Goal: Task Accomplishment & Management: Complete application form

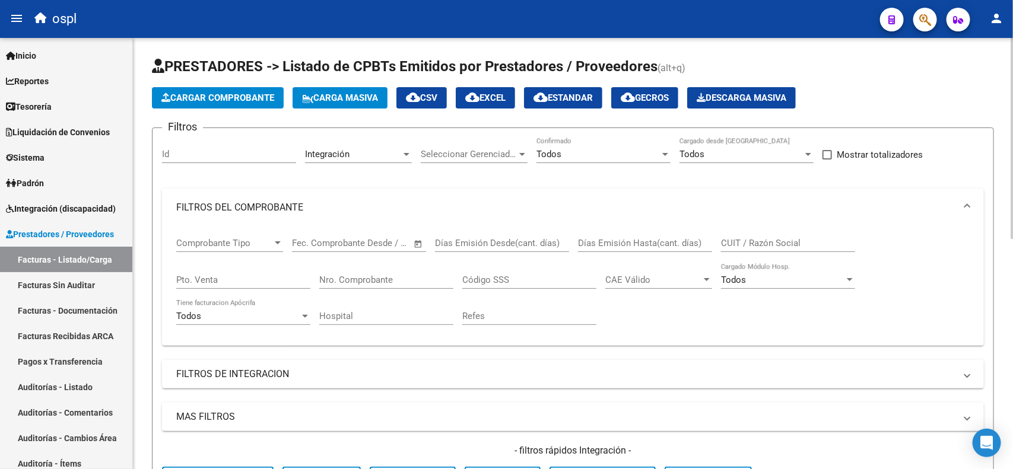
click at [1011, 144] on div at bounding box center [1011, 138] width 3 height 201
click at [1012, 137] on div at bounding box center [1011, 138] width 3 height 201
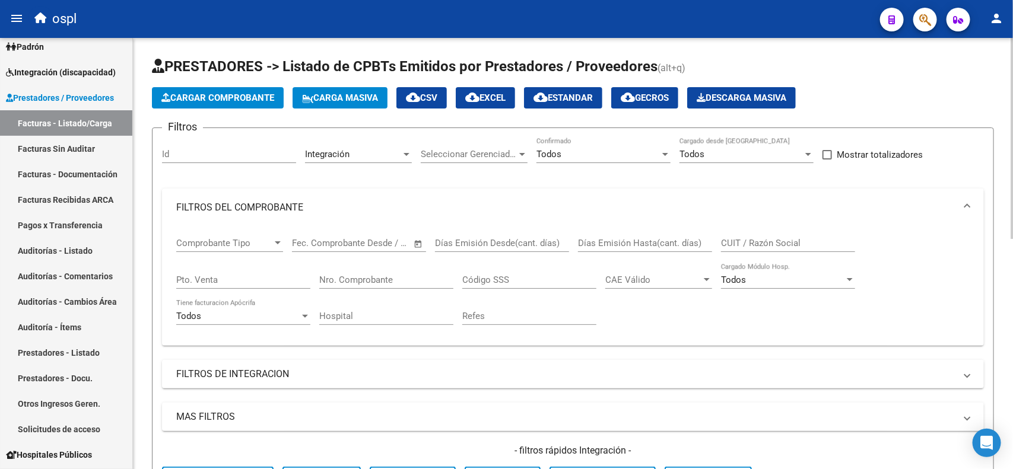
click at [230, 94] on span "Cargar Comprobante" at bounding box center [217, 98] width 113 height 11
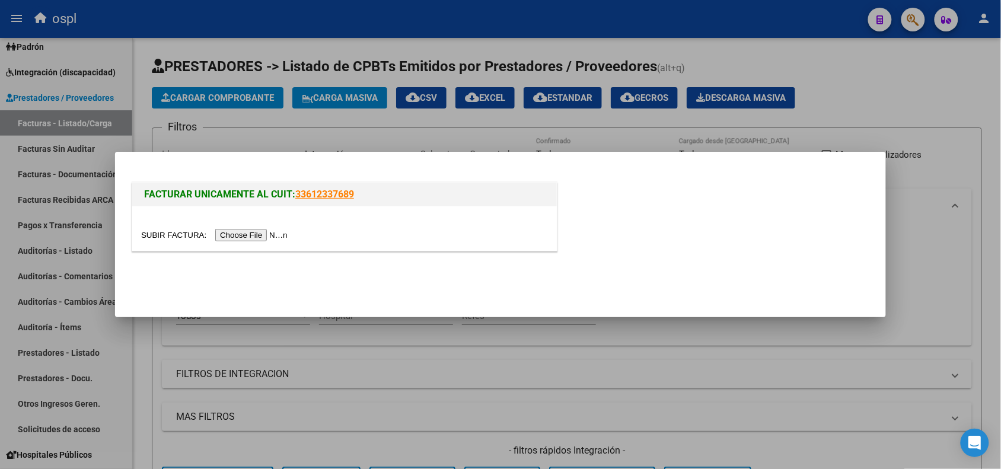
click at [238, 236] on input "file" at bounding box center [216, 235] width 150 height 12
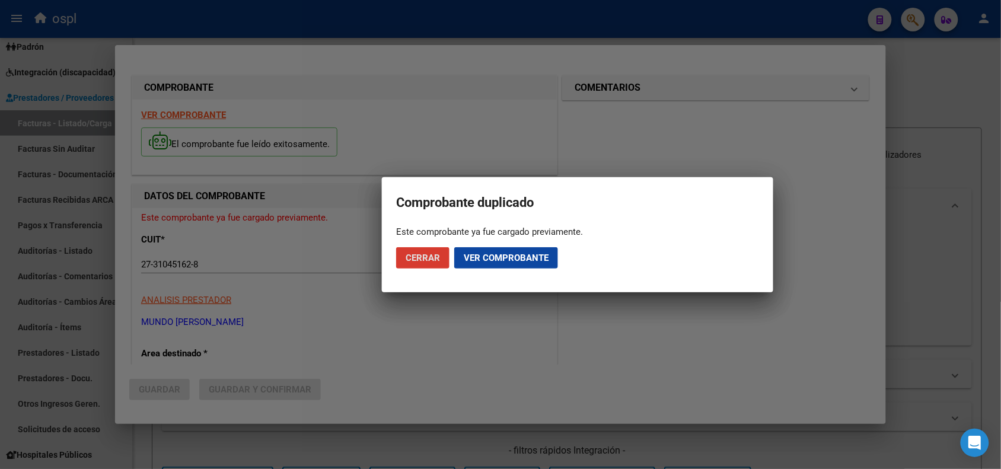
click at [420, 258] on span "Cerrar" at bounding box center [423, 258] width 34 height 11
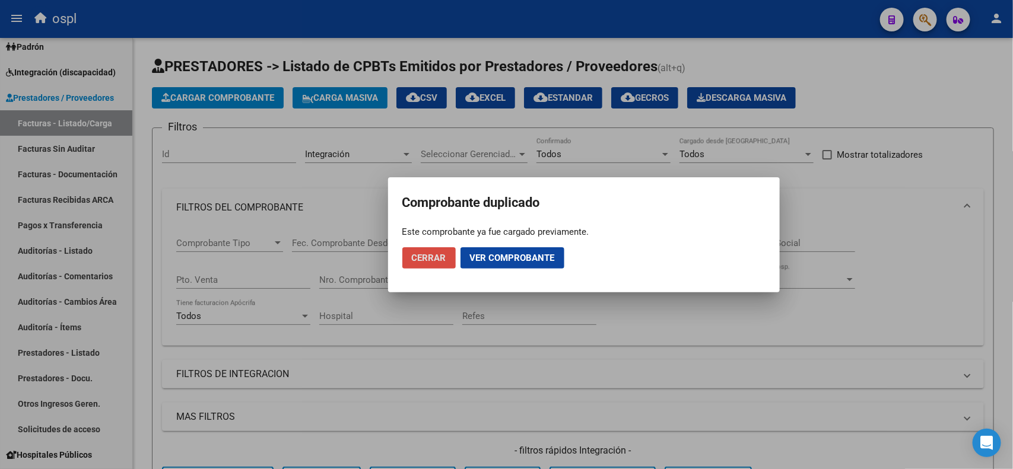
click at [420, 258] on span "Cerrar" at bounding box center [429, 258] width 34 height 11
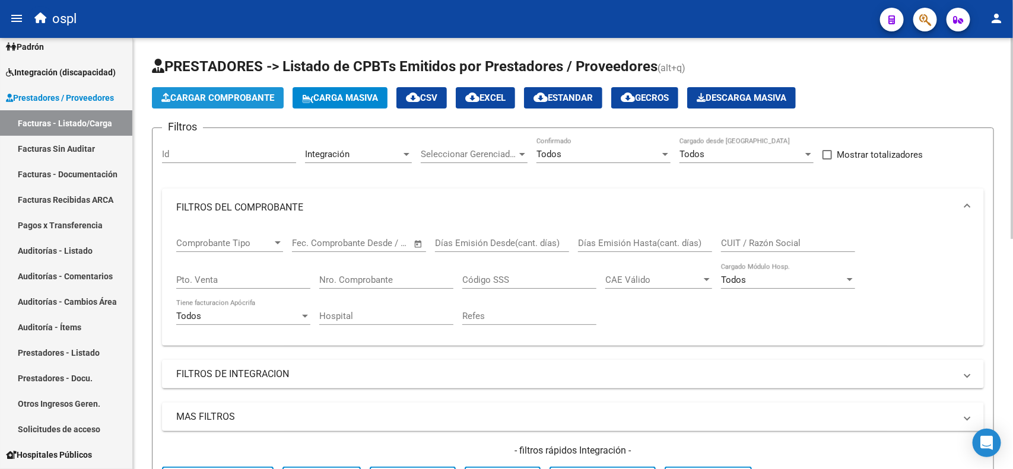
click at [218, 99] on span "Cargar Comprobante" at bounding box center [217, 98] width 113 height 11
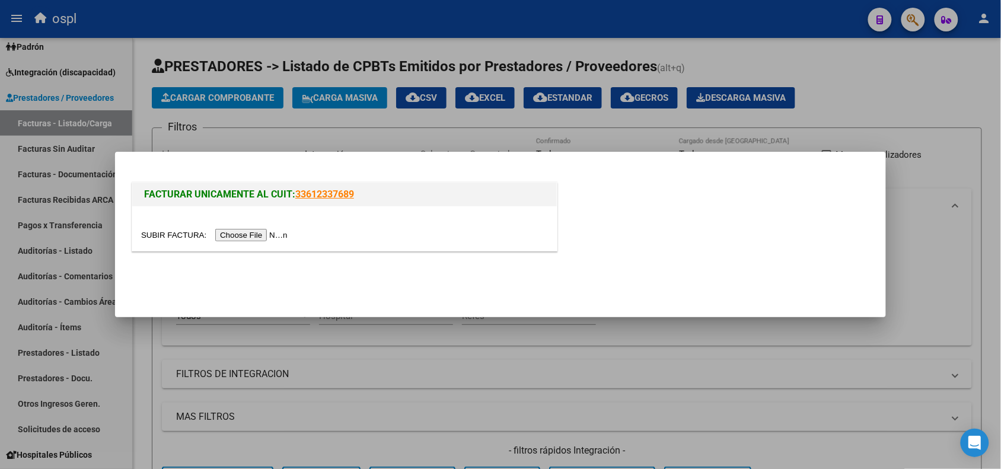
click at [218, 230] on input "file" at bounding box center [216, 235] width 150 height 12
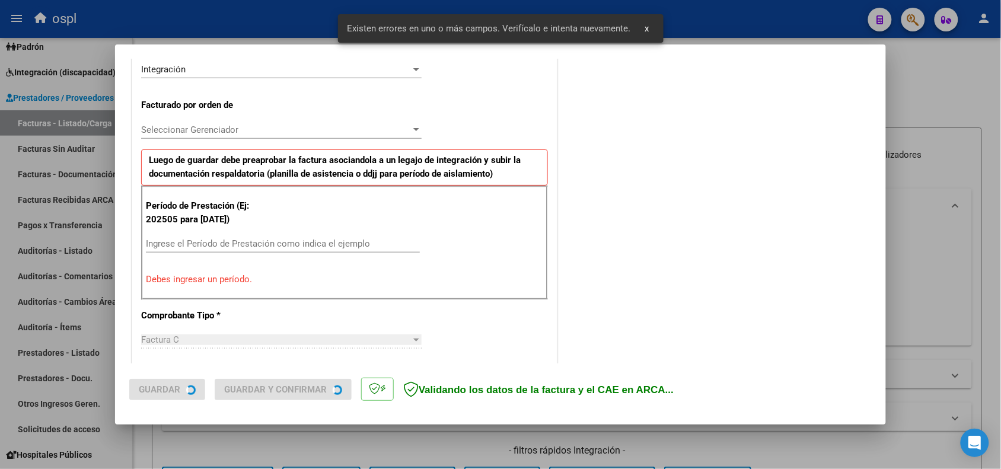
scroll to position [321, 0]
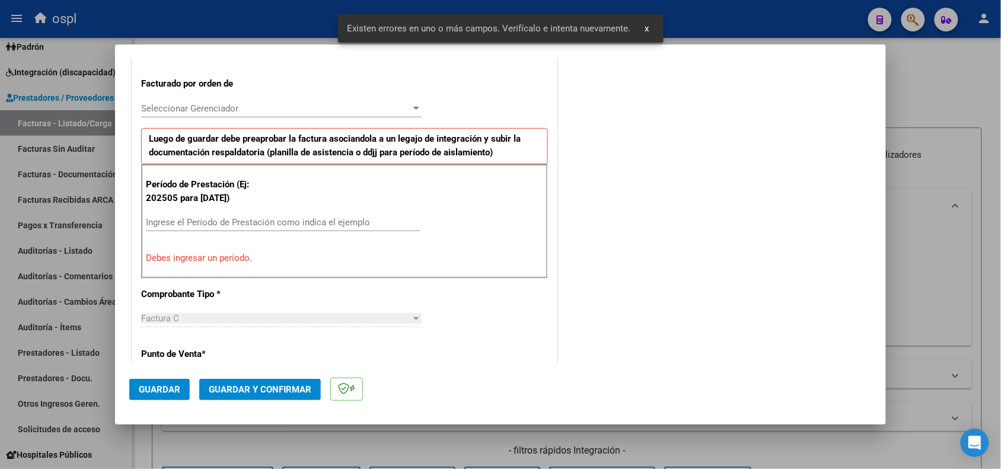
click at [190, 226] on input "Ingrese el Período de Prestación como indica el ejemplo" at bounding box center [283, 222] width 274 height 11
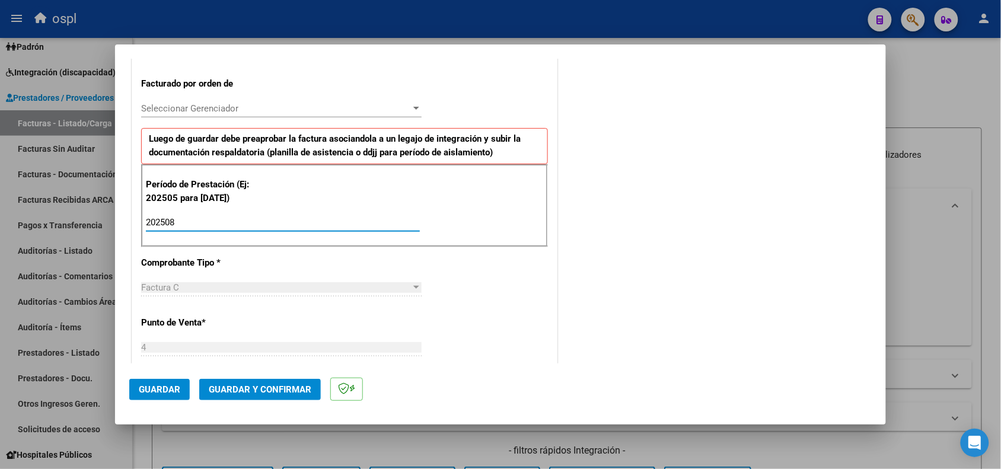
type input "202508"
click at [153, 383] on button "Guardar" at bounding box center [159, 389] width 61 height 21
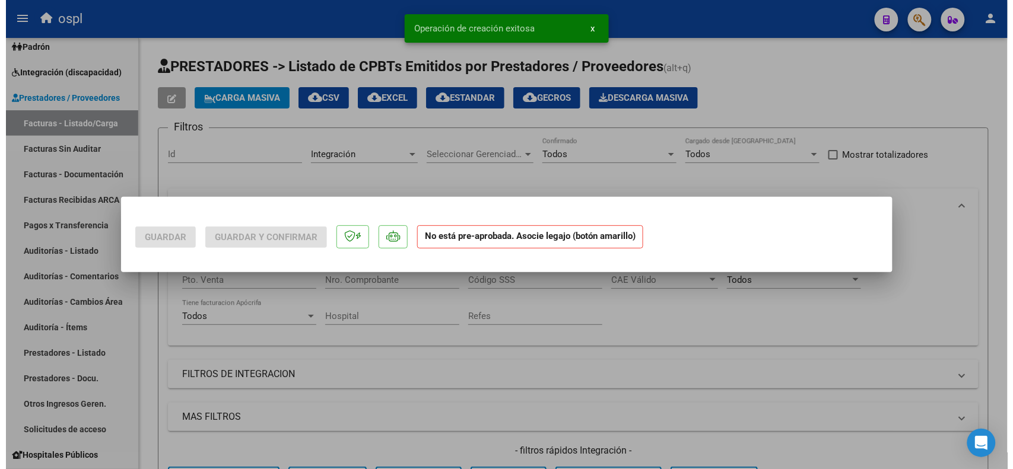
scroll to position [0, 0]
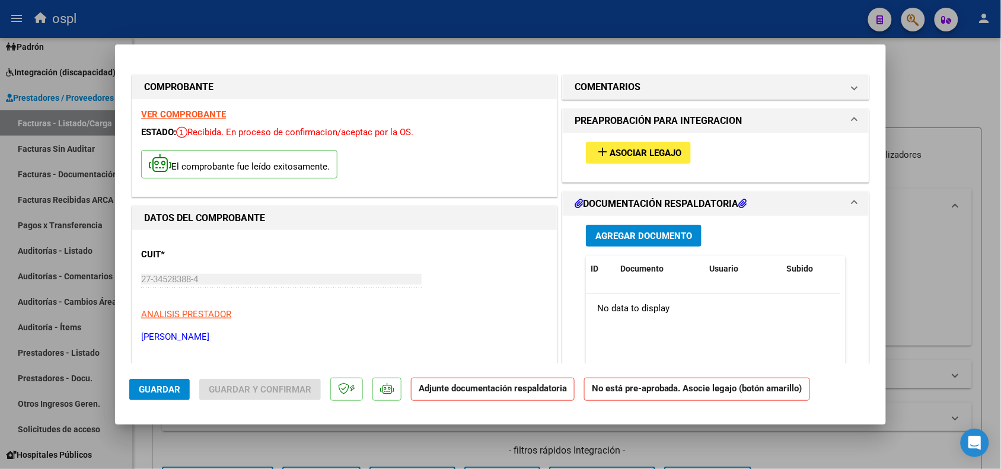
click at [684, 154] on button "add Asociar Legajo" at bounding box center [638, 153] width 105 height 22
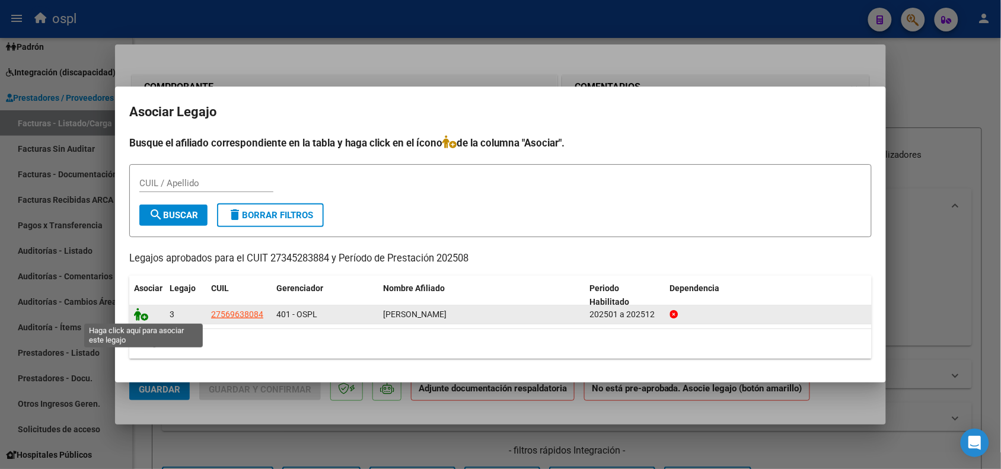
click at [138, 312] on icon at bounding box center [141, 314] width 14 height 13
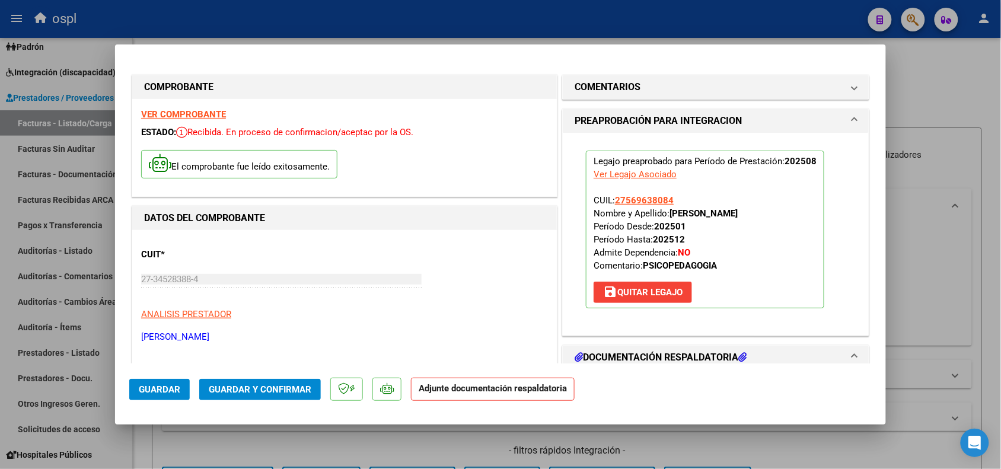
click at [268, 394] on button "Guardar y Confirmar" at bounding box center [260, 389] width 122 height 21
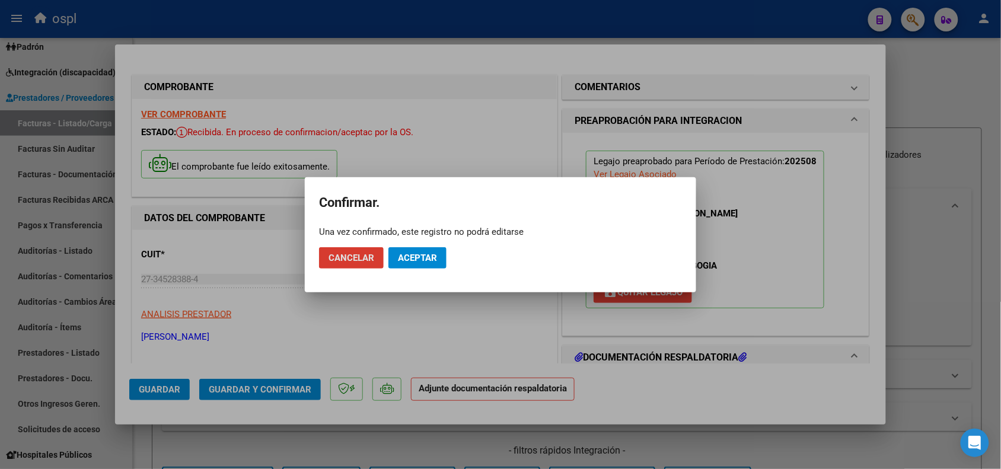
click at [416, 258] on span "Aceptar" at bounding box center [417, 258] width 39 height 11
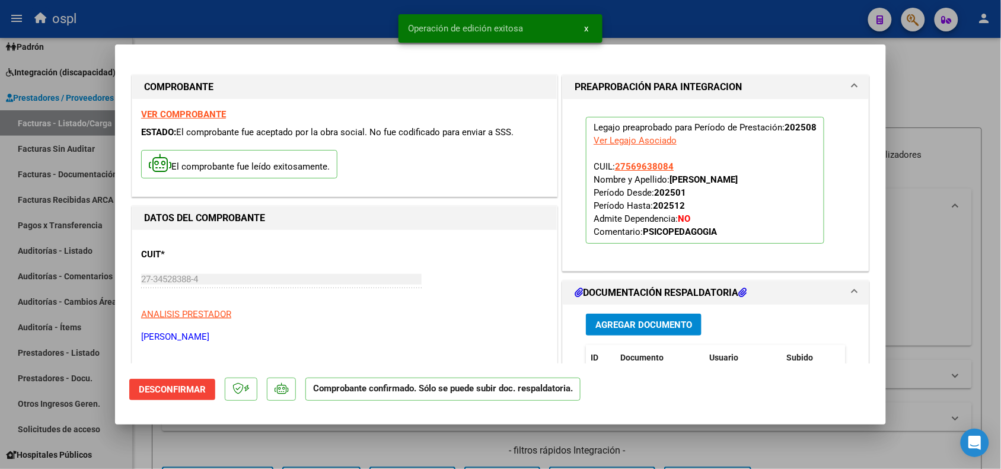
click at [922, 279] on div at bounding box center [500, 234] width 1001 height 469
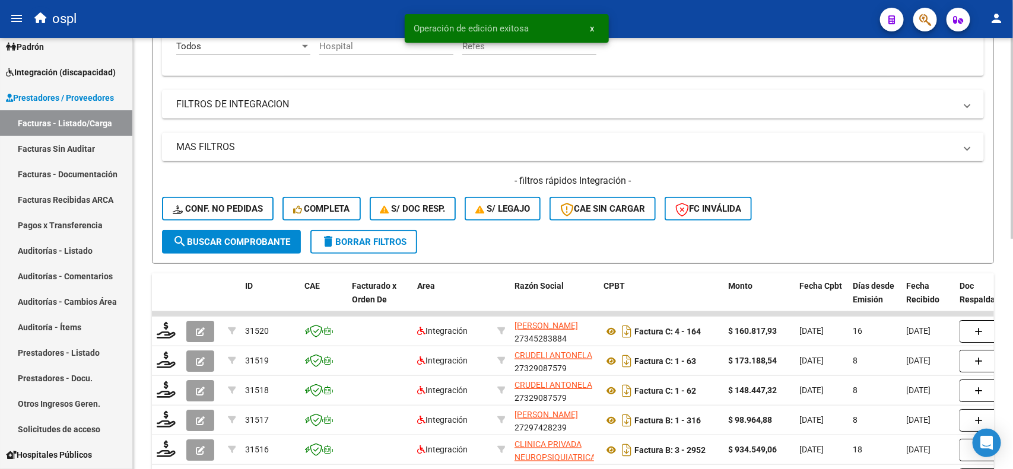
click at [1001, 241] on div "Video tutorial PRESTADORES -> Listado de CPBTs Emitidos por Prestadores / Prove…" at bounding box center [574, 226] width 883 height 917
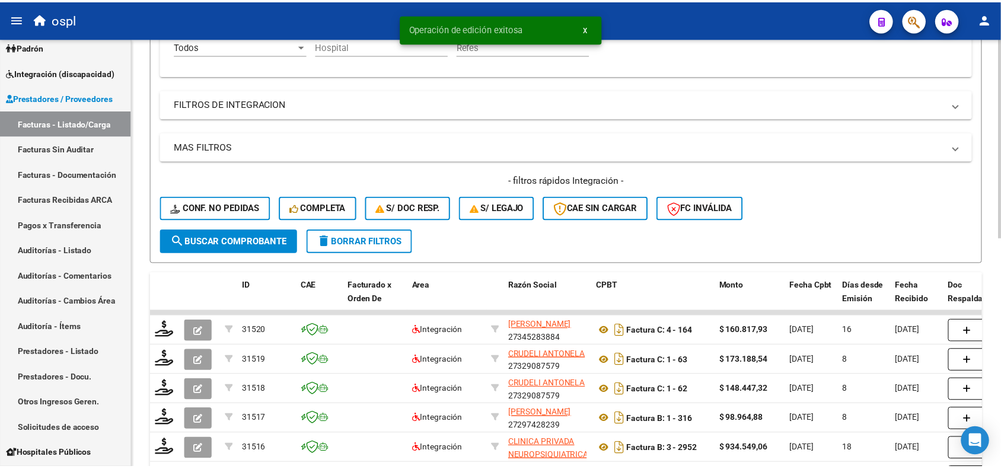
scroll to position [319, 0]
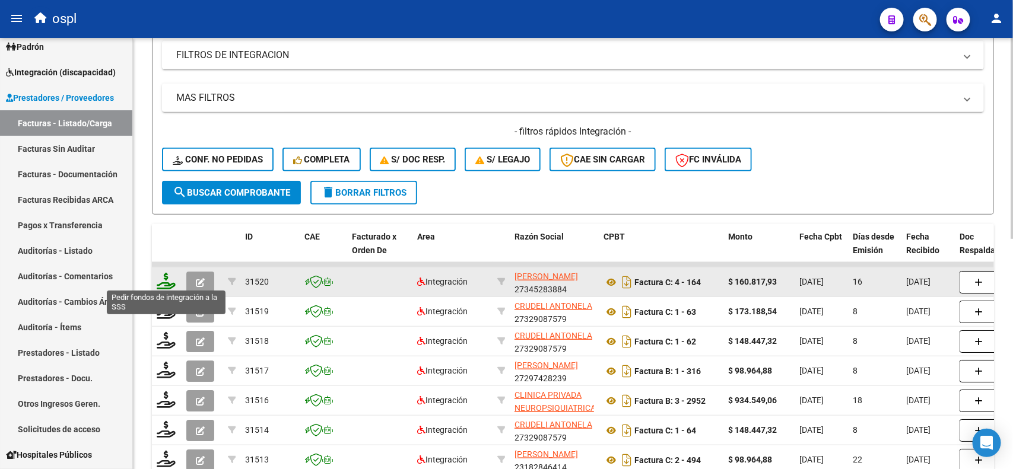
click at [165, 277] on icon at bounding box center [166, 281] width 19 height 17
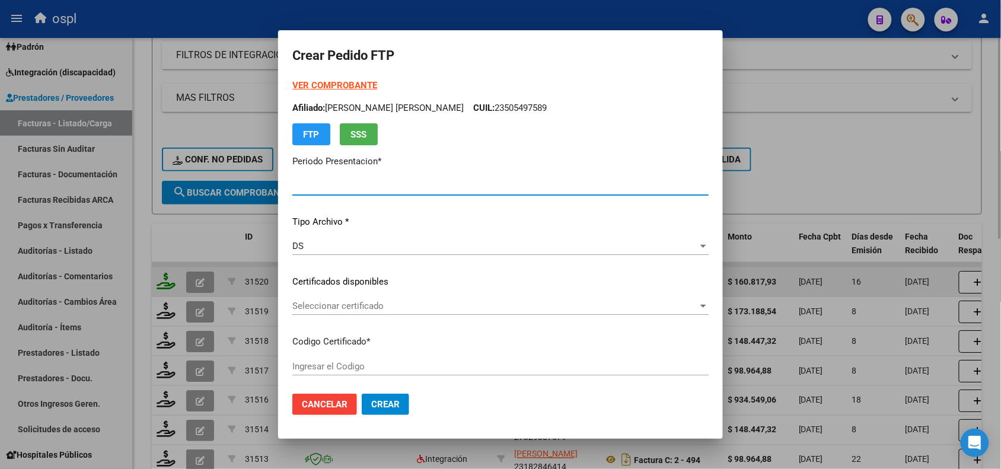
type input "202508"
type input "$ 160.817,93"
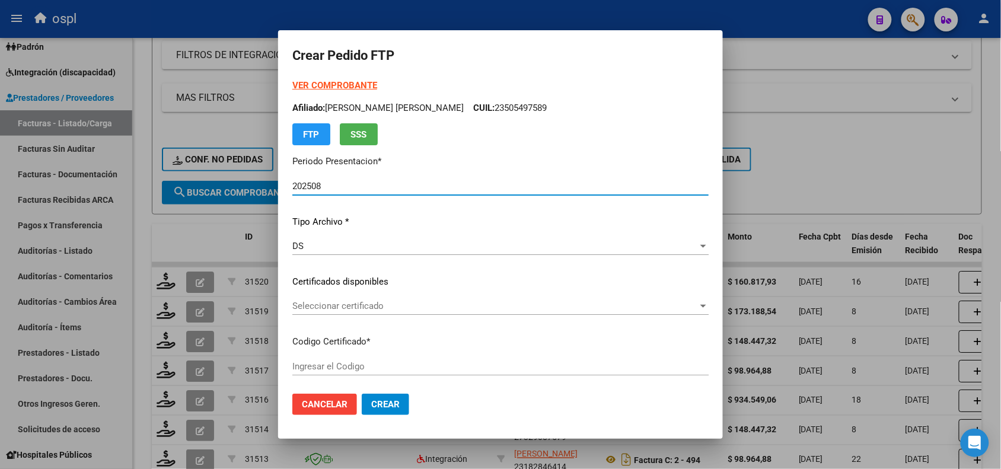
type input "ARG01000569638082022120620261206CHA484"
type input "2026-12-06"
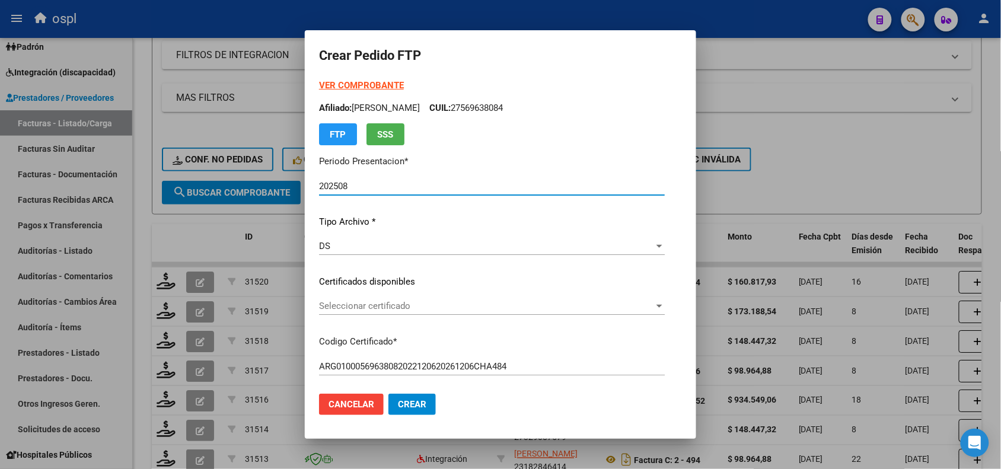
click at [373, 307] on span "Seleccionar certificado" at bounding box center [486, 306] width 335 height 11
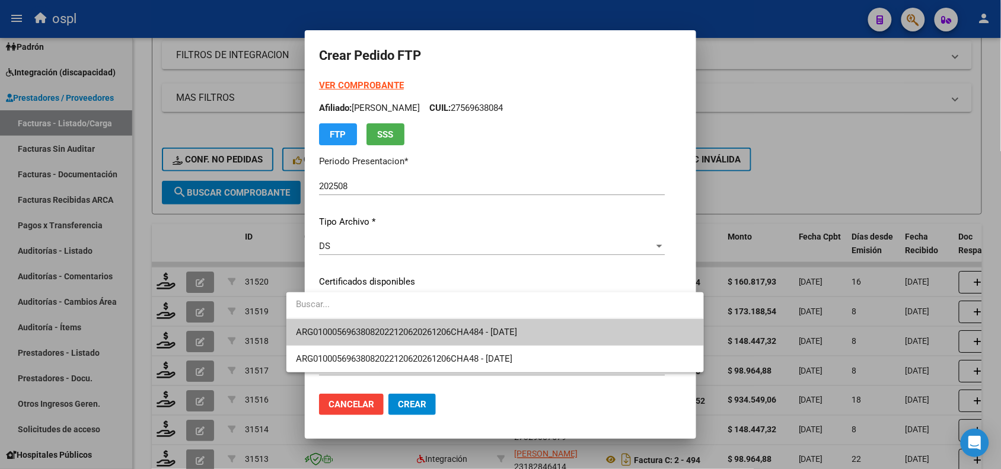
click at [407, 339] on span "ARG01000569638082022120620261206CHA484 - 2026-12-06" at bounding box center [495, 332] width 398 height 27
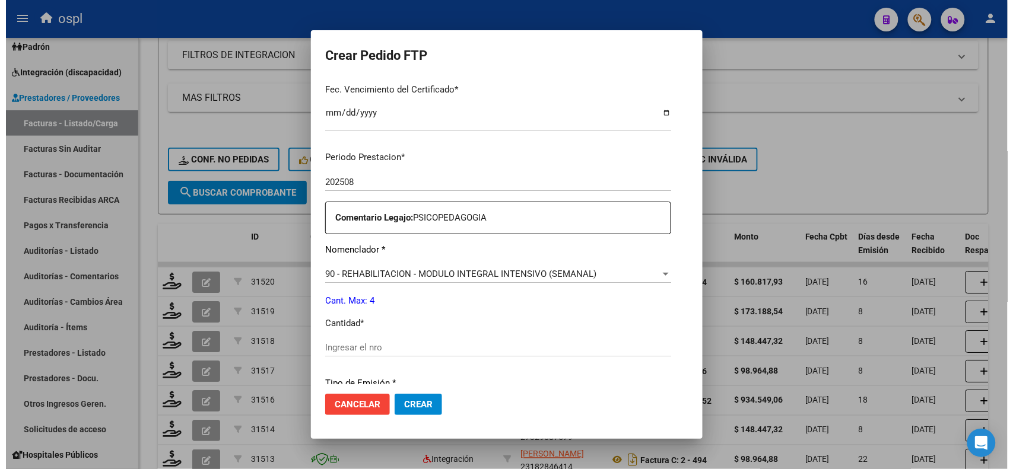
scroll to position [326, 0]
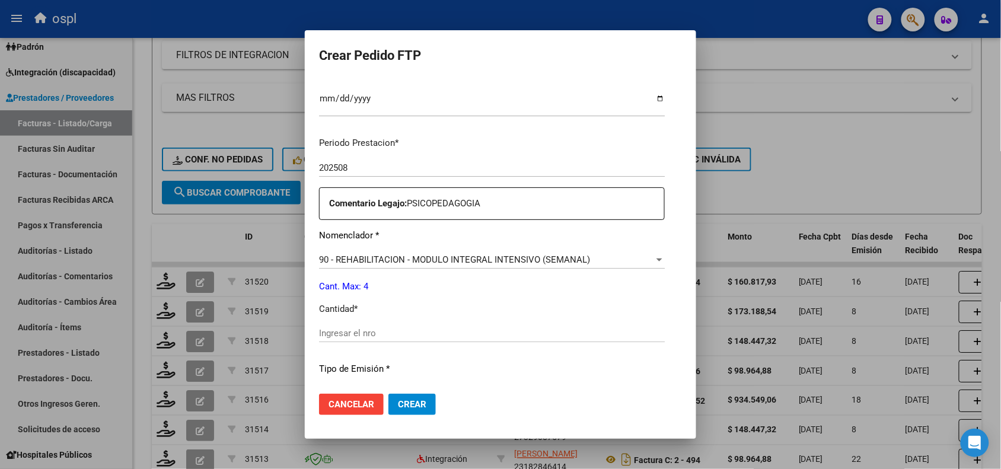
click at [503, 332] on input "Ingresar el nro" at bounding box center [492, 333] width 346 height 11
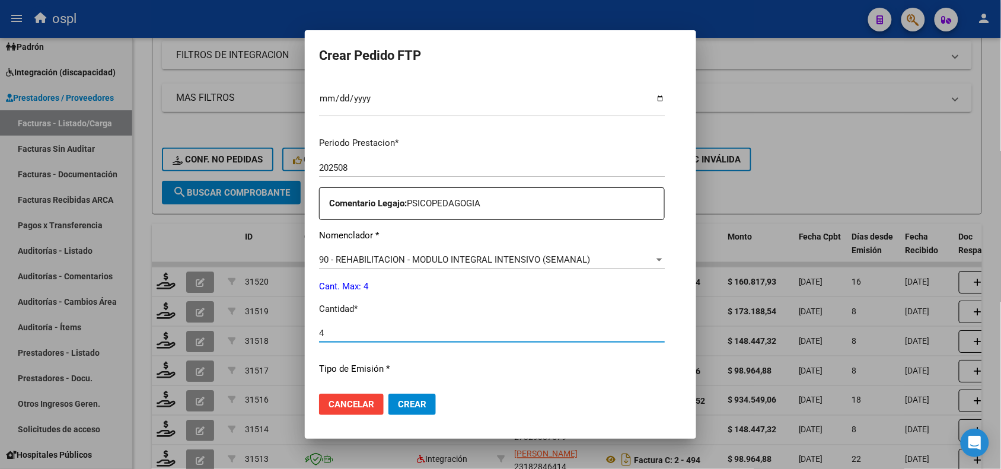
type input "4"
click at [389, 410] on button "Crear" at bounding box center [412, 404] width 47 height 21
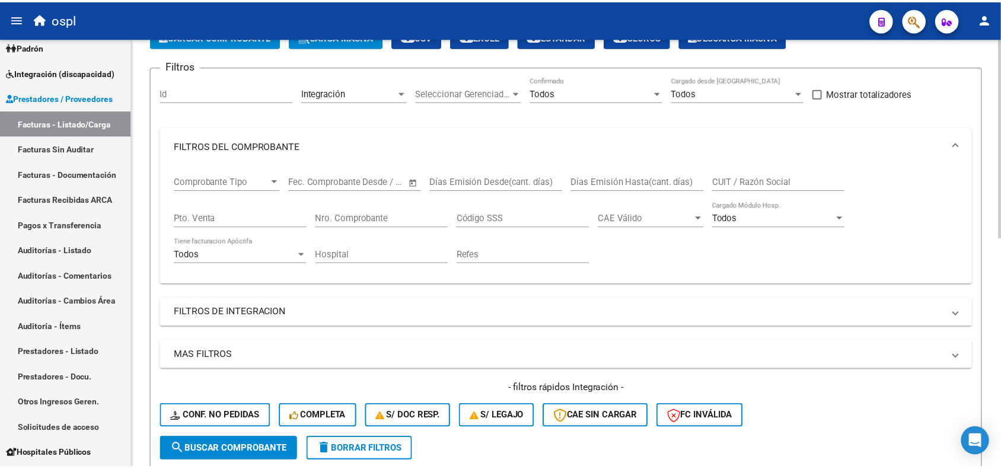
scroll to position [0, 0]
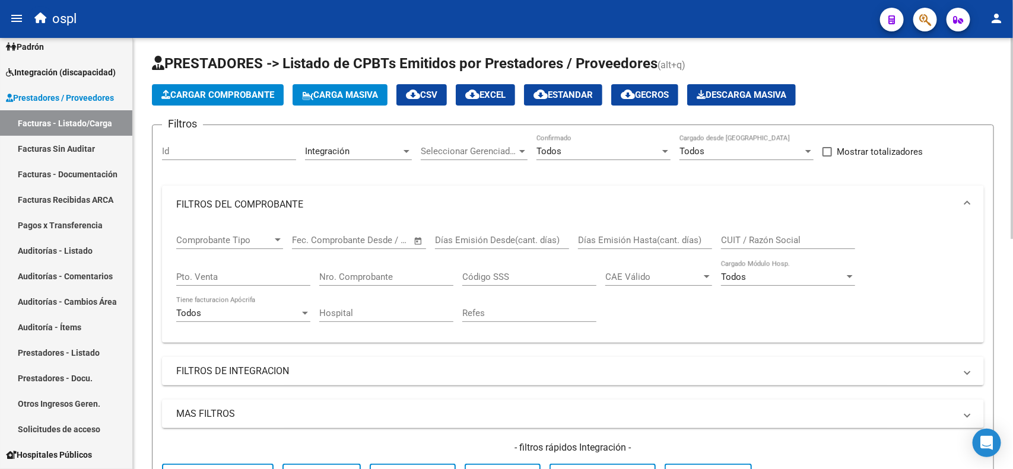
click at [1010, 72] on div at bounding box center [1011, 139] width 3 height 201
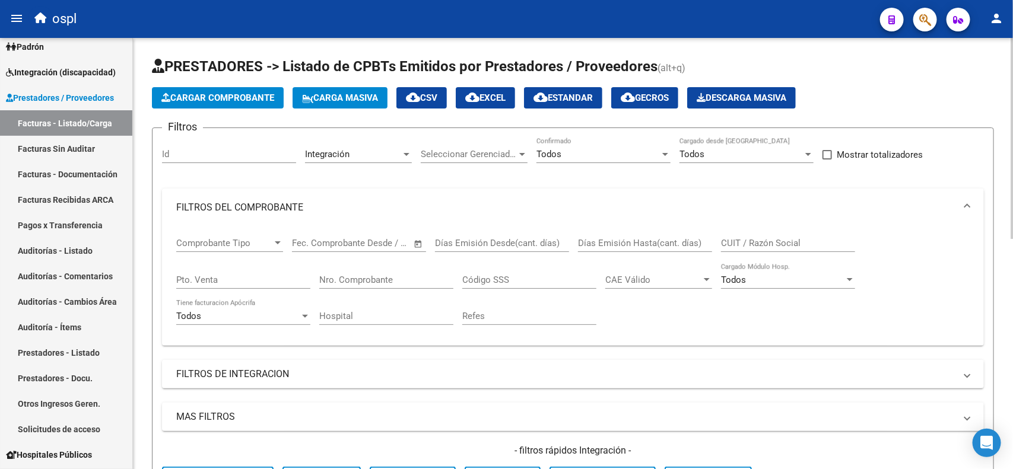
click at [226, 98] on span "Cargar Comprobante" at bounding box center [217, 98] width 113 height 11
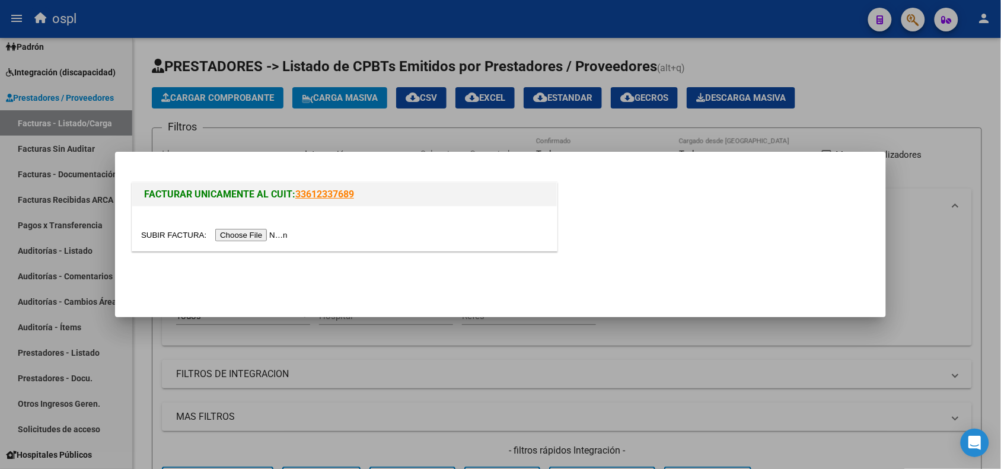
click at [248, 231] on input "file" at bounding box center [216, 235] width 150 height 12
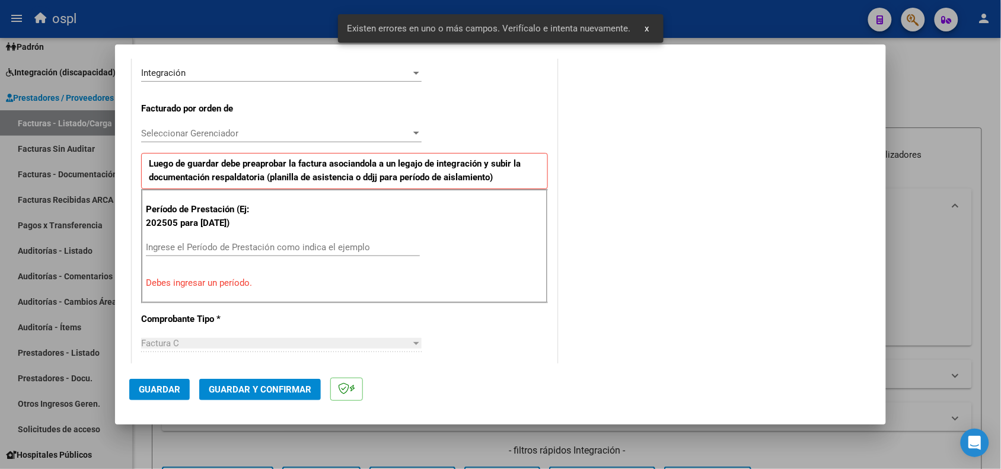
scroll to position [300, 0]
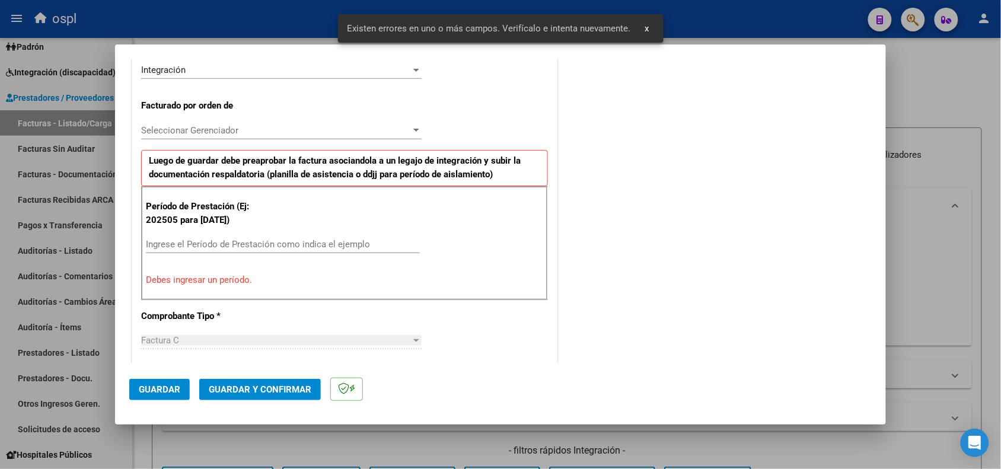
click at [270, 246] on input "Ingrese el Período de Prestación como indica el ejemplo" at bounding box center [283, 244] width 274 height 11
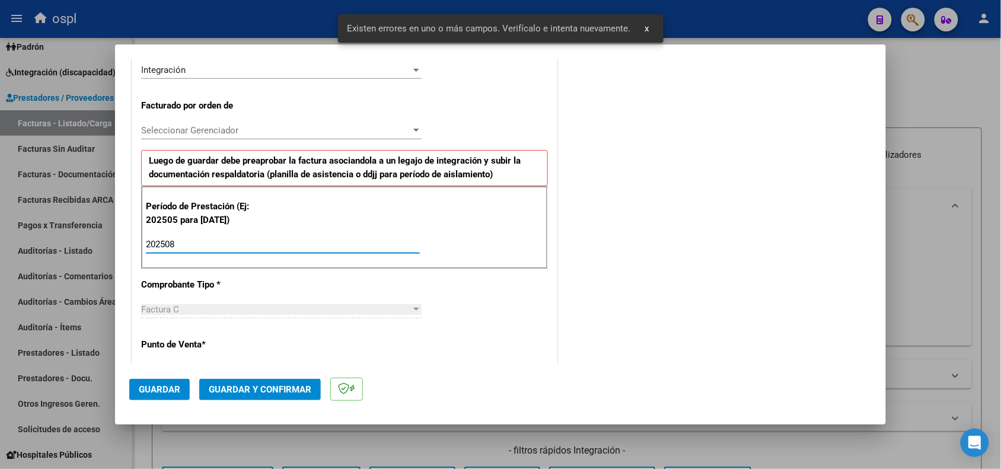
type input "202508"
click at [165, 395] on button "Guardar" at bounding box center [159, 389] width 61 height 21
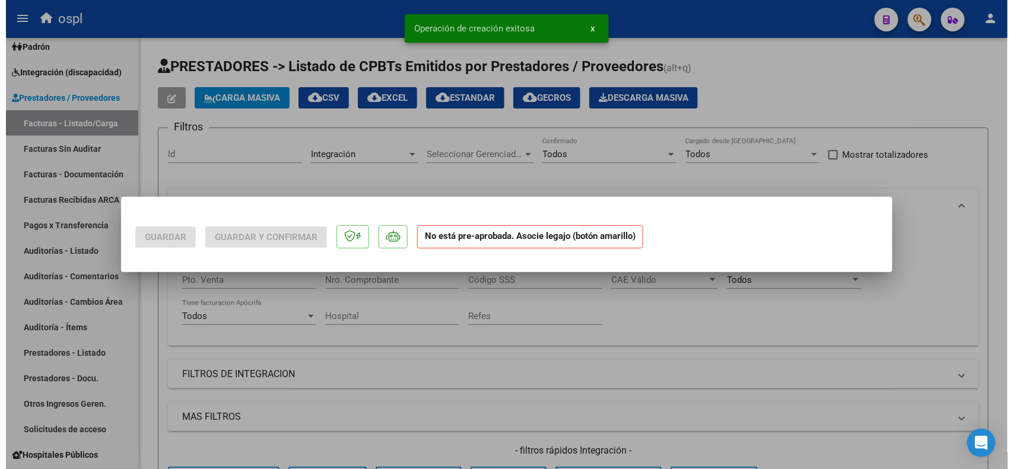
scroll to position [0, 0]
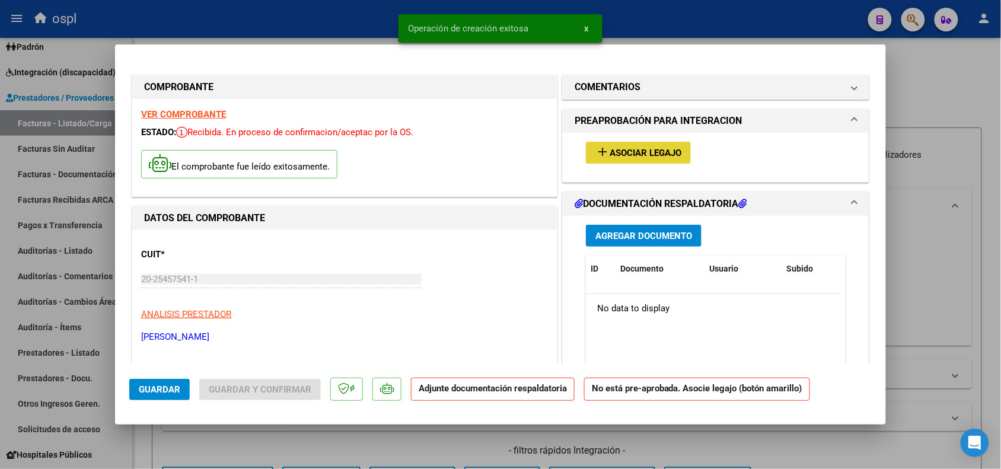
click at [633, 158] on button "add Asociar Legajo" at bounding box center [638, 153] width 105 height 22
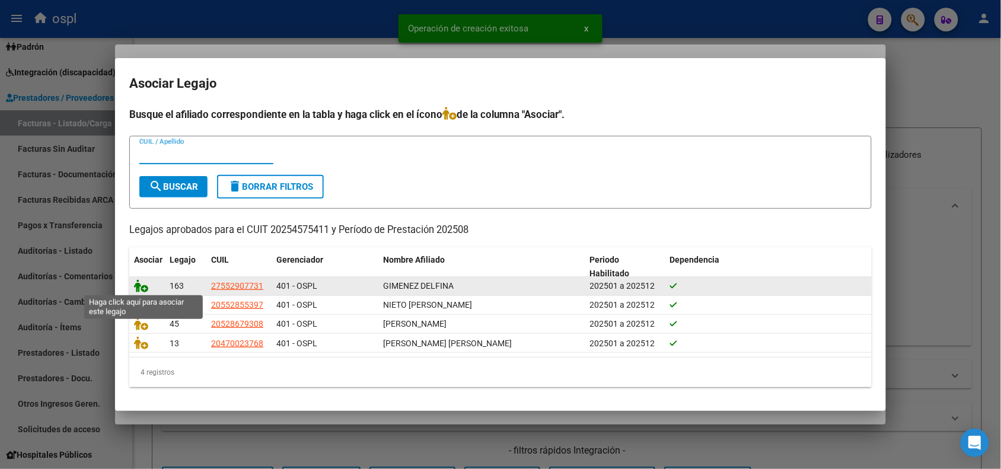
click at [140, 285] on icon at bounding box center [141, 285] width 14 height 13
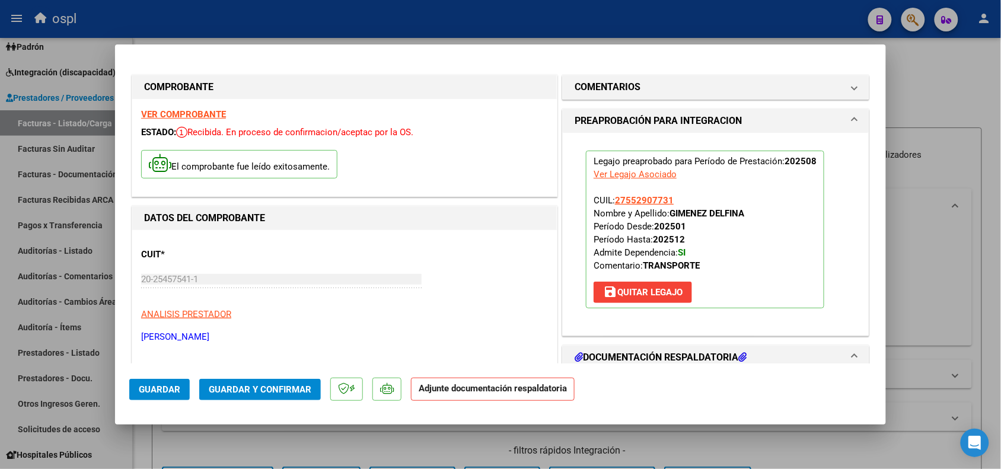
click at [250, 400] on mat-dialog-actions "Guardar Guardar y Confirmar Adjunte documentación respaldatoria" at bounding box center [500, 387] width 743 height 47
click at [256, 390] on span "Guardar y Confirmar" at bounding box center [260, 389] width 103 height 11
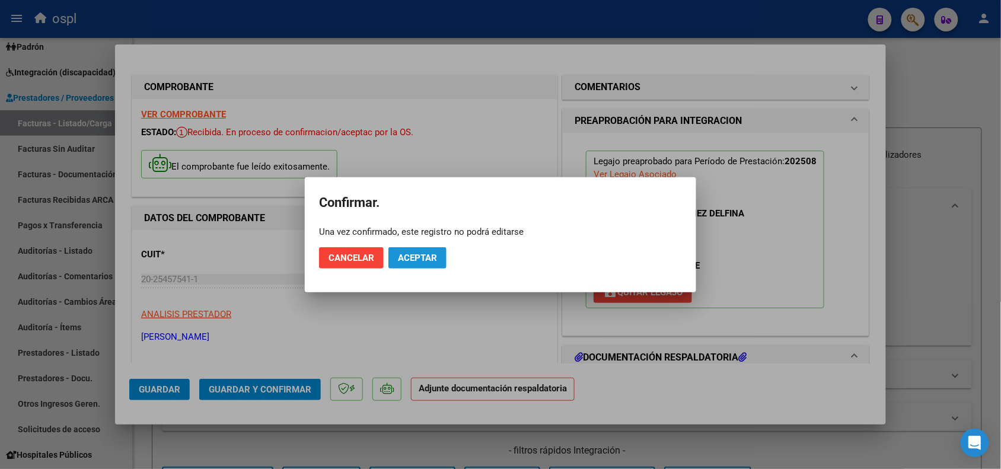
click at [422, 254] on span "Aceptar" at bounding box center [417, 258] width 39 height 11
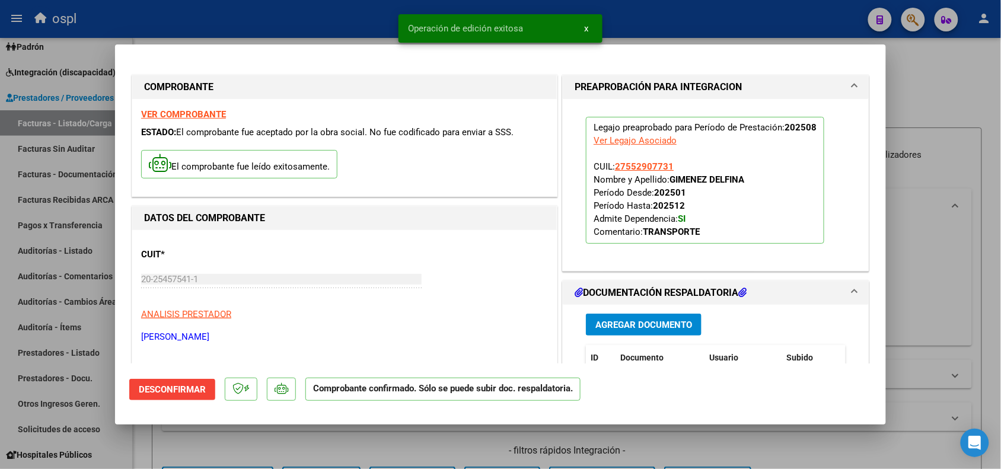
click at [399, 437] on div at bounding box center [500, 234] width 1001 height 469
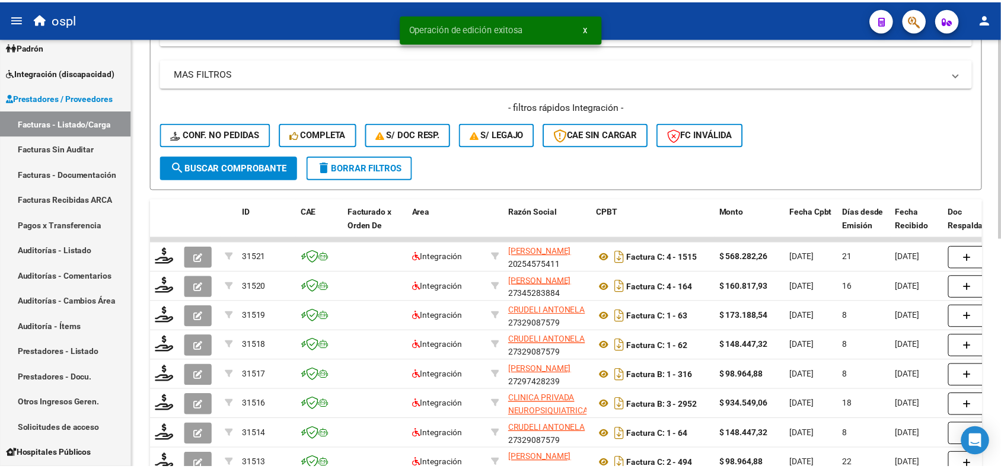
scroll to position [354, 0]
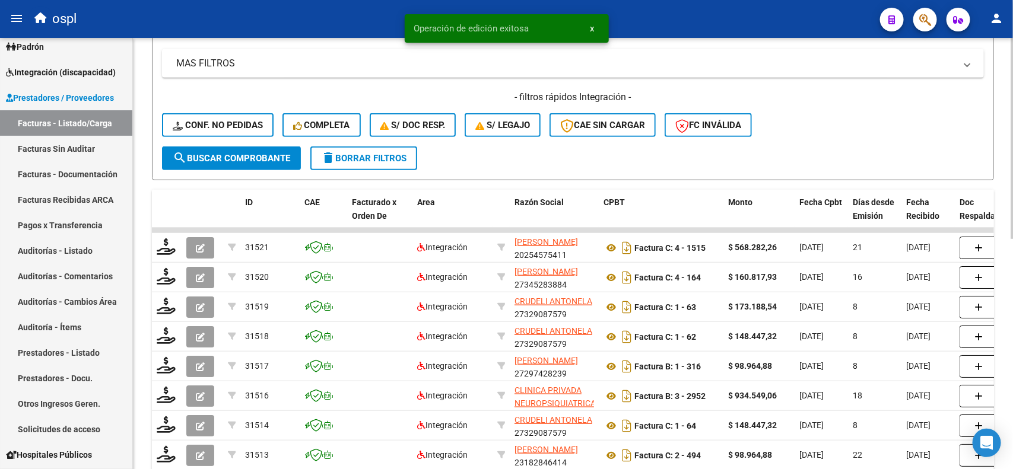
click at [1010, 307] on div at bounding box center [1011, 306] width 3 height 201
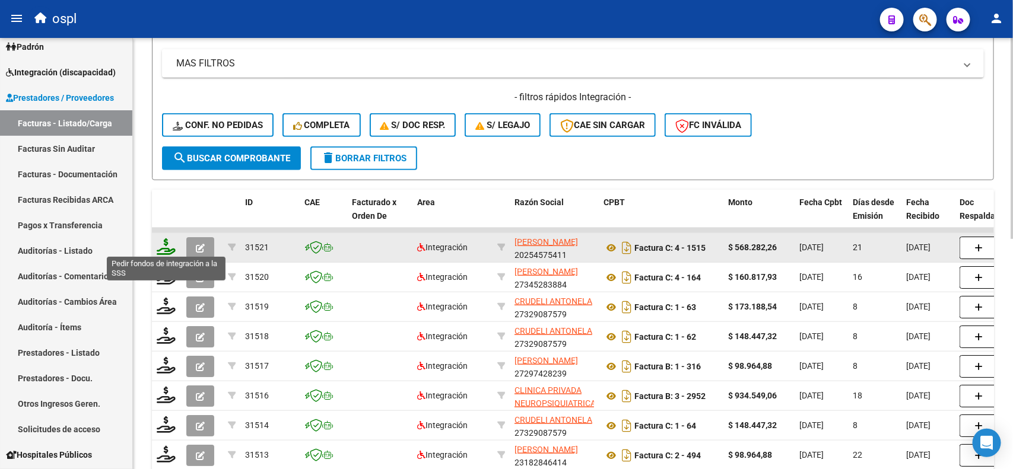
click at [164, 250] on icon at bounding box center [166, 246] width 19 height 17
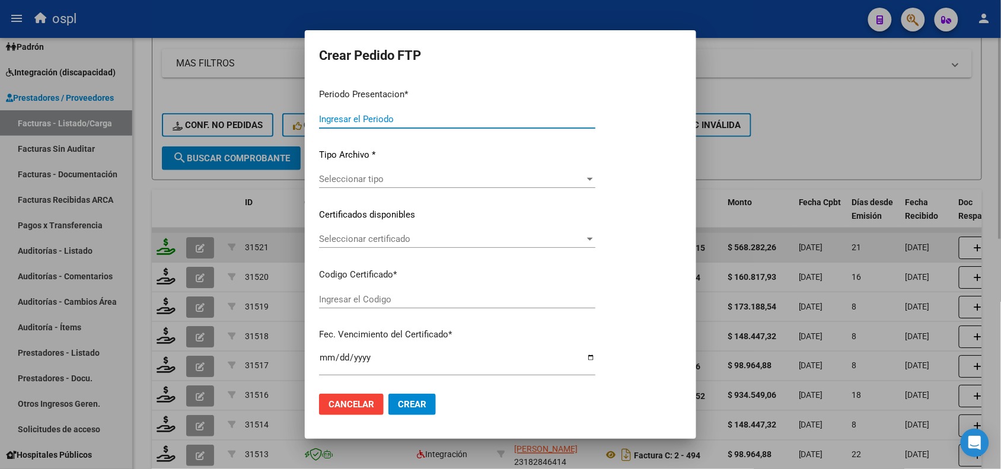
type input "202508"
type input "$ 568.282,26"
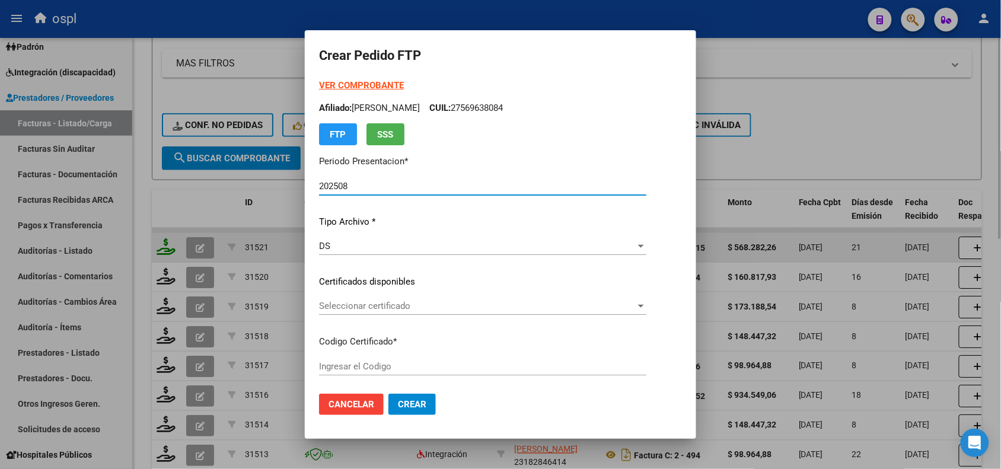
type input "ARG01000552907732022102520271025COR234"
type input "2027-10-25"
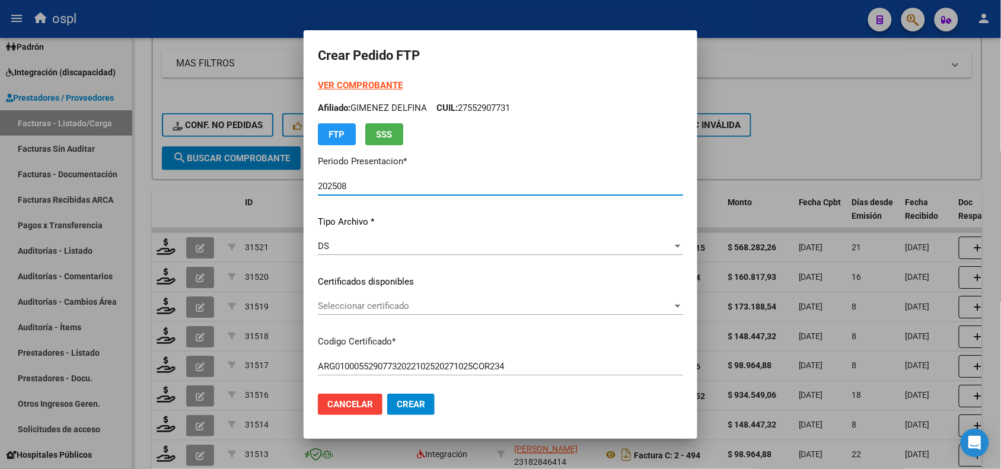
click at [353, 304] on span "Seleccionar certificado" at bounding box center [495, 306] width 355 height 11
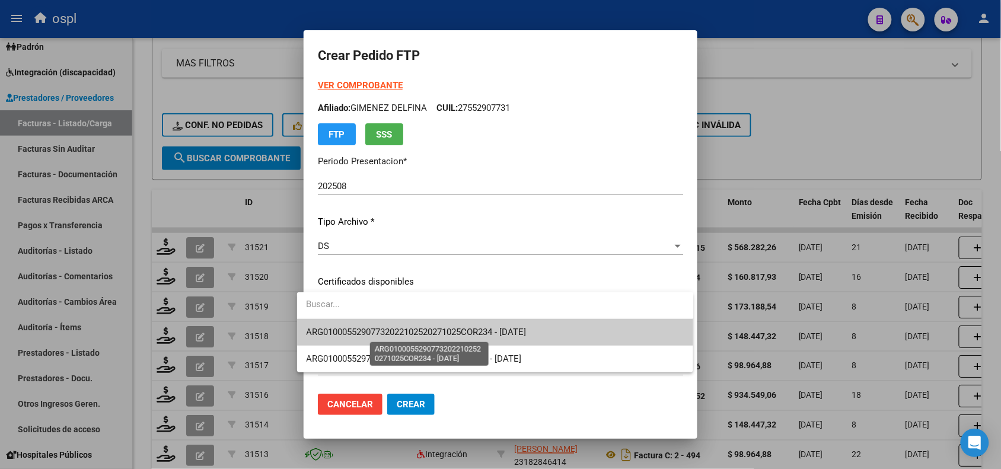
click at [374, 327] on span "ARG01000552907732022102520271025COR234 - 2027-10-25" at bounding box center [417, 332] width 220 height 11
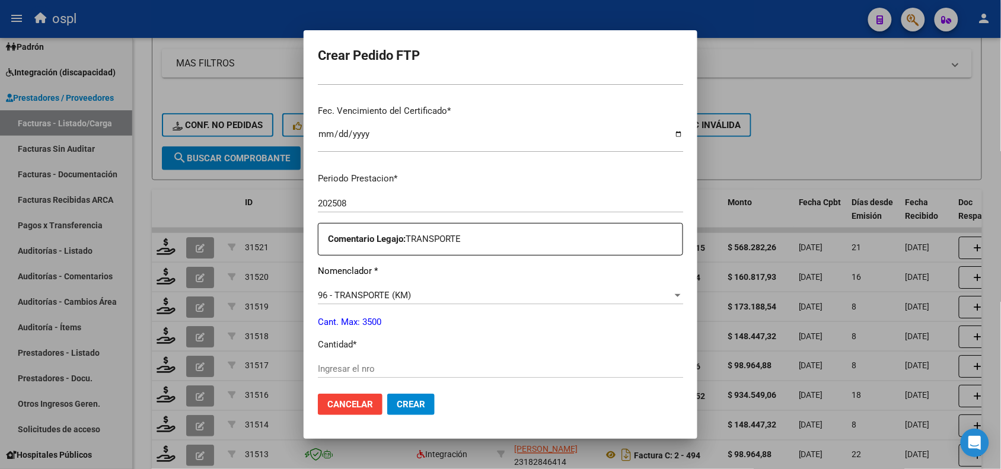
scroll to position [334, 0]
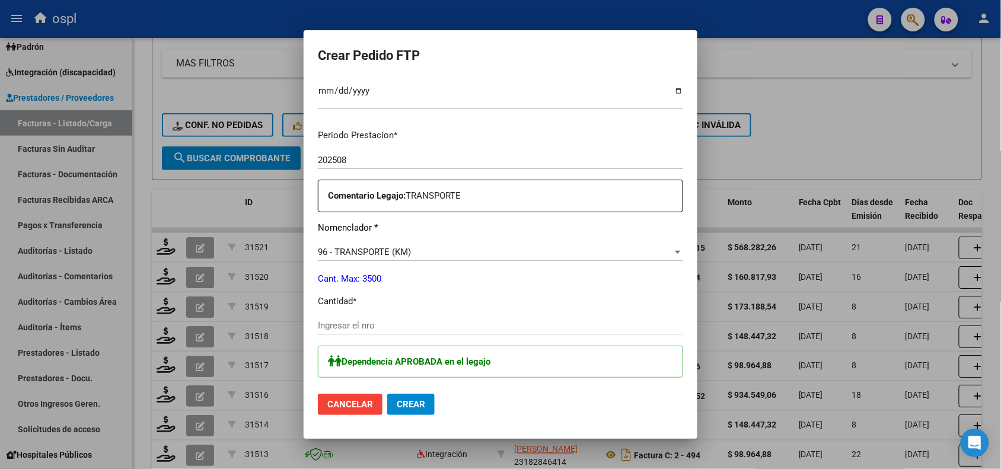
click at [539, 330] on div "Ingresar el nro" at bounding box center [500, 326] width 365 height 18
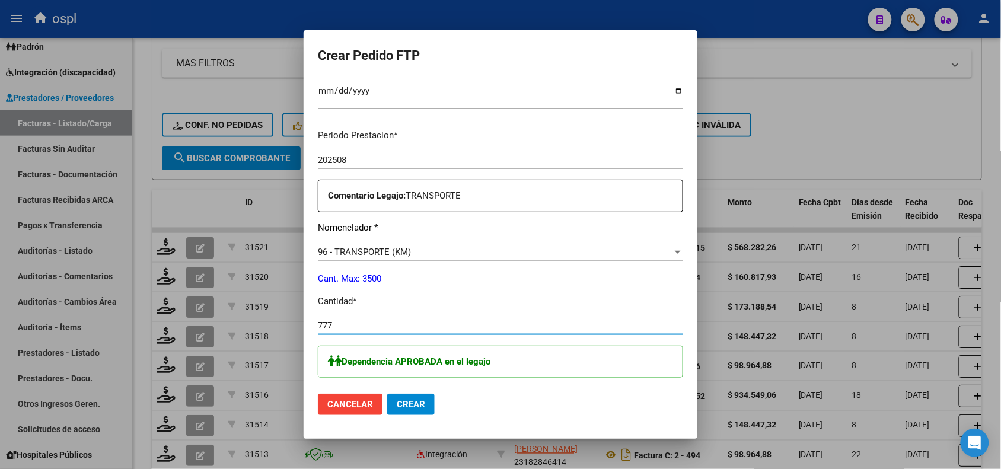
type input "777"
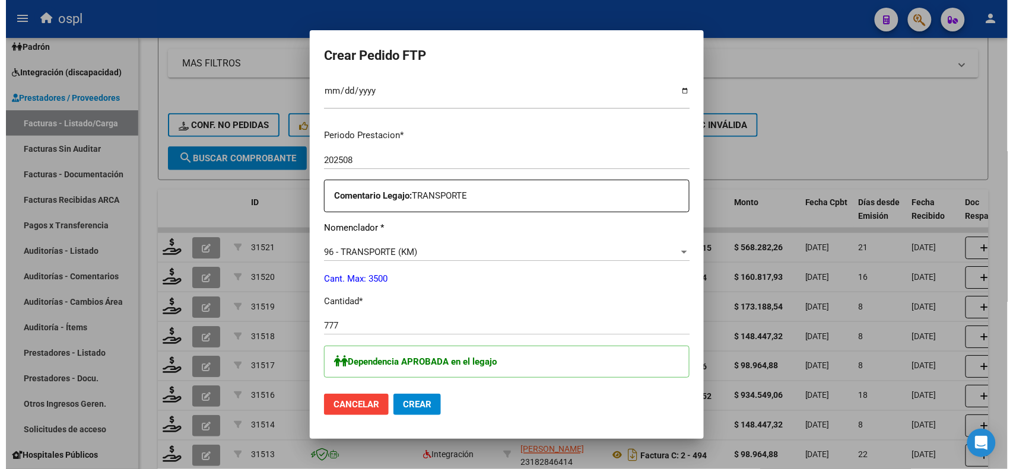
scroll to position [476, 0]
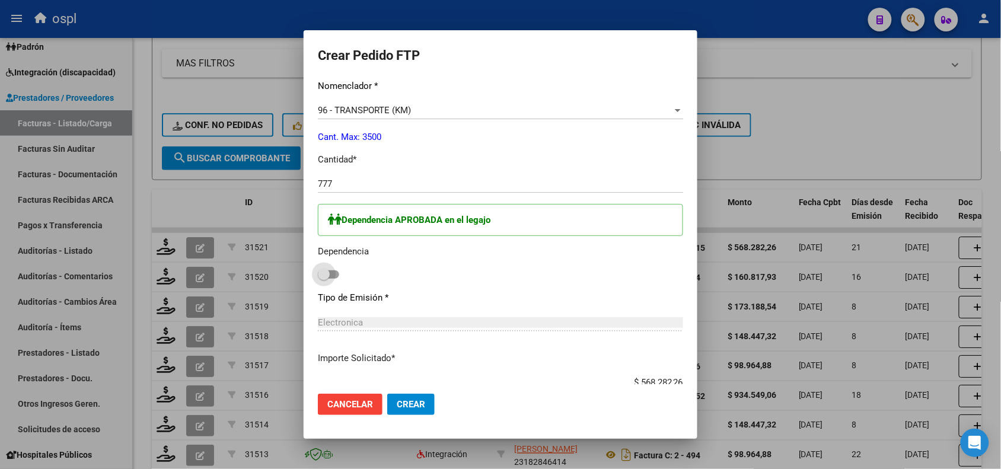
click at [318, 273] on span at bounding box center [324, 275] width 12 height 12
click at [323, 279] on input "checkbox" at bounding box center [323, 279] width 1 height 1
checkbox input "true"
click at [397, 402] on span "Crear" at bounding box center [411, 404] width 28 height 11
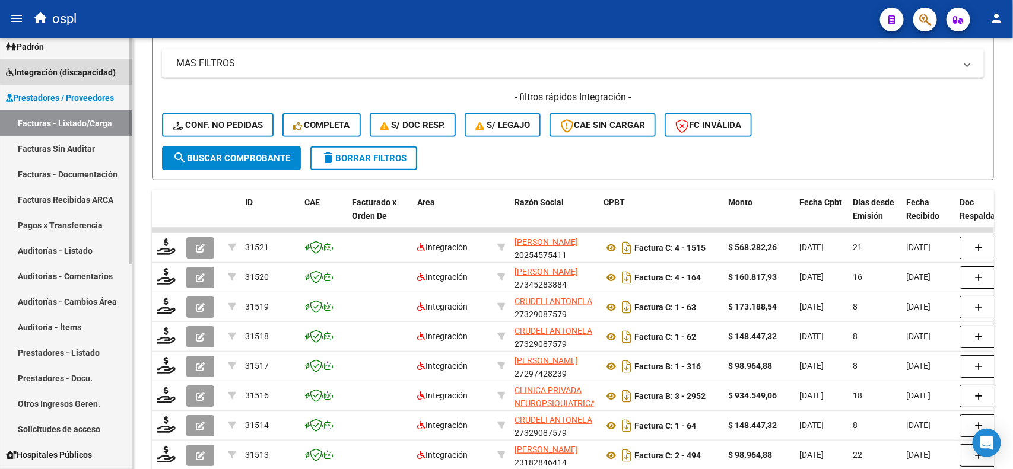
click at [74, 70] on span "Integración (discapacidad)" at bounding box center [61, 72] width 110 height 13
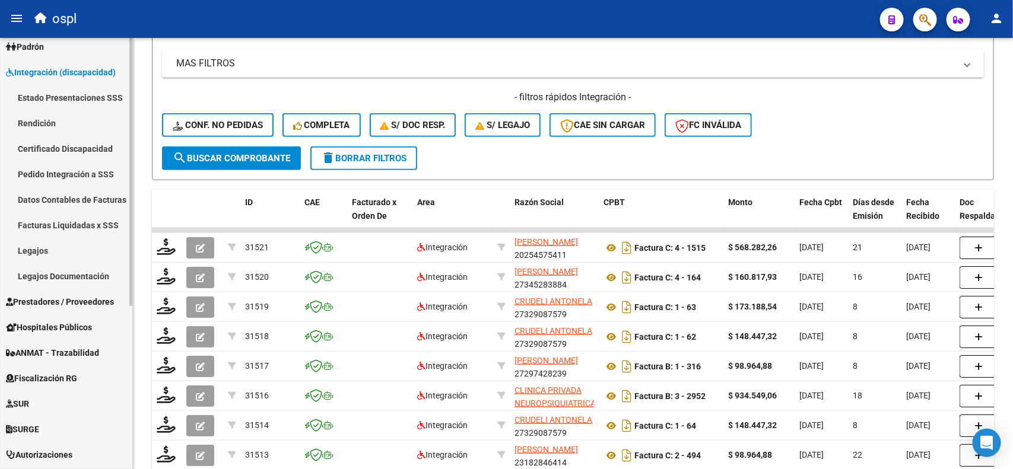
click at [72, 48] on link "Padrón" at bounding box center [66, 47] width 132 height 26
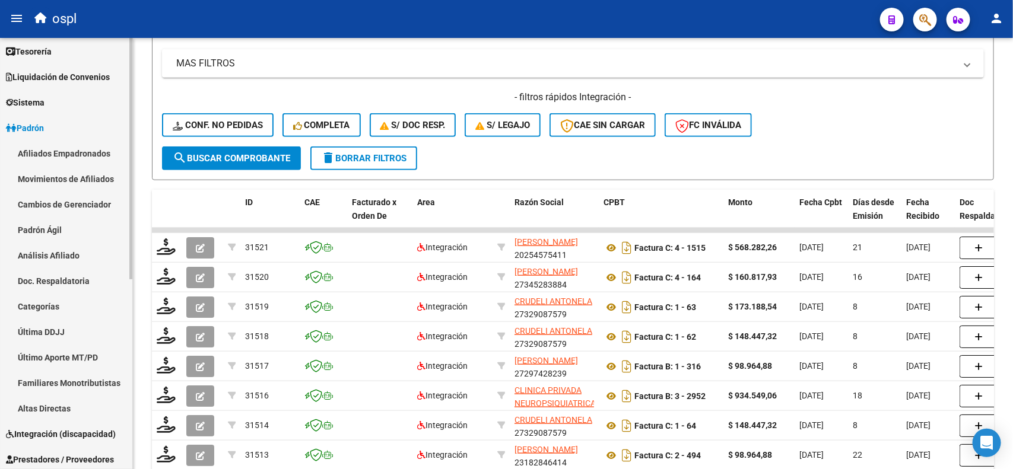
scroll to position [52, 0]
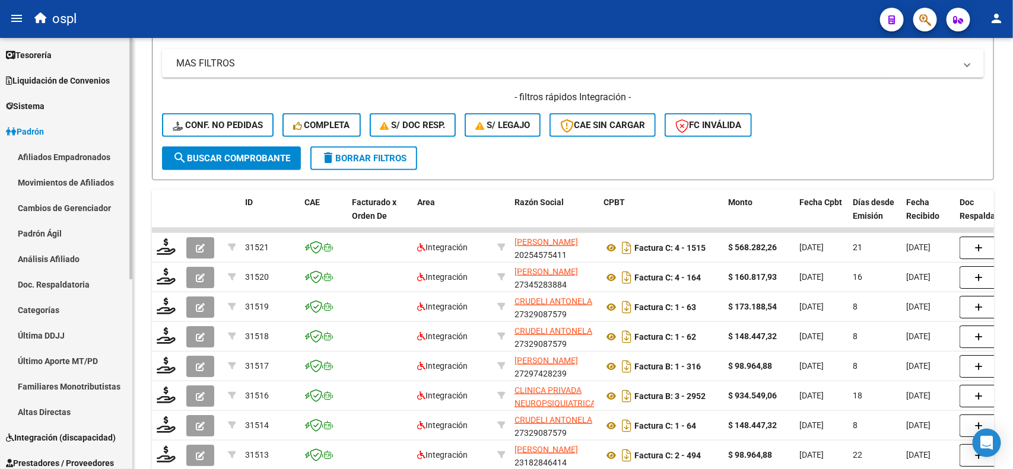
click at [129, 91] on div at bounding box center [130, 187] width 3 height 241
click at [67, 101] on link "Sistema" at bounding box center [66, 106] width 132 height 26
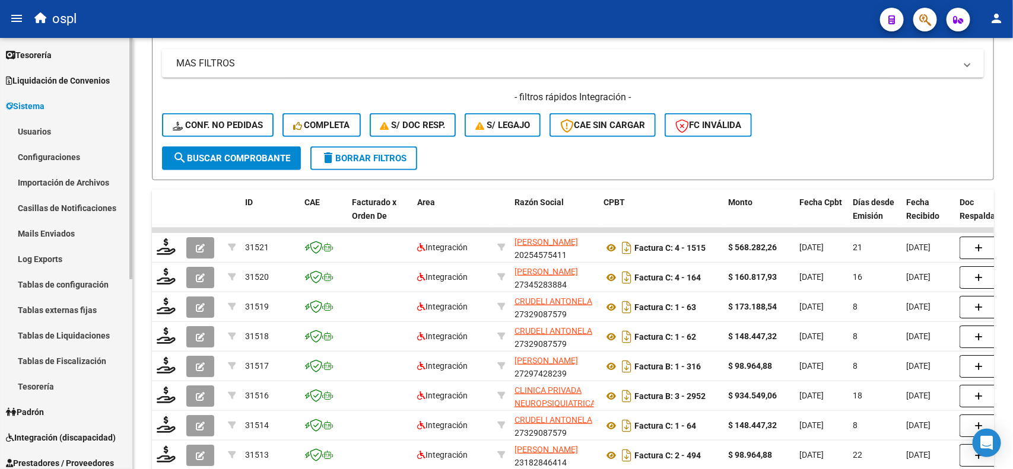
click at [59, 153] on link "Configuraciones" at bounding box center [66, 157] width 132 height 26
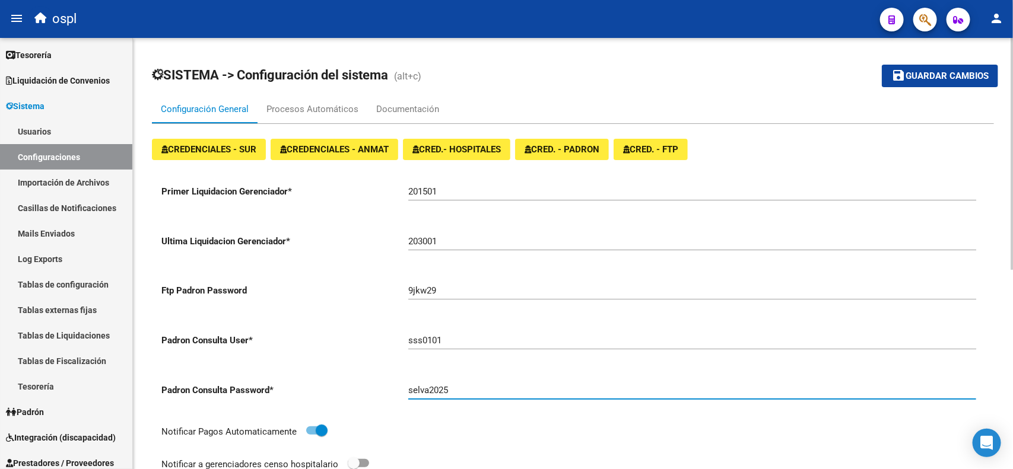
click at [422, 385] on input "selva2025" at bounding box center [692, 390] width 568 height 11
paste input "2elr22"
type input "2elr22"
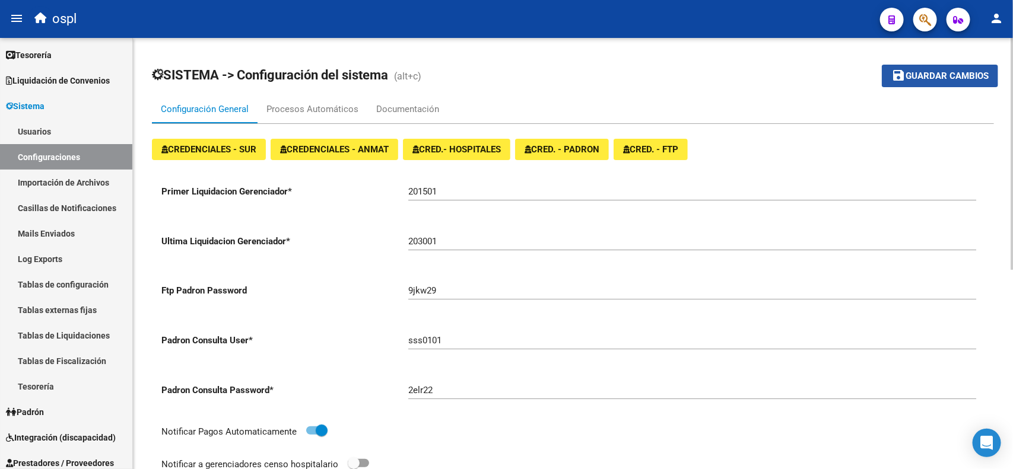
click at [915, 73] on span "Guardar cambios" at bounding box center [946, 76] width 83 height 11
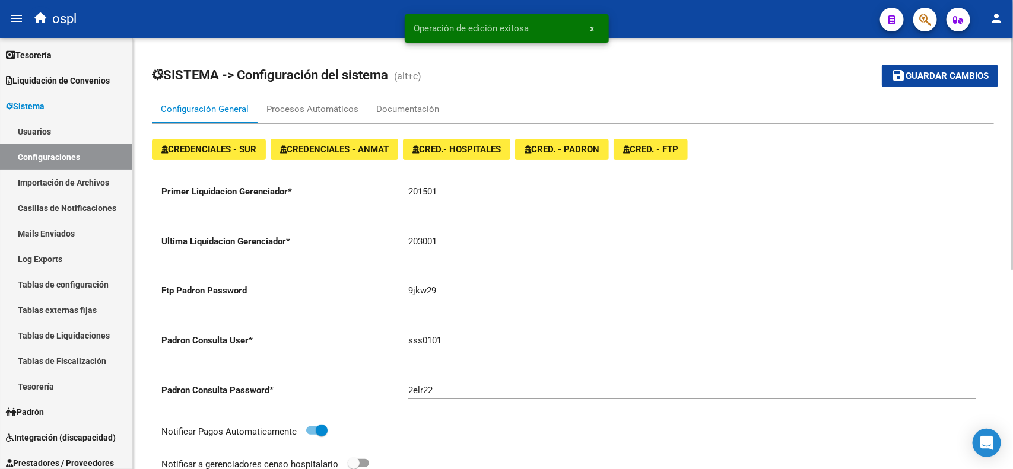
click at [588, 147] on span "CRED. - PADRON" at bounding box center [561, 149] width 75 height 11
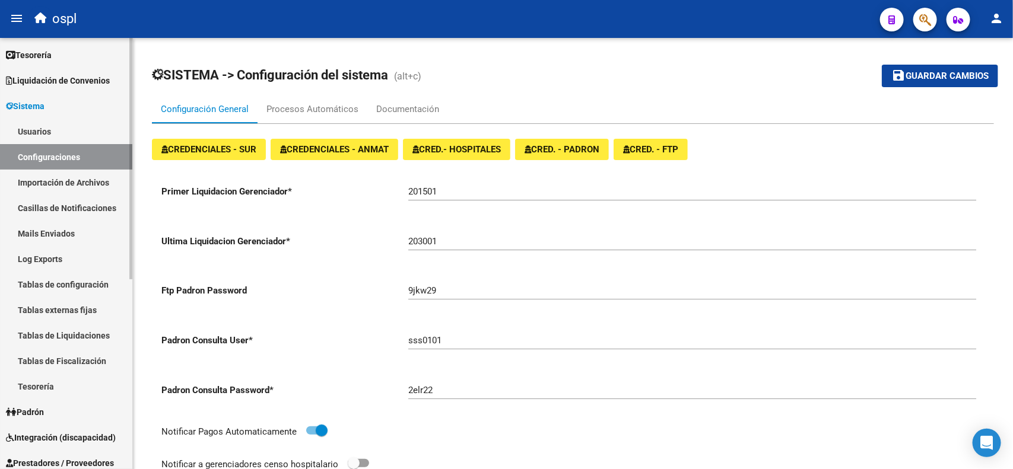
click at [36, 114] on link "Sistema" at bounding box center [66, 106] width 132 height 26
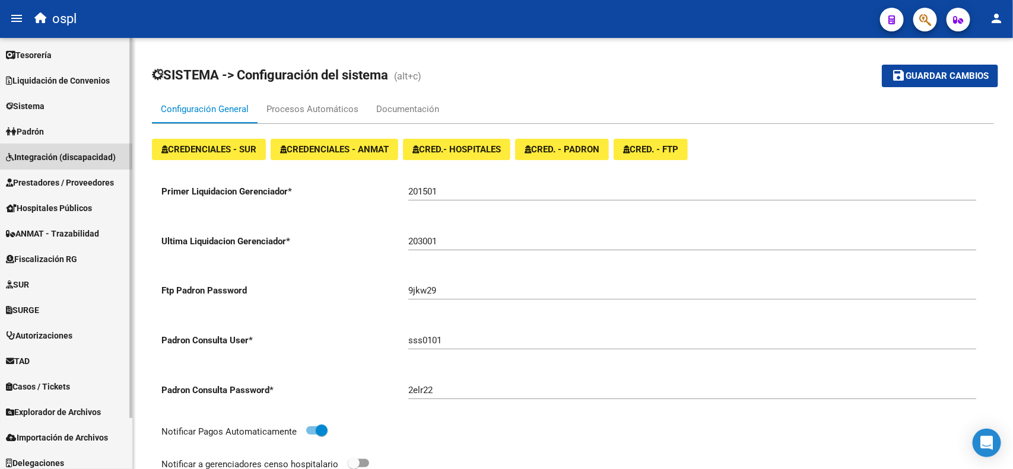
click at [54, 160] on span "Integración (discapacidad)" at bounding box center [61, 157] width 110 height 13
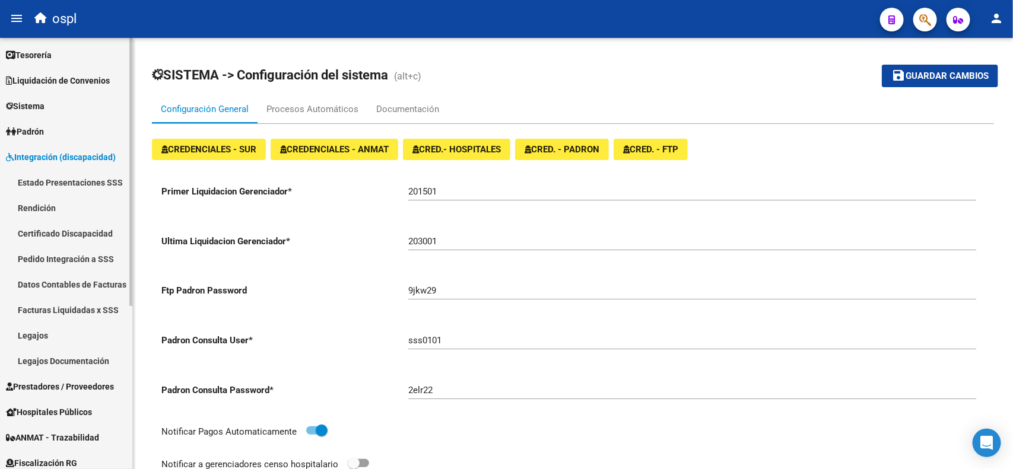
click at [56, 141] on link "Padrón" at bounding box center [66, 132] width 132 height 26
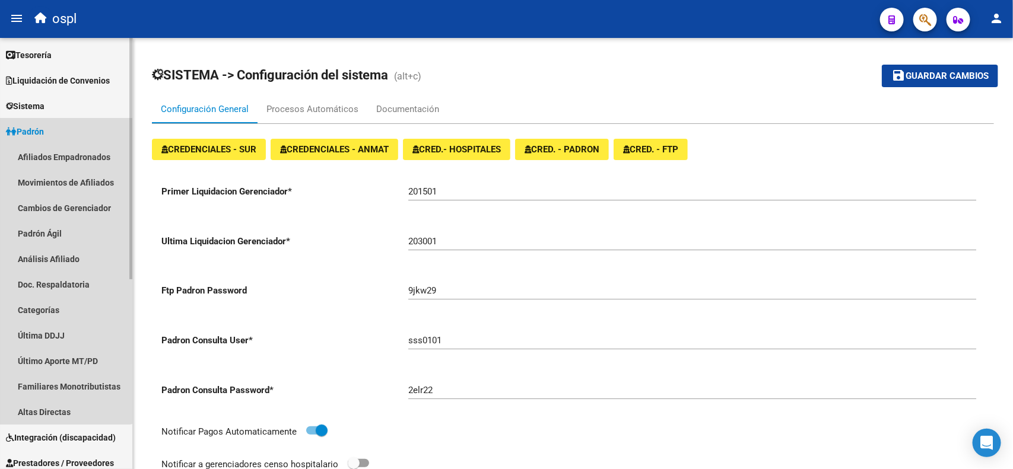
click at [49, 135] on link "Padrón" at bounding box center [66, 132] width 132 height 26
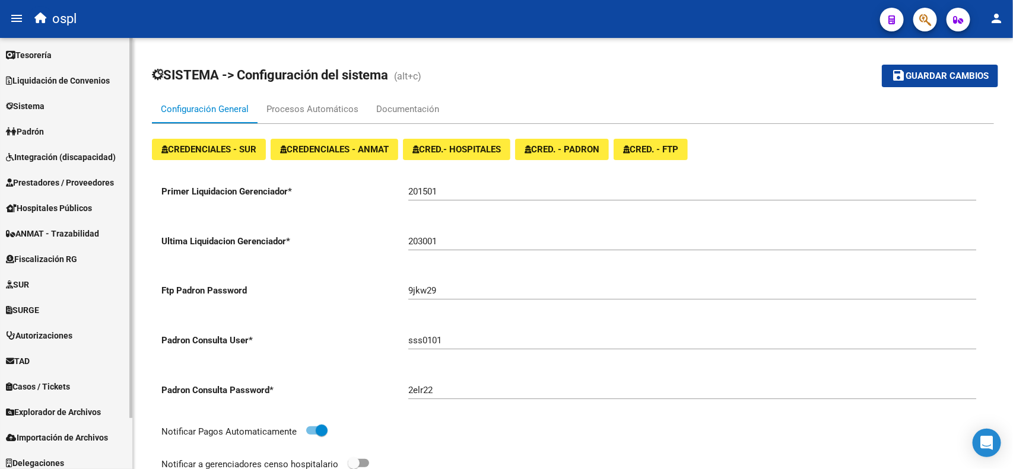
click at [43, 182] on span "Prestadores / Proveedores" at bounding box center [60, 182] width 108 height 13
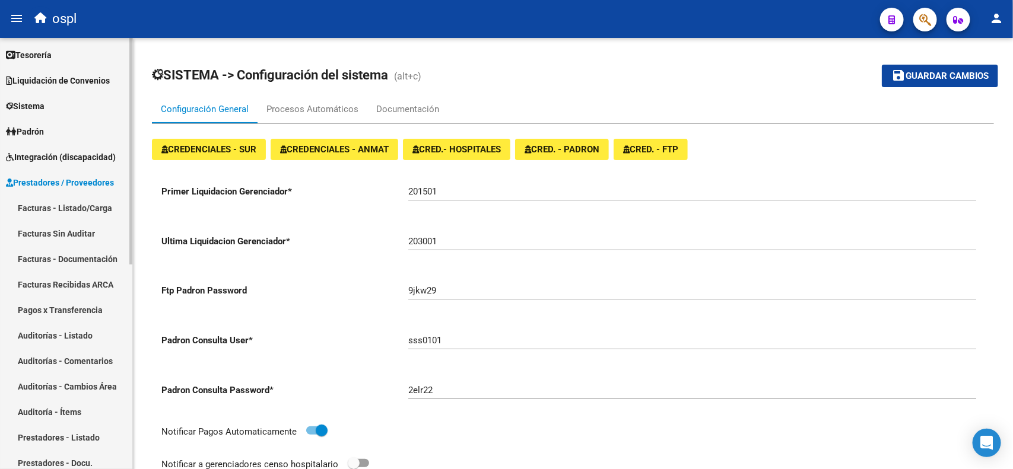
click at [47, 205] on link "Facturas - Listado/Carga" at bounding box center [66, 208] width 132 height 26
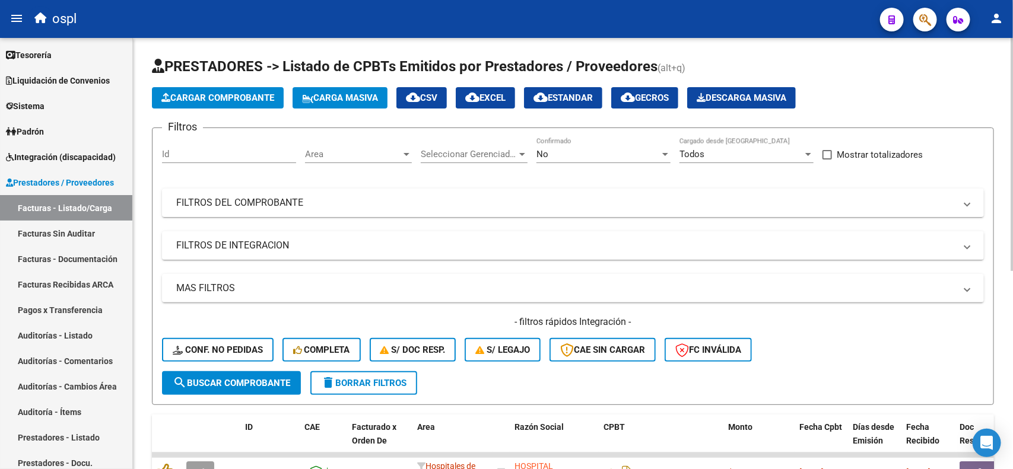
click at [199, 103] on button "Cargar Comprobante" at bounding box center [218, 97] width 132 height 21
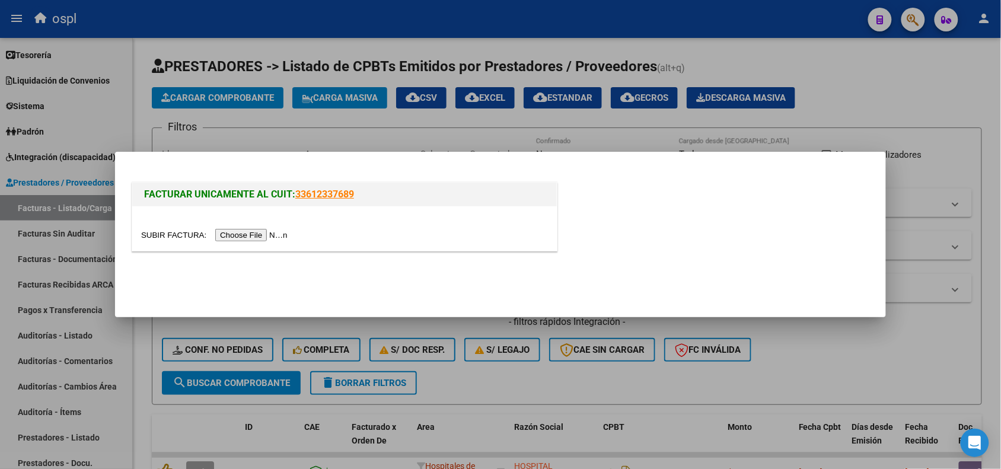
click at [241, 236] on input "file" at bounding box center [216, 235] width 150 height 12
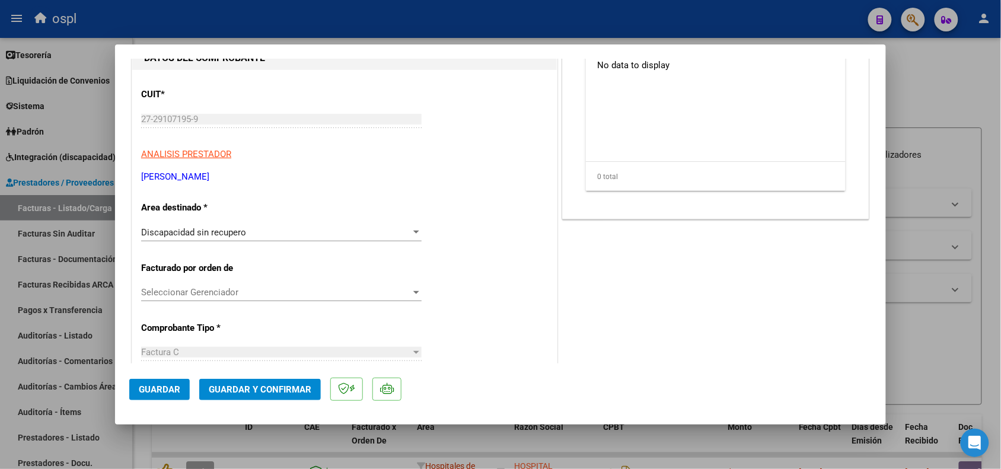
scroll to position [172, 0]
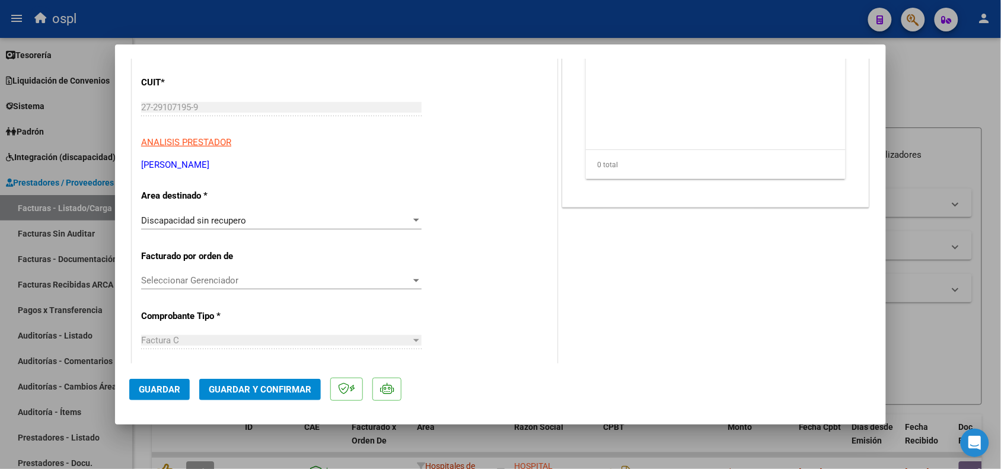
click at [167, 386] on span "Guardar" at bounding box center [160, 389] width 42 height 11
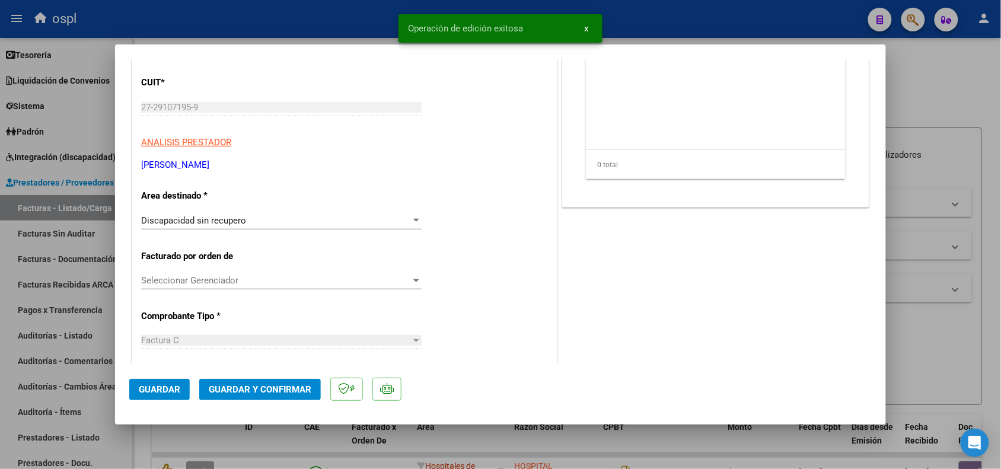
click at [255, 396] on button "Guardar y Confirmar" at bounding box center [260, 389] width 122 height 21
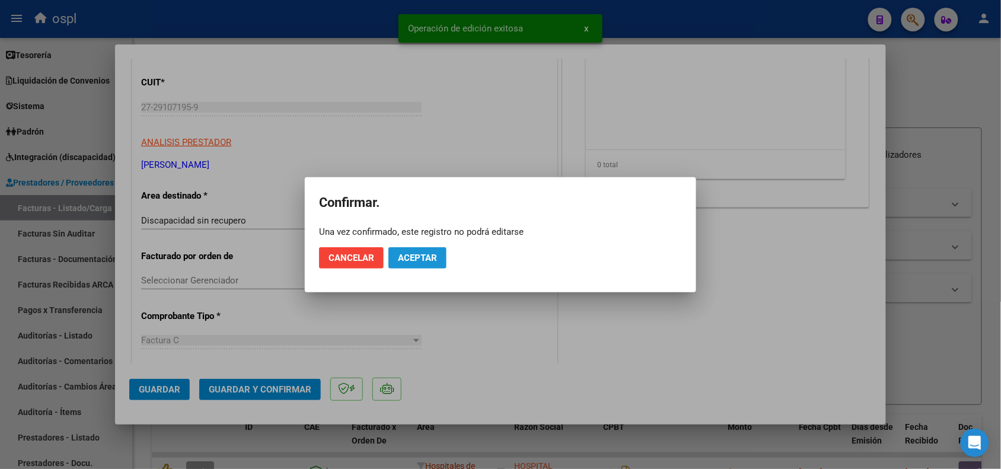
click at [424, 254] on span "Aceptar" at bounding box center [417, 258] width 39 height 11
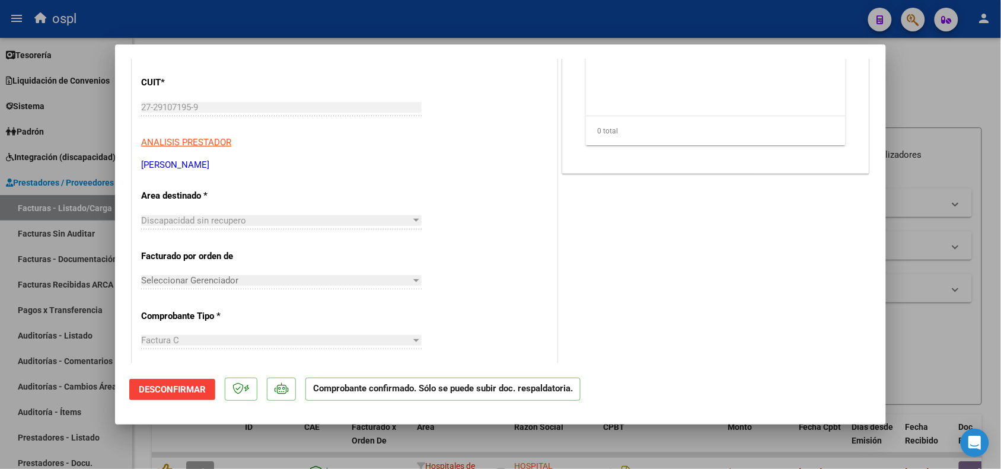
click at [951, 107] on div at bounding box center [500, 234] width 1001 height 469
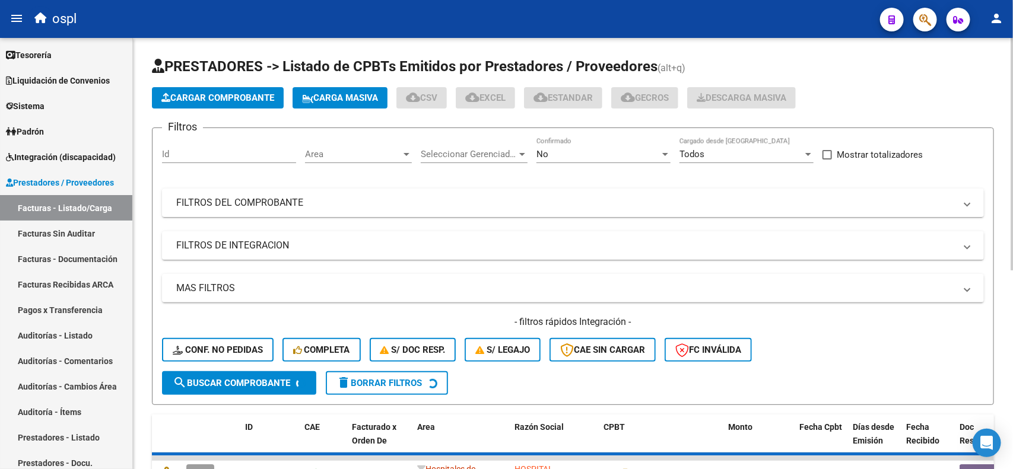
click at [236, 98] on span "Cargar Comprobante" at bounding box center [217, 98] width 113 height 11
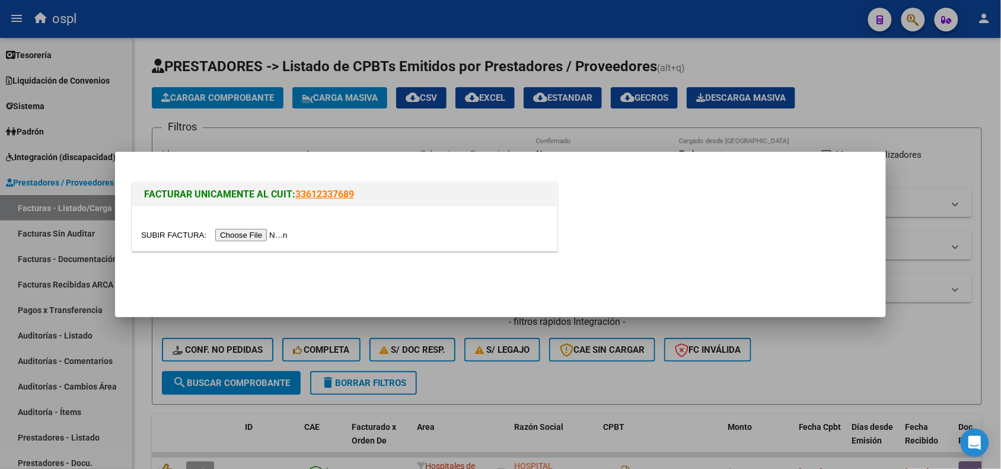
click at [236, 239] on input "file" at bounding box center [216, 235] width 150 height 12
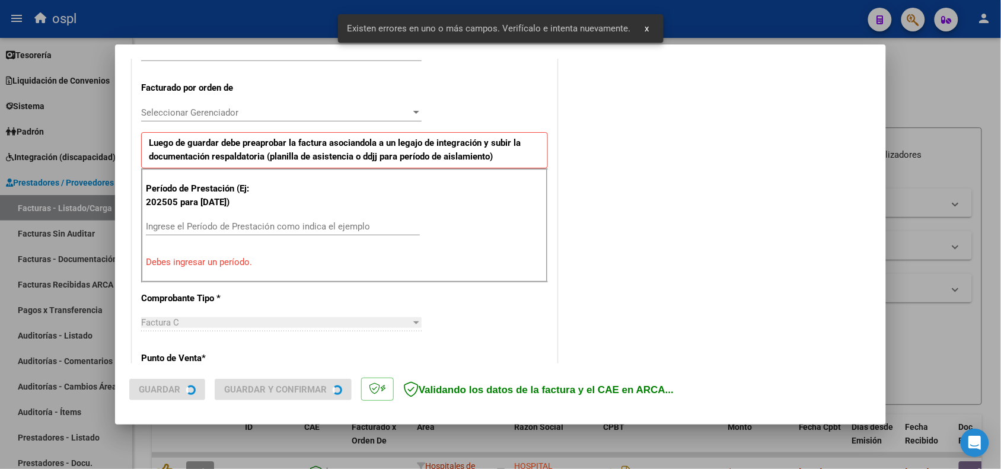
scroll to position [321, 0]
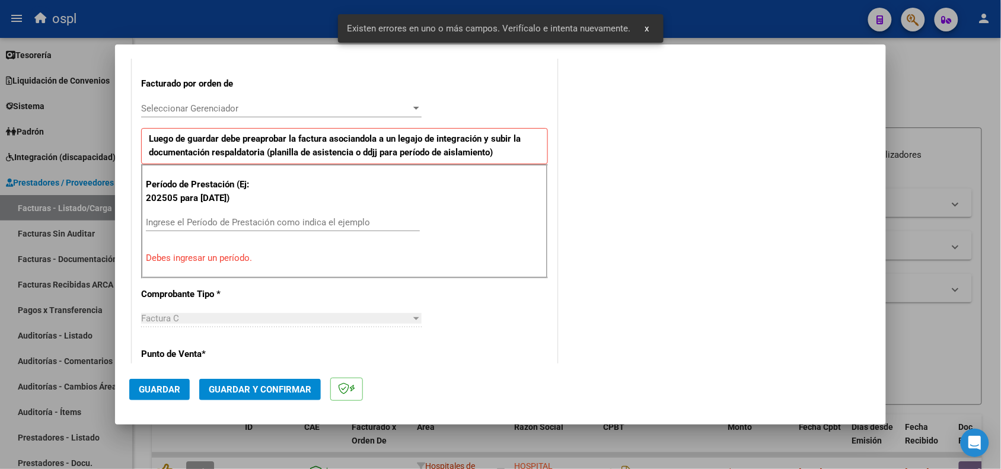
click at [301, 224] on input "Ingrese el Período de Prestación como indica el ejemplo" at bounding box center [283, 222] width 274 height 11
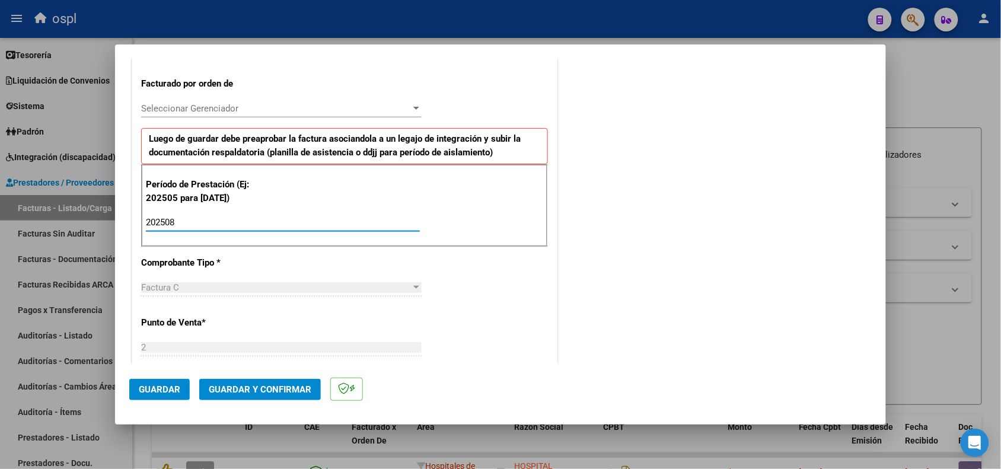
type input "202508"
click at [174, 390] on span "Guardar" at bounding box center [160, 389] width 42 height 11
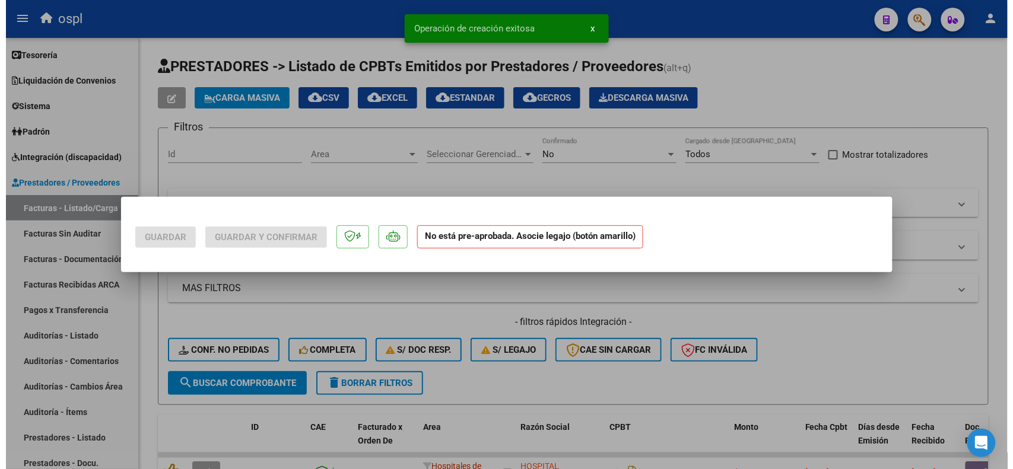
scroll to position [0, 0]
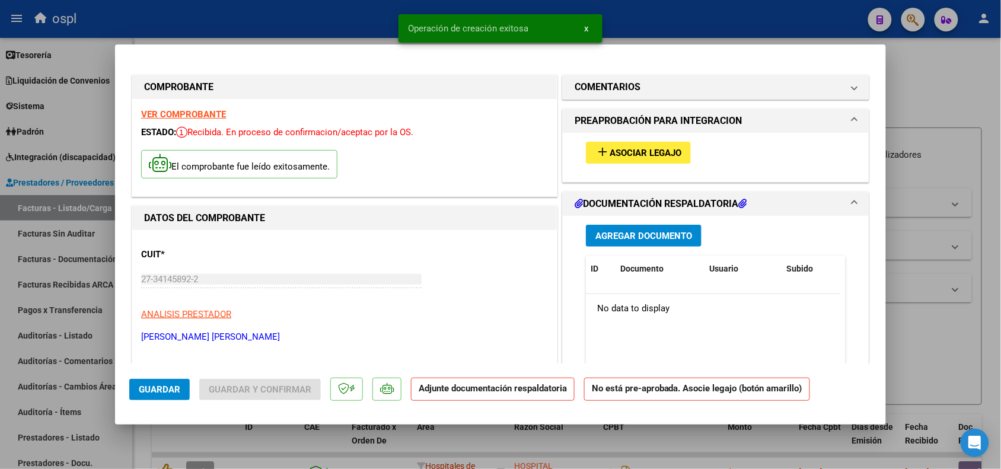
click at [617, 152] on span "Asociar Legajo" at bounding box center [646, 153] width 72 height 11
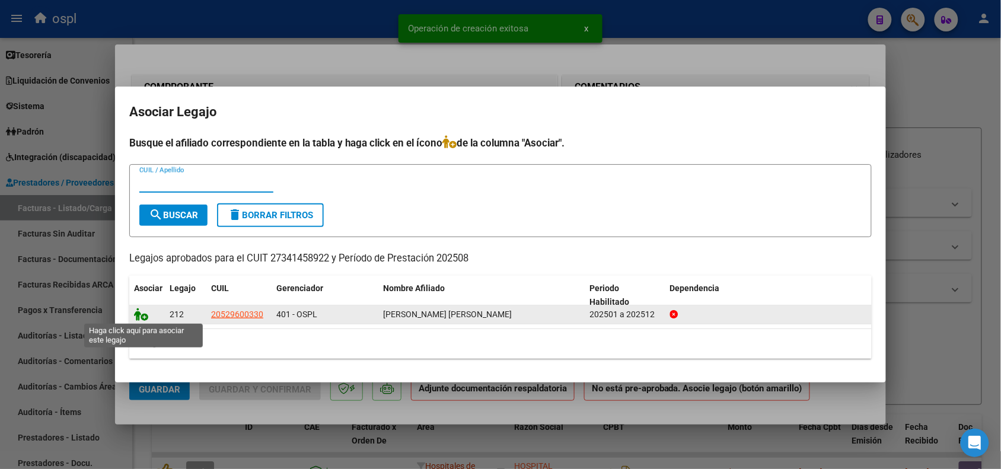
click at [143, 314] on icon at bounding box center [141, 314] width 14 height 13
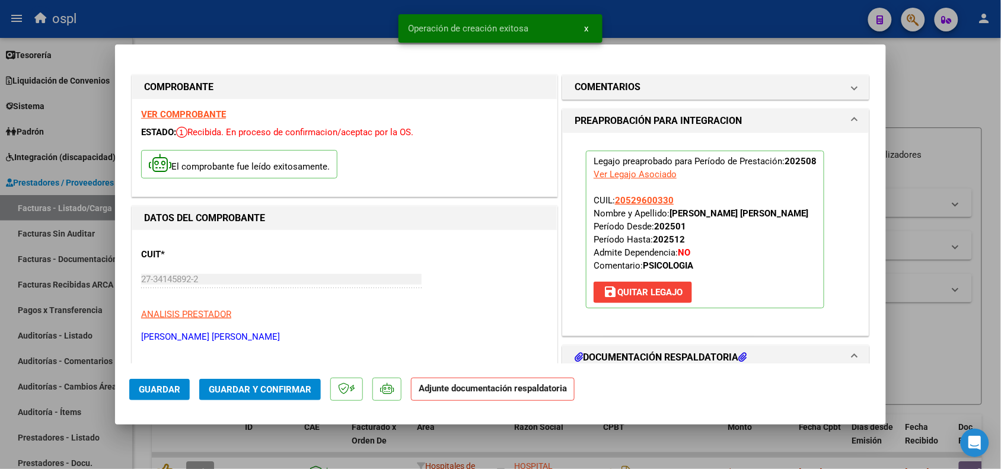
click at [234, 390] on span "Guardar y Confirmar" at bounding box center [260, 389] width 103 height 11
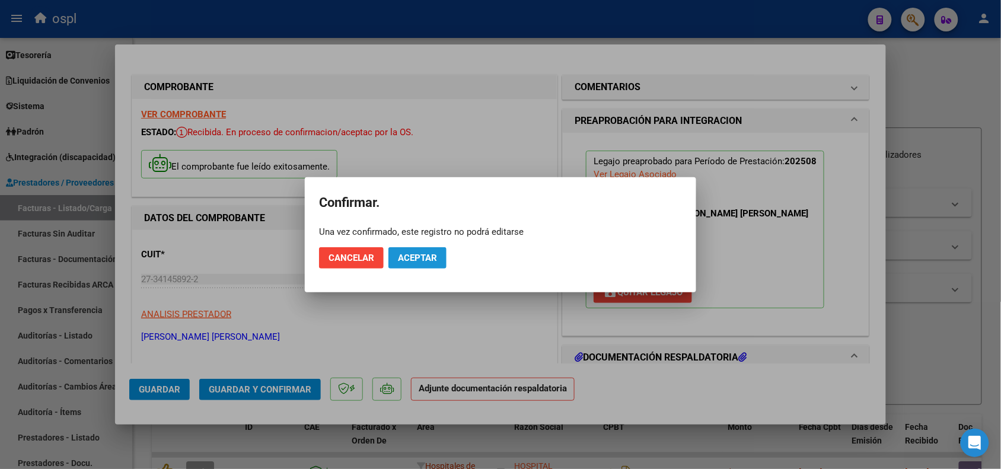
click at [419, 260] on span "Aceptar" at bounding box center [417, 258] width 39 height 11
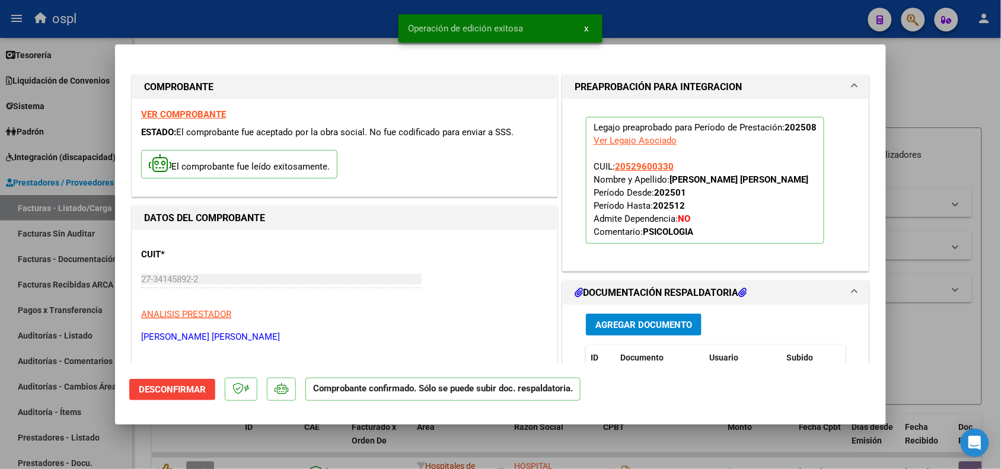
click at [903, 331] on div at bounding box center [500, 234] width 1001 height 469
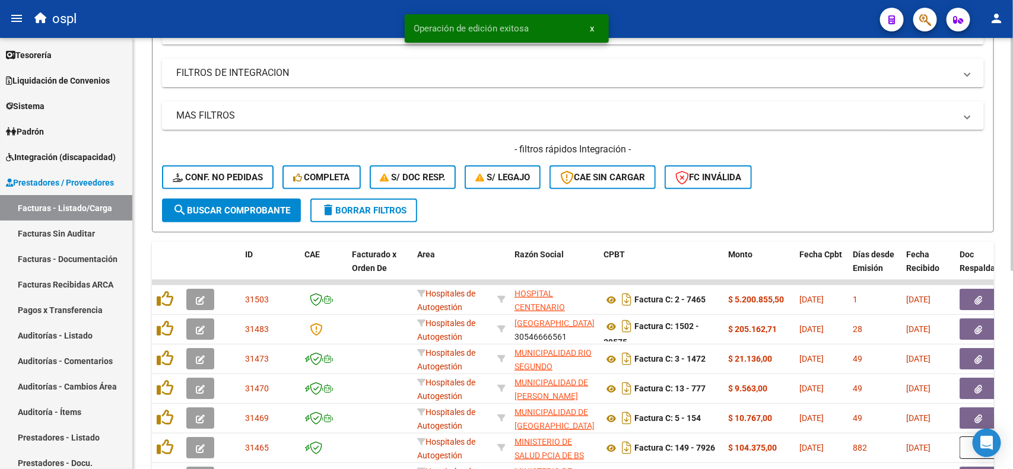
click at [1011, 265] on div at bounding box center [1011, 249] width 3 height 233
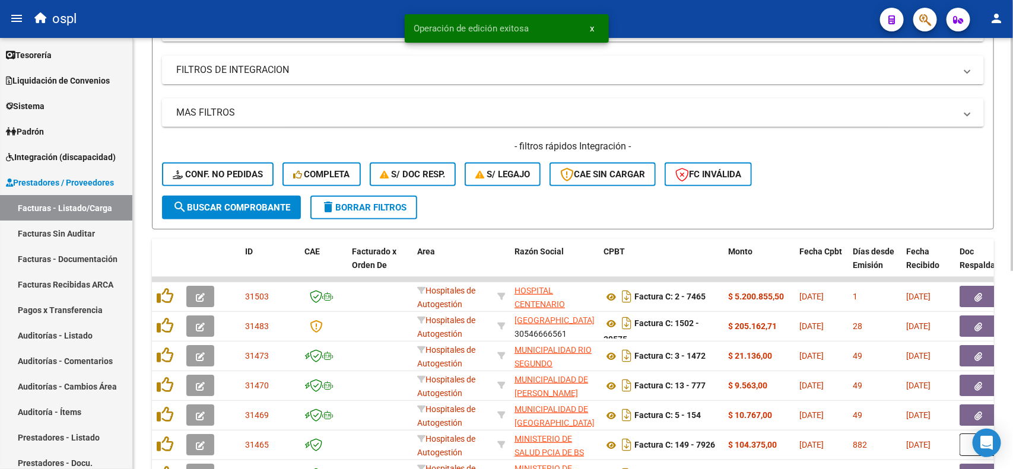
scroll to position [6, 0]
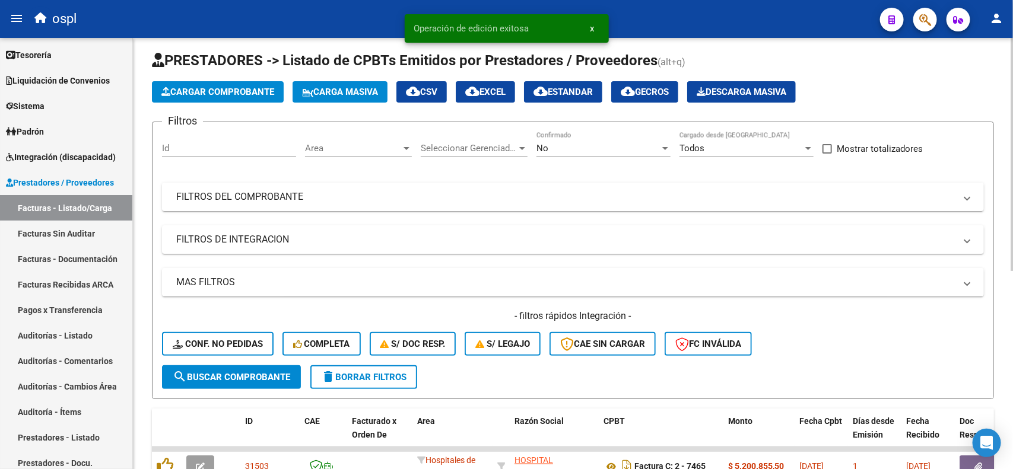
click at [997, 77] on div "Video tutorial PRESTADORES -> Listado de CPBTs Emitidos por Prestadores / Prove…" at bounding box center [574, 426] width 883 height 788
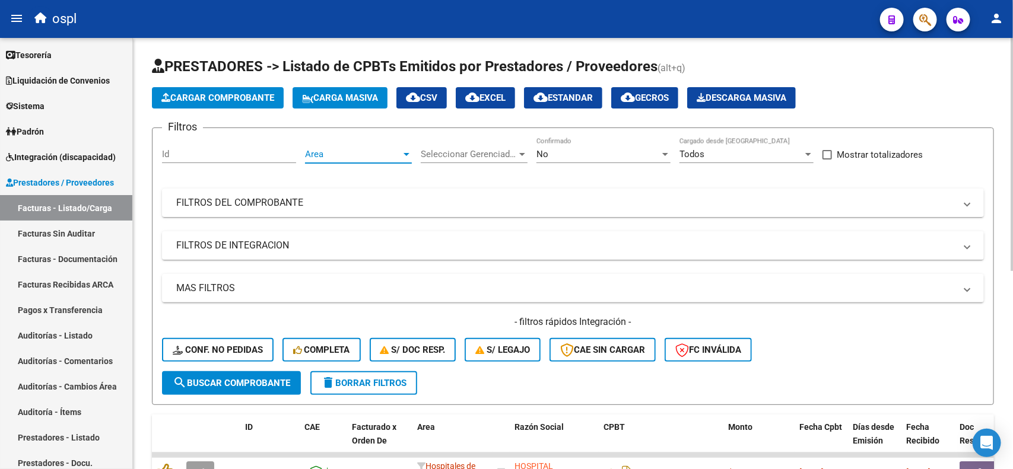
click at [351, 155] on span "Area" at bounding box center [353, 154] width 96 height 11
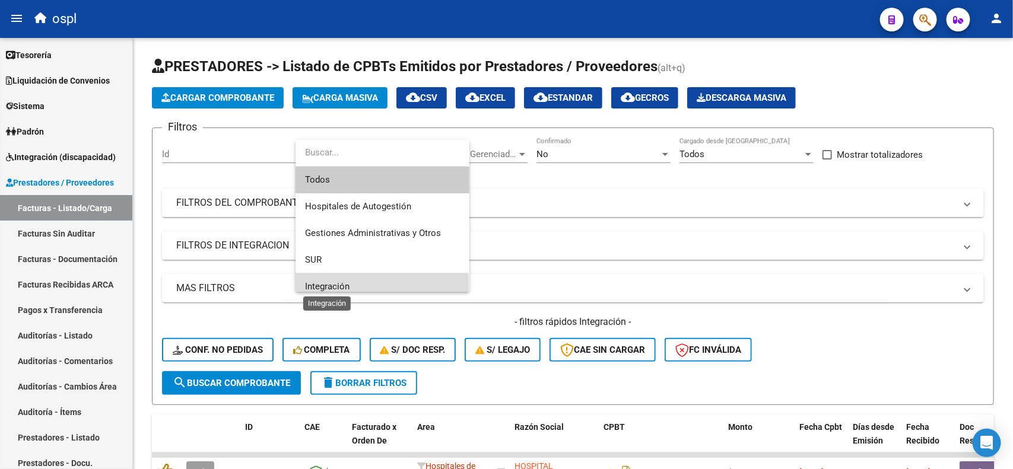
click at [340, 283] on span "Integración" at bounding box center [327, 286] width 44 height 11
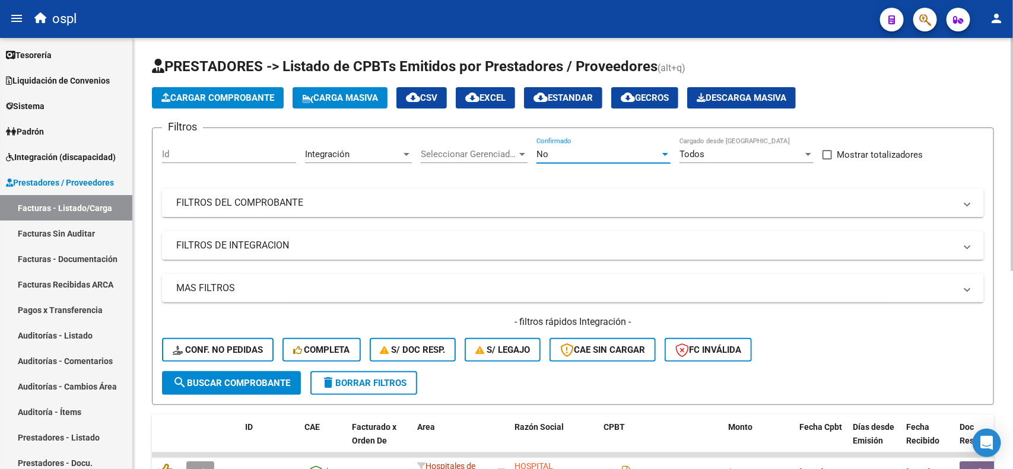
click at [591, 152] on div "No" at bounding box center [597, 154] width 123 height 11
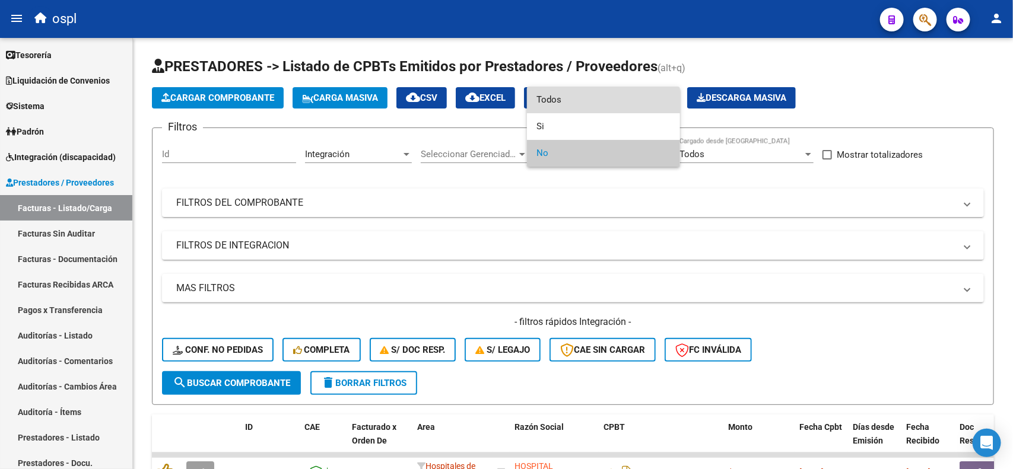
click at [603, 101] on span "Todos" at bounding box center [603, 100] width 134 height 27
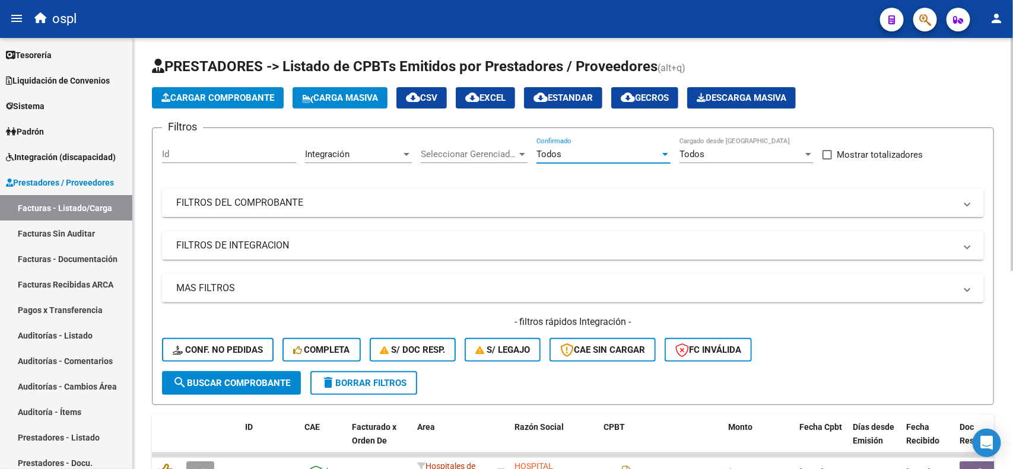
click at [259, 374] on button "search Buscar Comprobante" at bounding box center [231, 383] width 139 height 24
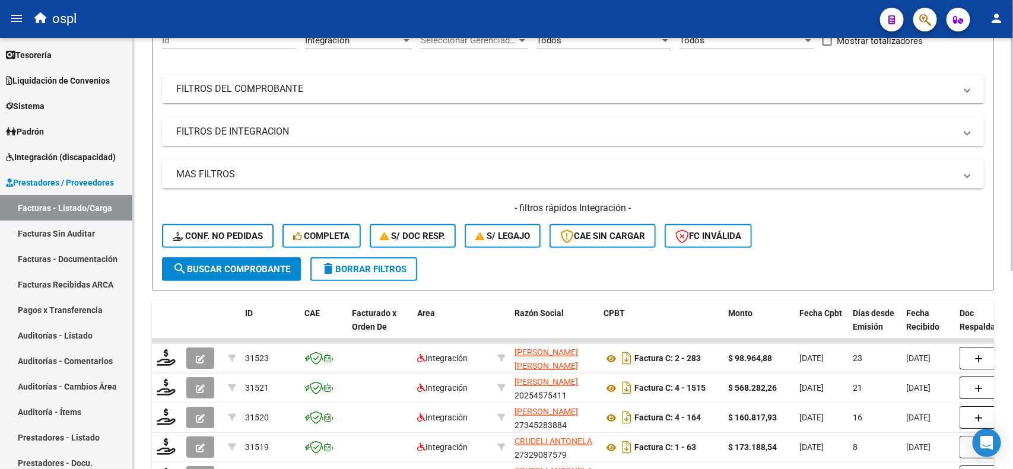
click at [1012, 236] on div at bounding box center [1011, 217] width 3 height 233
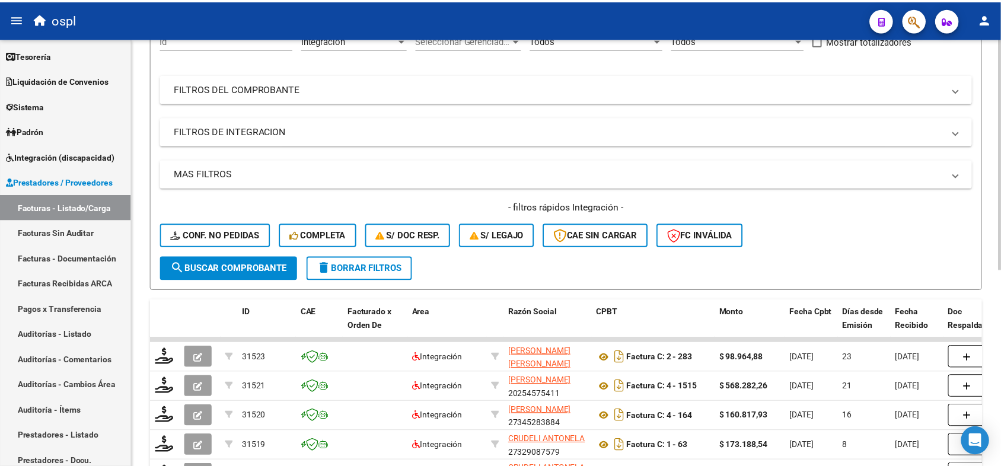
scroll to position [132, 0]
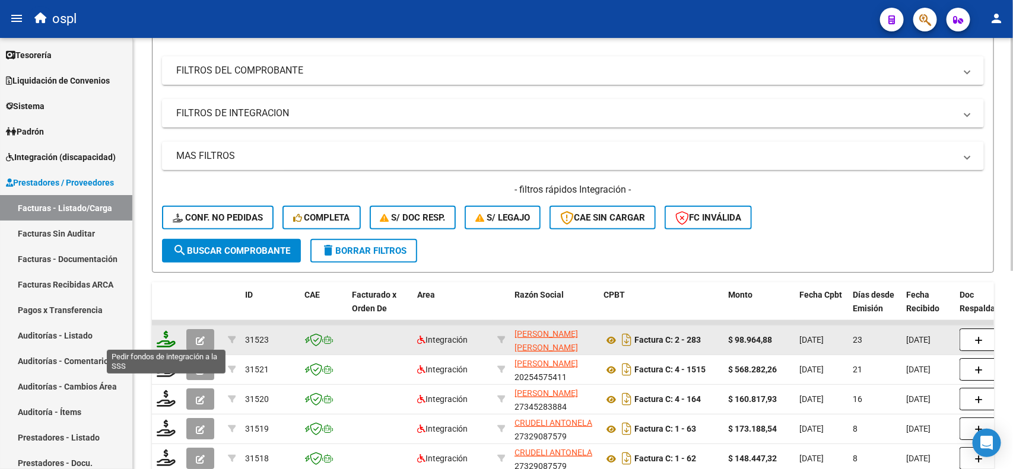
click at [159, 340] on icon at bounding box center [166, 339] width 19 height 17
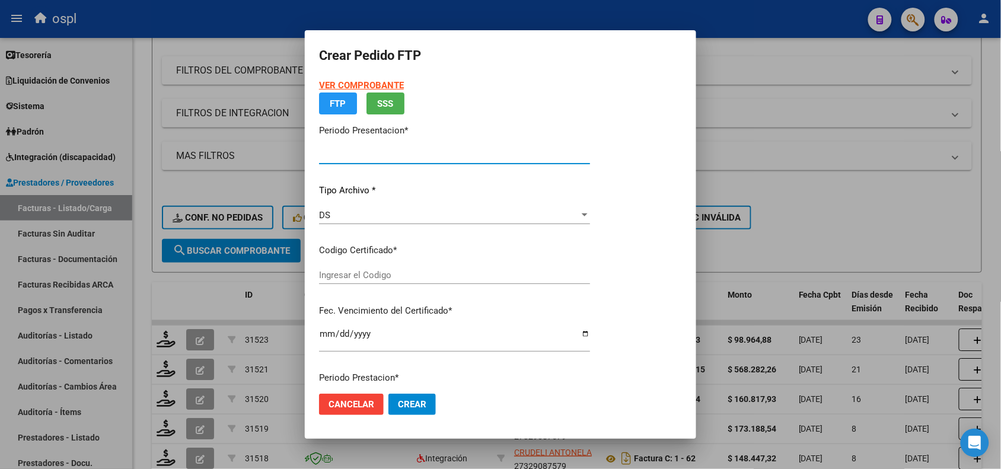
type input "202508"
type input "$ 98.964,88"
type input "ARG0200052600332024062520270625CIU13650"
type input "2027-06-01"
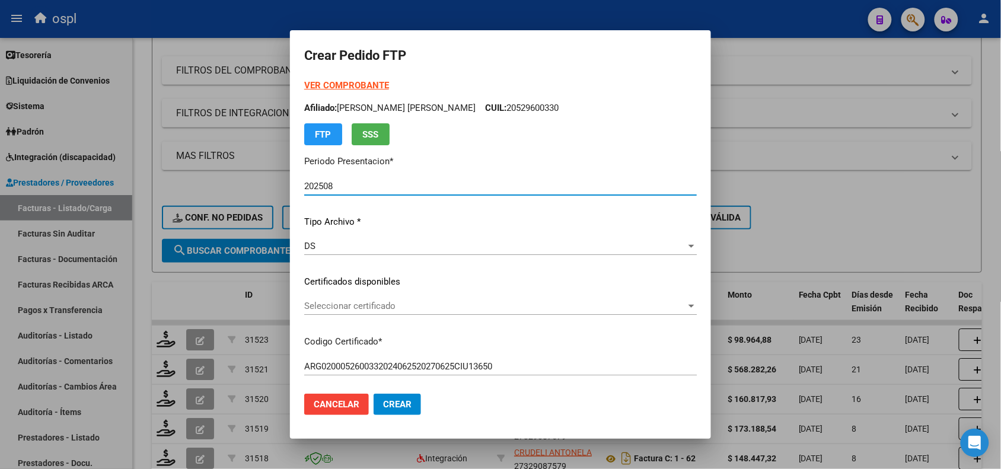
click at [355, 310] on span "Seleccionar certificado" at bounding box center [495, 306] width 382 height 11
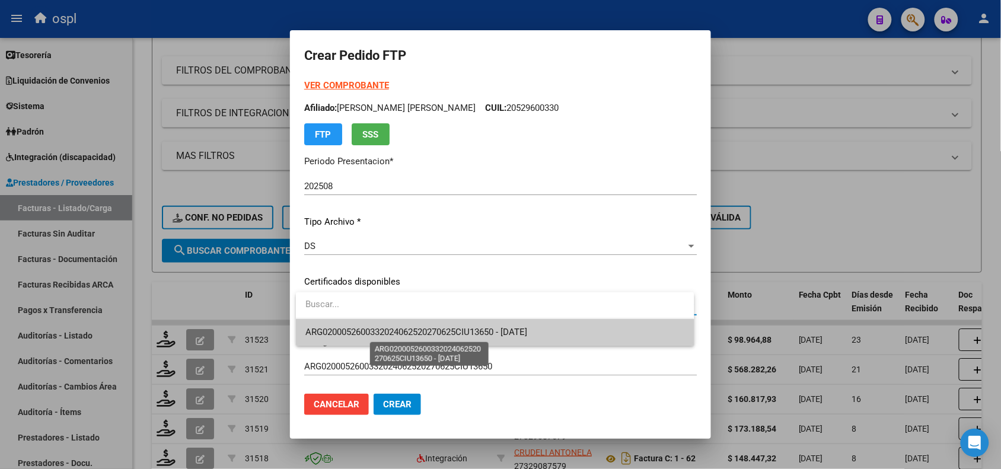
click at [381, 333] on span "ARG0200052600332024062520270625CIU13650 - 2027-06-01" at bounding box center [416, 332] width 222 height 11
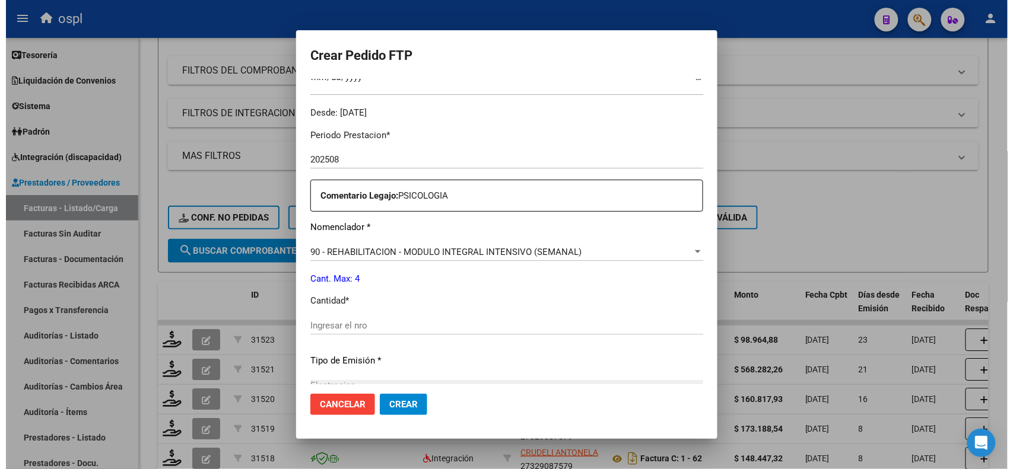
scroll to position [390, 0]
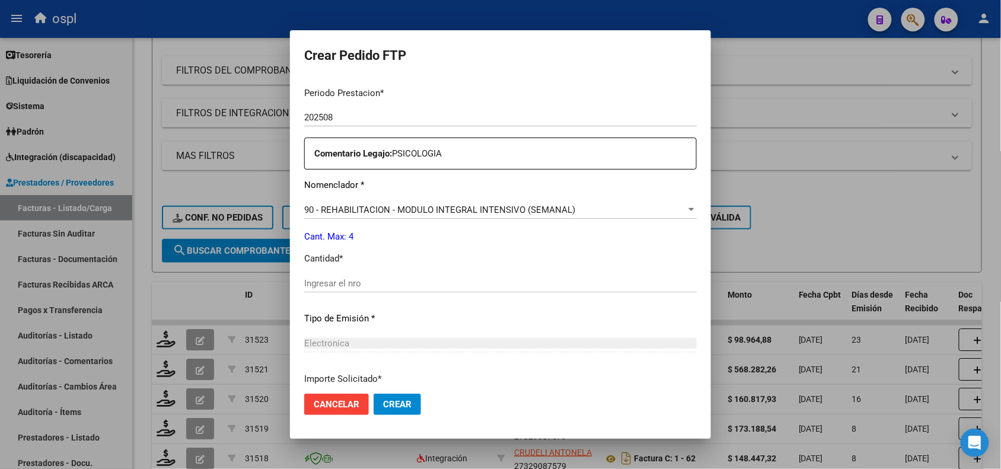
click at [580, 285] on input "Ingresar el nro" at bounding box center [500, 283] width 393 height 11
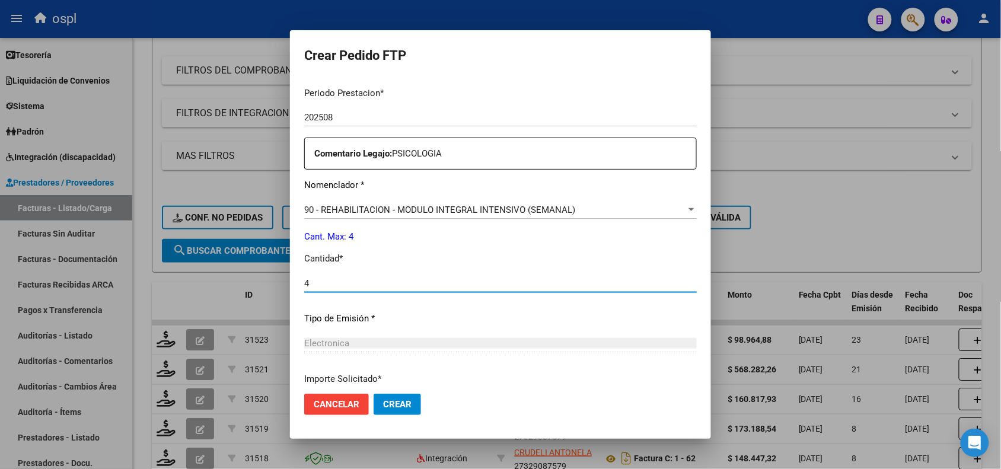
type input "4"
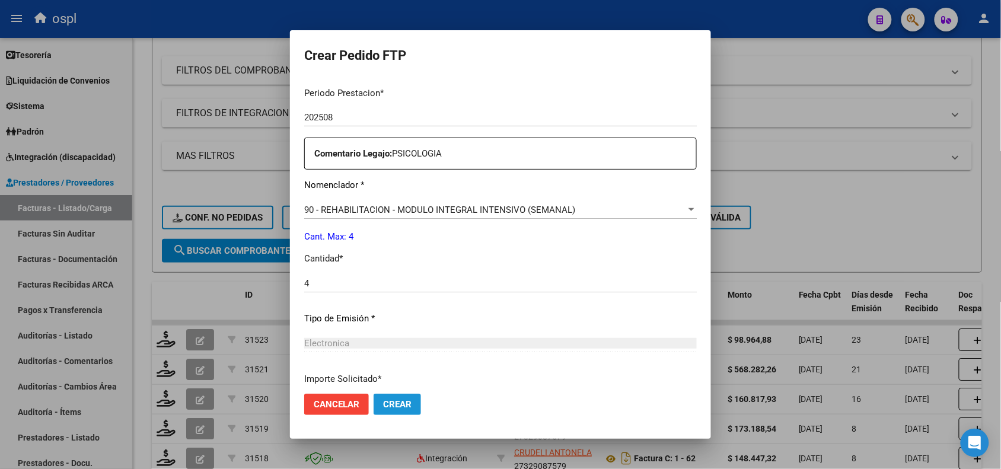
click at [391, 408] on span "Crear" at bounding box center [397, 404] width 28 height 11
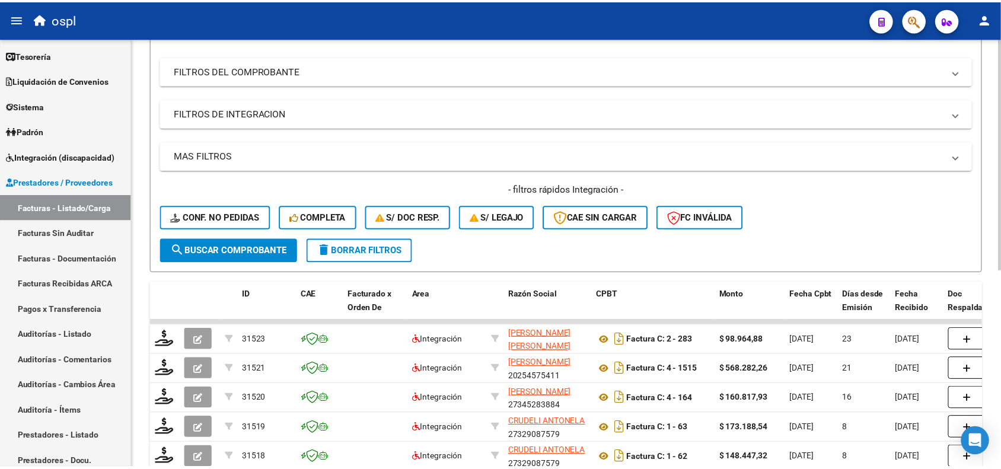
scroll to position [0, 0]
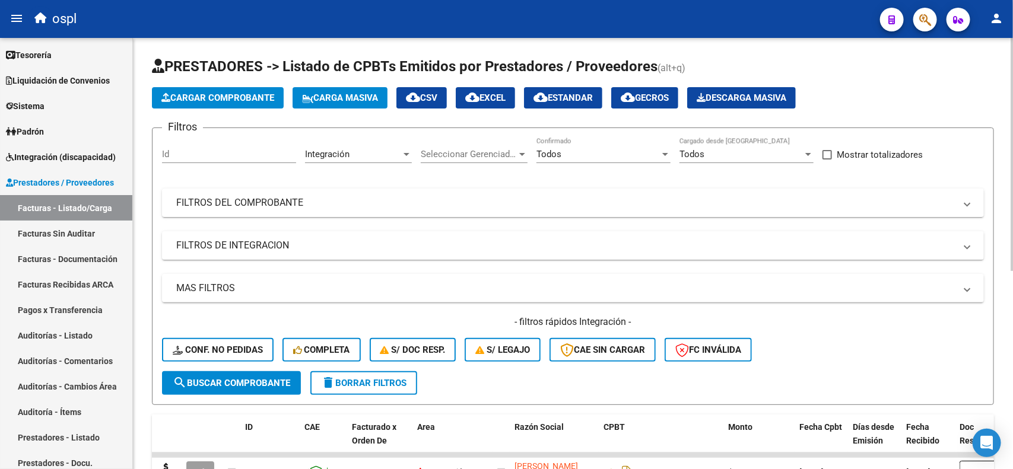
click at [1007, 101] on div "Video tutorial PRESTADORES -> Listado de CPBTs Emitidos por Prestadores / Prove…" at bounding box center [574, 432] width 883 height 788
click at [270, 107] on button "Cargar Comprobante" at bounding box center [218, 97] width 132 height 21
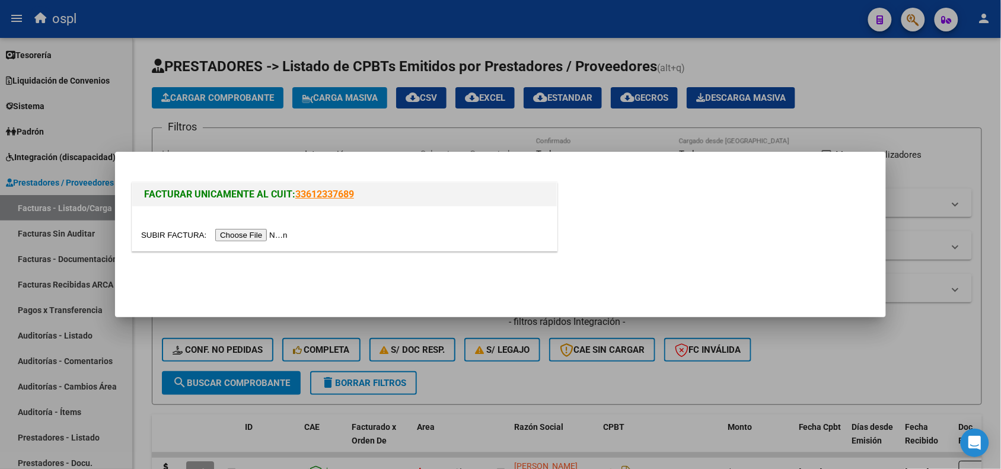
click at [250, 233] on input "file" at bounding box center [216, 235] width 150 height 12
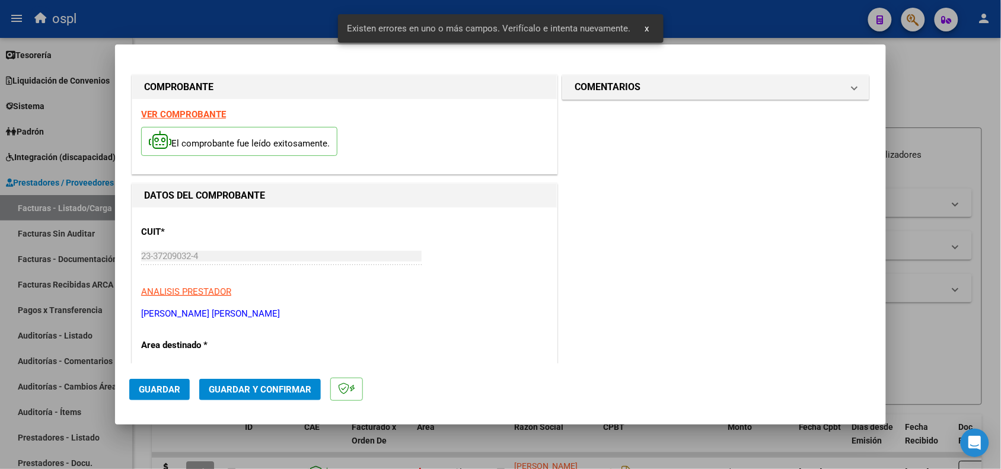
scroll to position [300, 0]
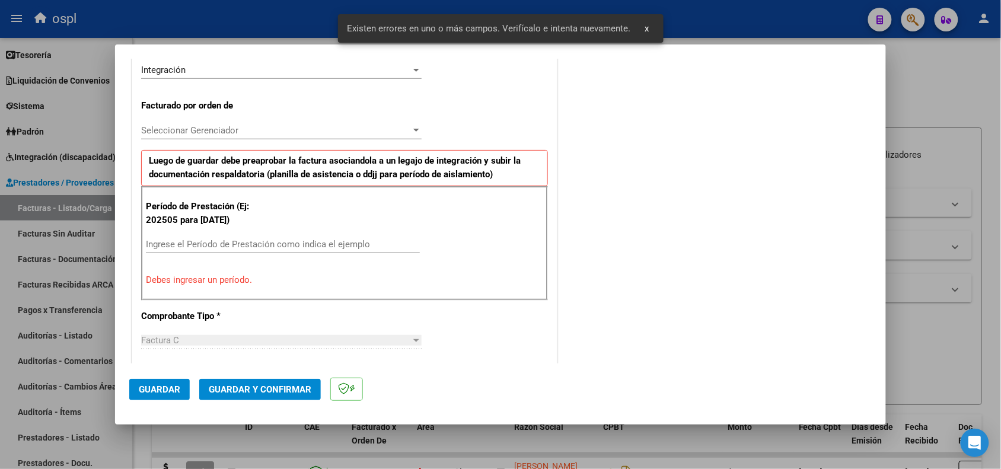
click at [268, 248] on input "Ingrese el Período de Prestación como indica el ejemplo" at bounding box center [283, 244] width 274 height 11
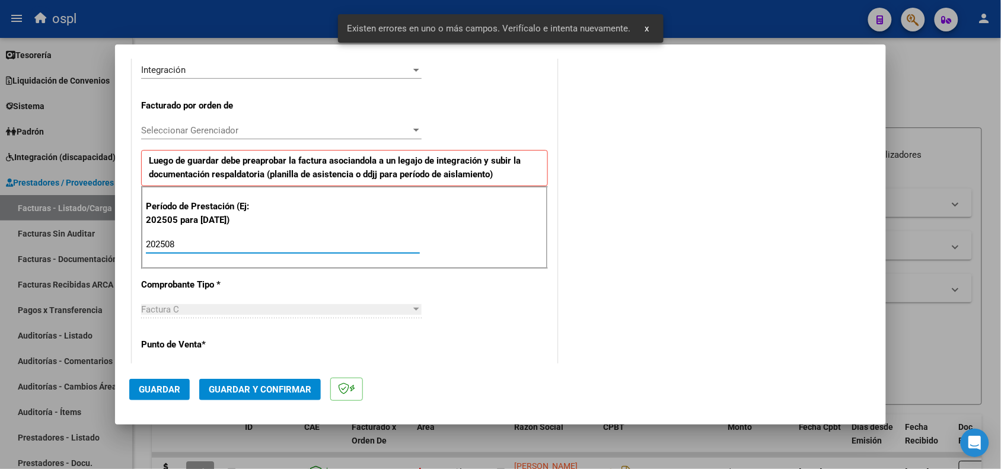
type input "202508"
click at [147, 390] on span "Guardar" at bounding box center [160, 389] width 42 height 11
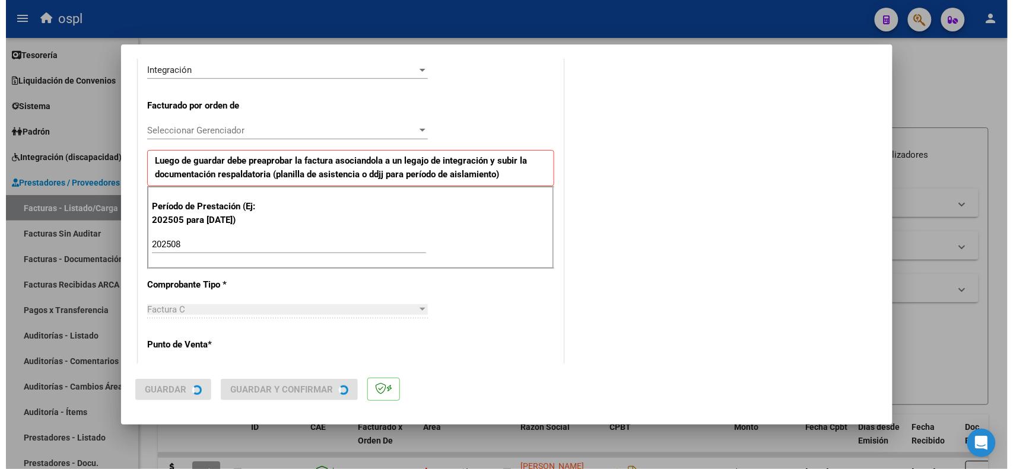
scroll to position [0, 0]
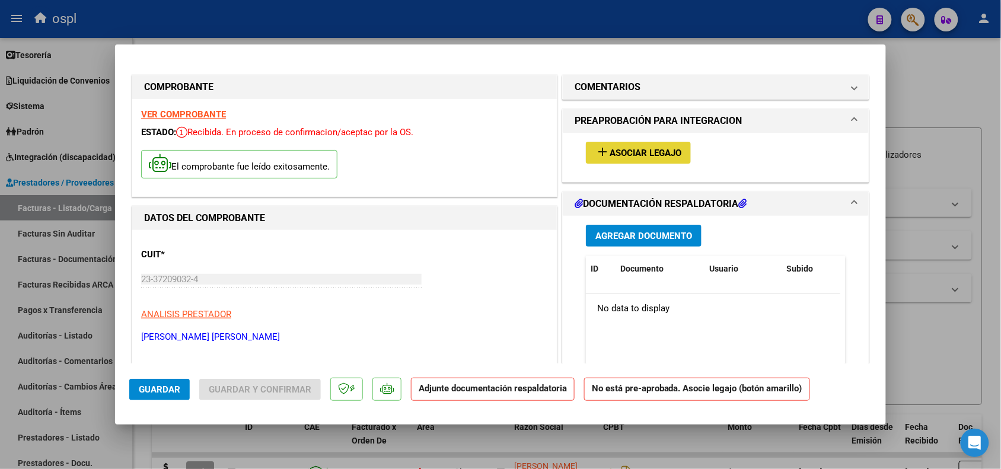
click at [655, 154] on span "Asociar Legajo" at bounding box center [646, 153] width 72 height 11
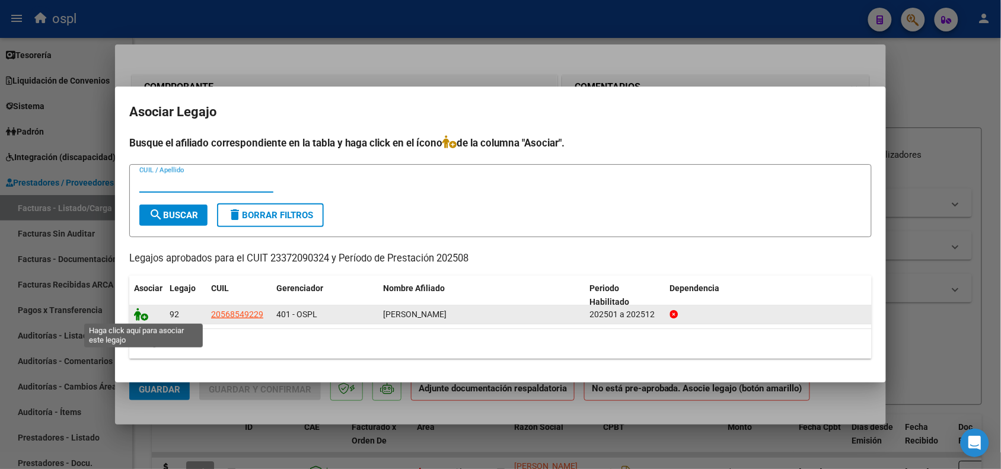
click at [141, 316] on icon at bounding box center [141, 314] width 14 height 13
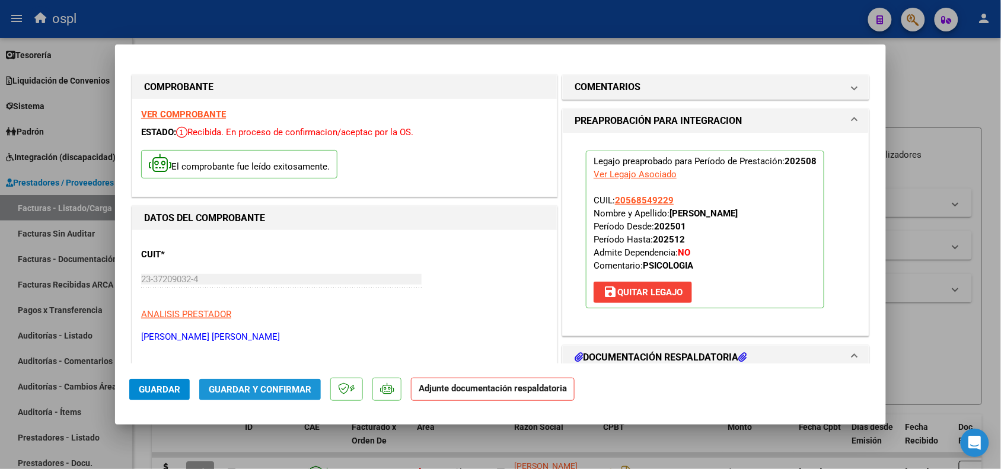
click at [253, 396] on button "Guardar y Confirmar" at bounding box center [260, 389] width 122 height 21
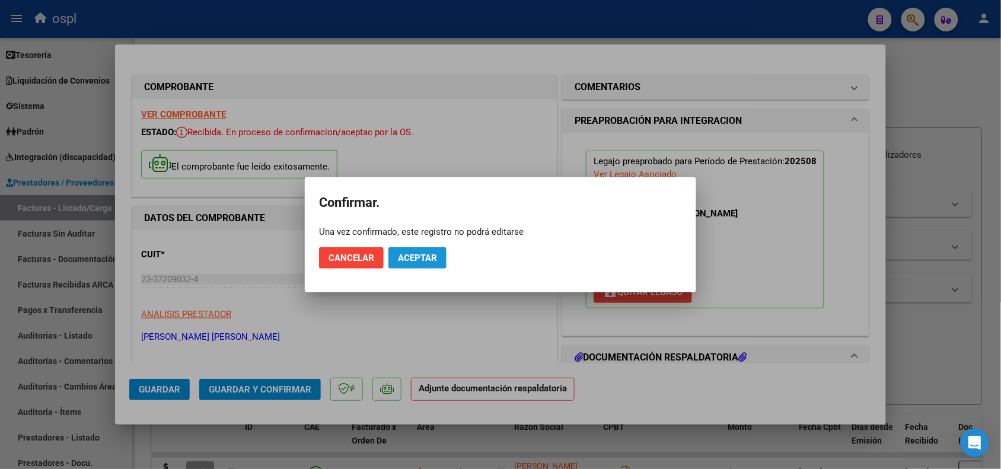
click at [427, 249] on button "Aceptar" at bounding box center [418, 257] width 58 height 21
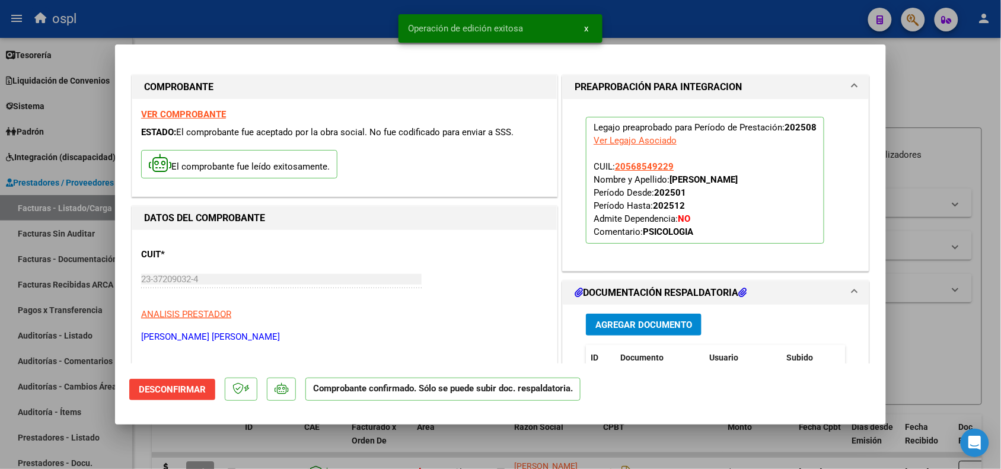
click at [934, 339] on div at bounding box center [500, 234] width 1001 height 469
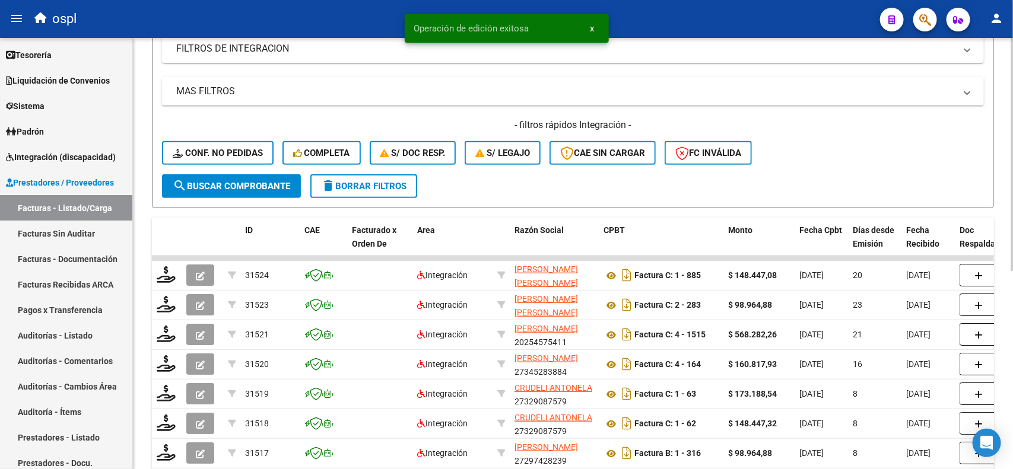
click at [1010, 251] on div at bounding box center [1011, 263] width 3 height 233
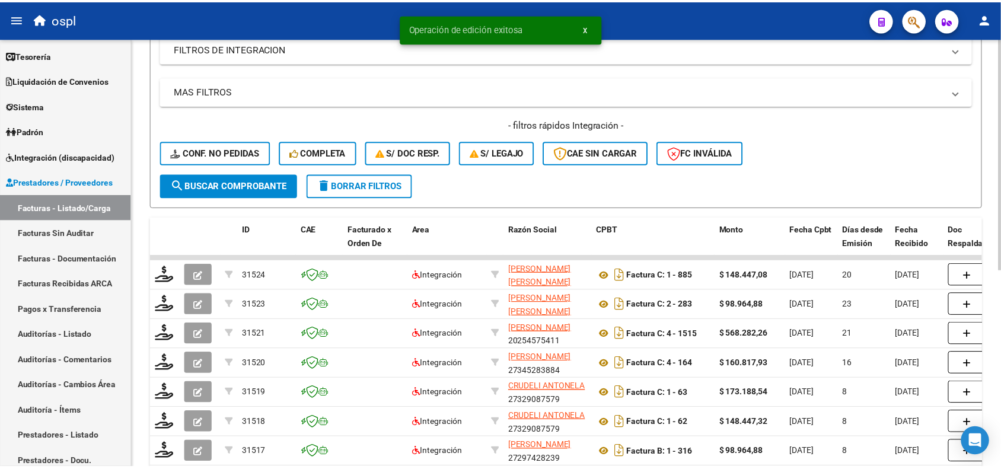
scroll to position [227, 0]
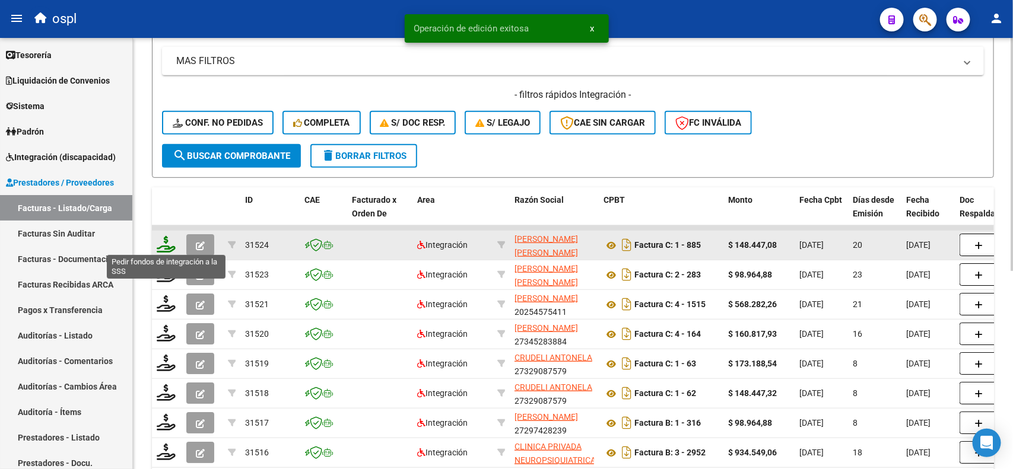
click at [158, 240] on icon at bounding box center [166, 244] width 19 height 17
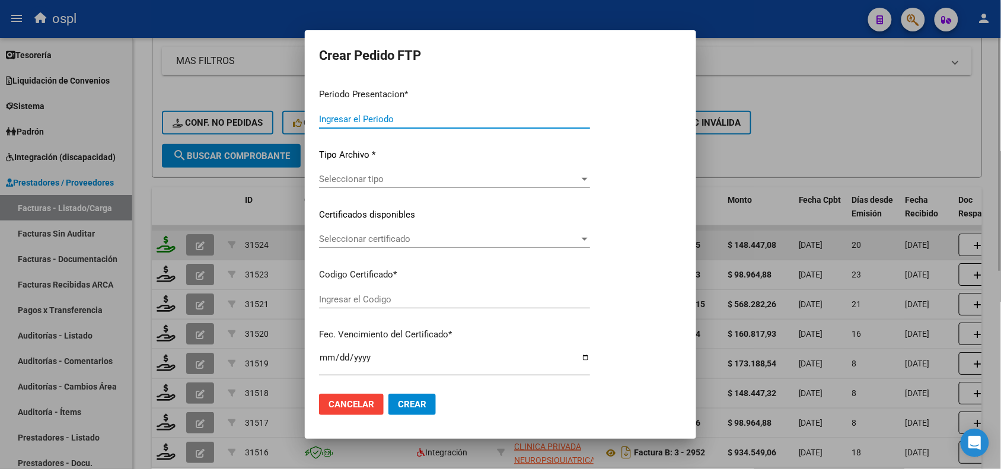
type input "202508"
type input "$ 148.447,08"
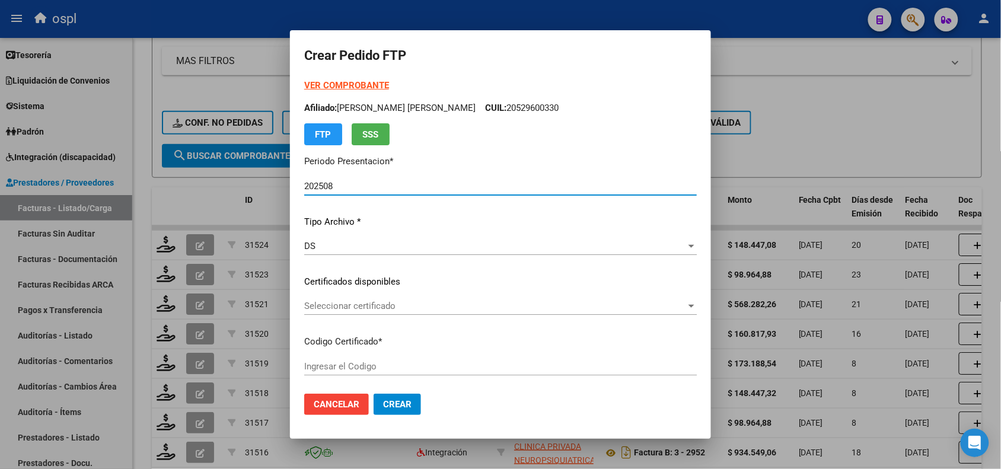
type input "ARG02000568549222024070320300703SAN221"
type input "2030-07-01"
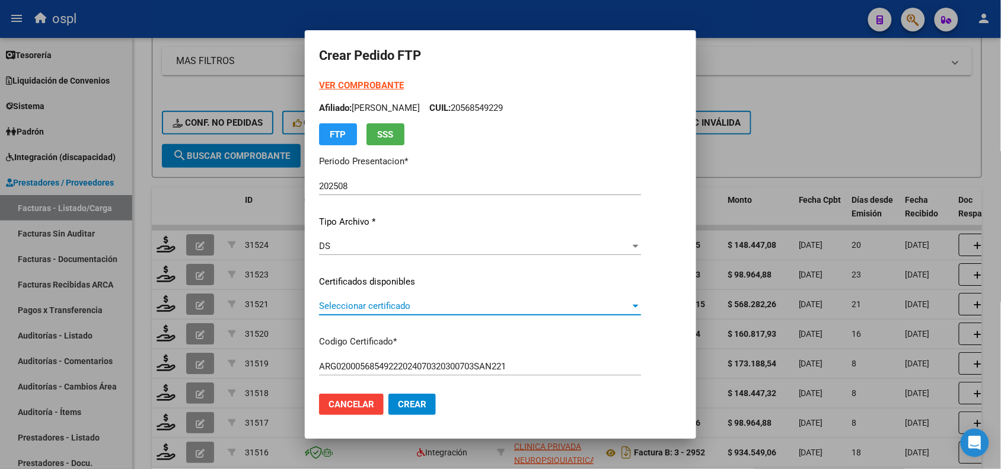
click at [362, 301] on span "Seleccionar certificado" at bounding box center [474, 306] width 311 height 11
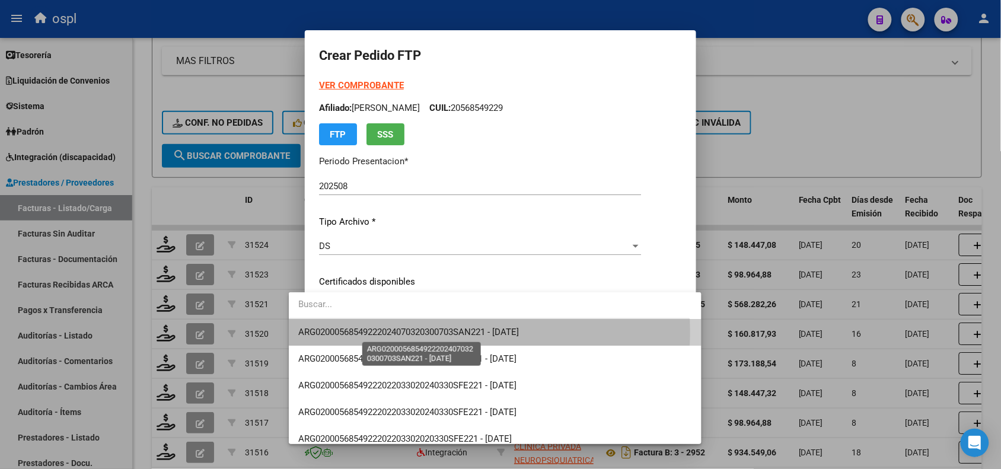
click at [399, 331] on span "ARG02000568549222024070320300703SAN221 - 2030-07-01" at bounding box center [408, 332] width 221 height 11
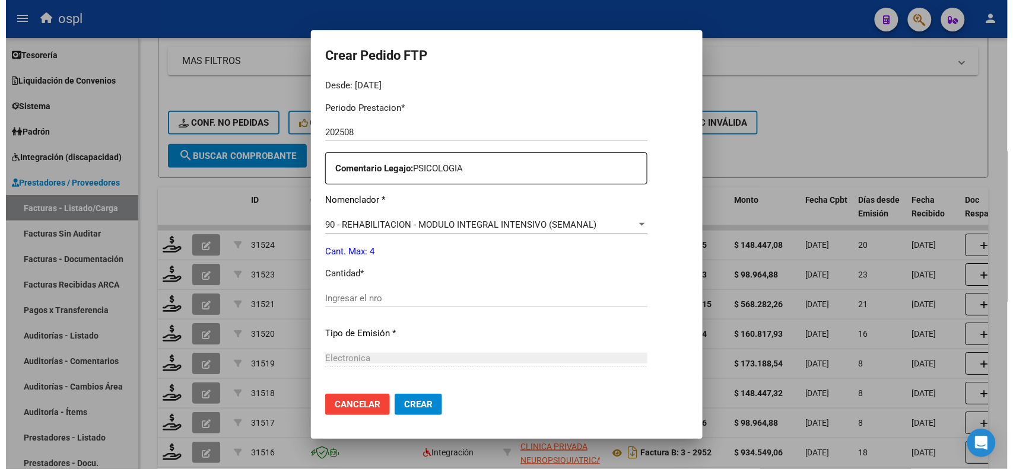
scroll to position [392, 0]
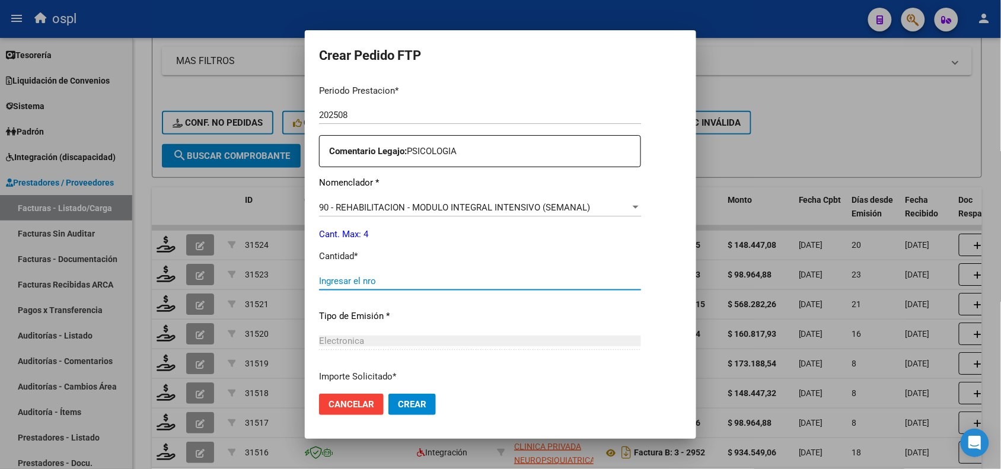
click at [575, 282] on input "Ingresar el nro" at bounding box center [480, 281] width 322 height 11
type input "4"
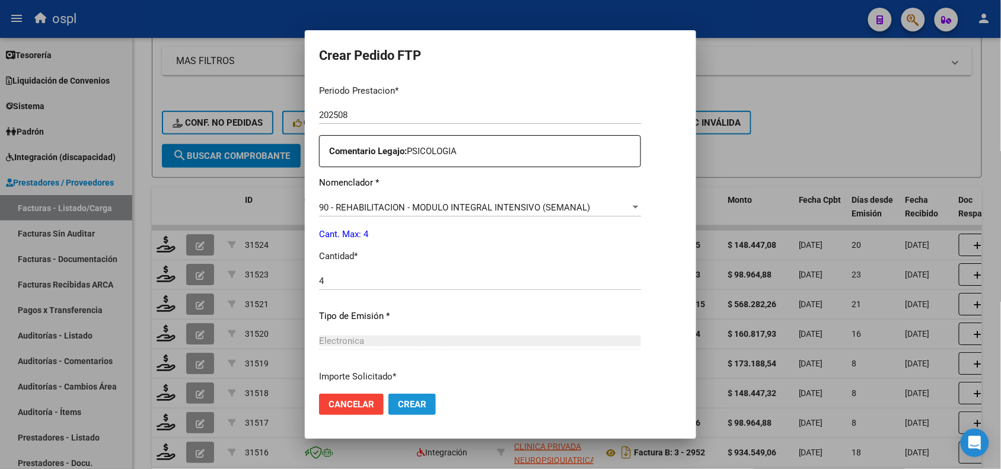
click at [395, 395] on button "Crear" at bounding box center [412, 404] width 47 height 21
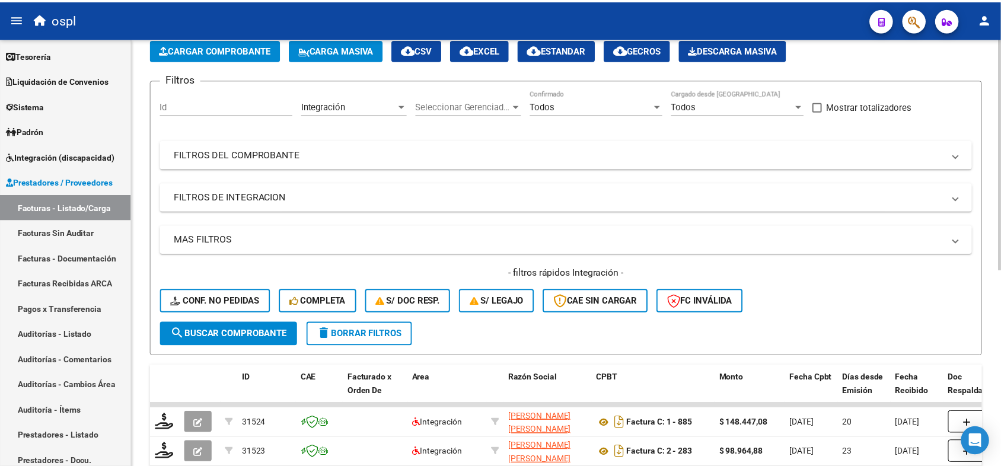
scroll to position [0, 0]
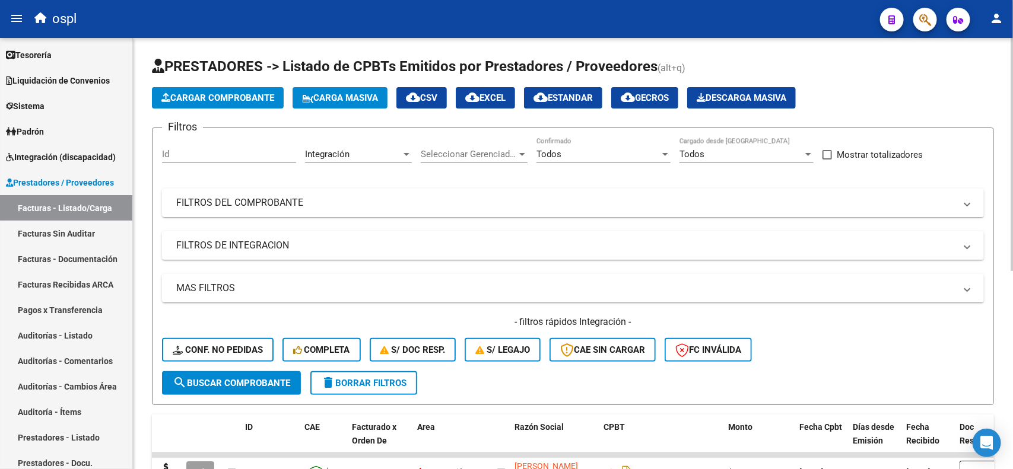
click at [979, 30] on div "menu ospl person Firma Express Inicio Calendario SSS Instructivos Contacto OS R…" at bounding box center [506, 234] width 1013 height 469
click at [259, 108] on app-list-header "PRESTADORES -> Listado de CPBTs Emitidos por Prestadores / Proveedores (alt+q) …" at bounding box center [573, 231] width 842 height 348
click at [258, 100] on span "Cargar Comprobante" at bounding box center [217, 98] width 113 height 11
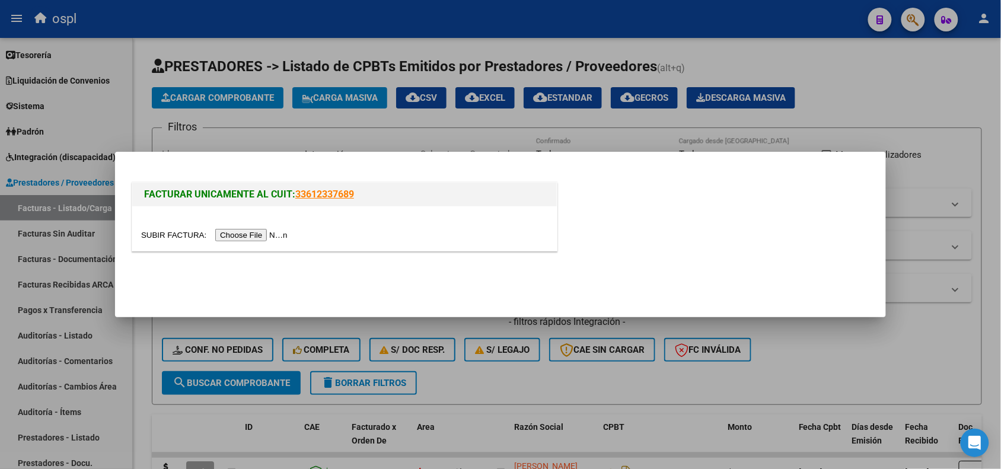
click at [229, 233] on input "file" at bounding box center [216, 235] width 150 height 12
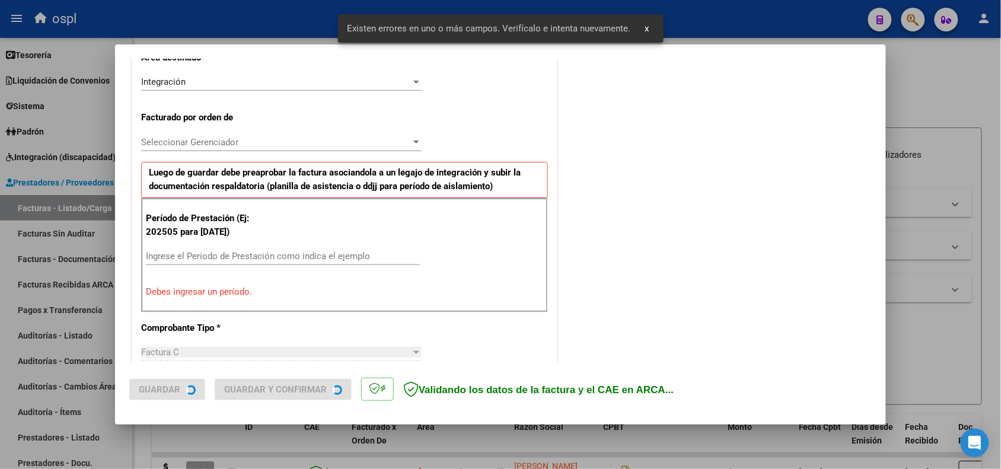
scroll to position [300, 0]
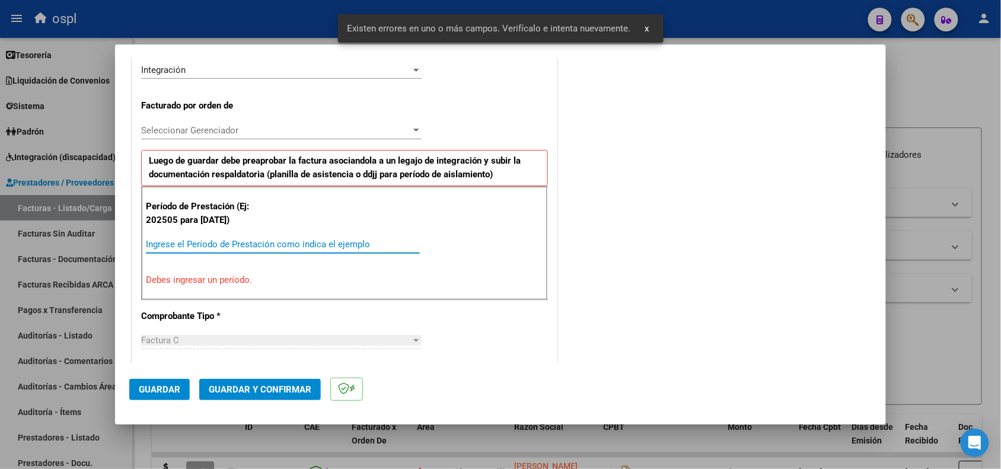
click at [262, 246] on input "Ingrese el Período de Prestación como indica el ejemplo" at bounding box center [283, 244] width 274 height 11
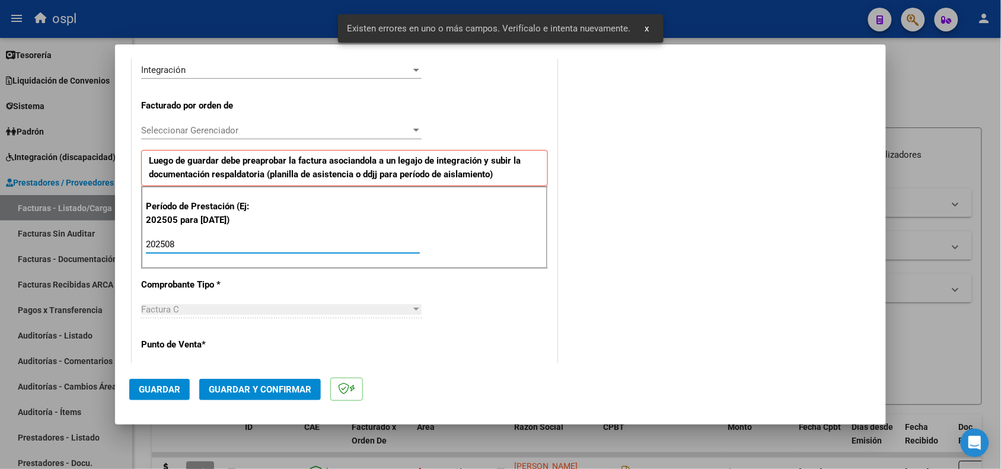
type input "202508"
click at [146, 381] on button "Guardar" at bounding box center [159, 389] width 61 height 21
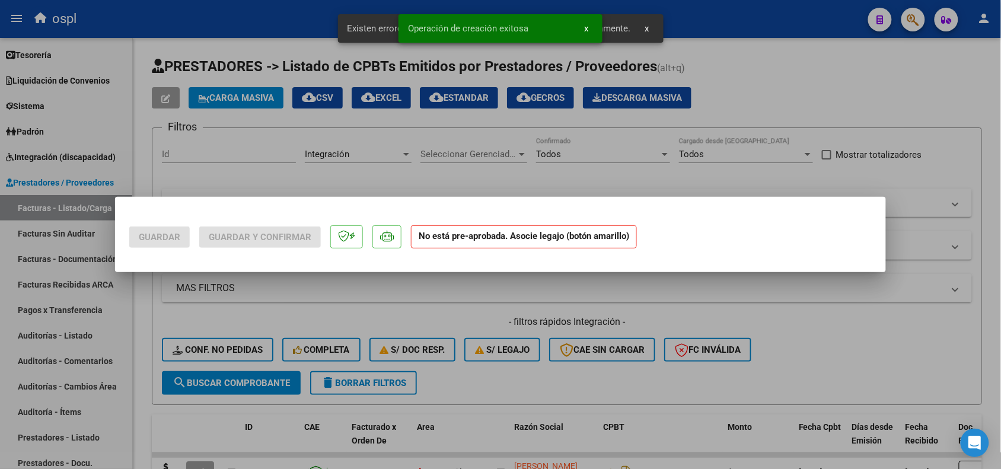
scroll to position [0, 0]
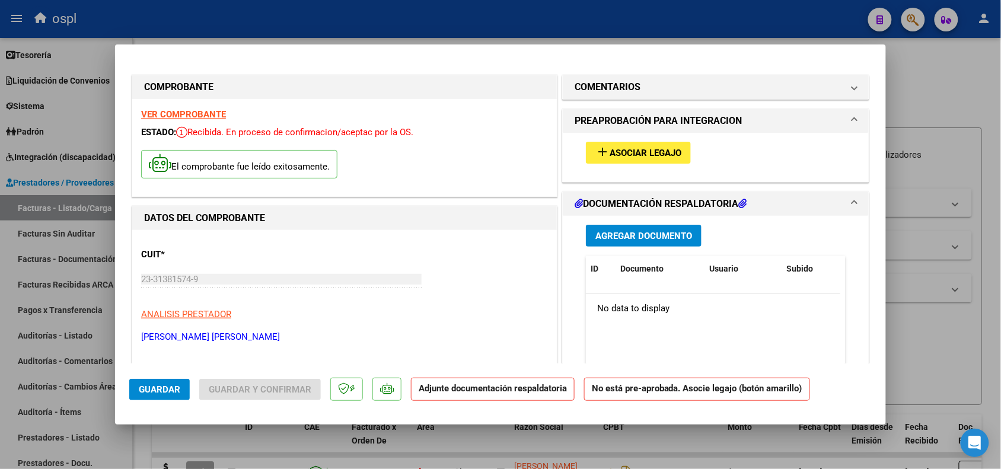
click at [606, 145] on button "add Asociar Legajo" at bounding box center [638, 153] width 105 height 22
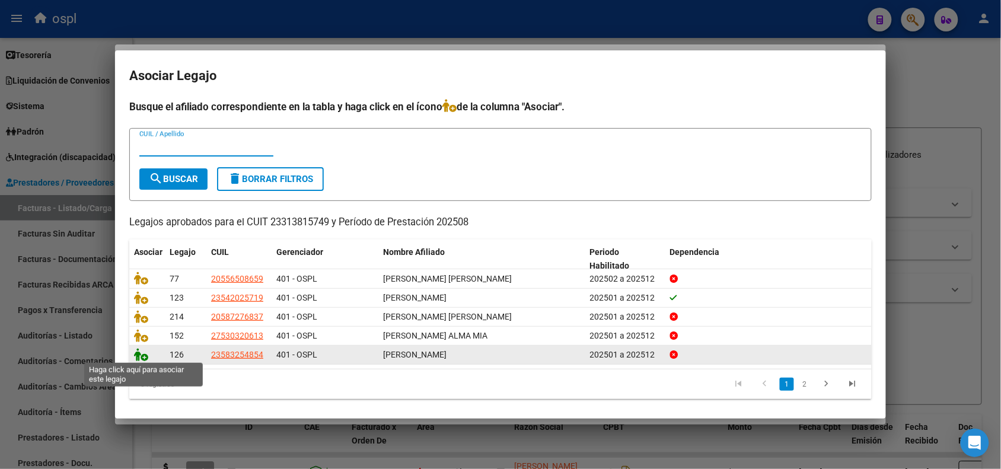
click at [144, 354] on icon at bounding box center [141, 354] width 14 height 13
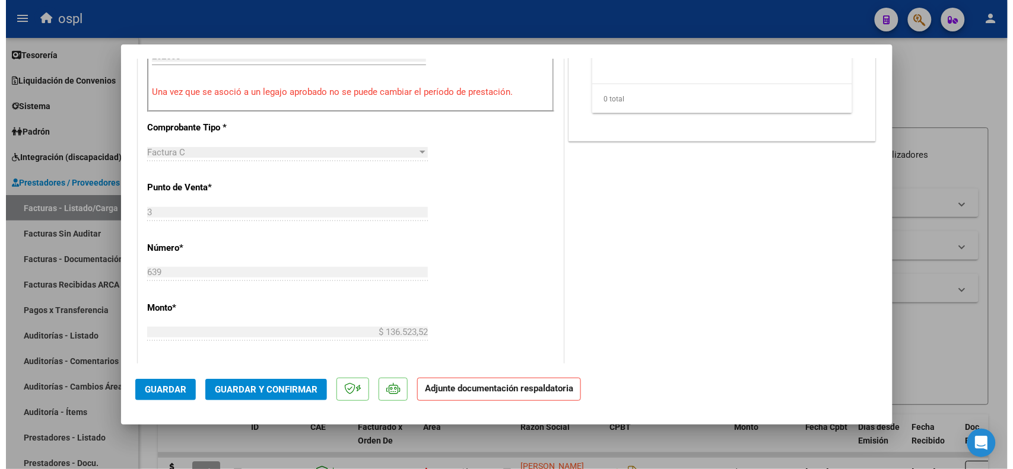
scroll to position [572, 0]
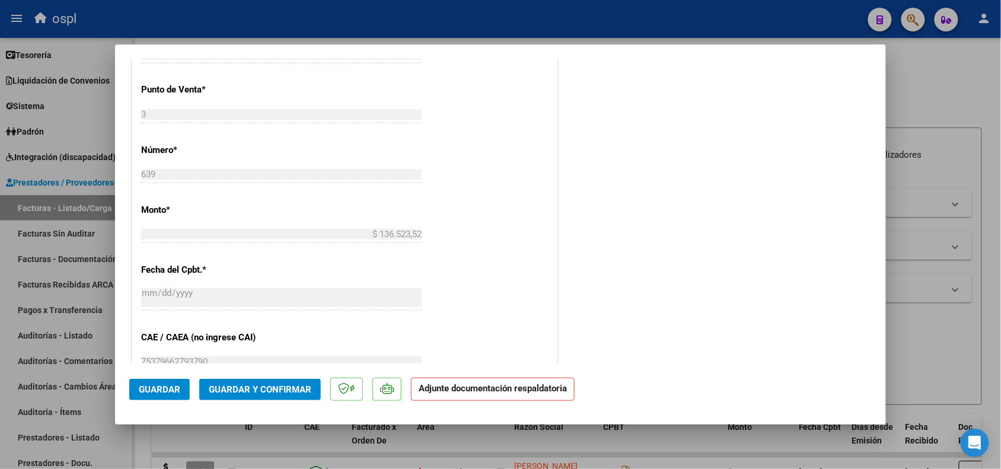
click at [270, 390] on span "Guardar y Confirmar" at bounding box center [260, 389] width 103 height 11
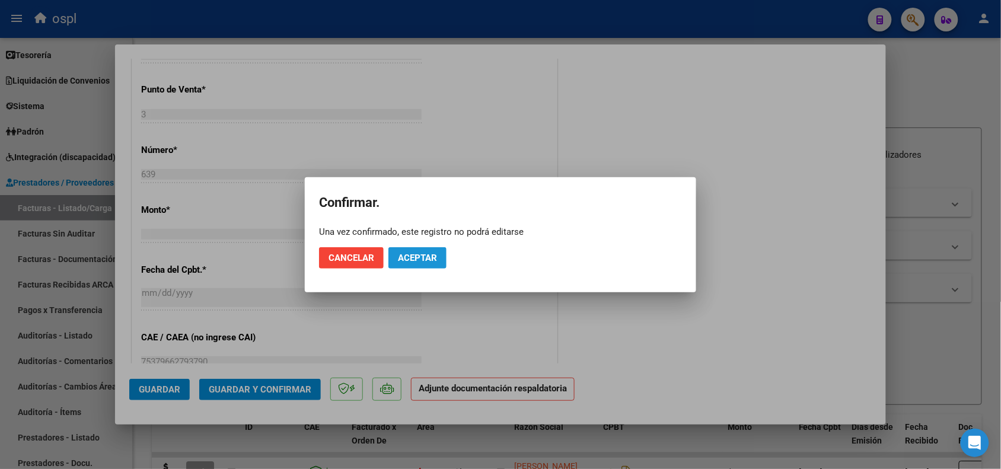
click at [413, 256] on span "Aceptar" at bounding box center [417, 258] width 39 height 11
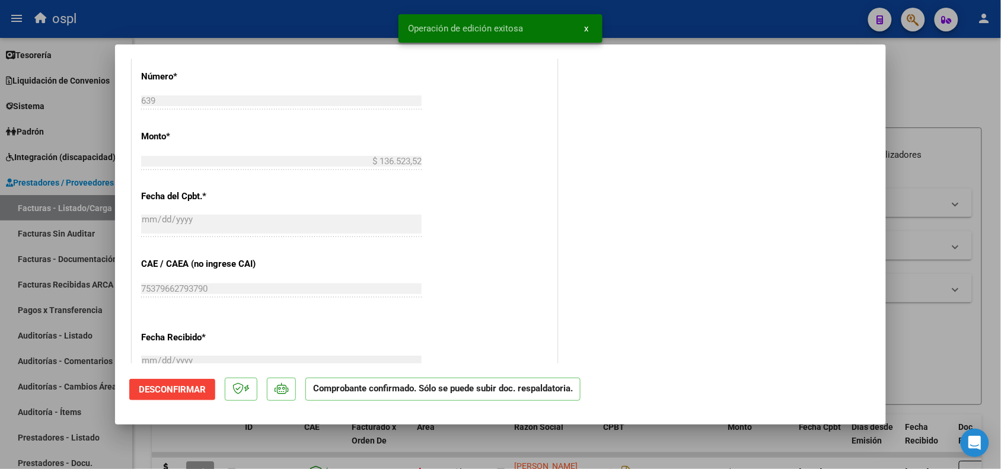
click at [403, 437] on div at bounding box center [500, 234] width 1001 height 469
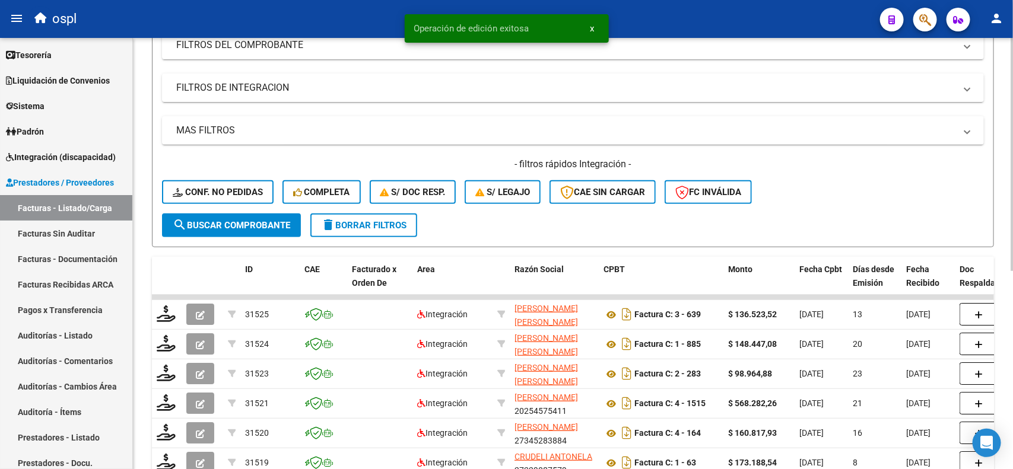
click at [1010, 252] on div at bounding box center [1011, 242] width 3 height 233
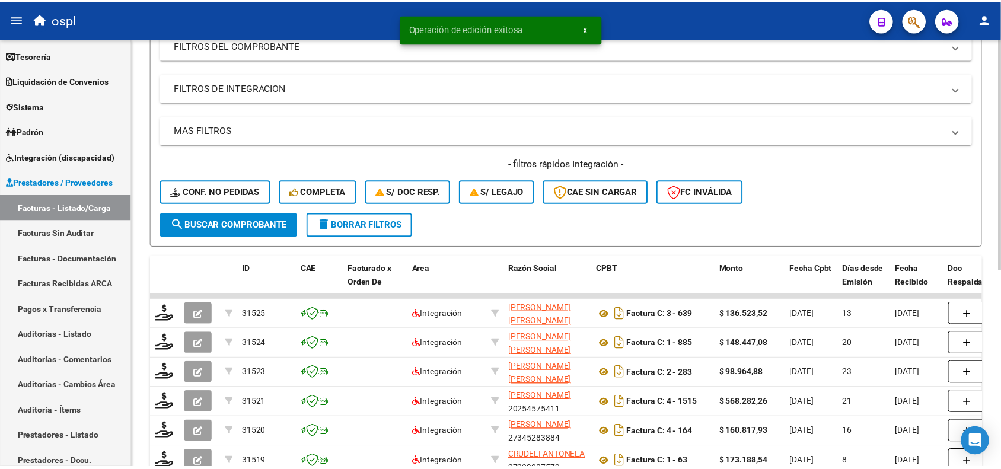
scroll to position [171, 0]
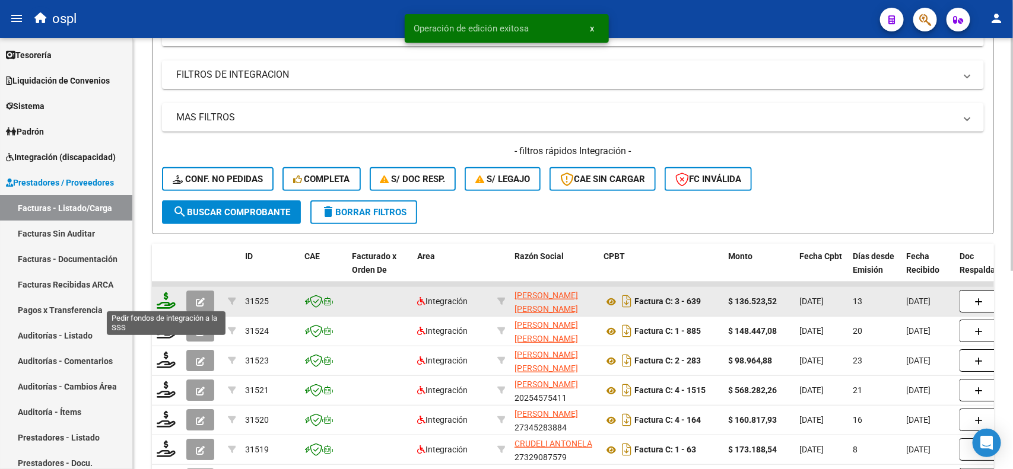
click at [166, 298] on icon at bounding box center [166, 300] width 19 height 17
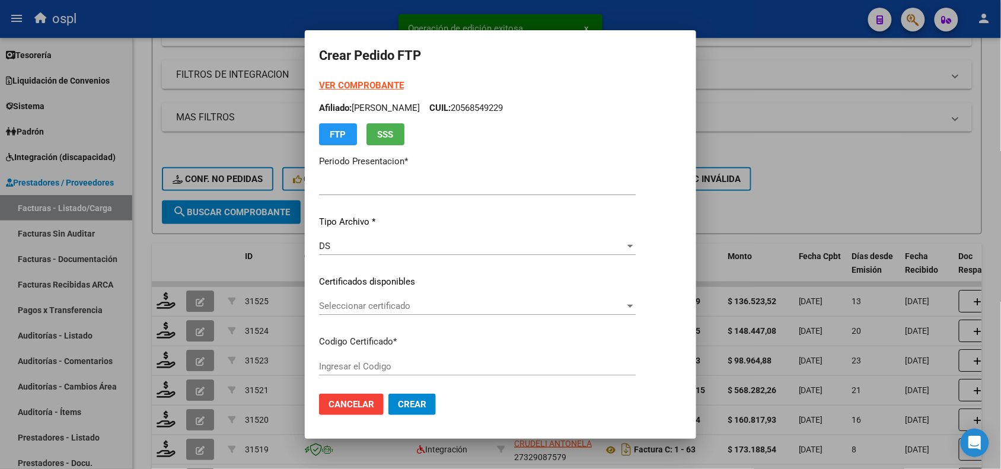
type input "202508"
type input "$ 136.523,52"
type input "ARG01000583254852022060620260606SFE221"
type input "[DATE]"
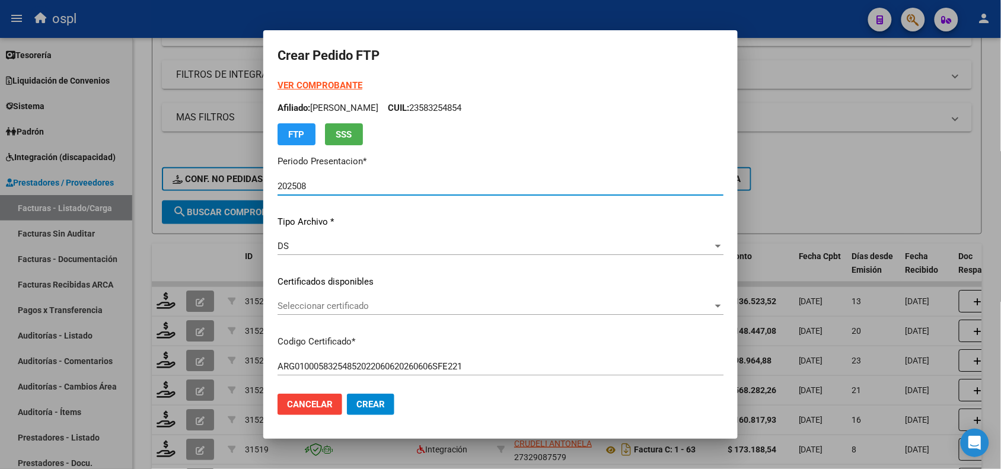
click at [332, 310] on span "Seleccionar certificado" at bounding box center [495, 306] width 435 height 11
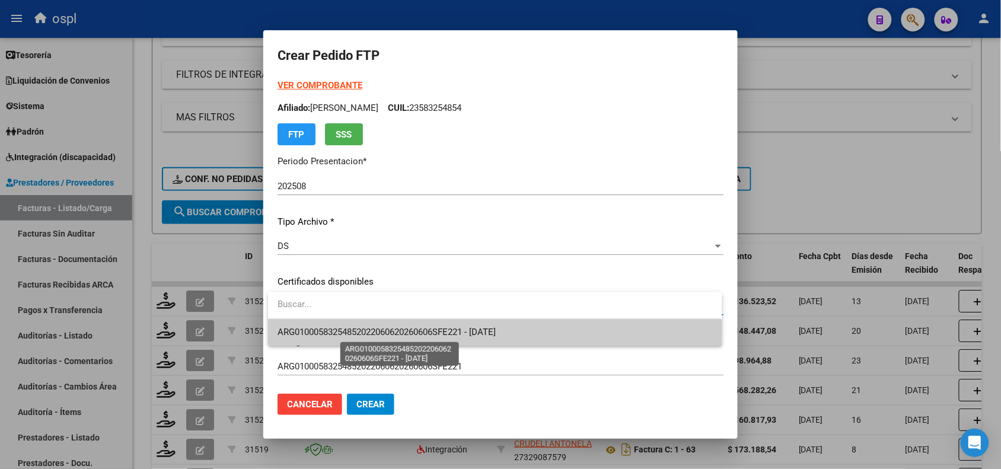
click at [337, 337] on span "ARG01000583254852022060620260606SFE221 - [DATE]" at bounding box center [387, 332] width 218 height 11
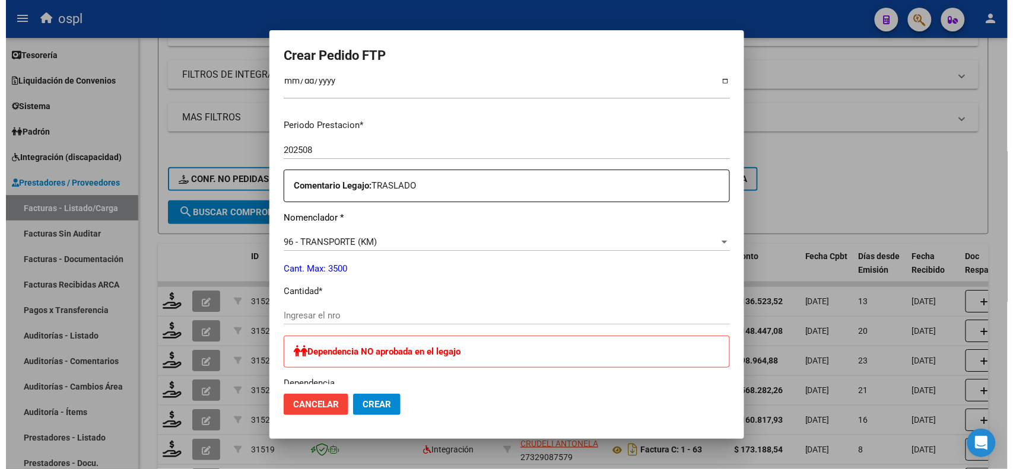
scroll to position [347, 0]
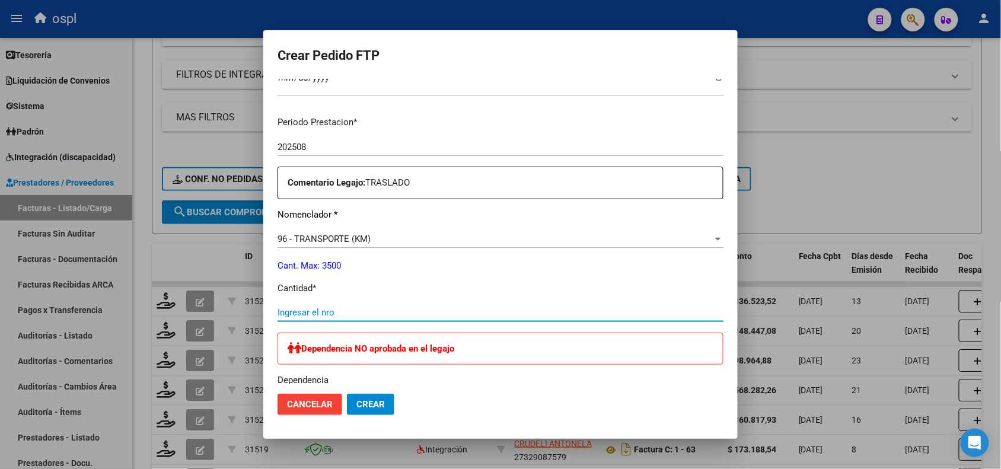
click at [526, 315] on input "Ingresar el nro" at bounding box center [501, 312] width 446 height 11
type input "252"
click at [374, 404] on span "Crear" at bounding box center [370, 404] width 28 height 11
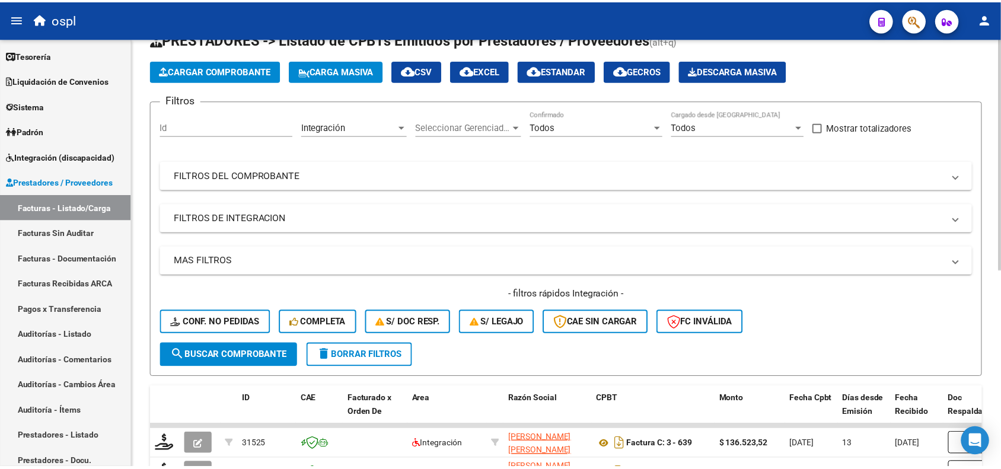
scroll to position [0, 0]
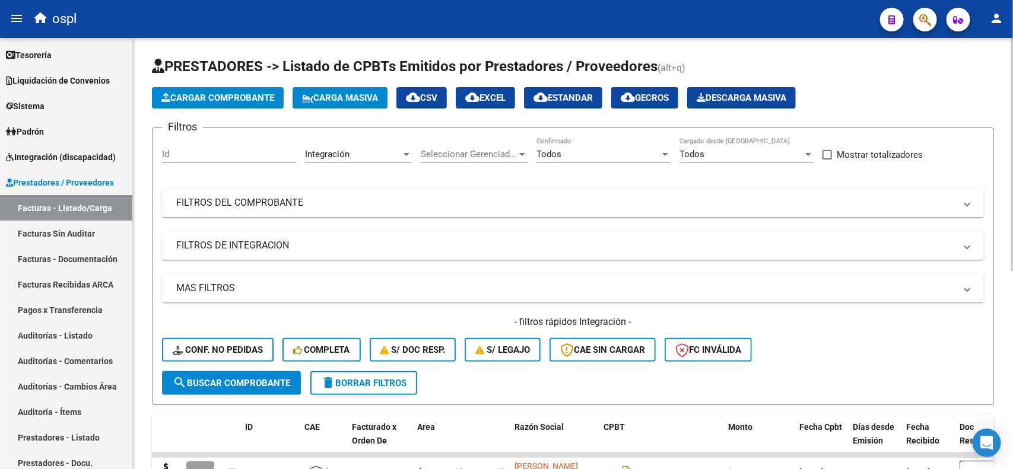
click at [1005, 78] on div "Video tutorial PRESTADORES -> Listado de CPBTs Emitidos por Prestadores / Prove…" at bounding box center [574, 432] width 883 height 788
click at [193, 97] on span "Cargar Comprobante" at bounding box center [217, 98] width 113 height 11
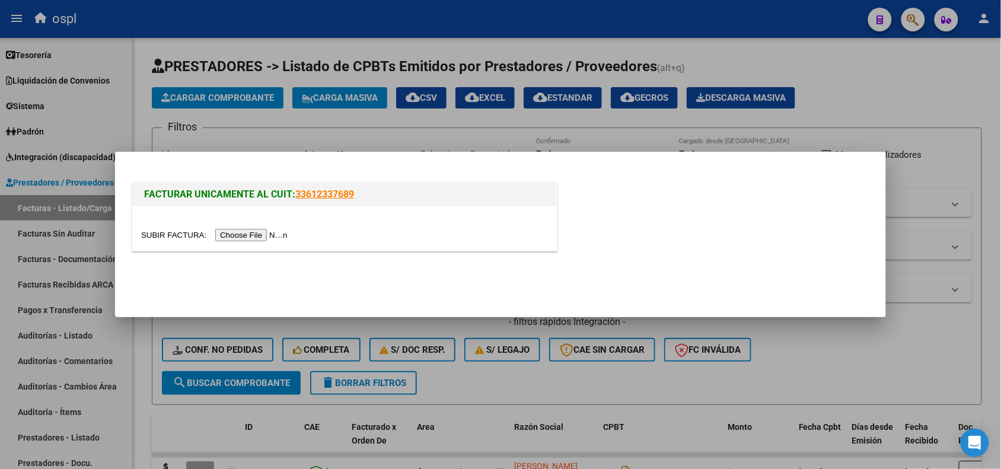
click at [244, 235] on input "file" at bounding box center [216, 235] width 150 height 12
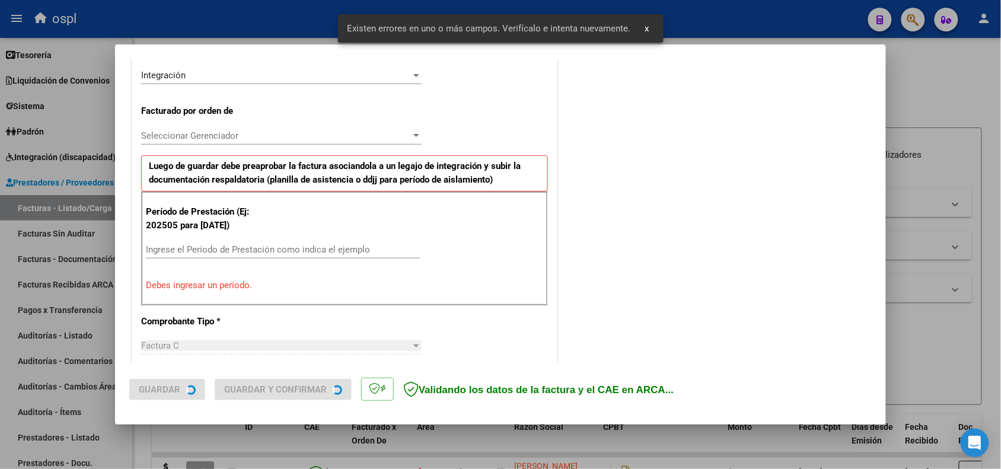
scroll to position [300, 0]
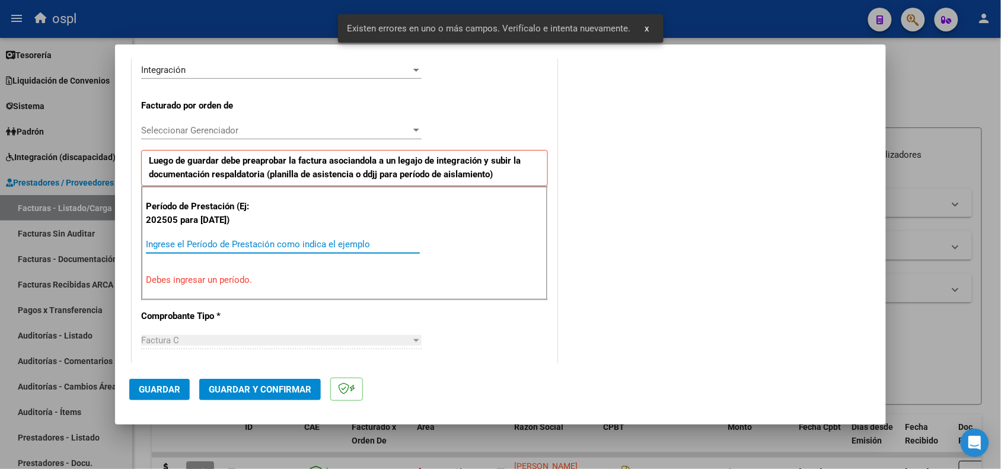
click at [217, 248] on input "Ingrese el Período de Prestación como indica el ejemplo" at bounding box center [283, 244] width 274 height 11
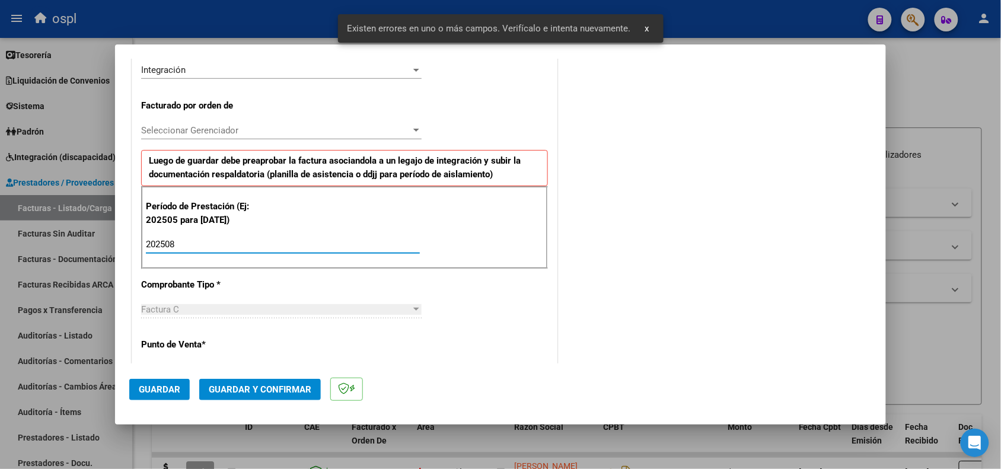
type input "202508"
click at [161, 384] on span "Guardar" at bounding box center [160, 389] width 42 height 11
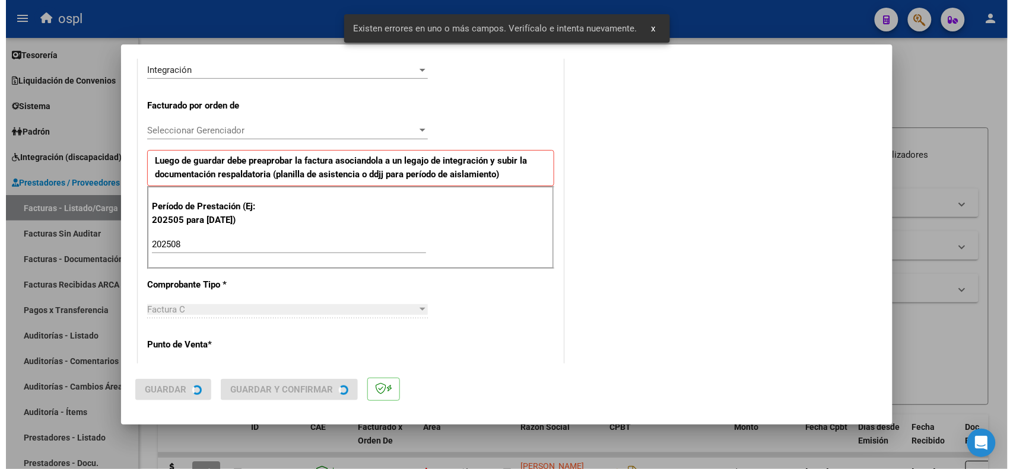
scroll to position [0, 0]
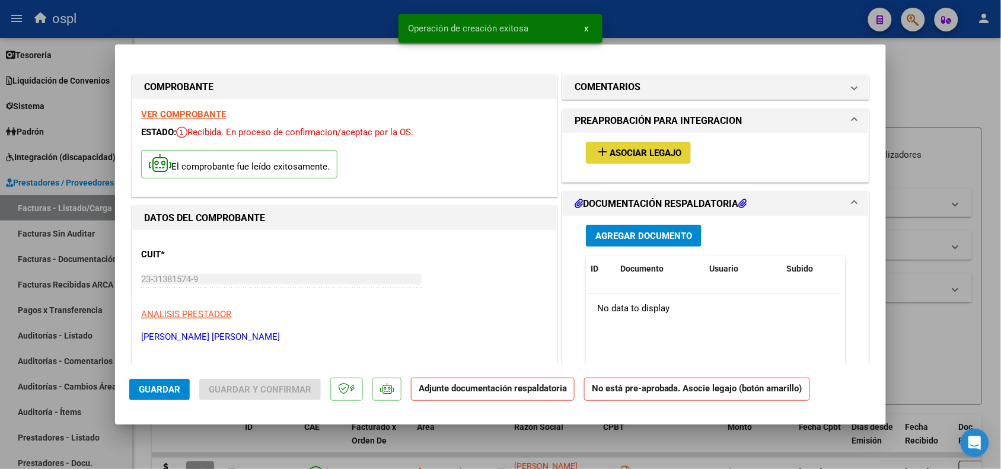
click at [630, 153] on span "Asociar Legajo" at bounding box center [646, 153] width 72 height 11
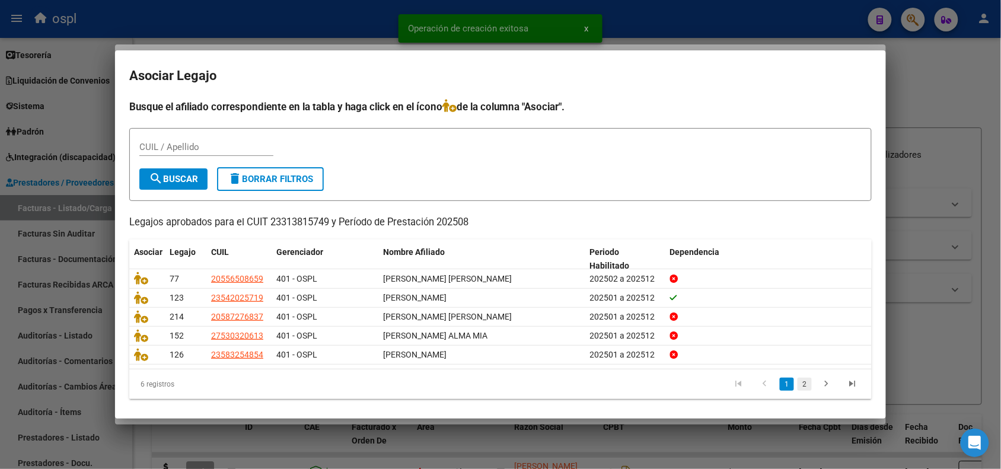
click at [798, 383] on link "2" at bounding box center [805, 384] width 14 height 13
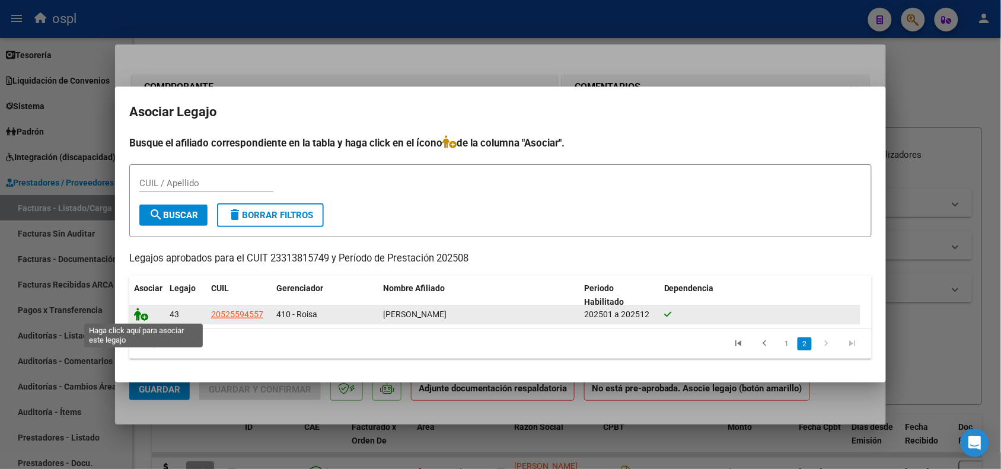
click at [140, 312] on icon at bounding box center [141, 314] width 14 height 13
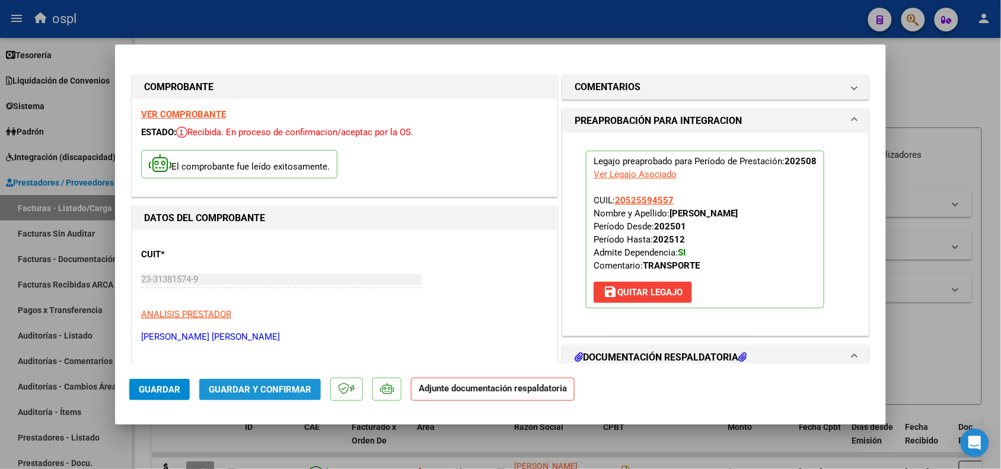
click at [276, 399] on button "Guardar y Confirmar" at bounding box center [260, 389] width 122 height 21
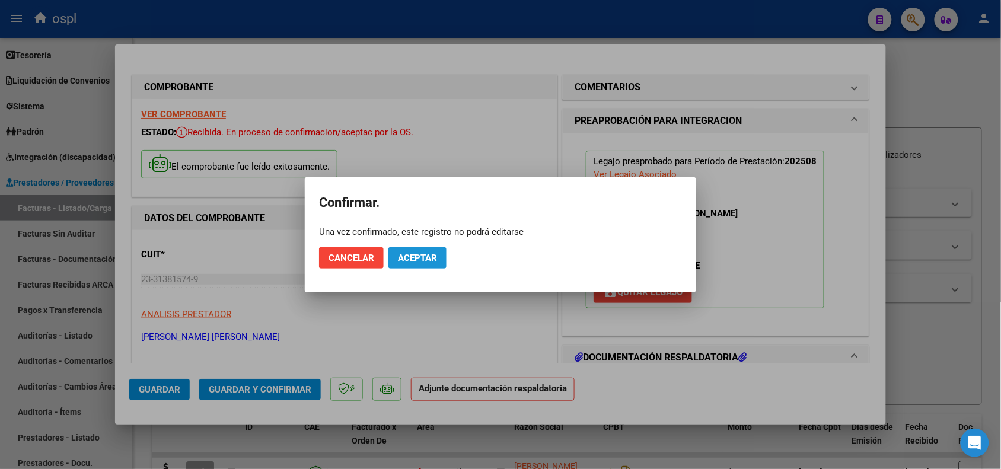
click at [425, 256] on span "Aceptar" at bounding box center [417, 258] width 39 height 11
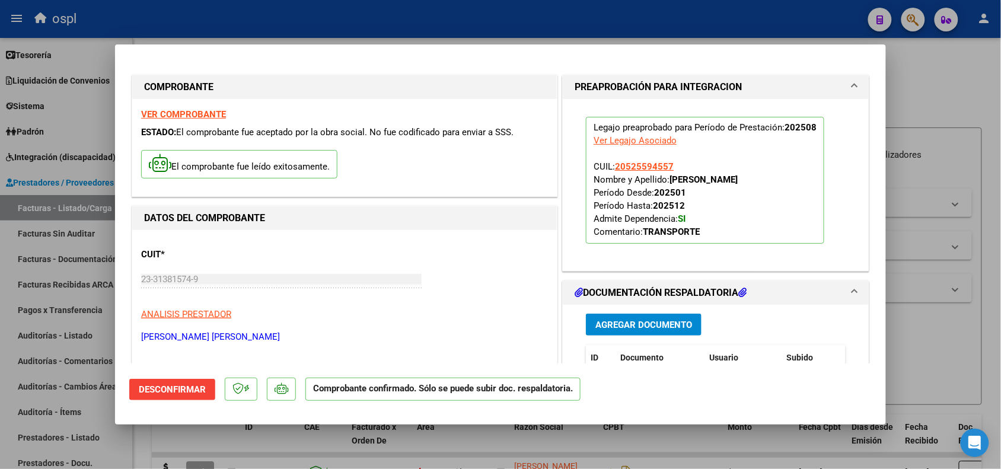
click at [909, 323] on div at bounding box center [500, 234] width 1001 height 469
type input "$ 0,00"
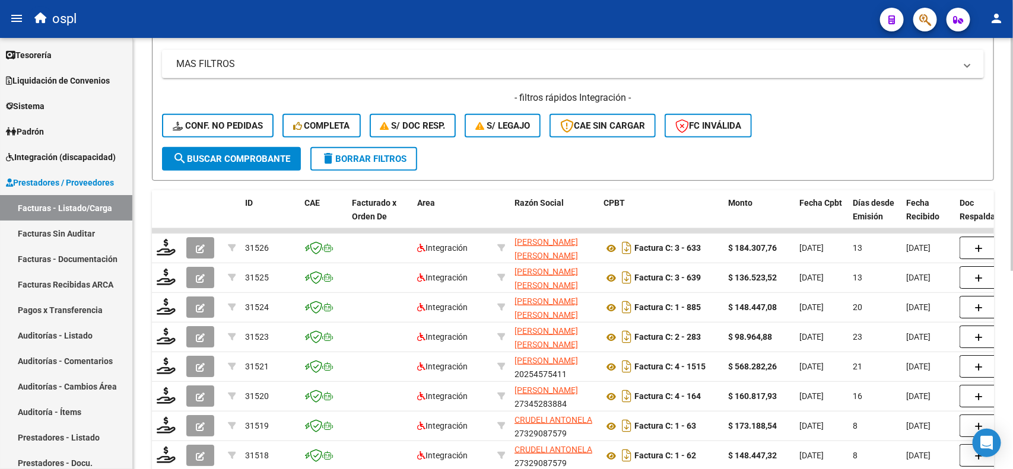
click at [1010, 295] on div at bounding box center [1011, 279] width 3 height 233
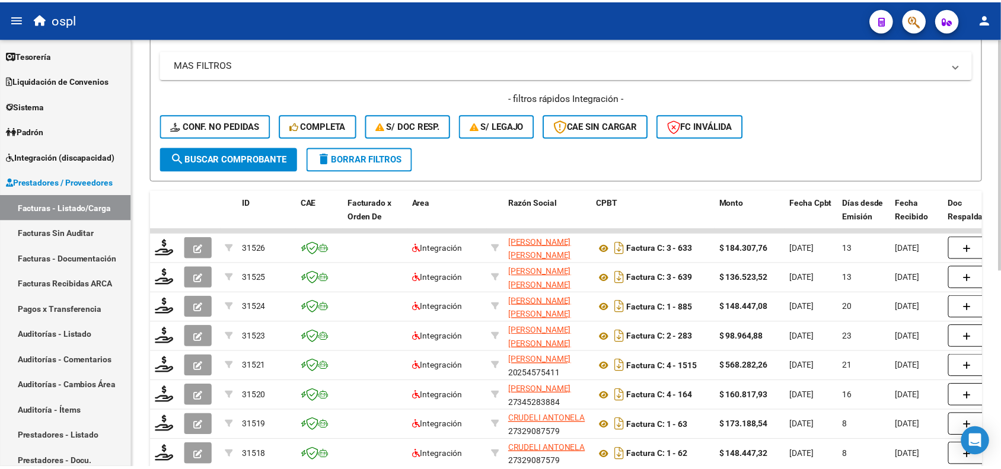
scroll to position [229, 0]
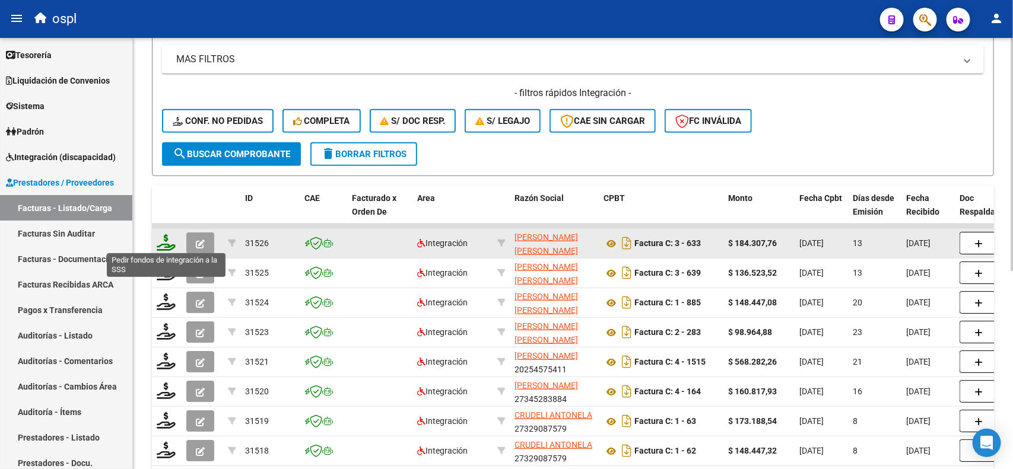
click at [170, 246] on icon at bounding box center [166, 242] width 19 height 17
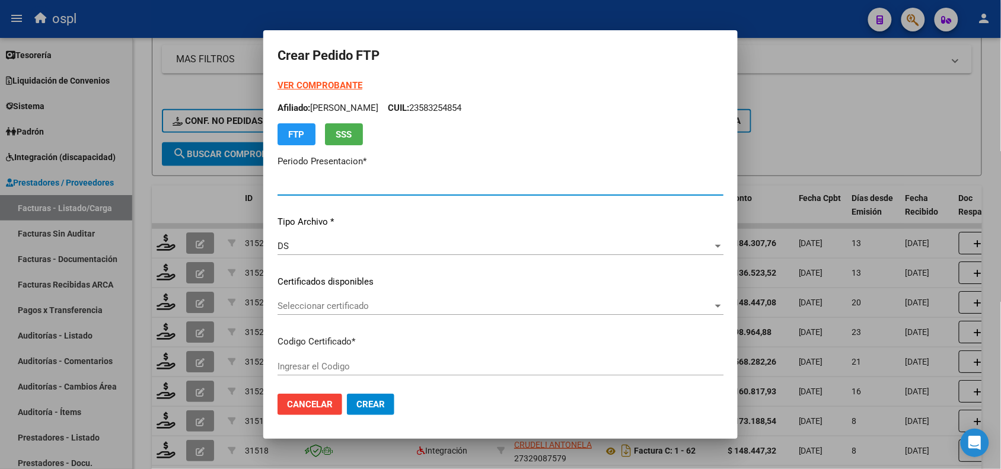
type input "202508"
type input "$ 184.307,76"
type input "ARG02000525594552019062620290626SFE159"
type input "2029-06-26"
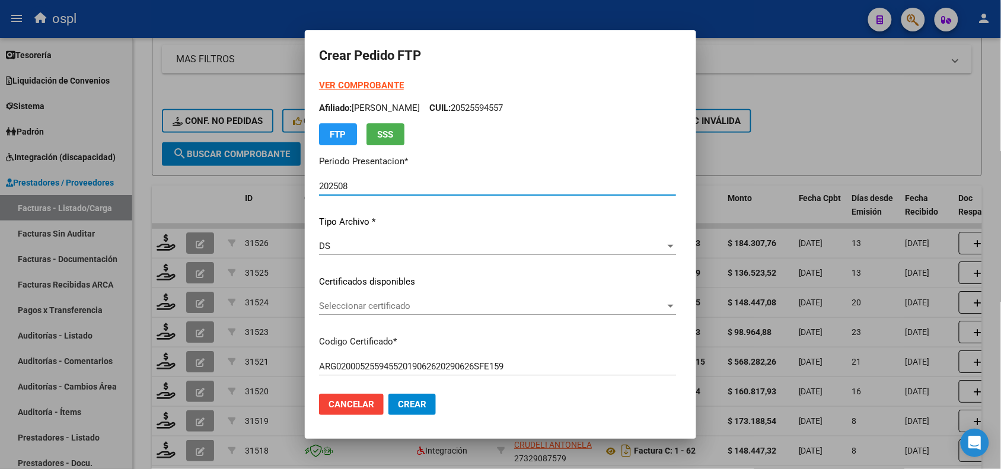
click at [375, 315] on div "Seleccionar certificado Seleccionar certificado" at bounding box center [497, 311] width 357 height 29
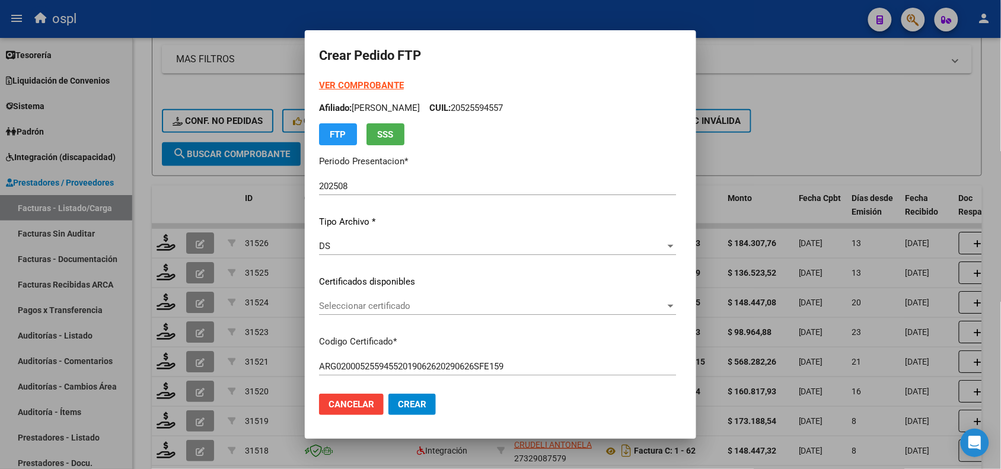
click at [375, 313] on div "Seleccionar certificado Seleccionar certificado" at bounding box center [497, 306] width 357 height 18
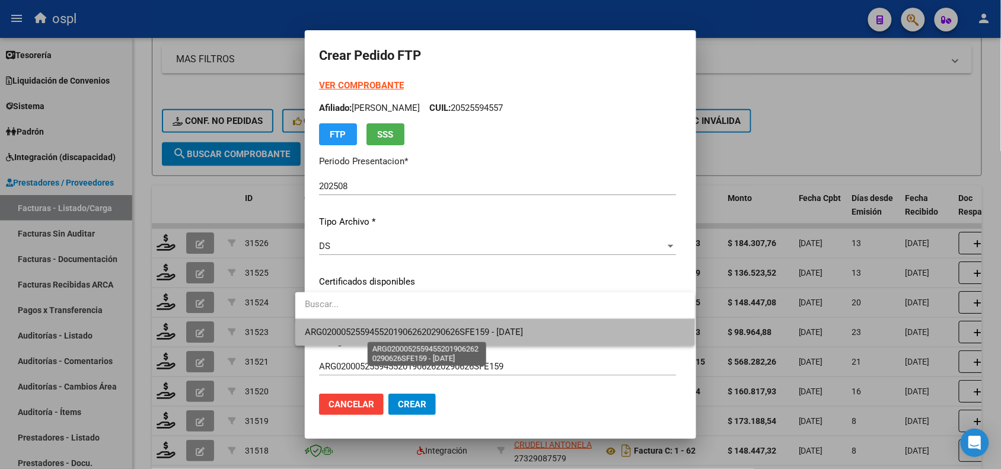
click at [386, 331] on span "ARG02000525594552019062620290626SFE159 - 2029-06-26" at bounding box center [414, 332] width 218 height 11
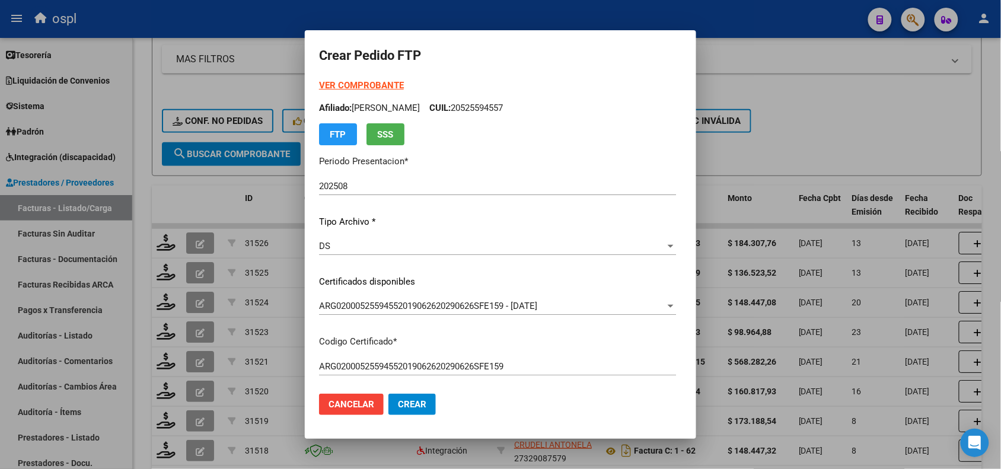
scroll to position [316, 0]
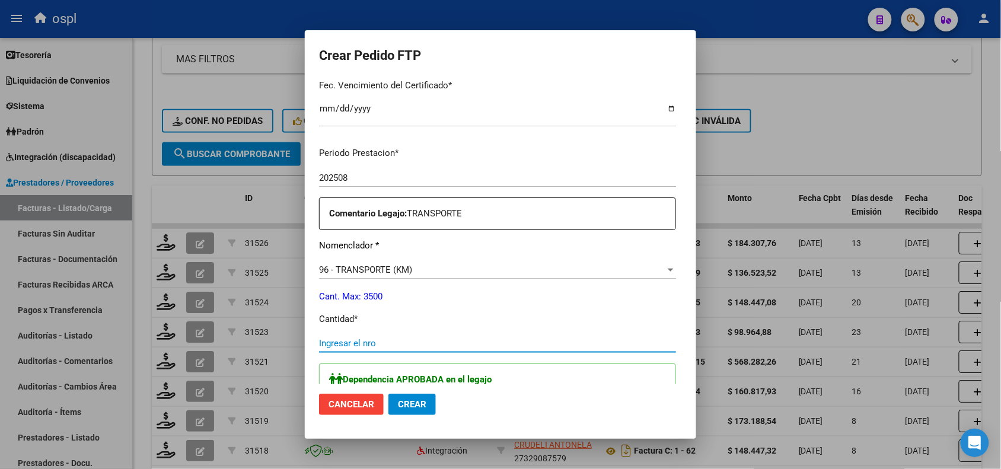
click at [421, 342] on input "Ingresar el nro" at bounding box center [497, 343] width 357 height 11
type input "252"
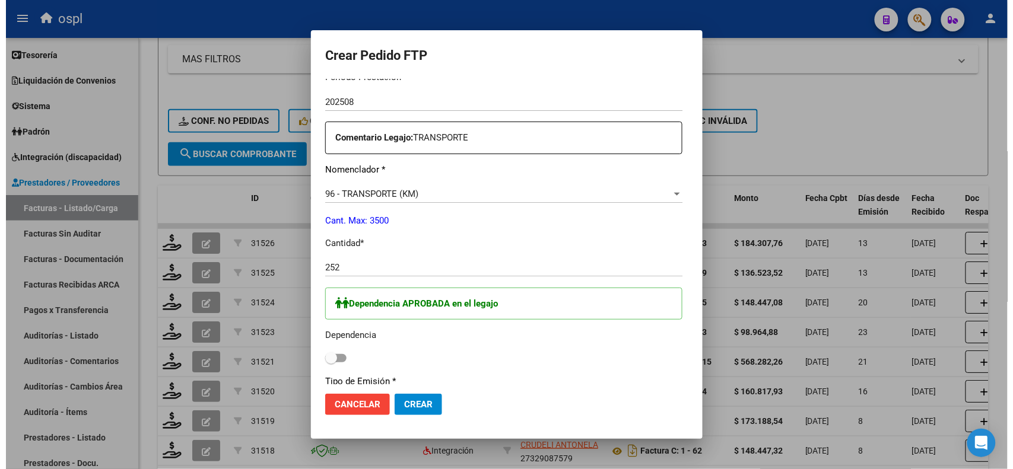
scroll to position [457, 0]
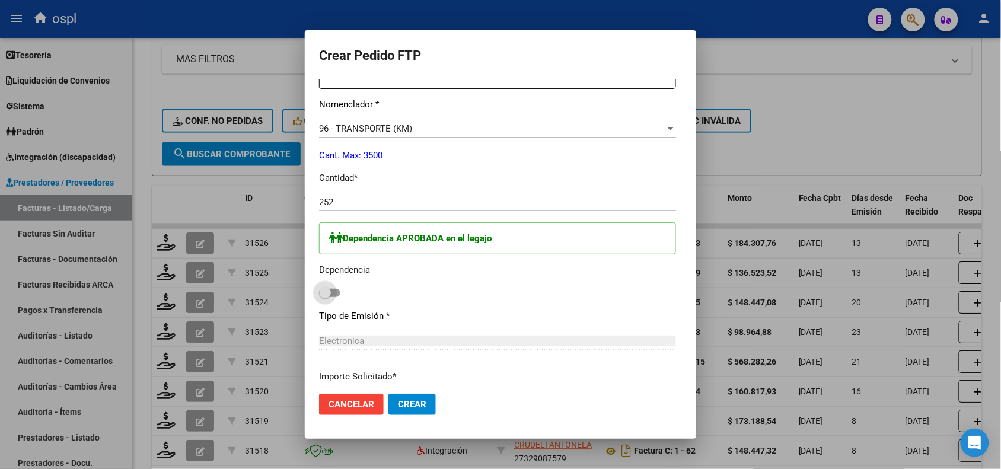
click at [319, 294] on span at bounding box center [329, 293] width 21 height 8
click at [324, 297] on input "checkbox" at bounding box center [324, 297] width 1 height 1
checkbox input "true"
click at [395, 410] on button "Crear" at bounding box center [412, 404] width 47 height 21
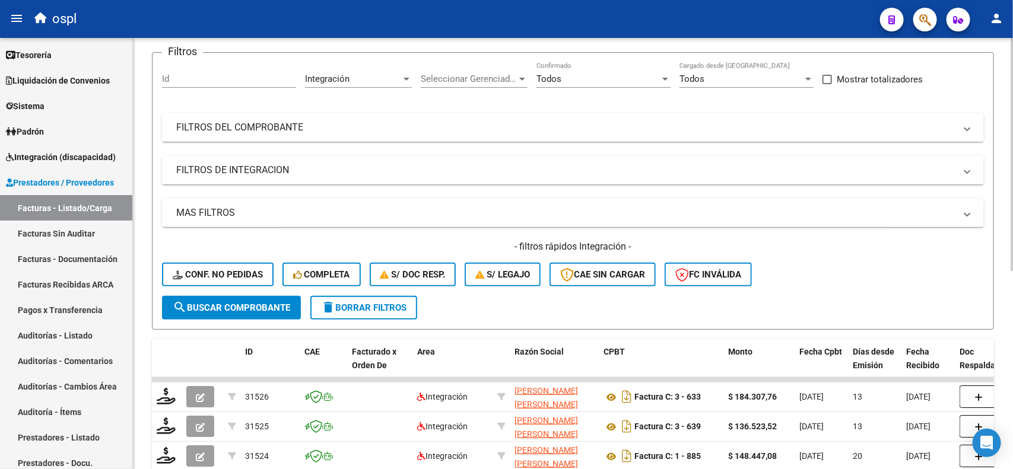
click at [991, 77] on div "Video tutorial PRESTADORES -> Listado de CPBTs Emitidos por Prestadores / Prove…" at bounding box center [574, 357] width 883 height 788
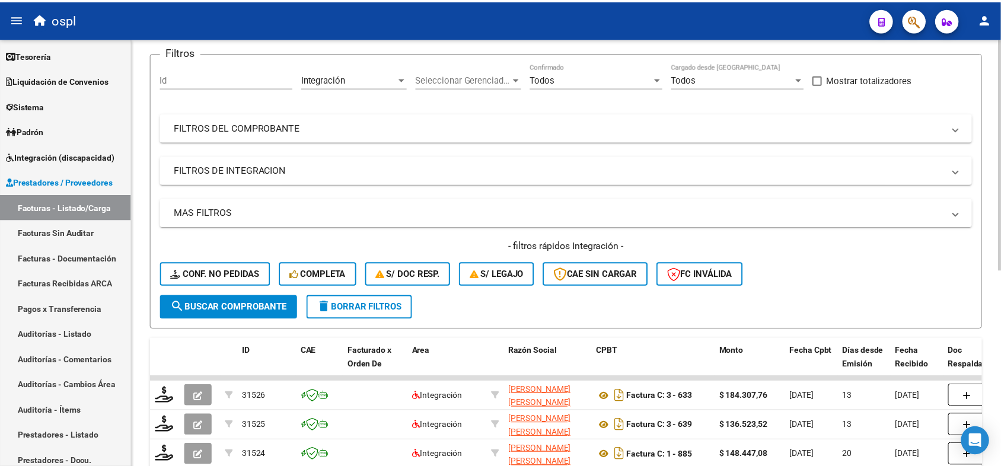
scroll to position [46, 0]
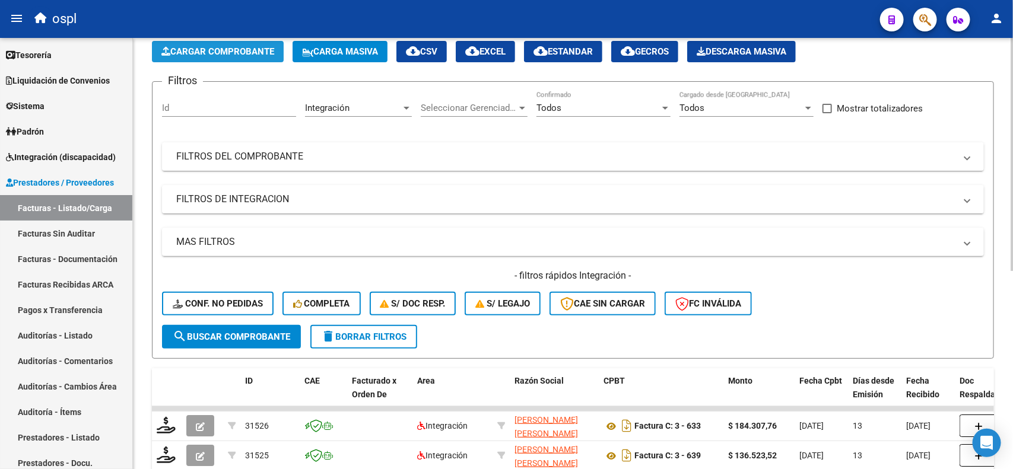
click at [164, 49] on icon "button" at bounding box center [165, 51] width 9 height 9
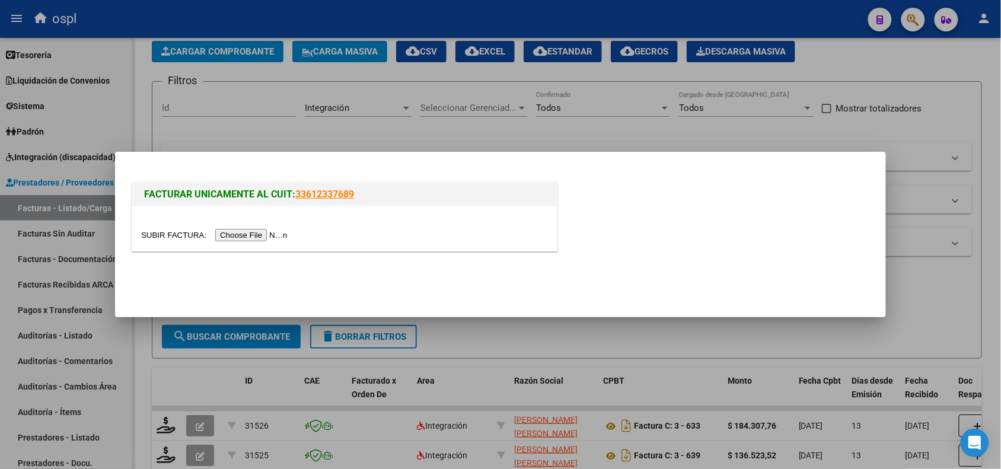
click at [248, 234] on input "file" at bounding box center [216, 235] width 150 height 12
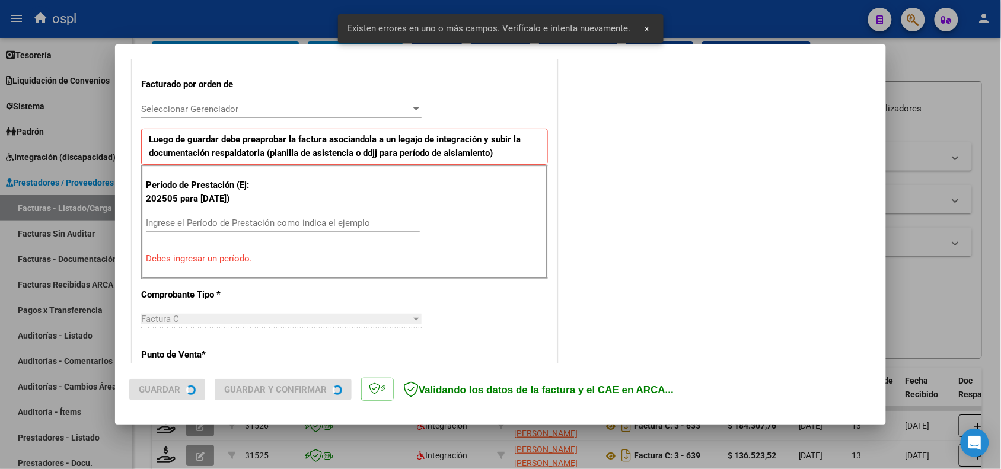
scroll to position [321, 0]
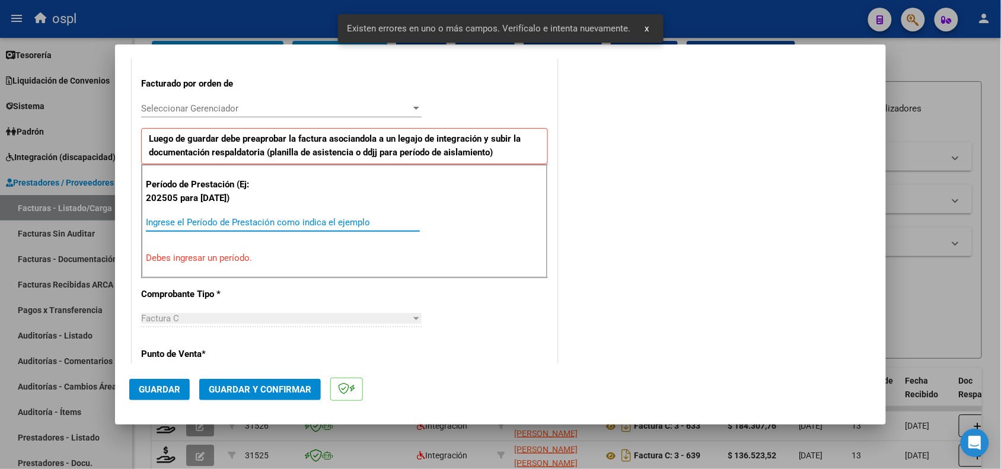
click at [304, 223] on input "Ingrese el Período de Prestación como indica el ejemplo" at bounding box center [283, 222] width 274 height 11
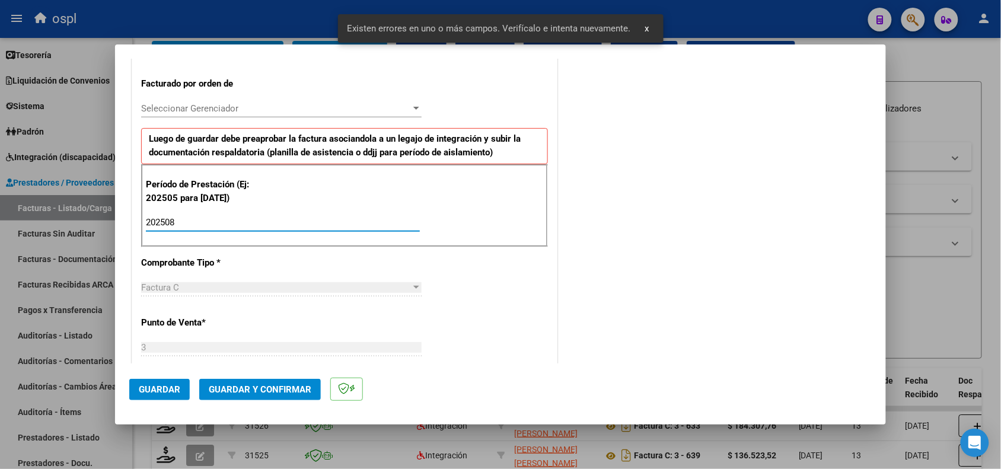
type input "202508"
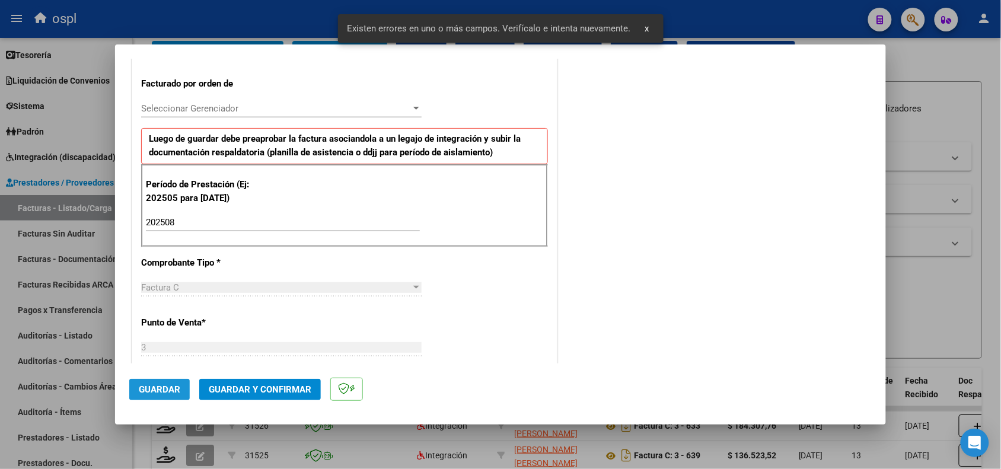
click at [167, 397] on button "Guardar" at bounding box center [159, 389] width 61 height 21
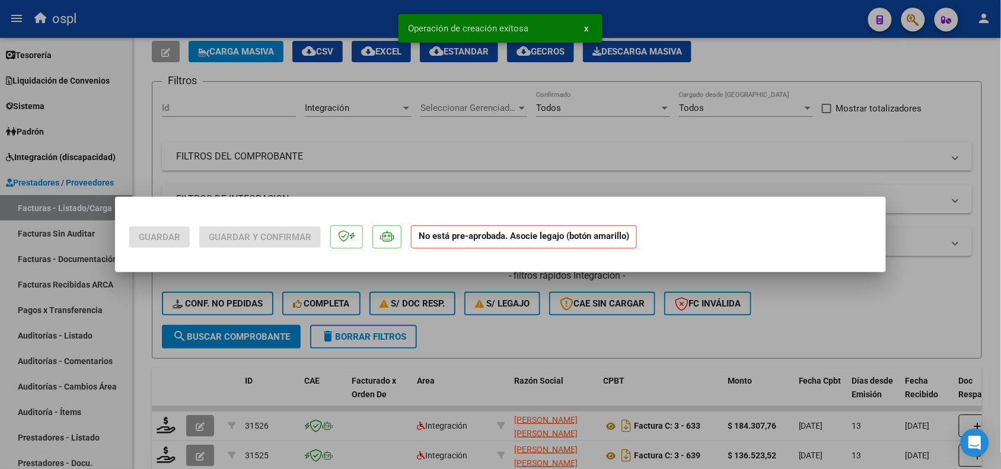
scroll to position [0, 0]
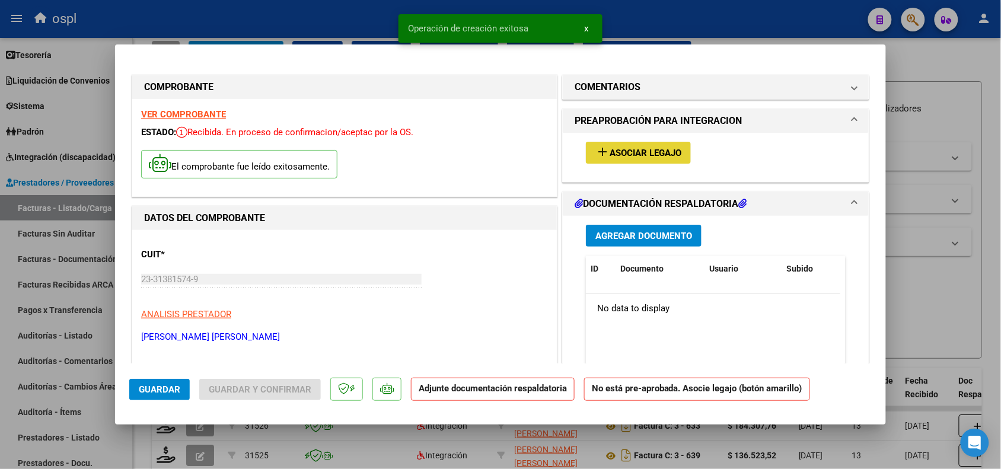
click at [618, 144] on button "add Asociar Legajo" at bounding box center [638, 153] width 105 height 22
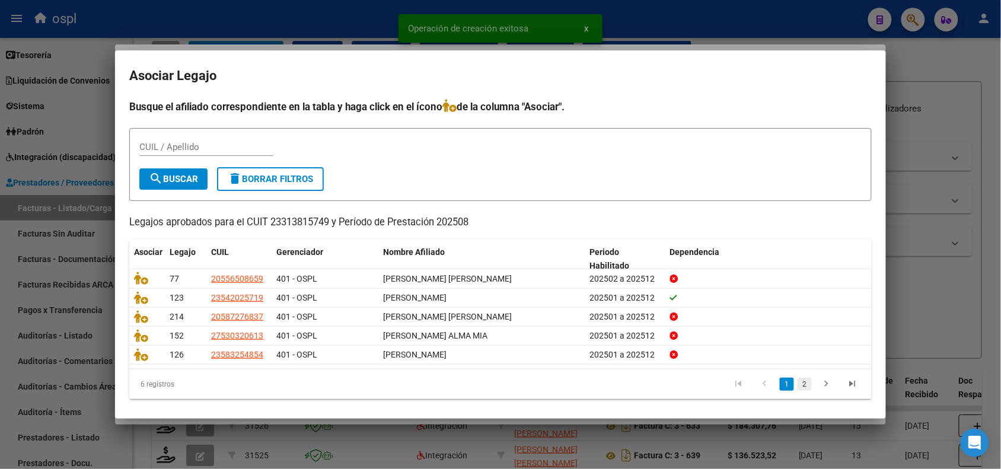
click at [798, 384] on link "2" at bounding box center [805, 384] width 14 height 13
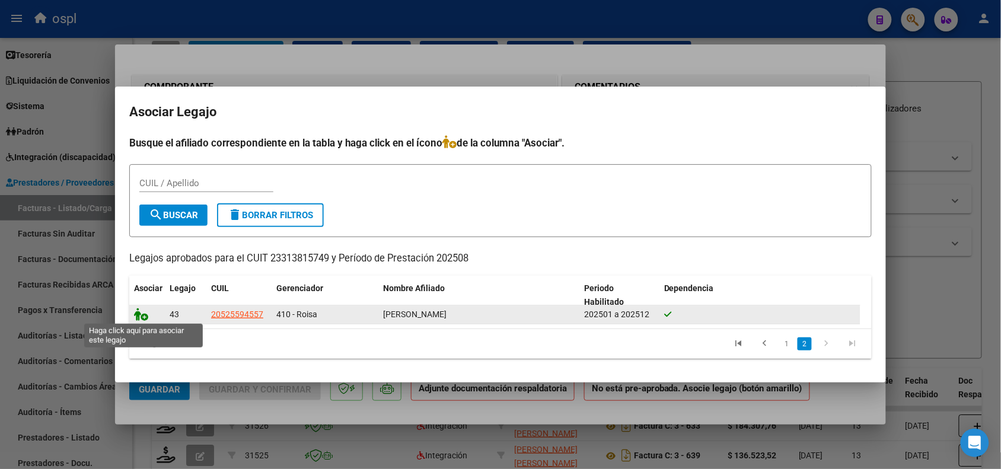
click at [139, 314] on icon at bounding box center [141, 314] width 14 height 13
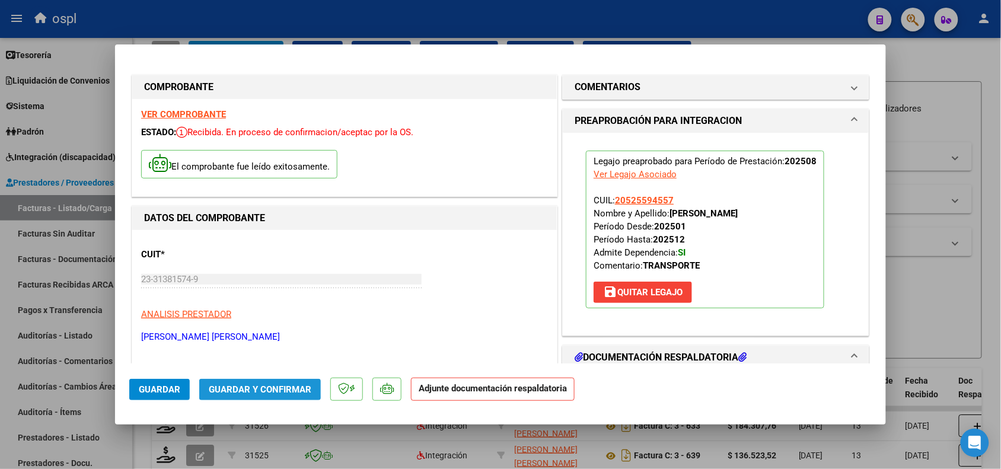
click at [253, 387] on span "Guardar y Confirmar" at bounding box center [260, 389] width 103 height 11
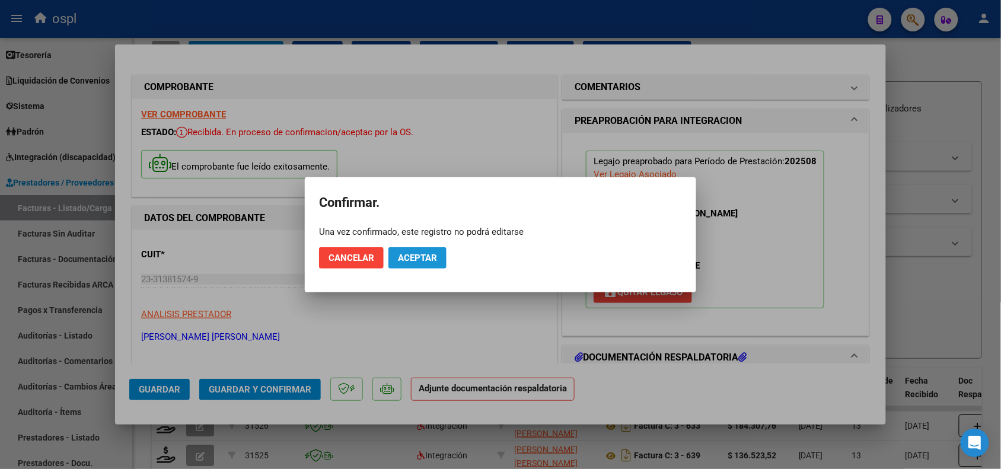
click at [420, 254] on span "Aceptar" at bounding box center [417, 258] width 39 height 11
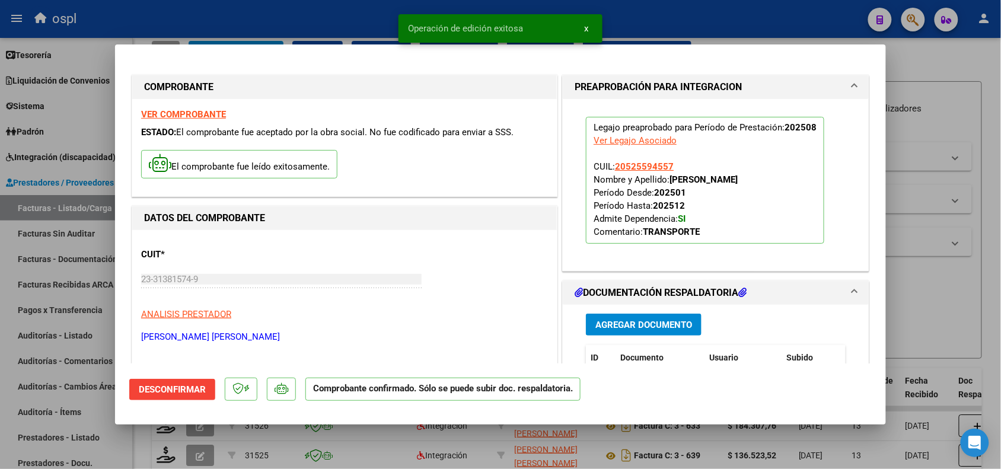
click at [960, 341] on div at bounding box center [500, 234] width 1001 height 469
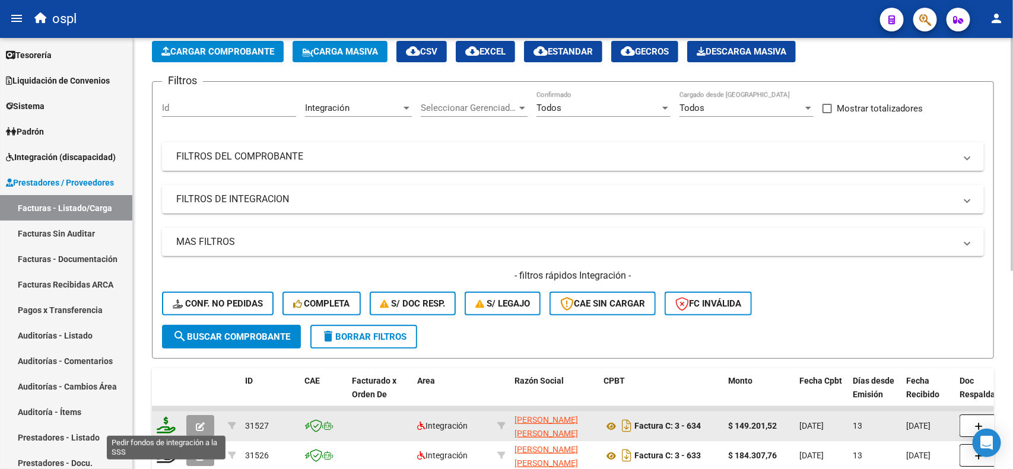
click at [162, 422] on icon at bounding box center [166, 425] width 19 height 17
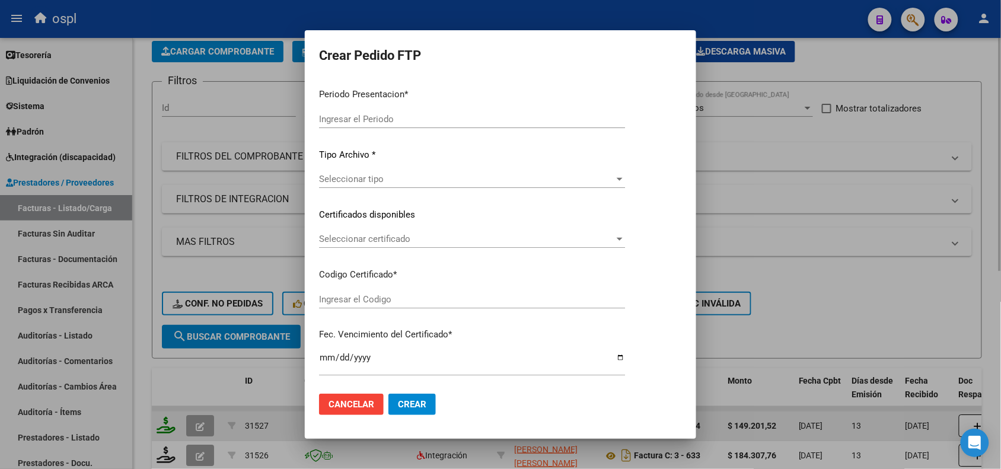
type input "202508"
type input "$ 149.201,52"
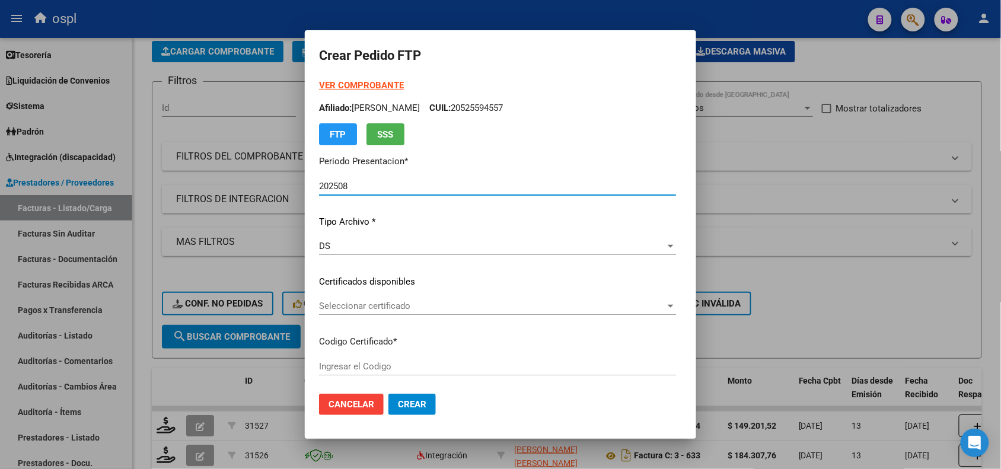
type input "ARG02000525594552019062620290626SFE159"
type input "2029-06-26"
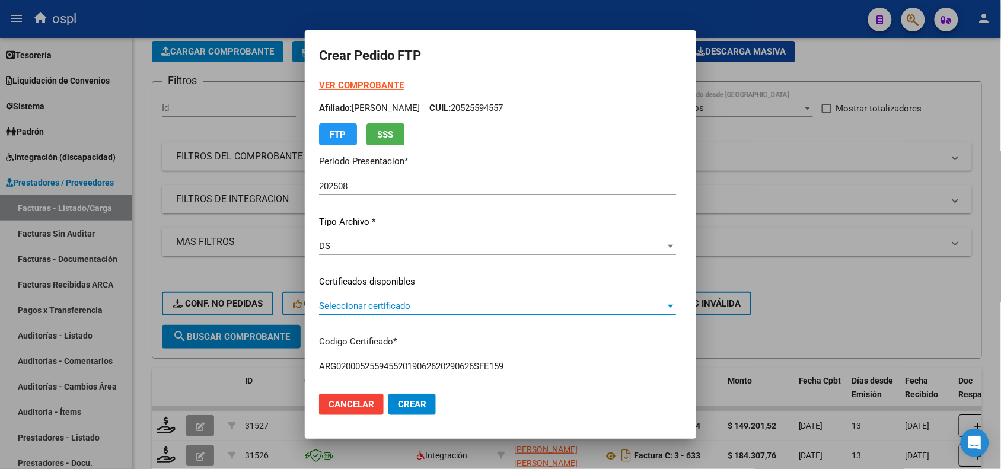
click at [378, 309] on span "Seleccionar certificado" at bounding box center [492, 306] width 346 height 11
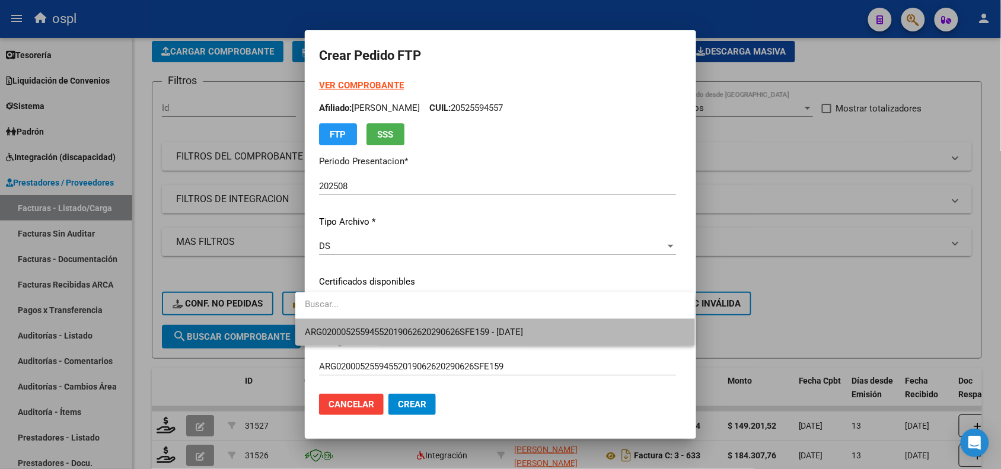
click at [387, 324] on span "ARG02000525594552019062620290626SFE159 - 2029-06-26" at bounding box center [495, 332] width 381 height 27
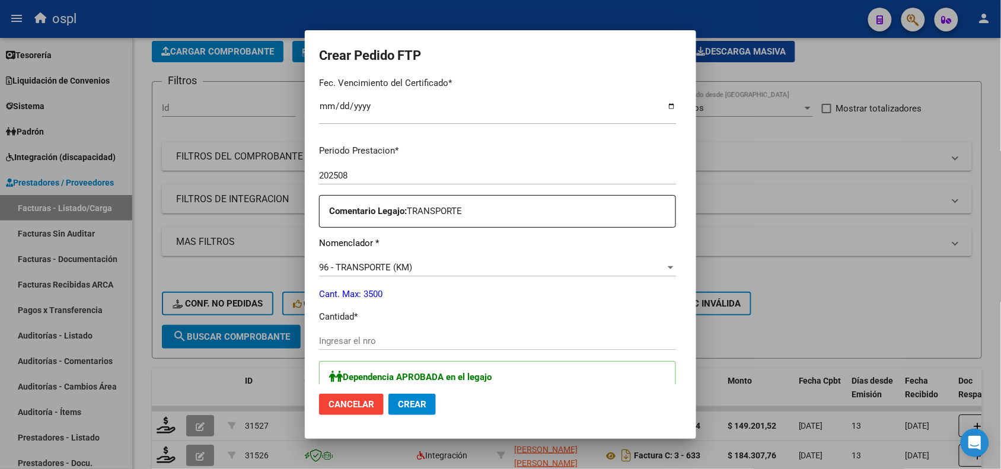
scroll to position [363, 0]
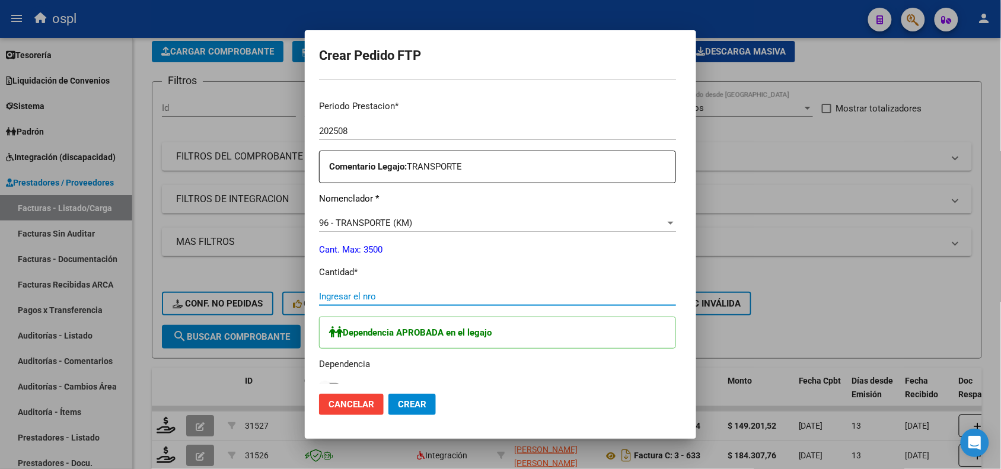
click at [469, 295] on input "Ingresar el nro" at bounding box center [497, 296] width 357 height 11
type input "204"
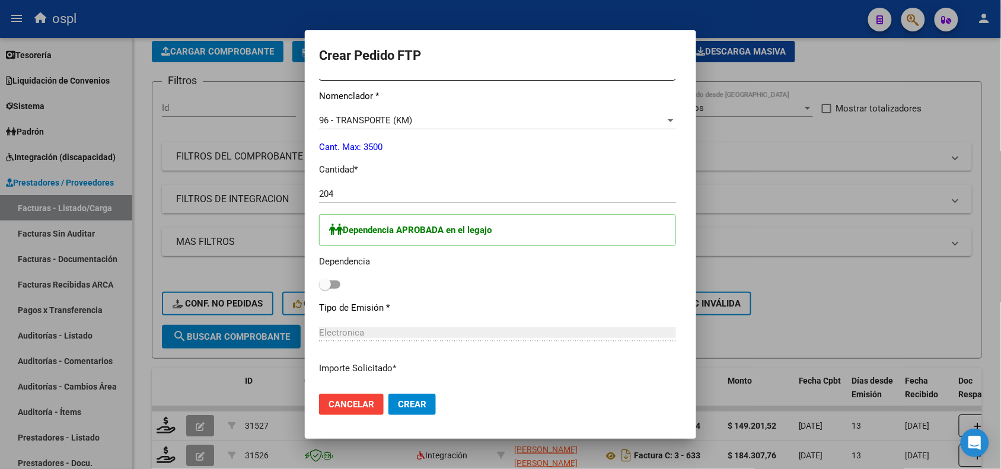
scroll to position [470, 0]
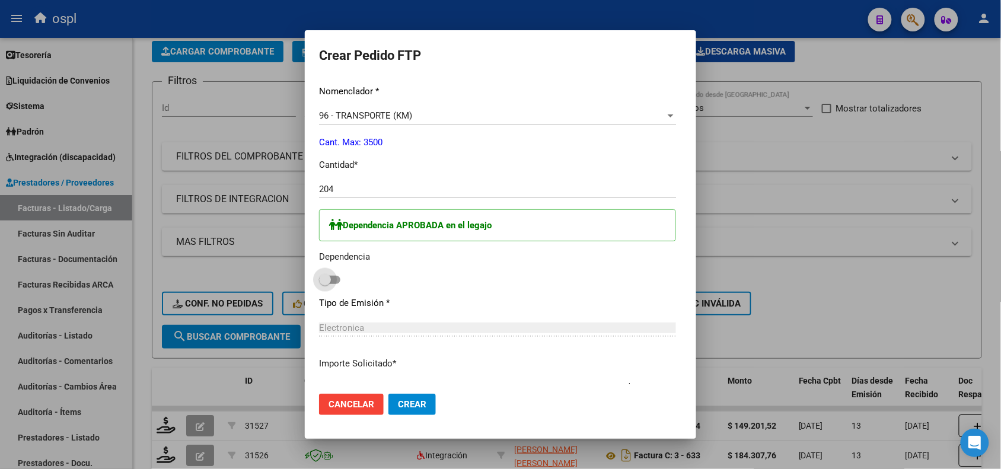
click at [324, 282] on span at bounding box center [329, 280] width 21 height 8
click at [324, 284] on input "checkbox" at bounding box center [324, 284] width 1 height 1
checkbox input "true"
click at [389, 412] on button "Crear" at bounding box center [412, 404] width 47 height 21
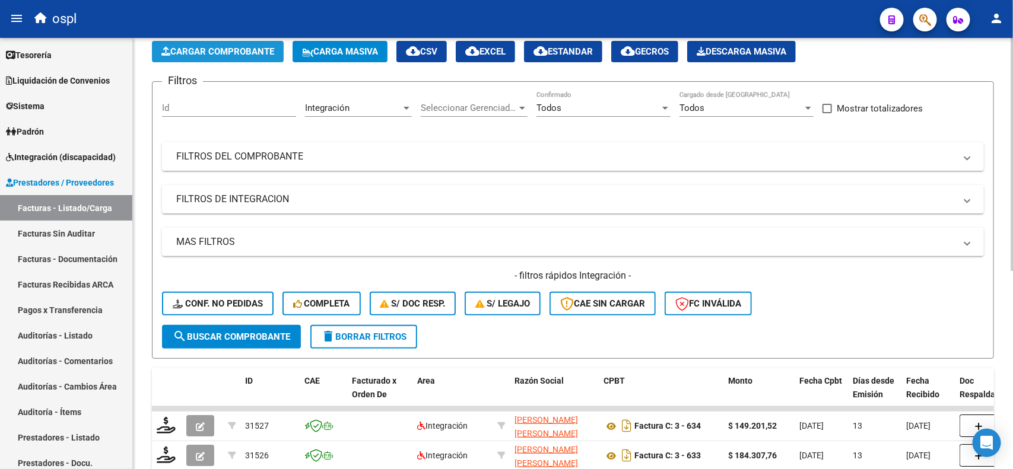
click at [244, 42] on button "Cargar Comprobante" at bounding box center [218, 51] width 132 height 21
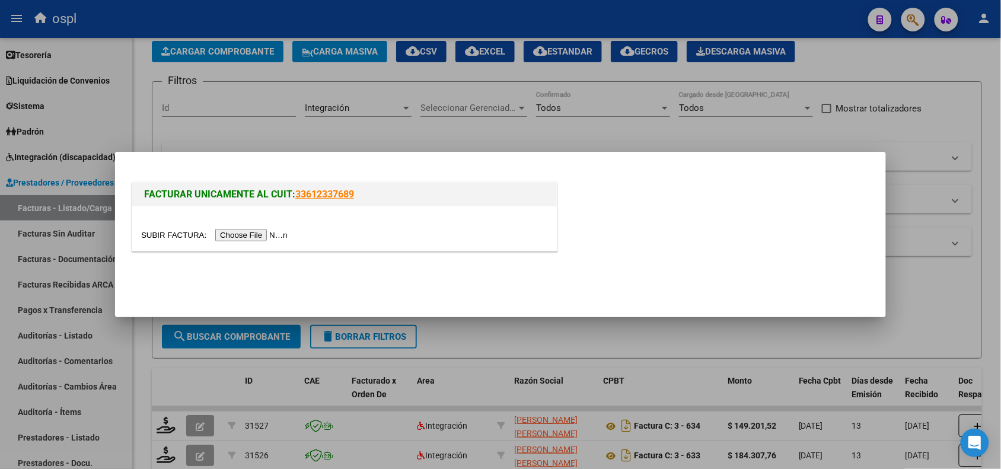
click at [244, 238] on input "file" at bounding box center [216, 235] width 150 height 12
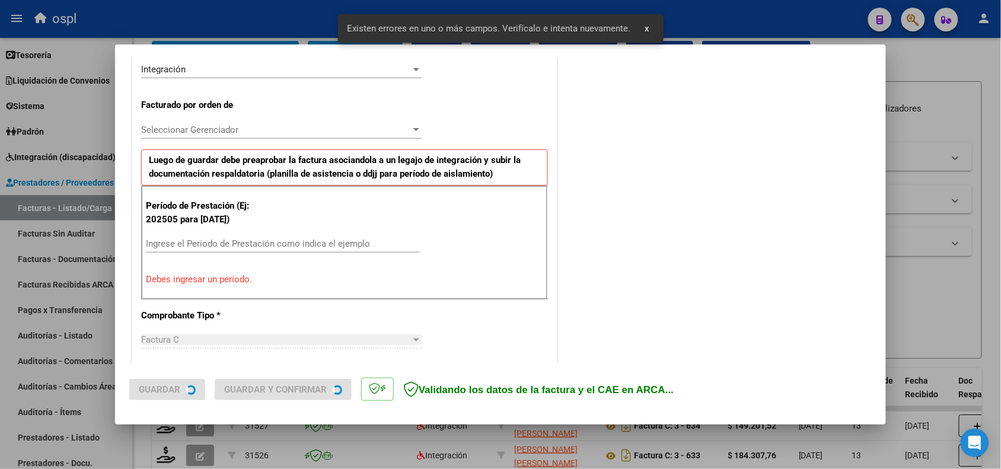
scroll to position [321, 0]
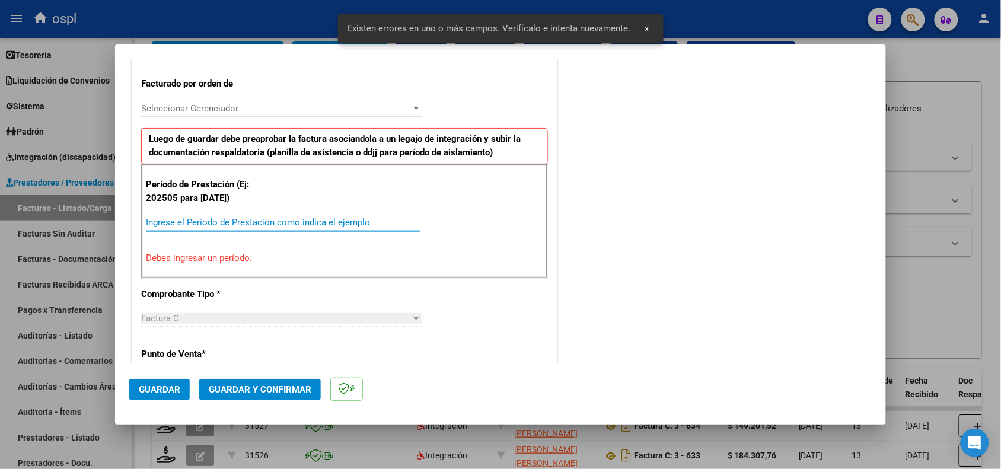
click at [336, 218] on input "Ingrese el Período de Prestación como indica el ejemplo" at bounding box center [283, 222] width 274 height 11
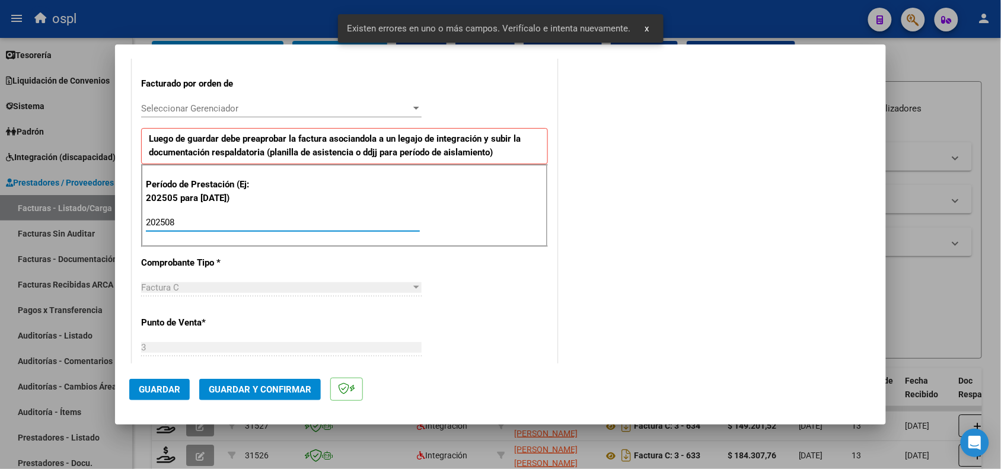
type input "202508"
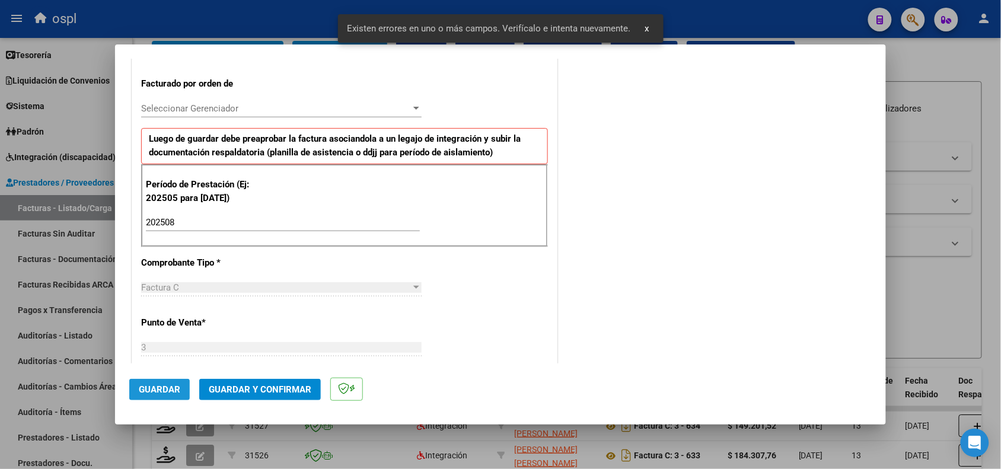
click at [173, 381] on button "Guardar" at bounding box center [159, 389] width 61 height 21
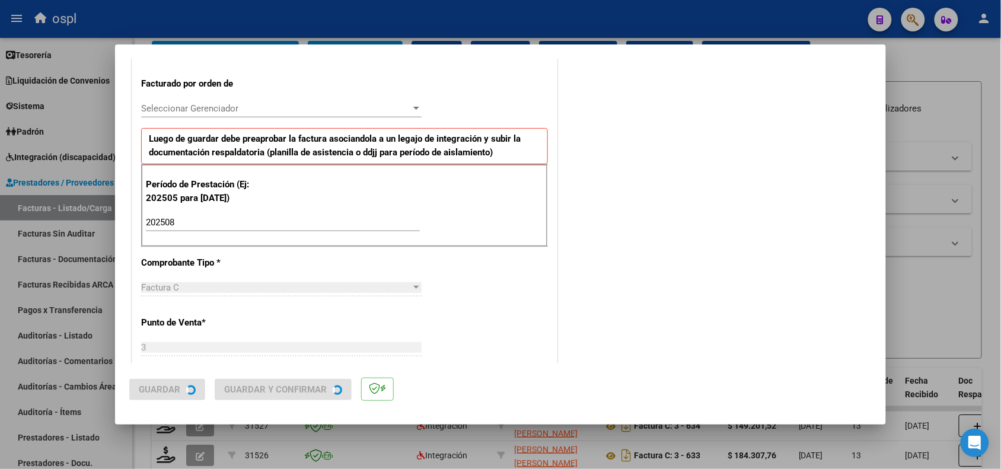
scroll to position [0, 0]
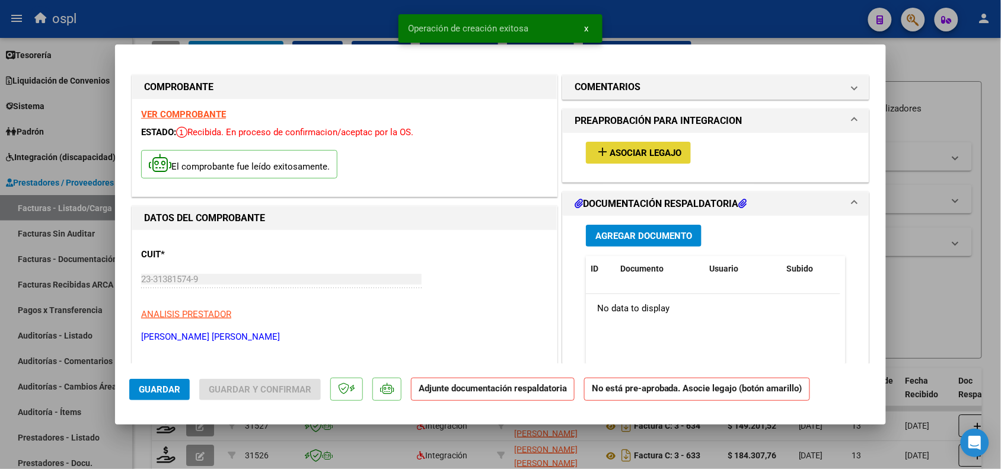
click at [599, 155] on mat-icon "add" at bounding box center [603, 152] width 14 height 14
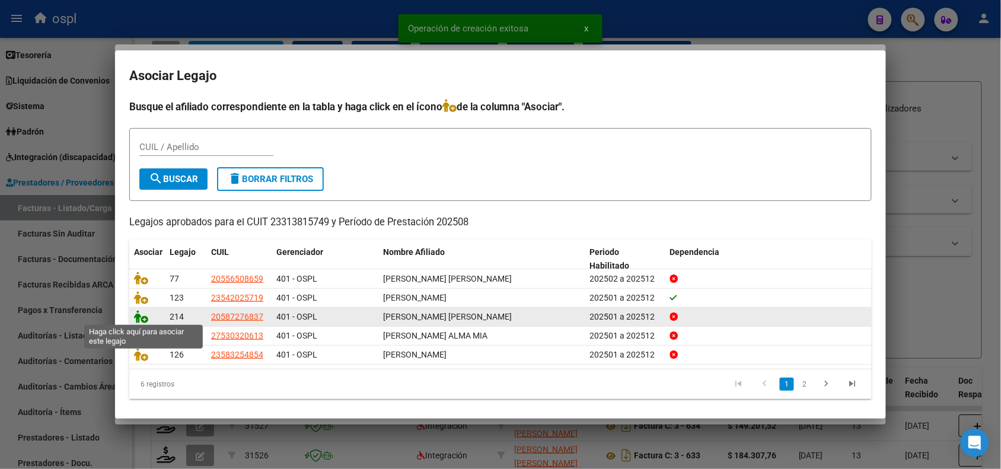
click at [136, 316] on icon at bounding box center [141, 316] width 14 height 13
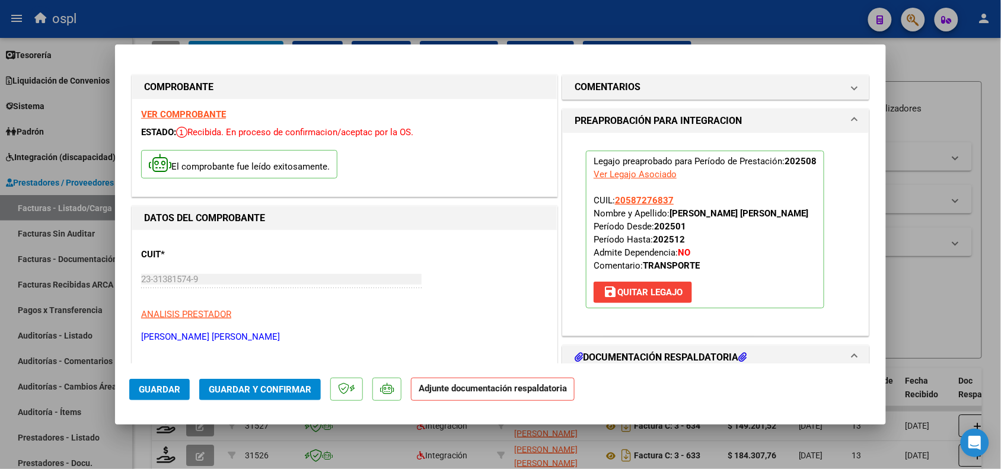
click at [323, 390] on mat-dialog-actions "Guardar Guardar y Confirmar Adjunte documentación respaldatoria" at bounding box center [500, 387] width 743 height 47
click at [306, 387] on span "Guardar y Confirmar" at bounding box center [260, 389] width 103 height 11
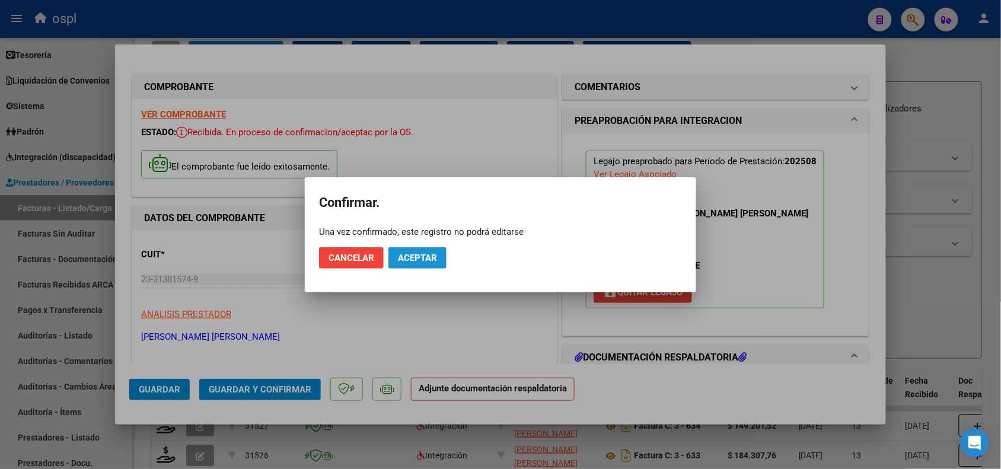
click at [414, 259] on span "Aceptar" at bounding box center [417, 258] width 39 height 11
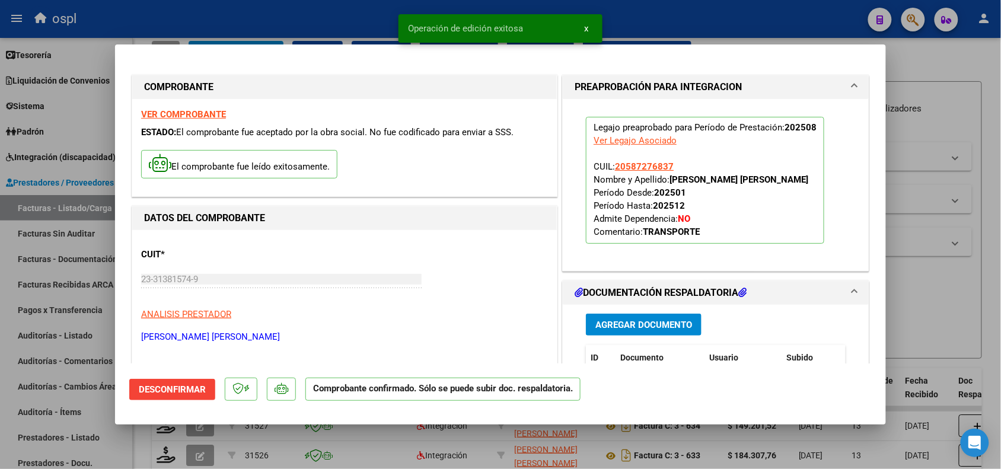
click at [896, 310] on div at bounding box center [500, 234] width 1001 height 469
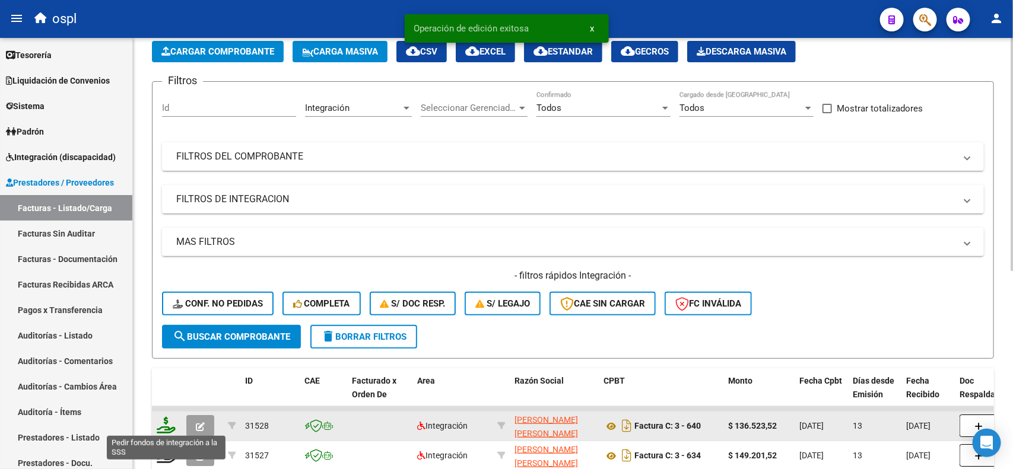
click at [166, 431] on icon at bounding box center [166, 425] width 19 height 17
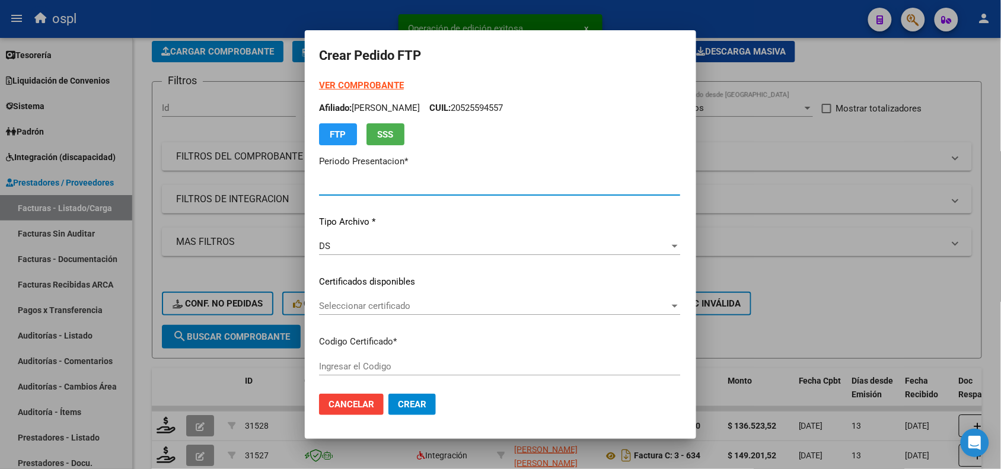
type input "202508"
type input "$ 136.523,52"
type input "ARG02000587276832023092520250925SFE221"
type input "2025-09-25"
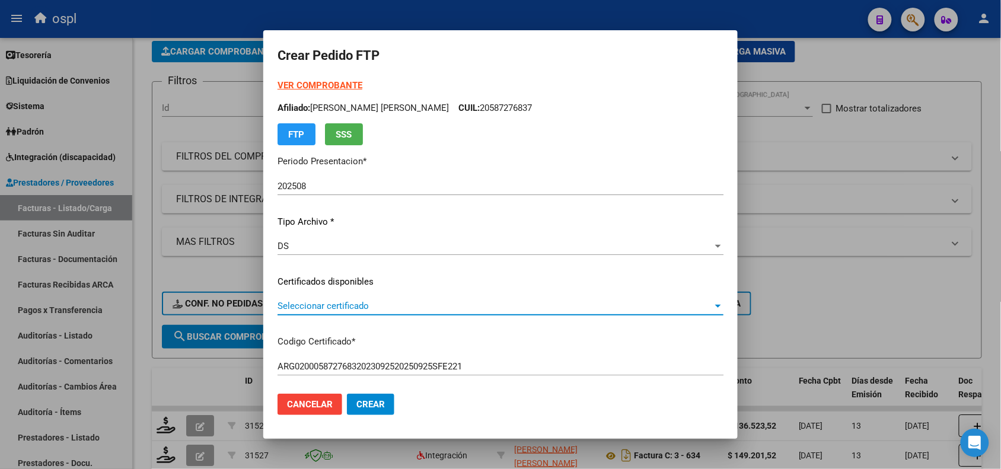
click at [404, 307] on span "Seleccionar certificado" at bounding box center [495, 306] width 435 height 11
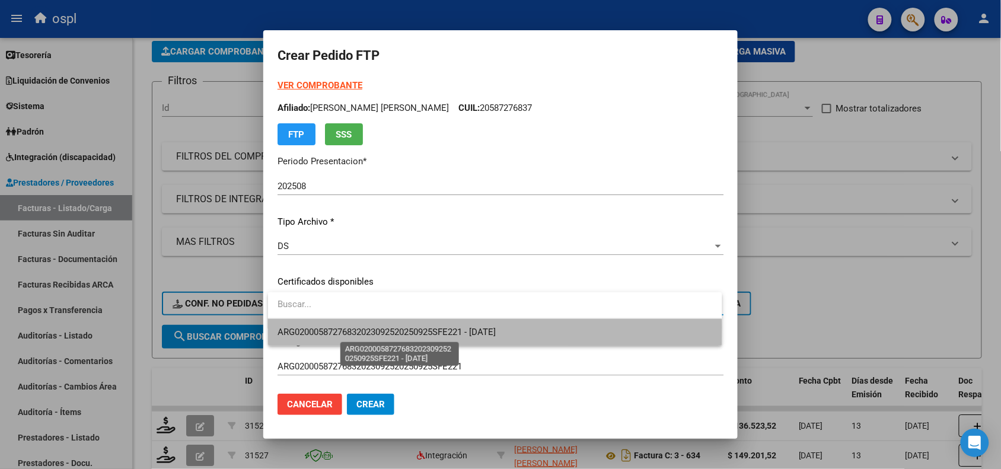
click at [419, 330] on span "ARG02000587276832023092520250925SFE221 - 2025-09-25" at bounding box center [387, 332] width 218 height 11
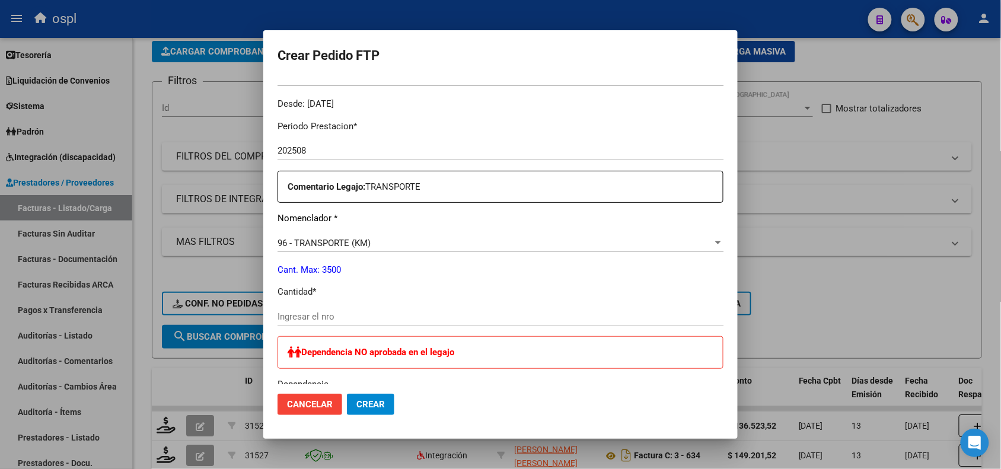
scroll to position [359, 0]
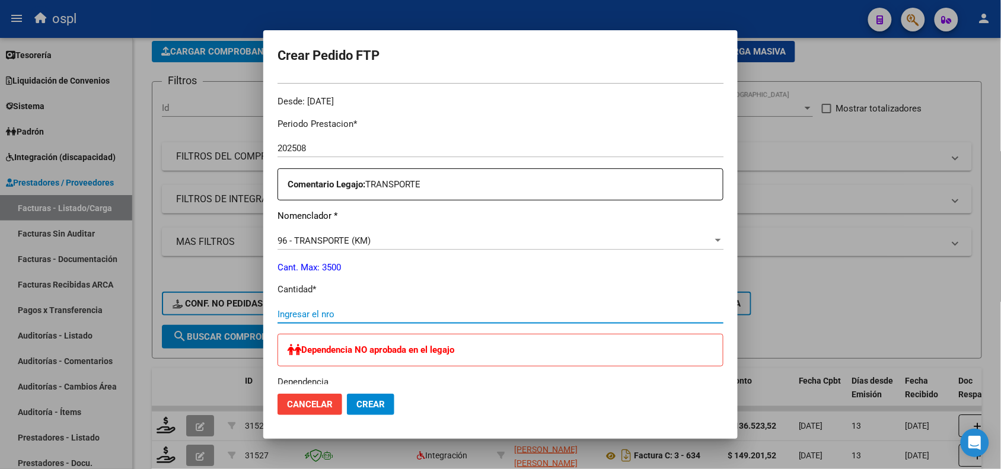
click at [549, 318] on input "Ingresar el nro" at bounding box center [501, 314] width 446 height 11
type input "252"
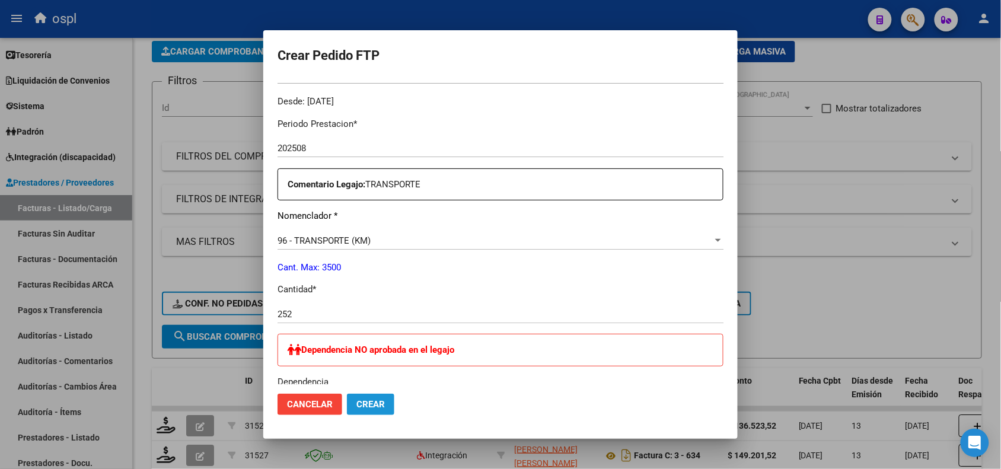
click at [375, 400] on span "Crear" at bounding box center [370, 404] width 28 height 11
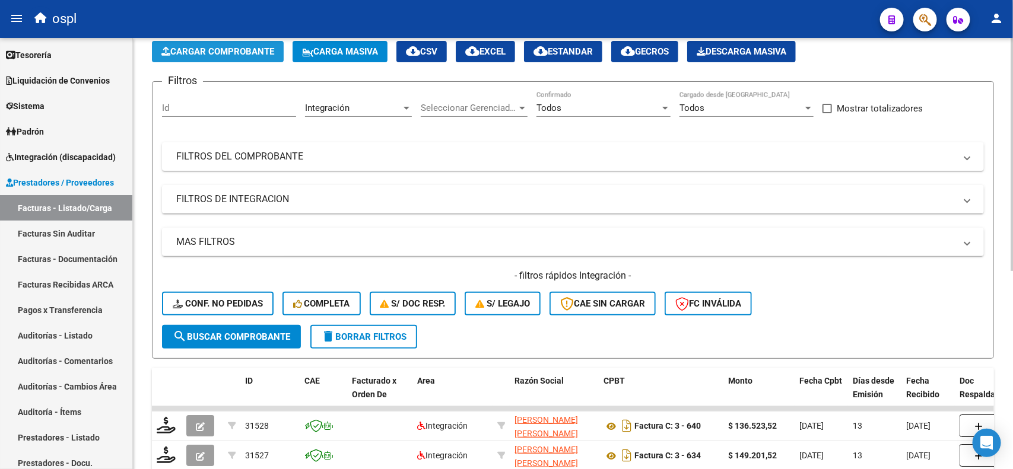
click at [209, 59] on button "Cargar Comprobante" at bounding box center [218, 51] width 132 height 21
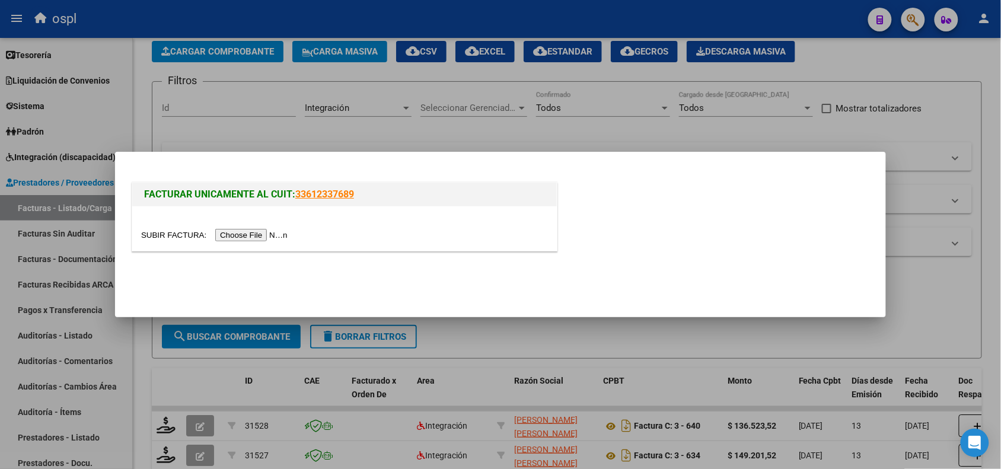
click at [241, 235] on input "file" at bounding box center [216, 235] width 150 height 12
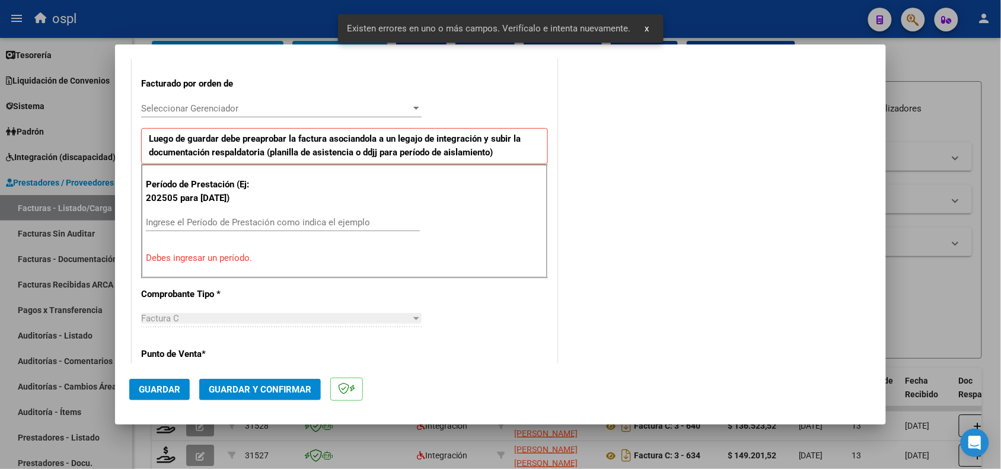
scroll to position [387, 0]
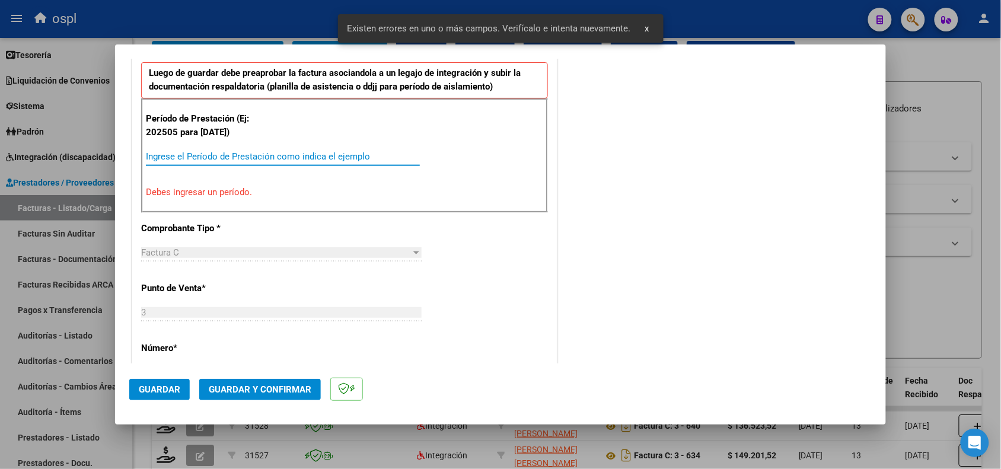
click at [389, 160] on input "Ingrese el Período de Prestación como indica el ejemplo" at bounding box center [283, 156] width 274 height 11
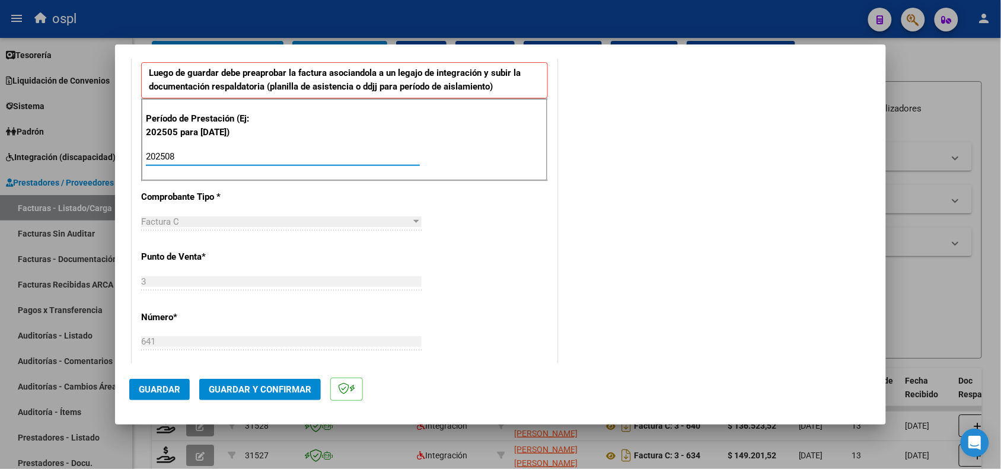
type input "202508"
click at [150, 383] on button "Guardar" at bounding box center [159, 389] width 61 height 21
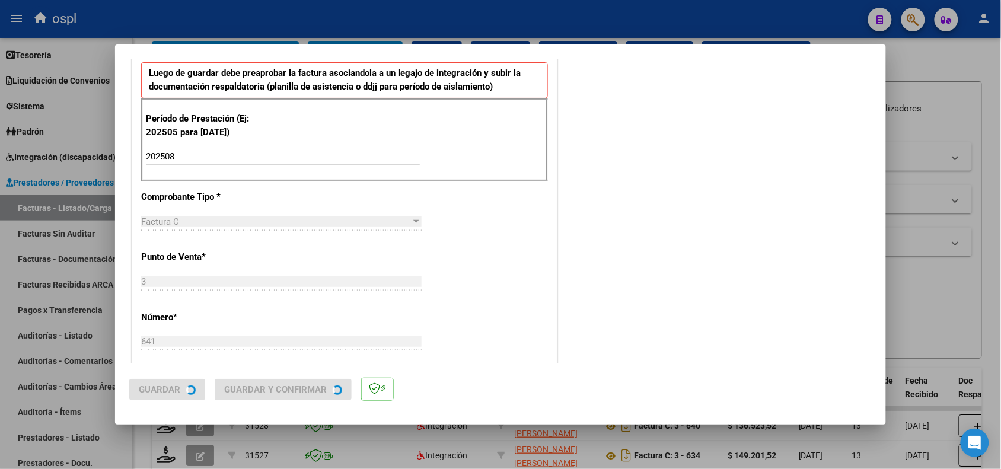
scroll to position [0, 0]
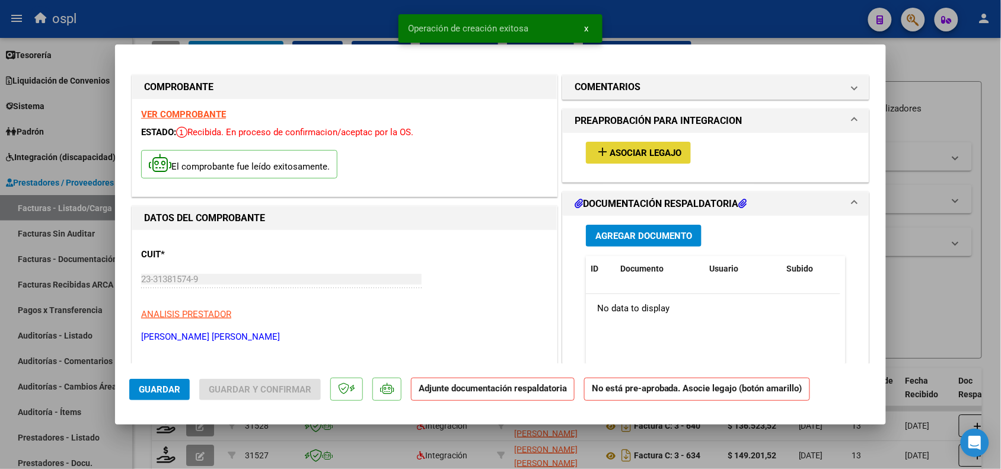
click at [631, 145] on button "add Asociar Legajo" at bounding box center [638, 153] width 105 height 22
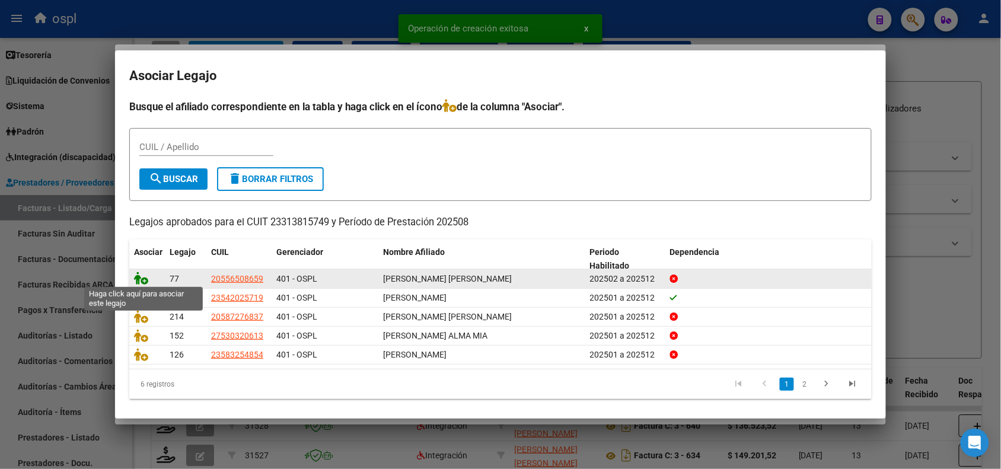
click at [139, 279] on icon at bounding box center [141, 278] width 14 height 13
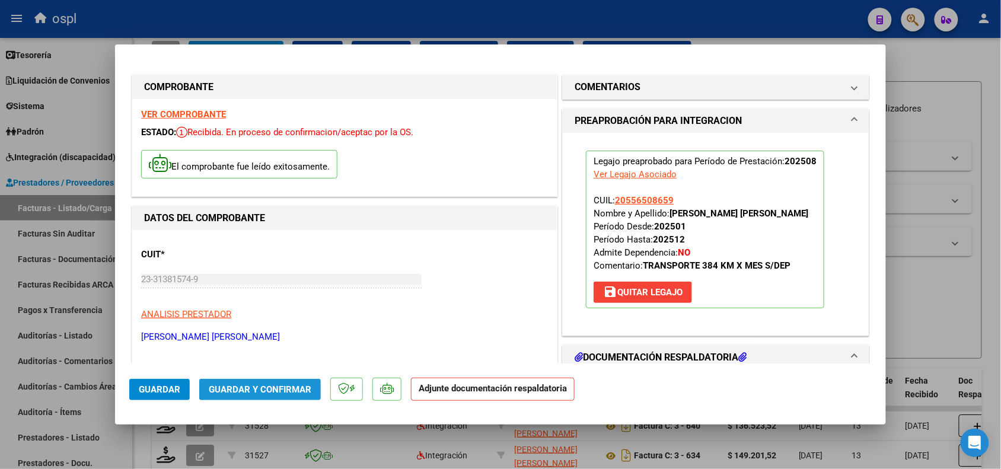
click at [244, 387] on span "Guardar y Confirmar" at bounding box center [260, 389] width 103 height 11
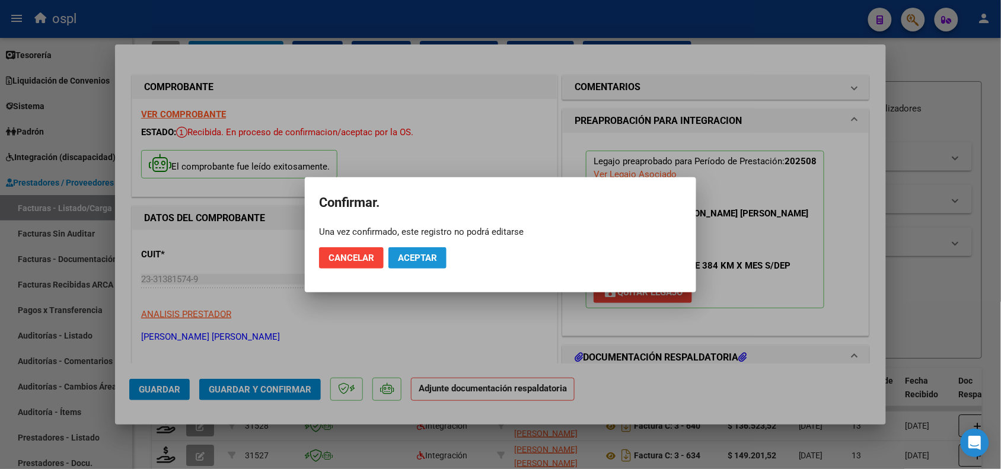
click at [405, 253] on span "Aceptar" at bounding box center [417, 258] width 39 height 11
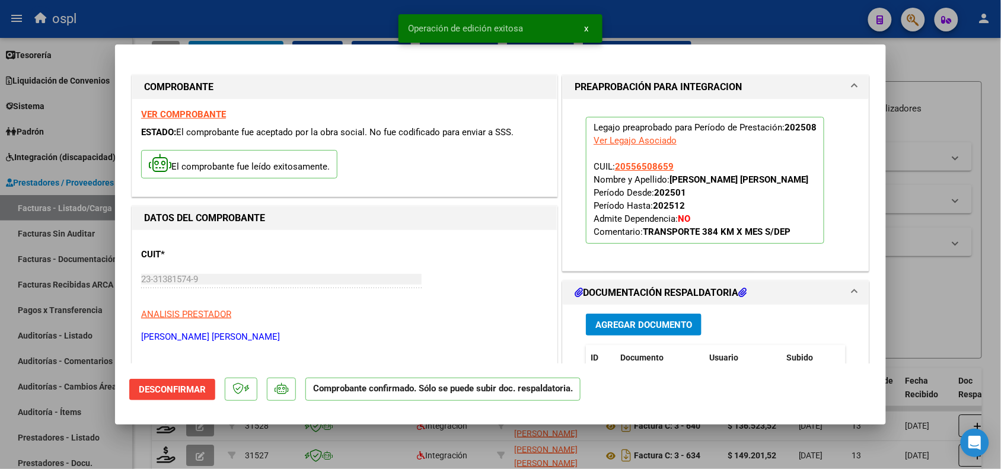
click at [893, 297] on div at bounding box center [500, 234] width 1001 height 469
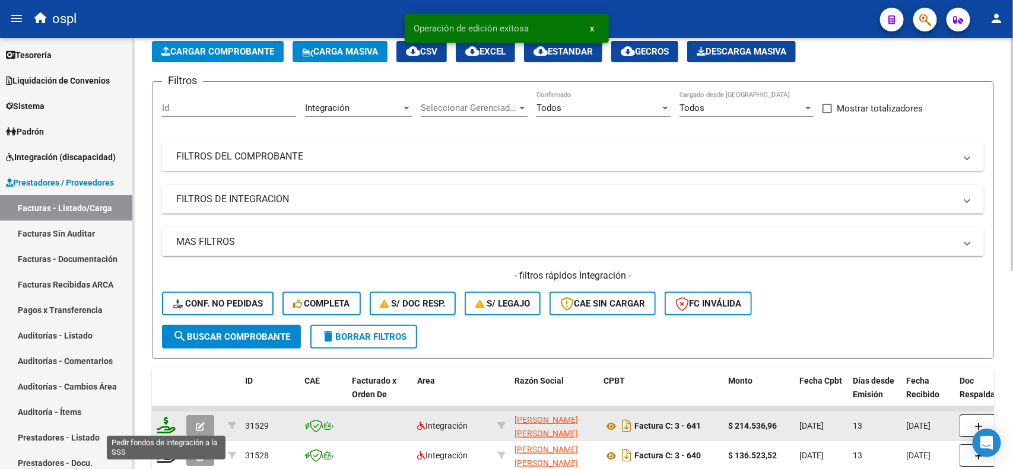
click at [166, 425] on icon at bounding box center [166, 425] width 19 height 17
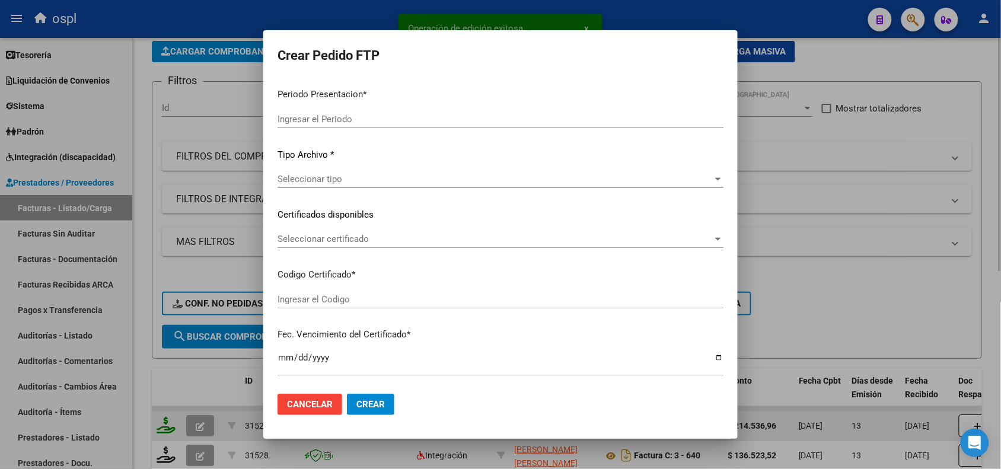
type input "202508"
type input "$ 214.536,96"
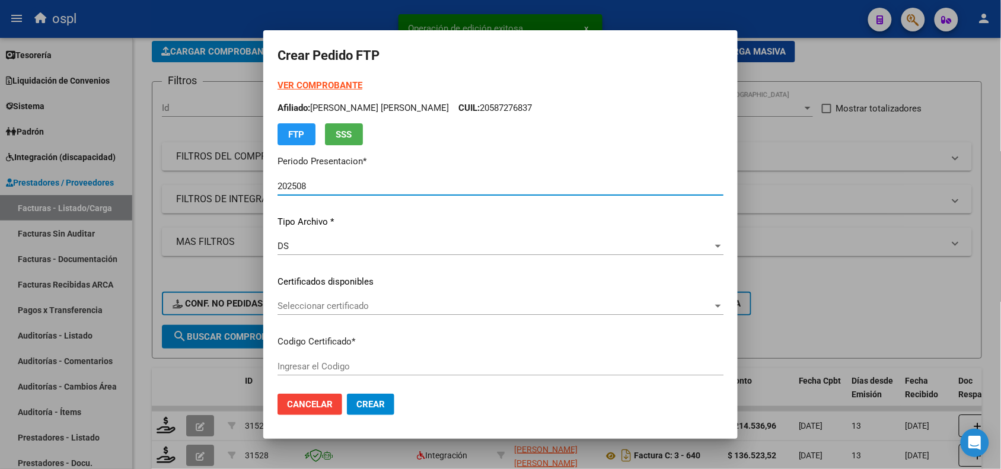
type input "ARG02000556508652019080720240807SFE218"
type input "[DATE]"
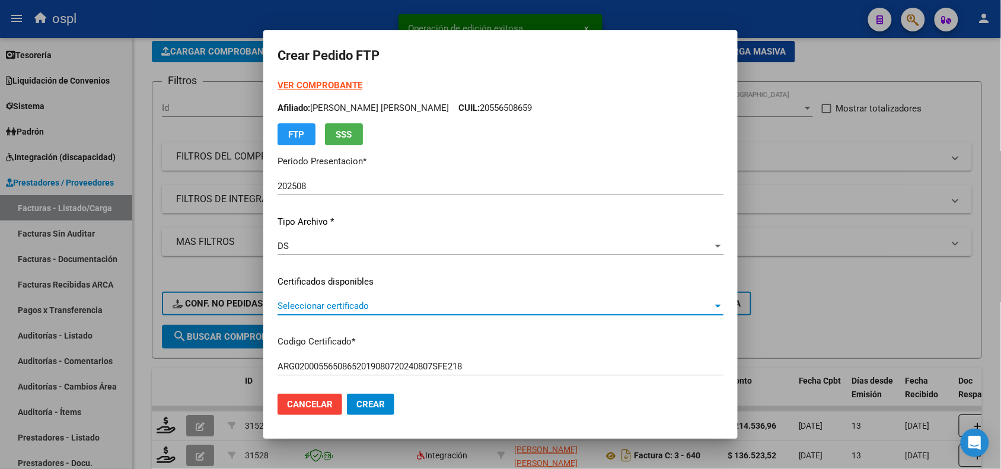
click at [352, 310] on span "Seleccionar certificado" at bounding box center [495, 306] width 435 height 11
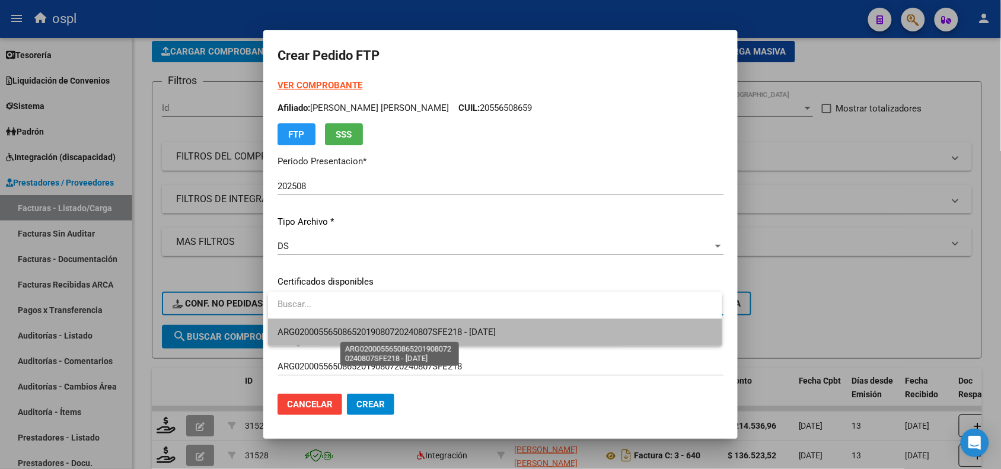
click at [371, 333] on span "ARG02000556508652019080720240807SFE218 - [DATE]" at bounding box center [387, 332] width 218 height 11
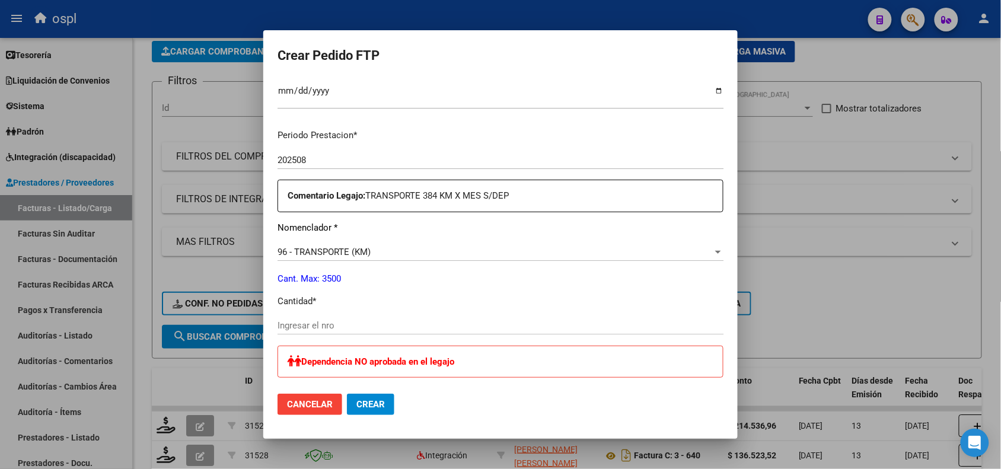
scroll to position [356, 0]
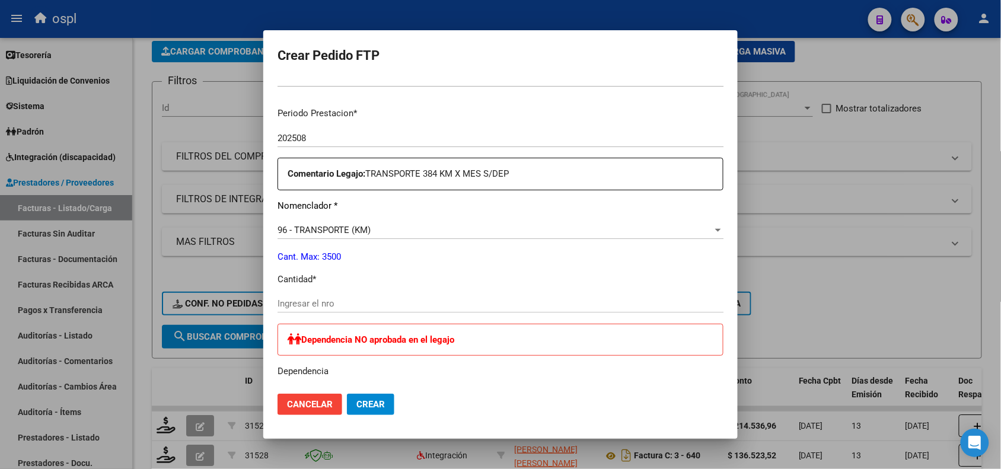
drag, startPoint x: 312, startPoint y: 310, endPoint x: 316, endPoint y: 300, distance: 10.7
click at [316, 300] on div "Ingresar el nro" at bounding box center [501, 304] width 446 height 18
click at [316, 300] on input "Ingresar el nro" at bounding box center [501, 303] width 446 height 11
type input "96"
click at [386, 413] on button "Crear" at bounding box center [370, 404] width 47 height 21
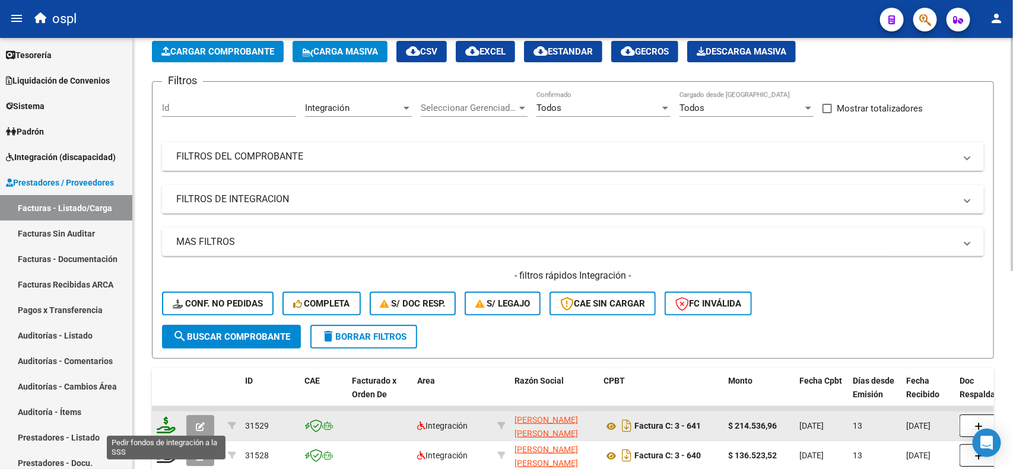
click at [167, 424] on icon at bounding box center [166, 425] width 19 height 17
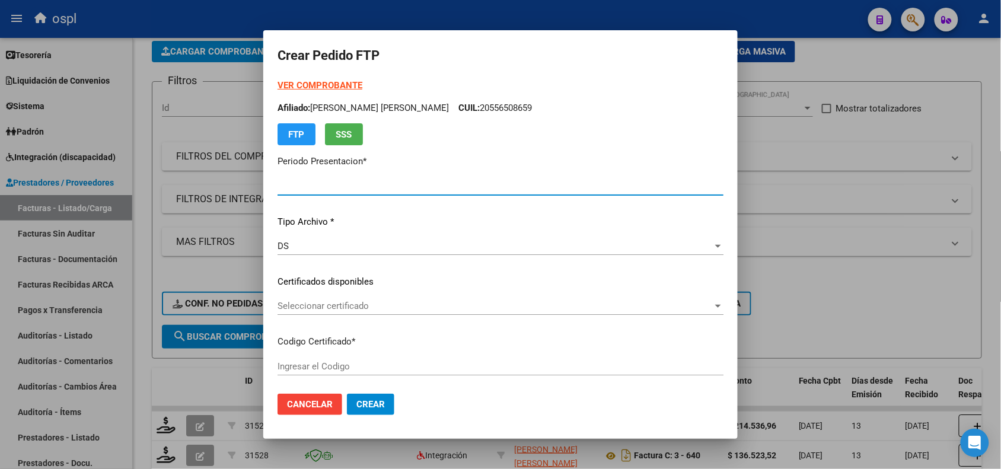
type input "202508"
type input "$ 214.536,96"
type input "ARG02000556508652019080720240807SFE218"
type input "[DATE]"
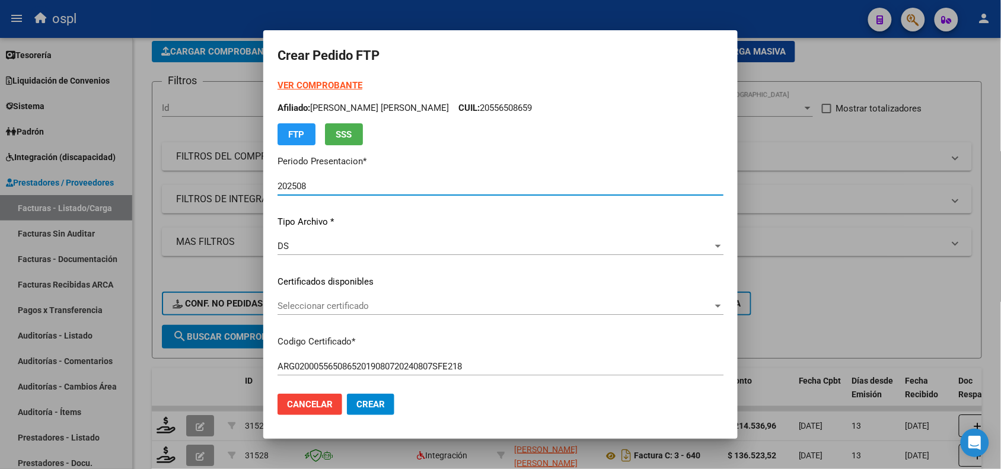
click at [330, 87] on strong "VER COMPROBANTE" at bounding box center [320, 85] width 85 height 11
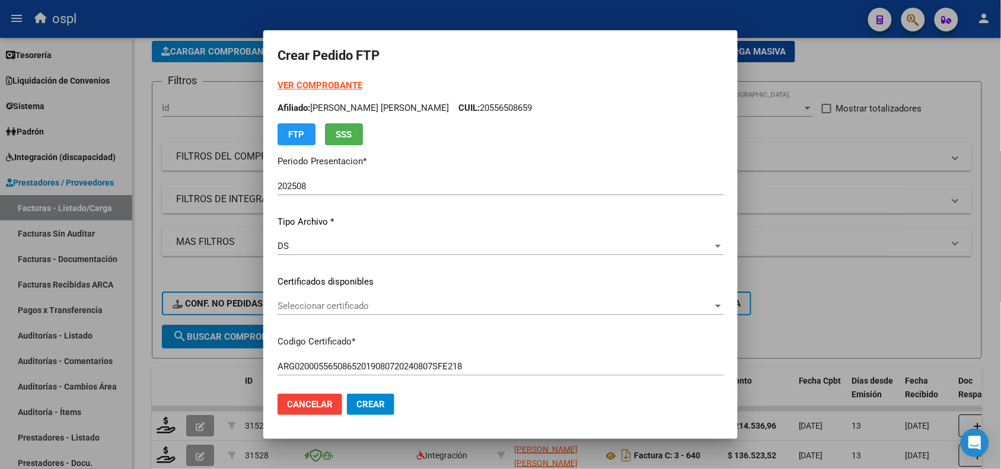
click at [218, 371] on div at bounding box center [500, 234] width 1001 height 469
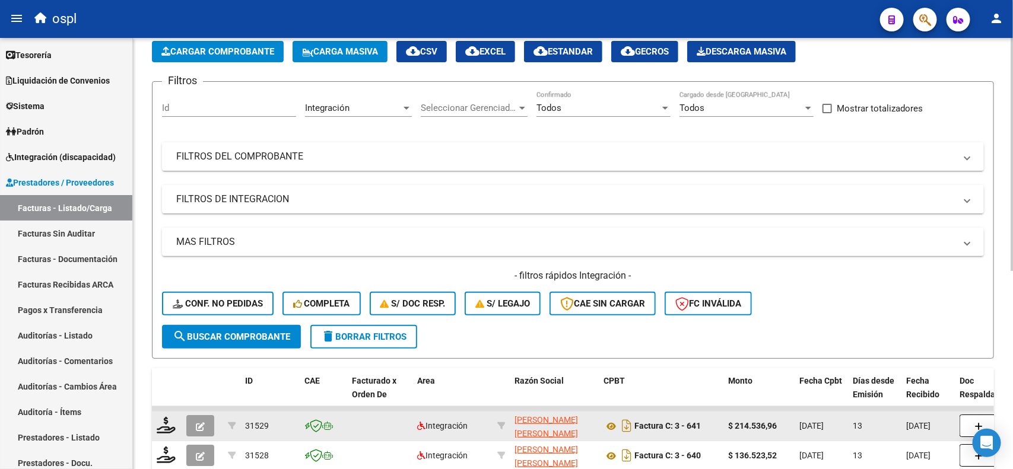
click at [202, 425] on icon "button" at bounding box center [200, 426] width 9 height 9
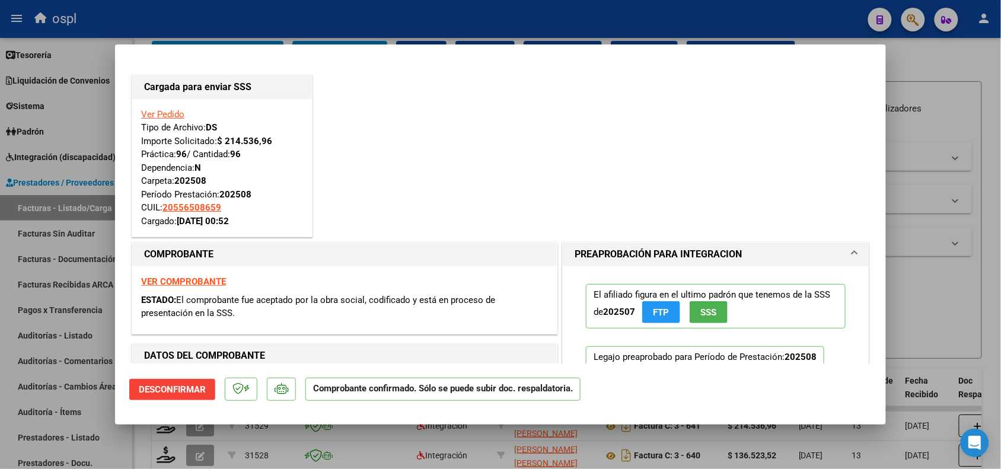
click at [170, 116] on link "Ver Pedido" at bounding box center [162, 114] width 43 height 11
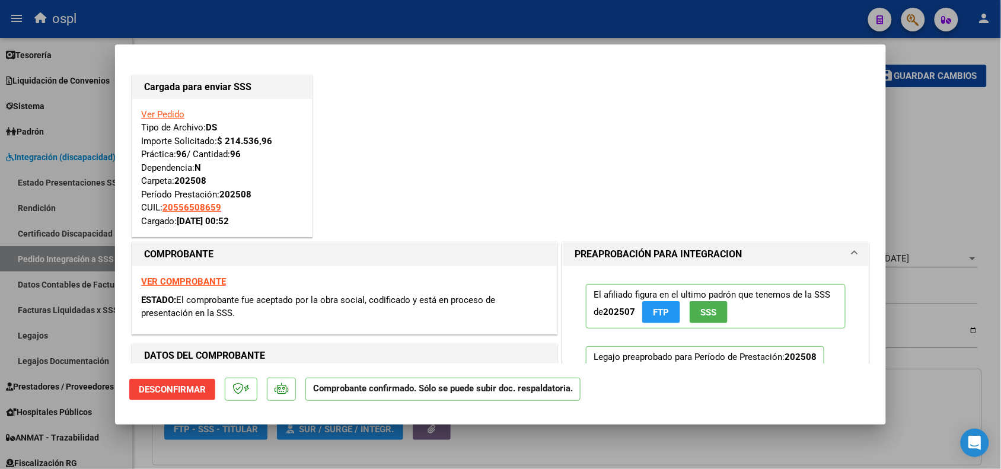
type input "20556508659"
click at [910, 144] on div at bounding box center [500, 234] width 1001 height 469
type input "$ 0,00"
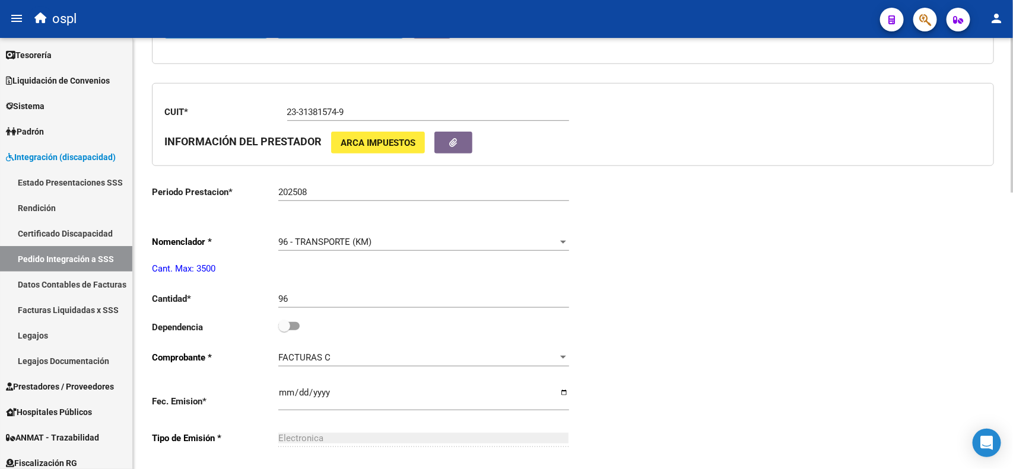
click at [991, 251] on div "arrow_back Editar 23949 save Guardar cambios delete Eliminar El CAE ha sido val…" at bounding box center [574, 238] width 883 height 1204
click at [279, 295] on input "96" at bounding box center [423, 299] width 291 height 11
type input "396"
click at [650, 278] on div "Periodo Presentacion * 202508 Ingresar el Periodo Tipo Archivo * DS Seleccionar…" at bounding box center [573, 326] width 842 height 972
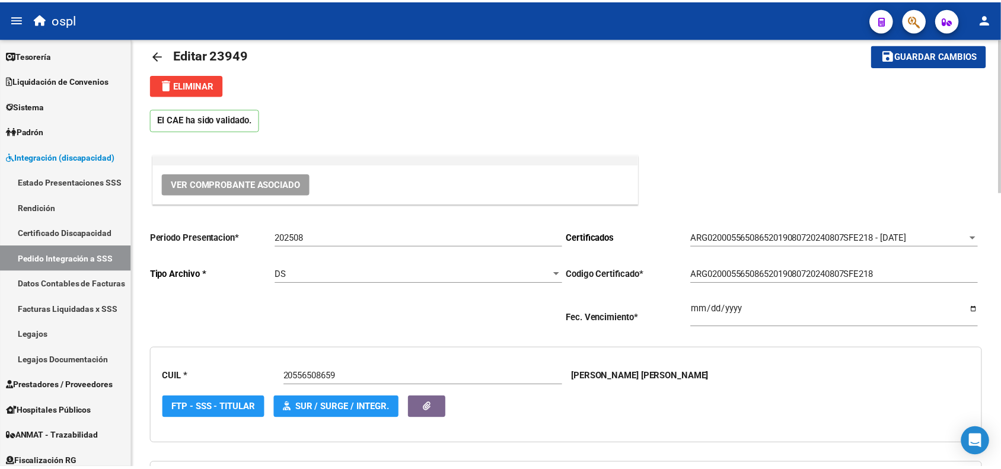
scroll to position [0, 0]
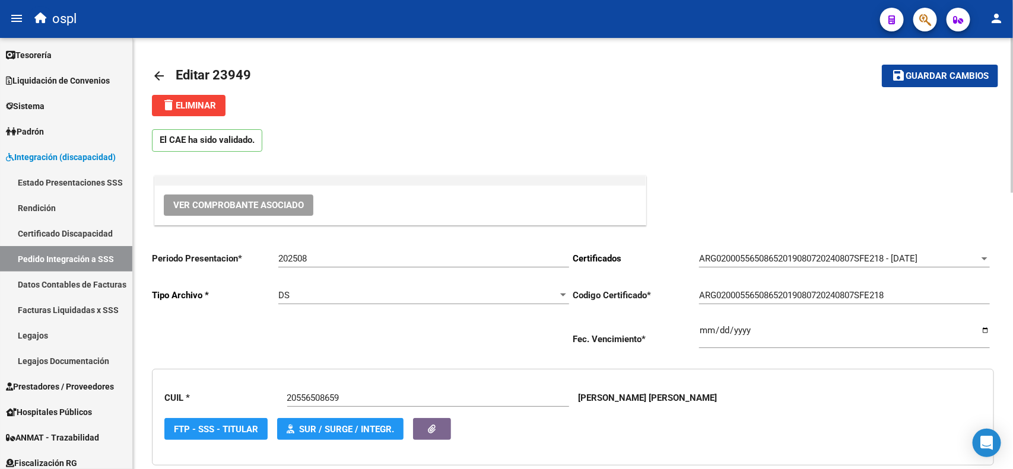
click at [932, 80] on span "Guardar cambios" at bounding box center [946, 76] width 83 height 11
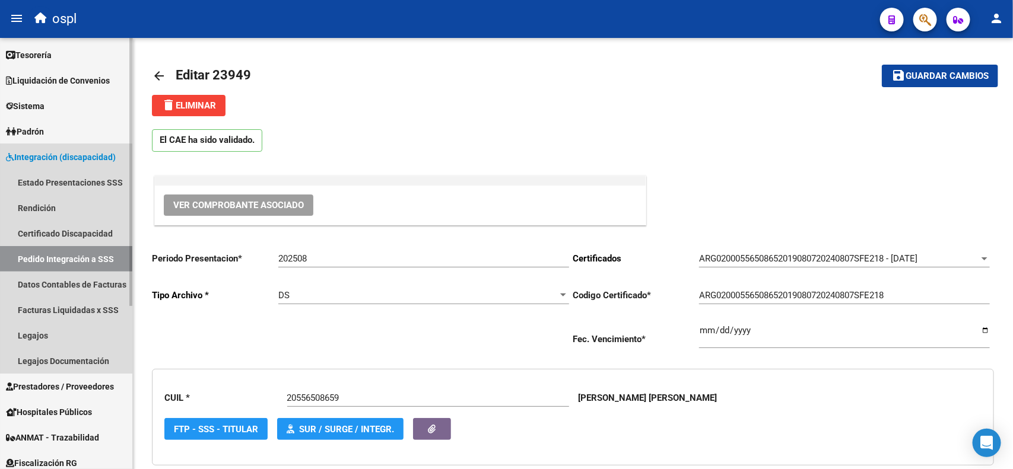
click at [75, 158] on span "Integración (discapacidad)" at bounding box center [61, 157] width 110 height 13
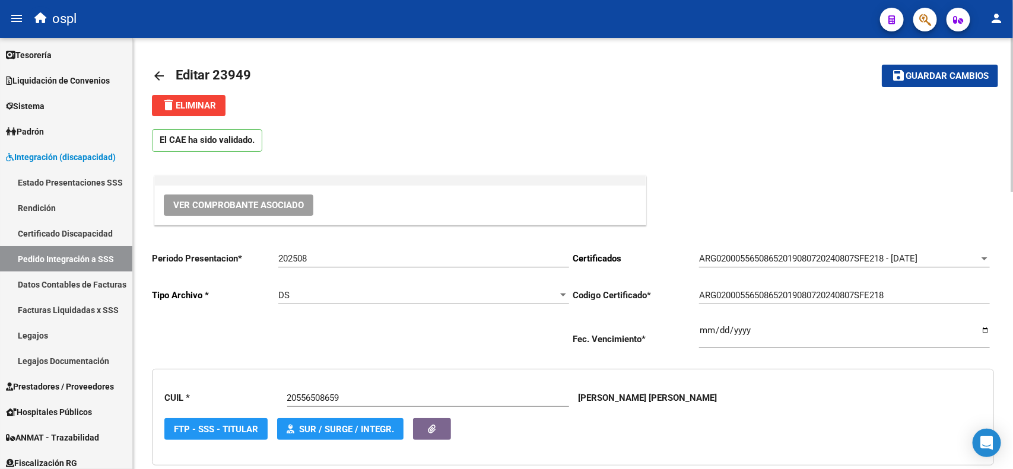
click at [156, 75] on mat-icon "arrow_back" at bounding box center [159, 76] width 14 height 14
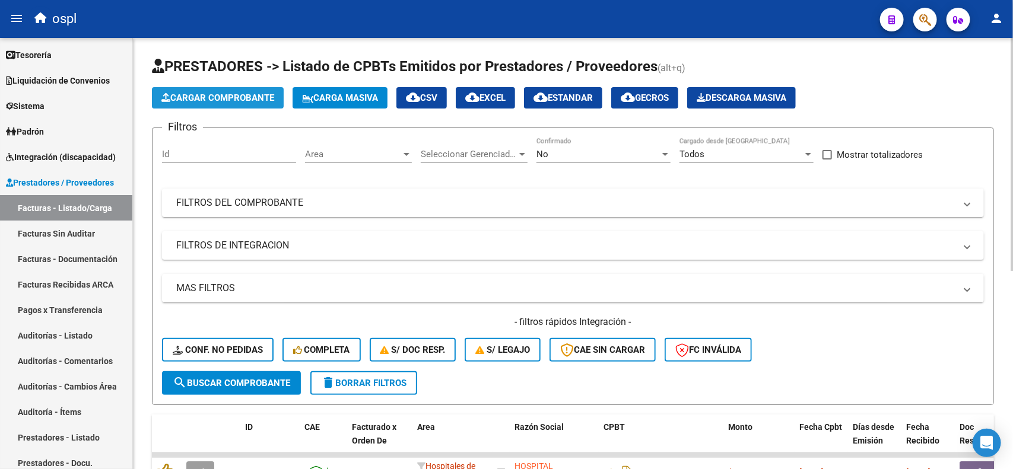
click at [217, 99] on span "Cargar Comprobante" at bounding box center [217, 98] width 113 height 11
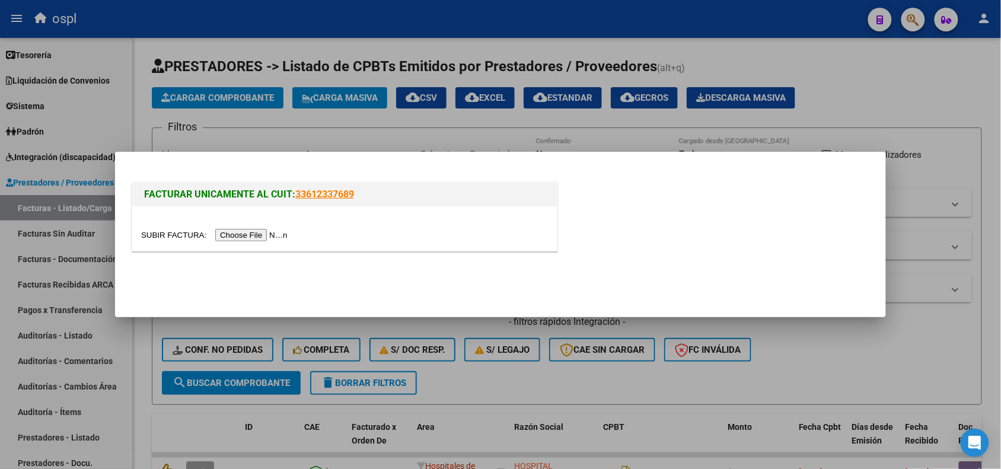
click at [245, 239] on input "file" at bounding box center [216, 235] width 150 height 12
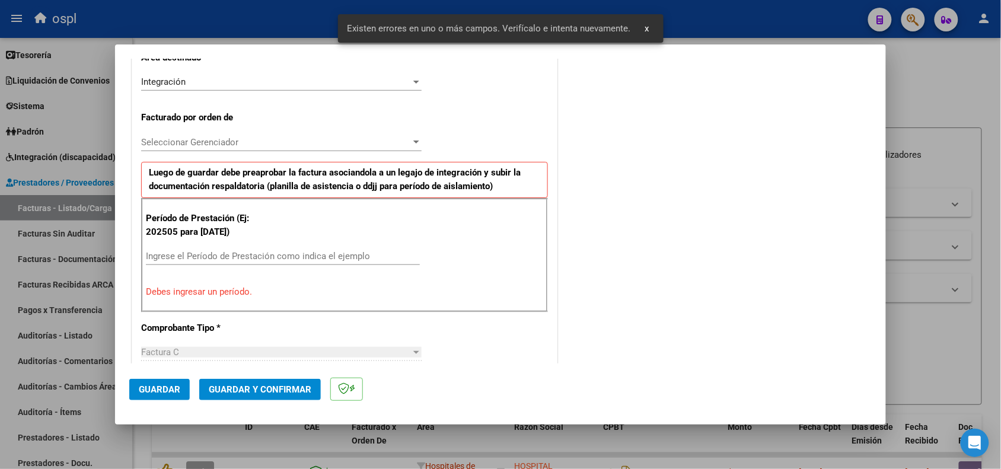
scroll to position [300, 0]
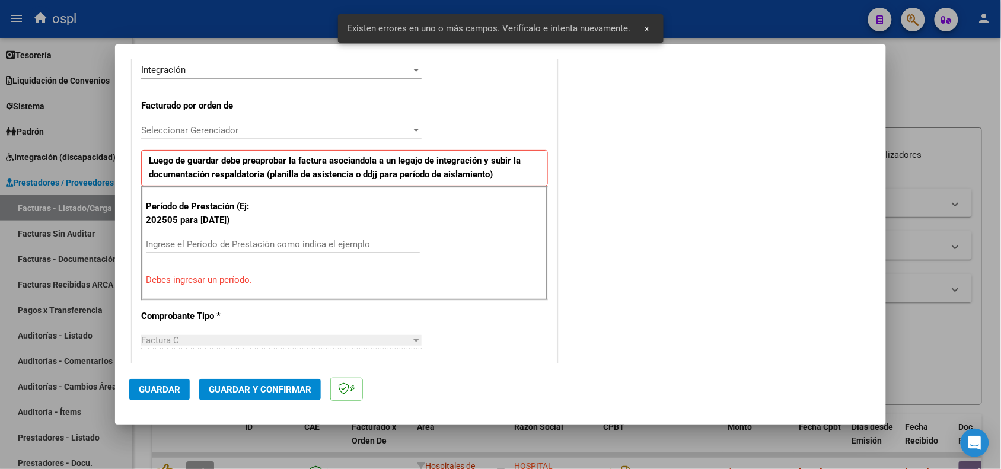
click at [281, 252] on div "Ingrese el Período de Prestación como indica el ejemplo" at bounding box center [283, 244] width 274 height 18
click at [282, 246] on input "Ingrese el Período de Prestación como indica el ejemplo" at bounding box center [283, 244] width 274 height 11
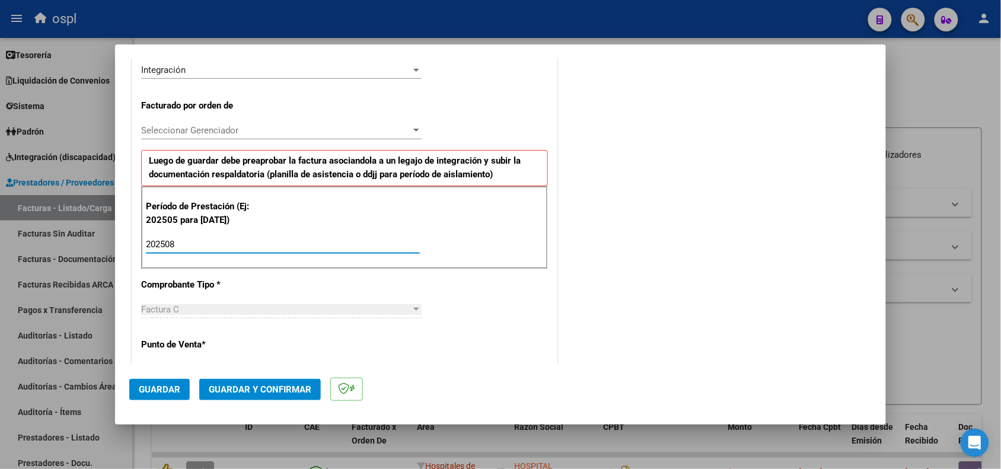
type input "202508"
click at [167, 392] on span "Guardar" at bounding box center [160, 389] width 42 height 11
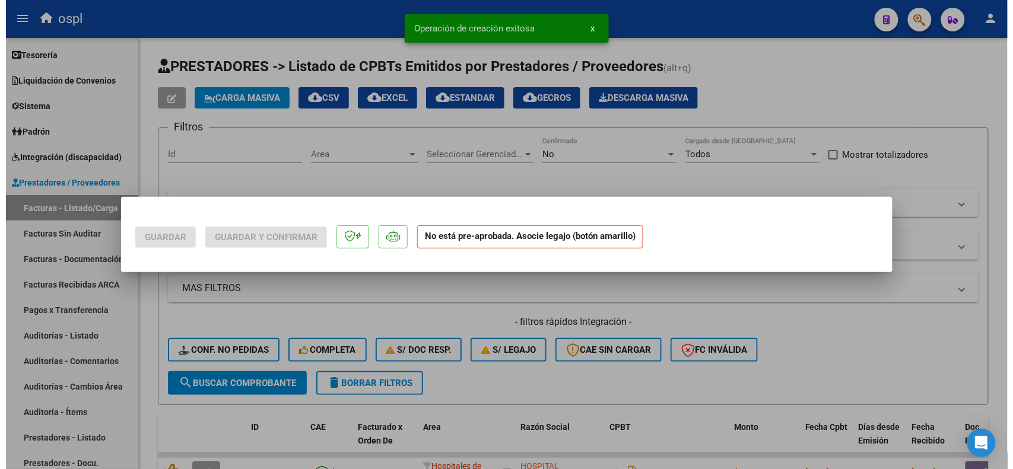
scroll to position [0, 0]
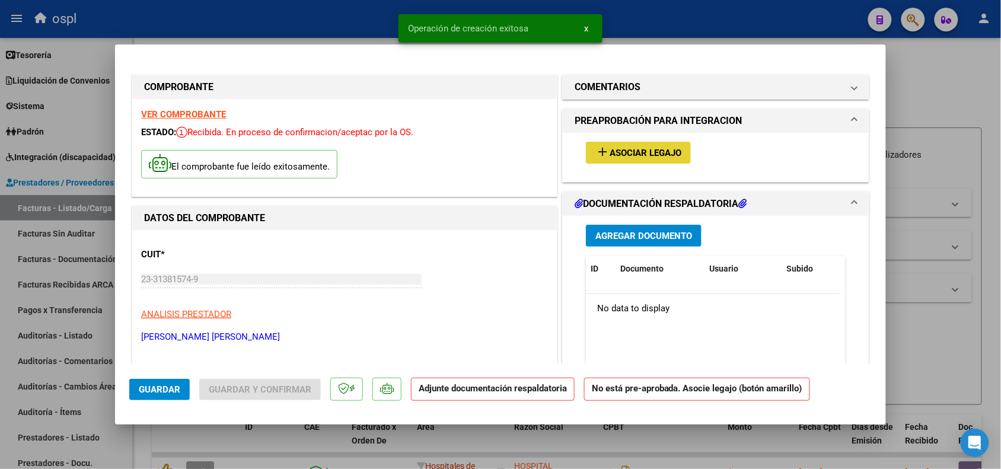
click at [615, 142] on button "add Asociar Legajo" at bounding box center [638, 153] width 105 height 22
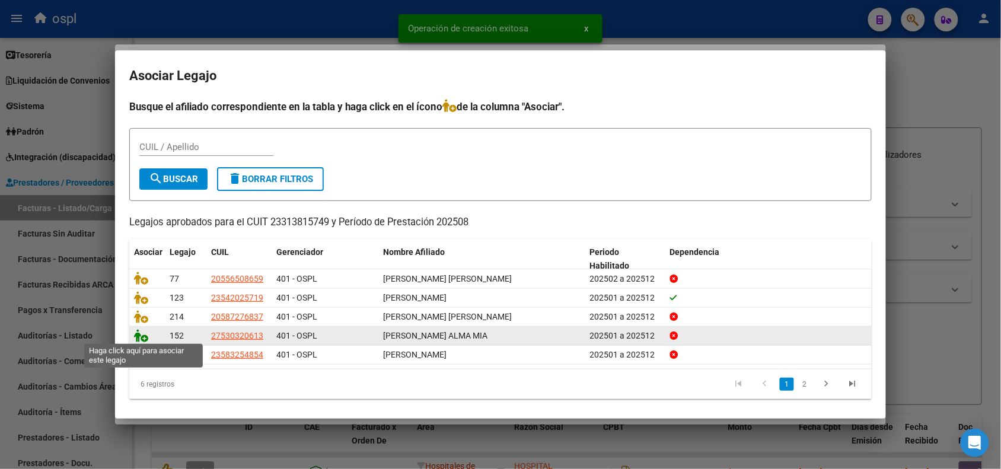
click at [140, 332] on icon at bounding box center [141, 335] width 14 height 13
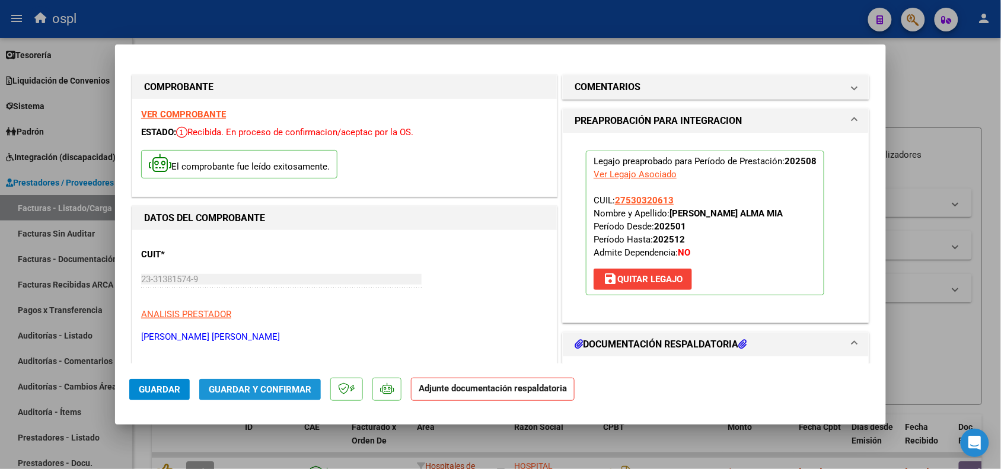
click at [225, 389] on span "Guardar y Confirmar" at bounding box center [260, 389] width 103 height 11
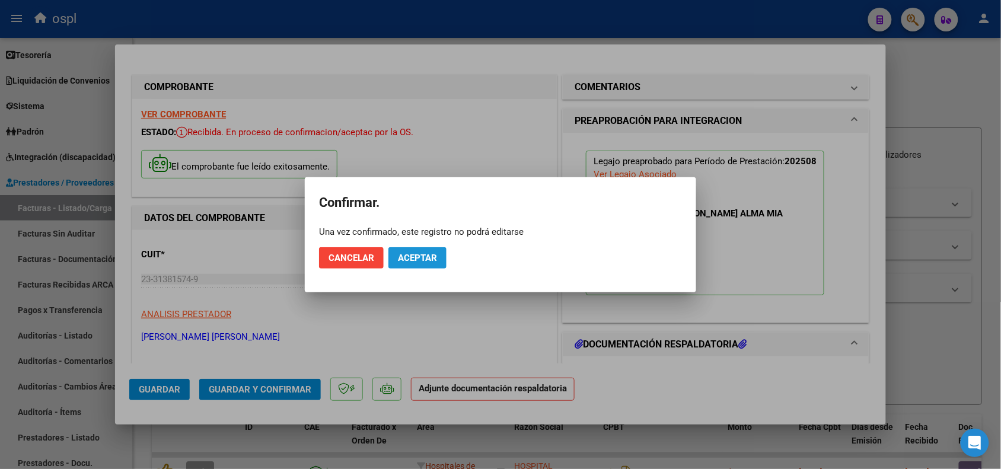
click at [410, 259] on span "Aceptar" at bounding box center [417, 258] width 39 height 11
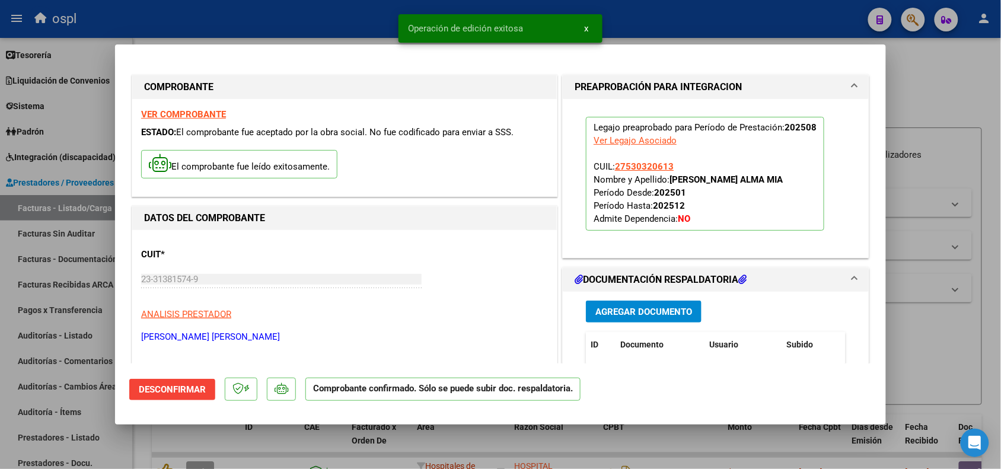
click at [917, 333] on div at bounding box center [500, 234] width 1001 height 469
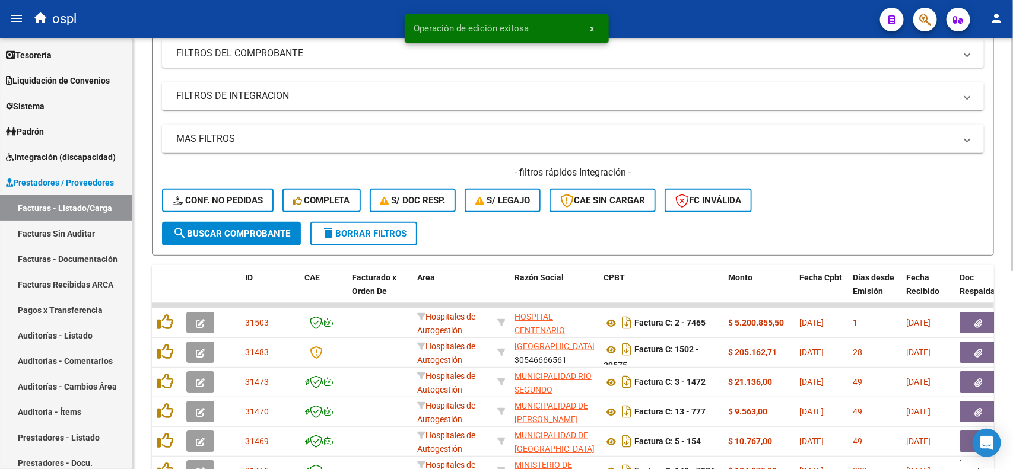
click at [1012, 214] on div at bounding box center [1011, 237] width 3 height 233
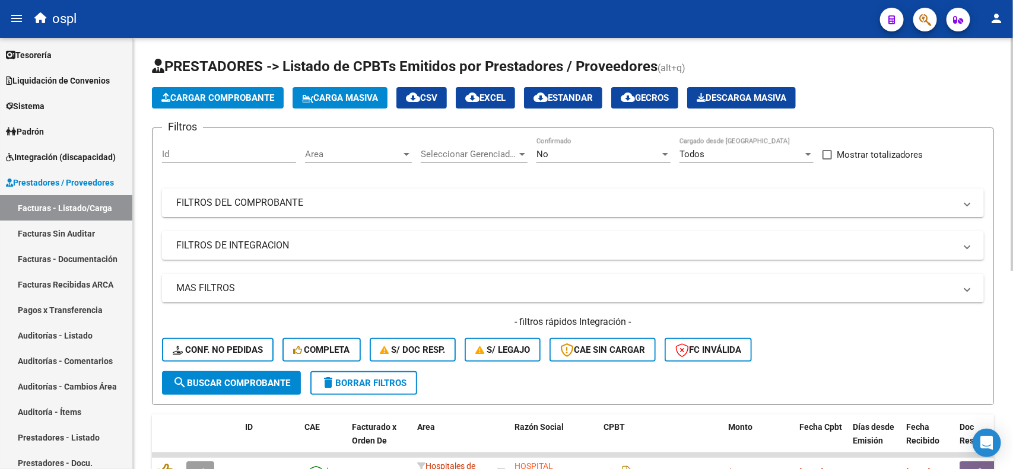
click at [988, 96] on div "Video tutorial PRESTADORES -> Listado de CPBTs Emitidos por Prestadores / Prove…" at bounding box center [574, 432] width 883 height 788
click at [357, 152] on span "Area" at bounding box center [353, 154] width 96 height 11
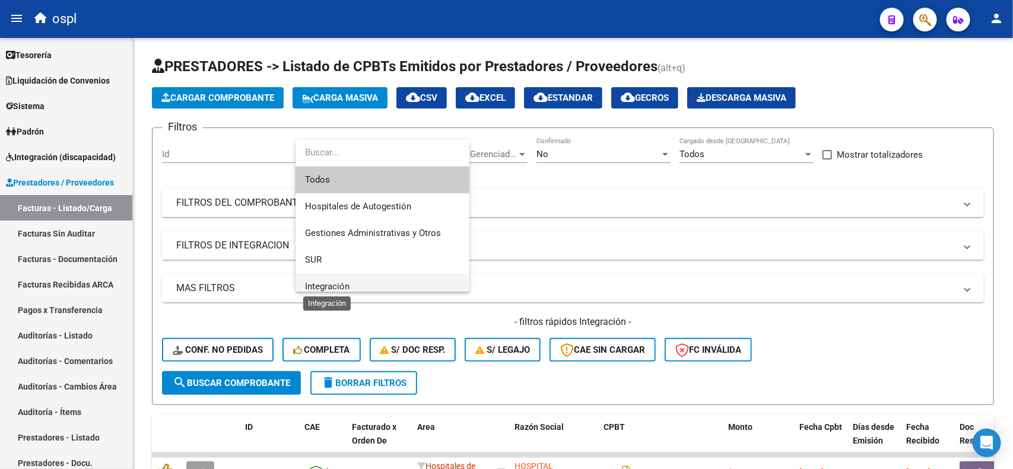
click at [347, 282] on span "Integración" at bounding box center [327, 286] width 44 height 11
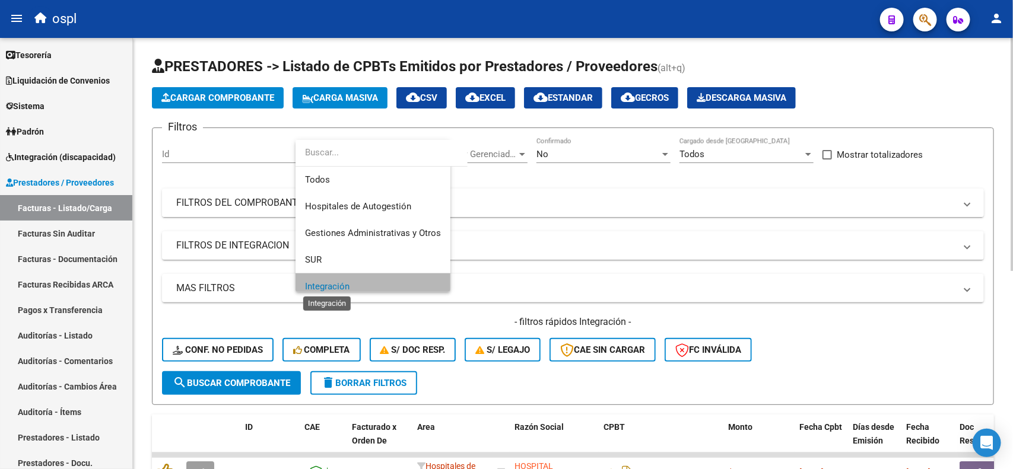
scroll to position [8, 0]
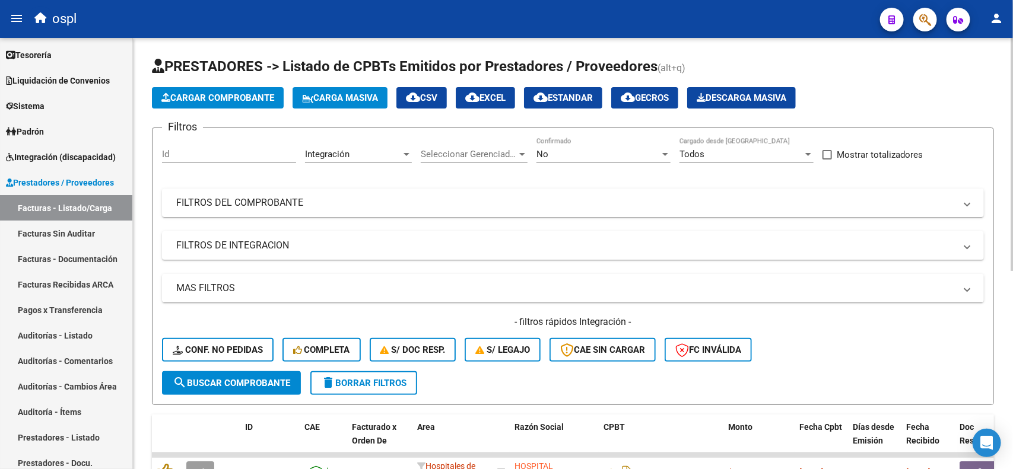
click at [542, 146] on div "No Confirmado" at bounding box center [603, 151] width 134 height 26
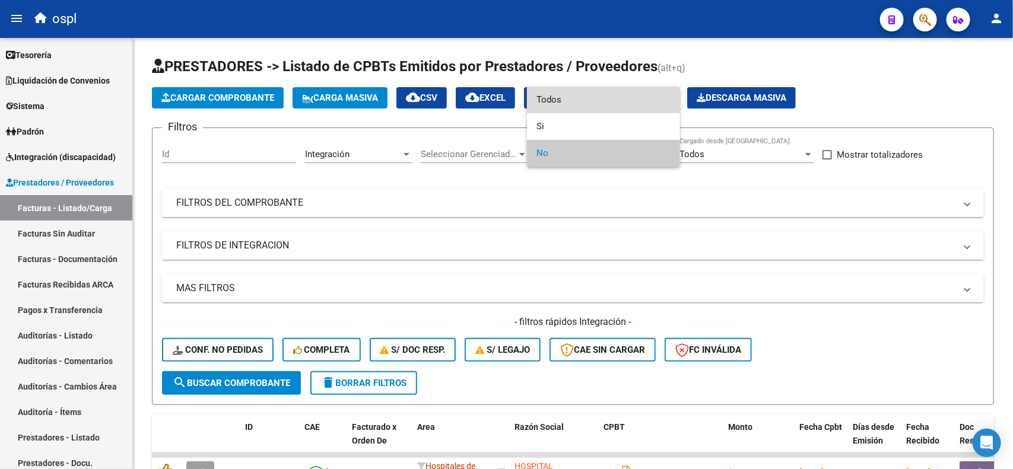
click at [549, 103] on span "Todos" at bounding box center [603, 100] width 134 height 27
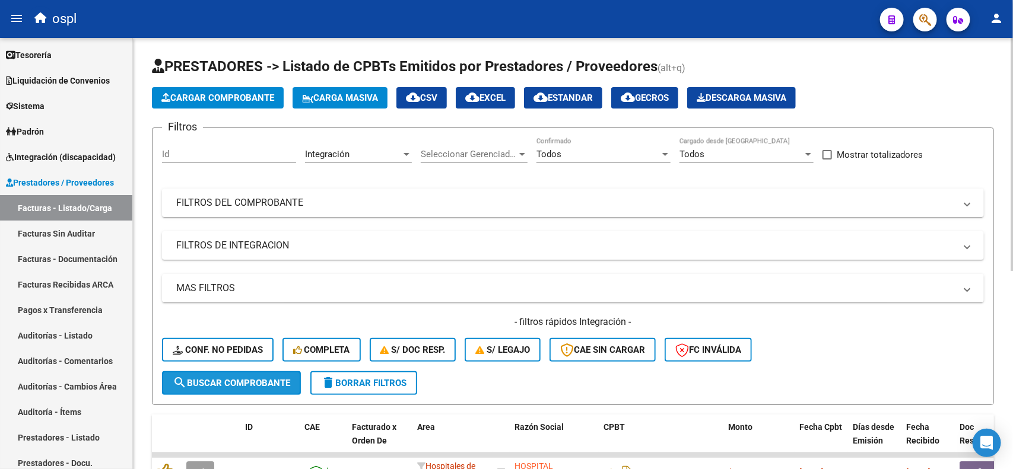
click at [233, 381] on span "search Buscar Comprobante" at bounding box center [231, 383] width 117 height 11
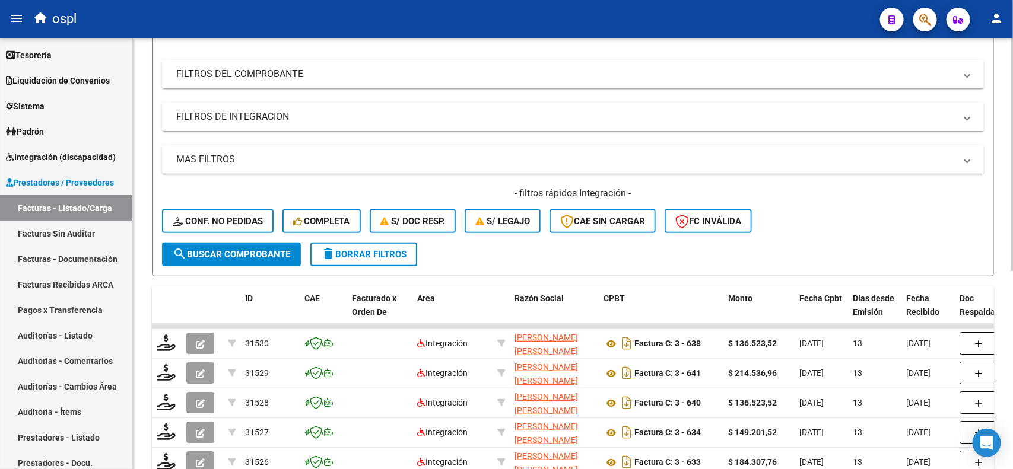
click at [1008, 215] on div "Video tutorial PRESTADORES -> Listado de CPBTs Emitidos por Prestadores / Prove…" at bounding box center [574, 303] width 883 height 788
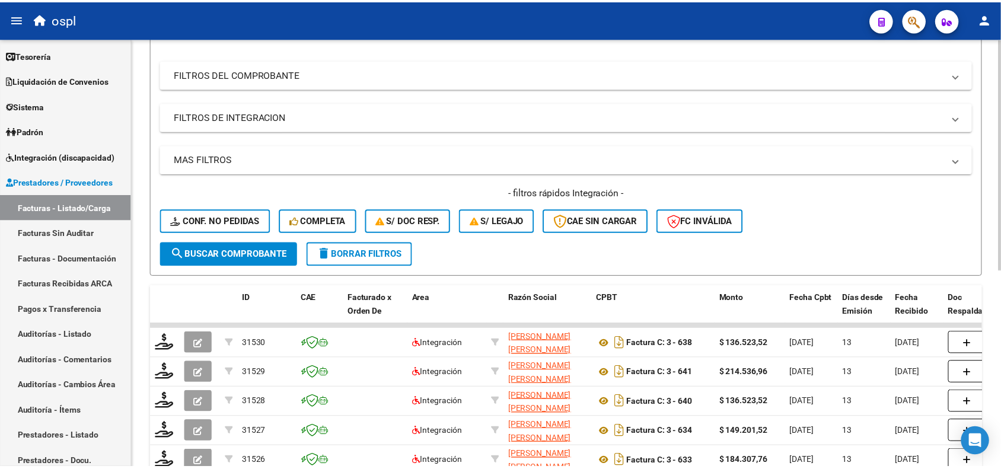
scroll to position [137, 0]
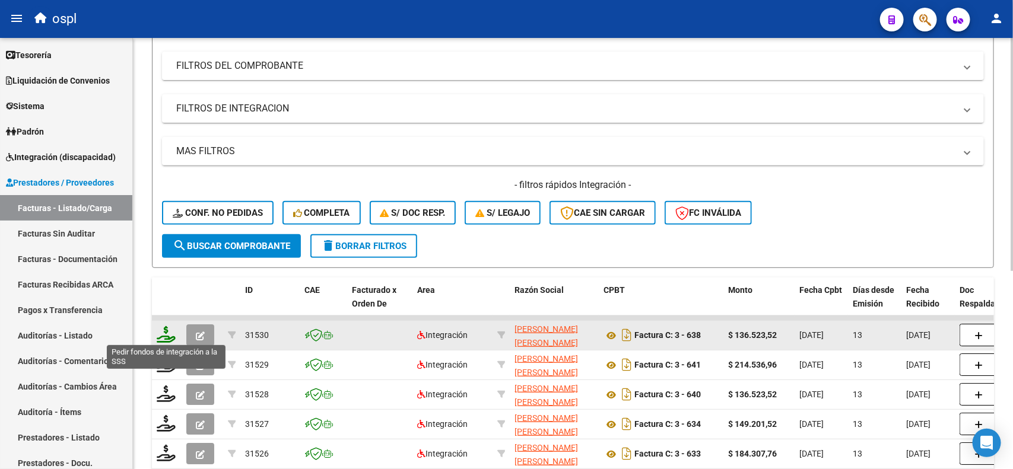
click at [165, 334] on icon at bounding box center [166, 334] width 19 height 17
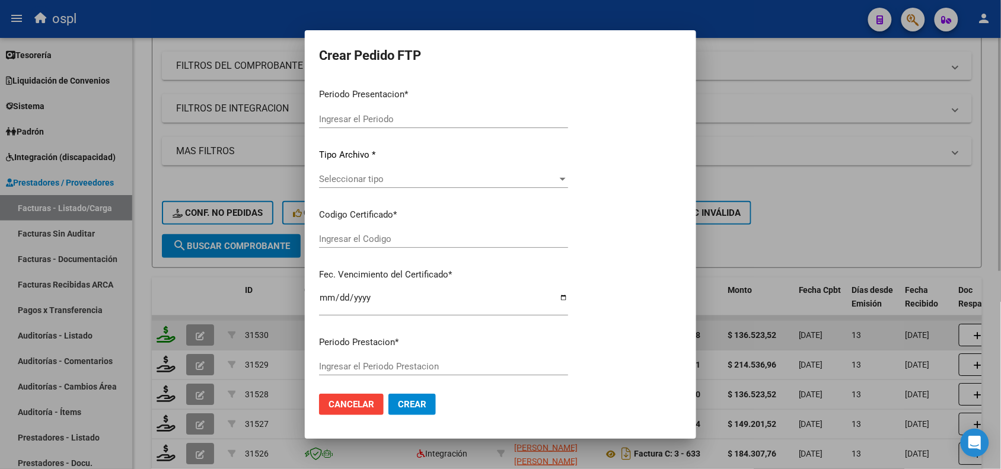
type input "202508"
type input "$ 136.523,52"
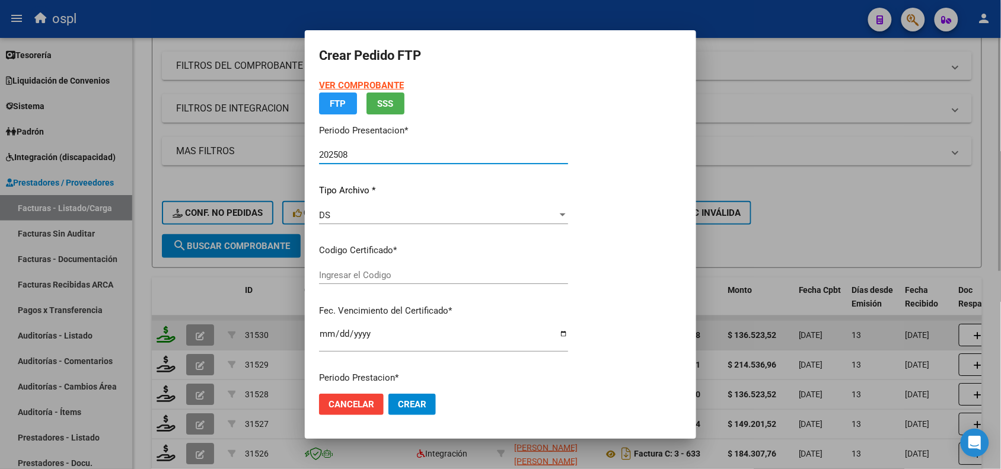
type input "ARG01000530320612023110620331106SFE221"
type input "2033-11-06"
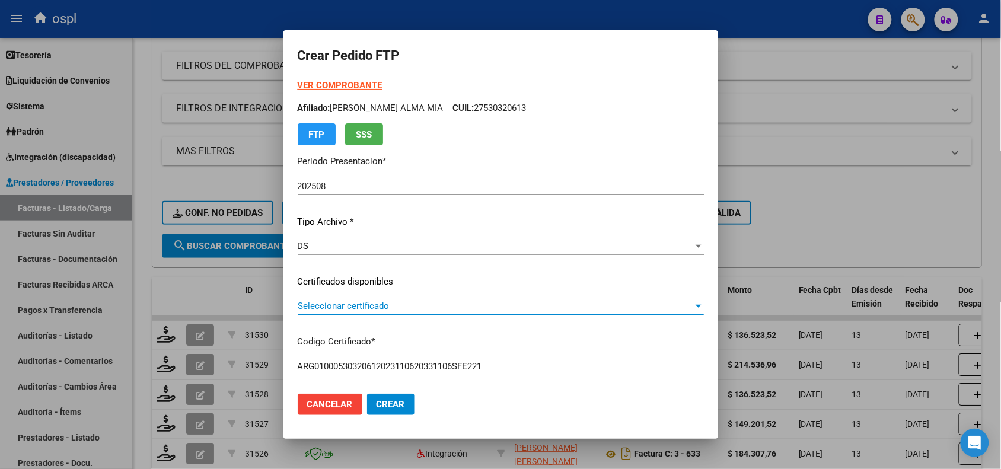
click at [313, 310] on span "Seleccionar certificado" at bounding box center [496, 306] width 396 height 11
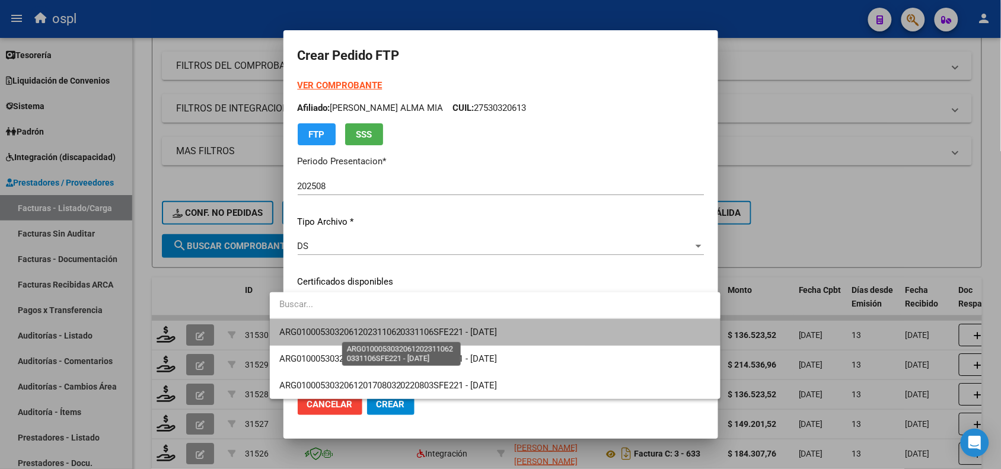
click at [352, 330] on span "ARG01000530320612023110620331106SFE221 - 2033-11-06" at bounding box center [388, 332] width 218 height 11
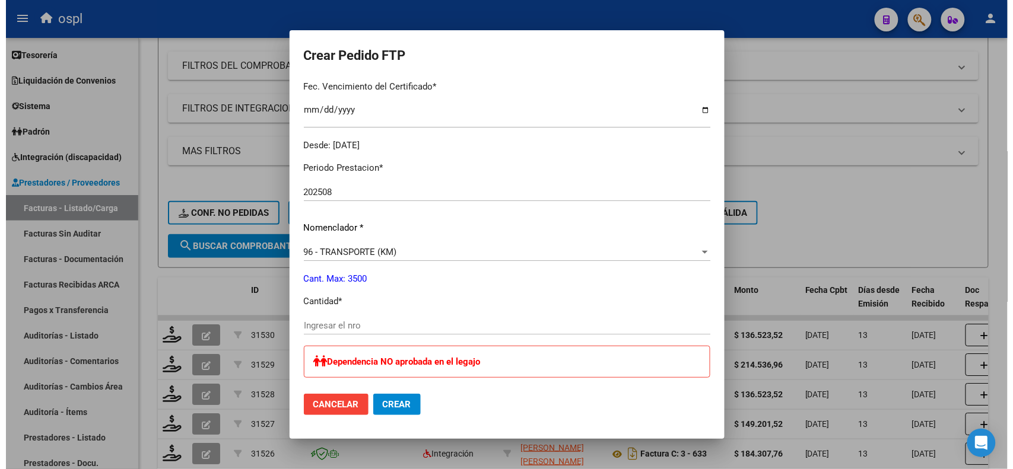
scroll to position [333, 0]
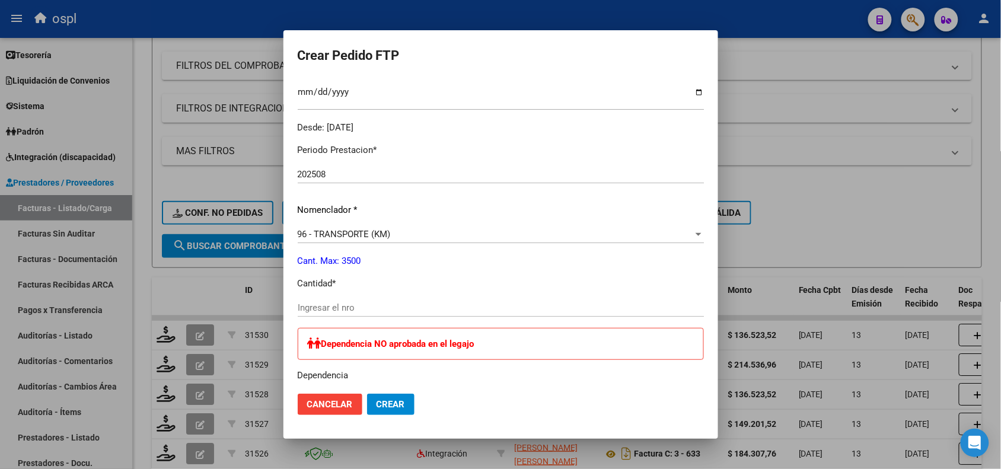
click at [553, 306] on input "Ingresar el nro" at bounding box center [501, 308] width 406 height 11
type input "252"
click at [371, 410] on button "Crear" at bounding box center [390, 404] width 47 height 21
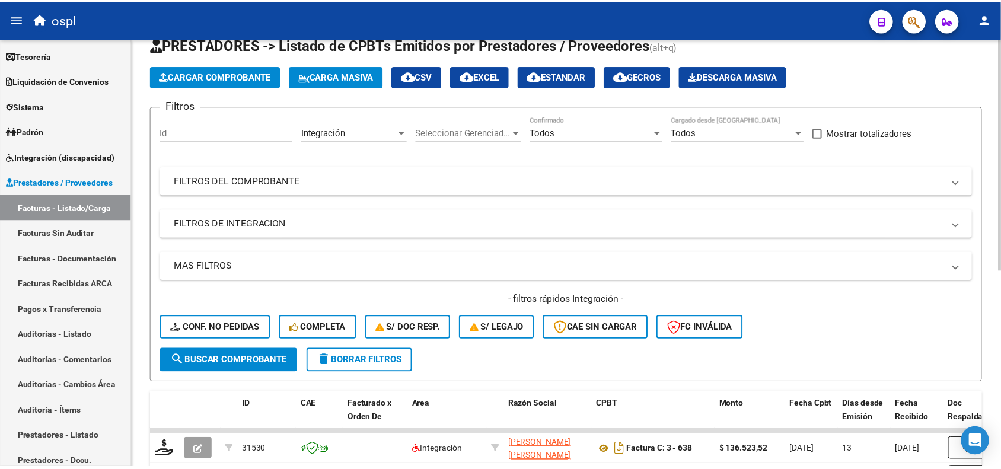
scroll to position [0, 0]
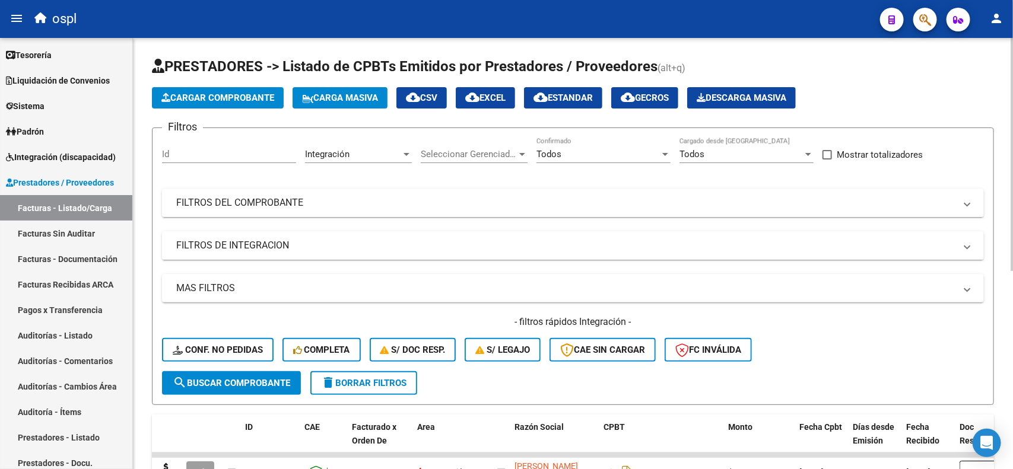
click at [982, 31] on div "menu ospl person Firma Express Inicio Calendario SSS Instructivos Contacto OS R…" at bounding box center [506, 234] width 1013 height 469
click at [192, 104] on button "Cargar Comprobante" at bounding box center [218, 97] width 132 height 21
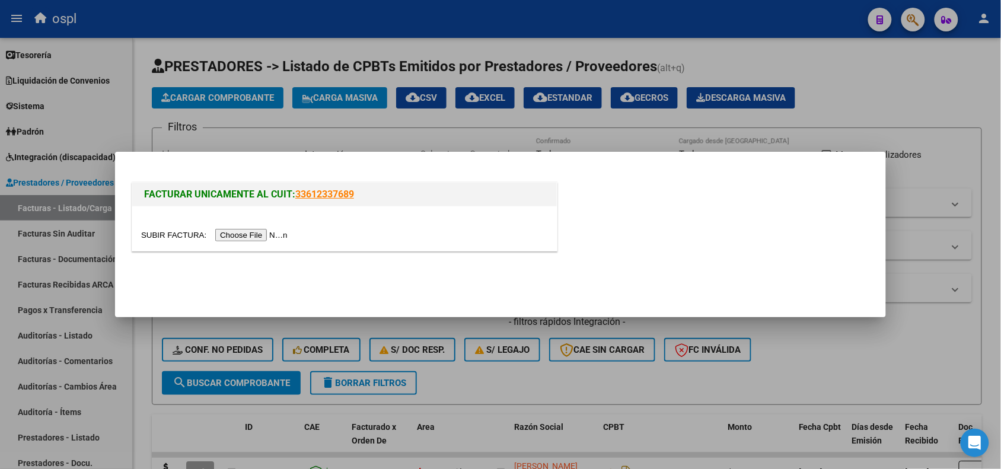
click at [227, 235] on input "file" at bounding box center [216, 235] width 150 height 12
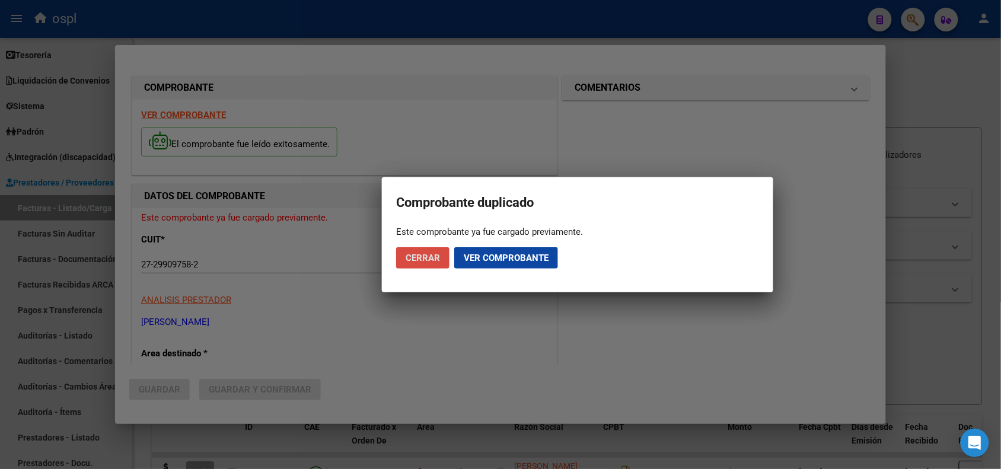
click at [423, 263] on button "Cerrar" at bounding box center [422, 257] width 53 height 21
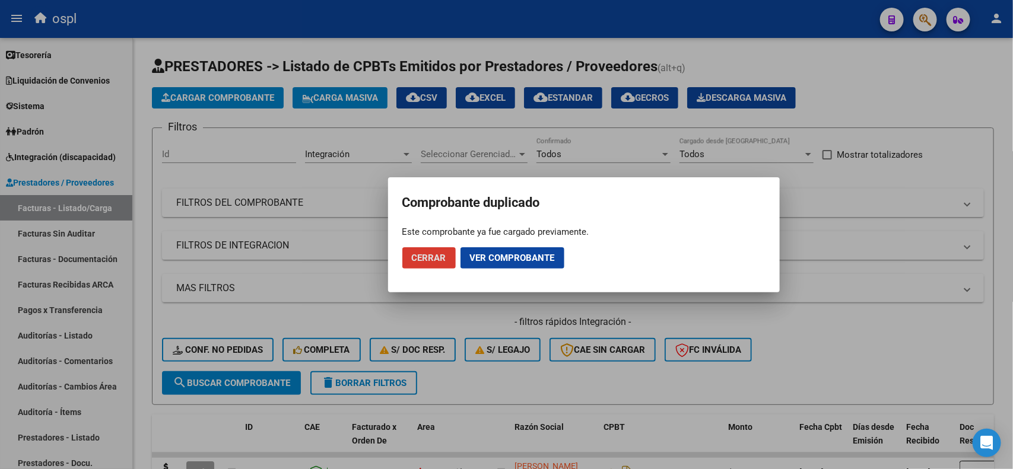
click at [412, 262] on span "Cerrar" at bounding box center [429, 258] width 34 height 11
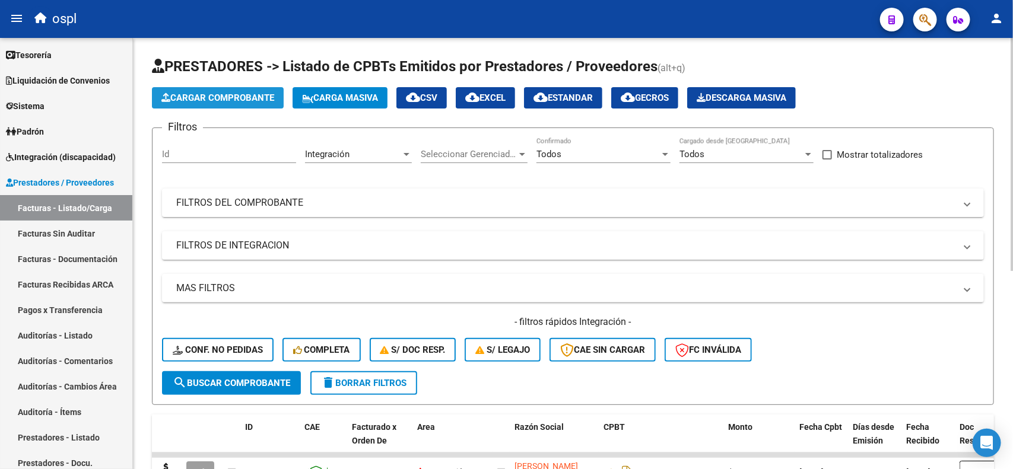
click at [194, 93] on span "Cargar Comprobante" at bounding box center [217, 98] width 113 height 11
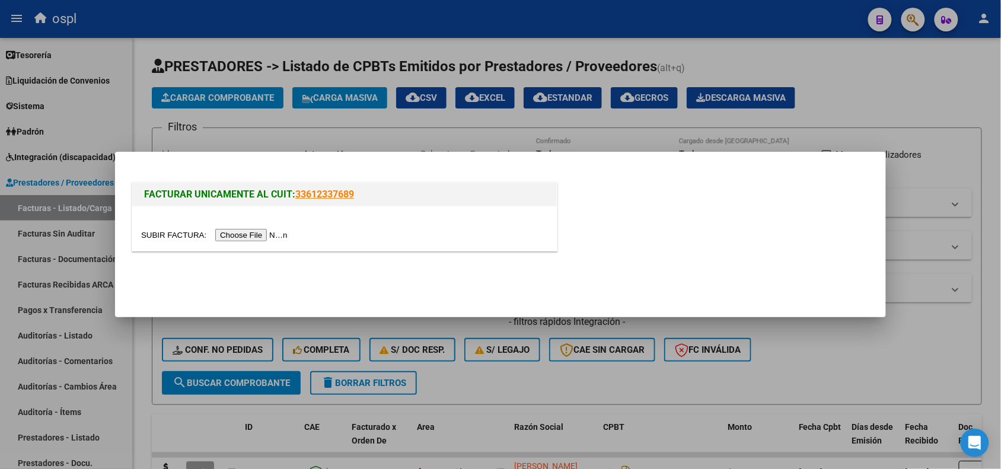
click at [239, 239] on input "file" at bounding box center [216, 235] width 150 height 12
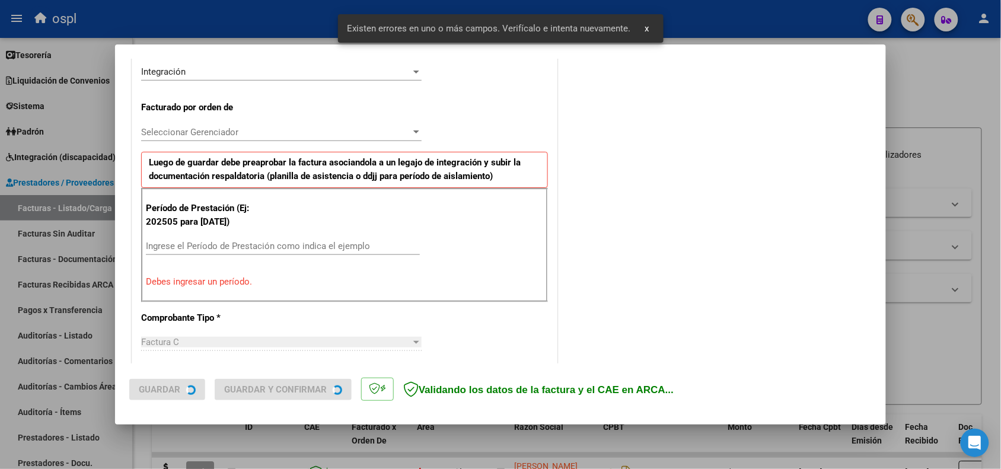
scroll to position [300, 0]
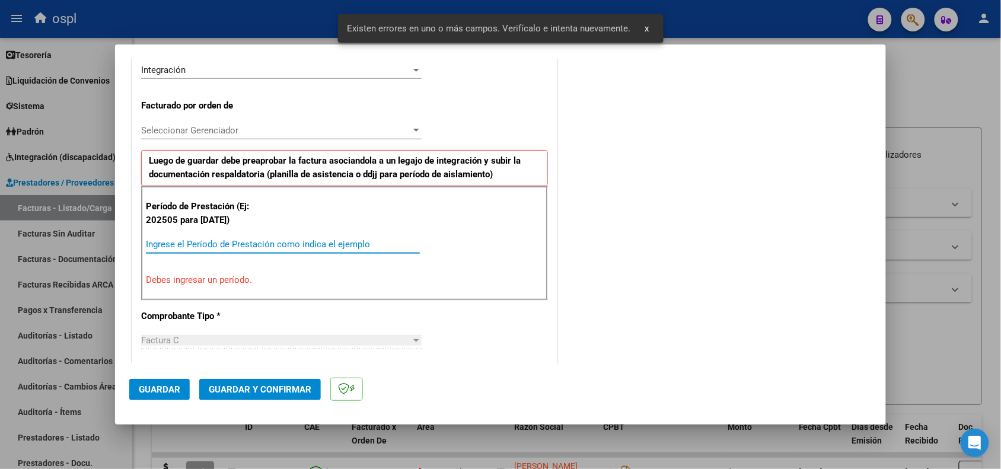
click at [356, 242] on input "Ingrese el Período de Prestación como indica el ejemplo" at bounding box center [283, 244] width 274 height 11
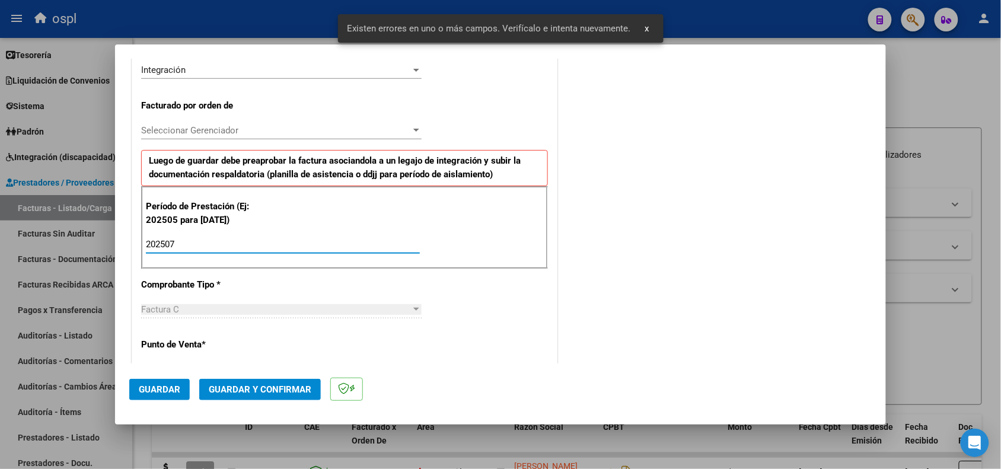
type input "202507"
click at [149, 381] on button "Guardar" at bounding box center [159, 389] width 61 height 21
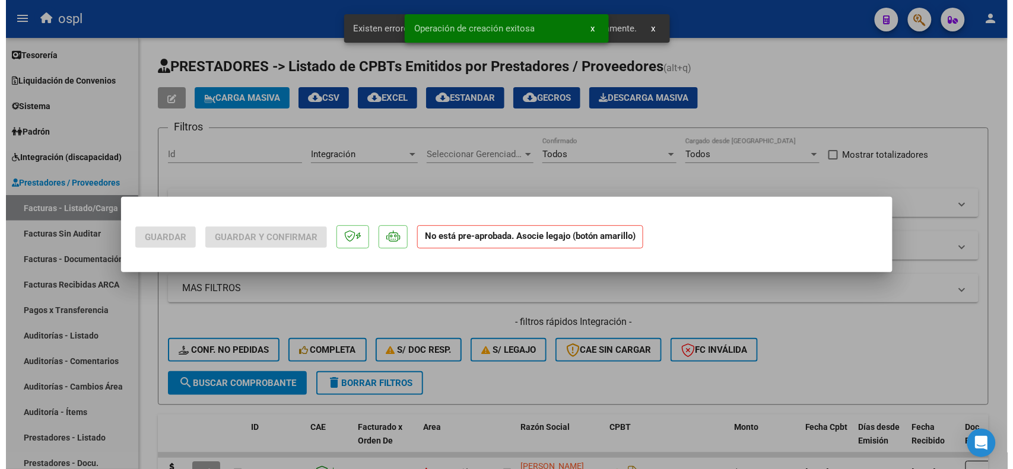
scroll to position [0, 0]
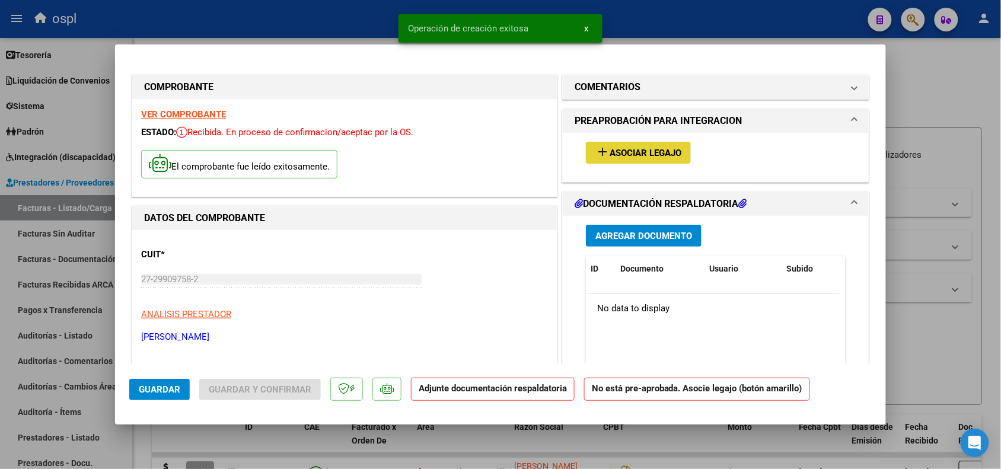
click at [620, 154] on span "Asociar Legajo" at bounding box center [646, 153] width 72 height 11
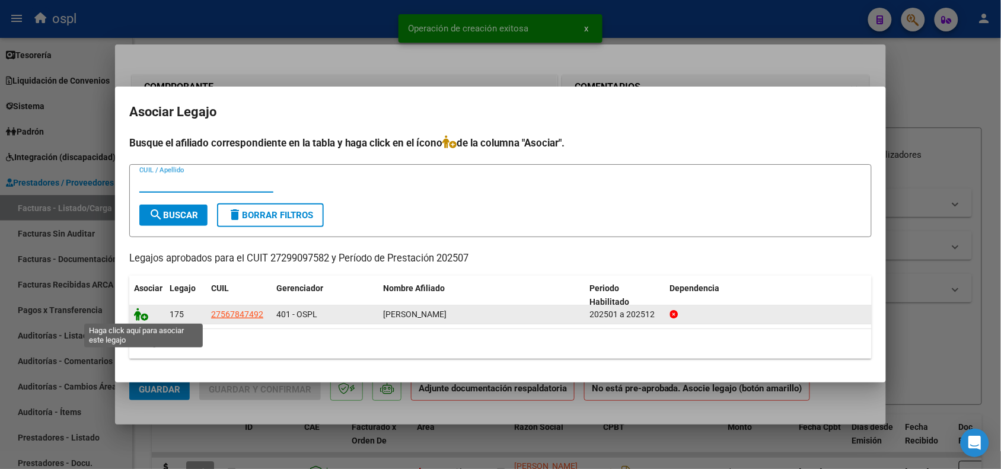
click at [141, 315] on icon at bounding box center [141, 314] width 14 height 13
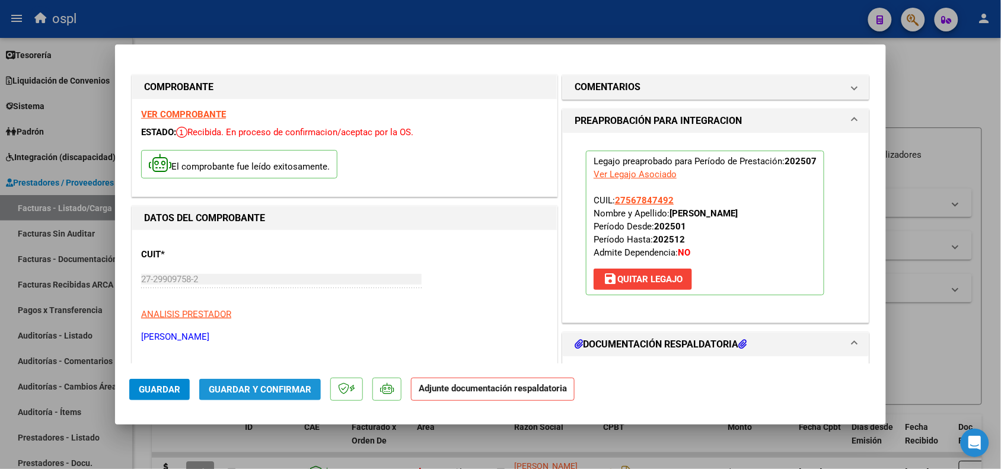
click at [264, 397] on button "Guardar y Confirmar" at bounding box center [260, 389] width 122 height 21
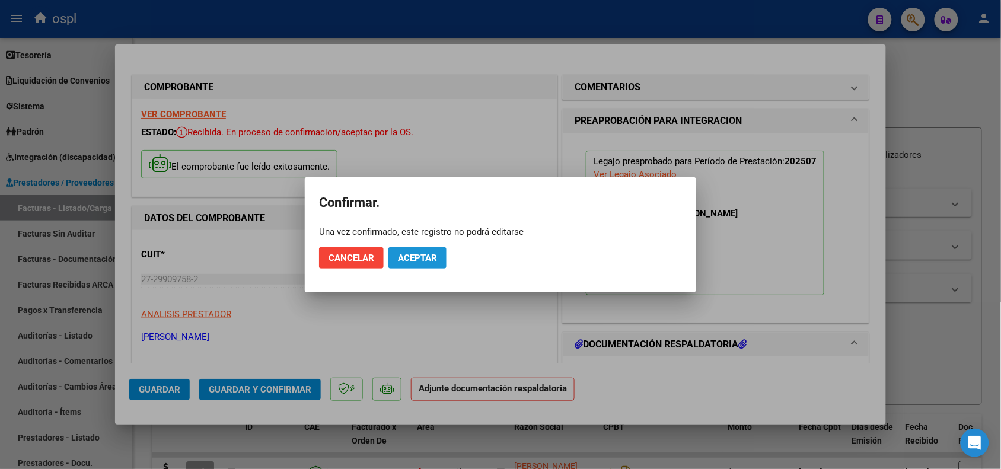
click at [407, 254] on span "Aceptar" at bounding box center [417, 258] width 39 height 11
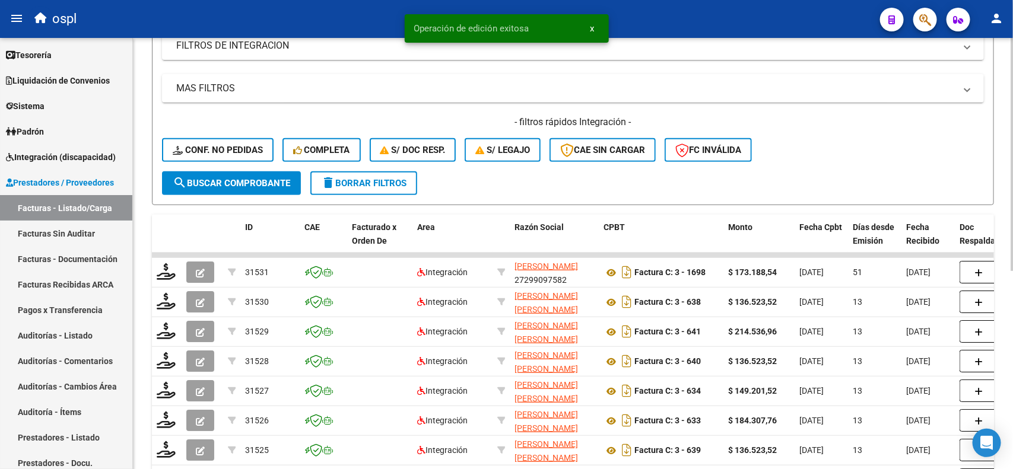
click at [1005, 256] on div "Video tutorial PRESTADORES -> Listado de CPBTs Emitidos por Prestadores / Prove…" at bounding box center [574, 232] width 883 height 788
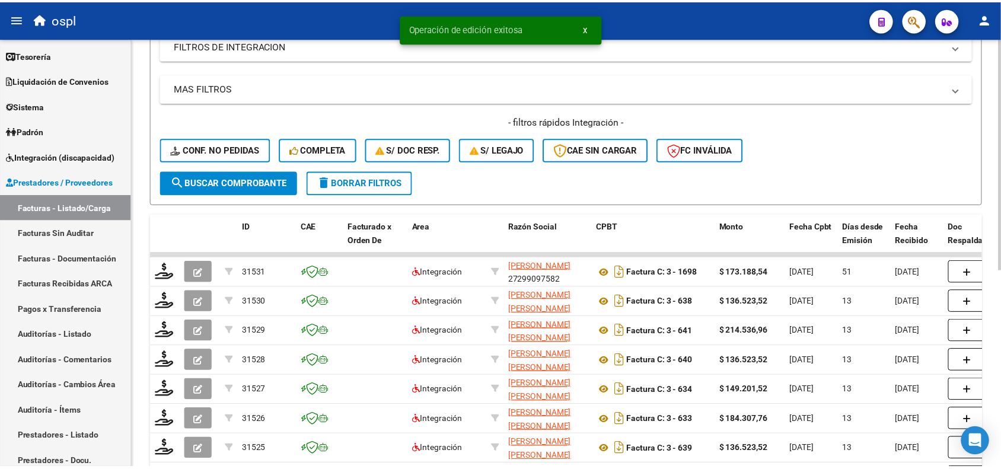
scroll to position [206, 0]
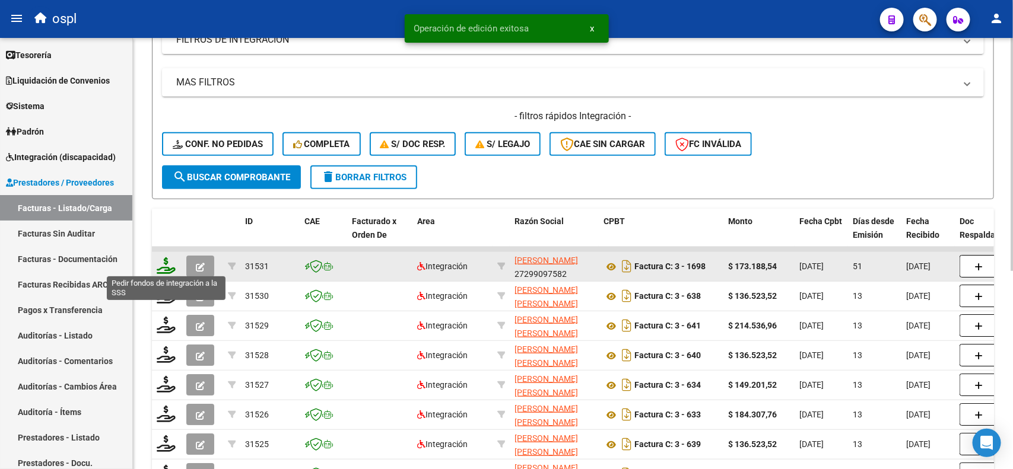
click at [167, 262] on icon at bounding box center [166, 265] width 19 height 17
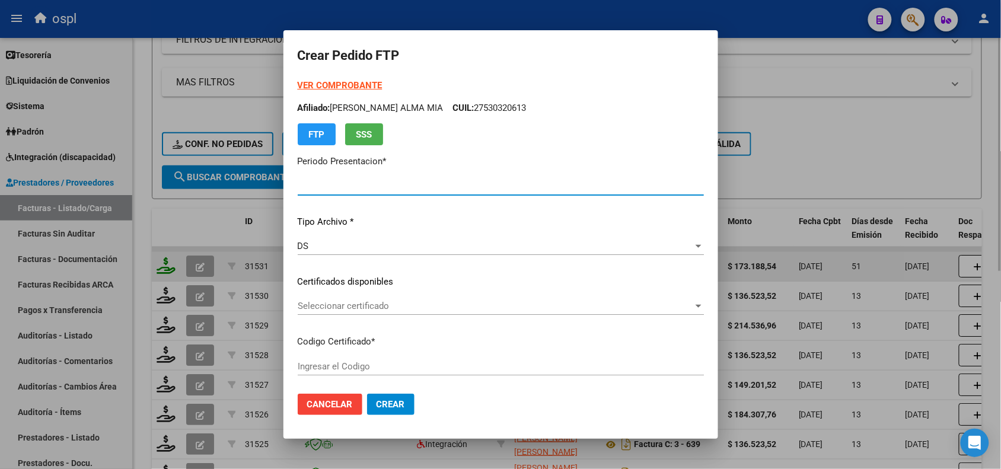
type input "202508"
type input "202507"
type input "$ 173.188,54"
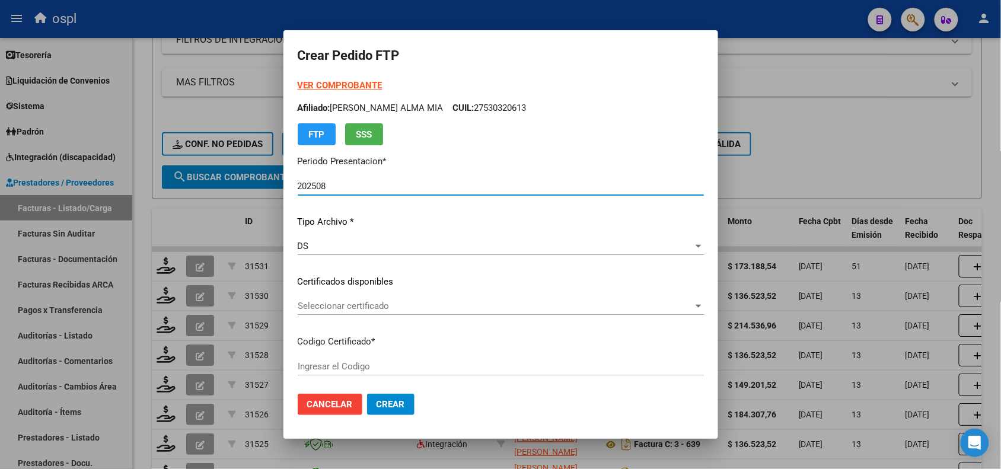
type input "ARG01000567847922019081320240813BS389"
type input "[DATE]"
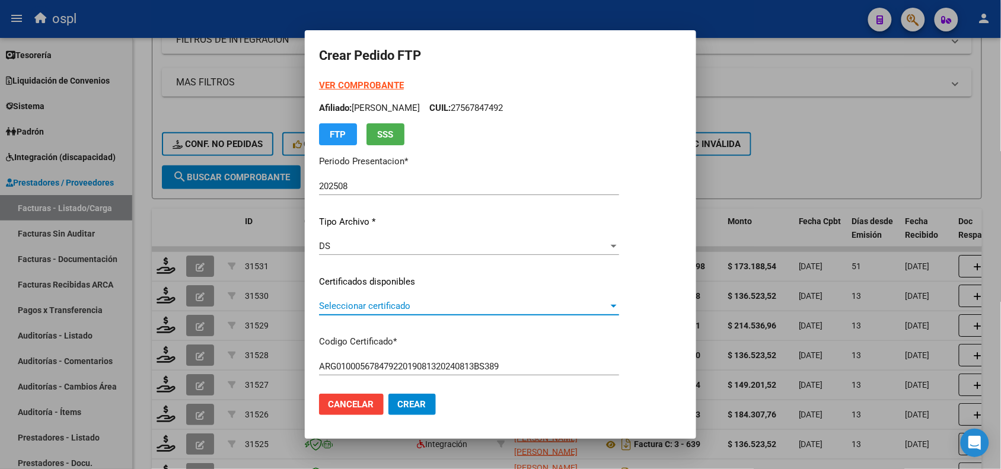
click at [322, 303] on span "Seleccionar certificado" at bounding box center [463, 306] width 289 height 11
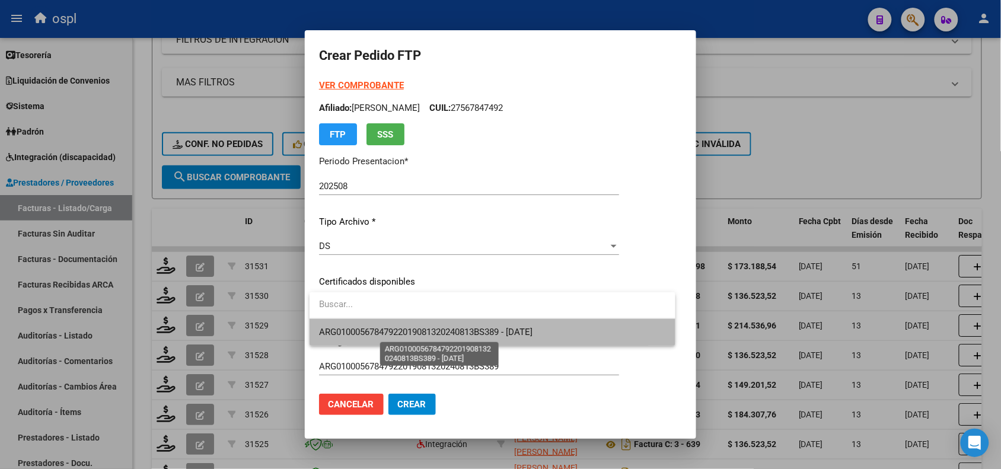
click at [361, 327] on span "ARG01000567847922019081320240813BS389 - [DATE]" at bounding box center [426, 332] width 214 height 11
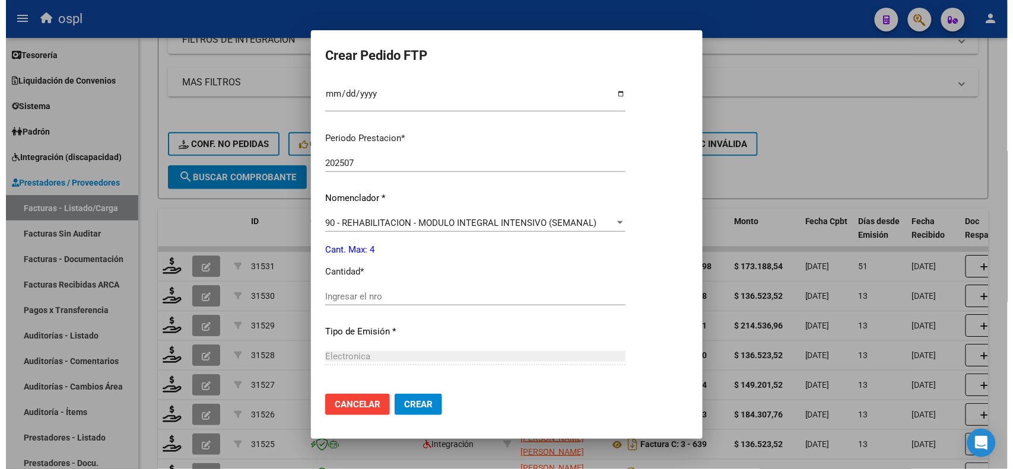
scroll to position [365, 0]
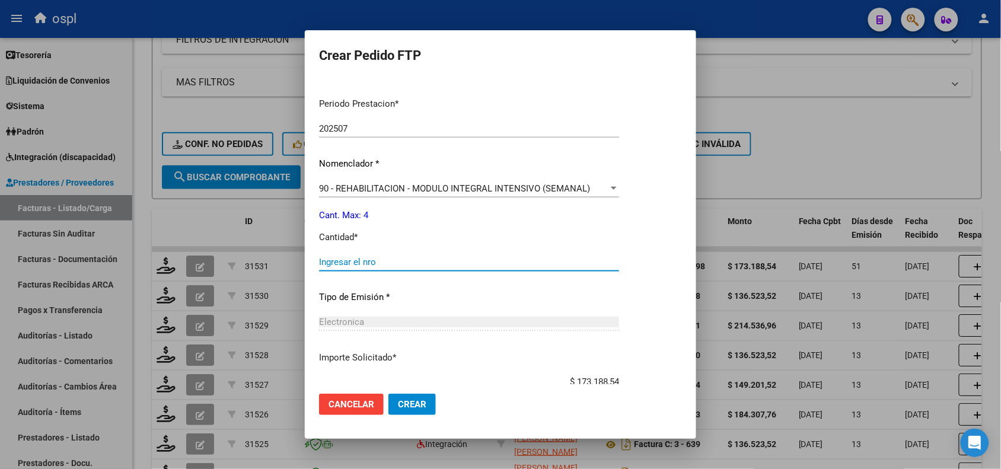
click at [511, 263] on input "Ingresar el nro" at bounding box center [469, 262] width 300 height 11
type input "4"
click at [417, 409] on span "Crear" at bounding box center [412, 404] width 28 height 11
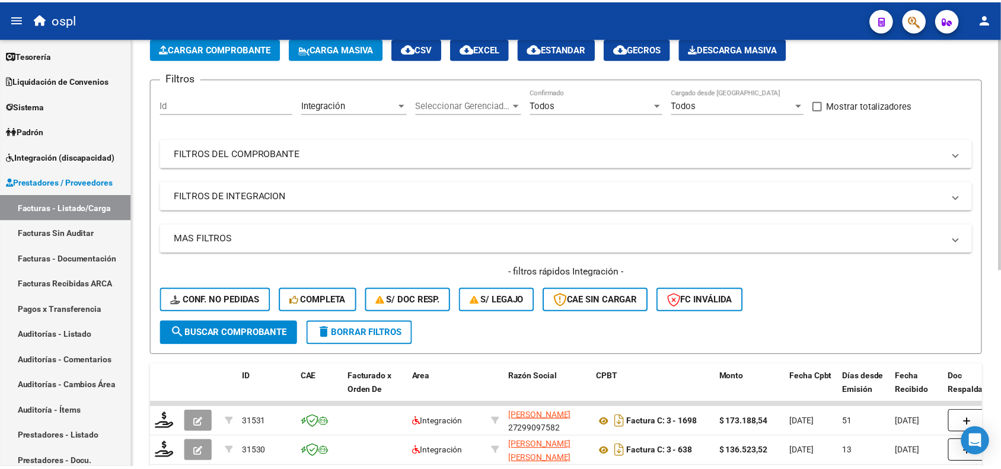
scroll to position [0, 0]
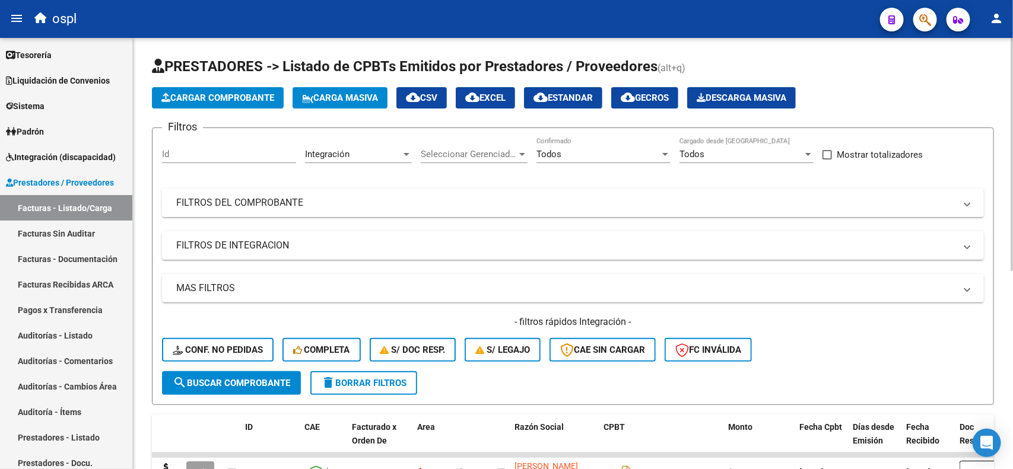
click at [989, 30] on div "menu ospl person Firma Express Inicio Calendario SSS Instructivos Contacto OS R…" at bounding box center [506, 234] width 1013 height 469
click at [268, 97] on span "Cargar Comprobante" at bounding box center [217, 98] width 113 height 11
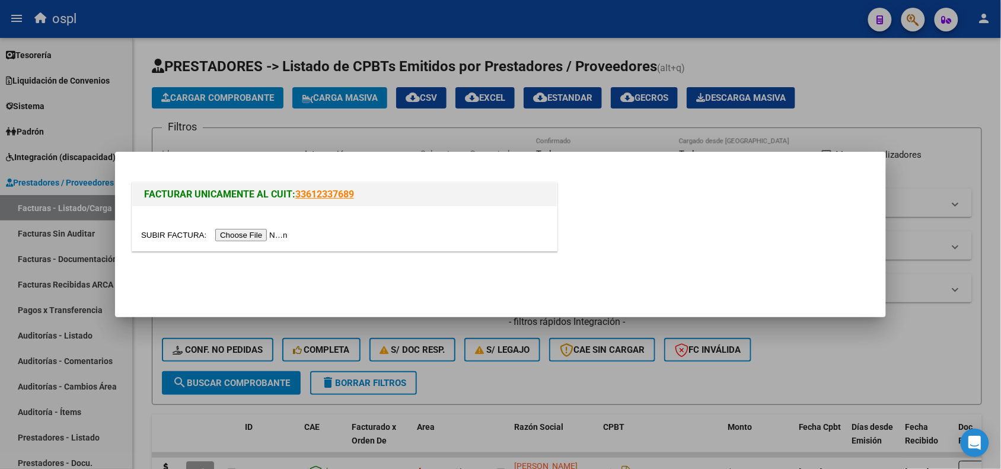
click at [253, 234] on input "file" at bounding box center [216, 235] width 150 height 12
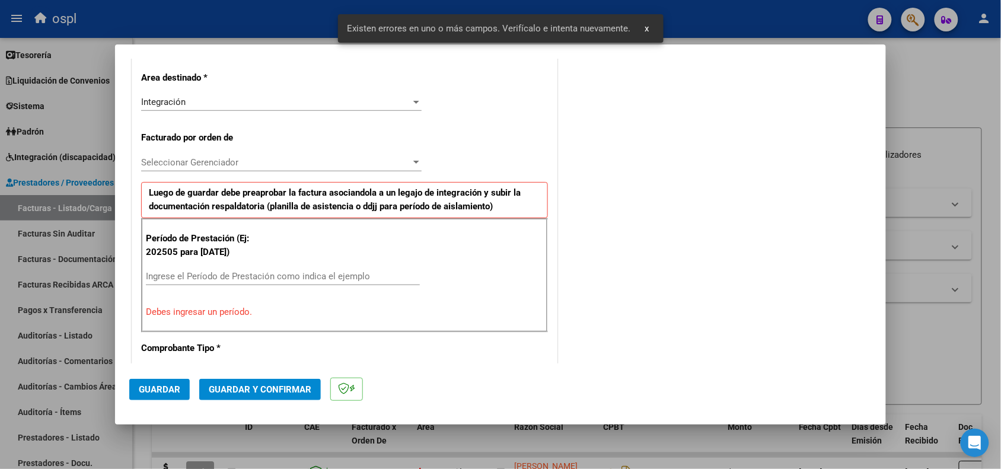
scroll to position [300, 0]
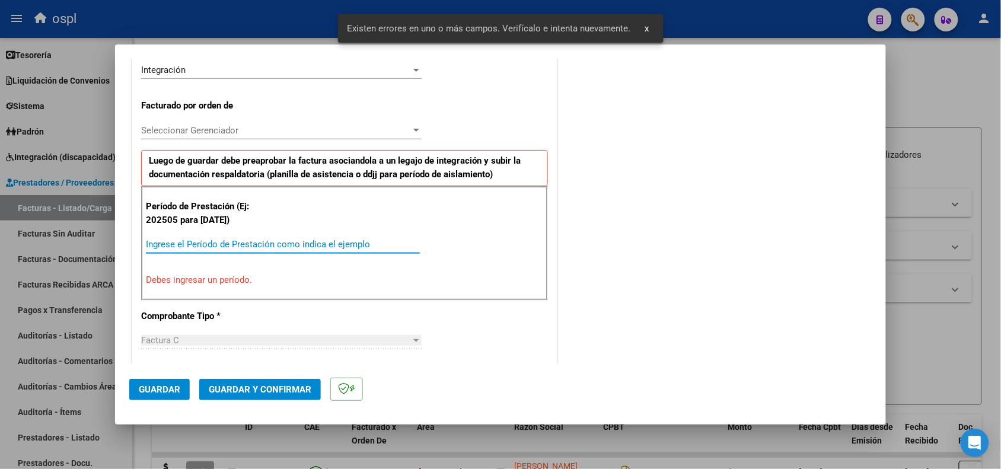
click at [176, 242] on input "Ingrese el Período de Prestación como indica el ejemplo" at bounding box center [283, 244] width 274 height 11
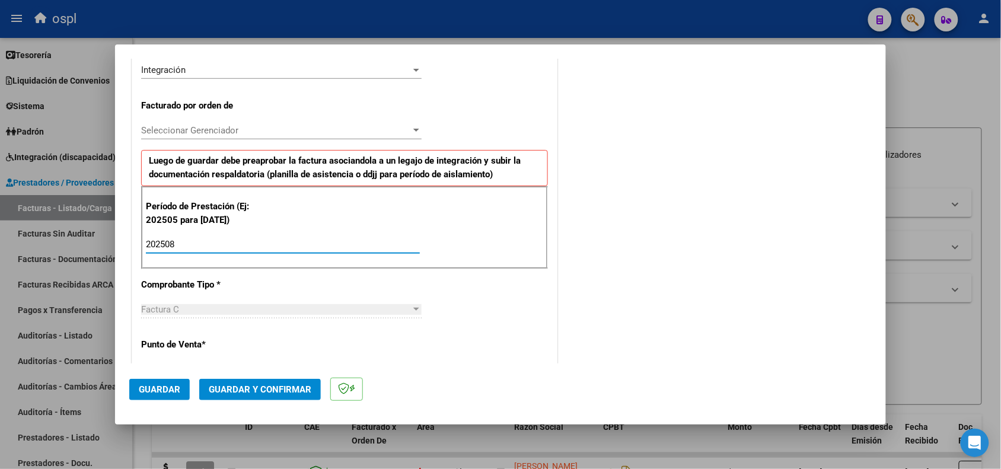
type input "202508"
click at [147, 390] on span "Guardar" at bounding box center [160, 389] width 42 height 11
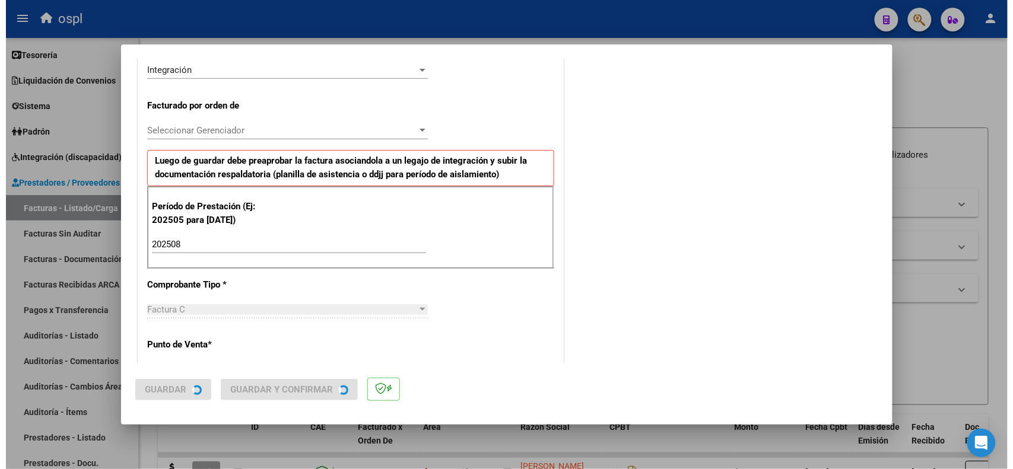
scroll to position [0, 0]
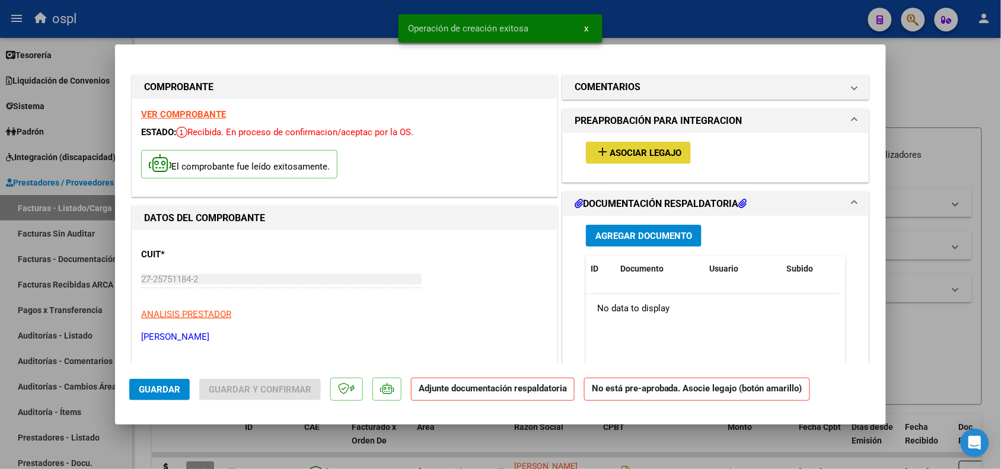
click at [664, 152] on span "Asociar Legajo" at bounding box center [646, 153] width 72 height 11
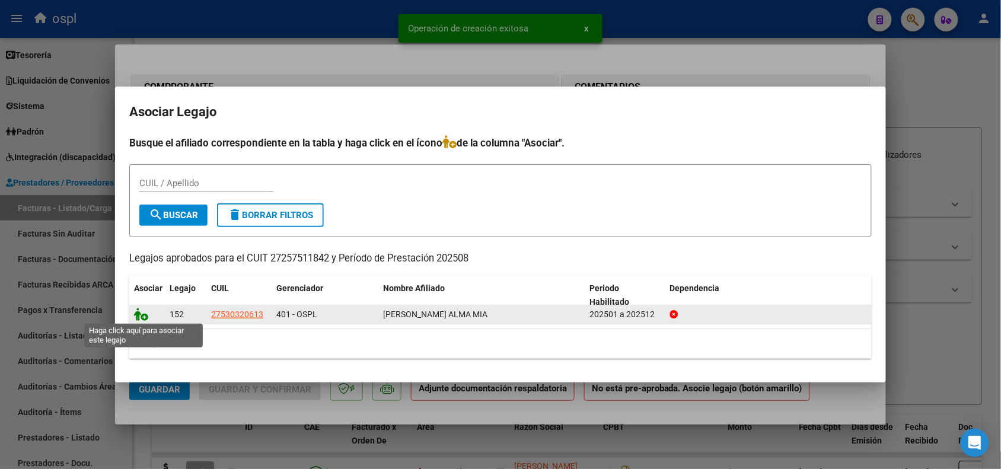
click at [139, 316] on icon at bounding box center [141, 314] width 14 height 13
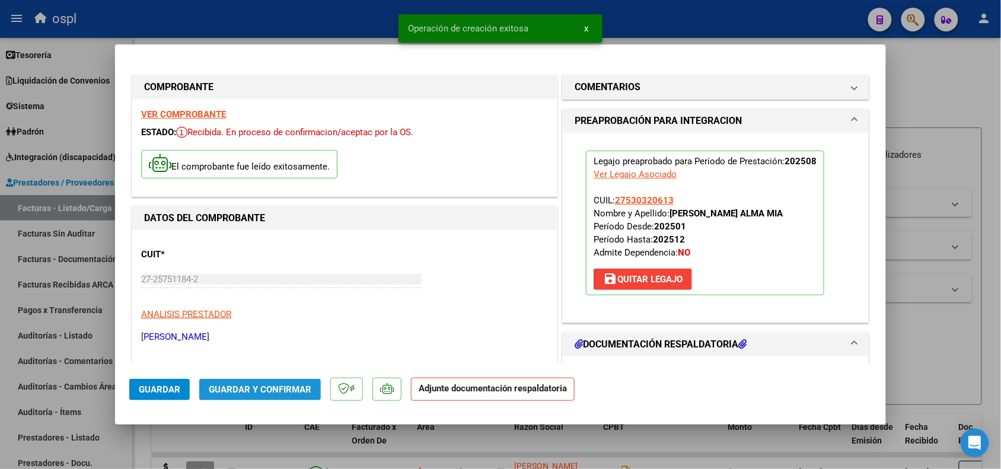
click at [233, 384] on span "Guardar y Confirmar" at bounding box center [260, 389] width 103 height 11
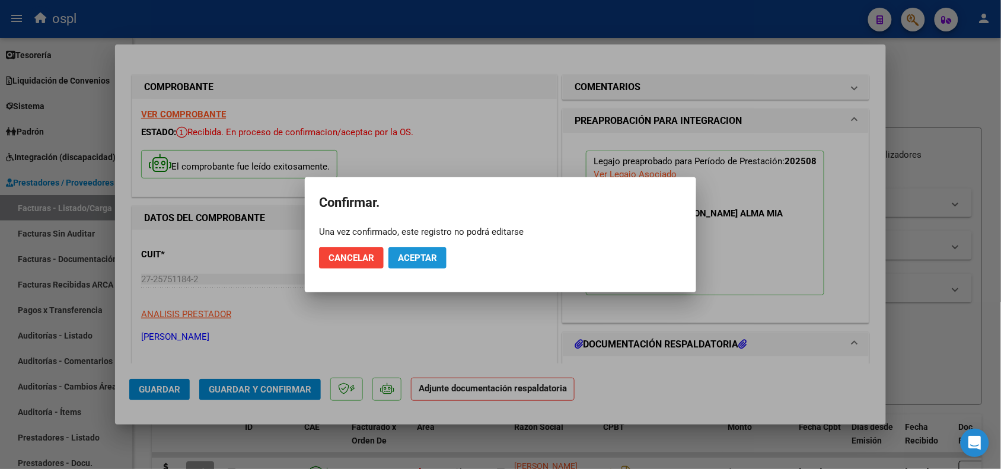
click at [435, 255] on span "Aceptar" at bounding box center [417, 258] width 39 height 11
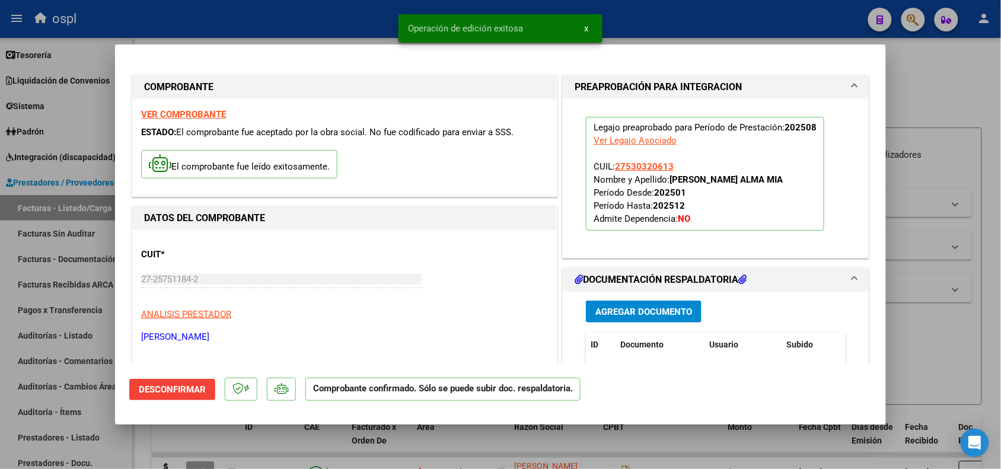
click at [946, 337] on div at bounding box center [500, 234] width 1001 height 469
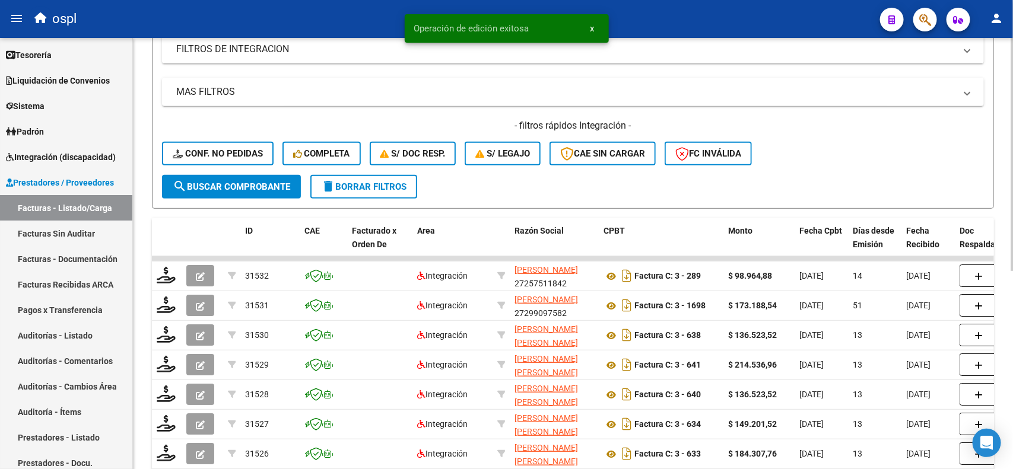
click at [1012, 249] on div at bounding box center [1011, 263] width 3 height 233
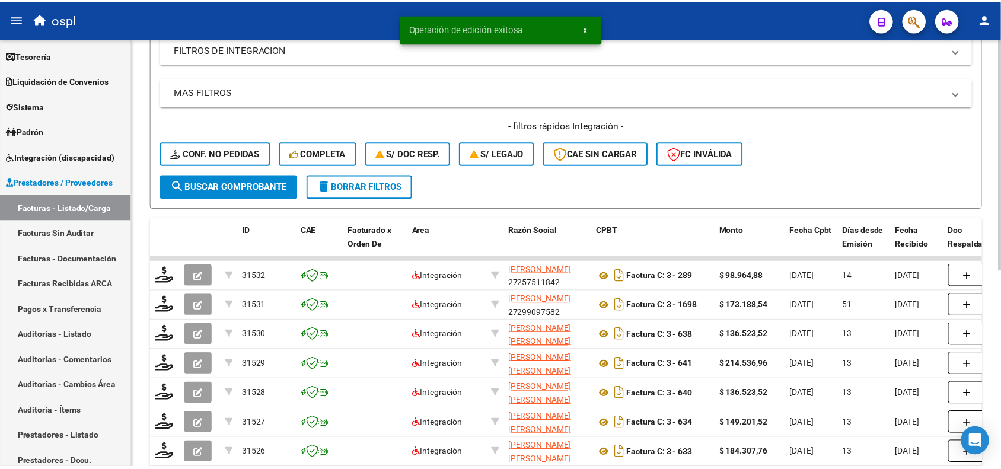
scroll to position [212, 0]
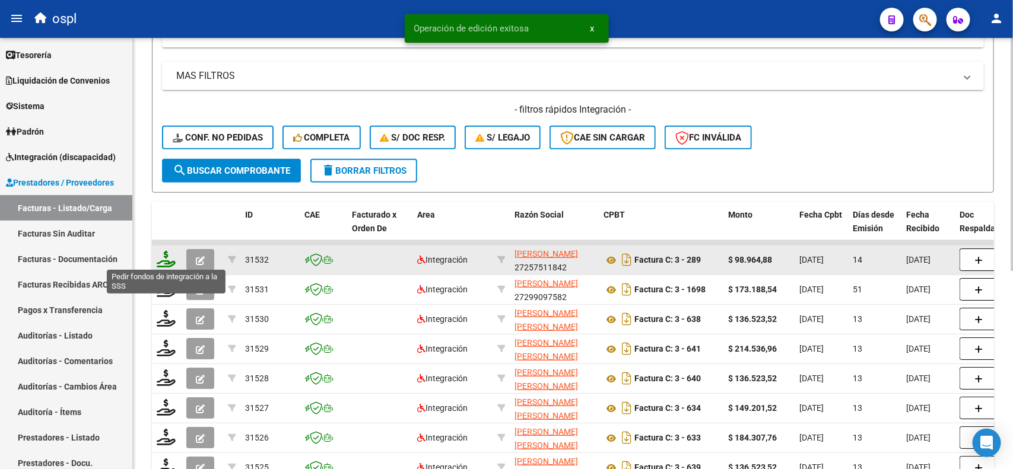
click at [162, 253] on icon at bounding box center [166, 259] width 19 height 17
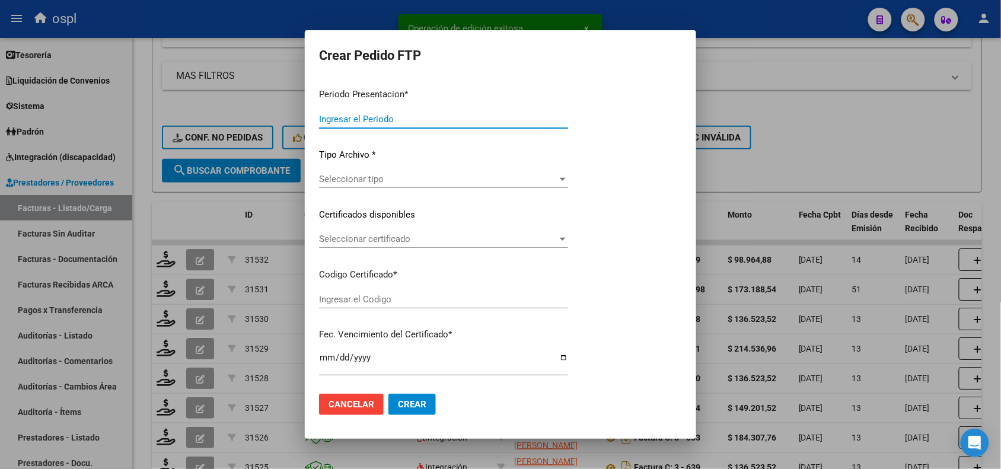
type input "202508"
type input "$ 98.964,88"
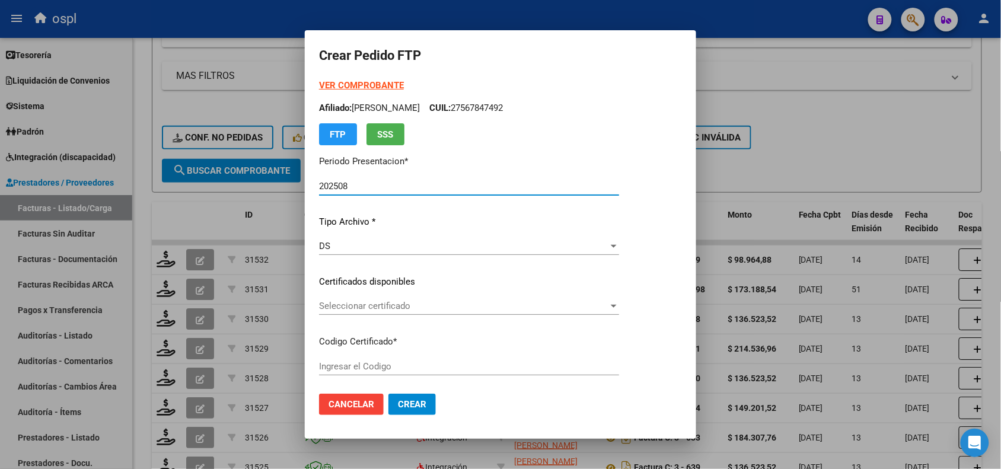
type input "ARG01000530320612023110620331106SFE221"
type input "2033-11-06"
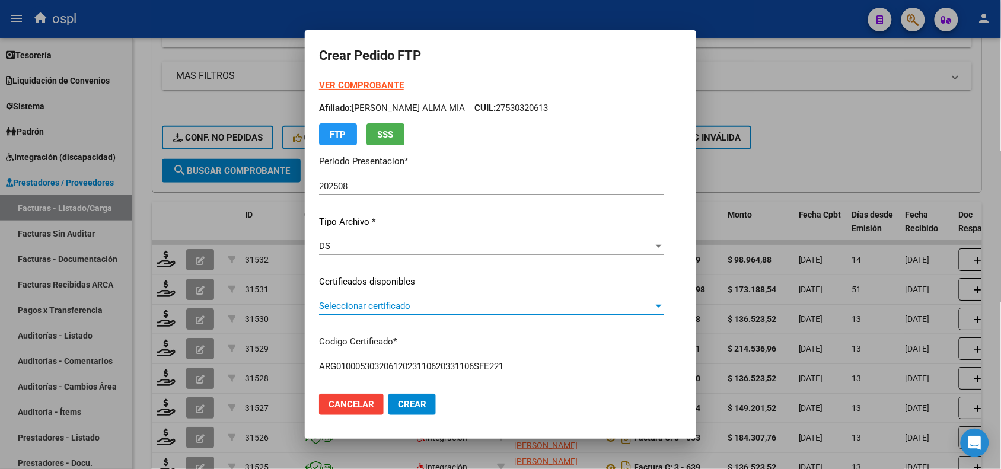
click at [356, 304] on span "Seleccionar certificado" at bounding box center [486, 306] width 335 height 11
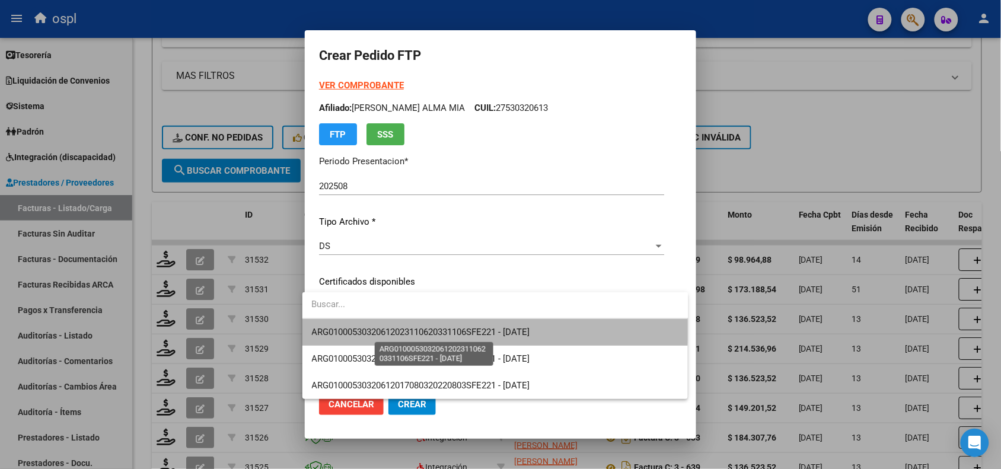
click at [377, 327] on span "ARG01000530320612023110620331106SFE221 - 2033-11-06" at bounding box center [421, 332] width 218 height 11
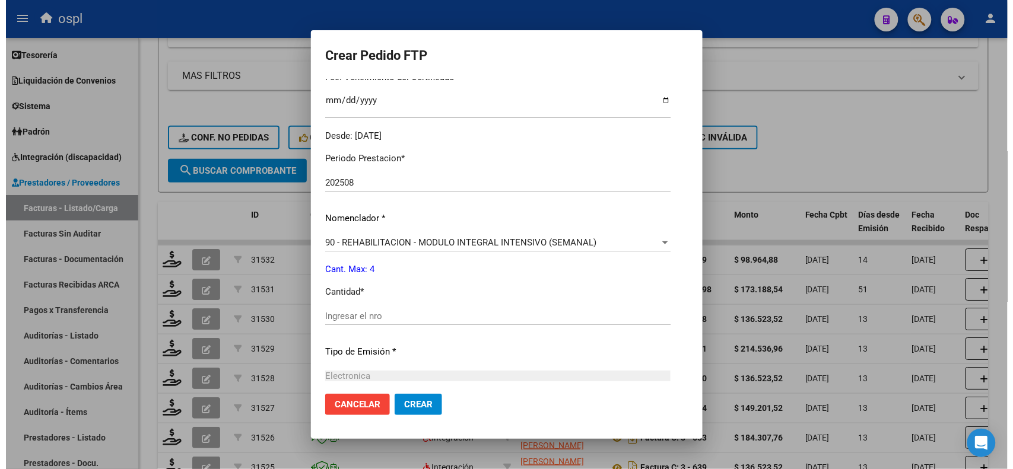
scroll to position [391, 0]
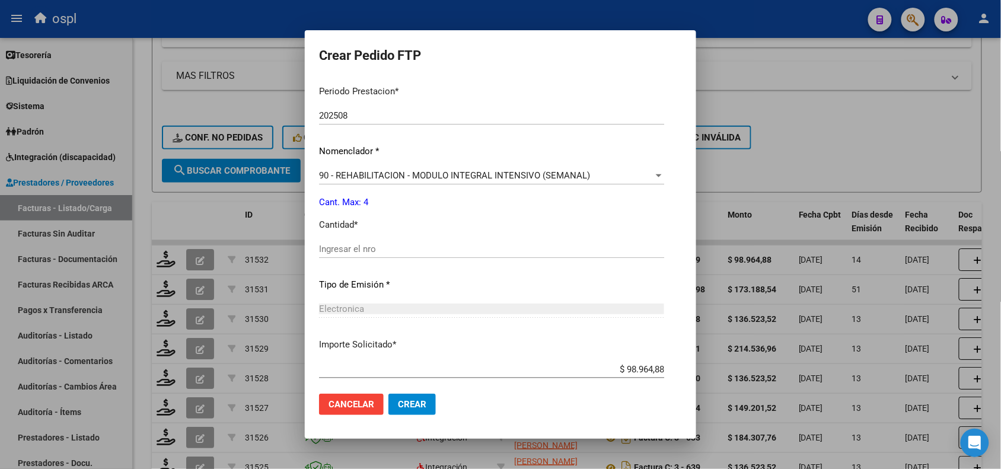
click at [476, 242] on div "Ingresar el nro" at bounding box center [491, 249] width 345 height 18
type input "4"
click at [398, 401] on span "Crear" at bounding box center [412, 404] width 28 height 11
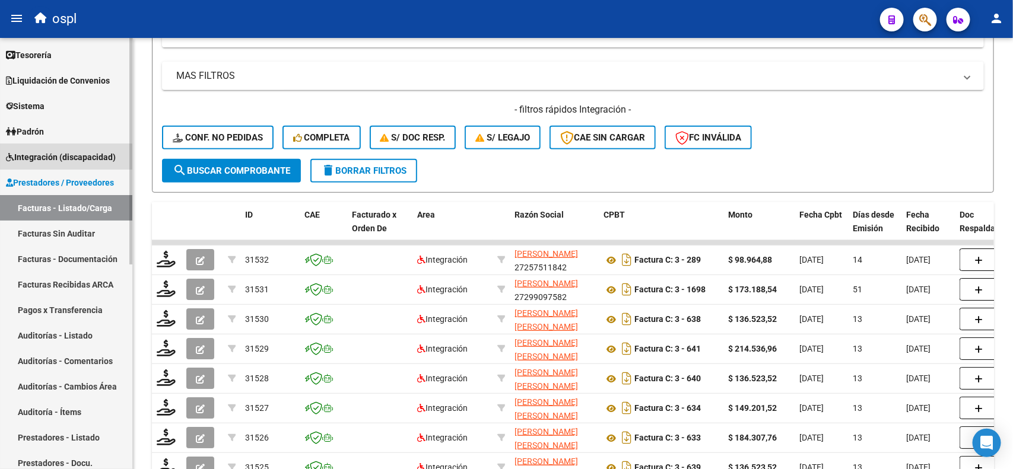
click at [74, 159] on span "Integración (discapacidad)" at bounding box center [61, 157] width 110 height 13
click at [81, 157] on span "Integración (discapacidad)" at bounding box center [61, 157] width 110 height 13
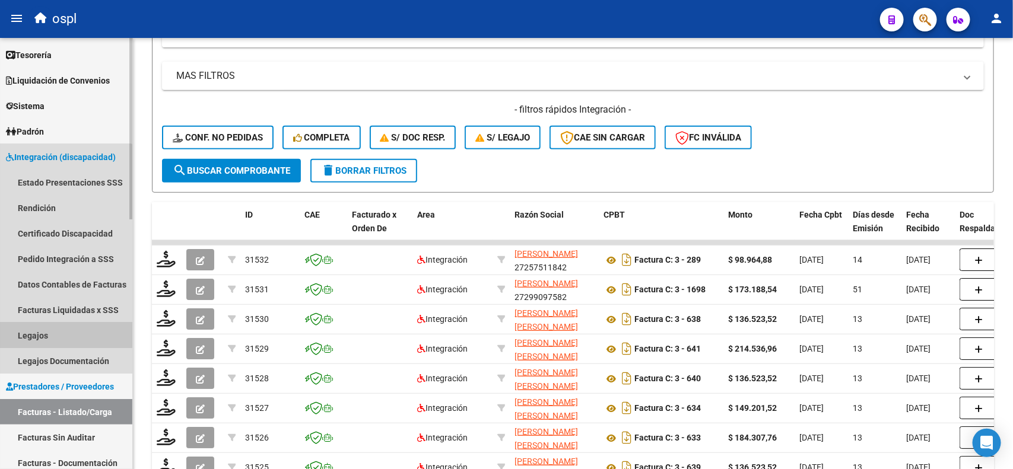
click at [47, 330] on link "Legajos" at bounding box center [66, 336] width 132 height 26
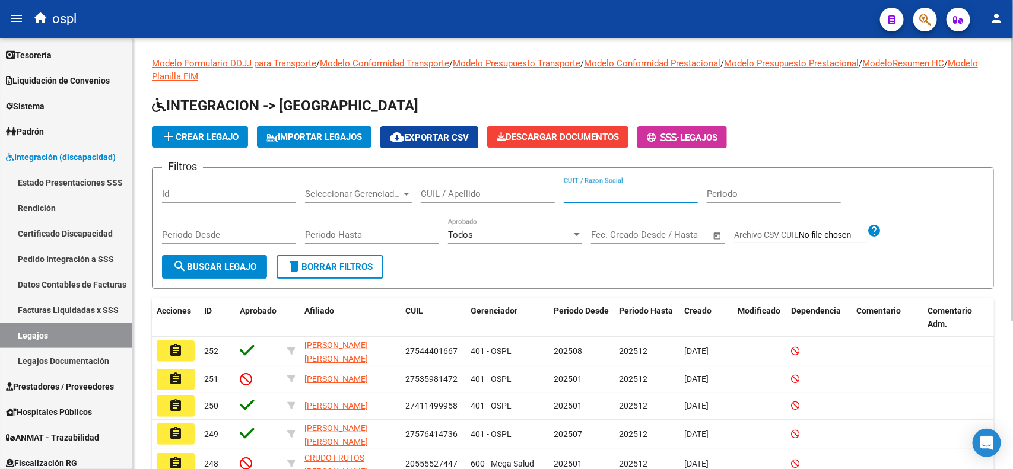
click at [570, 194] on input "CUIT / Razon Social" at bounding box center [630, 194] width 134 height 11
paste input "27306212929"
type input "27306212929"
click at [264, 263] on button "search Buscar Legajo" at bounding box center [214, 267] width 105 height 24
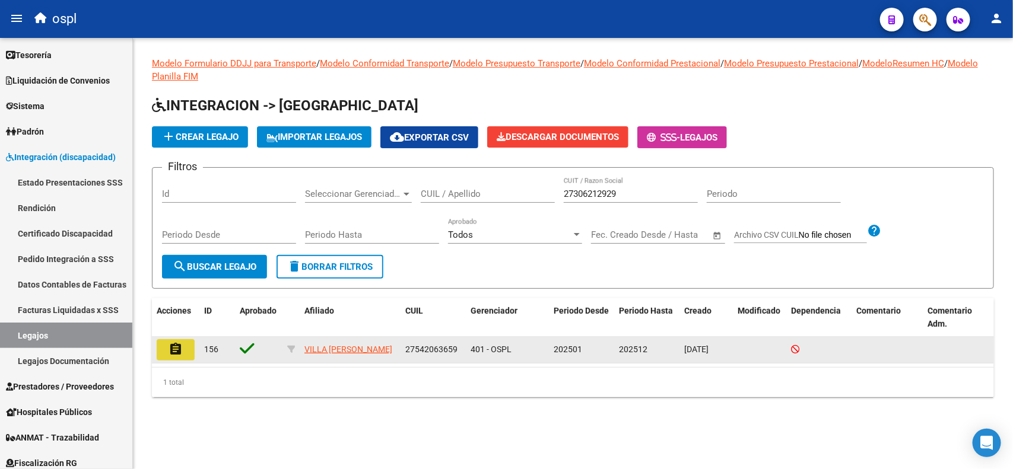
click at [172, 348] on mat-icon "assignment" at bounding box center [175, 349] width 14 height 14
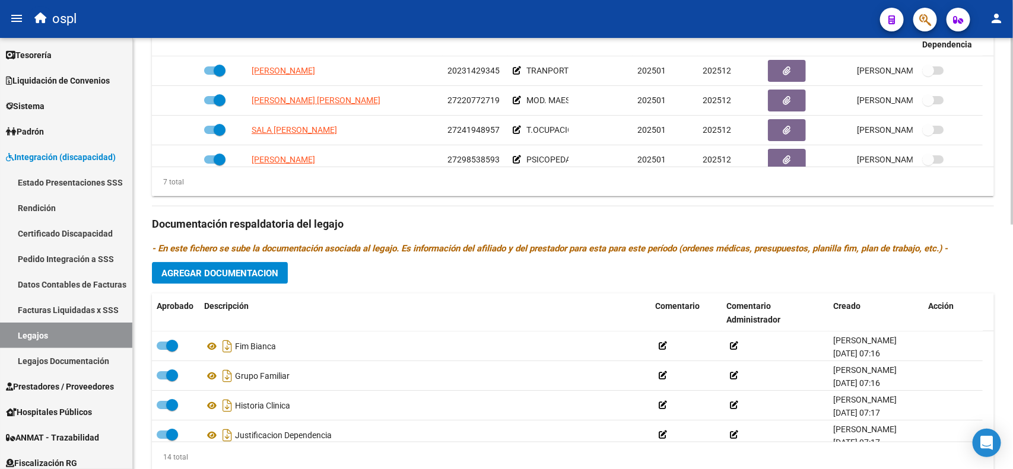
scroll to position [562, 0]
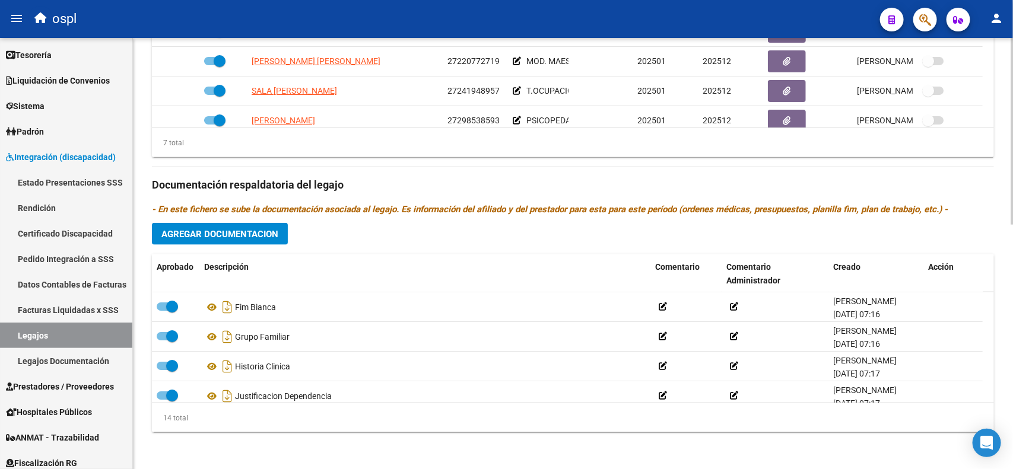
click at [265, 236] on span "Agregar Documentacion" at bounding box center [219, 234] width 117 height 11
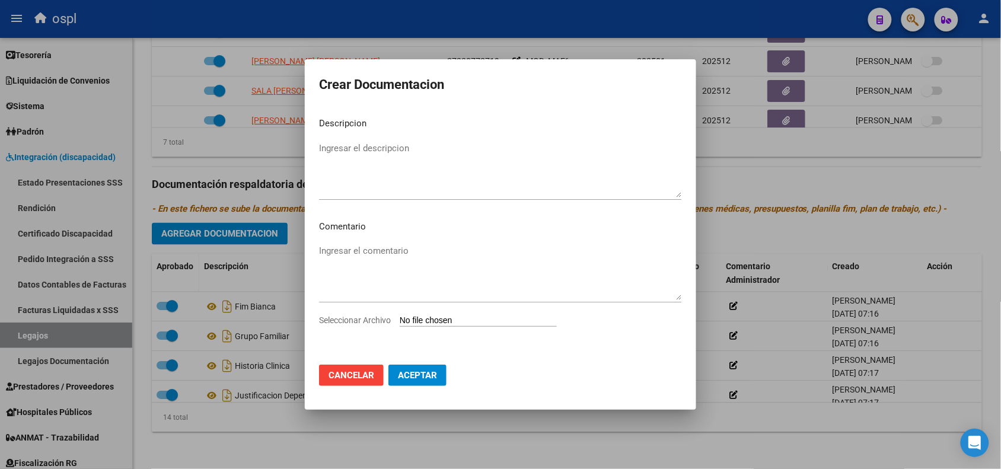
click at [414, 323] on input "Seleccionar Archivo" at bounding box center [478, 321] width 157 height 11
type input "C:\fakepath\LOVISA, GISELA EMILCE.pdf"
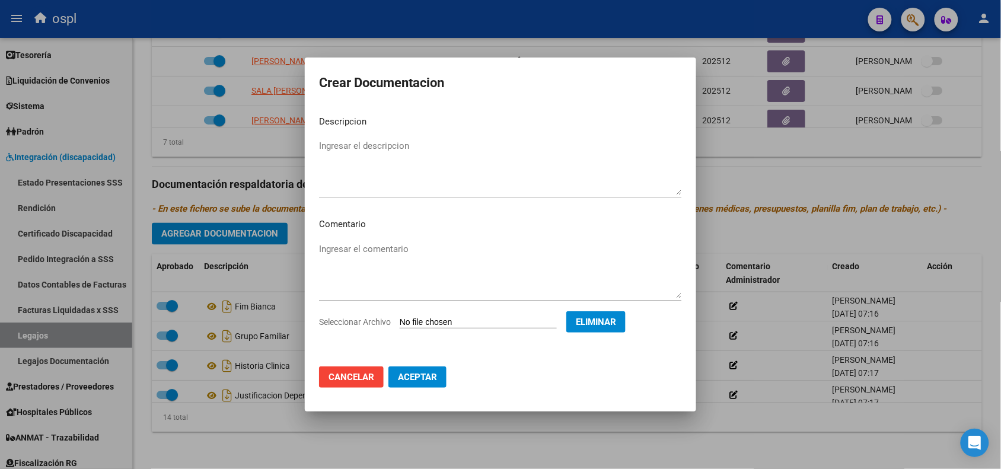
click at [384, 135] on mat-dialog-content "Descripcion Ingresar el descripcion Comentario Ingresar el comentario Seleccion…" at bounding box center [500, 231] width 391 height 251
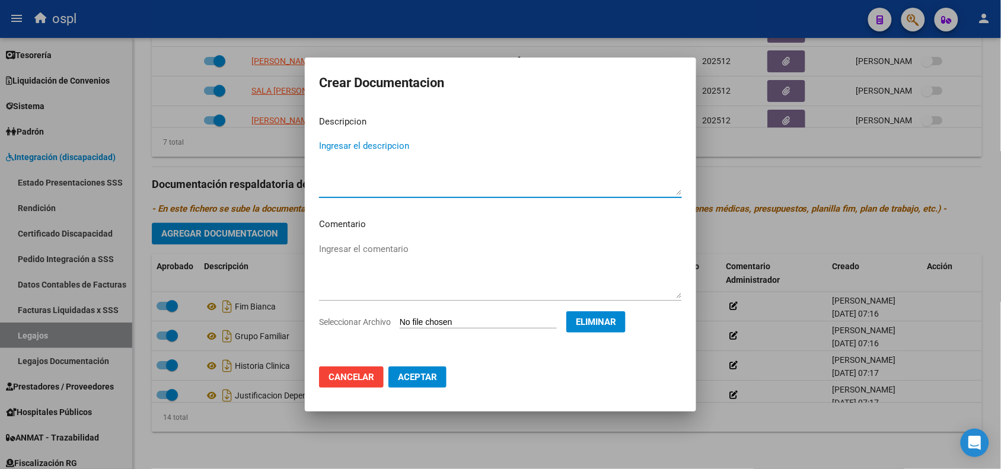
click at [384, 139] on textarea "Ingresar el descripcion" at bounding box center [500, 167] width 363 height 56
type textarea "rnp_lovisa"
click at [401, 386] on button "Aceptar" at bounding box center [418, 377] width 58 height 21
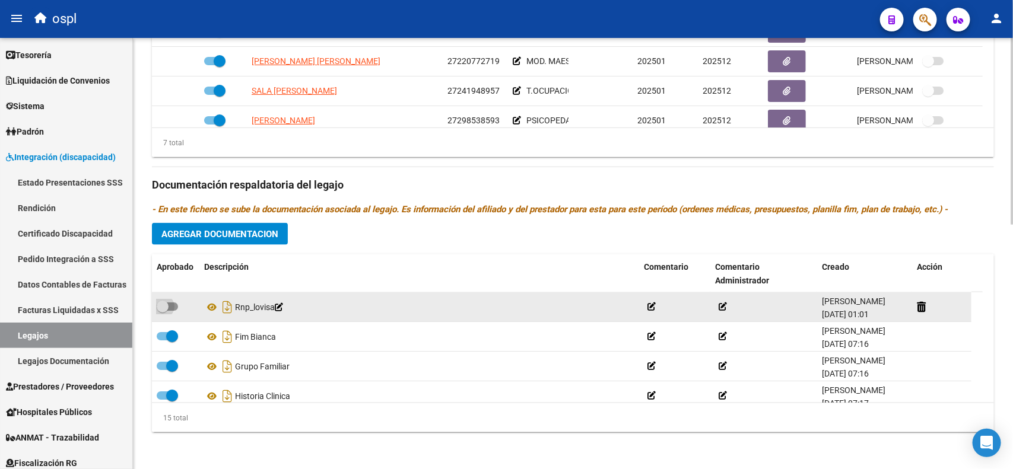
click at [170, 303] on span at bounding box center [167, 307] width 21 height 8
click at [163, 311] on input "checkbox" at bounding box center [162, 311] width 1 height 1
checkbox input "true"
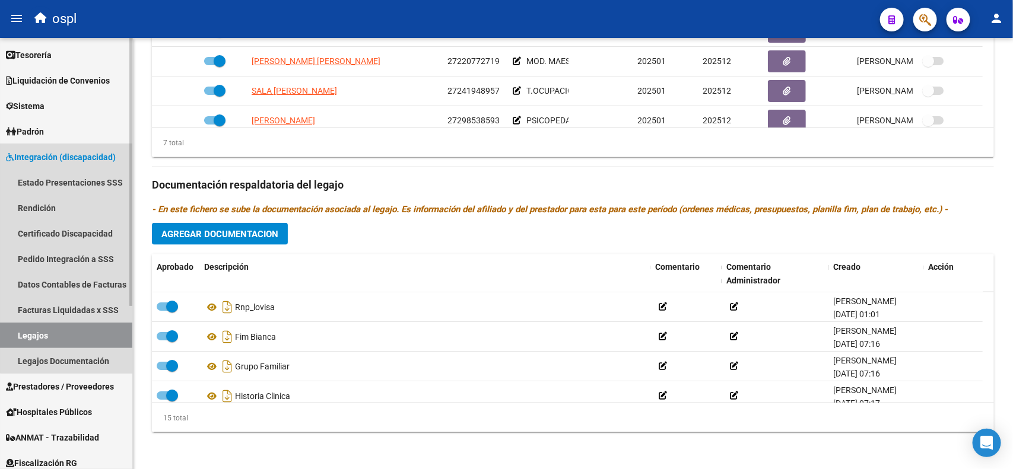
click at [78, 152] on span "Integración (discapacidad)" at bounding box center [61, 157] width 110 height 13
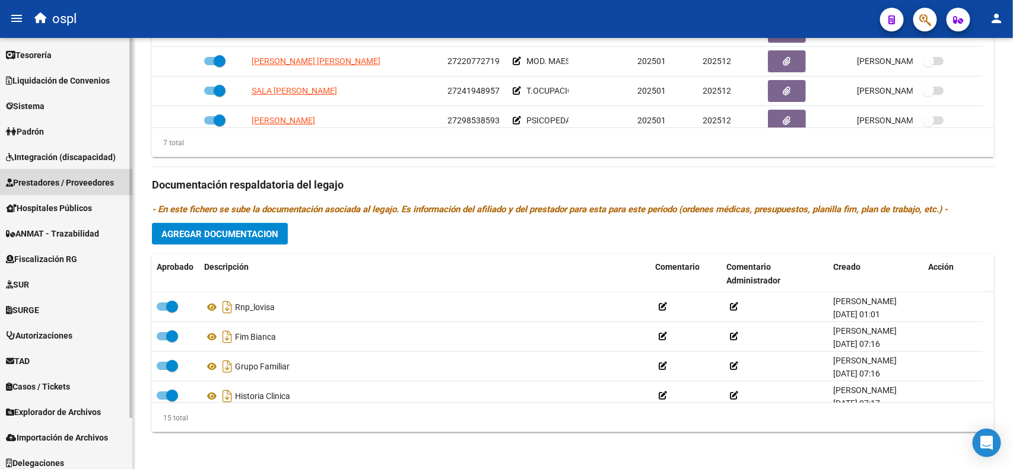
click at [58, 176] on span "Prestadores / Proveedores" at bounding box center [60, 182] width 108 height 13
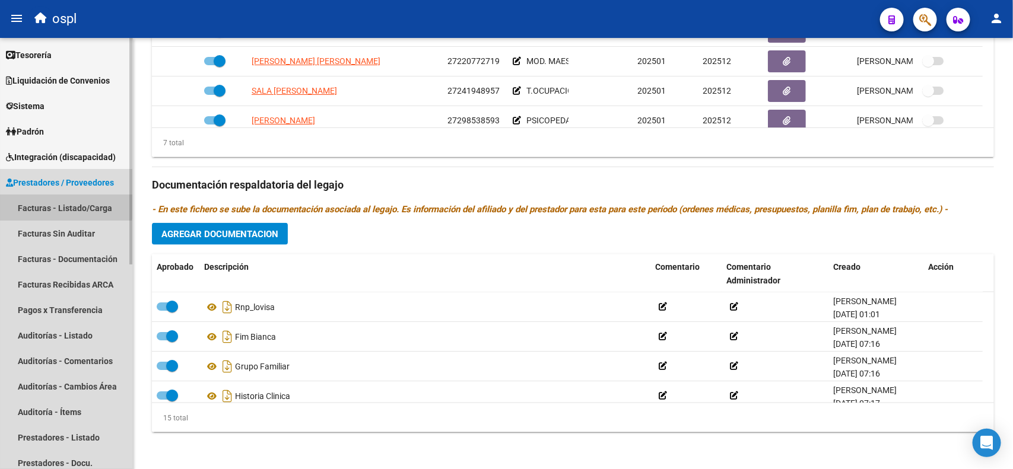
click at [52, 197] on link "Facturas - Listado/Carga" at bounding box center [66, 208] width 132 height 26
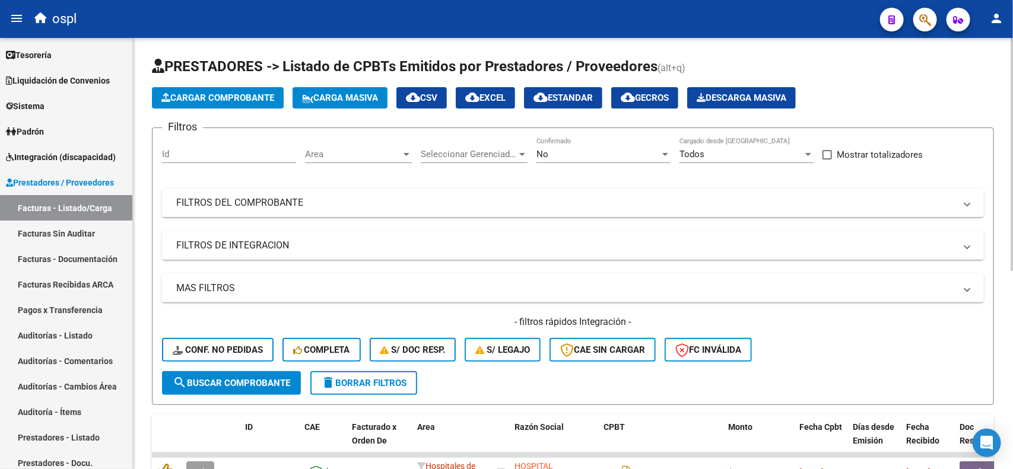
click at [333, 161] on div "Area Area" at bounding box center [358, 151] width 107 height 26
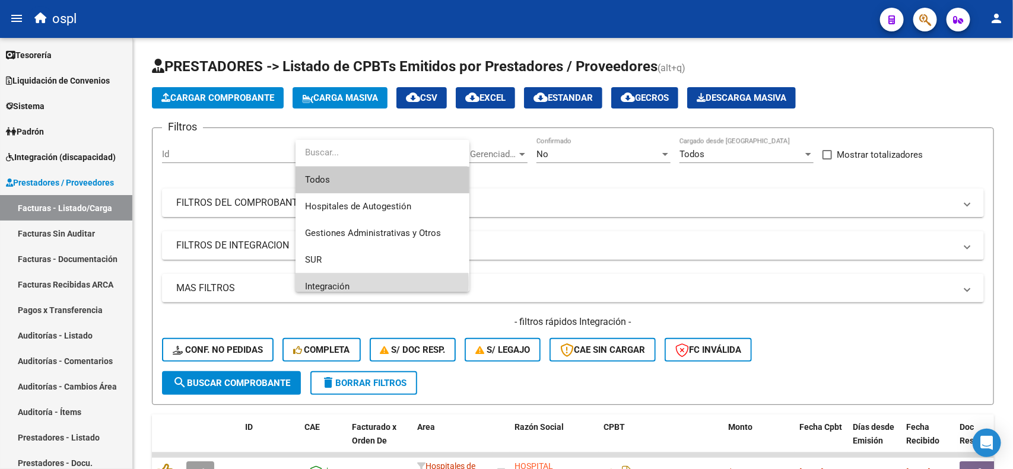
click at [356, 284] on span "Integración" at bounding box center [382, 286] width 155 height 27
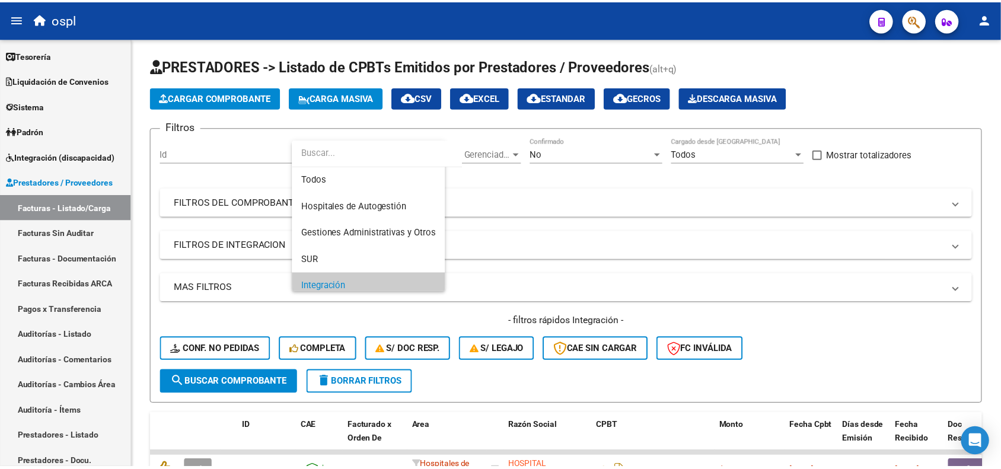
scroll to position [8, 0]
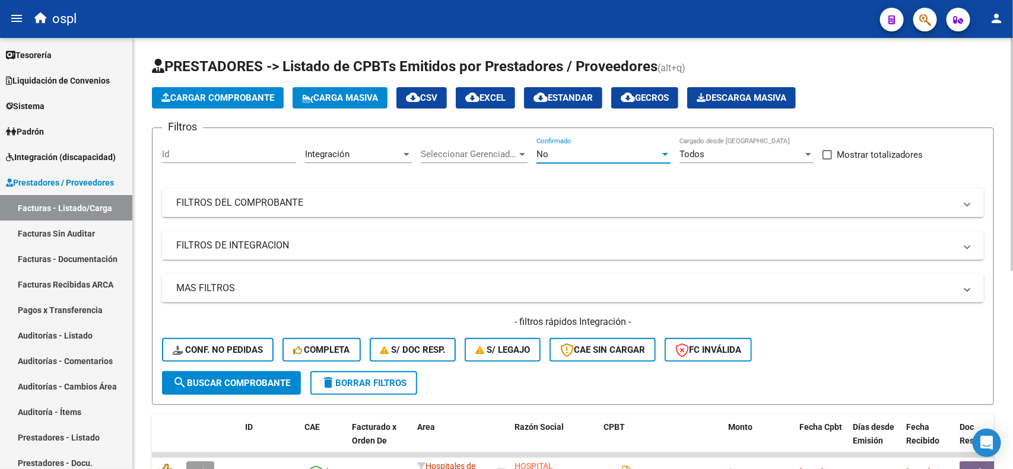
click at [547, 153] on div "No" at bounding box center [597, 154] width 123 height 11
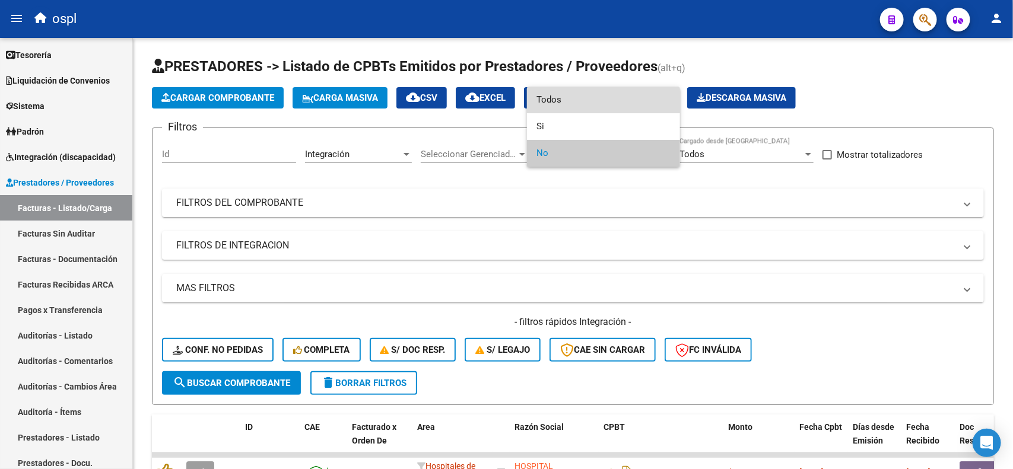
click at [558, 107] on span "Todos" at bounding box center [603, 100] width 134 height 27
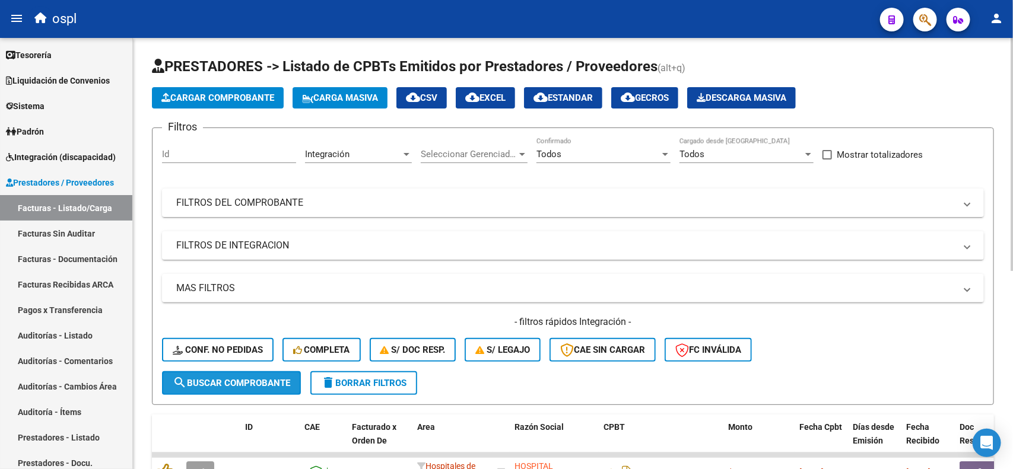
click at [254, 378] on span "search Buscar Comprobante" at bounding box center [231, 383] width 117 height 11
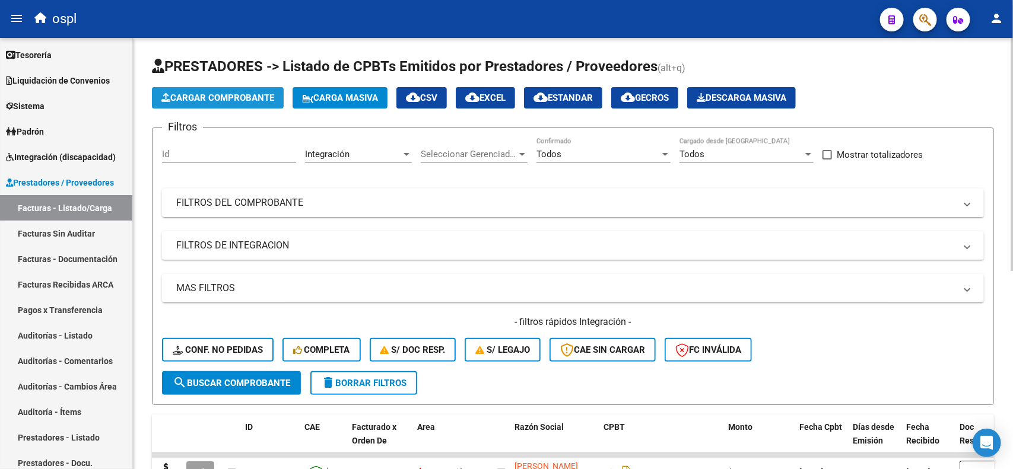
click at [193, 93] on span "Cargar Comprobante" at bounding box center [217, 98] width 113 height 11
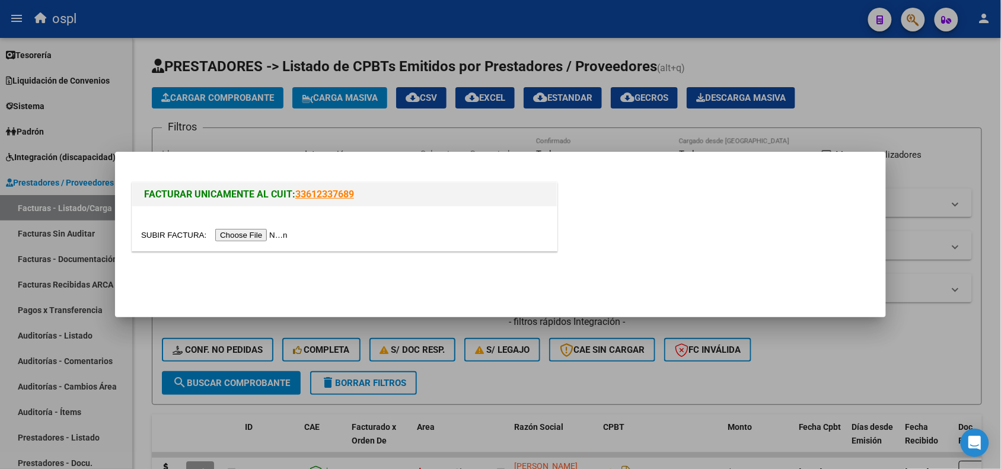
click at [226, 235] on input "file" at bounding box center [216, 235] width 150 height 12
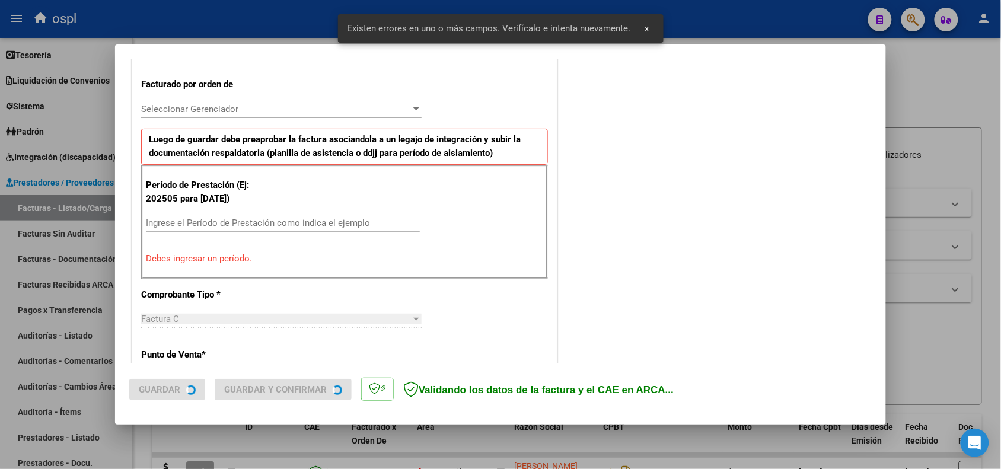
scroll to position [321, 0]
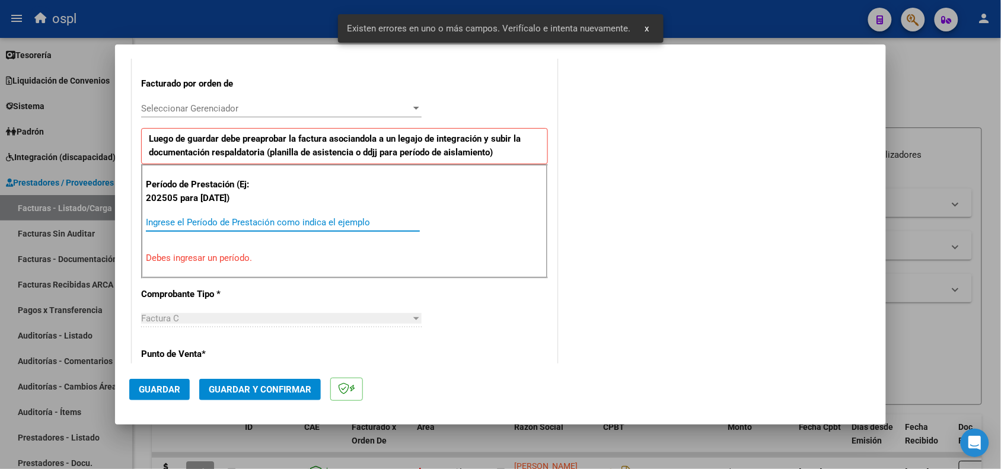
click at [336, 221] on input "Ingrese el Período de Prestación como indica el ejemplo" at bounding box center [283, 222] width 274 height 11
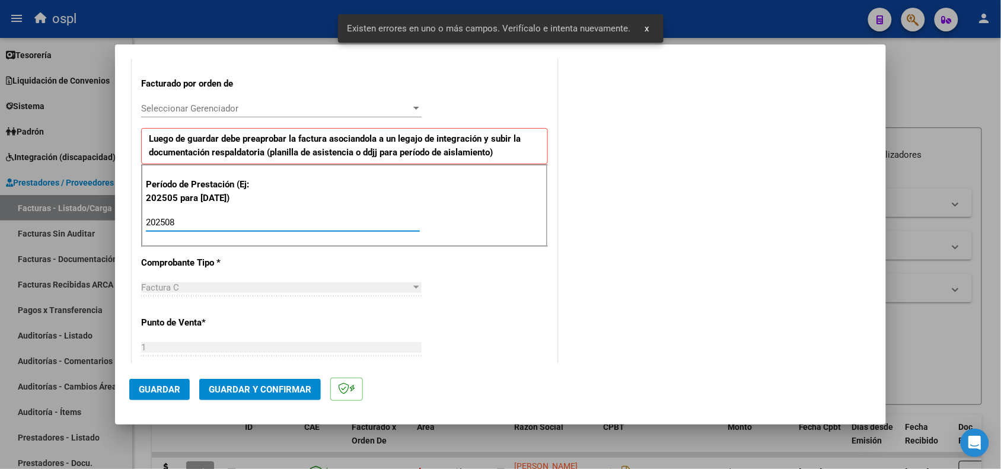
type input "202508"
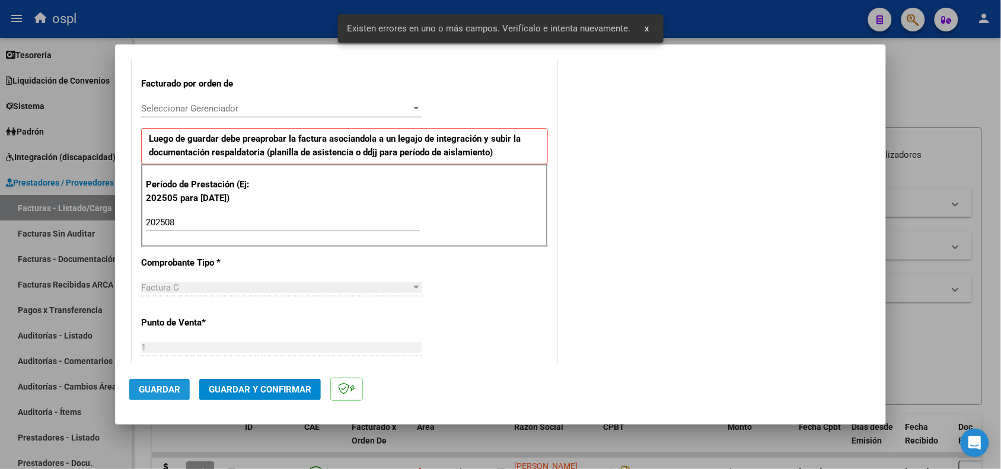
click at [167, 389] on span "Guardar" at bounding box center [160, 389] width 42 height 11
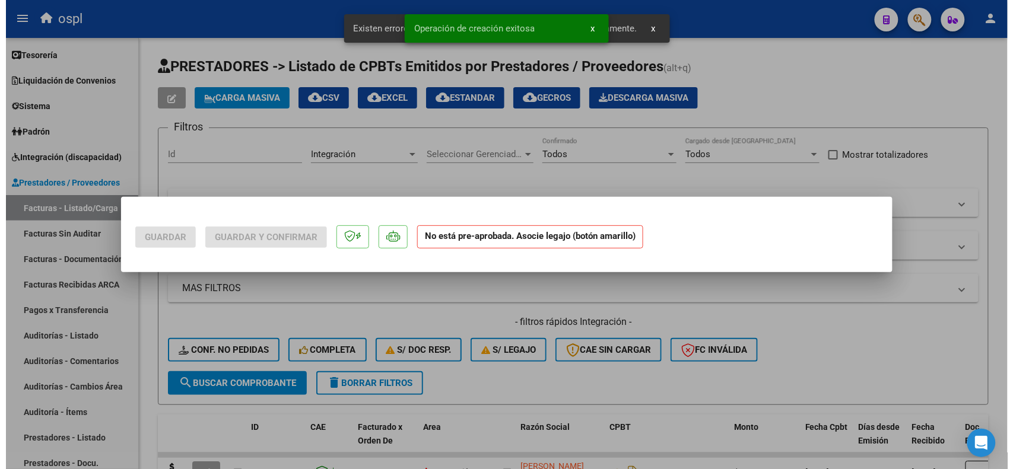
scroll to position [0, 0]
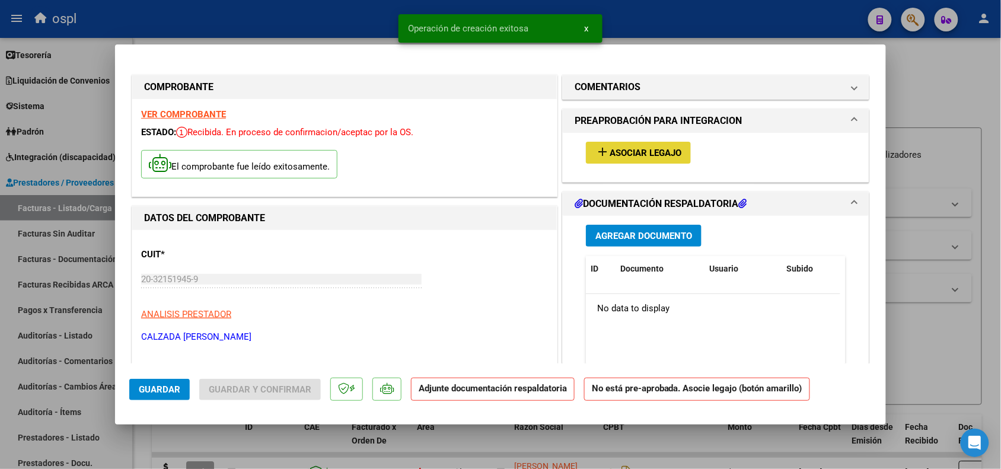
click at [627, 152] on span "Asociar Legajo" at bounding box center [646, 153] width 72 height 11
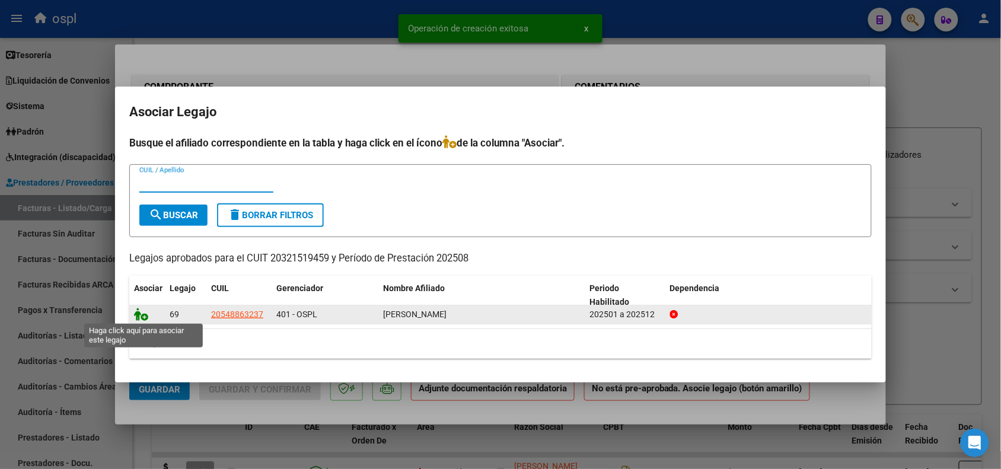
click at [138, 318] on icon at bounding box center [141, 314] width 14 height 13
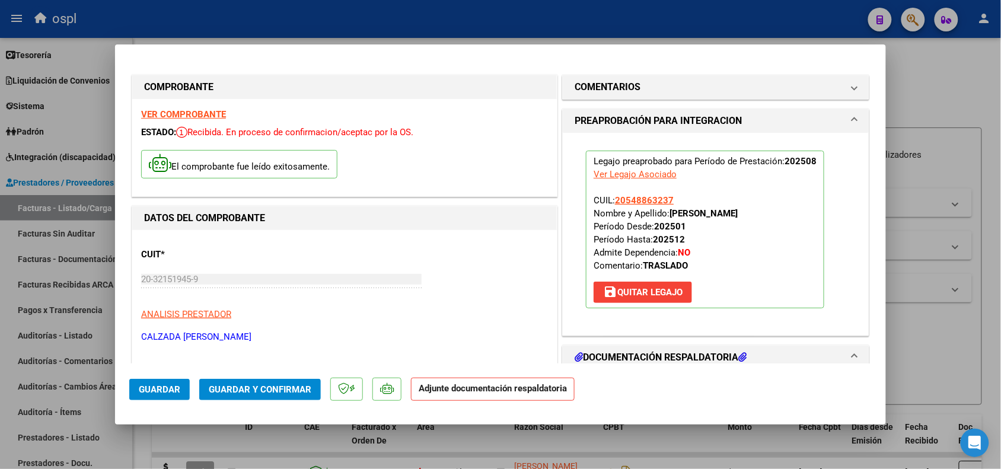
click at [271, 384] on span "Guardar y Confirmar" at bounding box center [260, 389] width 103 height 11
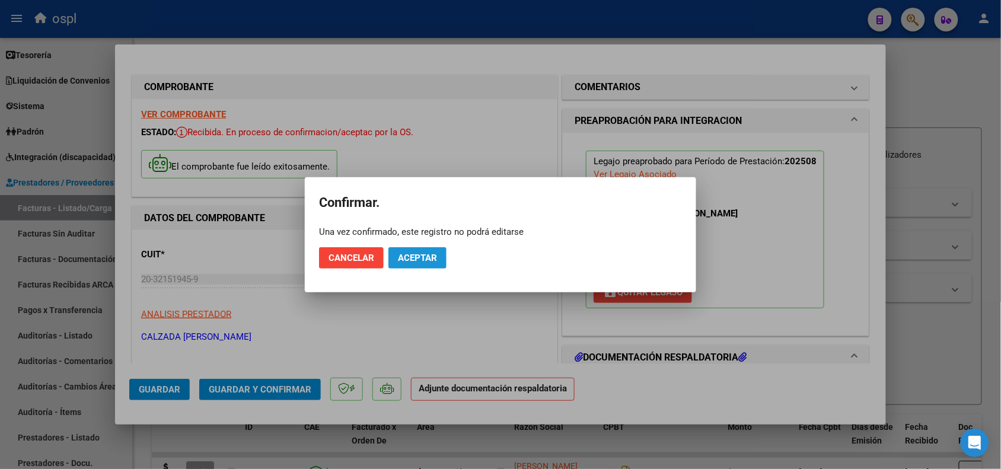
click at [428, 255] on span "Aceptar" at bounding box center [417, 258] width 39 height 11
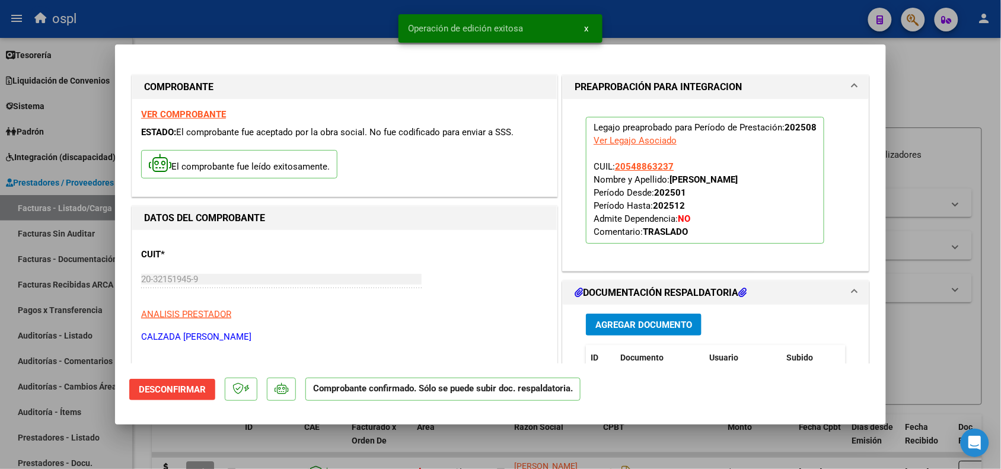
type input "$ 0,00"
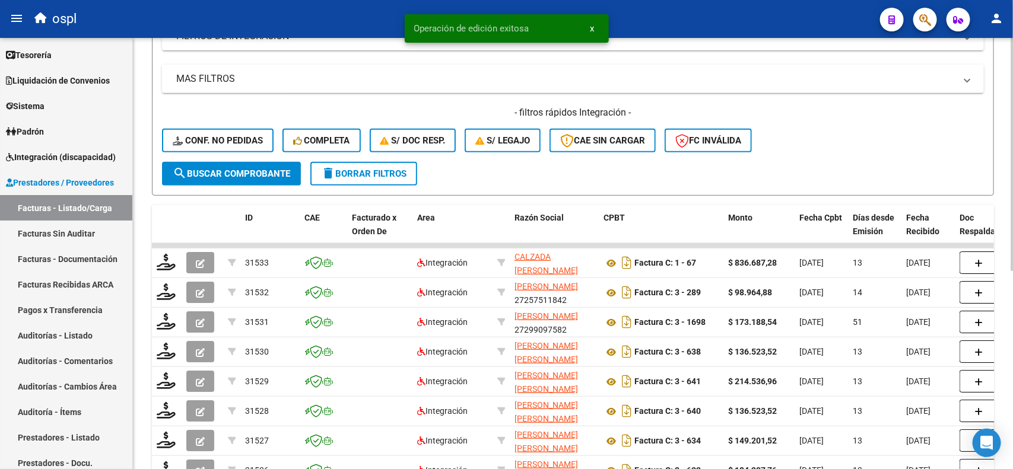
click at [1009, 274] on div "Video tutorial PRESTADORES -> Listado de CPBTs Emitidos por Prestadores / Prove…" at bounding box center [574, 223] width 883 height 788
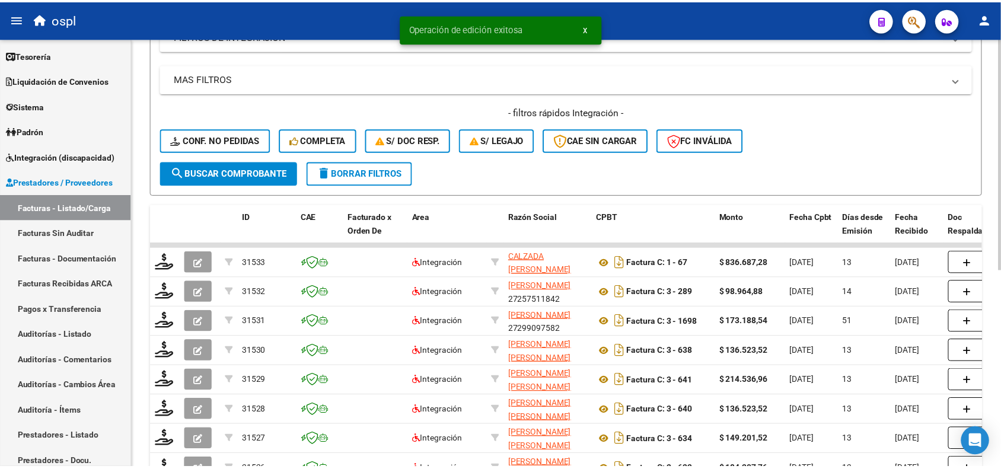
scroll to position [227, 0]
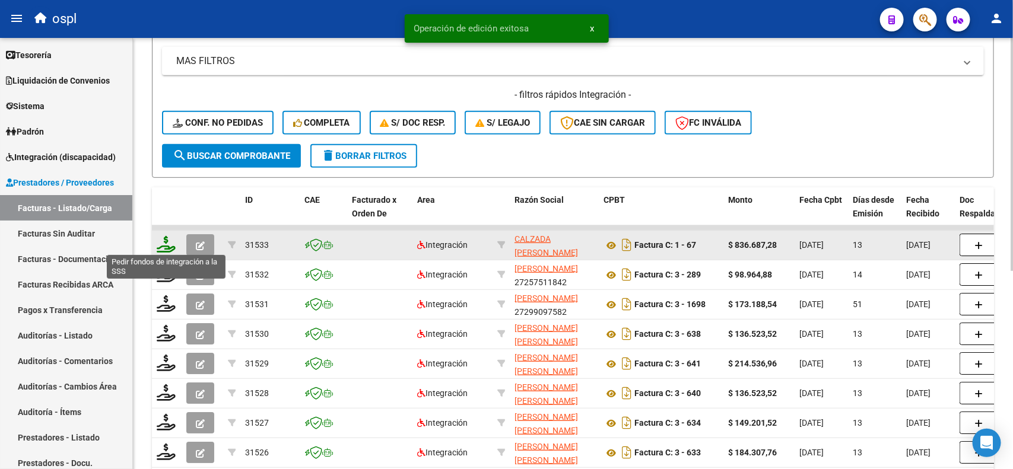
click at [165, 243] on icon at bounding box center [166, 244] width 19 height 17
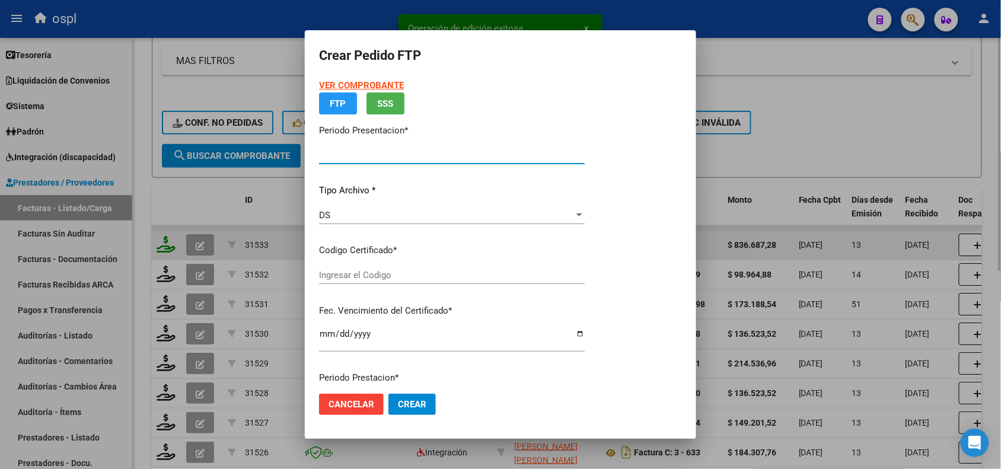
type input "202508"
type input "$ 836.687,28"
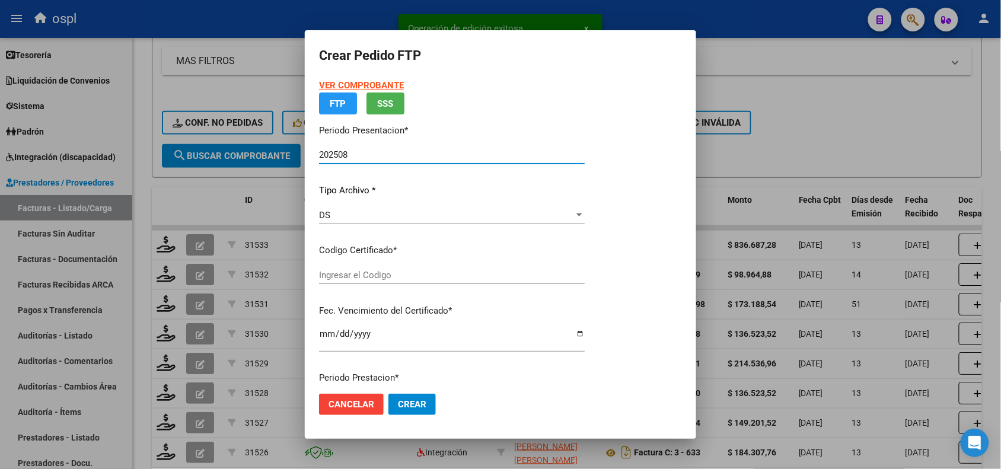
type input "ARG02000548863232017020920220209BS482"
type input "2022-02-09"
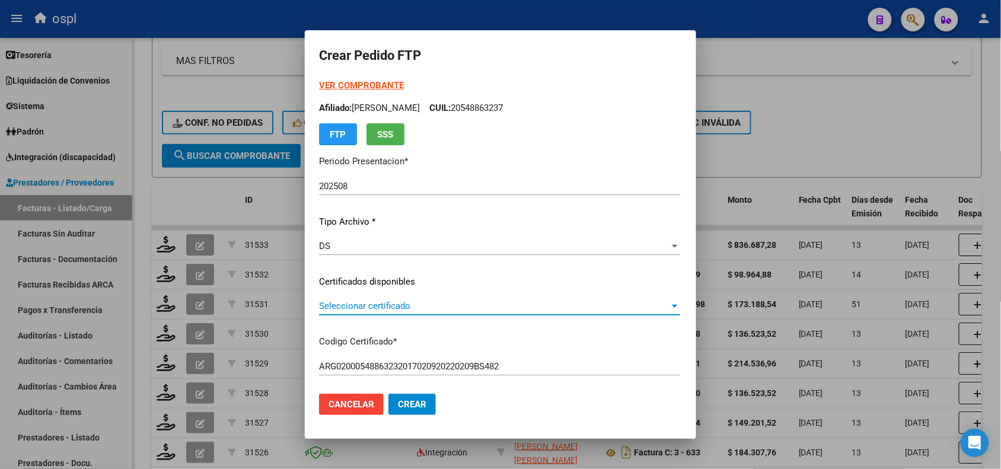
click at [341, 308] on span "Seleccionar certificado" at bounding box center [494, 306] width 351 height 11
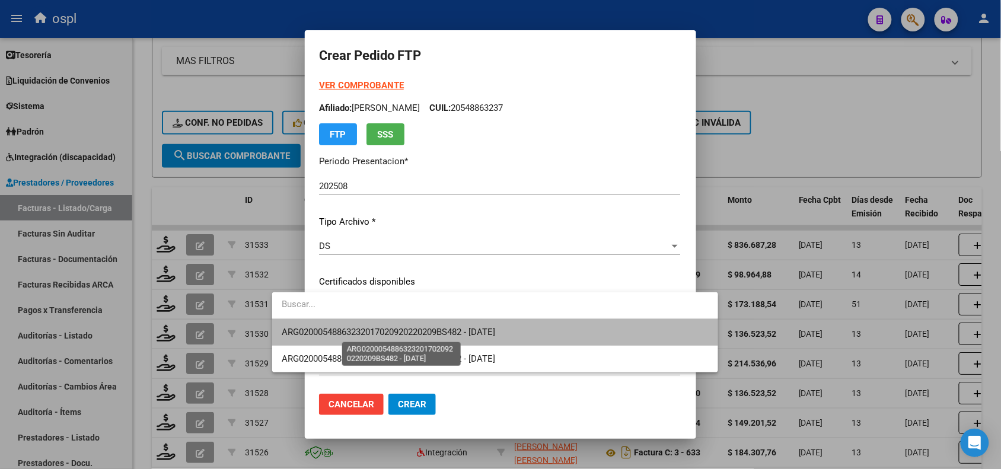
click at [364, 330] on span "ARG02000548863232017020920220209BS482 - 2022-02-09" at bounding box center [389, 332] width 214 height 11
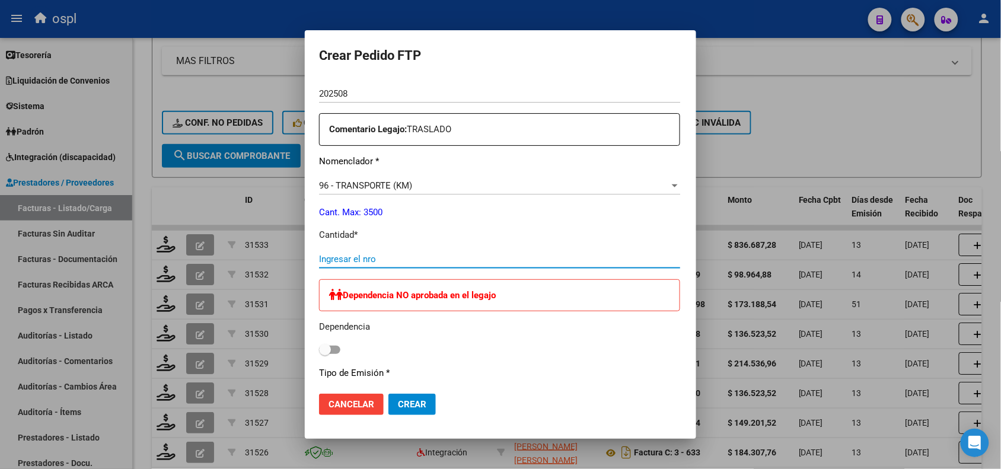
click at [345, 255] on input "Ingresar el nro" at bounding box center [499, 259] width 361 height 11
type input "1144"
click at [319, 351] on span at bounding box center [325, 350] width 12 height 12
click at [324, 354] on input "checkbox" at bounding box center [324, 354] width 1 height 1
checkbox input "true"
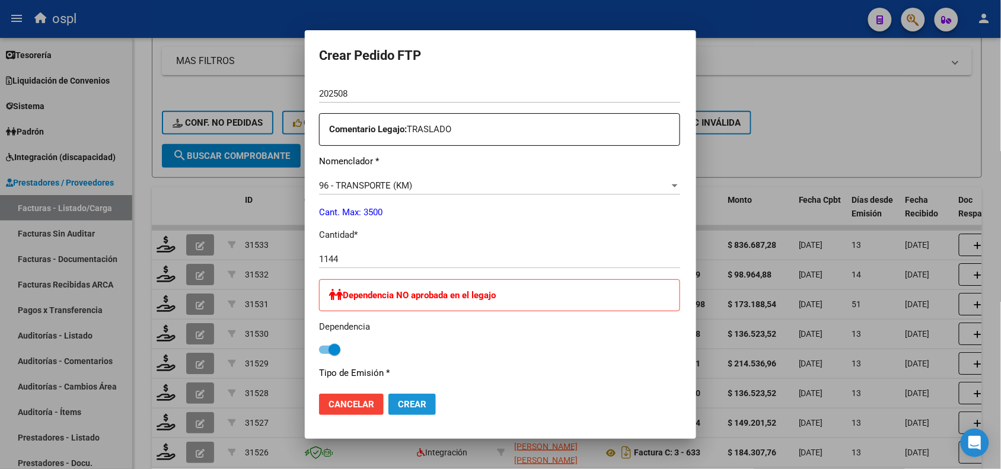
click at [389, 412] on button "Crear" at bounding box center [412, 404] width 47 height 21
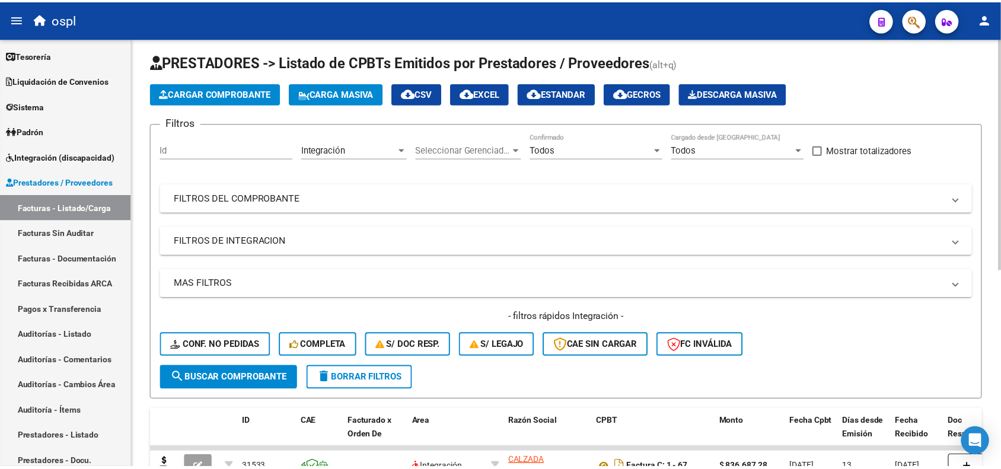
scroll to position [0, 0]
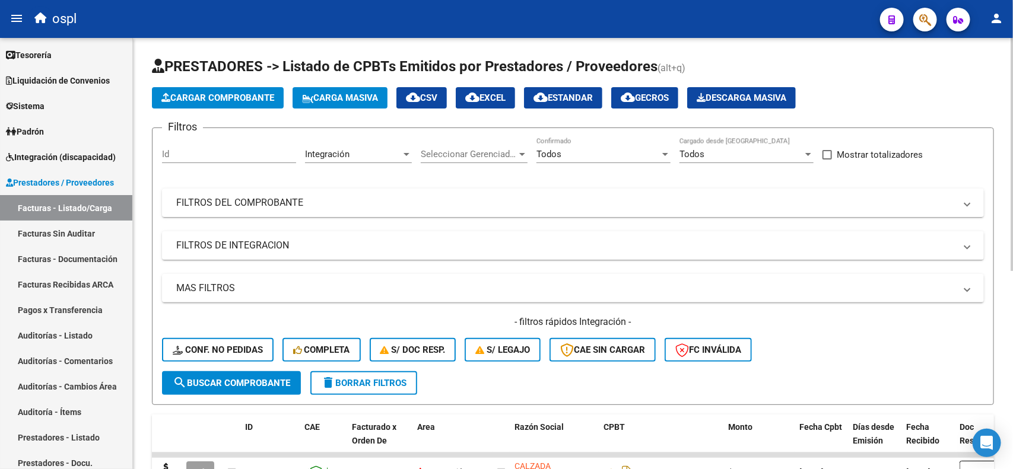
click at [1004, 40] on div "Video tutorial PRESTADORES -> Listado de CPBTs Emitidos por Prestadores / Prove…" at bounding box center [574, 432] width 883 height 788
click at [246, 95] on span "Cargar Comprobante" at bounding box center [217, 98] width 113 height 11
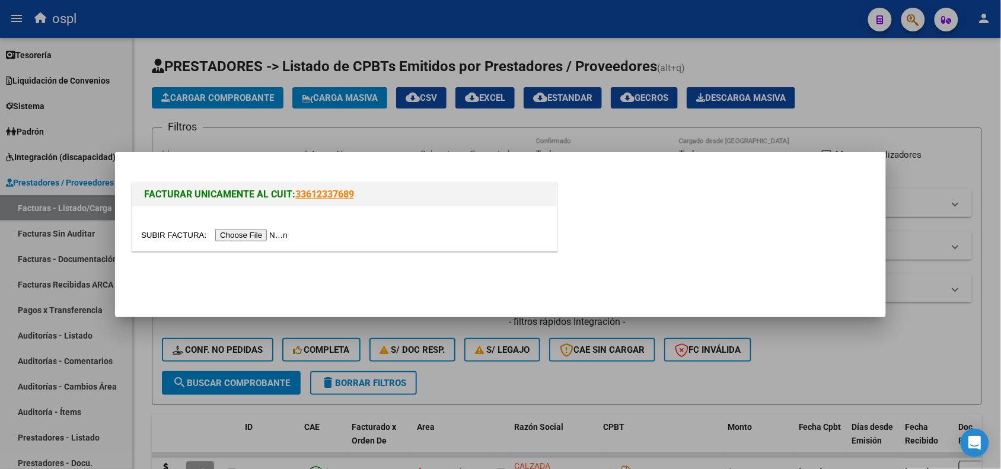
click at [227, 230] on input "file" at bounding box center [216, 235] width 150 height 12
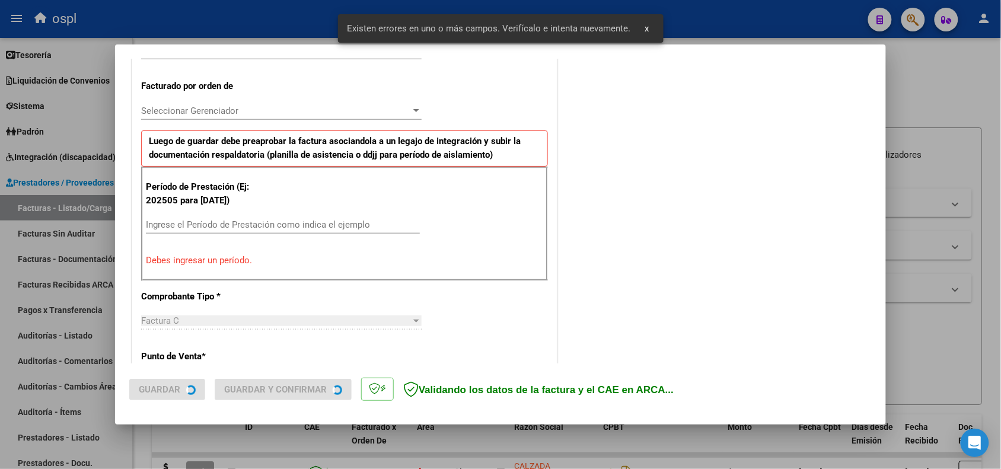
scroll to position [321, 0]
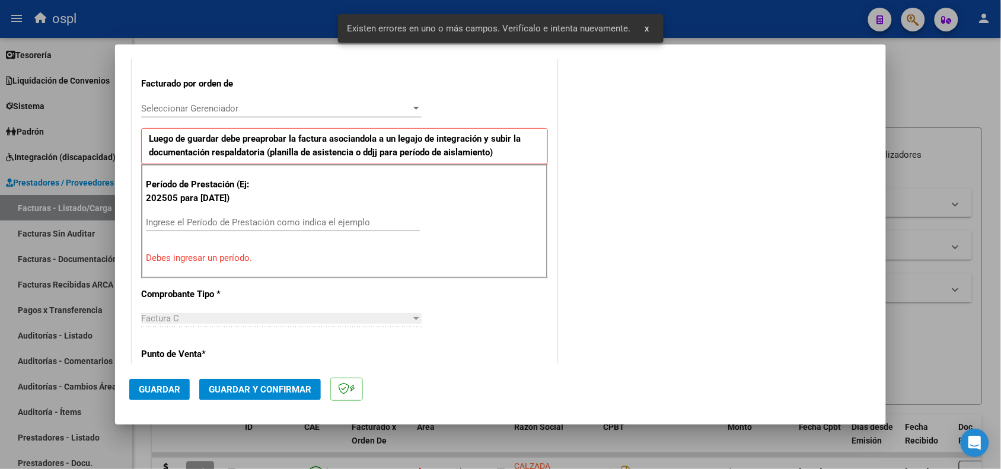
click at [222, 222] on input "Ingrese el Período de Prestación como indica el ejemplo" at bounding box center [283, 222] width 274 height 11
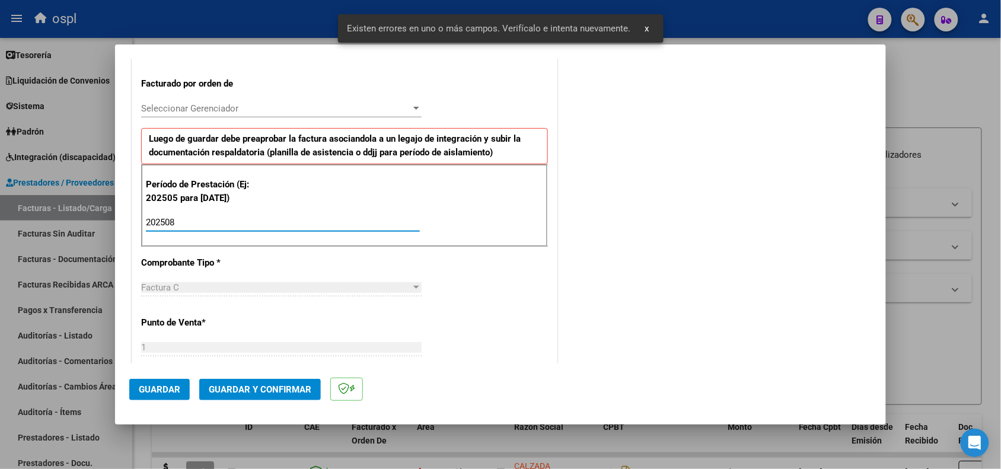
type input "202508"
click at [163, 389] on span "Guardar" at bounding box center [160, 389] width 42 height 11
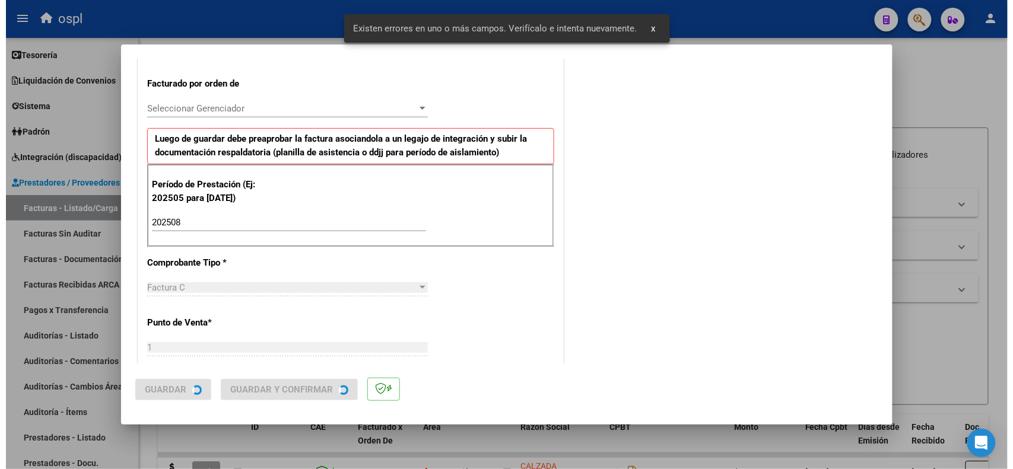
scroll to position [0, 0]
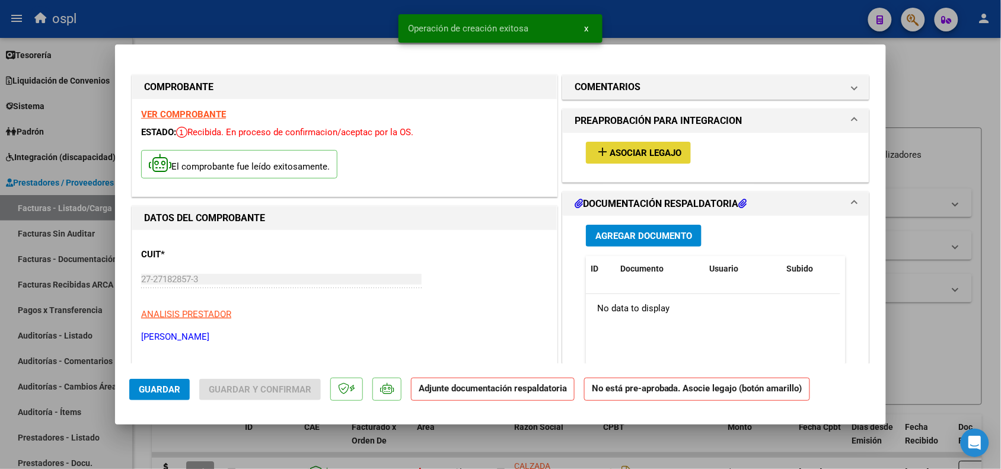
click at [641, 155] on span "Asociar Legajo" at bounding box center [646, 153] width 72 height 11
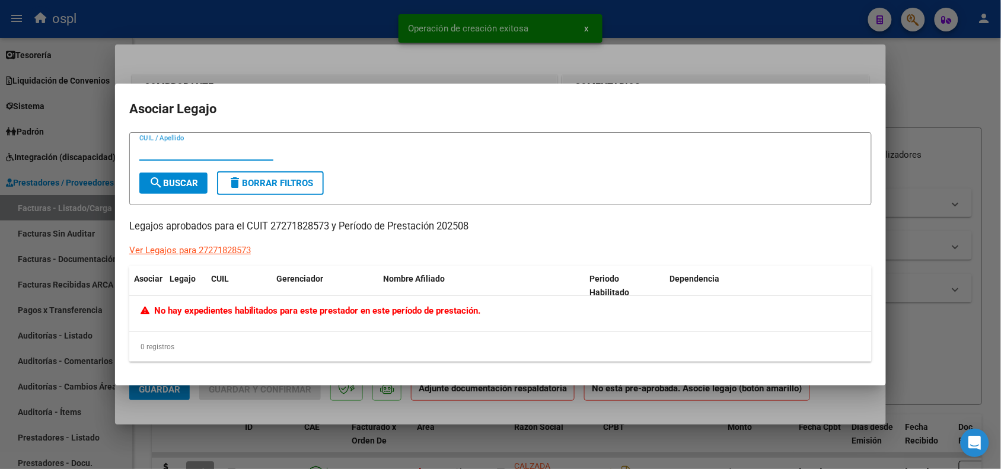
click at [240, 399] on div at bounding box center [500, 234] width 1001 height 469
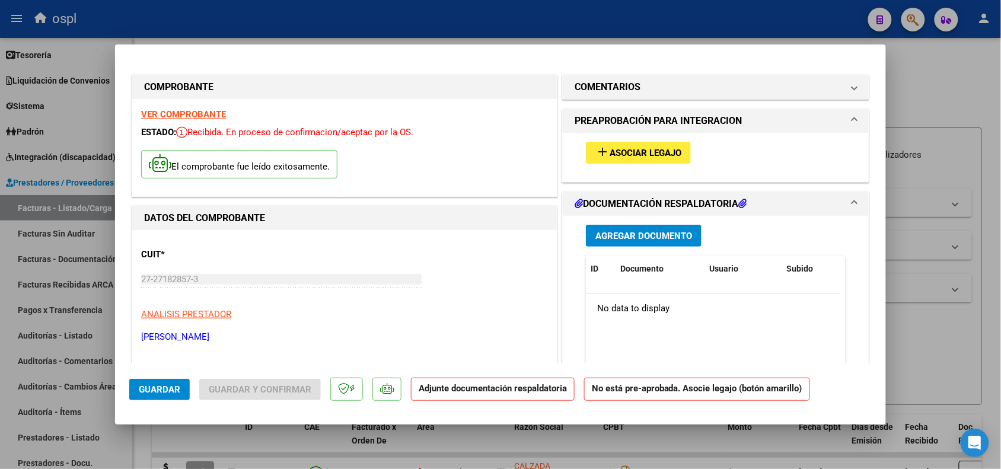
click at [336, 10] on div at bounding box center [500, 234] width 1001 height 469
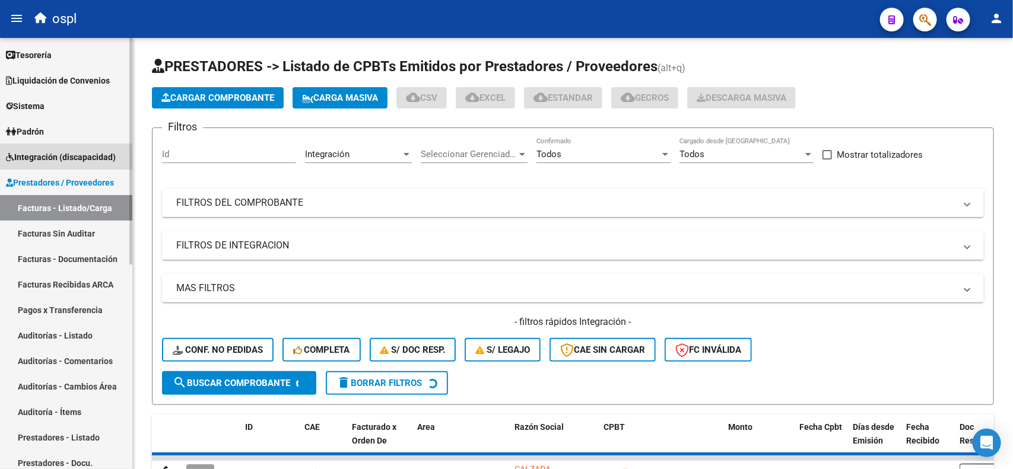
click at [54, 161] on span "Integración (discapacidad)" at bounding box center [61, 157] width 110 height 13
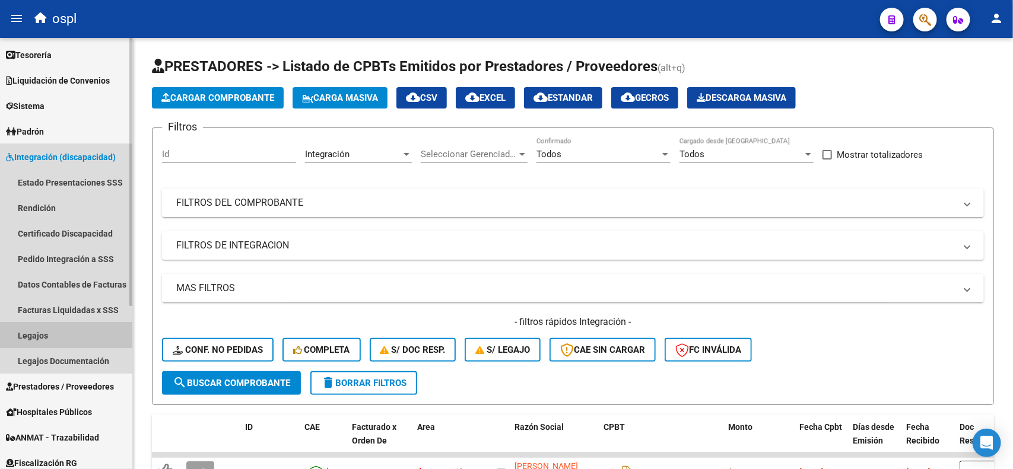
click at [36, 340] on link "Legajos" at bounding box center [66, 336] width 132 height 26
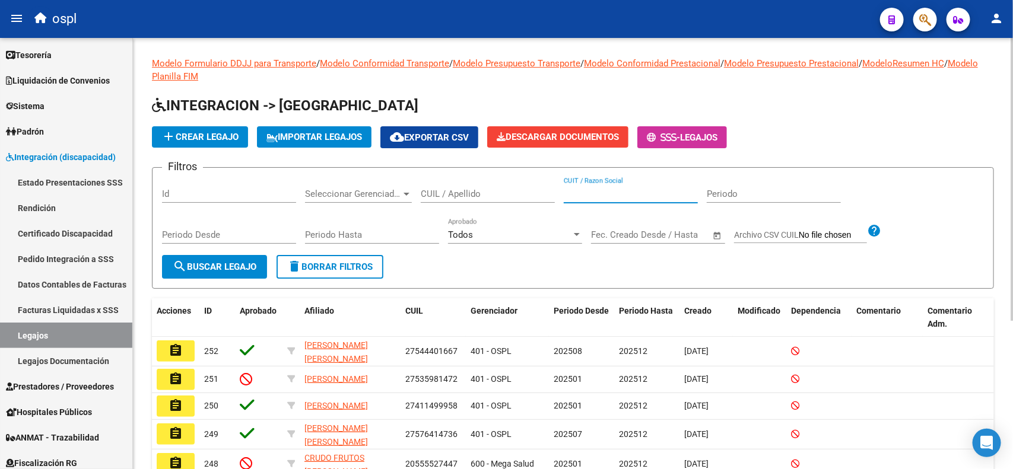
click at [591, 193] on input "CUIT / Razon Social" at bounding box center [630, 194] width 134 height 11
paste input "27271828573"
type input "27271828573"
click at [236, 262] on span "search Buscar Legajo" at bounding box center [215, 267] width 84 height 11
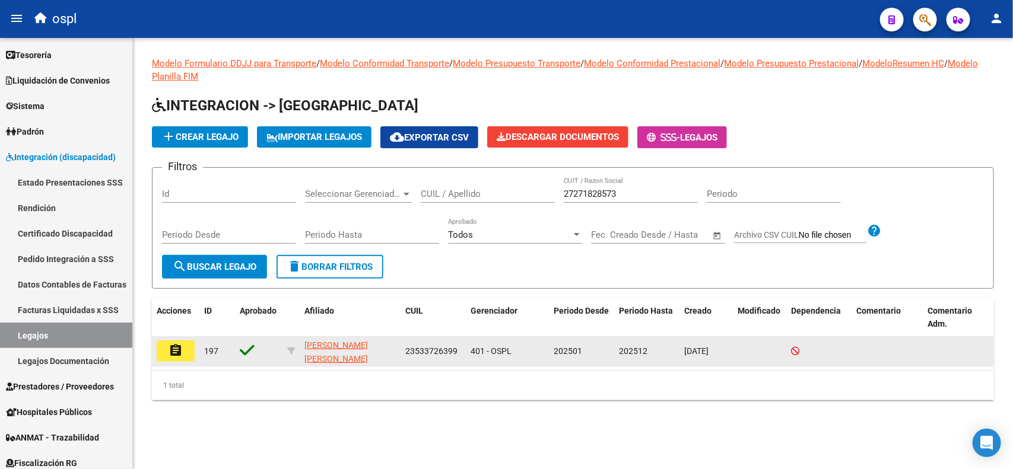
click at [169, 362] on datatable-body-cell "assignment" at bounding box center [175, 351] width 47 height 29
click at [174, 352] on mat-icon "assignment" at bounding box center [175, 350] width 14 height 14
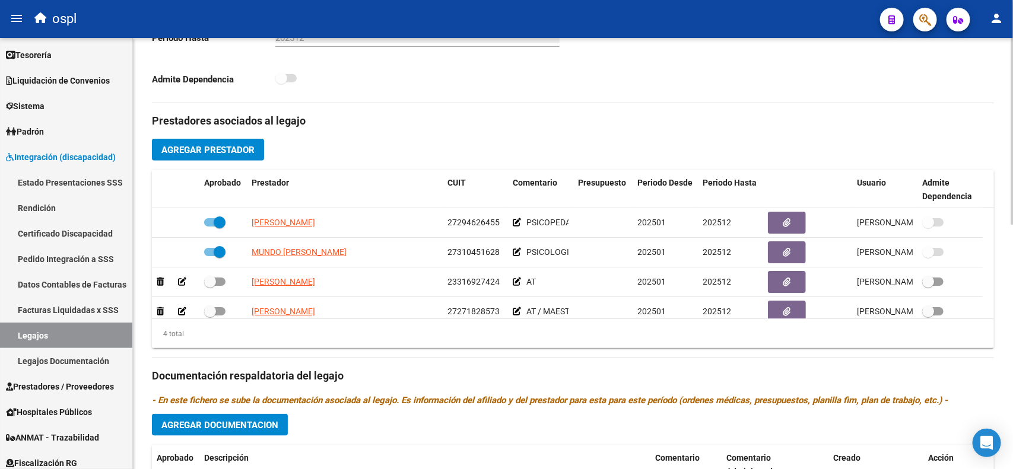
scroll to position [380, 0]
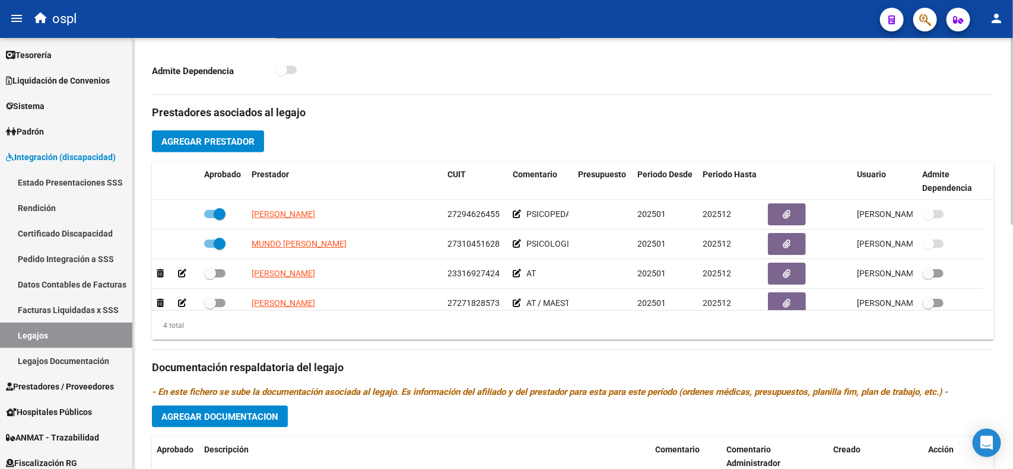
click at [1009, 281] on div "arrow_back Editar 197 save Guardar cambios Legajo de Integración Modelo Formula…" at bounding box center [574, 155] width 883 height 995
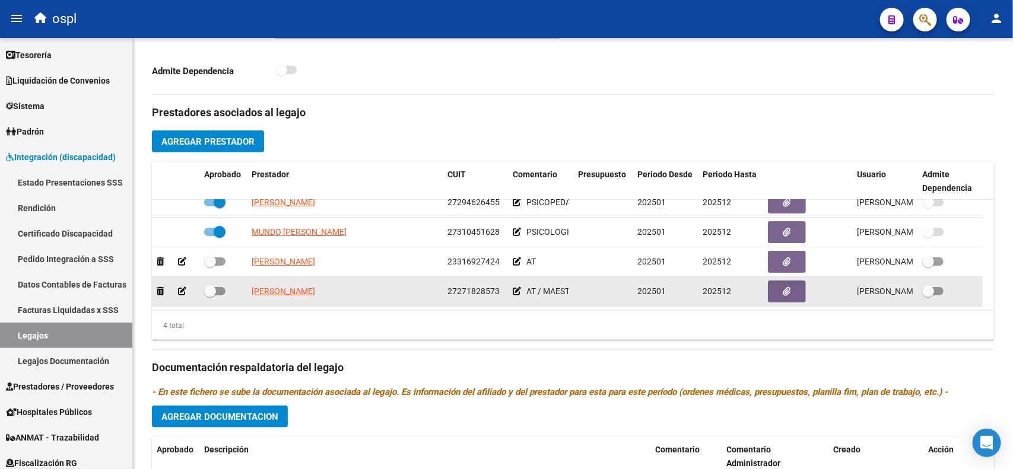
click at [211, 292] on span at bounding box center [210, 291] width 12 height 12
click at [210, 295] on input "checkbox" at bounding box center [209, 295] width 1 height 1
checkbox input "true"
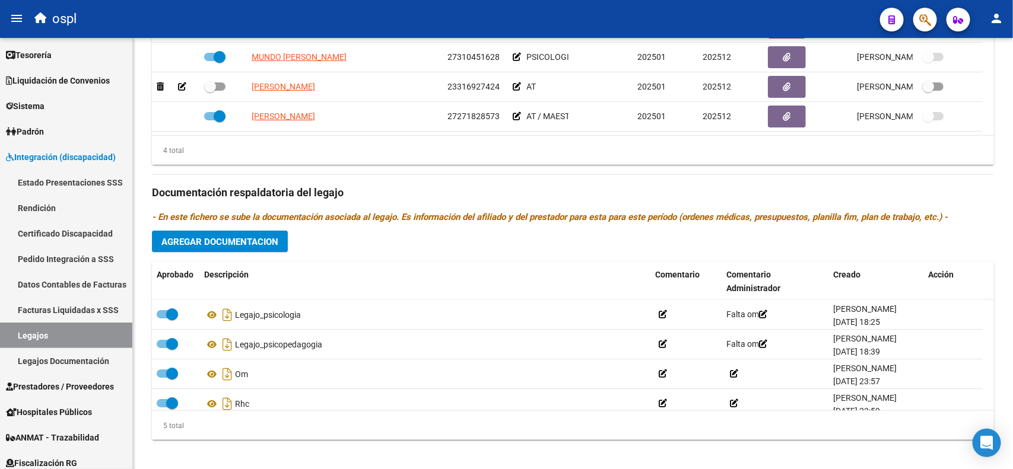
scroll to position [562, 0]
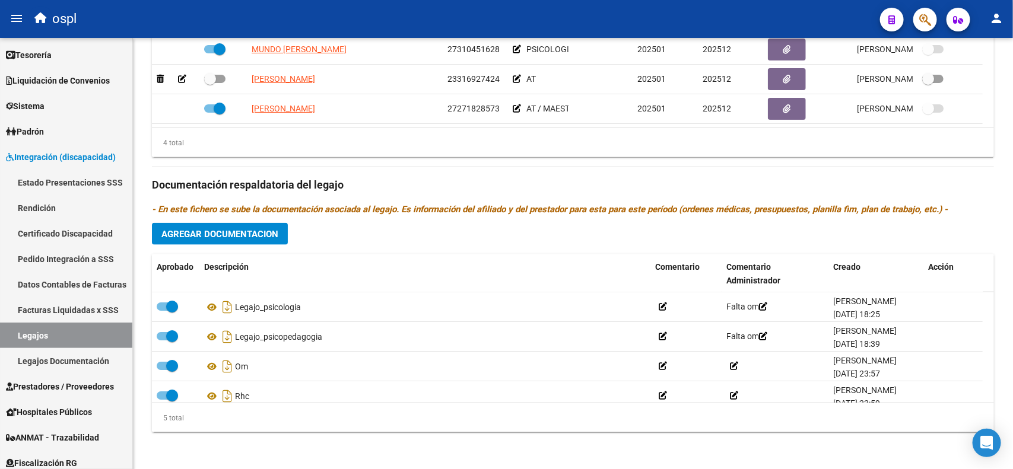
click at [1012, 304] on div at bounding box center [1011, 375] width 3 height 187
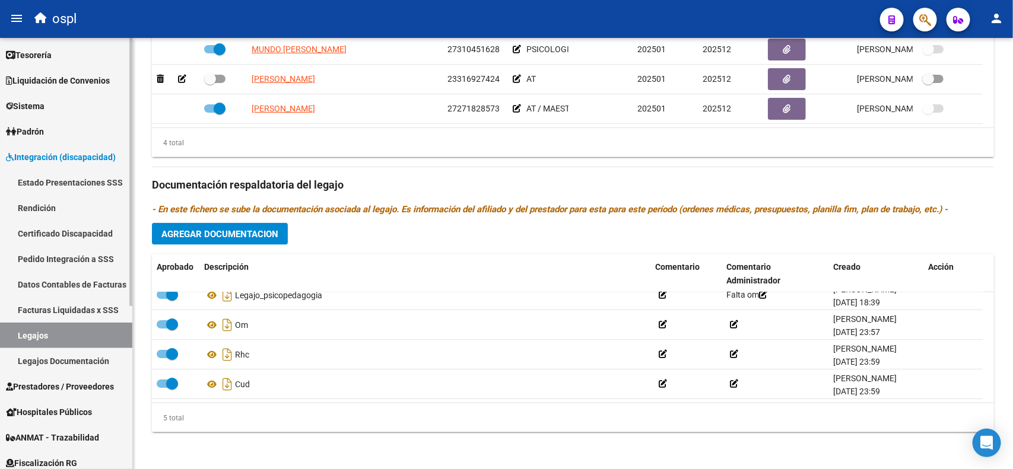
click at [55, 155] on span "Integración (discapacidad)" at bounding box center [61, 157] width 110 height 13
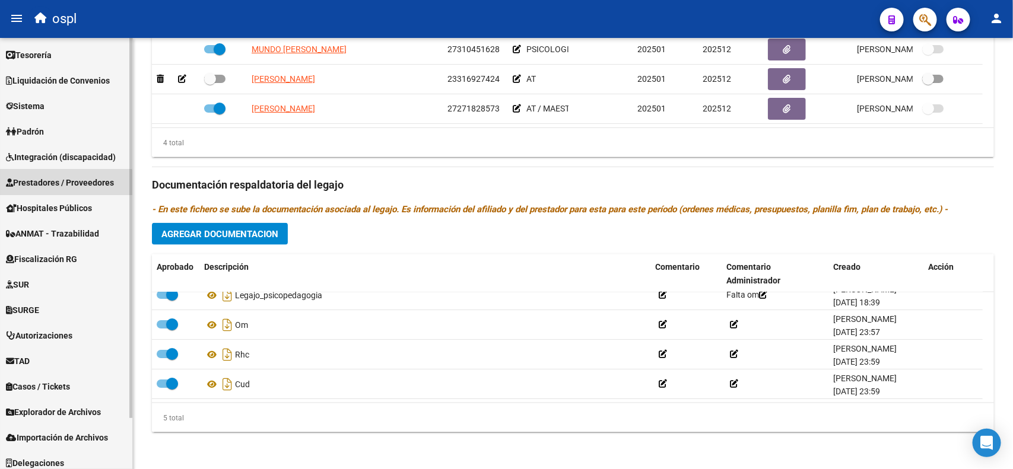
click at [57, 191] on link "Prestadores / Proveedores" at bounding box center [66, 183] width 132 height 26
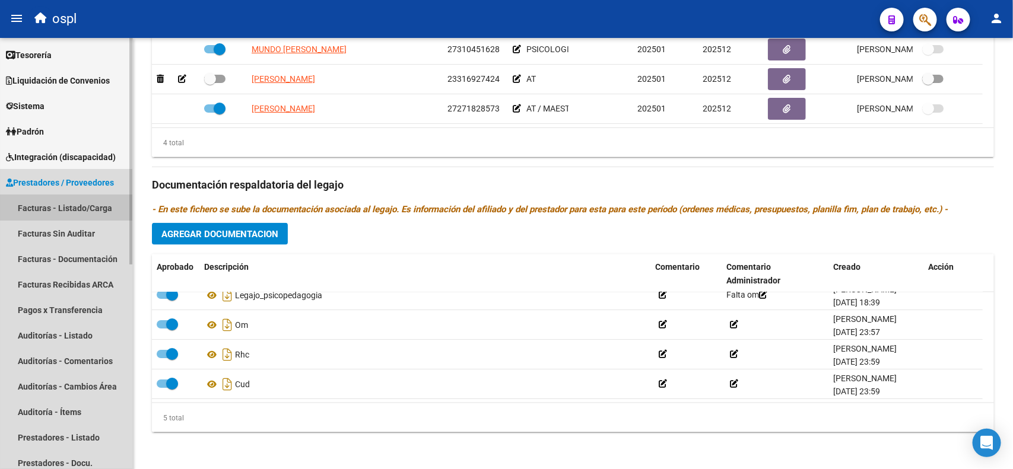
click at [61, 202] on link "Facturas - Listado/Carga" at bounding box center [66, 208] width 132 height 26
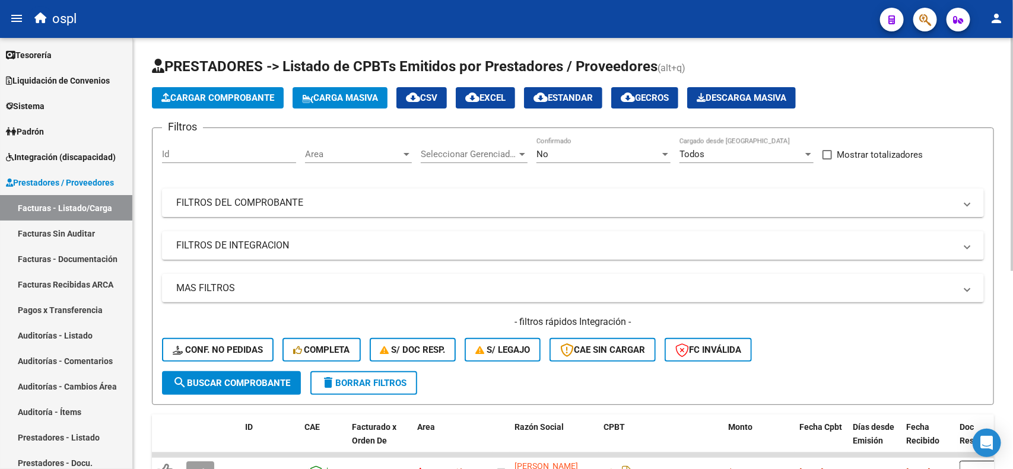
click at [332, 150] on span "Area" at bounding box center [353, 154] width 96 height 11
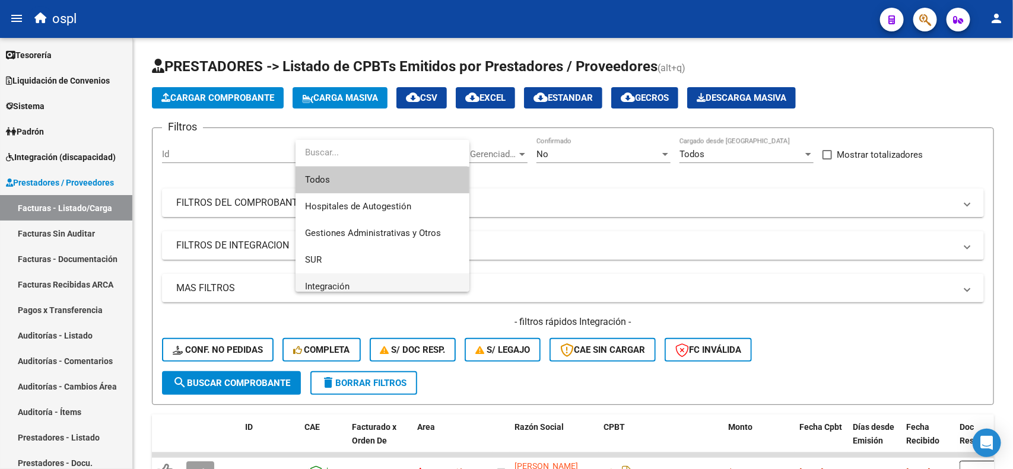
click at [348, 286] on span "Integración" at bounding box center [327, 286] width 44 height 11
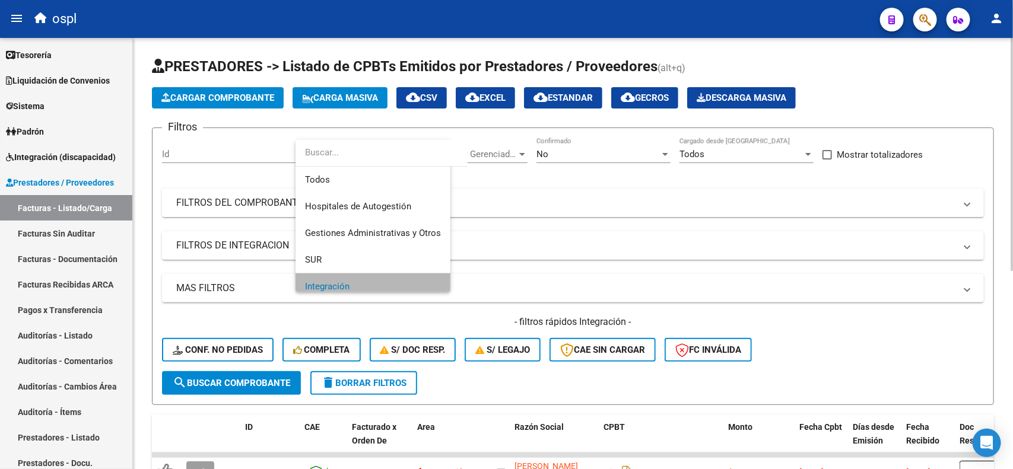
scroll to position [8, 0]
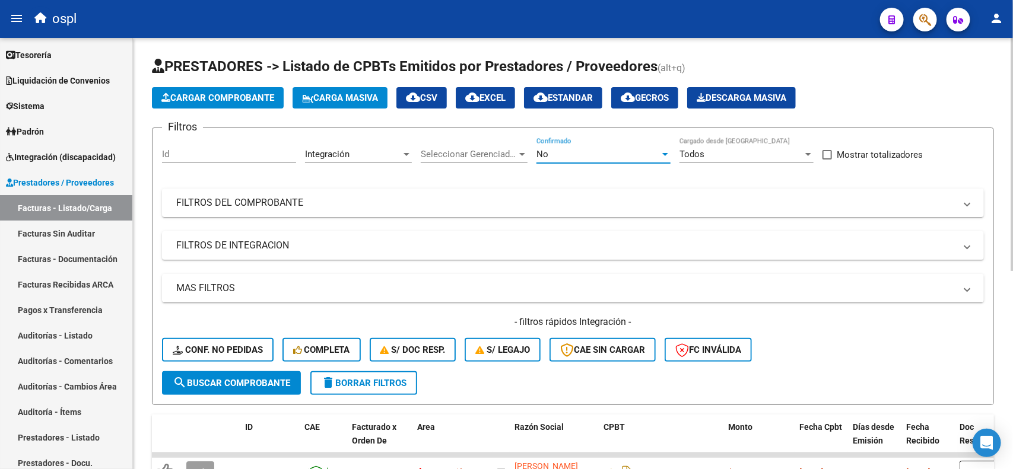
click at [541, 157] on span "No" at bounding box center [542, 154] width 12 height 11
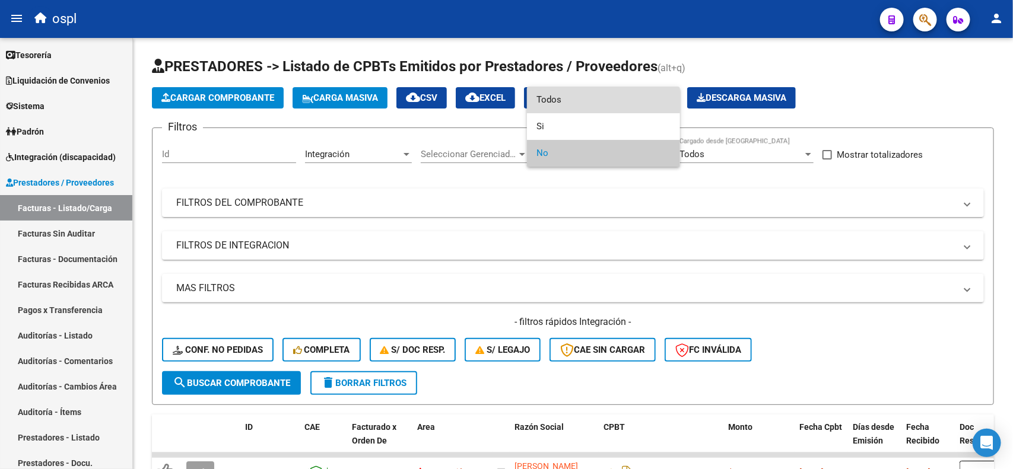
click at [549, 100] on span "Todos" at bounding box center [603, 100] width 134 height 27
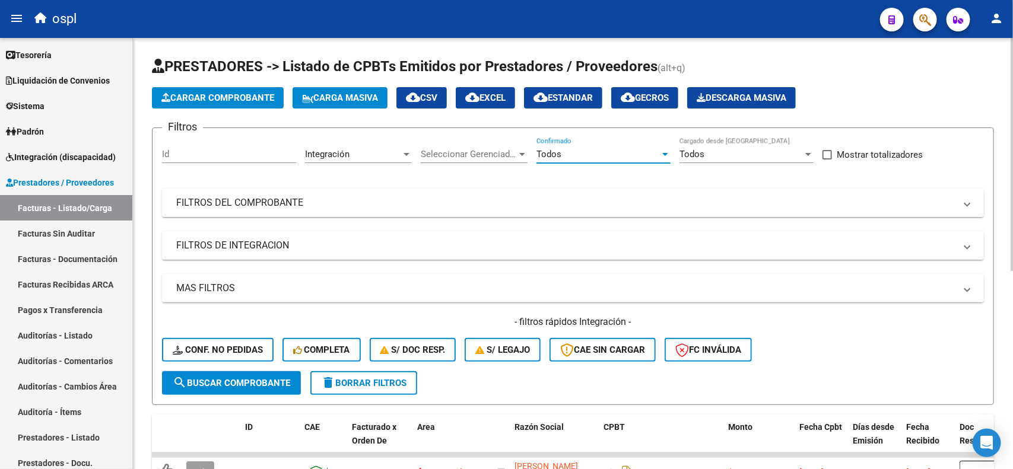
click at [254, 360] on div "- filtros rápidos Integración - Conf. no pedidas Completa S/ Doc Resp. S/ legaj…" at bounding box center [573, 344] width 822 height 56
click at [256, 380] on span "search Buscar Comprobante" at bounding box center [231, 383] width 117 height 11
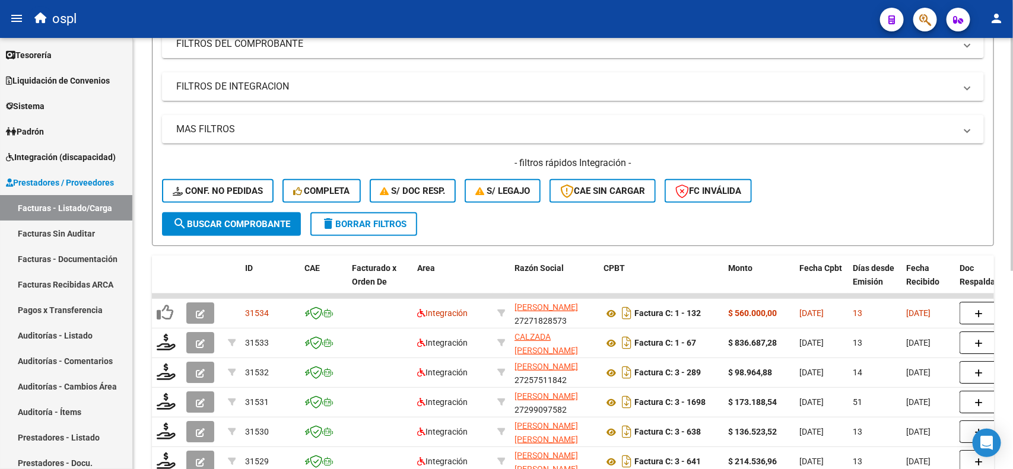
click at [1012, 156] on div at bounding box center [1011, 242] width 3 height 233
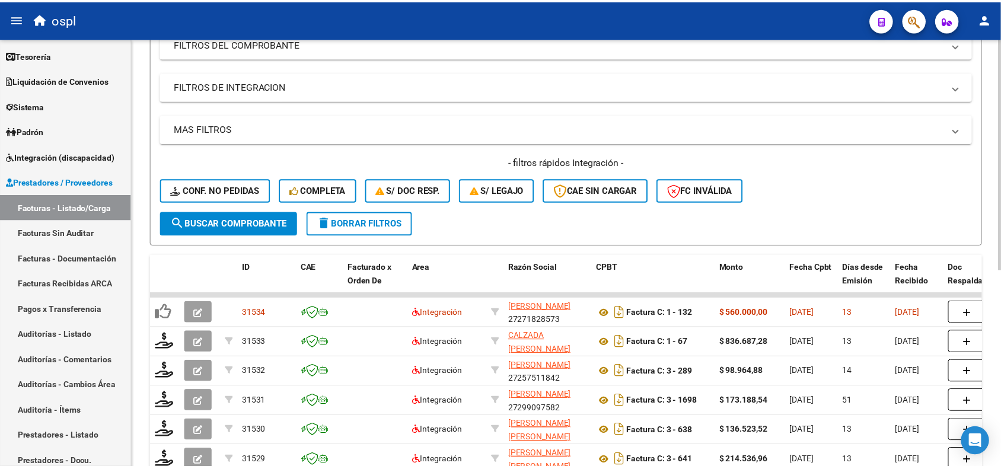
scroll to position [167, 0]
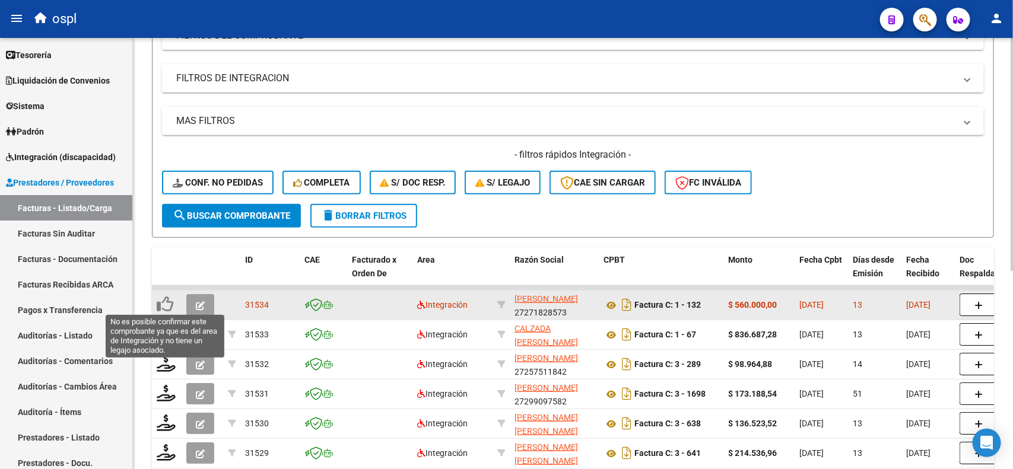
click at [167, 307] on icon at bounding box center [165, 304] width 17 height 17
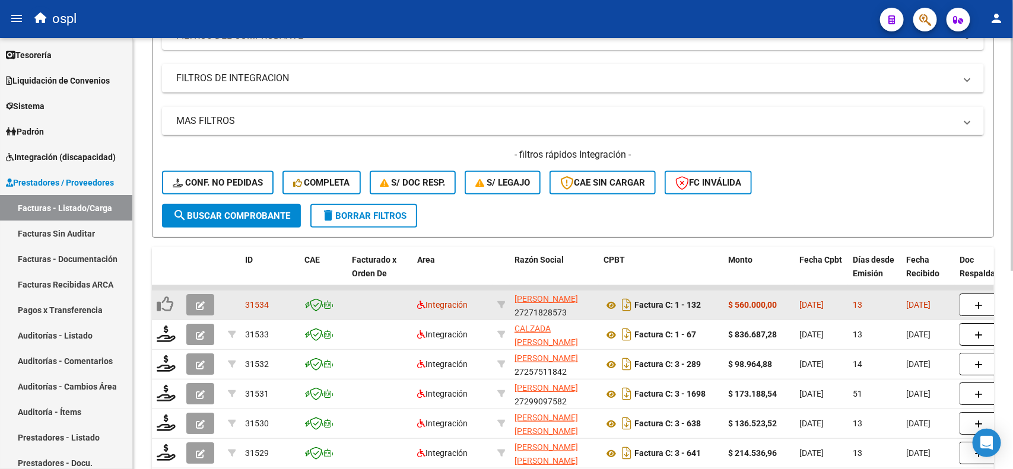
click at [197, 301] on icon "button" at bounding box center [200, 305] width 9 height 9
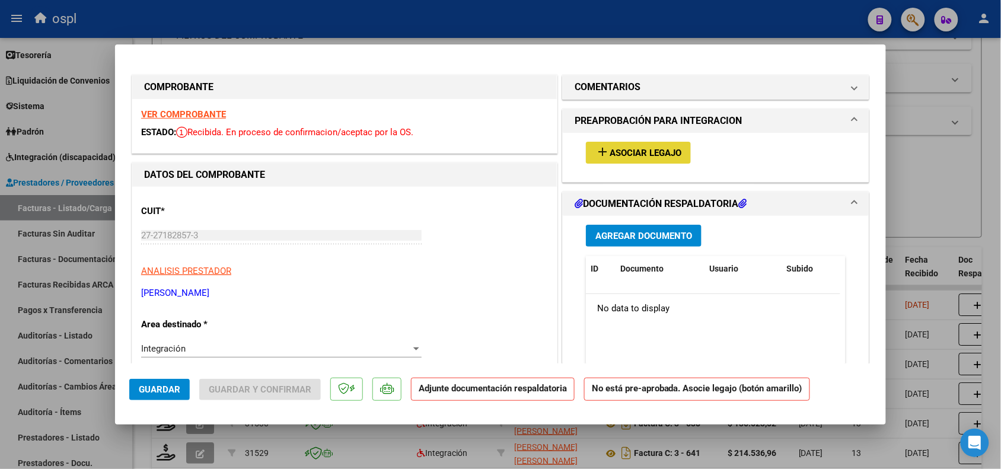
click at [610, 148] on span "Asociar Legajo" at bounding box center [646, 153] width 72 height 11
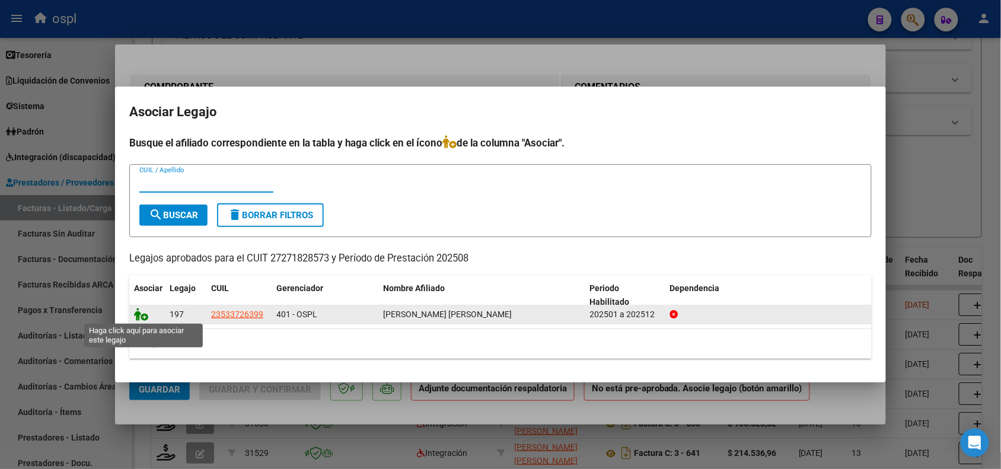
click at [139, 318] on icon at bounding box center [141, 314] width 14 height 13
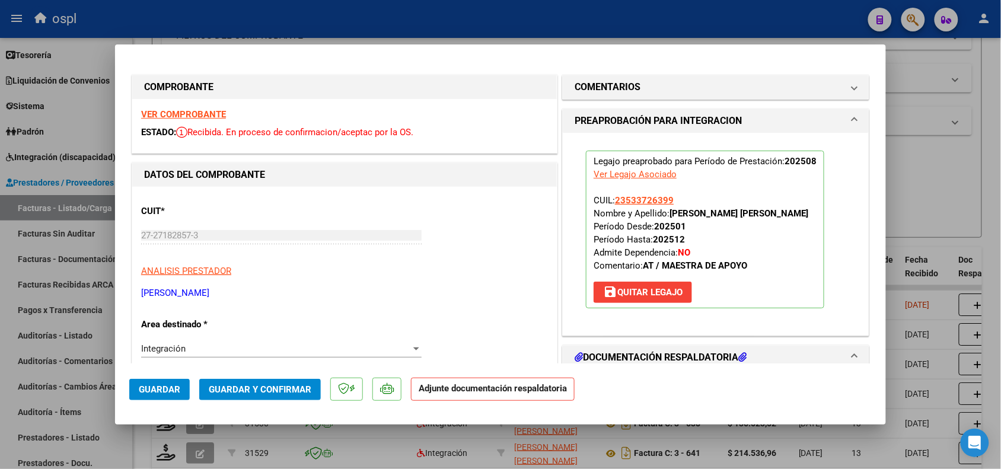
click at [241, 390] on span "Guardar y Confirmar" at bounding box center [260, 389] width 103 height 11
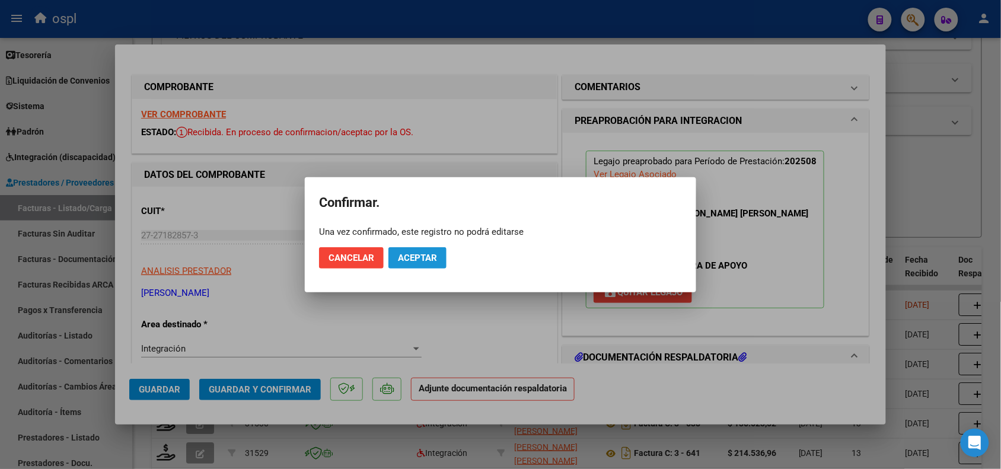
click at [402, 257] on span "Aceptar" at bounding box center [417, 258] width 39 height 11
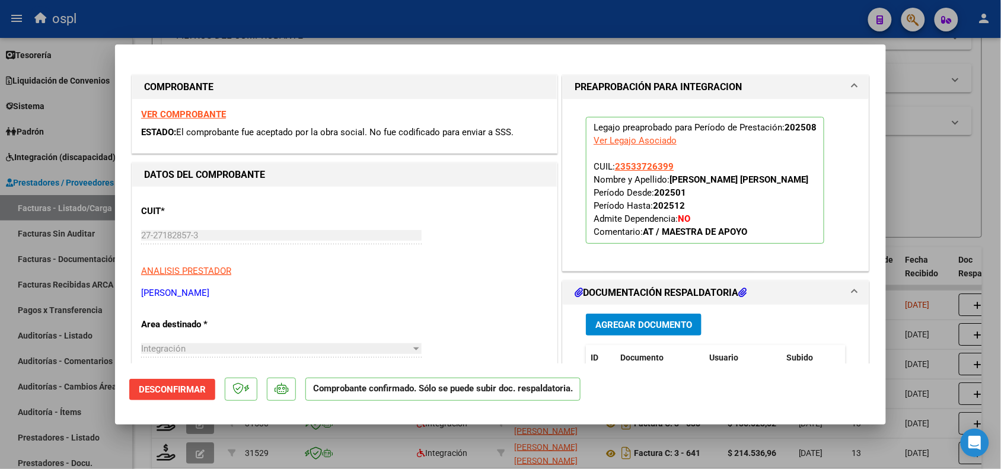
scroll to position [168, 0]
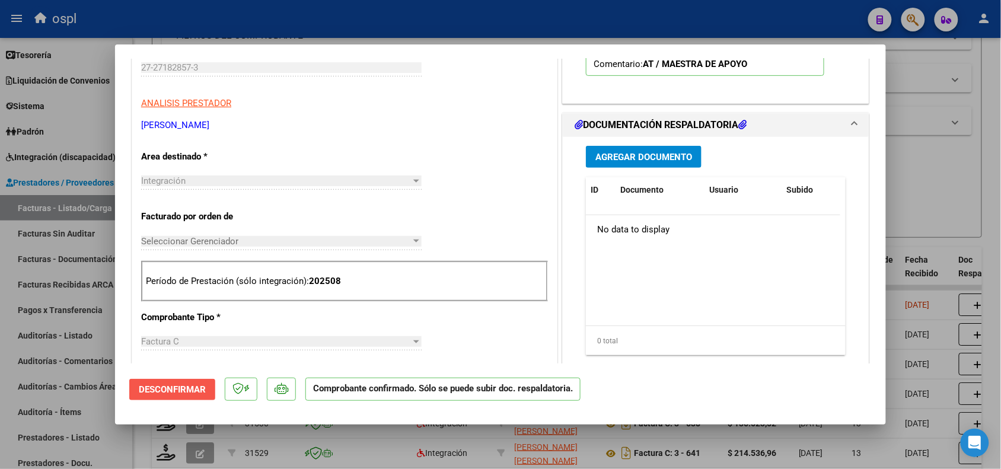
click at [196, 396] on button "Desconfirmar" at bounding box center [172, 389] width 86 height 21
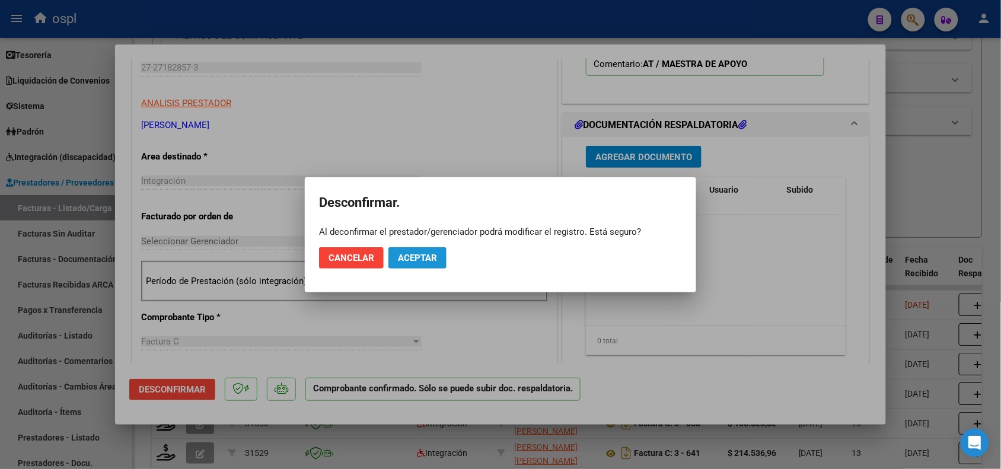
click at [419, 256] on span "Aceptar" at bounding box center [417, 258] width 39 height 11
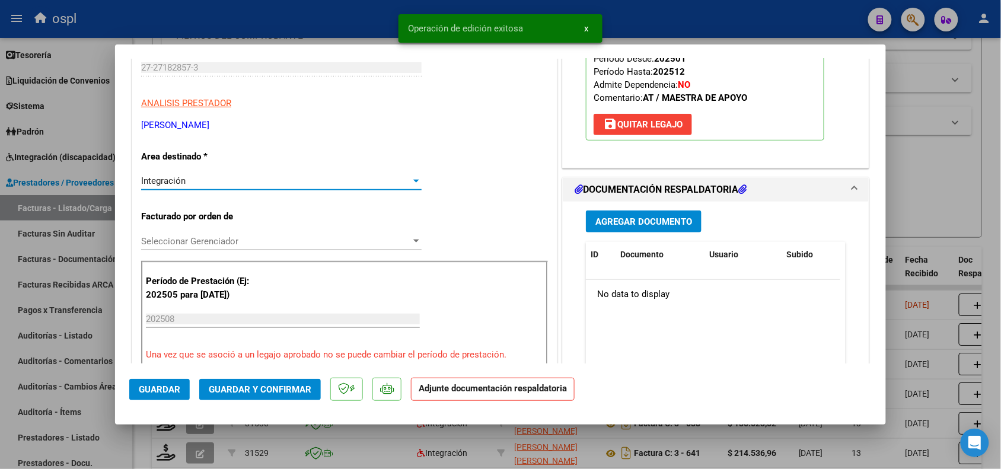
click at [286, 185] on div "Integración" at bounding box center [276, 181] width 270 height 11
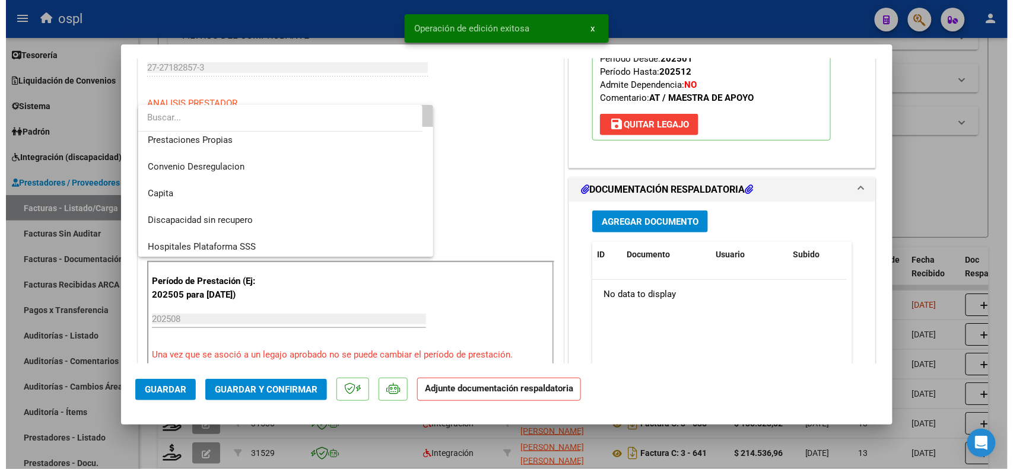
scroll to position [122, 0]
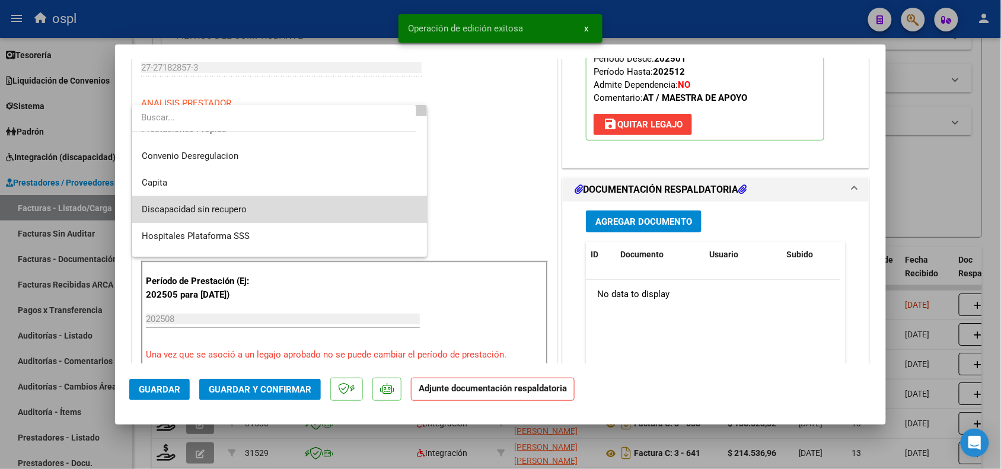
click at [323, 211] on span "Discapacidad sin recupero" at bounding box center [280, 209] width 276 height 27
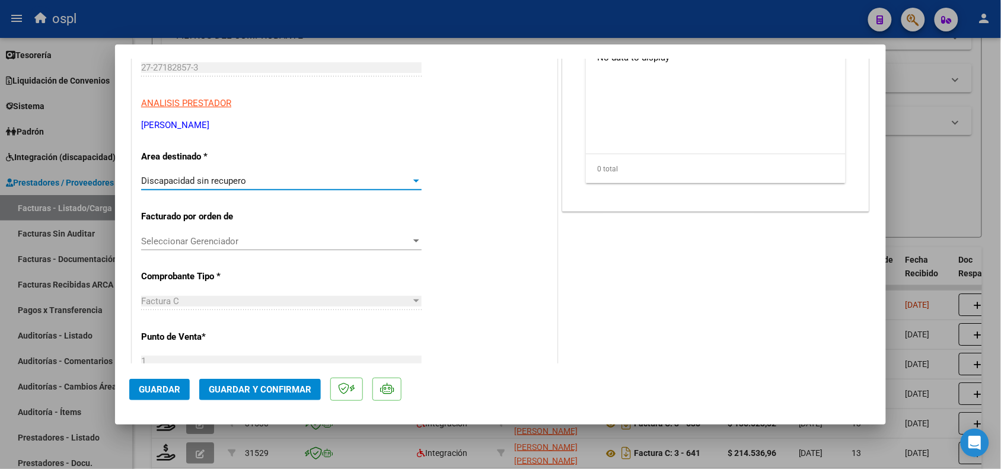
click at [240, 384] on span "Guardar y Confirmar" at bounding box center [260, 389] width 103 height 11
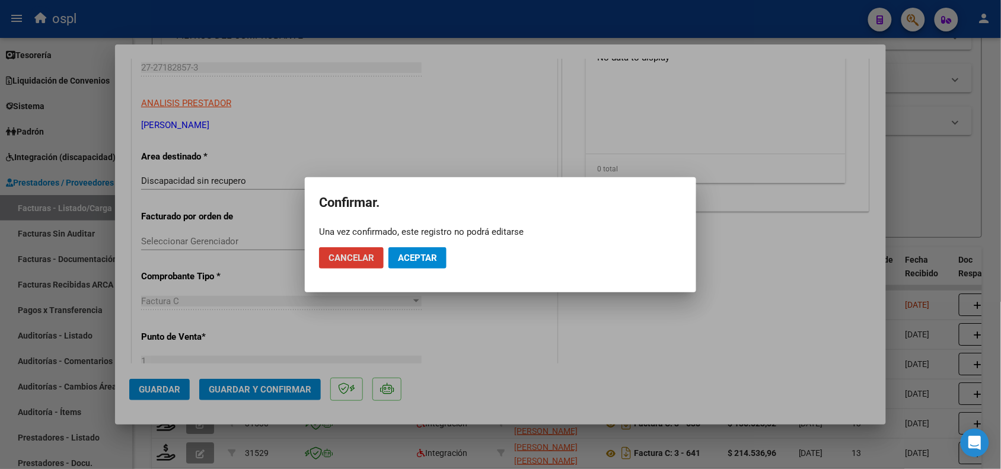
click at [421, 260] on span "Aceptar" at bounding box center [417, 258] width 39 height 11
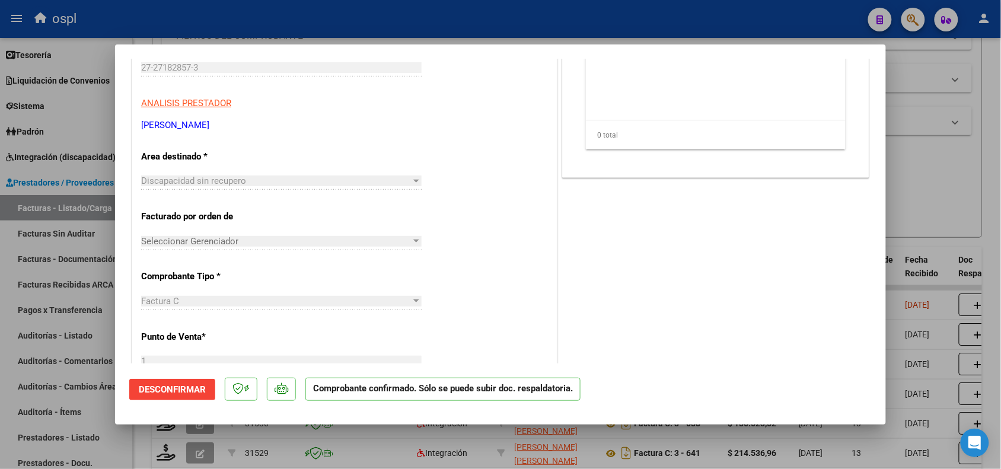
click at [940, 178] on div at bounding box center [500, 234] width 1001 height 469
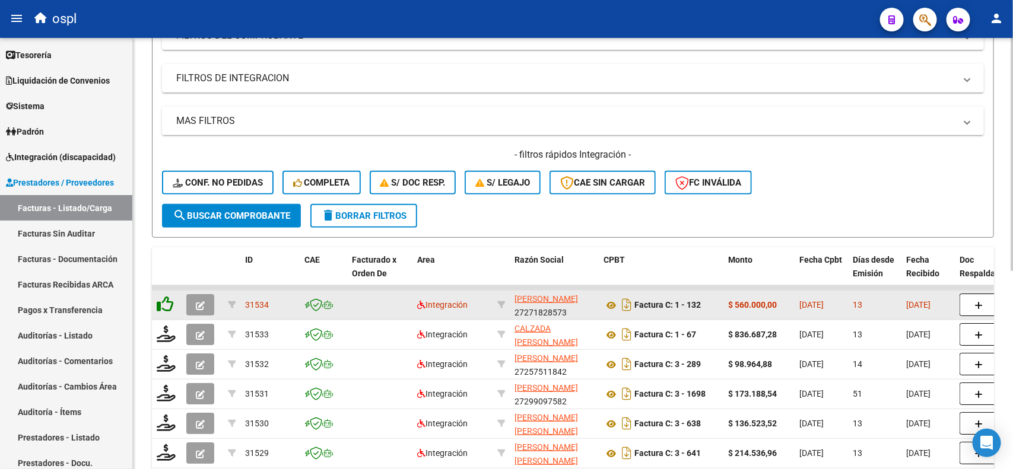
click at [170, 301] on icon at bounding box center [165, 304] width 17 height 17
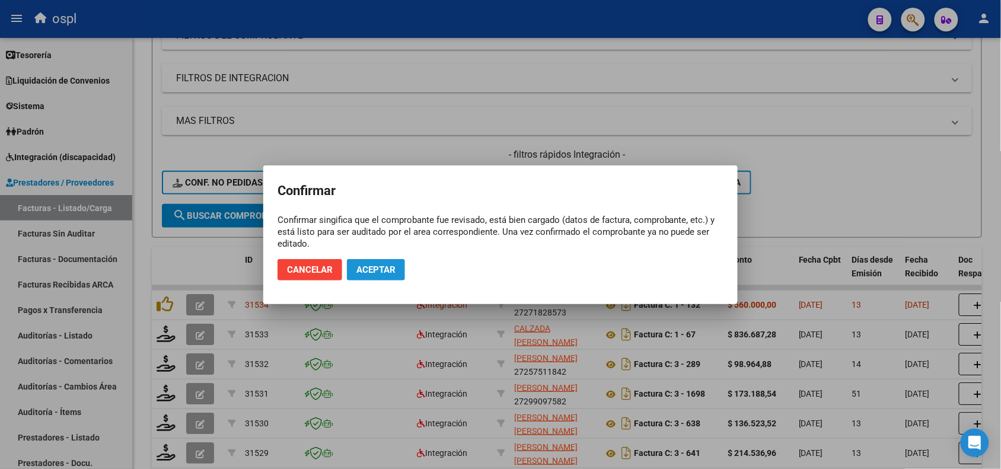
click at [383, 262] on button "Aceptar" at bounding box center [376, 269] width 58 height 21
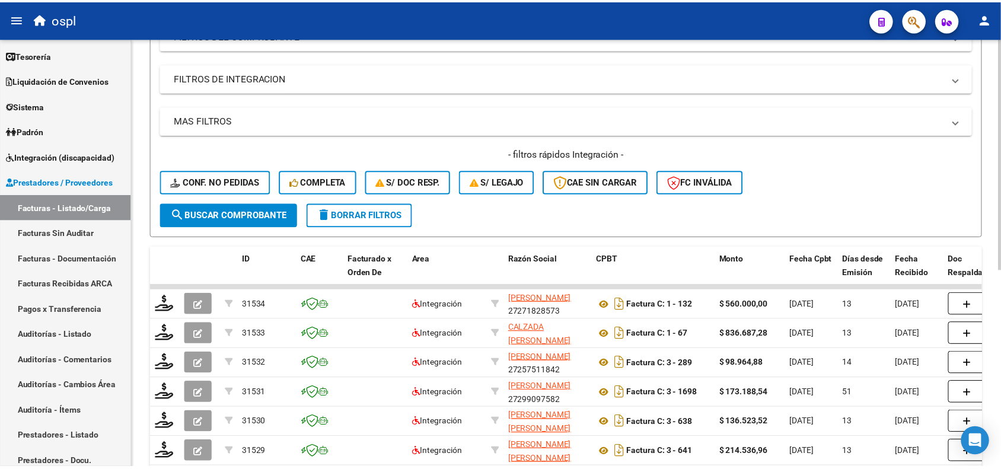
scroll to position [0, 0]
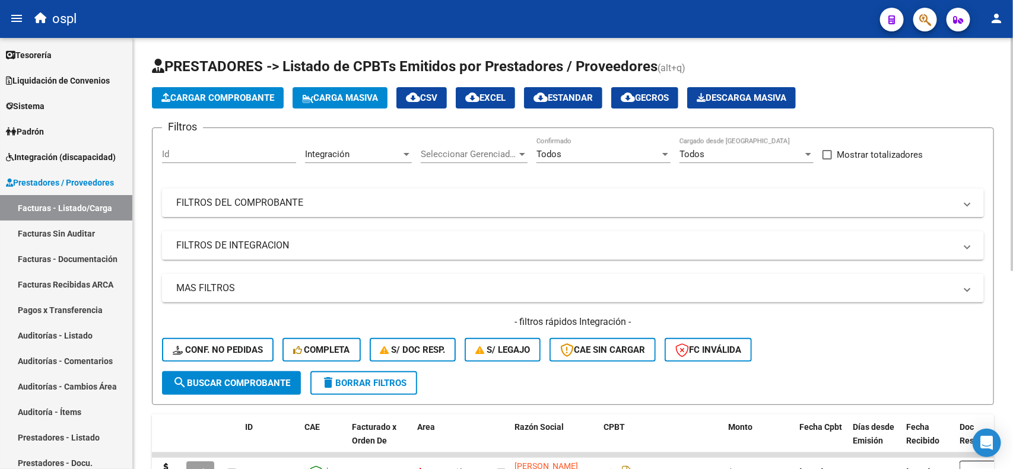
click at [985, 91] on div "Video tutorial PRESTADORES -> Listado de CPBTs Emitidos por Prestadores / Prove…" at bounding box center [574, 432] width 883 height 788
click at [267, 98] on span "Cargar Comprobante" at bounding box center [217, 98] width 113 height 11
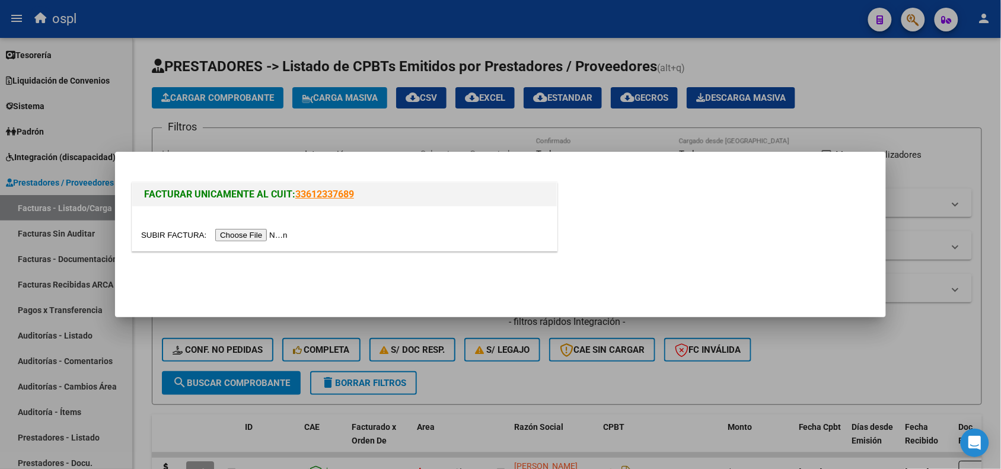
click at [233, 244] on div at bounding box center [344, 228] width 425 height 44
click at [241, 235] on input "file" at bounding box center [216, 235] width 150 height 12
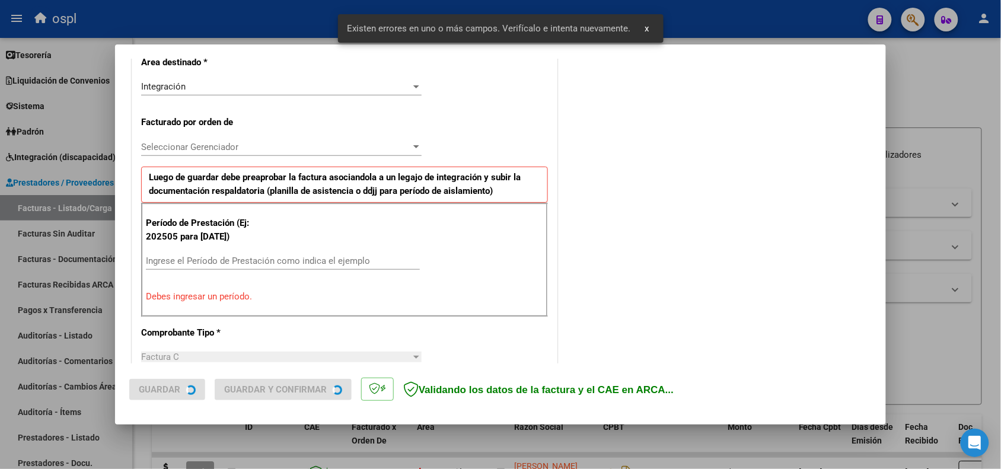
scroll to position [321, 0]
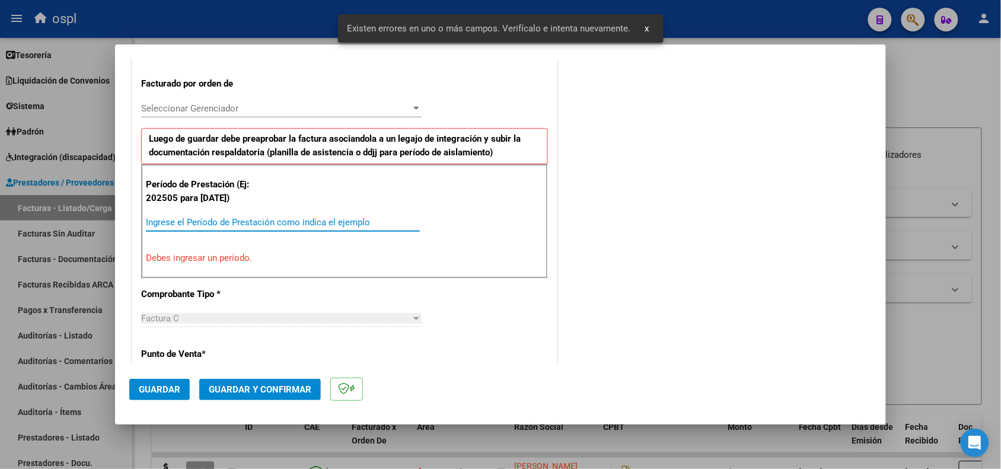
click at [220, 228] on input "Ingrese el Período de Prestación como indica el ejemplo" at bounding box center [283, 222] width 274 height 11
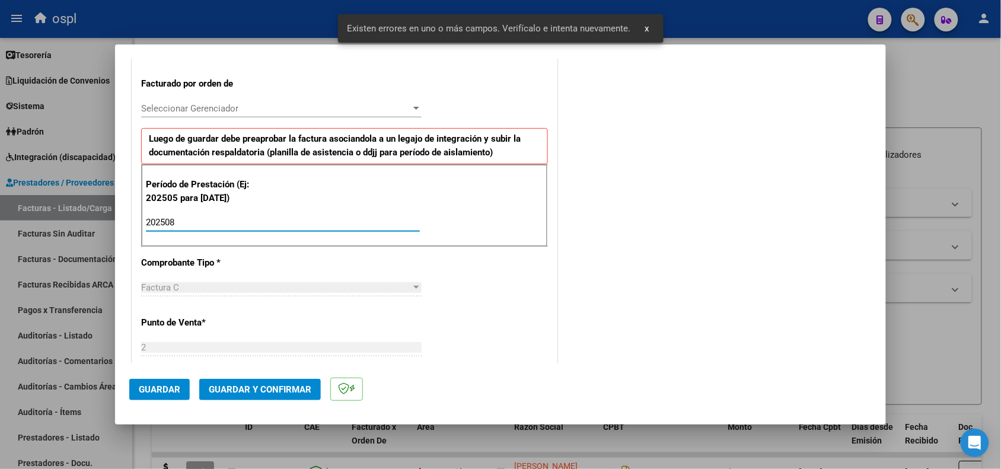
type input "202508"
click at [152, 400] on mat-dialog-actions "Guardar Guardar y Confirmar" at bounding box center [500, 387] width 743 height 47
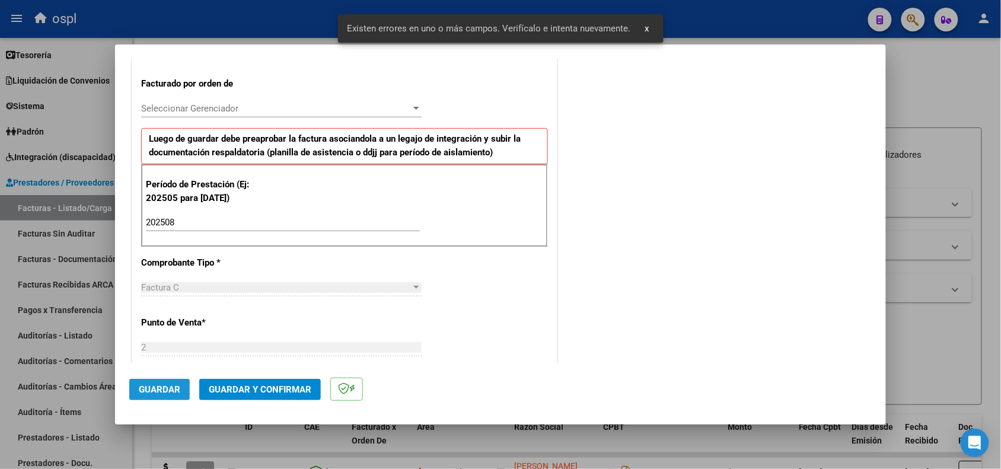
click at [155, 389] on span "Guardar" at bounding box center [160, 389] width 42 height 11
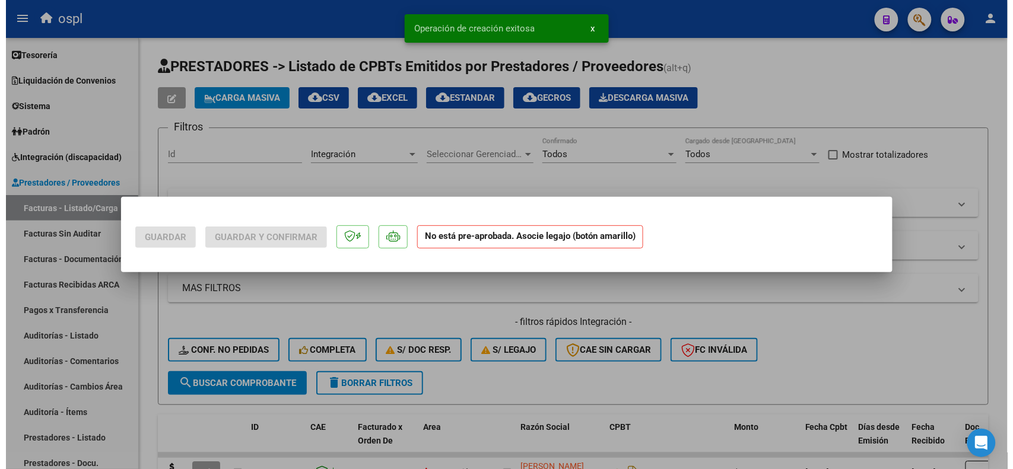
scroll to position [0, 0]
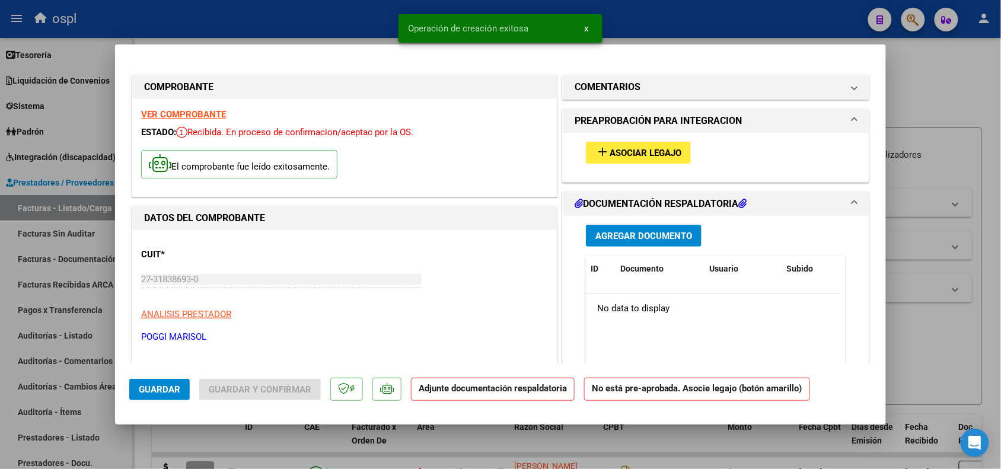
click at [645, 153] on span "Asociar Legajo" at bounding box center [646, 153] width 72 height 11
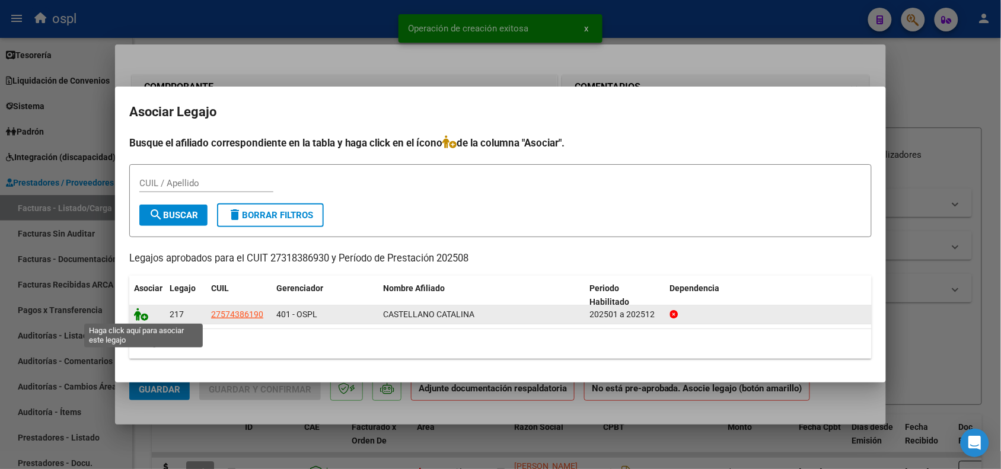
click at [137, 313] on icon at bounding box center [141, 314] width 14 height 13
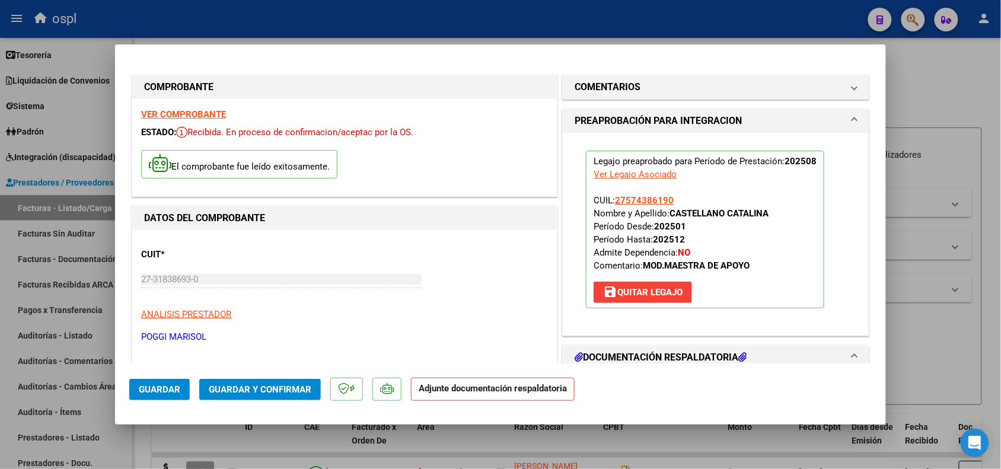
click at [279, 393] on span "Guardar y Confirmar" at bounding box center [260, 389] width 103 height 11
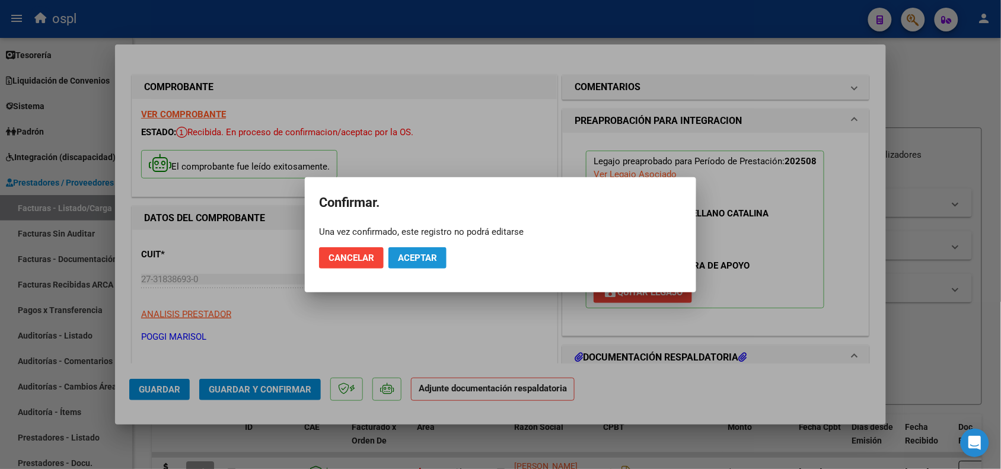
click at [422, 260] on span "Aceptar" at bounding box center [417, 258] width 39 height 11
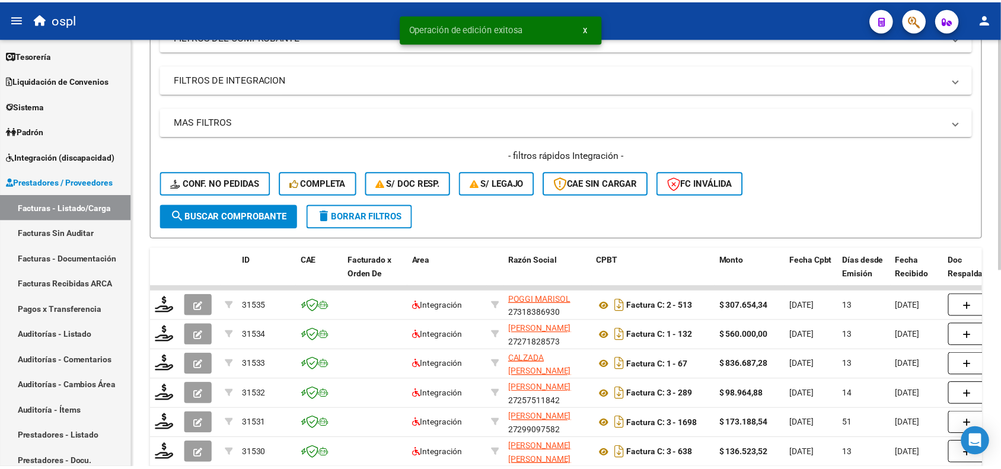
scroll to position [234, 0]
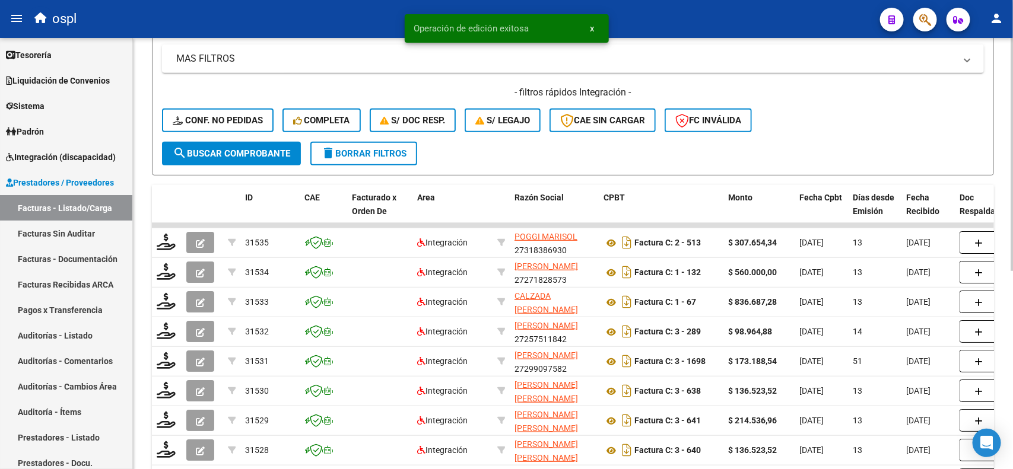
click at [1007, 247] on div "Video tutorial PRESTADORES -> Listado de CPBTs Emitidos por Prestadores / Prove…" at bounding box center [574, 202] width 883 height 788
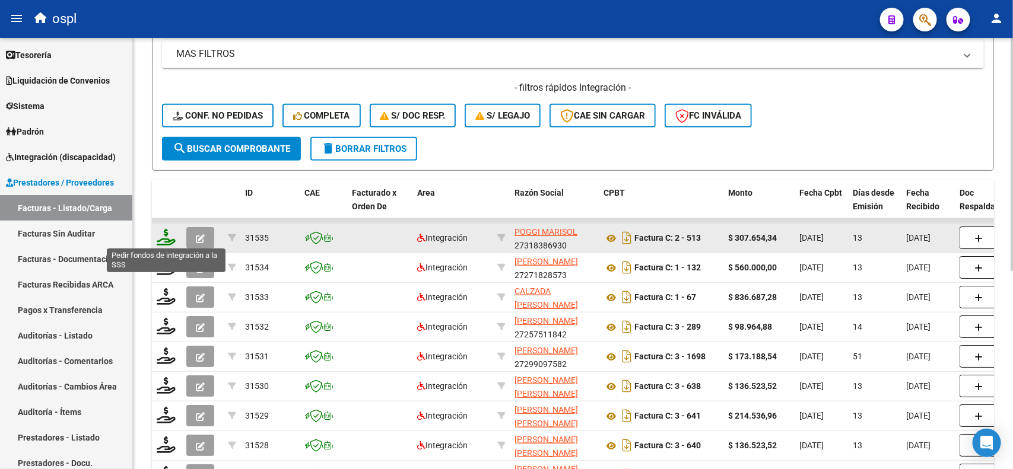
click at [169, 235] on icon at bounding box center [166, 237] width 19 height 17
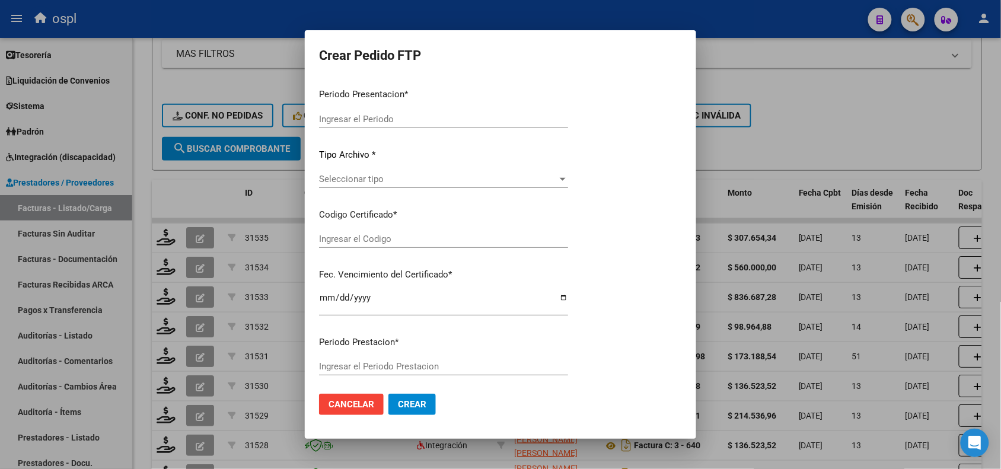
type input "202508"
type input "$ 307.654,34"
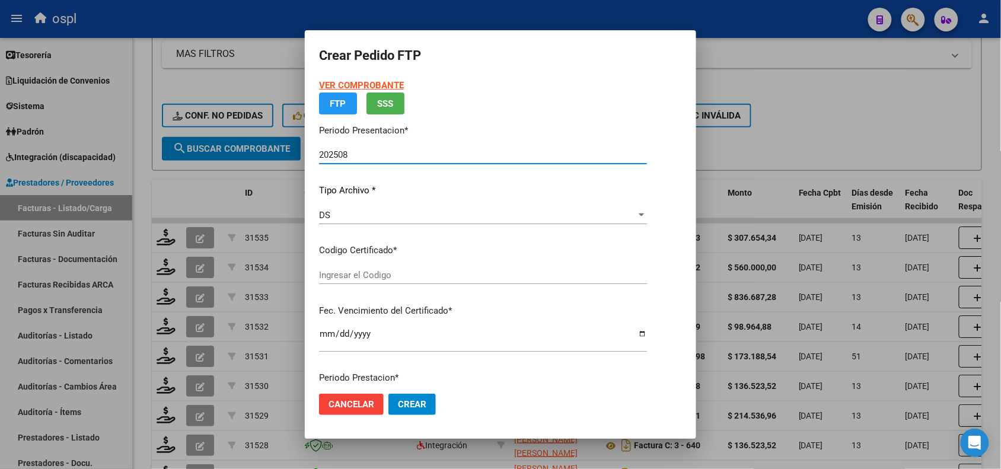
type input "ARG01000574386192024120920291209TUC138"
type input "[DATE]"
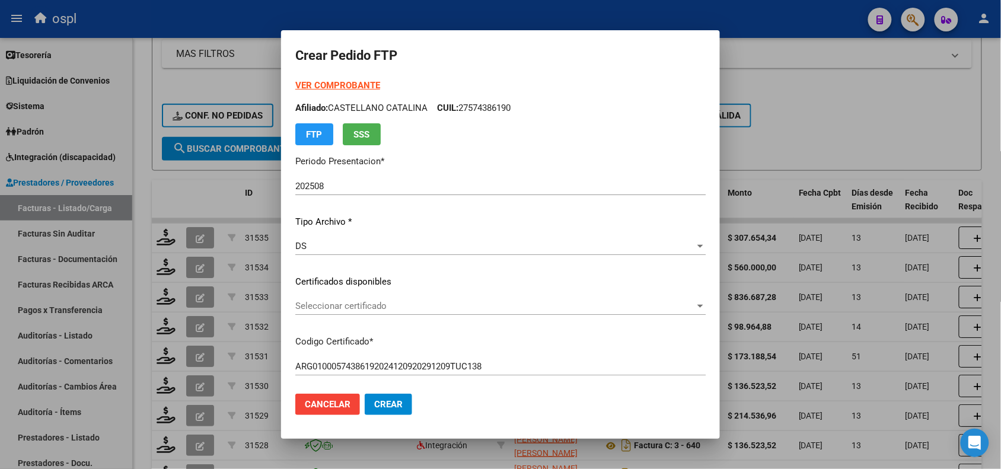
click at [393, 280] on p "Certificados disponibles" at bounding box center [500, 282] width 410 height 14
click at [393, 303] on span "Seleccionar certificado" at bounding box center [495, 306] width 400 height 11
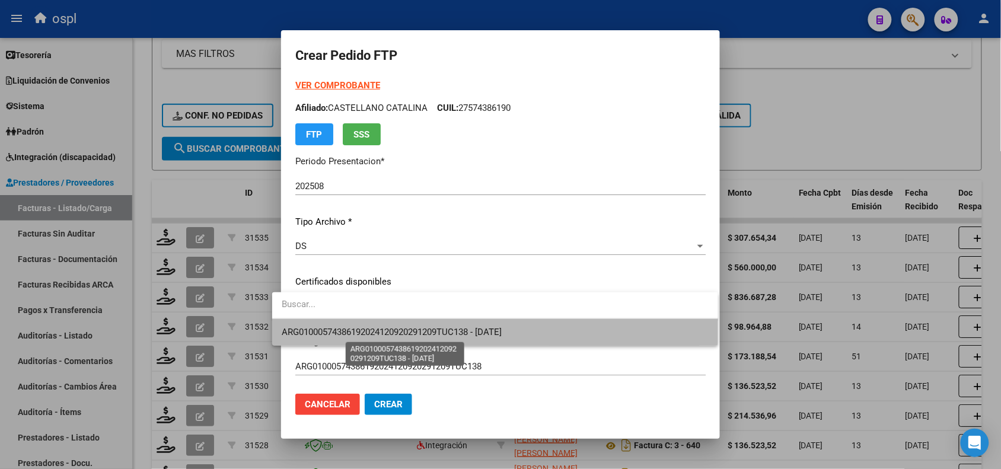
click at [407, 330] on span "ARG01000574386192024120920291209TUC138 - [DATE]" at bounding box center [392, 332] width 220 height 11
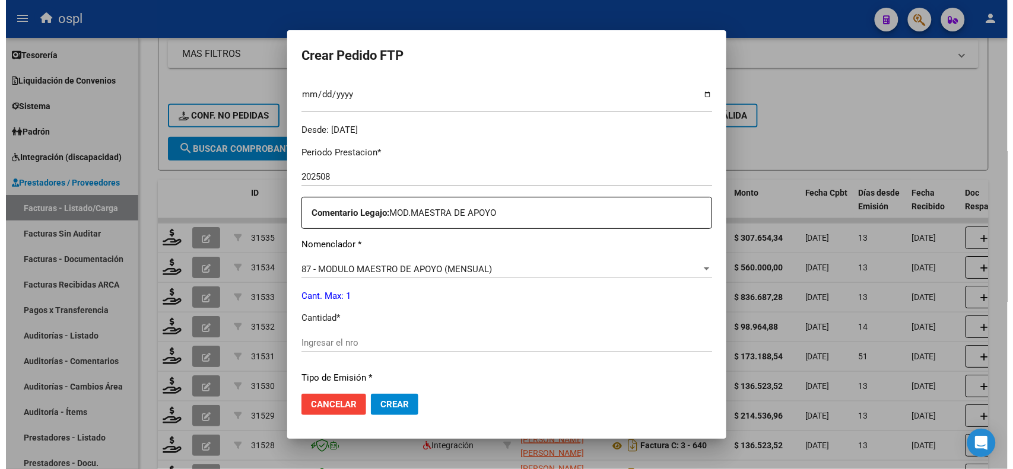
scroll to position [354, 0]
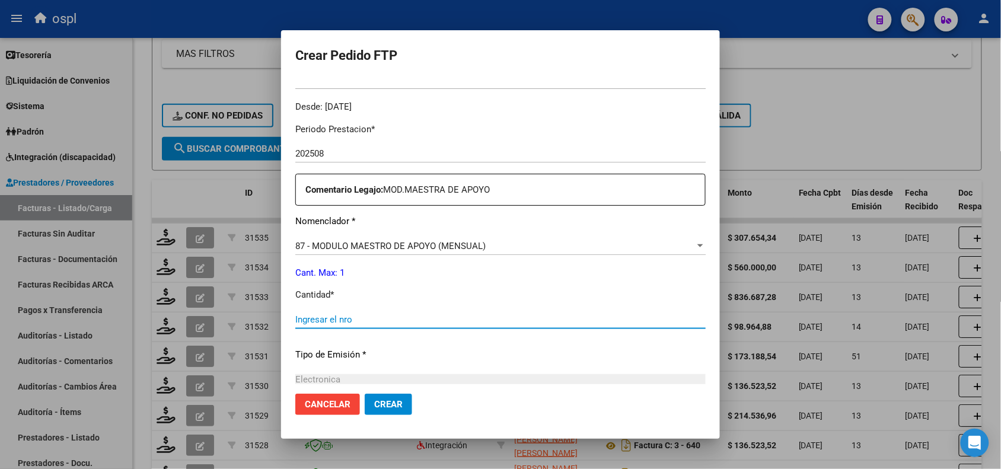
click at [295, 317] on input "Ingresar el nro" at bounding box center [500, 319] width 410 height 11
type input "1"
click at [378, 405] on span "Crear" at bounding box center [388, 404] width 28 height 11
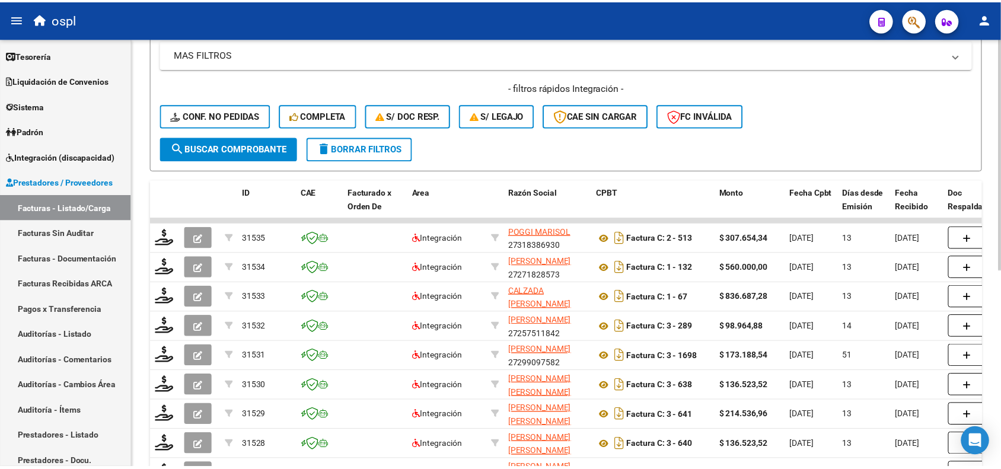
scroll to position [0, 0]
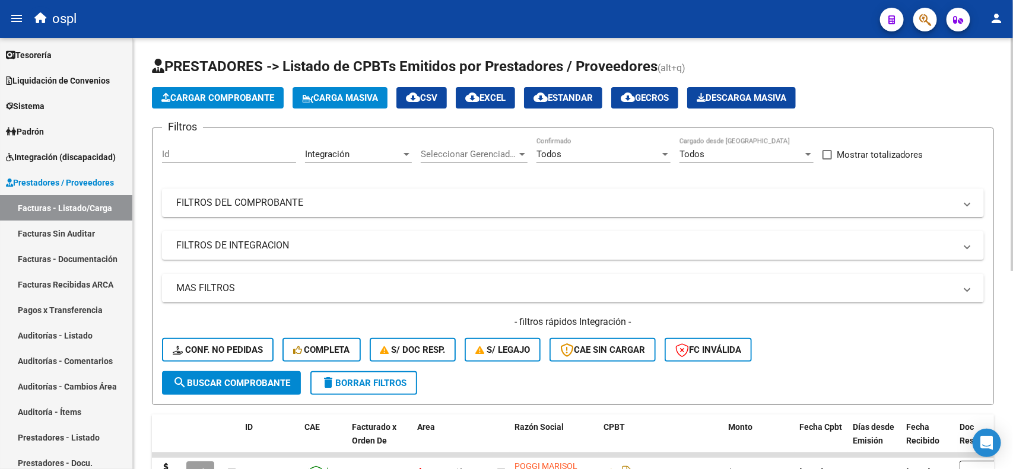
click at [992, 57] on div "Video tutorial PRESTADORES -> Listado de CPBTs Emitidos por Prestadores / Prove…" at bounding box center [574, 432] width 883 height 788
click at [262, 107] on button "Cargar Comprobante" at bounding box center [218, 97] width 132 height 21
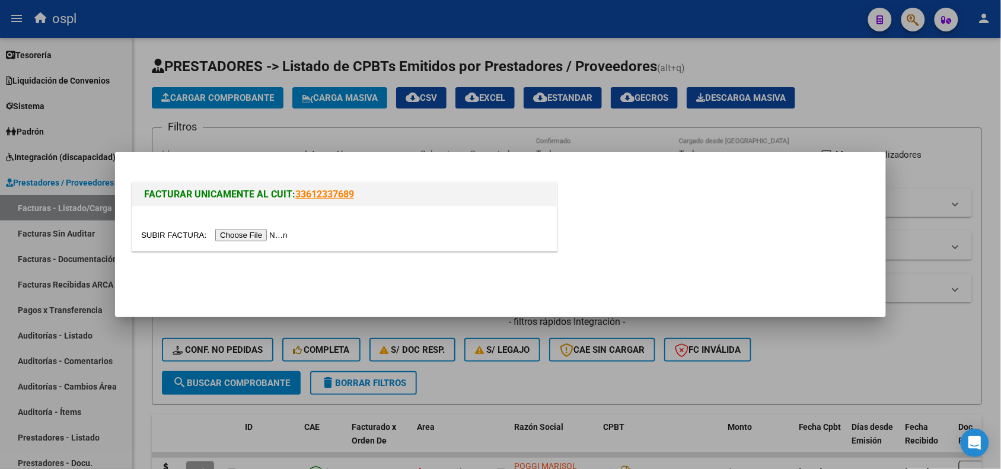
click at [239, 238] on input "file" at bounding box center [216, 235] width 150 height 12
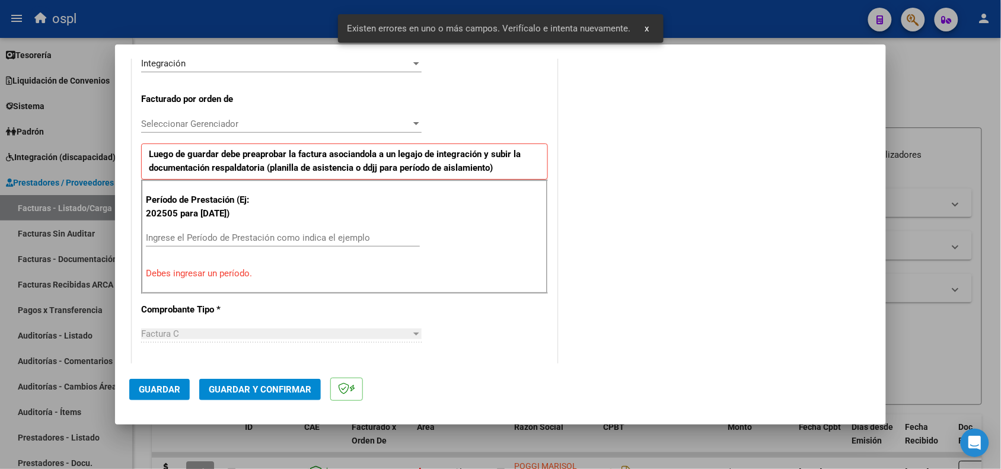
scroll to position [321, 0]
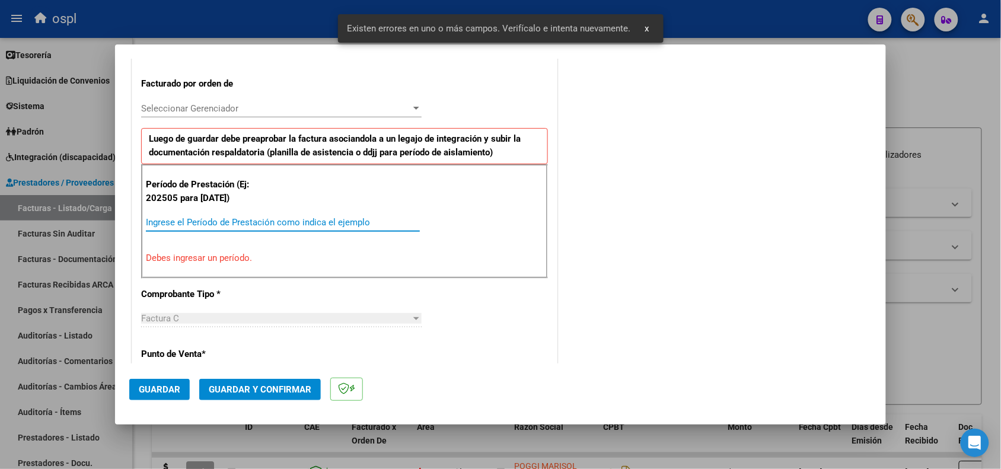
click at [303, 218] on input "Ingrese el Período de Prestación como indica el ejemplo" at bounding box center [283, 222] width 274 height 11
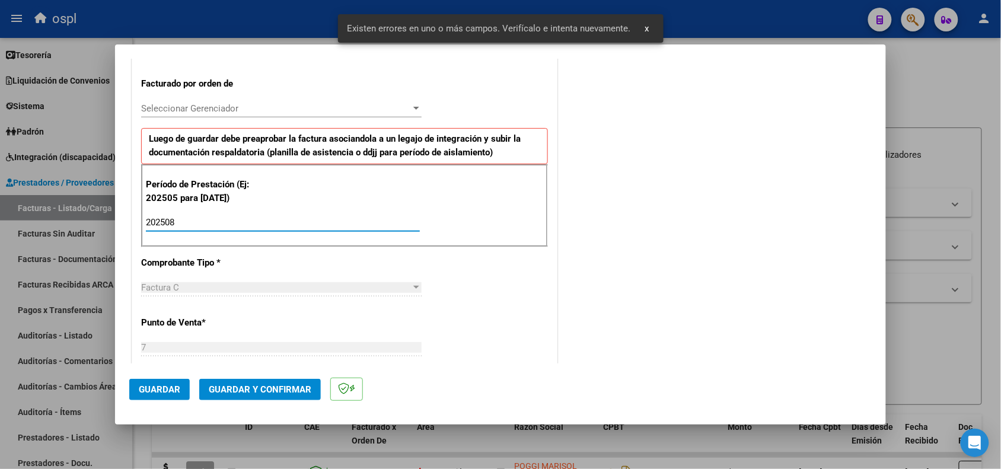
type input "202508"
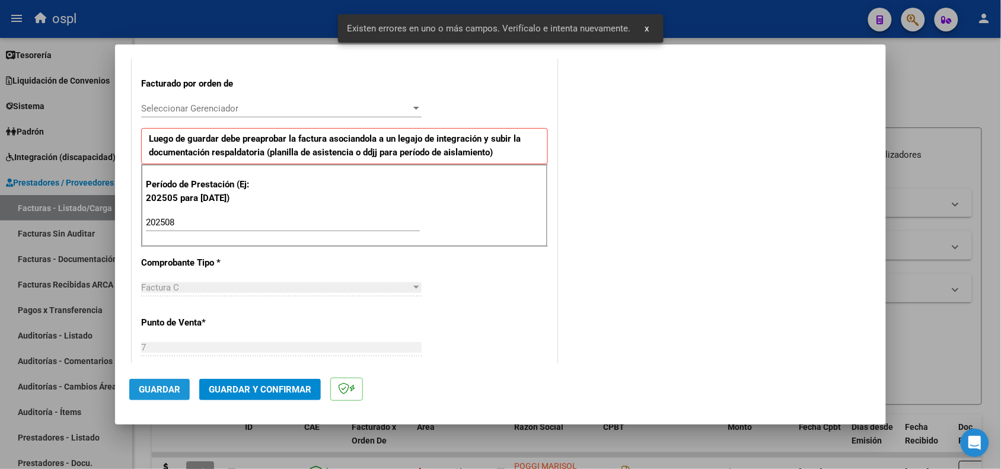
click at [161, 381] on button "Guardar" at bounding box center [159, 389] width 61 height 21
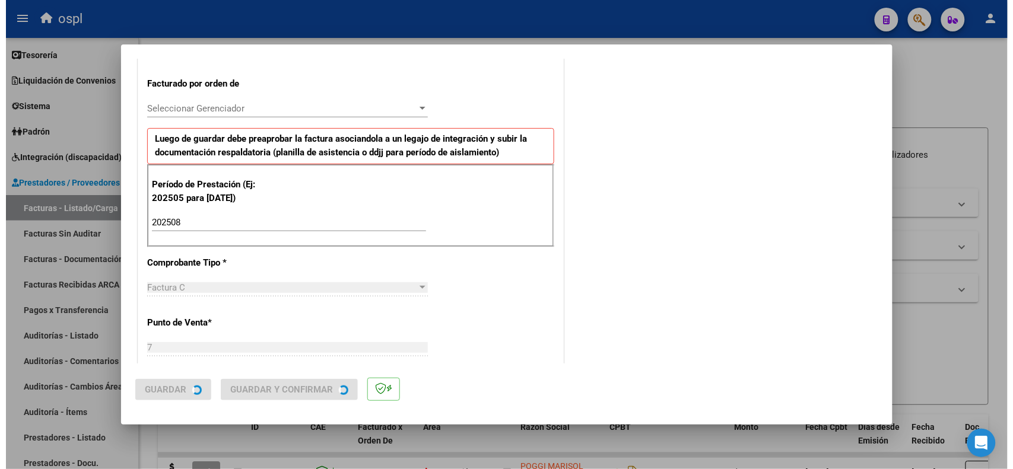
scroll to position [0, 0]
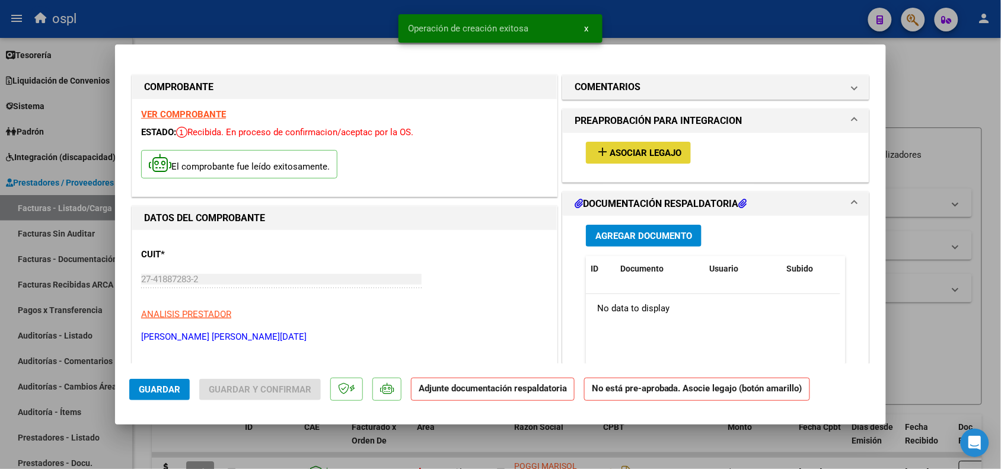
click at [617, 150] on span "Asociar Legajo" at bounding box center [646, 153] width 72 height 11
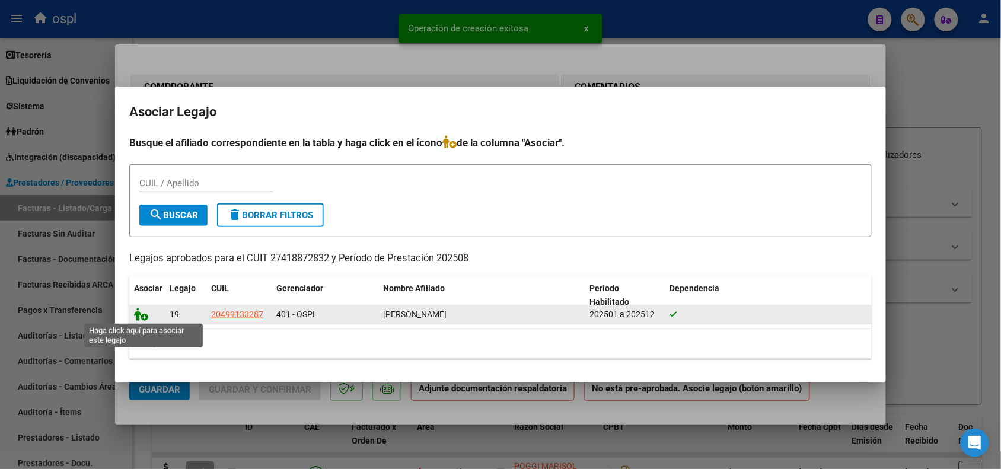
click at [141, 316] on icon at bounding box center [141, 314] width 14 height 13
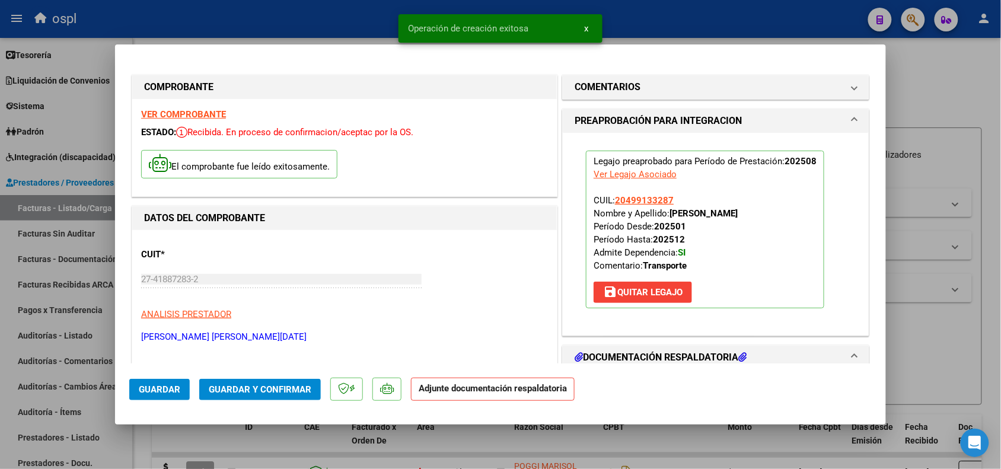
click at [241, 390] on span "Guardar y Confirmar" at bounding box center [260, 389] width 103 height 11
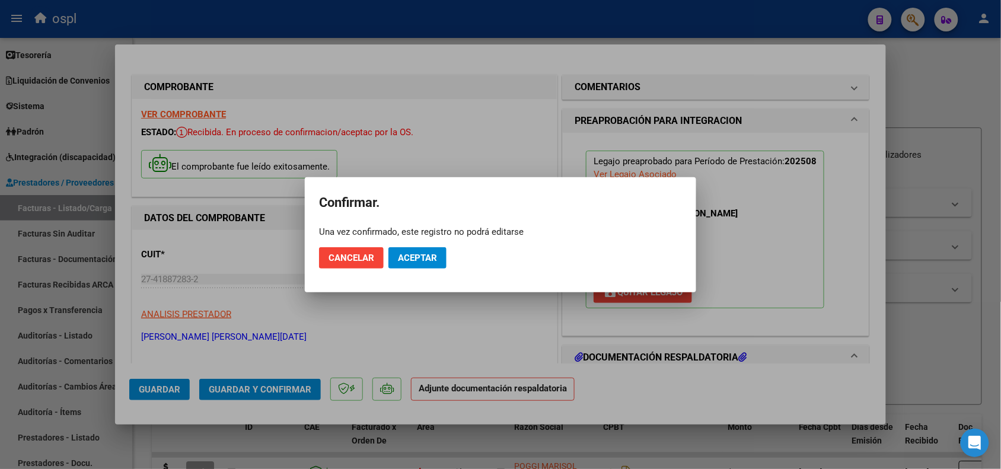
drag, startPoint x: 422, startPoint y: 244, endPoint x: 419, endPoint y: 259, distance: 15.0
click at [419, 259] on mat-dialog-actions "Cancelar Aceptar" at bounding box center [500, 258] width 363 height 40
click at [419, 259] on span "Aceptar" at bounding box center [417, 258] width 39 height 11
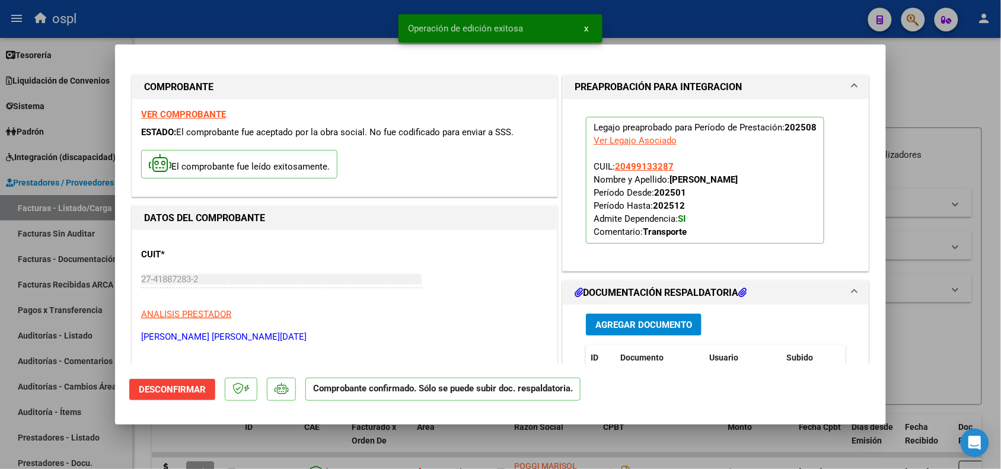
click at [933, 356] on div at bounding box center [500, 234] width 1001 height 469
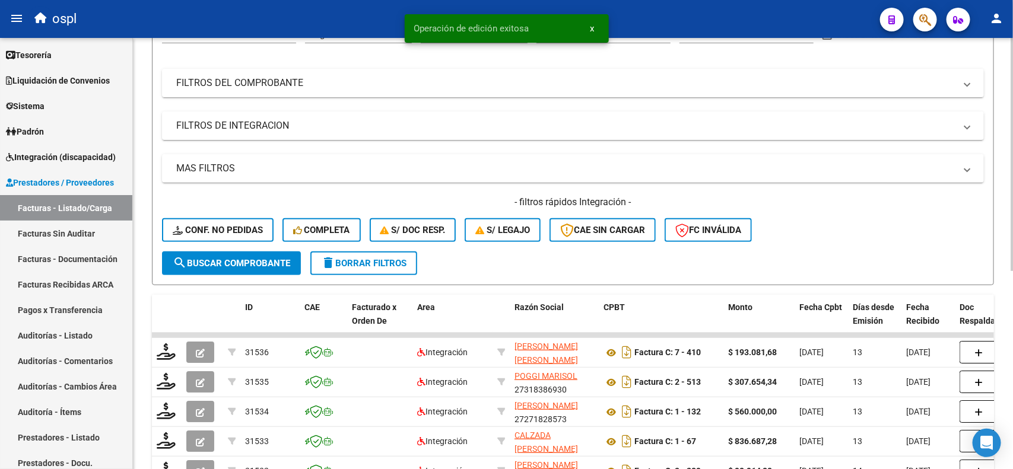
click at [1001, 176] on div at bounding box center [1011, 220] width 3 height 233
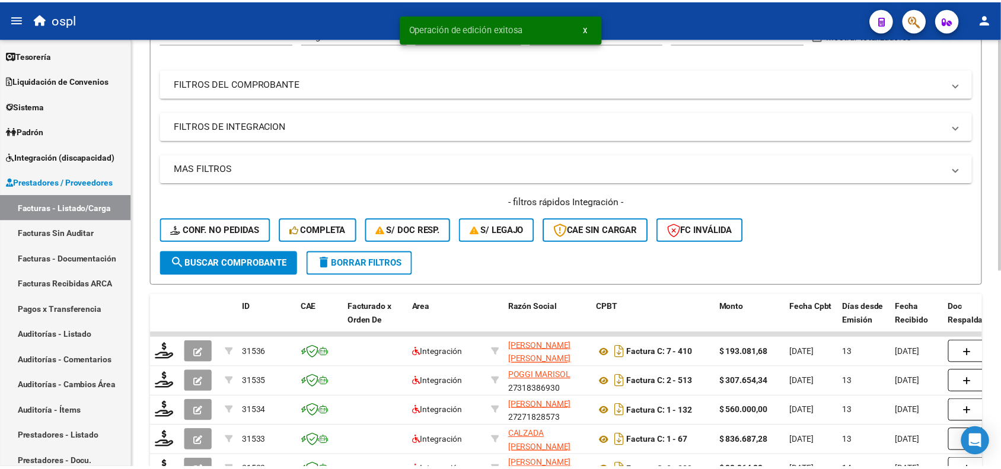
scroll to position [125, 0]
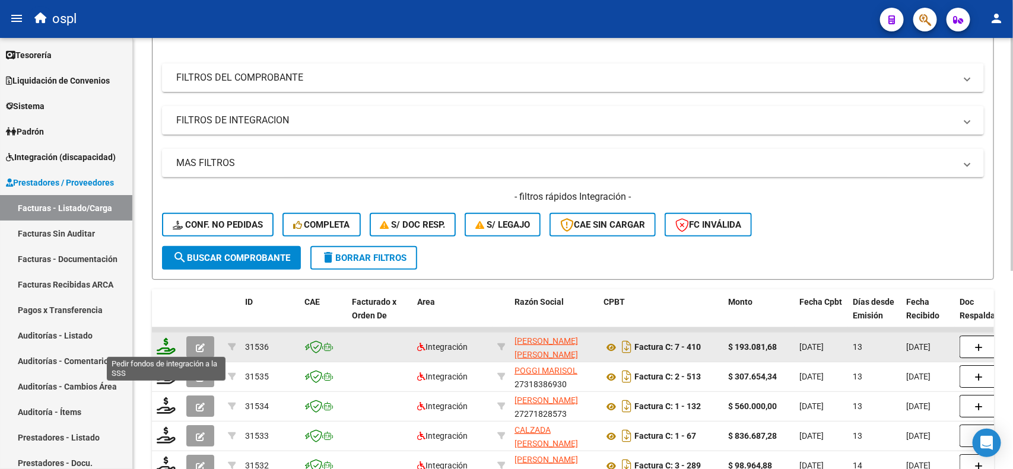
click at [158, 348] on icon at bounding box center [166, 346] width 19 height 17
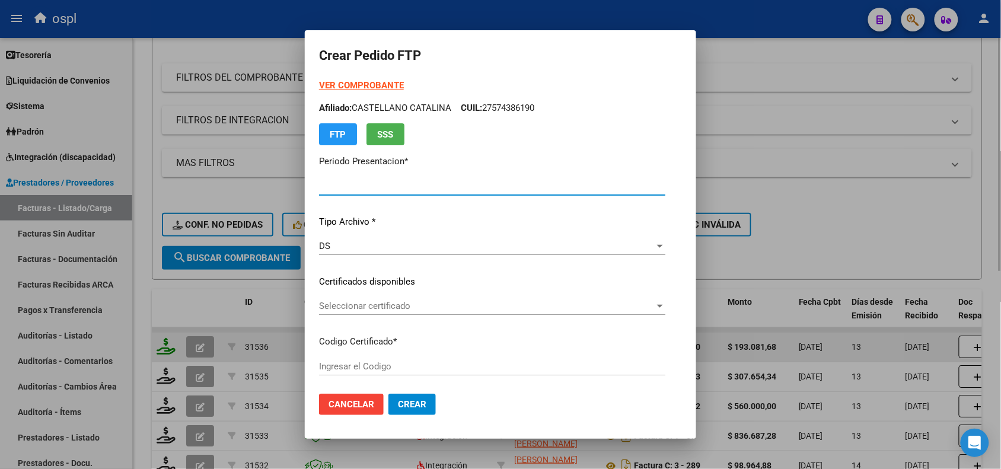
type input "202508"
type input "$ 193.081,68"
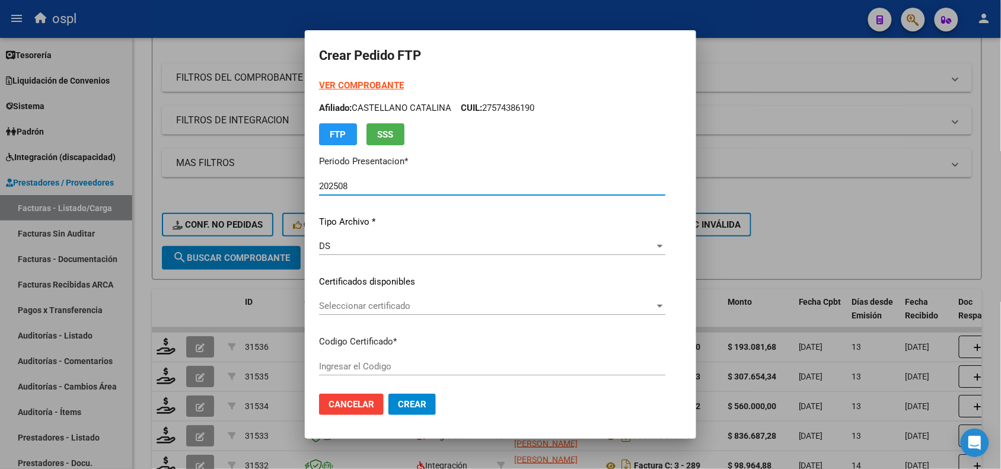
type input "ARG02000499133282019061920250619COR466"
type input "[DATE]"
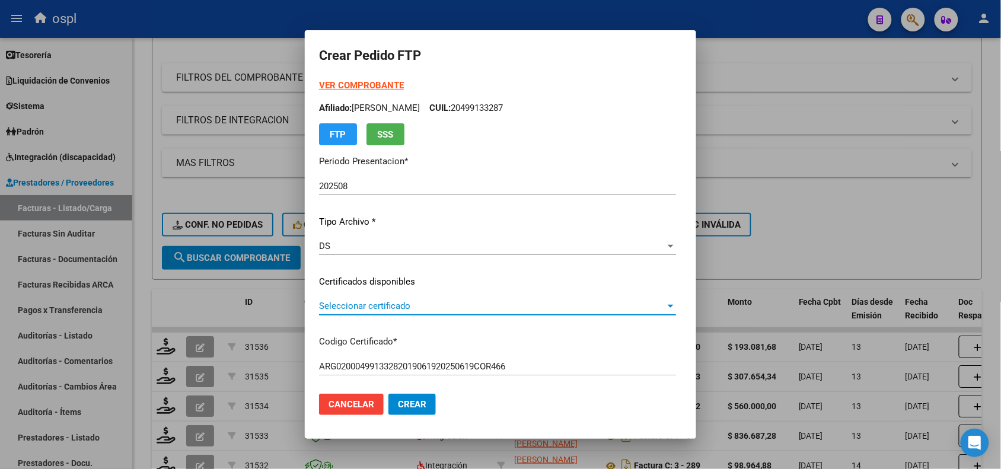
click at [485, 308] on span "Seleccionar certificado" at bounding box center [492, 306] width 346 height 11
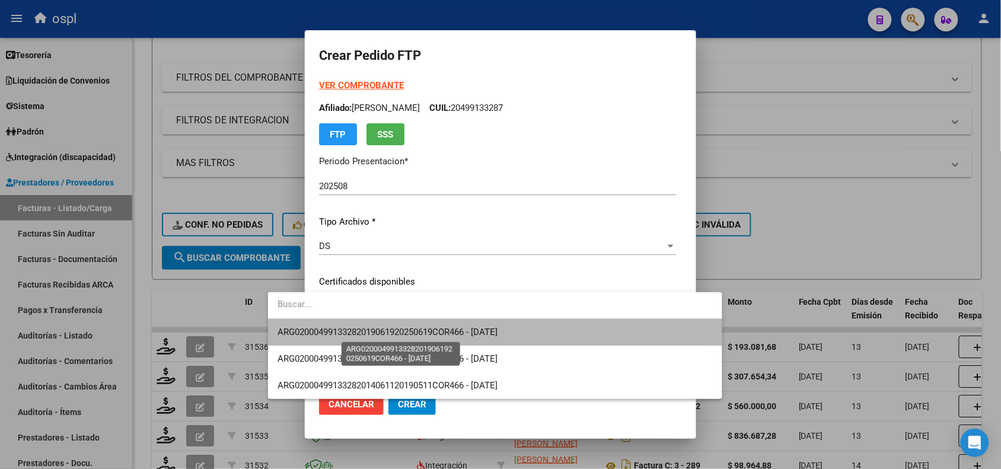
click at [488, 327] on span "ARG02000499133282019061920250619COR466 - [DATE]" at bounding box center [388, 332] width 220 height 11
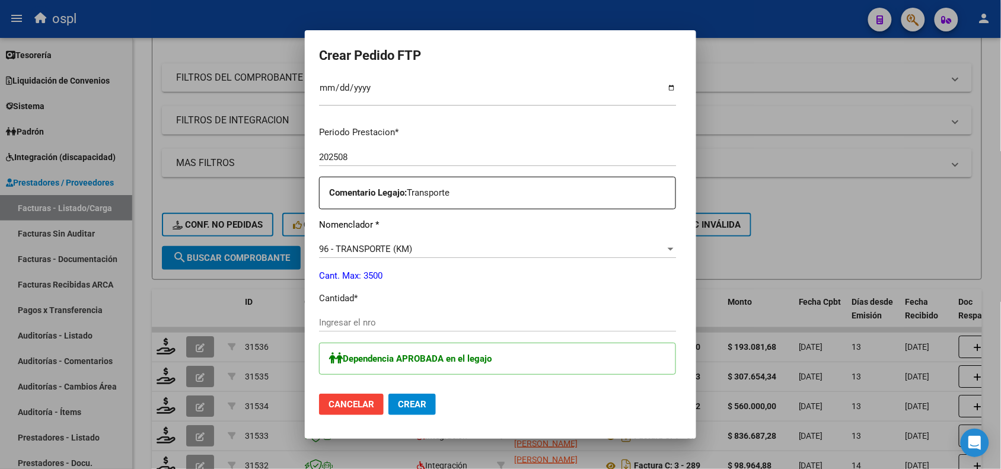
scroll to position [368, 0]
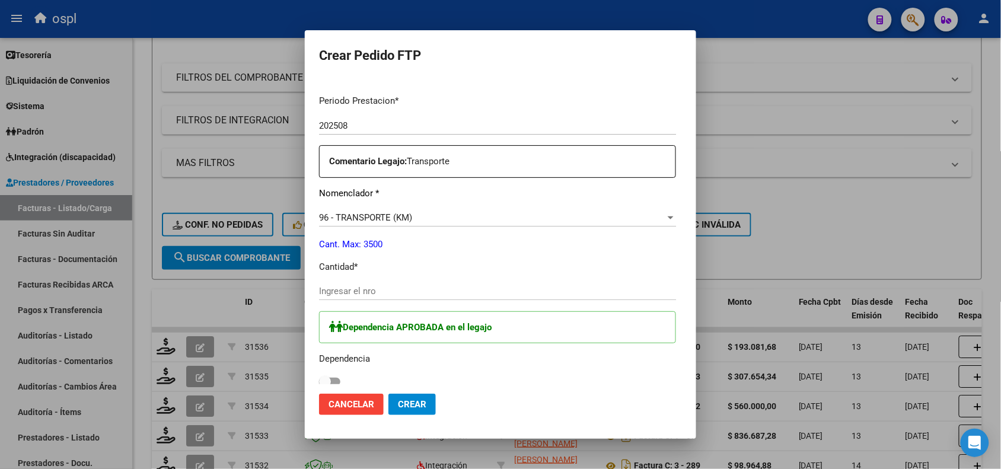
click at [497, 284] on div "Ingresar el nro" at bounding box center [497, 291] width 357 height 18
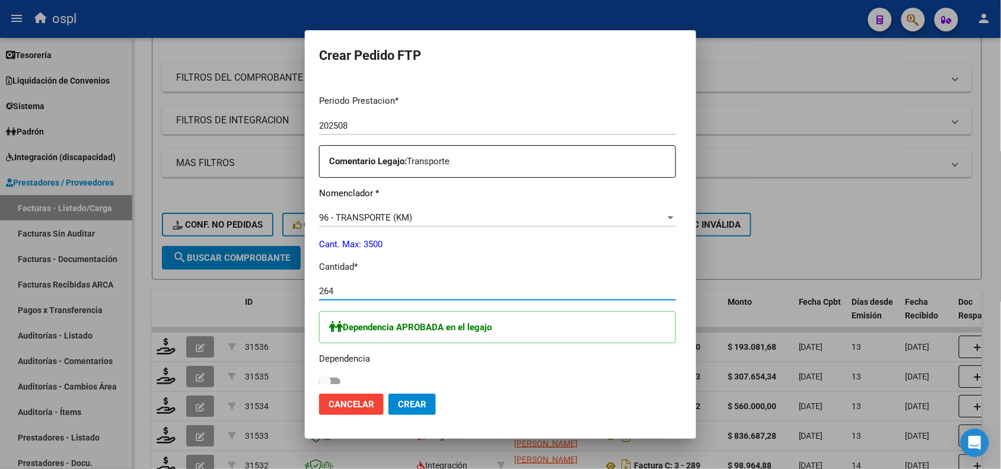
type input "264"
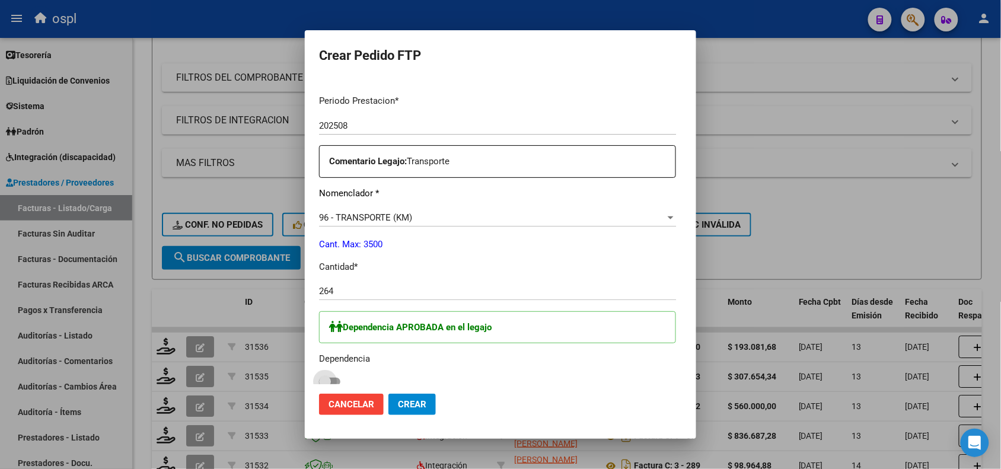
click at [319, 381] on span at bounding box center [329, 382] width 21 height 8
click at [324, 386] on input "checkbox" at bounding box center [324, 386] width 1 height 1
checkbox input "true"
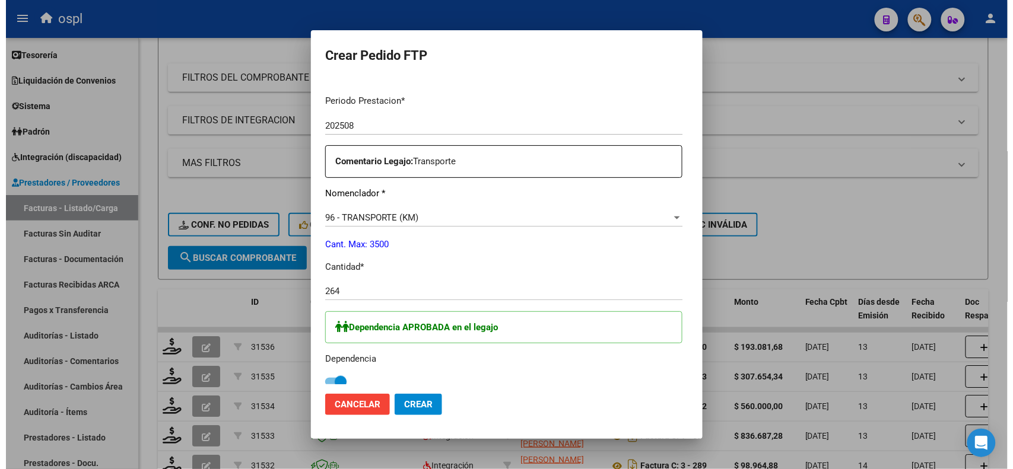
scroll to position [523, 0]
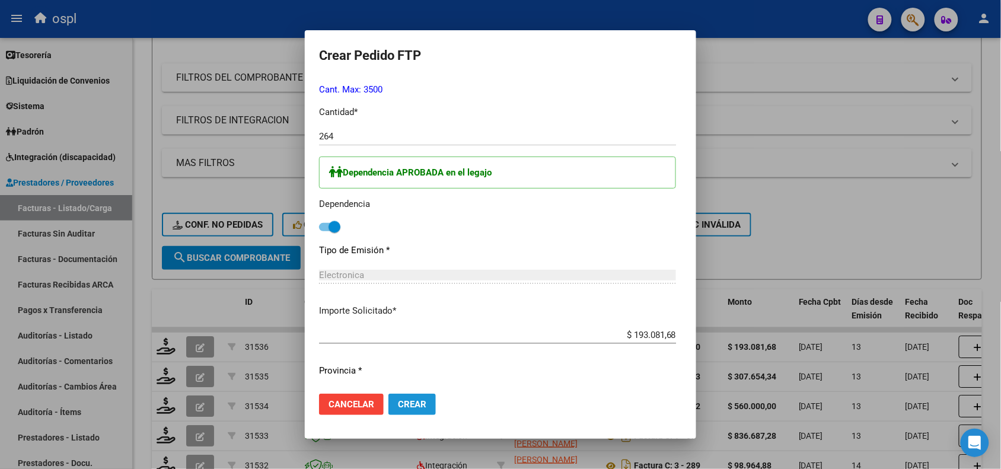
click at [398, 407] on span "Crear" at bounding box center [412, 404] width 28 height 11
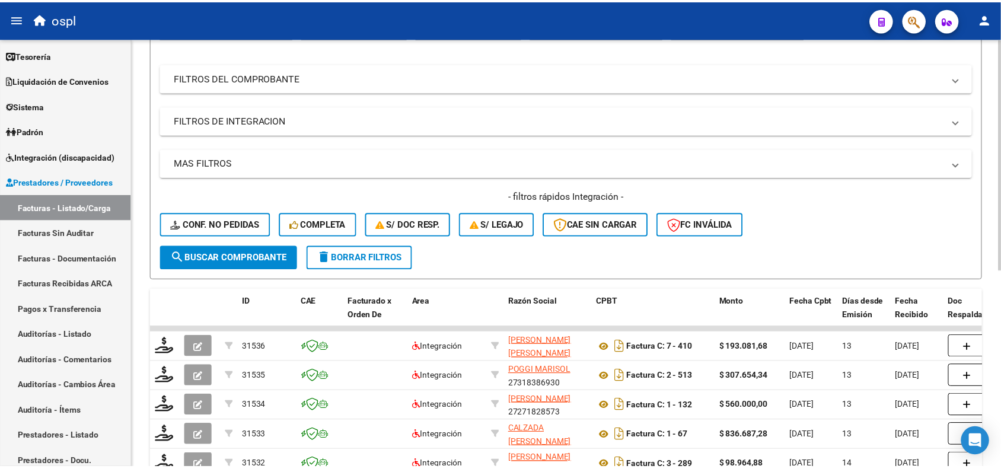
scroll to position [0, 0]
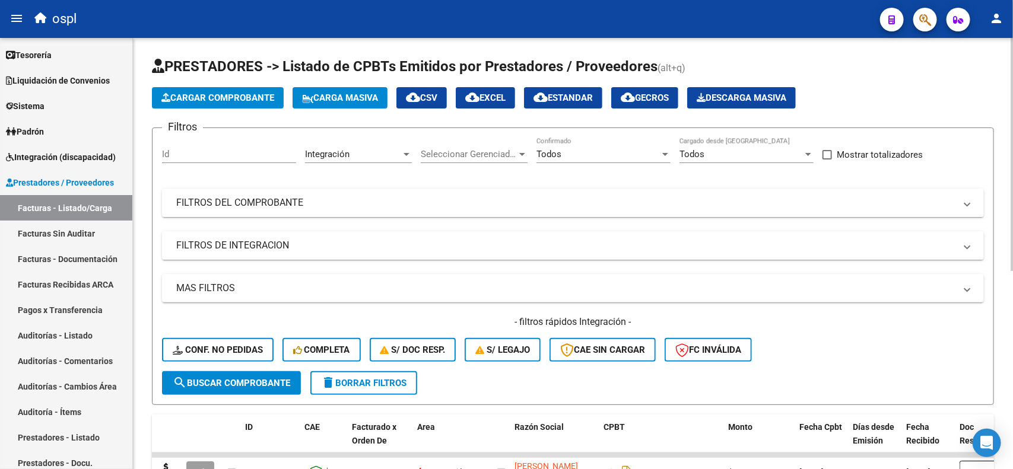
click at [989, 116] on div "Video tutorial PRESTADORES -> Listado de CPBTs Emitidos por Prestadores / Prove…" at bounding box center [574, 432] width 883 height 788
click at [256, 87] on button "Cargar Comprobante" at bounding box center [218, 97] width 132 height 21
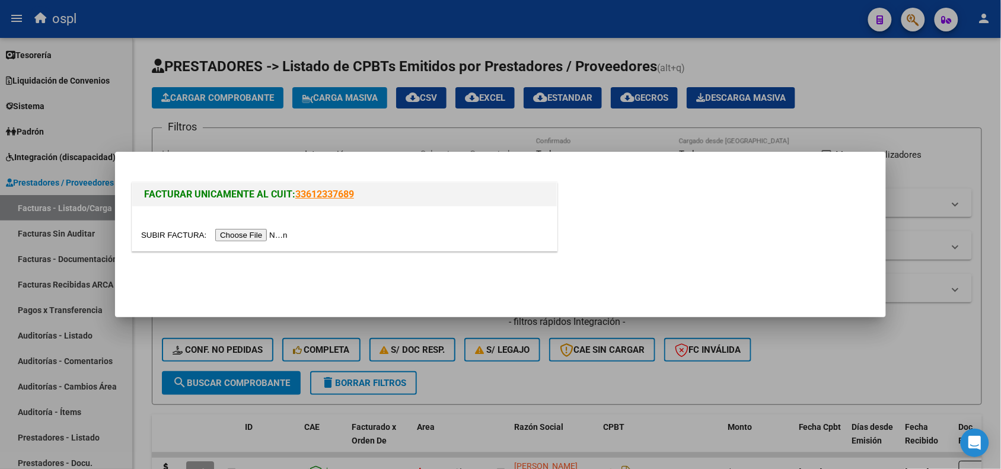
click at [239, 239] on input "file" at bounding box center [216, 235] width 150 height 12
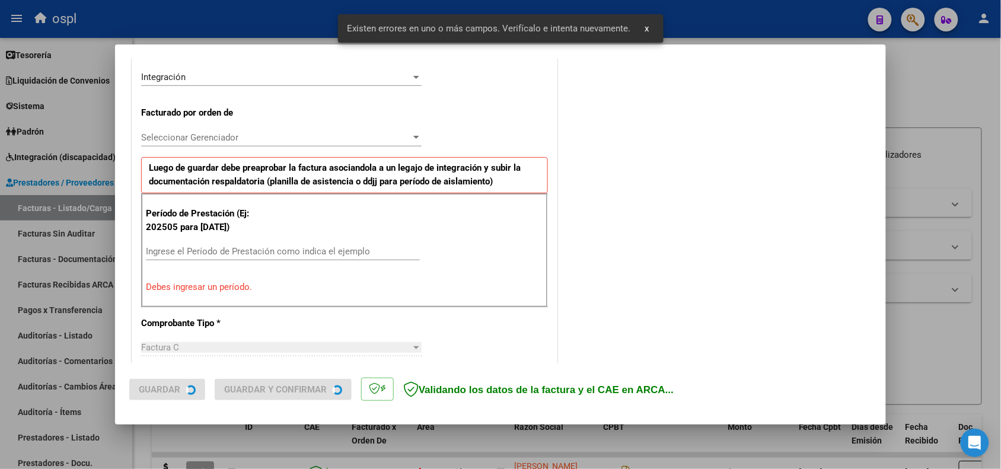
scroll to position [321, 0]
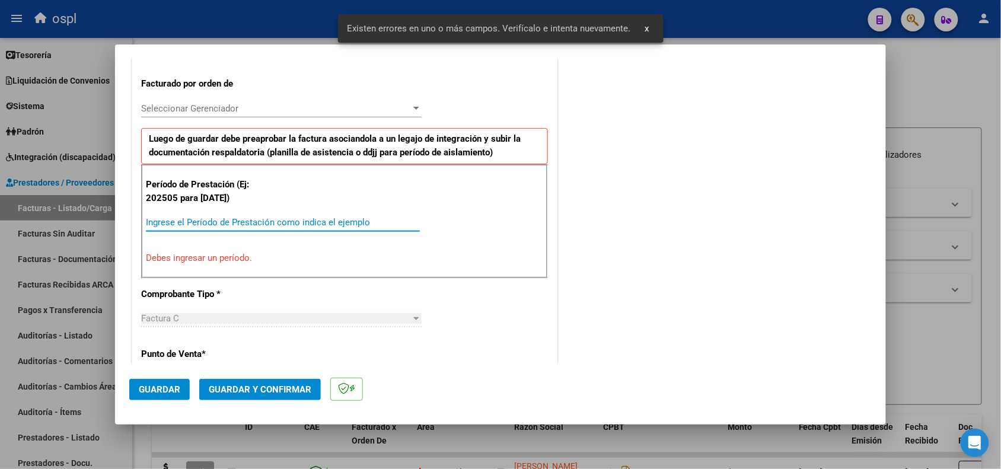
click at [284, 224] on input "Ingrese el Período de Prestación como indica el ejemplo" at bounding box center [283, 222] width 274 height 11
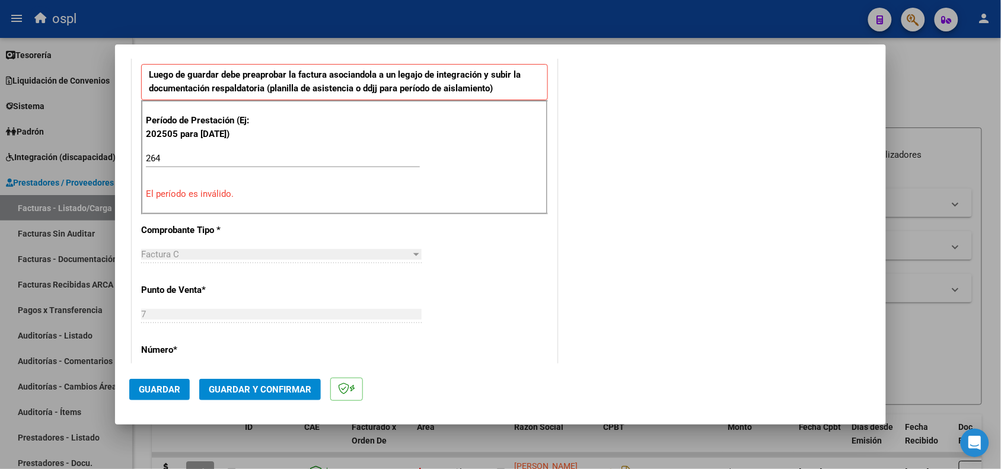
scroll to position [463, 0]
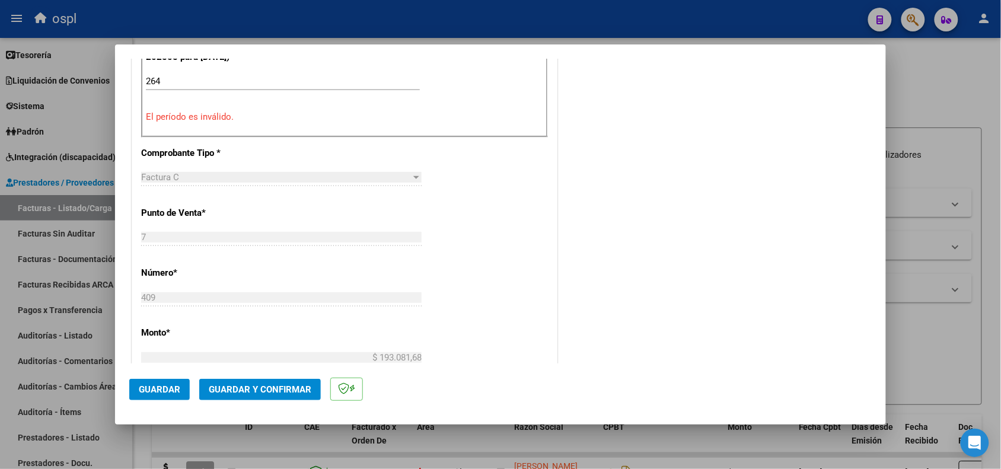
click at [286, 77] on input "264" at bounding box center [283, 81] width 274 height 11
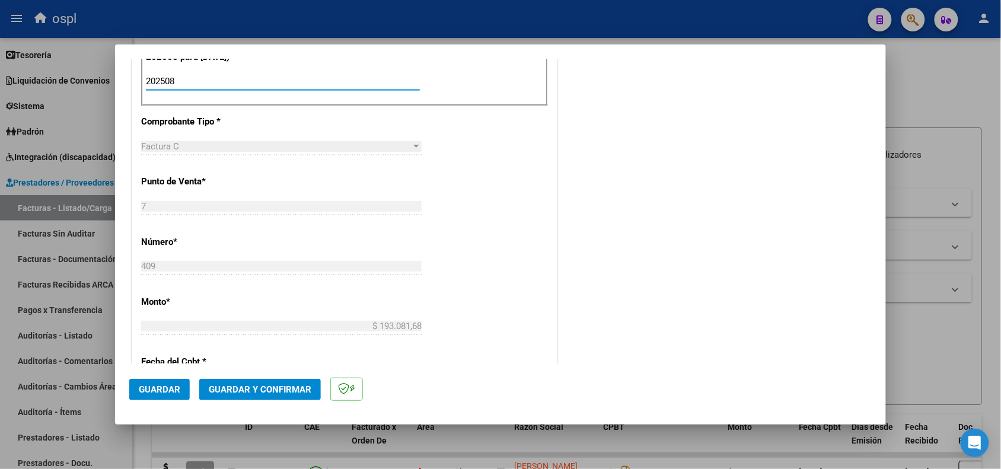
type input "202508"
click at [155, 380] on button "Guardar" at bounding box center [159, 389] width 61 height 21
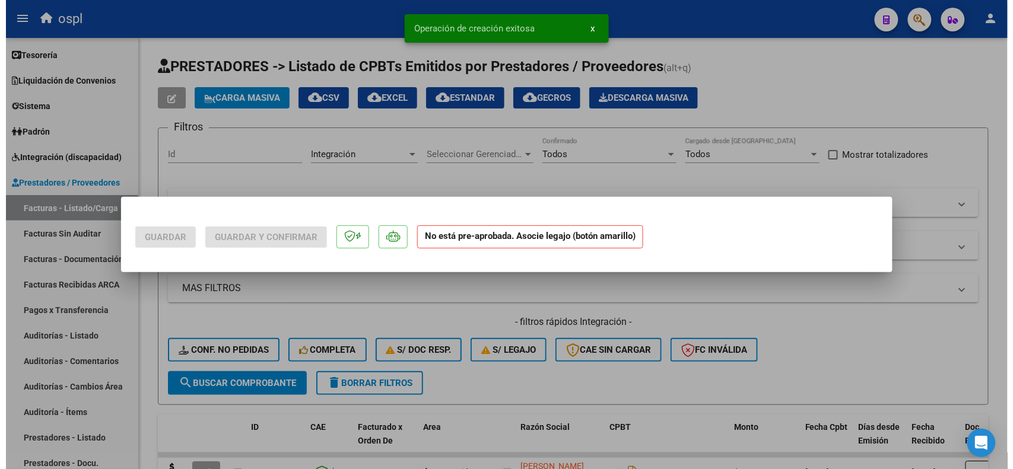
scroll to position [0, 0]
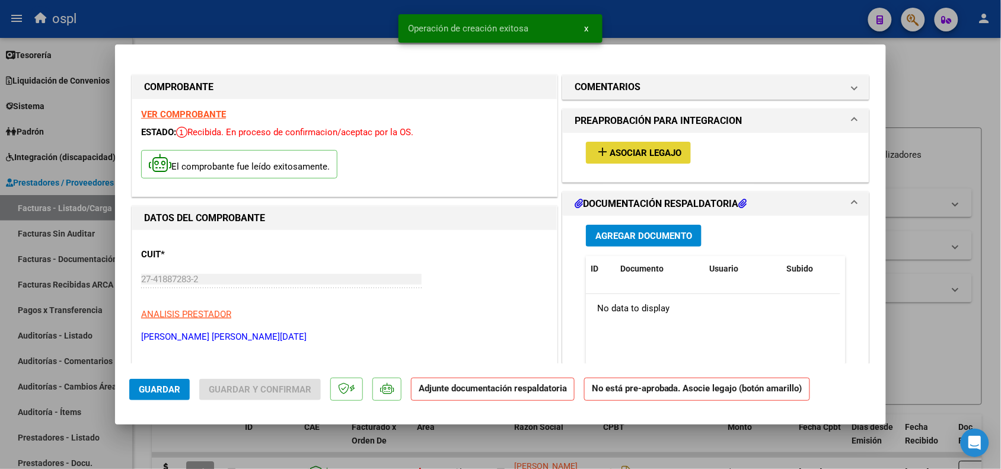
click at [648, 149] on span "Asociar Legajo" at bounding box center [646, 153] width 72 height 11
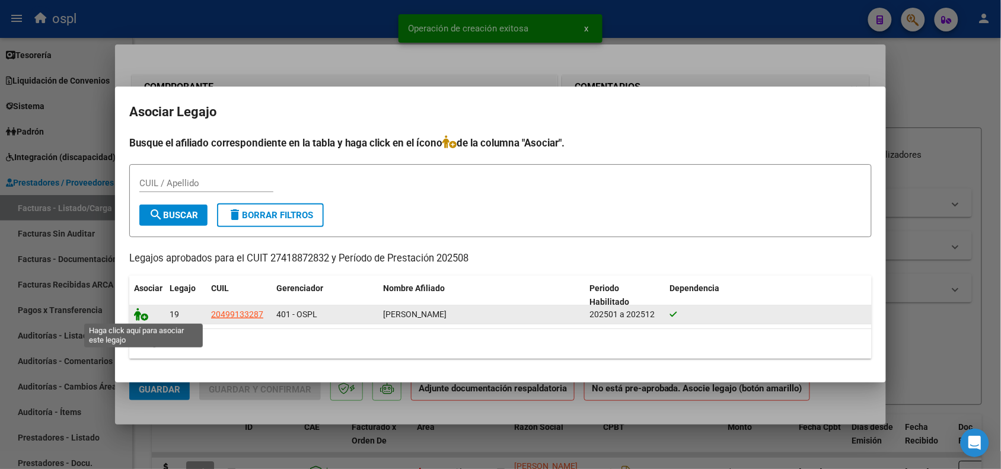
click at [140, 314] on icon at bounding box center [141, 314] width 14 height 13
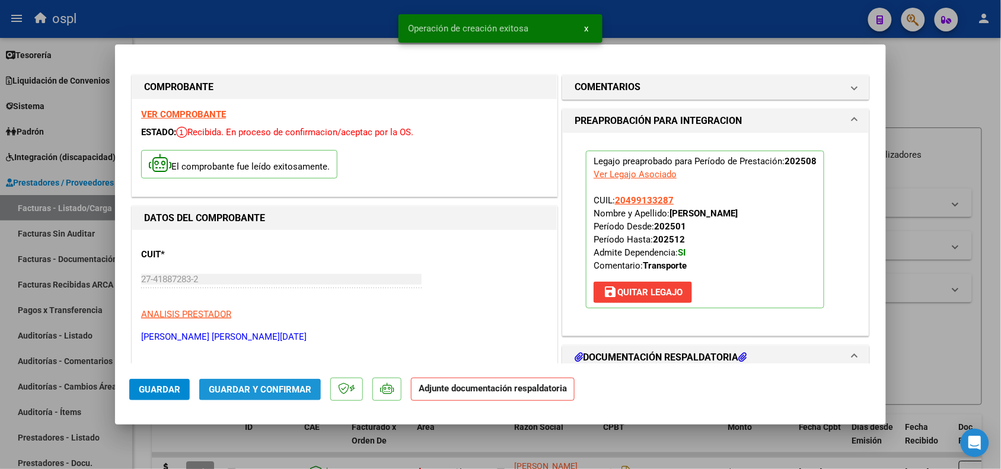
click at [230, 395] on button "Guardar y Confirmar" at bounding box center [260, 389] width 122 height 21
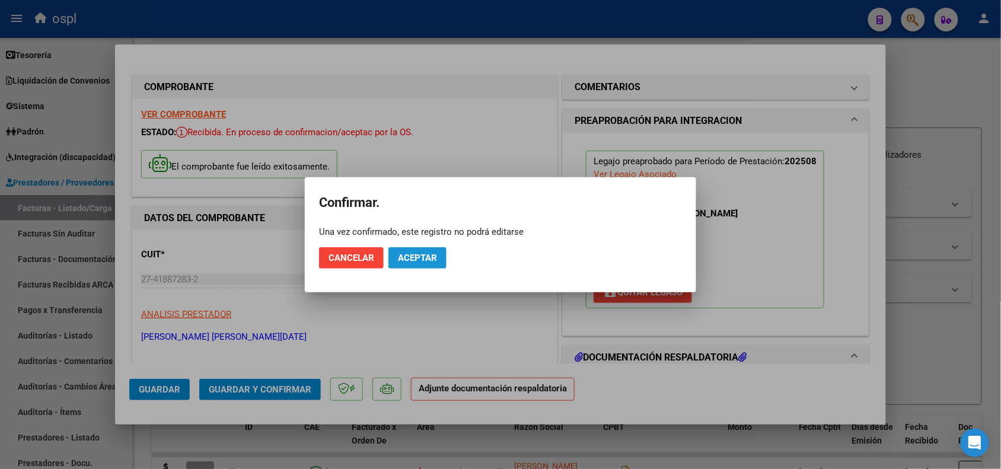
click at [428, 262] on span "Aceptar" at bounding box center [417, 258] width 39 height 11
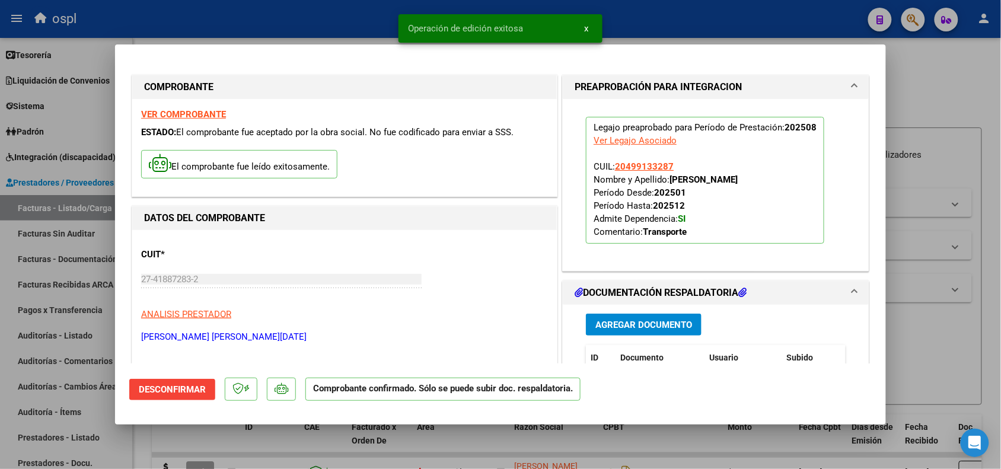
click at [475, 435] on div at bounding box center [500, 234] width 1001 height 469
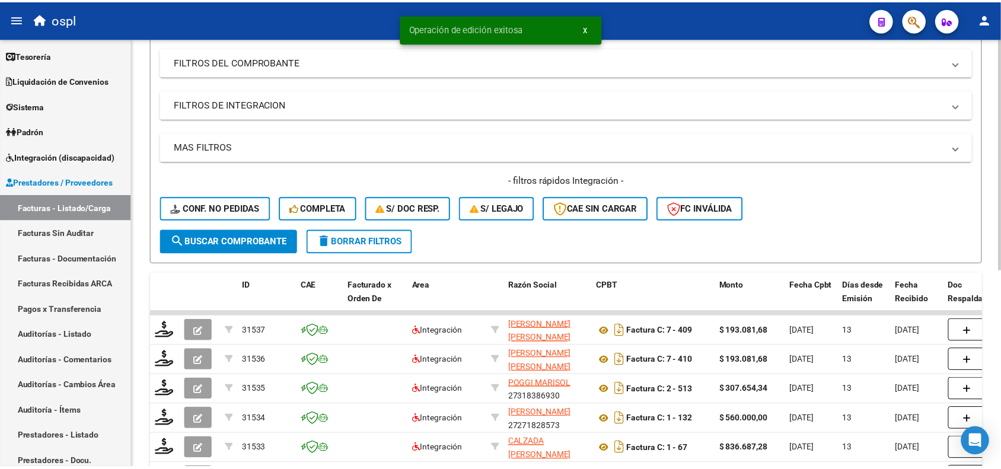
scroll to position [164, 0]
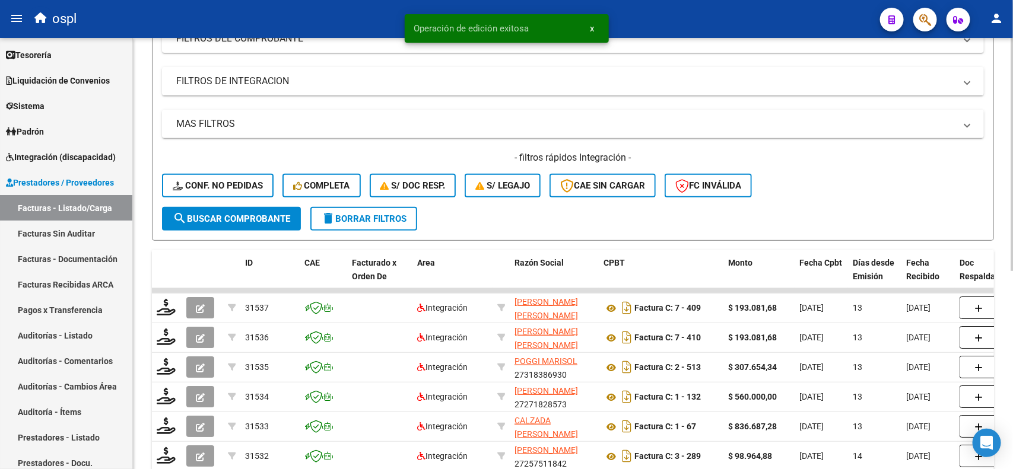
click at [1001, 248] on div at bounding box center [1011, 245] width 3 height 233
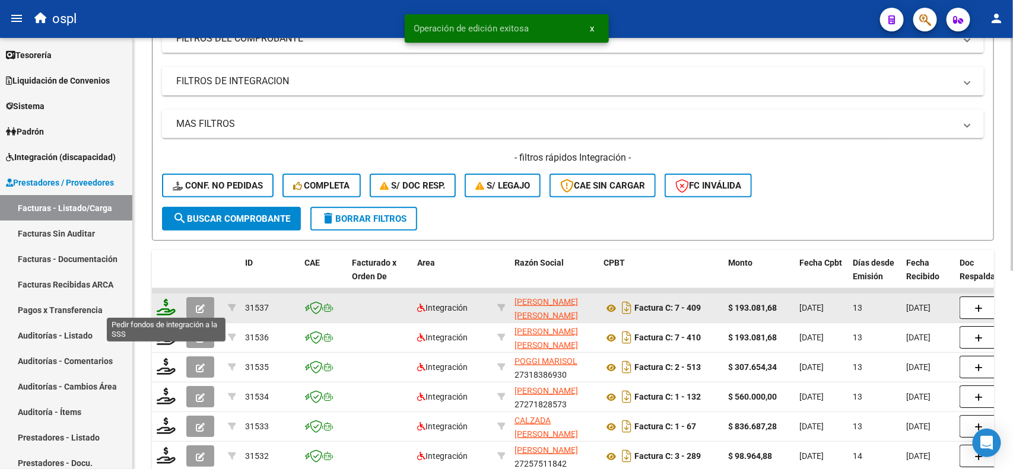
click at [161, 309] on icon at bounding box center [166, 307] width 19 height 17
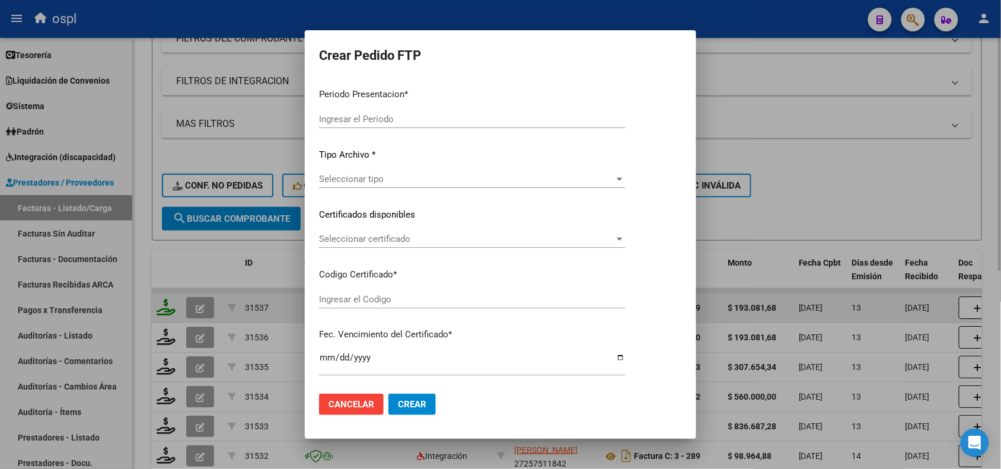
type input "202508"
type input "$ 193.081,68"
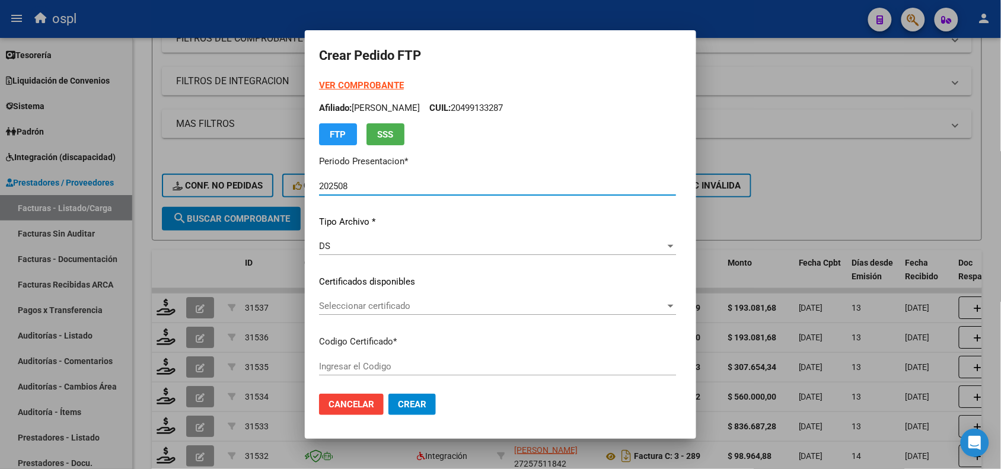
type input "ARG02000499133282019061920250619COR466"
type input "[DATE]"
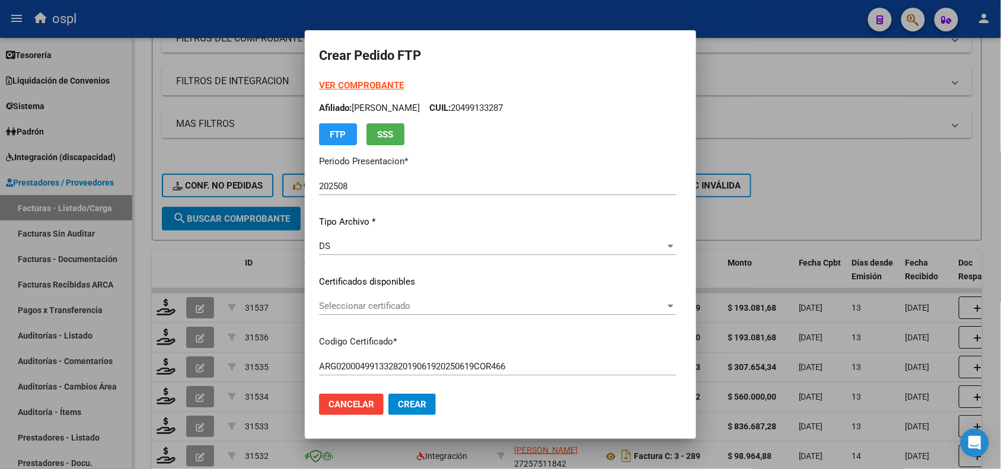
click at [319, 313] on div "Seleccionar certificado Seleccionar certificado" at bounding box center [497, 306] width 357 height 18
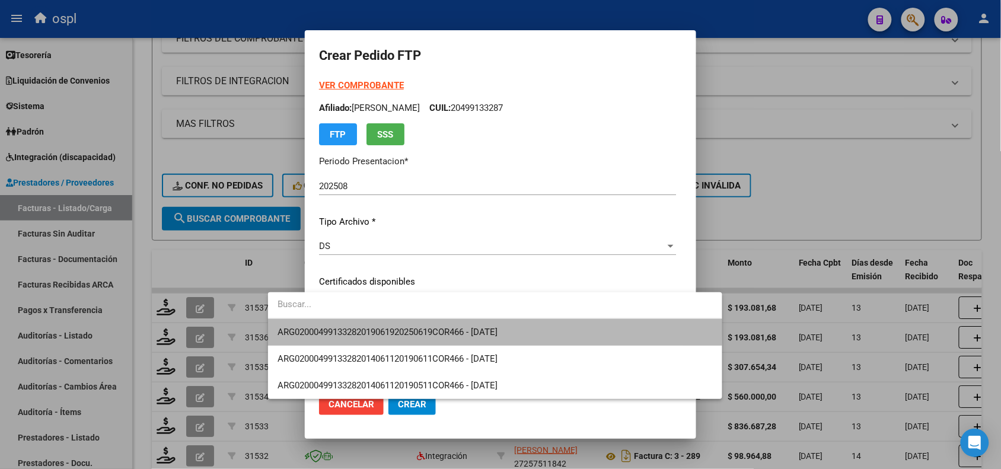
click at [326, 325] on span "ARG02000499133282019061920250619COR466 - [DATE]" at bounding box center [495, 332] width 435 height 27
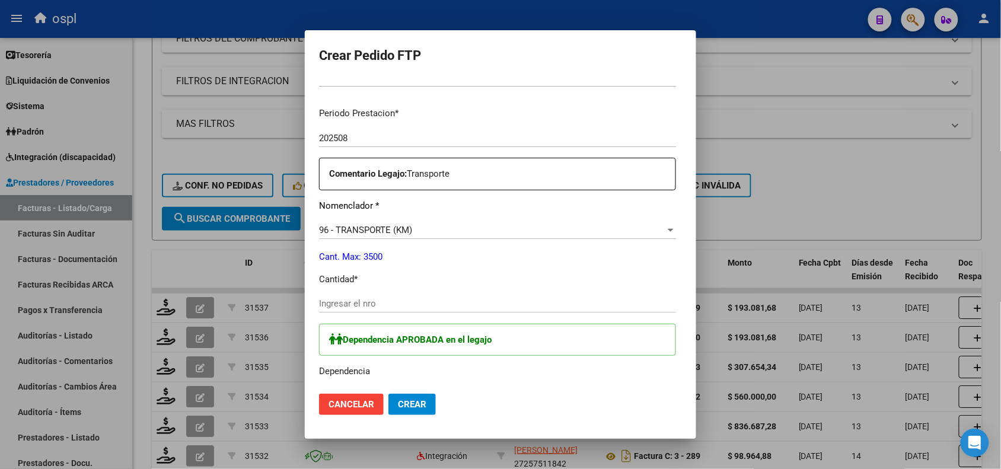
scroll to position [358, 0]
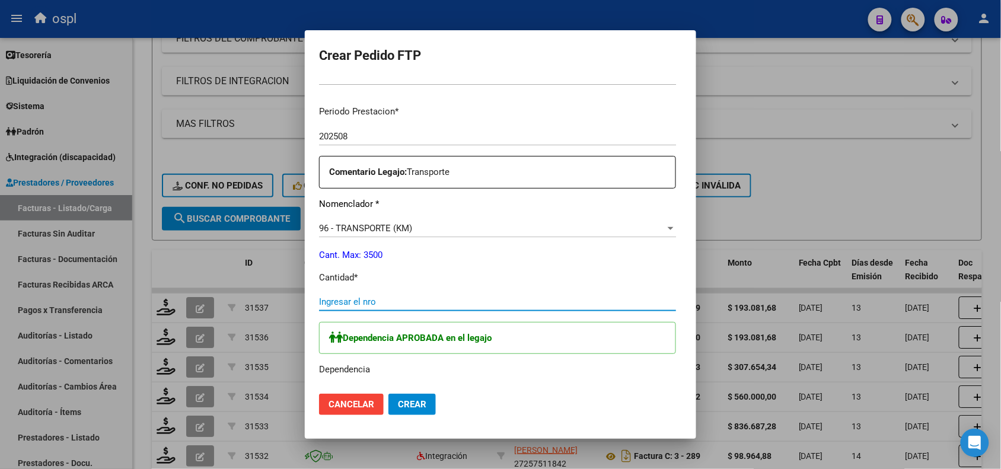
click at [371, 303] on input "Ingresar el nro" at bounding box center [497, 302] width 357 height 11
type input "264"
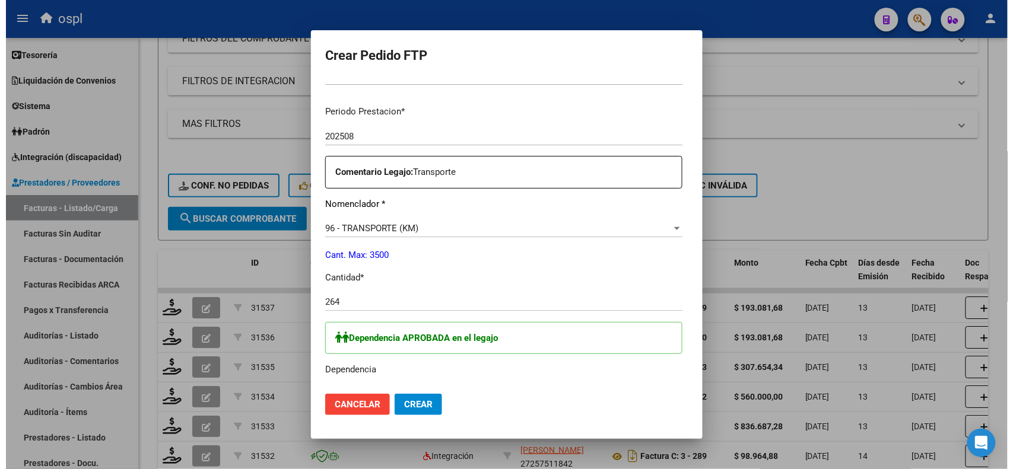
scroll to position [442, 0]
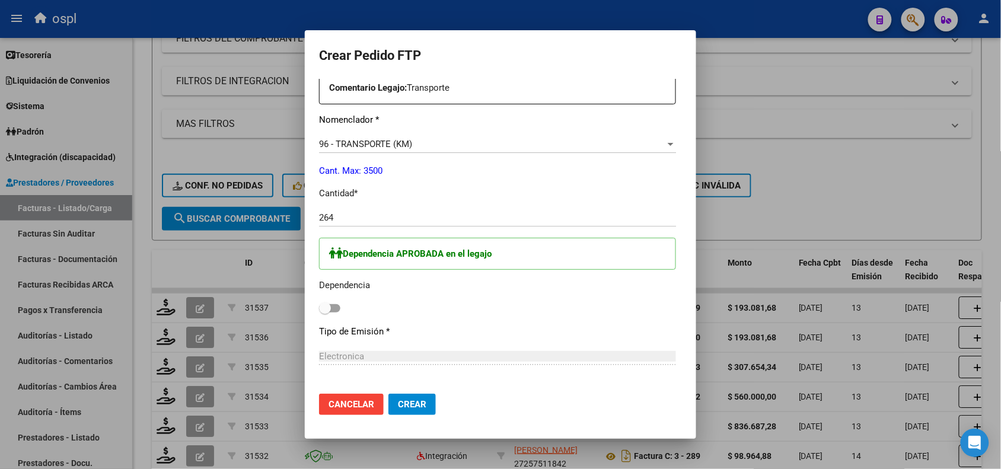
click at [319, 311] on span at bounding box center [329, 308] width 21 height 8
click at [324, 313] on input "checkbox" at bounding box center [324, 313] width 1 height 1
checkbox input "true"
click at [398, 402] on span "Crear" at bounding box center [412, 404] width 28 height 11
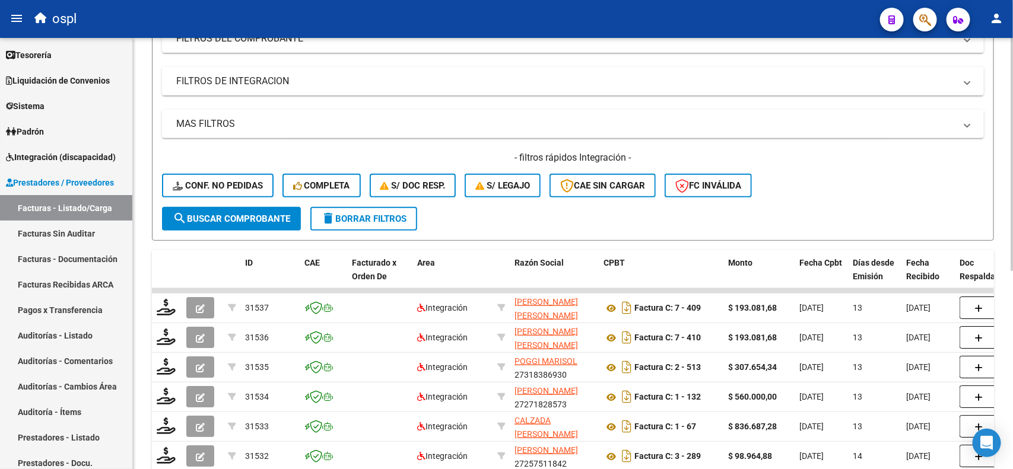
scroll to position [3, 0]
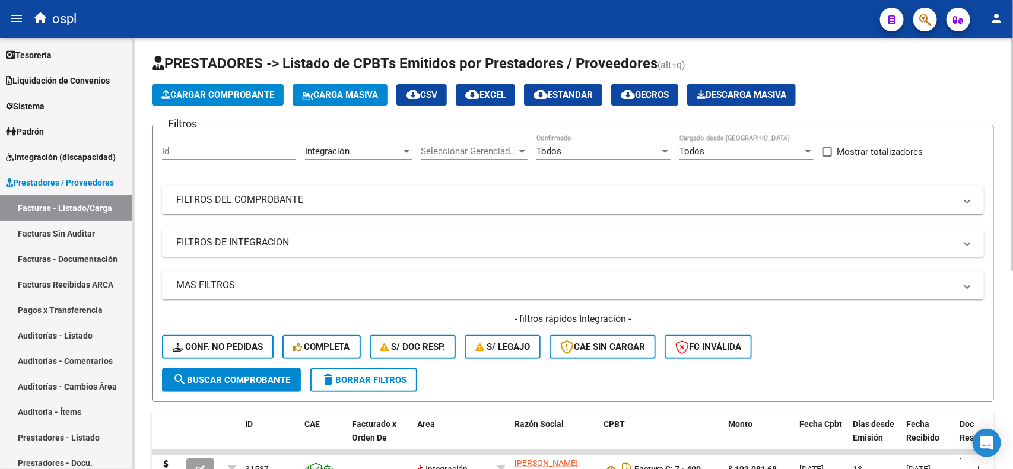
click at [1001, 53] on div "Video tutorial PRESTADORES -> Listado de CPBTs Emitidos por Prestadores / Prove…" at bounding box center [574, 429] width 883 height 788
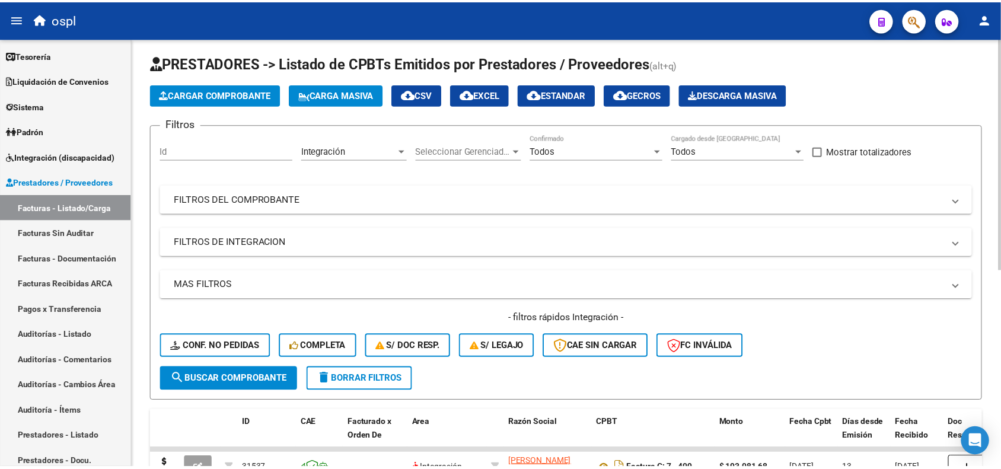
scroll to position [0, 0]
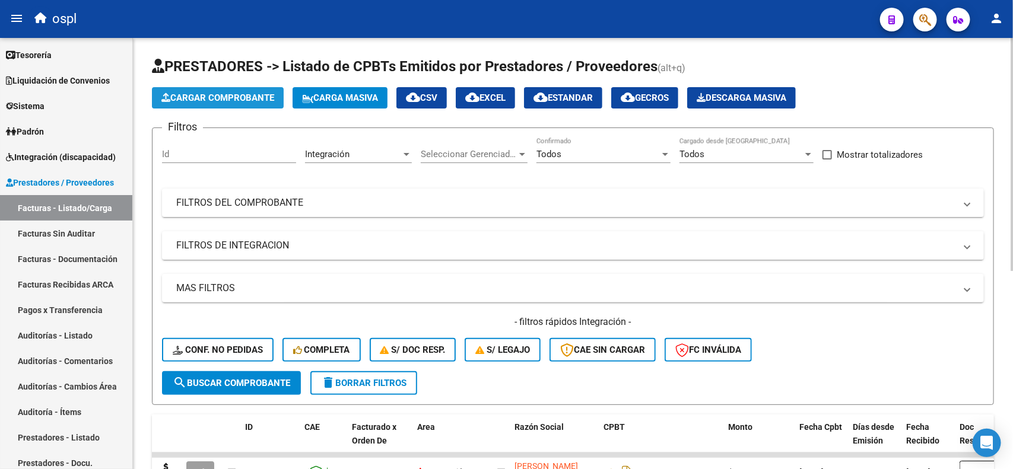
click at [248, 103] on button "Cargar Comprobante" at bounding box center [218, 97] width 132 height 21
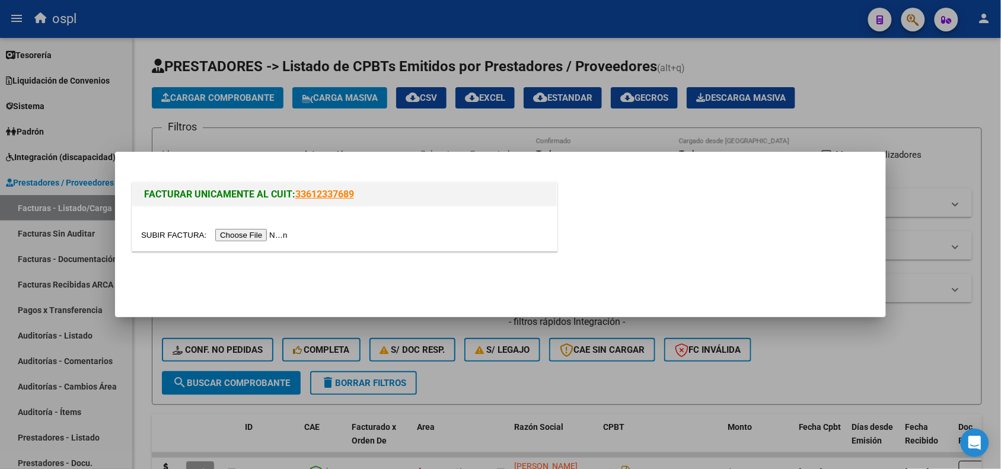
click at [254, 234] on input "file" at bounding box center [216, 235] width 150 height 12
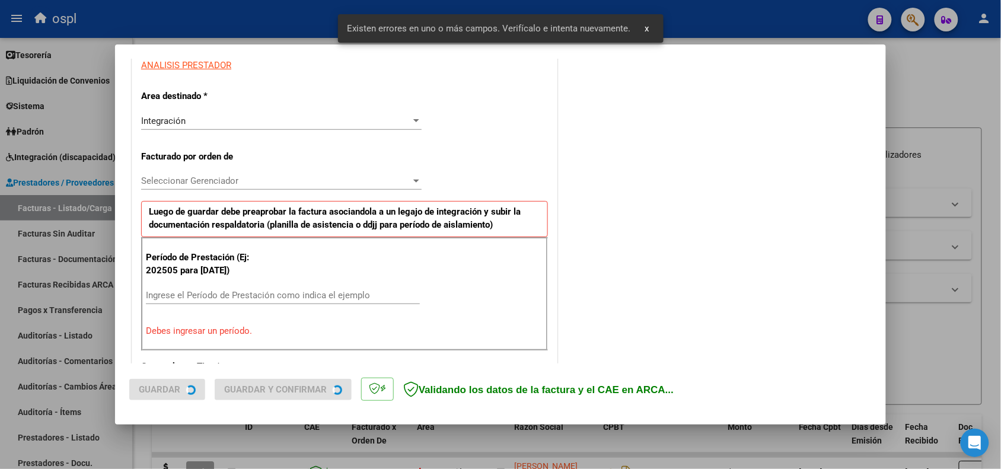
scroll to position [300, 0]
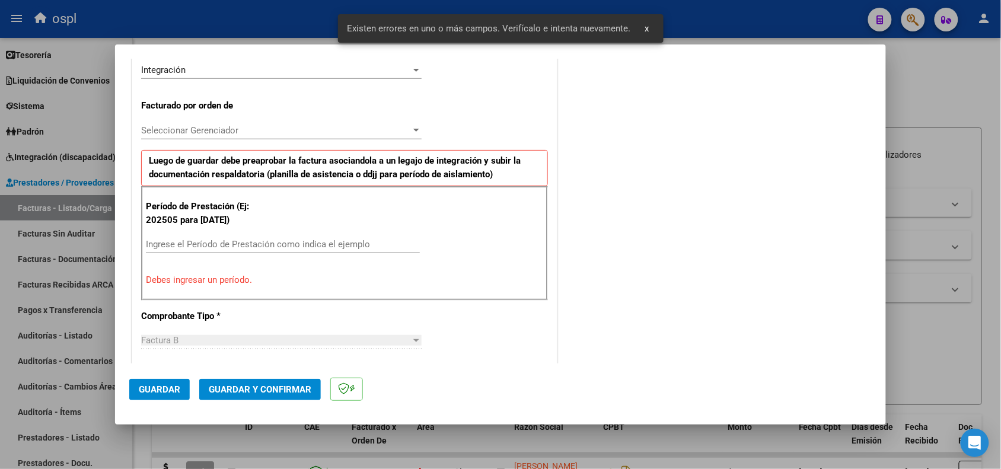
click at [331, 249] on input "Ingrese el Período de Prestación como indica el ejemplo" at bounding box center [283, 244] width 274 height 11
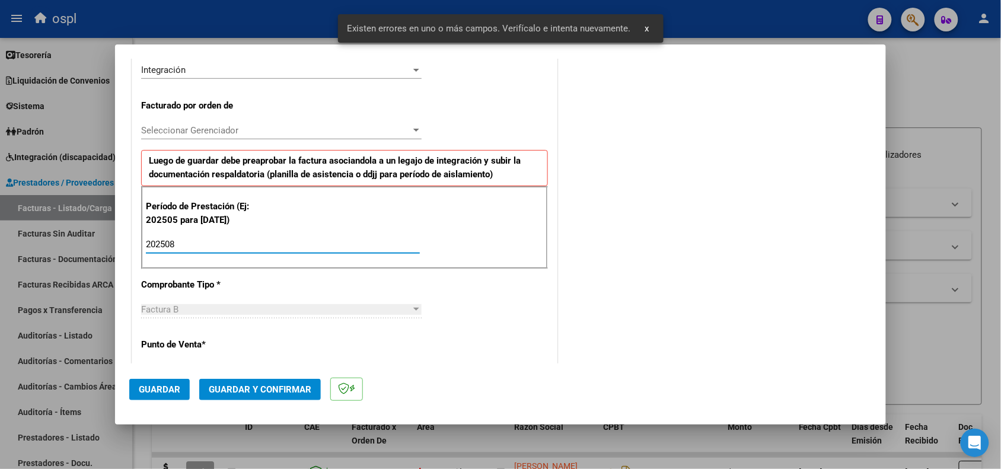
type input "202508"
click at [145, 394] on button "Guardar" at bounding box center [159, 389] width 61 height 21
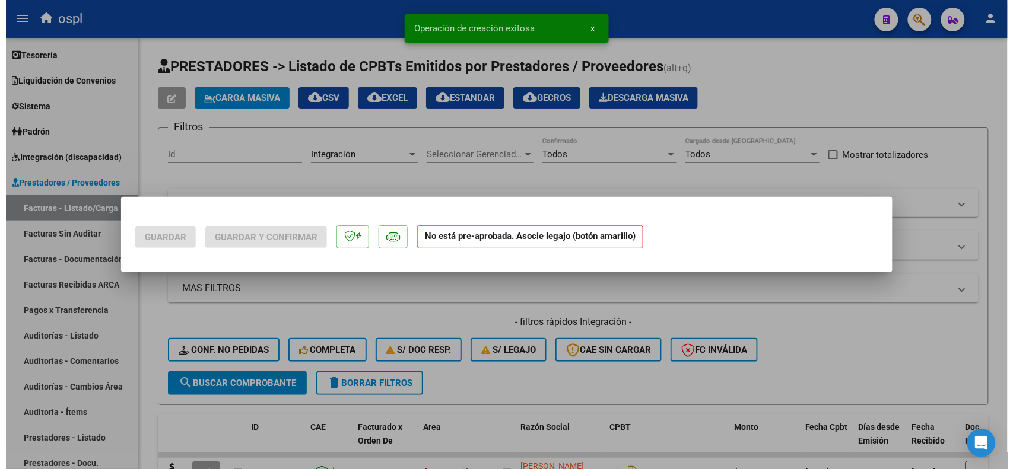
scroll to position [0, 0]
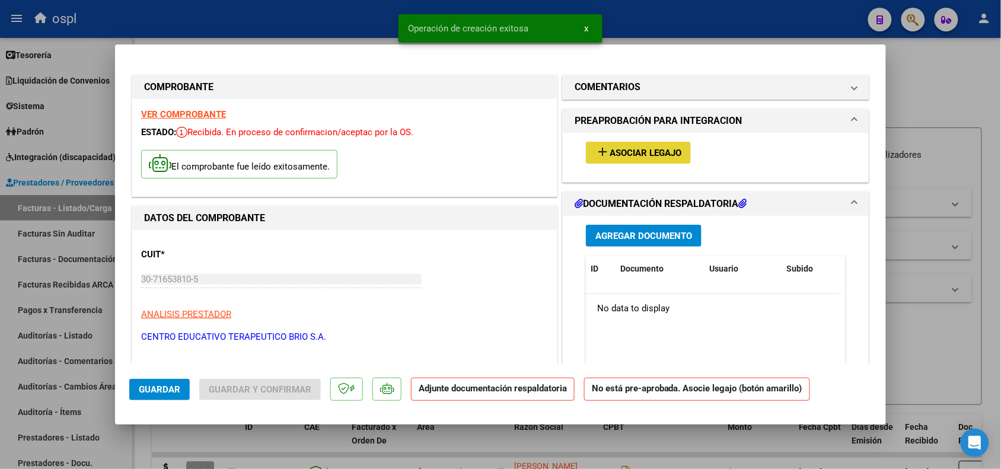
click at [603, 152] on mat-icon "add" at bounding box center [603, 152] width 14 height 14
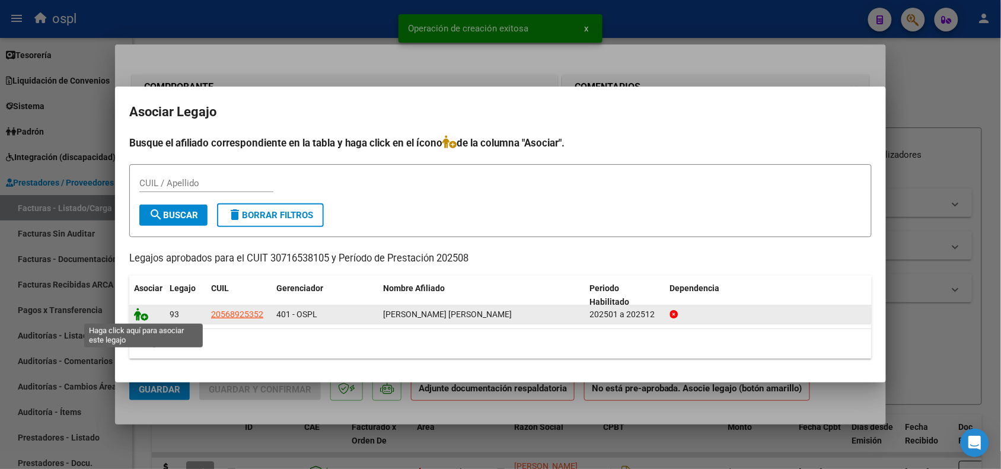
click at [141, 316] on icon at bounding box center [141, 314] width 14 height 13
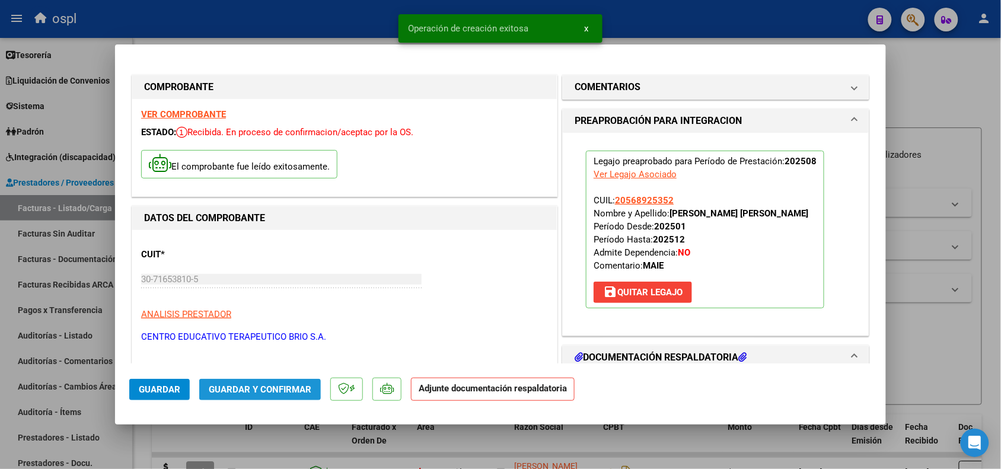
click at [225, 386] on span "Guardar y Confirmar" at bounding box center [260, 389] width 103 height 11
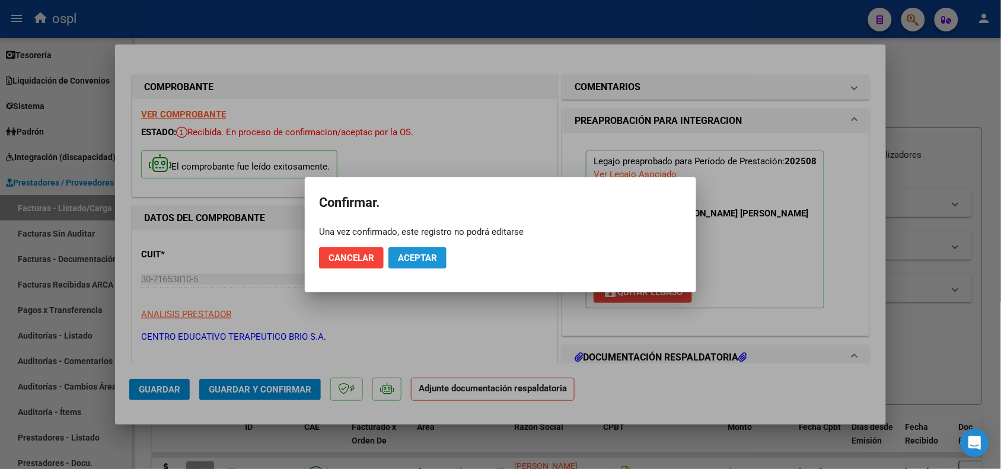
click at [436, 260] on span "Aceptar" at bounding box center [417, 258] width 39 height 11
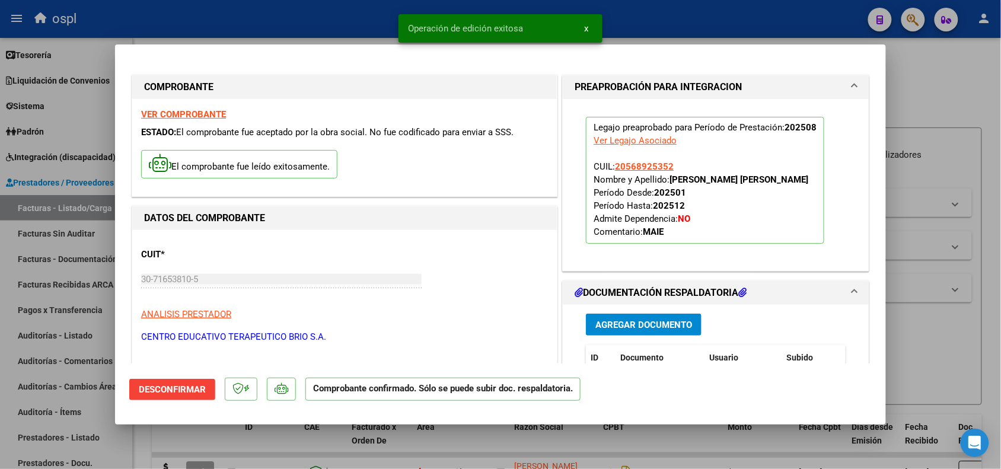
click at [915, 347] on div at bounding box center [500, 234] width 1001 height 469
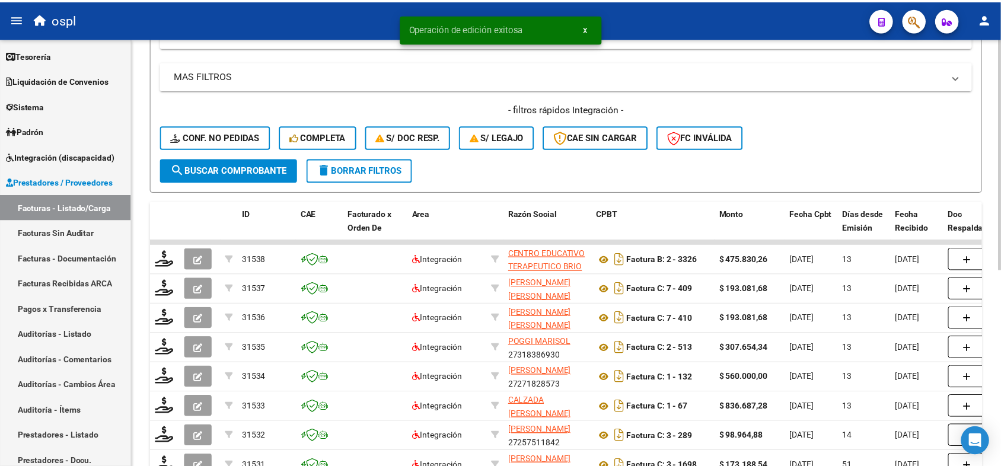
scroll to position [237, 0]
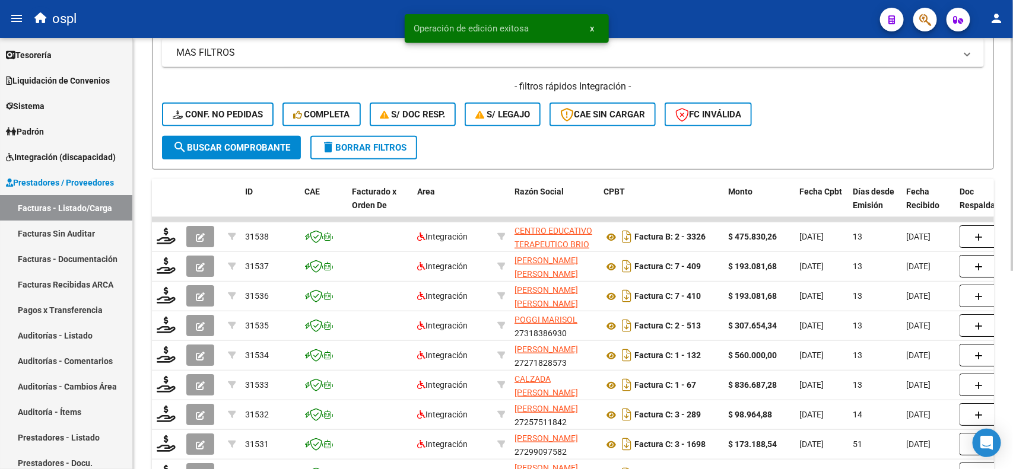
click at [1001, 209] on div at bounding box center [1011, 284] width 3 height 233
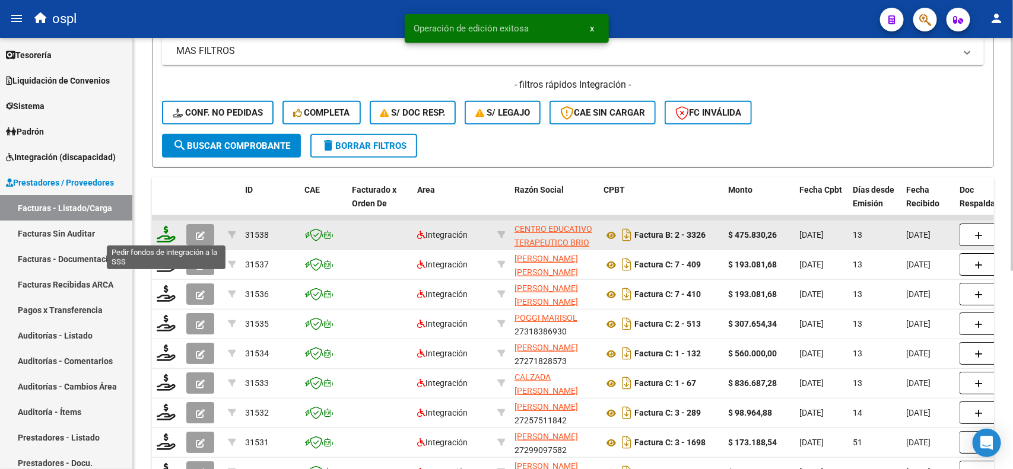
click at [166, 233] on icon at bounding box center [166, 234] width 19 height 17
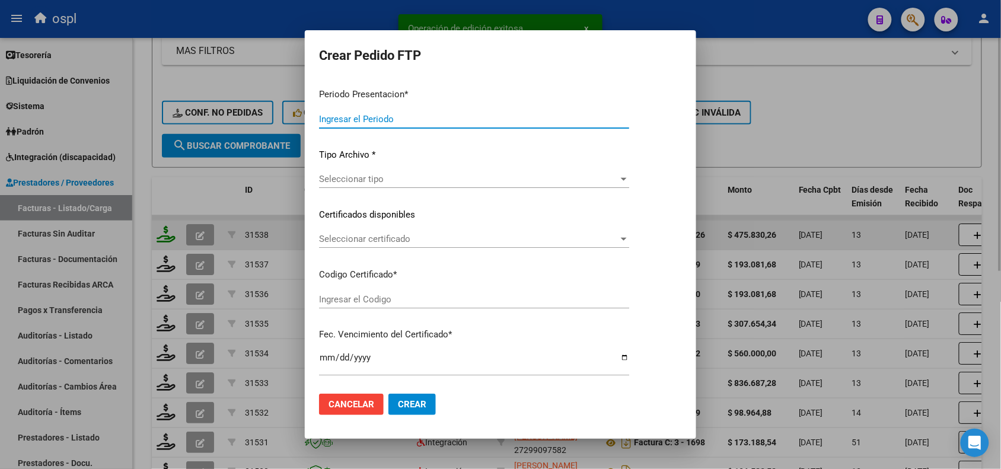
type input "202508"
type input "$ 475.830,26"
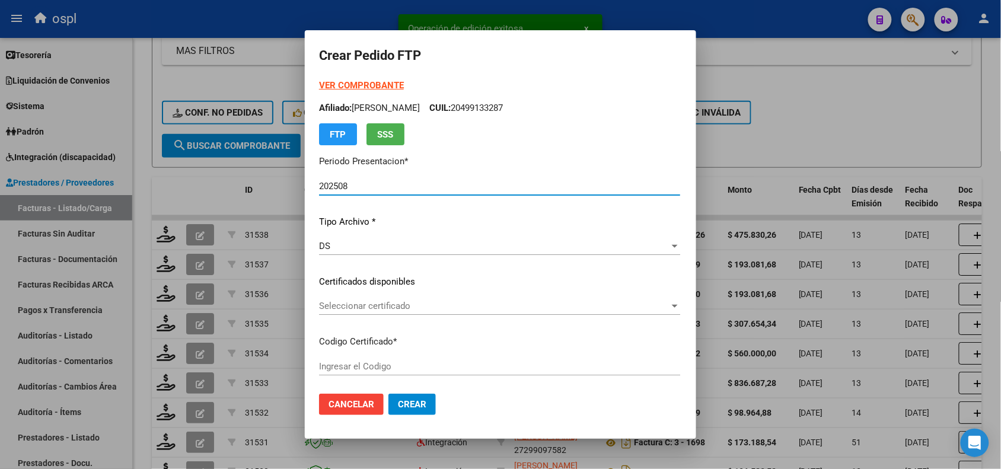
type input "ARG02000568925352023092120250921BS423"
type input "[DATE]"
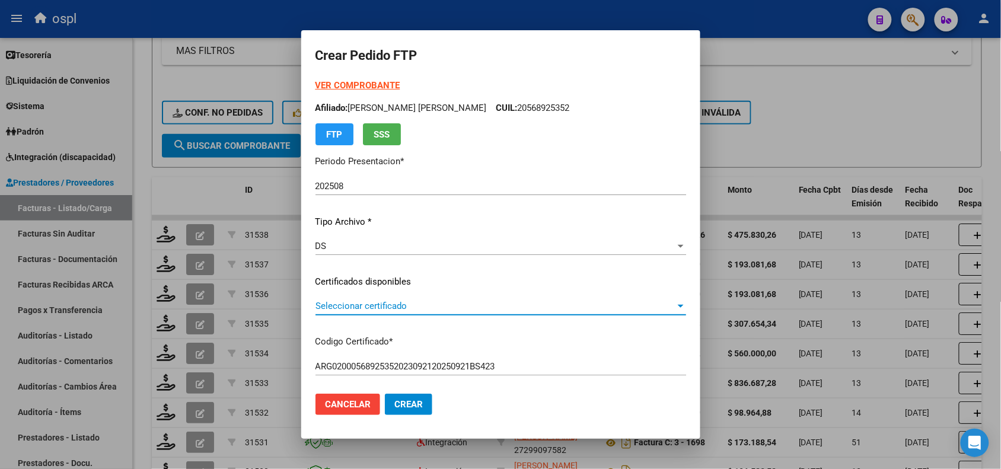
click at [354, 303] on span "Seleccionar certificado" at bounding box center [496, 306] width 360 height 11
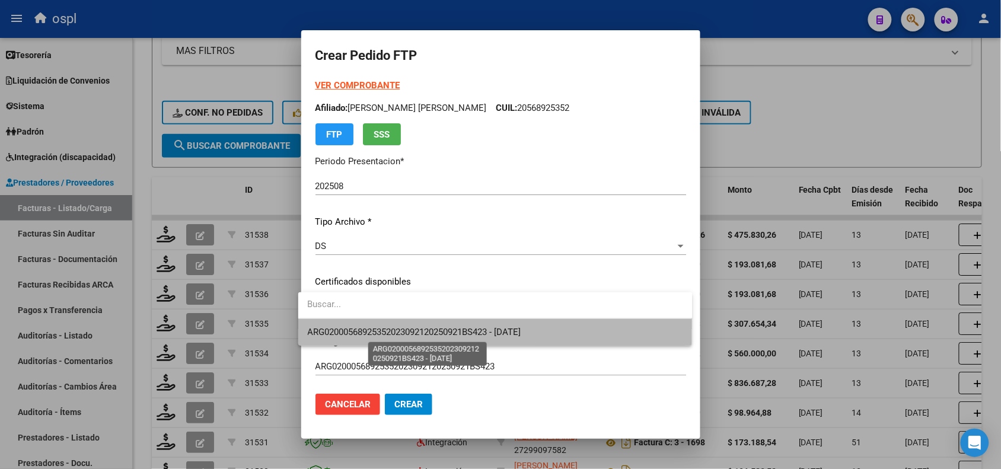
click at [387, 333] on span "ARG02000568925352023092120250921BS423 - [DATE]" at bounding box center [415, 332] width 214 height 11
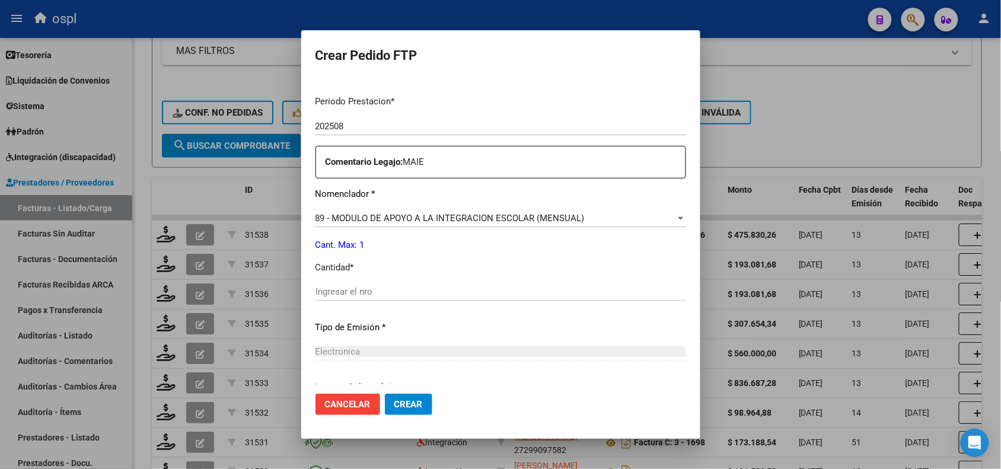
scroll to position [386, 0]
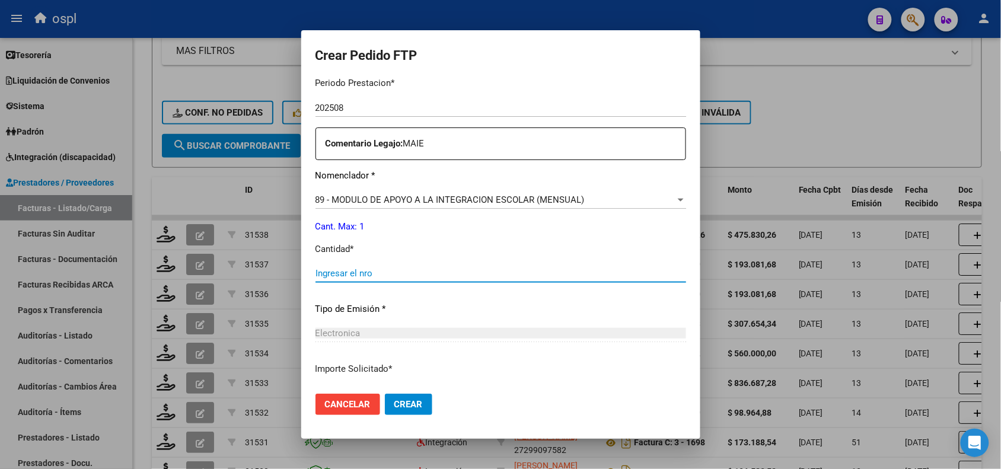
click at [517, 277] on input "Ingresar el nro" at bounding box center [501, 273] width 371 height 11
type input "1"
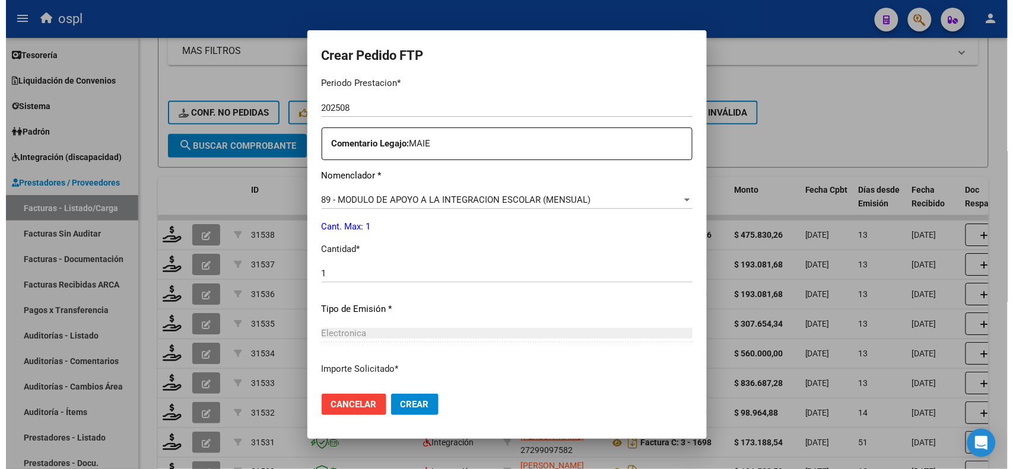
scroll to position [460, 0]
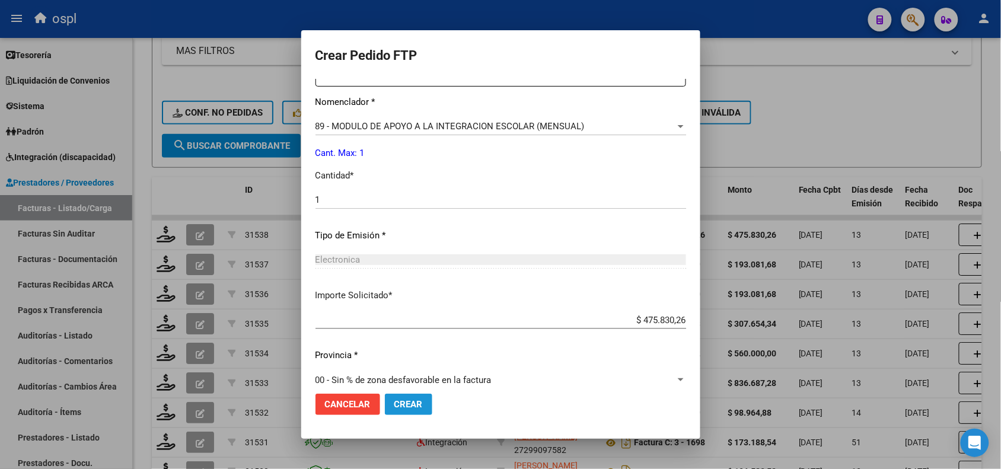
click at [394, 403] on span "Crear" at bounding box center [408, 404] width 28 height 11
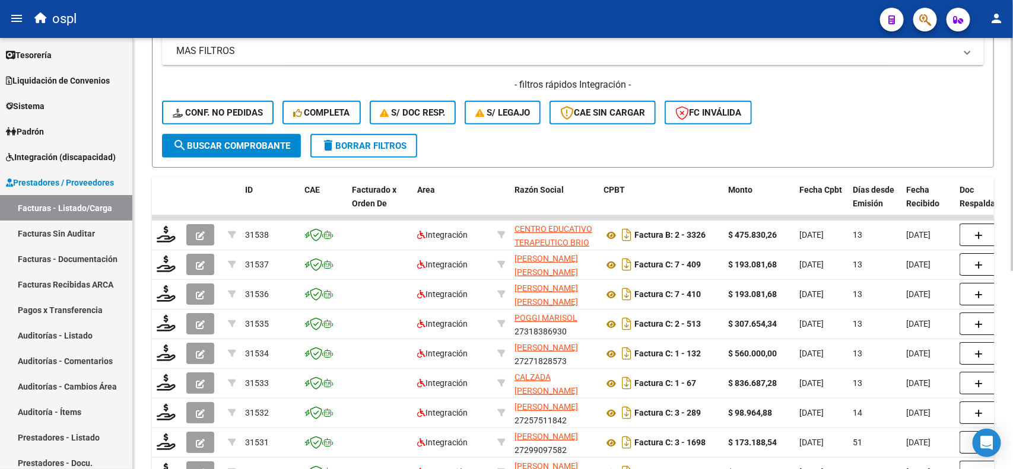
drag, startPoint x: 1009, startPoint y: 221, endPoint x: 969, endPoint y: 80, distance: 146.2
click at [969, 80] on div "Video tutorial PRESTADORES -> Listado de CPBTs Emitidos por Prestadores / Prove…" at bounding box center [573, 195] width 880 height 788
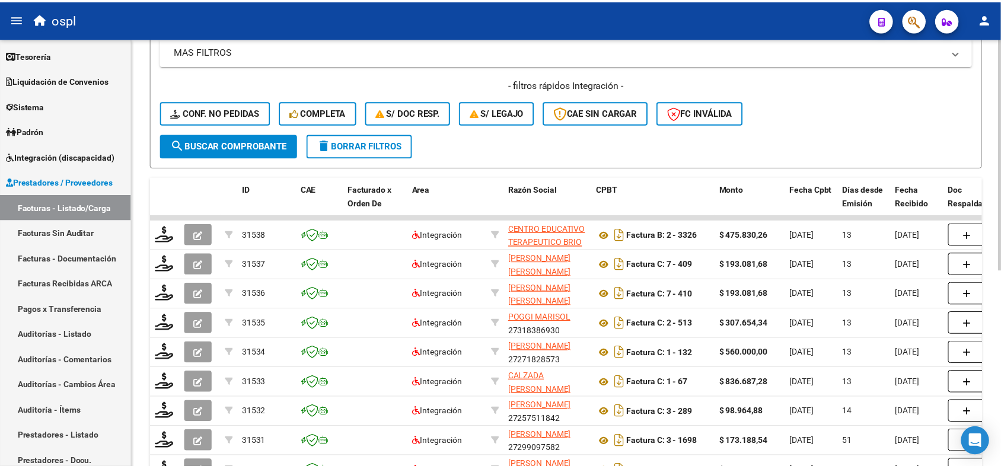
scroll to position [0, 0]
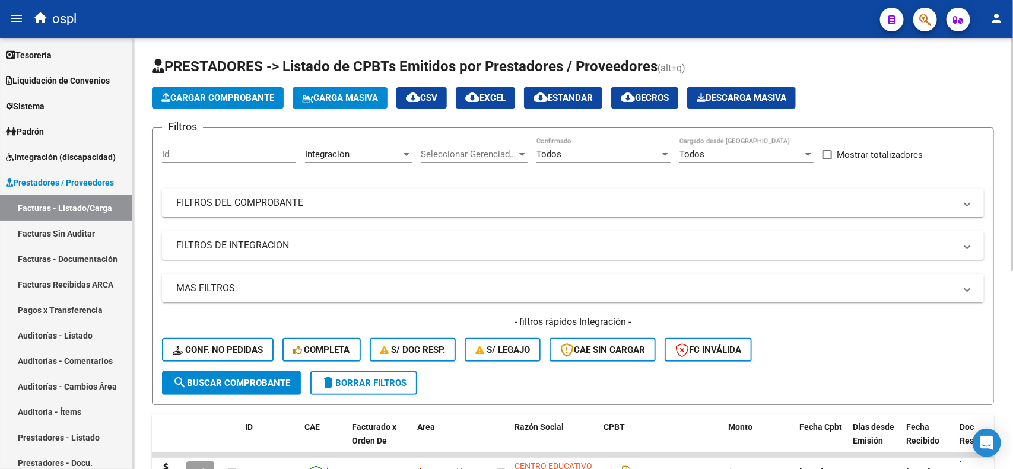
click at [1001, 87] on div at bounding box center [1011, 253] width 3 height 431
click at [167, 90] on button "Cargar Comprobante" at bounding box center [218, 97] width 132 height 21
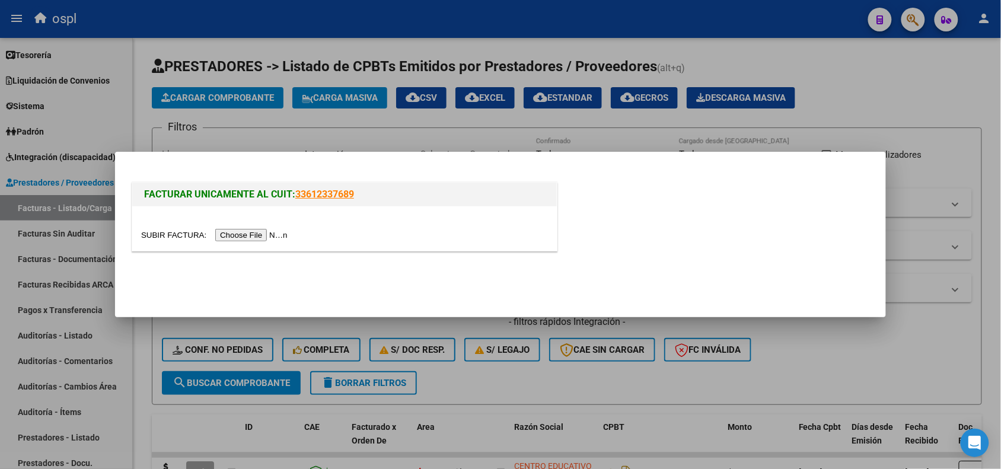
click at [247, 232] on input "file" at bounding box center [216, 235] width 150 height 12
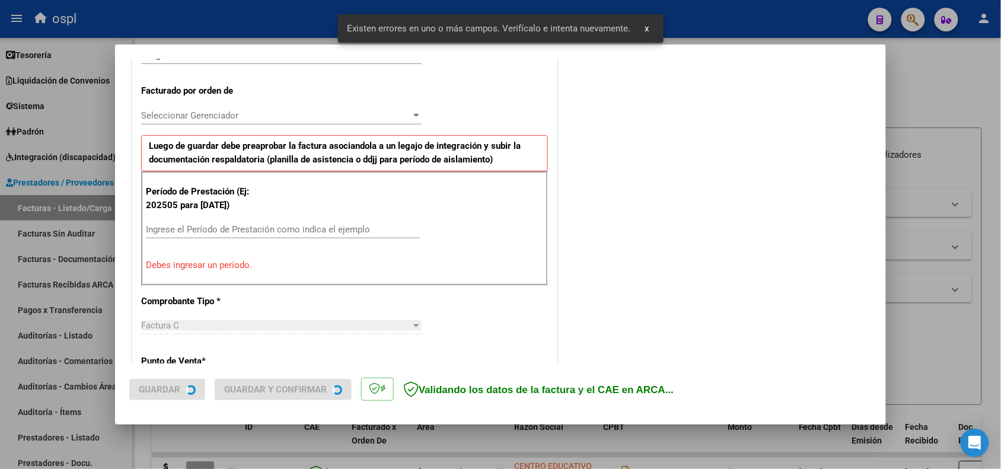
scroll to position [321, 0]
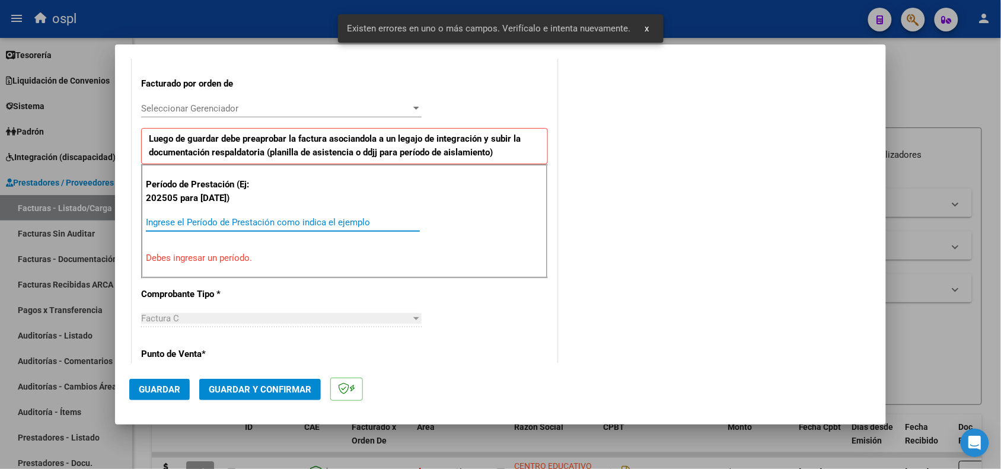
click at [316, 222] on input "Ingrese el Período de Prestación como indica el ejemplo" at bounding box center [283, 222] width 274 height 11
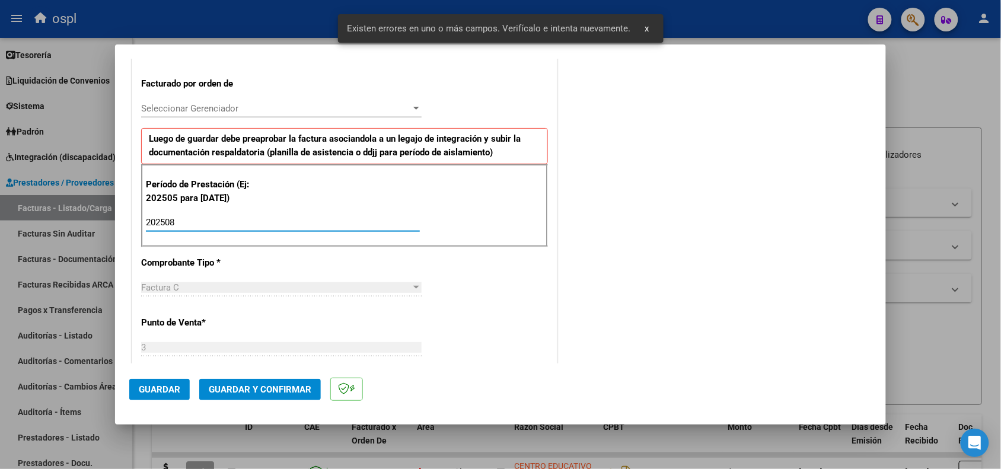
type input "202508"
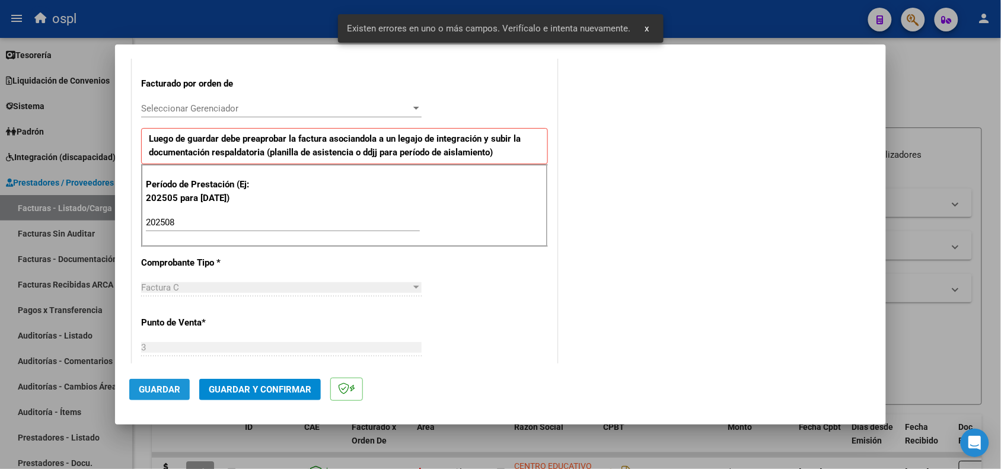
click at [132, 389] on button "Guardar" at bounding box center [159, 389] width 61 height 21
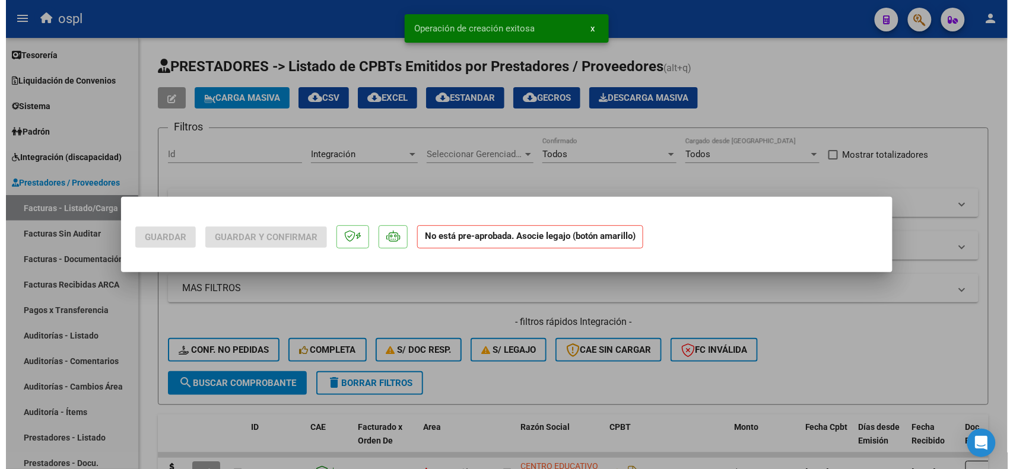
scroll to position [0, 0]
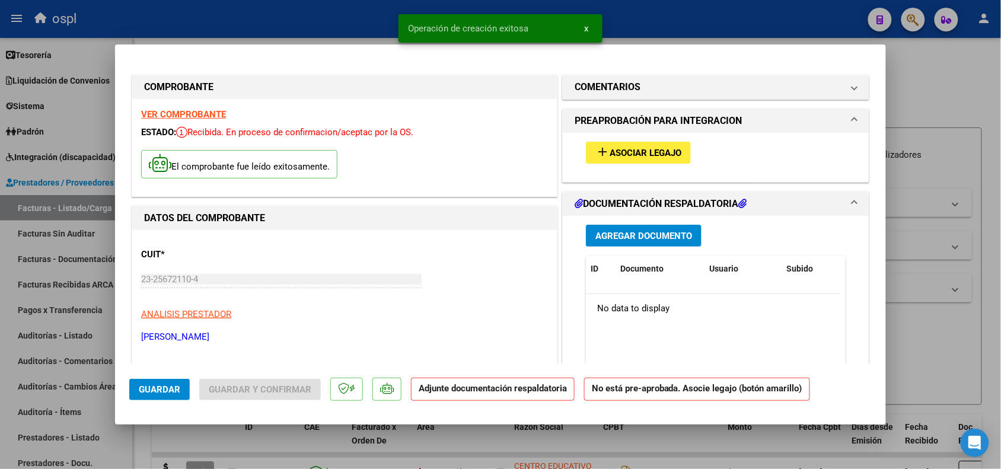
click at [605, 139] on div "add Asociar Legajo" at bounding box center [716, 153] width 278 height 40
click at [610, 154] on span "Asociar Legajo" at bounding box center [646, 153] width 72 height 11
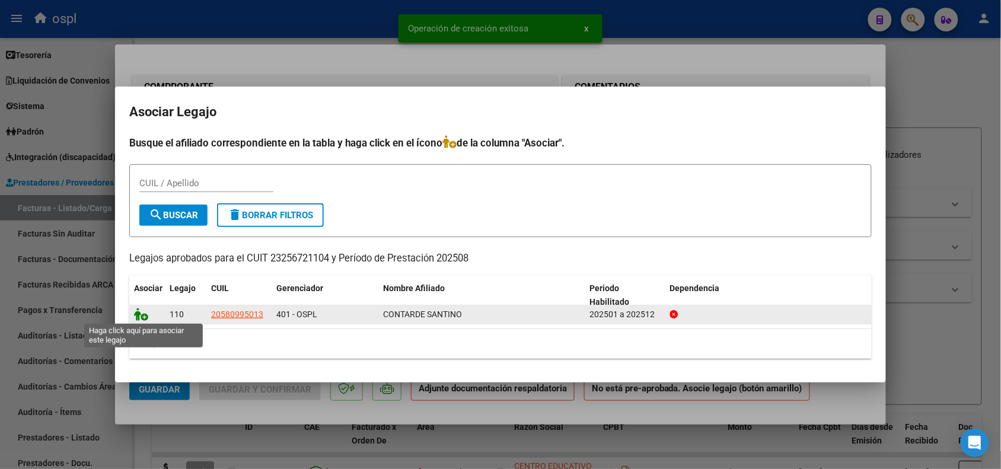
click at [144, 315] on icon at bounding box center [141, 314] width 14 height 13
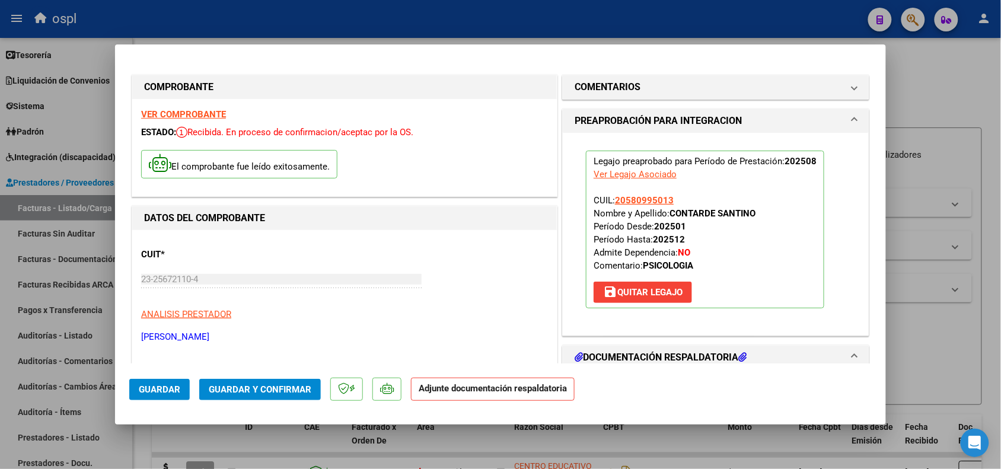
click at [226, 386] on span "Guardar y Confirmar" at bounding box center [260, 389] width 103 height 11
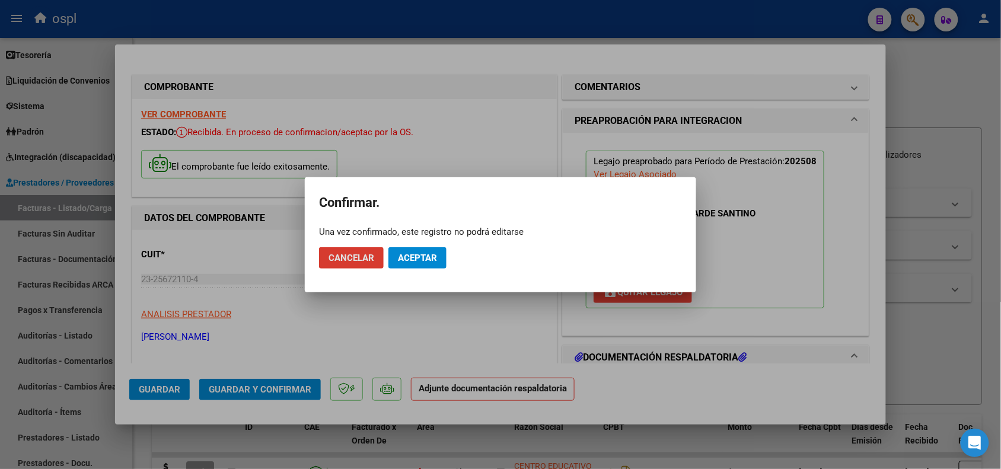
click at [431, 250] on button "Aceptar" at bounding box center [418, 257] width 58 height 21
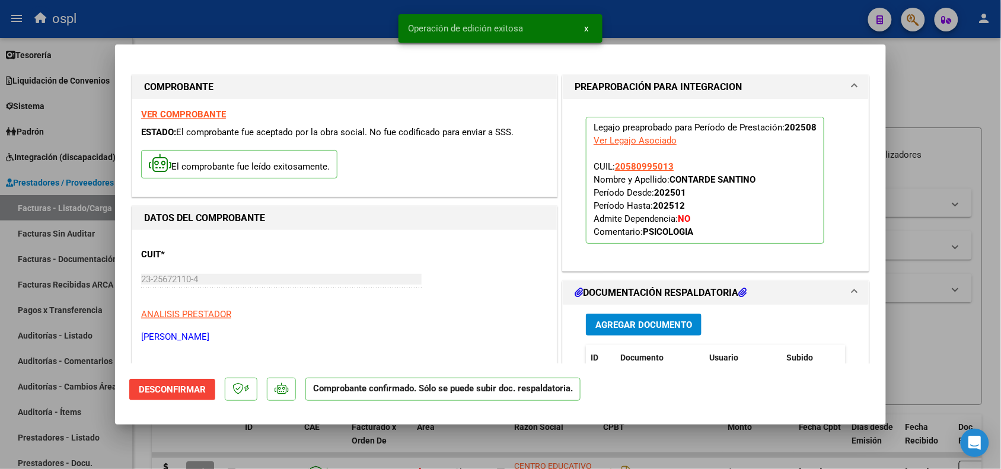
click at [956, 328] on div at bounding box center [500, 234] width 1001 height 469
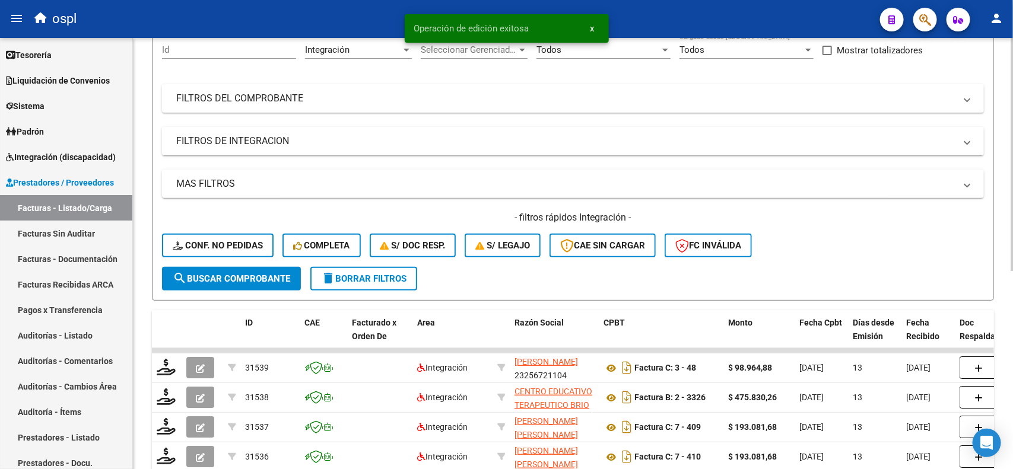
click at [1001, 149] on div at bounding box center [1011, 212] width 3 height 233
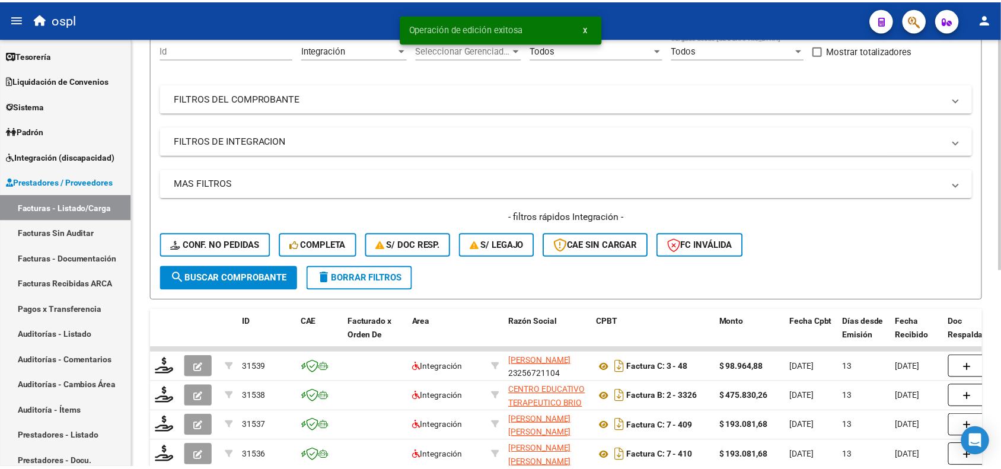
scroll to position [122, 0]
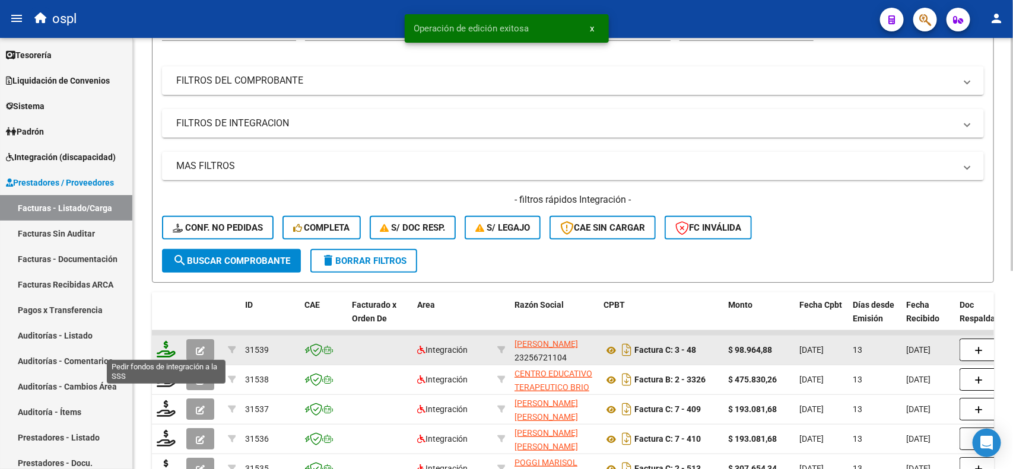
click at [162, 350] on icon at bounding box center [166, 349] width 19 height 17
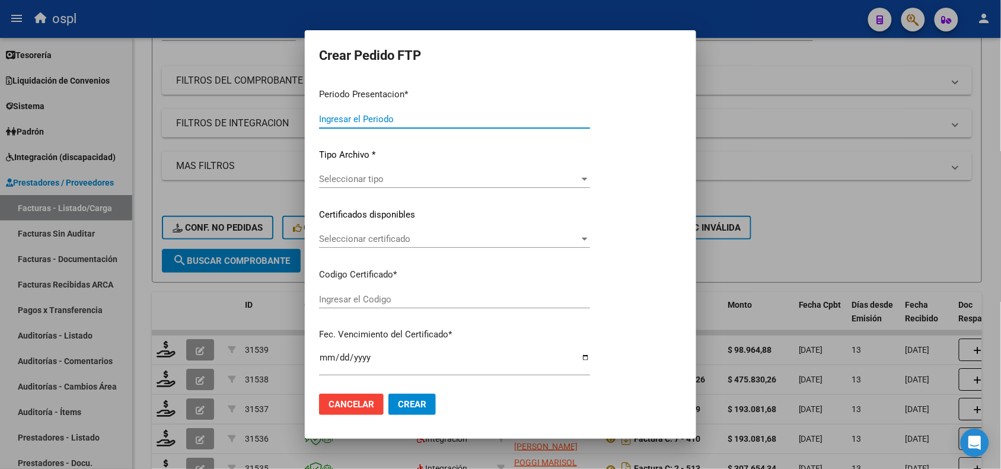
type input "202508"
type input "$ 98.964,88"
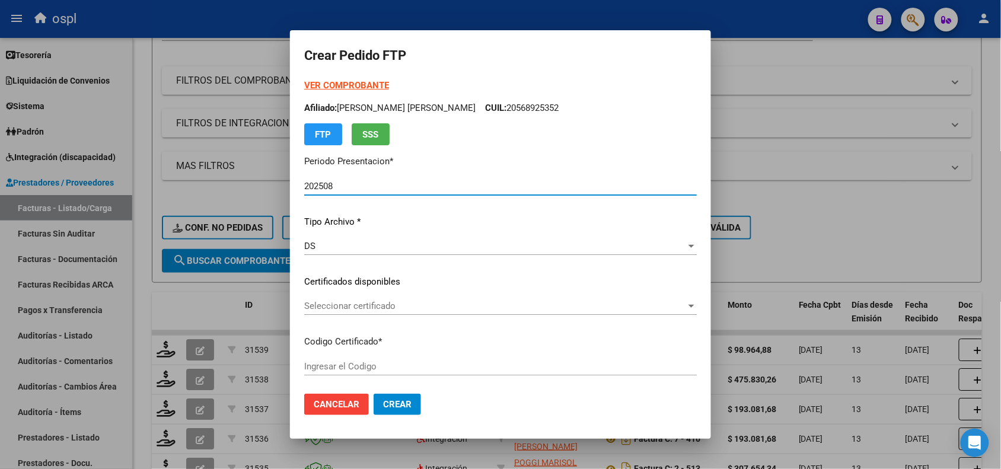
type input "ARG02000580995012023120620281206SFE159"
type input "[DATE]"
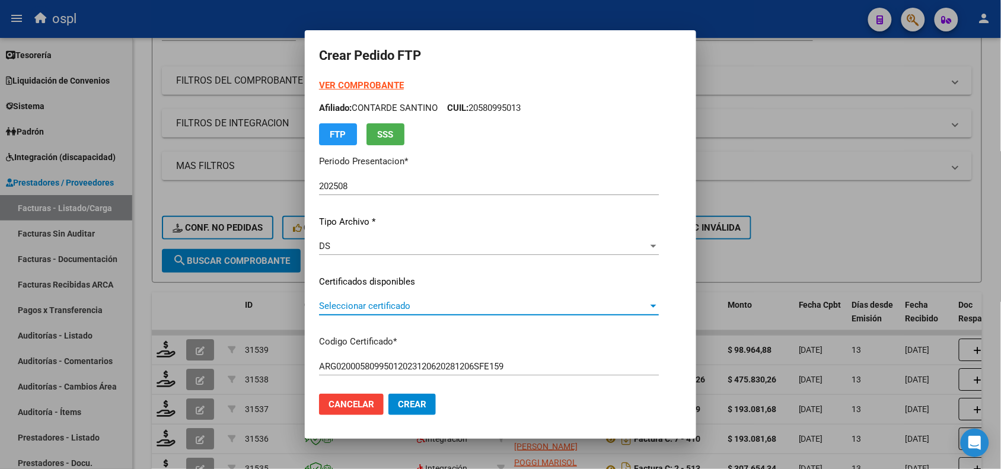
click at [405, 310] on span "Seleccionar certificado" at bounding box center [483, 306] width 329 height 11
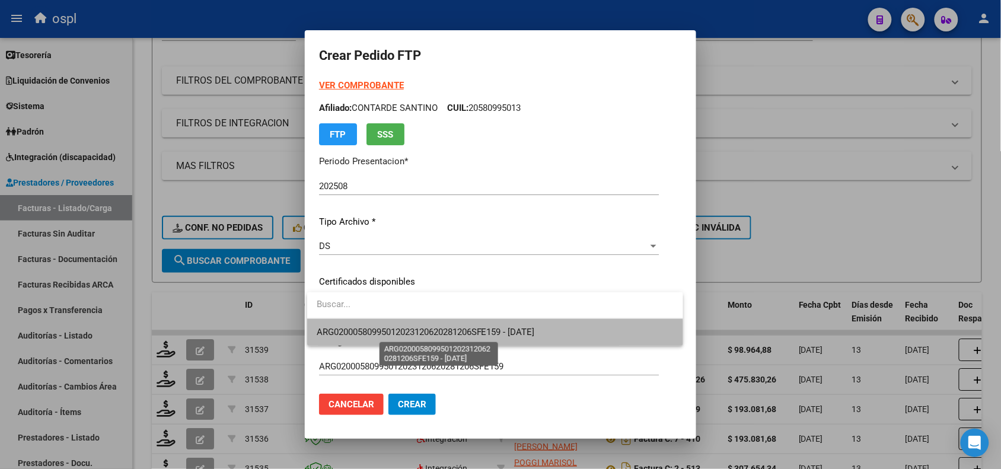
click at [425, 335] on span "ARG02000580995012023120620281206SFE159 - [DATE]" at bounding box center [426, 332] width 218 height 11
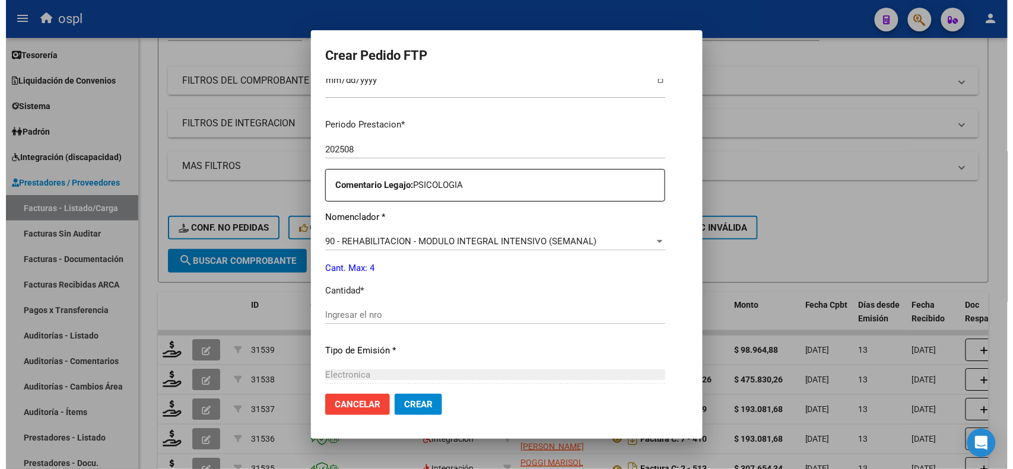
scroll to position [378, 0]
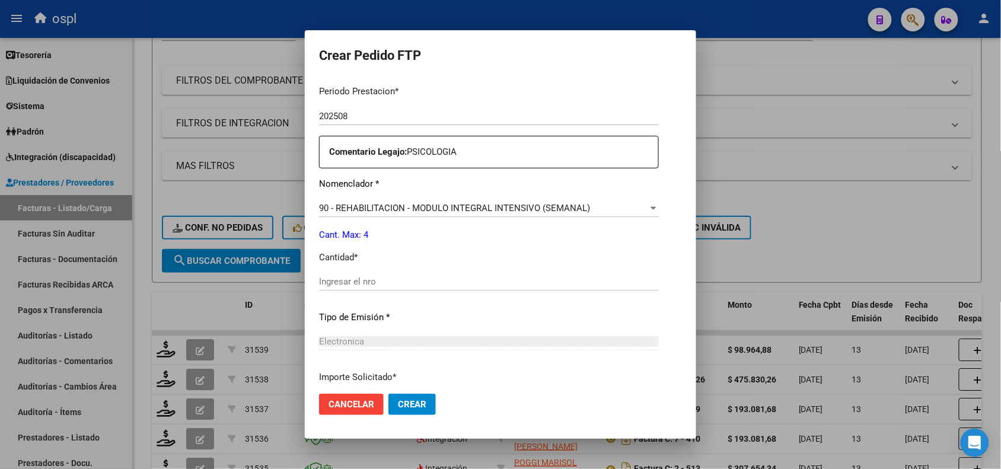
click at [601, 286] on div "Ingresar el nro" at bounding box center [489, 282] width 340 height 18
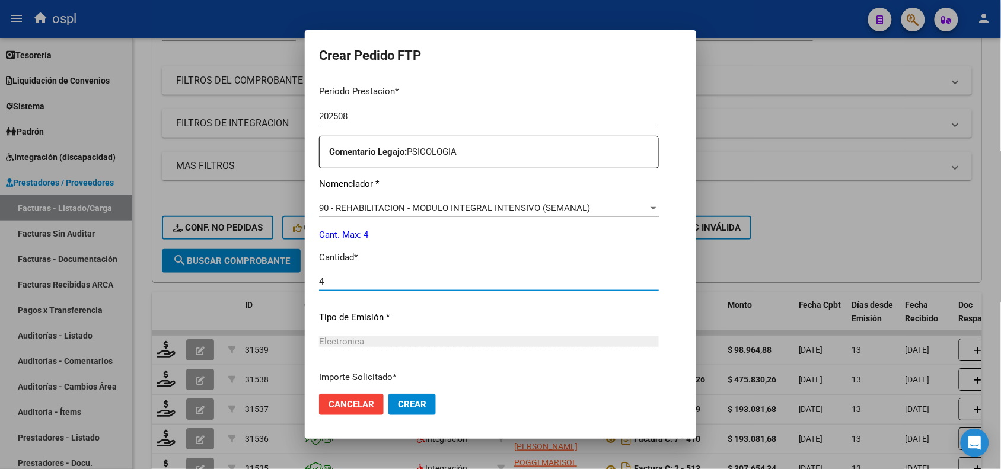
type input "4"
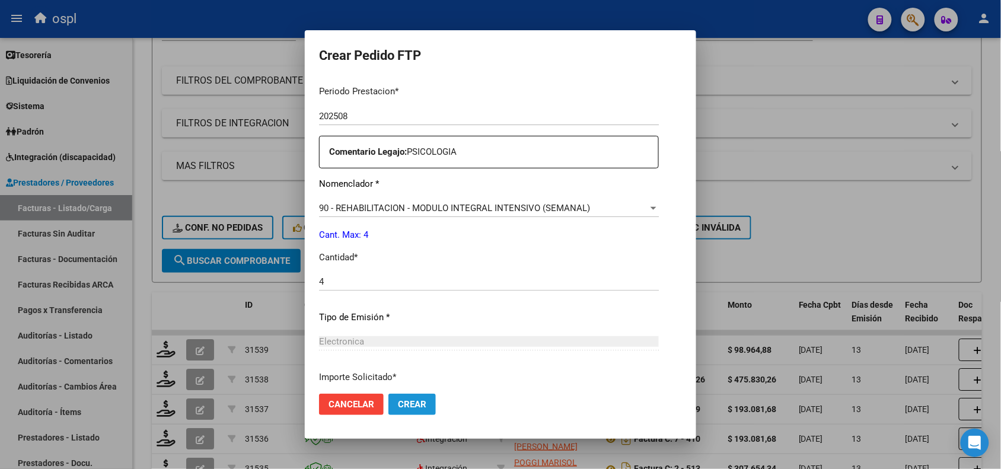
click at [419, 396] on button "Crear" at bounding box center [412, 404] width 47 height 21
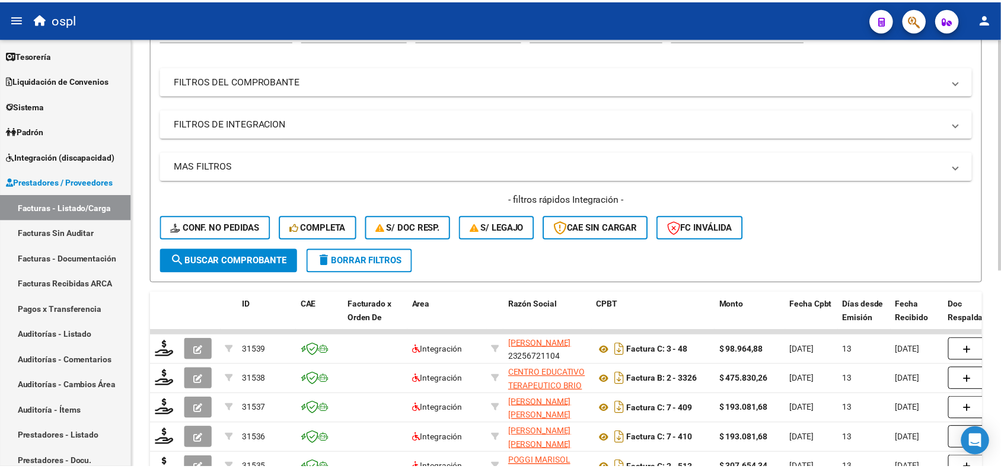
scroll to position [0, 0]
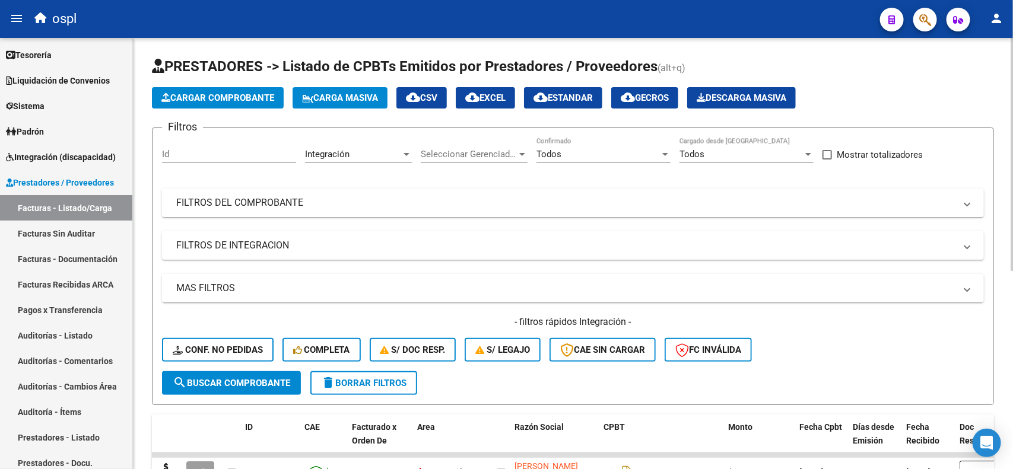
click at [1001, 87] on div "Video tutorial PRESTADORES -> Listado de CPBTs Emitidos por Prestadores / Prove…" at bounding box center [574, 432] width 883 height 788
click at [260, 107] on button "Cargar Comprobante" at bounding box center [218, 97] width 132 height 21
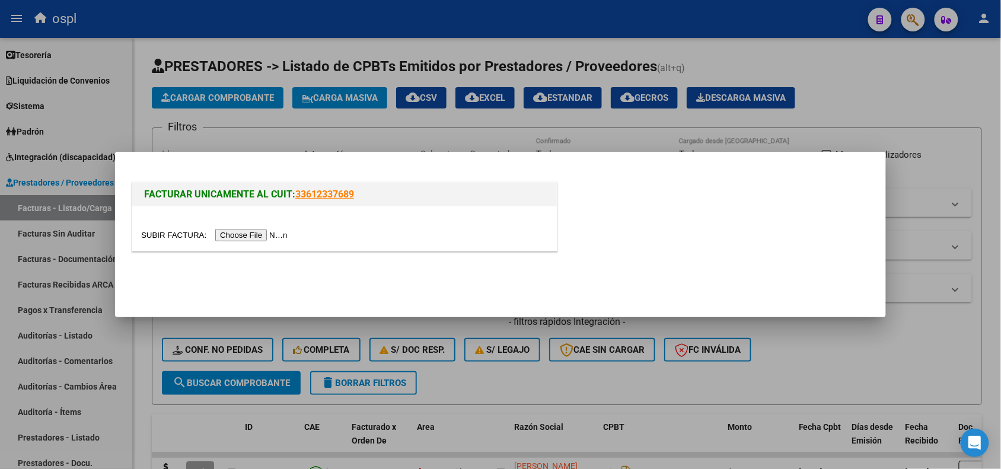
click at [249, 233] on input "file" at bounding box center [216, 235] width 150 height 12
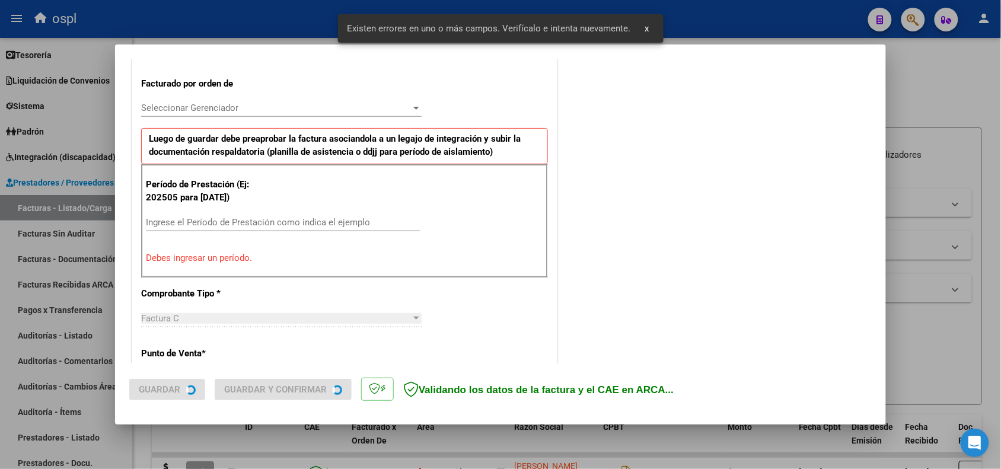
scroll to position [321, 0]
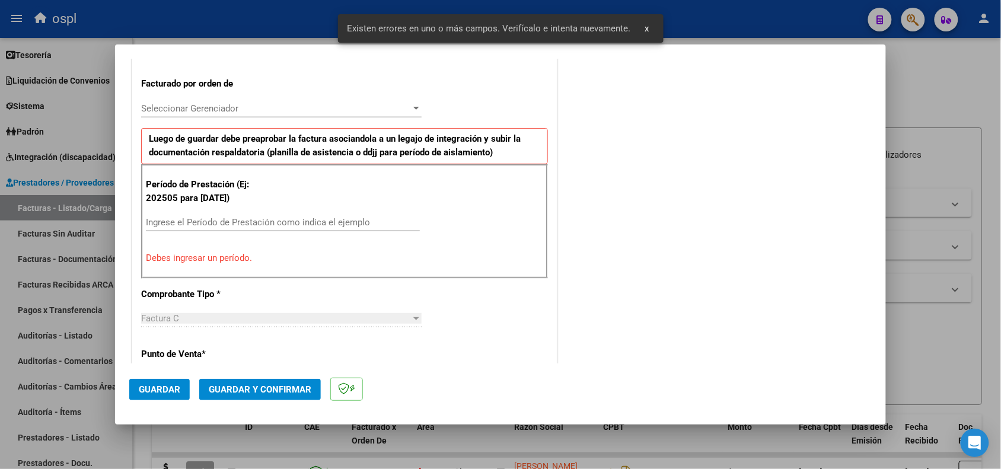
click at [325, 227] on input "Ingrese el Período de Prestación como indica el ejemplo" at bounding box center [283, 222] width 274 height 11
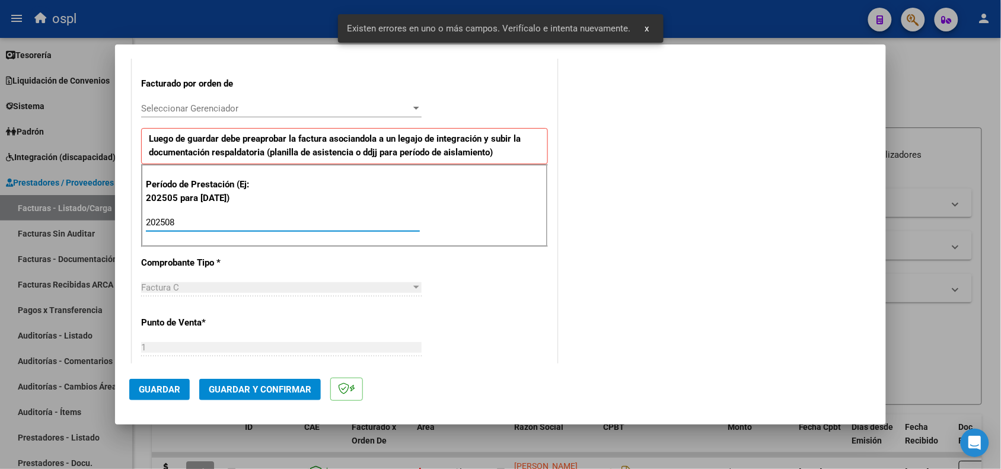
type input "202508"
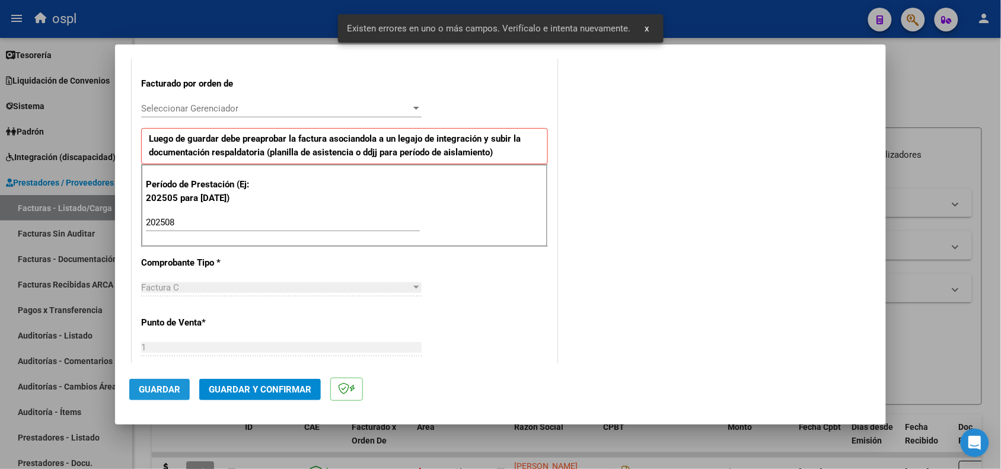
click at [165, 384] on span "Guardar" at bounding box center [160, 389] width 42 height 11
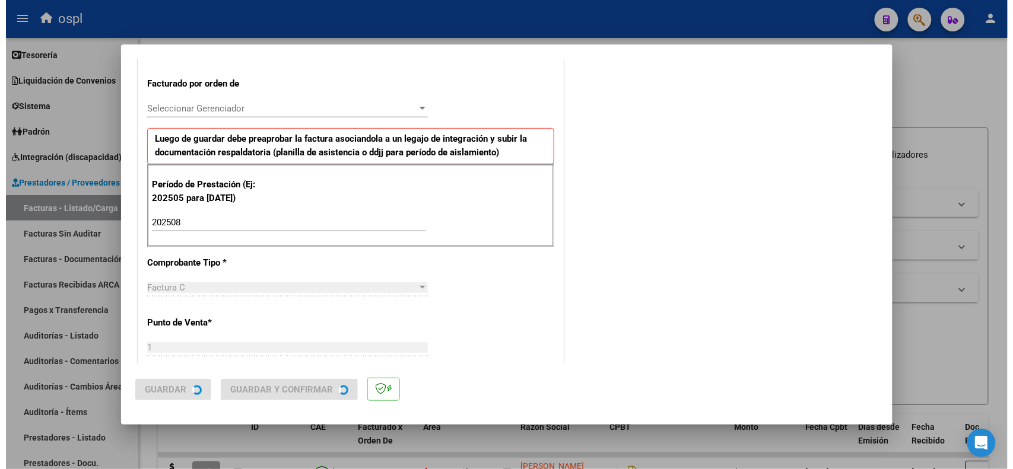
scroll to position [0, 0]
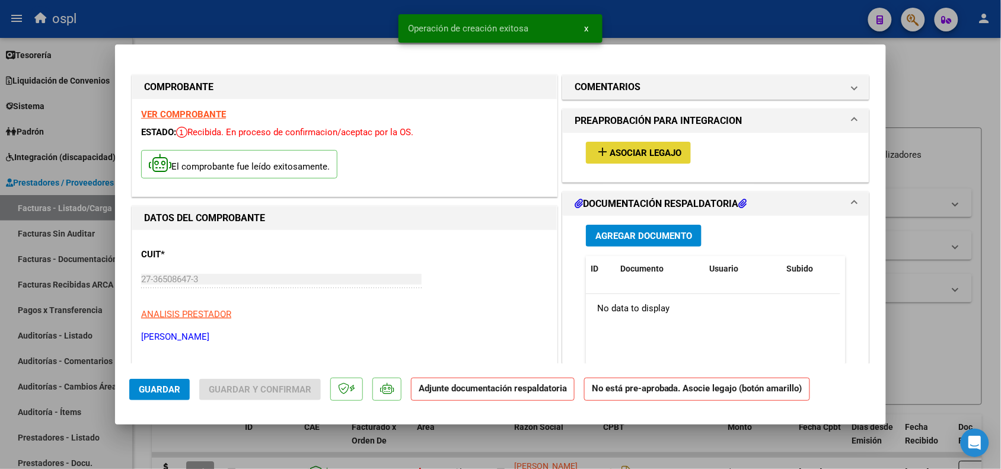
click at [610, 154] on span "Asociar Legajo" at bounding box center [646, 153] width 72 height 11
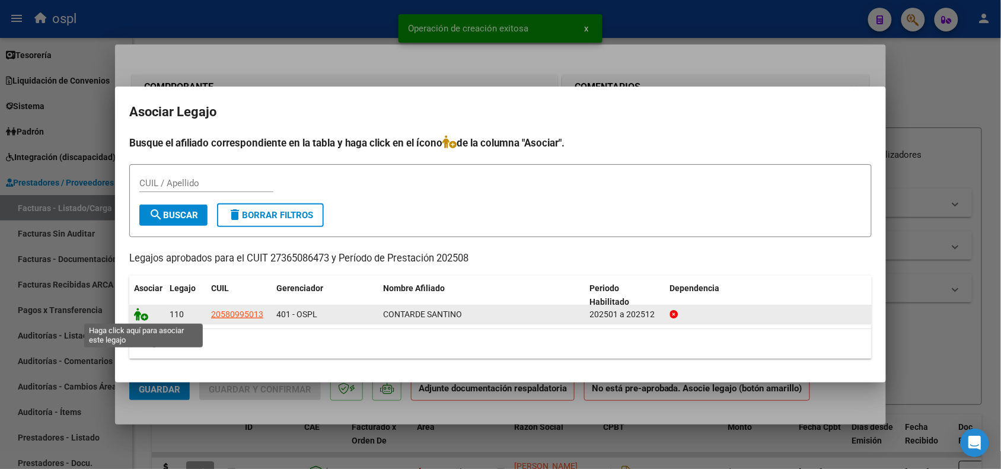
click at [141, 316] on icon at bounding box center [141, 314] width 14 height 13
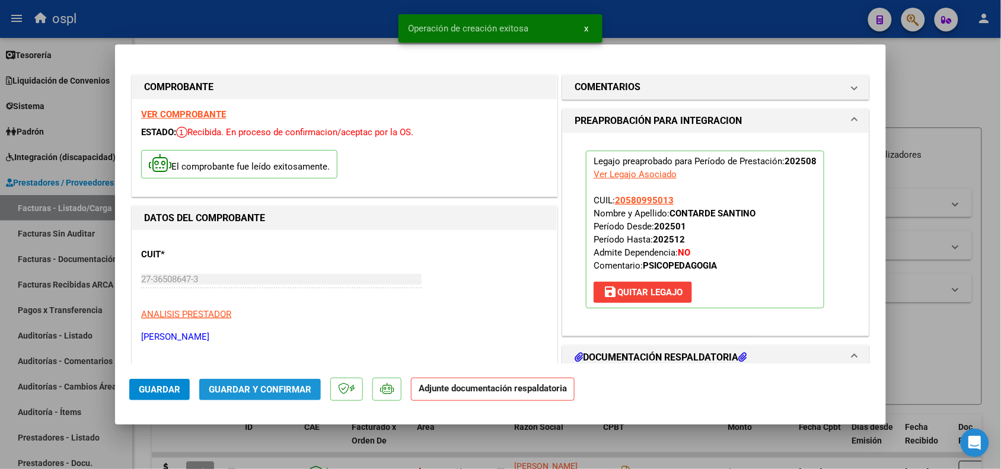
click at [252, 391] on span "Guardar y Confirmar" at bounding box center [260, 389] width 103 height 11
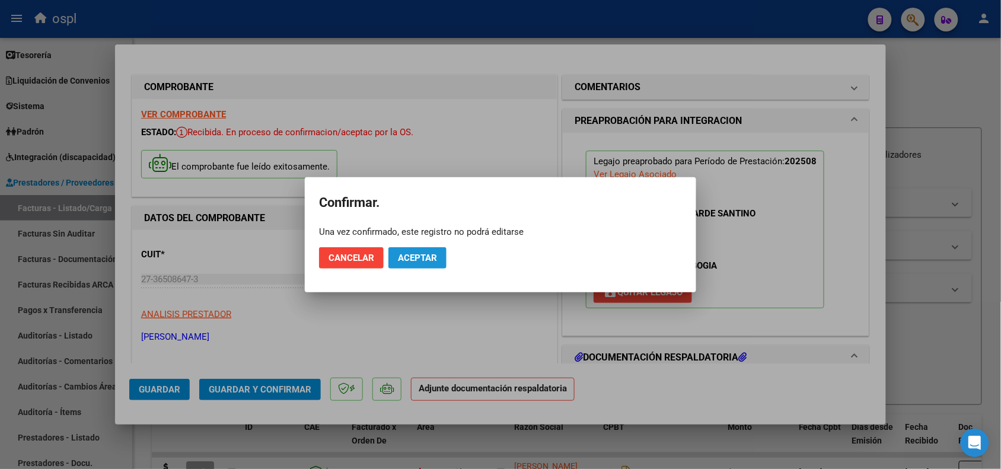
click at [412, 264] on button "Aceptar" at bounding box center [418, 257] width 58 height 21
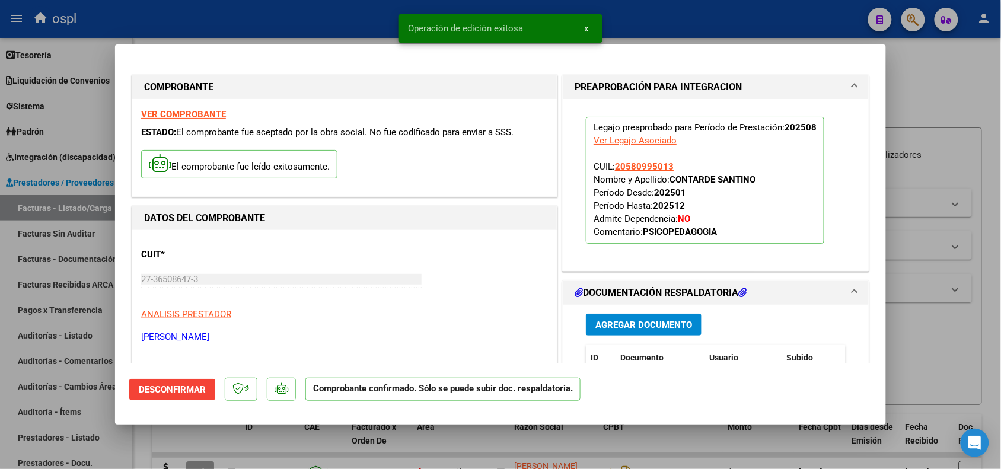
click at [961, 331] on div at bounding box center [500, 234] width 1001 height 469
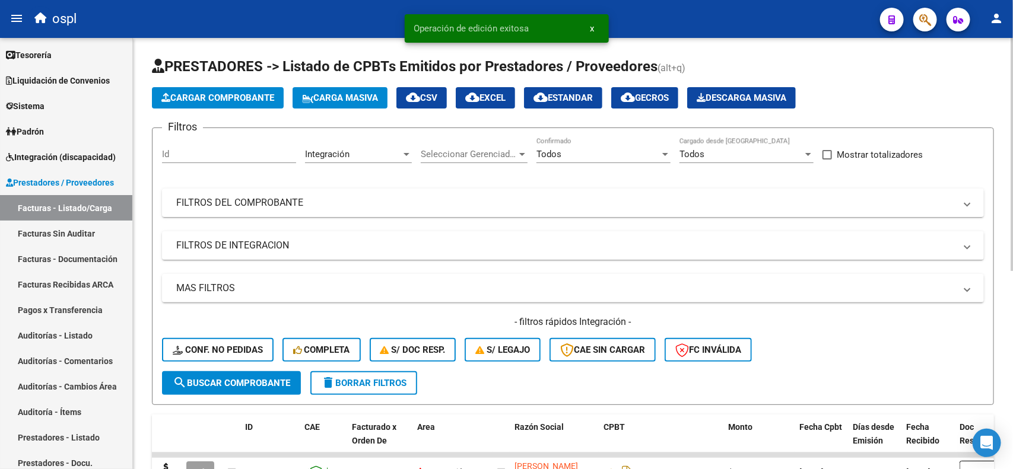
drag, startPoint x: 1009, startPoint y: 122, endPoint x: 985, endPoint y: 236, distance: 117.0
click at [985, 236] on div "Video tutorial PRESTADORES -> Listado de CPBTs Emitidos por Prestadores / Prove…" at bounding box center [573, 432] width 880 height 788
click at [985, 236] on form "Filtros Id Integración Area Seleccionar Gerenciador Seleccionar Gerenciador Tod…" at bounding box center [573, 267] width 842 height 278
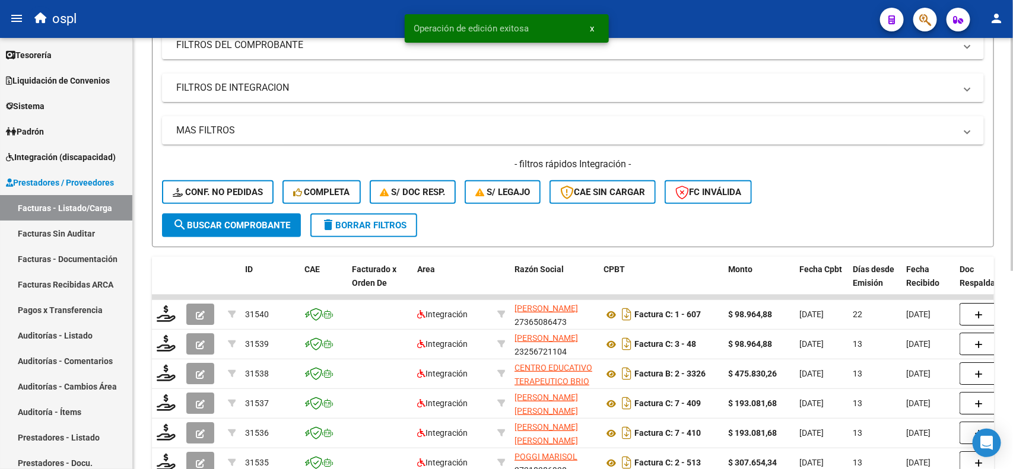
click at [1001, 282] on div at bounding box center [1011, 242] width 3 height 233
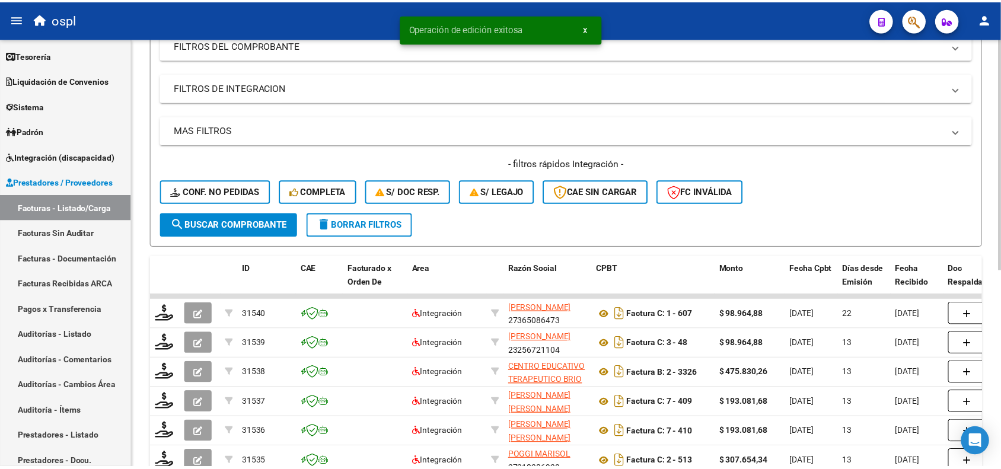
scroll to position [217, 0]
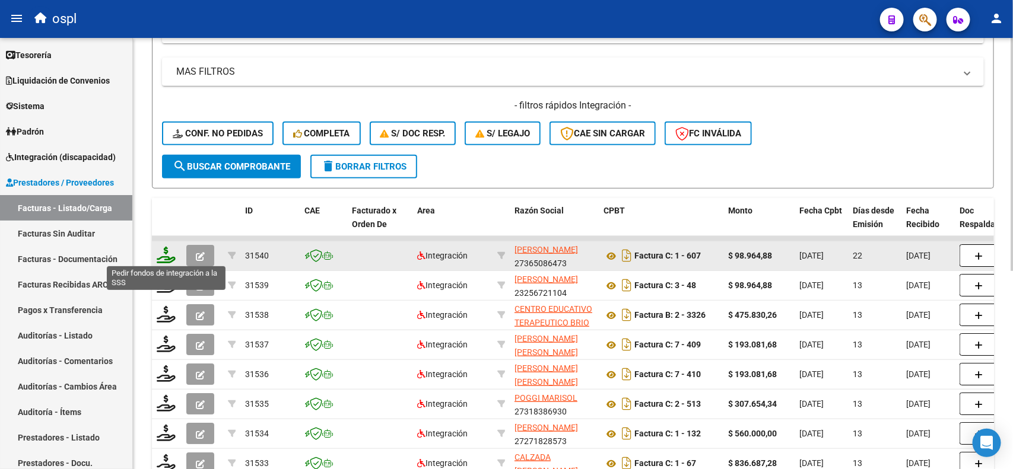
click at [161, 259] on icon at bounding box center [166, 255] width 19 height 17
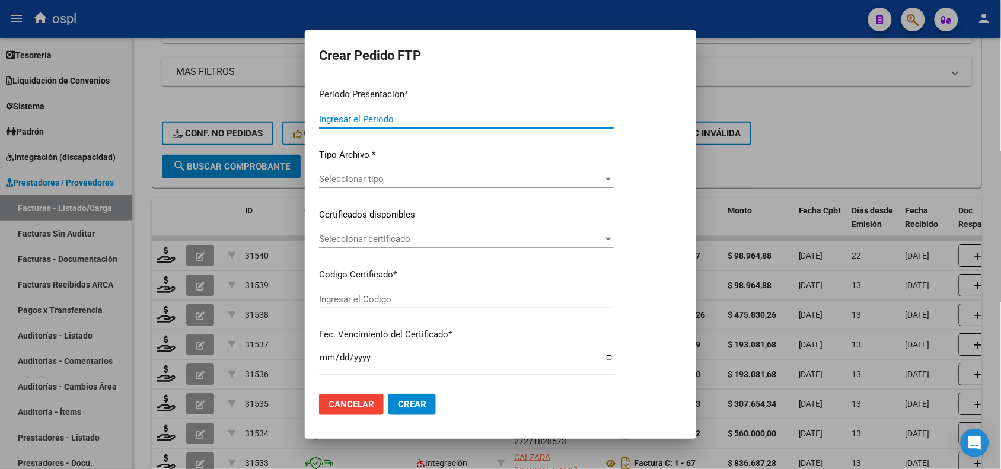
type input "202508"
type input "$ 98.964,88"
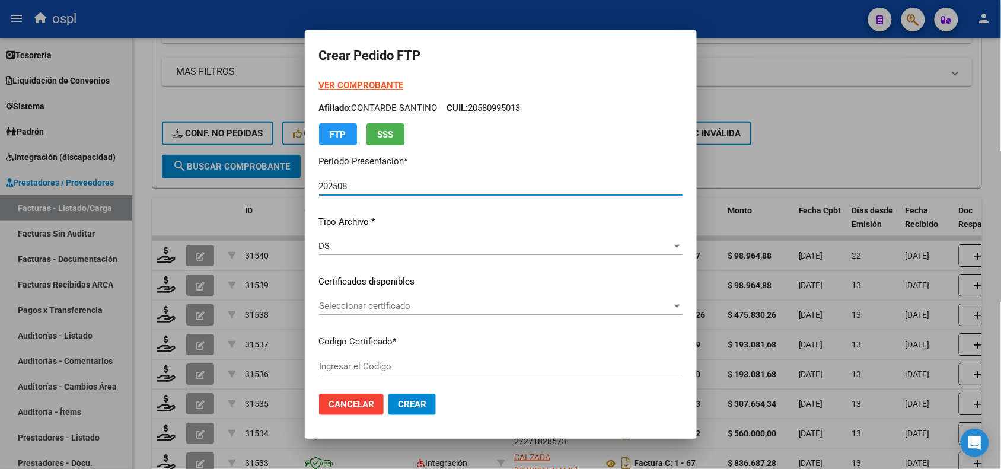
type input "ARG02000580995012023120620281206SFE159"
type input "[DATE]"
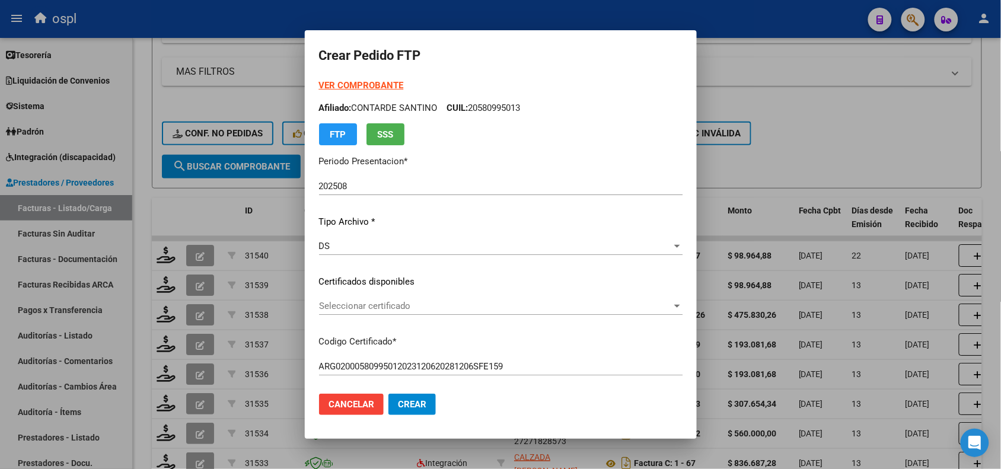
click at [526, 312] on div "Seleccionar certificado Seleccionar certificado" at bounding box center [501, 306] width 364 height 18
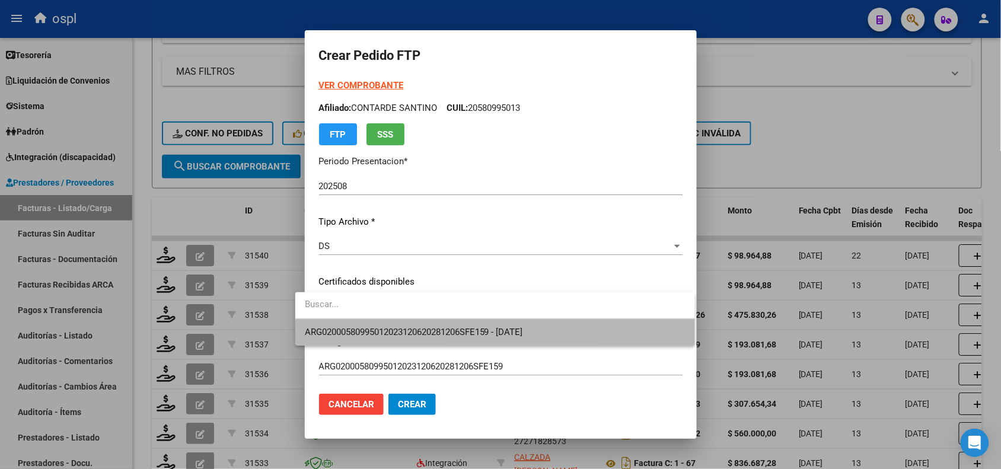
click at [550, 339] on span "ARG02000580995012023120620281206SFE159 - [DATE]" at bounding box center [495, 332] width 381 height 27
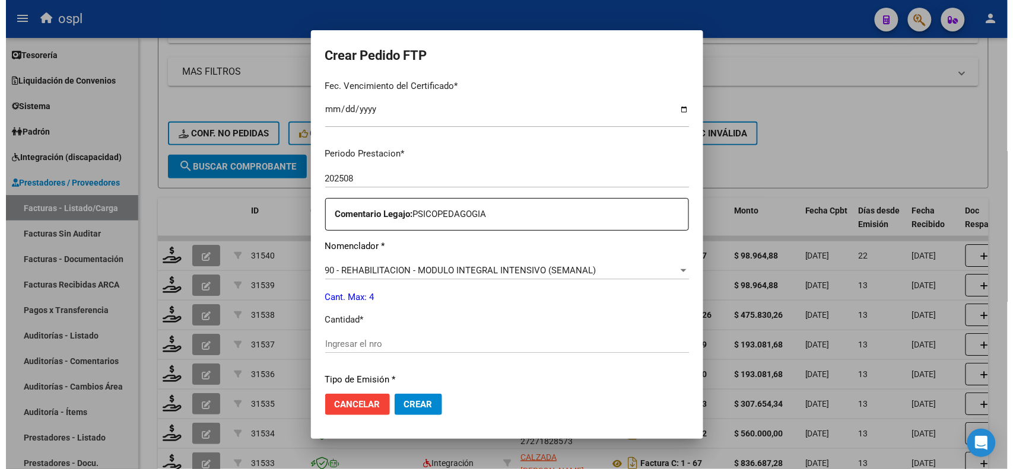
scroll to position [341, 0]
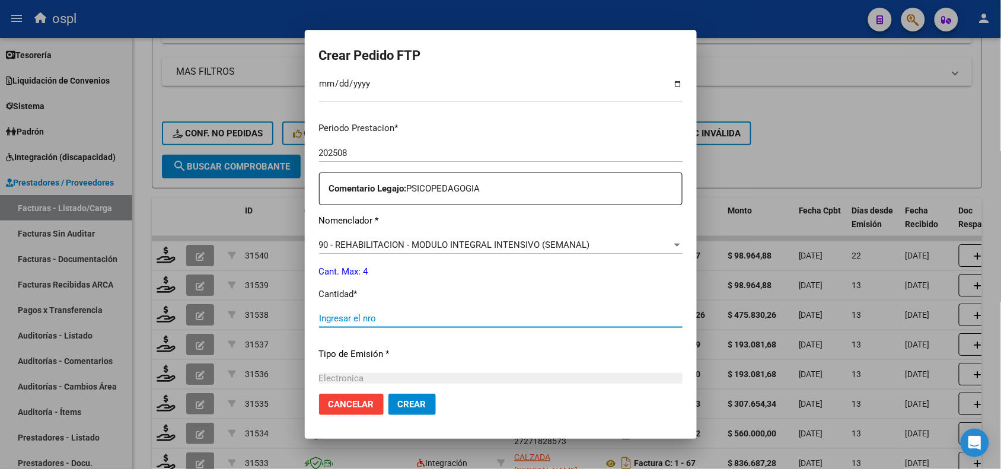
click at [595, 319] on input "Ingresar el nro" at bounding box center [501, 318] width 364 height 11
type input "4"
click at [398, 403] on span "Crear" at bounding box center [412, 404] width 28 height 11
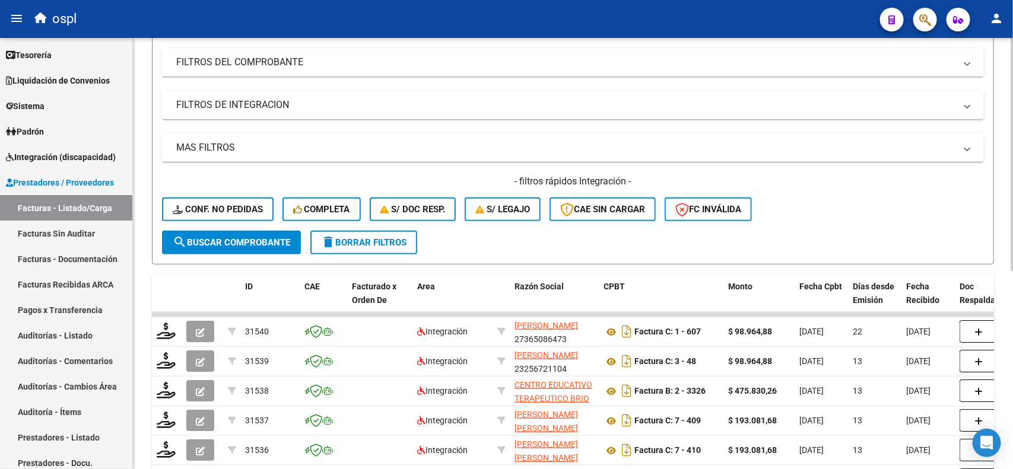
scroll to position [56, 0]
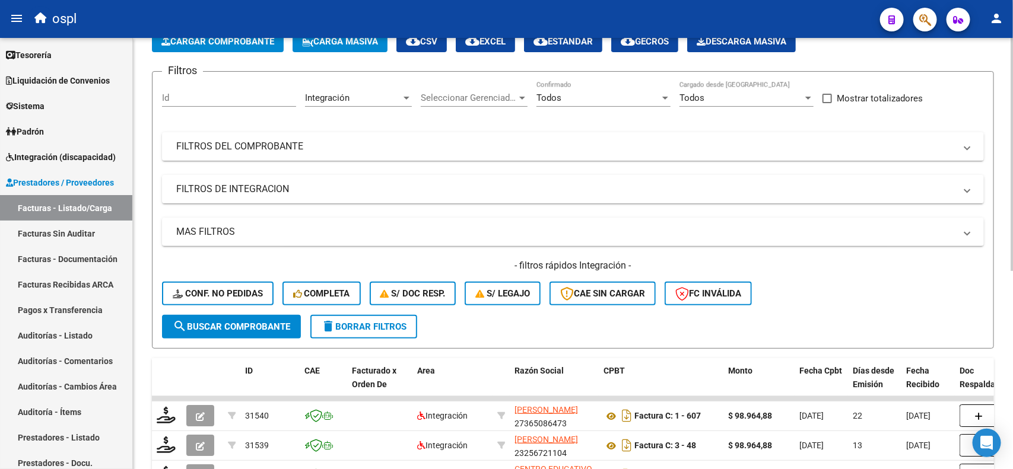
click at [967, 79] on div "Video tutorial PRESTADORES -> Listado de CPBTs Emitidos por Prestadores / Prove…" at bounding box center [574, 376] width 883 height 788
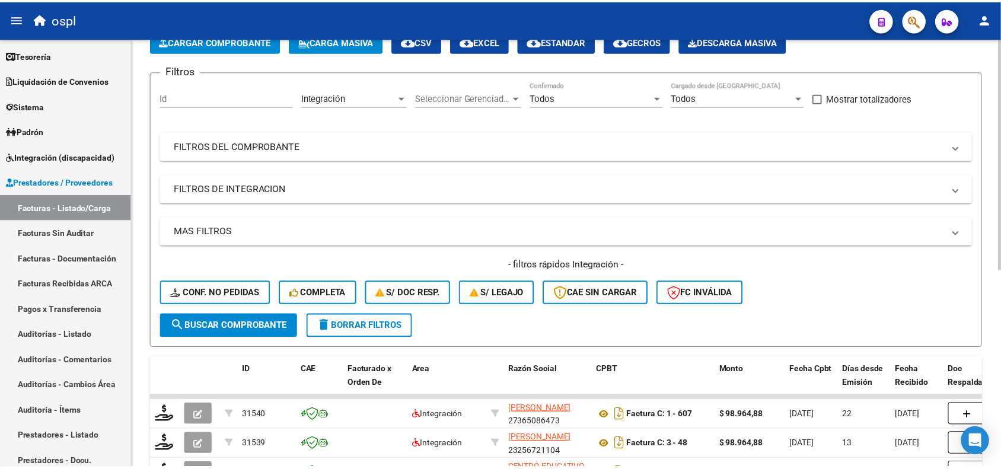
scroll to position [0, 0]
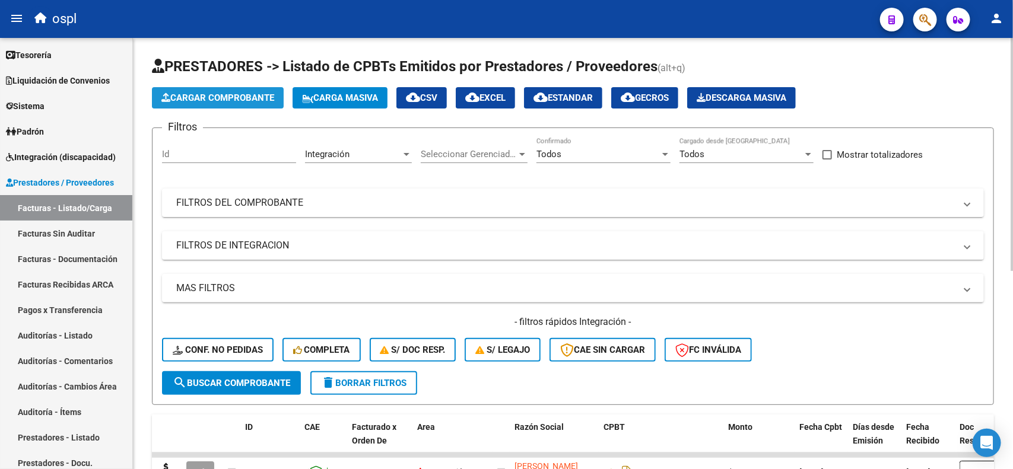
click at [246, 101] on span "Cargar Comprobante" at bounding box center [217, 98] width 113 height 11
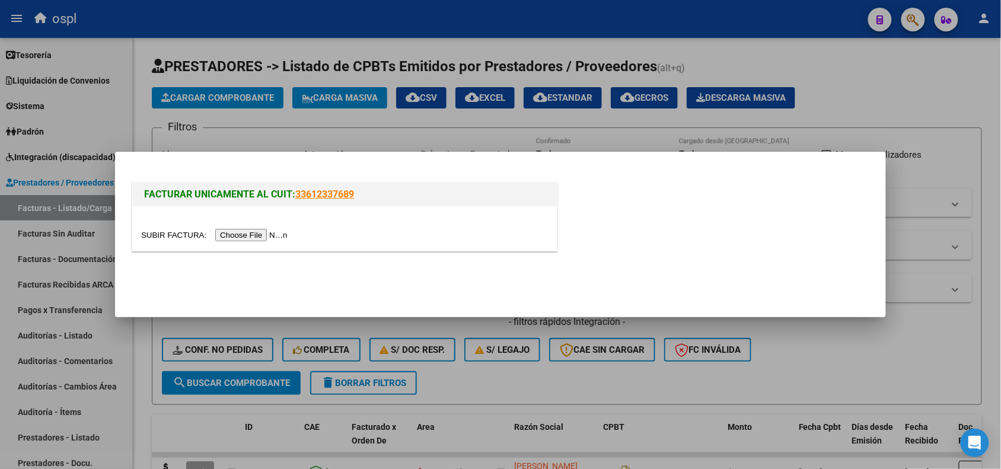
click at [235, 235] on input "file" at bounding box center [216, 235] width 150 height 12
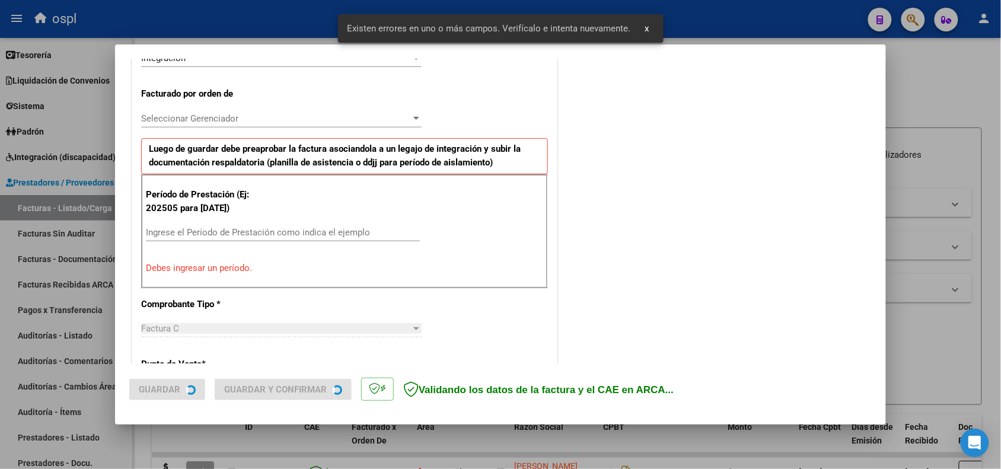
scroll to position [321, 0]
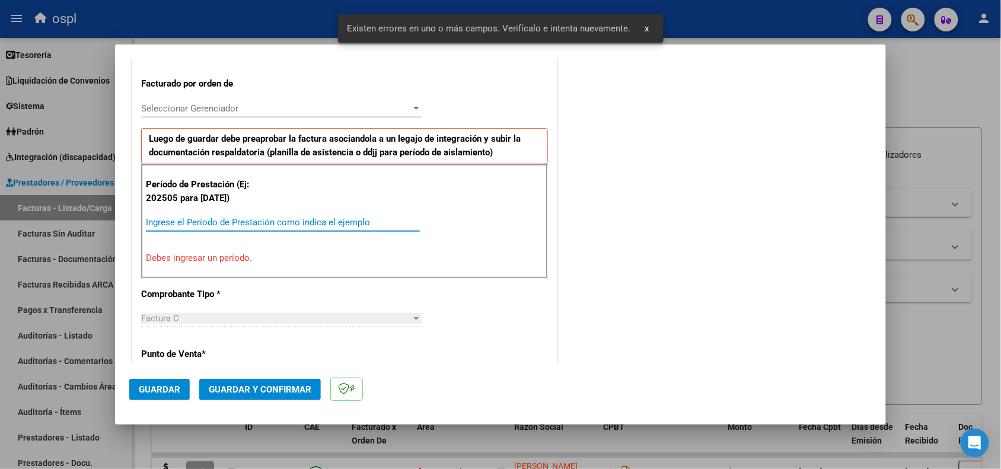
click at [316, 227] on input "Ingrese el Período de Prestación como indica el ejemplo" at bounding box center [283, 222] width 274 height 11
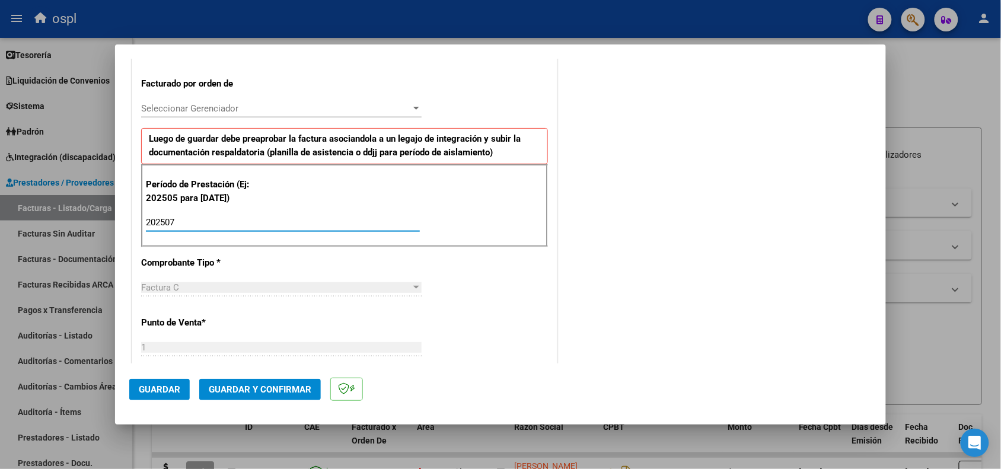
type input "202507"
click at [156, 395] on button "Guardar" at bounding box center [159, 389] width 61 height 21
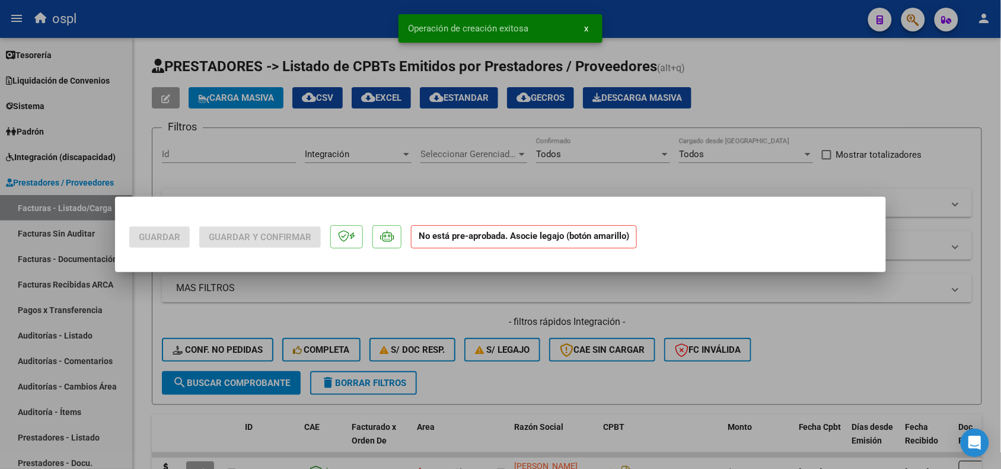
scroll to position [0, 0]
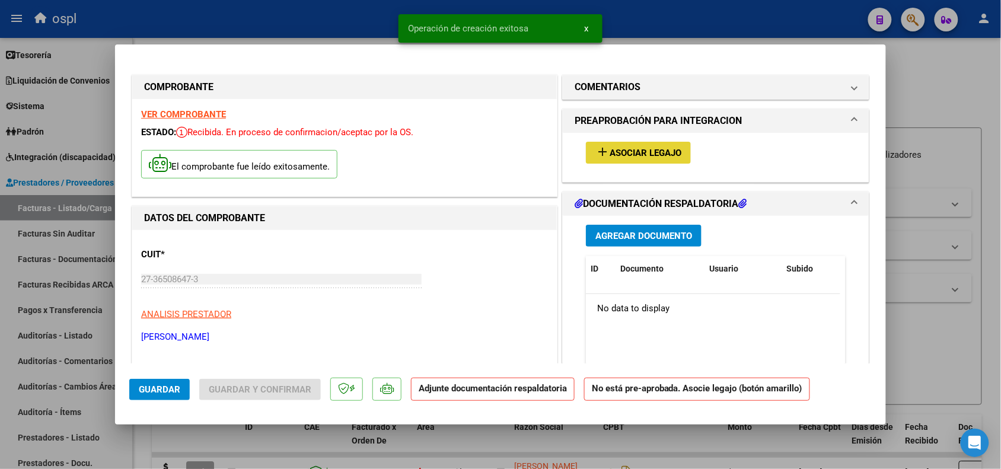
click at [635, 142] on button "add Asociar Legajo" at bounding box center [638, 153] width 105 height 22
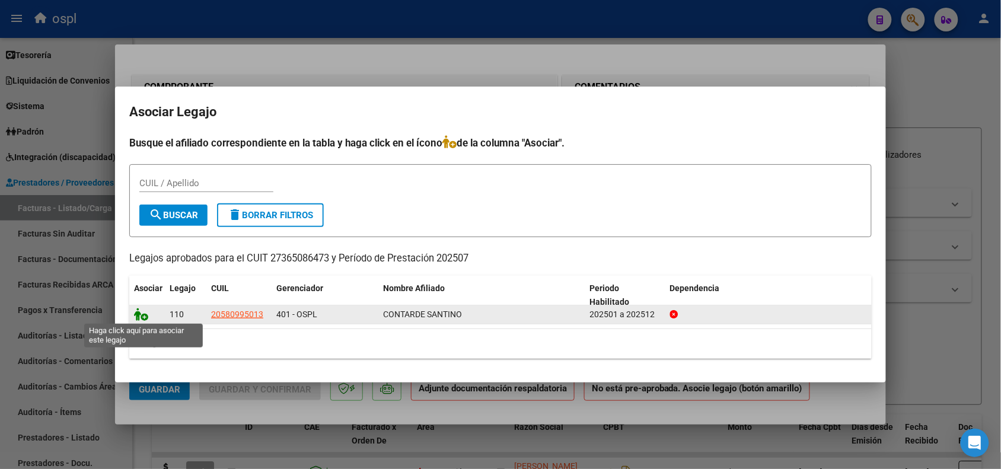
click at [141, 311] on icon at bounding box center [141, 314] width 14 height 13
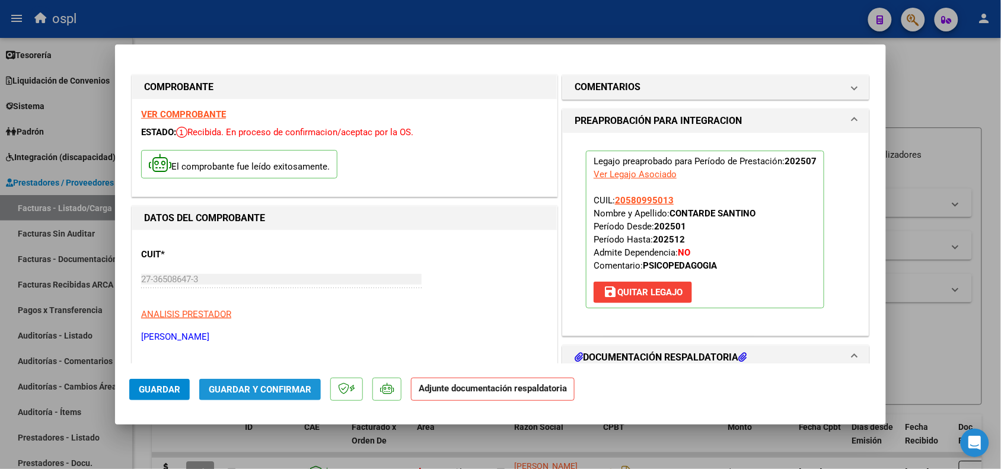
click at [265, 391] on span "Guardar y Confirmar" at bounding box center [260, 389] width 103 height 11
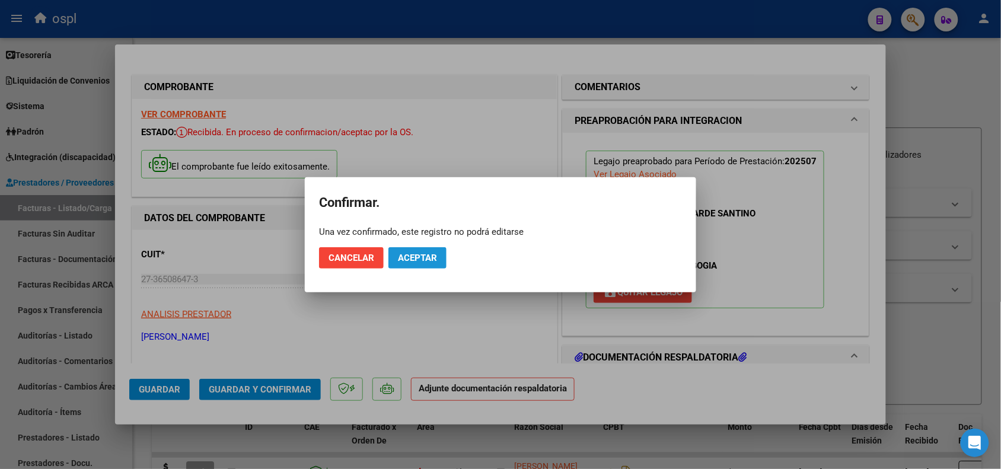
click at [417, 262] on span "Aceptar" at bounding box center [417, 258] width 39 height 11
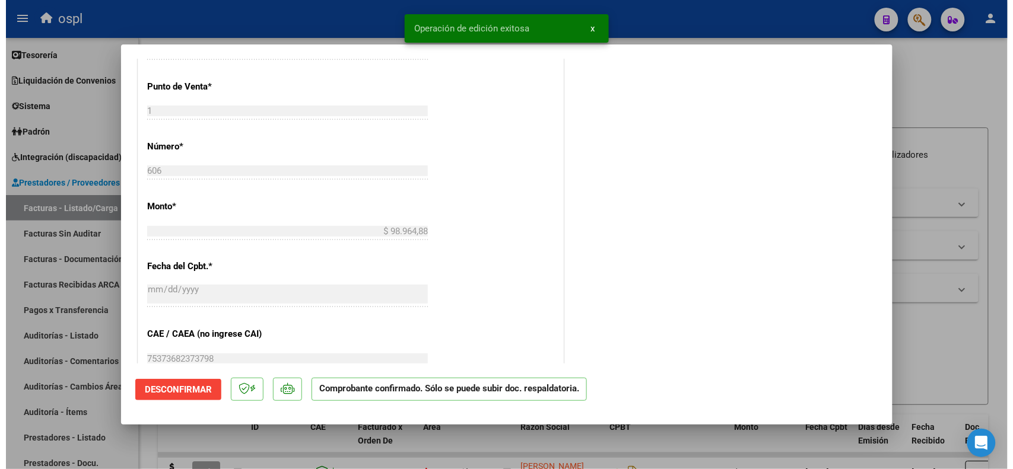
scroll to position [598, 0]
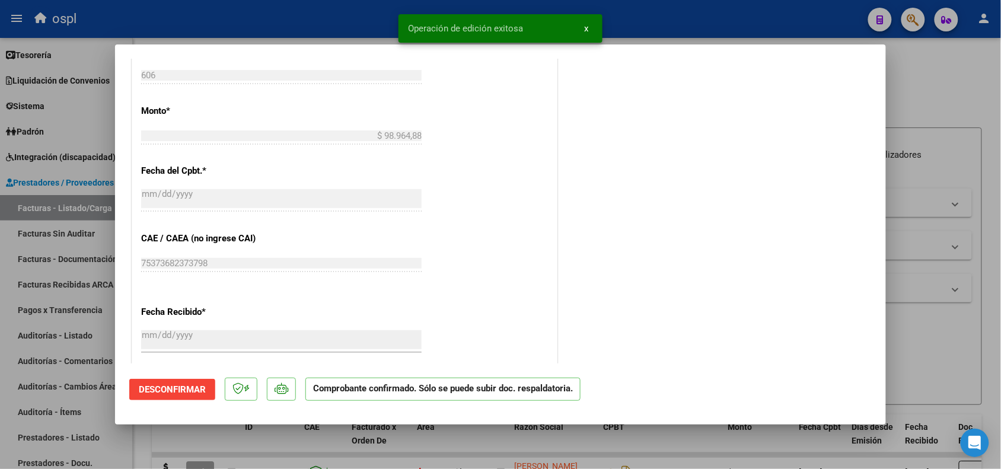
click at [920, 354] on div at bounding box center [500, 234] width 1001 height 469
type input "$ 0,00"
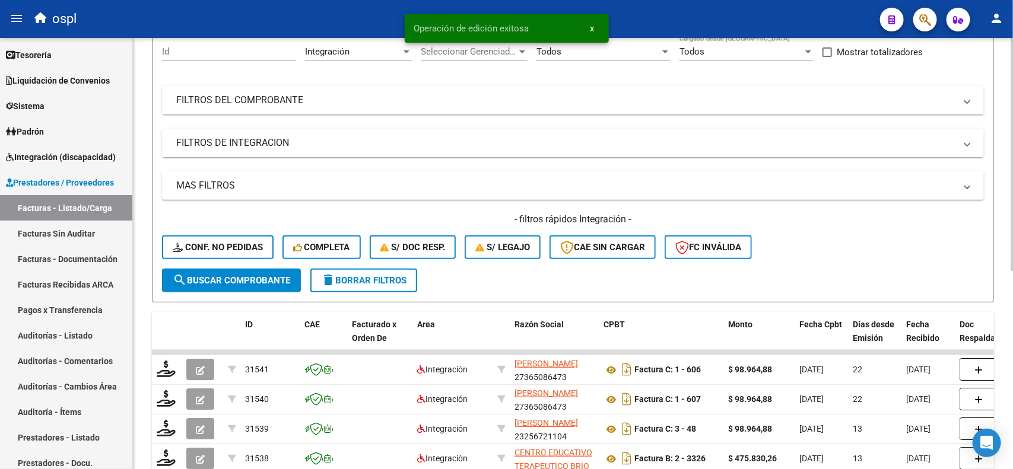
click at [1001, 212] on div at bounding box center [1011, 211] width 3 height 233
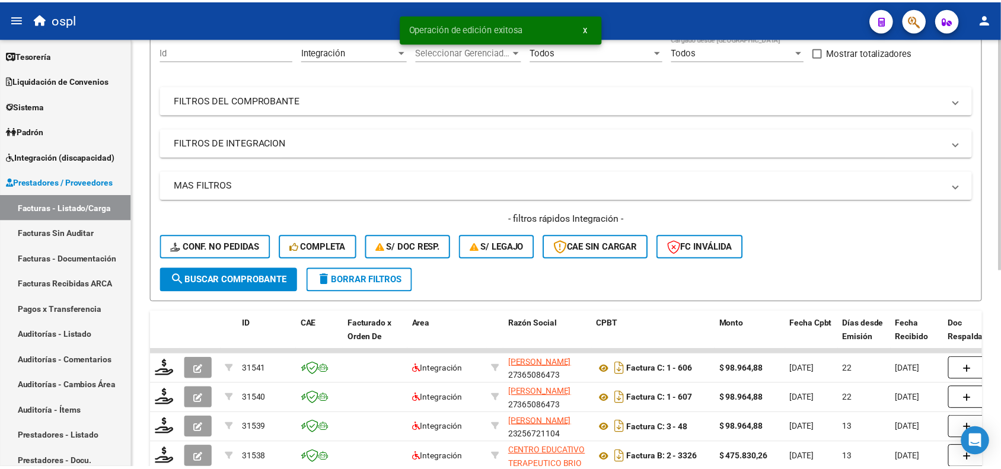
scroll to position [114, 0]
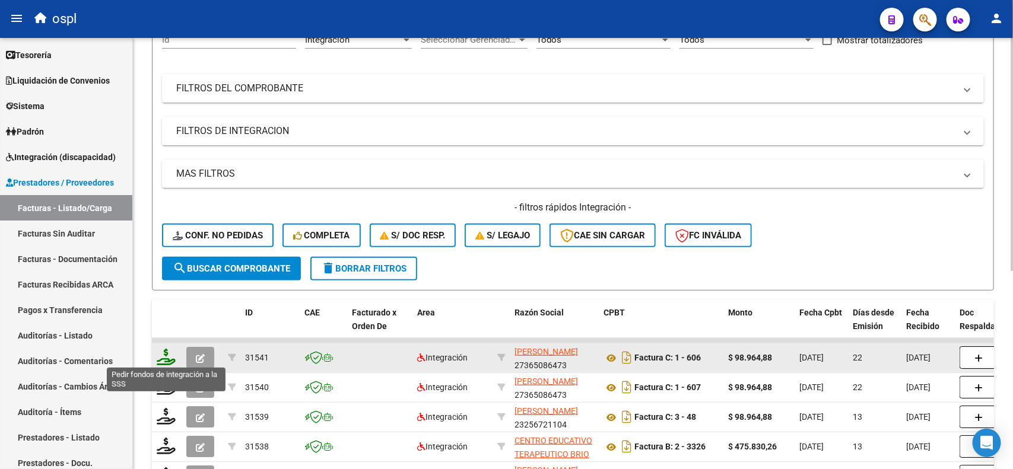
click at [162, 354] on icon at bounding box center [166, 357] width 19 height 17
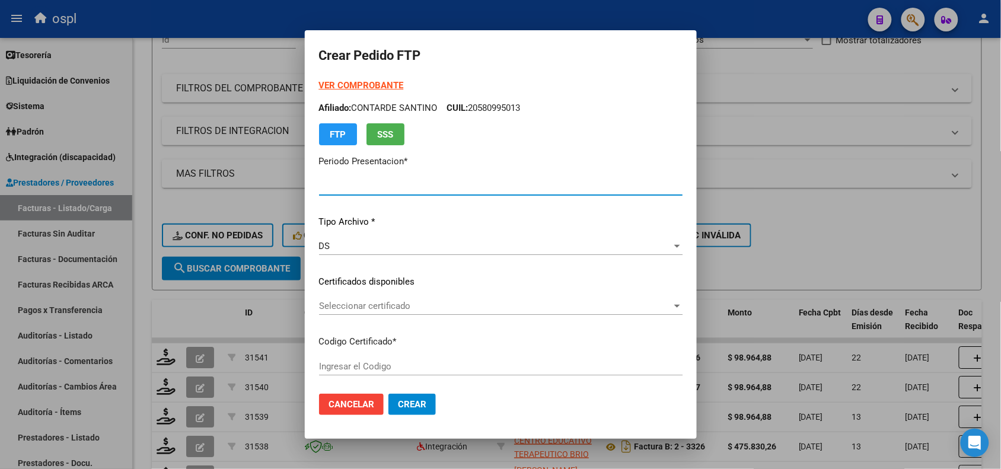
type input "202508"
type input "202507"
type input "$ 98.964,88"
type input "ARG02000580995012023120620281206SFE159"
type input "[DATE]"
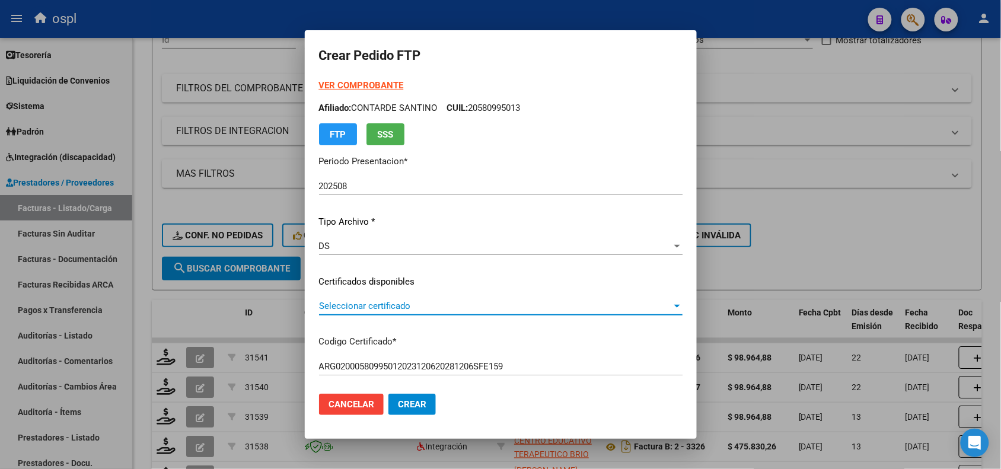
click at [368, 305] on span "Seleccionar certificado" at bounding box center [495, 306] width 353 height 11
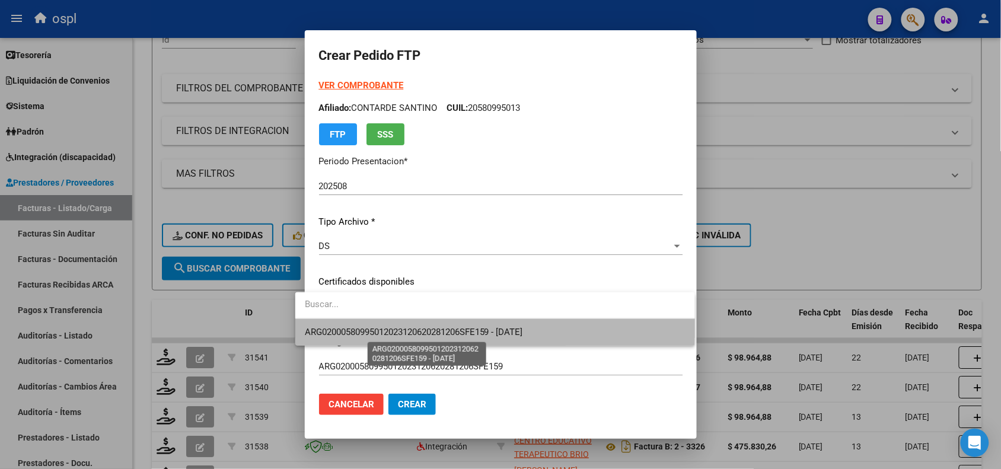
click at [405, 327] on span "ARG02000580995012023120620281206SFE159 - [DATE]" at bounding box center [414, 332] width 218 height 11
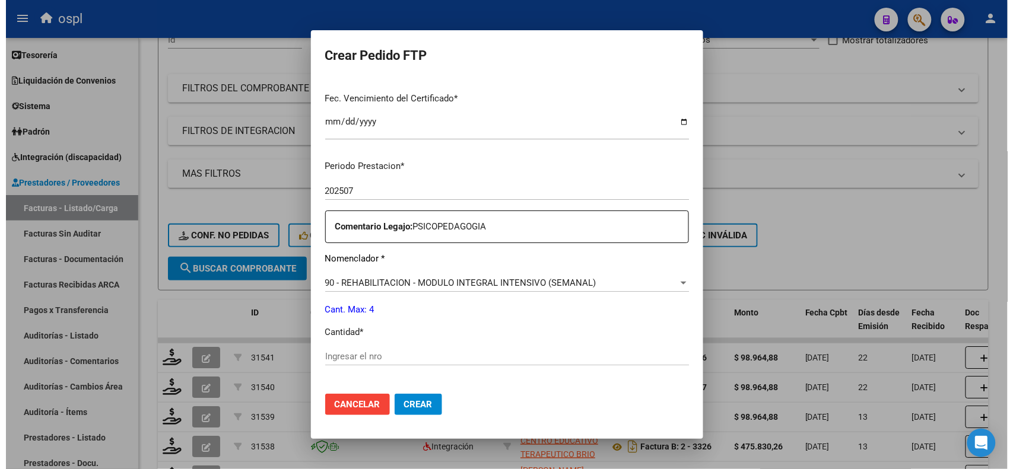
scroll to position [343, 0]
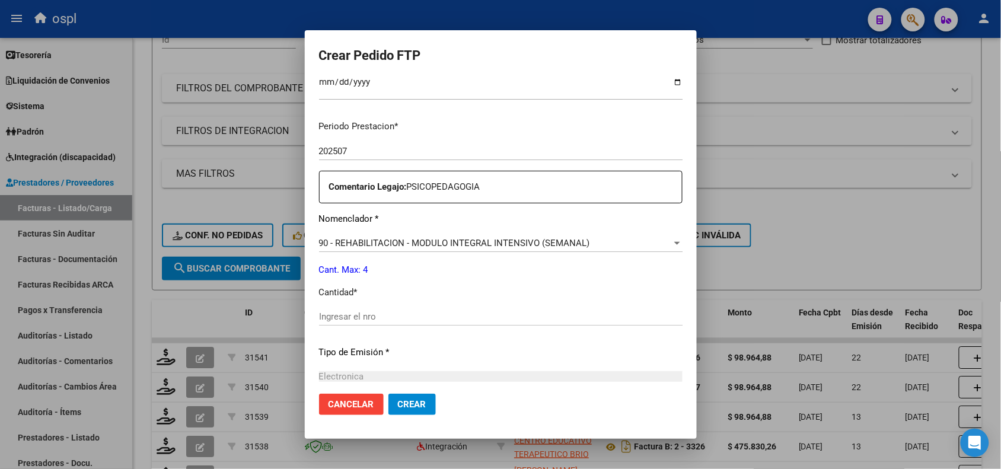
click at [459, 322] on div "Ingresar el nro" at bounding box center [501, 317] width 364 height 18
type input "4"
click at [403, 407] on span "Crear" at bounding box center [412, 404] width 28 height 11
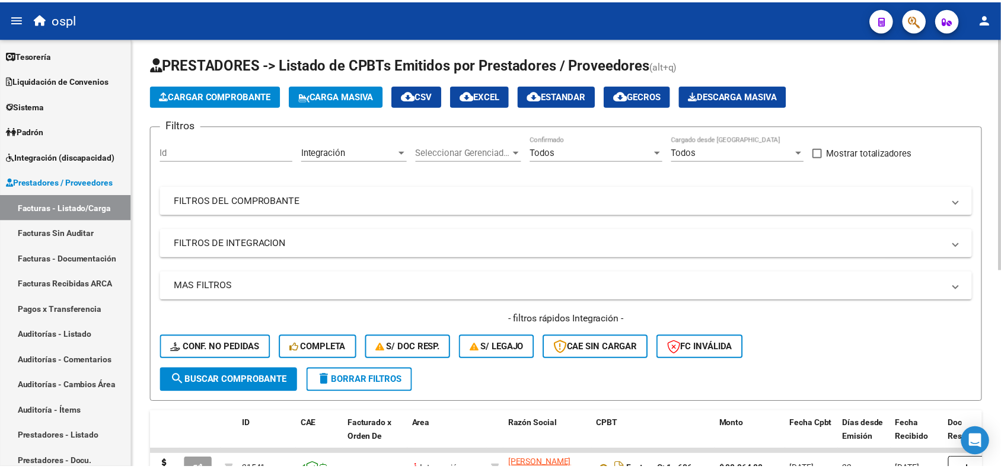
scroll to position [0, 0]
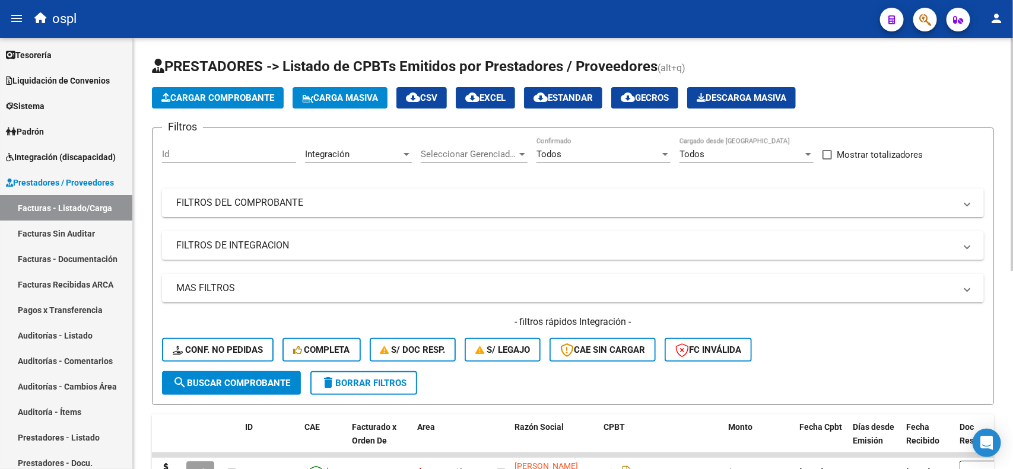
click at [1001, 245] on div "Video tutorial PRESTADORES -> Listado de CPBTs Emitidos por Prestadores / Prove…" at bounding box center [574, 432] width 883 height 788
click at [253, 93] on span "Cargar Comprobante" at bounding box center [217, 98] width 113 height 11
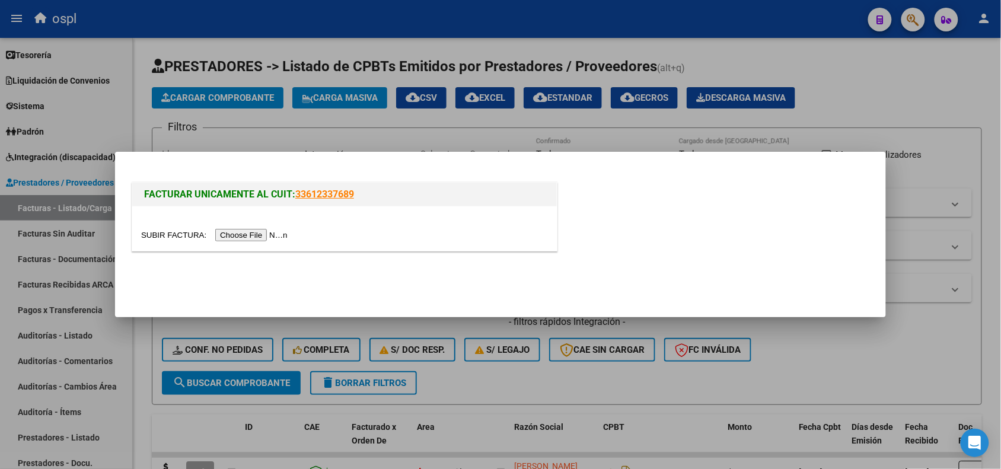
click at [246, 241] on input "file" at bounding box center [216, 235] width 150 height 12
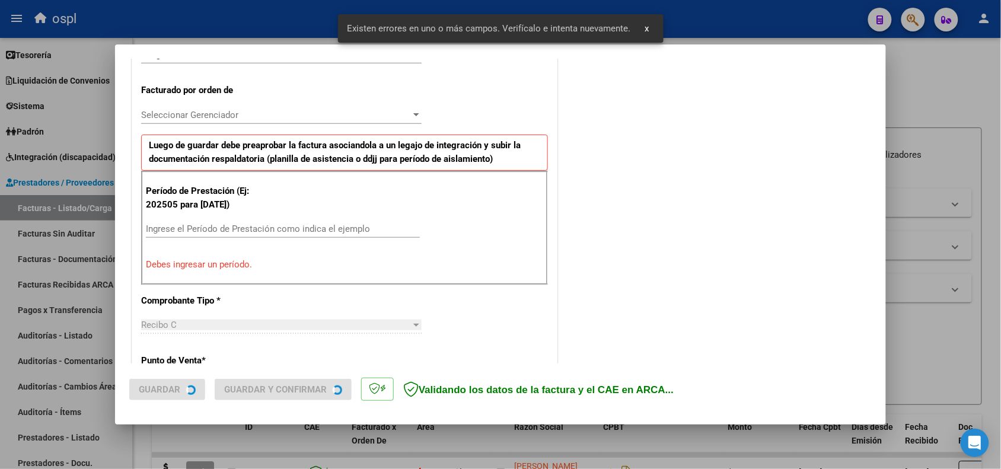
scroll to position [321, 0]
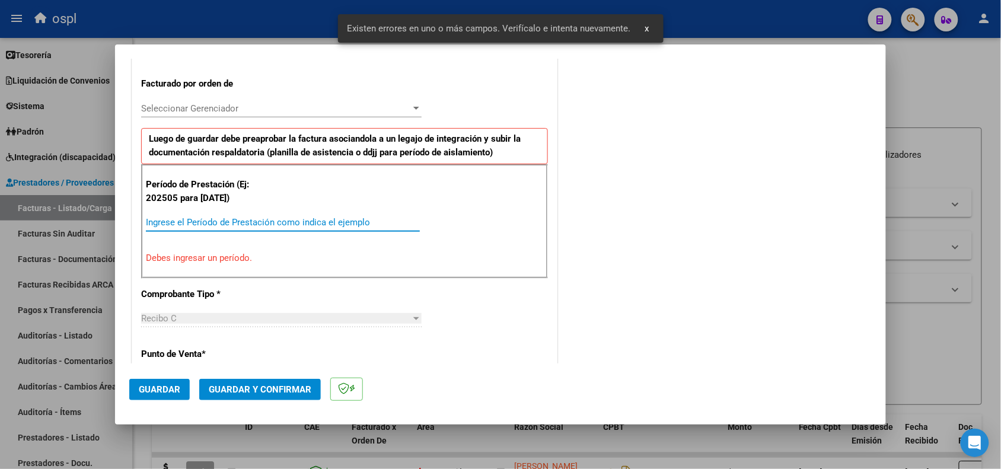
click at [315, 223] on input "Ingrese el Período de Prestación como indica el ejemplo" at bounding box center [283, 222] width 274 height 11
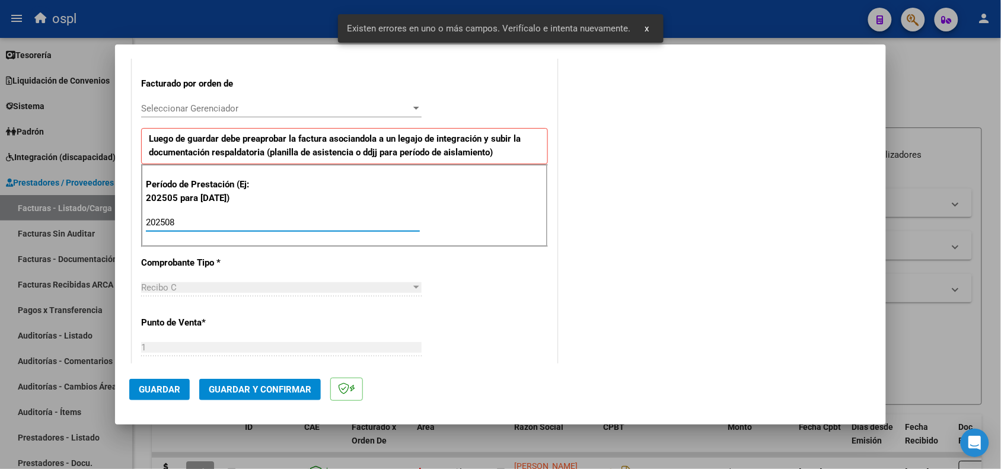
type input "202508"
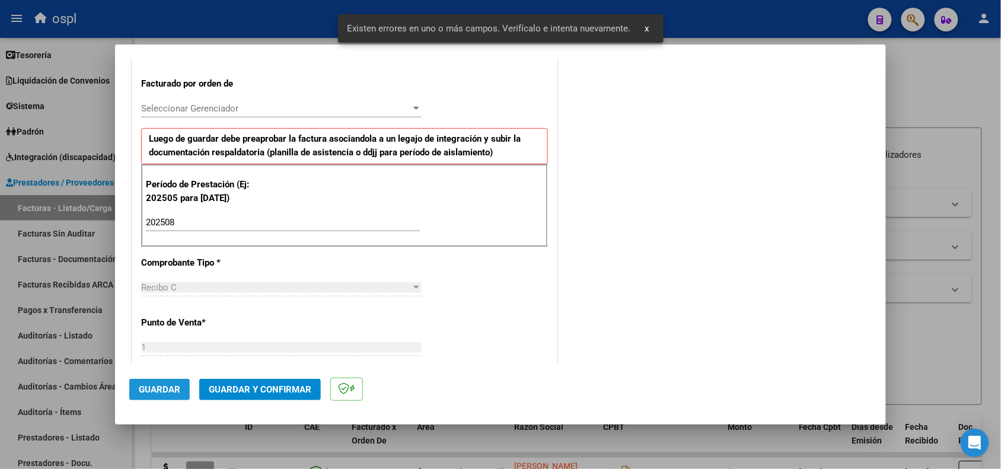
click at [171, 381] on button "Guardar" at bounding box center [159, 389] width 61 height 21
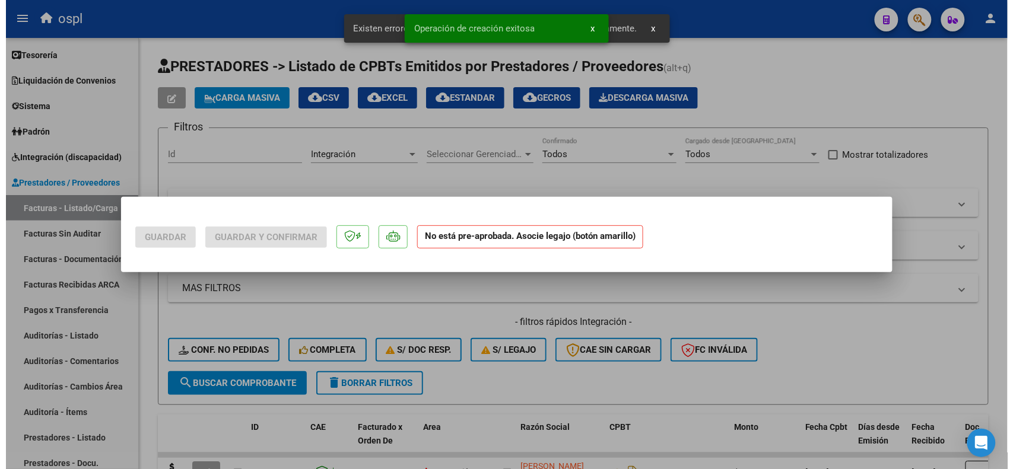
scroll to position [0, 0]
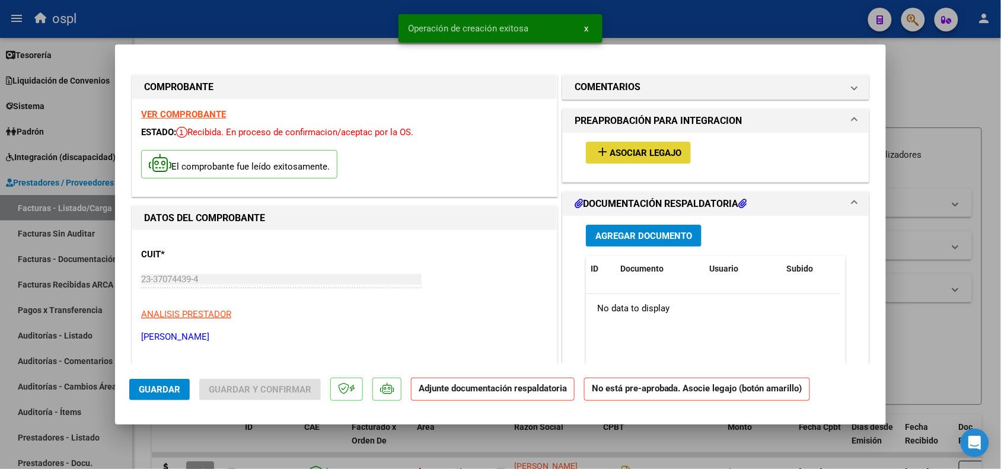
click at [600, 162] on button "add Asociar Legajo" at bounding box center [638, 153] width 105 height 22
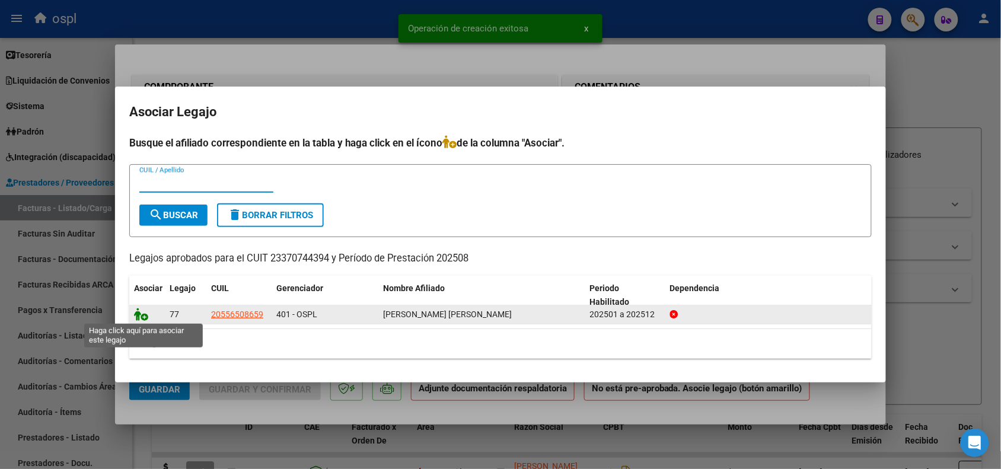
click at [136, 314] on icon at bounding box center [141, 314] width 14 height 13
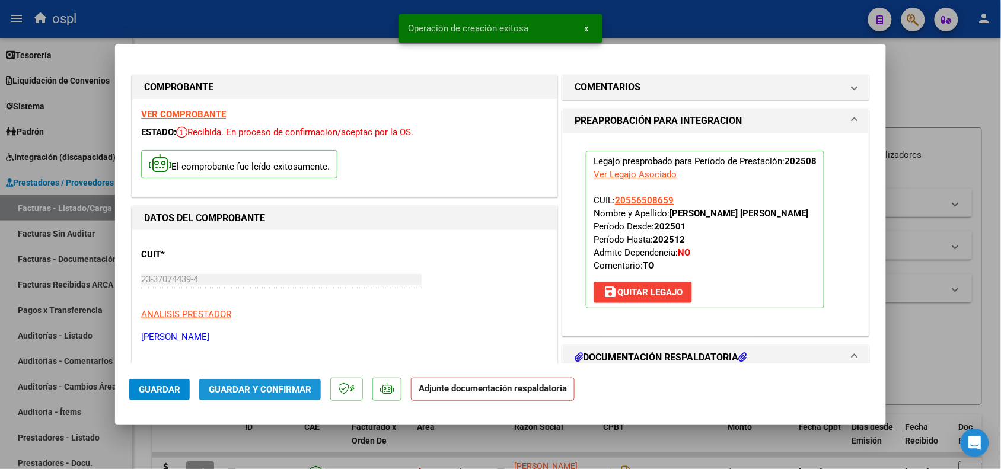
click at [233, 392] on span "Guardar y Confirmar" at bounding box center [260, 389] width 103 height 11
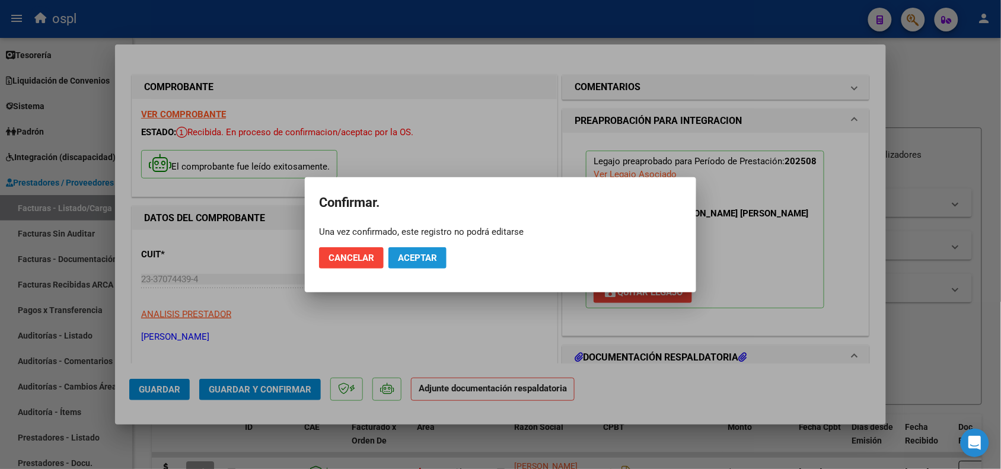
click at [424, 256] on span "Aceptar" at bounding box center [417, 258] width 39 height 11
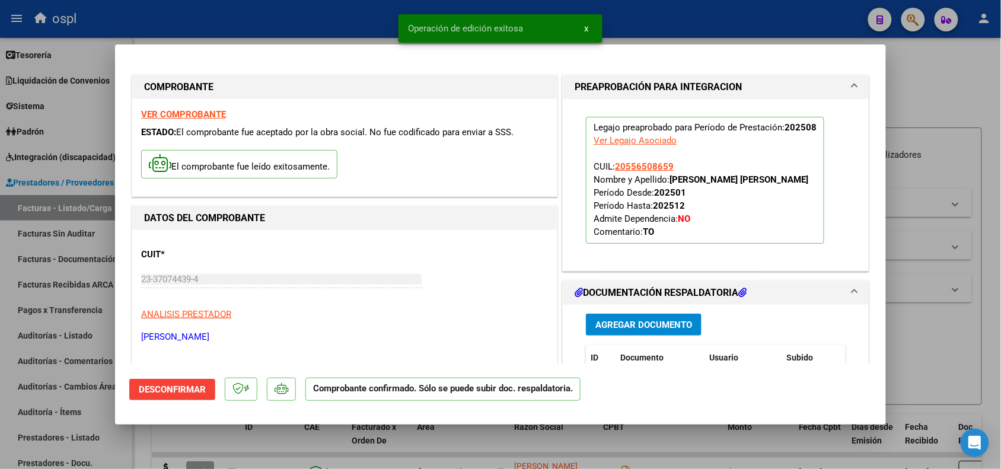
click at [991, 117] on div at bounding box center [500, 234] width 1001 height 469
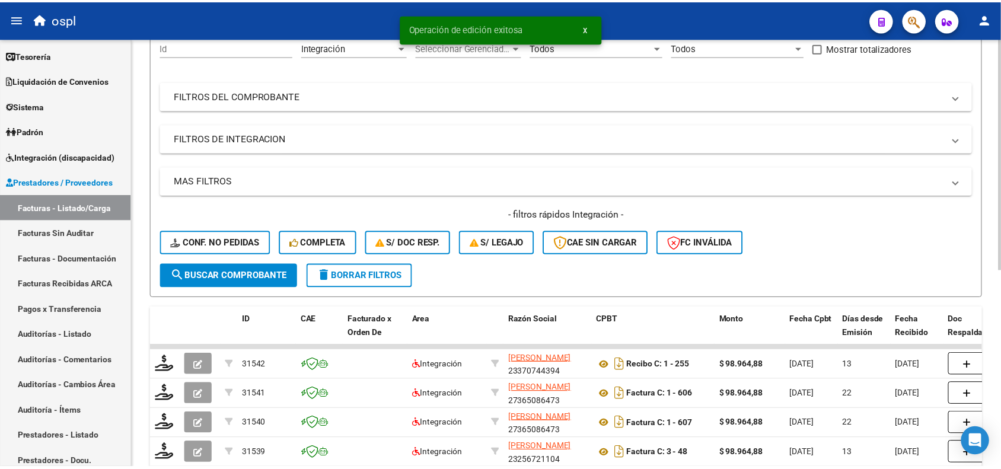
scroll to position [156, 0]
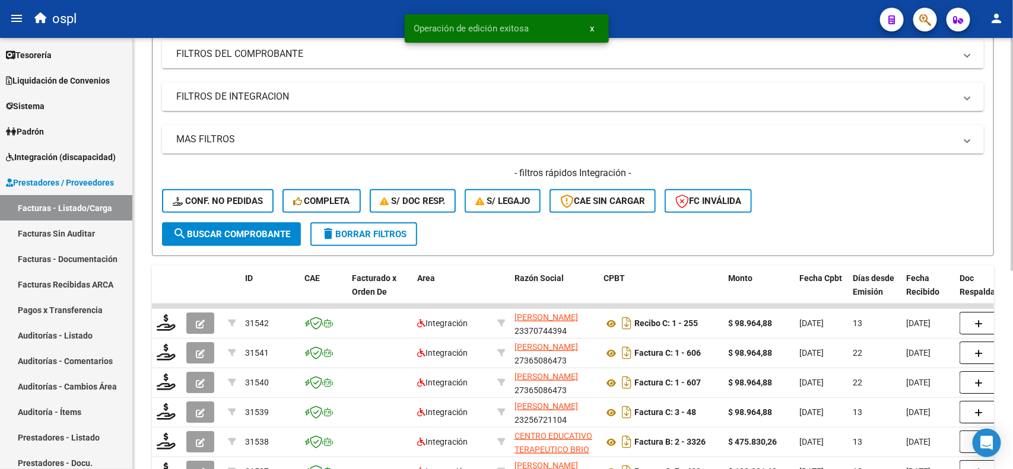
click at [1001, 184] on div "Video tutorial PRESTADORES -> Listado de CPBTs Emitidos por Prestadores / Prove…" at bounding box center [574, 283] width 883 height 788
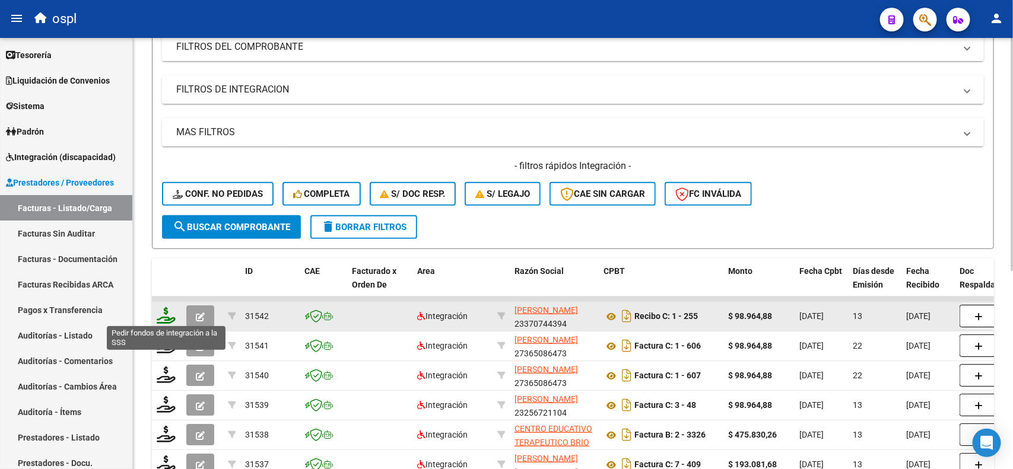
click at [162, 317] on icon at bounding box center [166, 315] width 19 height 17
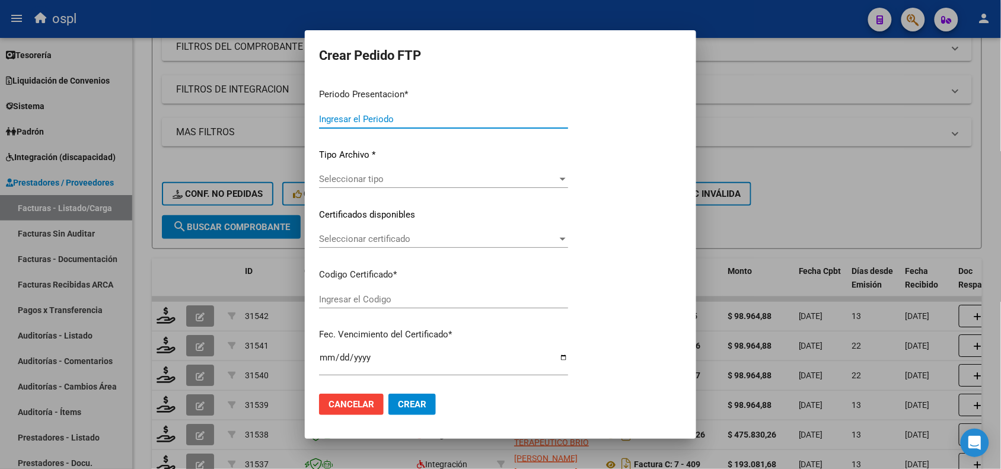
type input "202508"
type input "$ 98.964,88"
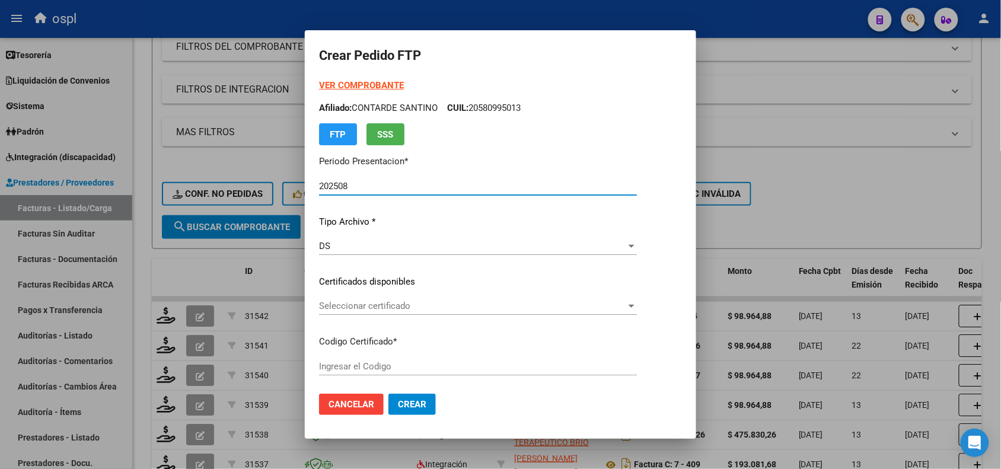
type input "ARG02000556508652019080720240807SFE218"
type input "[DATE]"
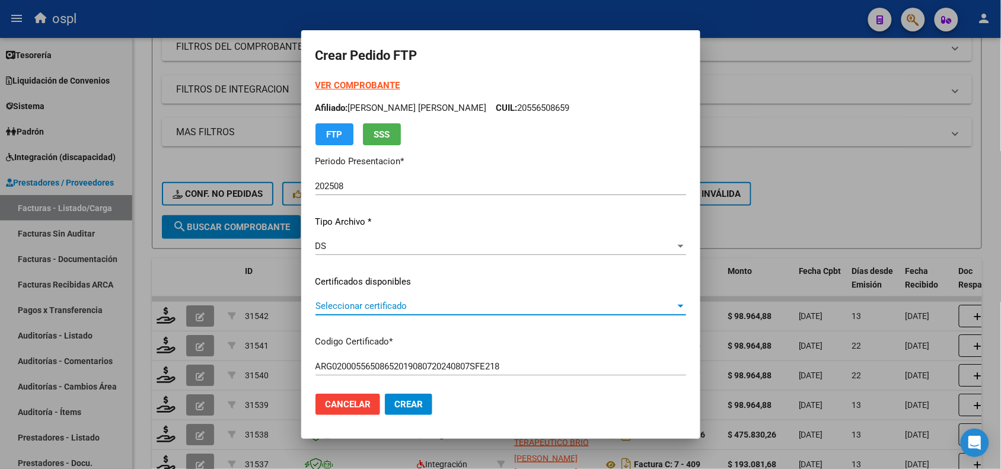
click at [361, 303] on span "Seleccionar certificado" at bounding box center [496, 306] width 360 height 11
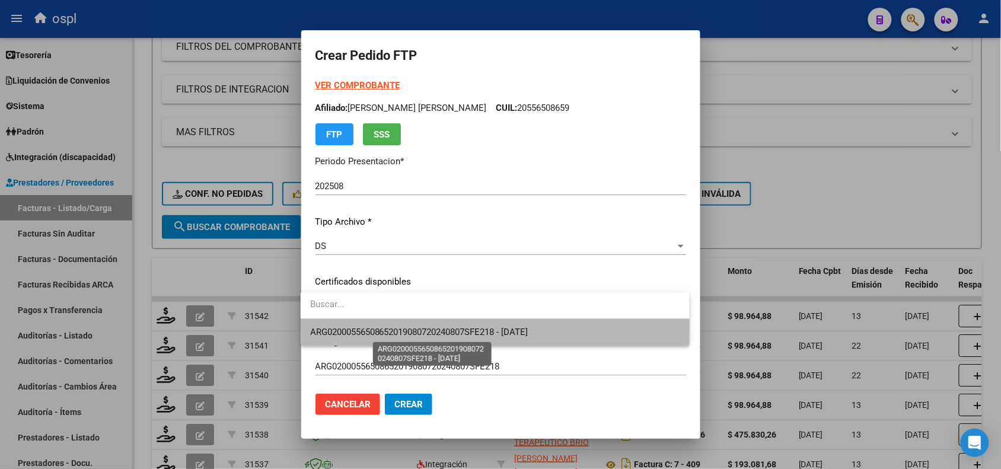
click at [383, 335] on span "ARG02000556508652019080720240807SFE218 - [DATE]" at bounding box center [419, 332] width 218 height 11
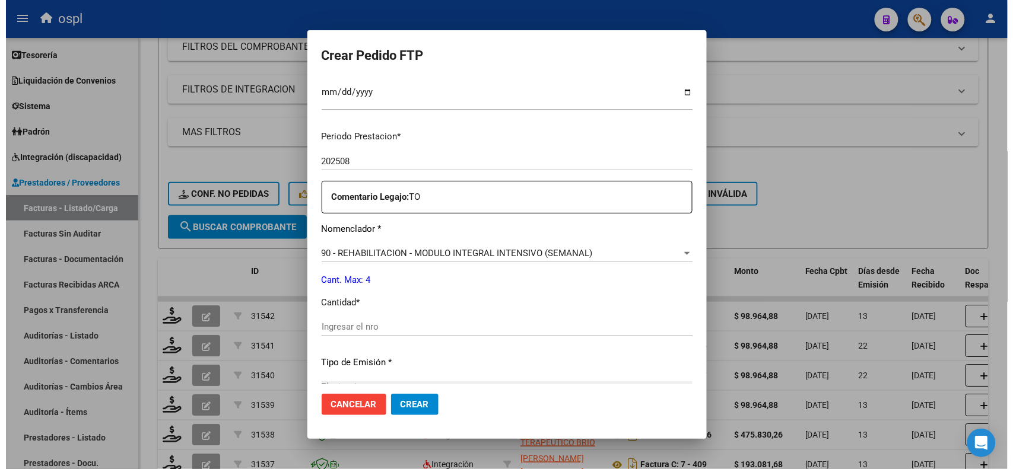
scroll to position [357, 0]
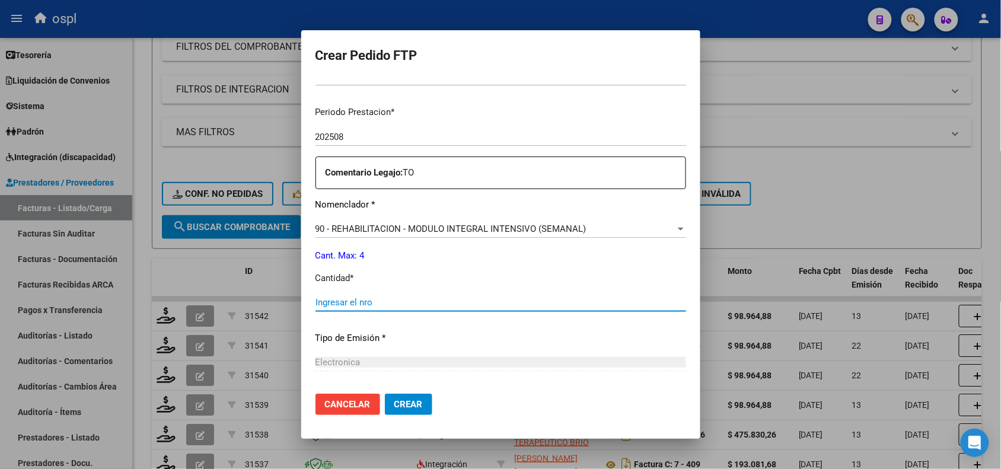
click at [556, 301] on input "Ingresar el nro" at bounding box center [501, 302] width 371 height 11
type input "4"
click at [403, 403] on span "Crear" at bounding box center [408, 404] width 28 height 11
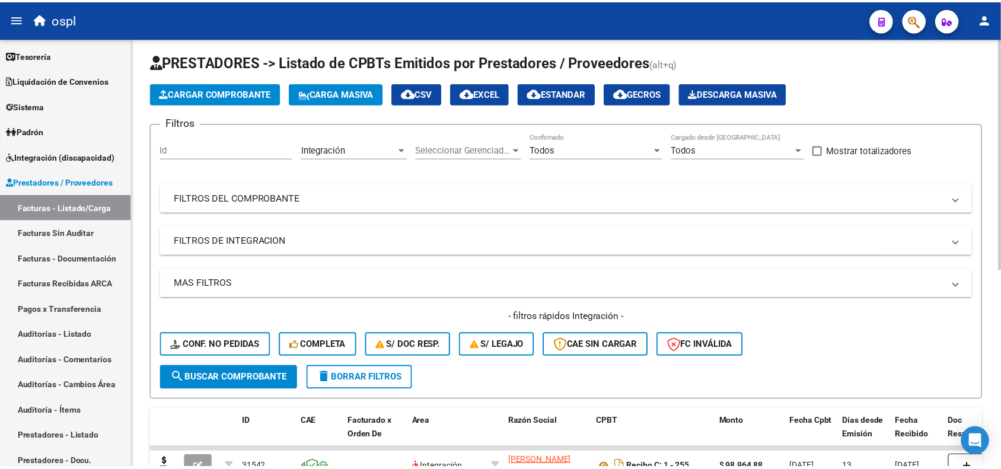
scroll to position [0, 0]
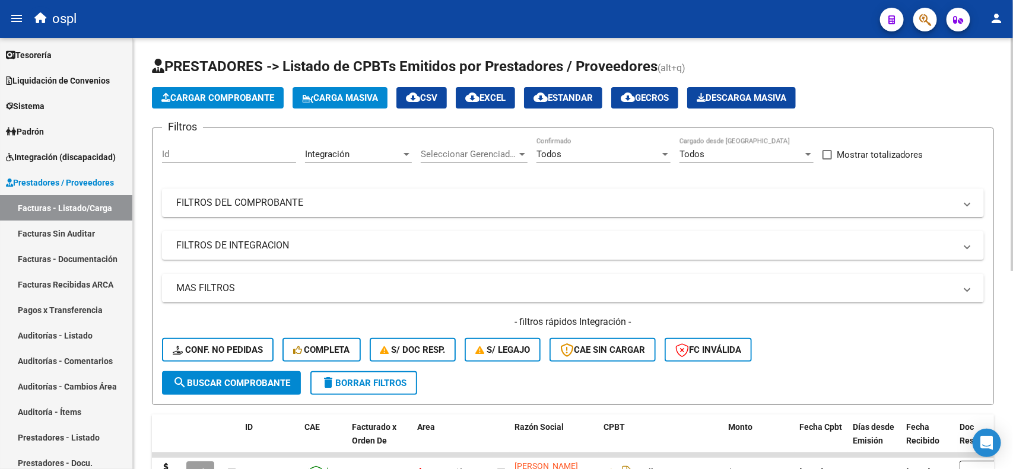
click at [1001, 94] on div at bounding box center [1011, 154] width 3 height 233
click at [209, 93] on span "Cargar Comprobante" at bounding box center [217, 98] width 113 height 11
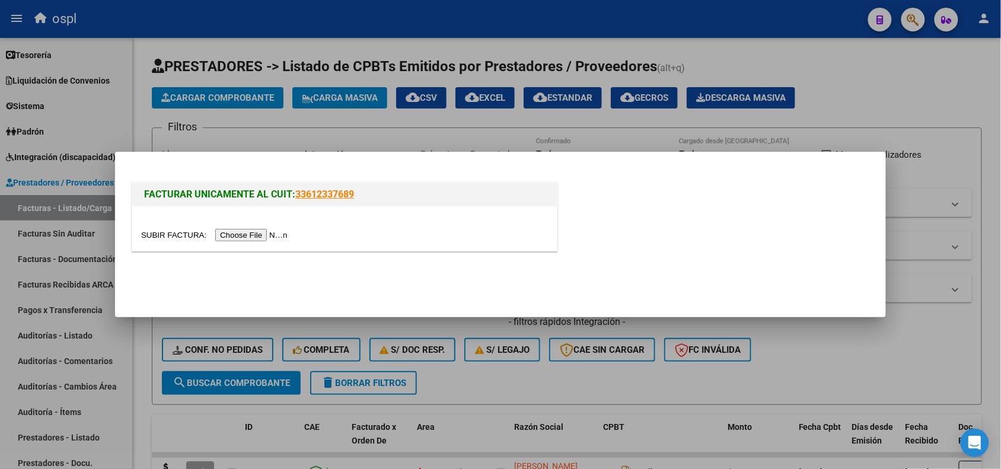
click at [241, 238] on input "file" at bounding box center [216, 235] width 150 height 12
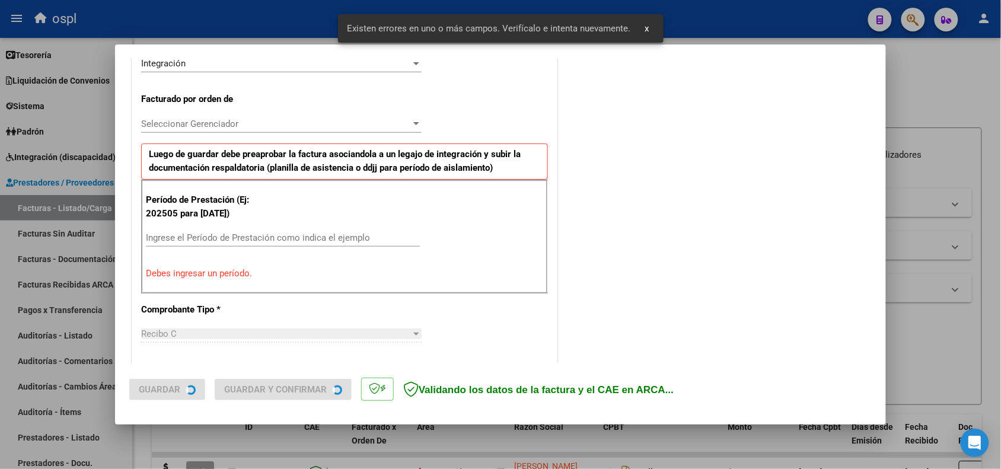
scroll to position [321, 0]
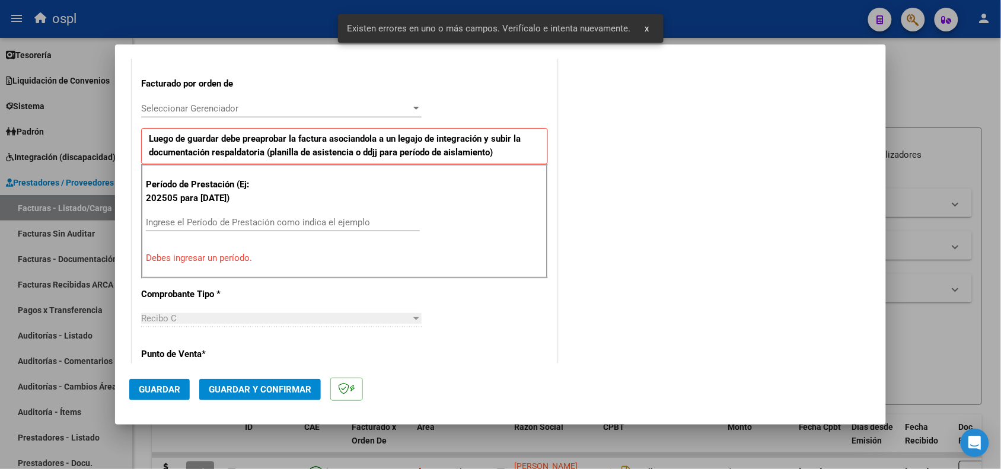
click at [247, 209] on div "Período de Prestación (Ej: 202505 para [DATE]) Ingrese el Período de Prestación…" at bounding box center [344, 221] width 407 height 114
click at [247, 226] on input "Ingrese el Período de Prestación como indica el ejemplo" at bounding box center [283, 222] width 274 height 11
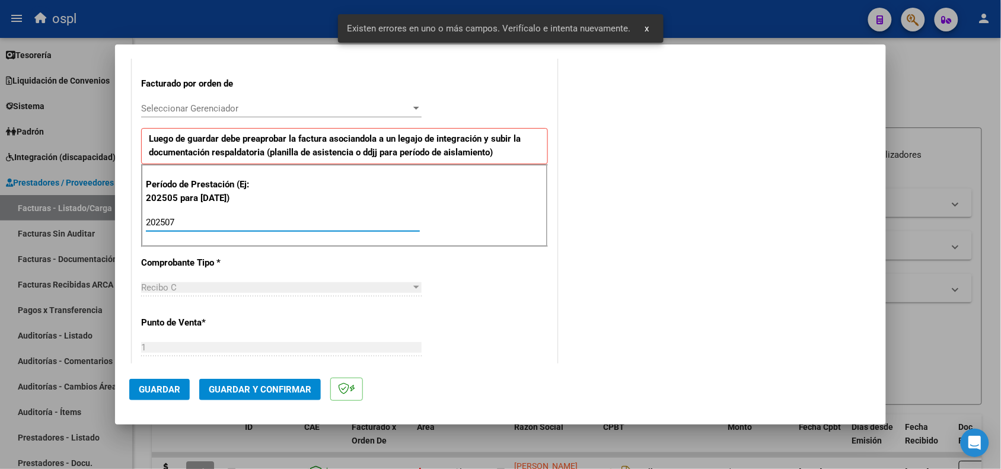
type input "202507"
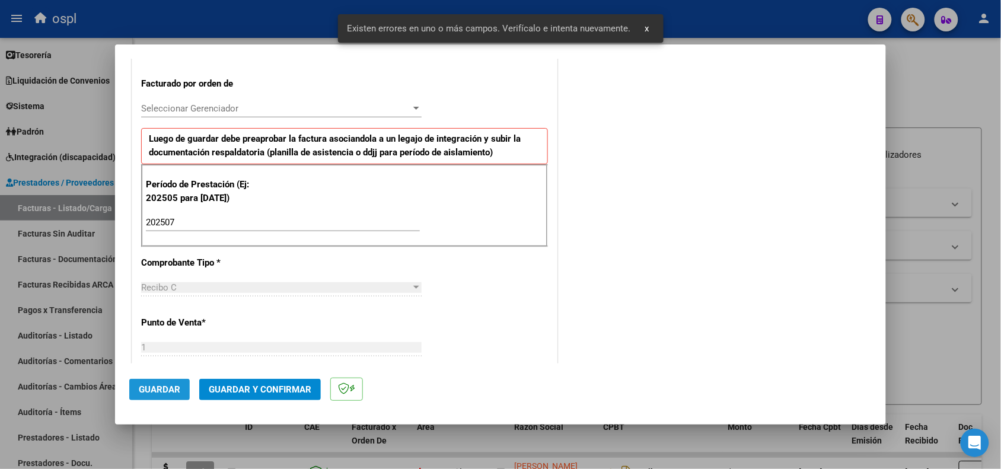
click at [161, 384] on span "Guardar" at bounding box center [160, 389] width 42 height 11
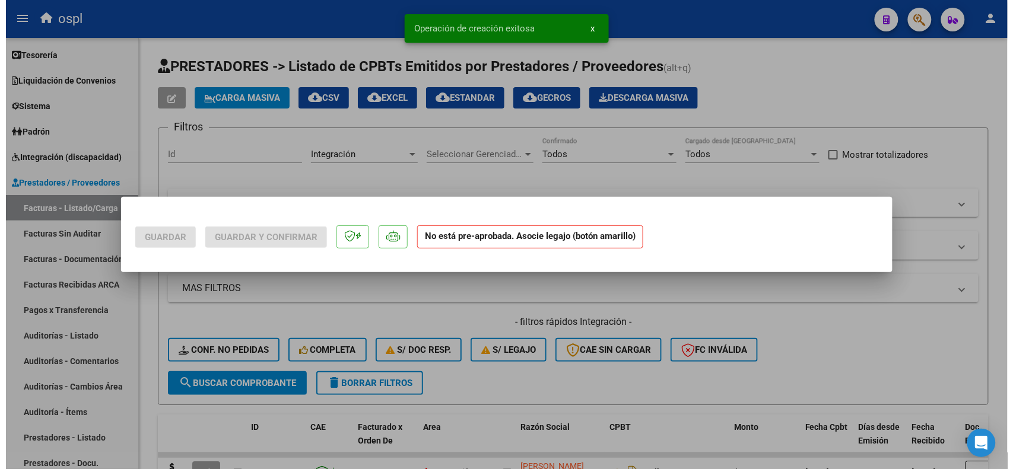
scroll to position [0, 0]
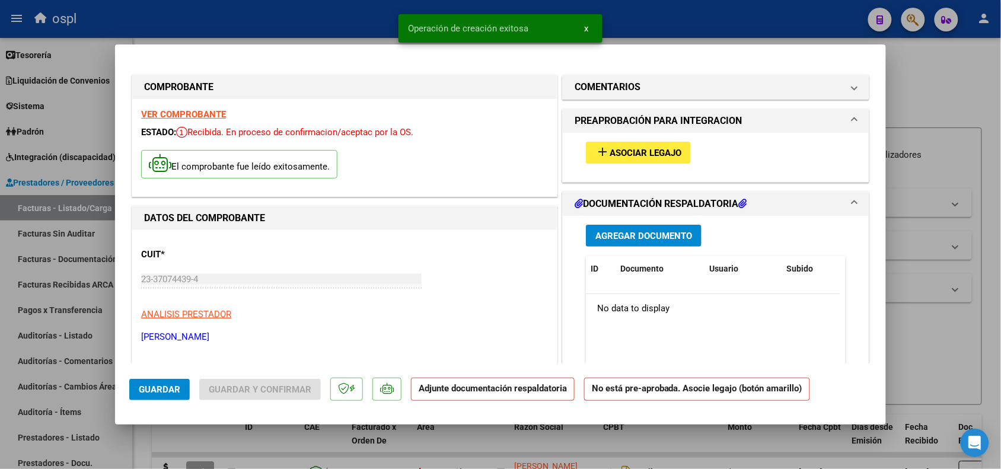
click at [659, 152] on span "Asociar Legajo" at bounding box center [646, 153] width 72 height 11
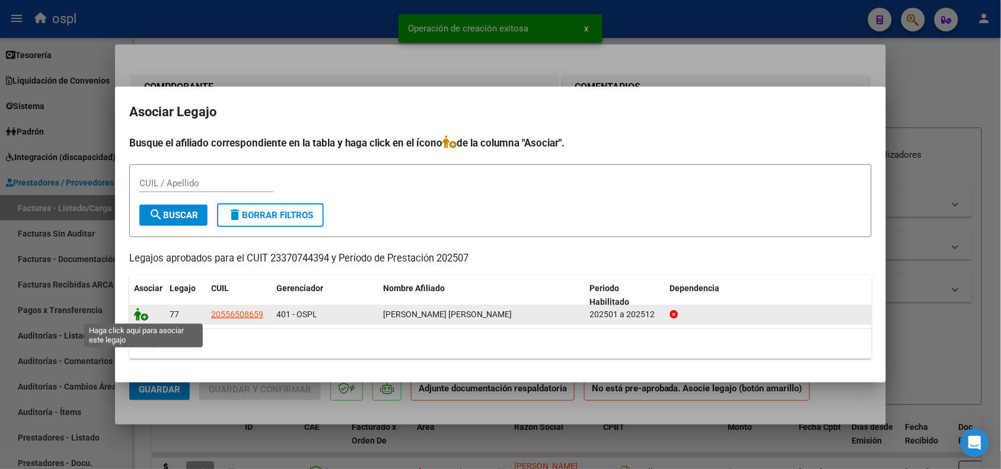
click at [145, 311] on icon at bounding box center [141, 314] width 14 height 13
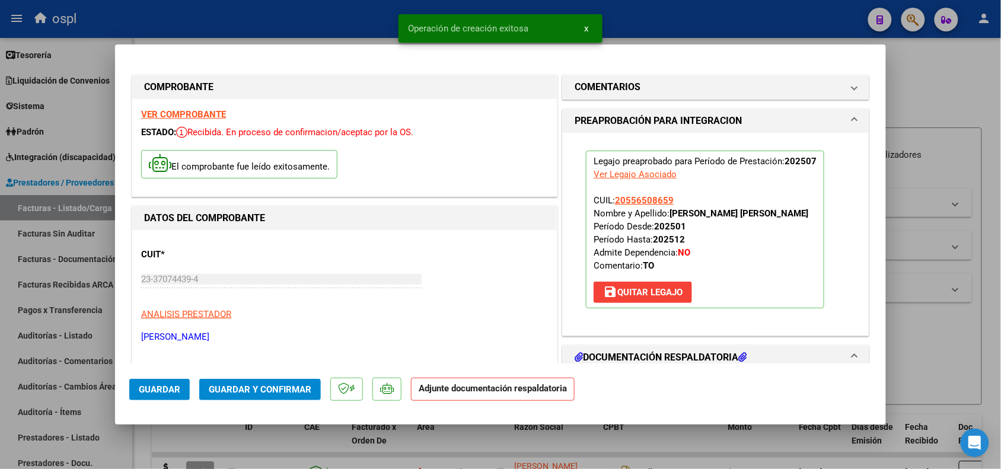
click at [224, 394] on button "Guardar y Confirmar" at bounding box center [260, 389] width 122 height 21
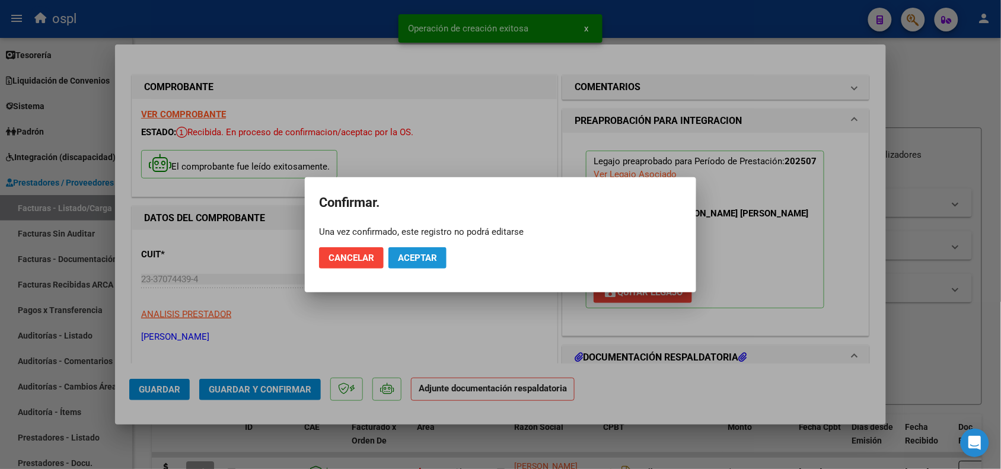
click at [417, 257] on span "Aceptar" at bounding box center [417, 258] width 39 height 11
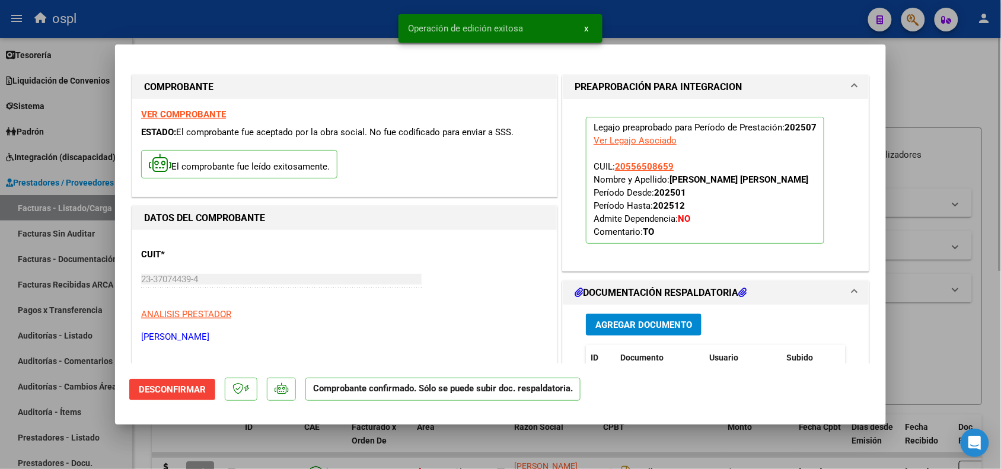
drag, startPoint x: 915, startPoint y: 359, endPoint x: 982, endPoint y: 352, distance: 68.1
click at [982, 352] on div at bounding box center [500, 234] width 1001 height 469
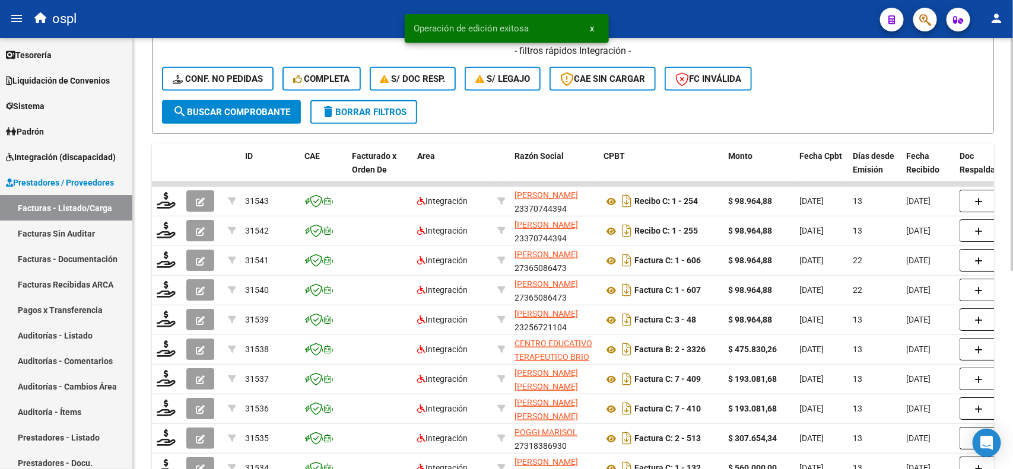
click at [1001, 300] on div "Video tutorial PRESTADORES -> Listado de CPBTs Emitidos por Prestadores / Prove…" at bounding box center [574, 161] width 883 height 788
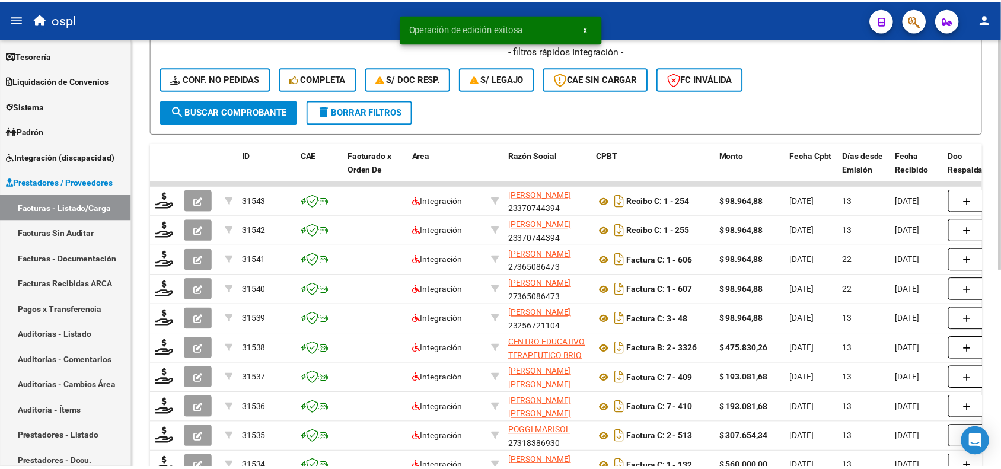
scroll to position [292, 0]
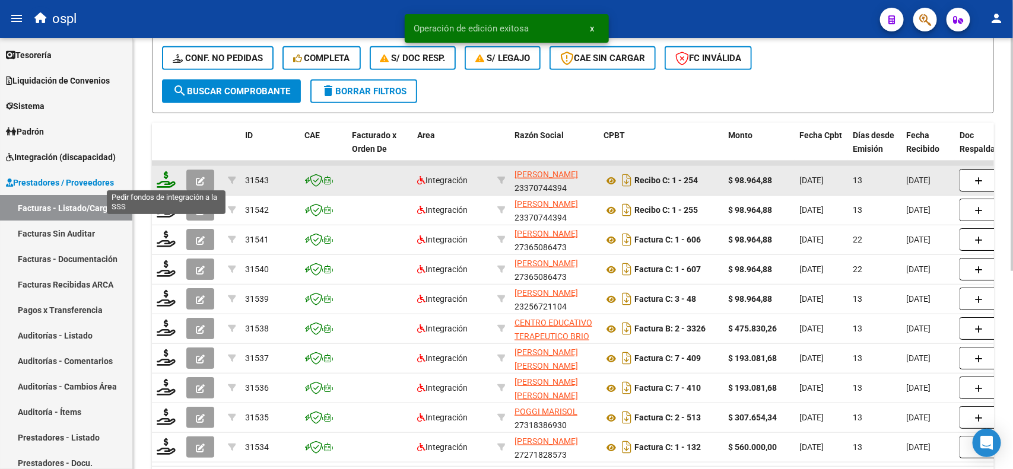
click at [165, 180] on icon at bounding box center [166, 179] width 19 height 17
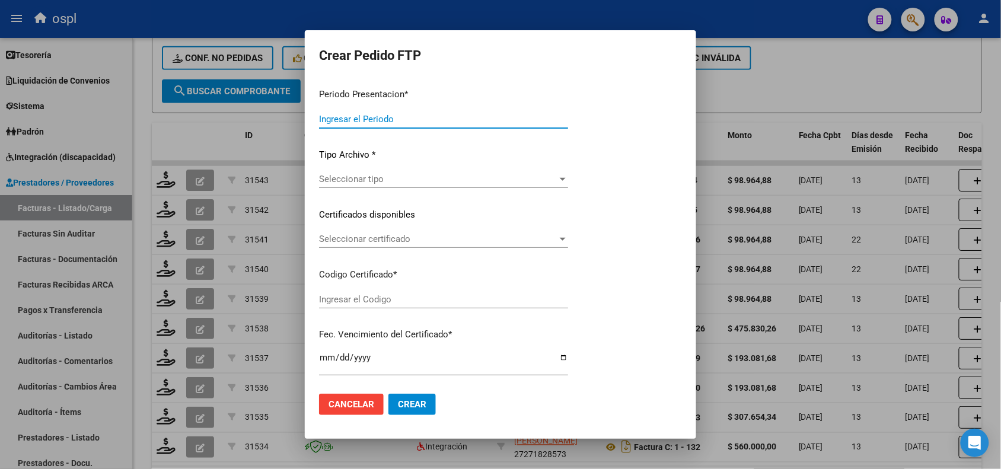
type input "202508"
type input "202507"
type input "$ 98.964,88"
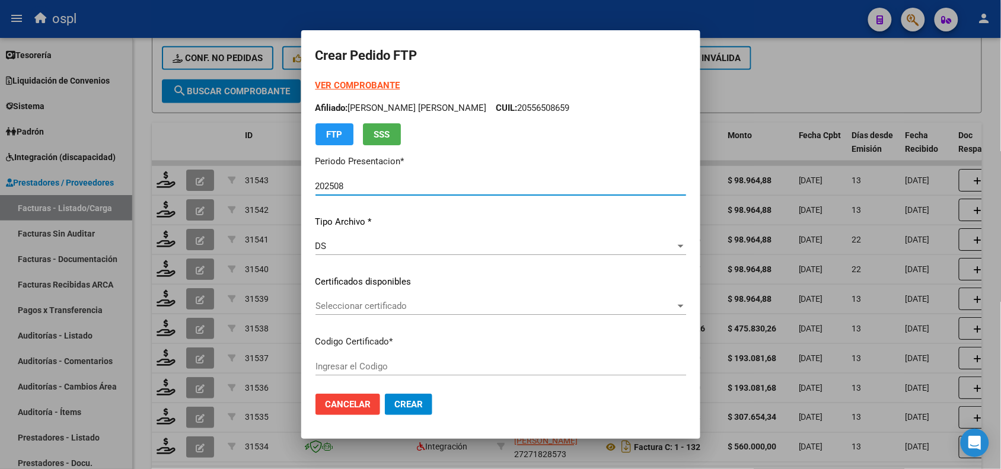
type input "ARG02000556508652019080720240807SFE218"
type input "[DATE]"
click at [381, 307] on span "Seleccionar certificado" at bounding box center [496, 306] width 360 height 11
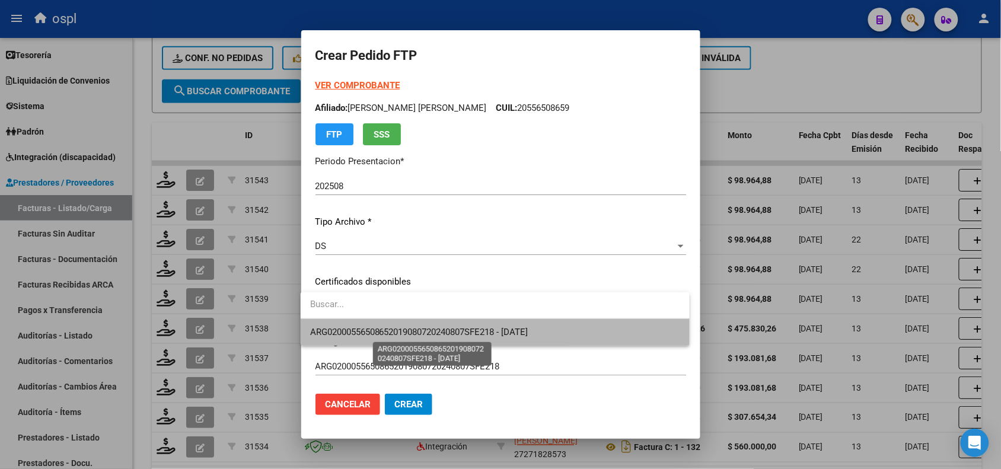
click at [403, 330] on span "ARG02000556508652019080720240807SFE218 - [DATE]" at bounding box center [419, 332] width 218 height 11
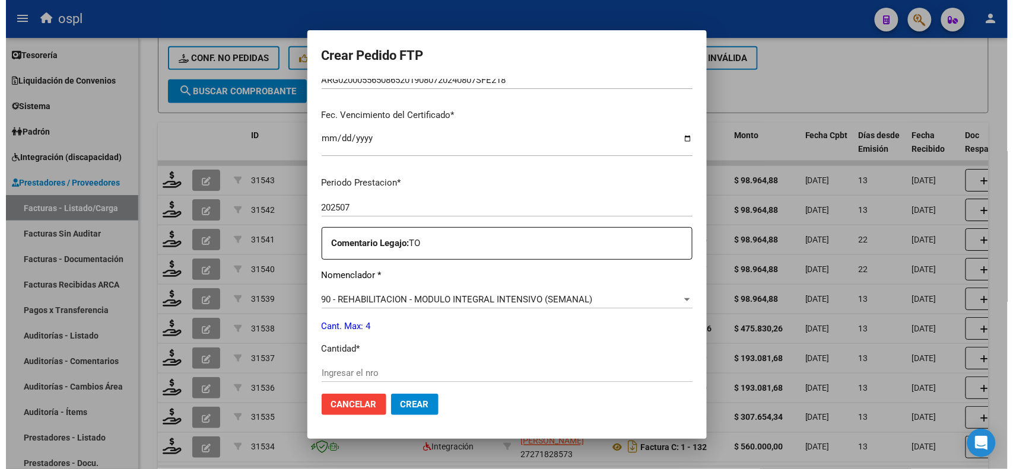
scroll to position [330, 0]
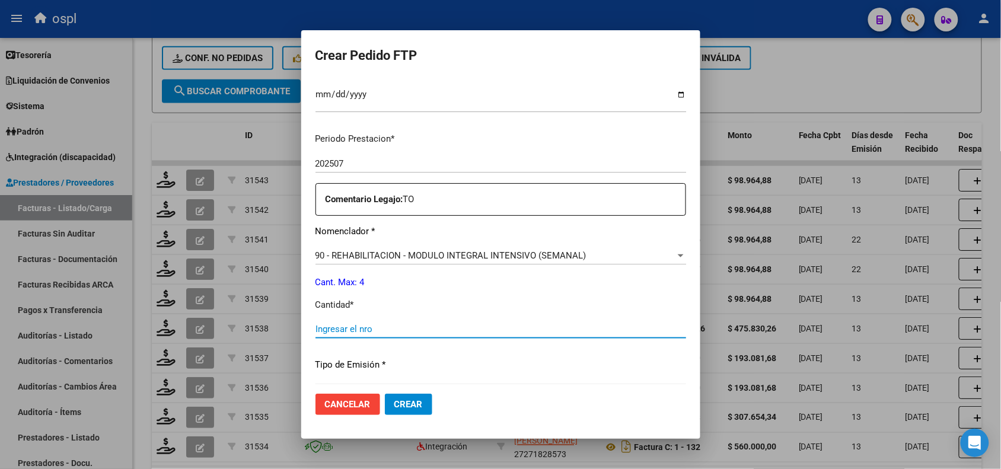
click at [553, 332] on input "Ingresar el nro" at bounding box center [501, 329] width 371 height 11
type input "4"
click at [410, 399] on span "Crear" at bounding box center [408, 404] width 28 height 11
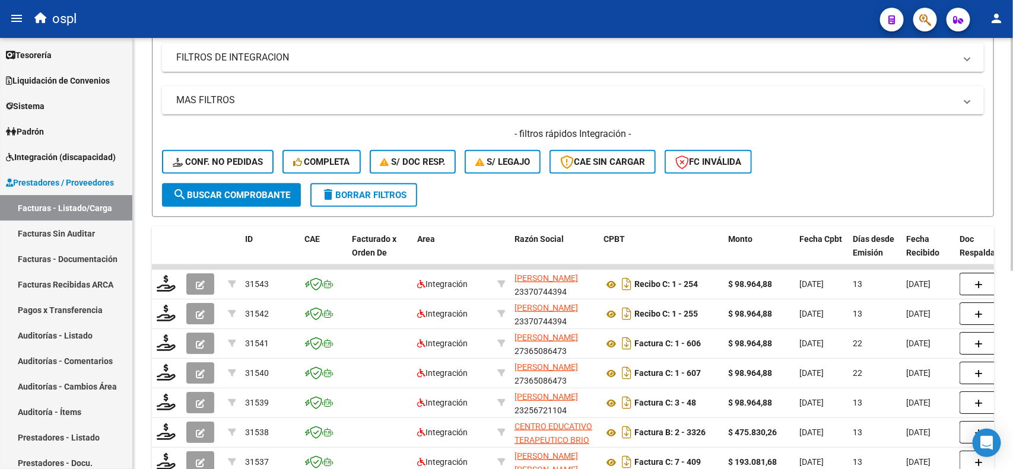
scroll to position [12, 0]
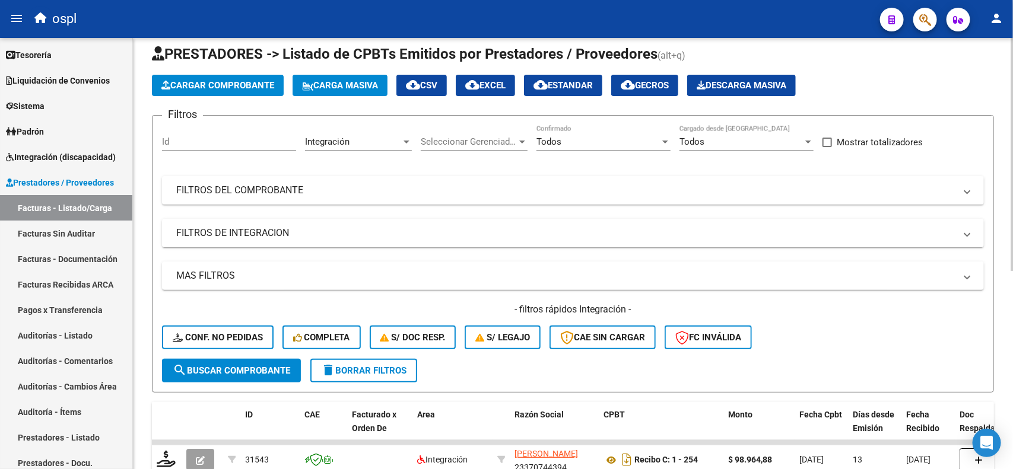
click at [973, 70] on div "Video tutorial PRESTADORES -> Listado de CPBTs Emitidos por Prestadores / Prove…" at bounding box center [574, 420] width 883 height 788
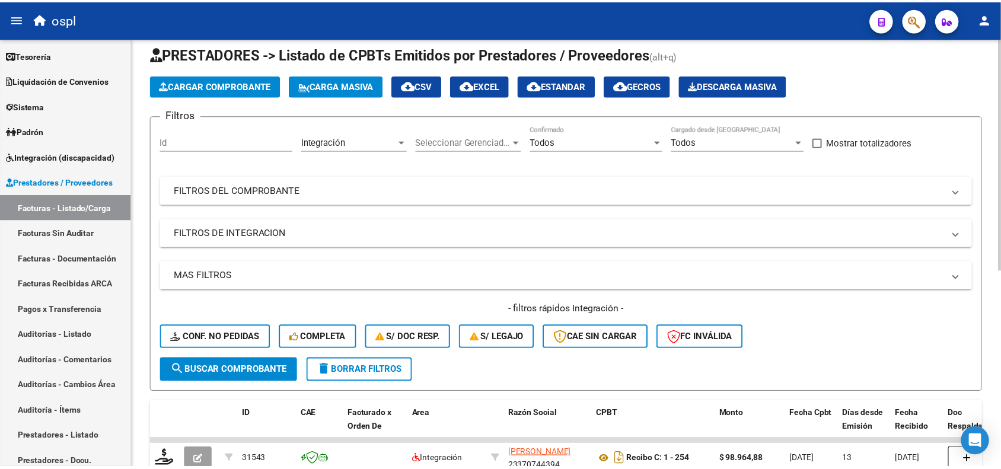
scroll to position [0, 0]
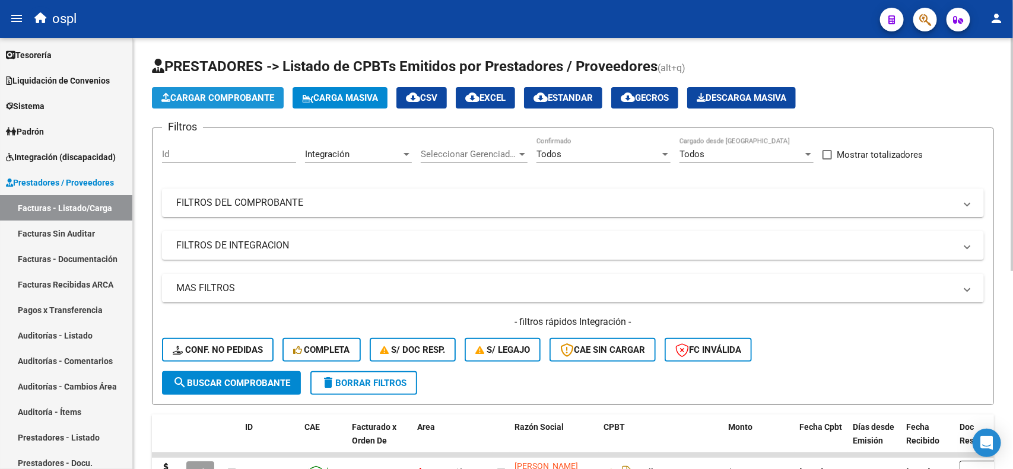
click at [168, 98] on icon "button" at bounding box center [165, 97] width 9 height 9
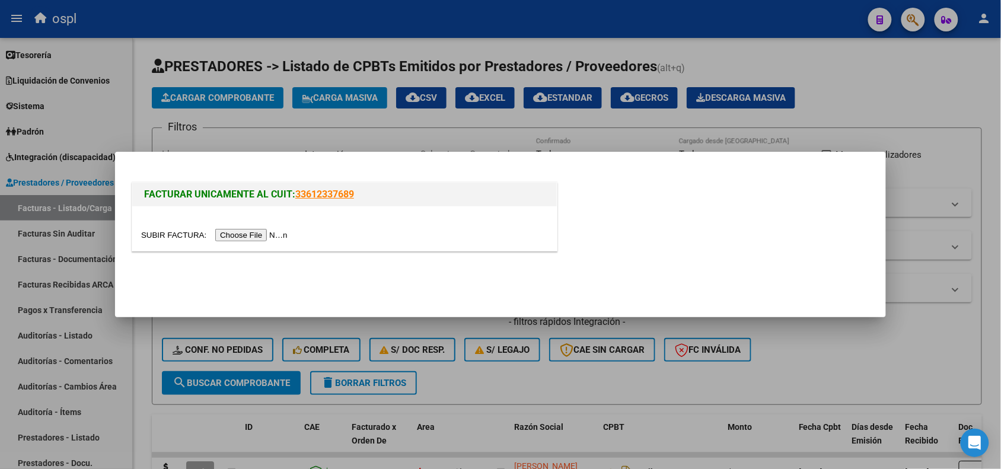
click at [236, 232] on input "file" at bounding box center [216, 235] width 150 height 12
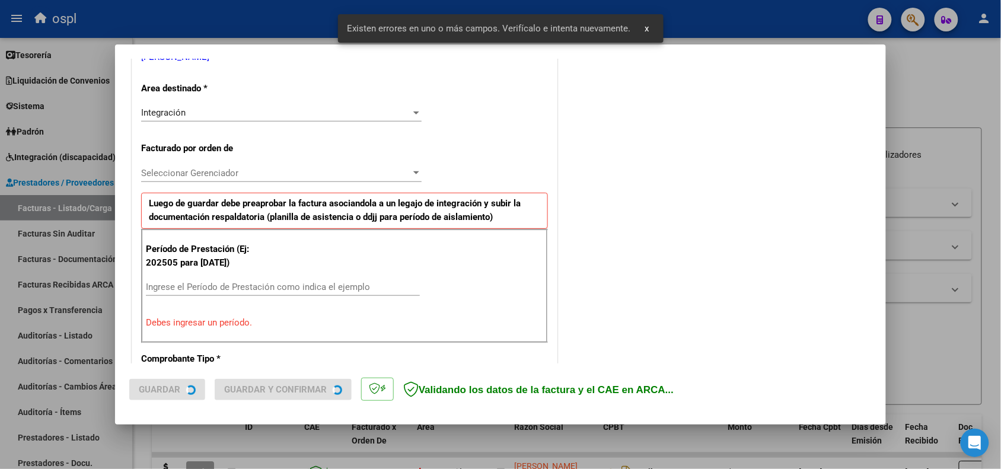
scroll to position [321, 0]
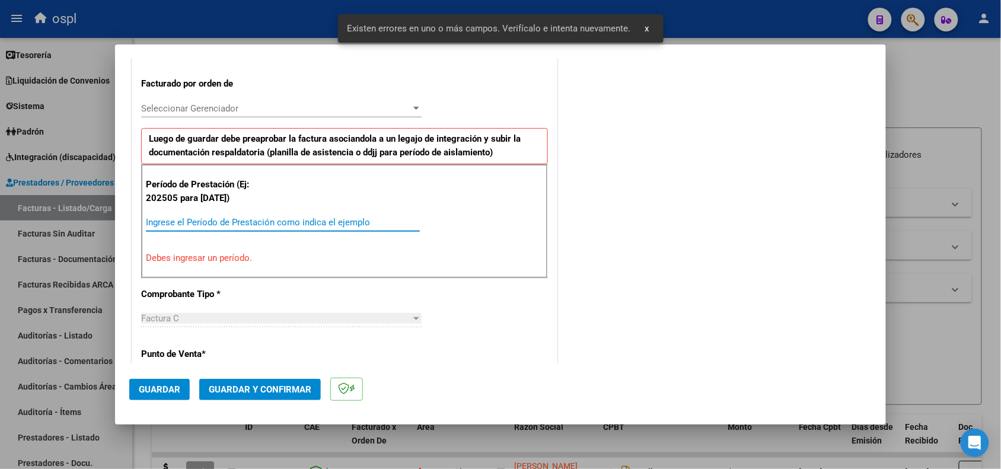
click at [306, 226] on input "Ingrese el Período de Prestación como indica el ejemplo" at bounding box center [283, 222] width 274 height 11
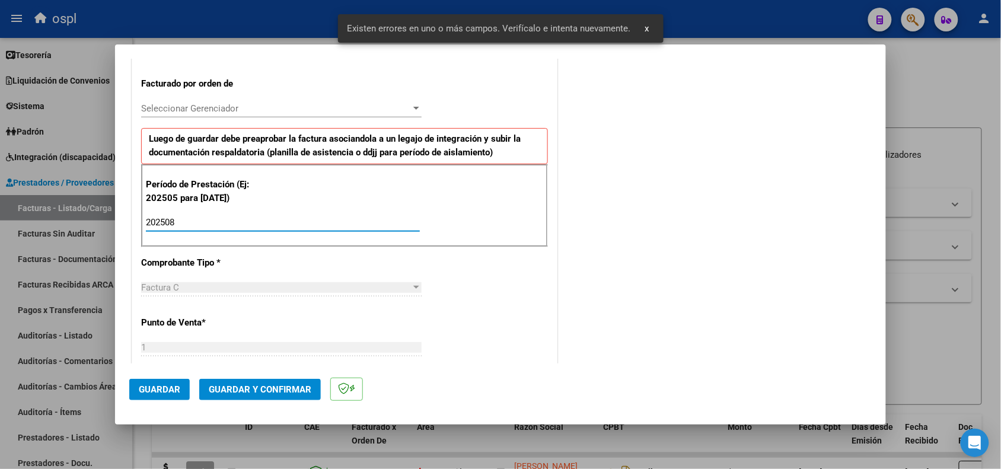
type input "202508"
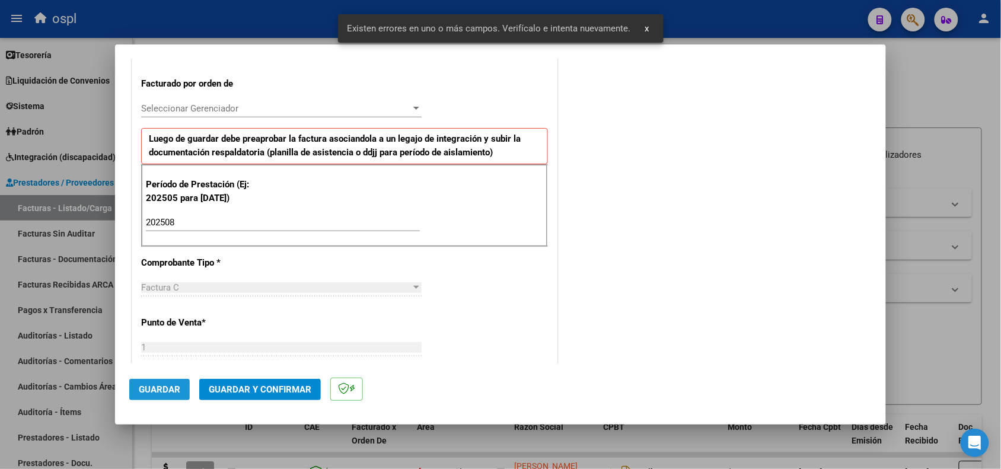
click at [161, 384] on span "Guardar" at bounding box center [160, 389] width 42 height 11
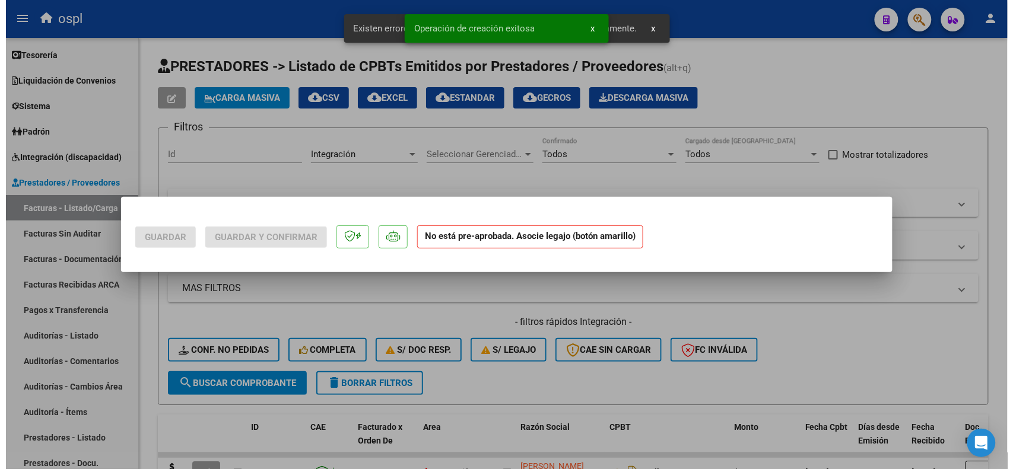
scroll to position [0, 0]
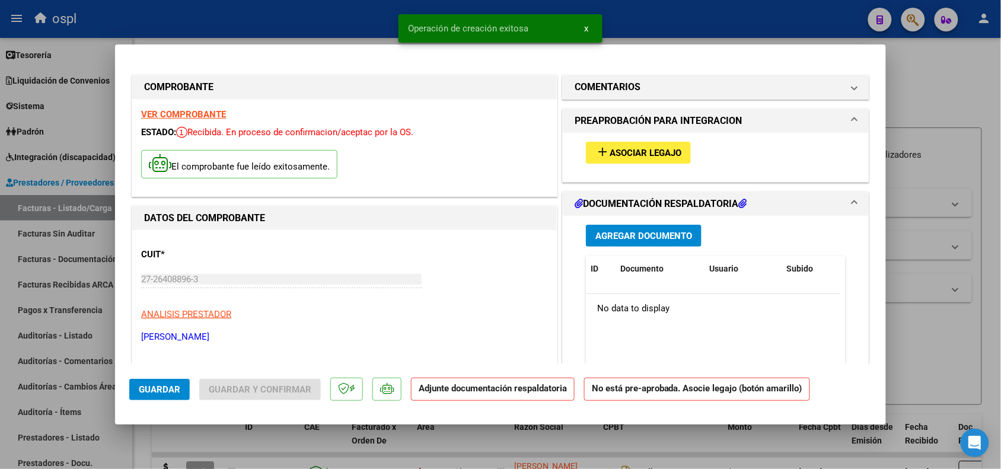
click at [598, 155] on mat-icon "add" at bounding box center [603, 152] width 14 height 14
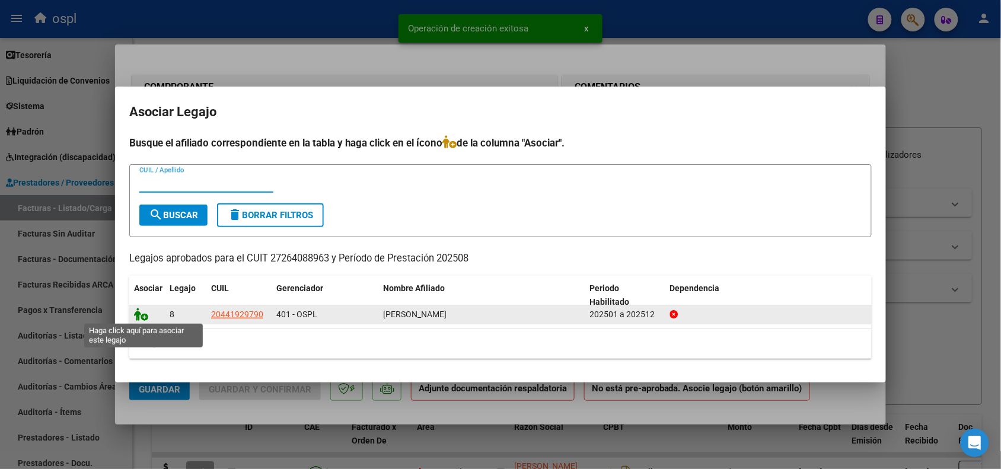
click at [145, 310] on icon at bounding box center [141, 314] width 14 height 13
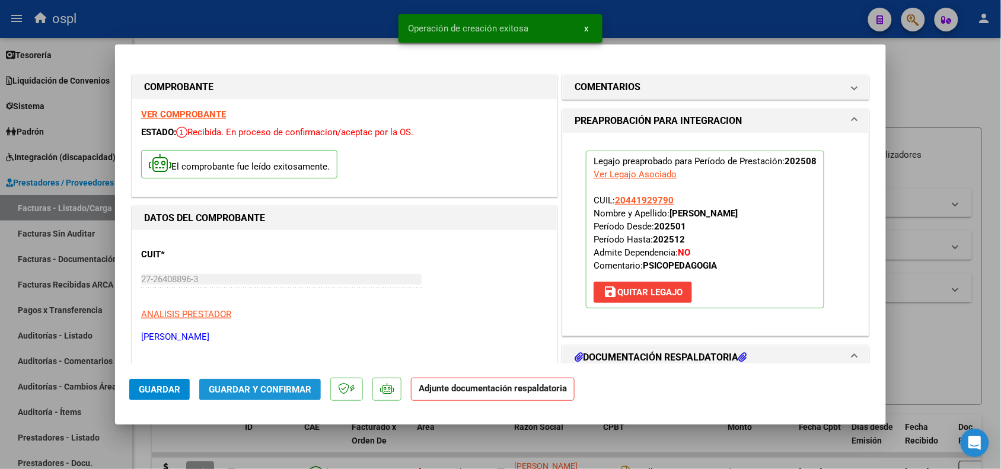
click at [214, 394] on button "Guardar y Confirmar" at bounding box center [260, 389] width 122 height 21
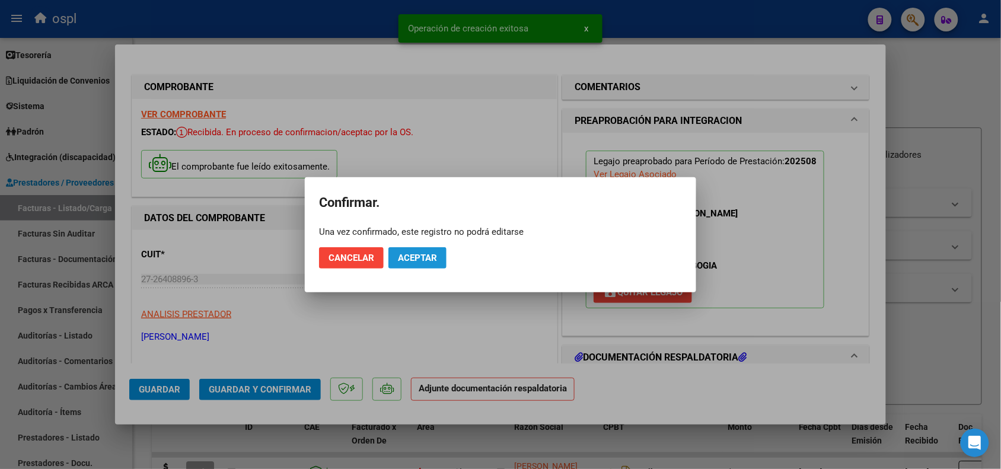
click at [405, 260] on span "Aceptar" at bounding box center [417, 258] width 39 height 11
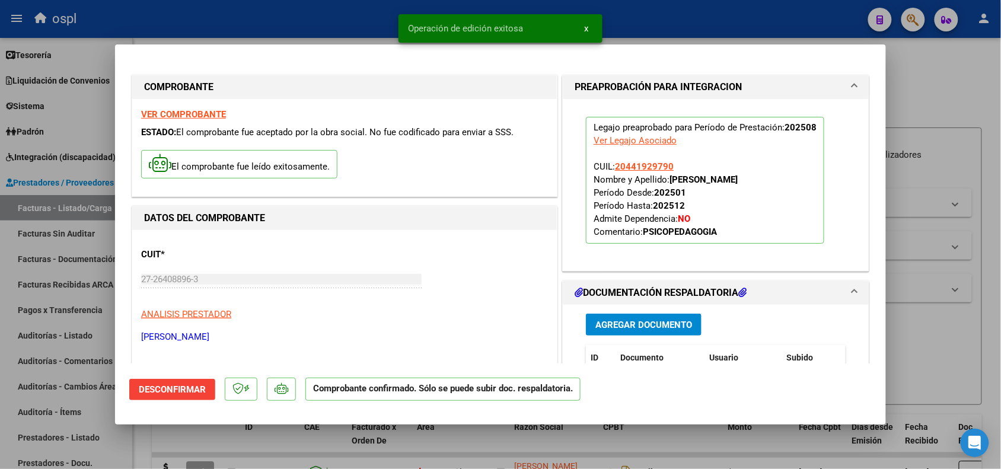
click at [924, 342] on div at bounding box center [500, 234] width 1001 height 469
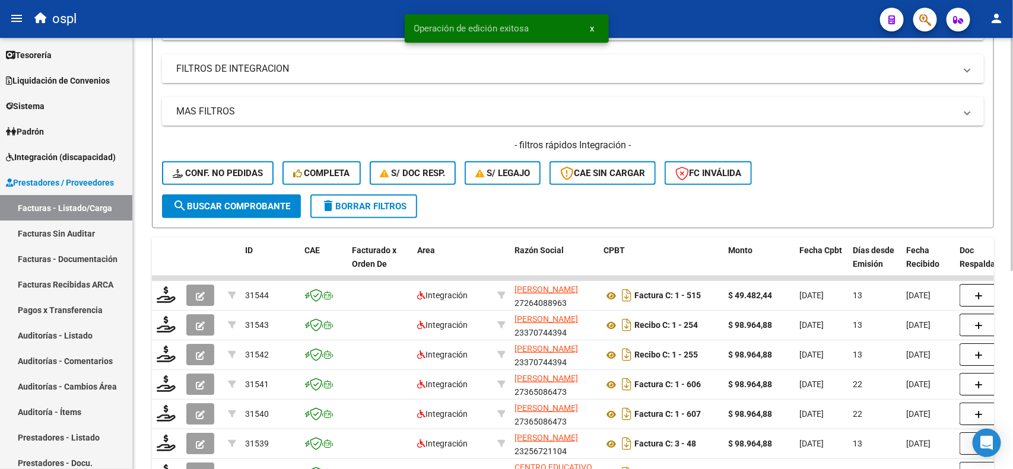
click at [1001, 255] on div at bounding box center [1011, 252] width 3 height 233
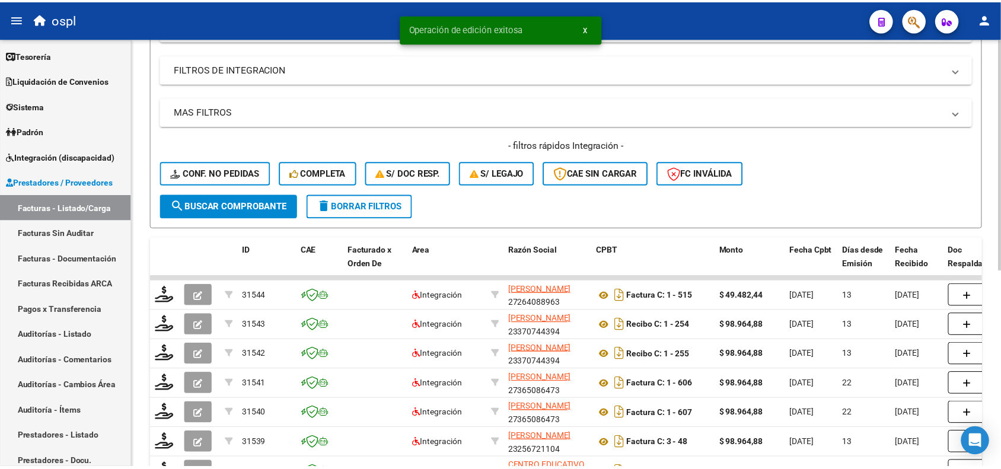
scroll to position [199, 0]
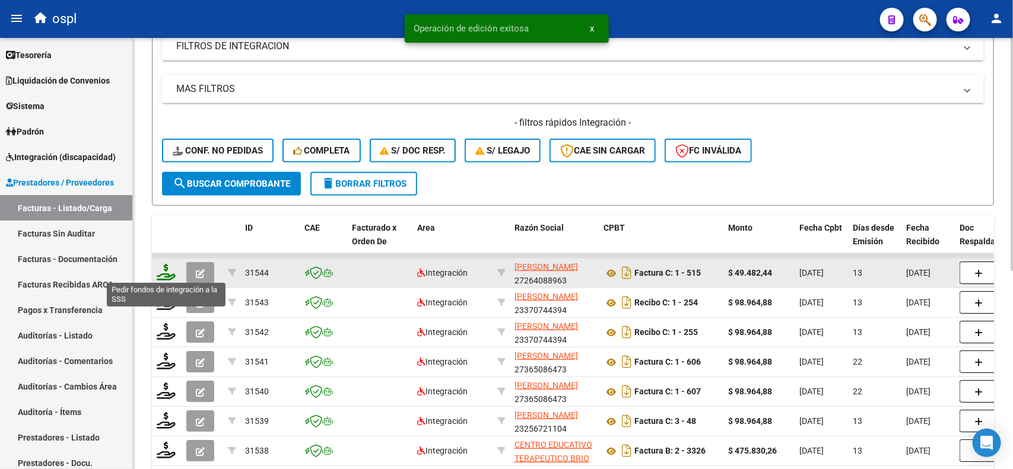
click at [162, 268] on icon at bounding box center [166, 272] width 19 height 17
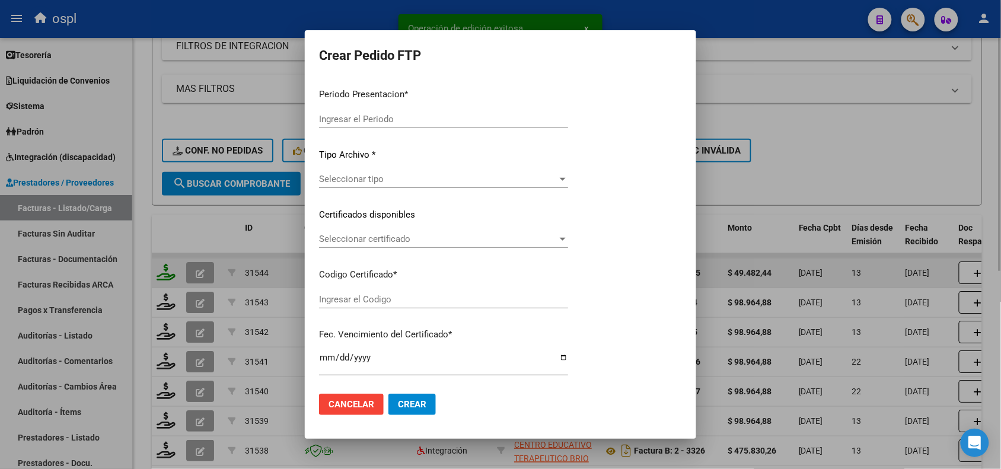
type input "202508"
type input "$ 49.482,44"
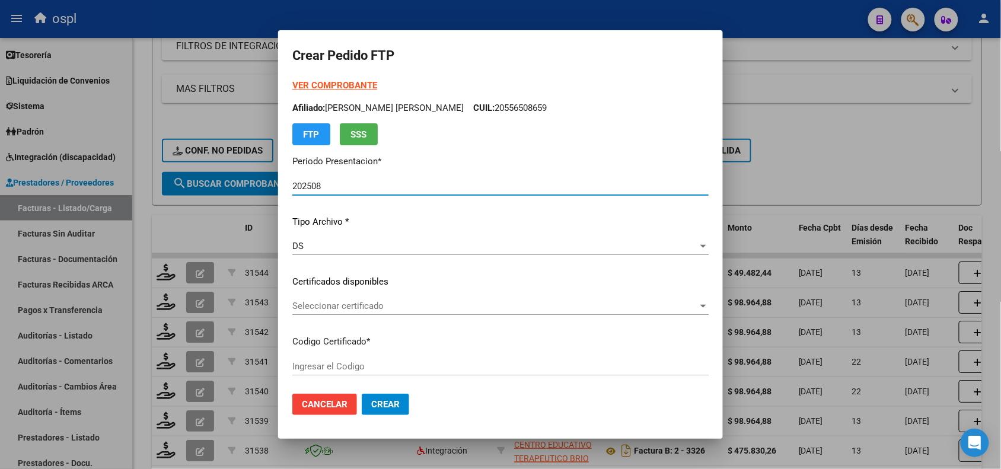
type input "ARG02000441929792014092220250922COR252"
type input "[DATE]"
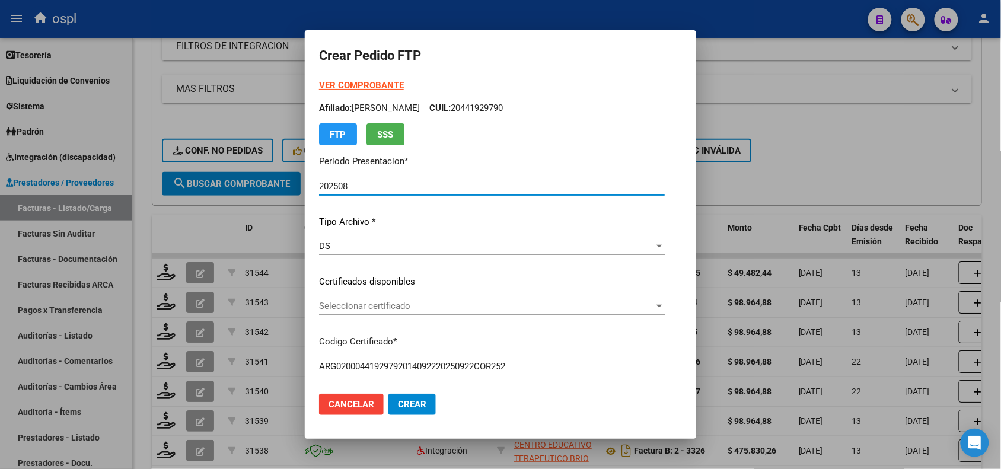
click at [362, 303] on span "Seleccionar certificado" at bounding box center [486, 306] width 335 height 11
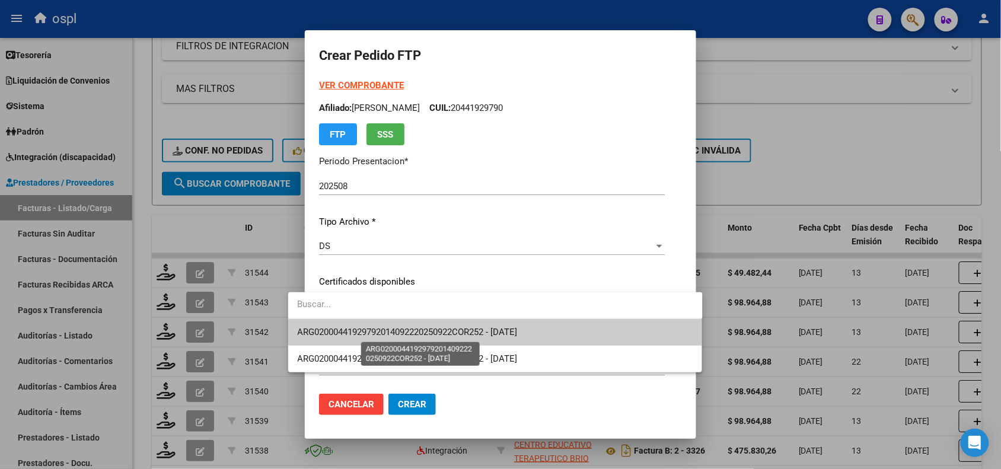
click at [374, 327] on span "ARG02000441929792014092220250922COR252 - [DATE]" at bounding box center [408, 332] width 220 height 11
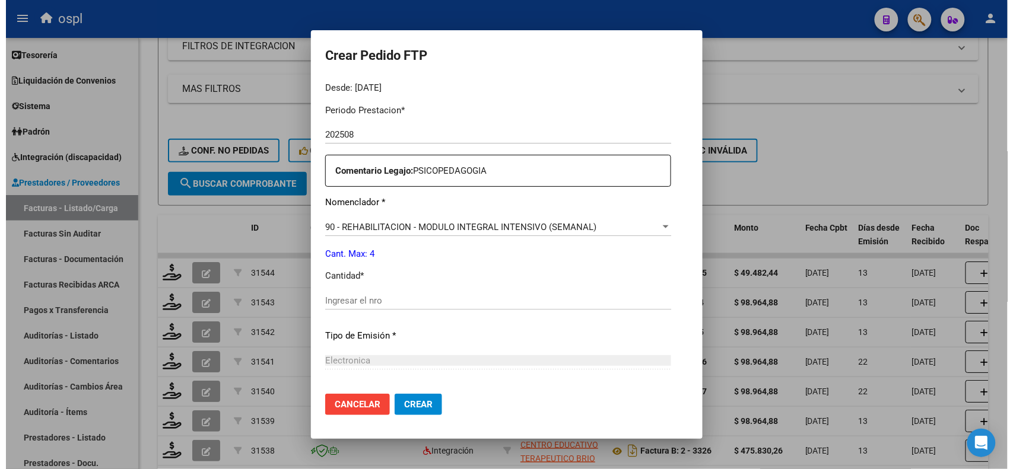
scroll to position [400, 0]
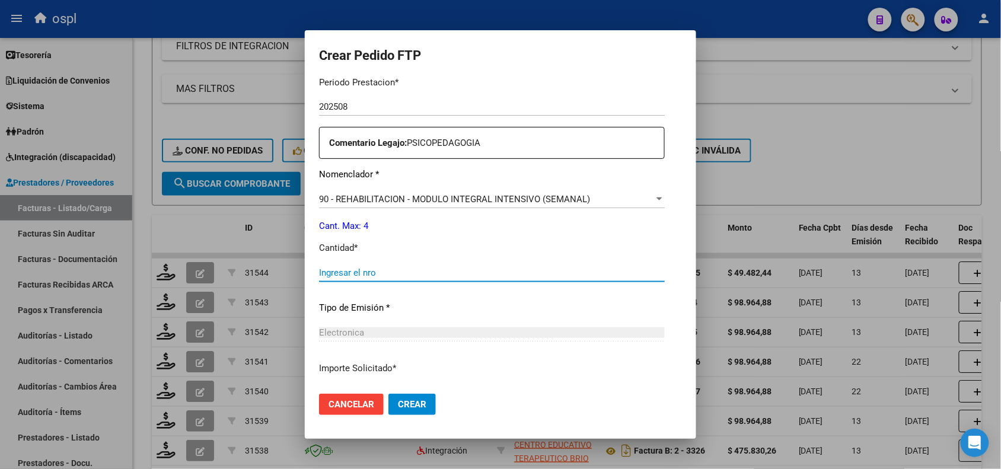
click at [512, 273] on input "Ingresar el nro" at bounding box center [492, 273] width 346 height 11
type input "4"
click at [397, 391] on mat-dialog-actions "Cancelar Crear" at bounding box center [500, 404] width 363 height 40
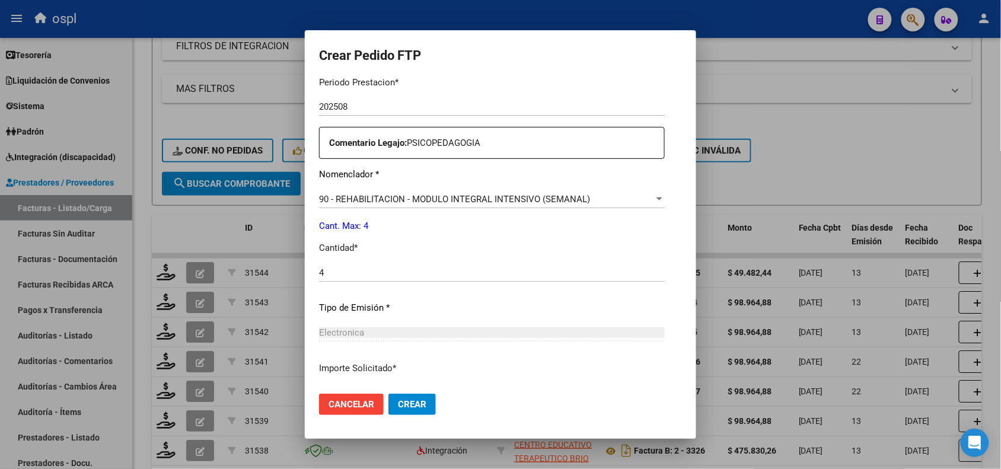
click at [396, 397] on button "Crear" at bounding box center [412, 404] width 47 height 21
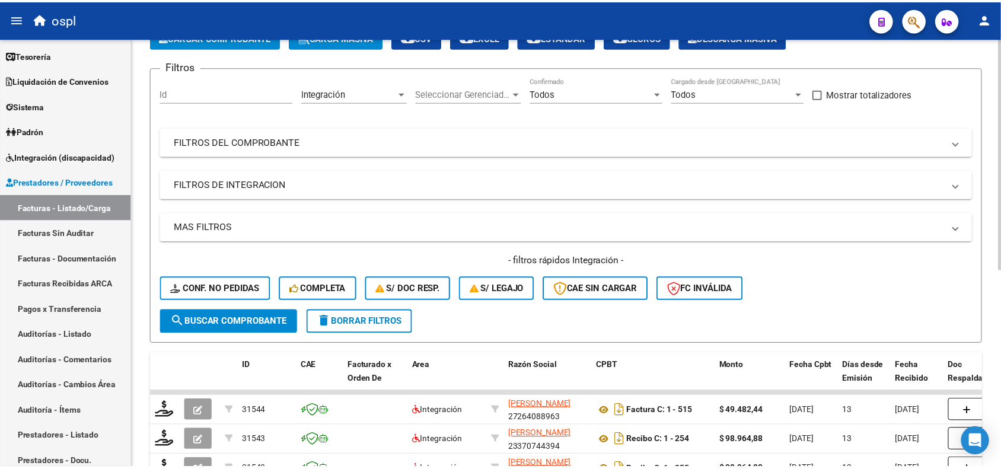
scroll to position [0, 0]
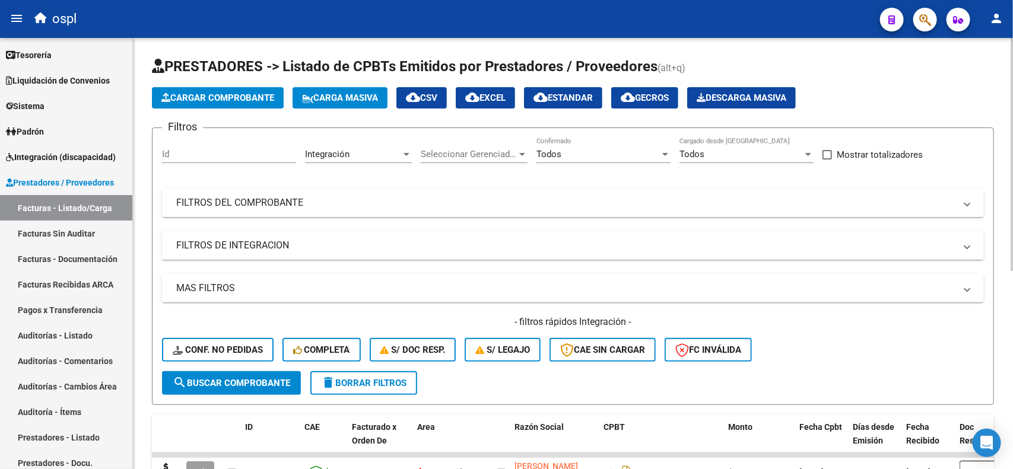
click at [986, 98] on div "Video tutorial PRESTADORES -> Listado de CPBTs Emitidos por Prestadores / Prove…" at bounding box center [574, 432] width 883 height 788
click at [180, 90] on button "Cargar Comprobante" at bounding box center [218, 97] width 132 height 21
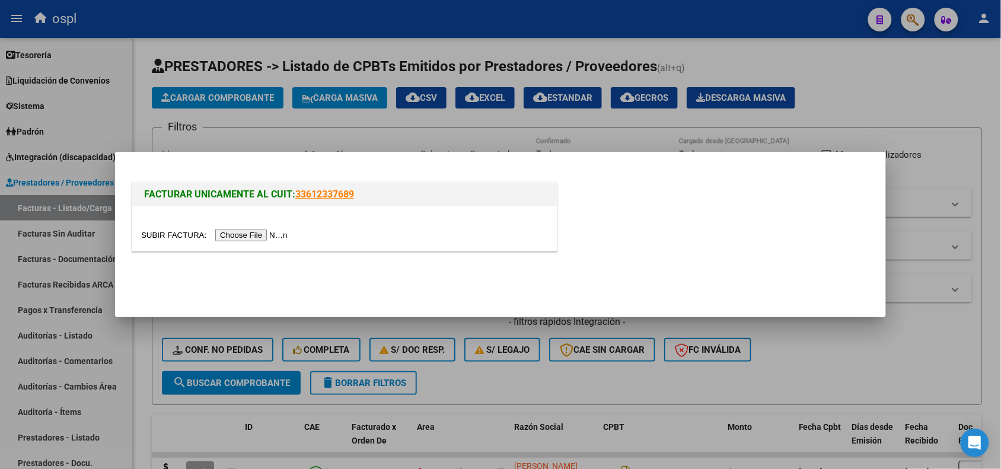
click at [256, 238] on input "file" at bounding box center [216, 235] width 150 height 12
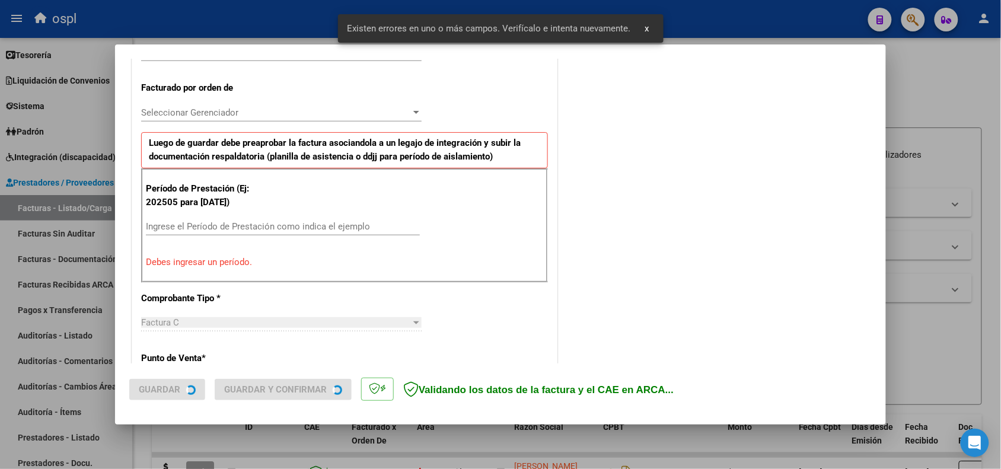
scroll to position [321, 0]
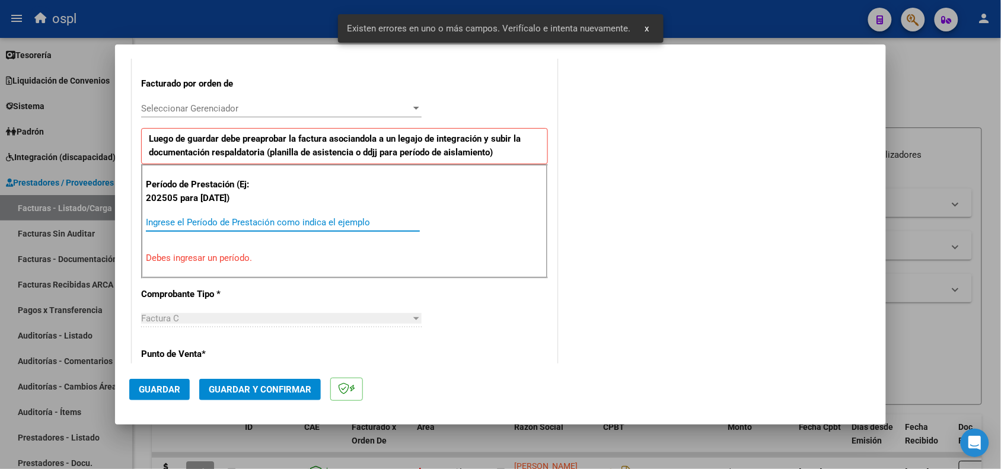
click at [209, 227] on input "Ingrese el Período de Prestación como indica el ejemplo" at bounding box center [283, 222] width 274 height 11
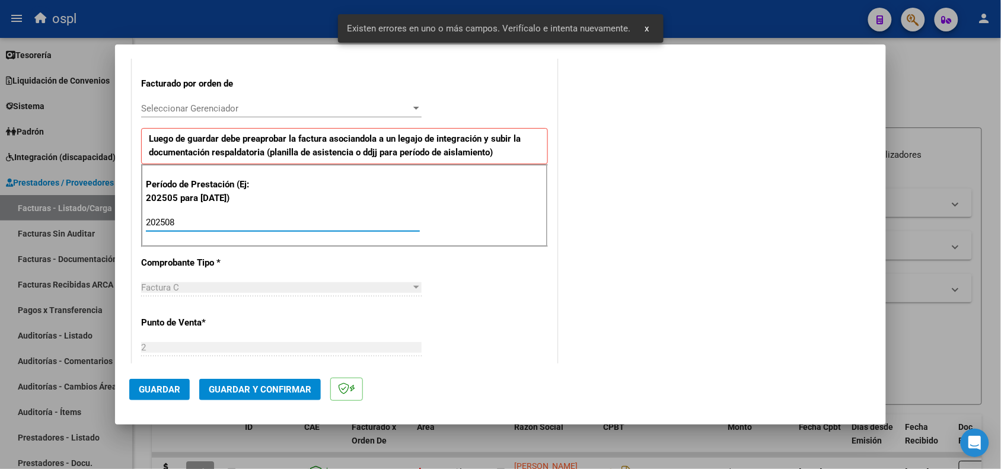
type input "202508"
click at [151, 390] on span "Guardar" at bounding box center [160, 389] width 42 height 11
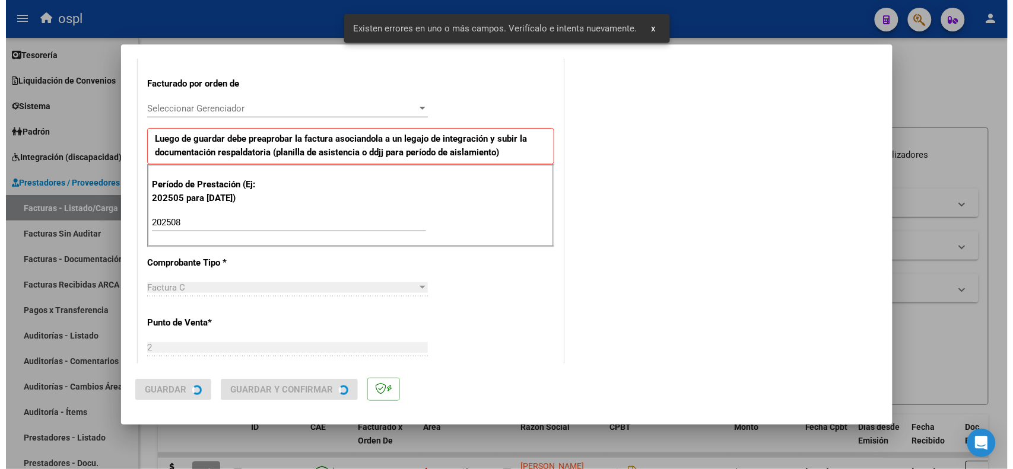
scroll to position [0, 0]
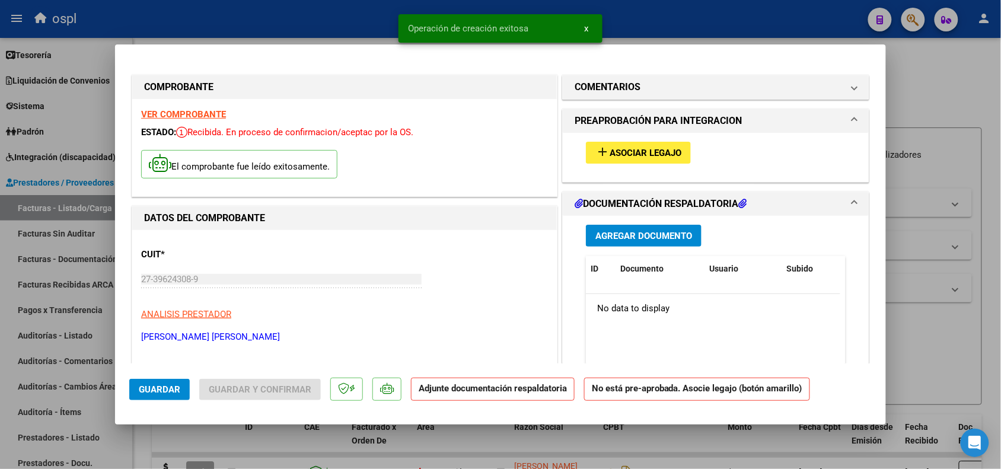
click at [607, 158] on button "add Asociar Legajo" at bounding box center [638, 153] width 105 height 22
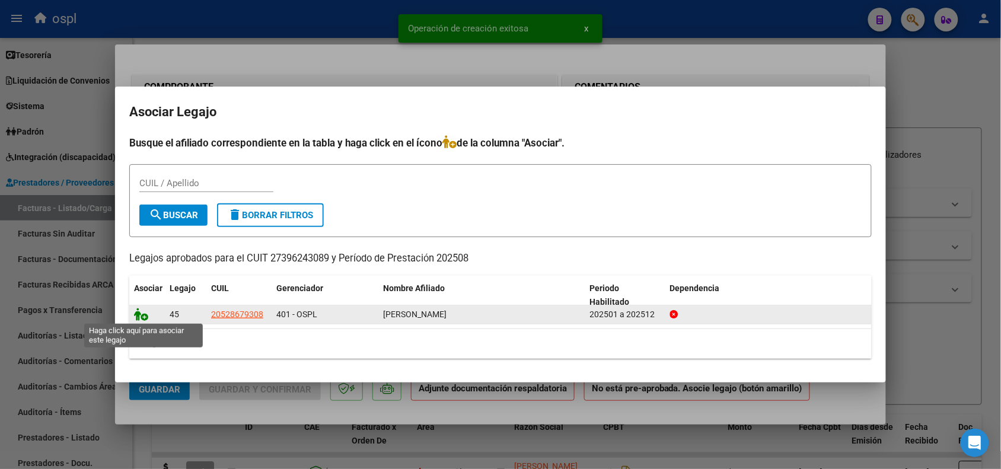
click at [141, 310] on icon at bounding box center [141, 314] width 14 height 13
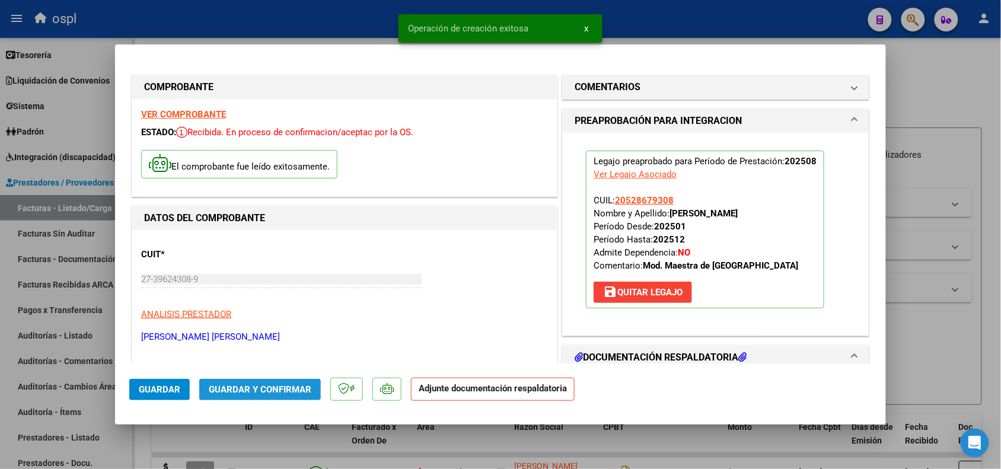
click at [226, 390] on span "Guardar y Confirmar" at bounding box center [260, 389] width 103 height 11
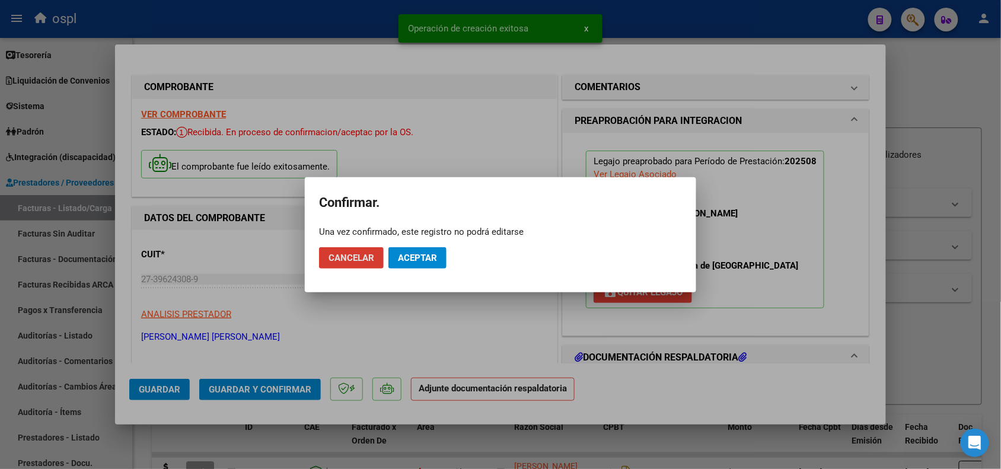
click at [402, 253] on span "Aceptar" at bounding box center [417, 258] width 39 height 11
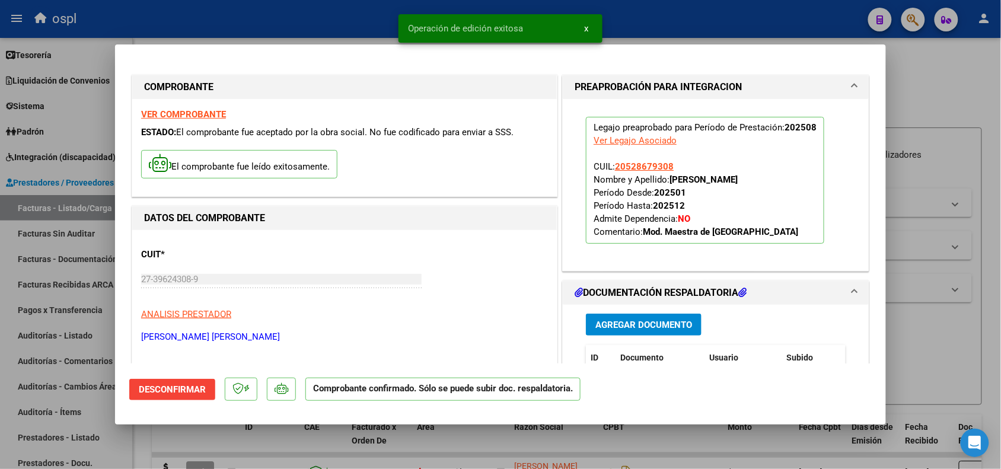
click at [922, 345] on div at bounding box center [500, 234] width 1001 height 469
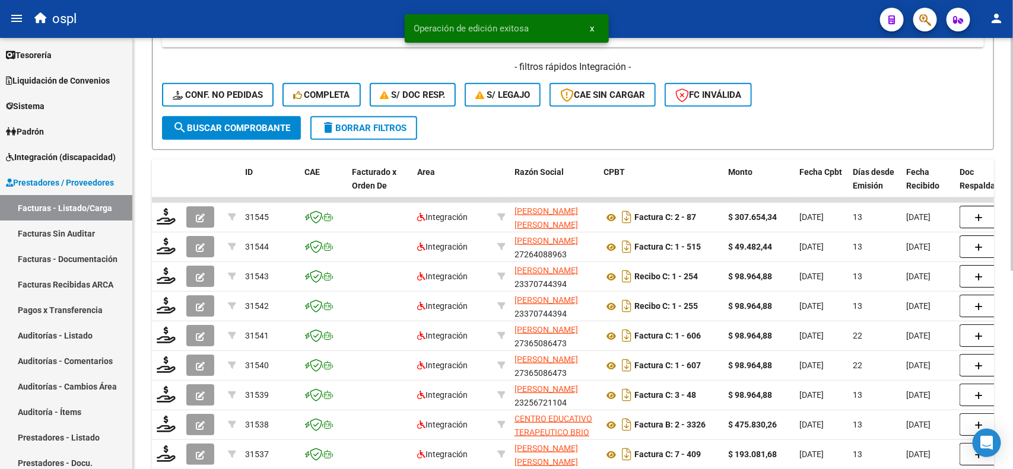
click at [1001, 238] on div at bounding box center [1011, 296] width 3 height 233
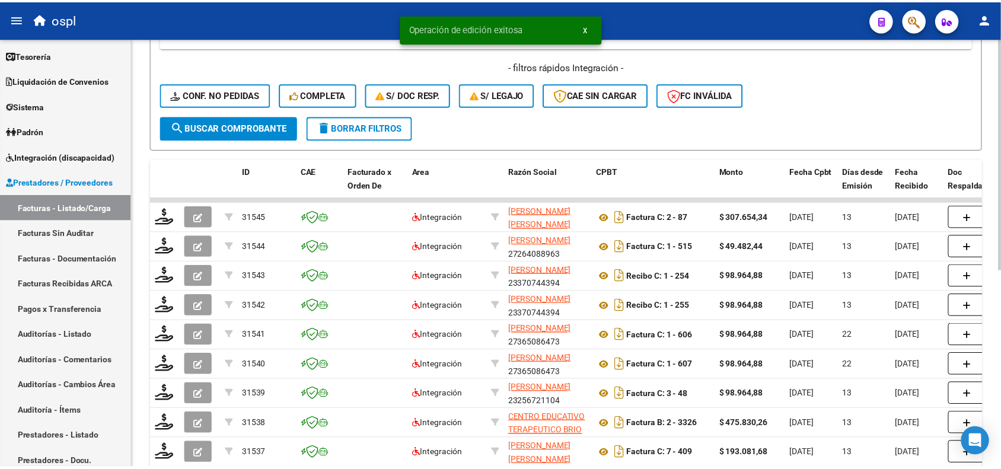
scroll to position [265, 0]
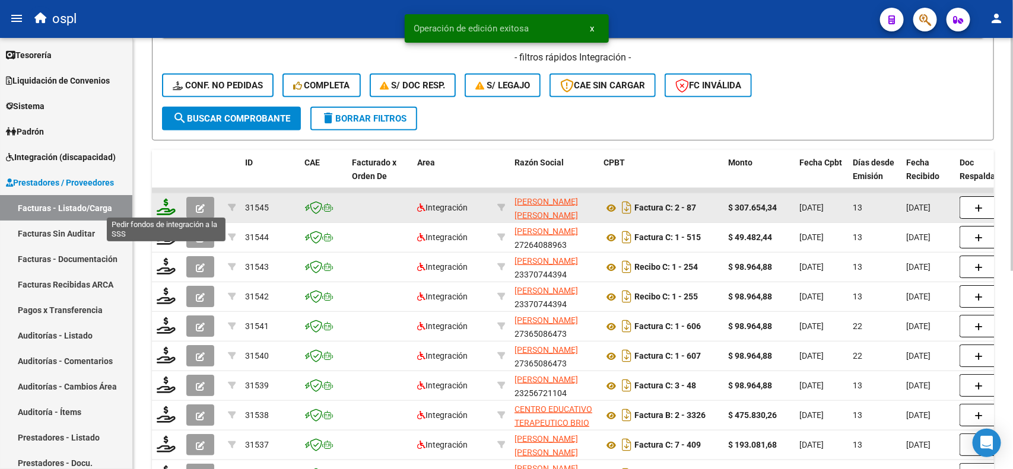
click at [168, 206] on icon at bounding box center [166, 207] width 19 height 17
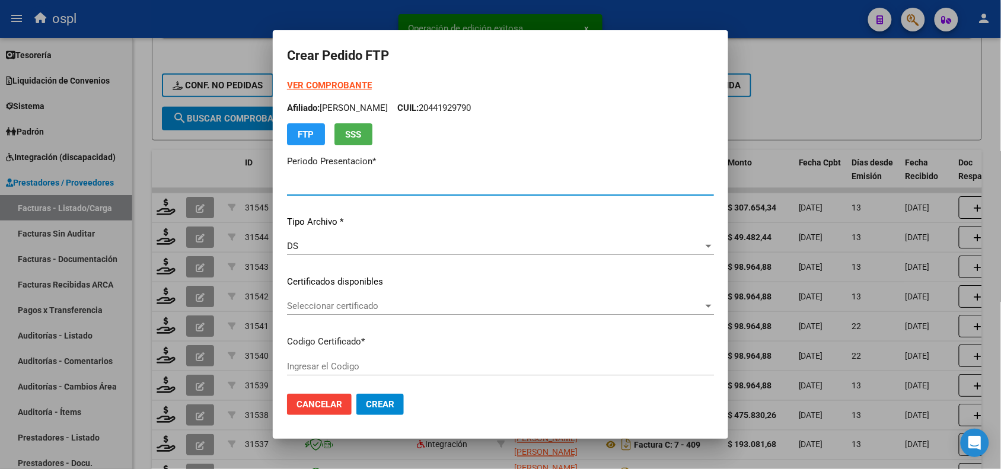
type input "202508"
type input "$ 307.654,34"
type input "ARG02000528679302021120220261202COR234"
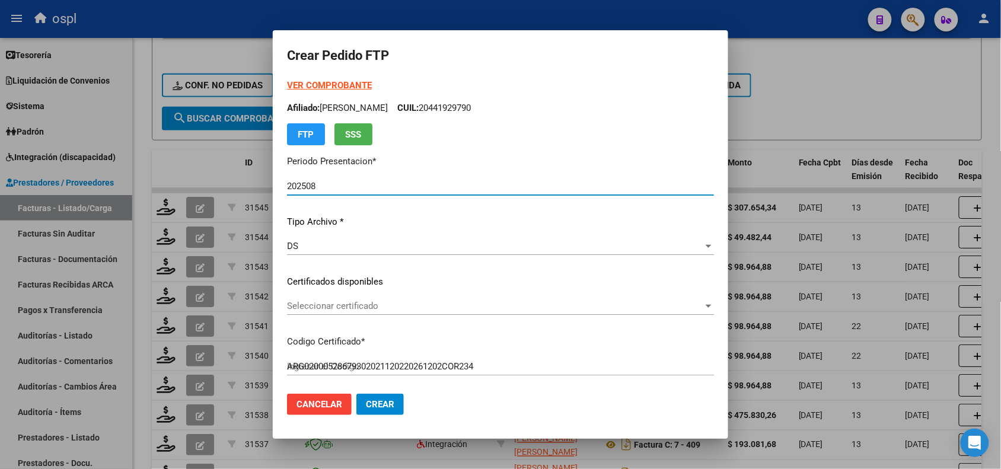
type input "[DATE]"
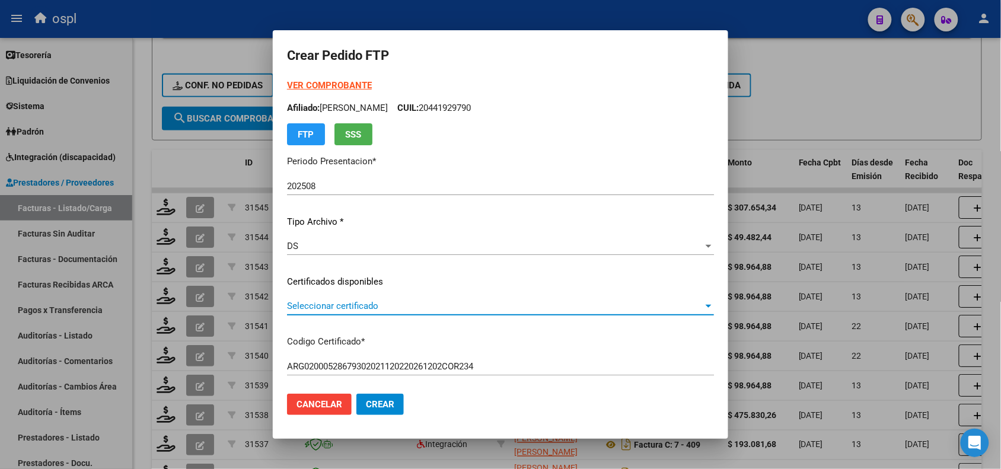
click at [359, 305] on span "Seleccionar certificado" at bounding box center [495, 306] width 416 height 11
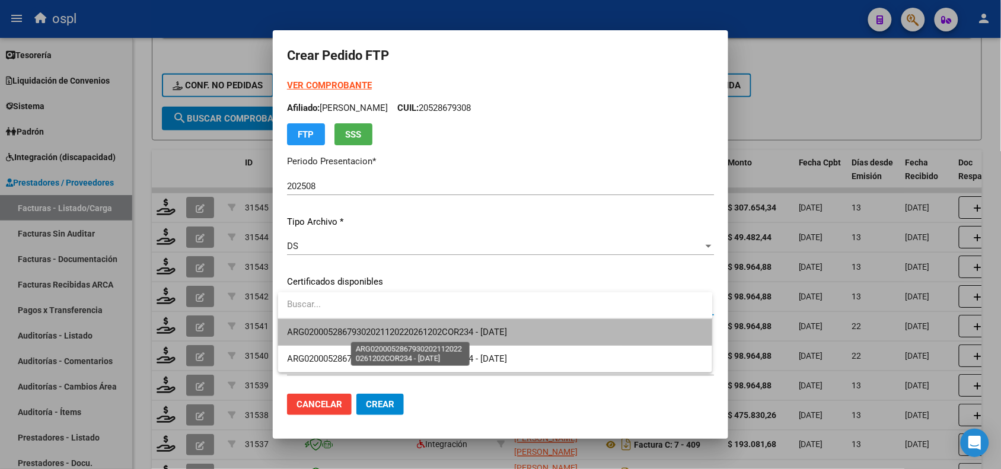
click at [366, 331] on span "ARG02000528679302021120220261202COR234 - [DATE]" at bounding box center [398, 332] width 220 height 11
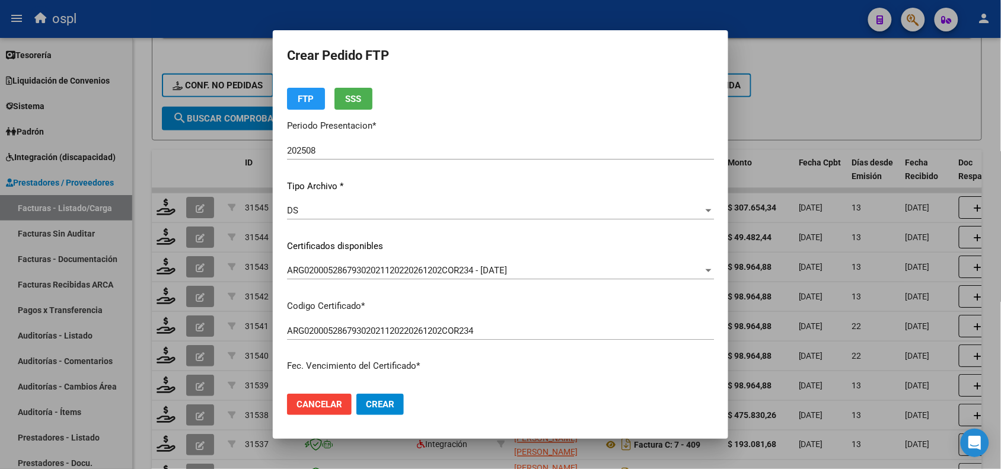
scroll to position [56, 0]
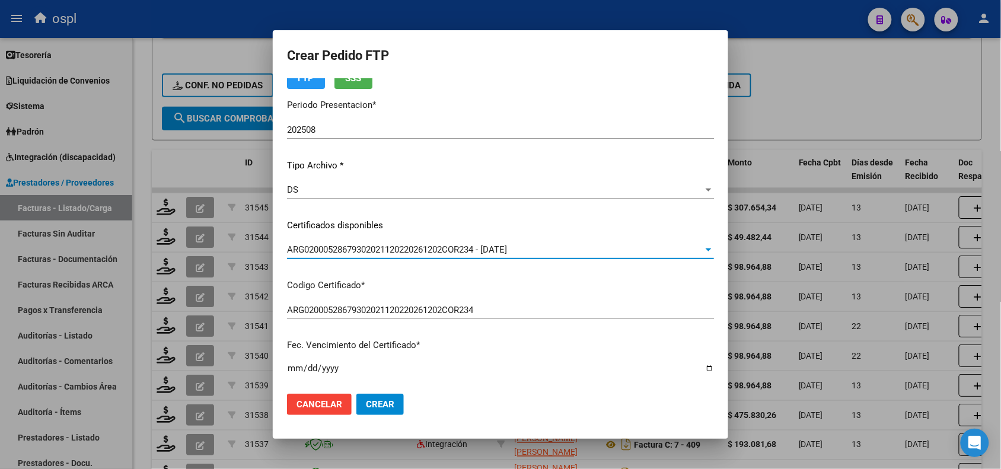
click at [507, 245] on span "ARG02000528679302021120220261202COR234 - [DATE]" at bounding box center [397, 249] width 220 height 11
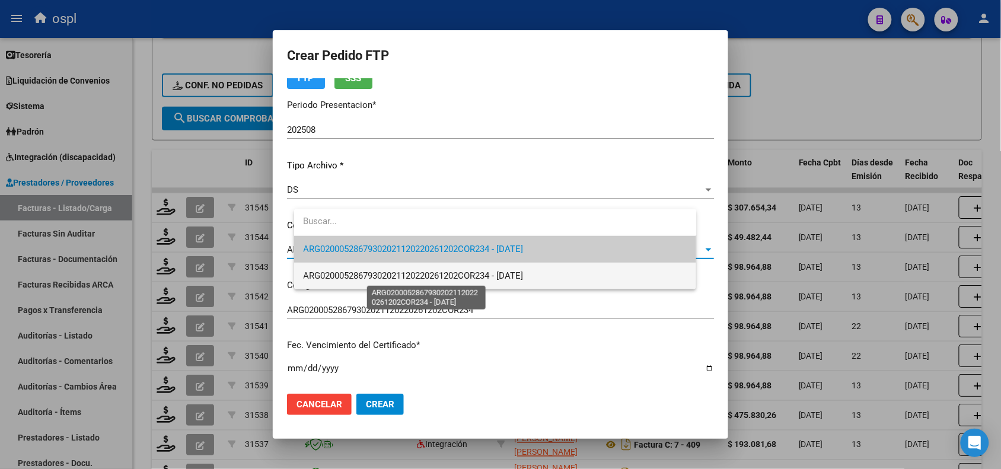
click at [524, 277] on span "ARG02000528679302021120220261202COR234 - [DATE]" at bounding box center [414, 275] width 220 height 11
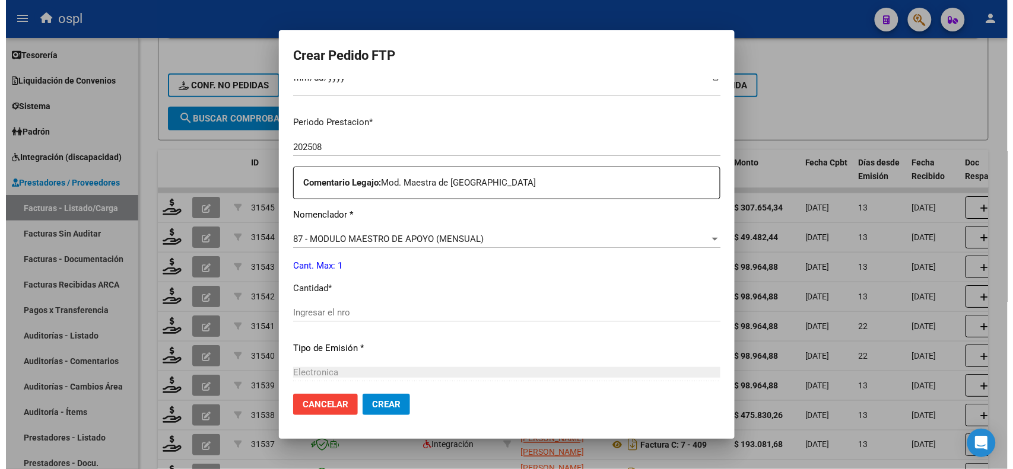
scroll to position [405, 0]
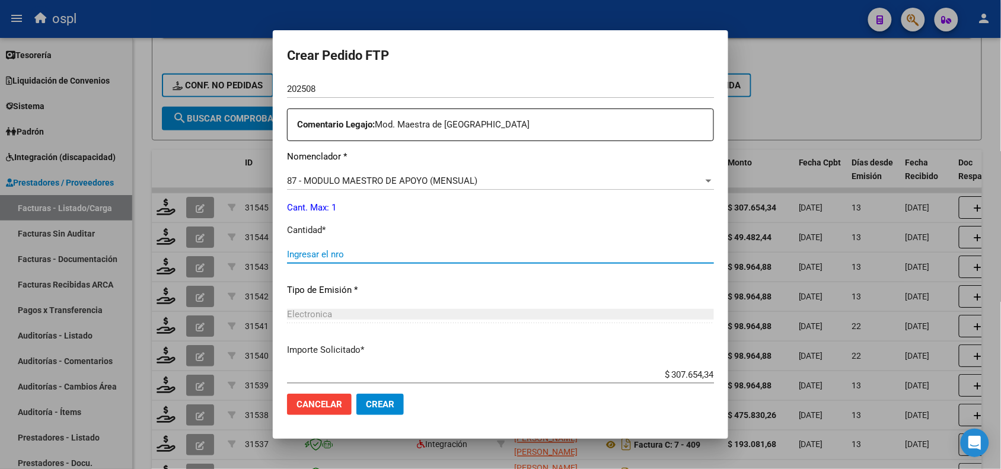
click at [450, 255] on input "Ingresar el nro" at bounding box center [500, 254] width 427 height 11
type input "1"
click at [387, 394] on button "Crear" at bounding box center [379, 404] width 47 height 21
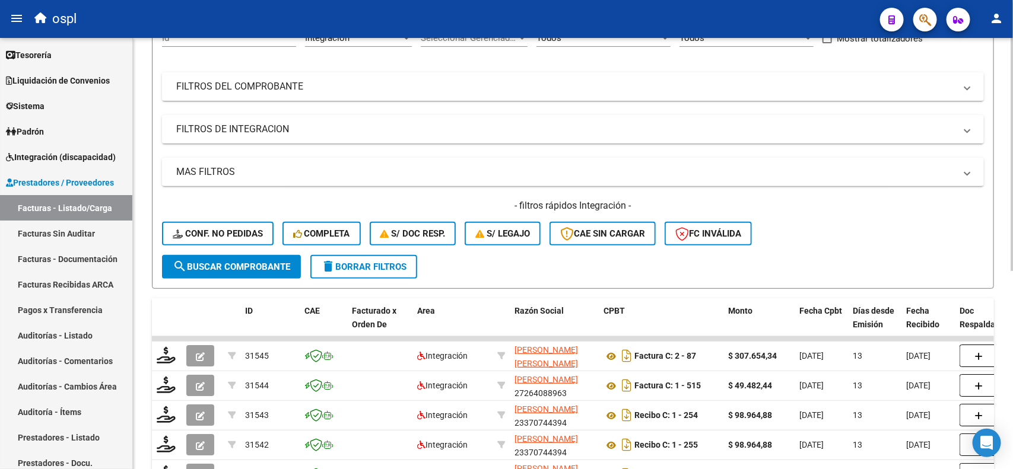
scroll to position [26, 0]
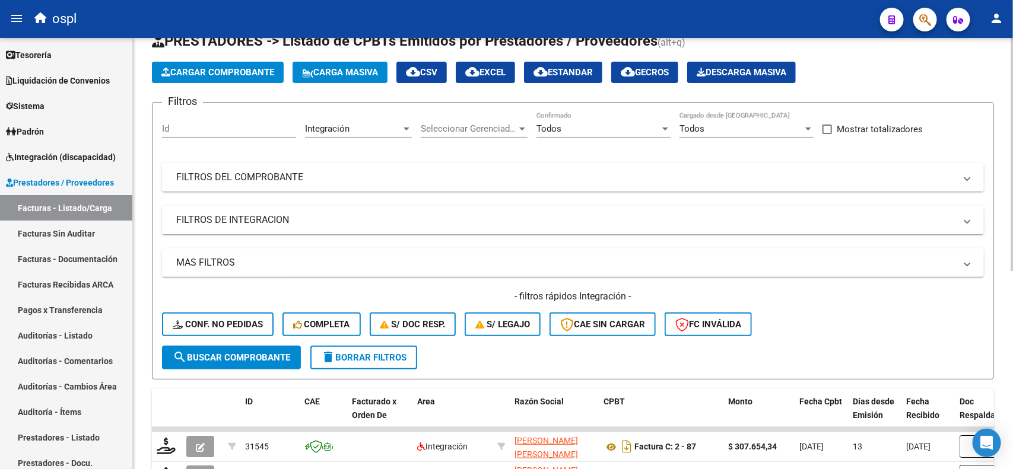
click at [980, 67] on div "Video tutorial PRESTADORES -> Listado de CPBTs Emitidos por Prestadores / Prove…" at bounding box center [574, 406] width 883 height 788
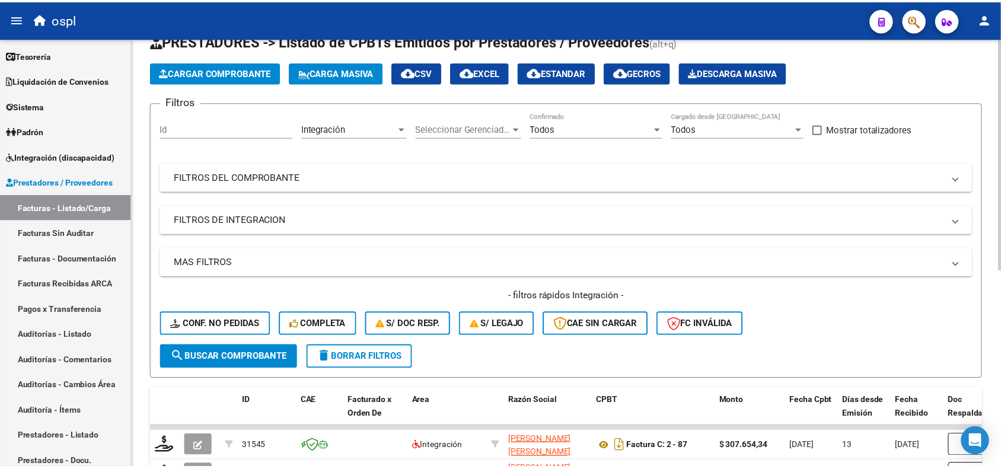
scroll to position [0, 0]
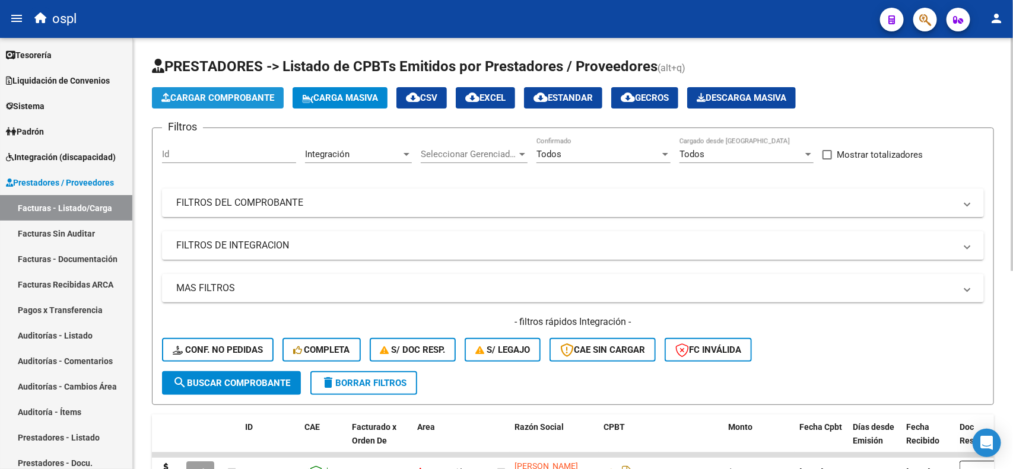
click at [233, 87] on button "Cargar Comprobante" at bounding box center [218, 97] width 132 height 21
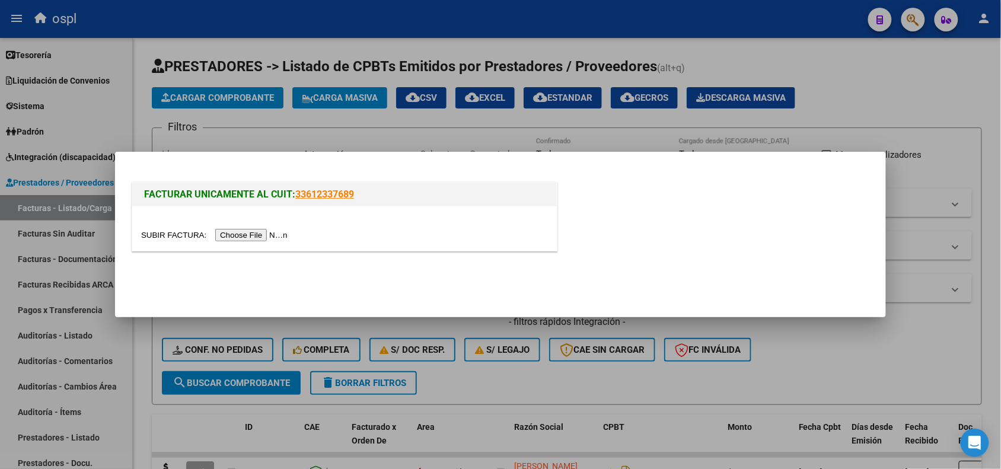
click at [251, 239] on input "file" at bounding box center [216, 235] width 150 height 12
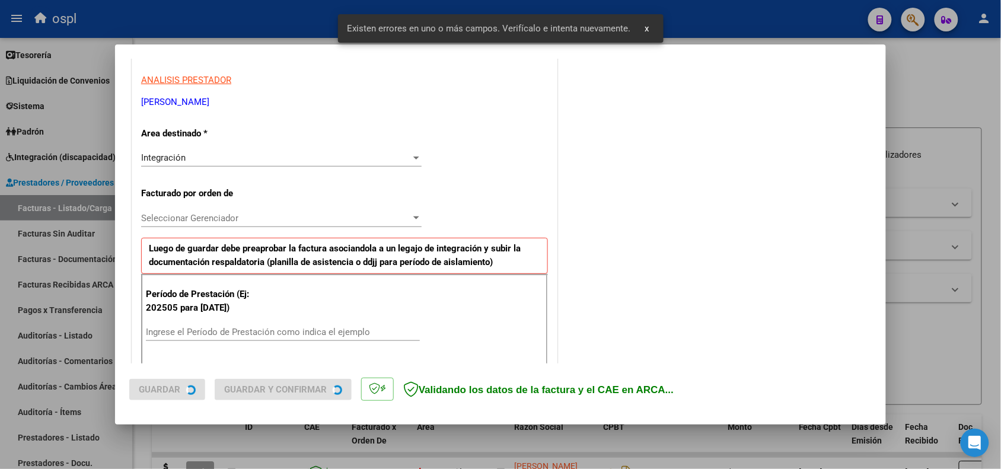
scroll to position [321, 0]
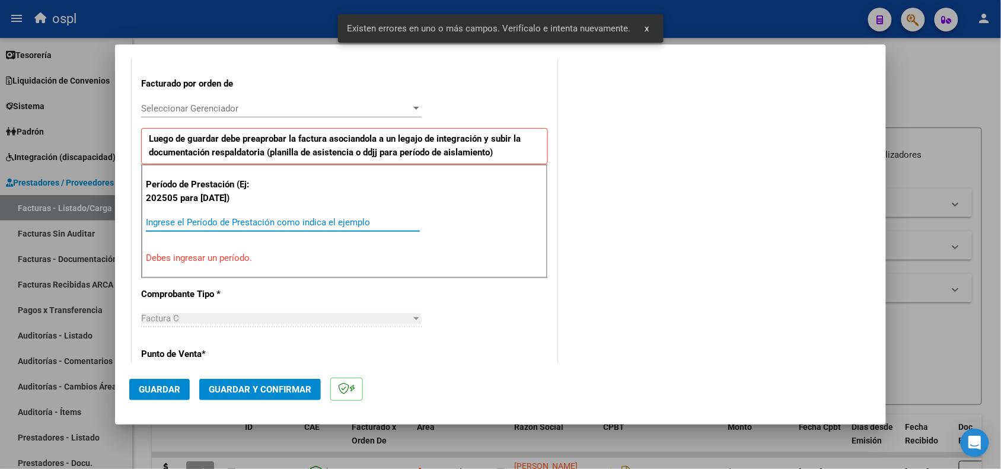
click at [278, 224] on input "Ingrese el Período de Prestación como indica el ejemplo" at bounding box center [283, 222] width 274 height 11
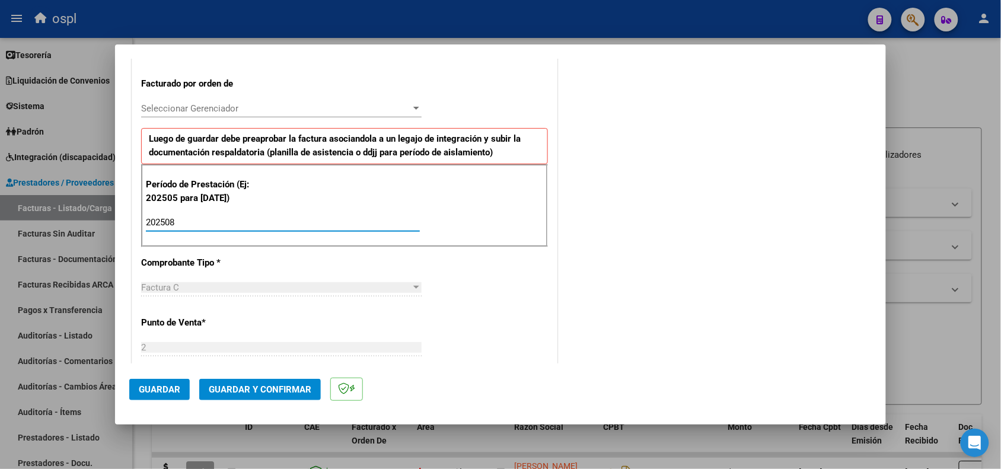
type input "202508"
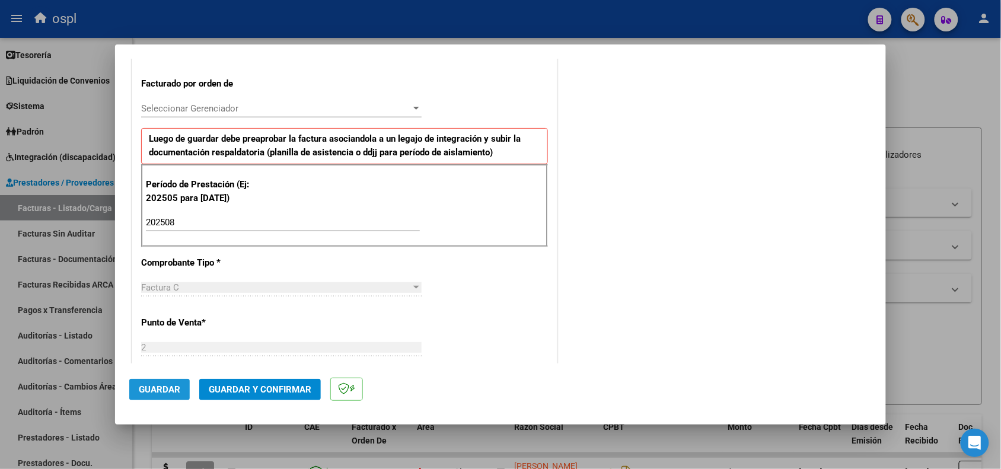
click at [164, 399] on button "Guardar" at bounding box center [159, 389] width 61 height 21
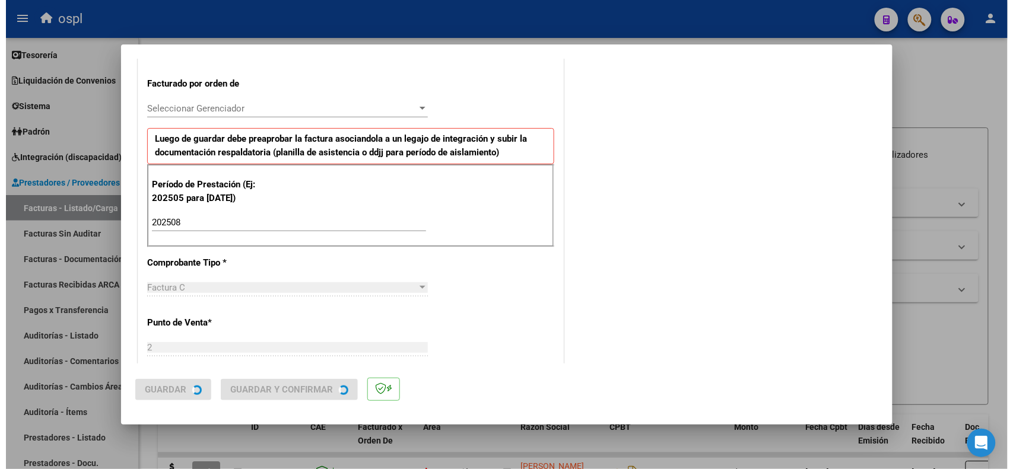
scroll to position [0, 0]
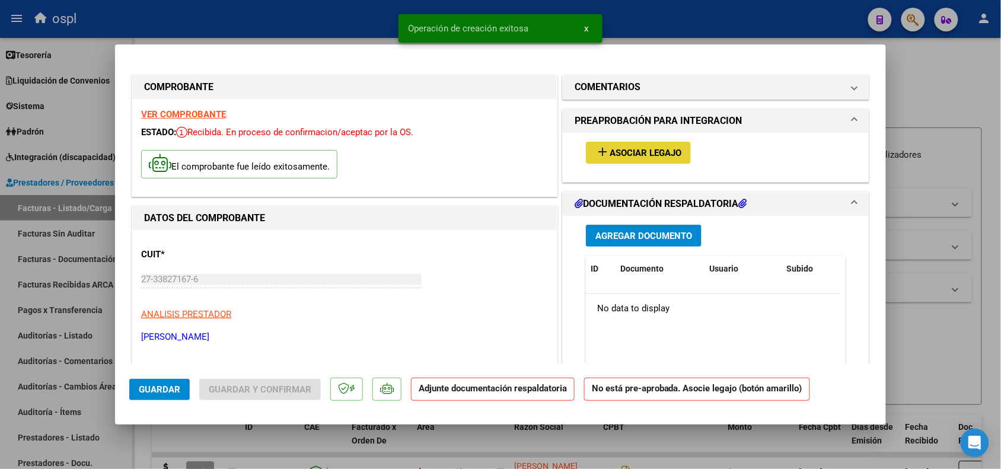
click at [662, 152] on span "Asociar Legajo" at bounding box center [646, 153] width 72 height 11
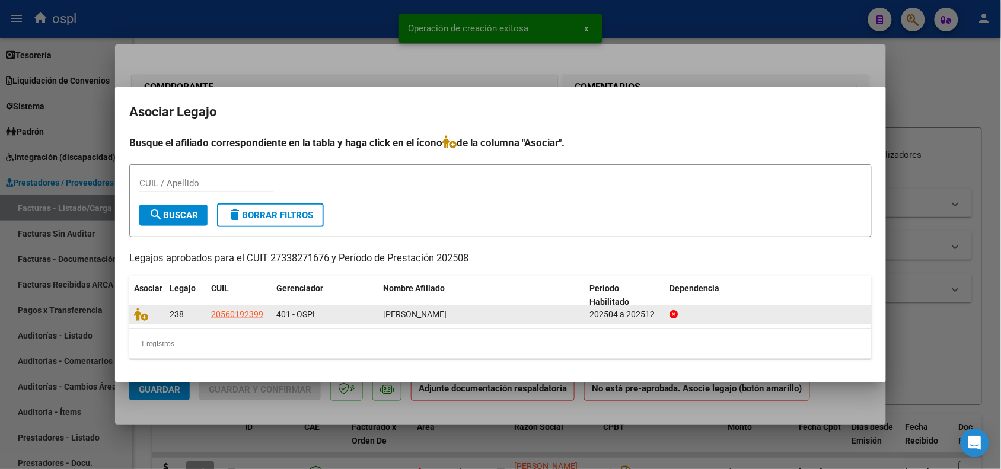
click at [129, 319] on datatable-body-cell at bounding box center [147, 314] width 36 height 18
click at [136, 319] on icon at bounding box center [141, 314] width 14 height 13
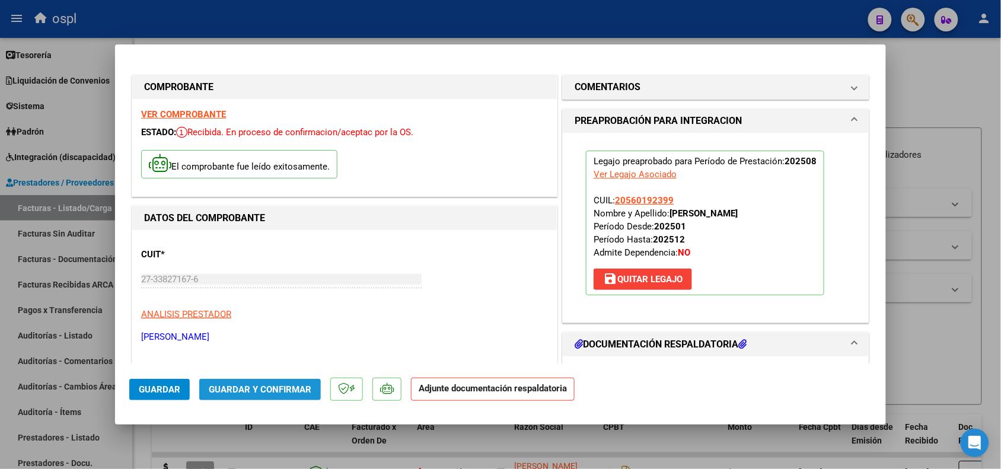
click at [214, 390] on span "Guardar y Confirmar" at bounding box center [260, 389] width 103 height 11
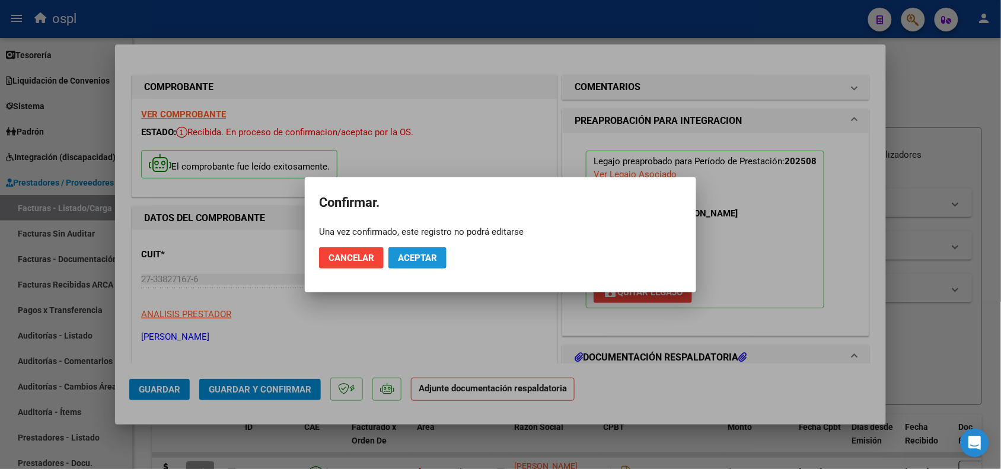
click at [429, 262] on span "Aceptar" at bounding box center [417, 258] width 39 height 11
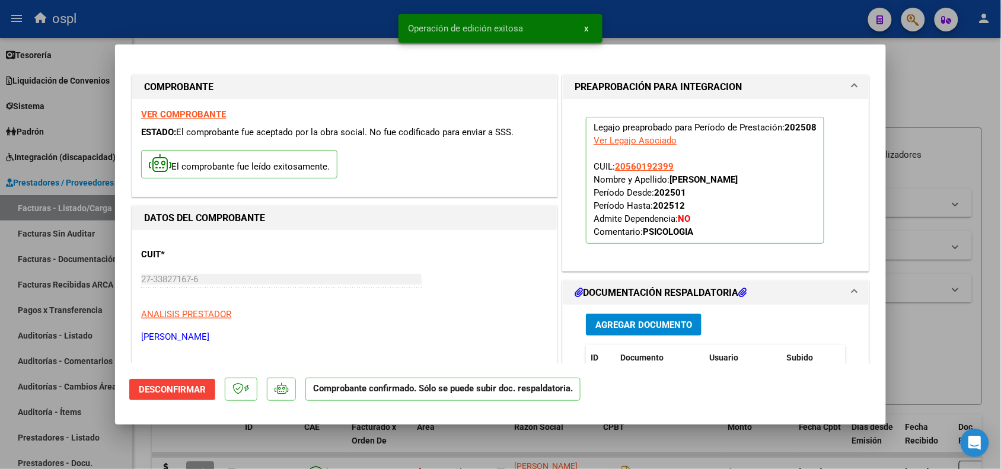
click at [912, 351] on div at bounding box center [500, 234] width 1001 height 469
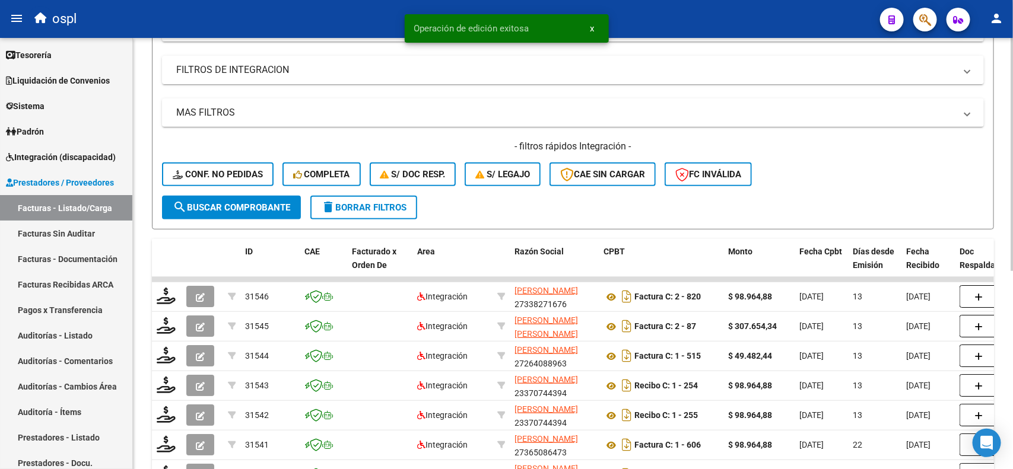
click at [1001, 245] on div "Video tutorial PRESTADORES -> Listado de CPBTs Emitidos por Prestadores / Prove…" at bounding box center [574, 256] width 883 height 788
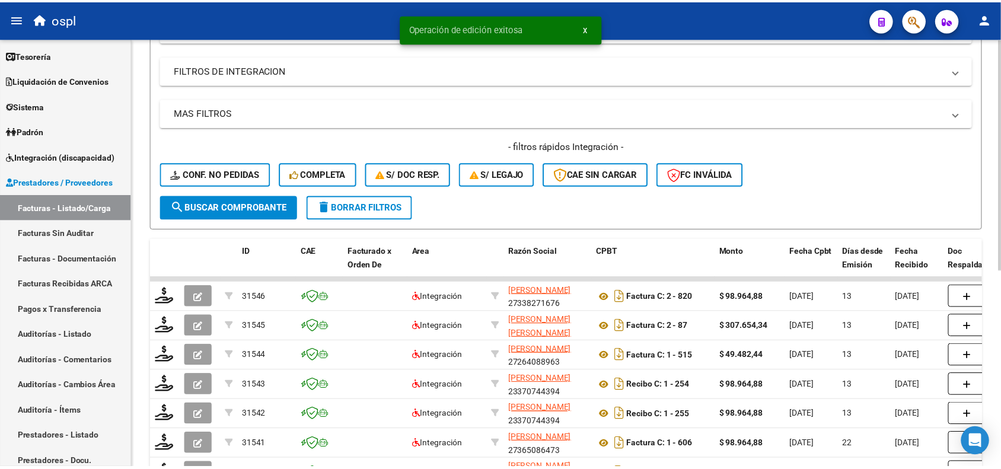
scroll to position [187, 0]
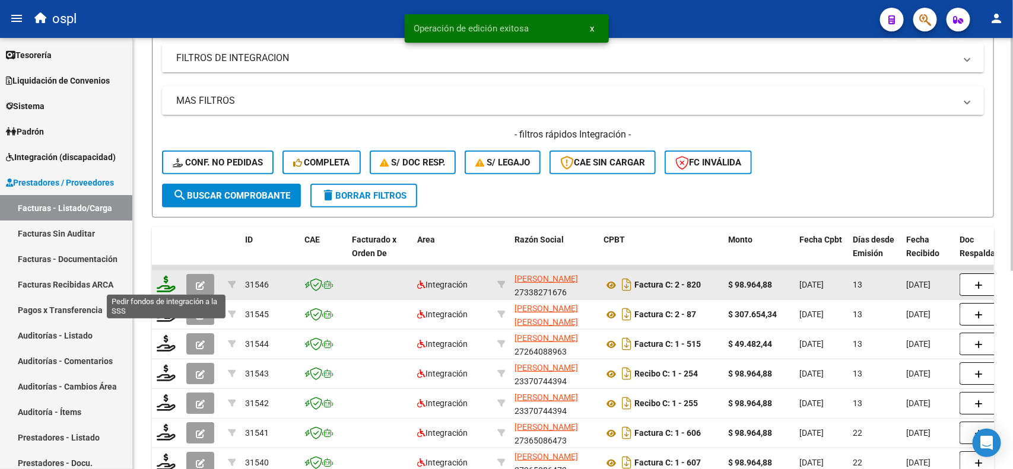
click at [166, 282] on icon at bounding box center [166, 284] width 19 height 17
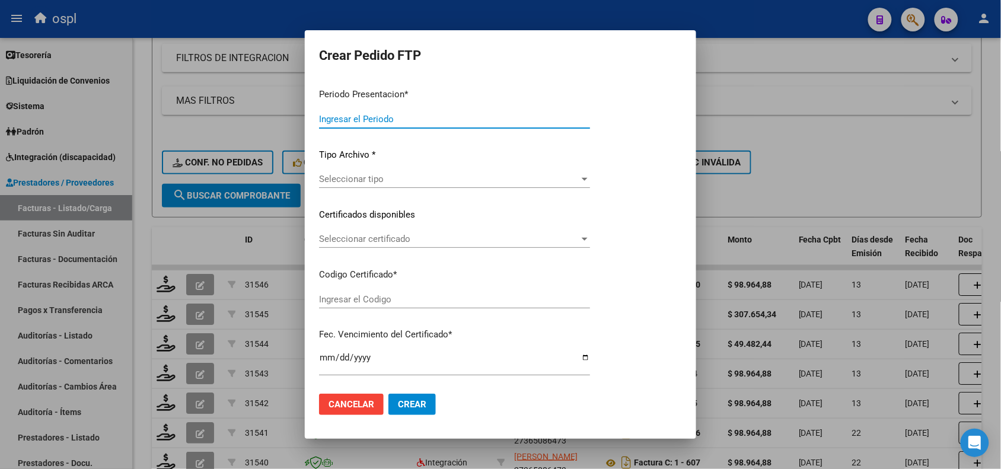
type input "202508"
type input "$ 98.964,88"
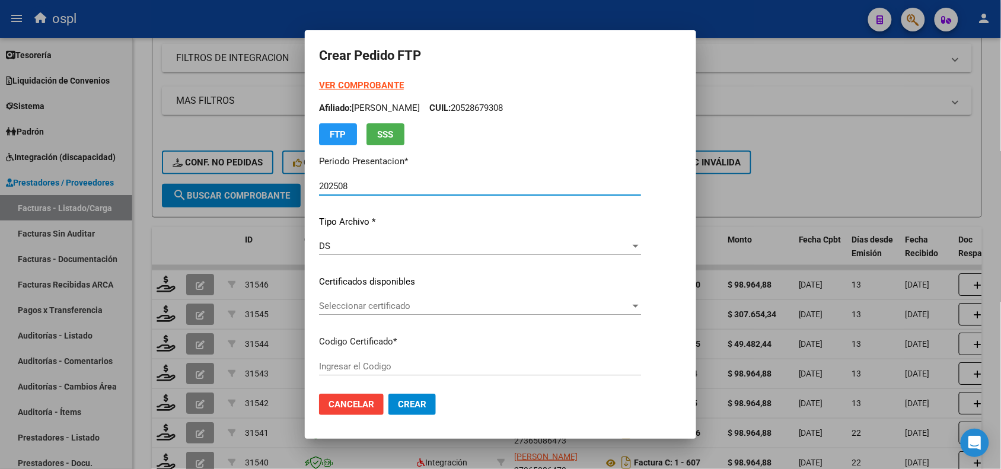
type input "ARG02000560192392025021920350219SAN11121"
type input "[DATE]"
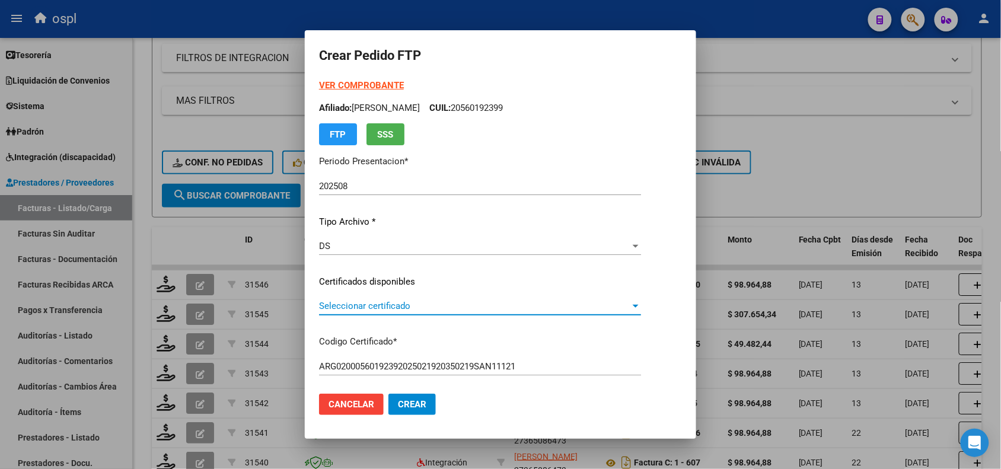
click at [351, 307] on span "Seleccionar certificado" at bounding box center [474, 306] width 311 height 11
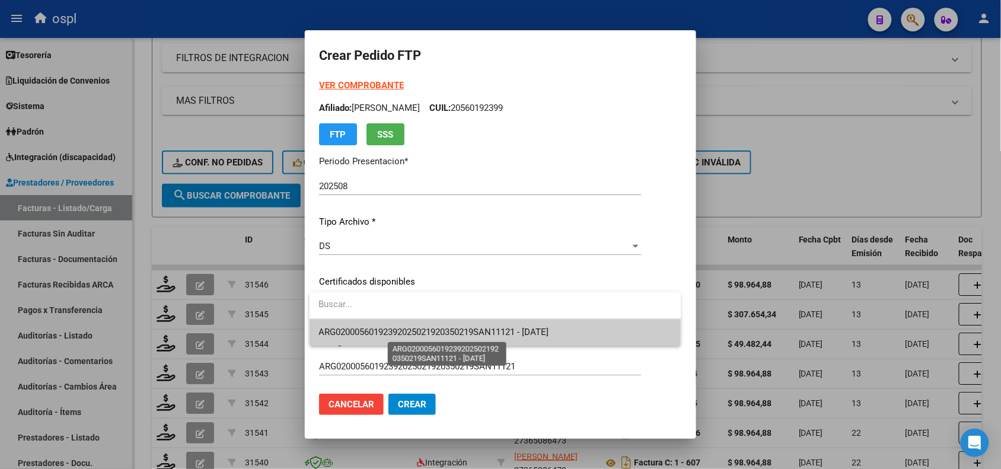
click at [413, 335] on span "ARG02000560192392025021920350219SAN11121 - [DATE]" at bounding box center [434, 332] width 230 height 11
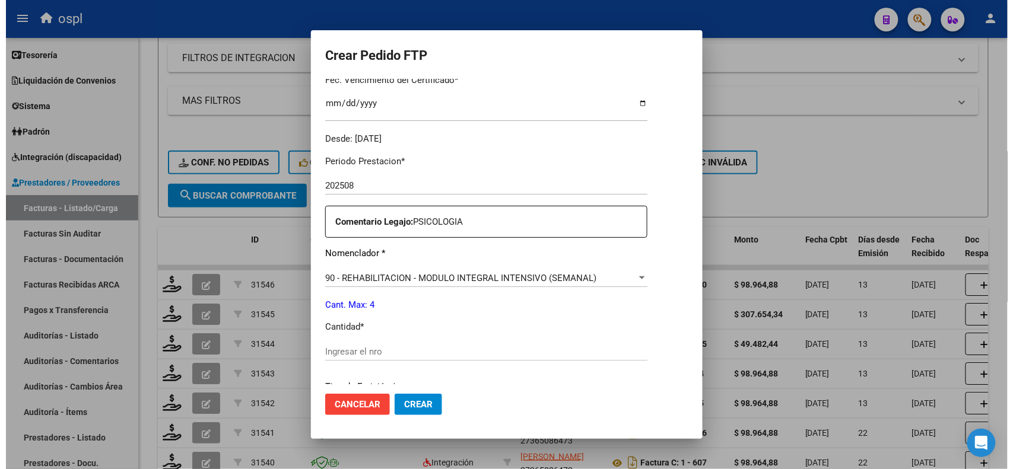
scroll to position [358, 0]
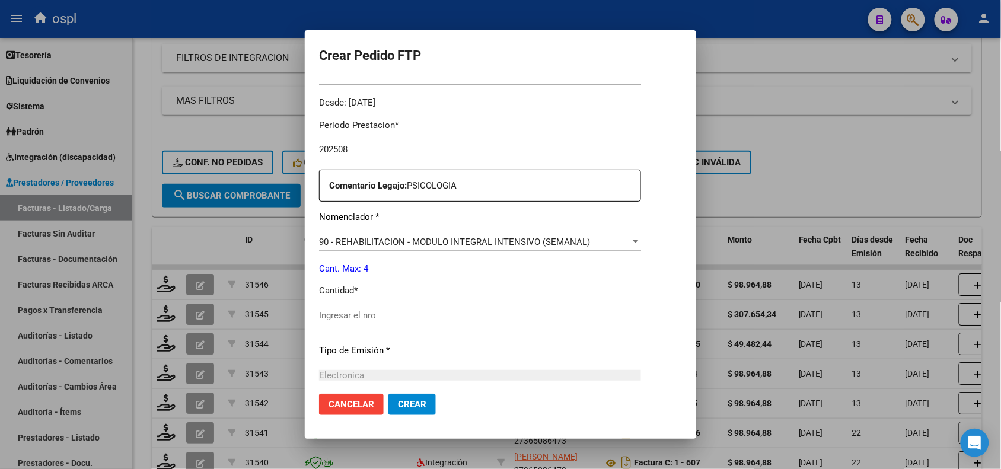
click at [553, 316] on input "Ingresar el nro" at bounding box center [480, 315] width 322 height 11
type input "4"
click at [420, 404] on span "Crear" at bounding box center [412, 404] width 28 height 11
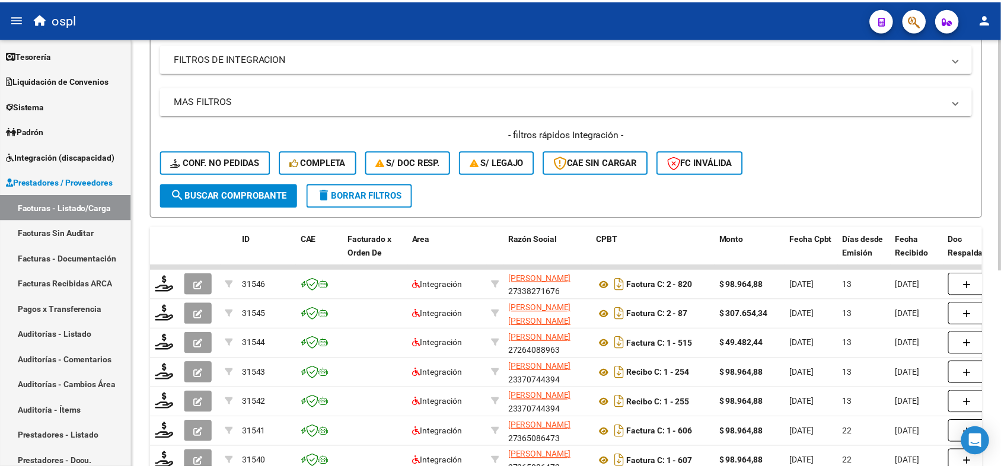
scroll to position [0, 0]
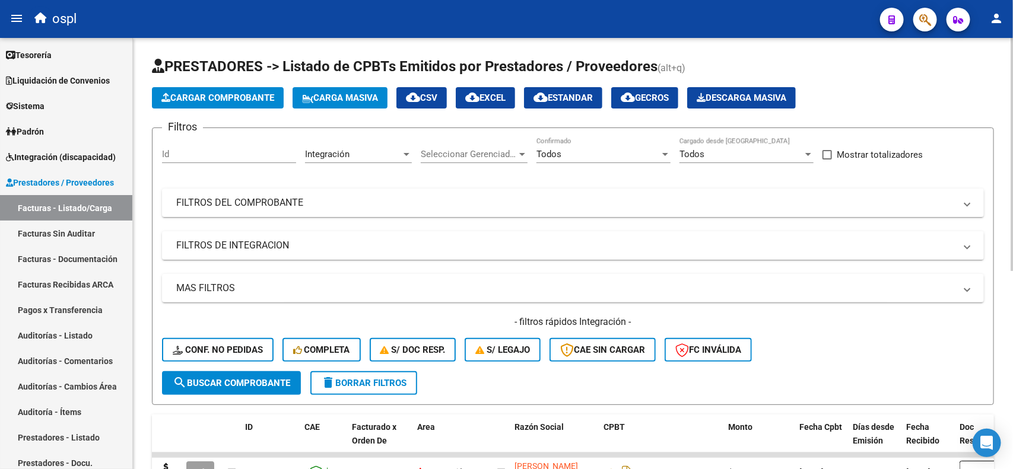
click at [998, 76] on div "Video tutorial PRESTADORES -> Listado de CPBTs Emitidos por Prestadores / Prove…" at bounding box center [574, 432] width 883 height 788
click at [239, 98] on span "Cargar Comprobante" at bounding box center [217, 98] width 113 height 11
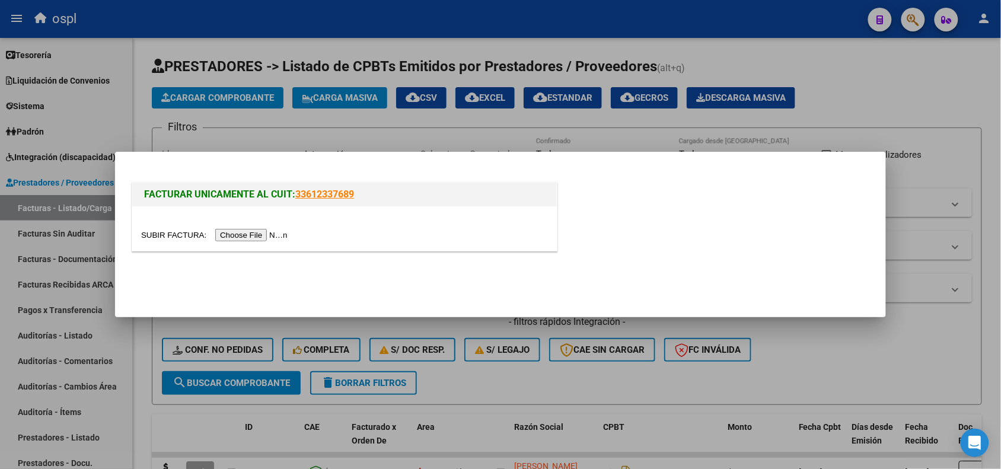
click at [235, 238] on input "file" at bounding box center [216, 235] width 150 height 12
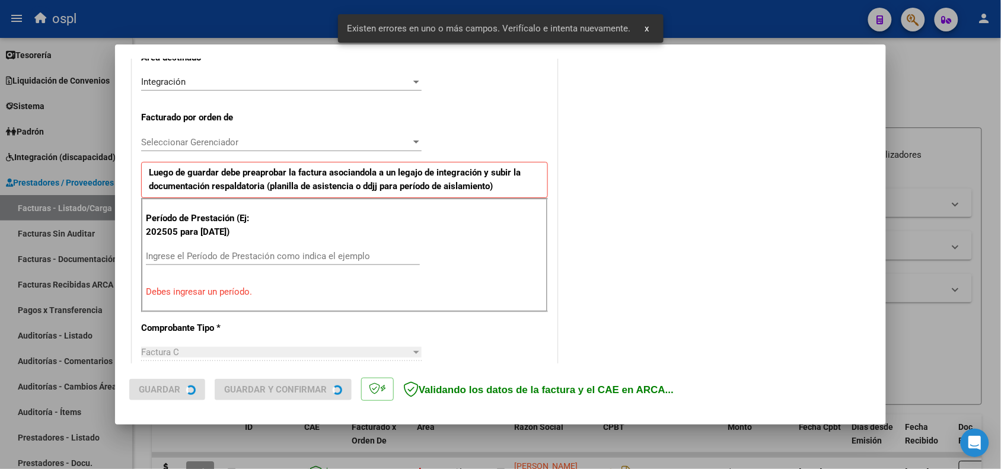
scroll to position [300, 0]
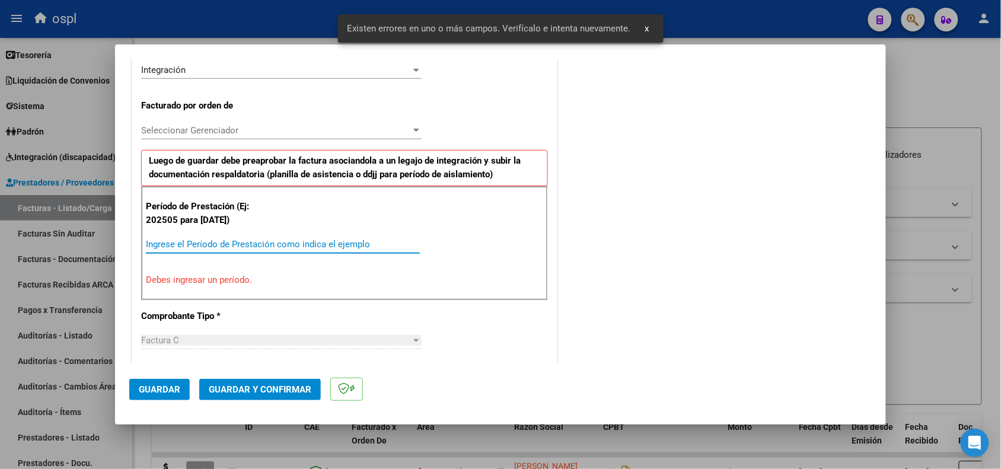
click at [251, 243] on input "Ingrese el Período de Prestación como indica el ejemplo" at bounding box center [283, 244] width 274 height 11
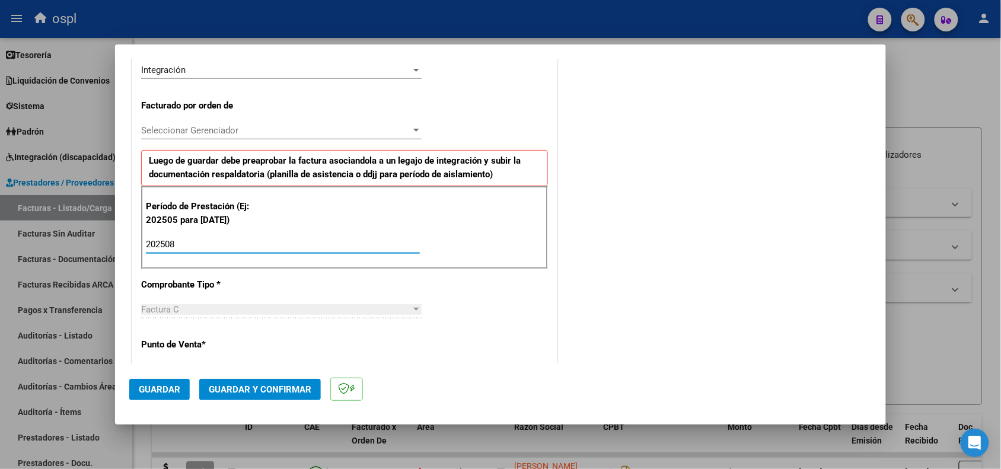
type input "202508"
click at [176, 387] on span "Guardar" at bounding box center [160, 389] width 42 height 11
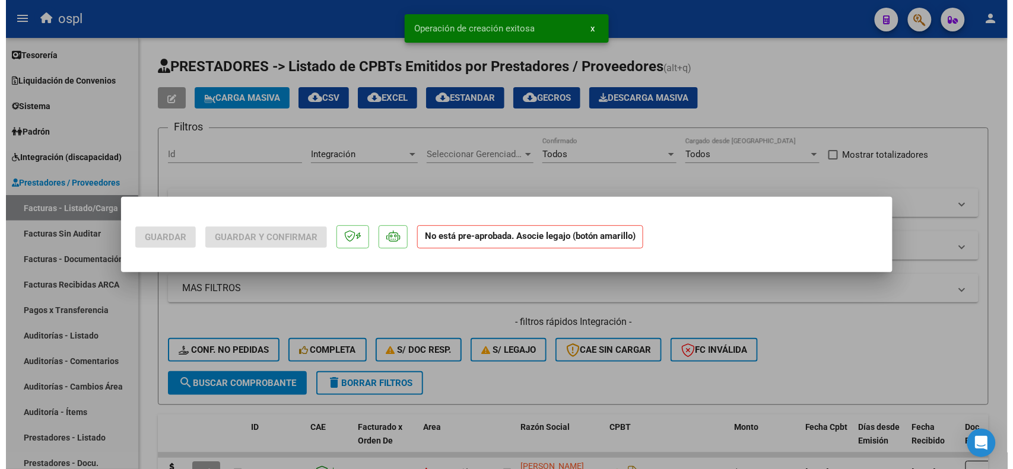
scroll to position [0, 0]
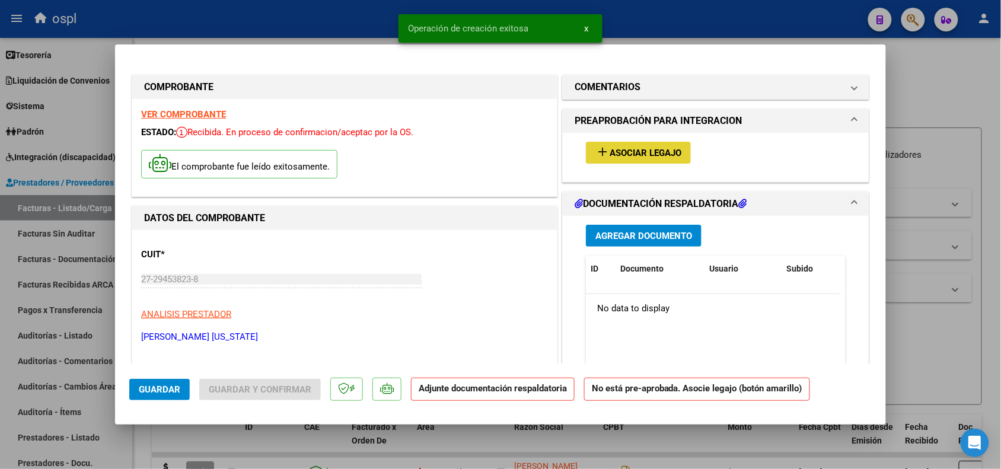
click at [639, 156] on span "Asociar Legajo" at bounding box center [646, 153] width 72 height 11
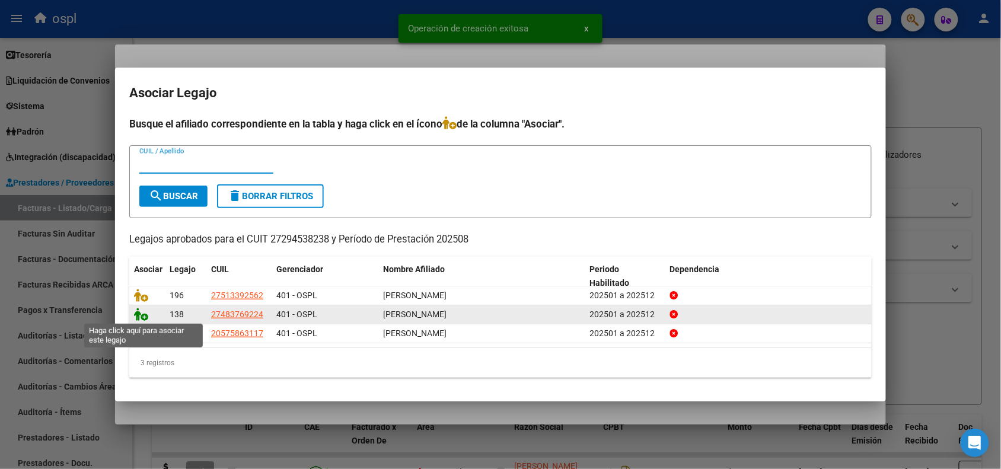
click at [141, 316] on icon at bounding box center [141, 314] width 14 height 13
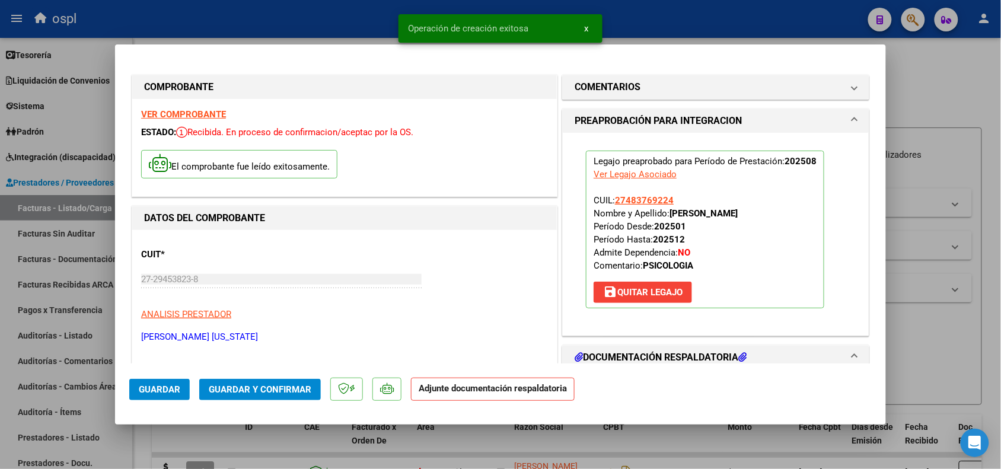
click at [267, 378] on mat-dialog-actions "Guardar Guardar y Confirmar Adjunte documentación respaldatoria" at bounding box center [500, 387] width 743 height 47
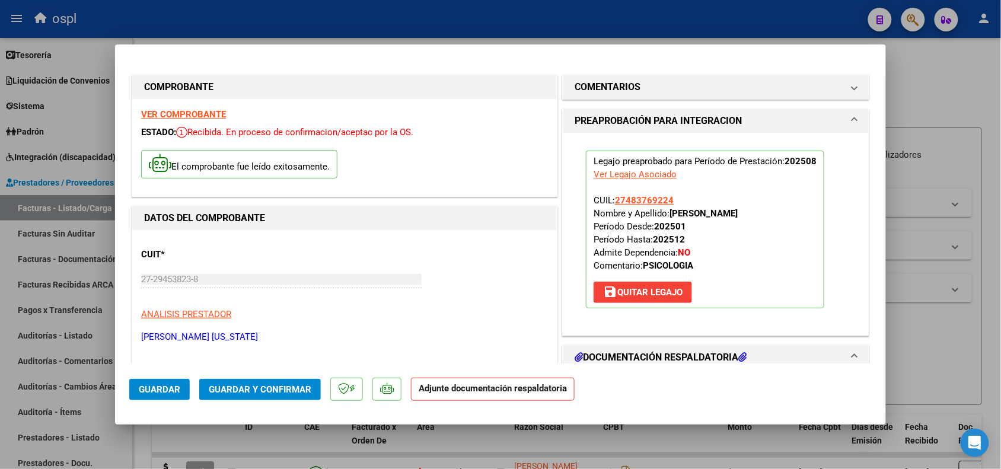
drag, startPoint x: 268, startPoint y: 384, endPoint x: 212, endPoint y: 396, distance: 56.6
click at [212, 396] on button "Guardar y Confirmar" at bounding box center [260, 389] width 122 height 21
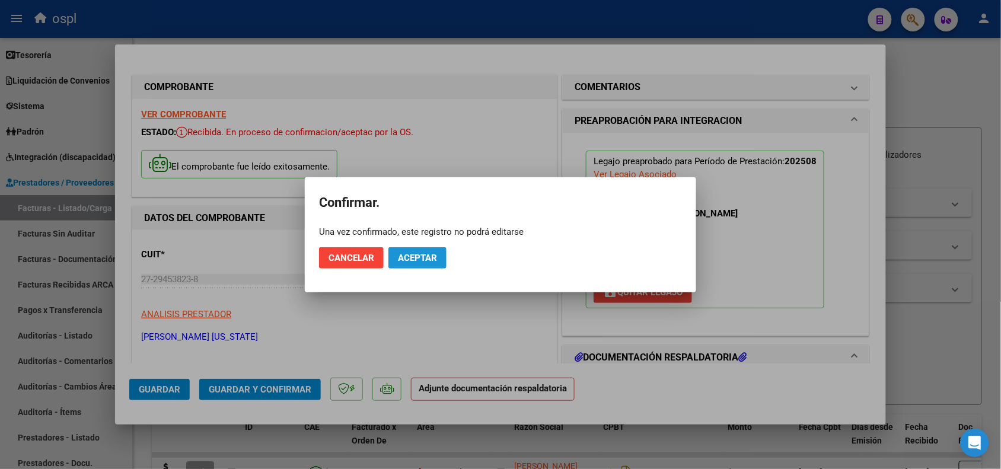
click at [424, 261] on span "Aceptar" at bounding box center [417, 258] width 39 height 11
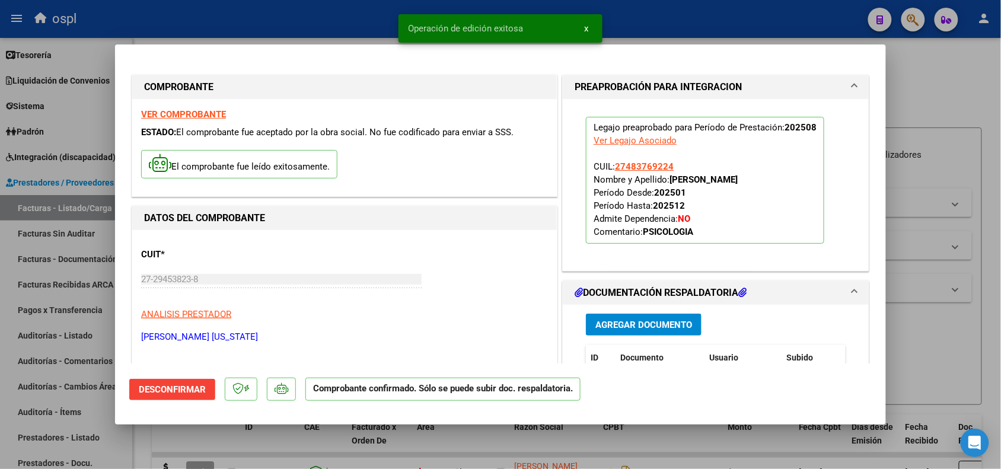
click at [958, 249] on div at bounding box center [500, 234] width 1001 height 469
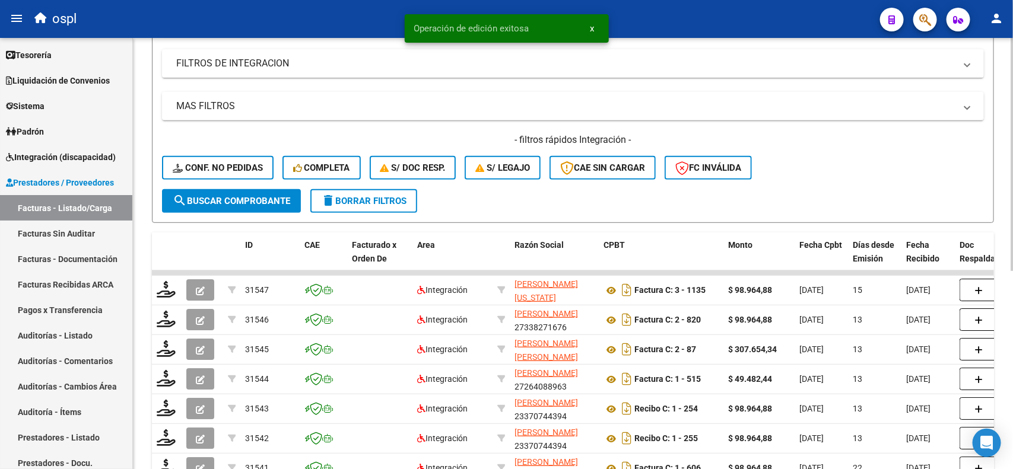
click at [1001, 288] on div "Video tutorial PRESTADORES -> Listado de CPBTs Emitidos por Prestadores / Prove…" at bounding box center [574, 250] width 883 height 788
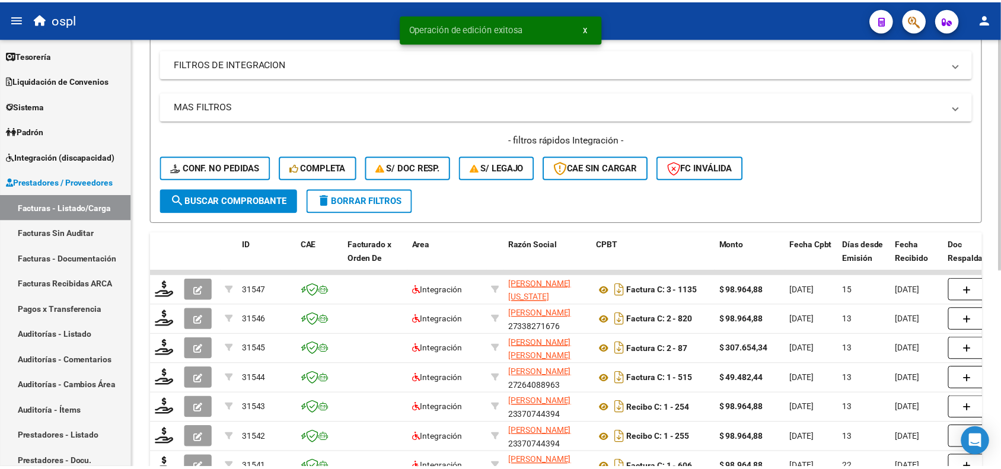
scroll to position [190, 0]
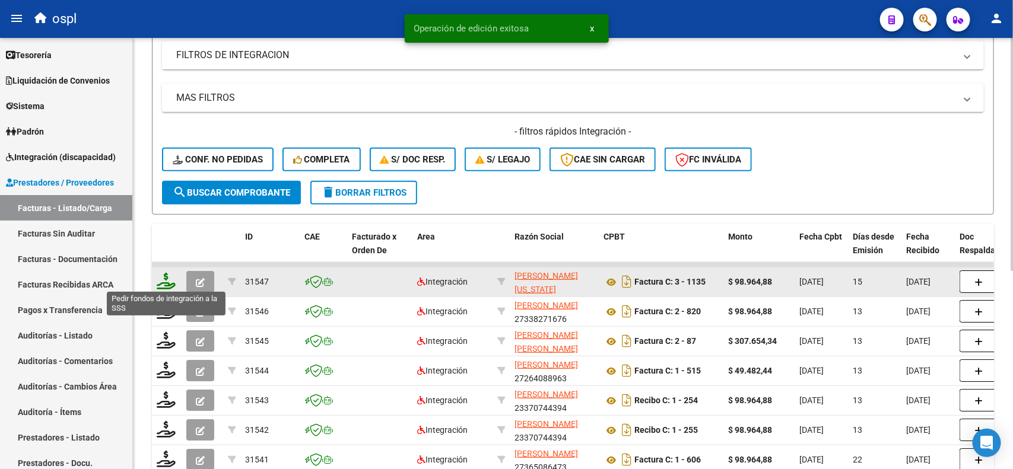
click at [167, 273] on icon at bounding box center [166, 281] width 19 height 17
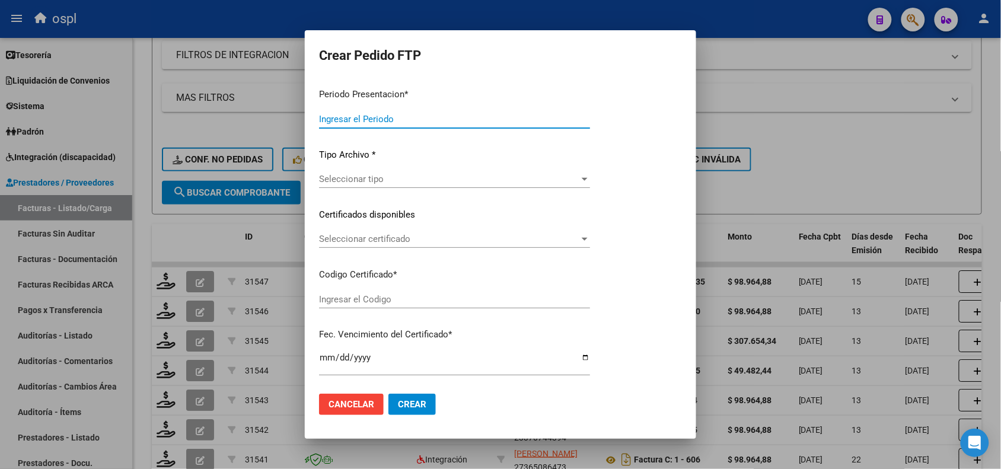
type input "202508"
type input "$ 98.964,88"
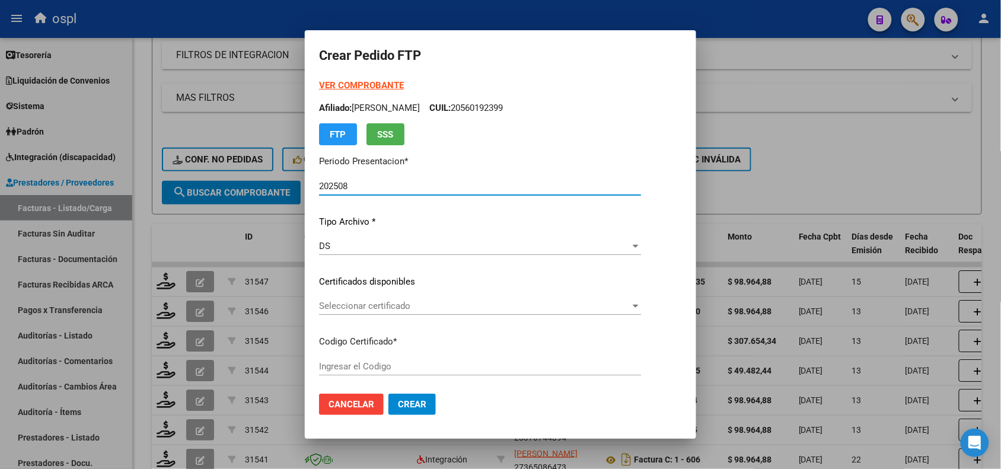
type input "ARG01000483769222025020420300204BSAS45"
type input "[DATE]"
click at [366, 304] on span "Seleccionar certificado" at bounding box center [474, 306] width 311 height 11
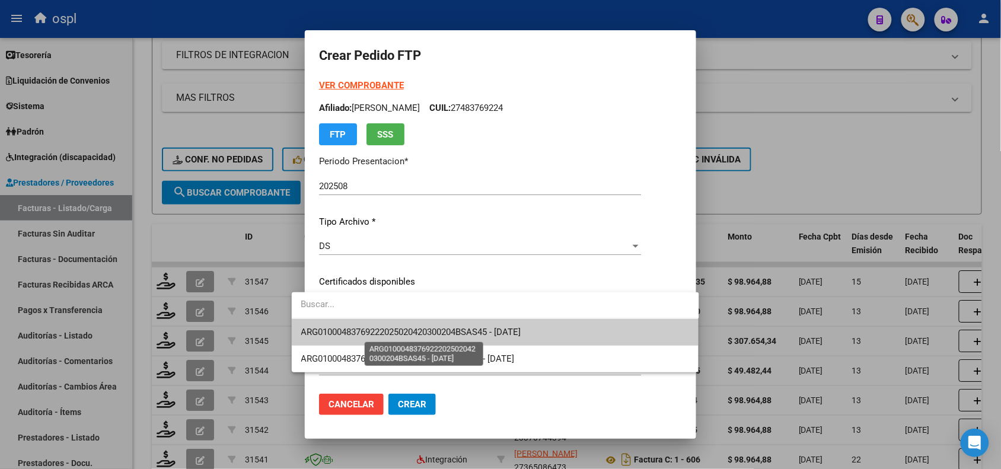
click at [396, 333] on span "ARG01000483769222025020420300204BSAS45 - [DATE]" at bounding box center [411, 332] width 220 height 11
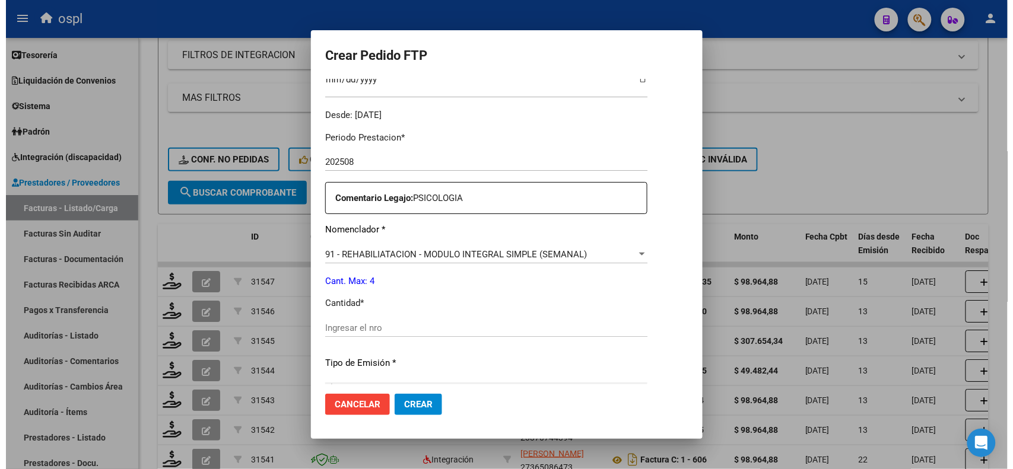
scroll to position [387, 0]
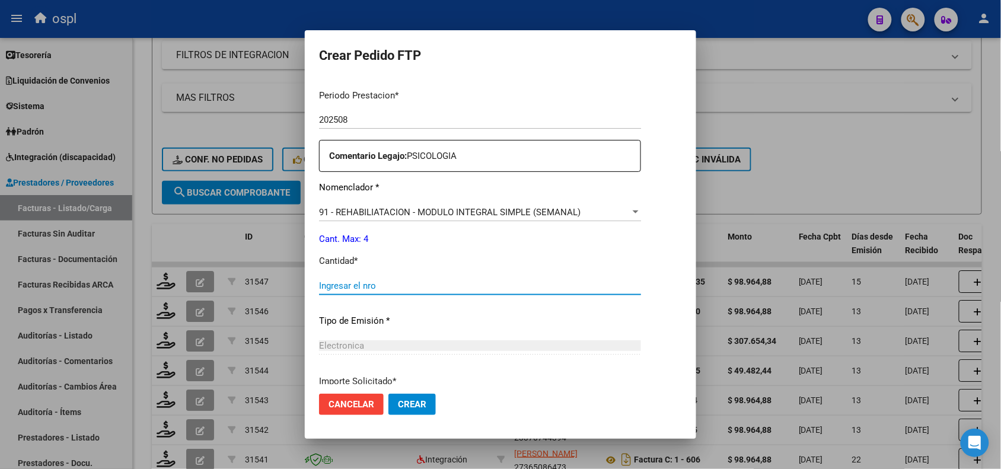
click at [328, 286] on input "Ingresar el nro" at bounding box center [480, 286] width 322 height 11
type input "4"
click at [398, 403] on span "Crear" at bounding box center [412, 404] width 28 height 11
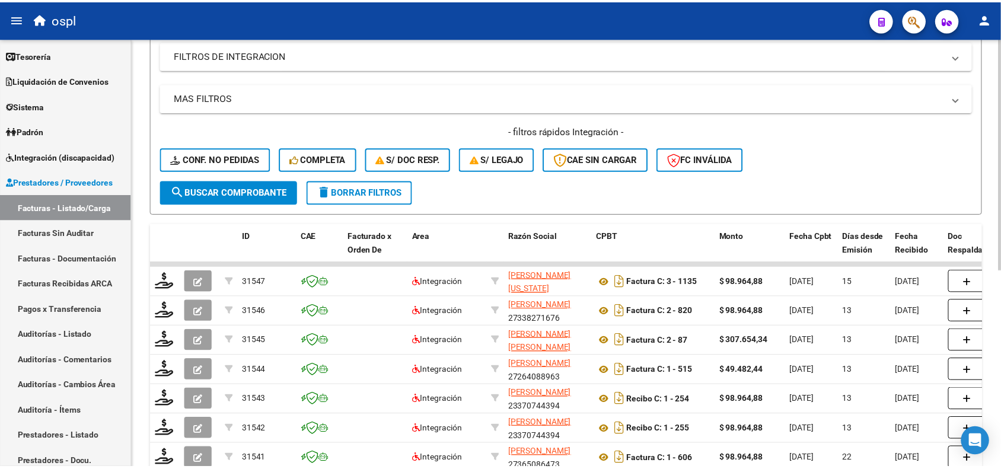
scroll to position [0, 0]
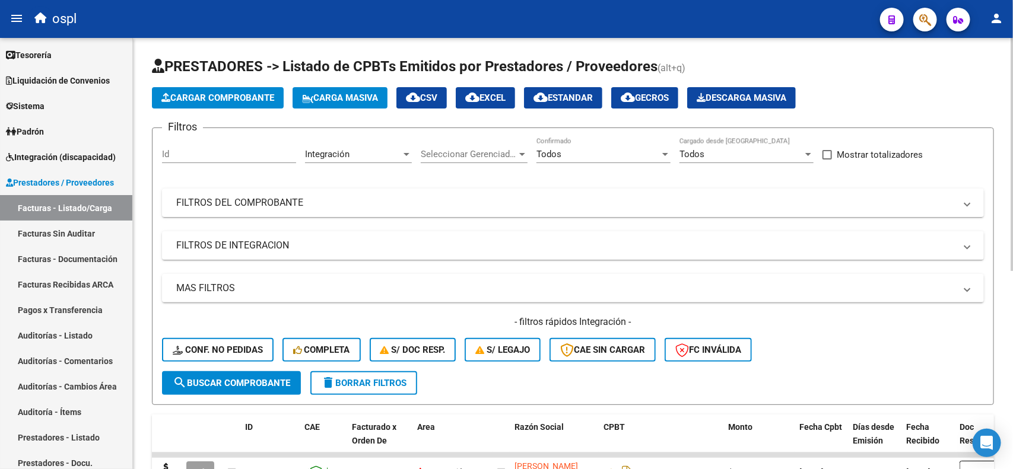
click at [1001, 116] on div at bounding box center [1011, 154] width 3 height 233
click at [258, 103] on button "Cargar Comprobante" at bounding box center [218, 97] width 132 height 21
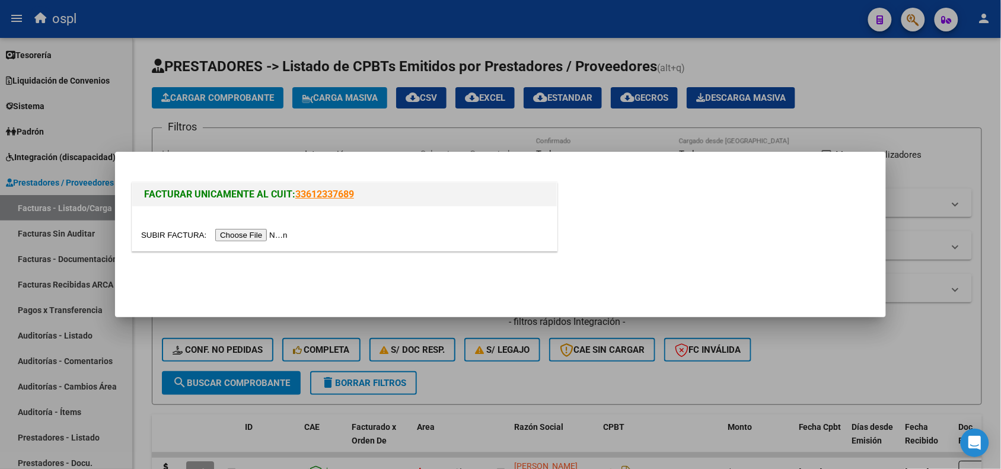
click at [247, 234] on input "file" at bounding box center [216, 235] width 150 height 12
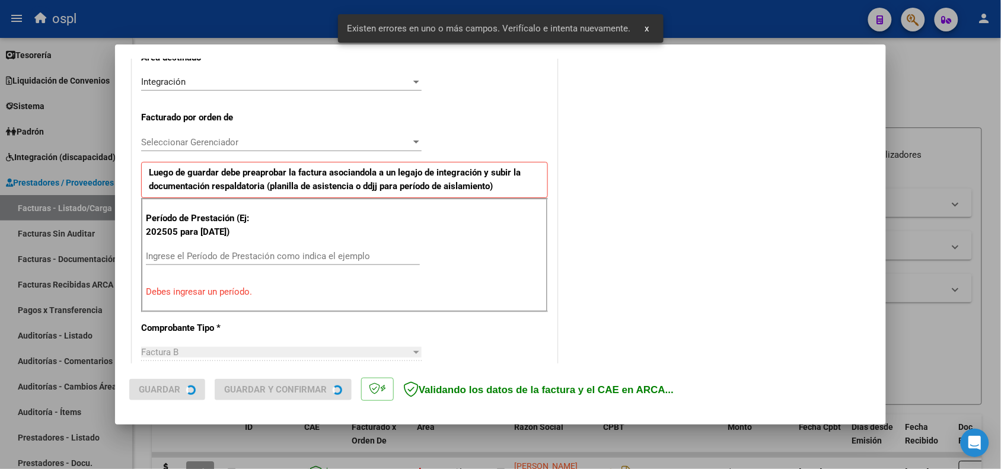
scroll to position [300, 0]
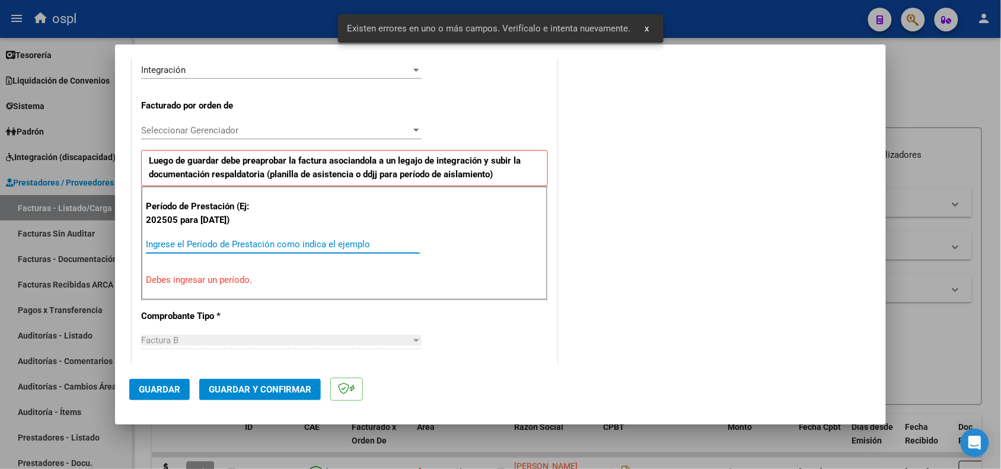
click at [333, 244] on input "Ingrese el Período de Prestación como indica el ejemplo" at bounding box center [283, 244] width 274 height 11
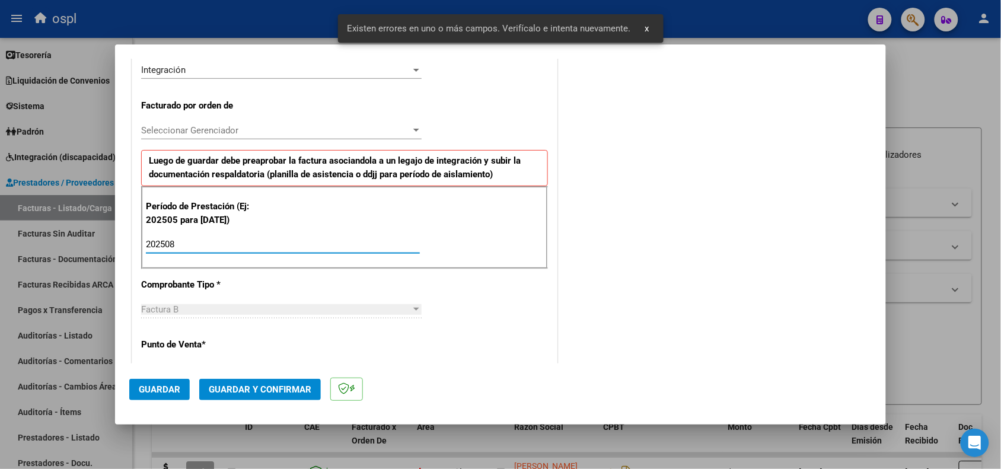
type input "202508"
click at [149, 386] on span "Guardar" at bounding box center [160, 389] width 42 height 11
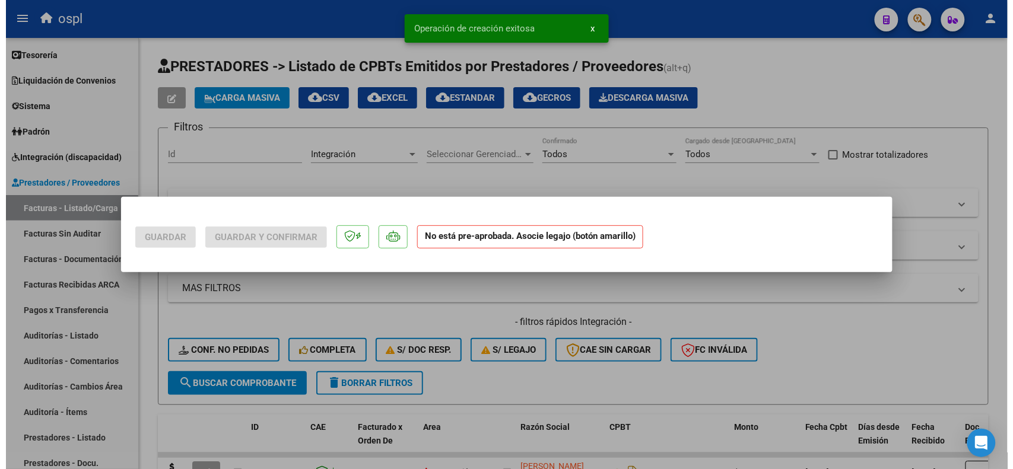
scroll to position [0, 0]
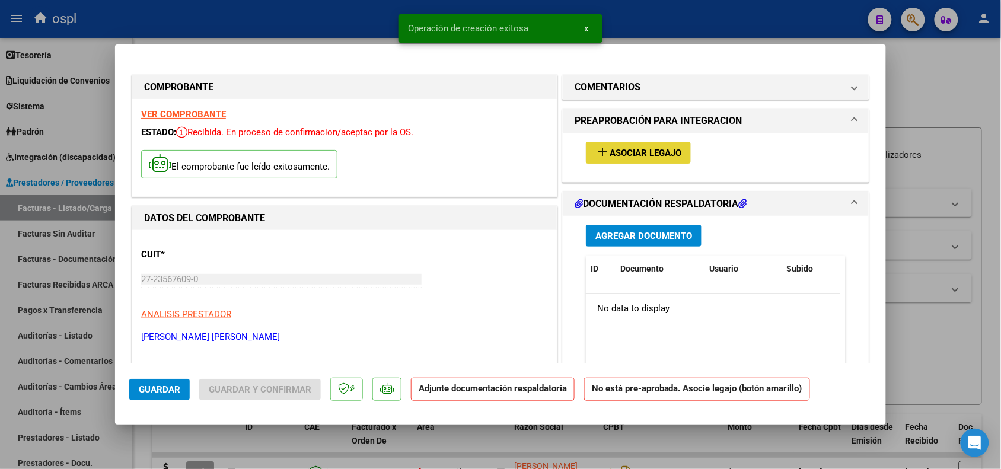
click at [603, 149] on mat-icon "add" at bounding box center [603, 152] width 14 height 14
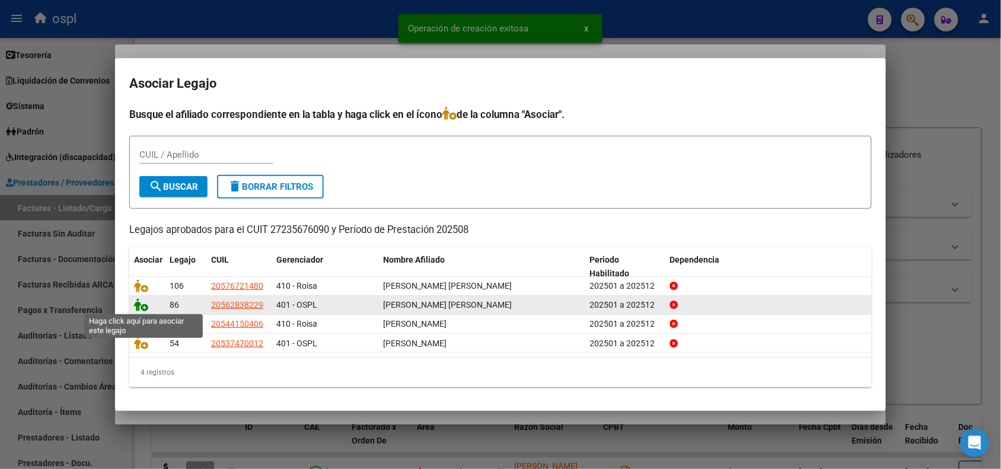
click at [141, 303] on icon at bounding box center [141, 304] width 14 height 13
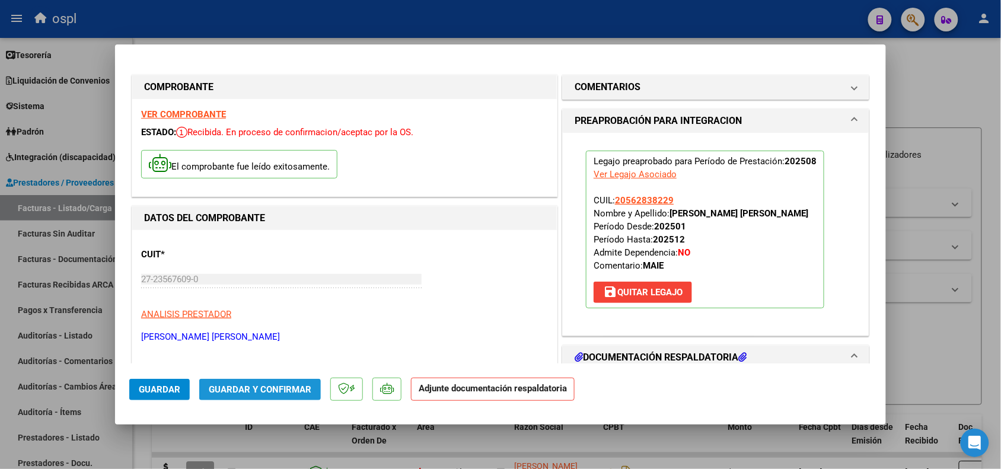
click at [275, 381] on button "Guardar y Confirmar" at bounding box center [260, 389] width 122 height 21
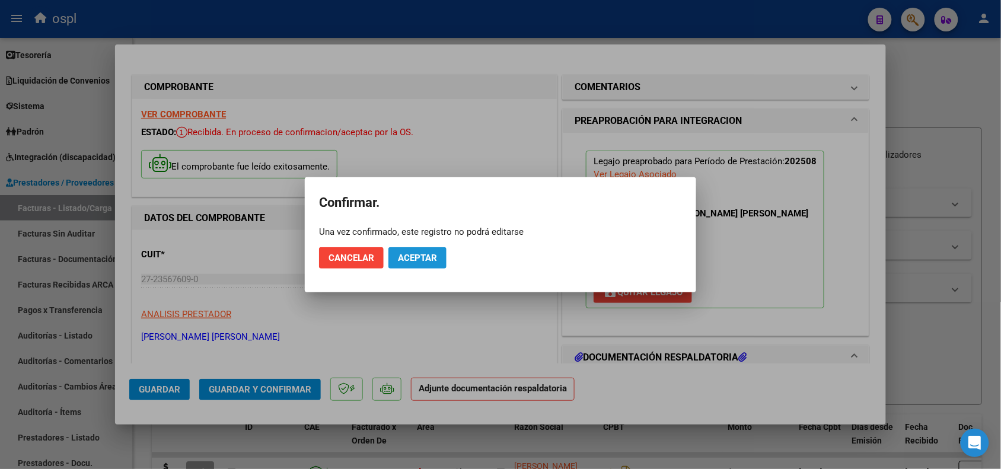
click at [435, 256] on span "Aceptar" at bounding box center [417, 258] width 39 height 11
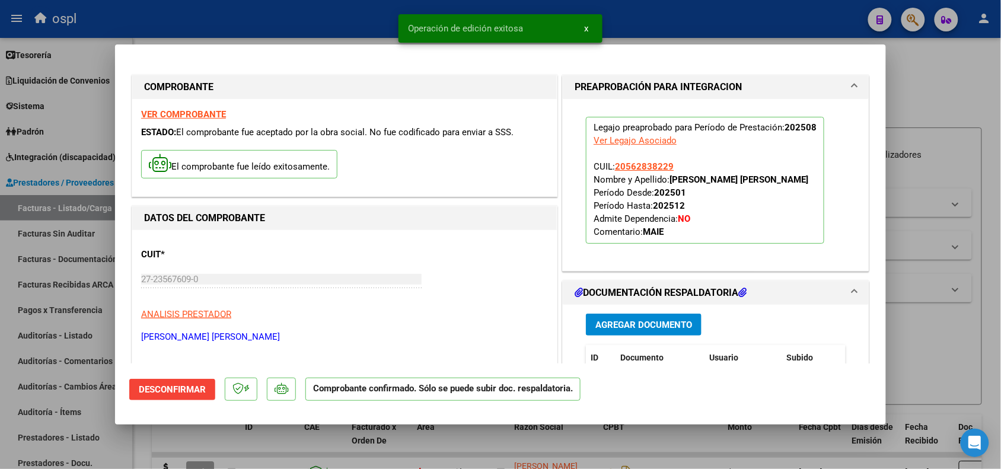
click at [918, 340] on div at bounding box center [500, 234] width 1001 height 469
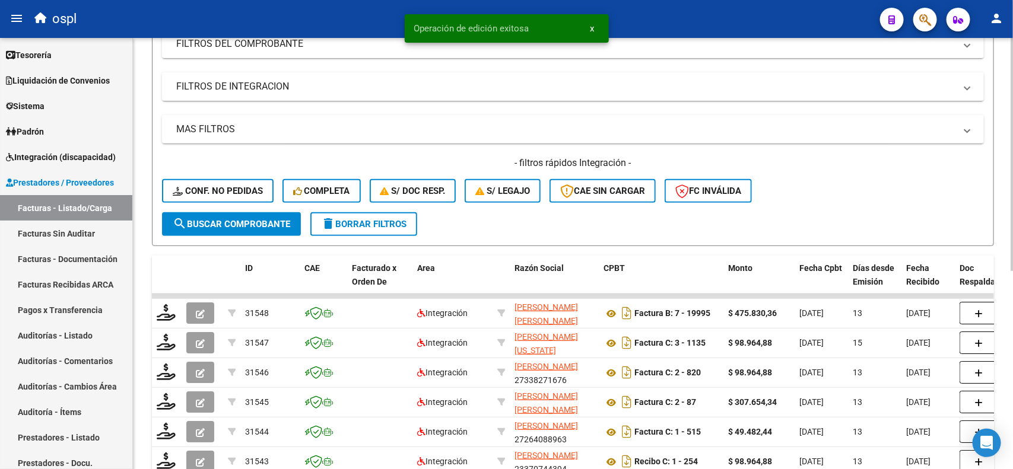
click at [1001, 209] on div "Video tutorial PRESTADORES -> Listado de CPBTs Emitidos por Prestadores / Prove…" at bounding box center [574, 273] width 883 height 788
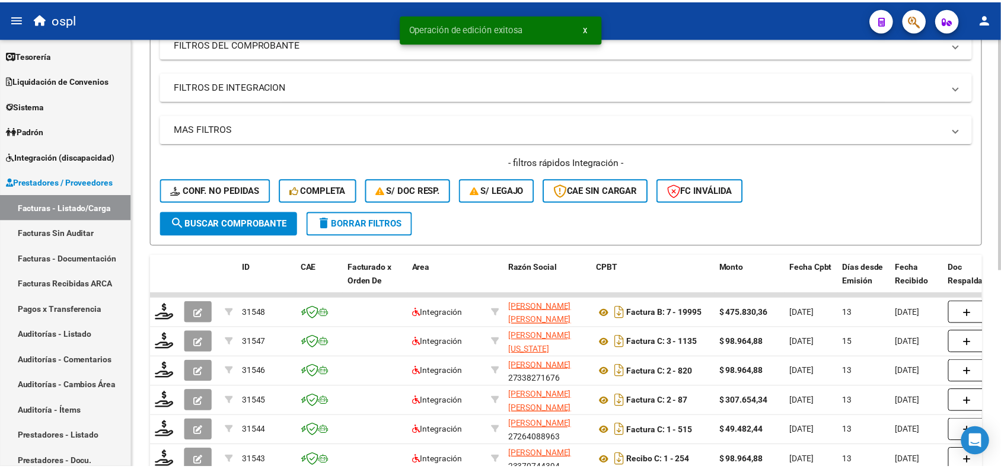
scroll to position [181, 0]
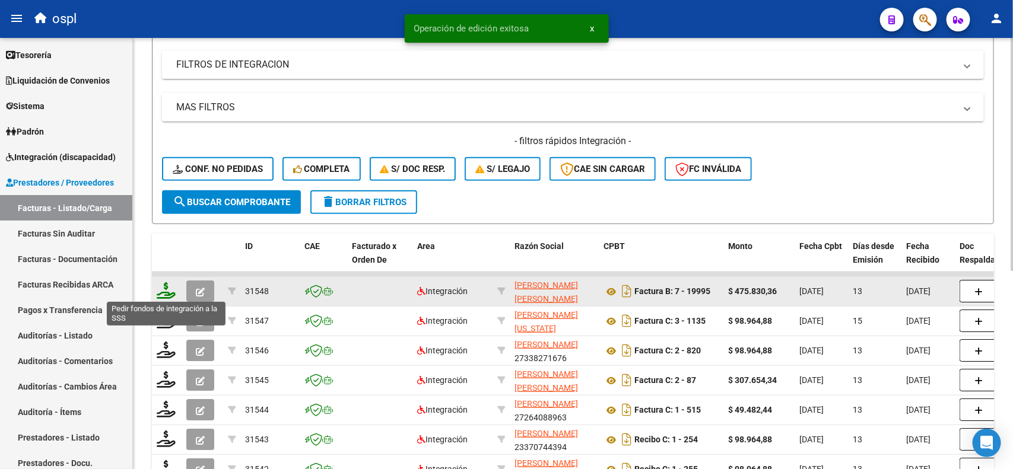
click at [163, 292] on icon at bounding box center [166, 290] width 19 height 17
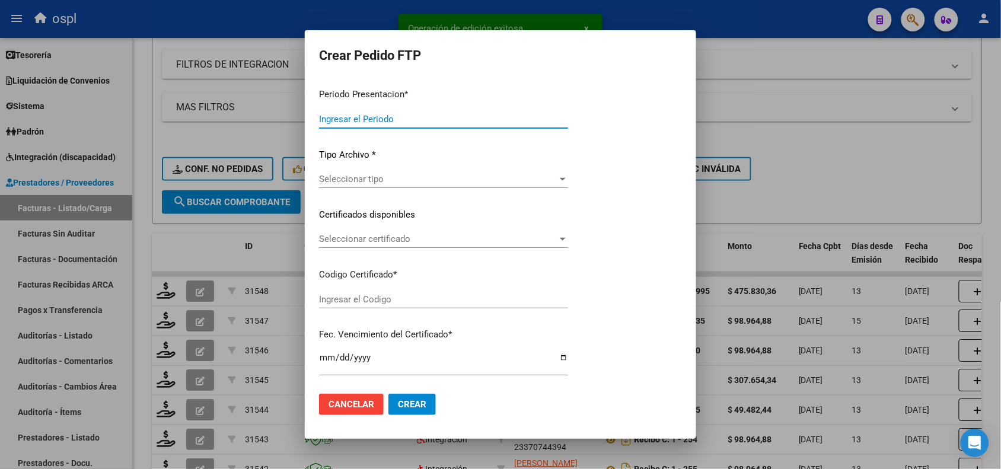
type input "202508"
type input "$ 475.830,36"
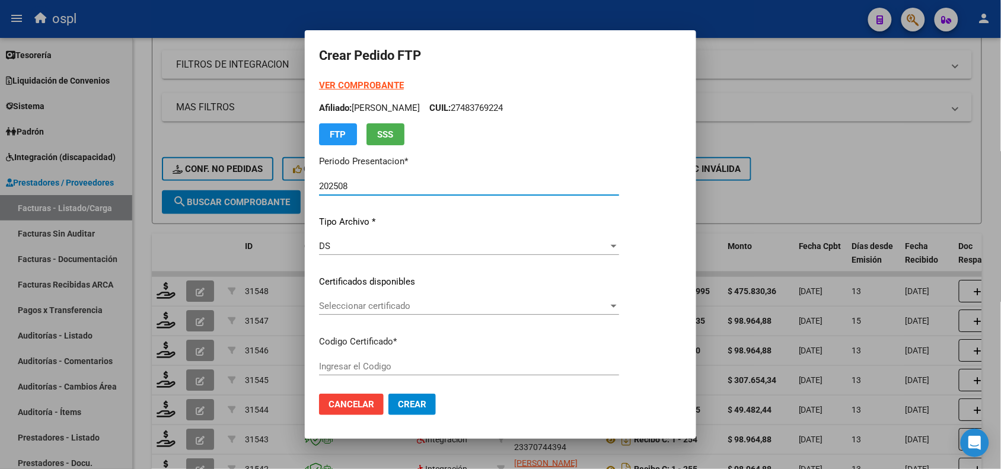
type input "ARG020005628382292021083020230830BS352"
type input "[DATE]"
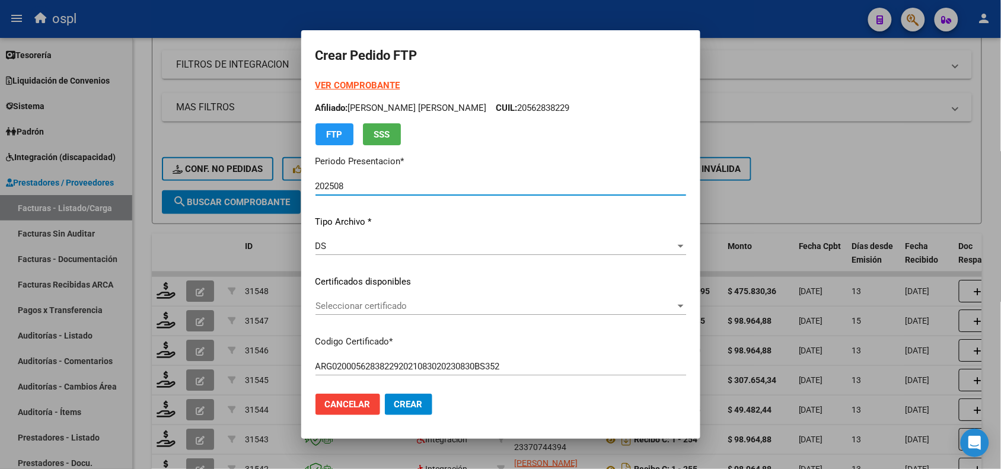
click at [319, 310] on span "Seleccionar certificado" at bounding box center [496, 306] width 360 height 11
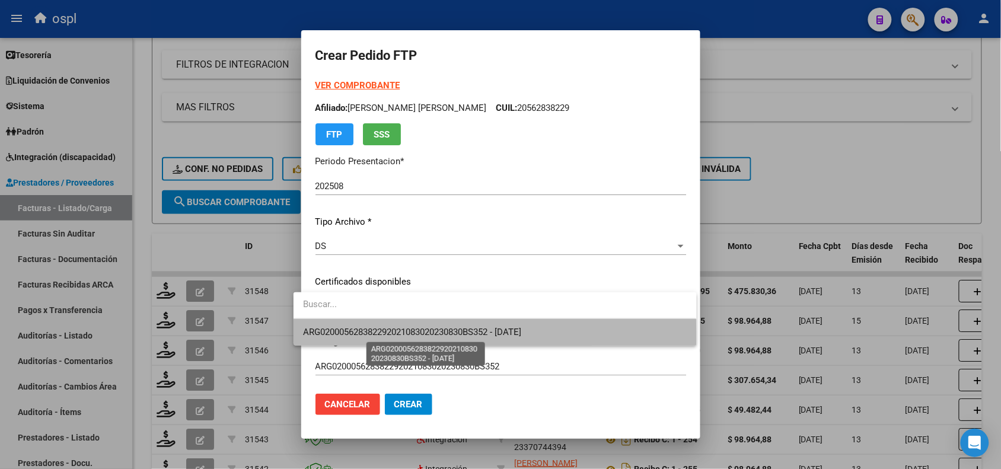
click at [343, 336] on span "ARG020005628382292021083020230830BS352 - [DATE]" at bounding box center [412, 332] width 218 height 11
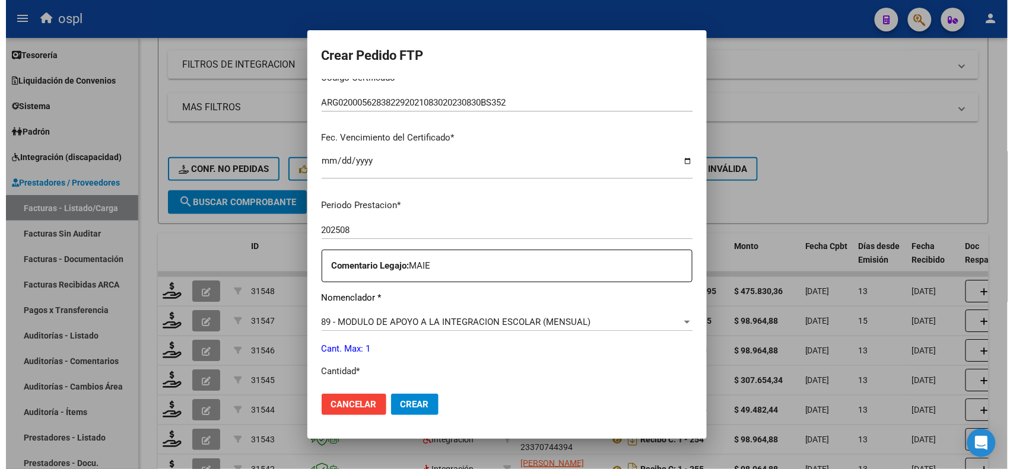
scroll to position [401, 0]
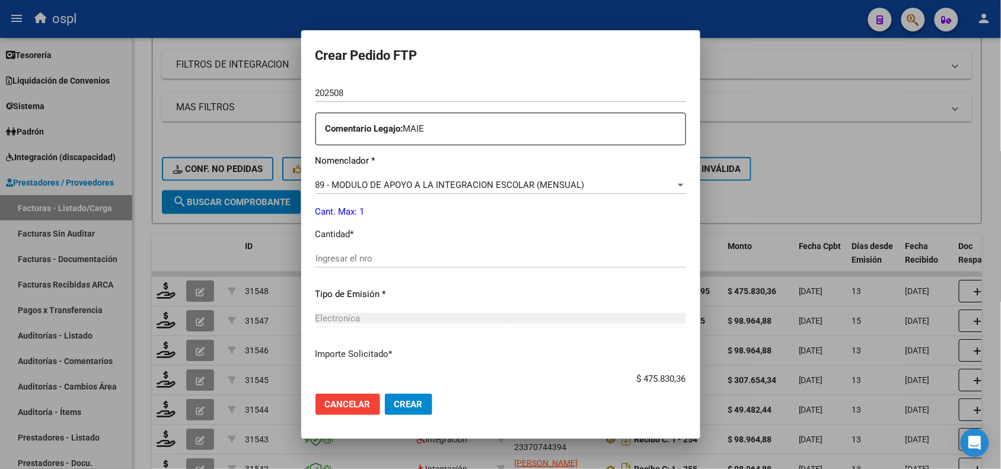
click at [578, 260] on input "Ingresar el nro" at bounding box center [501, 258] width 371 height 11
type input "1"
click at [397, 406] on span "Crear" at bounding box center [408, 404] width 28 height 11
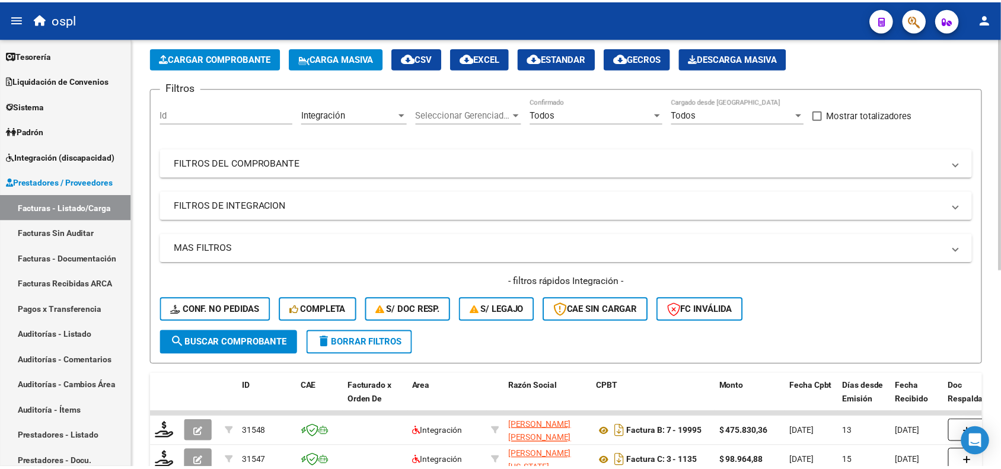
scroll to position [0, 0]
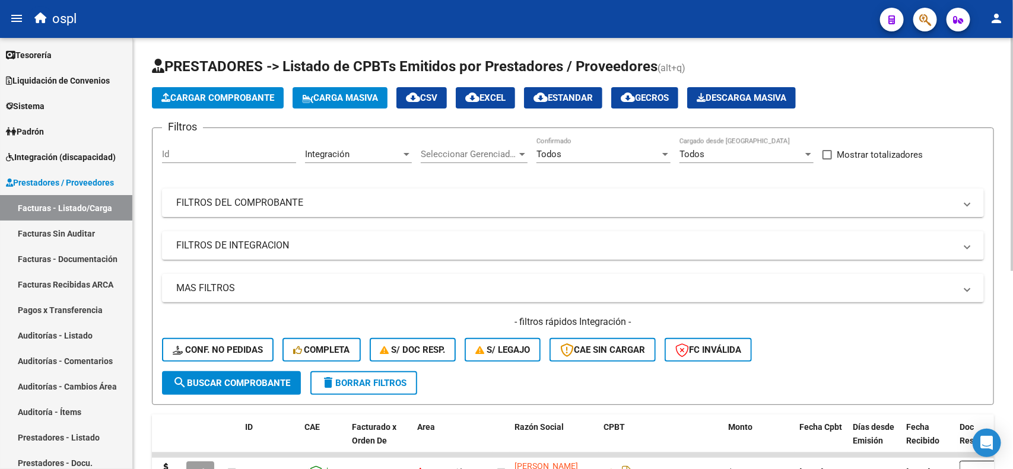
click at [1001, 90] on div "Video tutorial PRESTADORES -> Listado de CPBTs Emitidos por Prestadores / Prove…" at bounding box center [574, 432] width 883 height 788
click at [259, 98] on span "Cargar Comprobante" at bounding box center [217, 98] width 113 height 11
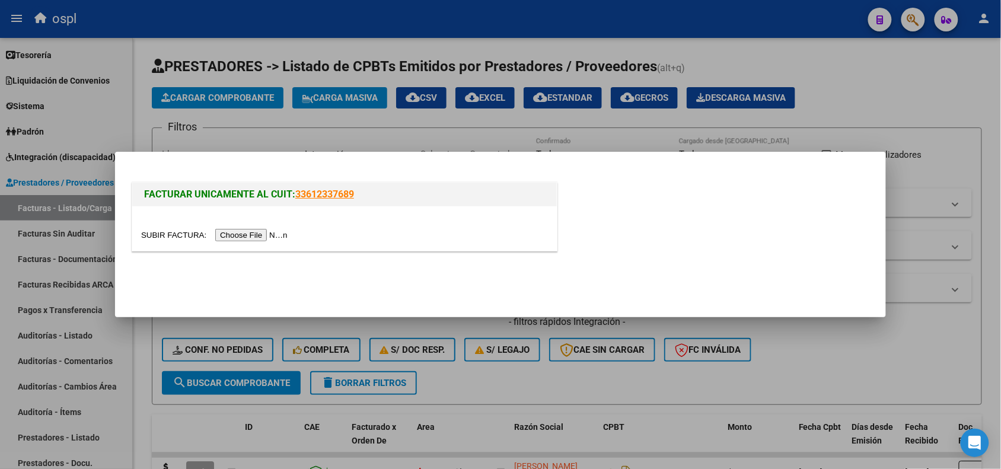
click at [250, 235] on input "file" at bounding box center [216, 235] width 150 height 12
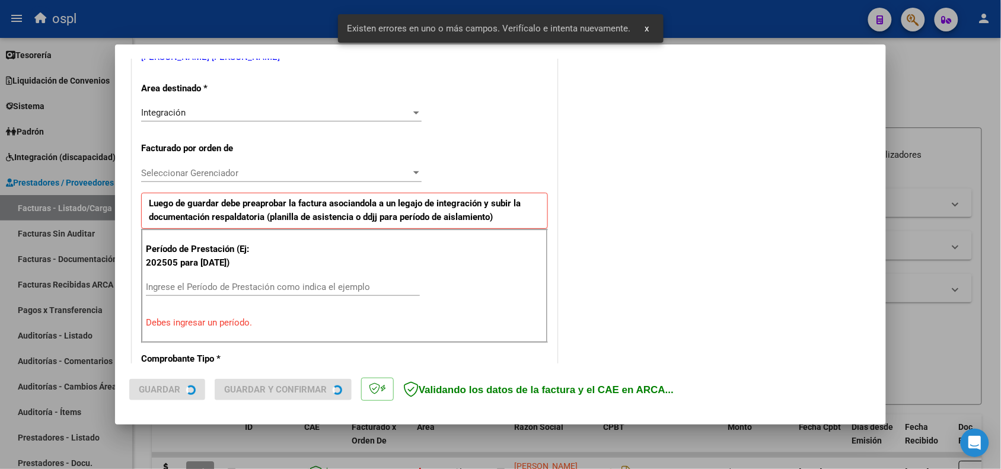
scroll to position [300, 0]
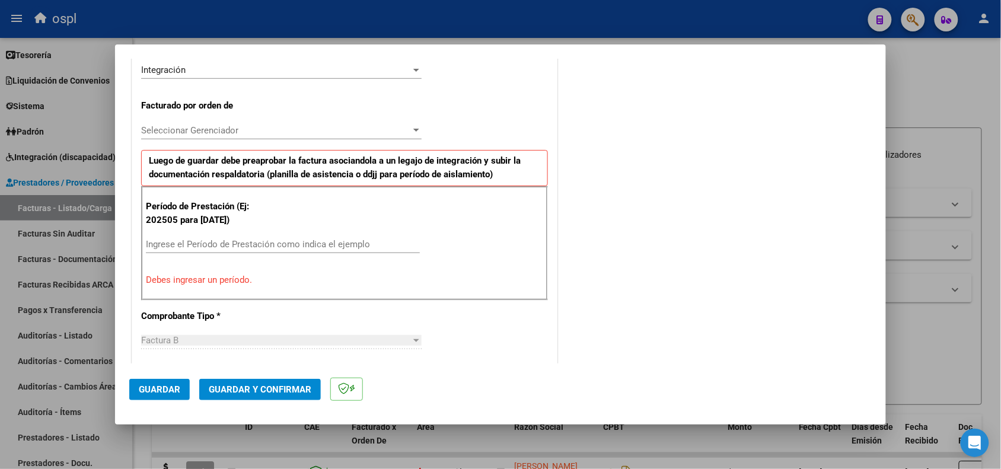
click at [349, 244] on input "Ingrese el Período de Prestación como indica el ejemplo" at bounding box center [283, 244] width 274 height 11
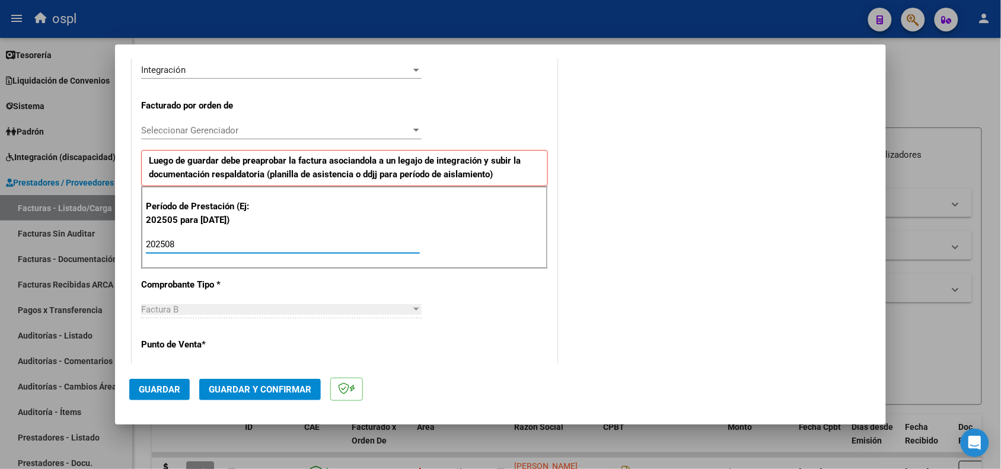
type input "202508"
click at [147, 389] on span "Guardar" at bounding box center [160, 389] width 42 height 11
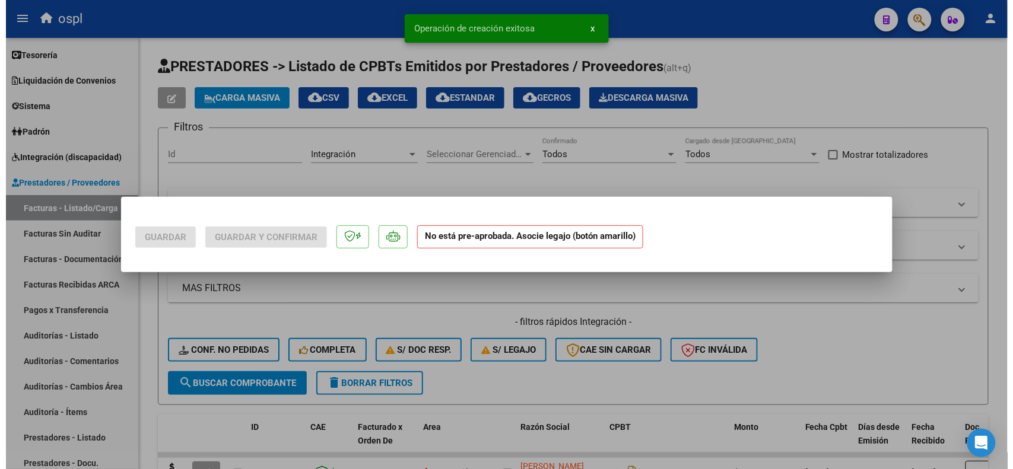
scroll to position [0, 0]
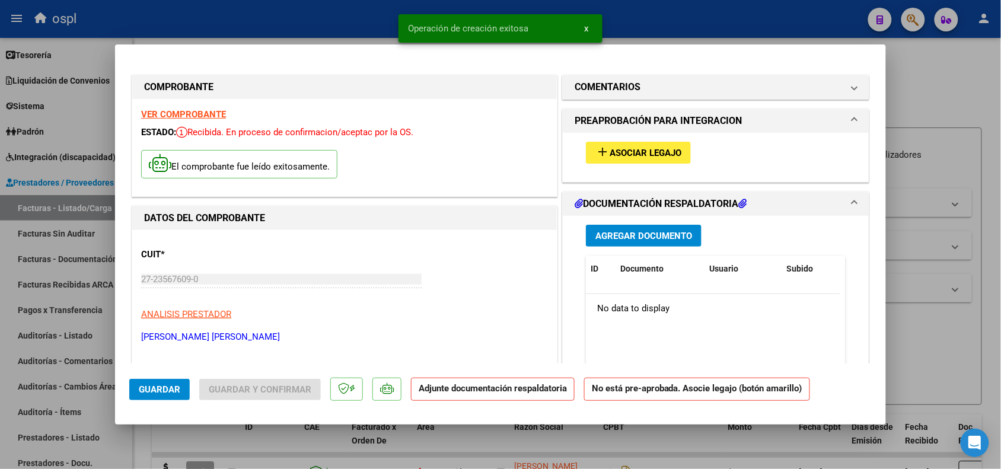
click at [600, 155] on mat-icon "add" at bounding box center [603, 152] width 14 height 14
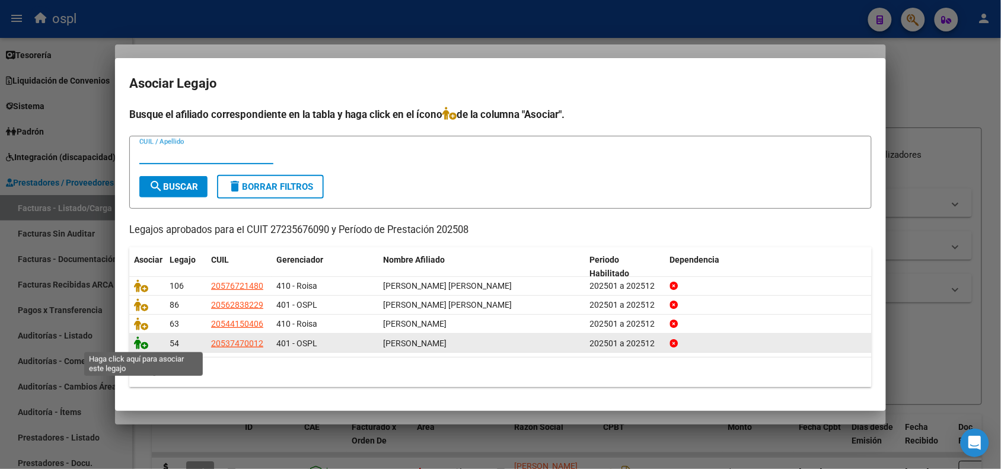
click at [138, 342] on icon at bounding box center [141, 342] width 14 height 13
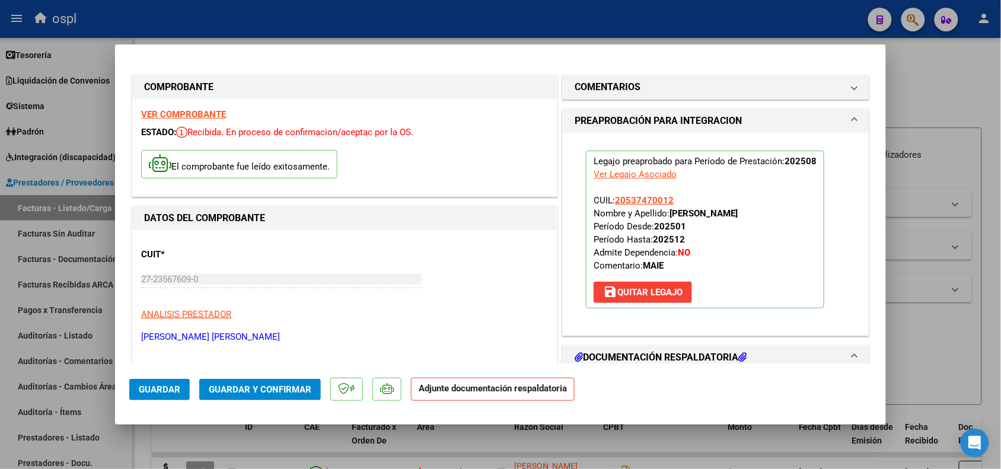
click at [231, 393] on span "Guardar y Confirmar" at bounding box center [260, 389] width 103 height 11
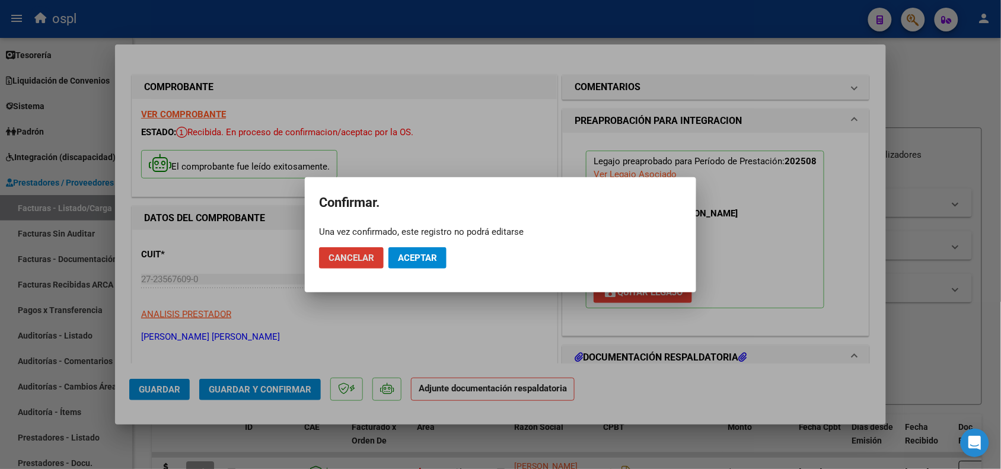
click at [431, 249] on button "Aceptar" at bounding box center [418, 257] width 58 height 21
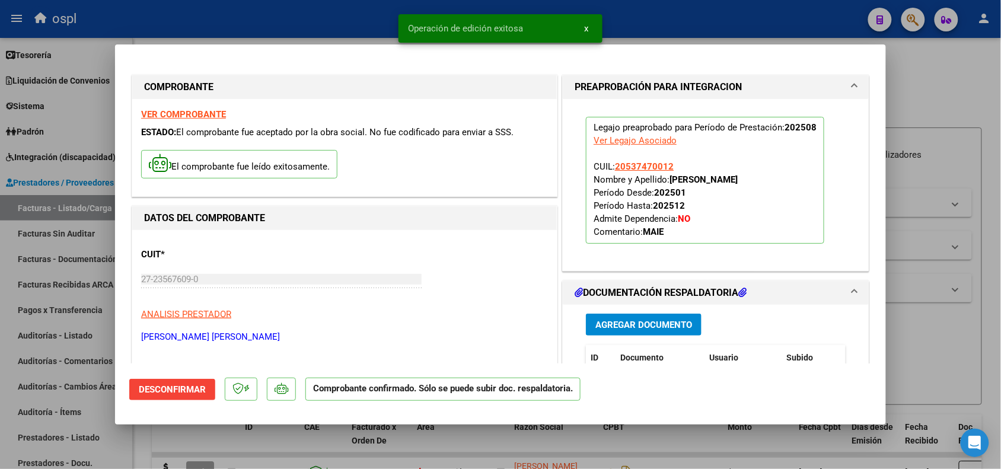
click at [947, 345] on div at bounding box center [500, 234] width 1001 height 469
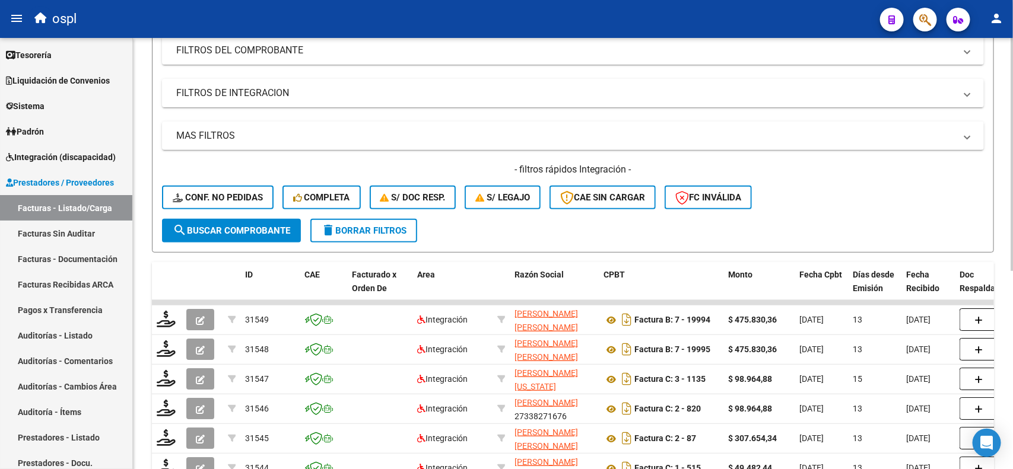
click at [1001, 294] on div "Video tutorial PRESTADORES -> Listado de CPBTs Emitidos por Prestadores / Prove…" at bounding box center [574, 280] width 883 height 788
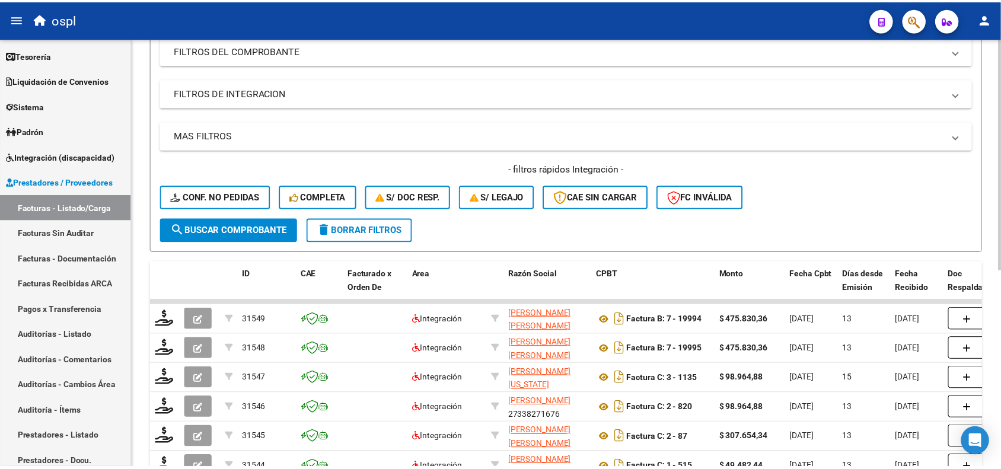
scroll to position [168, 0]
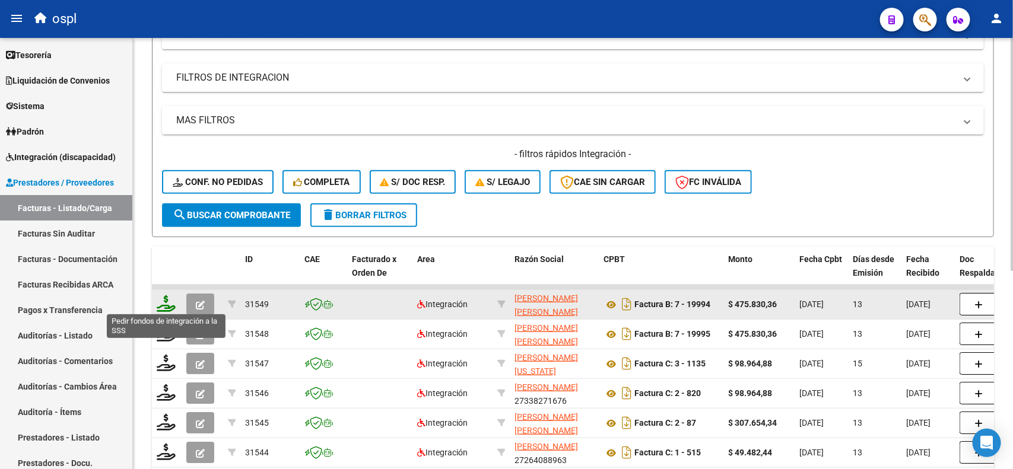
click at [157, 303] on icon at bounding box center [166, 303] width 19 height 17
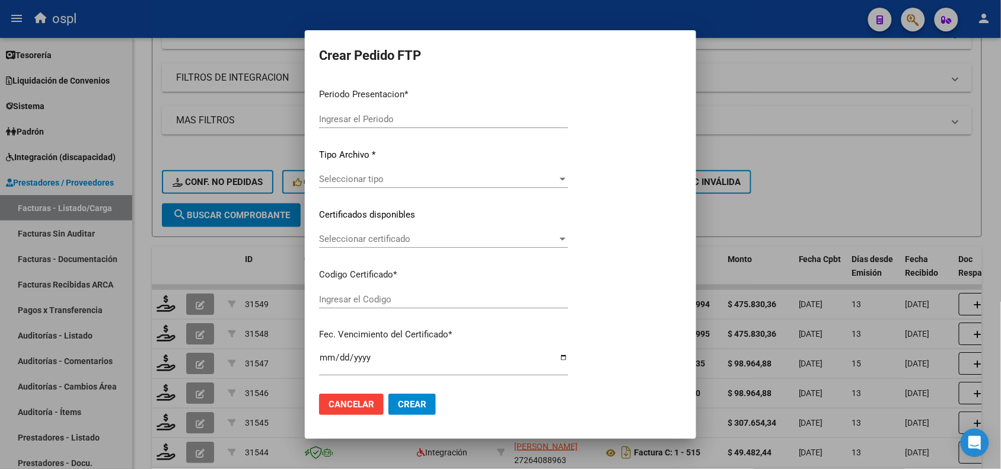
type input "202508"
type input "$ 475.830,36"
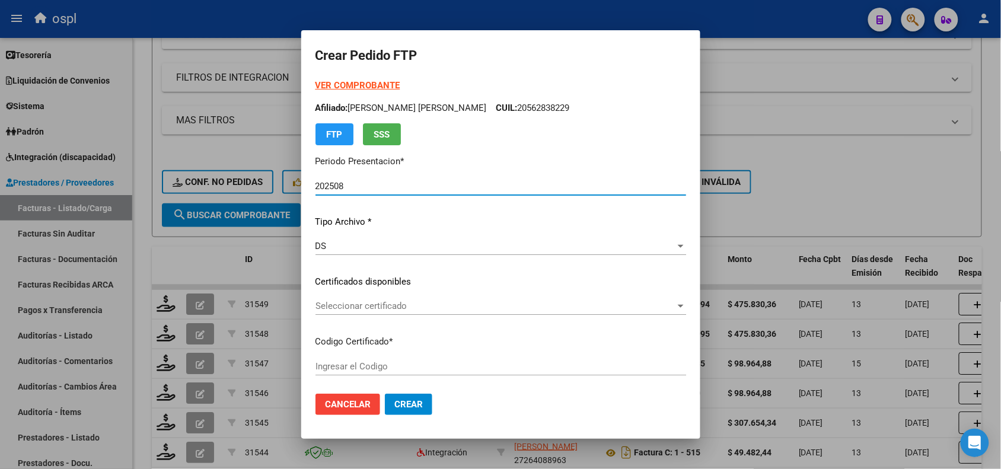
click at [375, 301] on span "Seleccionar certificado" at bounding box center [496, 306] width 360 height 11
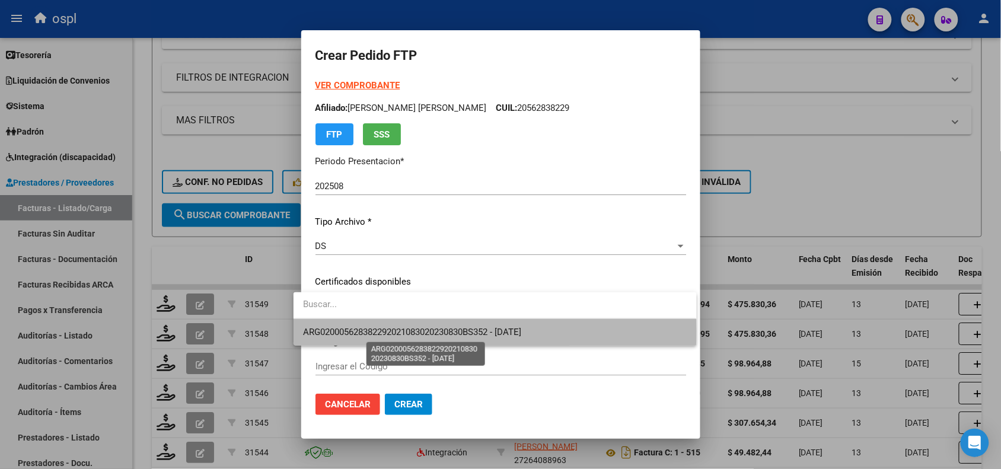
click at [407, 331] on span "ARG020005628382292021083020230830BS352 - [DATE]" at bounding box center [412, 332] width 218 height 11
type input "ARG020005628382292021083020230830BS352"
type input "[DATE]"
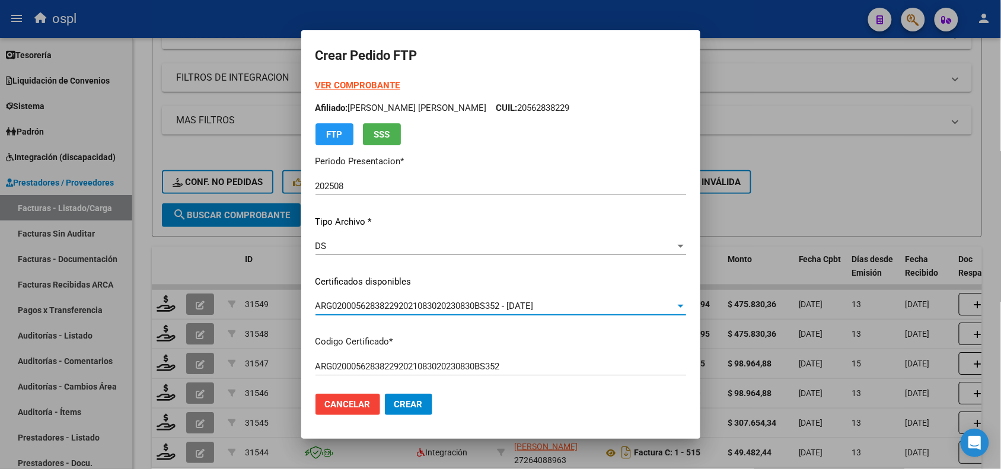
type input "ARG02000537470012023063020280630BS AS265"
type input "[DATE]"
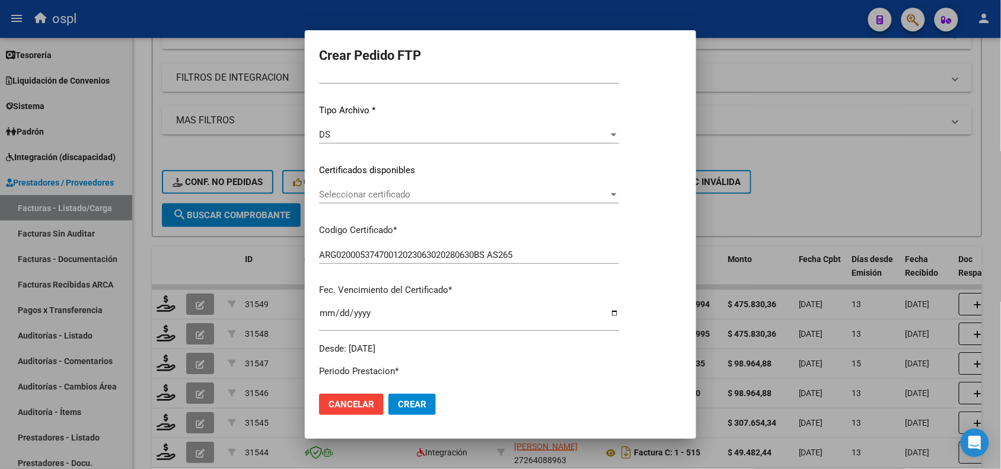
scroll to position [119, 0]
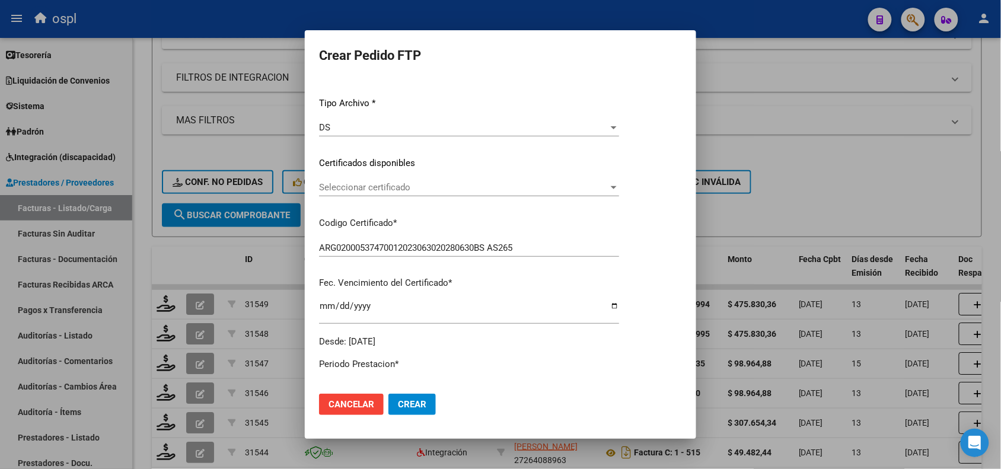
click at [609, 189] on span "Seleccionar certificado" at bounding box center [463, 187] width 289 height 11
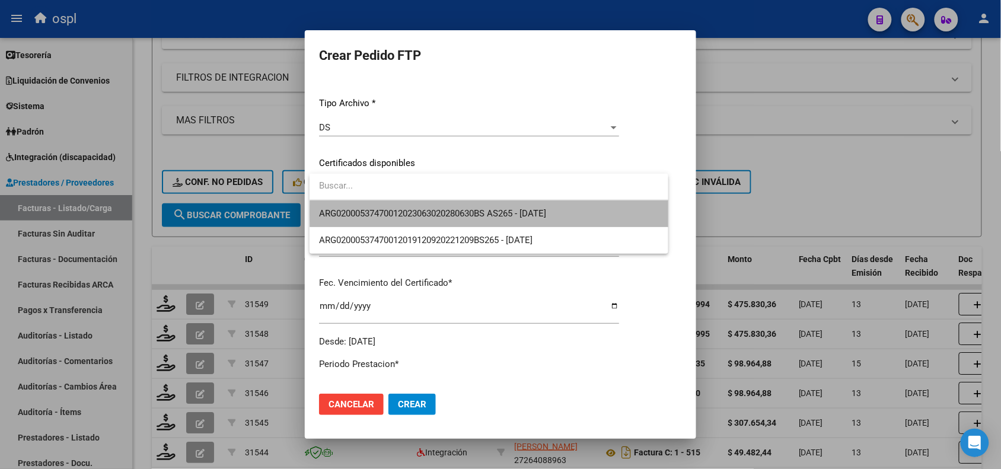
click at [580, 214] on span "ARG02000537470012023063020280630BS AS265 - [DATE]" at bounding box center [489, 213] width 340 height 27
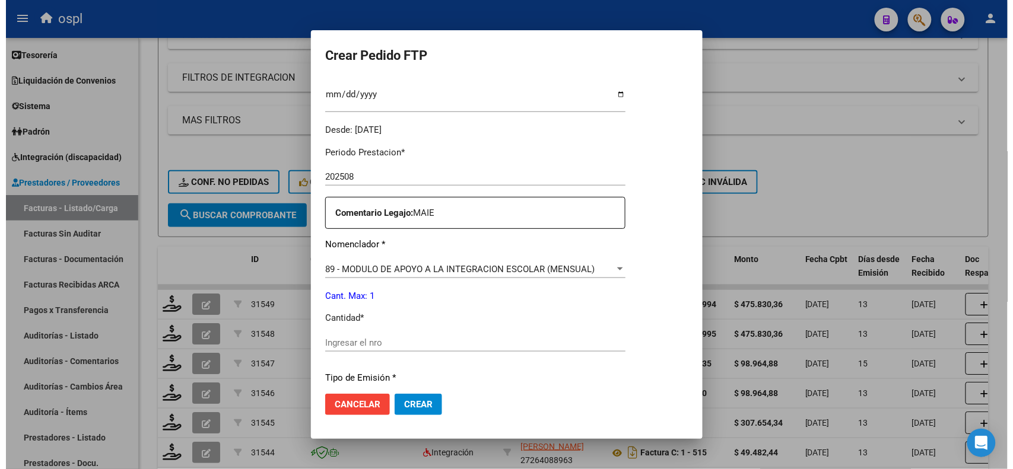
scroll to position [348, 0]
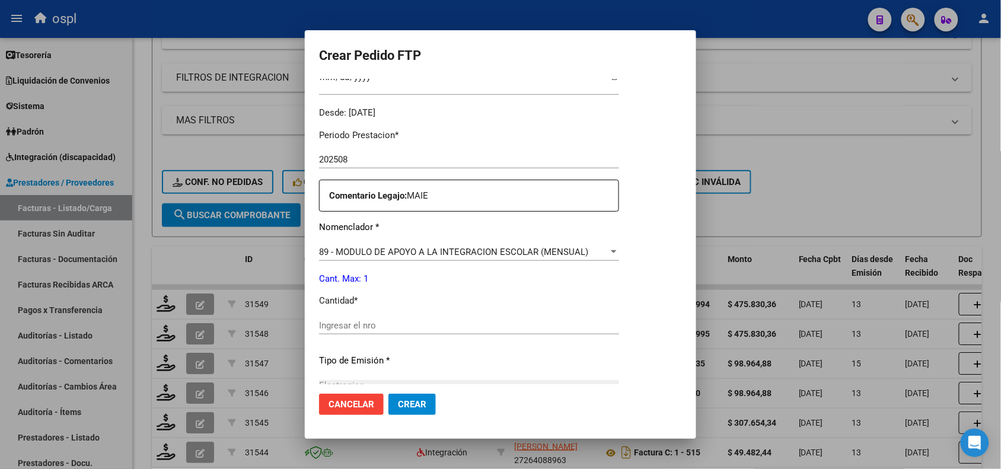
click at [454, 317] on div "Ingresar el nro" at bounding box center [469, 326] width 300 height 18
type input "1"
click at [407, 402] on span "Crear" at bounding box center [412, 404] width 28 height 11
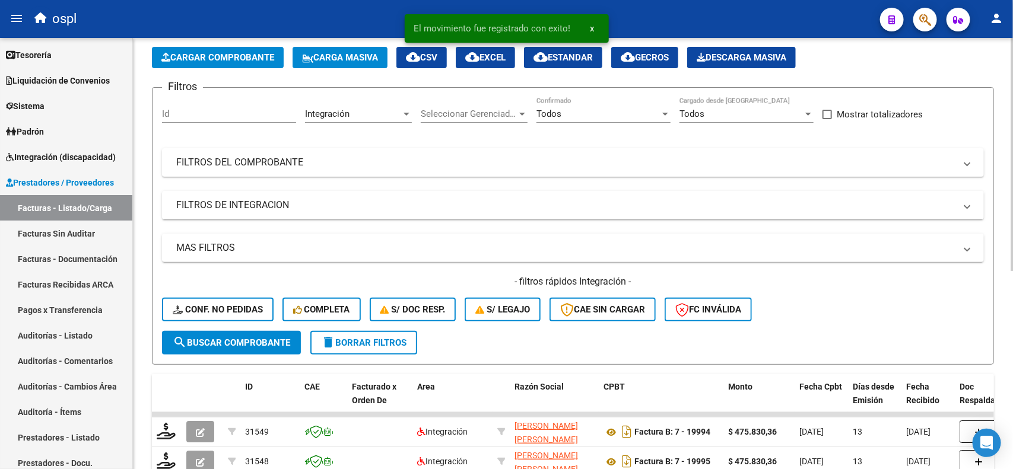
click at [1001, 98] on div "Video tutorial PRESTADORES -> Listado de CPBTs Emitidos por Prestadores / Prove…" at bounding box center [574, 392] width 883 height 788
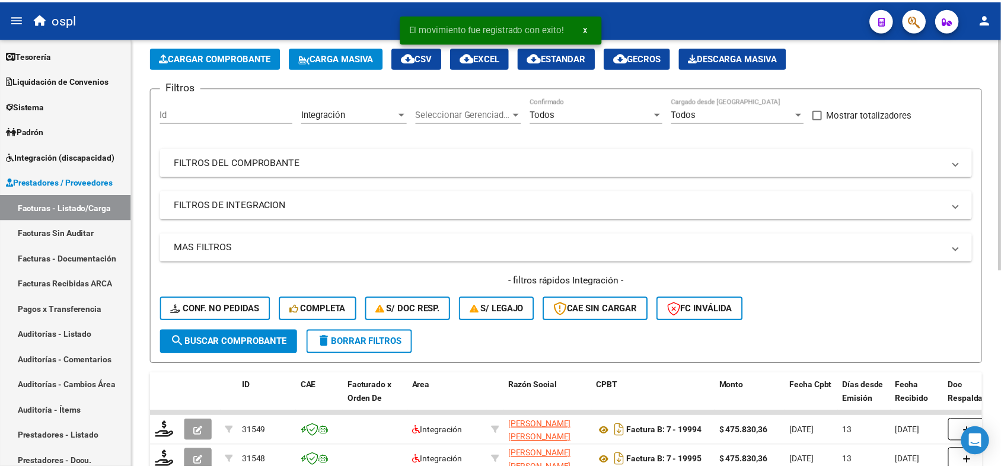
scroll to position [15, 0]
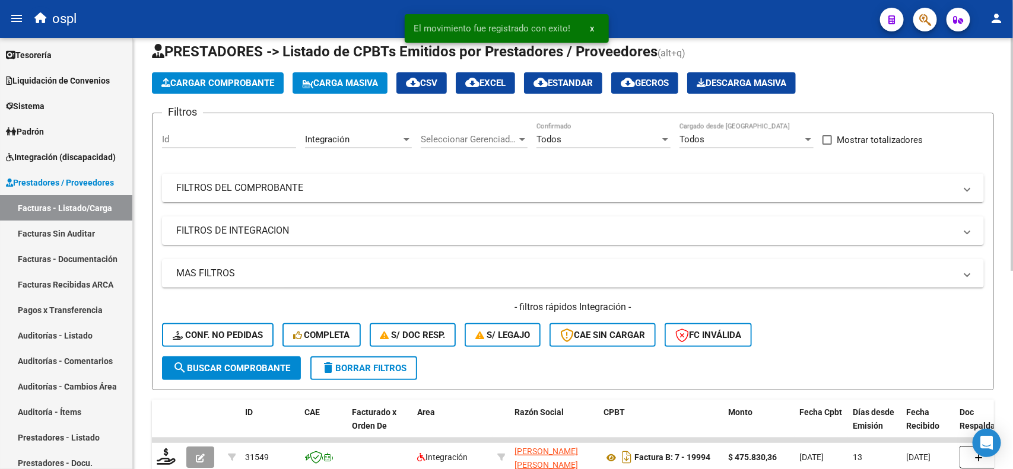
click at [184, 90] on button "Cargar Comprobante" at bounding box center [218, 82] width 132 height 21
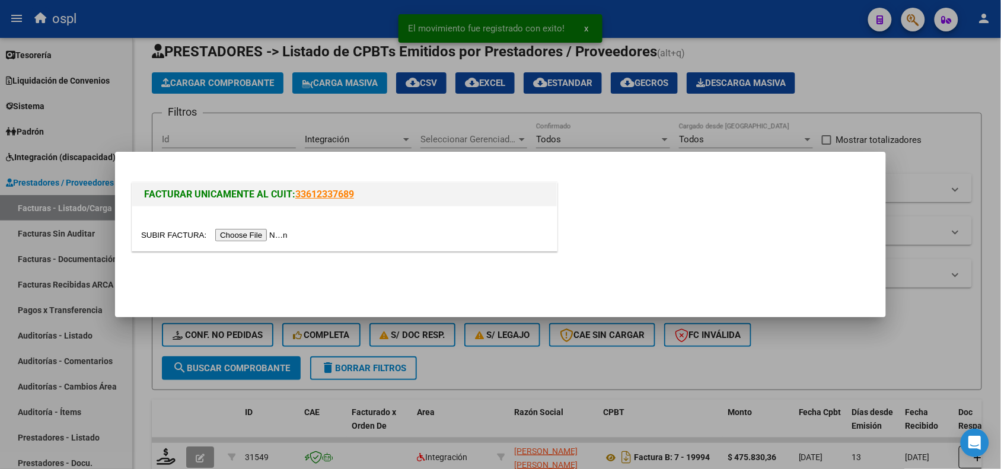
click at [236, 235] on input "file" at bounding box center [216, 235] width 150 height 12
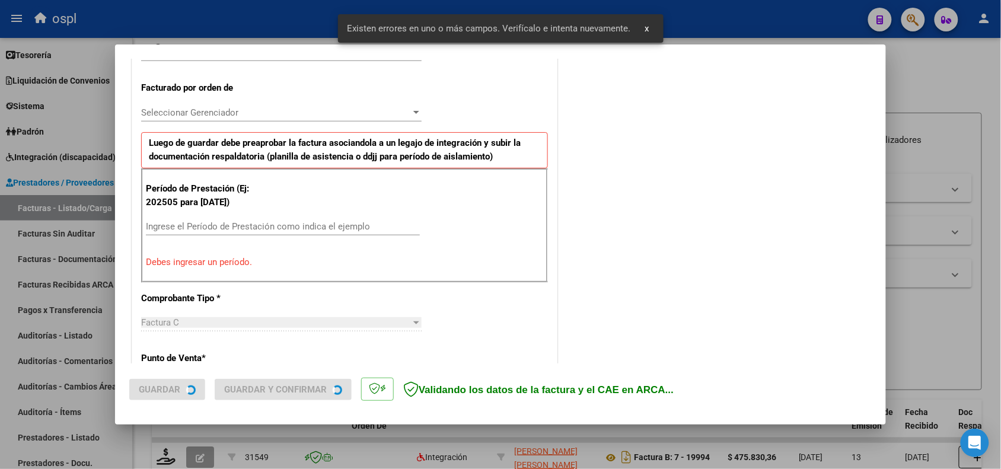
scroll to position [321, 0]
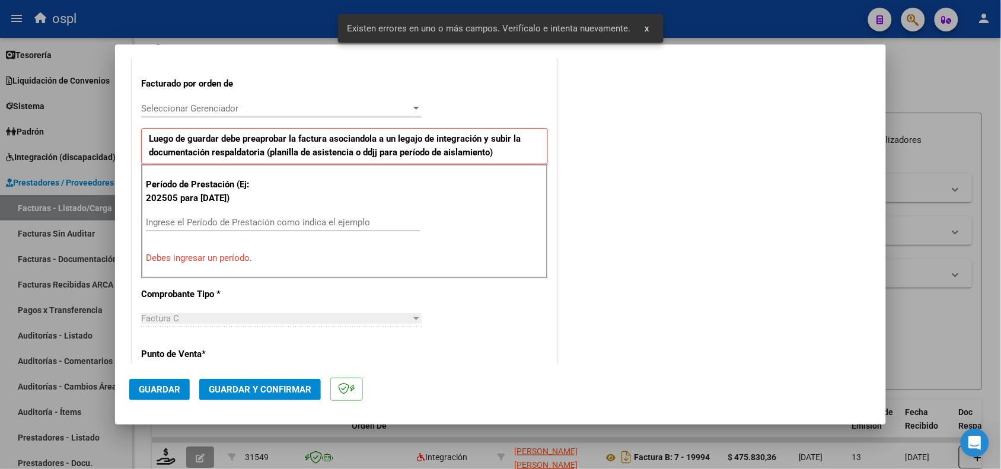
click at [384, 217] on div "Ingrese el Período de Prestación como indica el ejemplo" at bounding box center [283, 223] width 274 height 18
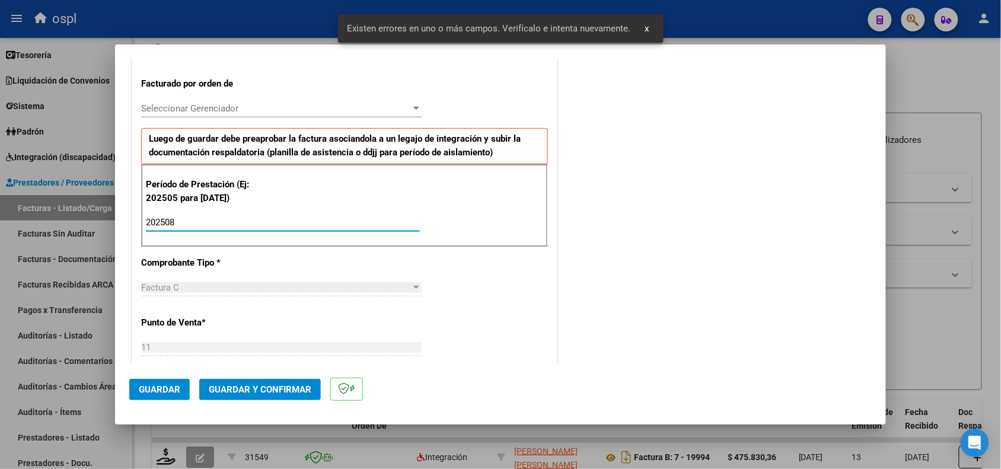
type input "202508"
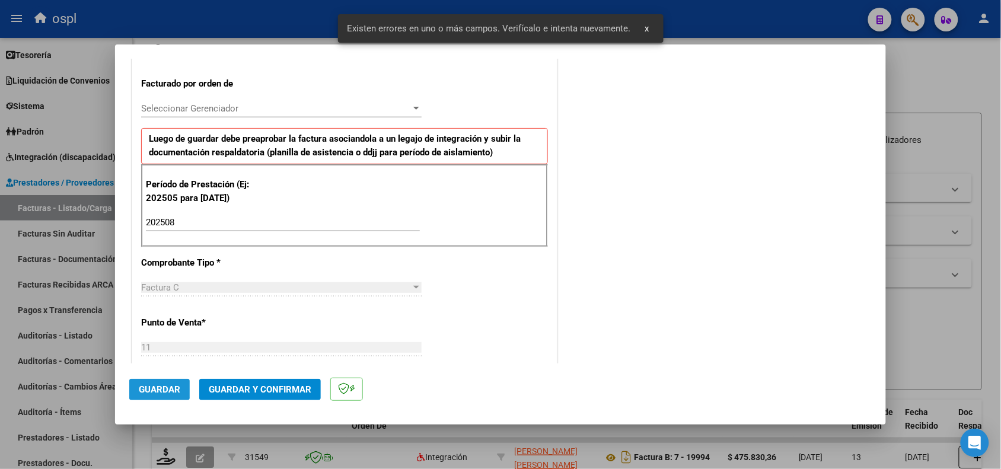
click at [147, 384] on span "Guardar" at bounding box center [160, 389] width 42 height 11
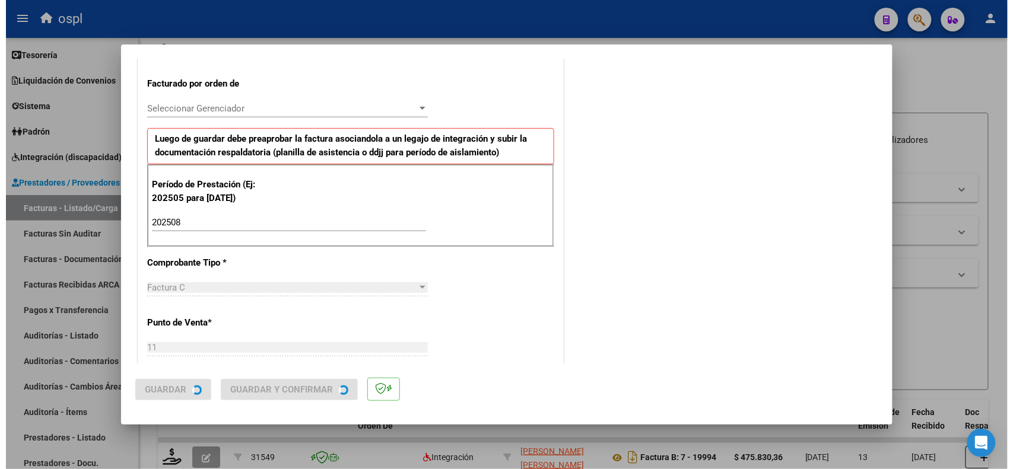
scroll to position [0, 0]
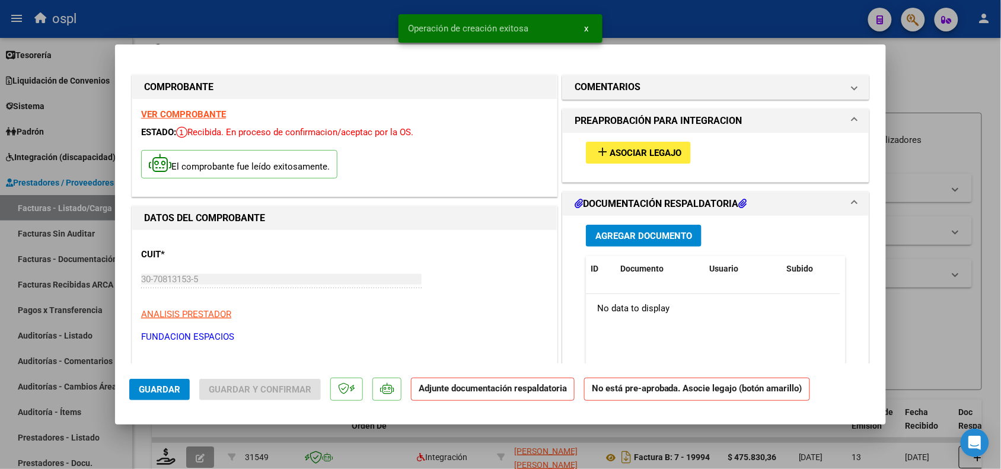
click at [629, 149] on span "Asociar Legajo" at bounding box center [646, 153] width 72 height 11
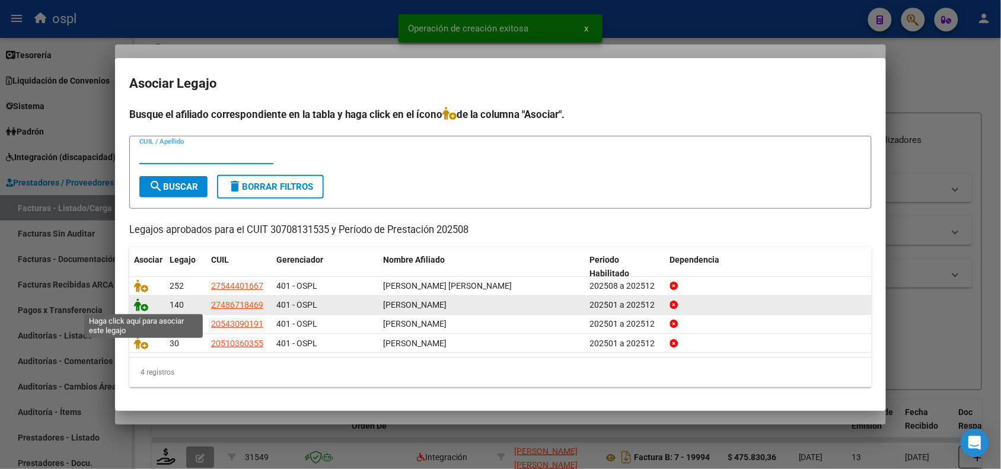
click at [137, 304] on icon at bounding box center [141, 304] width 14 height 13
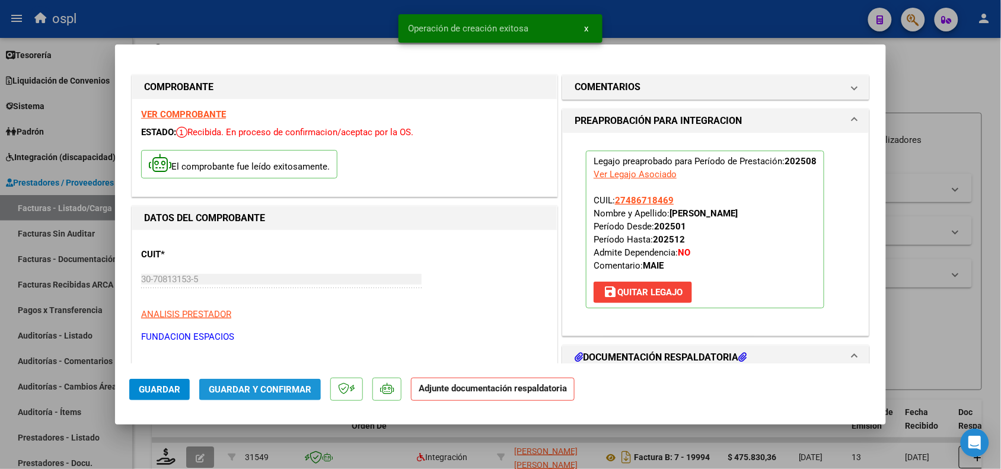
click at [251, 386] on span "Guardar y Confirmar" at bounding box center [260, 389] width 103 height 11
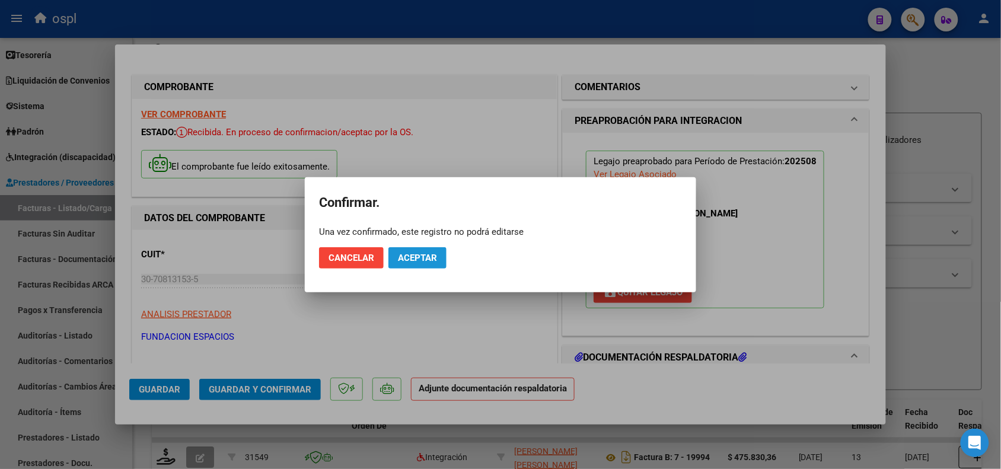
click at [419, 250] on button "Aceptar" at bounding box center [418, 257] width 58 height 21
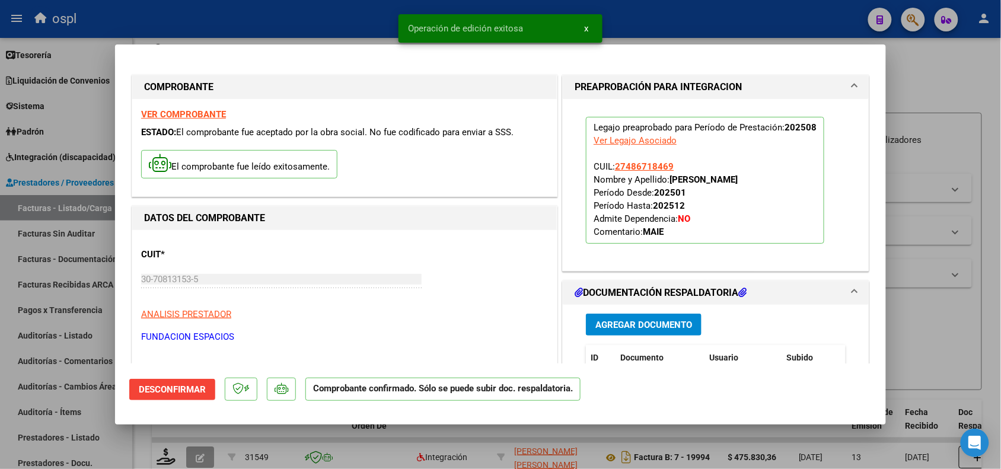
click at [932, 319] on div at bounding box center [500, 234] width 1001 height 469
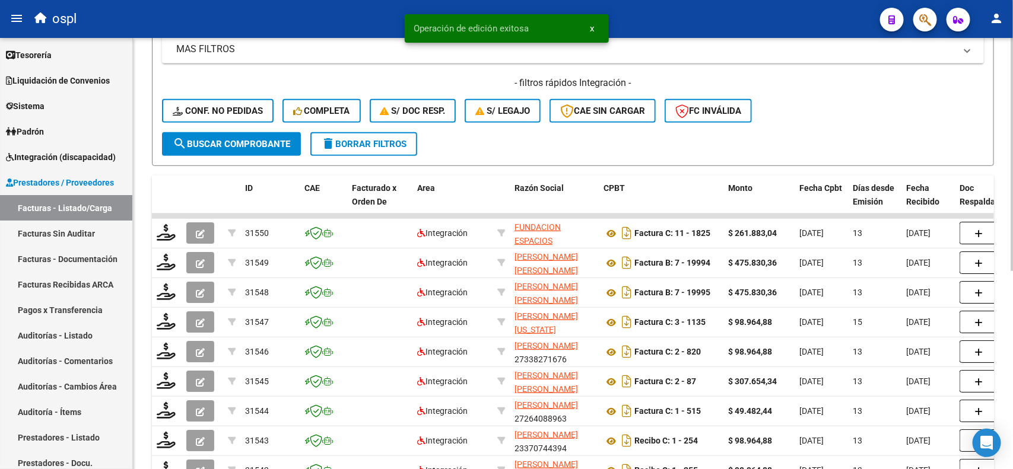
click at [1001, 214] on div at bounding box center [1011, 287] width 3 height 233
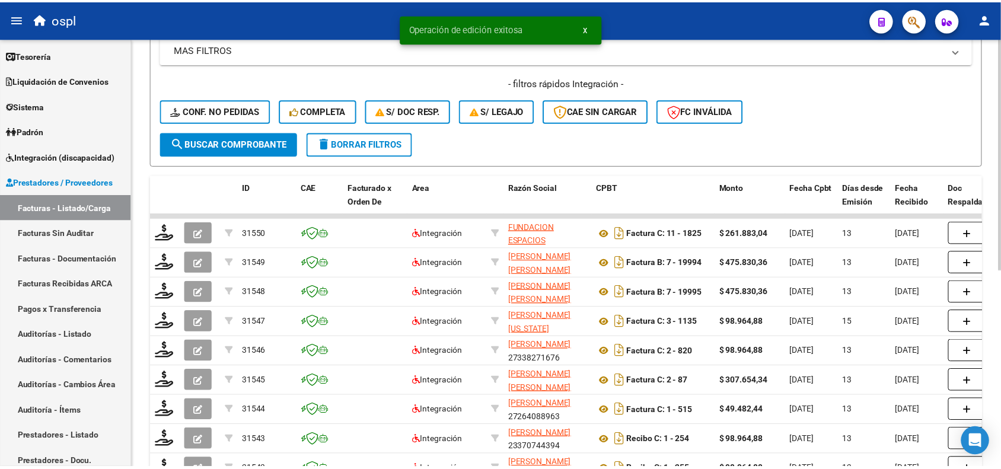
scroll to position [246, 0]
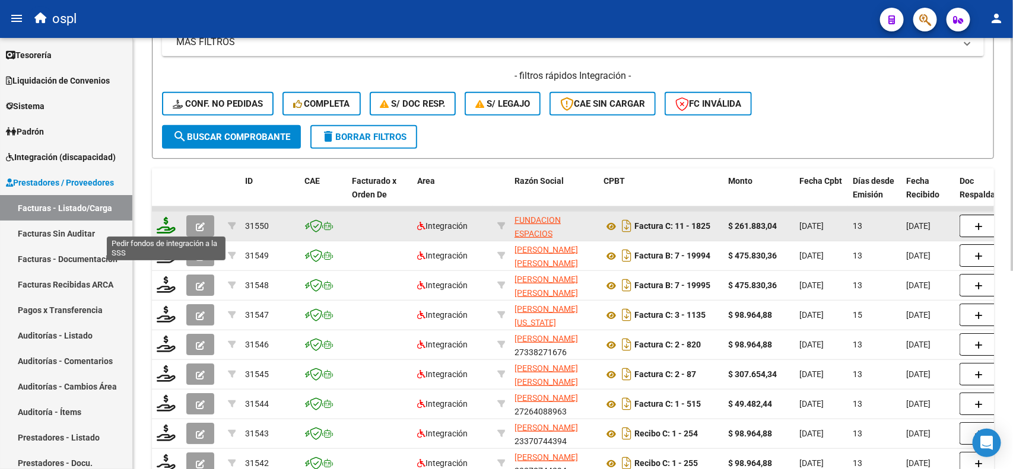
click at [161, 218] on icon at bounding box center [166, 225] width 19 height 17
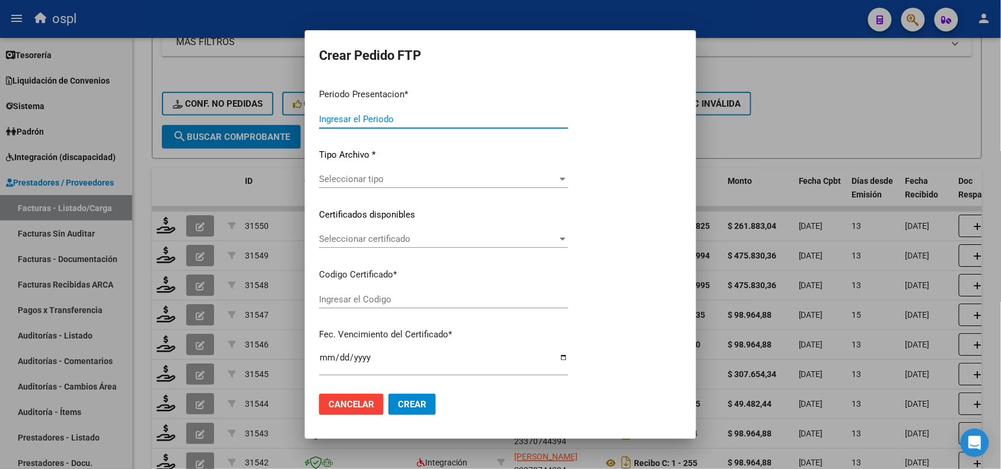
type input "202508"
type input "$ 261.883,04"
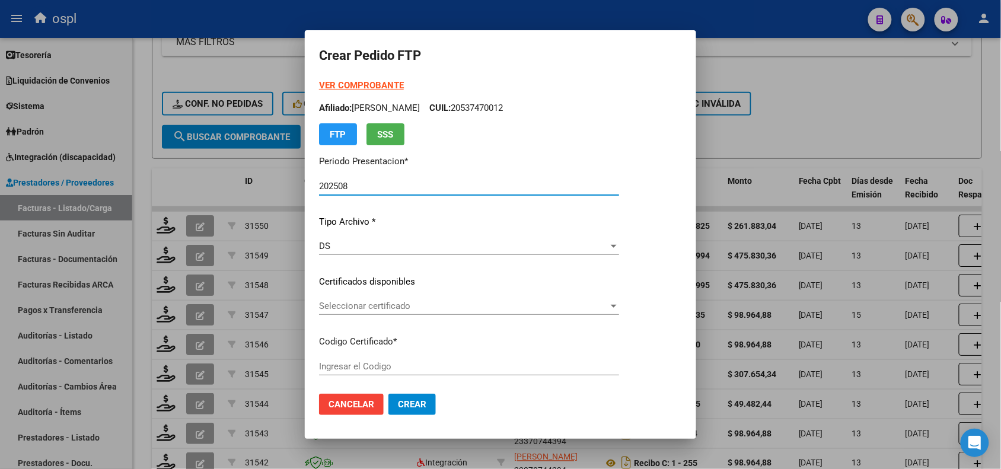
type input "ARG01000486718462020010320270103COR470"
type input "[DATE]"
click at [398, 310] on span "Seleccionar certificado" at bounding box center [463, 306] width 289 height 11
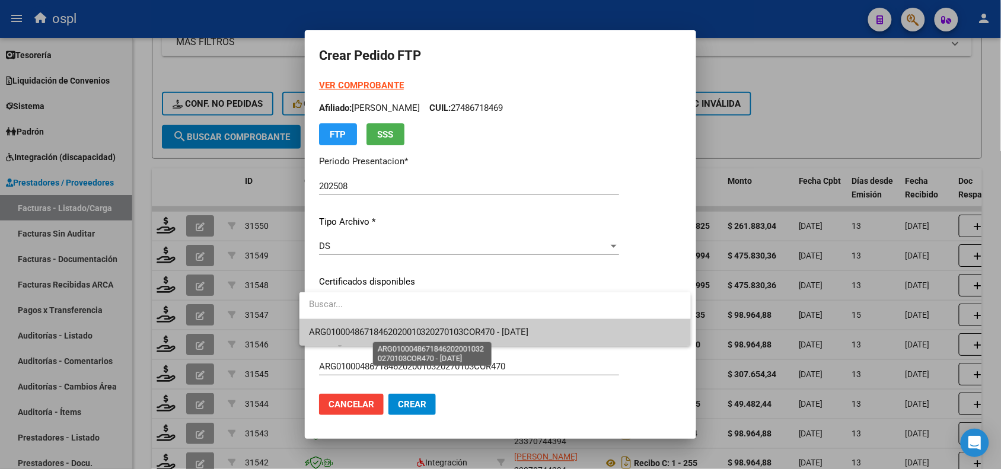
click at [408, 328] on span "ARG01000486718462020010320270103COR470 - [DATE]" at bounding box center [419, 332] width 220 height 11
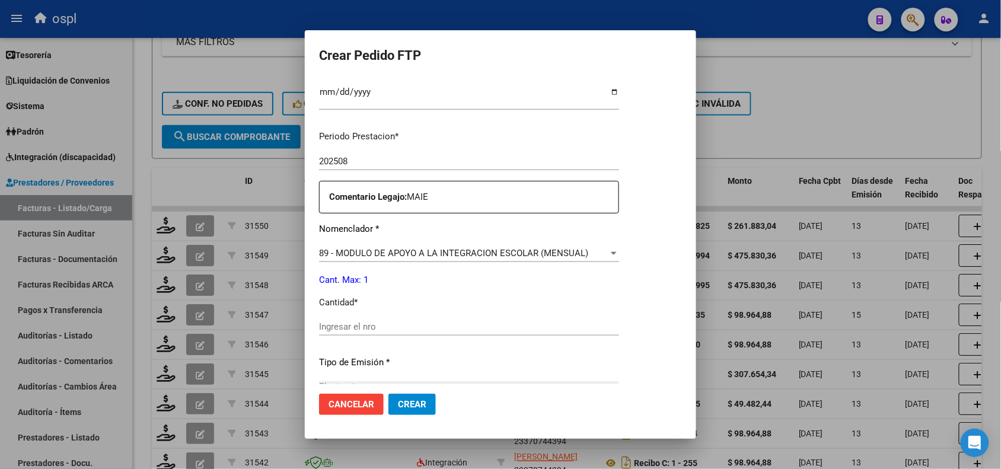
scroll to position [336, 0]
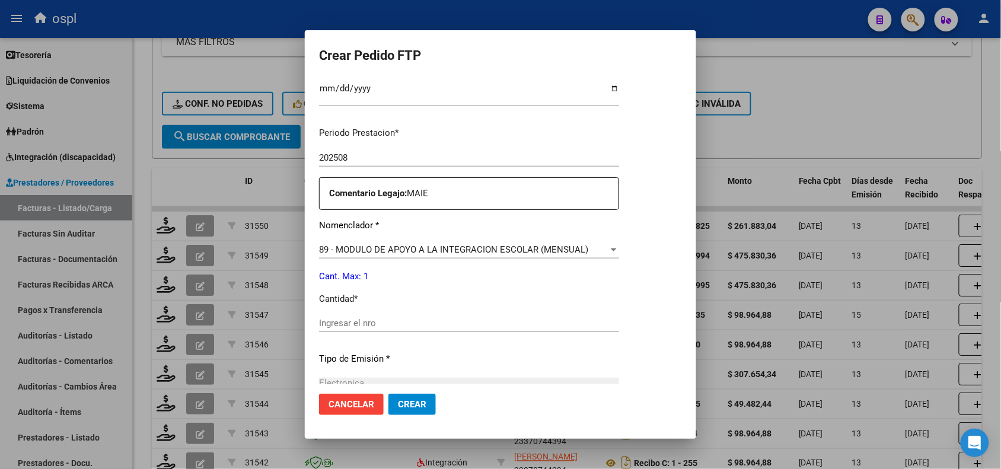
click at [460, 239] on div "Periodo Prestacion * 202508 Ingresar el Periodo Prestacion Comentario Legajo: M…" at bounding box center [469, 320] width 300 height 406
click at [418, 246] on span "89 - MODULO DE APOYO A LA INTEGRACION ESCOLAR (MENSUAL)" at bounding box center [453, 249] width 269 height 11
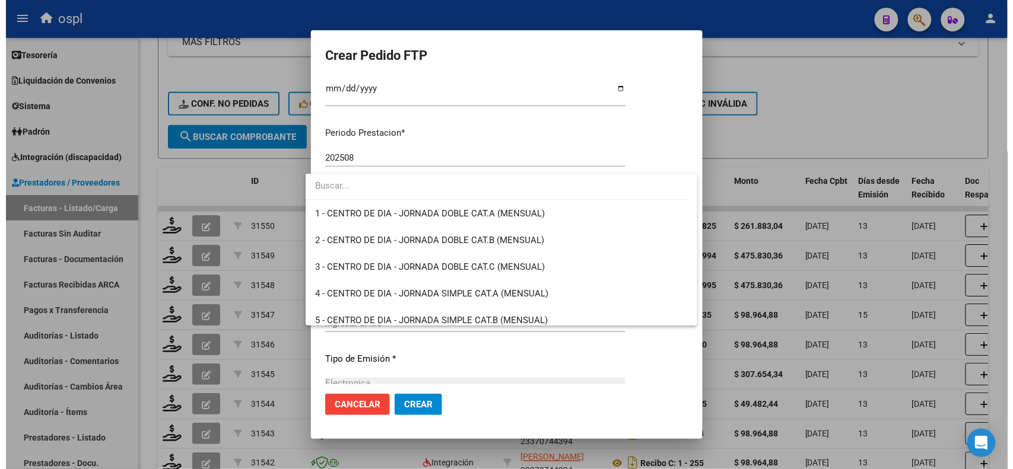
scroll to position [2313, 0]
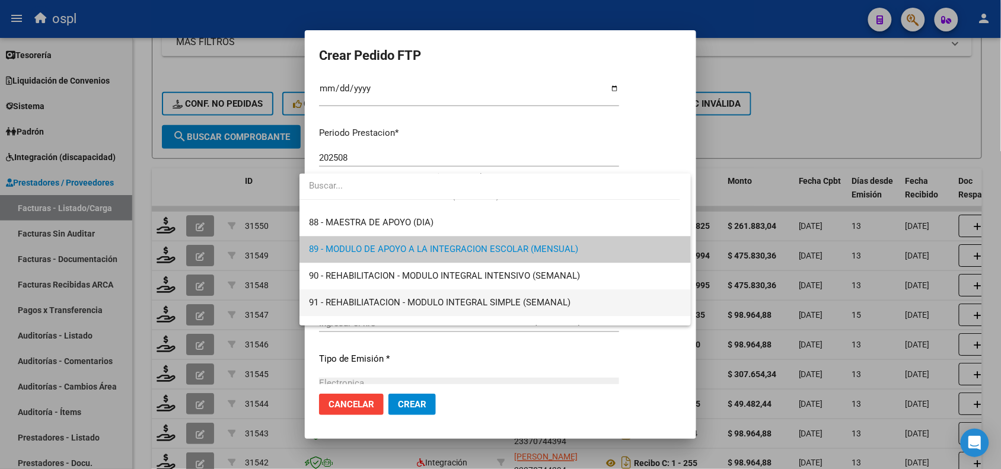
click at [381, 310] on span "91 - REHABILIATACION - MODULO INTEGRAL SIMPLE (SEMANAL)" at bounding box center [495, 302] width 373 height 27
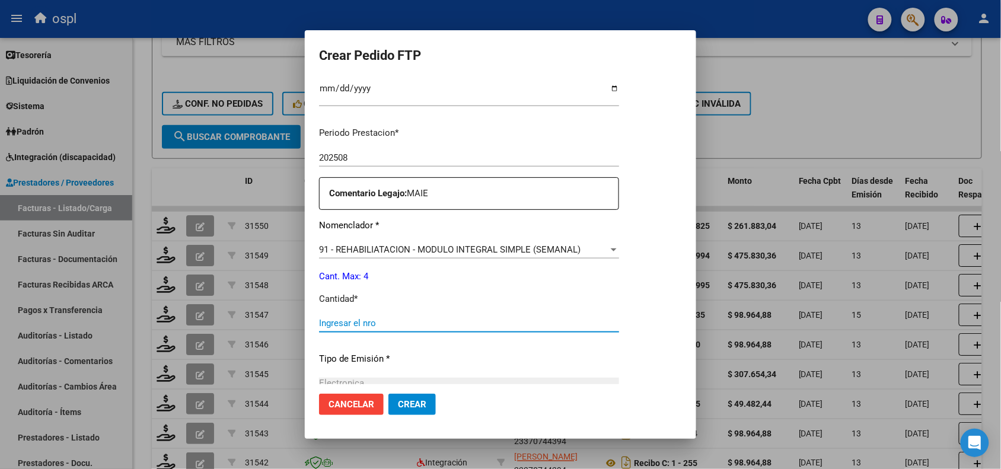
click at [377, 322] on input "Ingresar el nro" at bounding box center [469, 323] width 300 height 11
type input "4"
click at [410, 399] on span "Crear" at bounding box center [412, 404] width 28 height 11
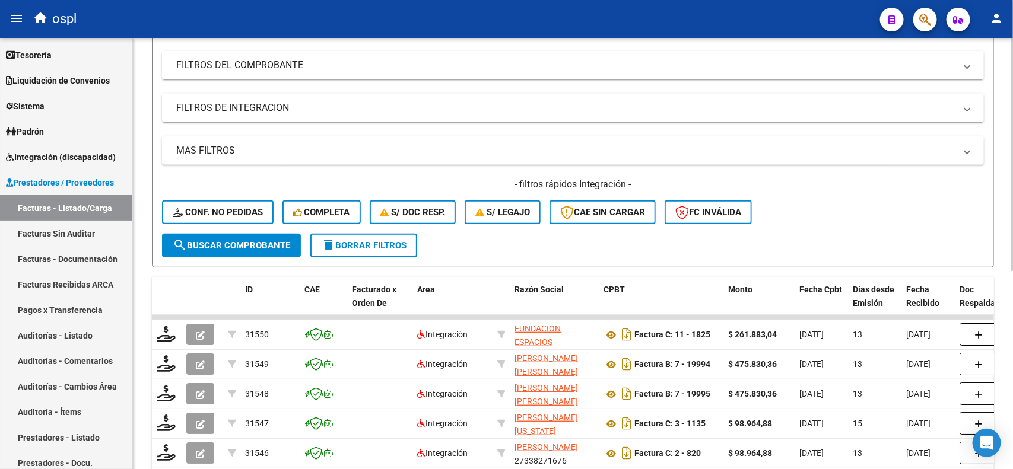
click at [1001, 199] on div at bounding box center [1011, 230] width 3 height 233
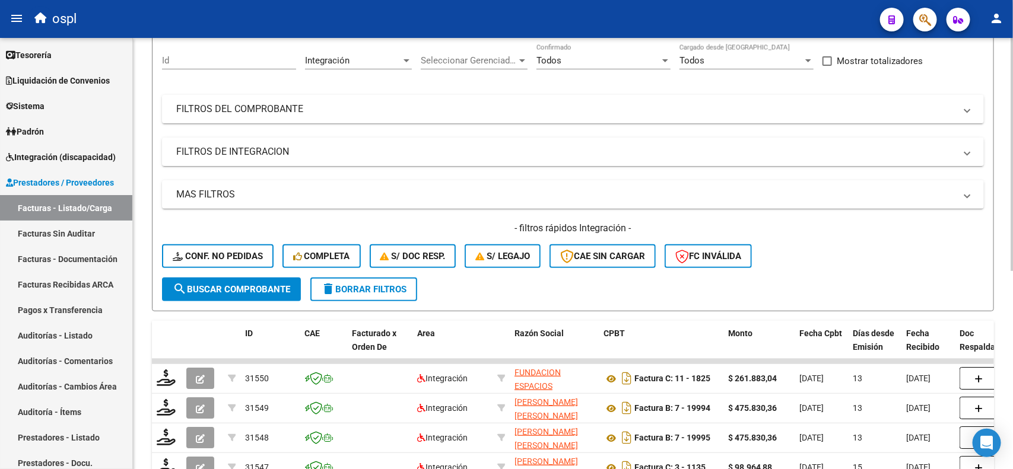
scroll to position [7, 0]
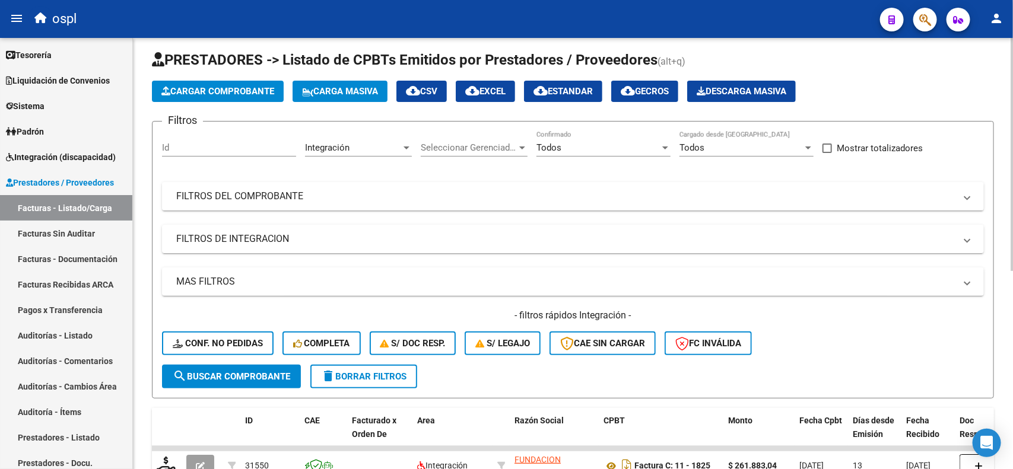
click at [1001, 149] on div at bounding box center [1011, 158] width 3 height 233
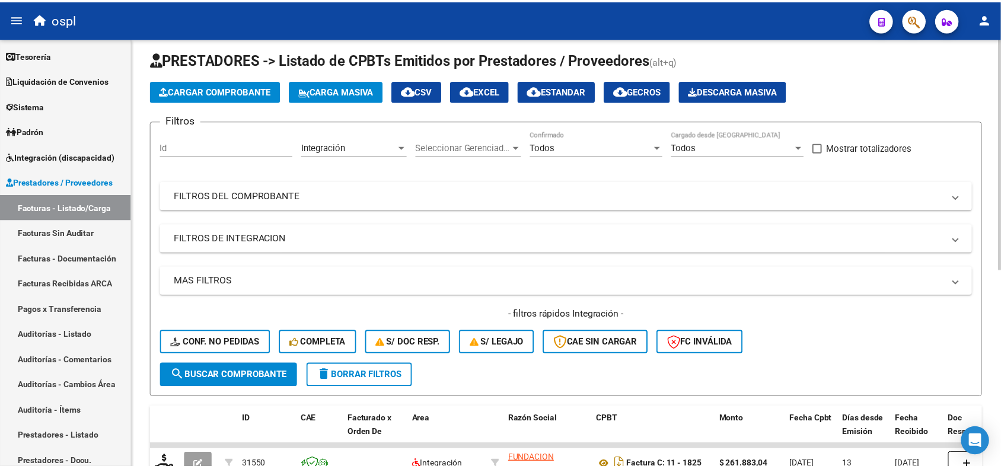
scroll to position [0, 0]
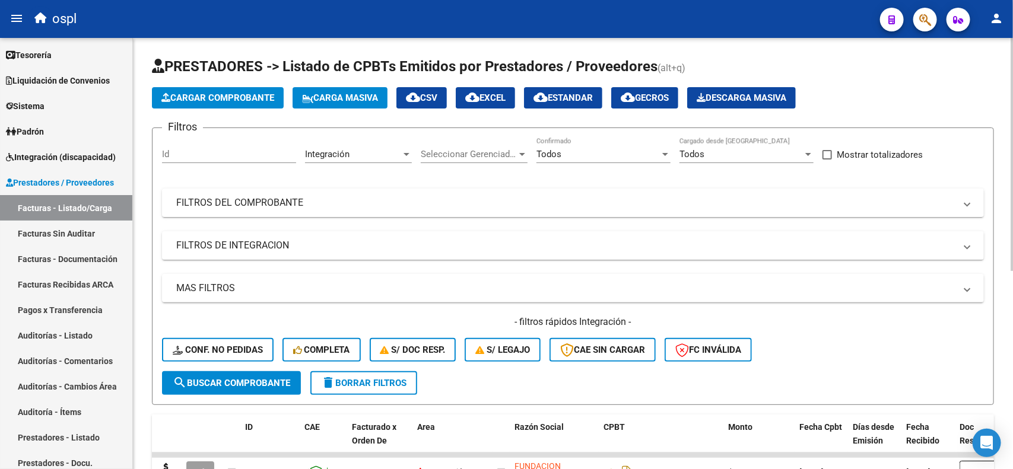
click at [172, 83] on app-list-header "PRESTADORES -> Listado de CPBTs Emitidos por Prestadores / Proveedores (alt+q) …" at bounding box center [573, 231] width 842 height 348
click at [172, 87] on button "Cargar Comprobante" at bounding box center [218, 97] width 132 height 21
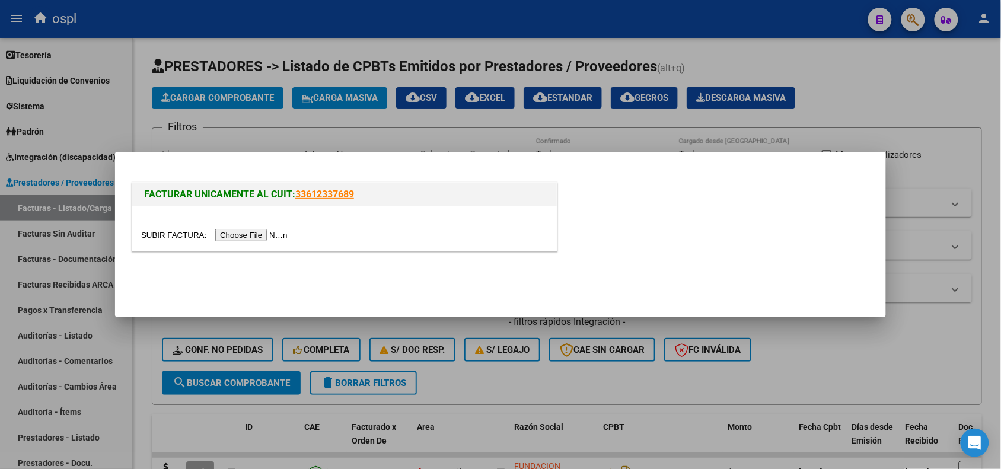
click at [236, 239] on input "file" at bounding box center [216, 235] width 150 height 12
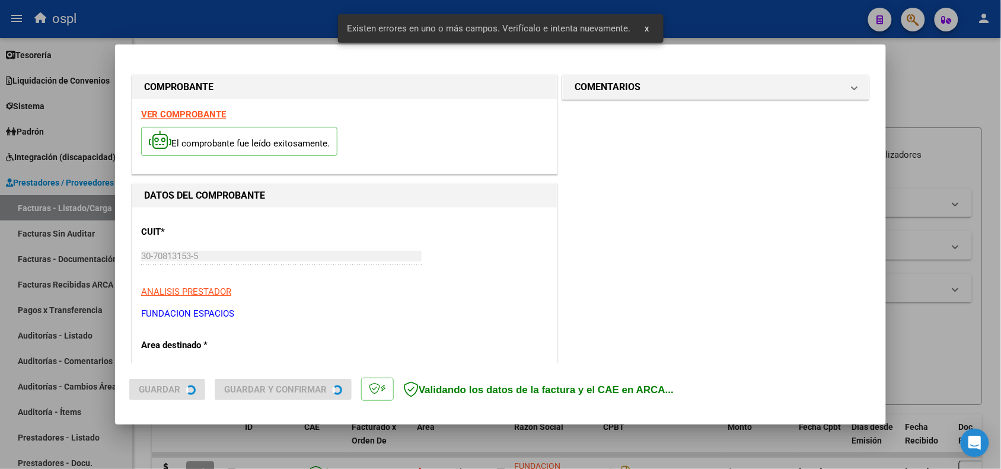
scroll to position [321, 0]
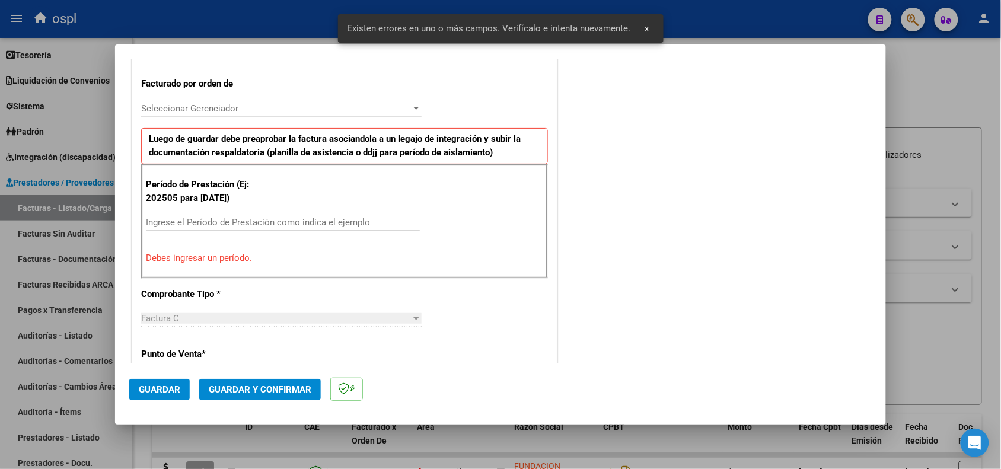
click at [259, 230] on div "Ingrese el Período de Prestación como indica el ejemplo" at bounding box center [283, 223] width 274 height 18
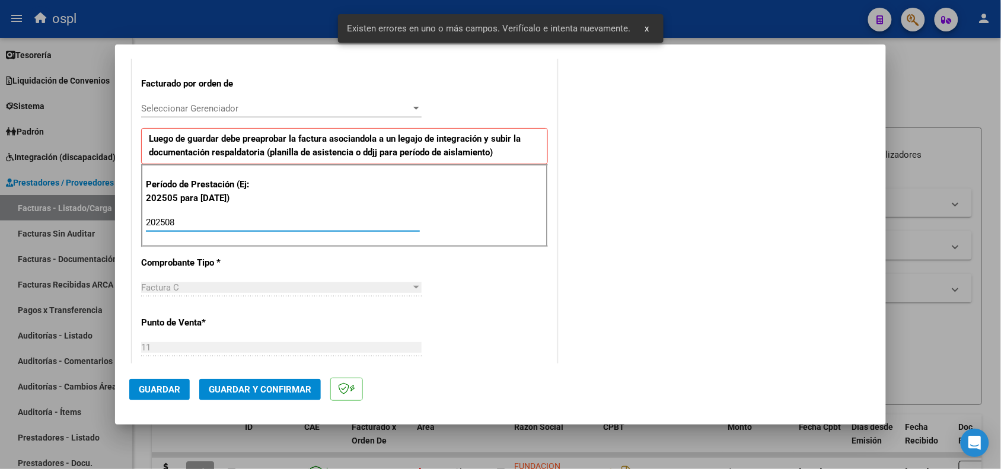
type input "202508"
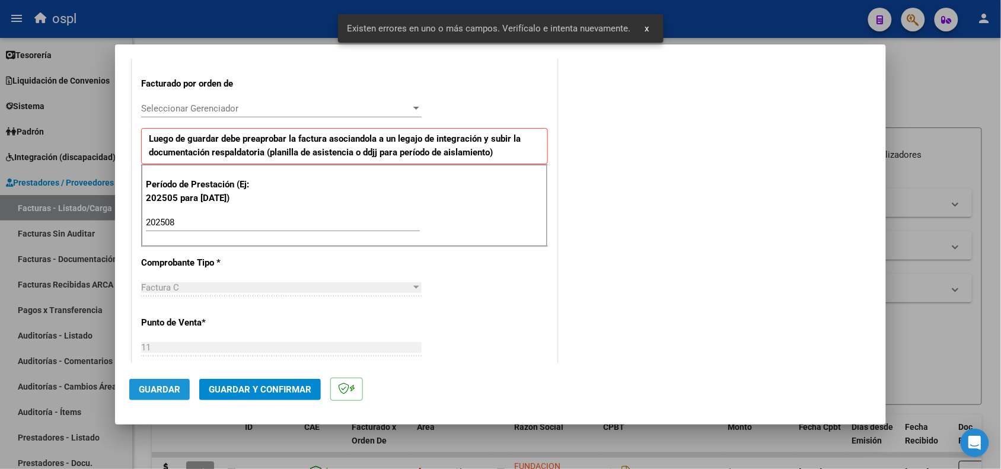
click at [167, 390] on span "Guardar" at bounding box center [160, 389] width 42 height 11
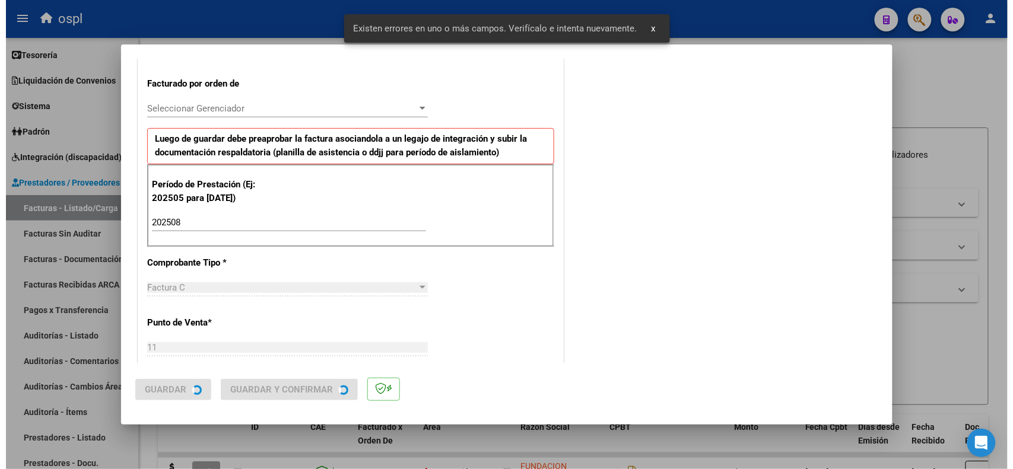
scroll to position [0, 0]
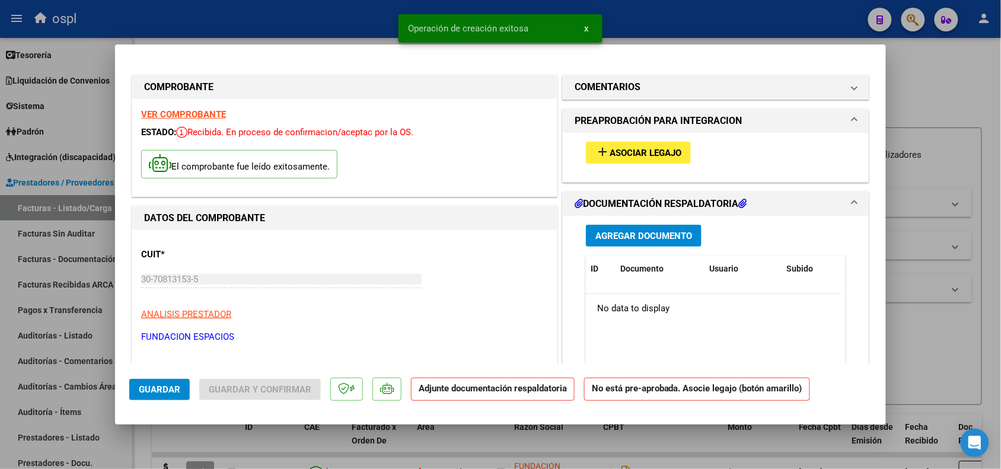
click at [620, 152] on span "Asociar Legajo" at bounding box center [646, 153] width 72 height 11
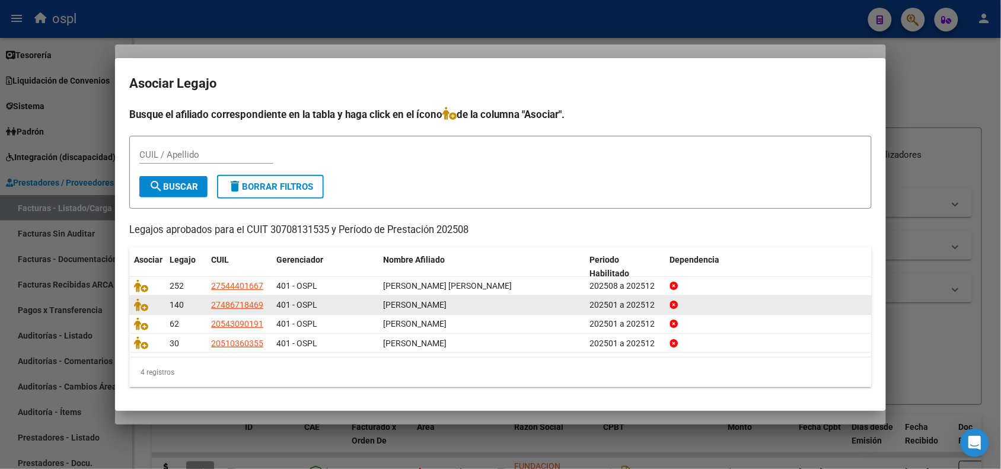
click at [132, 304] on datatable-body-cell at bounding box center [147, 305] width 36 height 18
click at [140, 304] on icon at bounding box center [141, 304] width 14 height 13
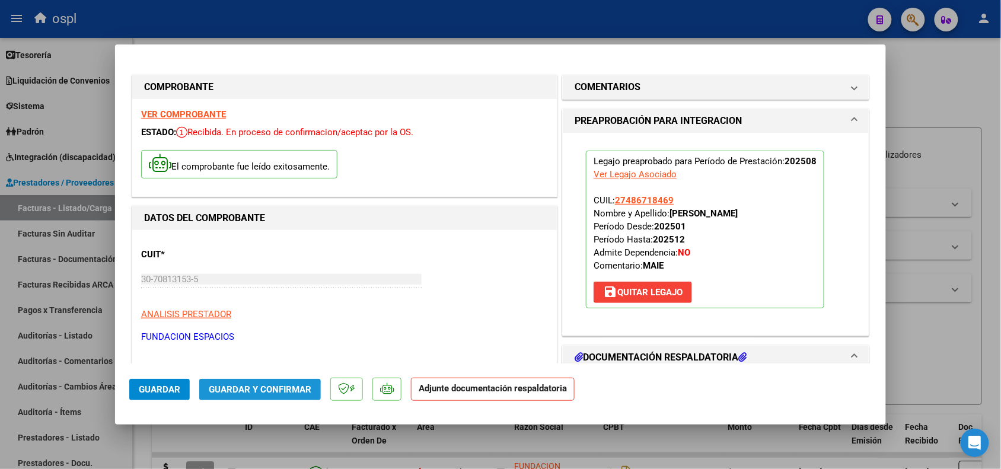
click at [238, 396] on button "Guardar y Confirmar" at bounding box center [260, 389] width 122 height 21
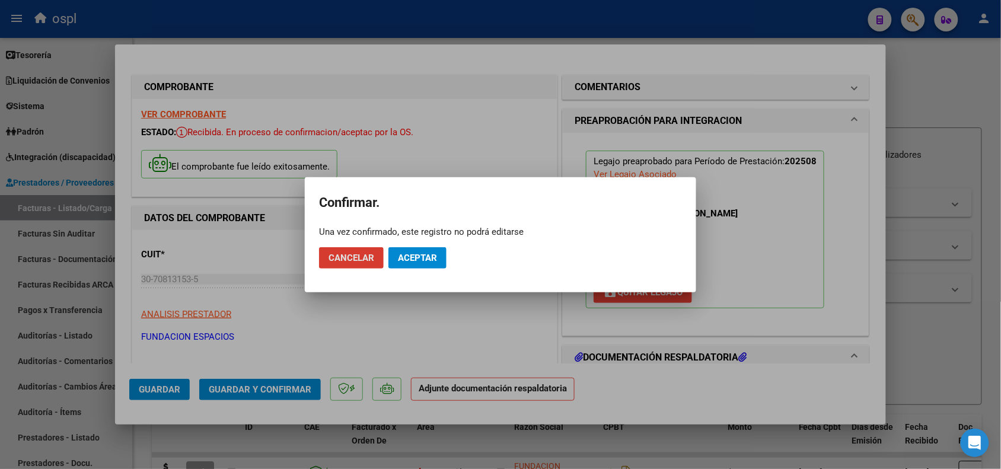
click at [419, 258] on span "Aceptar" at bounding box center [417, 258] width 39 height 11
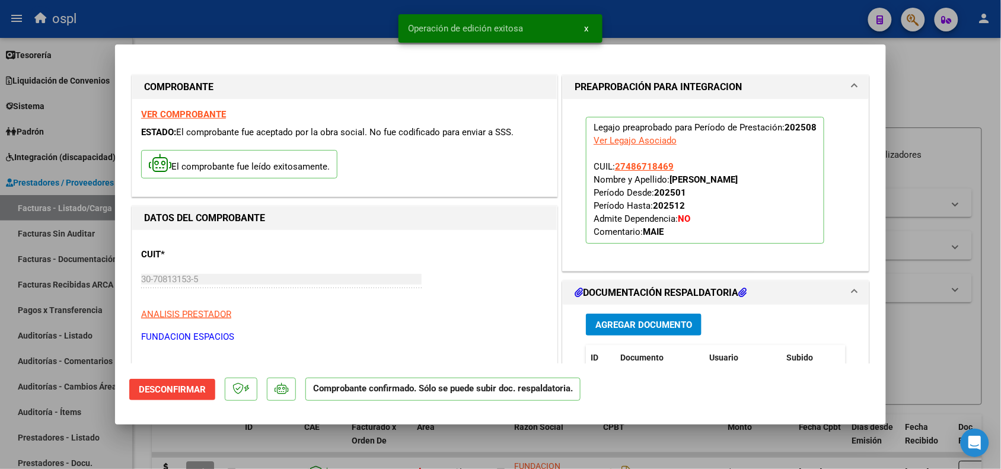
click at [902, 334] on div at bounding box center [500, 234] width 1001 height 469
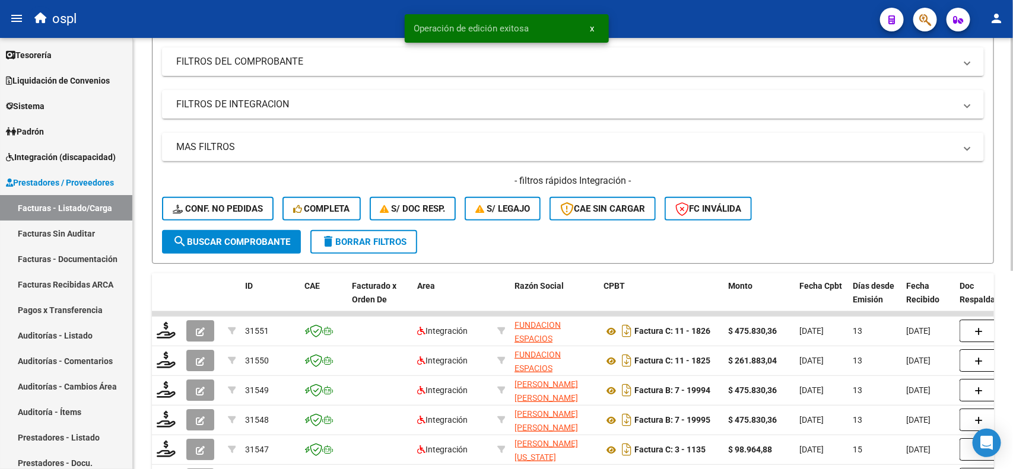
click at [1001, 249] on div at bounding box center [1011, 232] width 3 height 233
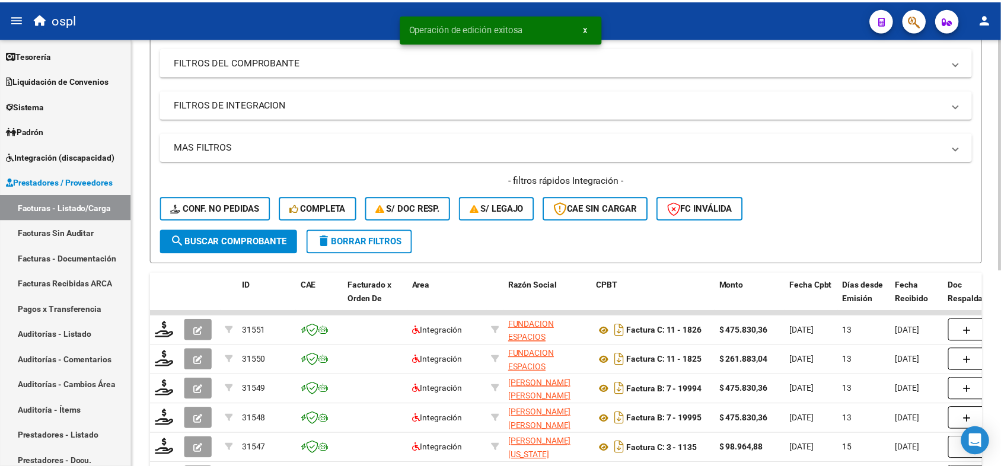
scroll to position [147, 0]
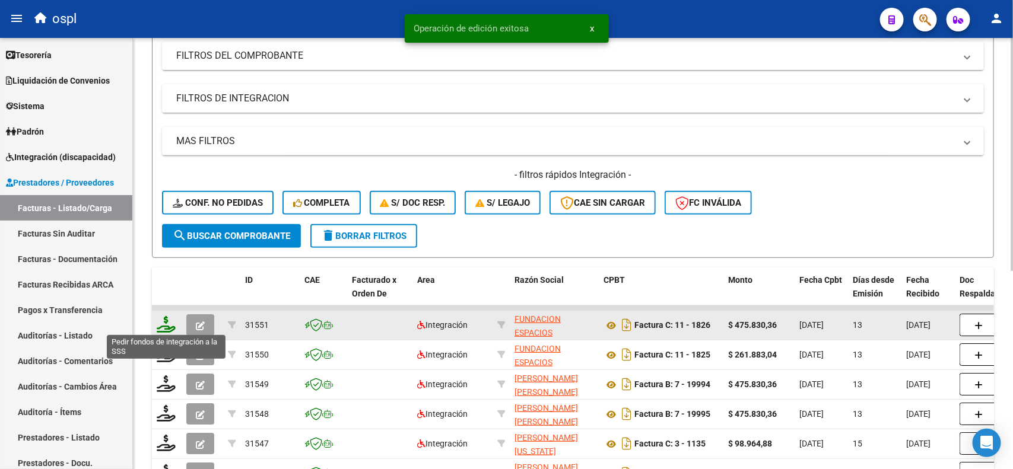
click at [161, 322] on icon at bounding box center [166, 324] width 19 height 17
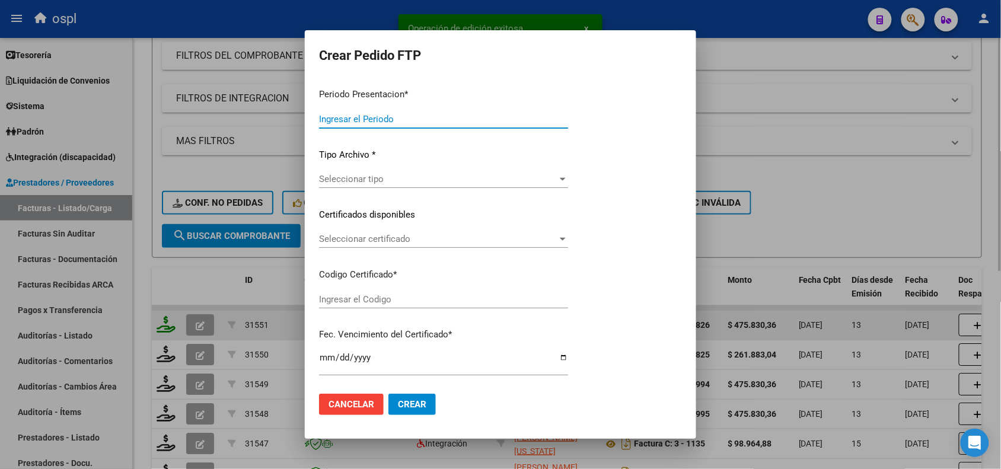
type input "202508"
type input "$ 475.830,36"
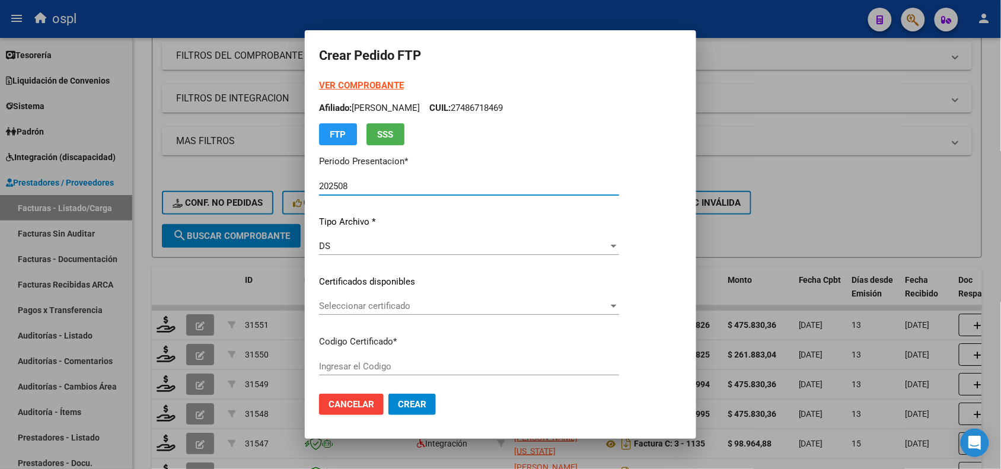
type input "ARG01000486718462020010320270103COR470"
type input "[DATE]"
click at [407, 298] on div "Seleccionar certificado Seleccionar certificado" at bounding box center [469, 306] width 300 height 18
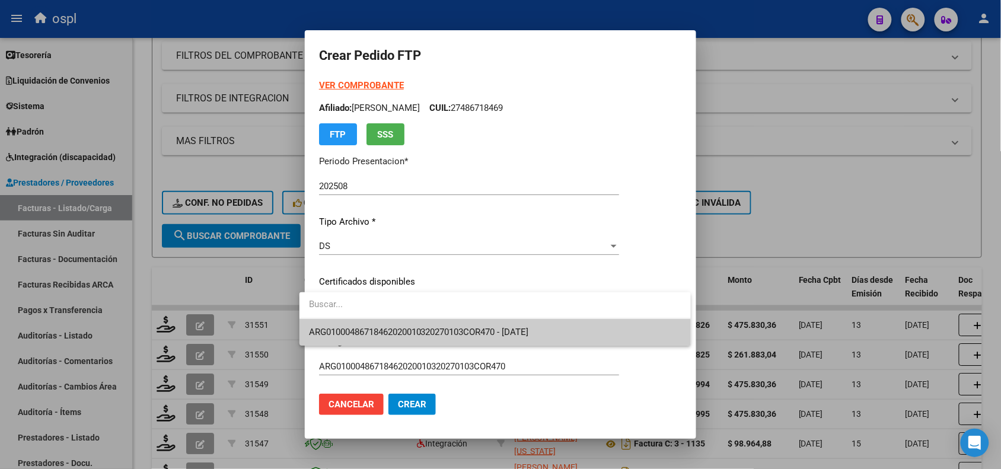
click at [434, 341] on span "ARG01000486718462020010320270103COR470 - [DATE]" at bounding box center [495, 332] width 373 height 27
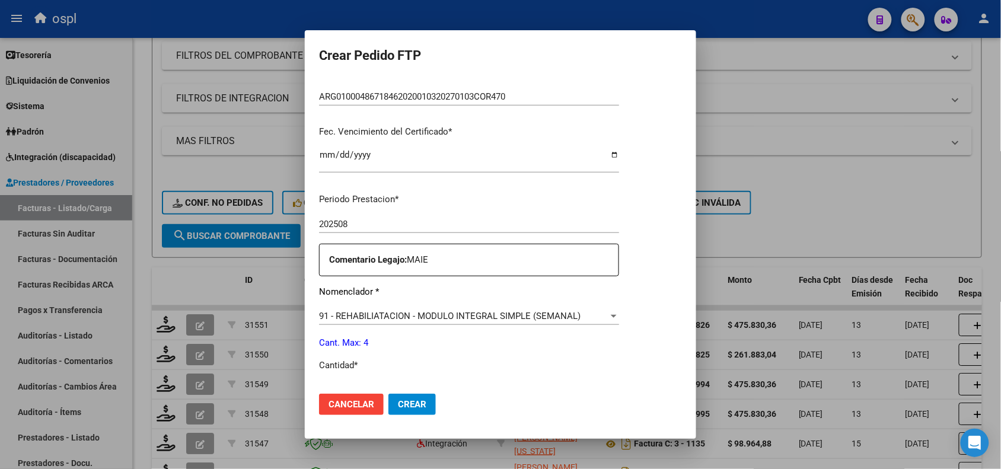
scroll to position [307, 0]
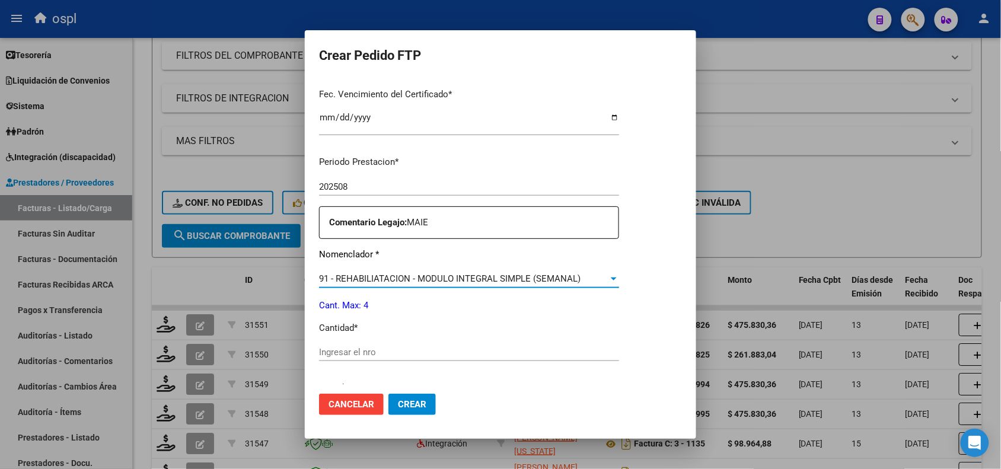
click at [576, 283] on div "91 - REHABILIATACION - MODULO INTEGRAL SIMPLE (SEMANAL)" at bounding box center [463, 278] width 289 height 11
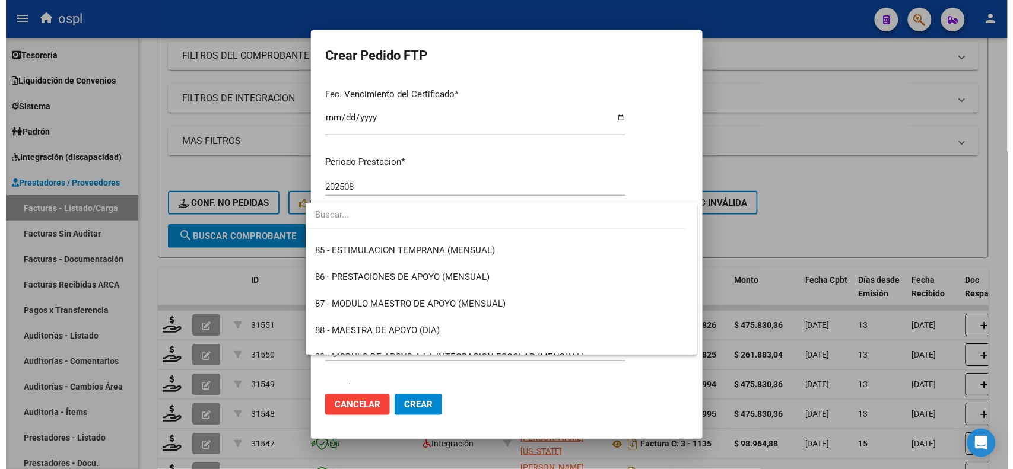
scroll to position [2264, 0]
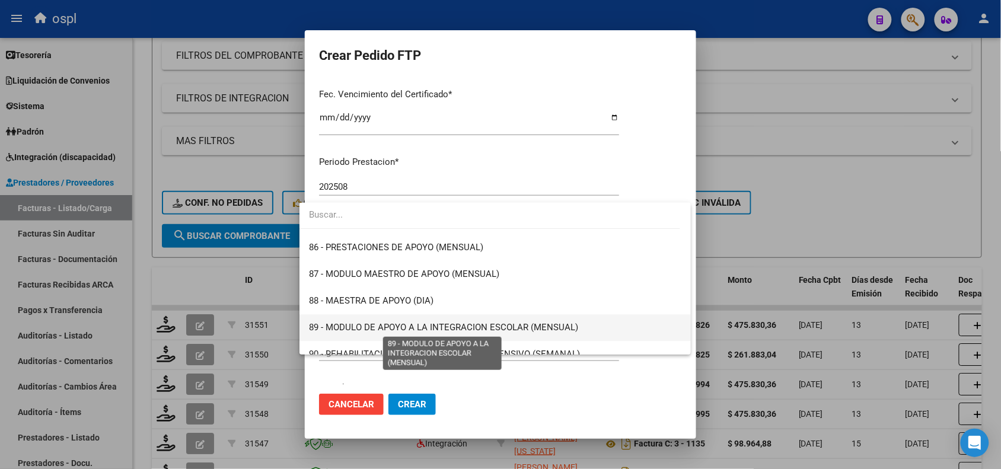
click at [534, 326] on span "89 - MODULO DE APOYO A LA INTEGRACION ESCOLAR (MENSUAL)" at bounding box center [443, 327] width 269 height 11
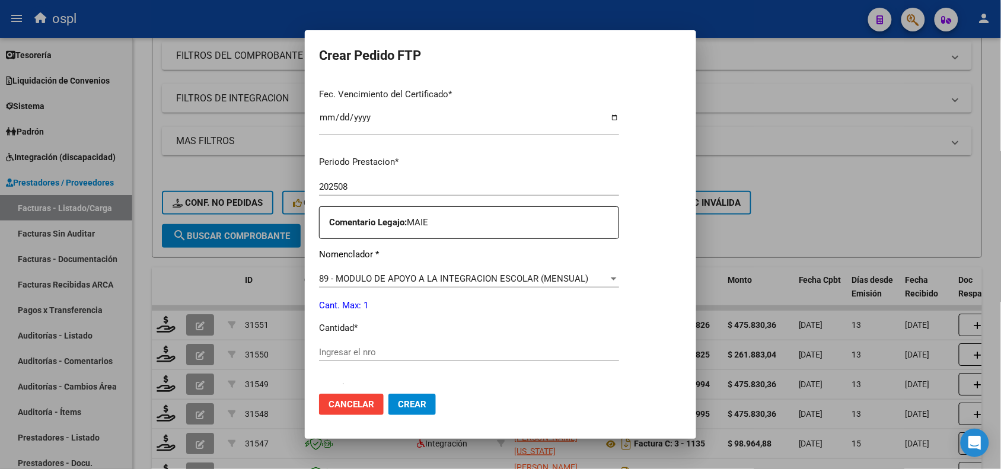
click at [449, 362] on div "Ingresar el nro" at bounding box center [469, 357] width 300 height 29
click at [454, 349] on input "Ingresar el nro" at bounding box center [469, 352] width 300 height 11
type input "1"
click at [396, 397] on button "Crear" at bounding box center [412, 404] width 47 height 21
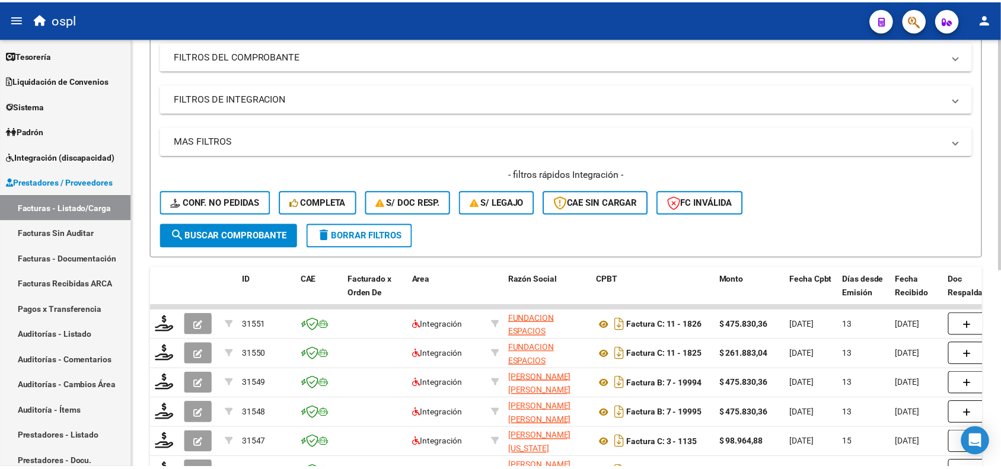
scroll to position [0, 0]
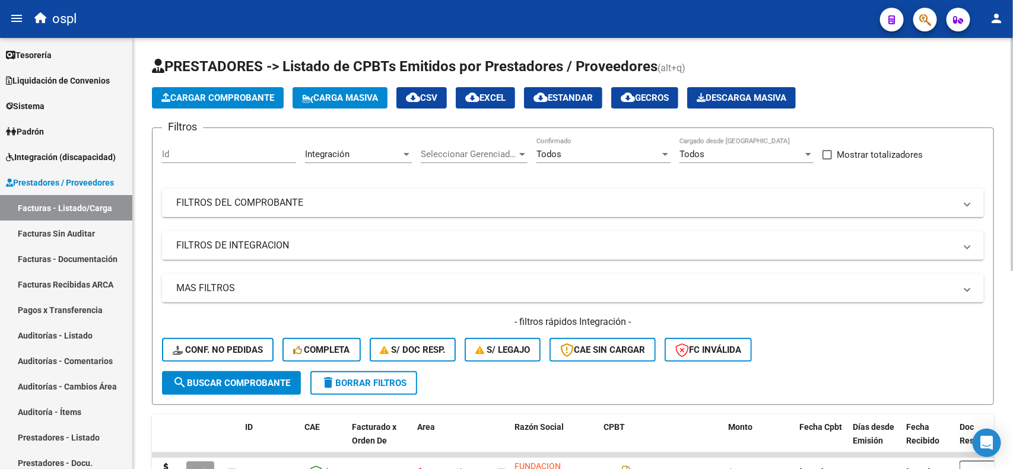
click at [1001, 71] on div at bounding box center [1011, 154] width 3 height 233
click at [224, 93] on span "Cargar Comprobante" at bounding box center [217, 98] width 113 height 11
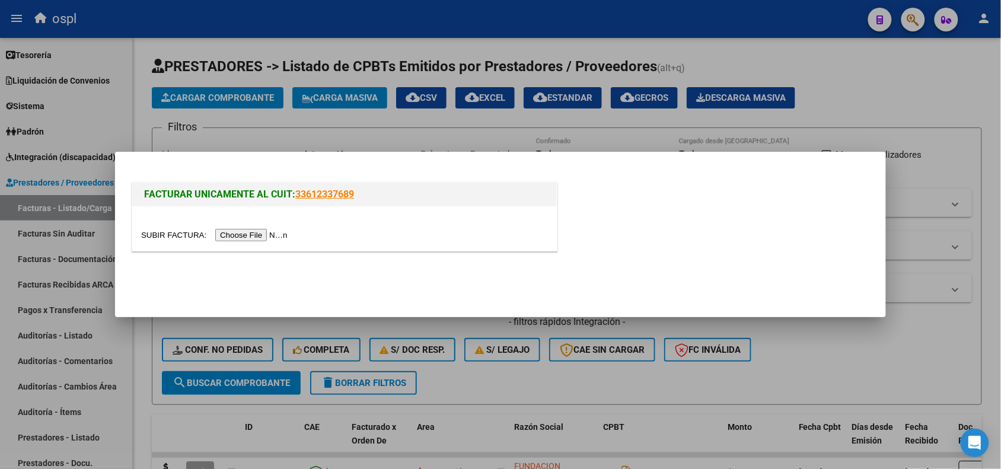
click at [244, 238] on input "file" at bounding box center [216, 235] width 150 height 12
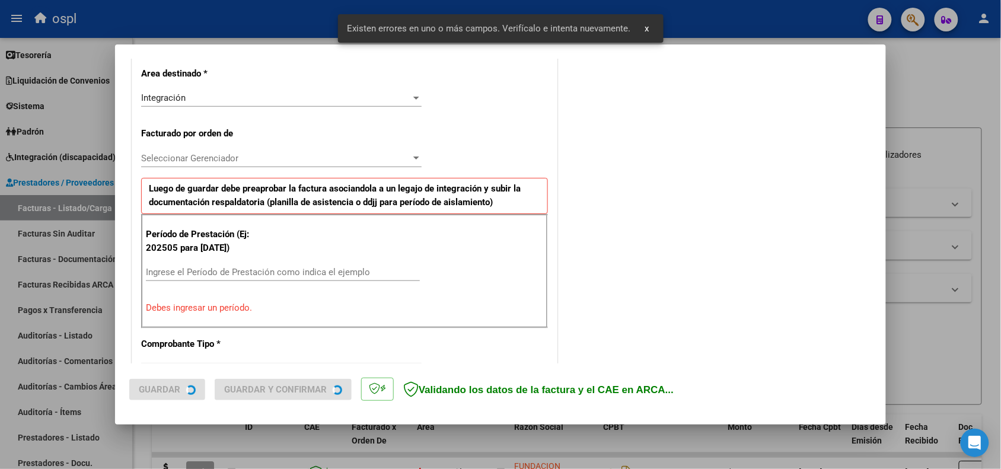
scroll to position [321, 0]
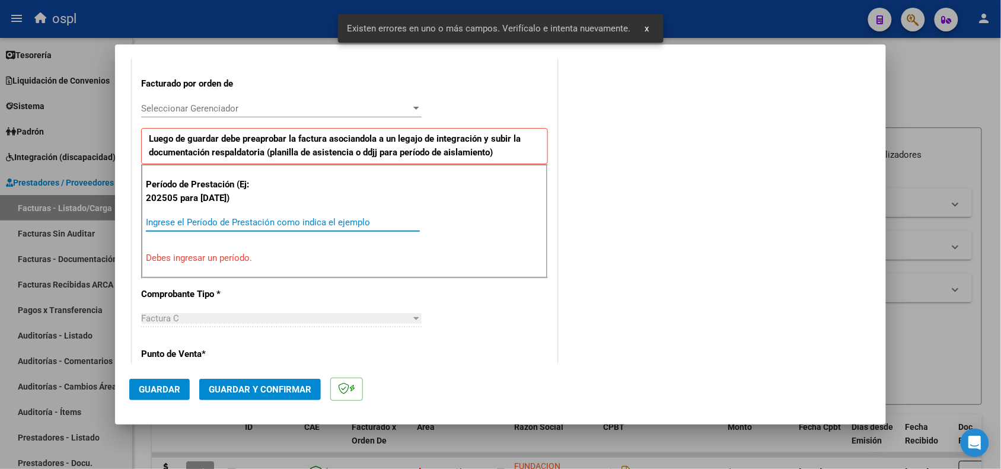
click at [268, 222] on input "Ingrese el Período de Prestación como indica el ejemplo" at bounding box center [283, 222] width 274 height 11
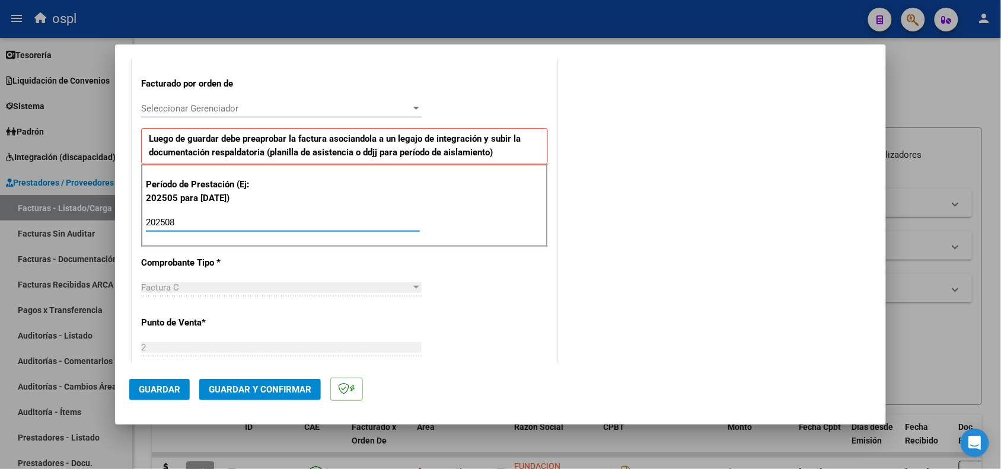
type input "202508"
click at [164, 390] on span "Guardar" at bounding box center [160, 389] width 42 height 11
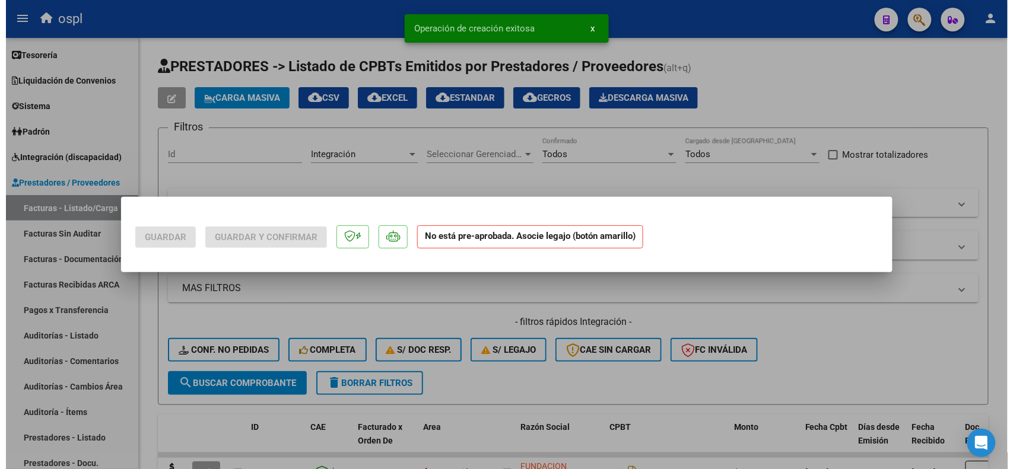
scroll to position [0, 0]
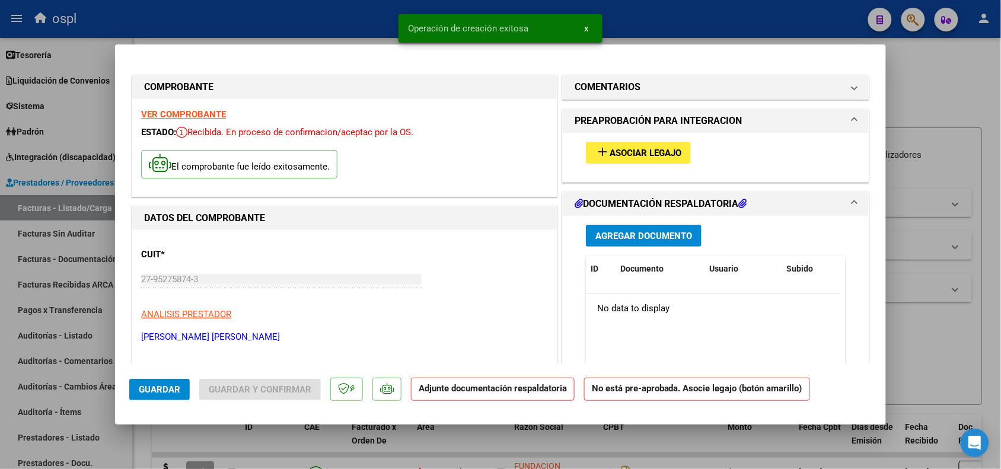
click at [623, 154] on span "Asociar Legajo" at bounding box center [646, 153] width 72 height 11
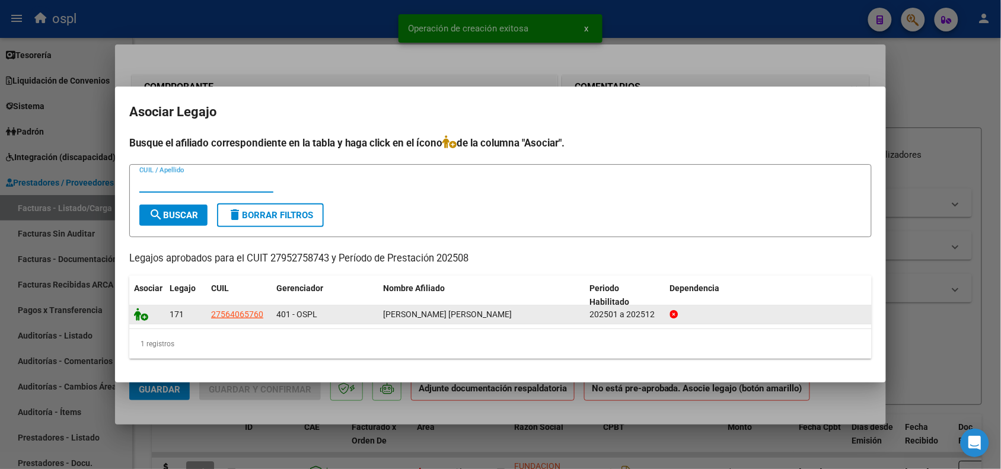
click at [139, 313] on icon at bounding box center [141, 314] width 14 height 13
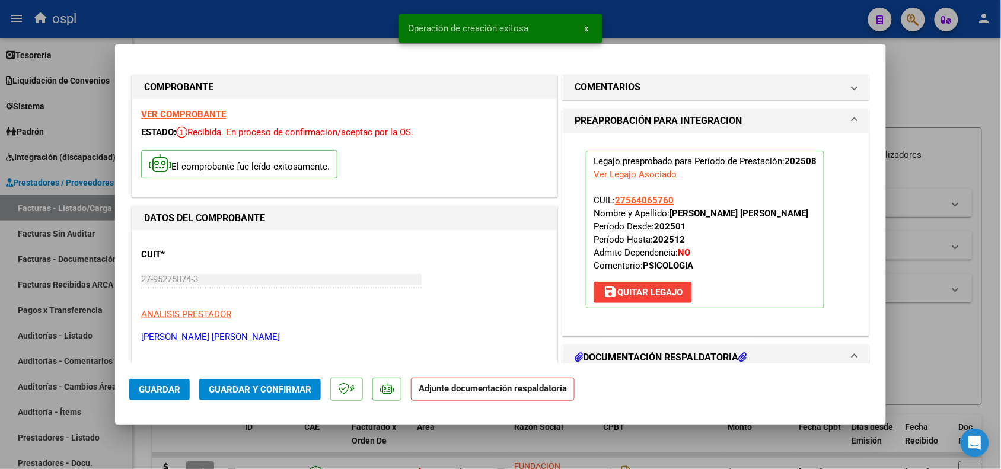
click at [240, 387] on span "Guardar y Confirmar" at bounding box center [260, 389] width 103 height 11
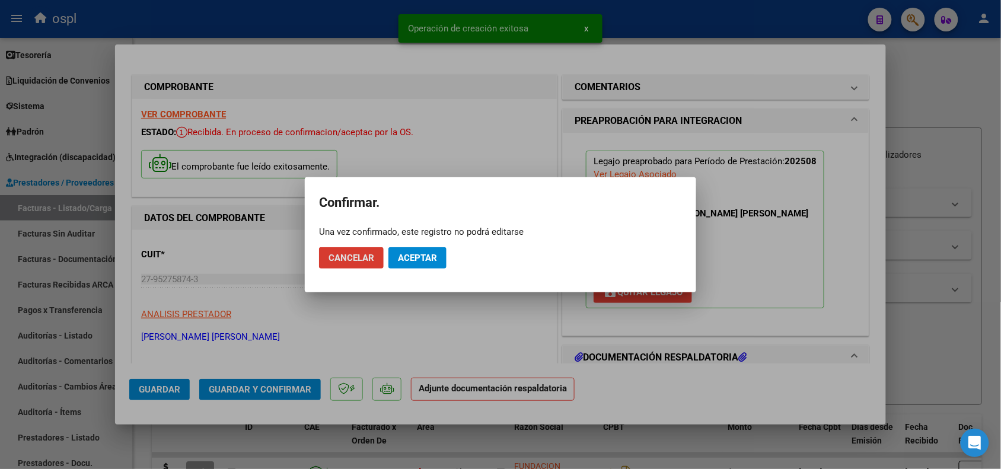
click at [417, 258] on span "Aceptar" at bounding box center [417, 258] width 39 height 11
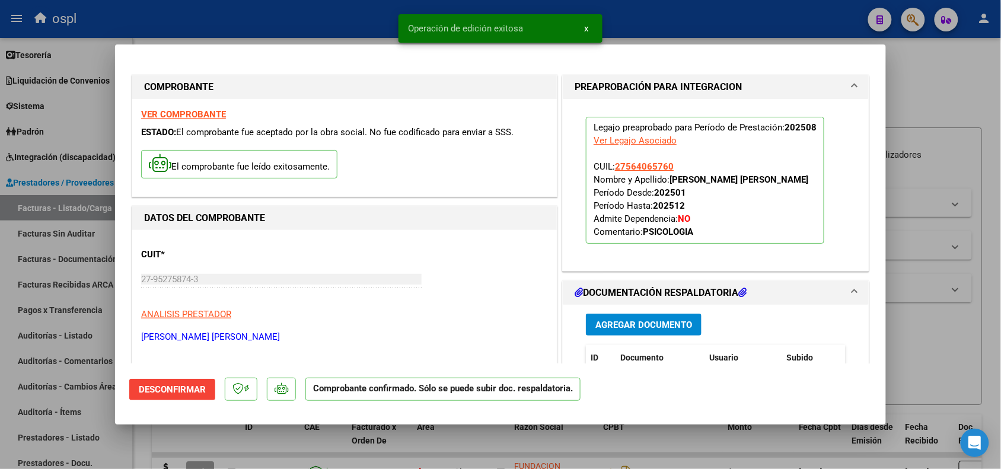
click at [955, 319] on div at bounding box center [500, 234] width 1001 height 469
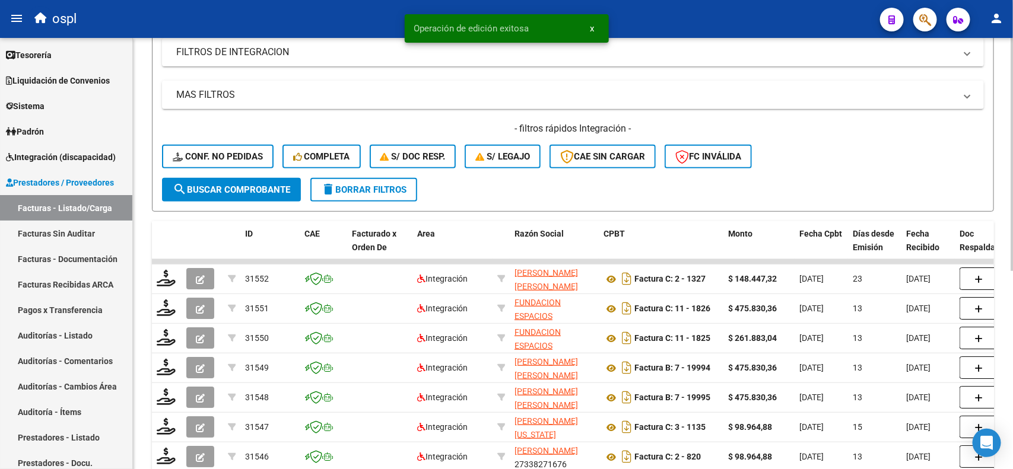
click at [1001, 200] on div at bounding box center [1011, 261] width 3 height 233
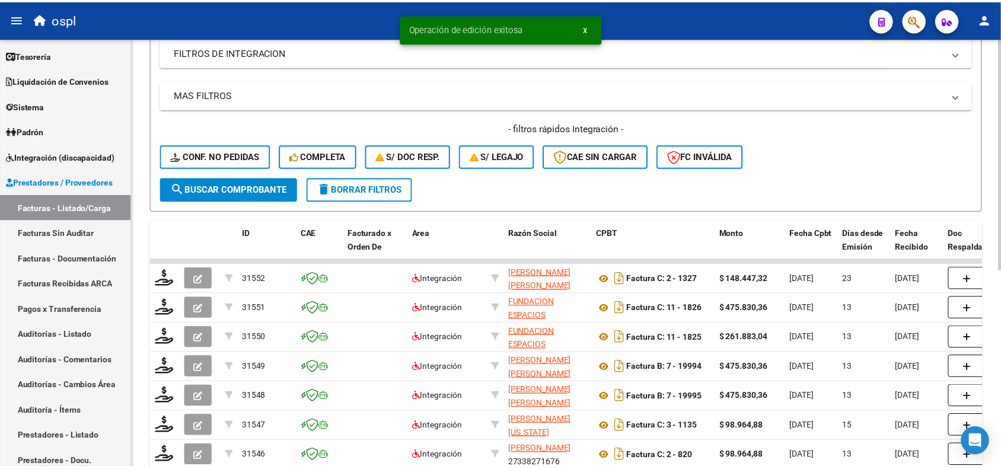
scroll to position [203, 0]
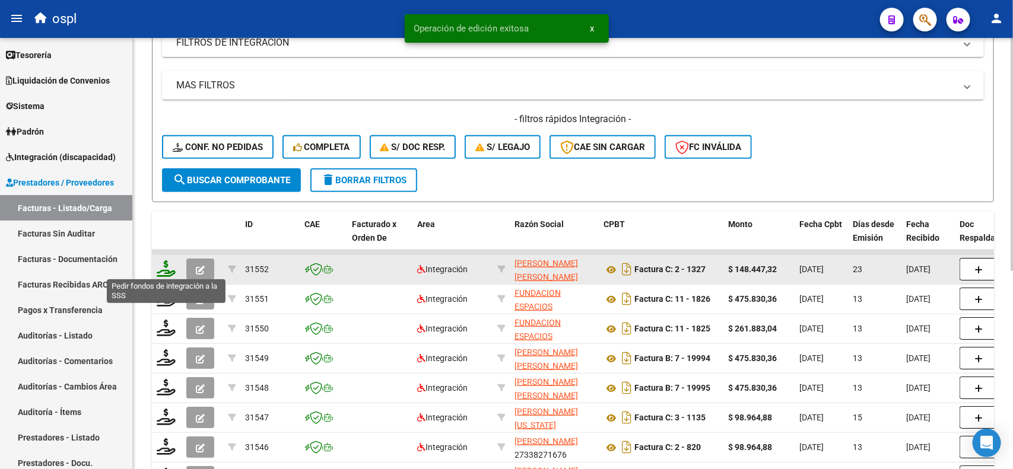
click at [162, 265] on icon at bounding box center [166, 268] width 19 height 17
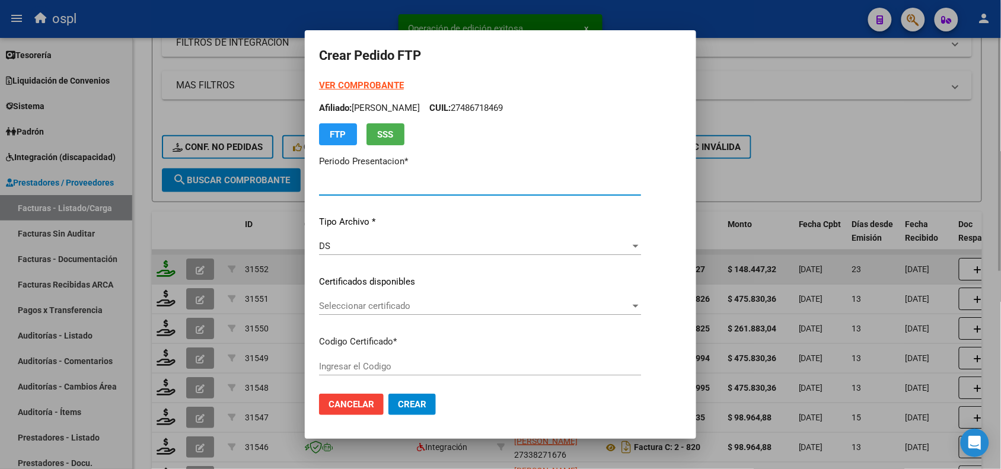
type input "202508"
type input "$ 148.447,32"
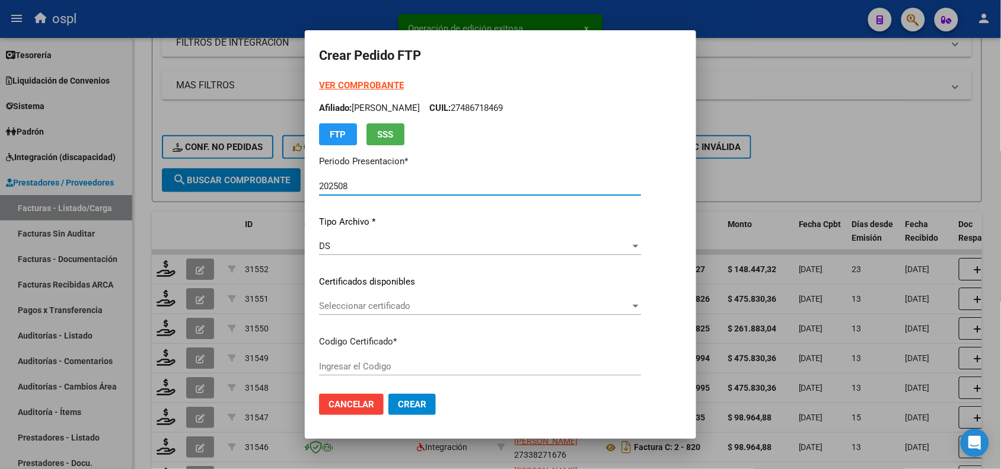
type input "ARG01000562815622022092720270927CBA536"
type input "[DATE]"
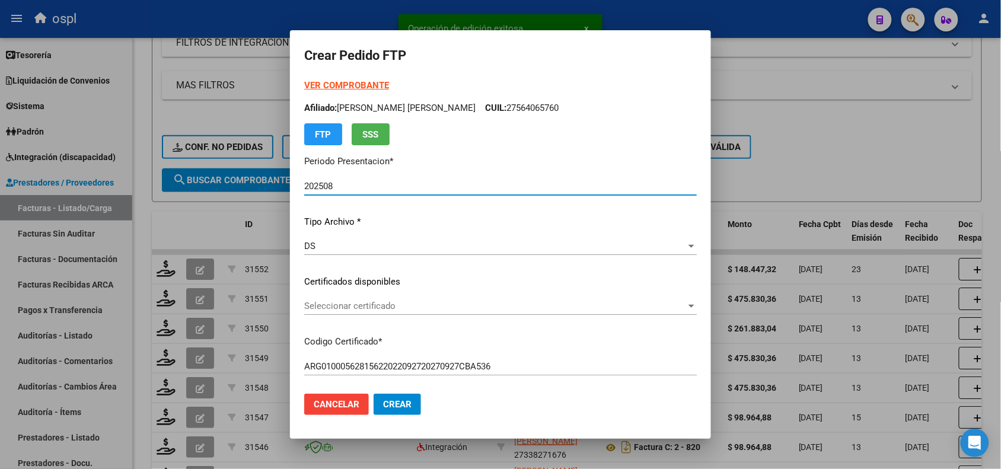
click at [364, 304] on span "Seleccionar certificado" at bounding box center [495, 306] width 382 height 11
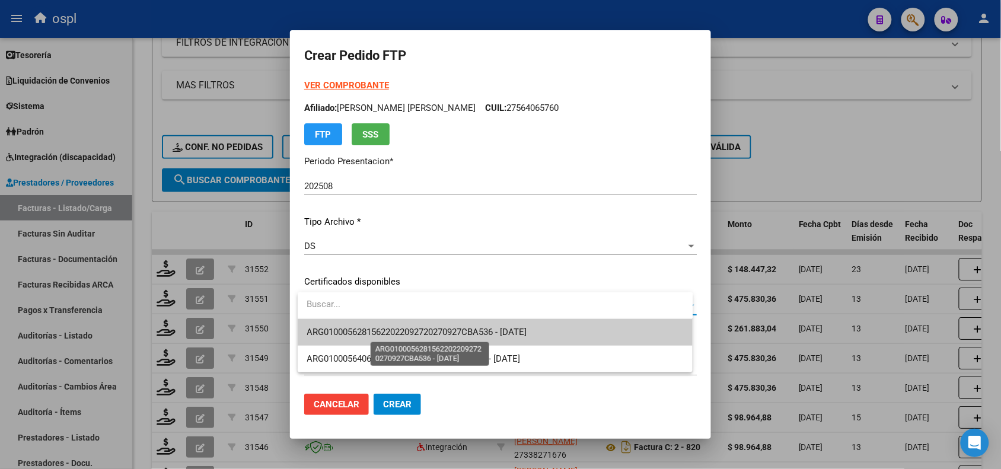
click at [377, 335] on span "ARG01000562815622022092720270927CBA536 - [DATE]" at bounding box center [417, 332] width 220 height 11
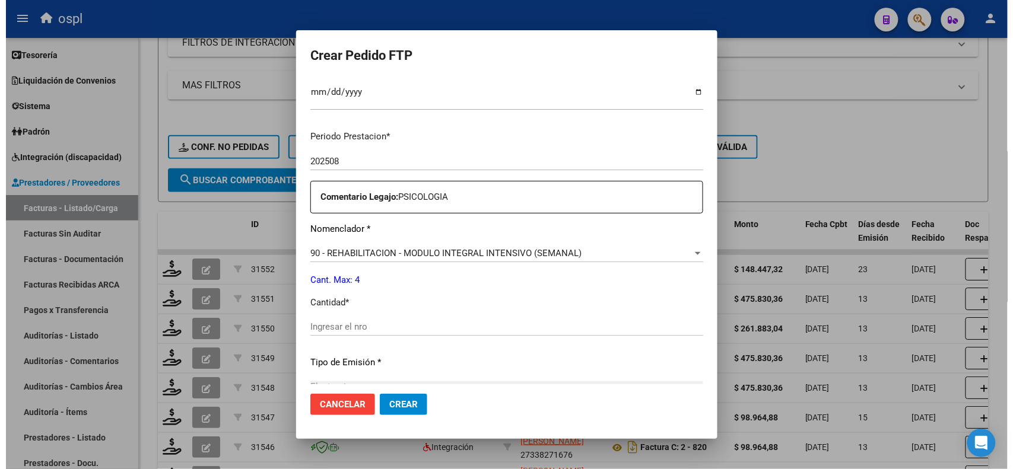
scroll to position [354, 0]
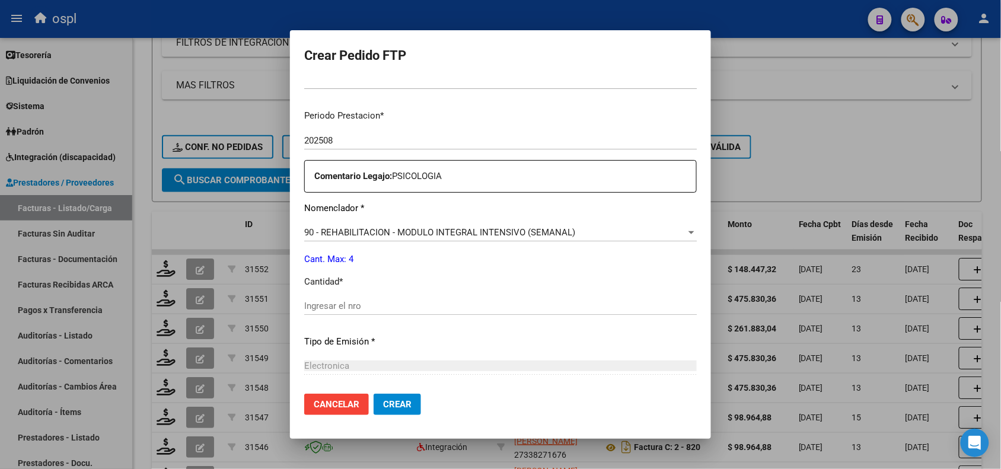
click at [460, 301] on input "Ingresar el nro" at bounding box center [500, 306] width 393 height 11
click at [374, 394] on button "Crear" at bounding box center [397, 404] width 47 height 21
type input "1"
type input "4"
click at [393, 409] on span "Crear" at bounding box center [397, 404] width 28 height 11
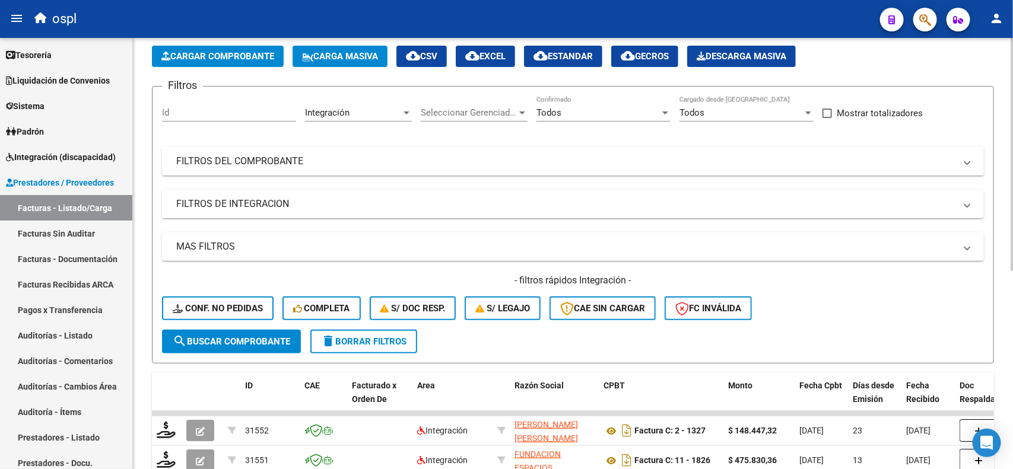
click at [1001, 113] on div "Video tutorial PRESTADORES -> Listado de CPBTs Emitidos por Prestadores / Prove…" at bounding box center [574, 390] width 883 height 788
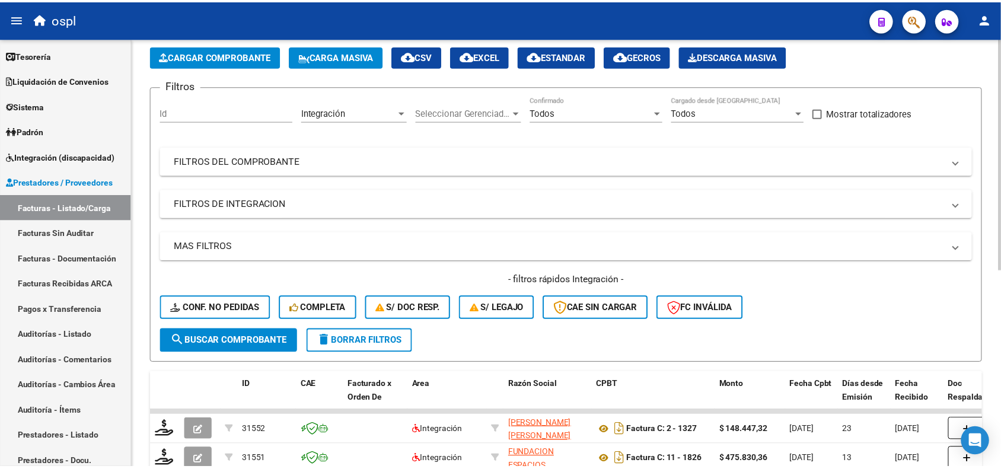
scroll to position [34, 0]
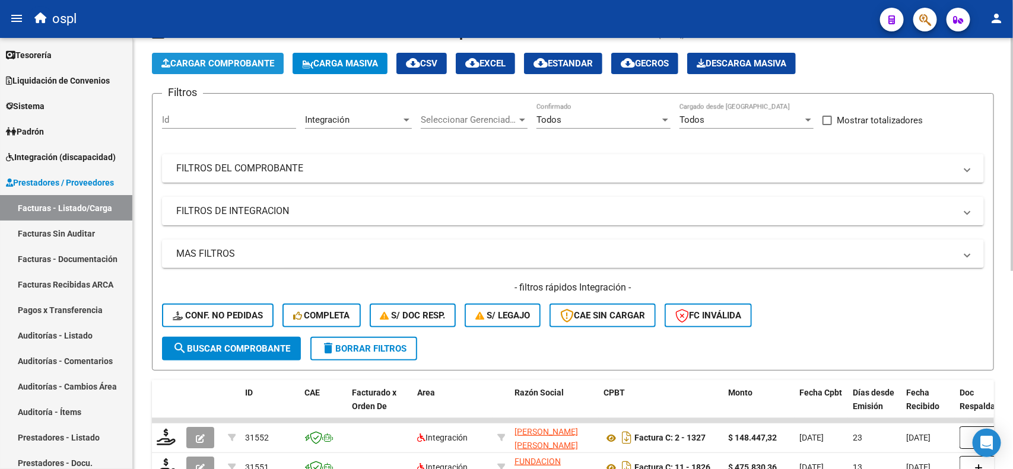
click at [196, 63] on span "Cargar Comprobante" at bounding box center [217, 63] width 113 height 11
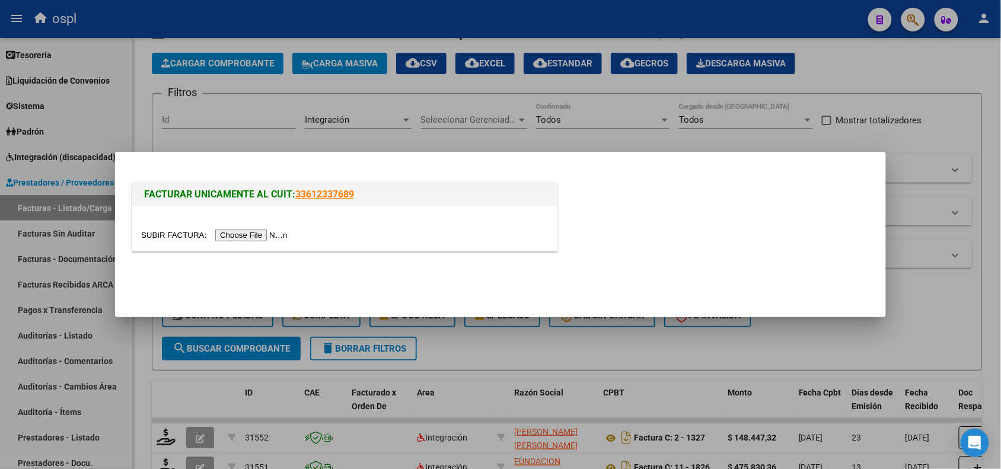
click at [234, 230] on input "file" at bounding box center [216, 235] width 150 height 12
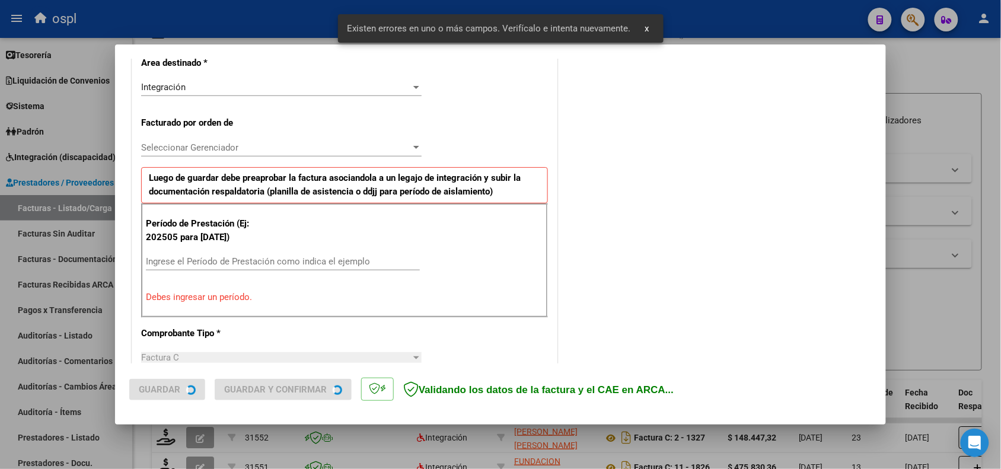
scroll to position [300, 0]
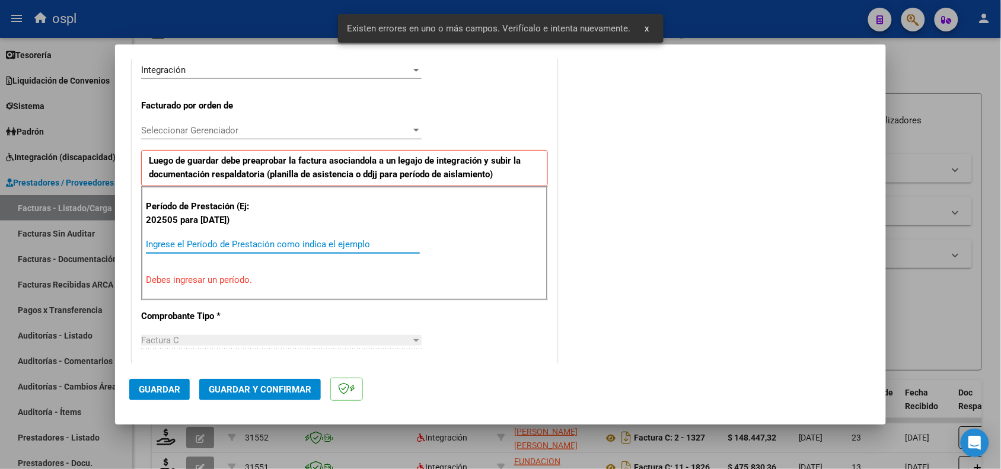
click at [307, 247] on input "Ingrese el Período de Prestación como indica el ejemplo" at bounding box center [283, 244] width 274 height 11
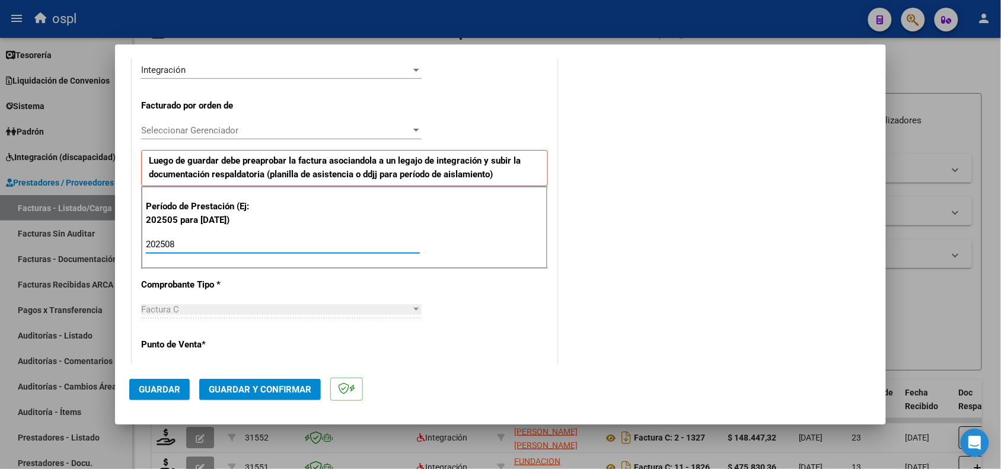
type input "202508"
click at [166, 381] on button "Guardar" at bounding box center [159, 389] width 61 height 21
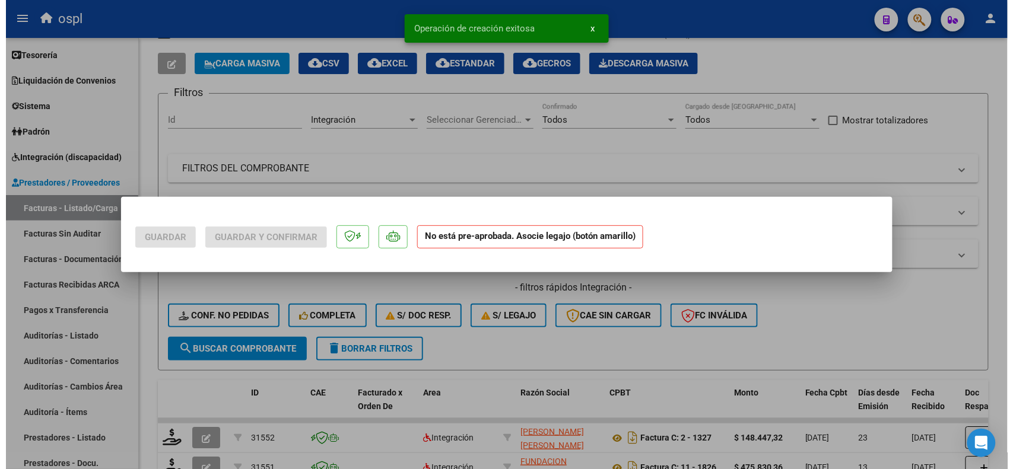
scroll to position [0, 0]
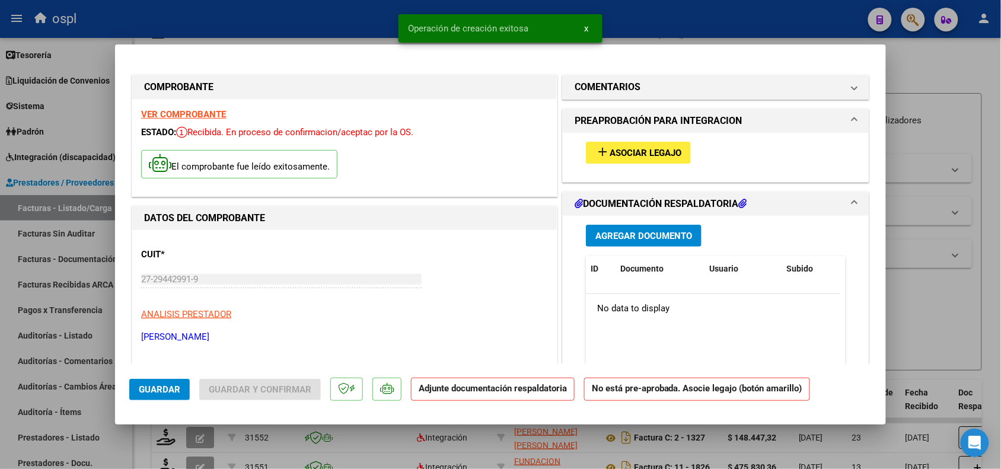
click at [629, 152] on span "Asociar Legajo" at bounding box center [646, 153] width 72 height 11
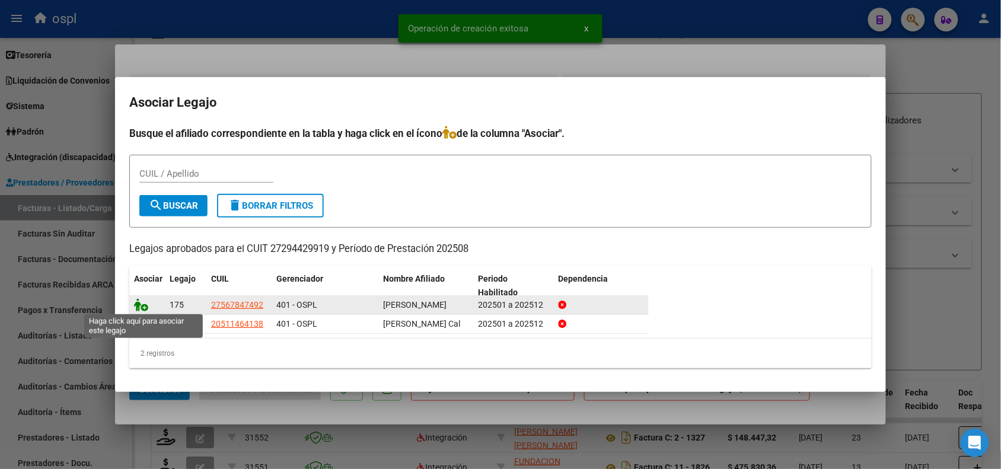
click at [139, 303] on icon at bounding box center [141, 304] width 14 height 13
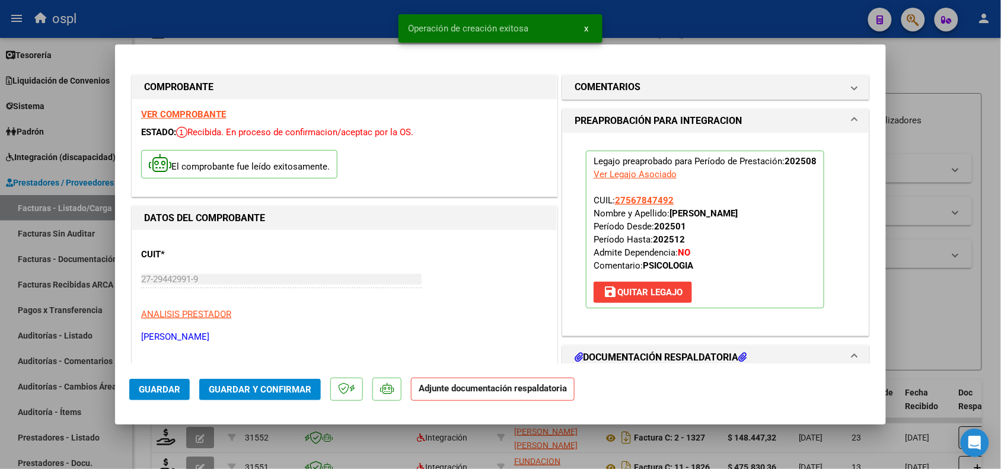
click at [289, 383] on button "Guardar y Confirmar" at bounding box center [260, 389] width 122 height 21
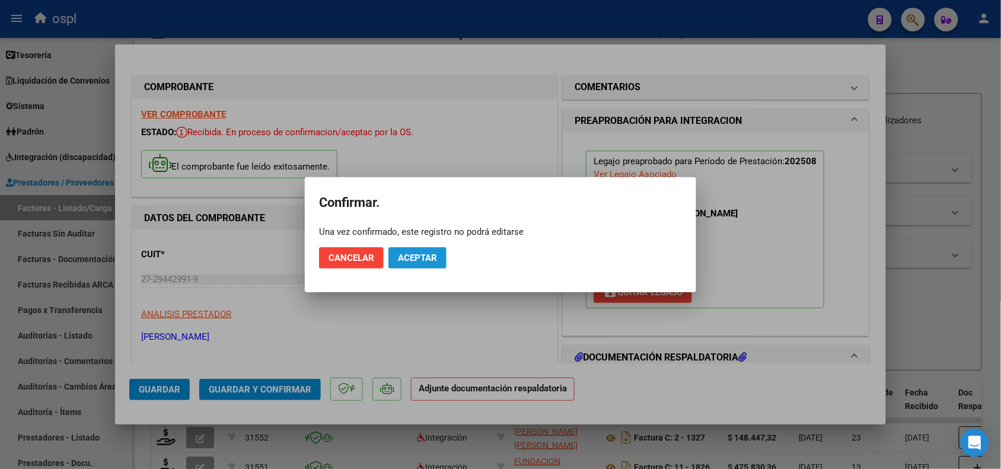
click at [402, 251] on button "Aceptar" at bounding box center [418, 257] width 58 height 21
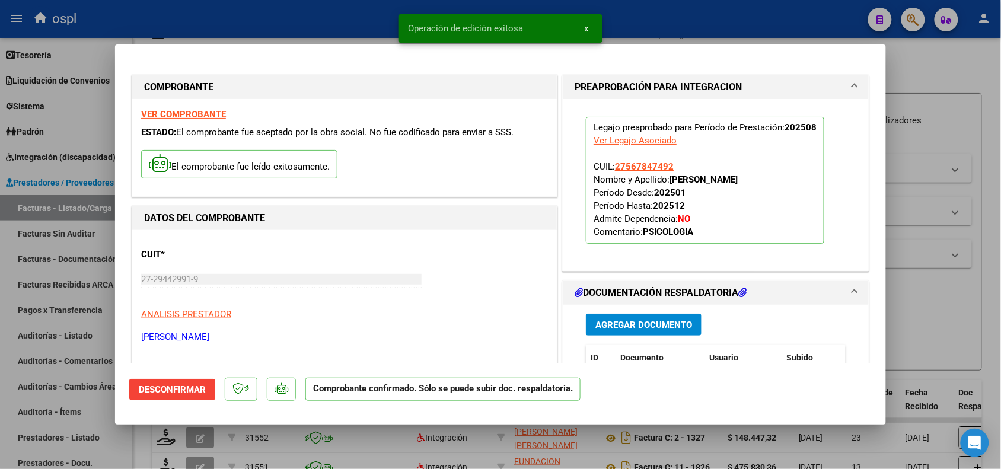
click at [961, 328] on div at bounding box center [500, 234] width 1001 height 469
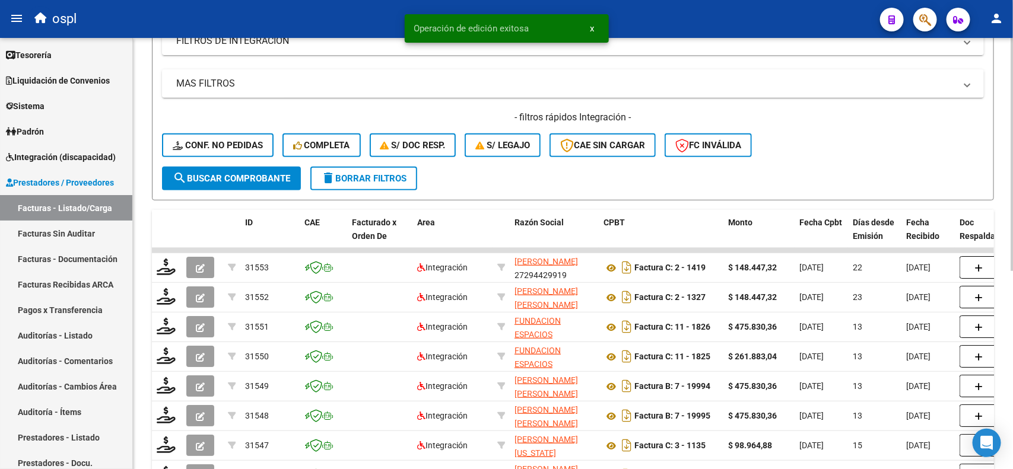
click at [1001, 214] on div "Video tutorial PRESTADORES -> Listado de CPBTs Emitidos por Prestadores / Prove…" at bounding box center [574, 227] width 883 height 788
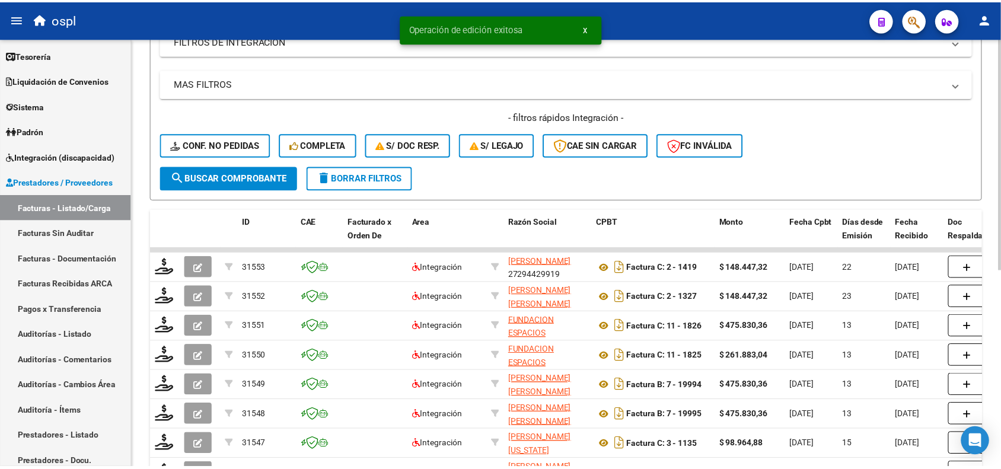
scroll to position [208, 0]
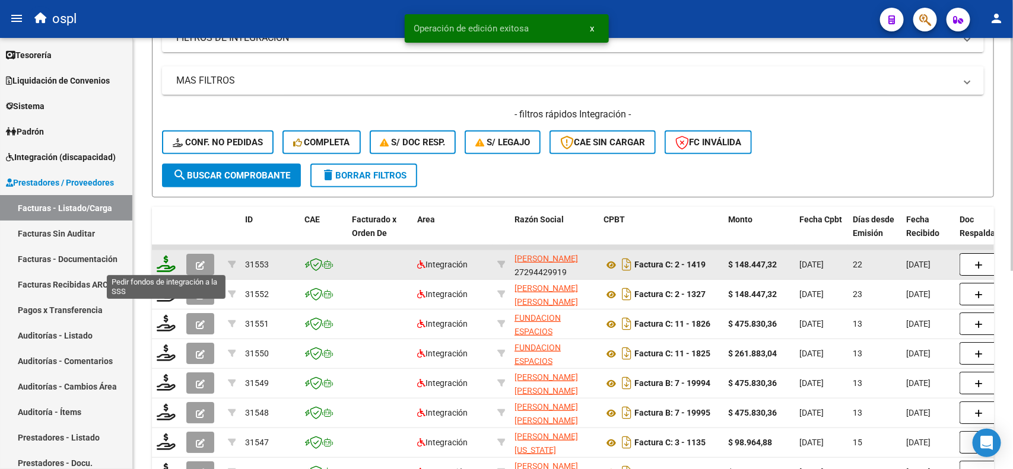
click at [164, 265] on icon at bounding box center [166, 264] width 19 height 17
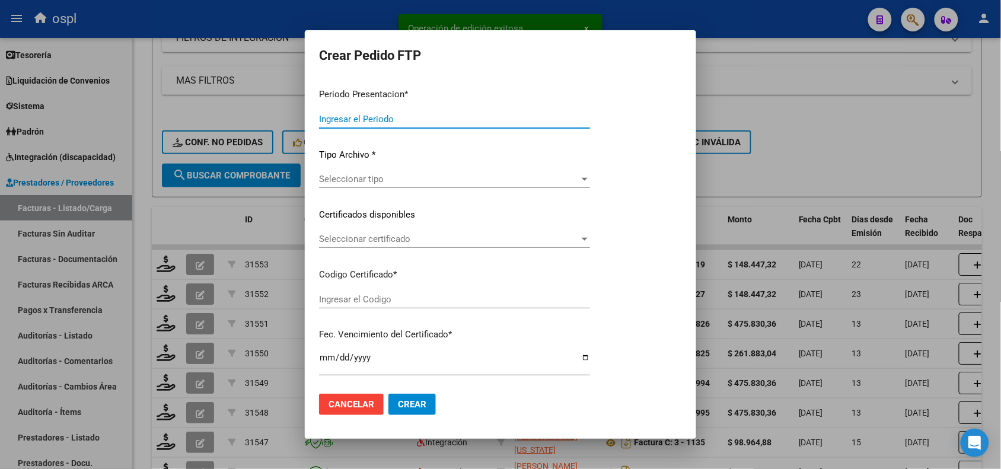
type input "202508"
type input "$ 148.447,32"
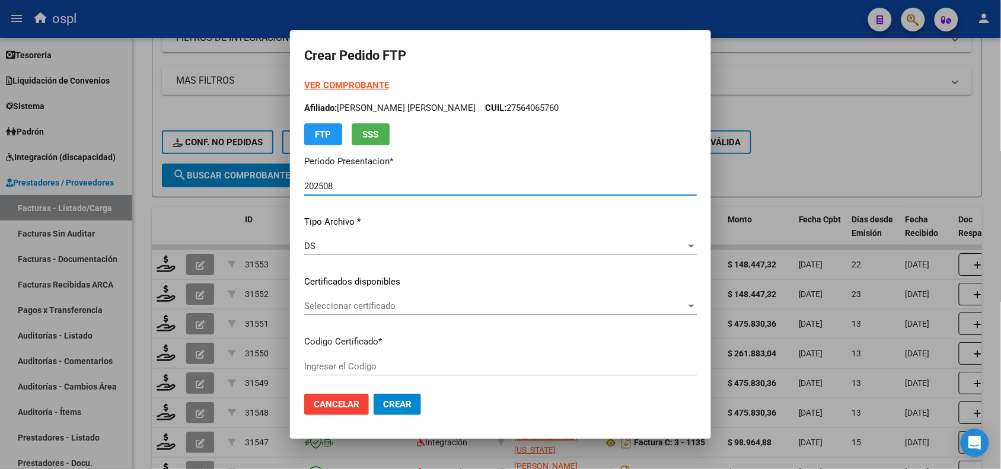
type input "ARG01000567847922019081320240813BS389"
type input "[DATE]"
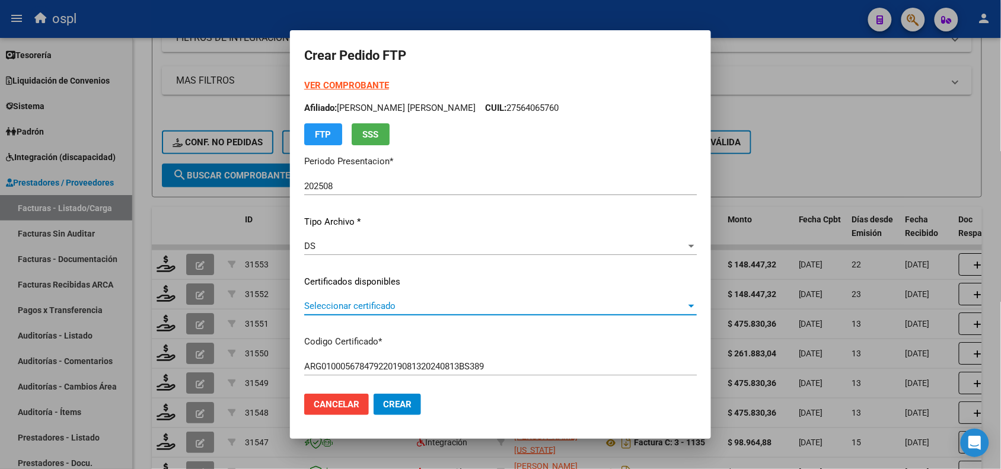
click at [381, 309] on span "Seleccionar certificado" at bounding box center [495, 306] width 382 height 11
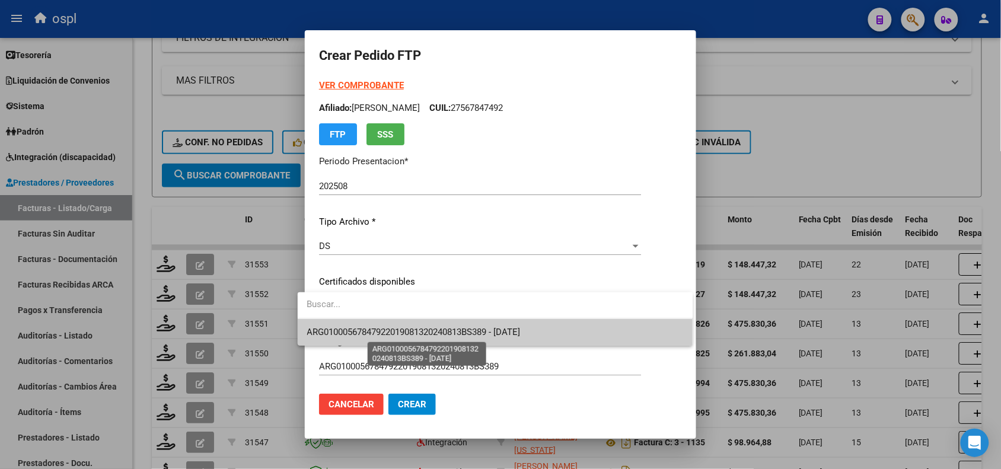
click at [396, 331] on span "ARG01000567847922019081320240813BS389 - [DATE]" at bounding box center [414, 332] width 214 height 11
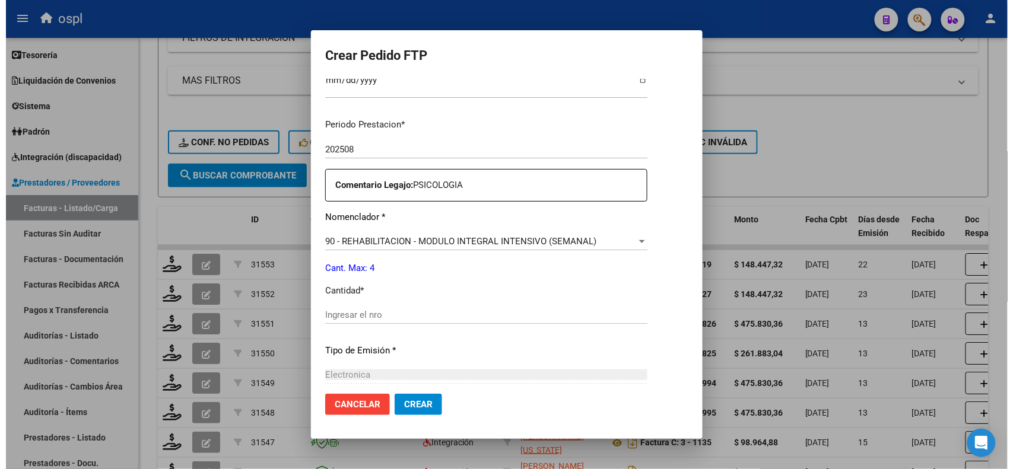
scroll to position [365, 0]
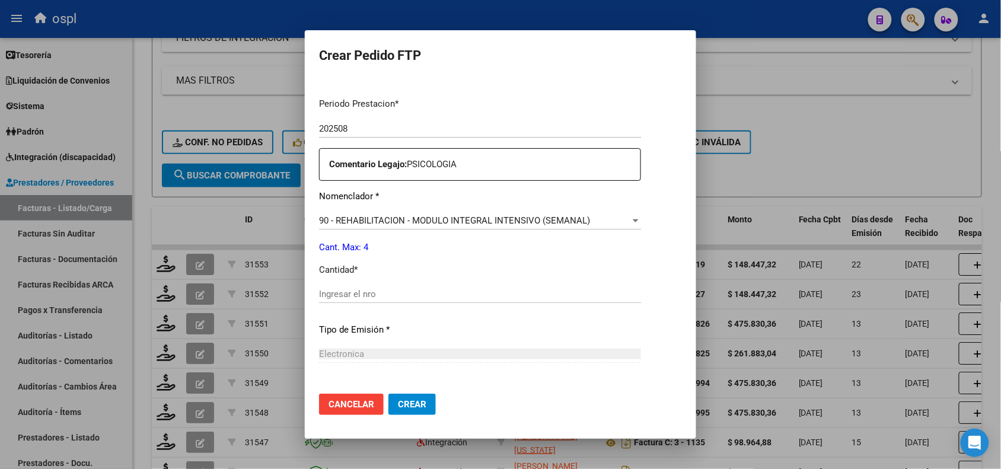
click at [556, 294] on input "Ingresar el nro" at bounding box center [480, 294] width 322 height 11
type input "4"
click at [397, 412] on button "Crear" at bounding box center [412, 404] width 47 height 21
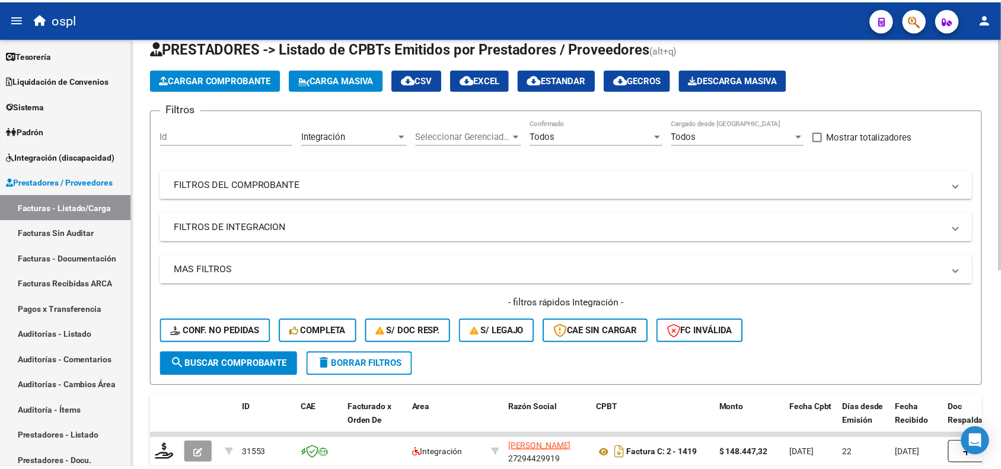
scroll to position [0, 0]
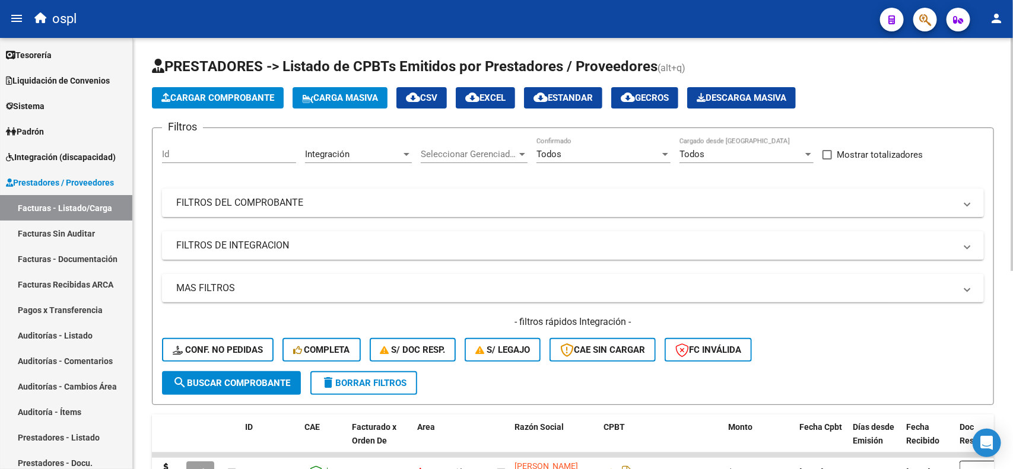
click at [985, 110] on div "Video tutorial PRESTADORES -> Listado de CPBTs Emitidos por Prestadores / Prove…" at bounding box center [574, 432] width 883 height 788
click at [235, 98] on span "Cargar Comprobante" at bounding box center [217, 98] width 113 height 11
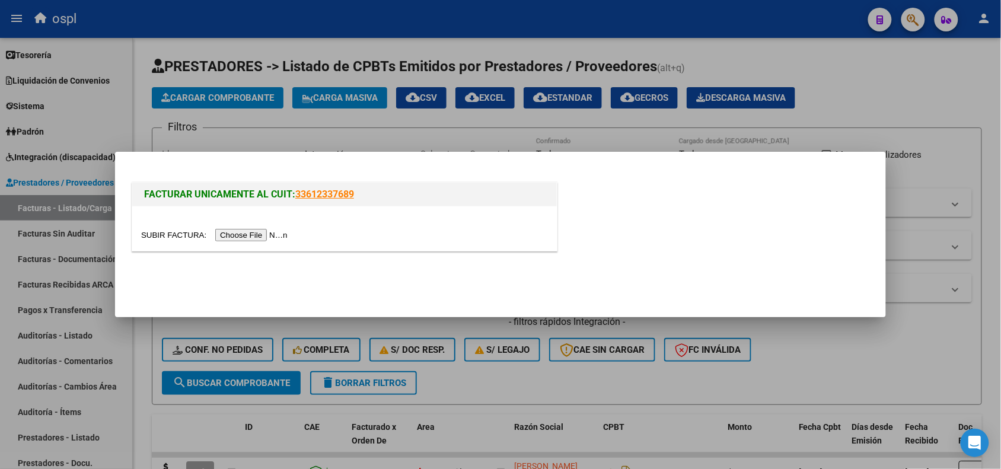
click at [263, 233] on input "file" at bounding box center [216, 235] width 150 height 12
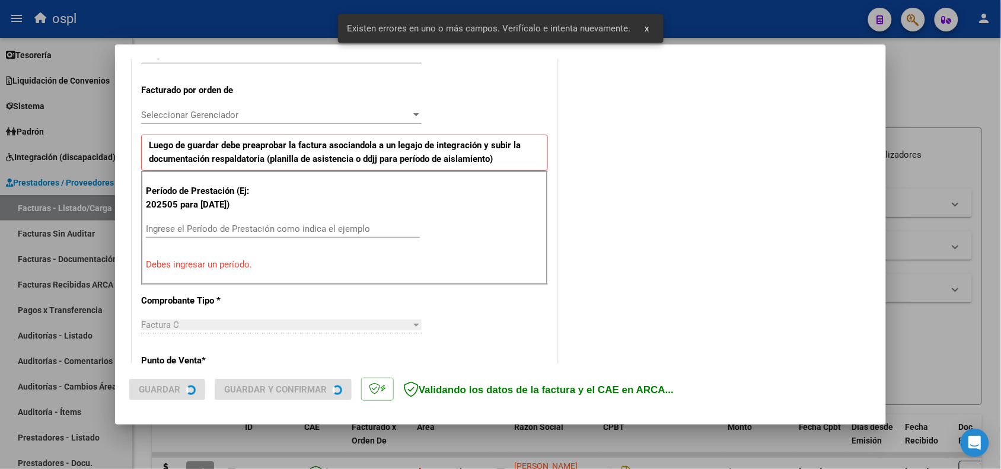
scroll to position [321, 0]
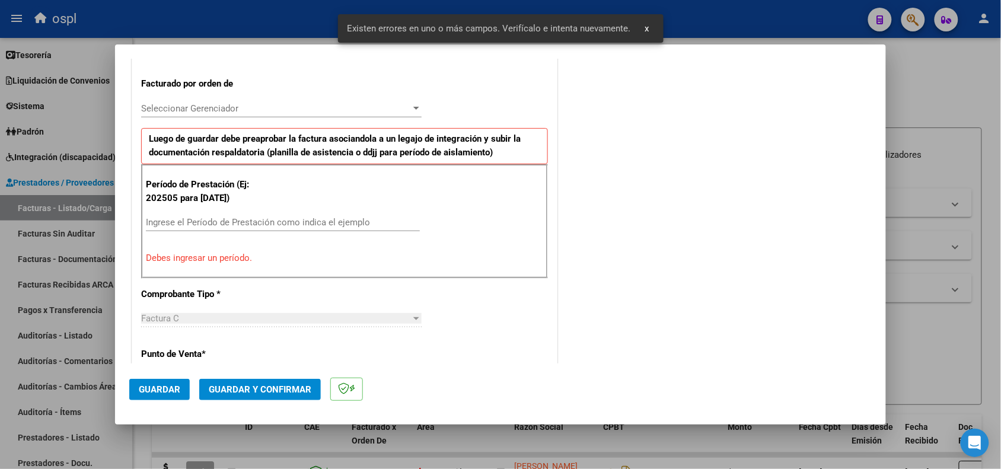
click at [247, 218] on input "Ingrese el Período de Prestación como indica el ejemplo" at bounding box center [283, 222] width 274 height 11
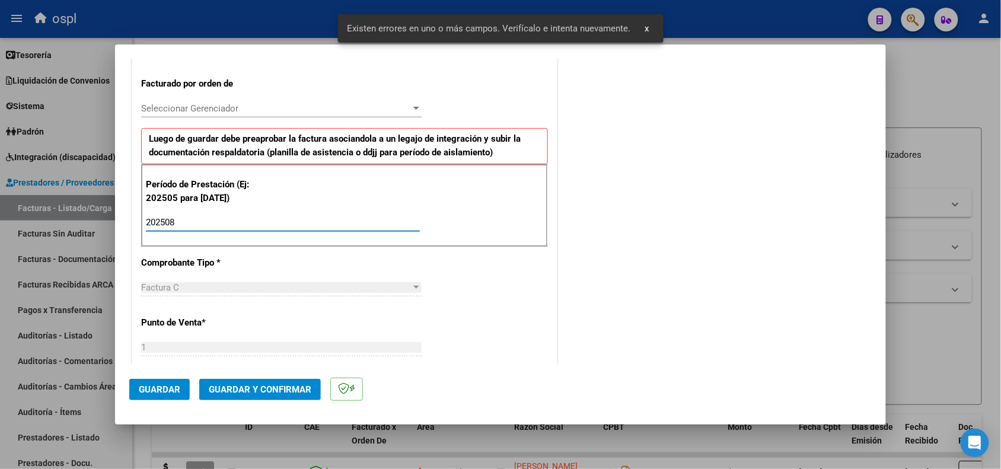
type input "202508"
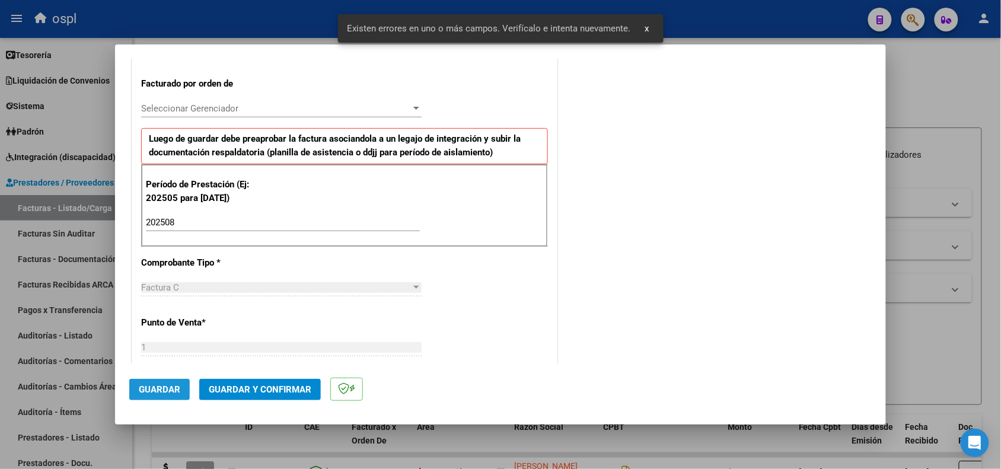
click at [153, 381] on button "Guardar" at bounding box center [159, 389] width 61 height 21
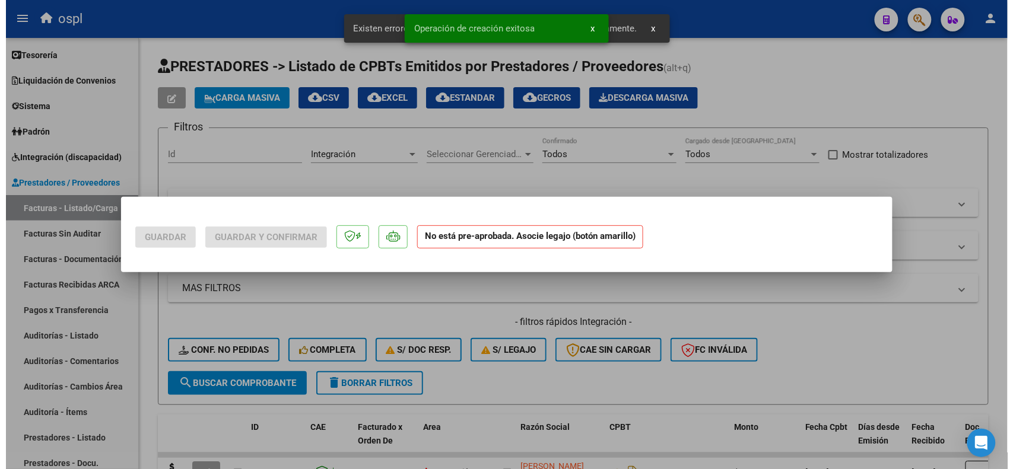
scroll to position [0, 0]
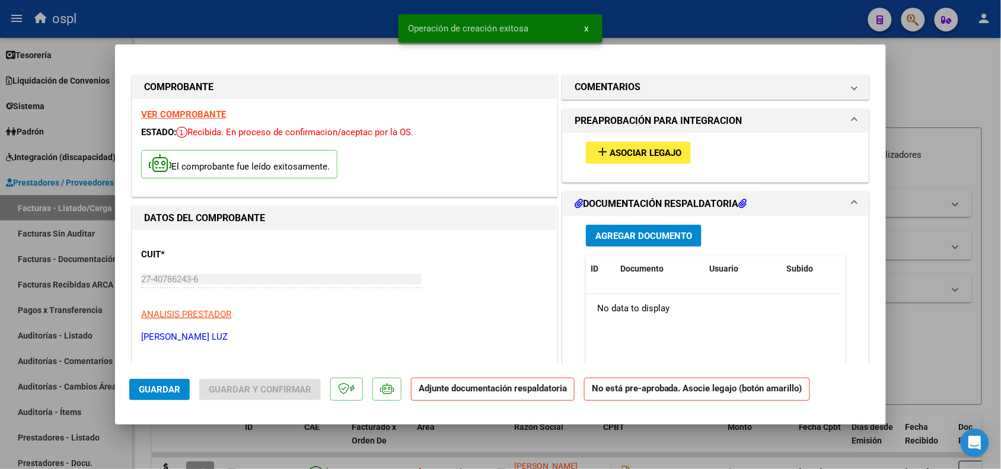
click at [597, 152] on mat-icon "add" at bounding box center [603, 152] width 14 height 14
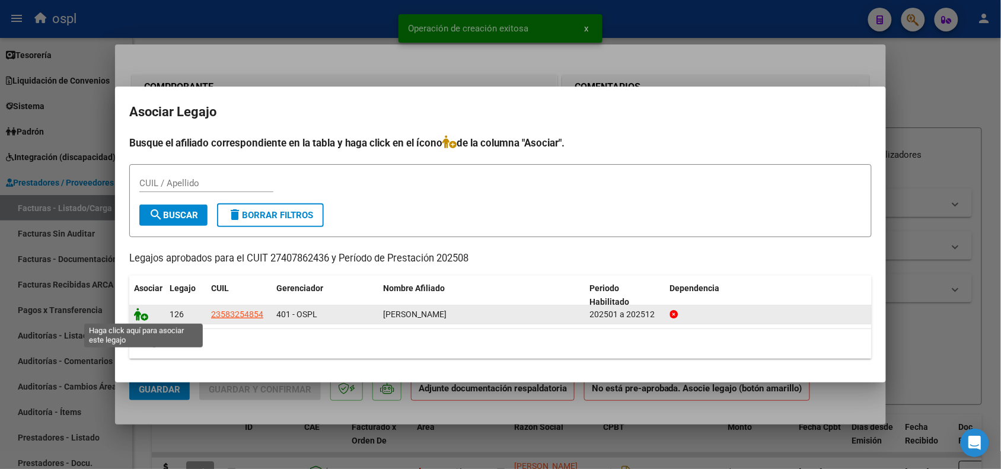
click at [141, 316] on icon at bounding box center [141, 314] width 14 height 13
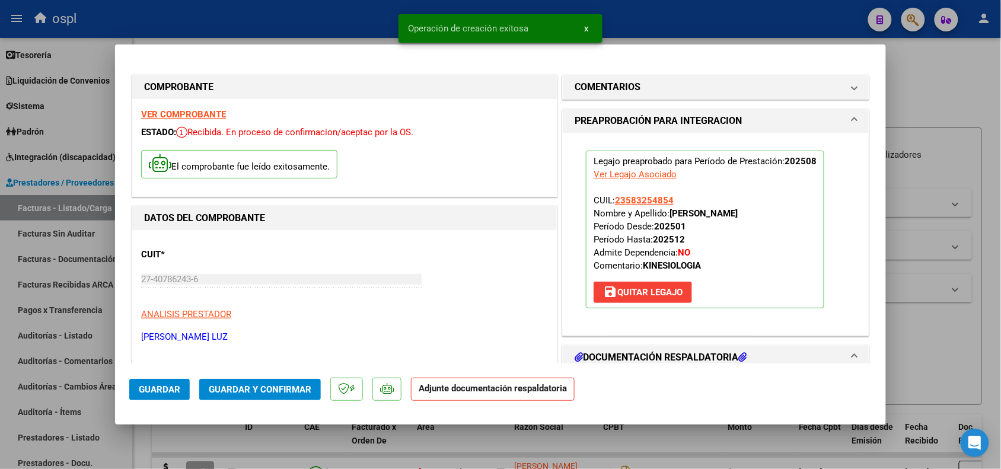
click at [233, 383] on button "Guardar y Confirmar" at bounding box center [260, 389] width 122 height 21
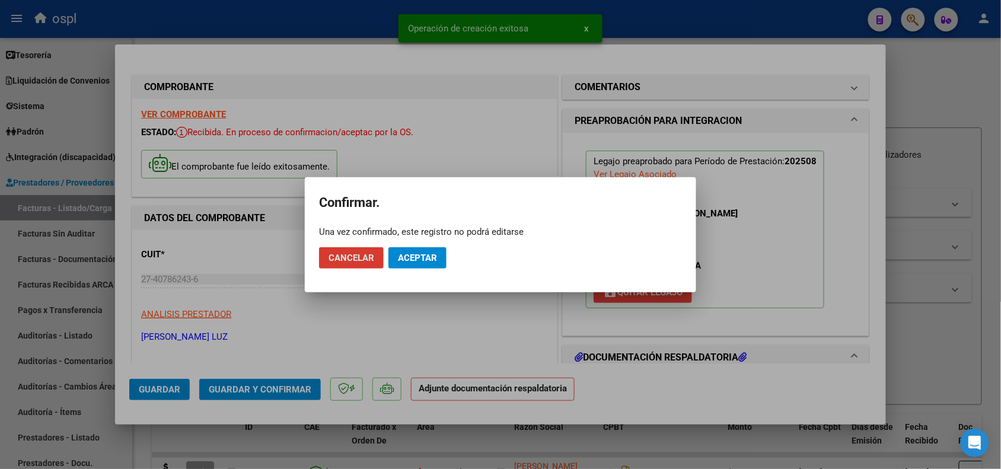
click at [416, 260] on span "Aceptar" at bounding box center [417, 258] width 39 height 11
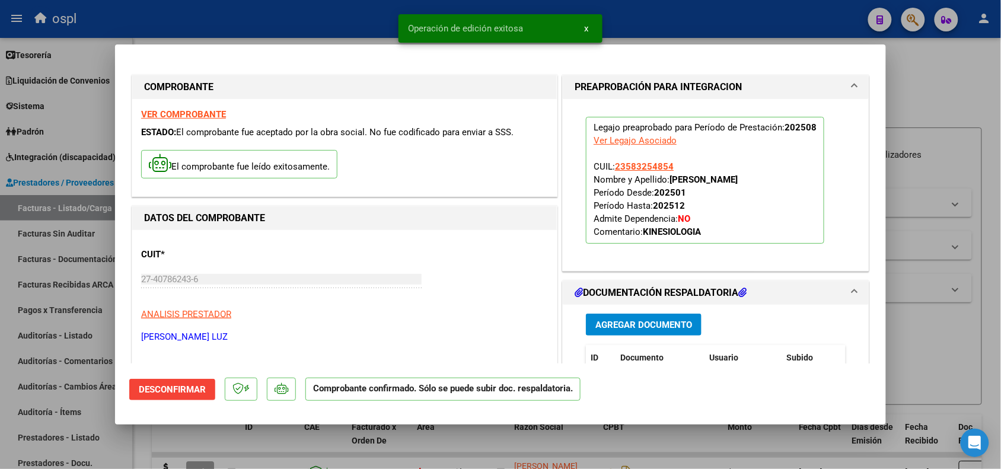
click at [938, 334] on div at bounding box center [500, 234] width 1001 height 469
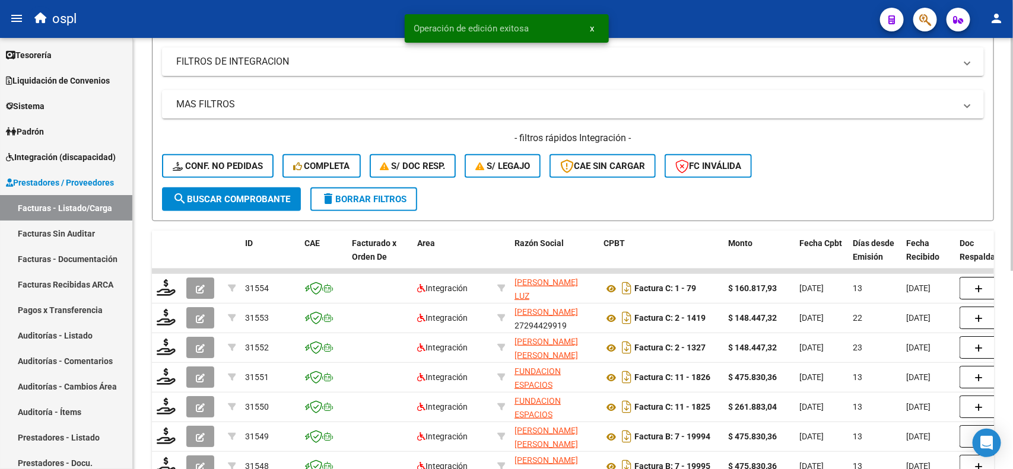
click at [1001, 212] on div "Video tutorial PRESTADORES -> Listado de CPBTs Emitidos por Prestadores / Prove…" at bounding box center [574, 248] width 883 height 788
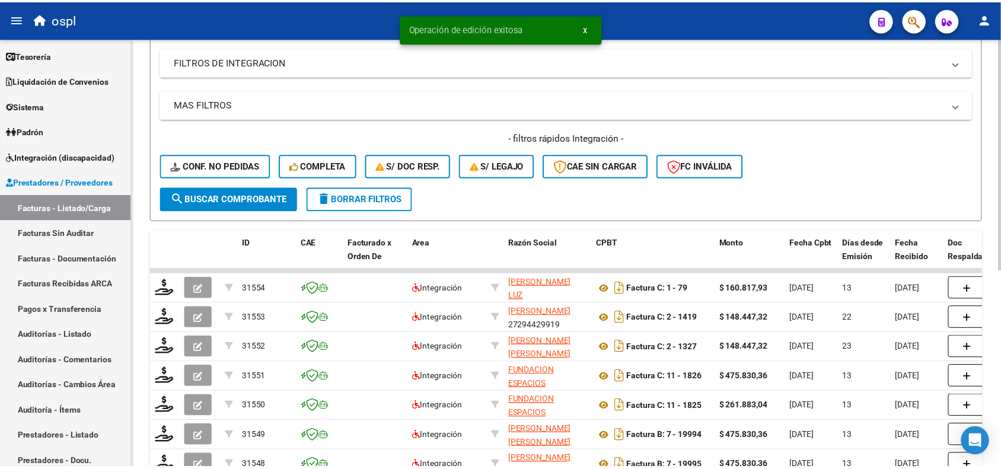
scroll to position [190, 0]
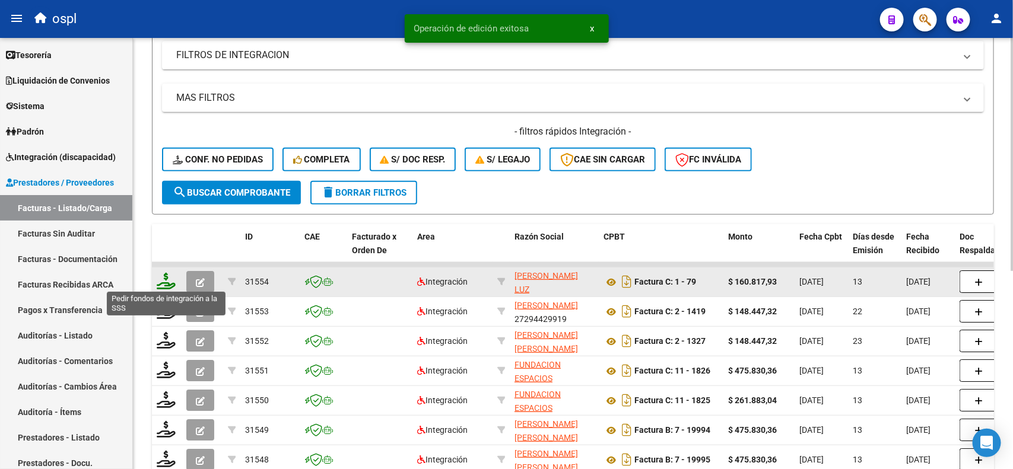
click at [162, 280] on icon at bounding box center [166, 281] width 19 height 17
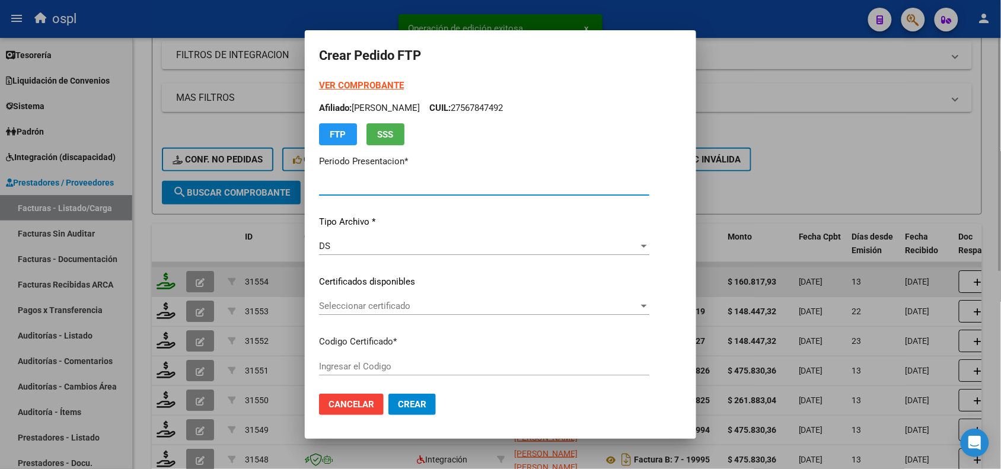
type input "202508"
type input "$ 160.817,93"
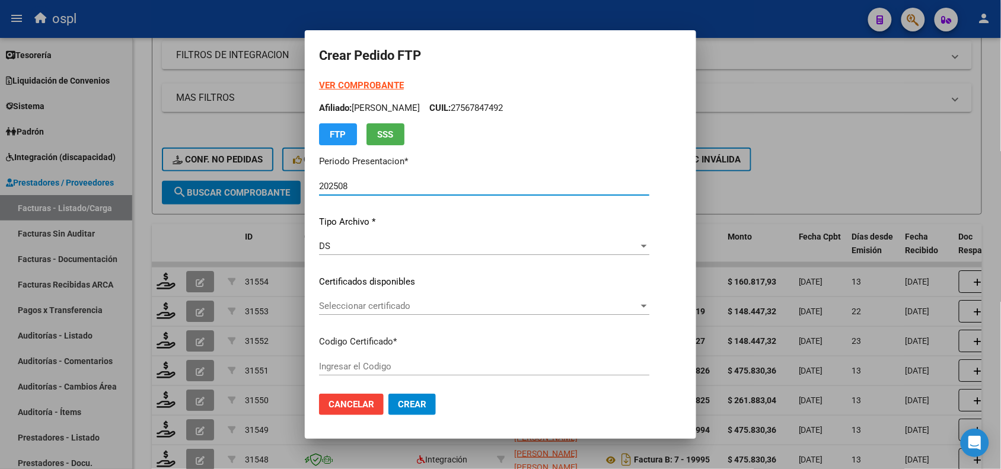
type input "ARG01000583254852022060620260606SFE221"
type input "[DATE]"
click at [359, 304] on span "Seleccionar certificado" at bounding box center [479, 306] width 320 height 11
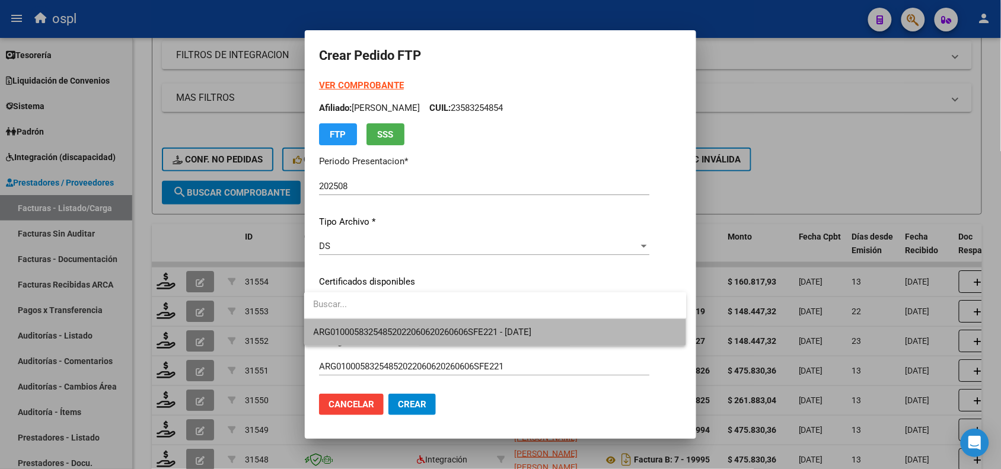
click at [402, 338] on span "ARG01000583254852022060620260606SFE221 - [DATE]" at bounding box center [496, 332] width 364 height 27
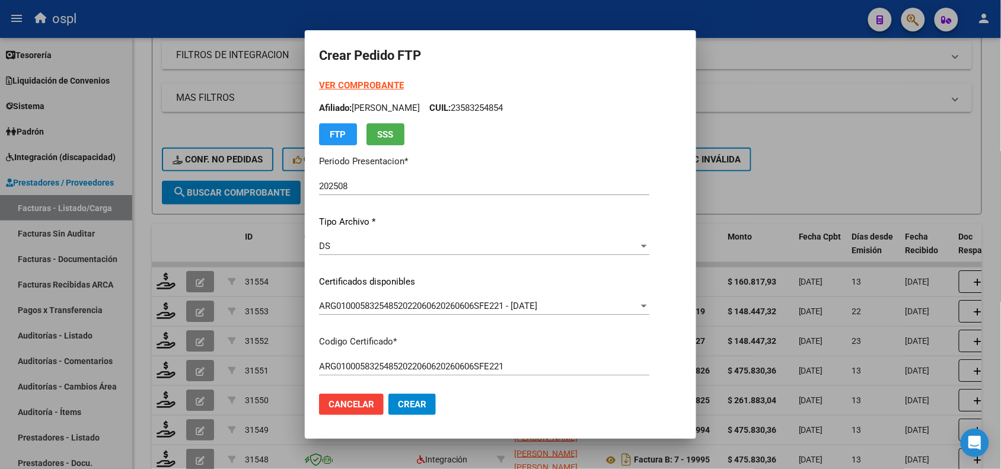
drag, startPoint x: 702, startPoint y: 155, endPoint x: 697, endPoint y: 168, distance: 13.3
click at [696, 168] on mat-dialog-content "VER COMPROBANTE ARCA Padrón Afiliado: [PERSON_NAME] CUIL: 23583254854 FTP SSS P…" at bounding box center [500, 231] width 391 height 305
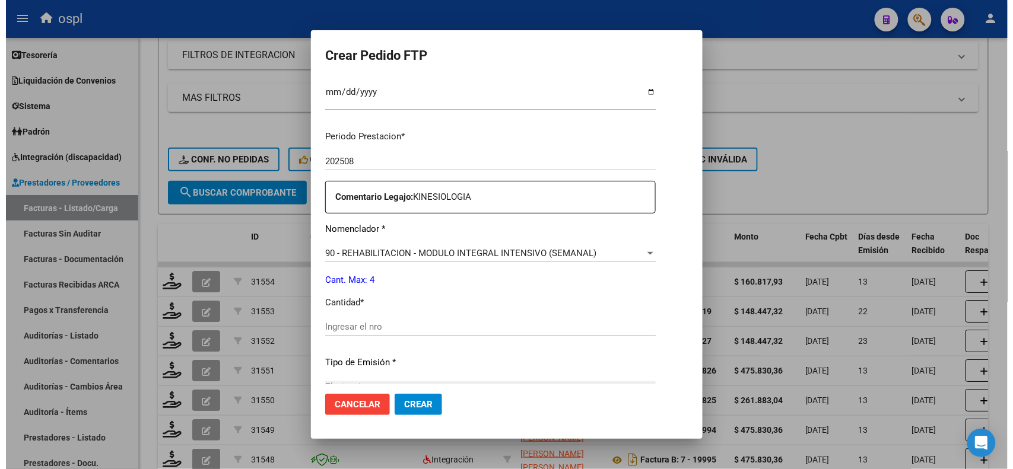
scroll to position [362, 0]
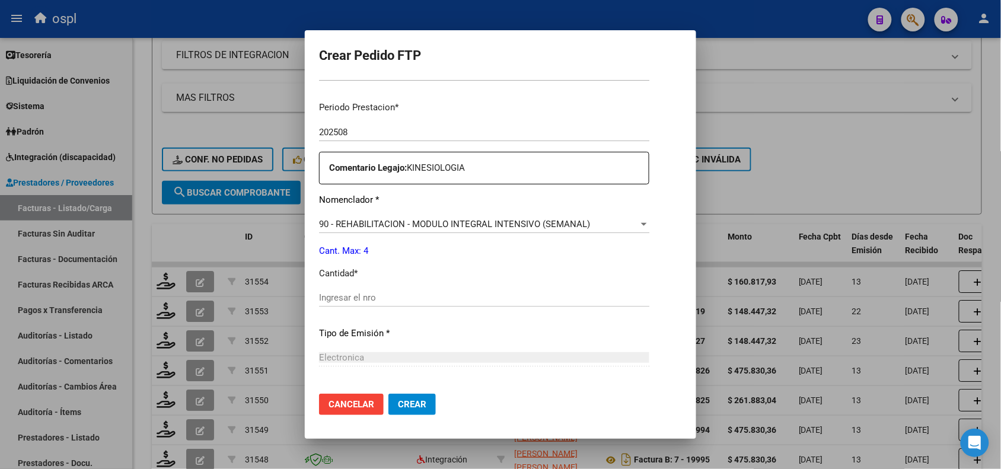
click at [319, 305] on div "Ingresar el nro" at bounding box center [484, 298] width 330 height 18
type input "4"
click at [407, 402] on span "Crear" at bounding box center [412, 404] width 28 height 11
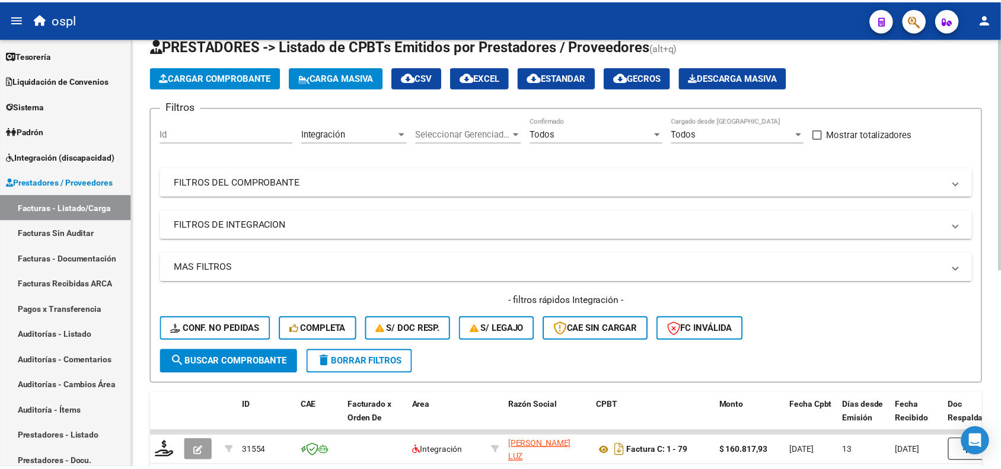
scroll to position [0, 0]
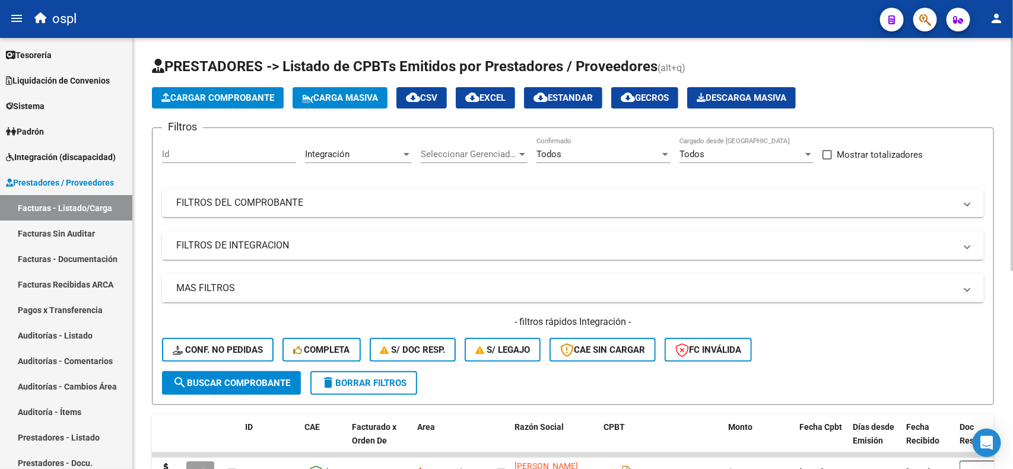
click at [1001, 88] on div "Video tutorial PRESTADORES -> Listado de CPBTs Emitidos por Prestadores / Prove…" at bounding box center [574, 432] width 883 height 788
click at [173, 104] on button "Cargar Comprobante" at bounding box center [218, 97] width 132 height 21
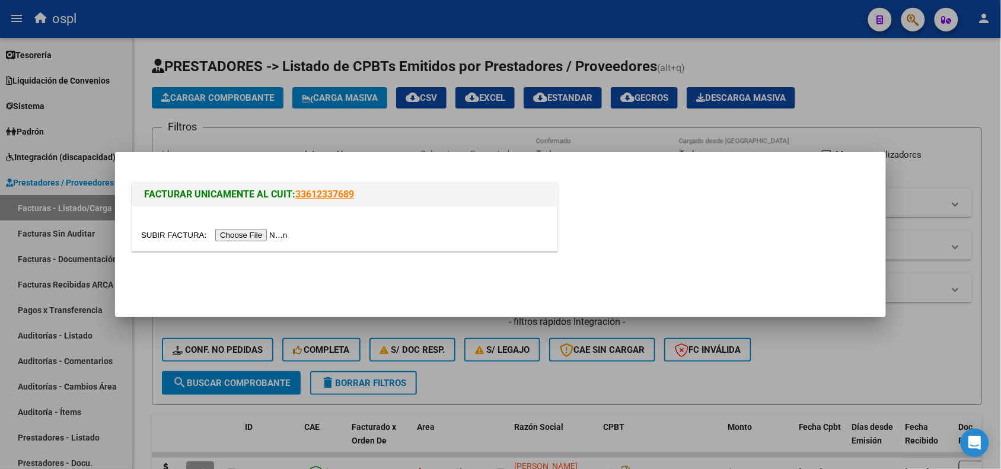
click at [246, 233] on input "file" at bounding box center [216, 235] width 150 height 12
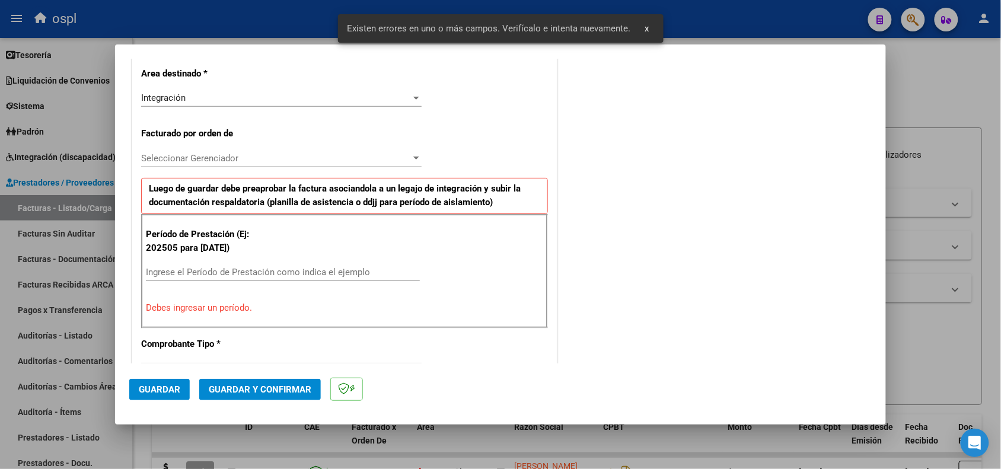
scroll to position [321, 0]
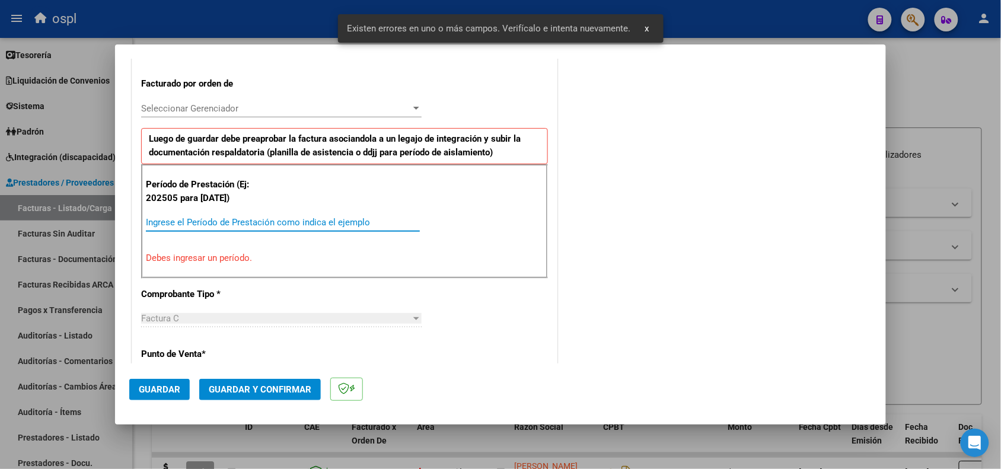
click at [381, 224] on input "Ingrese el Período de Prestación como indica el ejemplo" at bounding box center [283, 222] width 274 height 11
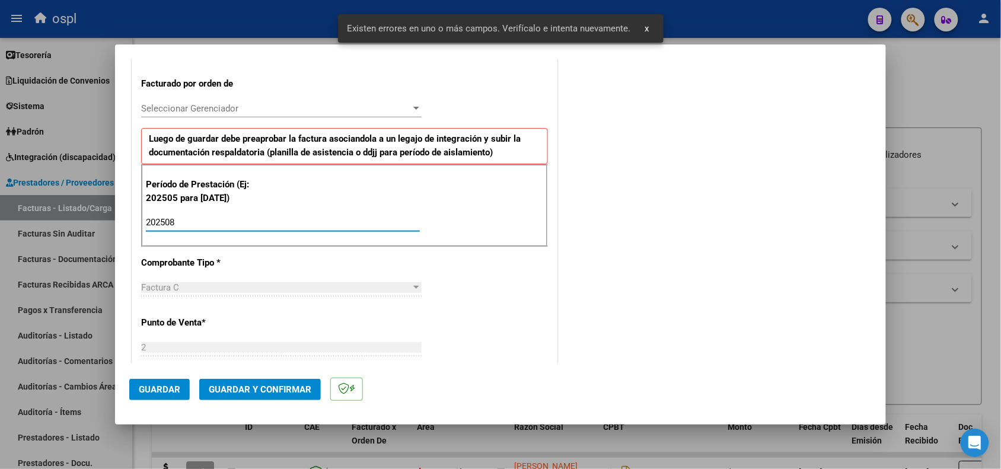
type input "202508"
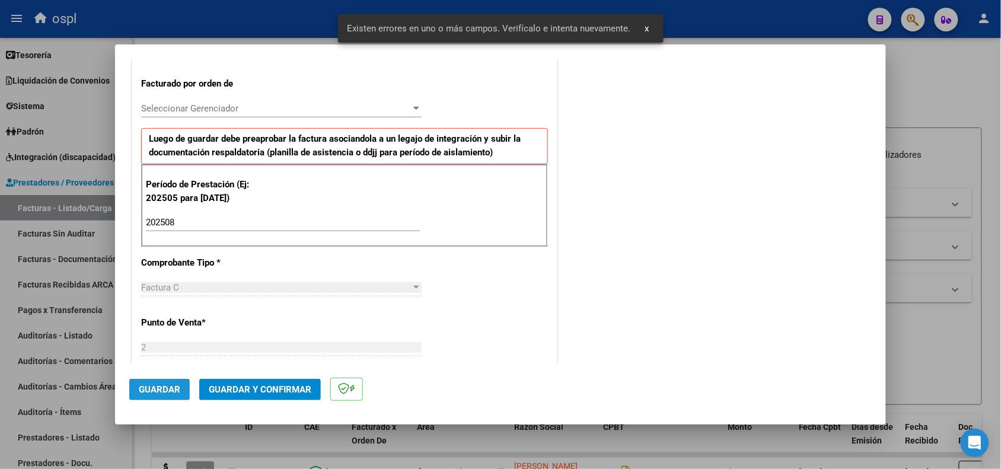
click at [161, 389] on span "Guardar" at bounding box center [160, 389] width 42 height 11
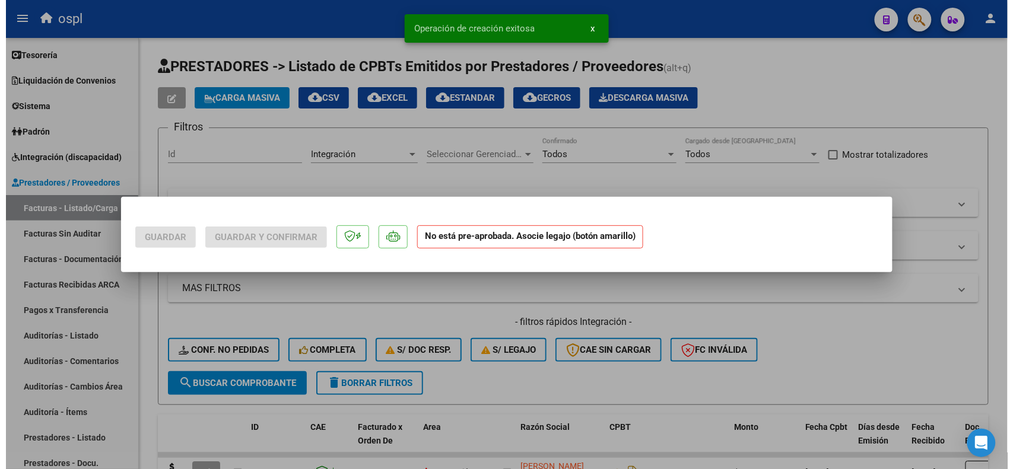
scroll to position [0, 0]
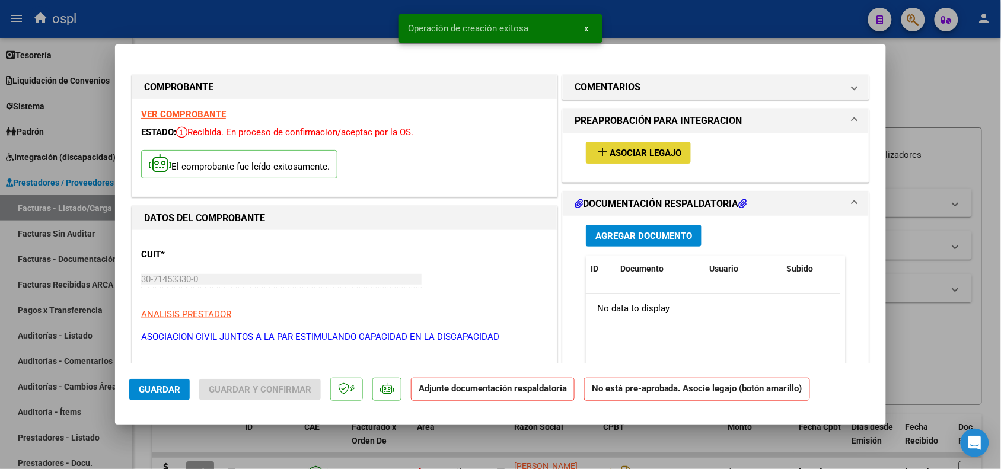
click at [623, 152] on span "Asociar Legajo" at bounding box center [646, 153] width 72 height 11
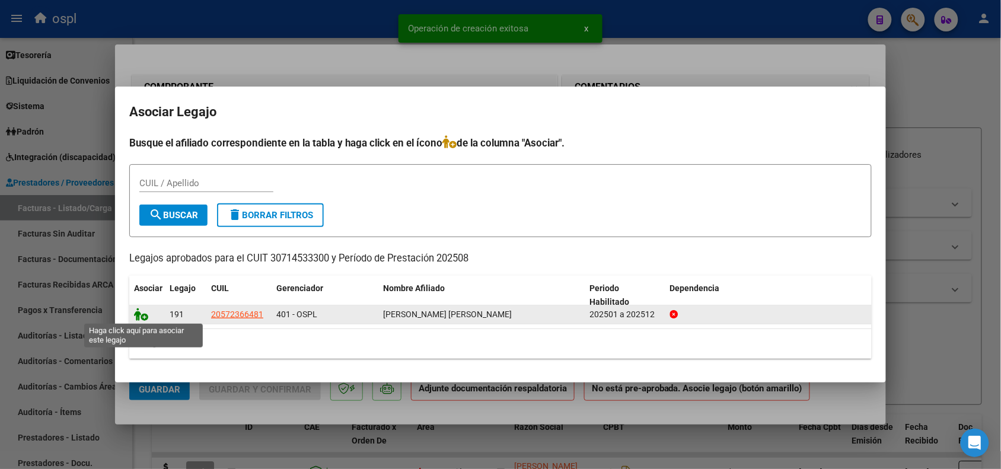
click at [146, 319] on icon at bounding box center [141, 314] width 14 height 13
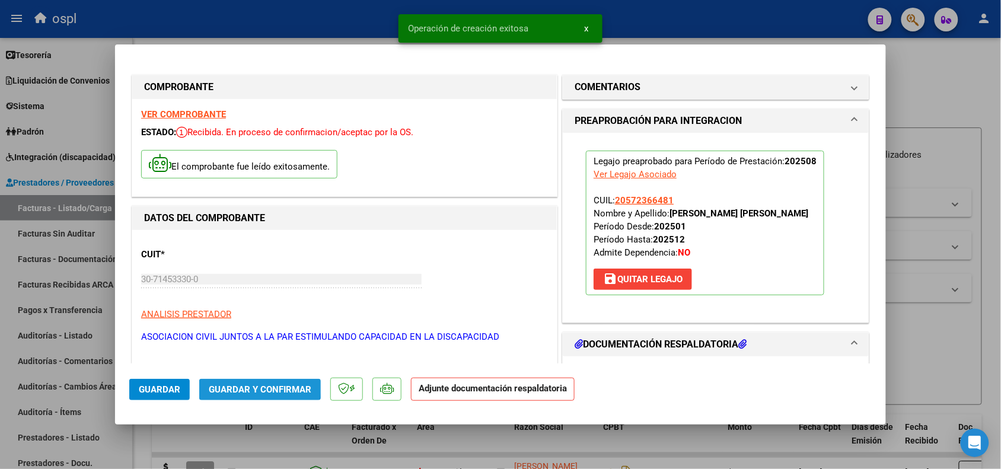
click at [224, 383] on button "Guardar y Confirmar" at bounding box center [260, 389] width 122 height 21
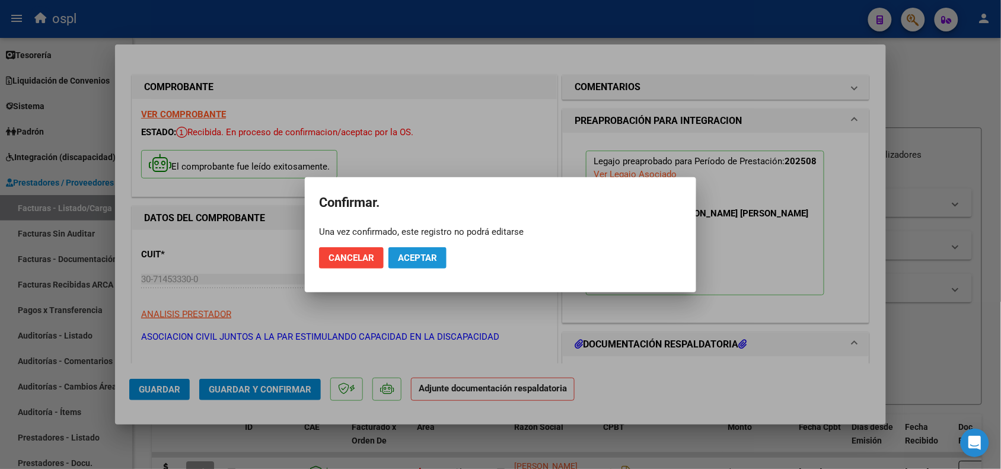
click at [423, 255] on span "Aceptar" at bounding box center [417, 258] width 39 height 11
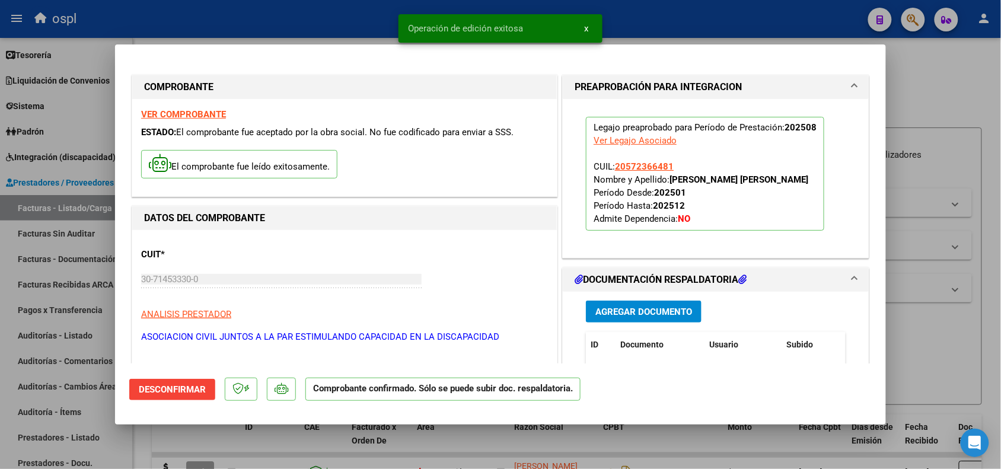
click at [926, 334] on div at bounding box center [500, 234] width 1001 height 469
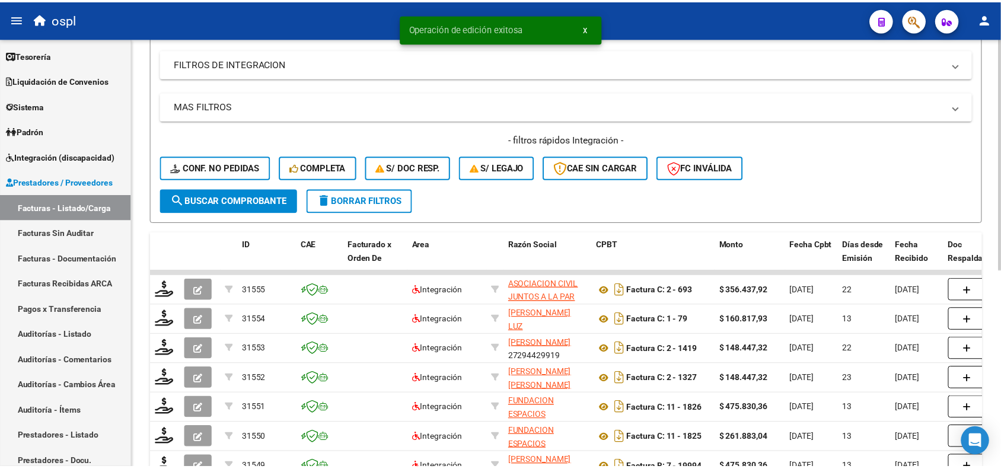
scroll to position [189, 0]
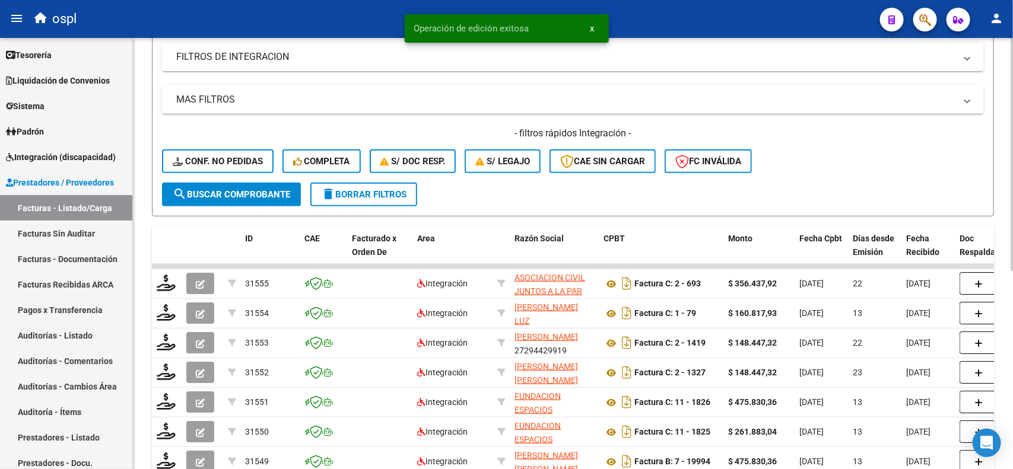
click at [1001, 221] on div at bounding box center [1011, 258] width 3 height 233
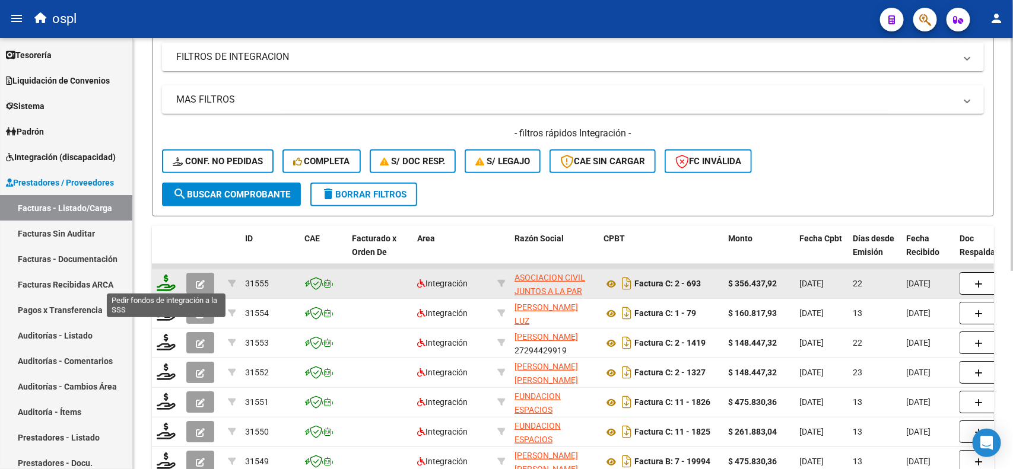
click at [167, 282] on icon at bounding box center [166, 283] width 19 height 17
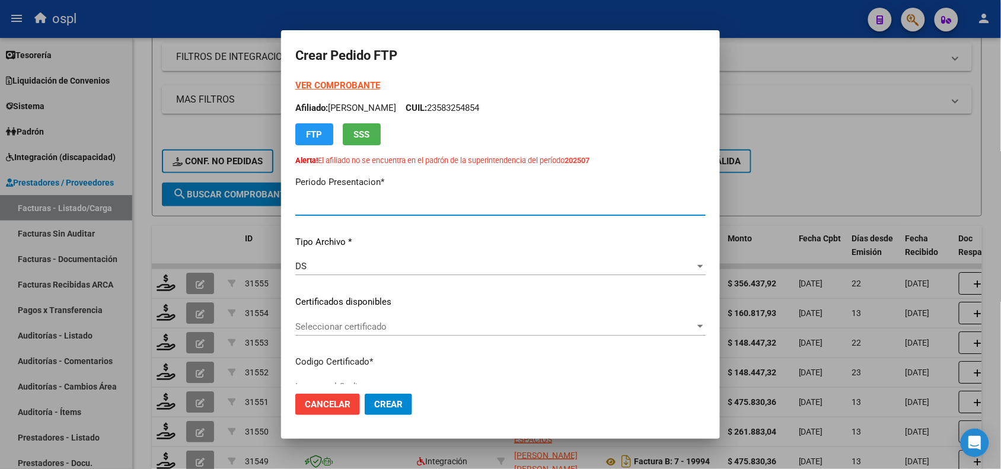
type input "202508"
type input "$ 356.437,92"
type input "ARG02000572366482023080220280802BS316"
type input "[DATE]"
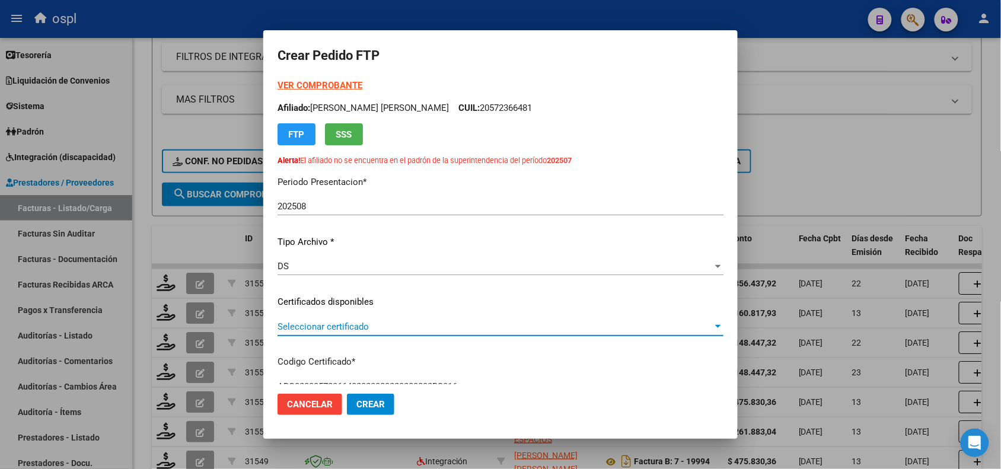
click at [349, 324] on span "Seleccionar certificado" at bounding box center [495, 326] width 435 height 11
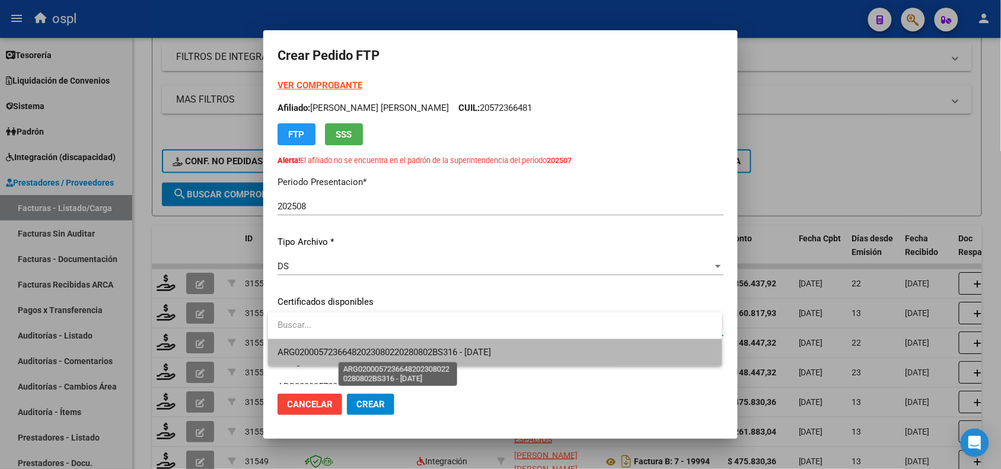
click at [369, 350] on span "ARG02000572366482023080220280802BS316 - [DATE]" at bounding box center [385, 352] width 214 height 11
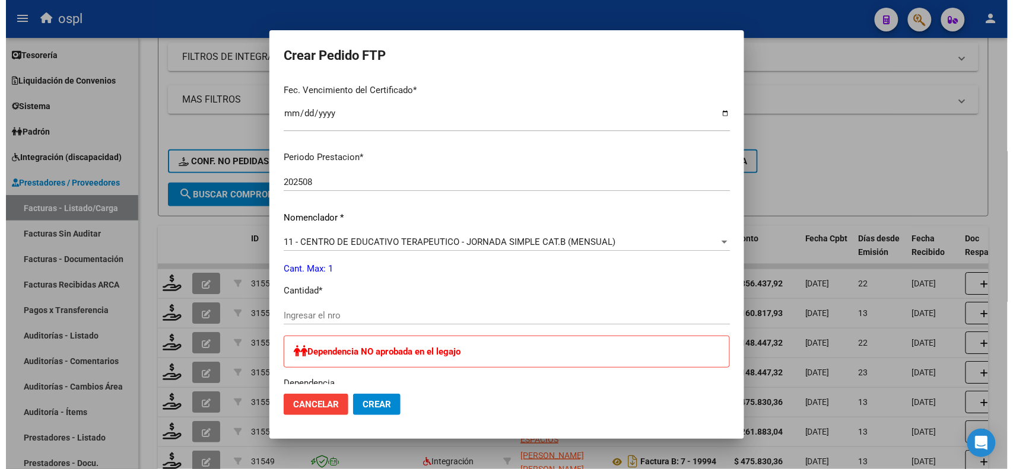
scroll to position [339, 0]
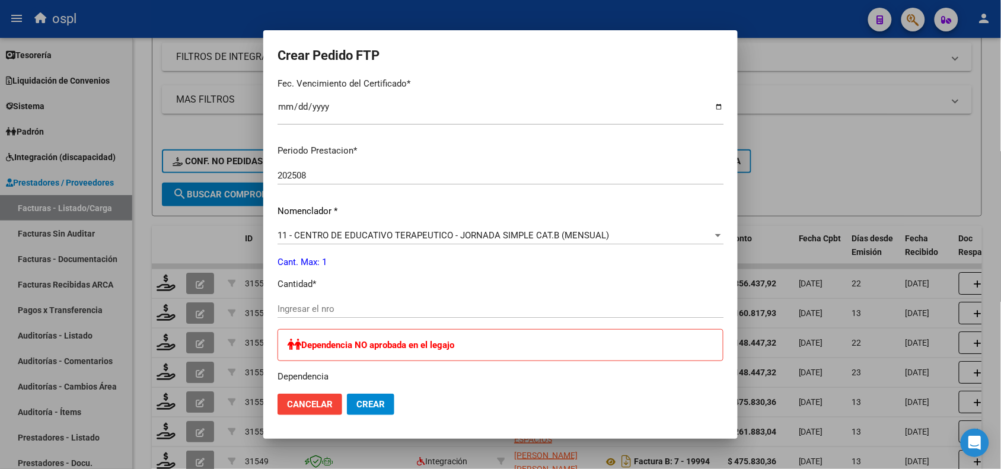
click at [304, 304] on input "Ingresar el nro" at bounding box center [501, 309] width 446 height 11
type input "1"
click at [372, 399] on span "Crear" at bounding box center [370, 404] width 28 height 11
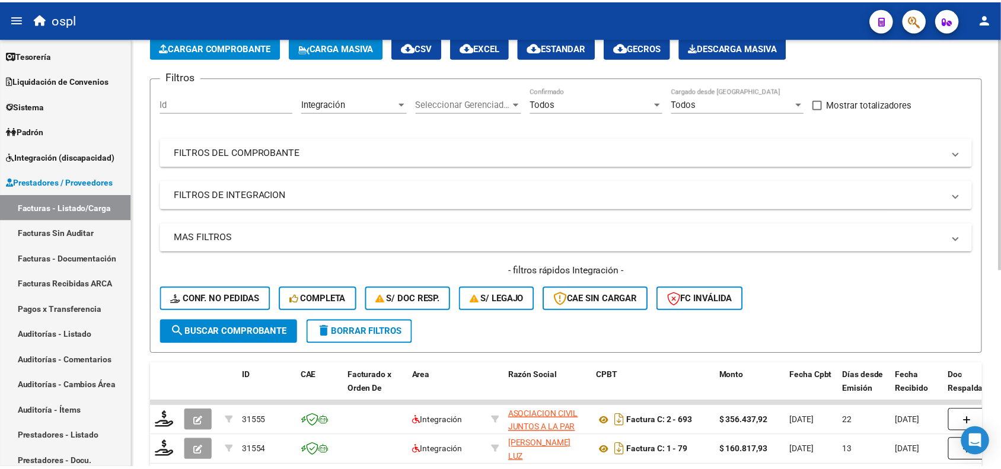
scroll to position [0, 0]
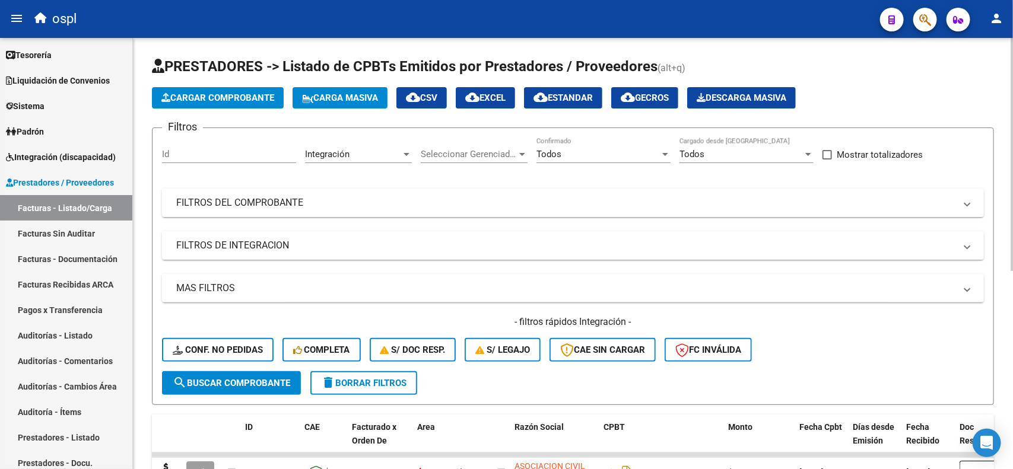
click at [995, 76] on div "Video tutorial PRESTADORES -> Listado de CPBTs Emitidos por Prestadores / Prove…" at bounding box center [574, 432] width 883 height 788
click at [251, 87] on button "Cargar Comprobante" at bounding box center [218, 97] width 132 height 21
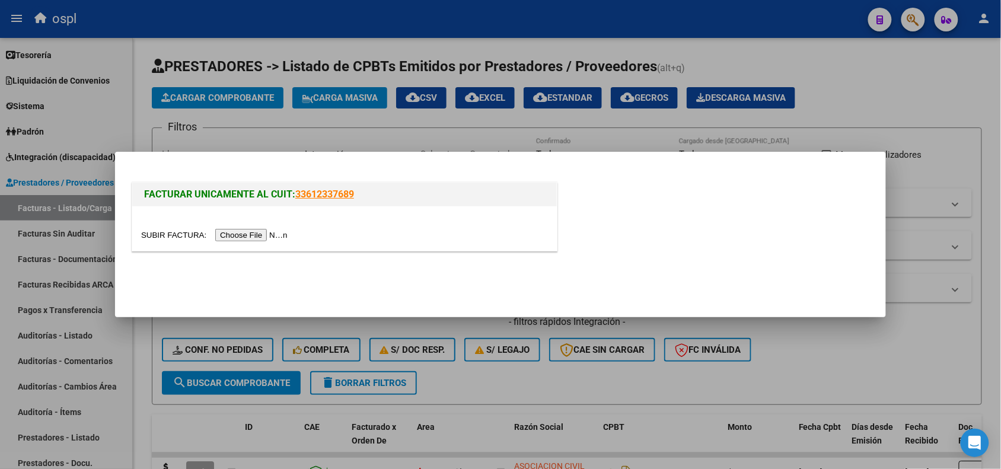
click at [243, 241] on input "file" at bounding box center [216, 235] width 150 height 12
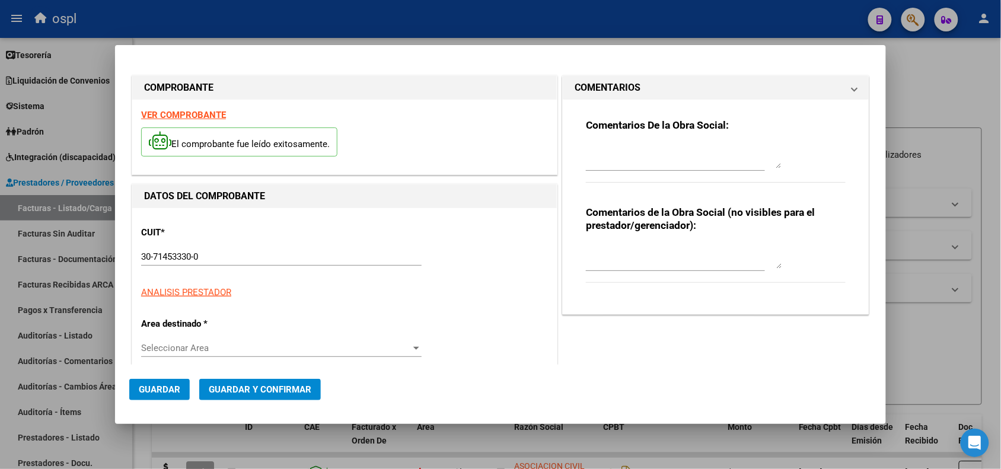
click at [152, 205] on div "DATOS DEL COMPROBANTE" at bounding box center [344, 196] width 425 height 24
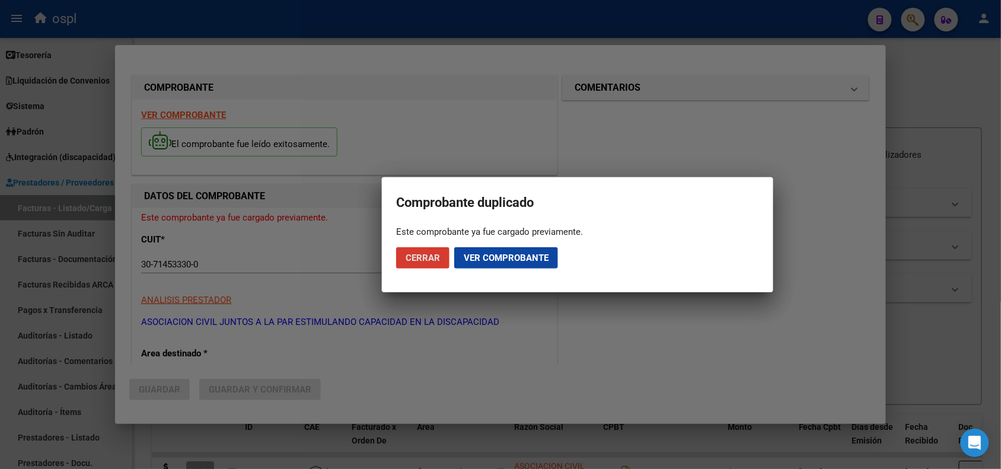
click at [431, 249] on button "Cerrar" at bounding box center [422, 257] width 53 height 21
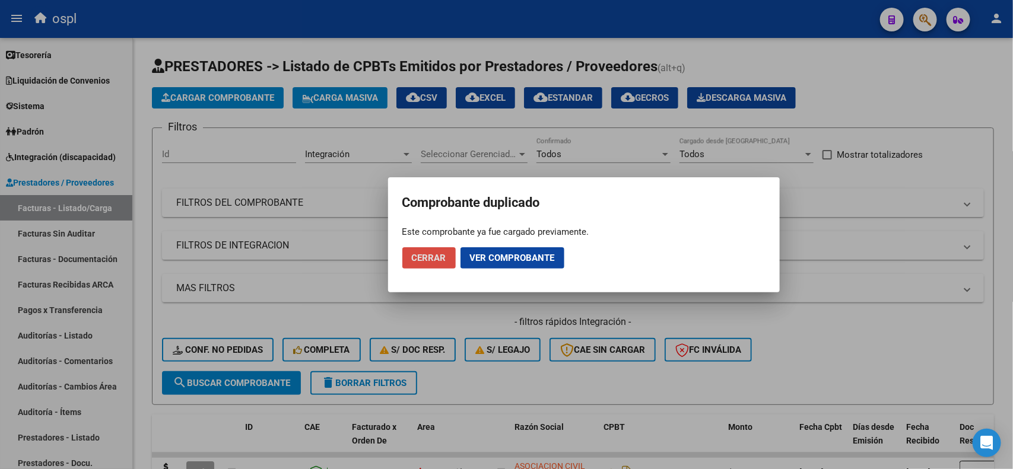
click at [422, 259] on span "Cerrar" at bounding box center [429, 258] width 34 height 11
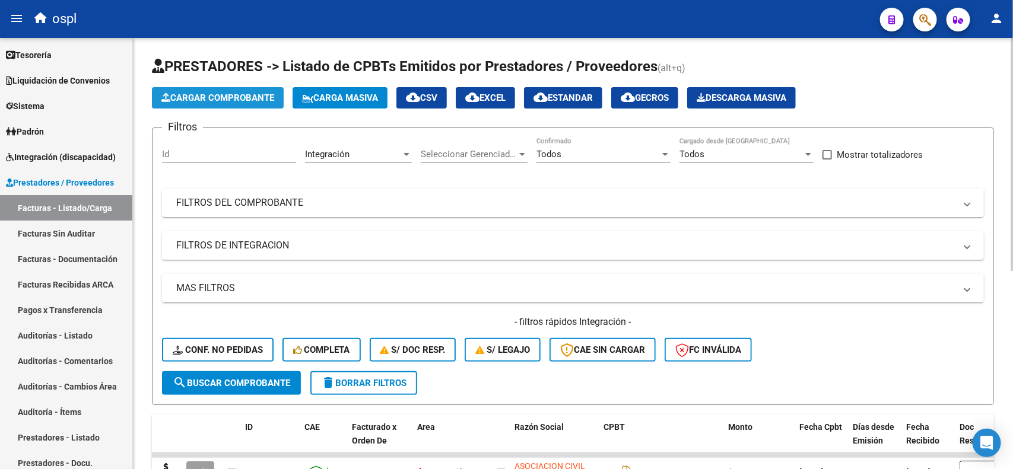
click at [238, 96] on span "Cargar Comprobante" at bounding box center [217, 98] width 113 height 11
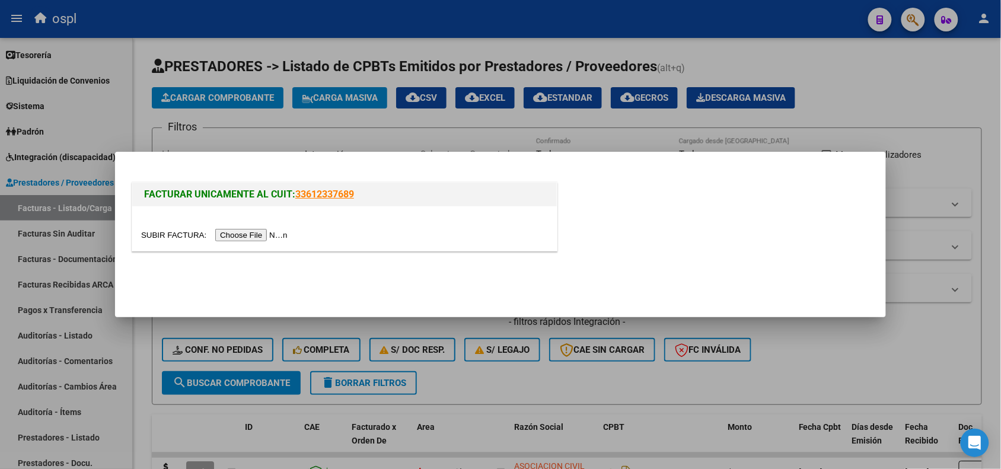
click at [241, 233] on input "file" at bounding box center [216, 235] width 150 height 12
click at [235, 232] on input "file" at bounding box center [216, 235] width 150 height 12
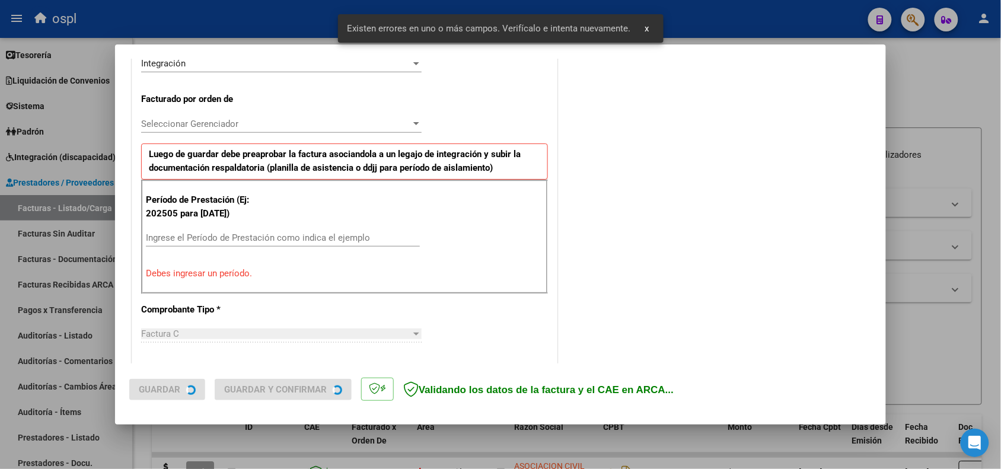
scroll to position [321, 0]
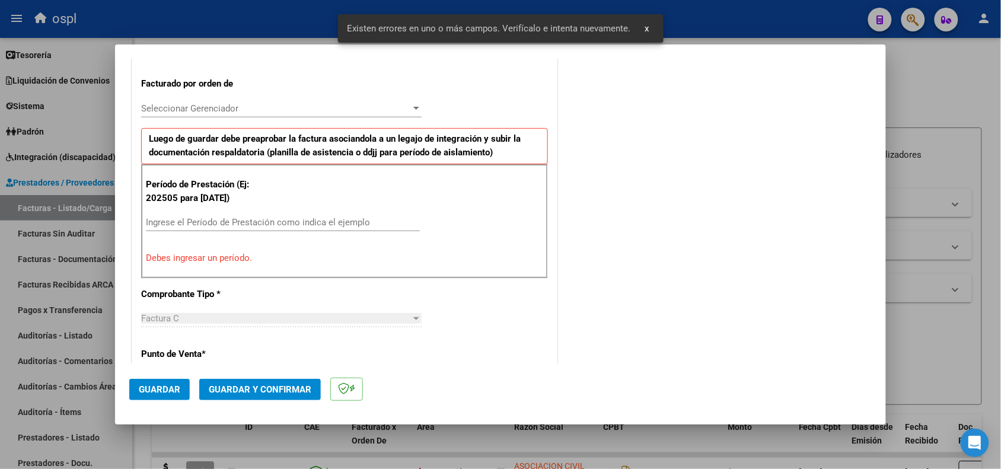
click at [214, 217] on div "Ingrese el Período de Prestación como indica el ejemplo" at bounding box center [283, 223] width 274 height 18
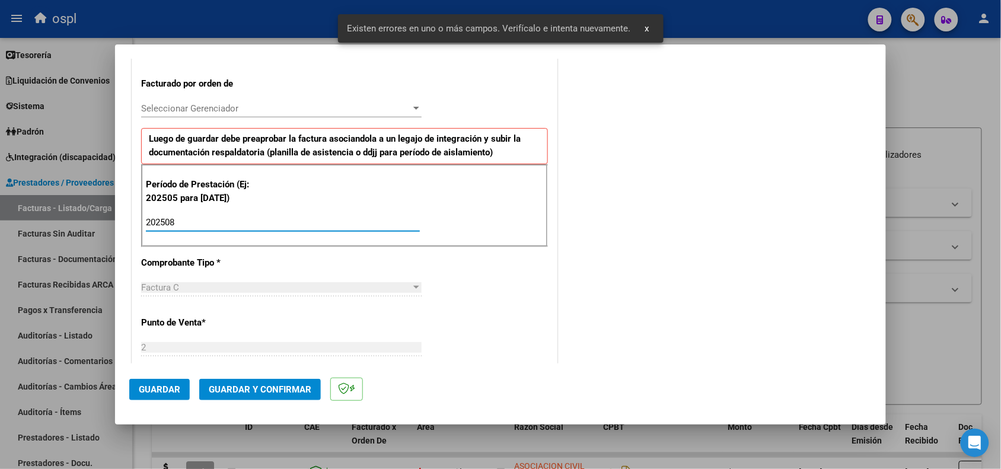
type input "202508"
click at [169, 381] on button "Guardar" at bounding box center [159, 389] width 61 height 21
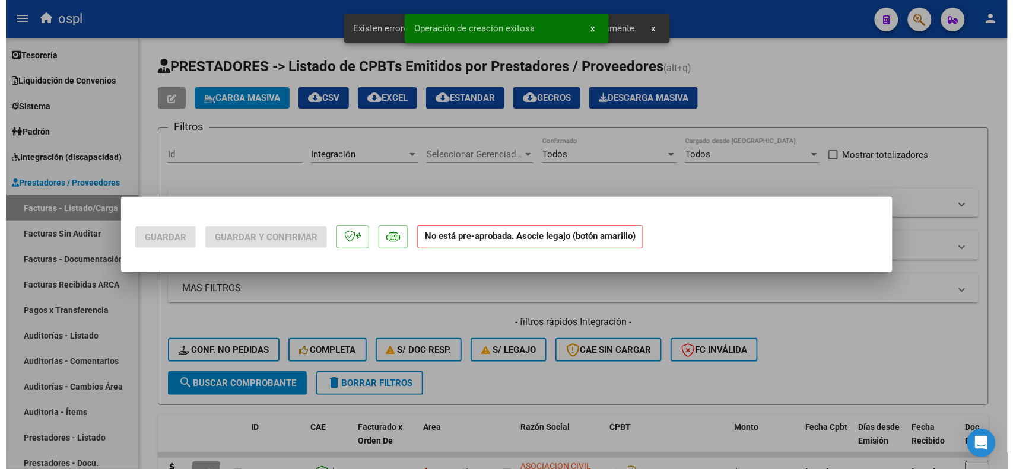
scroll to position [0, 0]
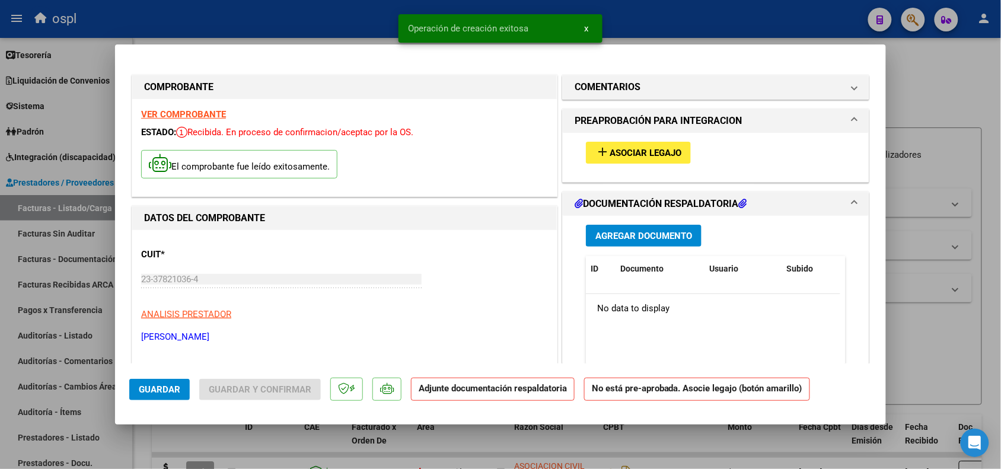
click at [631, 153] on span "Asociar Legajo" at bounding box center [646, 153] width 72 height 11
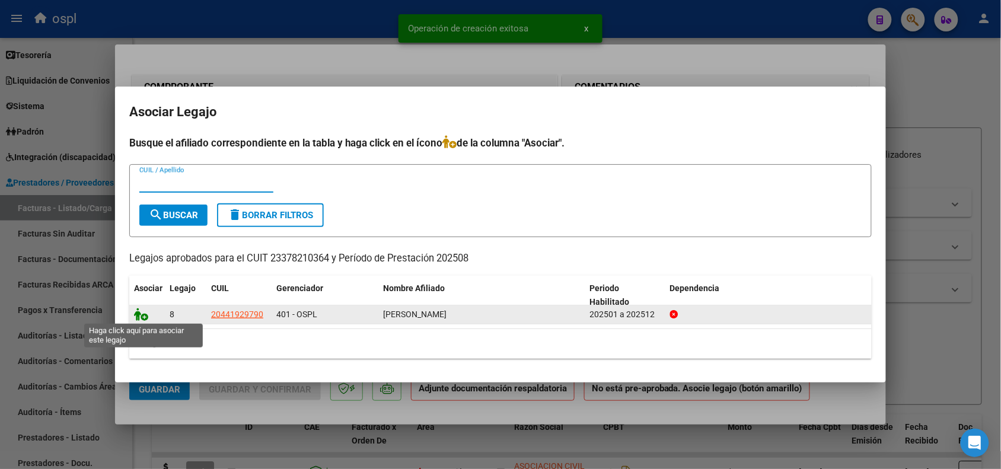
click at [143, 309] on icon at bounding box center [141, 314] width 14 height 13
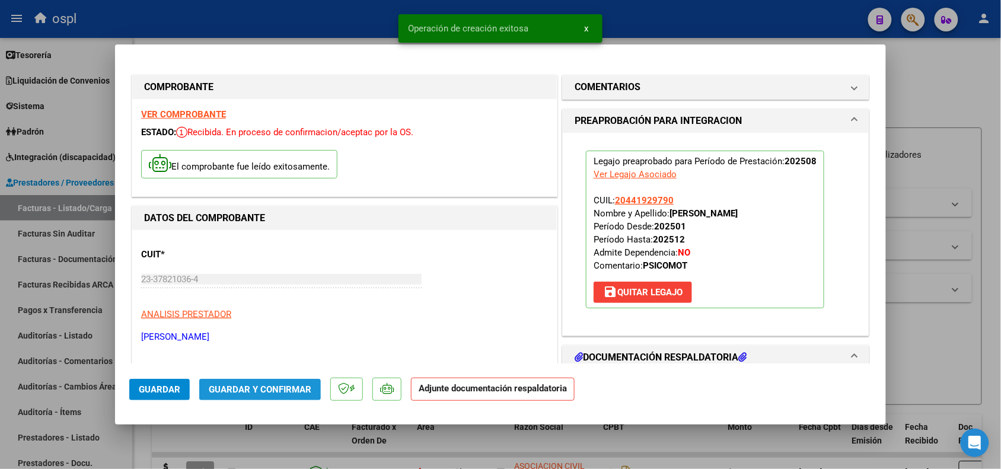
click at [214, 383] on button "Guardar y Confirmar" at bounding box center [260, 389] width 122 height 21
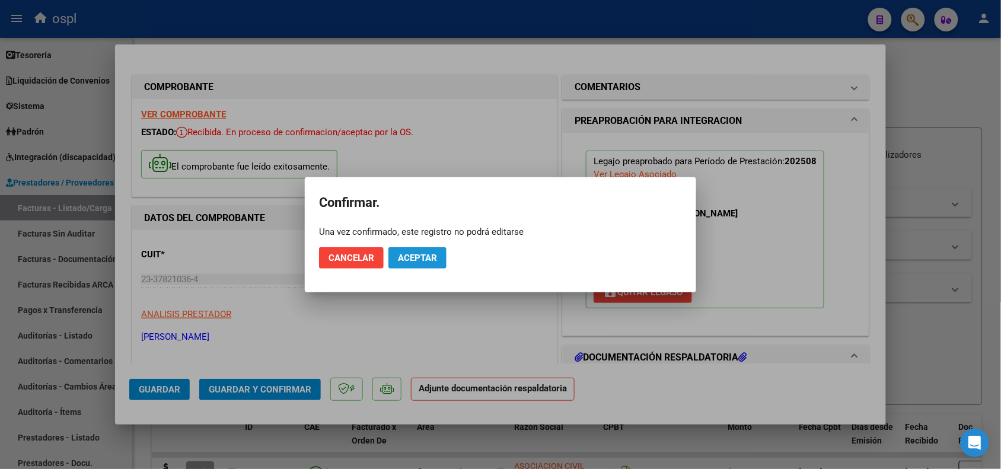
click at [393, 256] on button "Aceptar" at bounding box center [418, 257] width 58 height 21
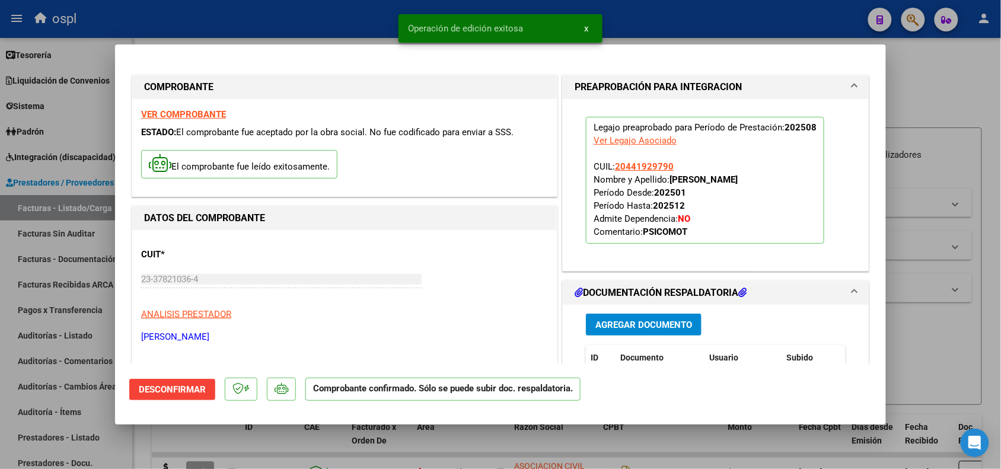
click at [917, 361] on div at bounding box center [500, 234] width 1001 height 469
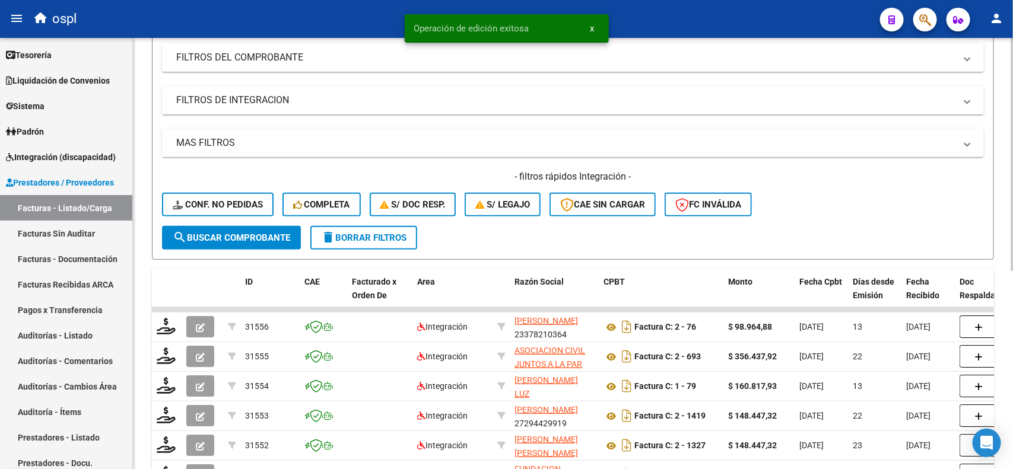
click at [1001, 212] on div at bounding box center [1011, 235] width 3 height 233
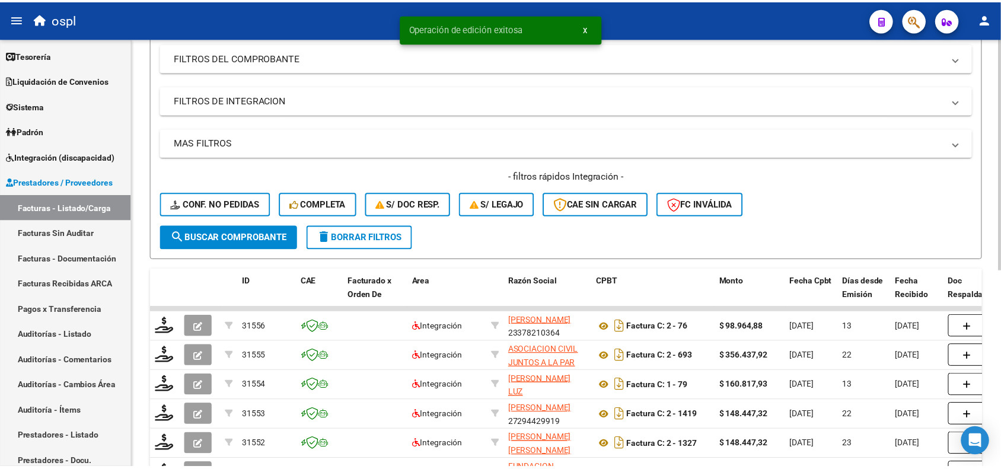
scroll to position [147, 0]
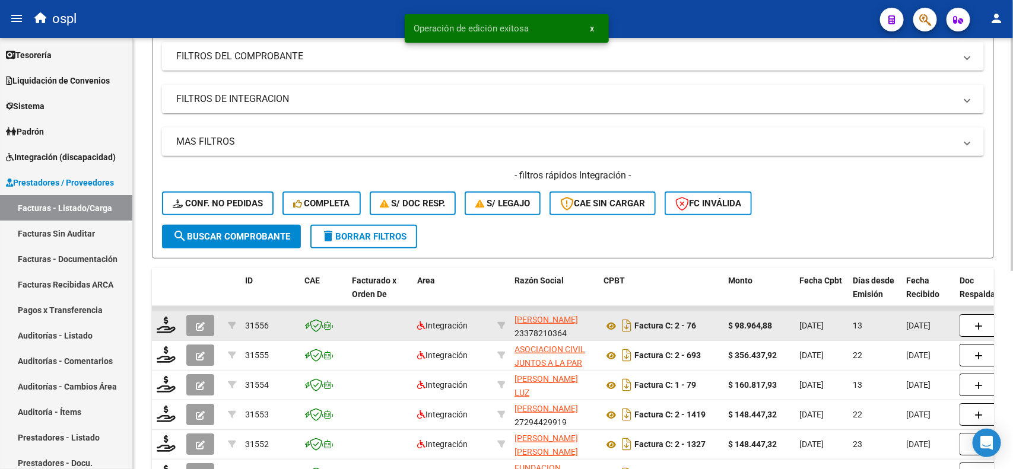
click at [163, 332] on div at bounding box center [167, 326] width 20 height 18
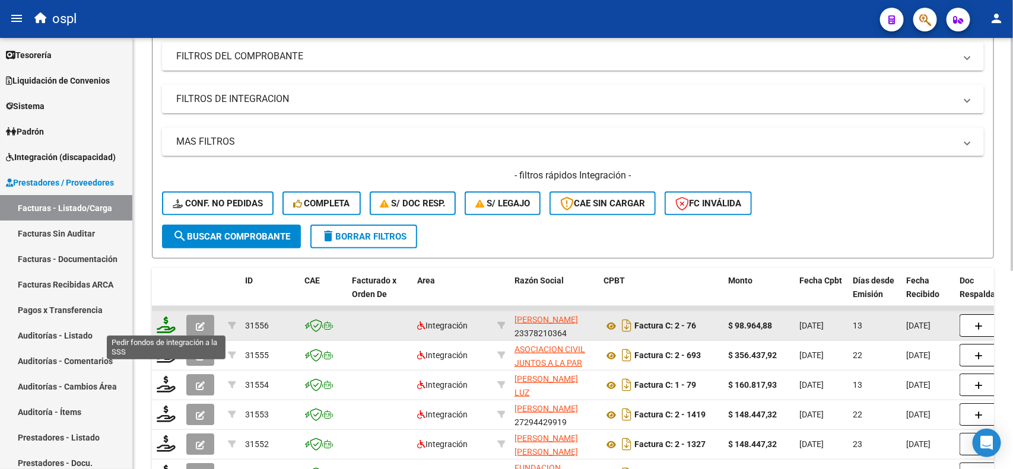
click at [163, 327] on icon at bounding box center [166, 325] width 19 height 17
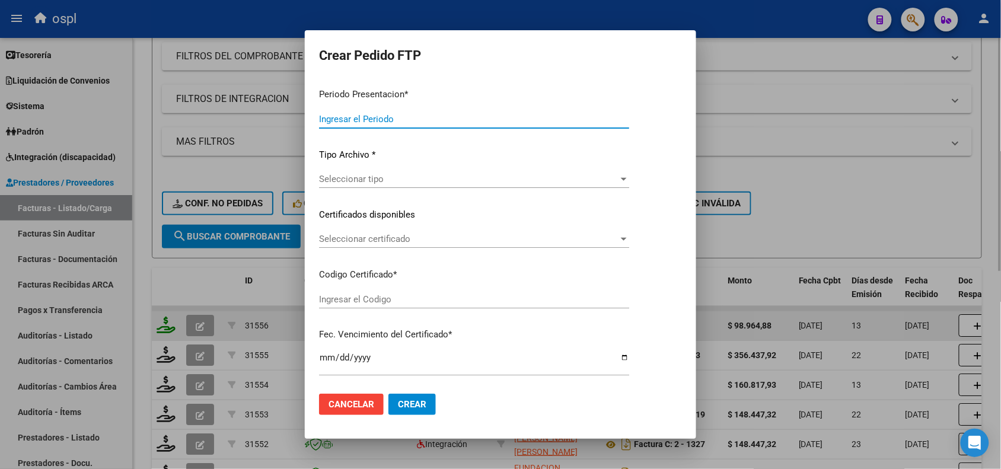
type input "202508"
type input "$ 98.964,88"
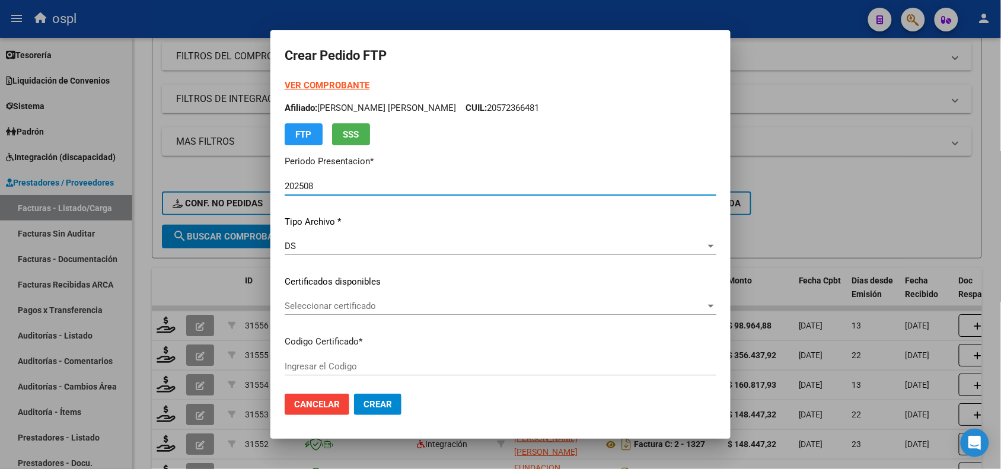
type input "ARG02000441929792014092220250922COR252"
type input "[DATE]"
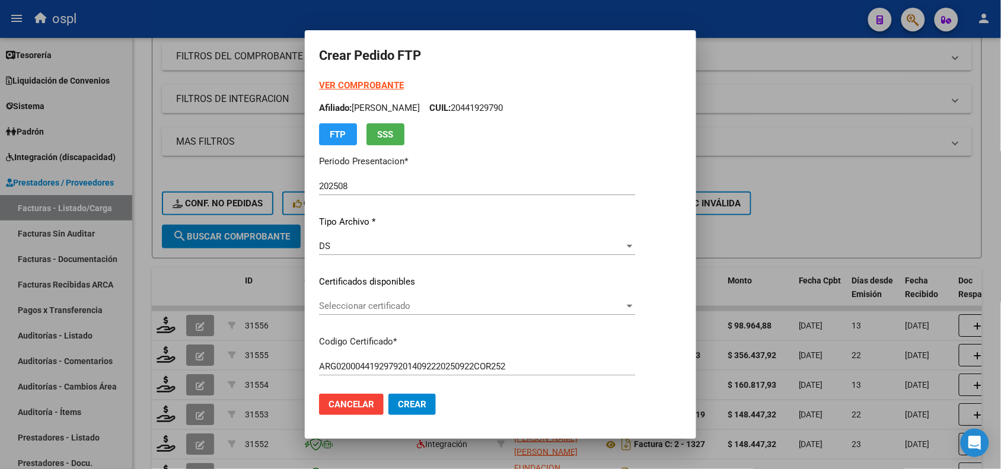
click at [405, 312] on div "Seleccionar certificado Seleccionar certificado" at bounding box center [477, 306] width 316 height 18
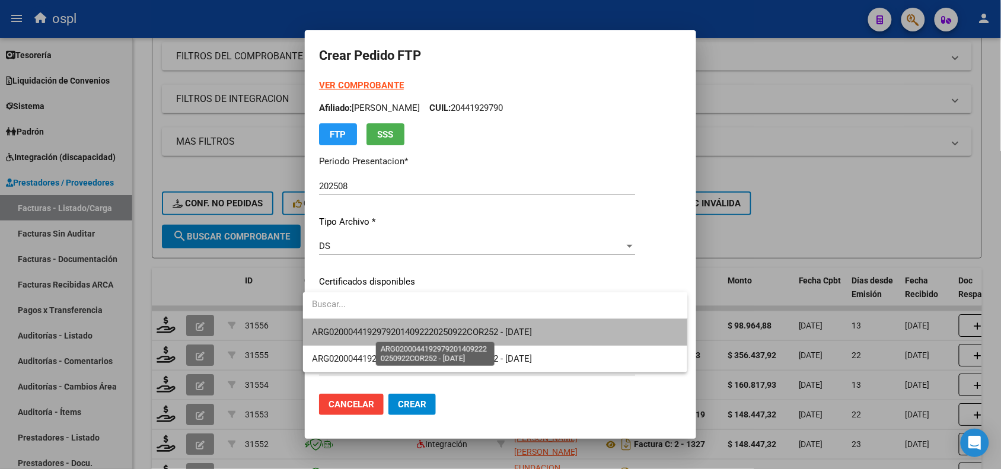
click at [414, 332] on span "ARG02000441929792014092220250922COR252 - [DATE]" at bounding box center [423, 332] width 220 height 11
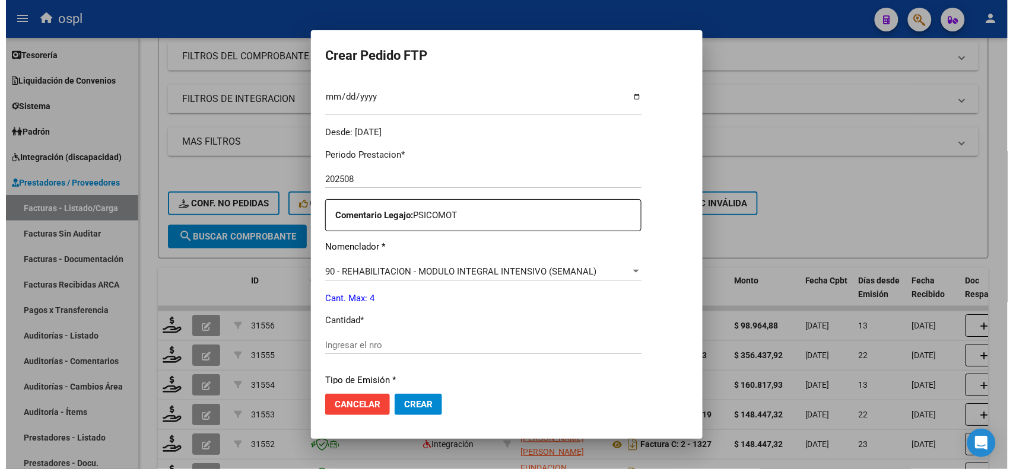
scroll to position [339, 0]
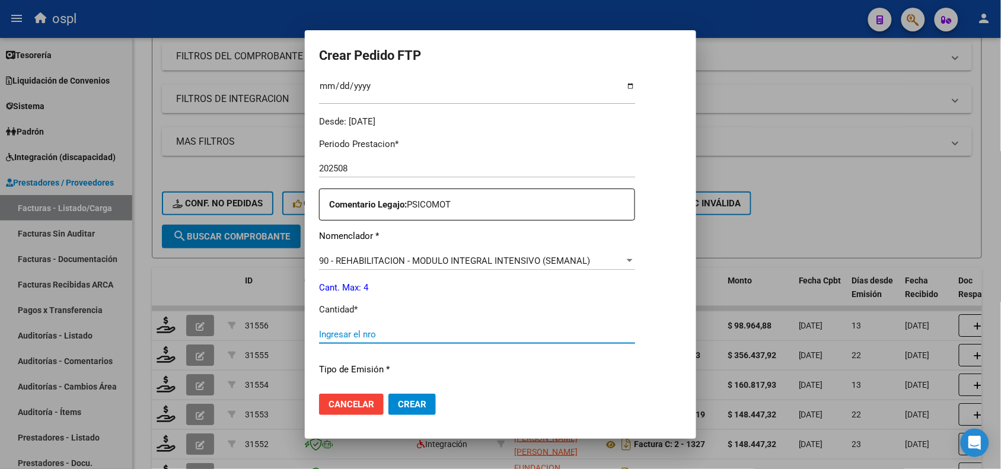
click at [543, 336] on input "Ingresar el nro" at bounding box center [477, 334] width 316 height 11
type input "4"
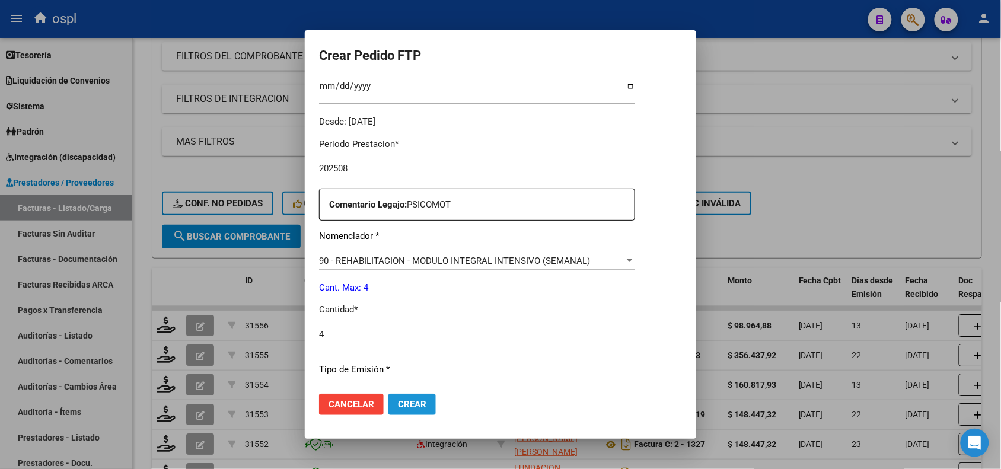
click at [408, 400] on span "Crear" at bounding box center [412, 404] width 28 height 11
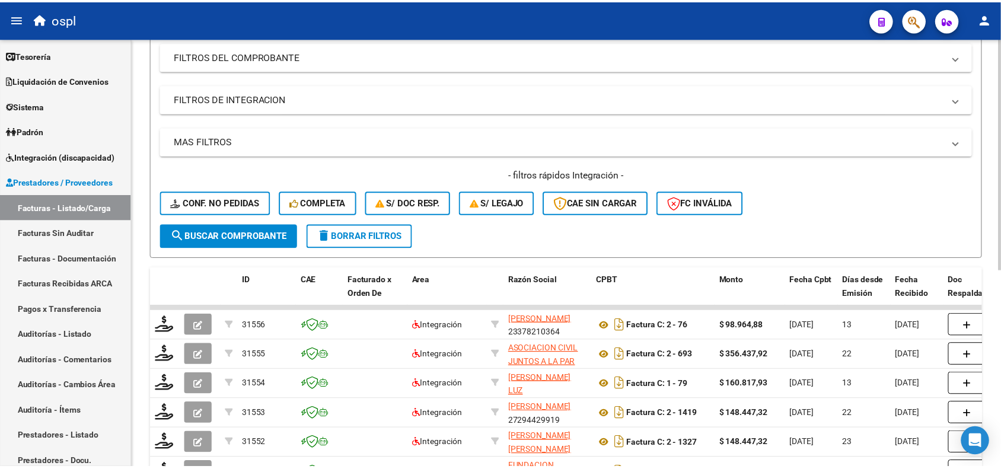
scroll to position [0, 0]
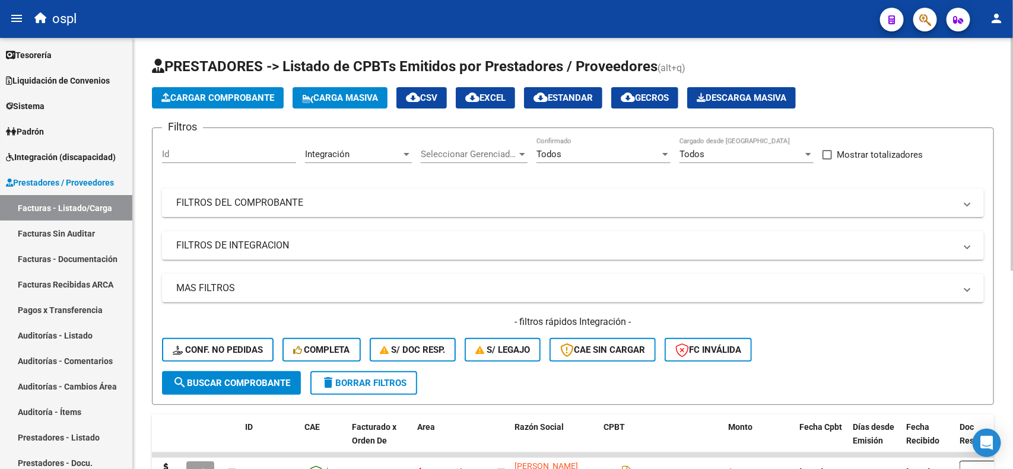
click at [999, 46] on div "Video tutorial PRESTADORES -> Listado de CPBTs Emitidos por Prestadores / Prove…" at bounding box center [574, 432] width 883 height 788
click at [247, 95] on span "Cargar Comprobante" at bounding box center [217, 98] width 113 height 11
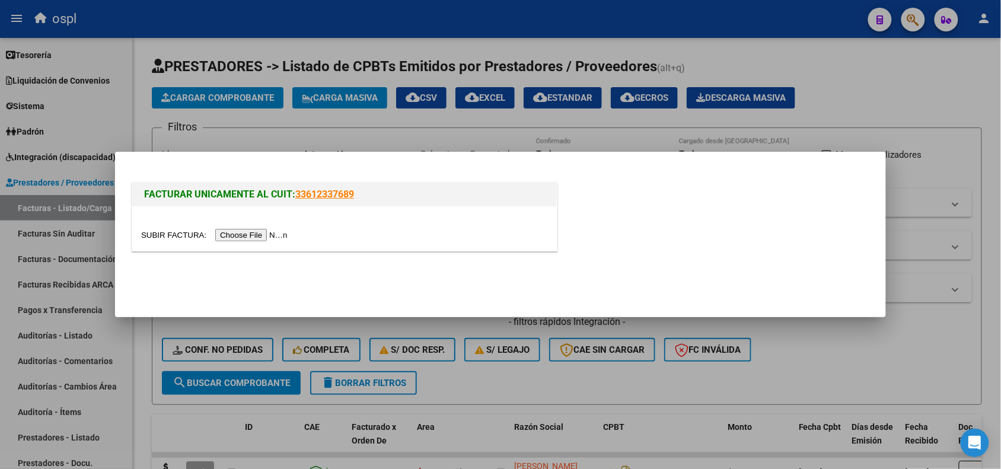
click at [241, 235] on input "file" at bounding box center [216, 235] width 150 height 12
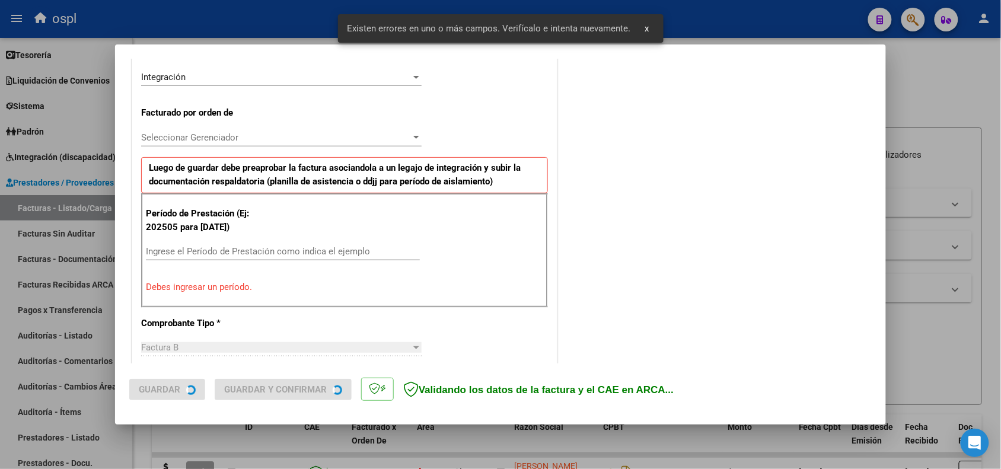
scroll to position [321, 0]
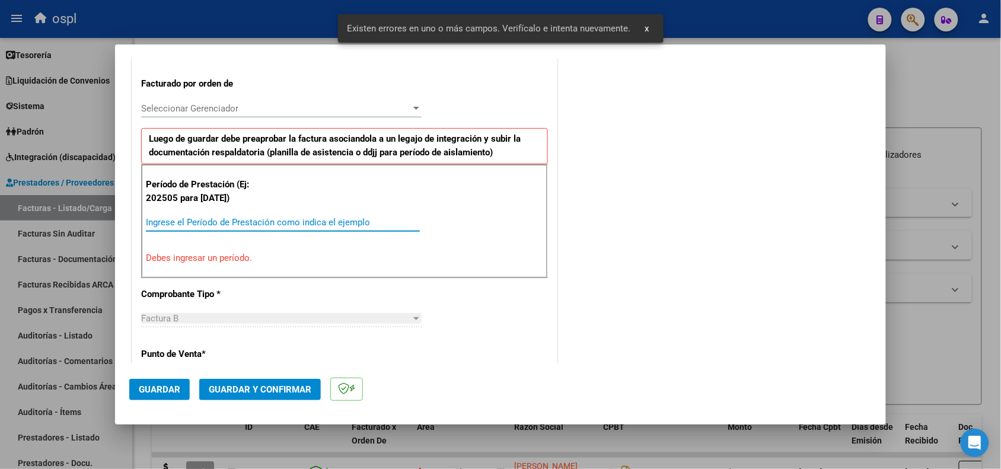
click at [350, 224] on input "Ingrese el Período de Prestación como indica el ejemplo" at bounding box center [283, 222] width 274 height 11
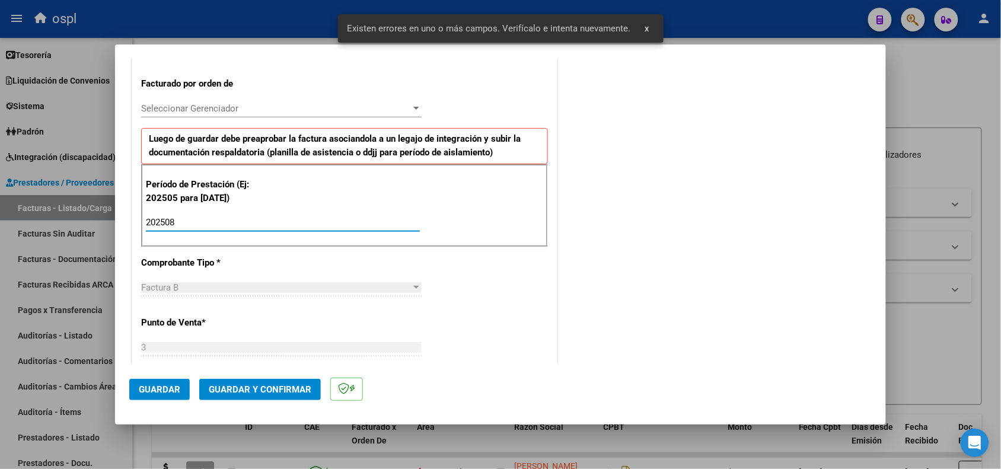
type input "202508"
drag, startPoint x: 164, startPoint y: 371, endPoint x: 158, endPoint y: 391, distance: 21.0
click at [158, 391] on mat-dialog-actions "Guardar Guardar y Confirmar" at bounding box center [500, 387] width 743 height 47
click at [158, 391] on span "Guardar" at bounding box center [160, 389] width 42 height 11
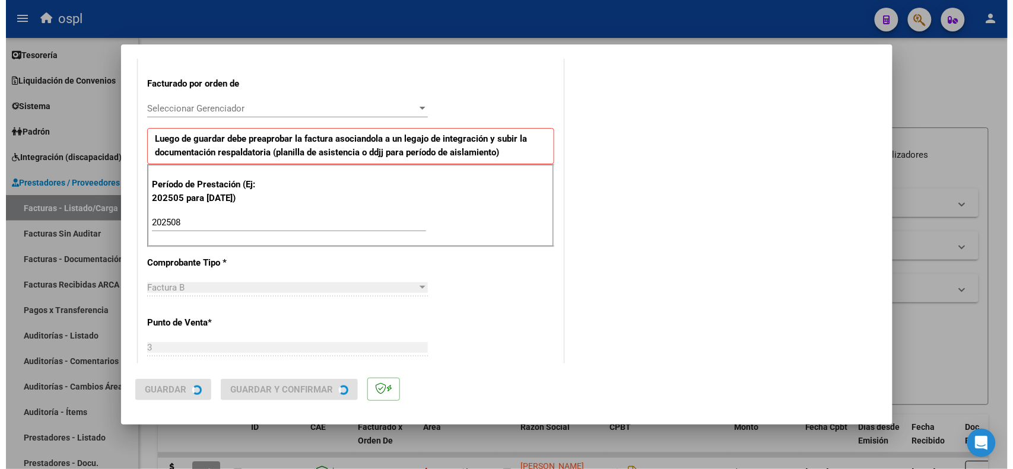
scroll to position [0, 0]
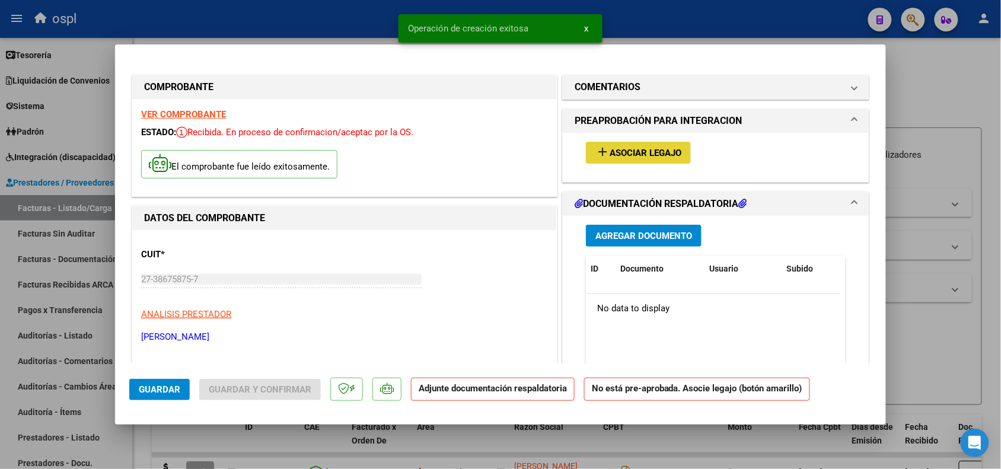
click at [602, 161] on button "add Asociar Legajo" at bounding box center [638, 153] width 105 height 22
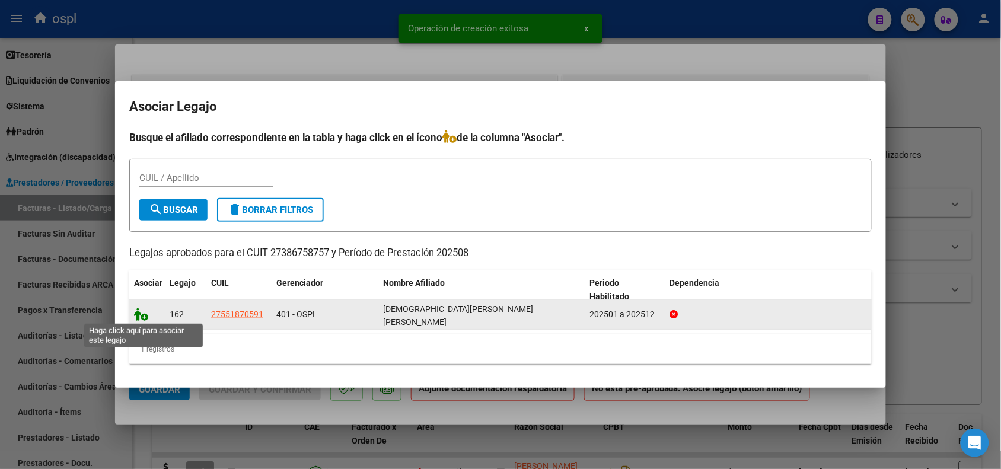
click at [144, 319] on icon at bounding box center [141, 314] width 14 height 13
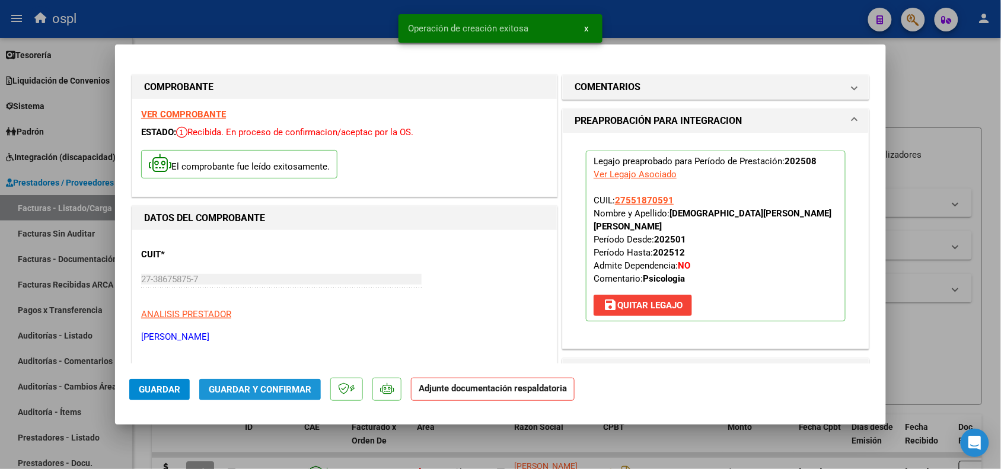
click at [232, 387] on span "Guardar y Confirmar" at bounding box center [260, 389] width 103 height 11
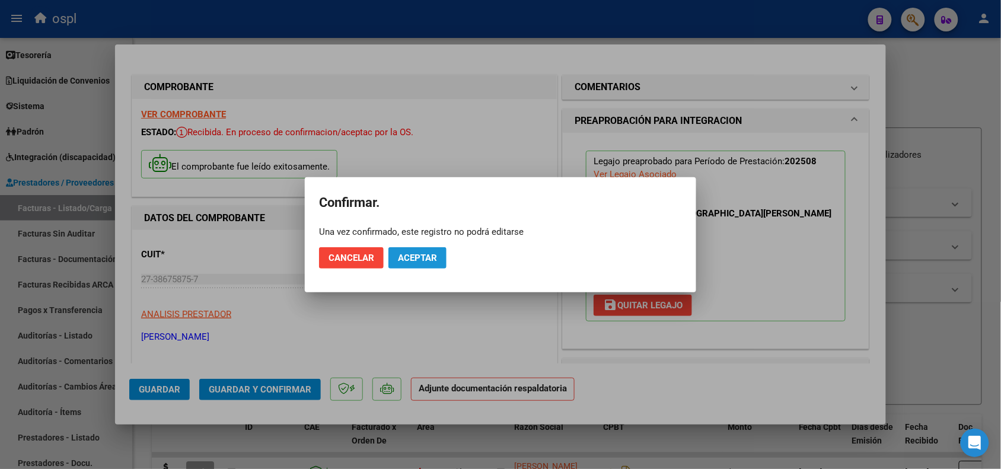
click at [406, 256] on span "Aceptar" at bounding box center [417, 258] width 39 height 11
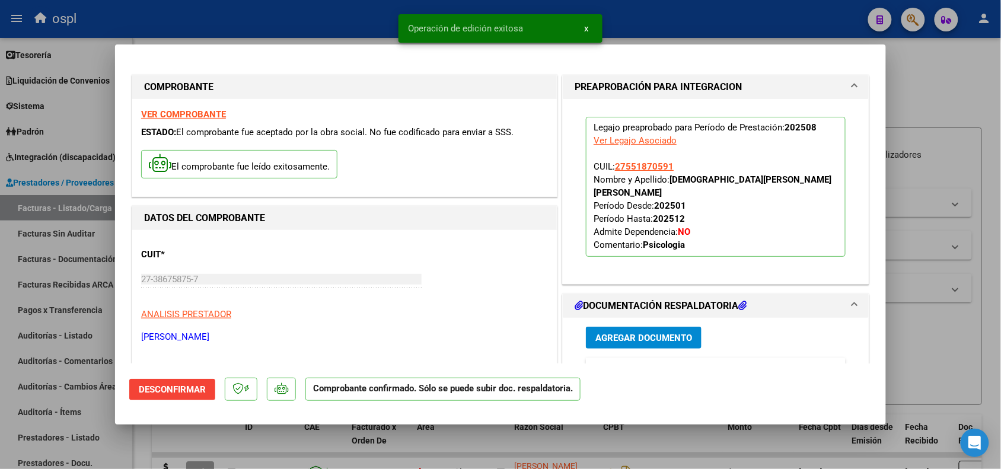
click at [949, 351] on div at bounding box center [500, 234] width 1001 height 469
type input "$ 0,00"
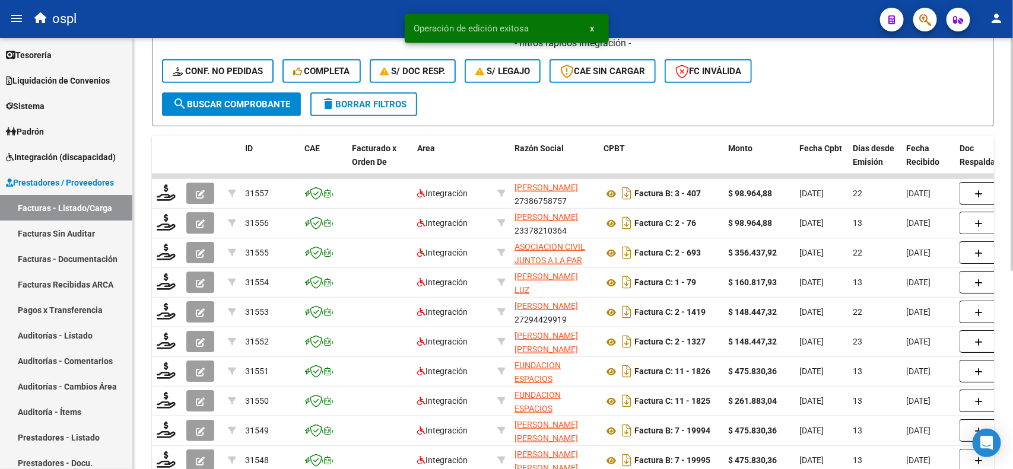
click at [1001, 231] on div at bounding box center [1011, 309] width 3 height 233
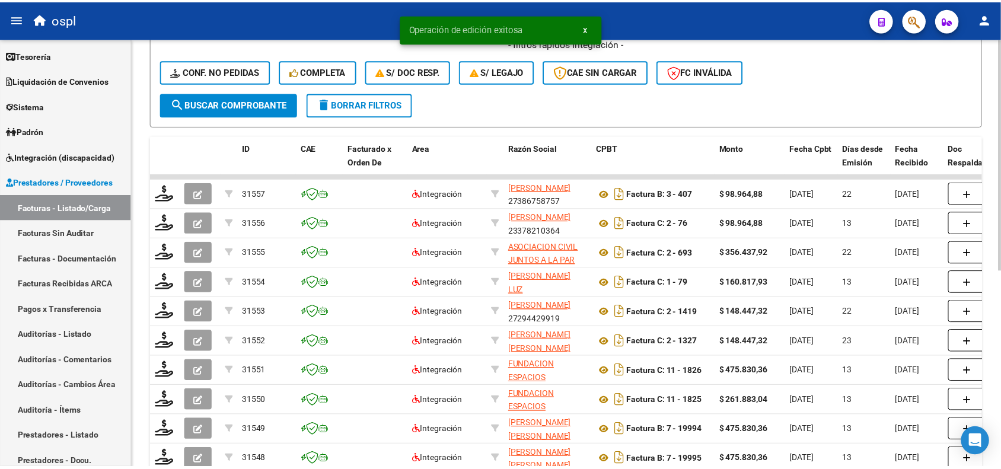
scroll to position [294, 0]
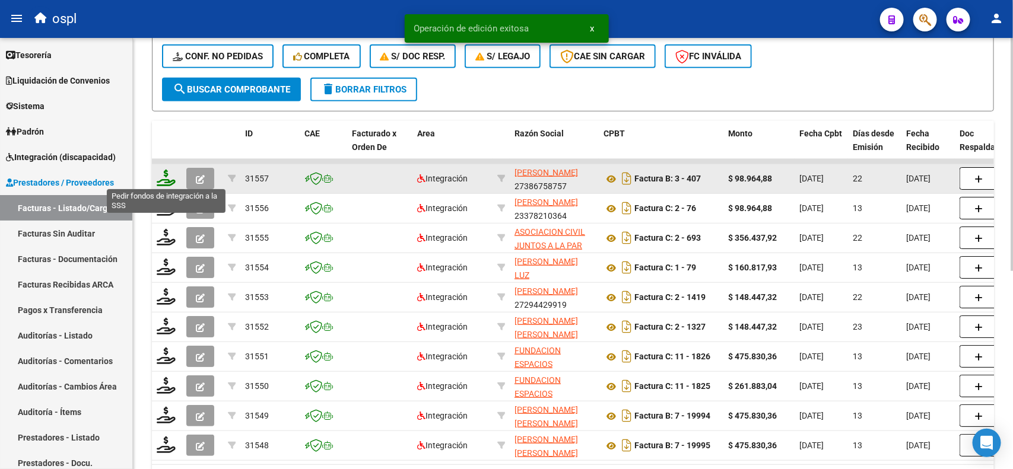
click at [173, 171] on icon at bounding box center [166, 178] width 19 height 17
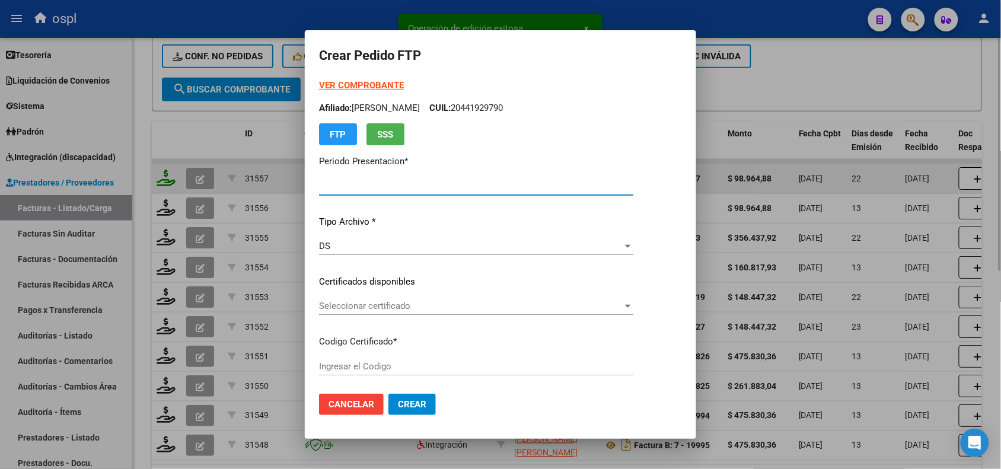
type input "202508"
type input "$ 98.964,88"
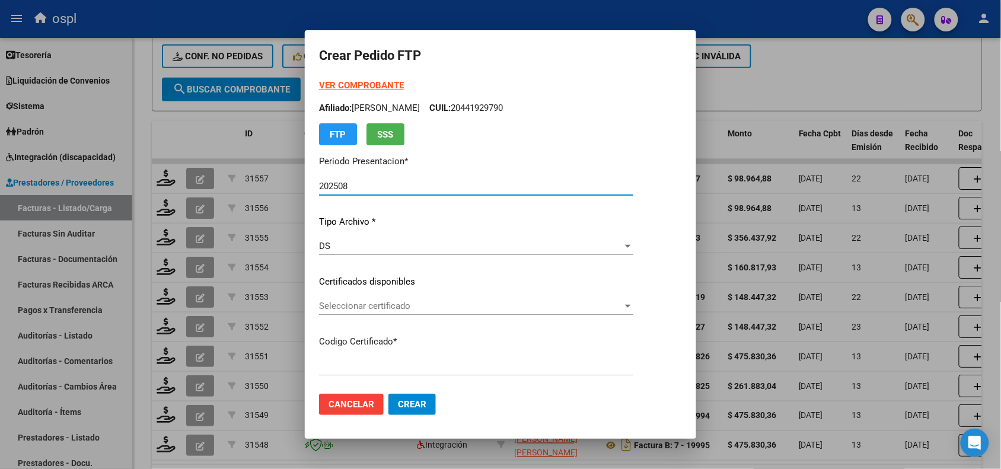
type input "ARG01000551870592020052820250526BS350"
type input "[DATE]"
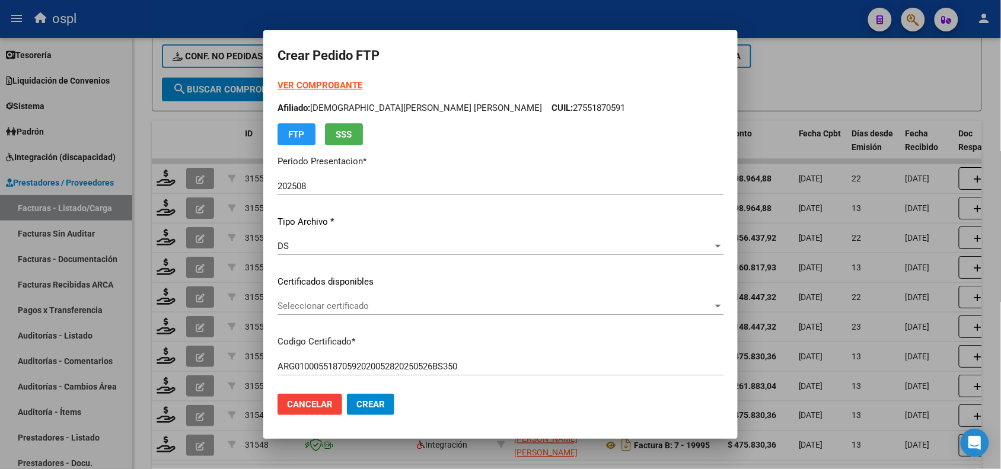
click at [360, 297] on div "Seleccionar certificado Seleccionar certificado" at bounding box center [501, 306] width 446 height 18
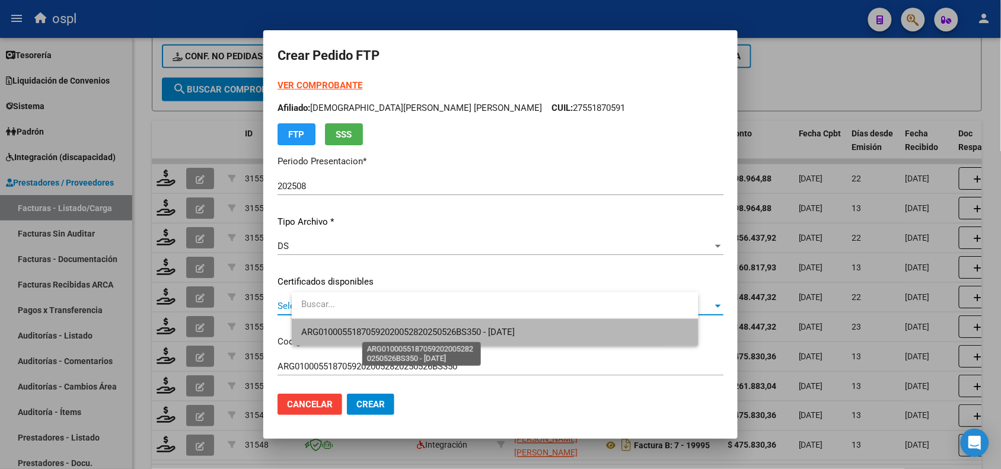
click at [380, 336] on span "ARG01000551870592020052820250526BS350 - [DATE]" at bounding box center [408, 332] width 214 height 11
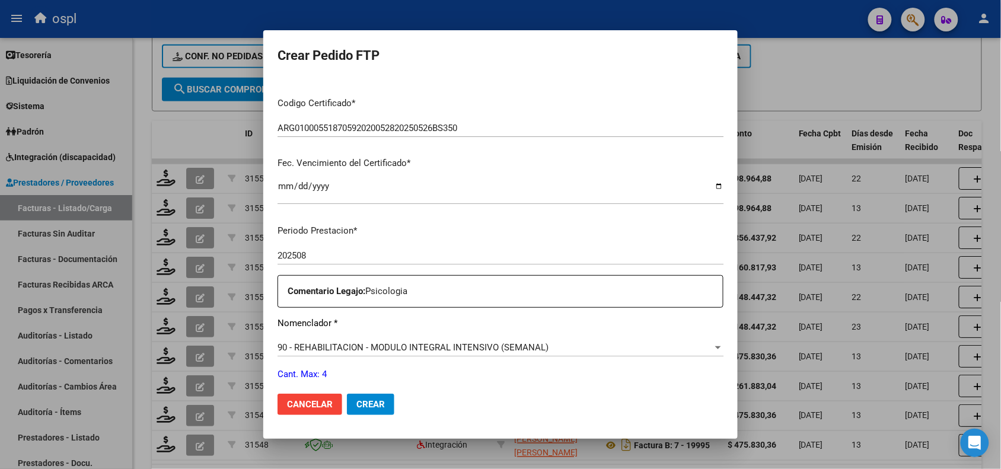
scroll to position [282, 0]
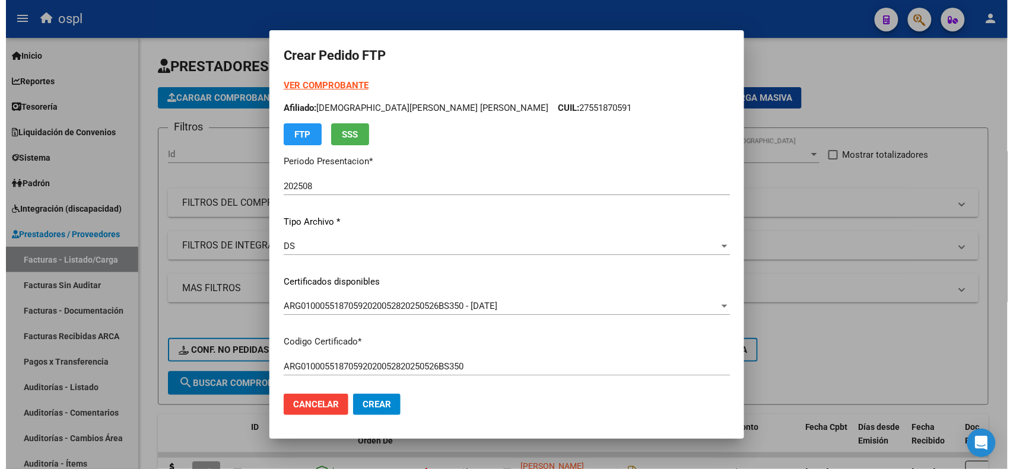
scroll to position [343, 0]
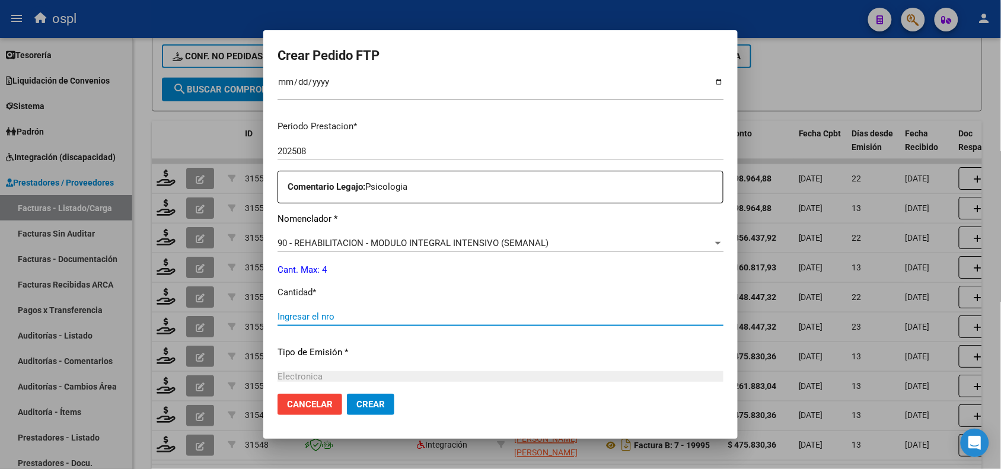
click at [481, 321] on input "Ingresar el nro" at bounding box center [501, 316] width 446 height 11
type input "4"
click at [385, 405] on span "Crear" at bounding box center [370, 404] width 28 height 11
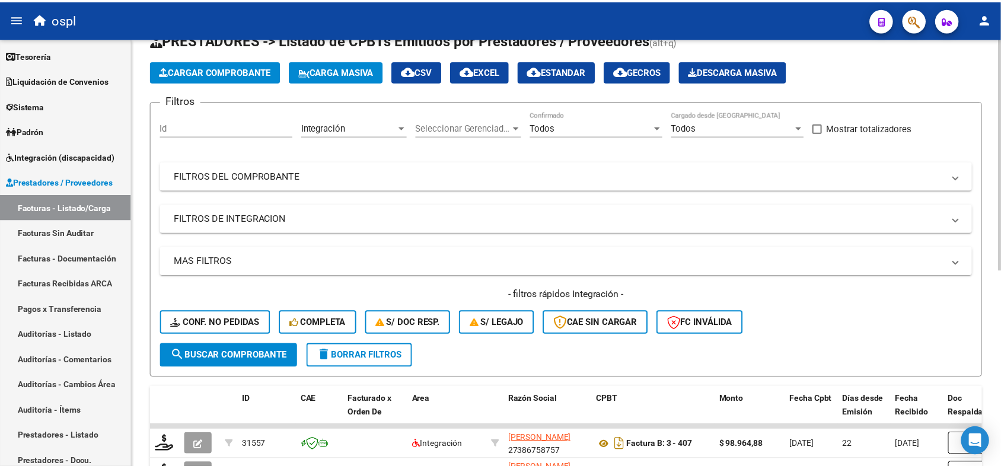
scroll to position [0, 0]
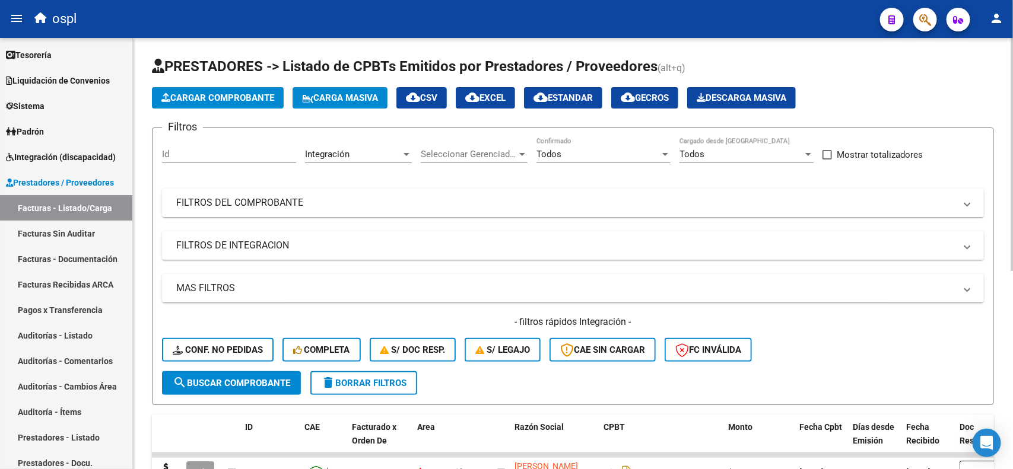
click at [997, 2] on div "menu ospl person Firma Express Inicio Calendario SSS Instructivos Contacto OS R…" at bounding box center [506, 234] width 1013 height 469
click at [200, 96] on span "Cargar Comprobante" at bounding box center [217, 98] width 113 height 11
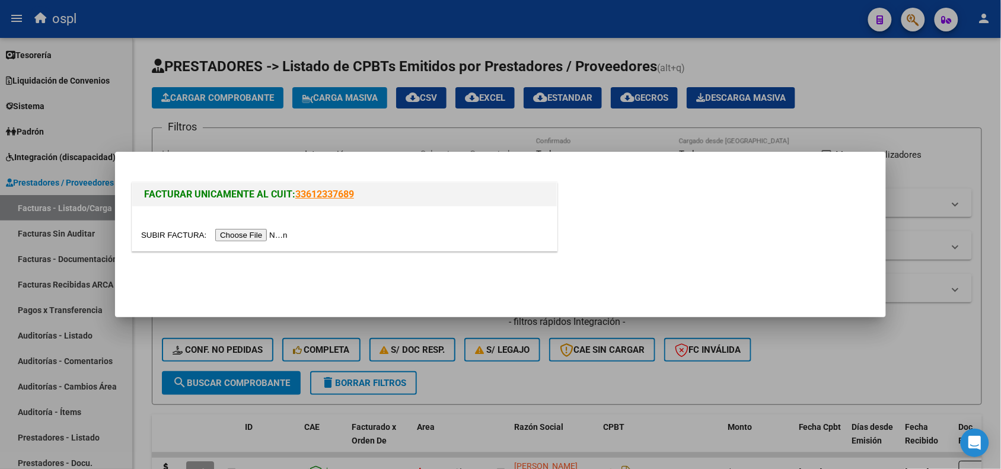
click at [250, 241] on input "file" at bounding box center [216, 235] width 150 height 12
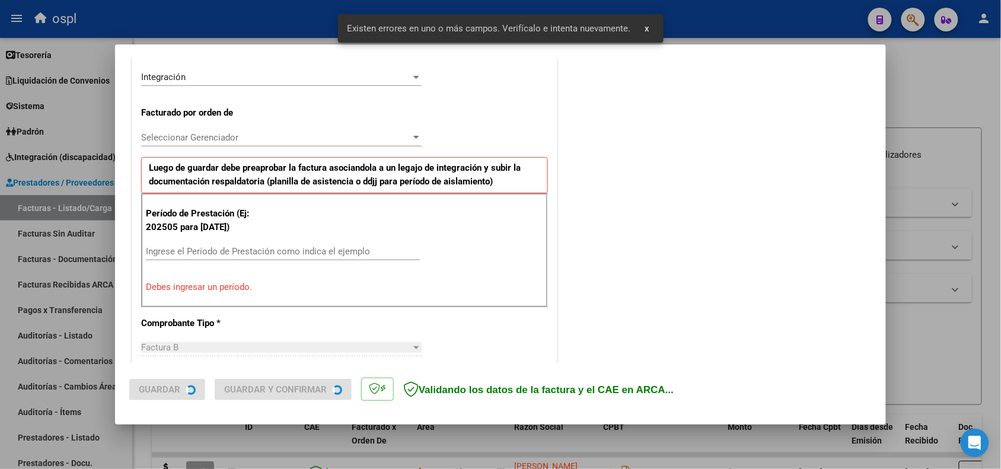
scroll to position [321, 0]
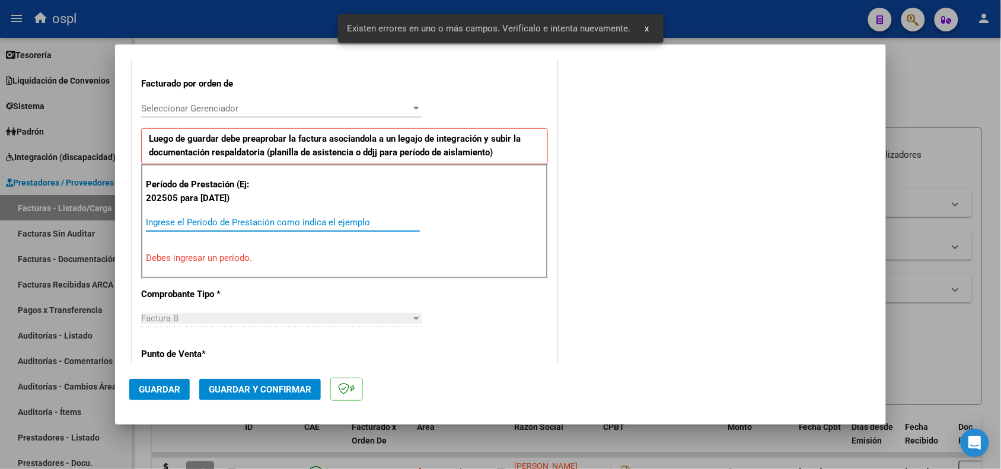
click at [230, 221] on input "Ingrese el Período de Prestación como indica el ejemplo" at bounding box center [283, 222] width 274 height 11
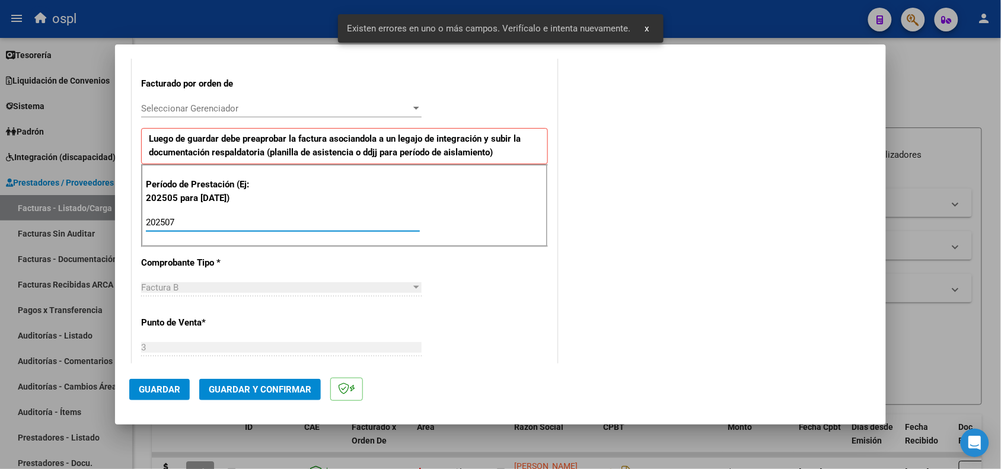
type input "202507"
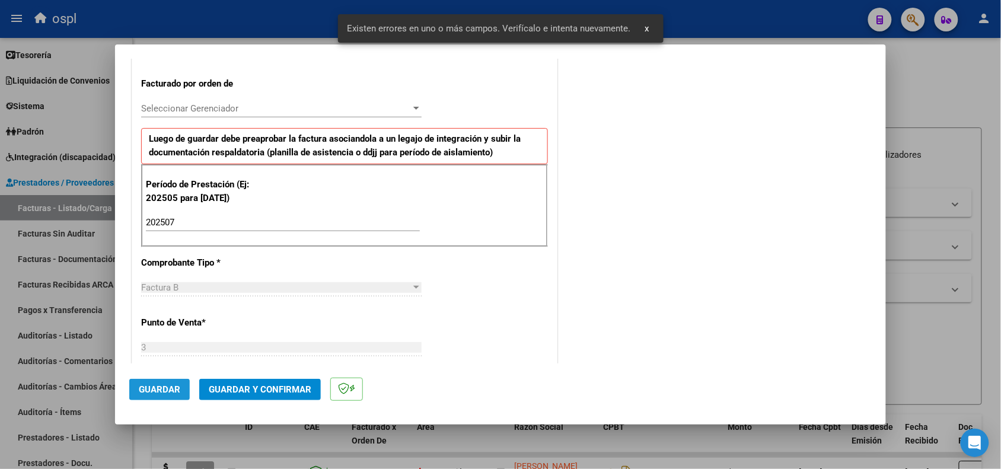
click at [173, 384] on span "Guardar" at bounding box center [160, 389] width 42 height 11
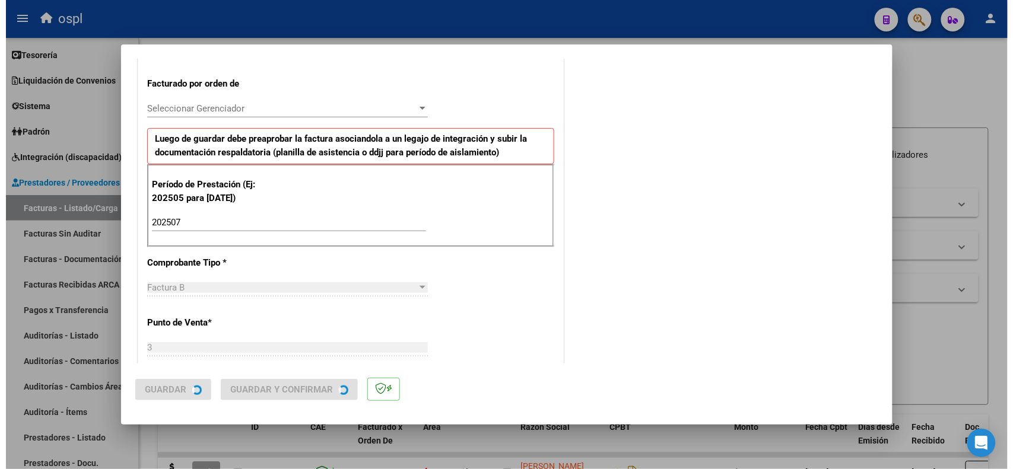
scroll to position [0, 0]
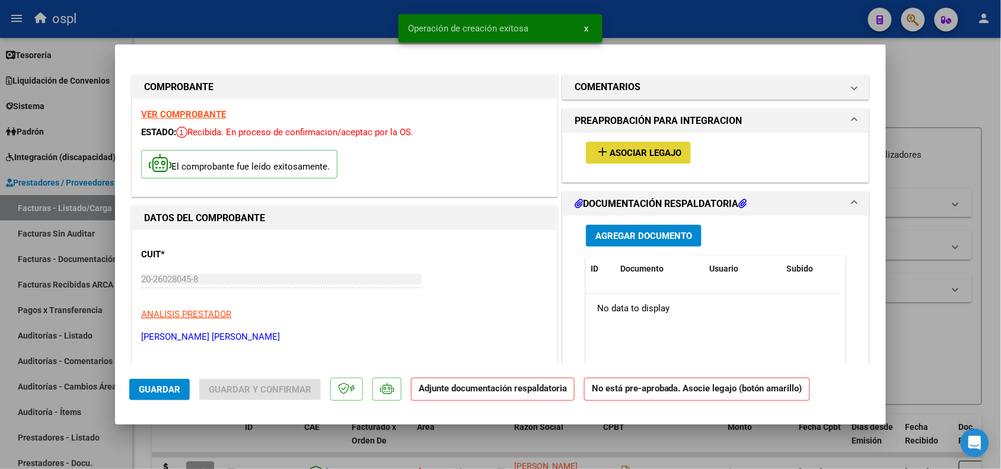
click at [610, 153] on span "Asociar Legajo" at bounding box center [646, 153] width 72 height 11
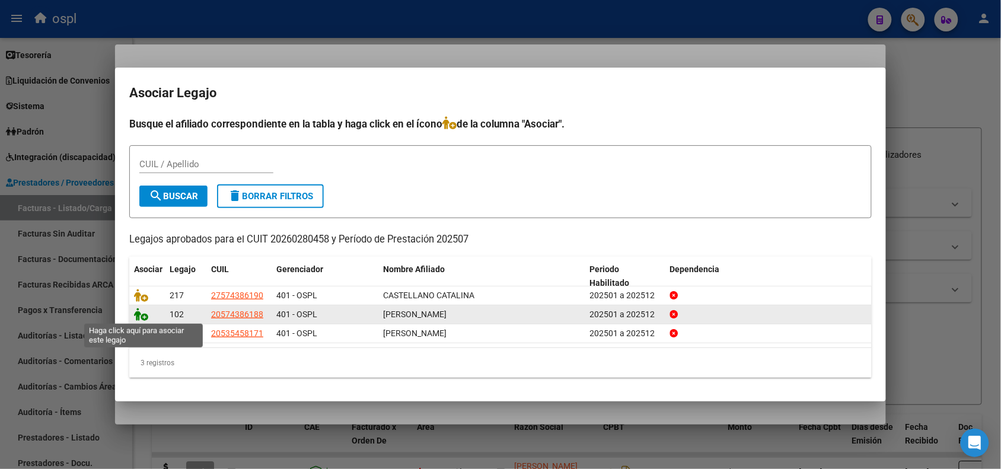
click at [136, 316] on icon at bounding box center [141, 314] width 14 height 13
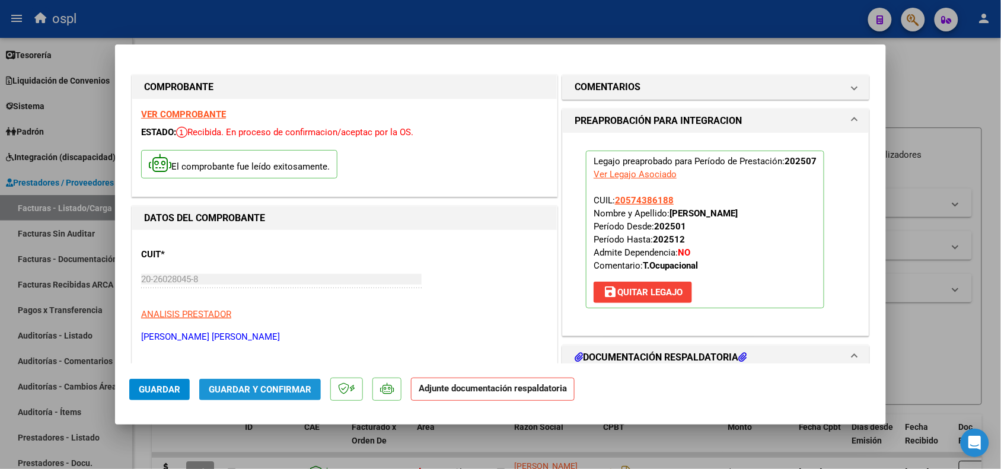
click at [259, 395] on button "Guardar y Confirmar" at bounding box center [260, 389] width 122 height 21
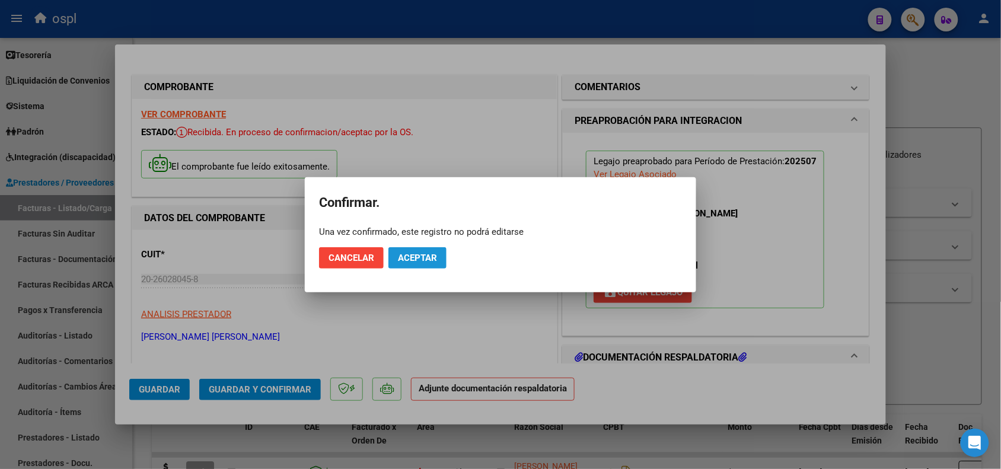
click at [407, 265] on button "Aceptar" at bounding box center [418, 257] width 58 height 21
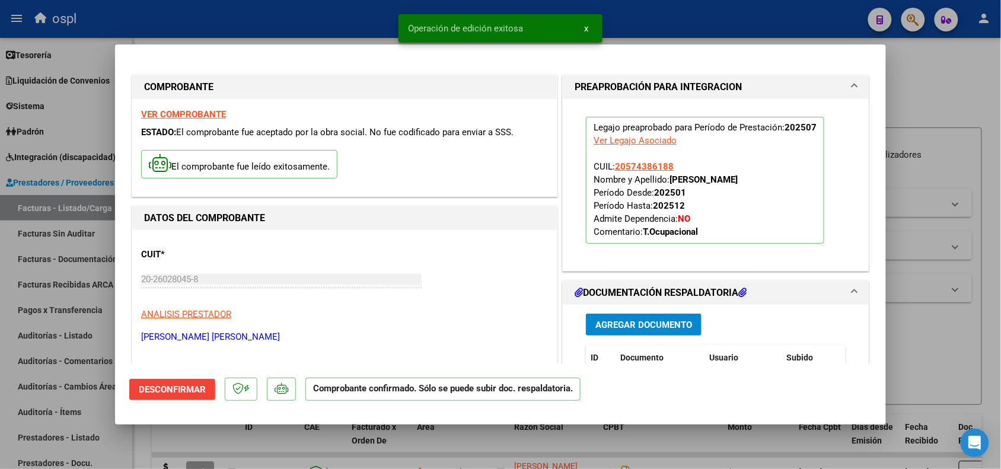
click at [647, 452] on div at bounding box center [500, 234] width 1001 height 469
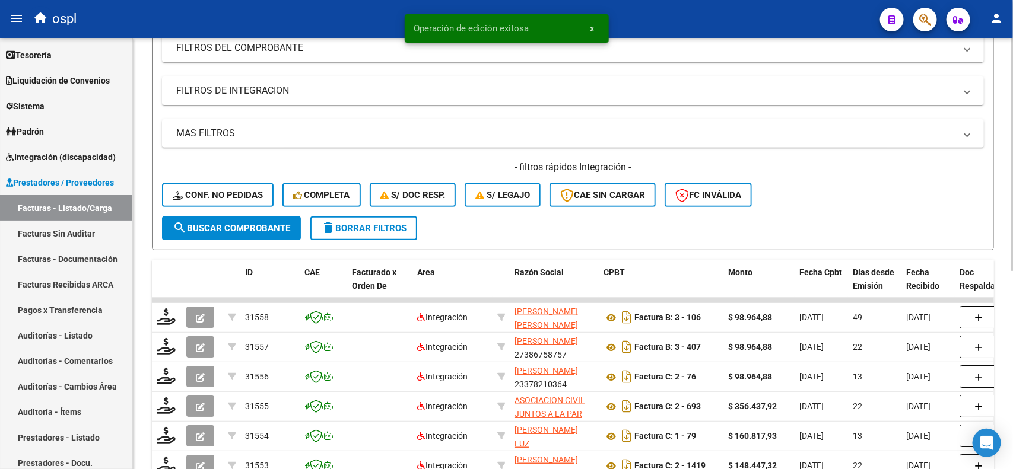
click at [1001, 228] on div "Video tutorial PRESTADORES -> Listado de CPBTs Emitidos por Prestadores / Prove…" at bounding box center [574, 277] width 883 height 788
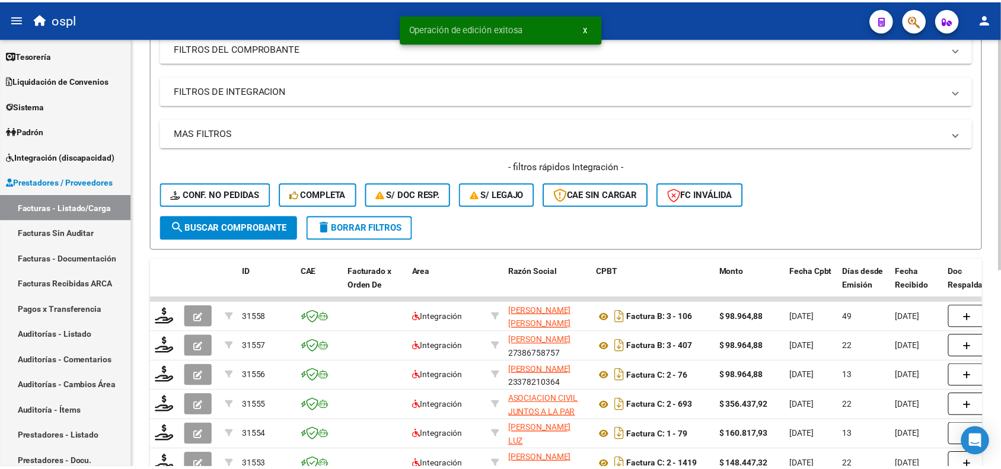
scroll to position [187, 0]
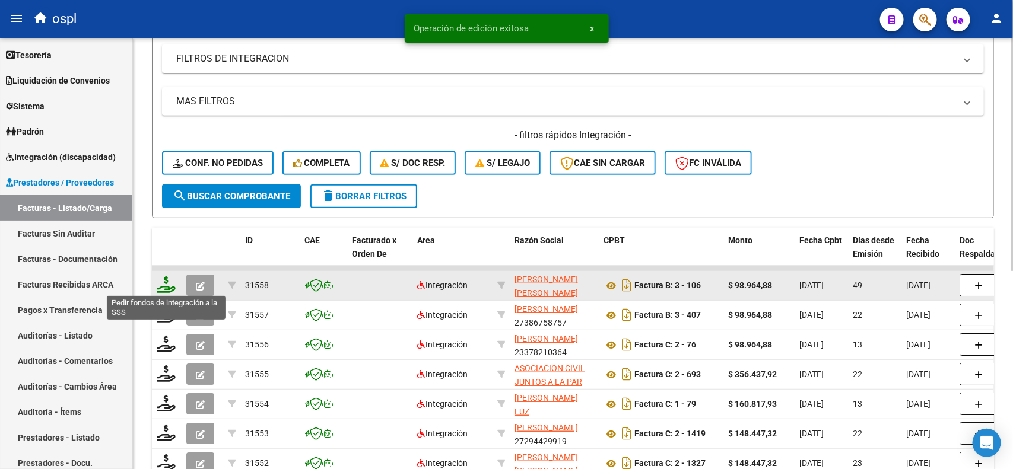
click at [160, 285] on icon at bounding box center [166, 284] width 19 height 17
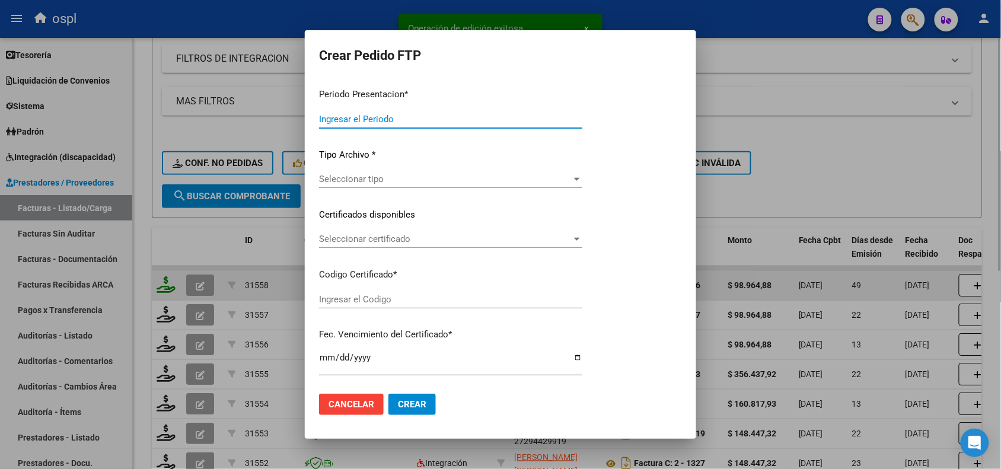
type input "202508"
type input "202507"
type input "$ 98.964,88"
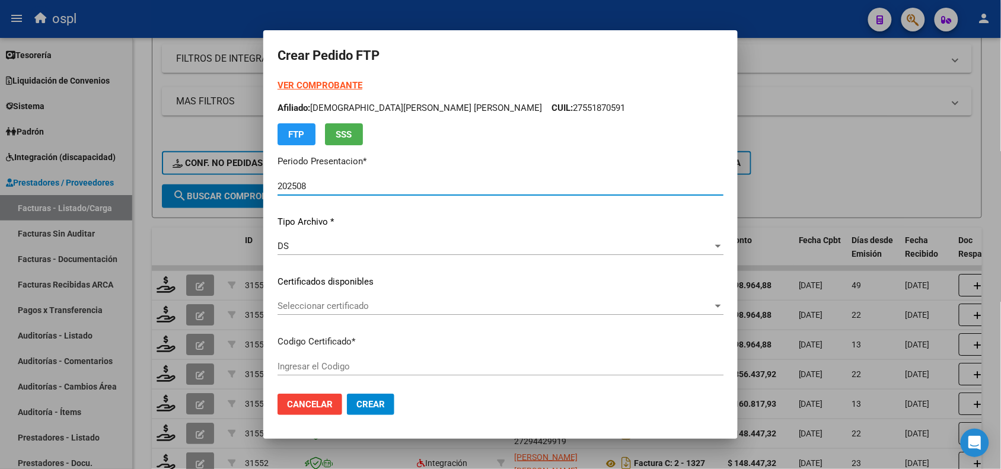
type input "ARG02000574386182022072120260721TUC138"
type input "2026-07-21"
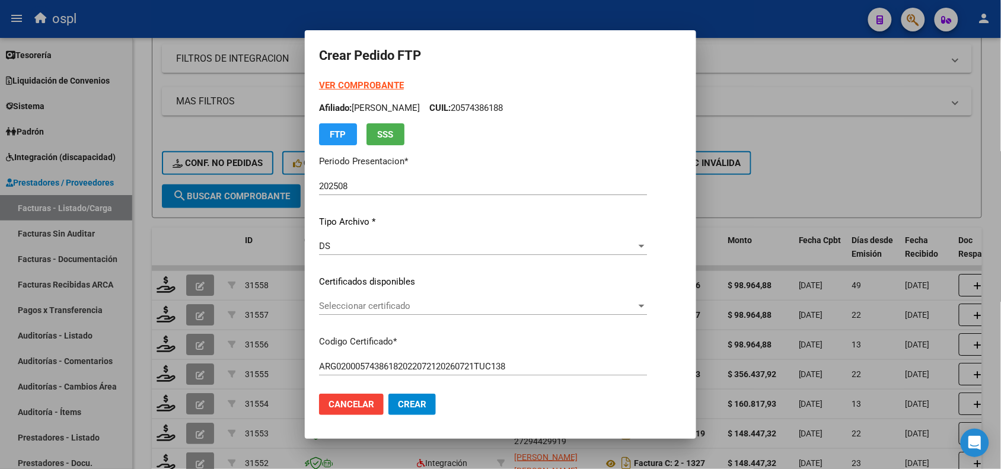
click at [384, 315] on div "Seleccionar certificado Seleccionar certificado" at bounding box center [483, 311] width 328 height 29
click at [386, 307] on span "Seleccionar certificado" at bounding box center [477, 306] width 317 height 11
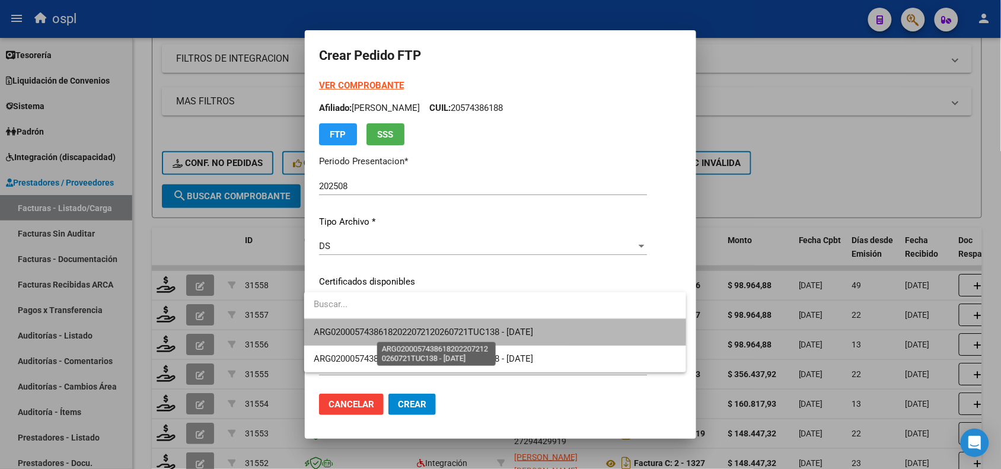
click at [402, 328] on span "ARG02000574386182022072120260721TUC138 - 2026-07-21" at bounding box center [424, 332] width 220 height 11
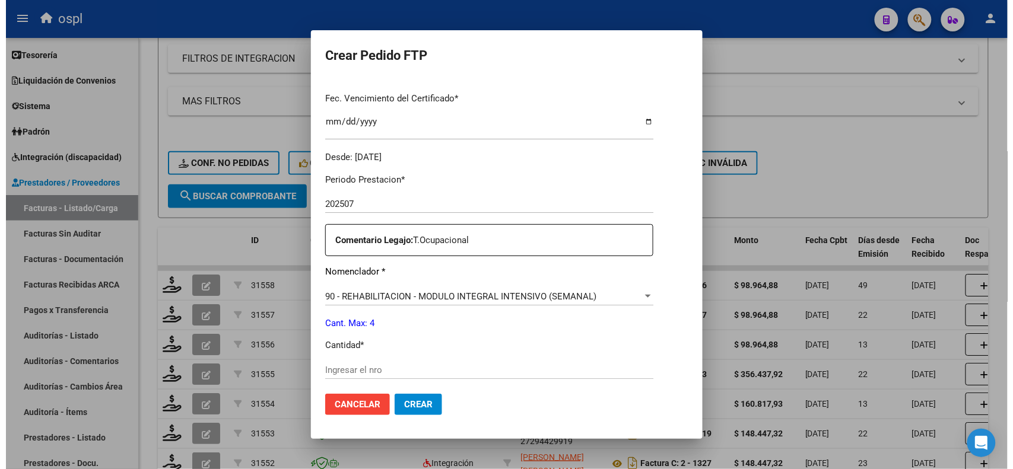
scroll to position [383, 0]
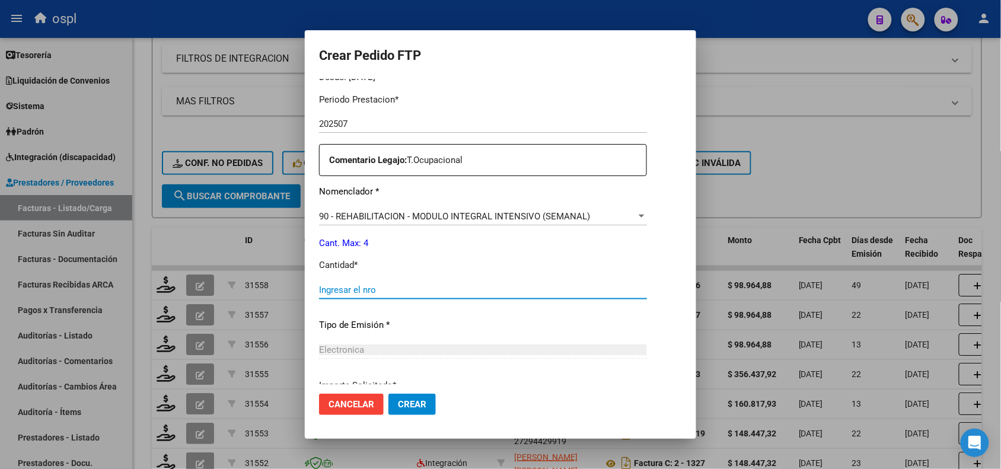
click at [493, 292] on input "Ingresar el nro" at bounding box center [483, 290] width 328 height 11
type input "4"
click at [414, 401] on span "Crear" at bounding box center [412, 404] width 28 height 11
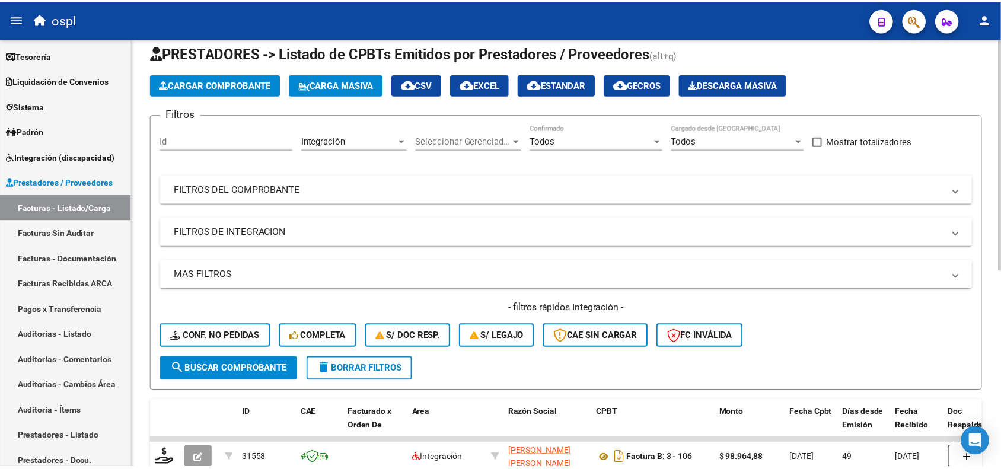
scroll to position [0, 0]
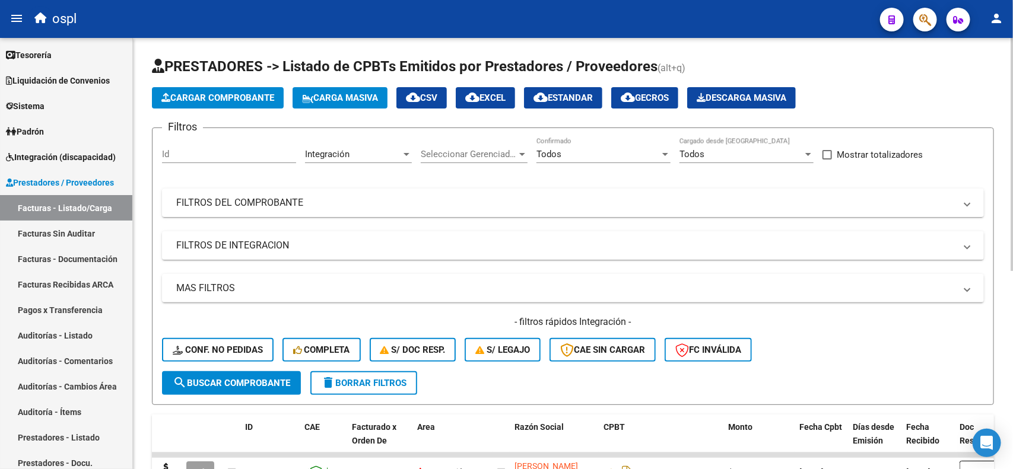
click at [1001, 33] on div "menu ospl person Firma Express Inicio Calendario SSS Instructivos Contacto OS R…" at bounding box center [506, 234] width 1013 height 469
click at [259, 90] on button "Cargar Comprobante" at bounding box center [218, 97] width 132 height 21
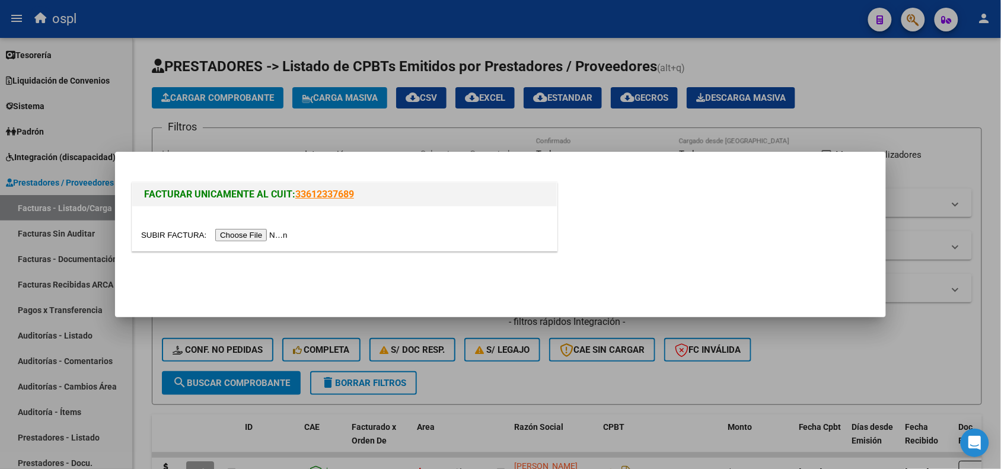
click at [245, 238] on input "file" at bounding box center [216, 235] width 150 height 12
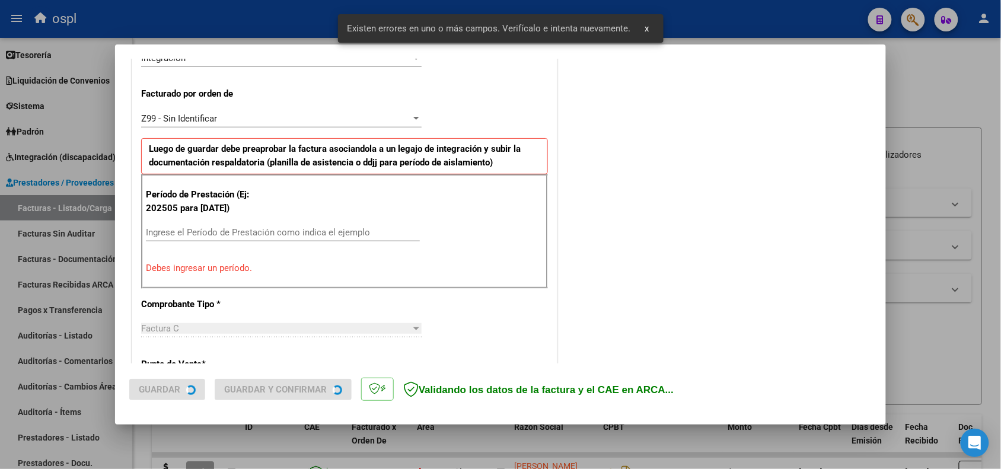
scroll to position [321, 0]
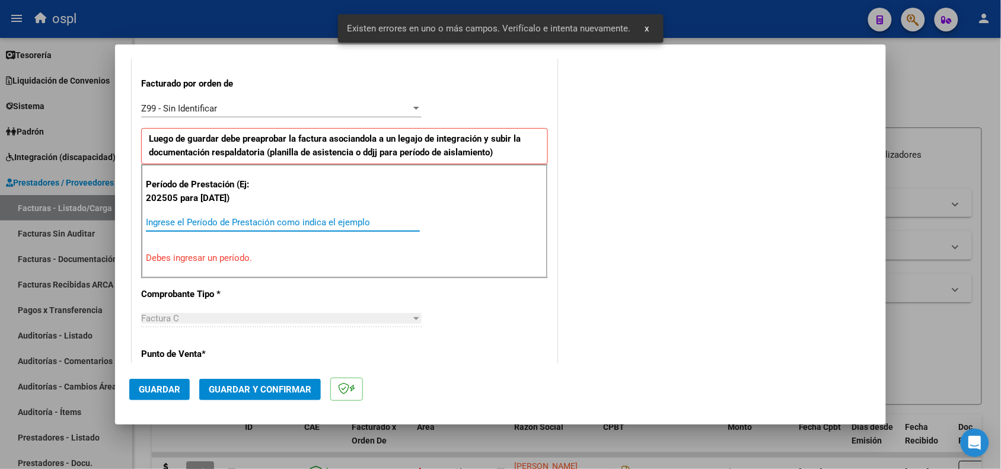
click at [286, 224] on input "Ingrese el Período de Prestación como indica el ejemplo" at bounding box center [283, 222] width 274 height 11
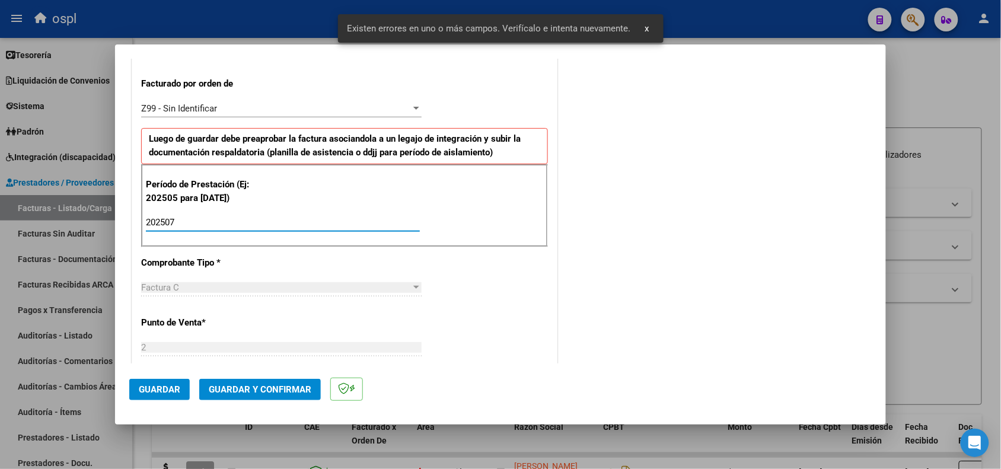
type input "202507"
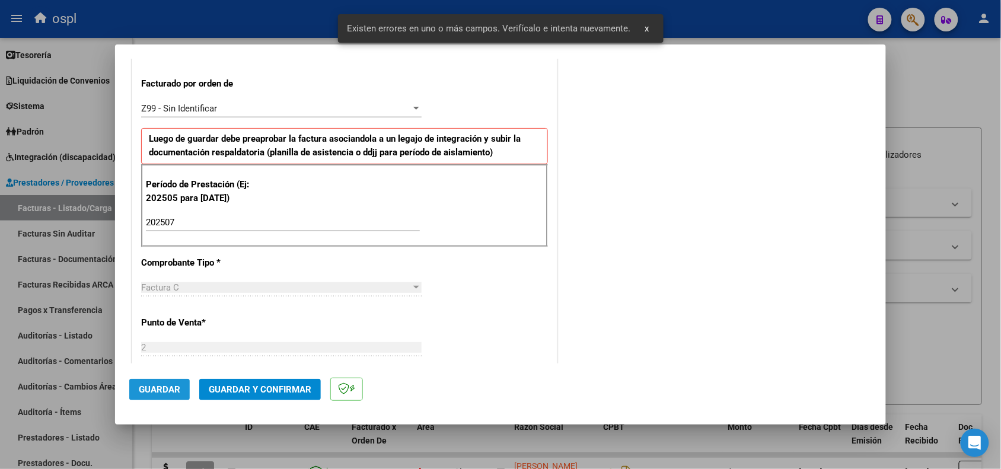
click at [164, 387] on span "Guardar" at bounding box center [160, 389] width 42 height 11
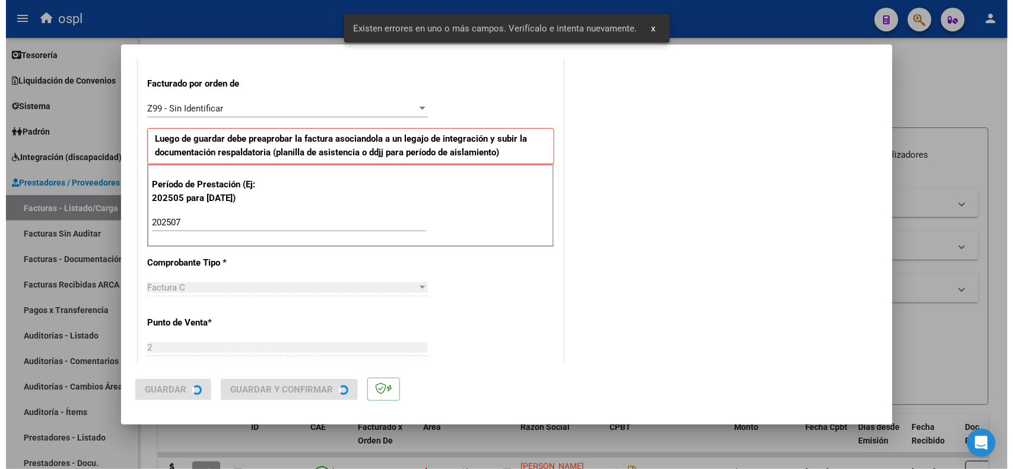
scroll to position [0, 0]
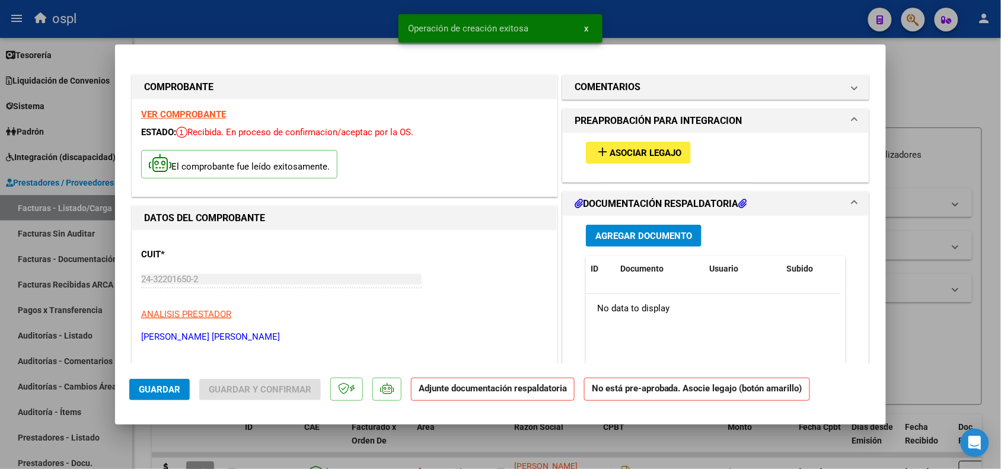
click at [601, 140] on div "add Asociar Legajo" at bounding box center [716, 153] width 278 height 40
click at [601, 154] on mat-icon "add" at bounding box center [603, 152] width 14 height 14
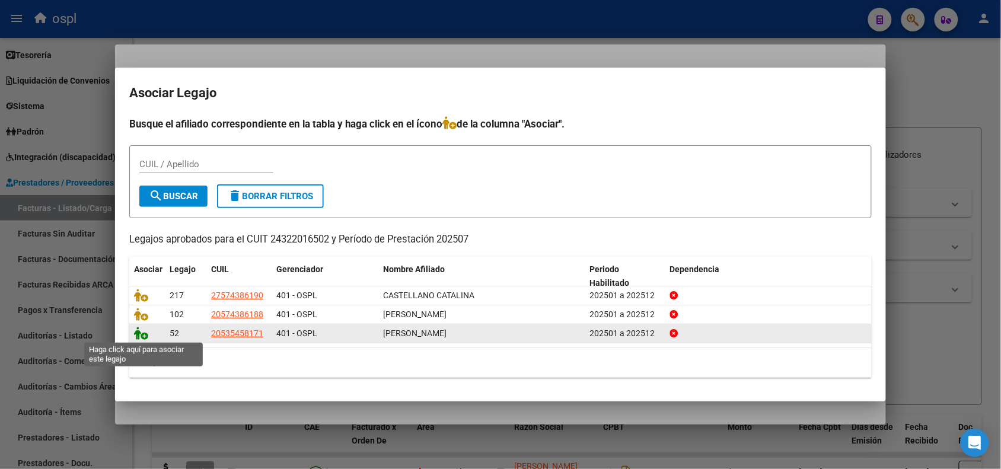
click at [135, 332] on icon at bounding box center [141, 333] width 14 height 13
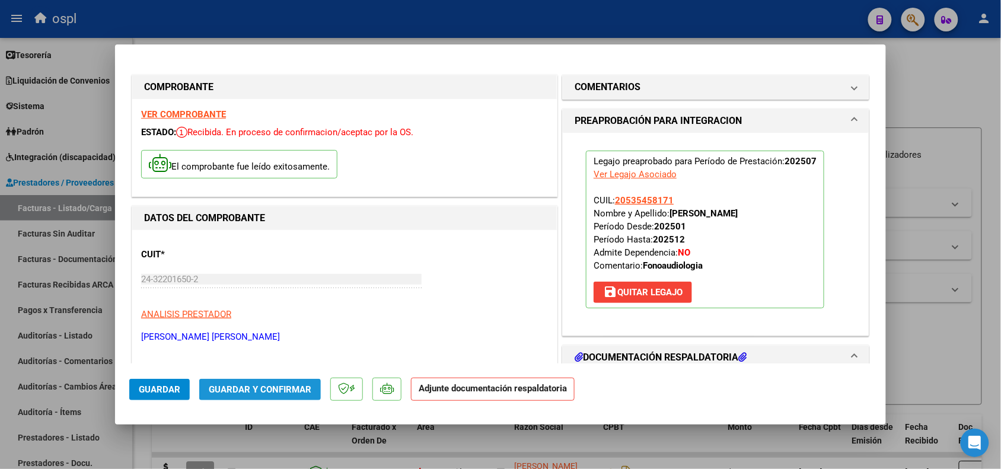
click at [304, 389] on span "Guardar y Confirmar" at bounding box center [260, 389] width 103 height 11
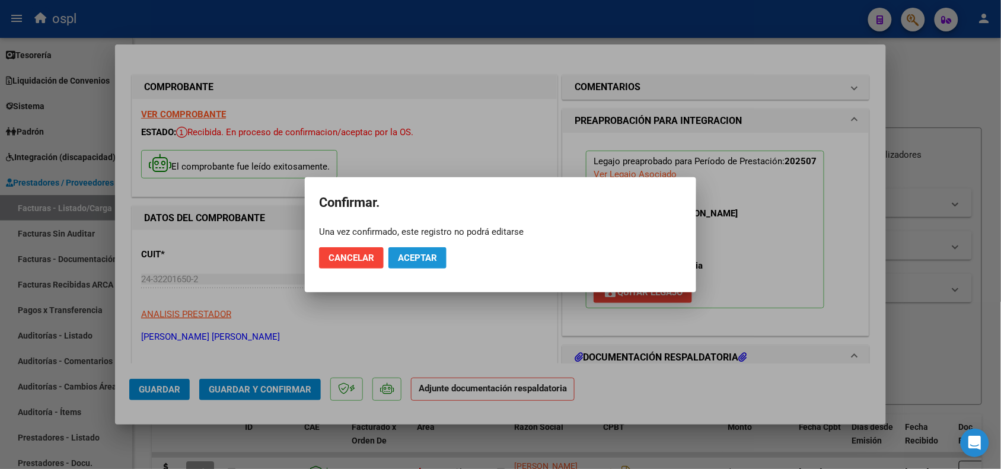
click at [428, 256] on span "Aceptar" at bounding box center [417, 258] width 39 height 11
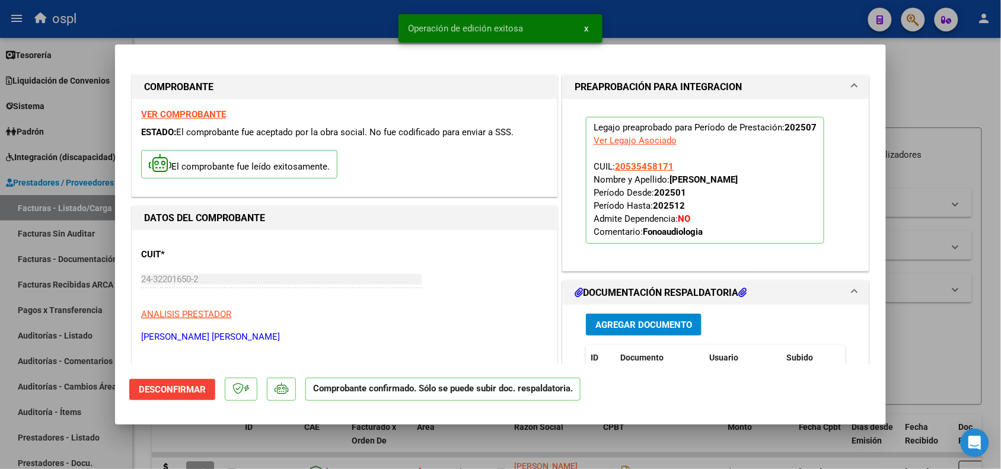
click at [929, 347] on div at bounding box center [500, 234] width 1001 height 469
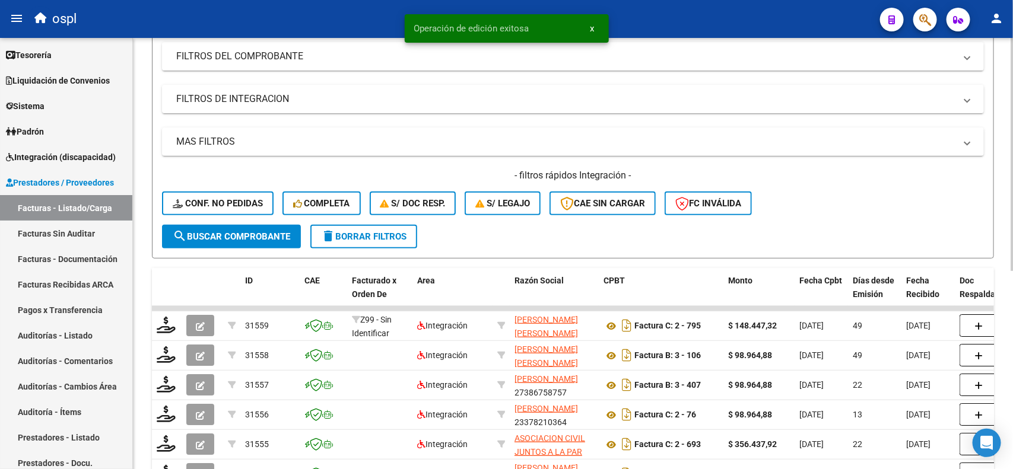
click at [1001, 235] on div at bounding box center [1011, 235] width 3 height 233
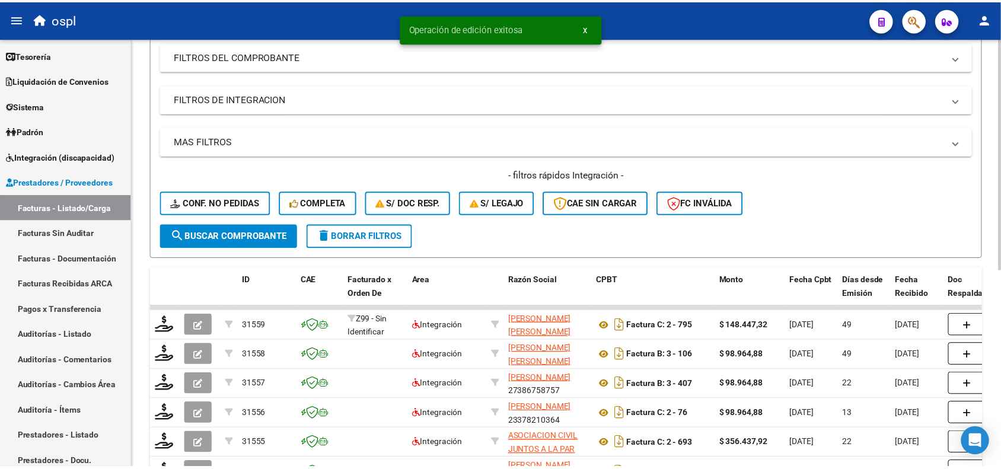
scroll to position [151, 0]
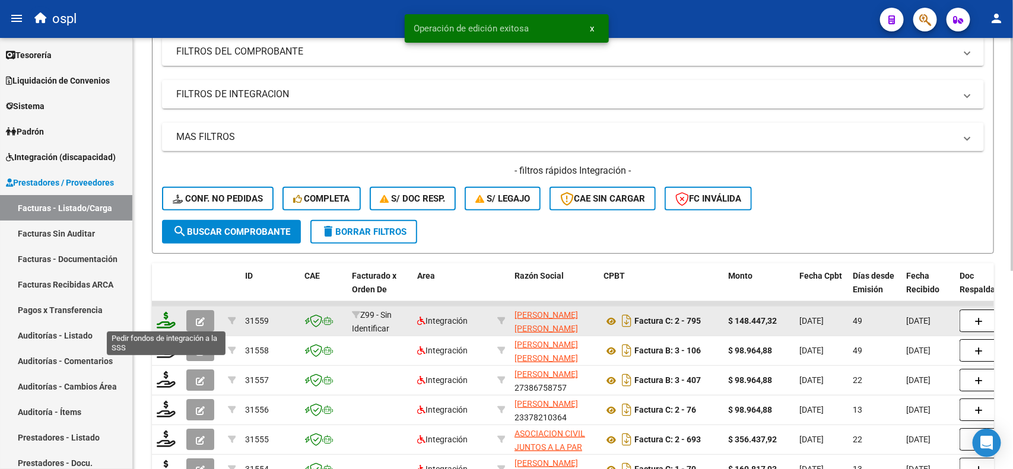
click at [171, 323] on icon at bounding box center [166, 320] width 19 height 17
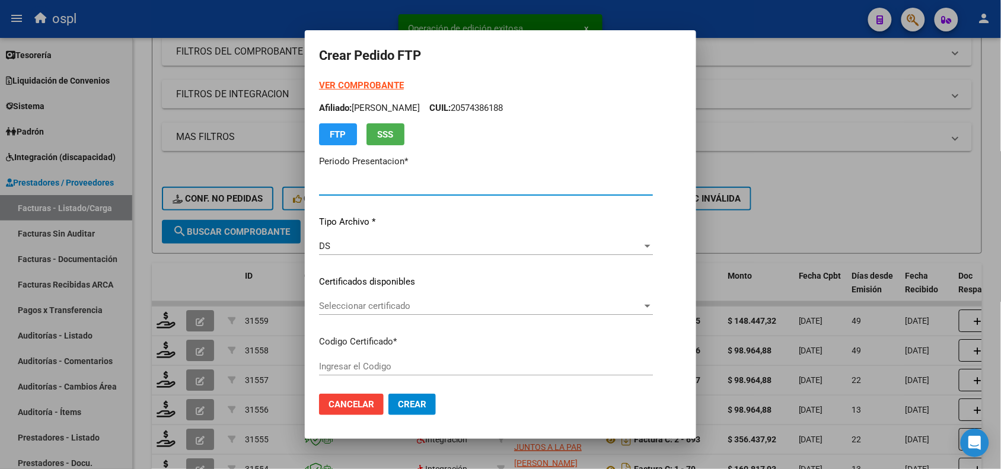
type input "202508"
type input "202507"
type input "$ 148.447,32"
type input "ARG02000535458172025032520350325TUC140"
type input "2035-03-25"
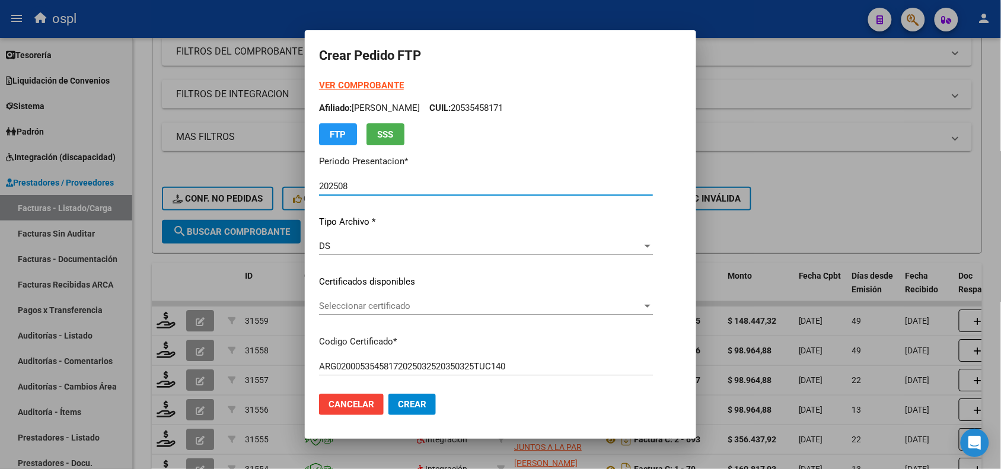
click at [354, 309] on span "Seleccionar certificado" at bounding box center [480, 306] width 323 height 11
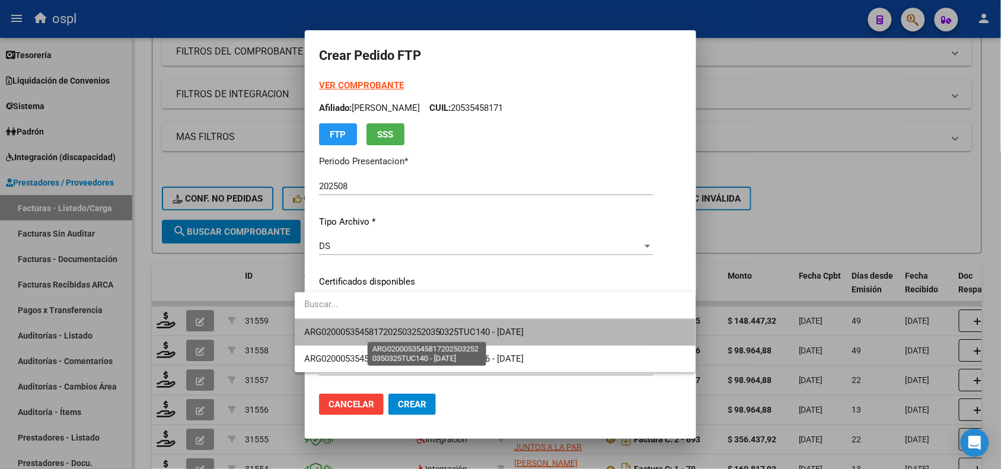
click at [368, 330] on span "ARG02000535458172025032520350325TUC140 - 2035-03-25" at bounding box center [414, 332] width 220 height 11
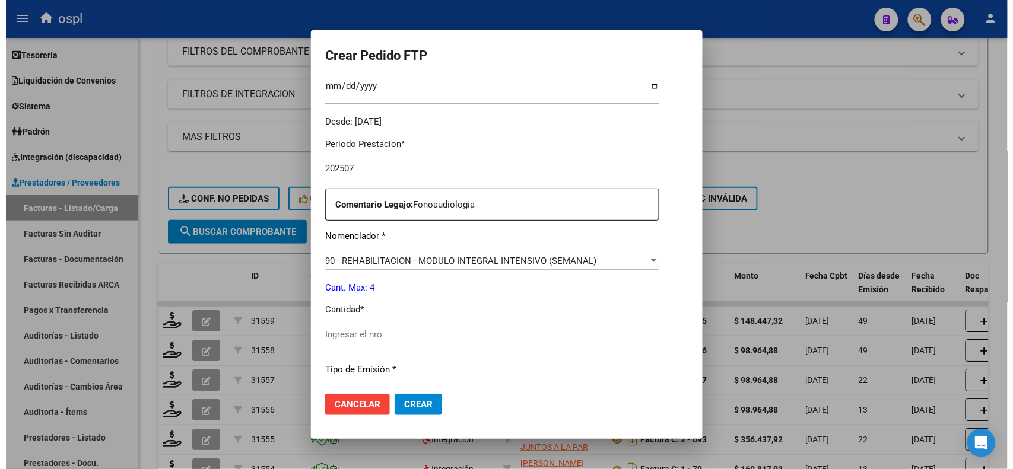
scroll to position [378, 0]
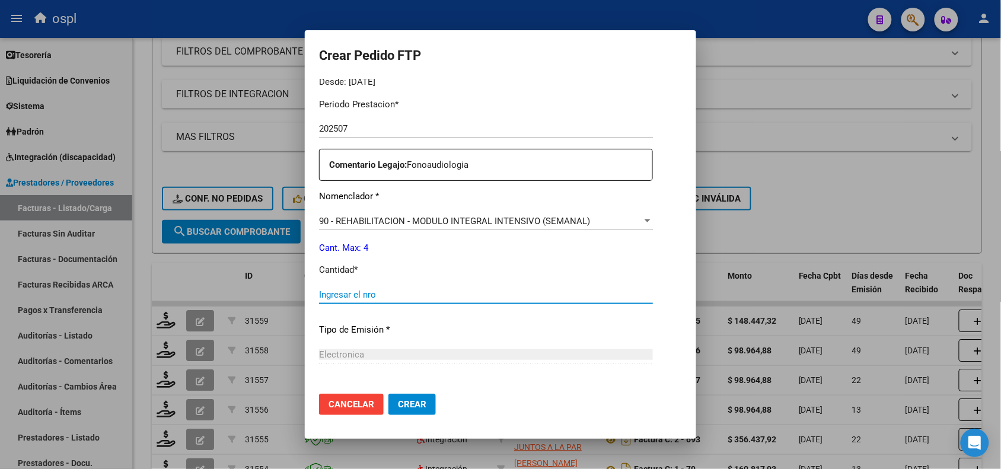
click at [523, 292] on input "Ingresar el nro" at bounding box center [486, 294] width 334 height 11
type input "4"
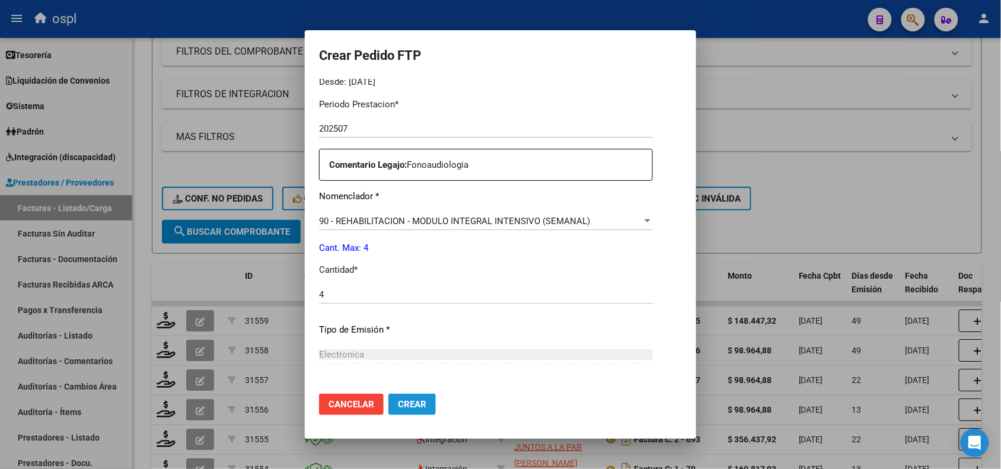
click at [398, 402] on span "Crear" at bounding box center [412, 404] width 28 height 11
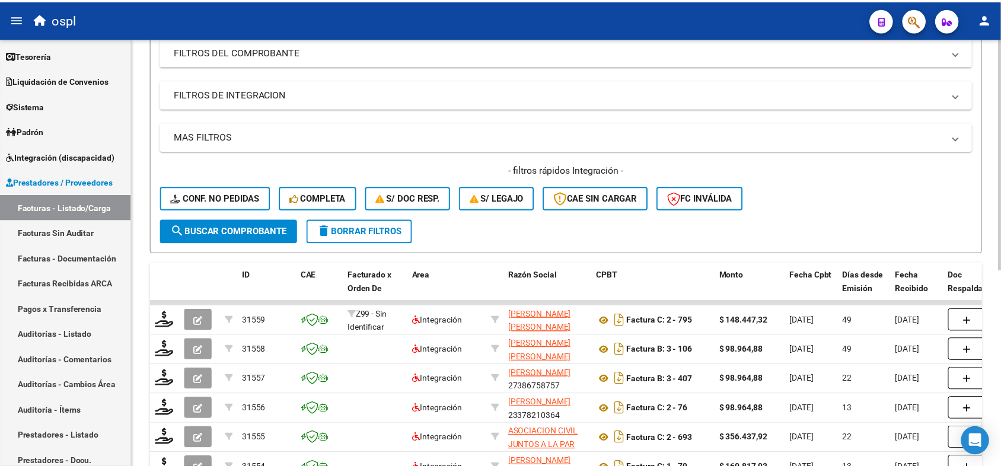
scroll to position [0, 0]
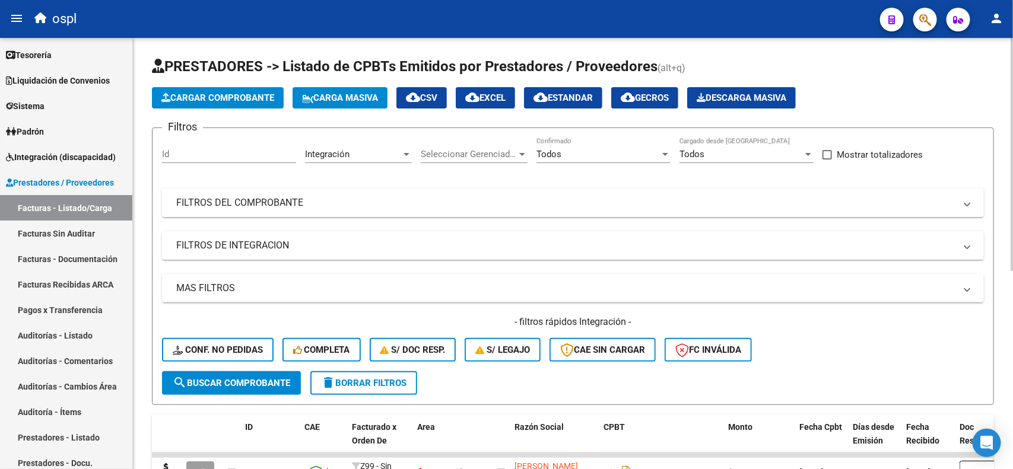
click at [1001, 90] on div at bounding box center [1011, 253] width 3 height 431
click at [1001, 90] on div at bounding box center [1011, 154] width 3 height 233
click at [256, 94] on span "Cargar Comprobante" at bounding box center [217, 98] width 113 height 11
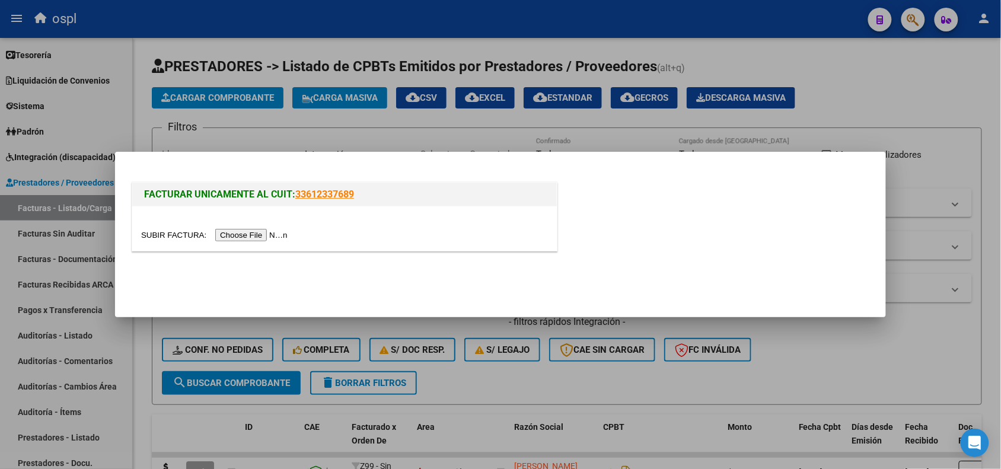
click at [244, 233] on input "file" at bounding box center [216, 235] width 150 height 12
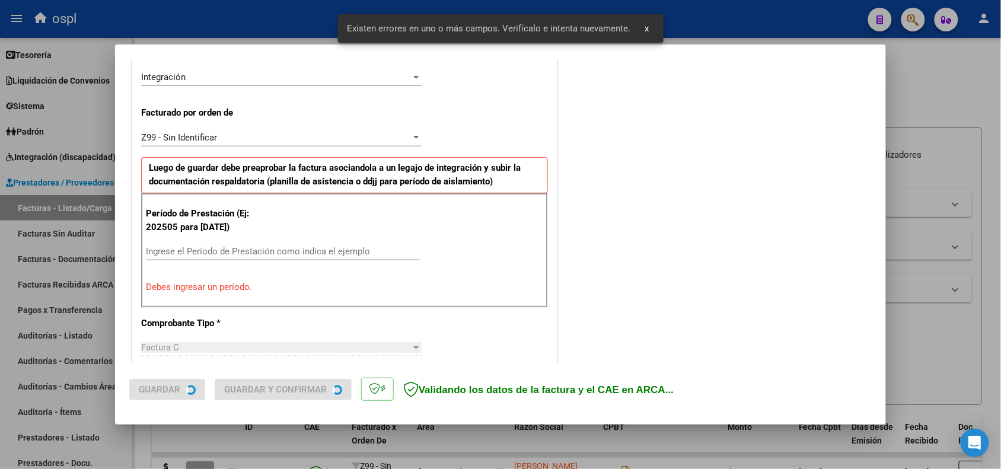
scroll to position [321, 0]
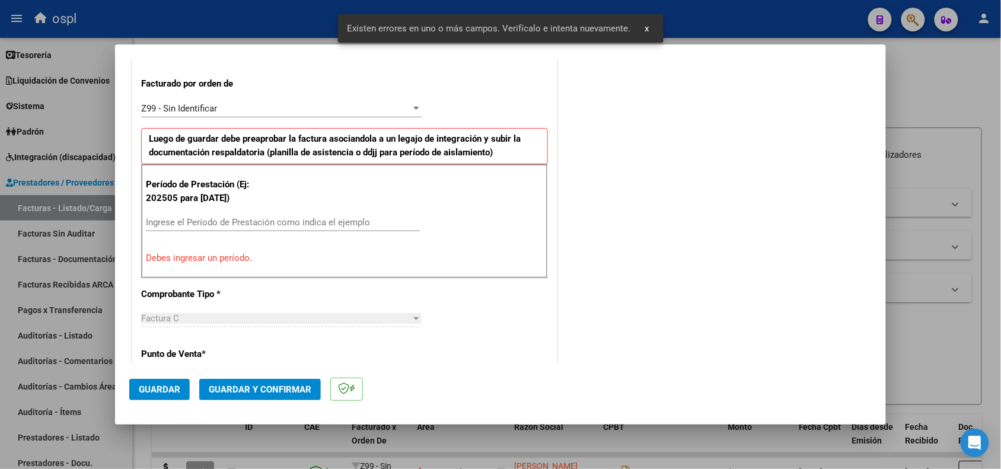
click at [348, 214] on div "Período de Prestación (Ej: 202505 para [DATE]) Ingrese el Período de Prestación…" at bounding box center [344, 221] width 407 height 114
click at [348, 220] on input "Ingrese el Período de Prestación como indica el ejemplo" at bounding box center [283, 222] width 274 height 11
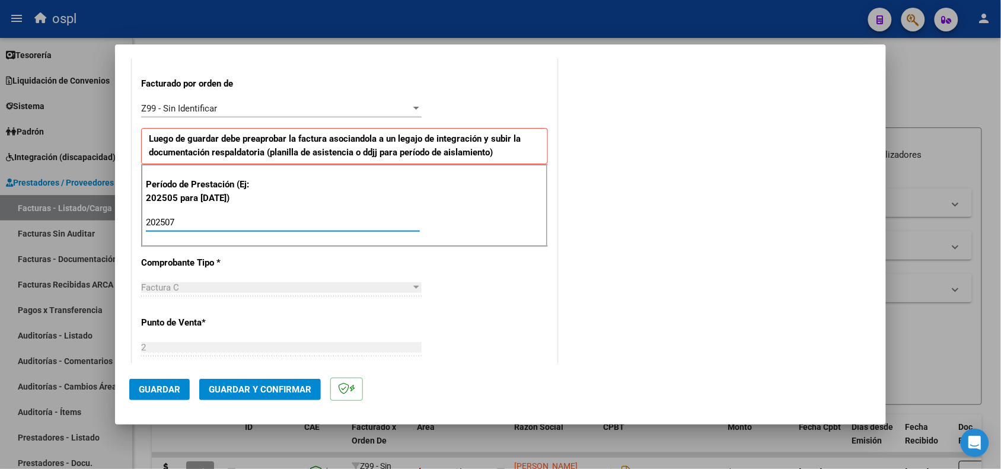
type input "202507"
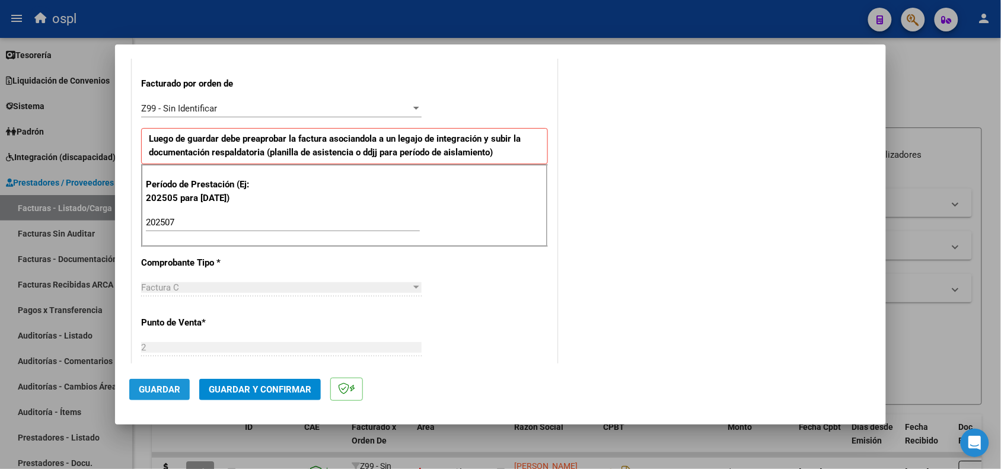
click at [167, 395] on button "Guardar" at bounding box center [159, 389] width 61 height 21
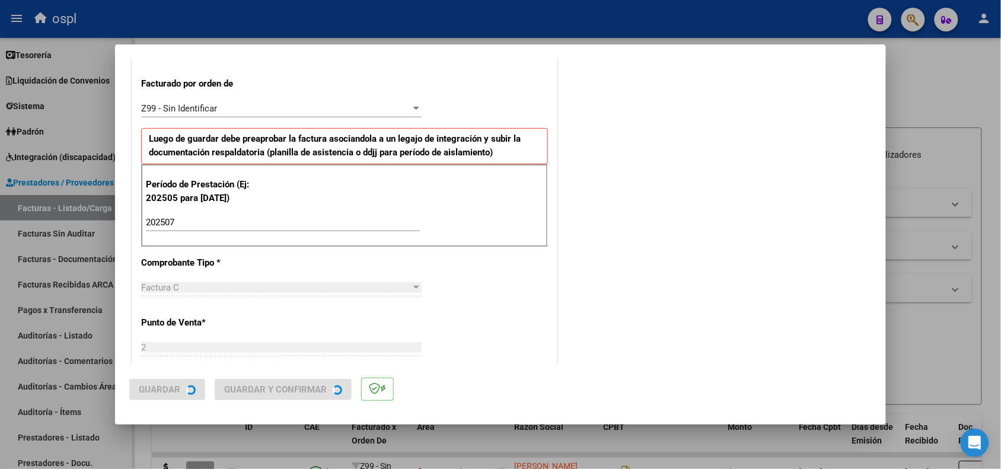
scroll to position [0, 0]
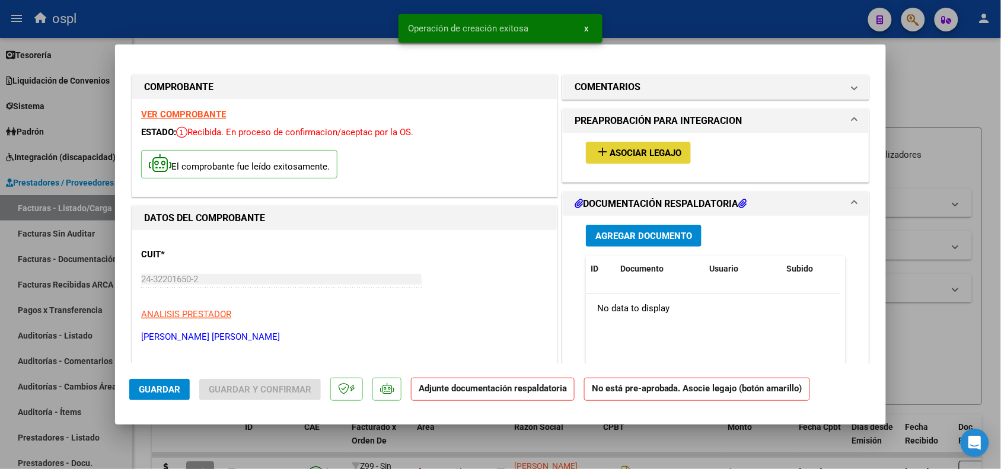
click at [596, 152] on mat-icon "add" at bounding box center [603, 152] width 14 height 14
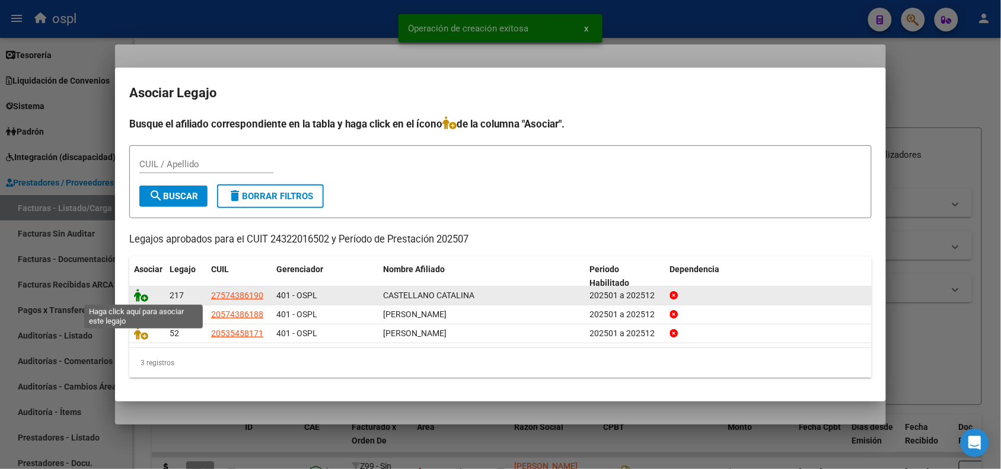
click at [140, 295] on icon at bounding box center [141, 295] width 14 height 13
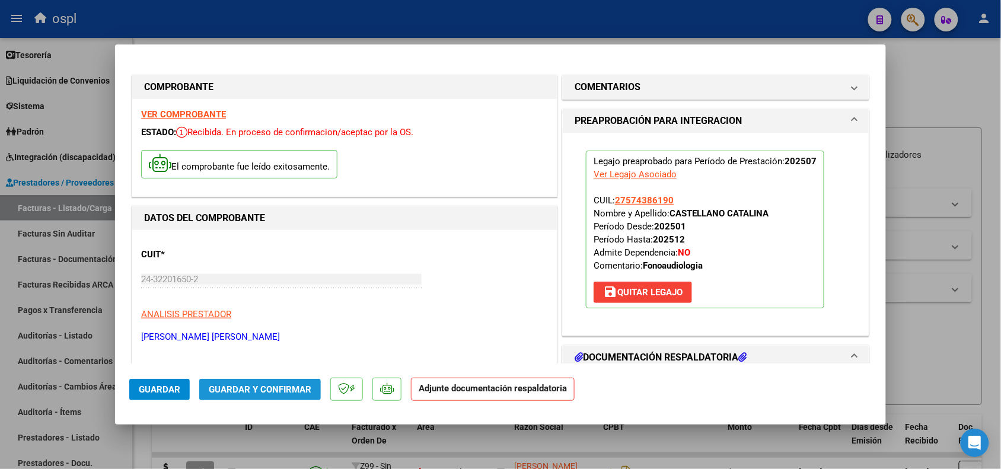
click at [267, 393] on span "Guardar y Confirmar" at bounding box center [260, 389] width 103 height 11
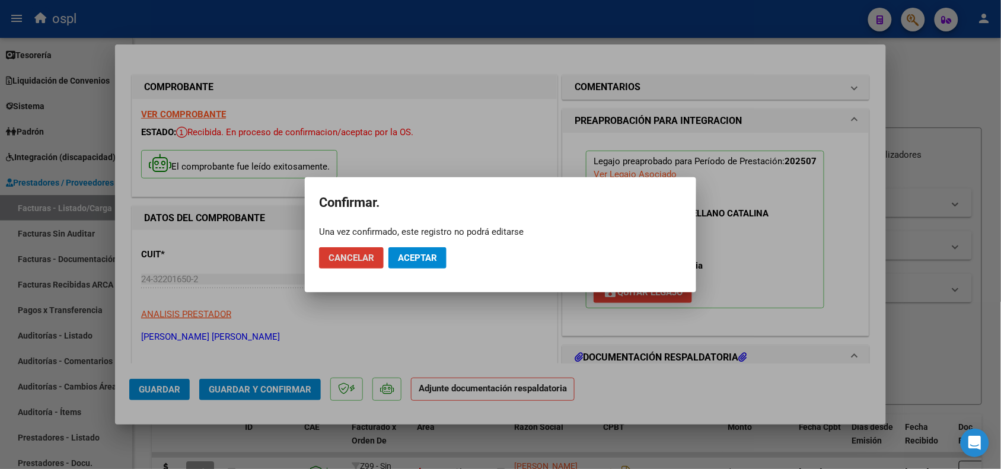
click at [431, 262] on span "Aceptar" at bounding box center [417, 258] width 39 height 11
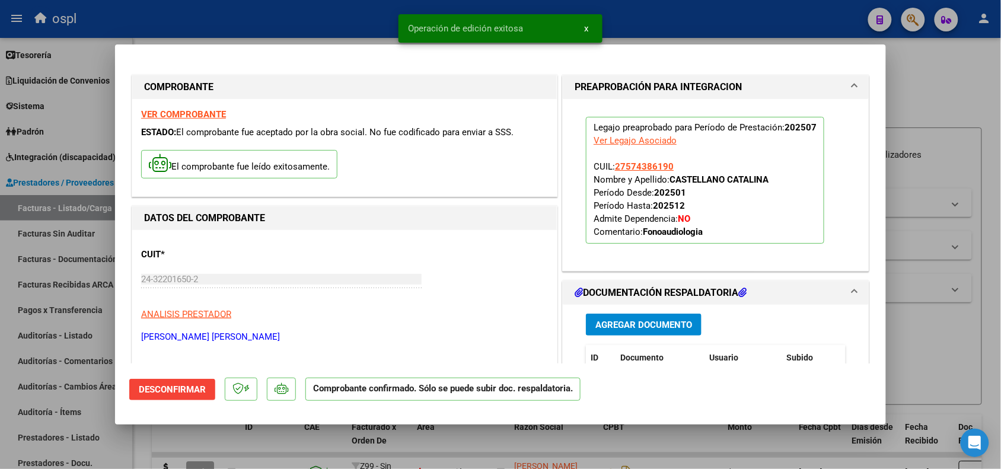
click at [288, 438] on div at bounding box center [500, 234] width 1001 height 469
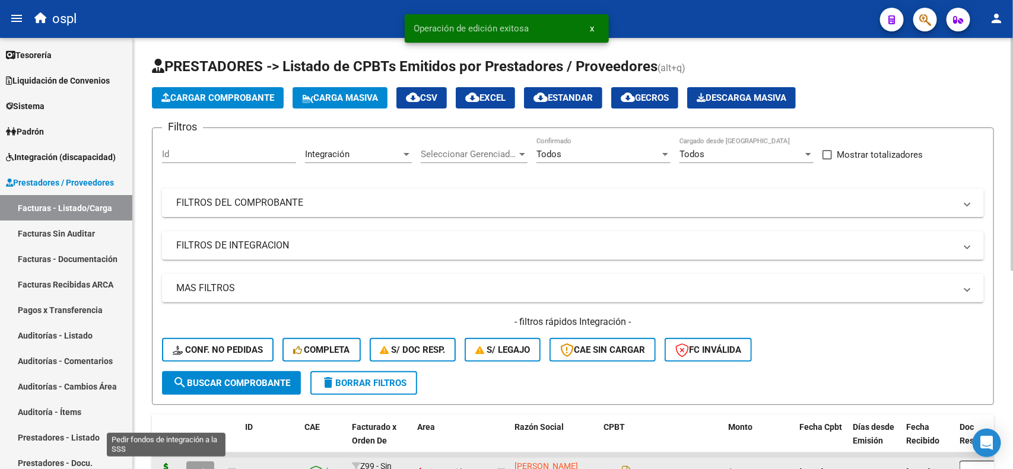
click at [164, 464] on icon at bounding box center [166, 471] width 19 height 17
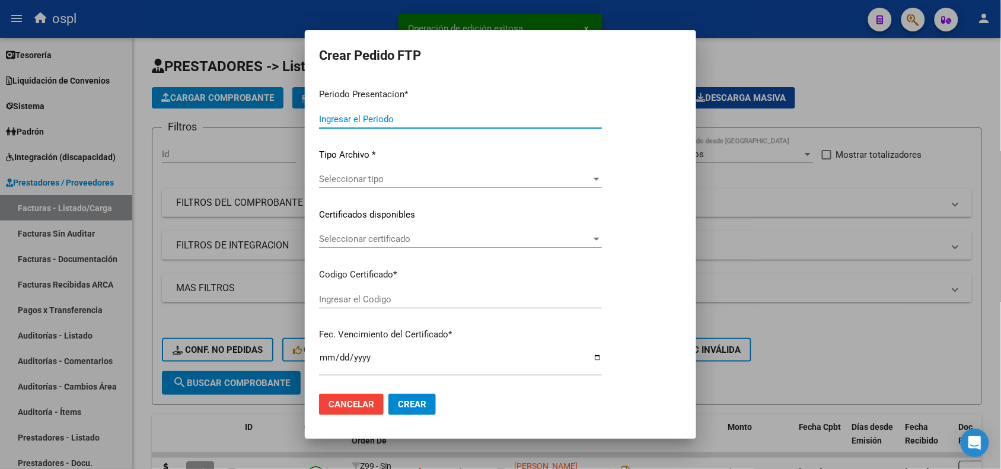
type input "202508"
type input "202507"
type input "$ 148.447,32"
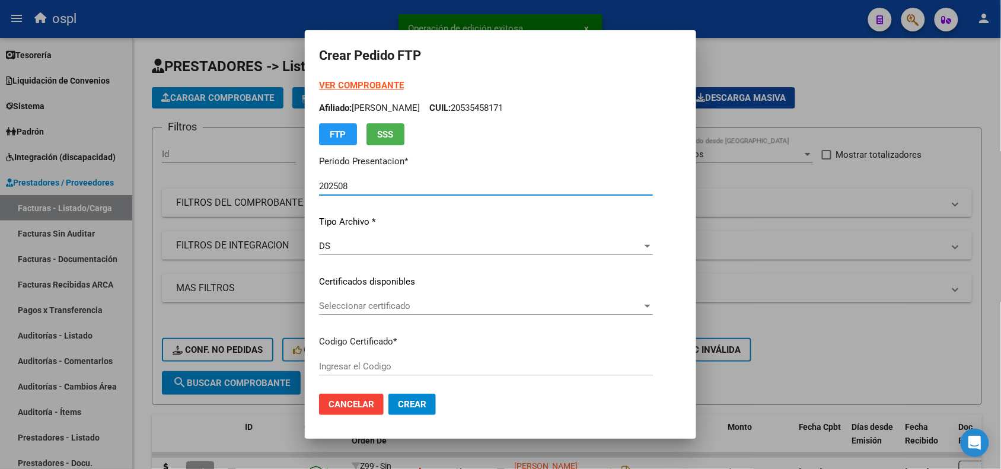
type input "ARG01000574386192024120920291209TUC138"
type input "[DATE]"
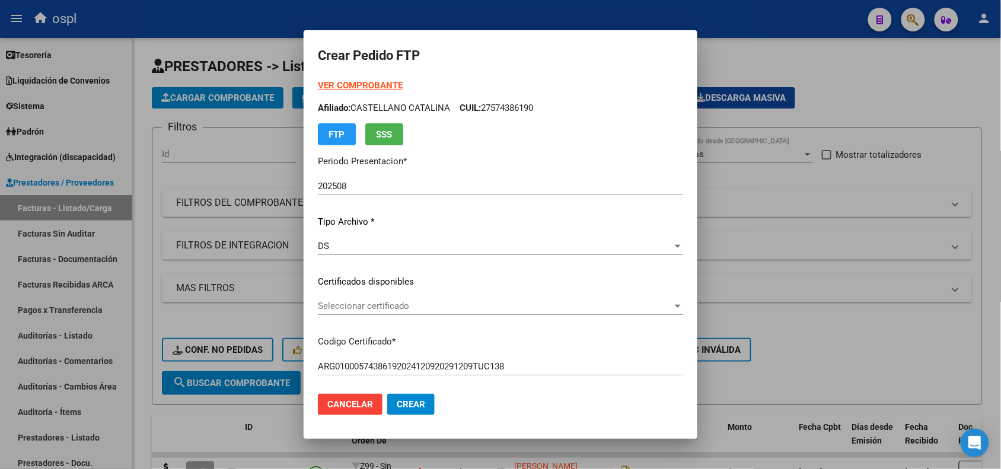
click at [393, 312] on div "Seleccionar certificado Seleccionar certificado" at bounding box center [500, 306] width 365 height 18
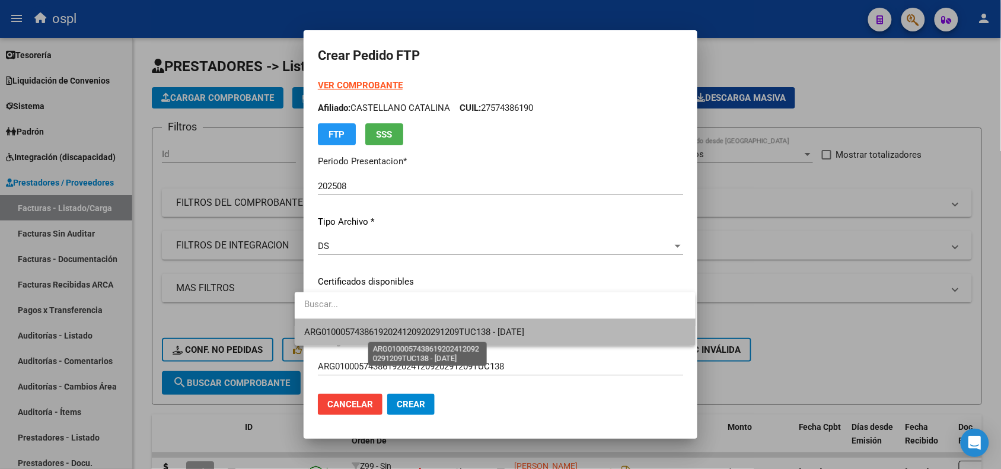
click at [391, 329] on span "ARG01000574386192024120920291209TUC138 - [DATE]" at bounding box center [414, 332] width 220 height 11
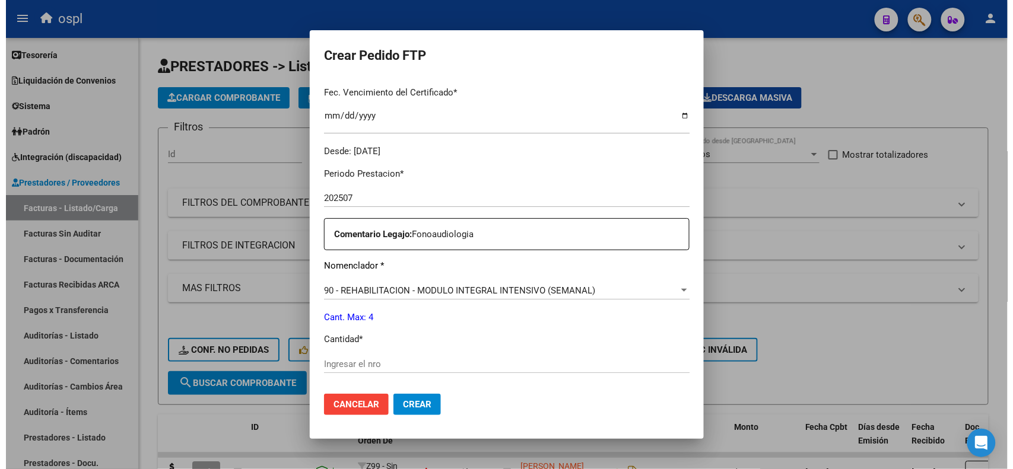
scroll to position [348, 0]
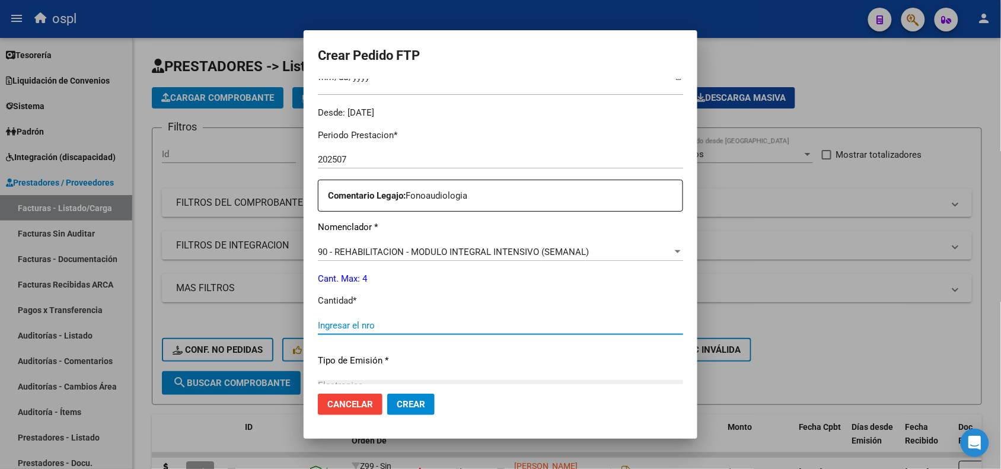
click at [573, 325] on input "Ingresar el nro" at bounding box center [500, 325] width 365 height 11
type input "4"
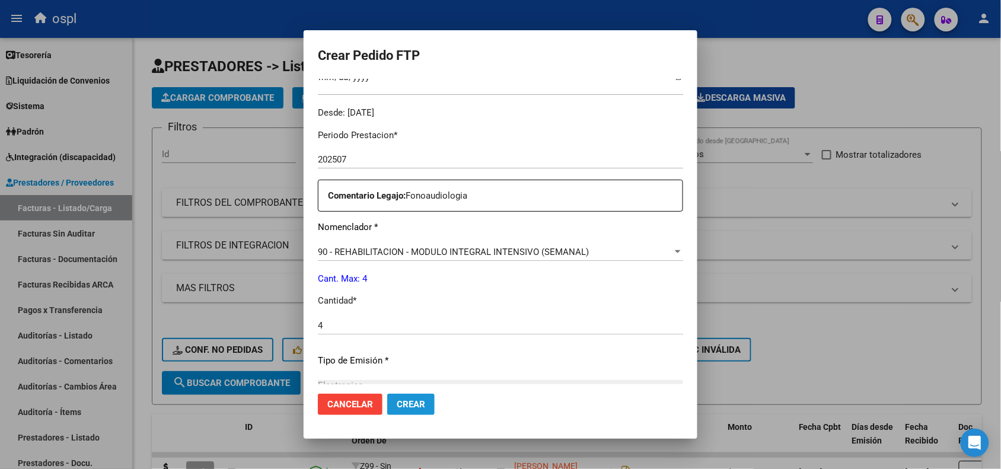
click at [397, 405] on span "Crear" at bounding box center [411, 404] width 28 height 11
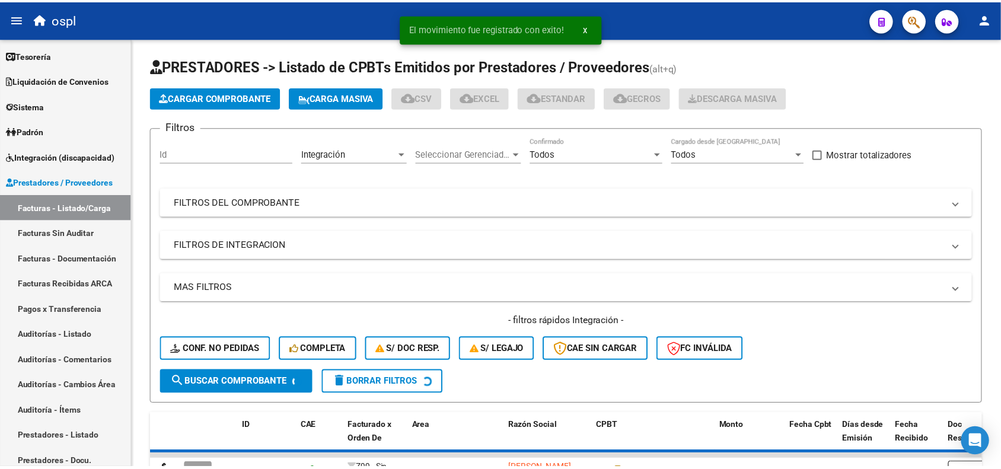
scroll to position [18, 0]
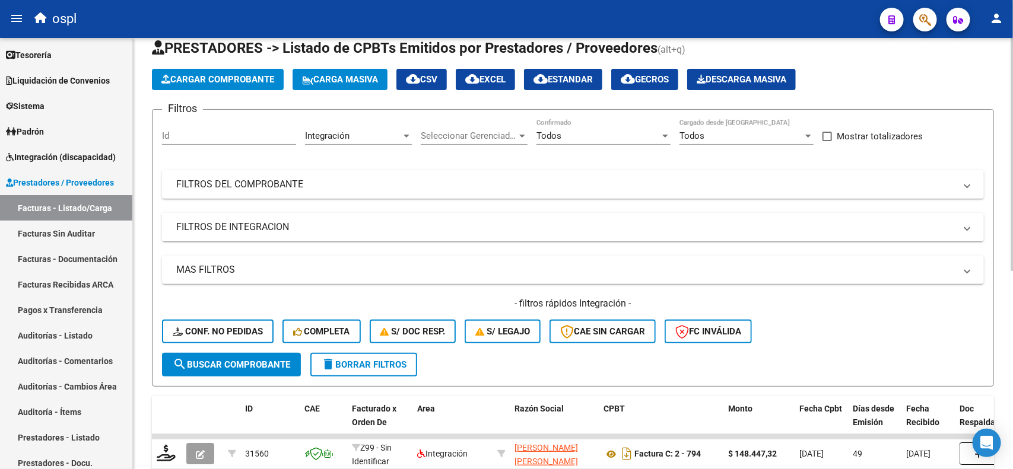
click at [270, 90] on app-list-header "PRESTADORES -> Listado de CPBTs Emitidos por Prestadores / Proveedores (alt+q) …" at bounding box center [573, 213] width 842 height 348
click at [260, 81] on span "Cargar Comprobante" at bounding box center [217, 79] width 113 height 11
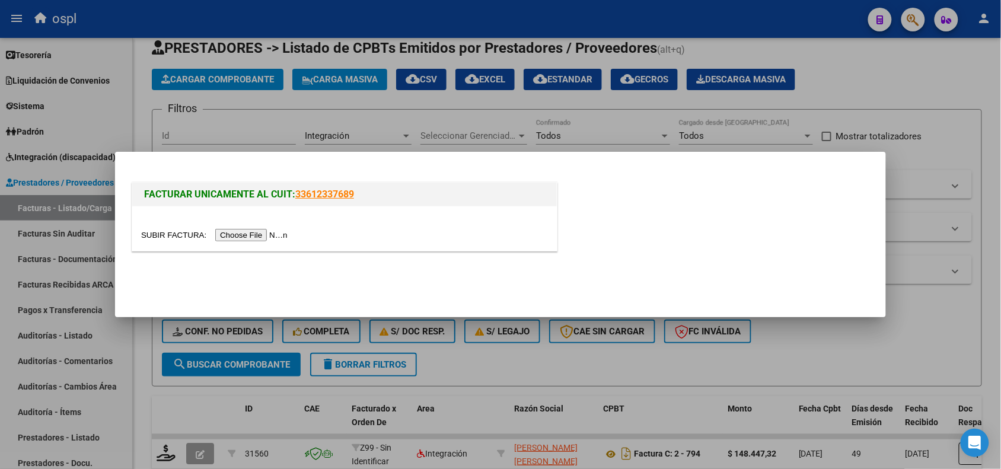
click at [253, 237] on input "file" at bounding box center [216, 235] width 150 height 12
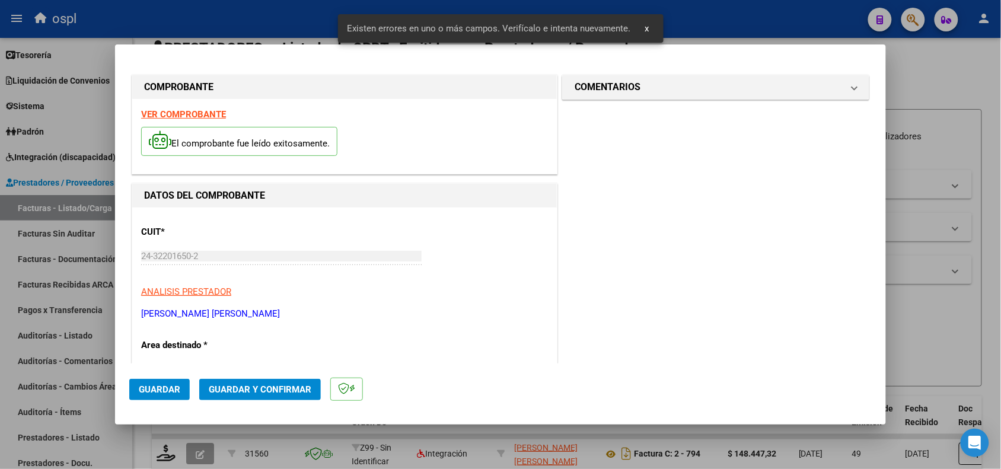
scroll to position [300, 0]
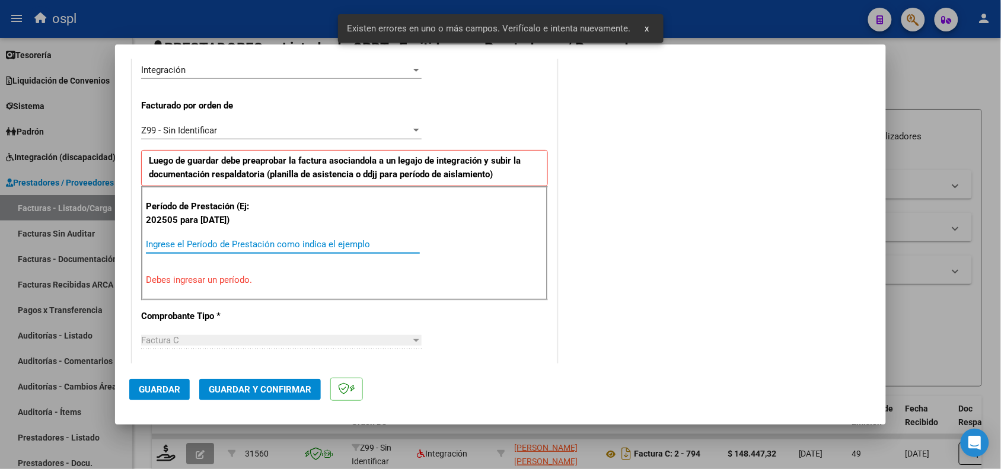
click at [282, 241] on input "Ingrese el Período de Prestación como indica el ejemplo" at bounding box center [283, 244] width 274 height 11
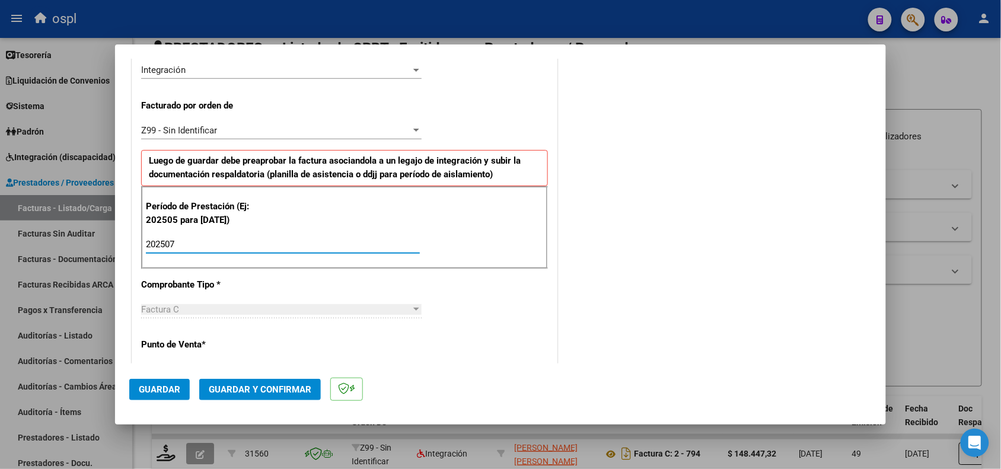
type input "202507"
click at [177, 391] on span "Guardar" at bounding box center [160, 389] width 42 height 11
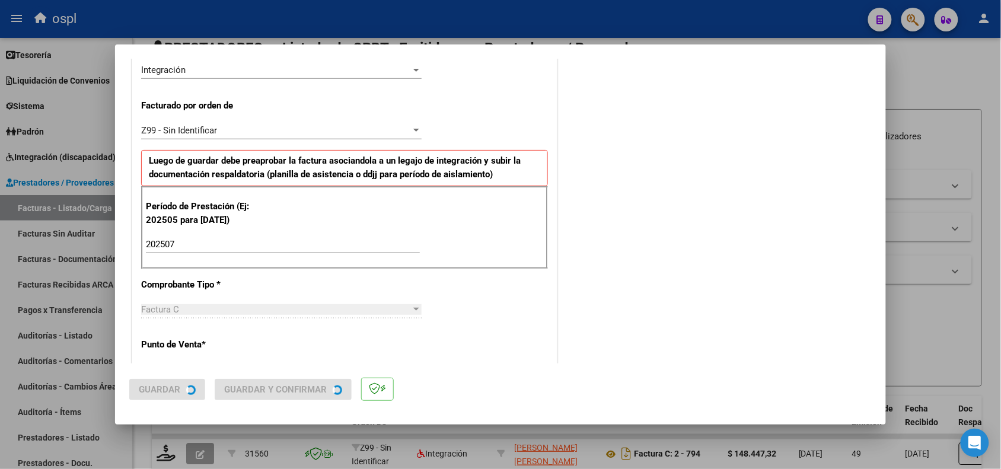
scroll to position [0, 0]
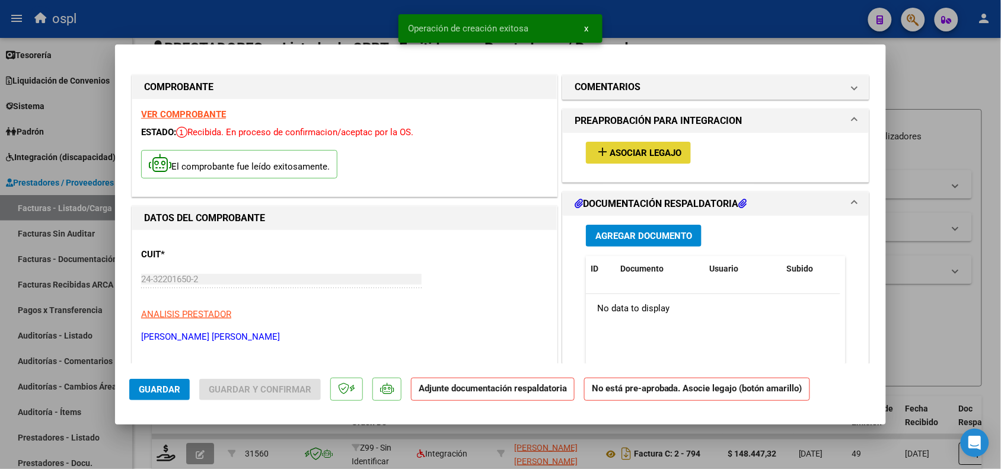
click at [612, 144] on button "add Asociar Legajo" at bounding box center [638, 153] width 105 height 22
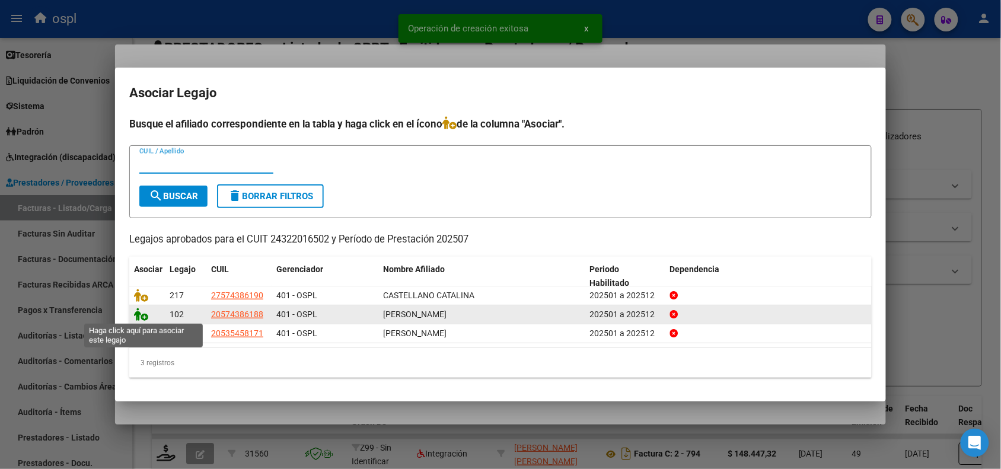
click at [138, 316] on icon at bounding box center [141, 314] width 14 height 13
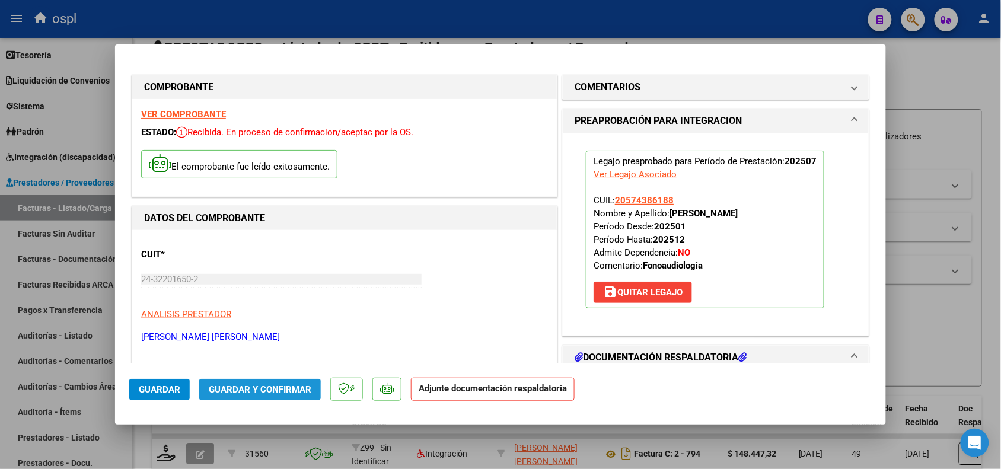
click at [238, 393] on span "Guardar y Confirmar" at bounding box center [260, 389] width 103 height 11
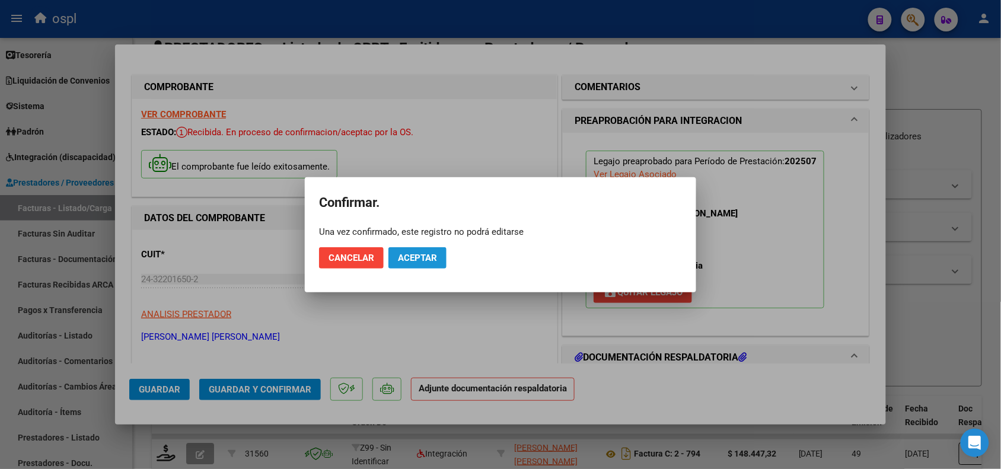
click at [421, 256] on span "Aceptar" at bounding box center [417, 258] width 39 height 11
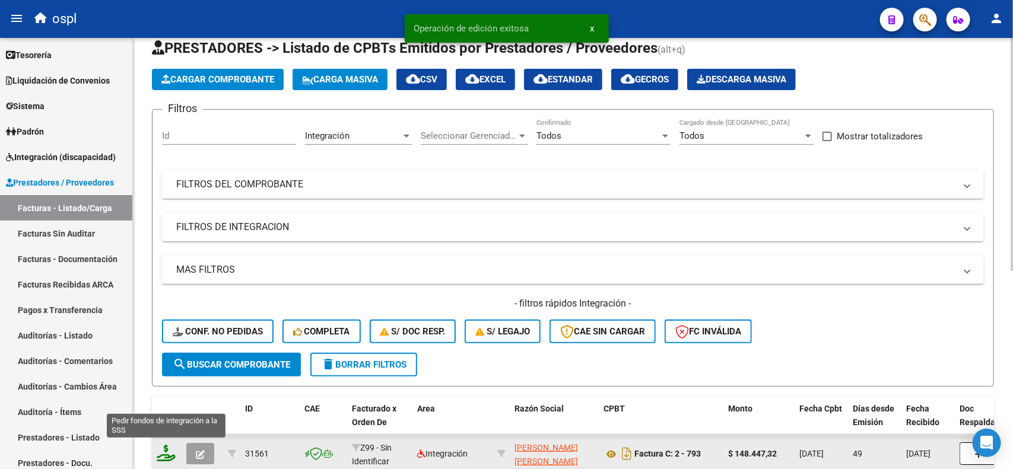
click at [162, 445] on icon at bounding box center [166, 453] width 19 height 17
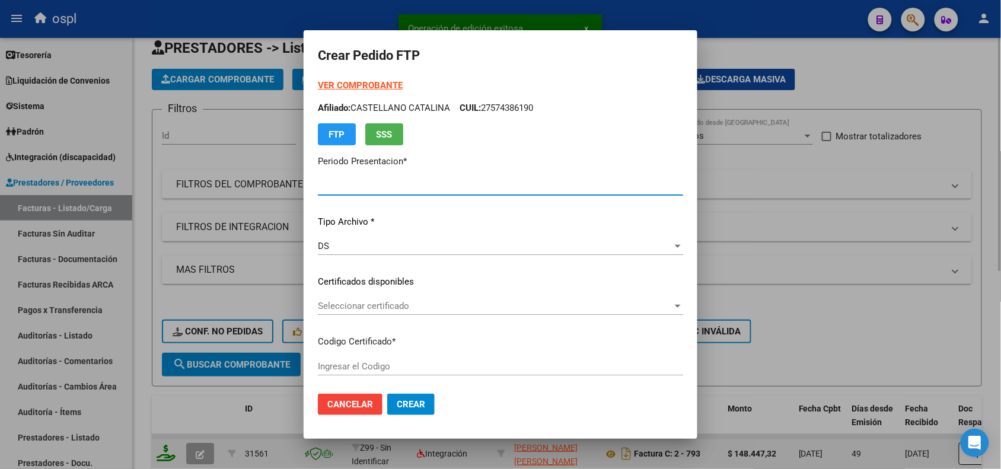
type input "202508"
type input "202507"
type input "$ 148.447,32"
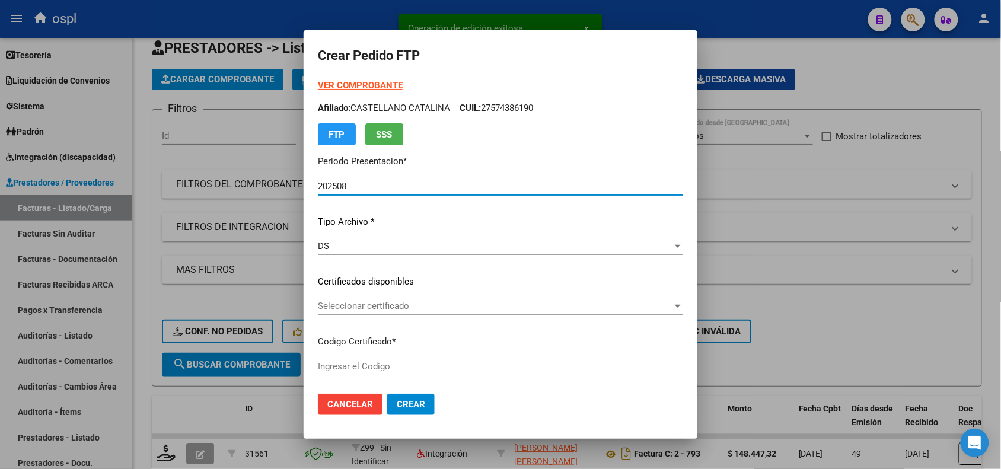
type input "ARG02000574386182022072120260721TUC138"
type input "2026-07-21"
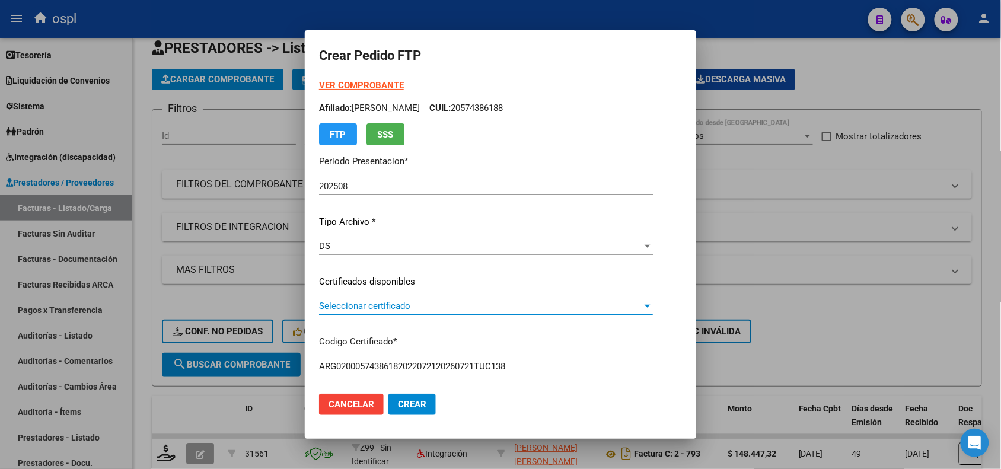
click at [414, 301] on span "Seleccionar certificado" at bounding box center [480, 306] width 323 height 11
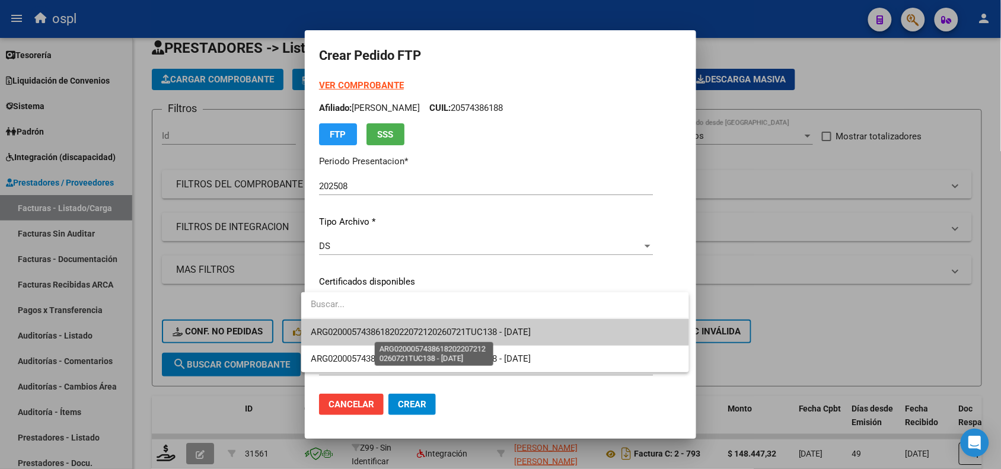
click at [428, 331] on span "ARG02000574386182022072120260721TUC138 - 2026-07-21" at bounding box center [421, 332] width 220 height 11
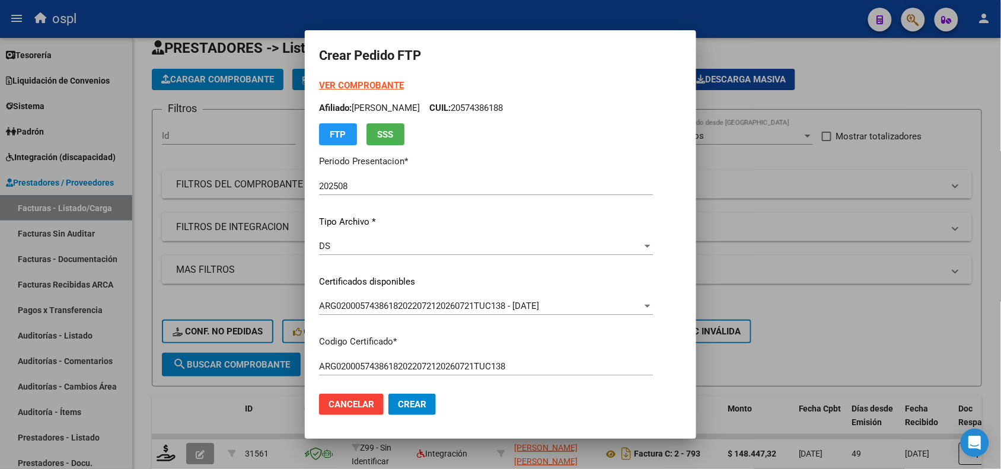
scroll to position [298, 0]
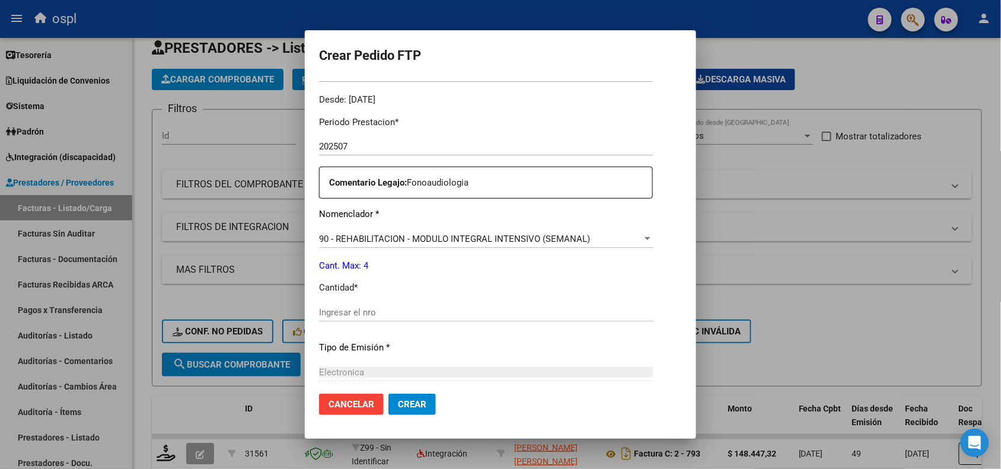
click at [587, 378] on div "Periodo Prestacion * 202507 Ingresar el Periodo Prestacion Comentario Legajo: F…" at bounding box center [486, 310] width 334 height 406
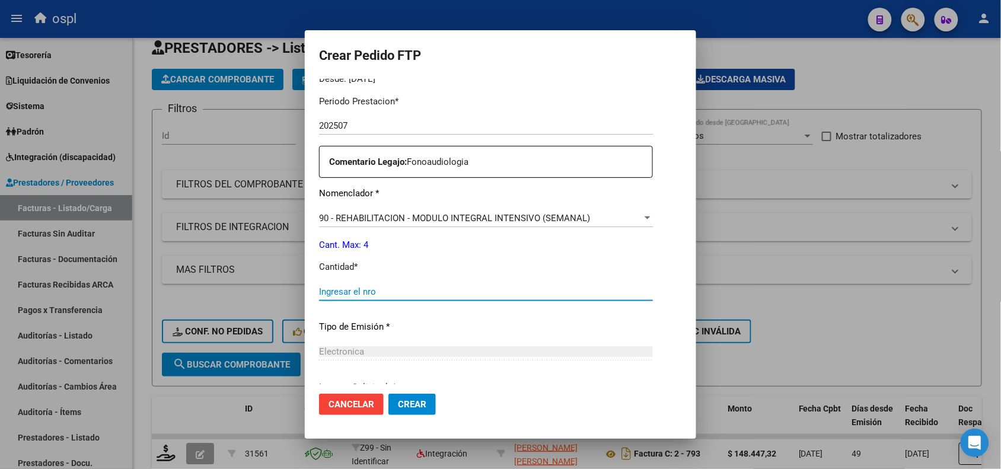
click at [580, 295] on input "Ingresar el nro" at bounding box center [486, 291] width 334 height 11
type input "4"
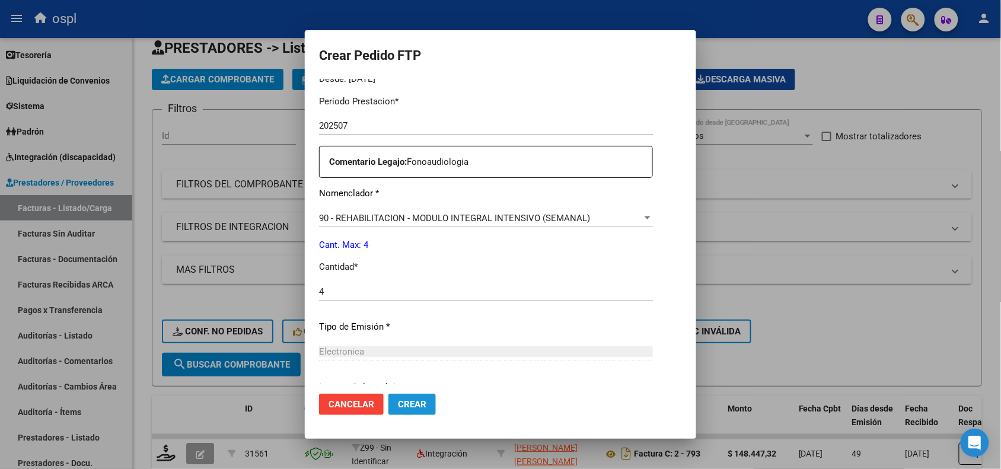
click at [399, 403] on span "Crear" at bounding box center [412, 404] width 28 height 11
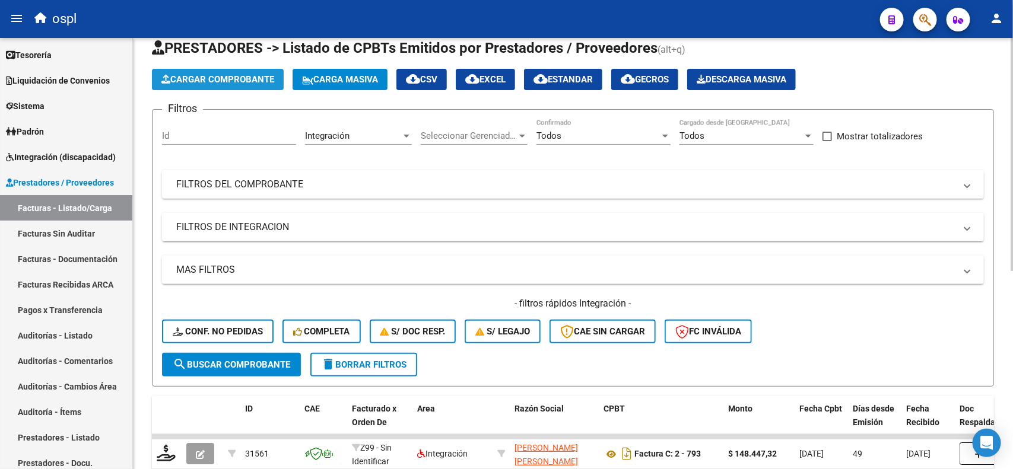
click at [235, 70] on button "Cargar Comprobante" at bounding box center [218, 79] width 132 height 21
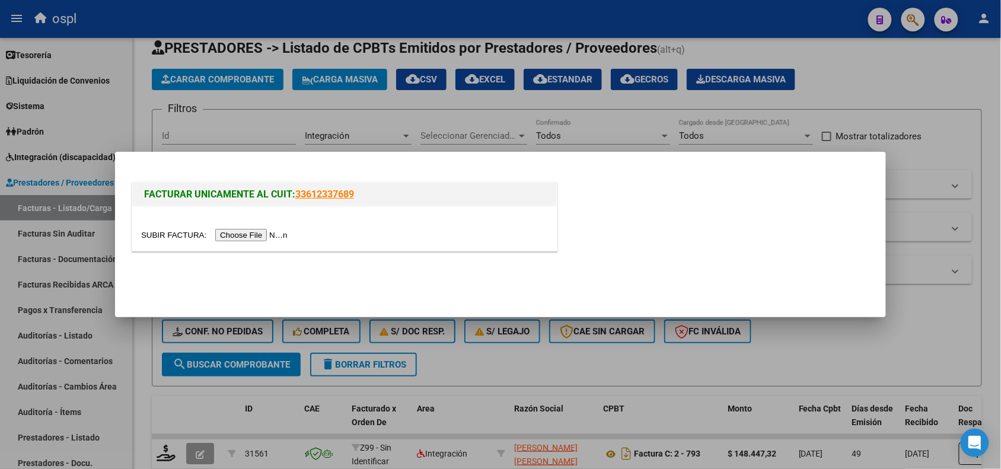
click at [247, 232] on input "file" at bounding box center [216, 235] width 150 height 12
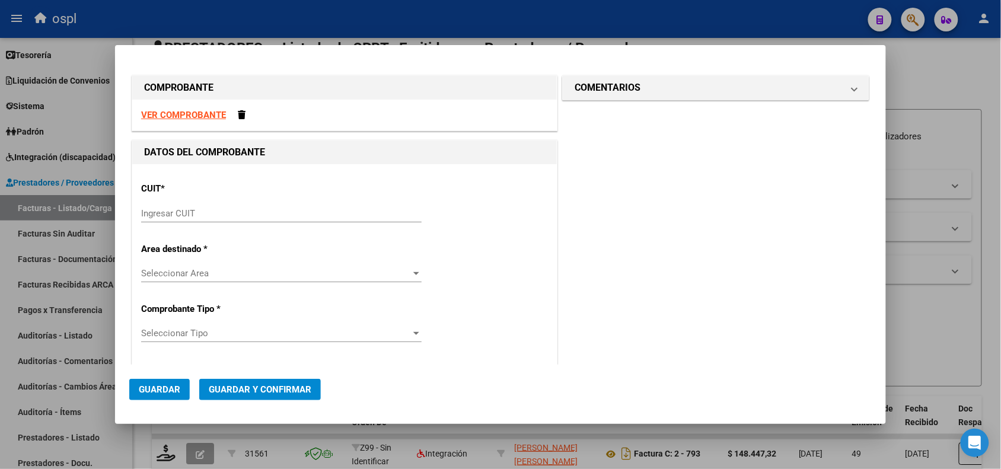
click at [193, 205] on div "Ingresar CUIT" at bounding box center [281, 214] width 281 height 18
click at [193, 220] on div "20-232424 Ingresar CUIT" at bounding box center [281, 214] width 281 height 18
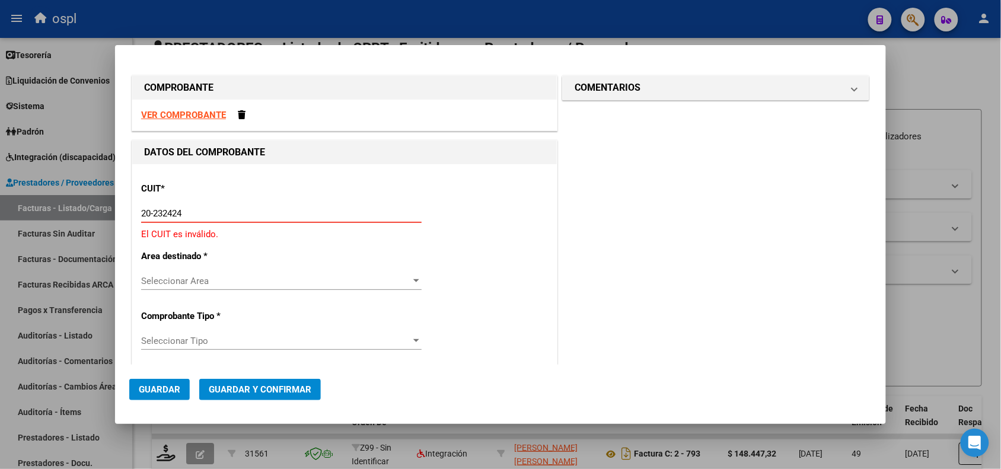
click at [193, 215] on div "20-232424 Ingresar CUIT" at bounding box center [281, 214] width 281 height 18
drag, startPoint x: 193, startPoint y: 215, endPoint x: 154, endPoint y: 214, distance: 38.6
click at [154, 214] on input "20-232424" at bounding box center [281, 213] width 281 height 11
type input "20-24234473-2"
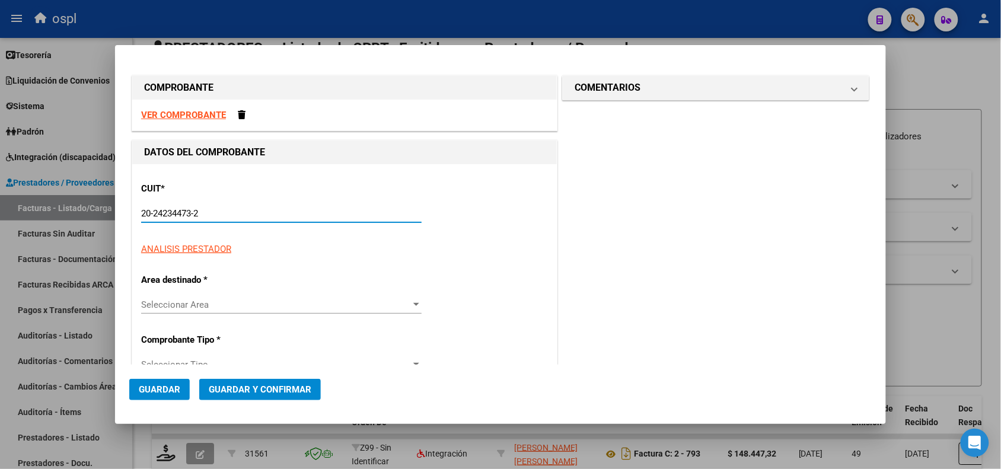
type input "5"
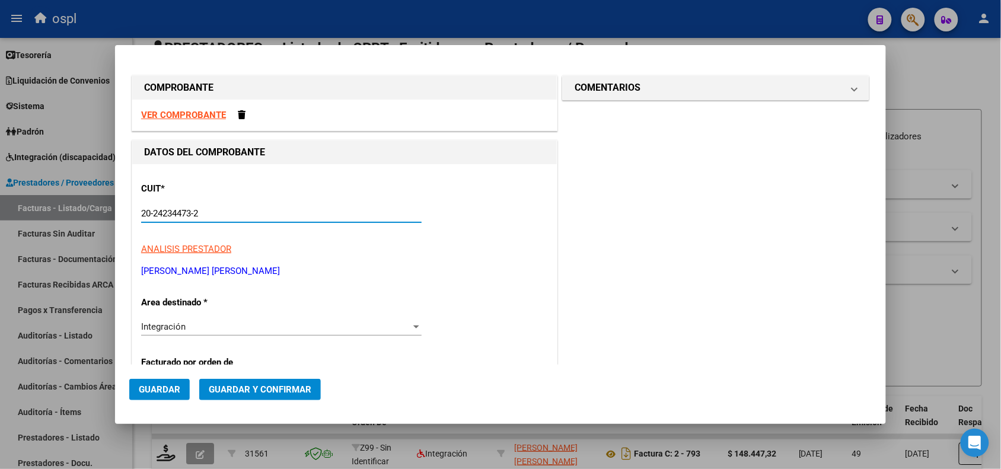
type input "20-24234473-2"
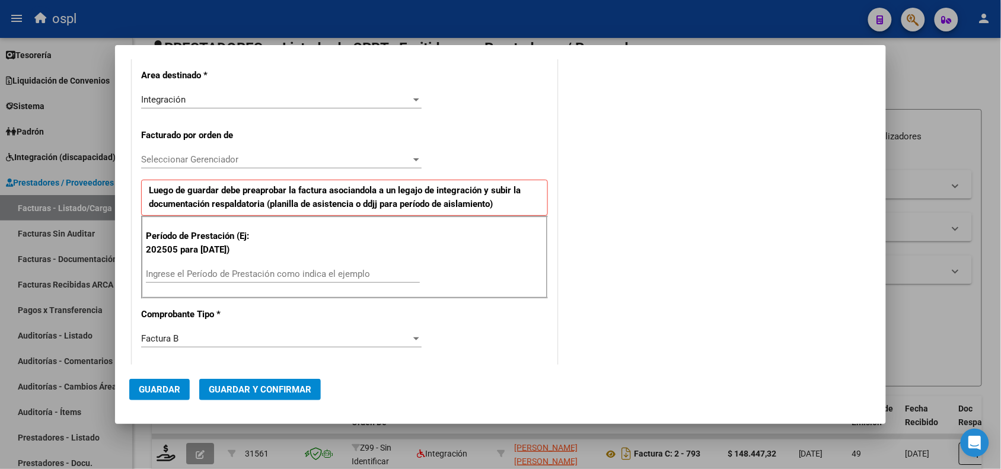
scroll to position [209, 0]
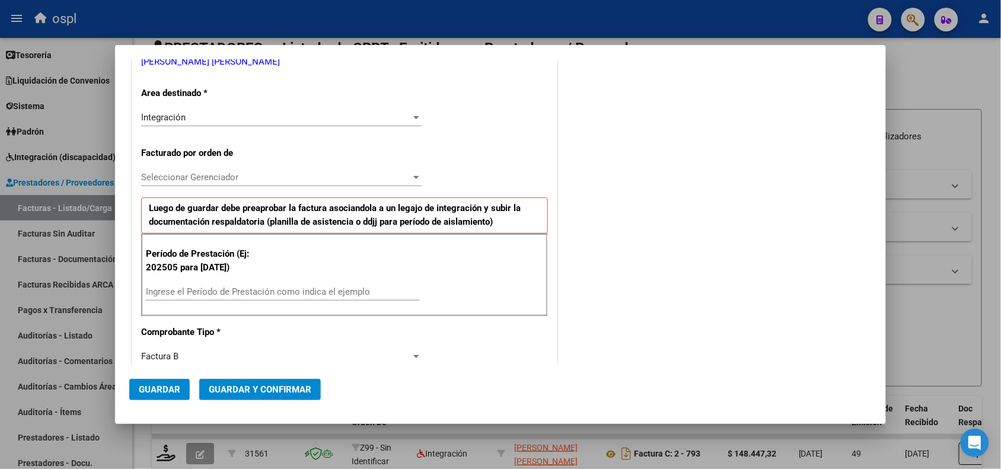
click at [203, 298] on div "Ingrese el Período de Prestación como indica el ejemplo" at bounding box center [283, 292] width 274 height 18
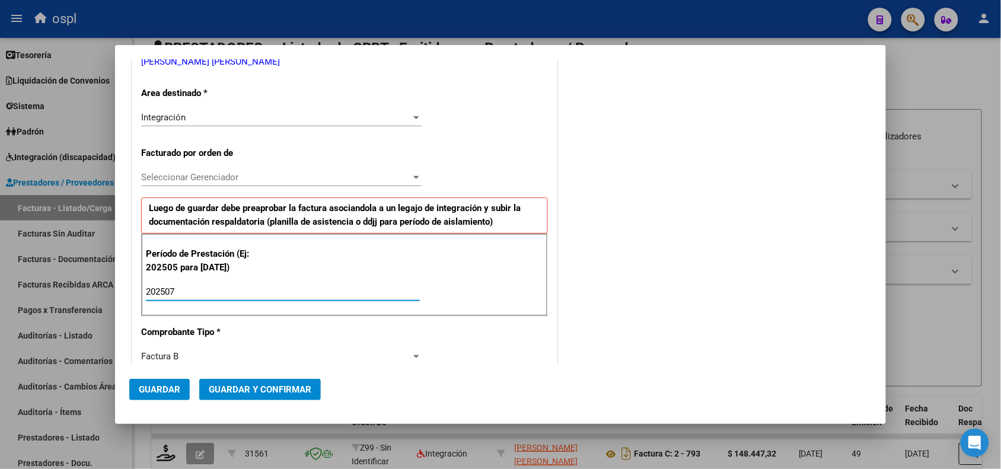
type input "202507"
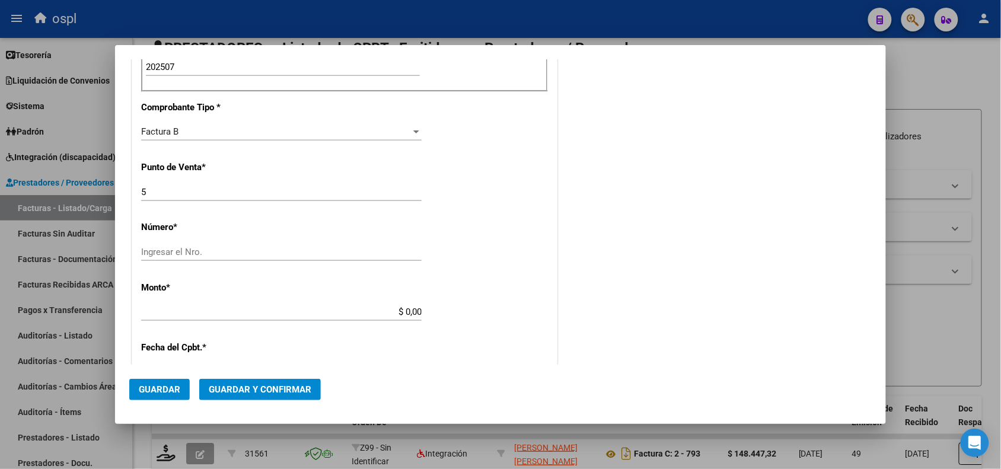
scroll to position [473, 0]
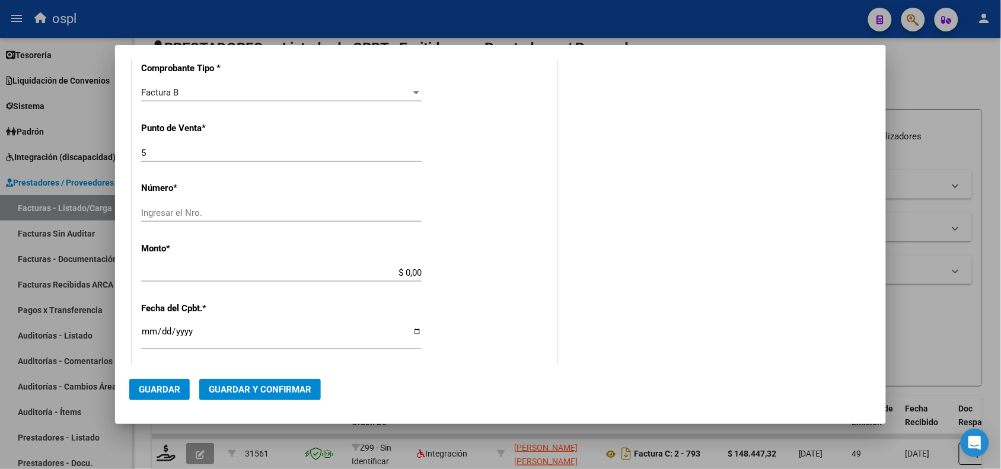
click at [206, 208] on div "Ingresar el Nro." at bounding box center [281, 213] width 281 height 18
type input "557"
click at [493, 254] on div "CUIT * 20-24234473-2 Ingresar CUIT ANALISIS PRESTADOR PRIETO MORENO GABRIEL EDU…" at bounding box center [344, 201] width 425 height 1020
type input "$ 560.179,84"
type input "2025-08-05"
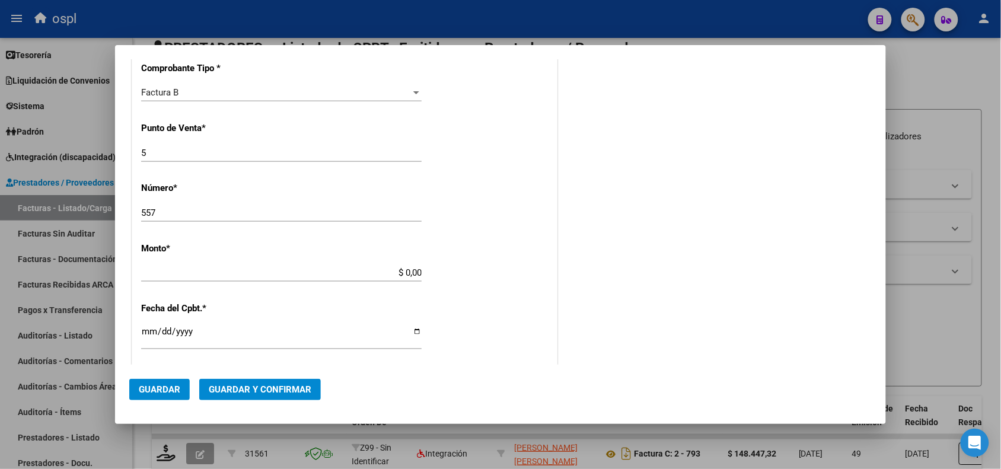
type input "75312129978665"
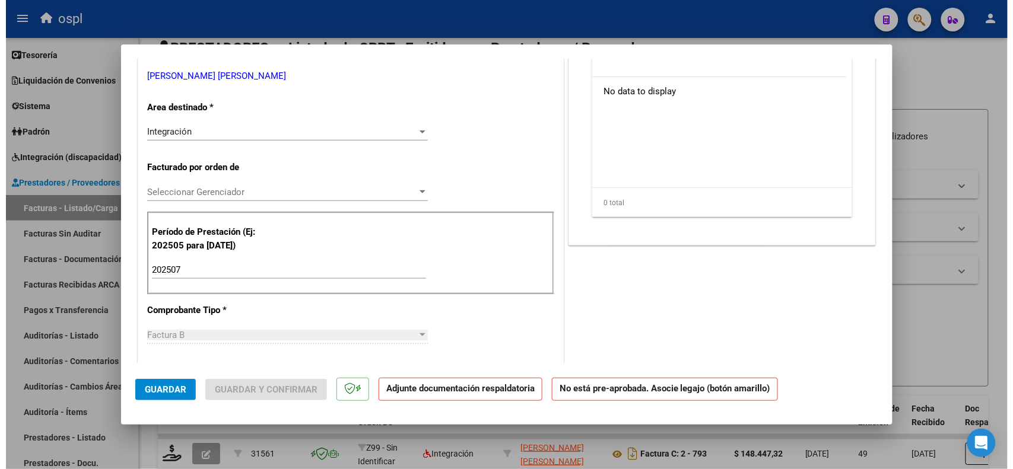
scroll to position [0, 0]
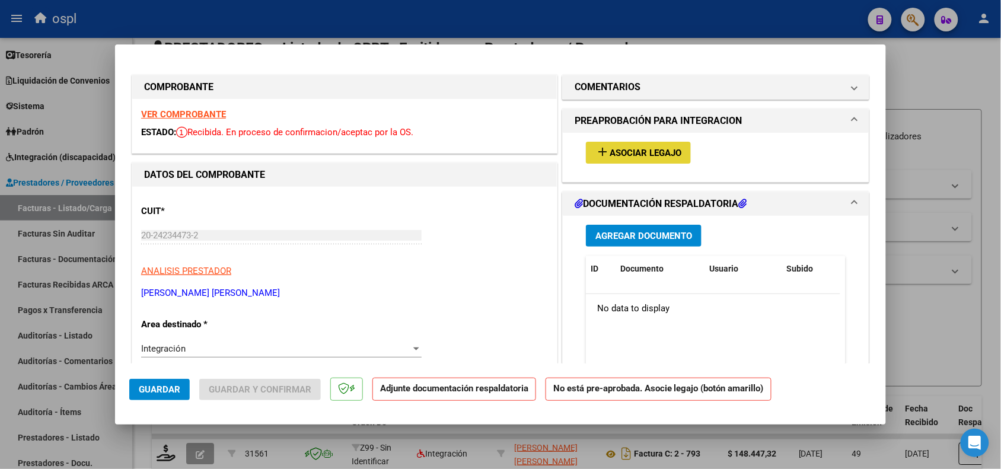
click at [652, 143] on button "add Asociar Legajo" at bounding box center [638, 153] width 105 height 22
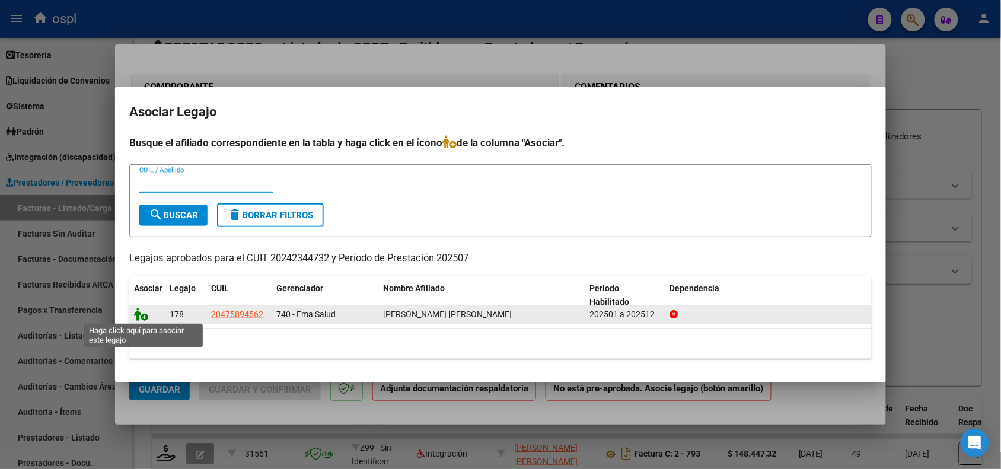
click at [146, 317] on icon at bounding box center [141, 314] width 14 height 13
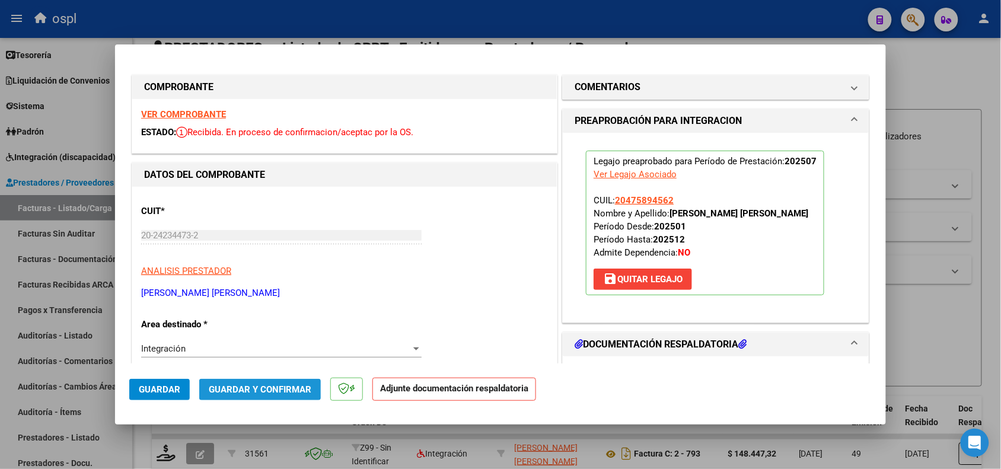
click at [244, 389] on span "Guardar y Confirmar" at bounding box center [260, 389] width 103 height 11
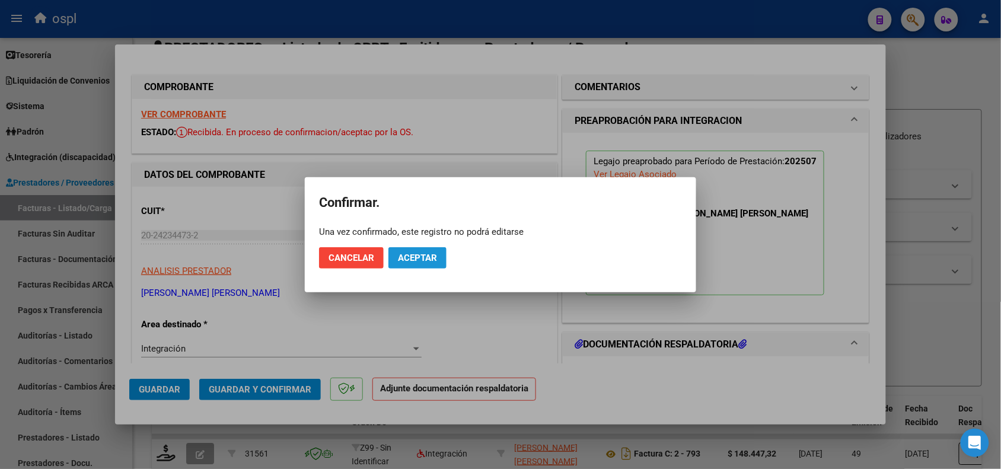
click at [428, 254] on span "Aceptar" at bounding box center [417, 258] width 39 height 11
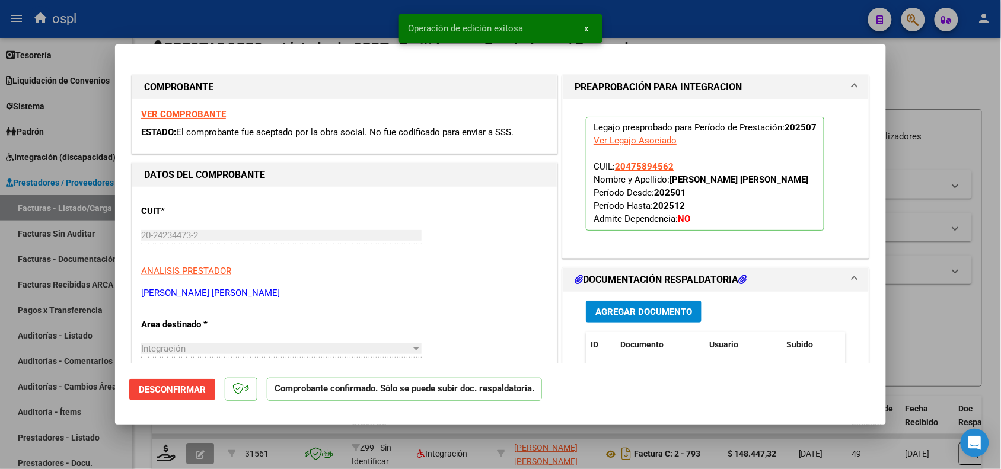
click at [929, 307] on div at bounding box center [500, 234] width 1001 height 469
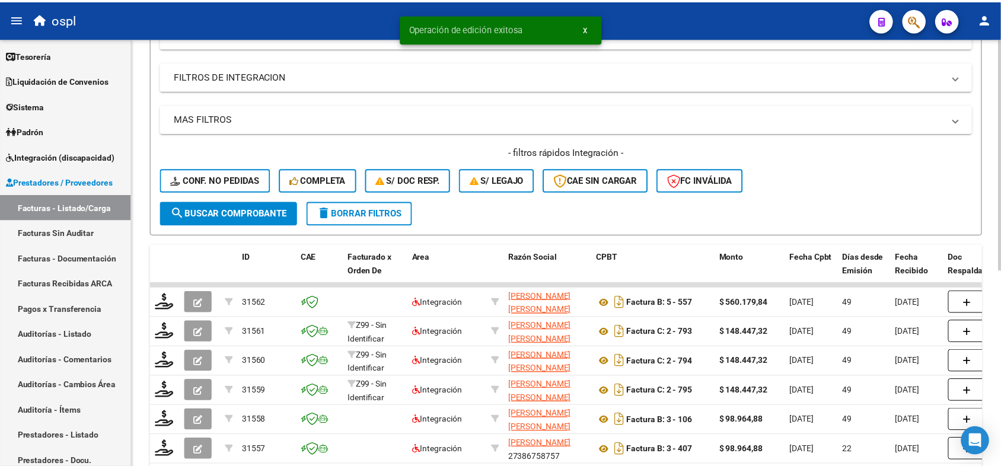
scroll to position [203, 0]
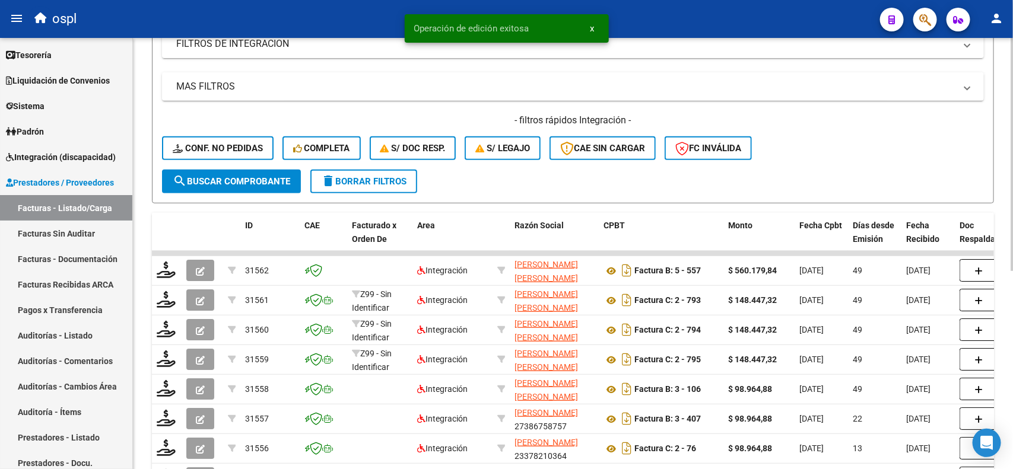
click at [1001, 180] on div at bounding box center [1011, 266] width 3 height 233
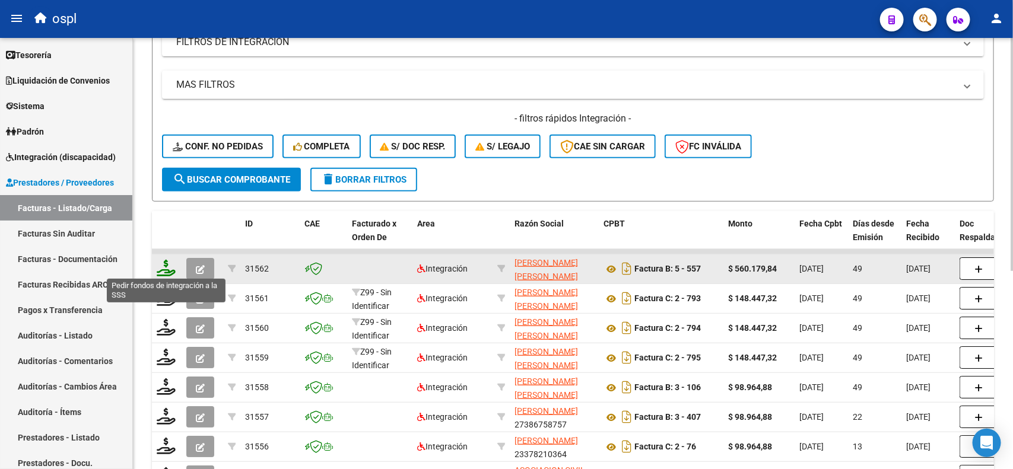
click at [167, 268] on icon at bounding box center [166, 268] width 19 height 17
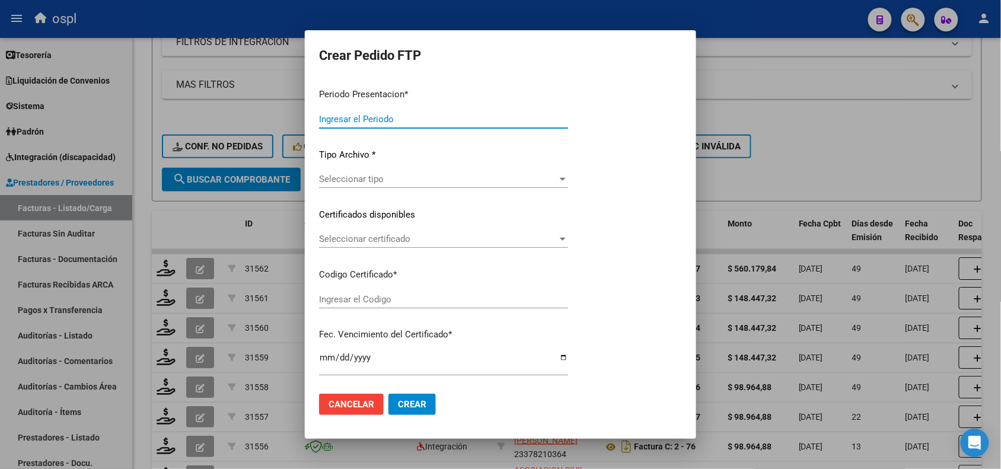
type input "202508"
type input "202507"
type input "$ 560.179,84"
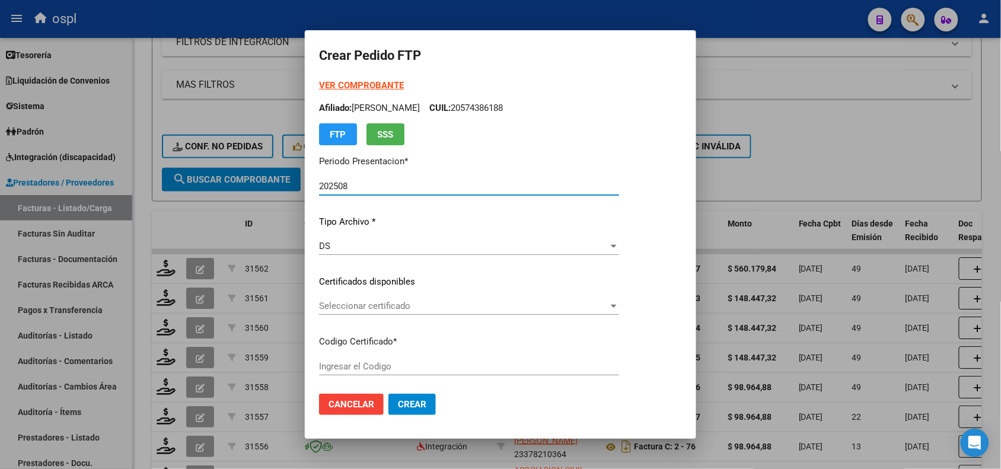
type input "ARG020004758945620240501420290604SAN9543"
type input "2029-06-01"
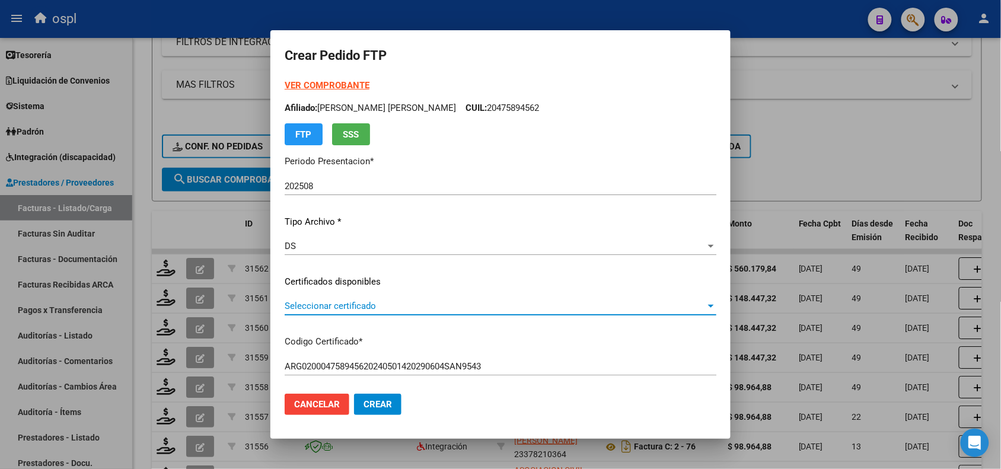
click at [342, 308] on span "Seleccionar certificado" at bounding box center [495, 306] width 421 height 11
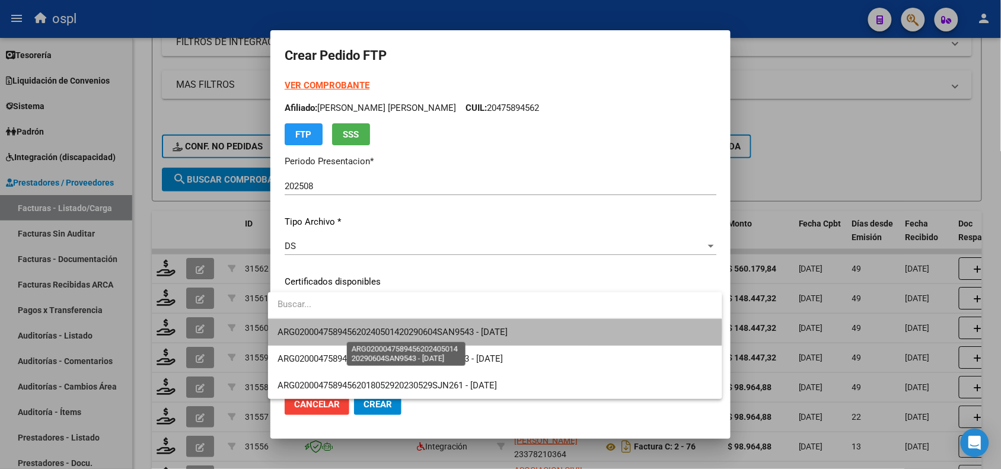
click at [354, 327] on span "ARG020004758945620240501420290604SAN9543 - 2029-06-01" at bounding box center [393, 332] width 230 height 11
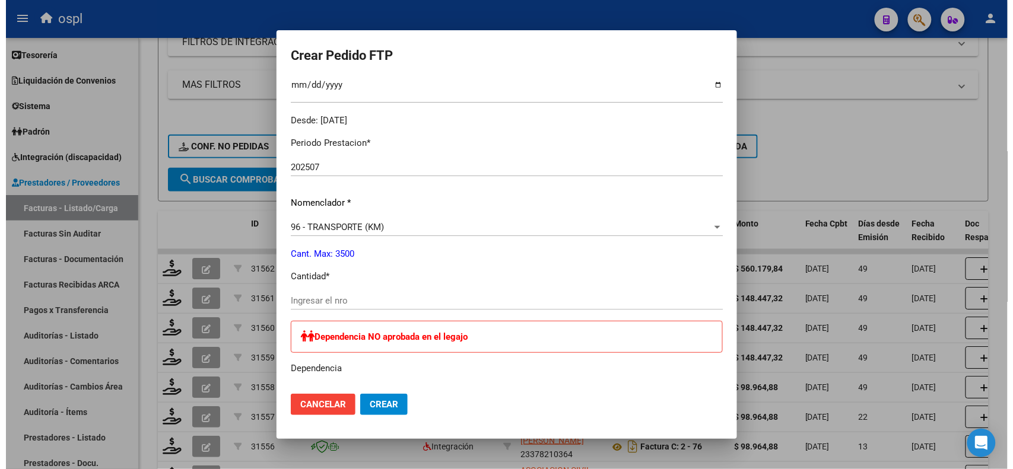
scroll to position [348, 0]
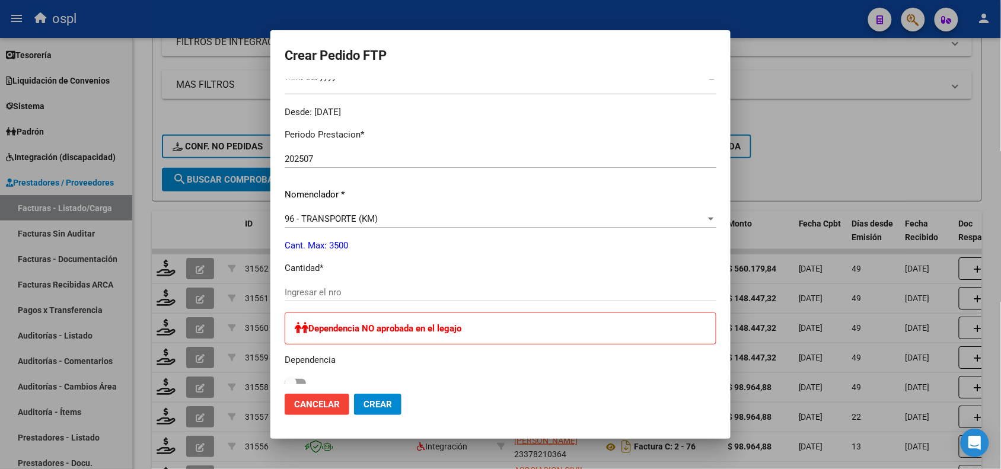
click at [370, 298] on div "Ingresar el nro" at bounding box center [501, 293] width 432 height 18
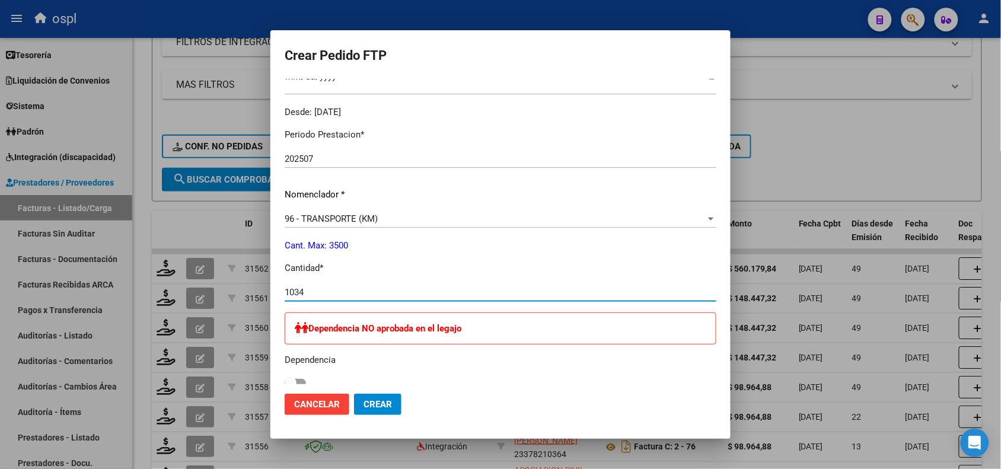
type input "1034"
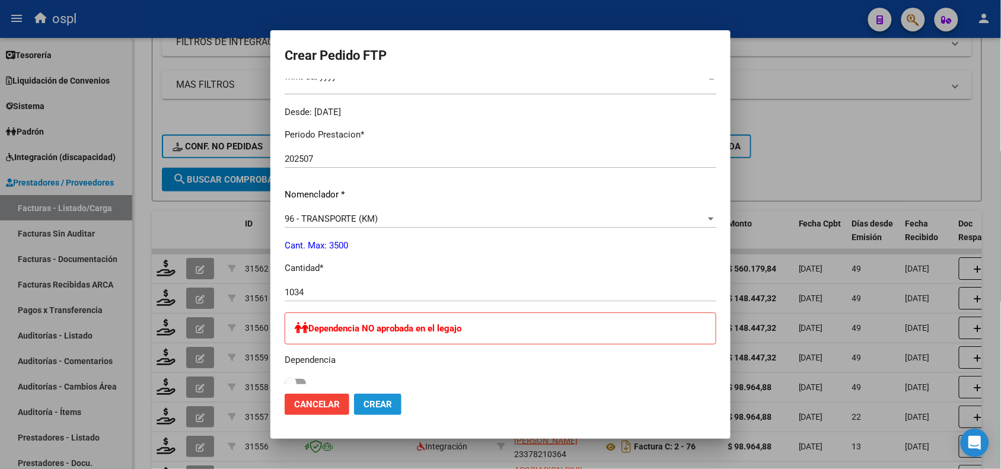
click at [364, 406] on span "Crear" at bounding box center [378, 404] width 28 height 11
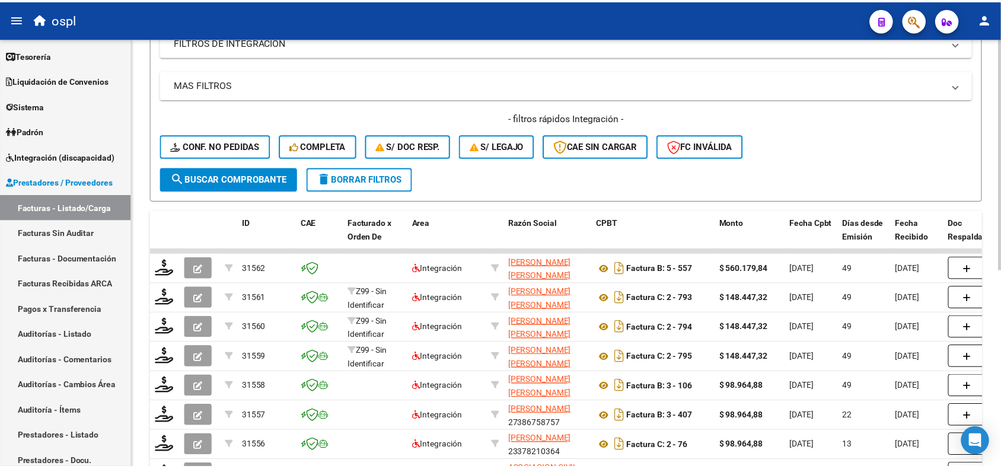
scroll to position [0, 0]
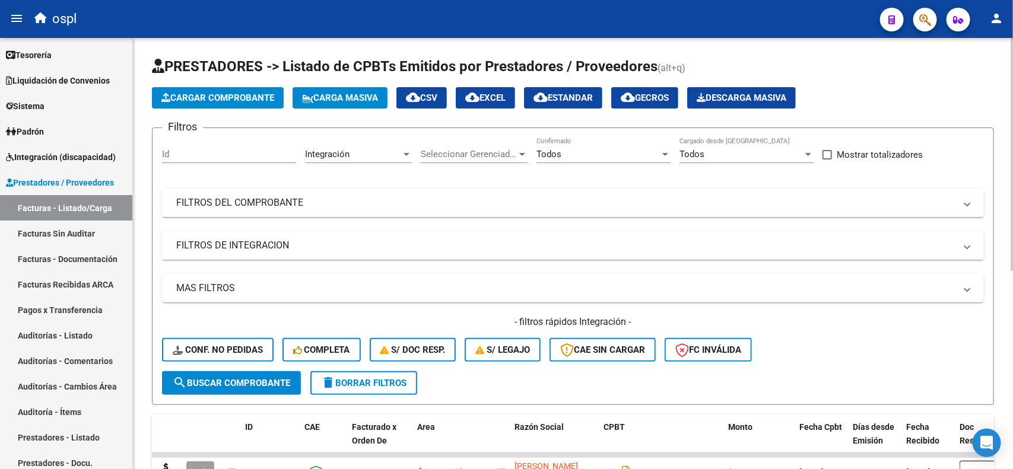
click at [1001, 109] on div "Video tutorial PRESTADORES -> Listado de CPBTs Emitidos por Prestadores / Prove…" at bounding box center [574, 432] width 883 height 788
click at [233, 95] on span "Cargar Comprobante" at bounding box center [217, 98] width 113 height 11
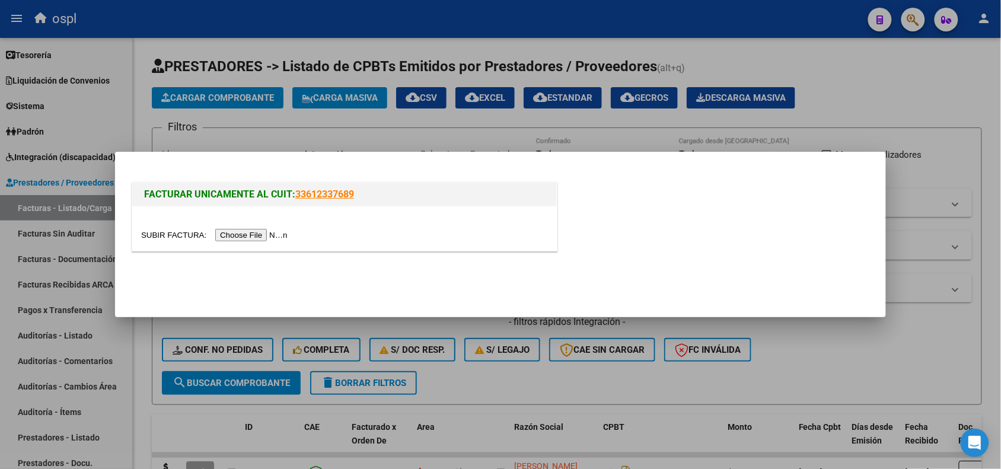
click at [241, 230] on input "file" at bounding box center [216, 235] width 150 height 12
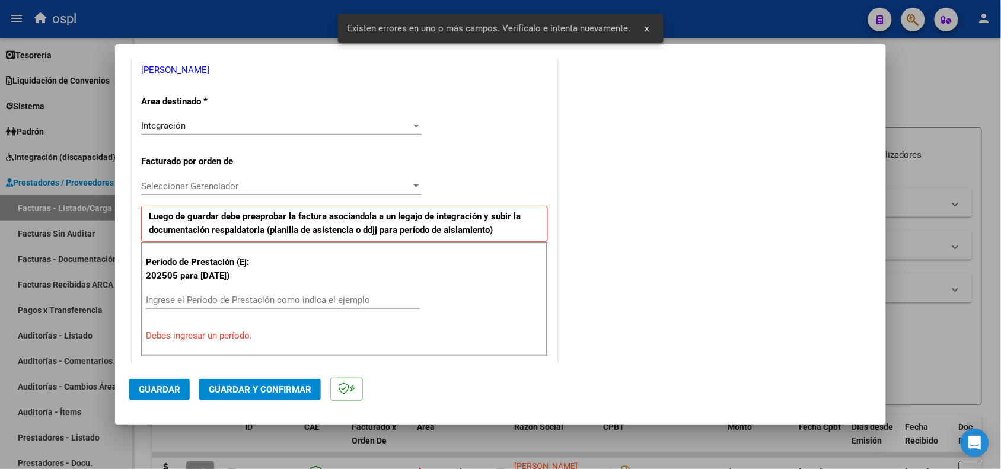
scroll to position [300, 0]
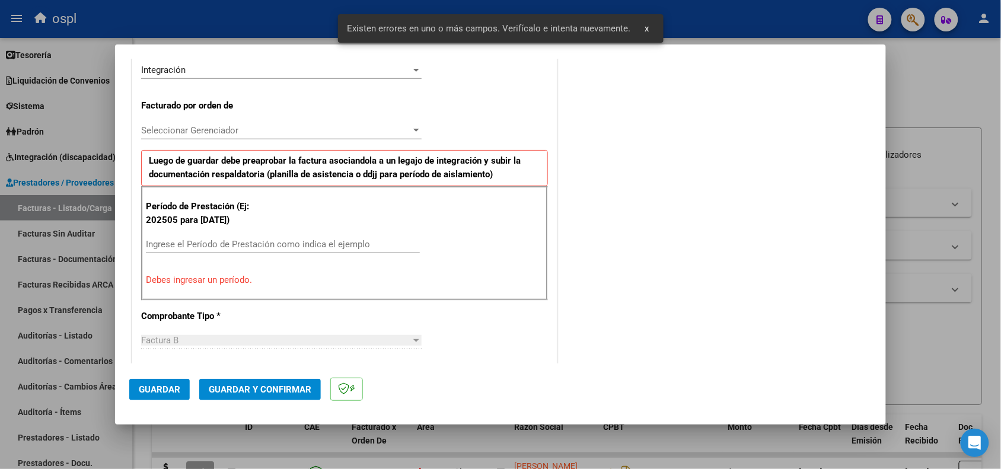
click at [357, 245] on input "Ingrese el Período de Prestación como indica el ejemplo" at bounding box center [283, 244] width 274 height 11
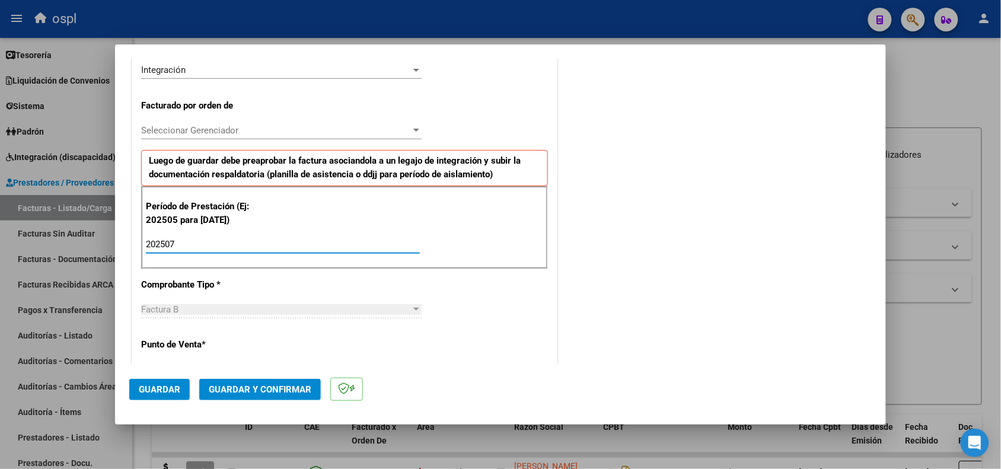
type input "202507"
click at [160, 393] on span "Guardar" at bounding box center [160, 389] width 42 height 11
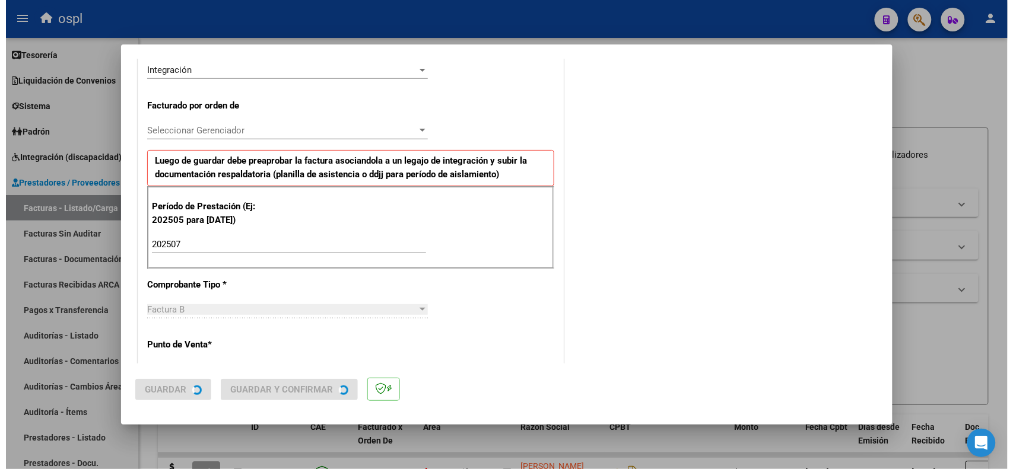
scroll to position [0, 0]
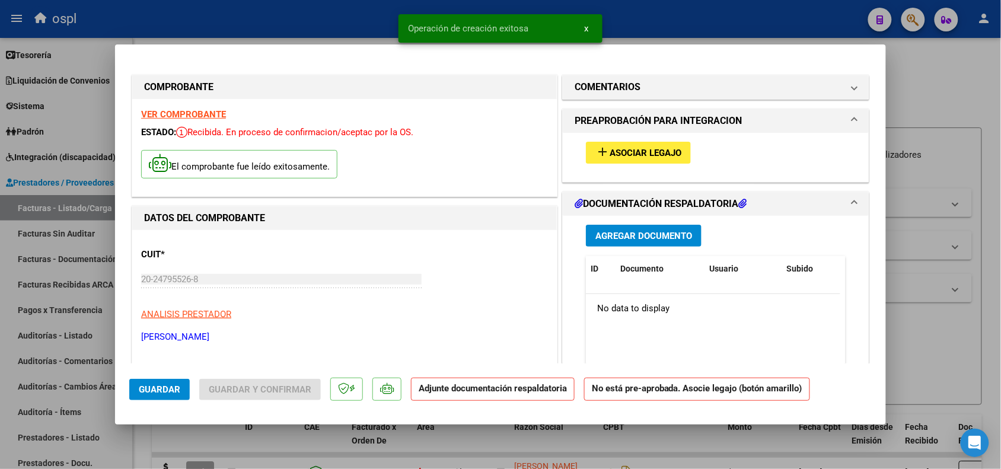
click at [610, 155] on span "Asociar Legajo" at bounding box center [646, 153] width 72 height 11
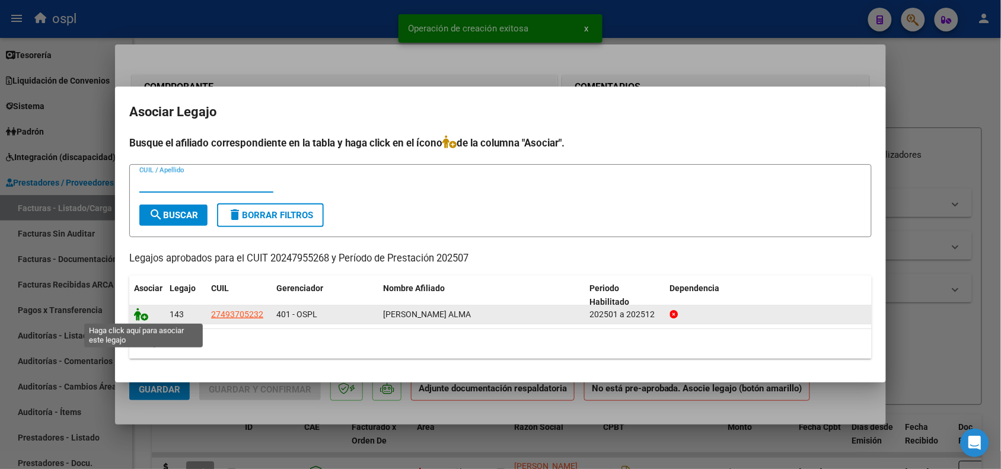
click at [140, 309] on icon at bounding box center [141, 314] width 14 height 13
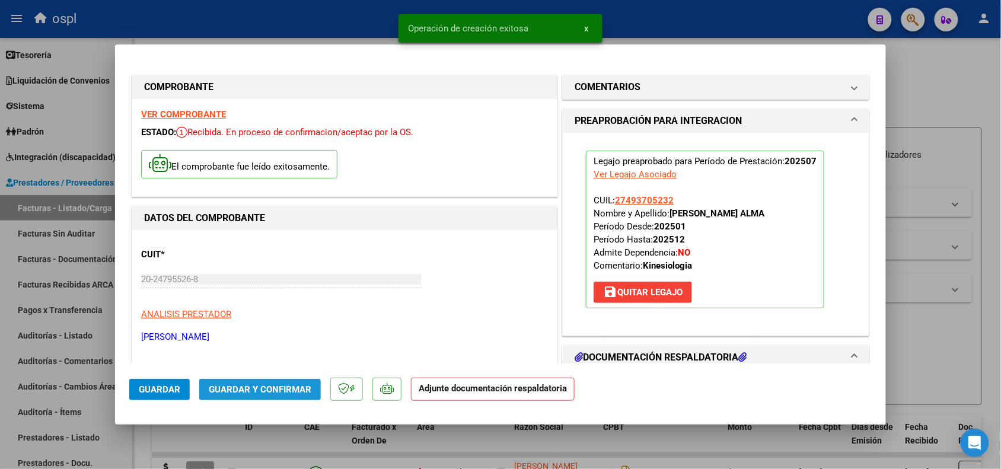
click at [261, 389] on span "Guardar y Confirmar" at bounding box center [260, 389] width 103 height 11
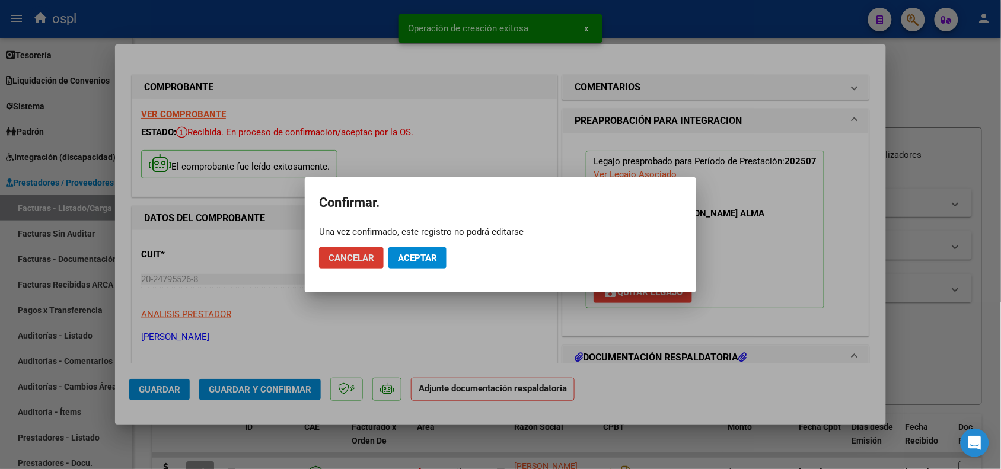
click at [399, 261] on span "Aceptar" at bounding box center [417, 258] width 39 height 11
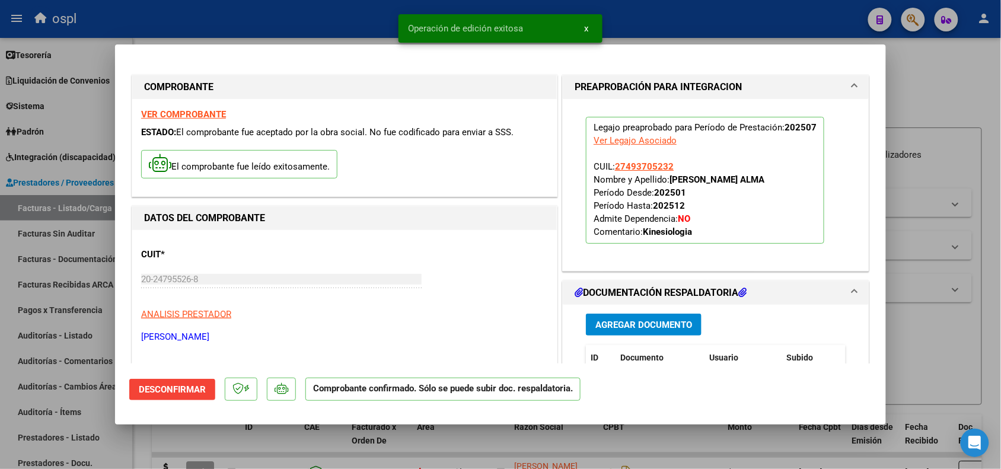
click at [899, 358] on div at bounding box center [500, 234] width 1001 height 469
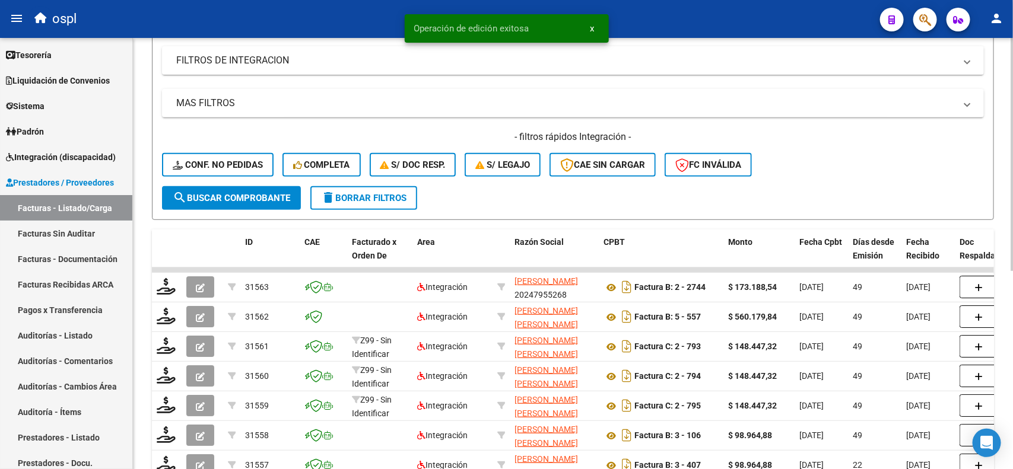
click at [1001, 224] on div "Video tutorial PRESTADORES -> Listado de CPBTs Emitidos por Prestadores / Prove…" at bounding box center [574, 247] width 883 height 788
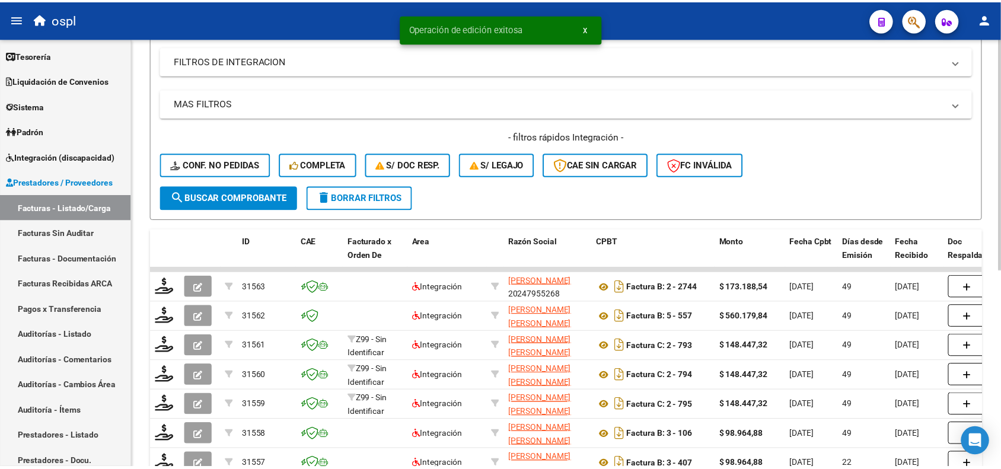
scroll to position [203, 0]
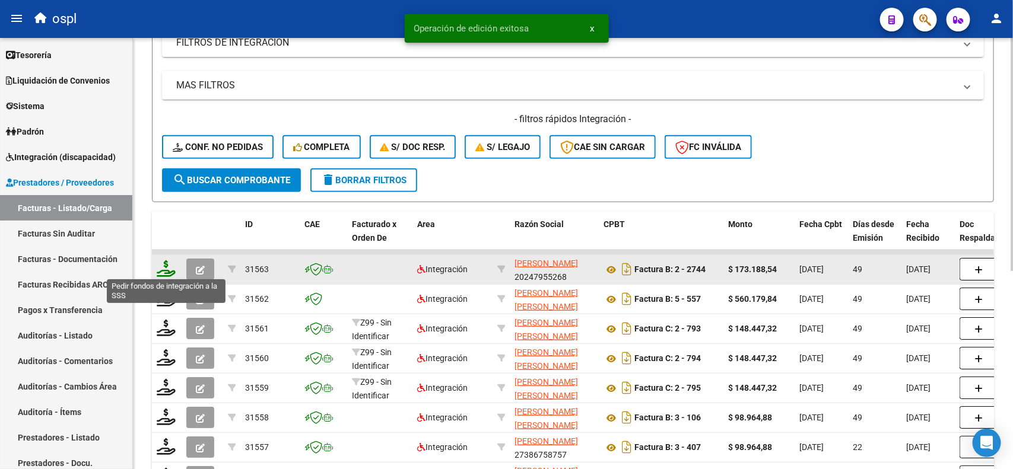
click at [167, 264] on icon at bounding box center [166, 268] width 19 height 17
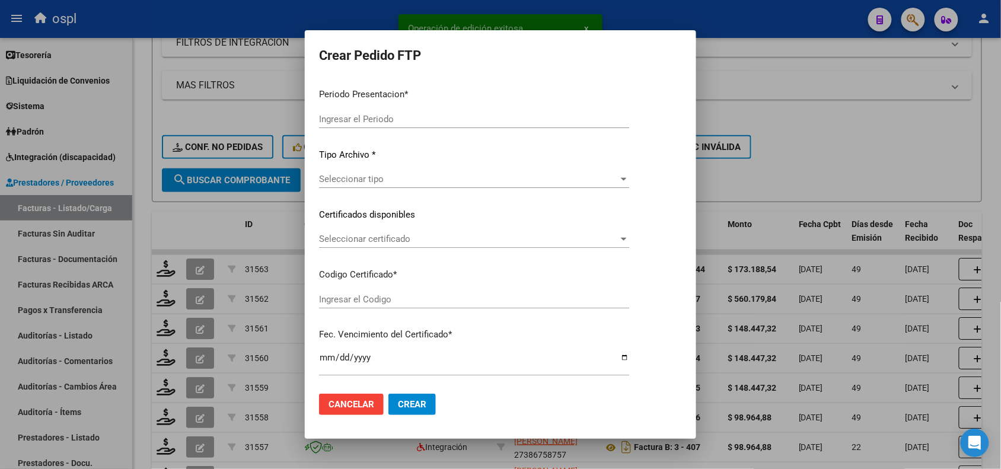
type input "202508"
type input "202507"
type input "$ 173.188,54"
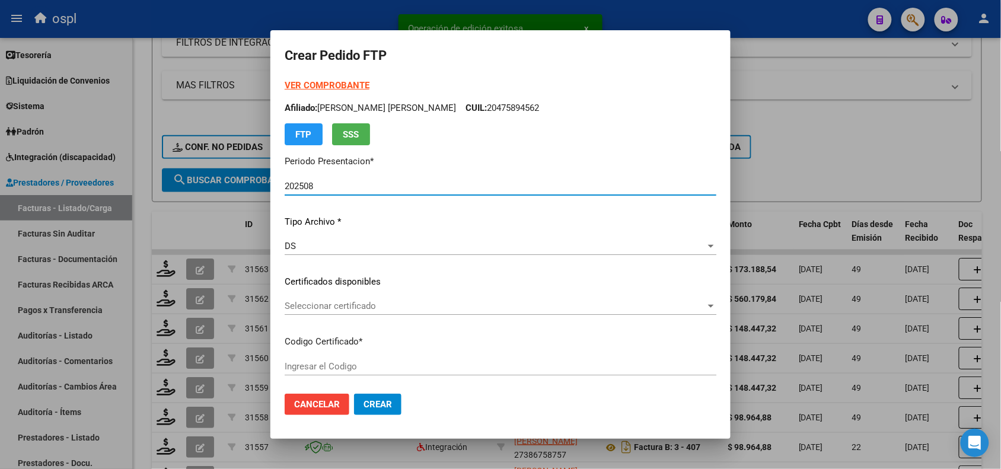
type input "ARG01000493705232021021920260219BS348"
type input "2026-02-19"
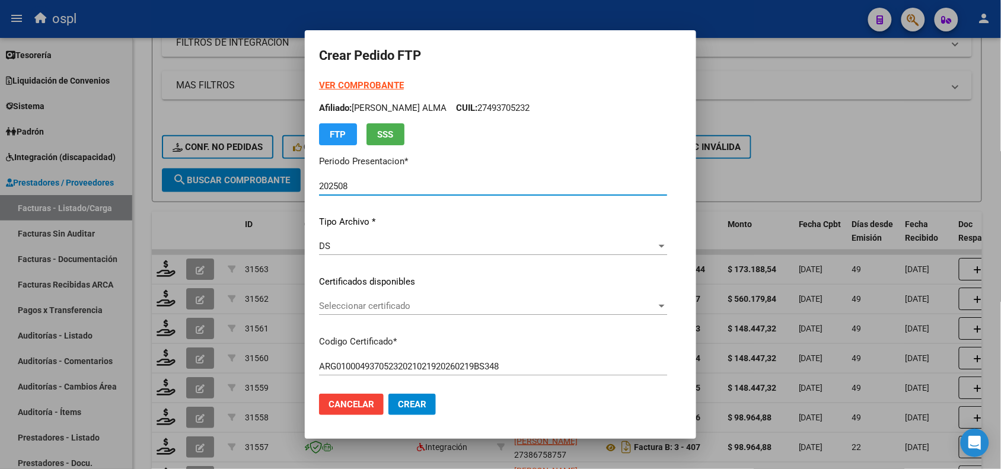
click at [368, 309] on span "Seleccionar certificado" at bounding box center [488, 306] width 338 height 11
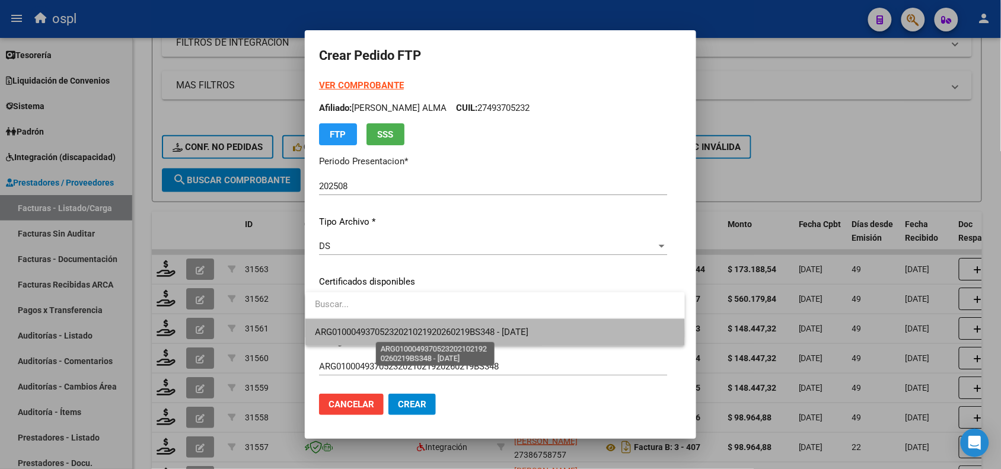
click at [387, 333] on span "ARG01000493705232021021920260219BS348 - 2026-02-19" at bounding box center [422, 332] width 214 height 11
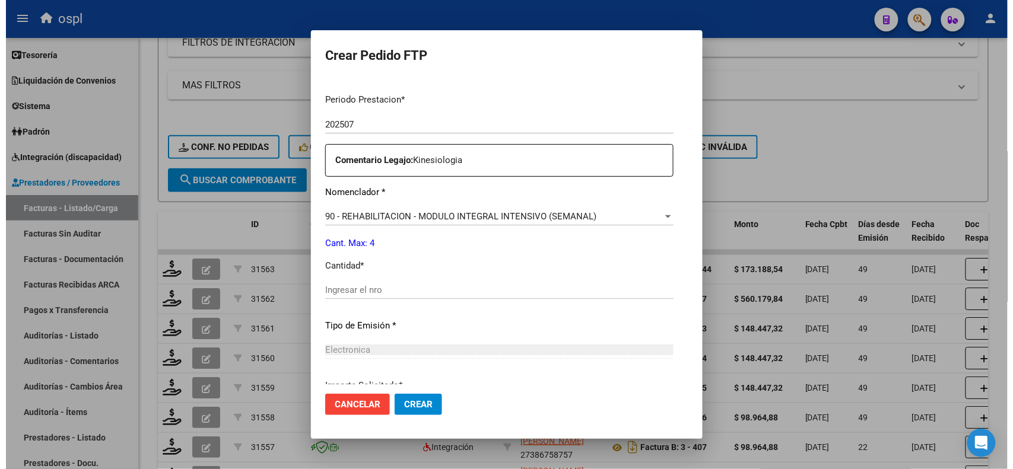
scroll to position [395, 0]
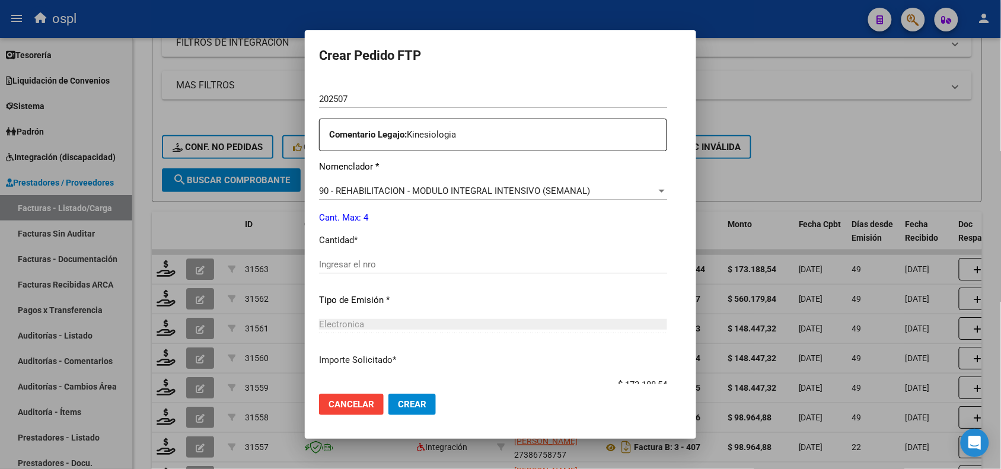
click at [401, 268] on input "Ingresar el nro" at bounding box center [493, 264] width 348 height 11
type input "4"
click at [401, 394] on button "Crear" at bounding box center [412, 404] width 47 height 21
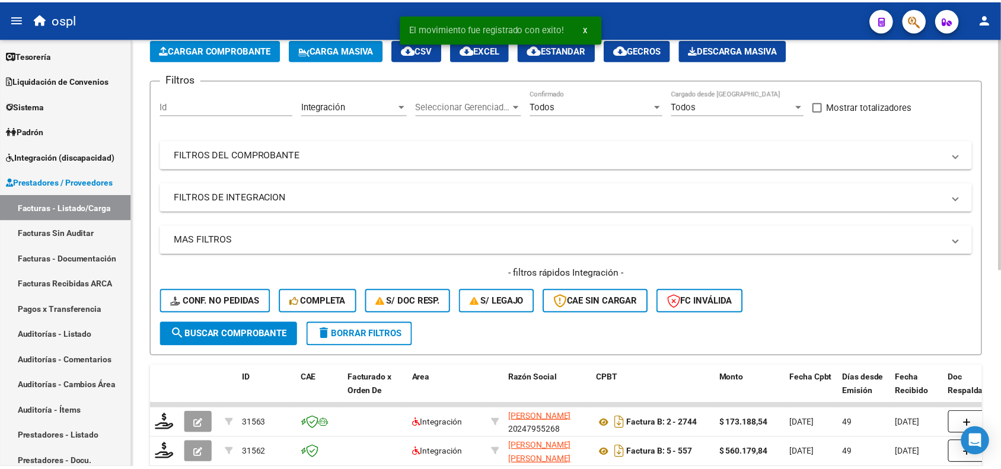
scroll to position [0, 0]
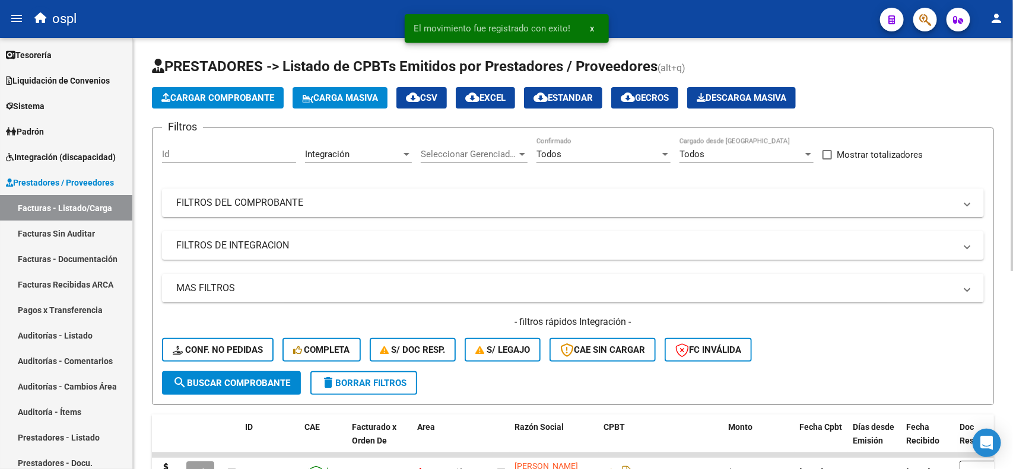
click at [1001, 22] on div "menu ospl person Firma Express Inicio Calendario SSS Instructivos Contacto OS R…" at bounding box center [506, 234] width 1013 height 469
click at [212, 93] on span "Cargar Comprobante" at bounding box center [217, 98] width 113 height 11
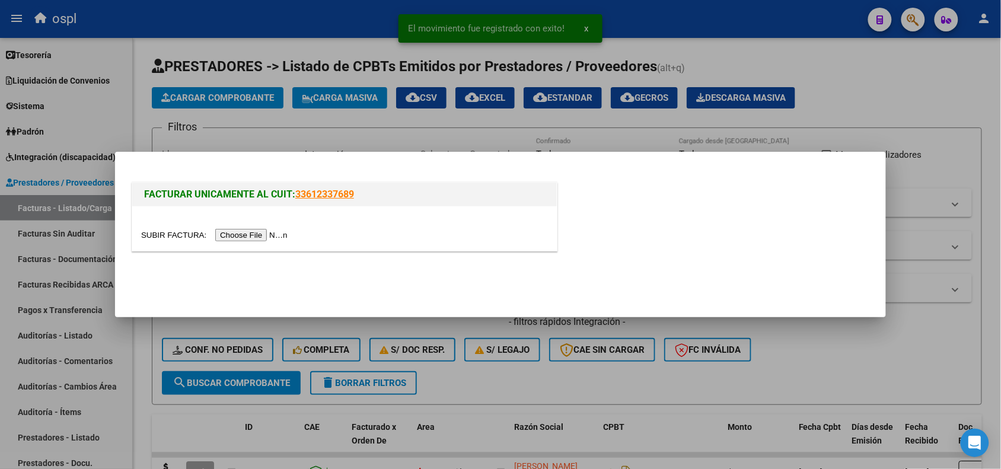
click at [233, 237] on input "file" at bounding box center [216, 235] width 150 height 12
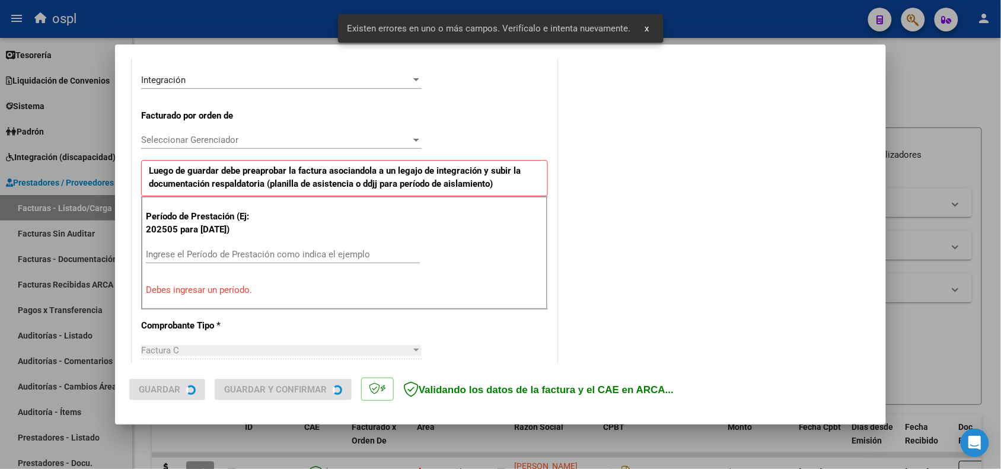
scroll to position [300, 0]
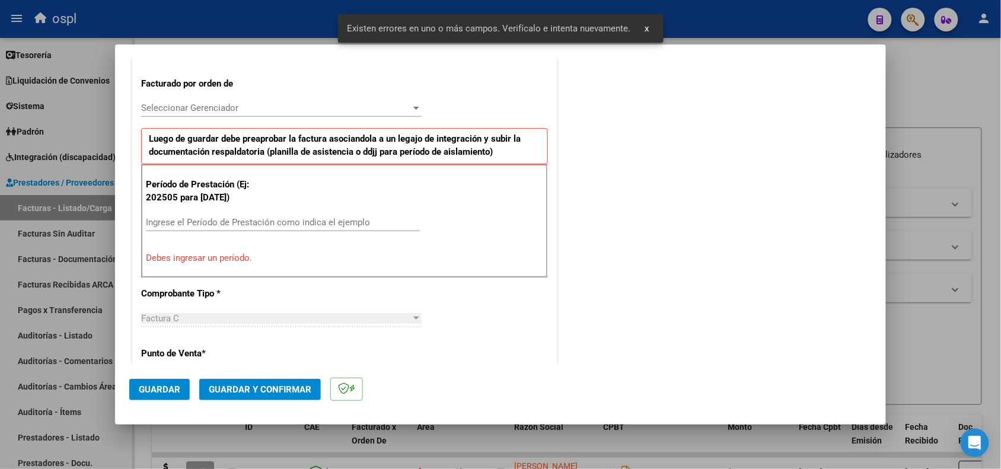
click at [310, 224] on input "Ingrese el Período de Prestación como indica el ejemplo" at bounding box center [283, 222] width 274 height 11
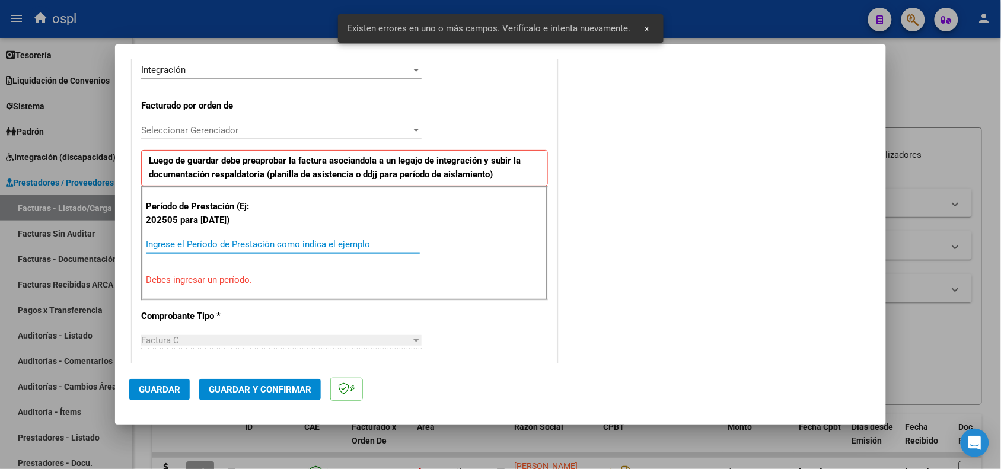
scroll to position [321, 0]
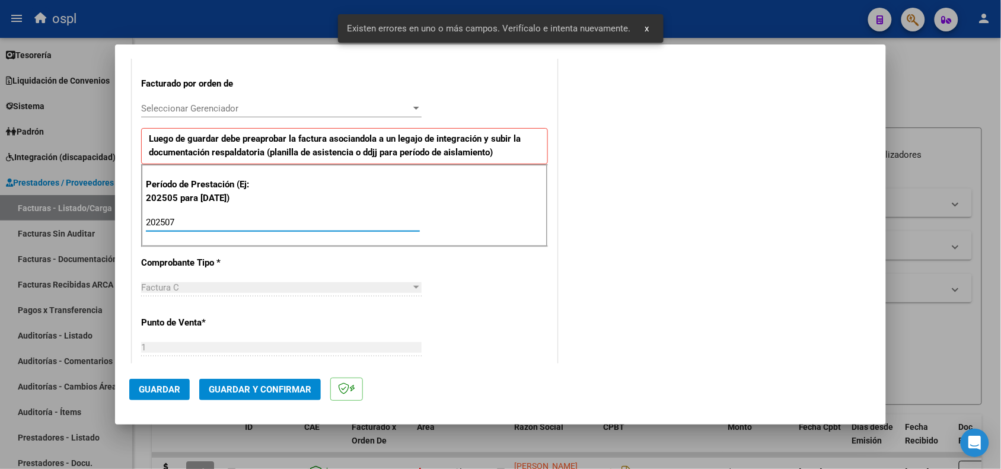
type input "202507"
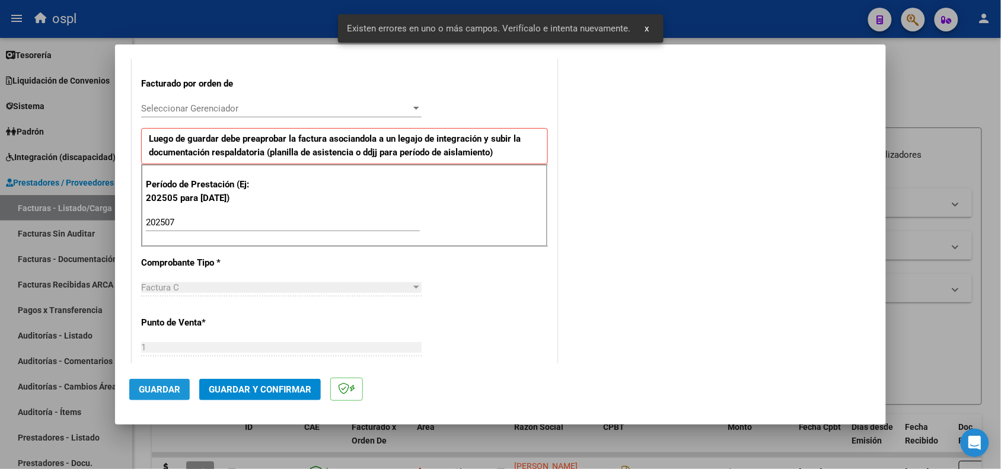
click at [155, 390] on span "Guardar" at bounding box center [160, 389] width 42 height 11
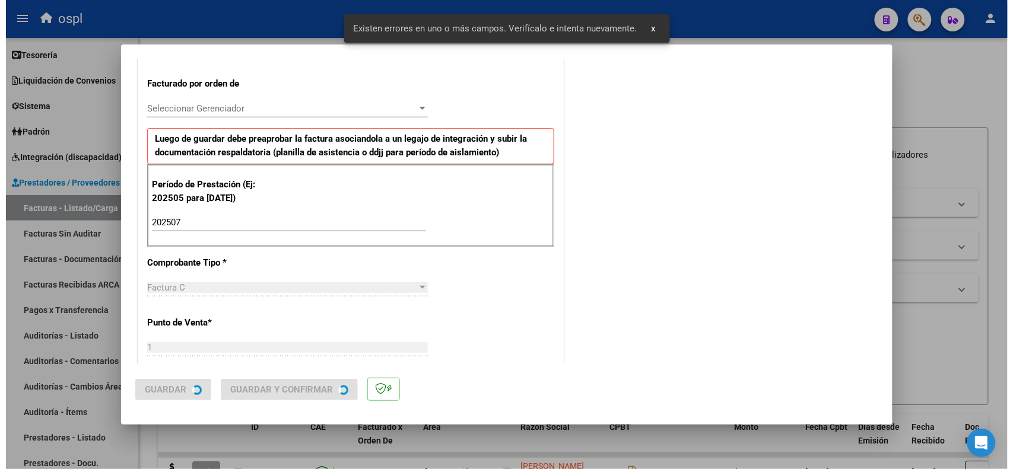
scroll to position [0, 0]
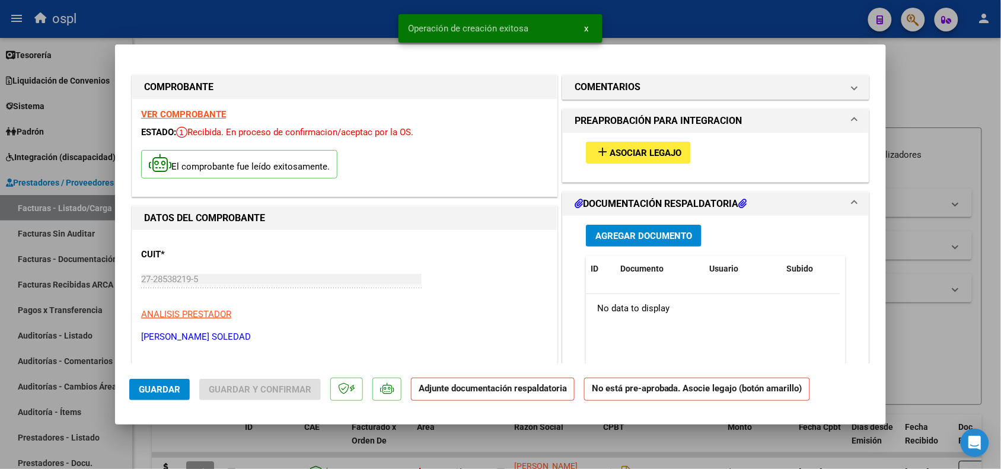
drag, startPoint x: 598, startPoint y: 199, endPoint x: 625, endPoint y: 157, distance: 49.9
click at [625, 157] on mat-dialog-container "COMPROBANTE VER COMPROBANTE ESTADO: Recibida. En proceso de confirmacion/acepta…" at bounding box center [500, 234] width 771 height 380
click at [610, 149] on span "Asociar Legajo" at bounding box center [646, 153] width 72 height 11
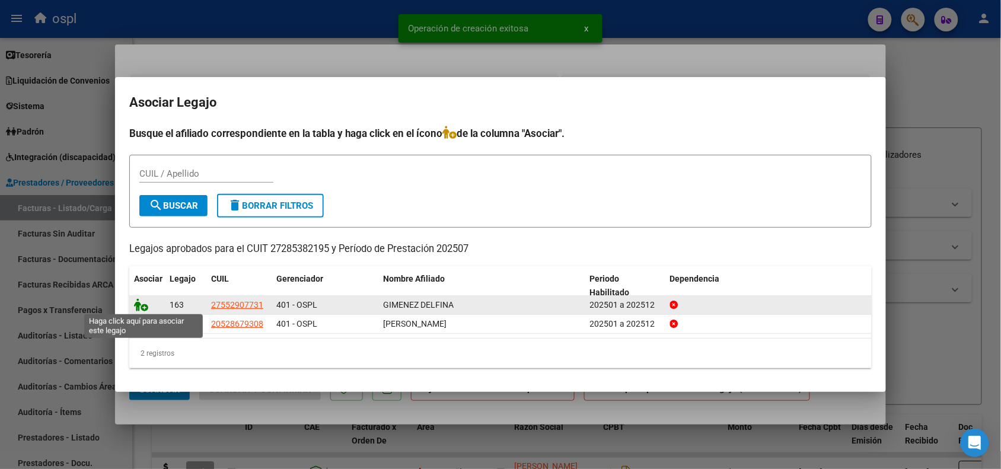
click at [138, 306] on icon at bounding box center [141, 304] width 14 height 13
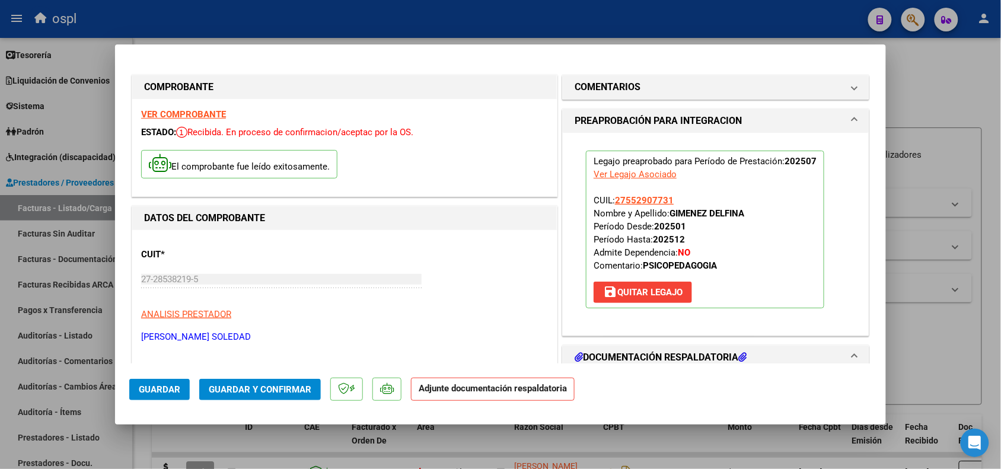
click at [215, 390] on span "Guardar y Confirmar" at bounding box center [260, 389] width 103 height 11
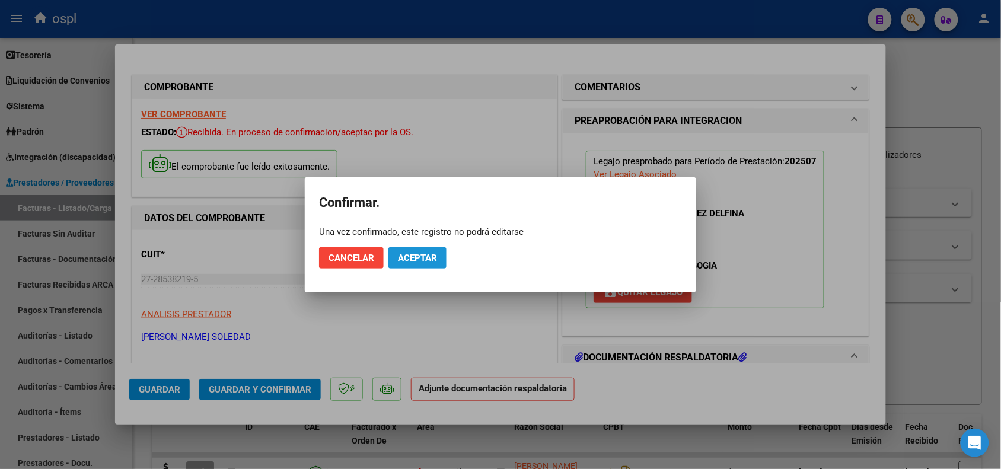
click at [423, 263] on button "Aceptar" at bounding box center [418, 257] width 58 height 21
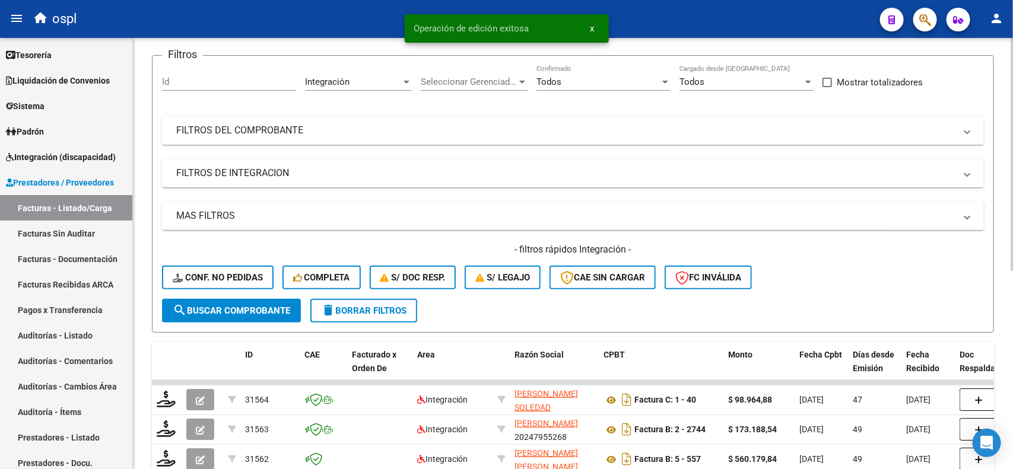
click at [1001, 211] on div at bounding box center [1011, 194] width 3 height 233
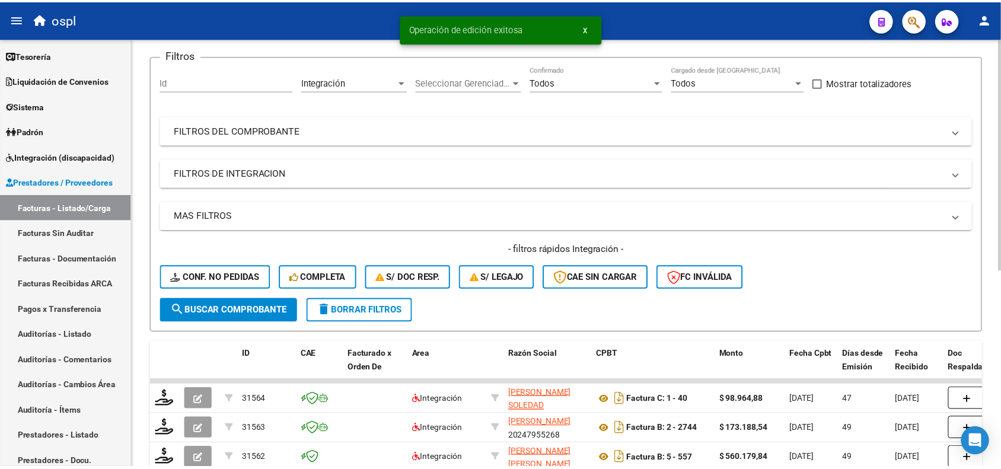
scroll to position [87, 0]
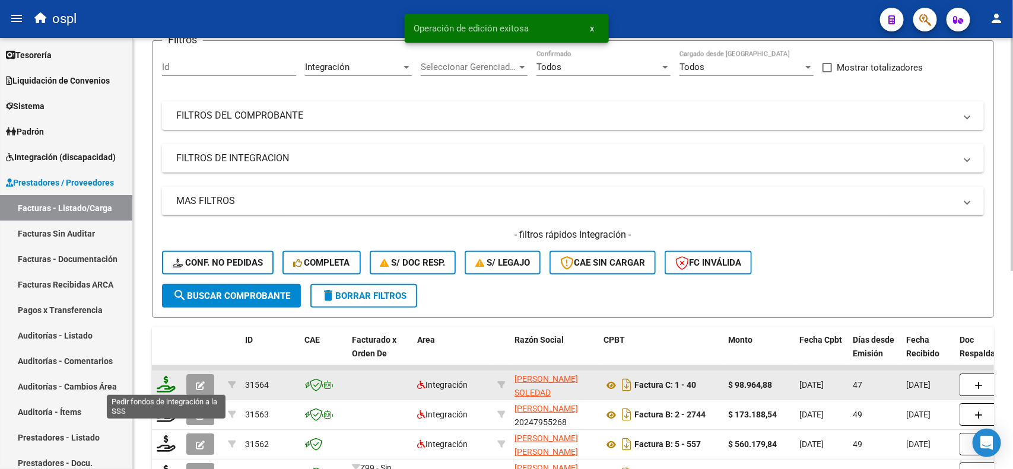
click at [164, 378] on icon at bounding box center [166, 384] width 19 height 17
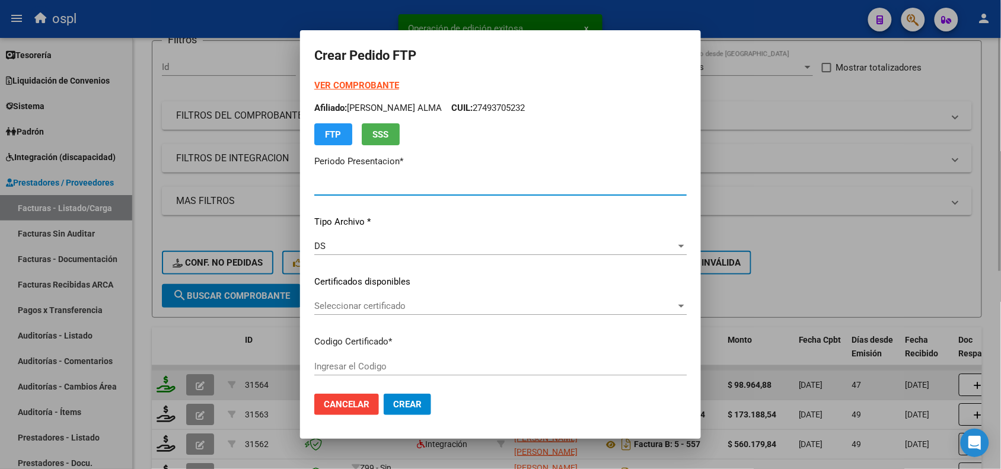
type input "202508"
type input "202507"
type input "$ 98.964,88"
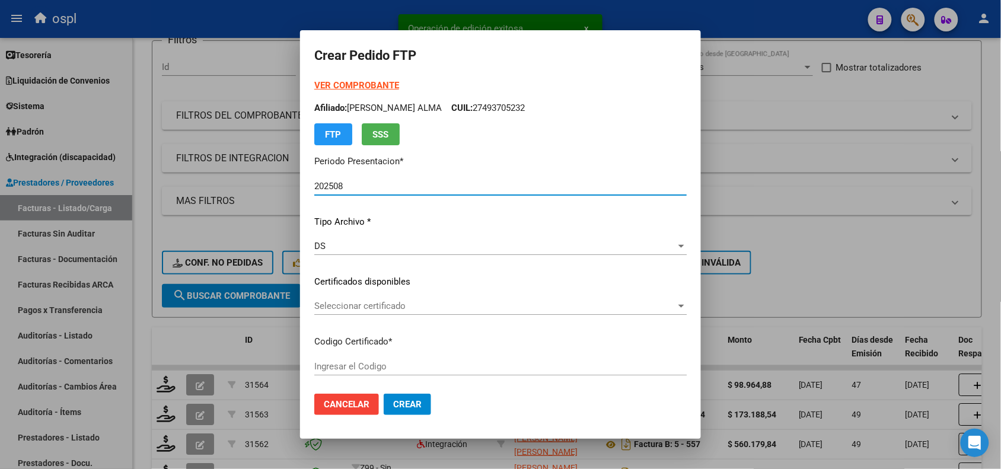
type input "ARG01000552907732022102520271025COR234"
type input "2027-10-25"
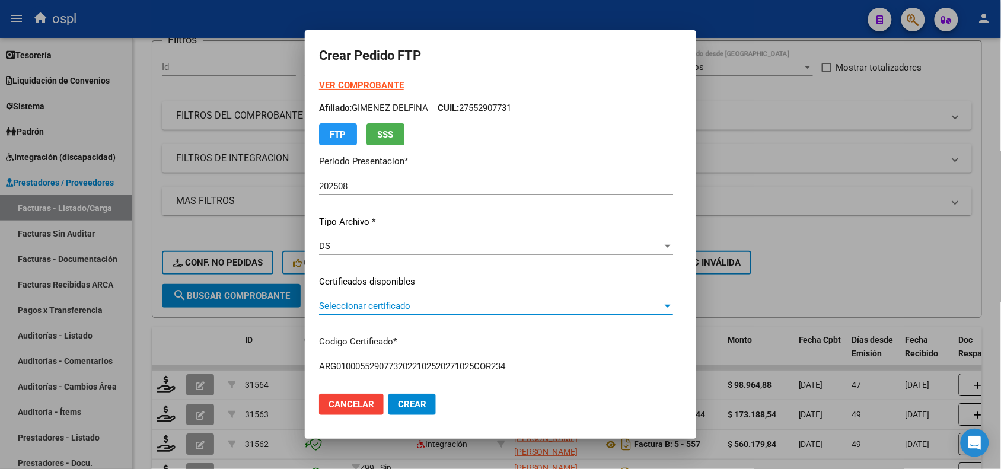
click at [357, 304] on span "Seleccionar certificado" at bounding box center [490, 306] width 343 height 11
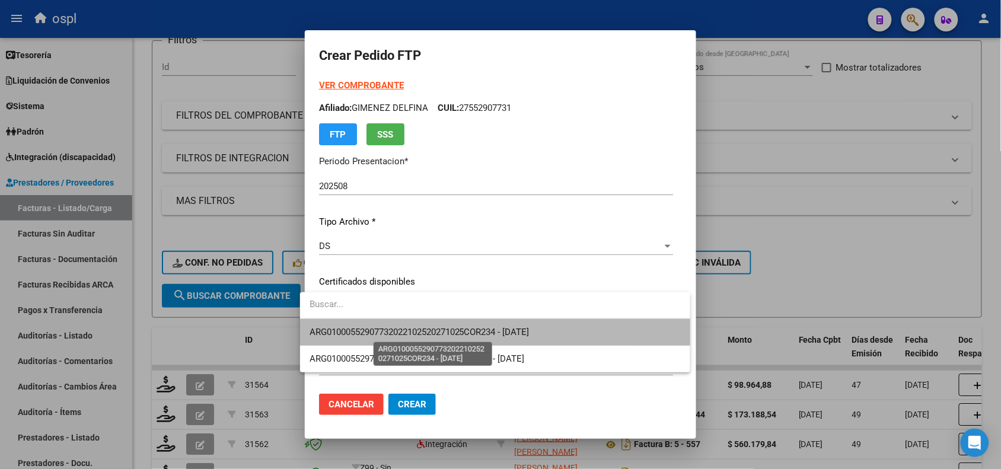
click at [359, 331] on span "ARG01000552907732022102520271025COR234 - 2027-10-25" at bounding box center [420, 332] width 220 height 11
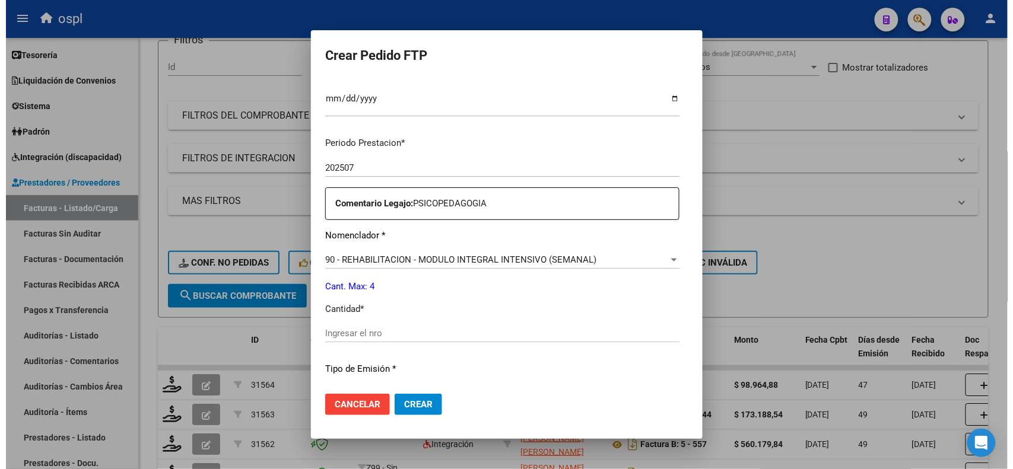
scroll to position [386, 0]
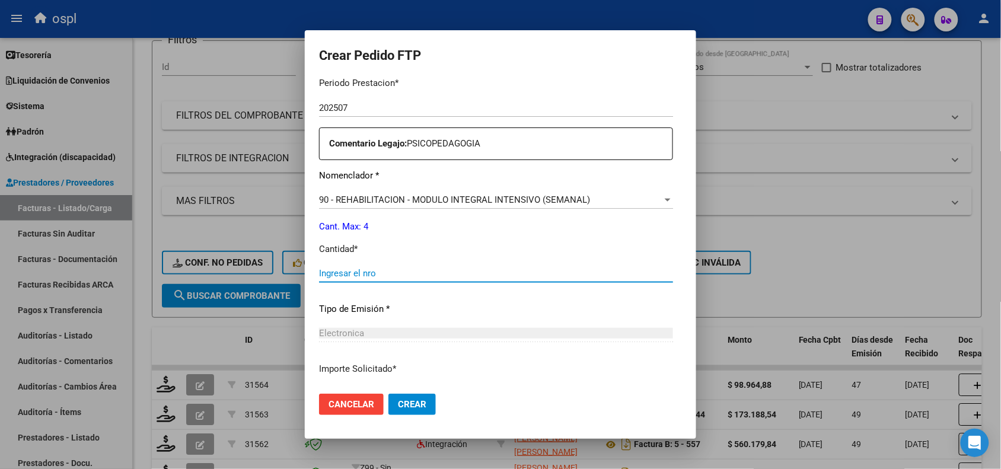
click at [544, 275] on input "Ingresar el nro" at bounding box center [496, 273] width 354 height 11
type input "4"
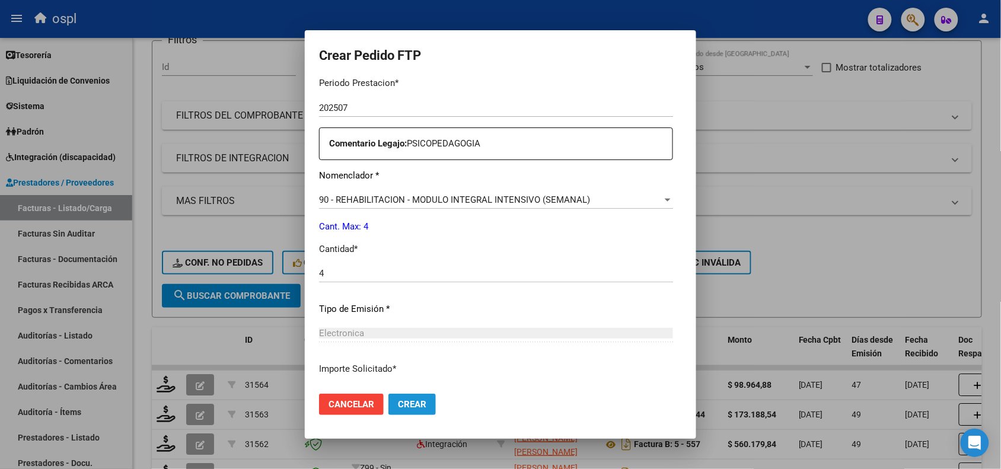
click at [398, 408] on span "Crear" at bounding box center [412, 404] width 28 height 11
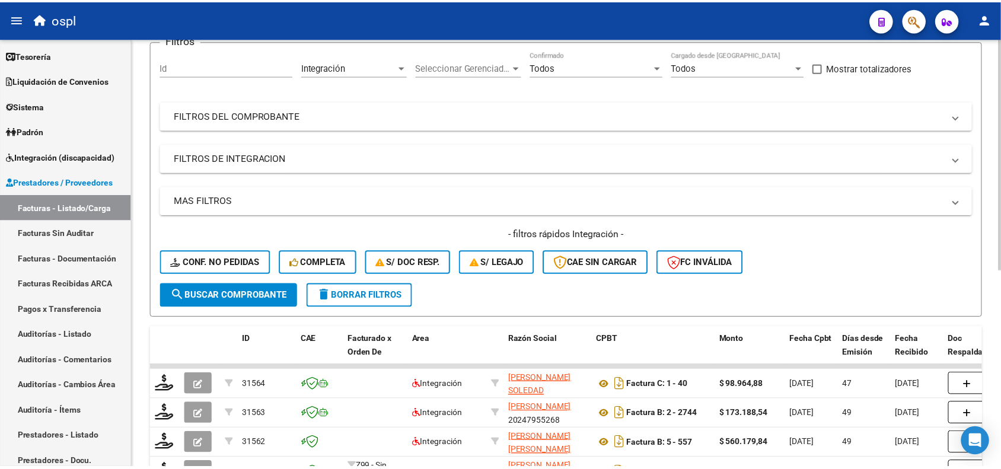
scroll to position [0, 0]
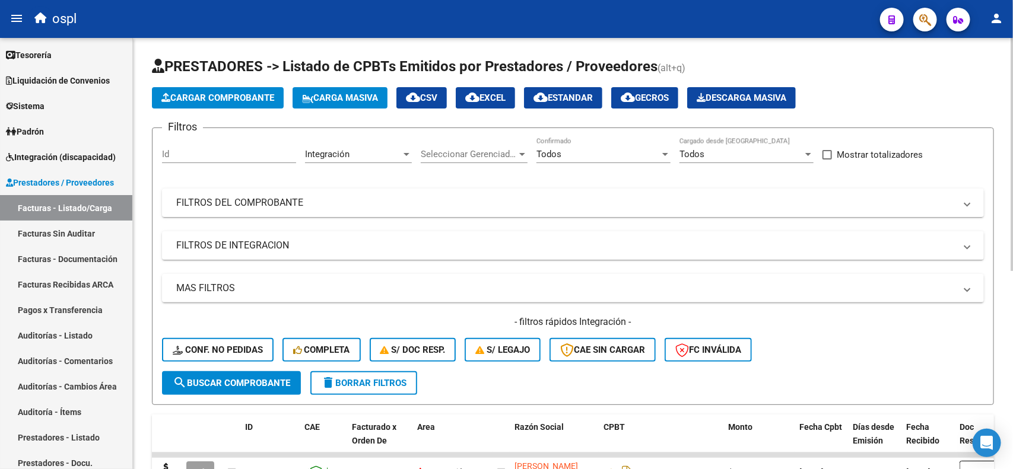
click at [1001, 113] on div "Video tutorial PRESTADORES -> Listado de CPBTs Emitidos por Prestadores / Prove…" at bounding box center [574, 432] width 883 height 788
click at [271, 101] on span "Cargar Comprobante" at bounding box center [217, 98] width 113 height 11
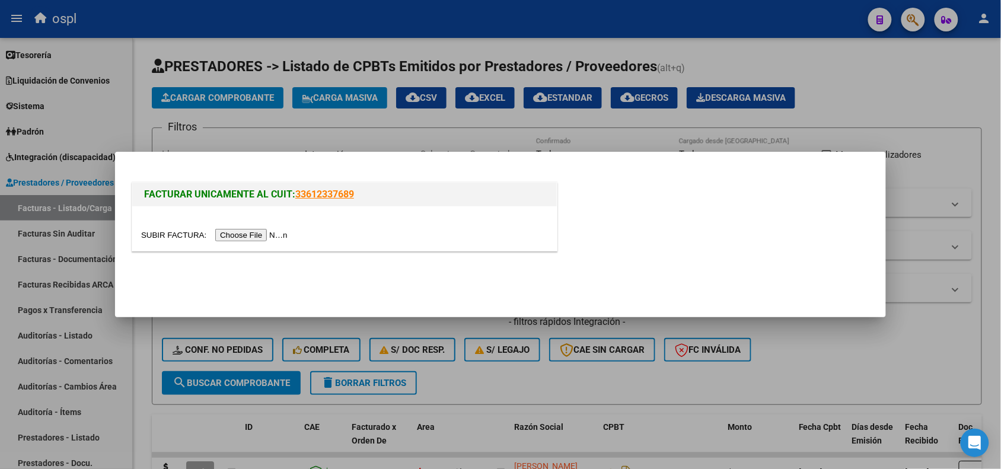
click at [255, 228] on div at bounding box center [344, 235] width 407 height 14
click at [252, 236] on input "file" at bounding box center [216, 235] width 150 height 12
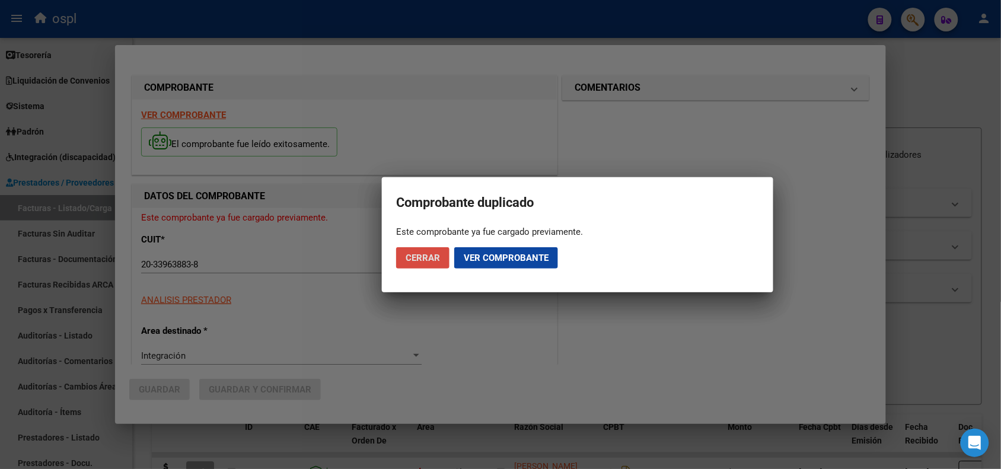
click at [416, 256] on span "Cerrar" at bounding box center [423, 258] width 34 height 11
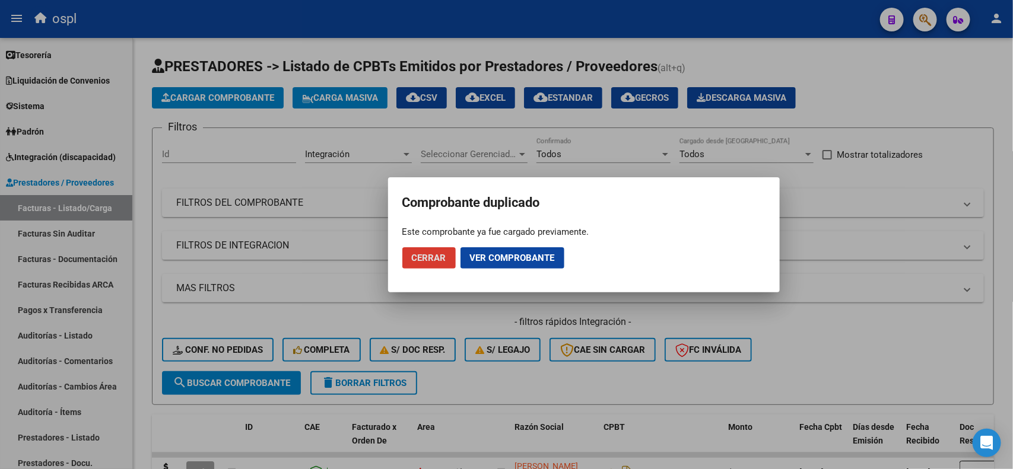
click at [425, 260] on span "Cerrar" at bounding box center [429, 258] width 34 height 11
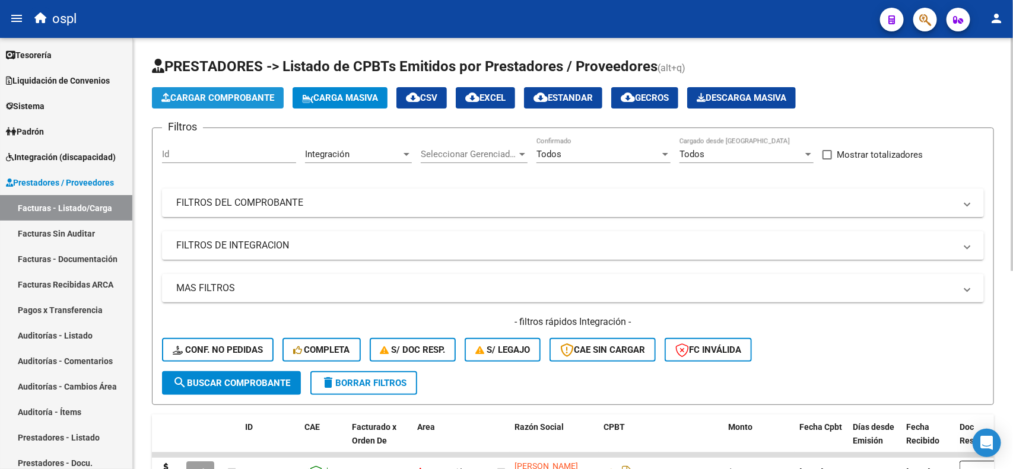
click at [235, 101] on span "Cargar Comprobante" at bounding box center [217, 98] width 113 height 11
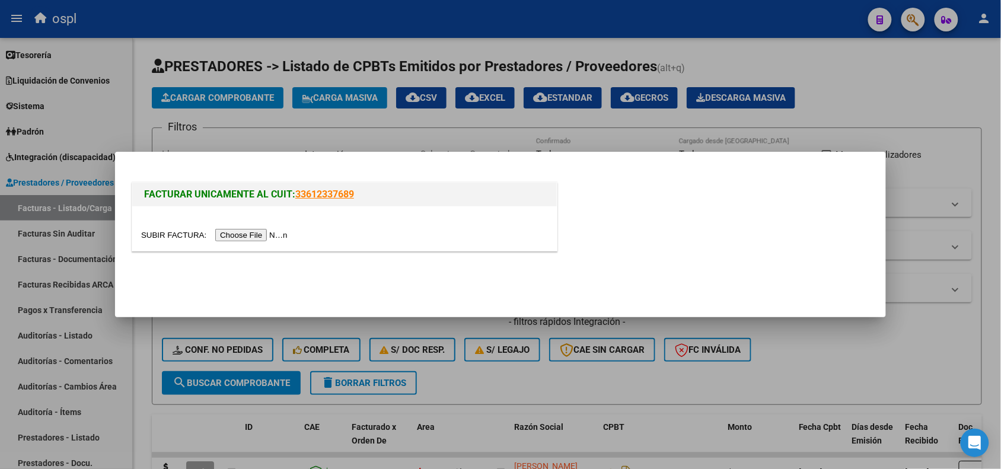
click at [235, 234] on input "file" at bounding box center [216, 235] width 150 height 12
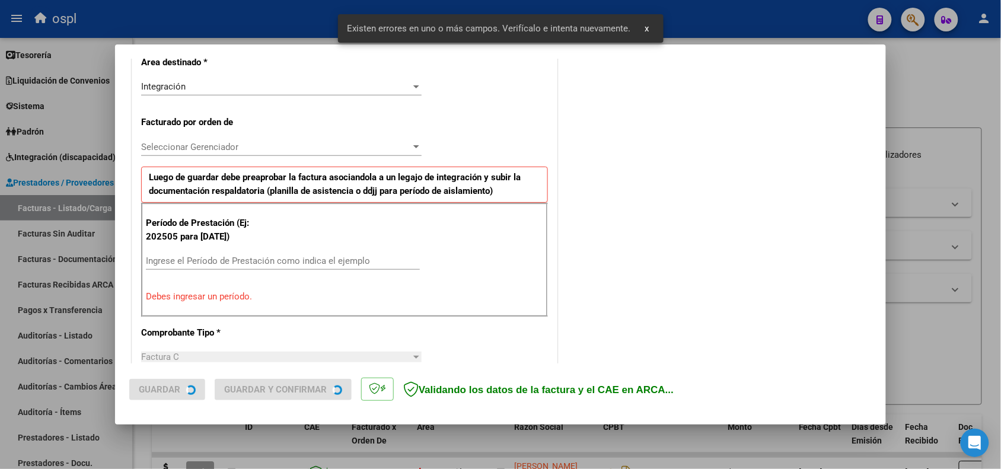
scroll to position [321, 0]
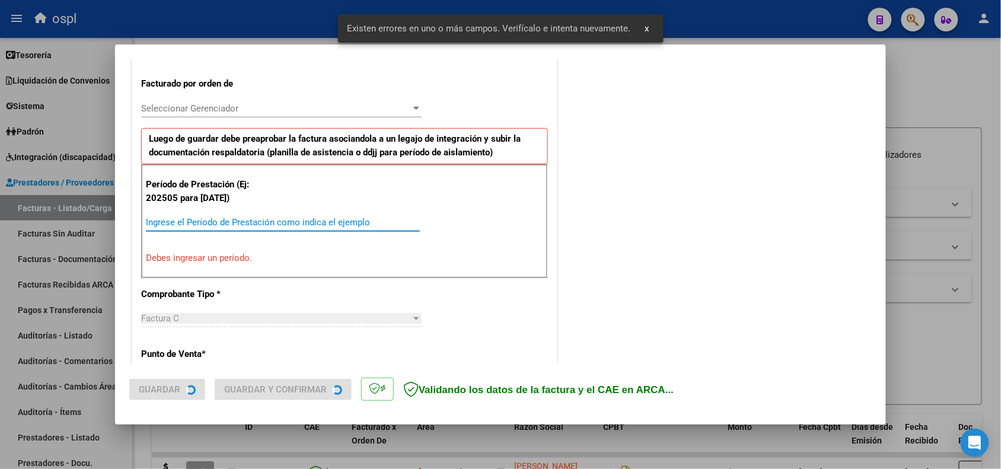
click at [232, 227] on input "Ingrese el Período de Prestación como indica el ejemplo" at bounding box center [283, 222] width 274 height 11
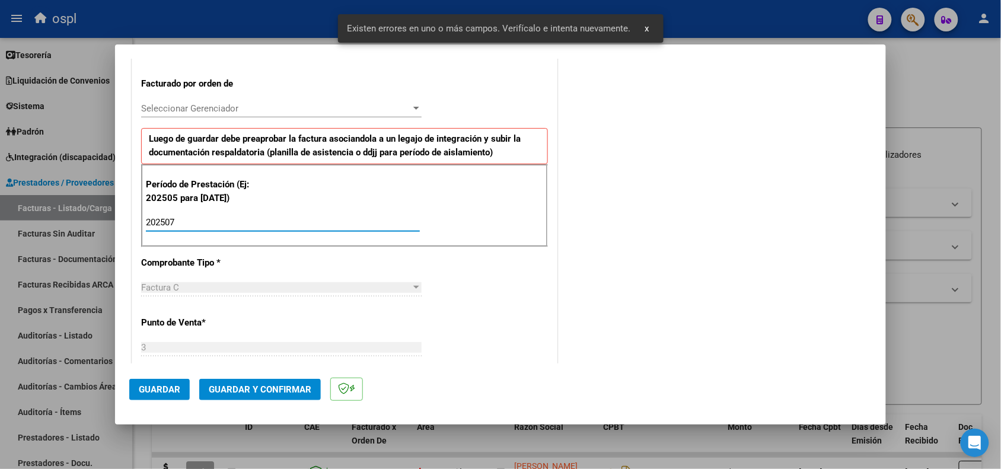
type input "202507"
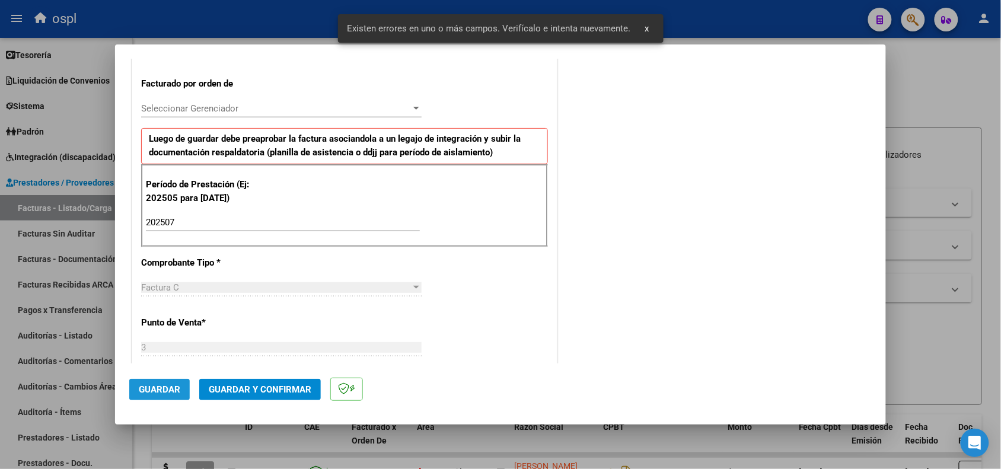
click at [164, 393] on span "Guardar" at bounding box center [160, 389] width 42 height 11
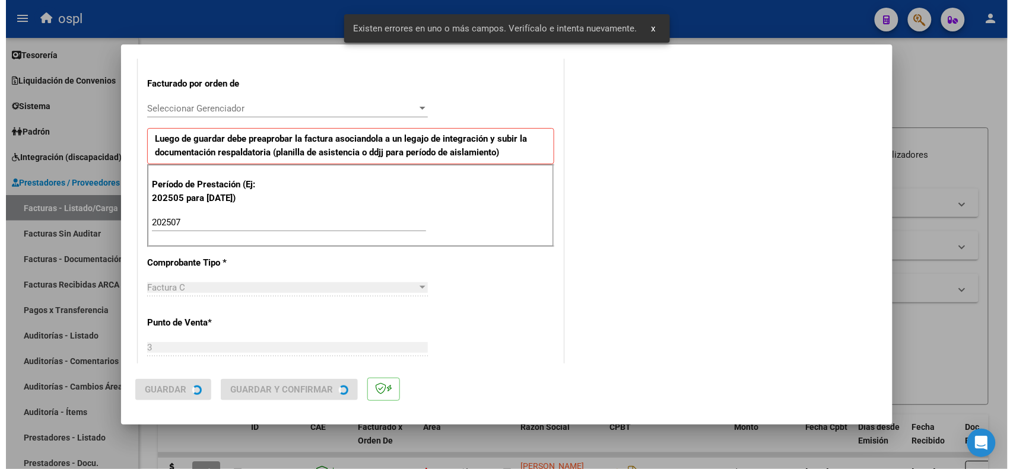
scroll to position [0, 0]
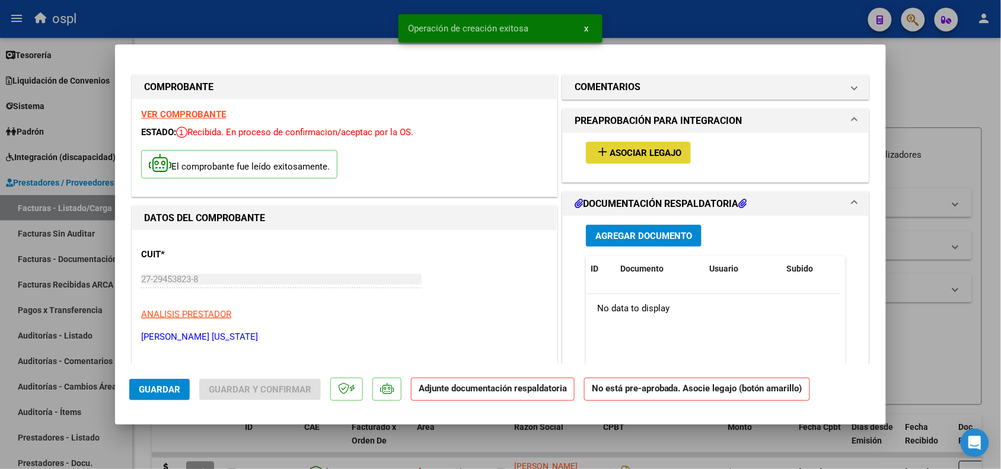
click at [614, 157] on span "Asociar Legajo" at bounding box center [646, 153] width 72 height 11
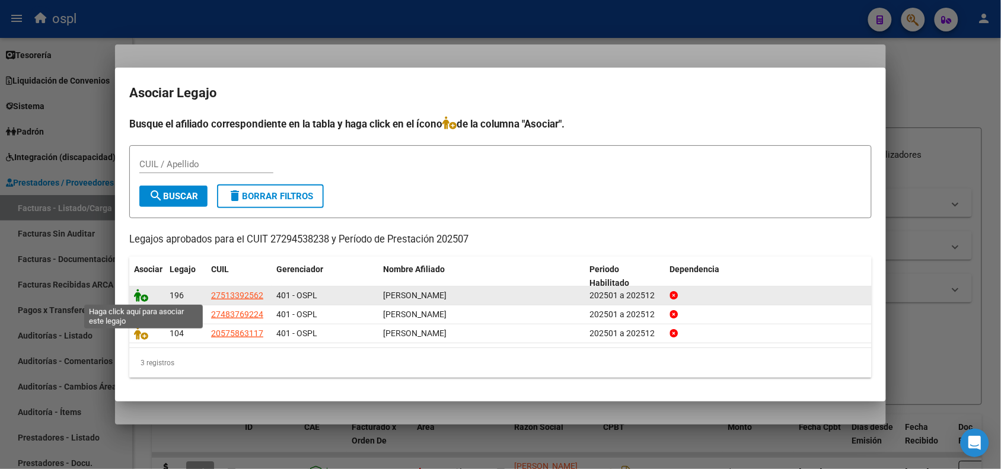
click at [138, 291] on icon at bounding box center [141, 295] width 14 height 13
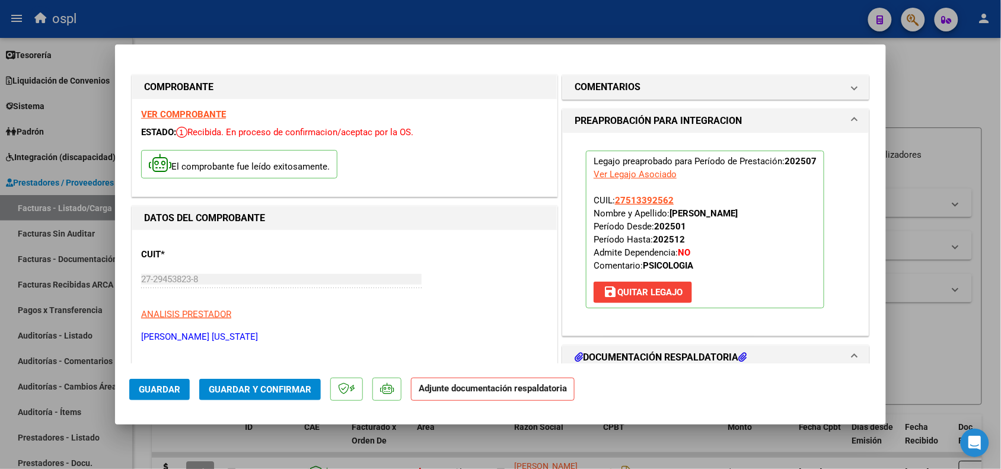
click at [235, 381] on button "Guardar y Confirmar" at bounding box center [260, 389] width 122 height 21
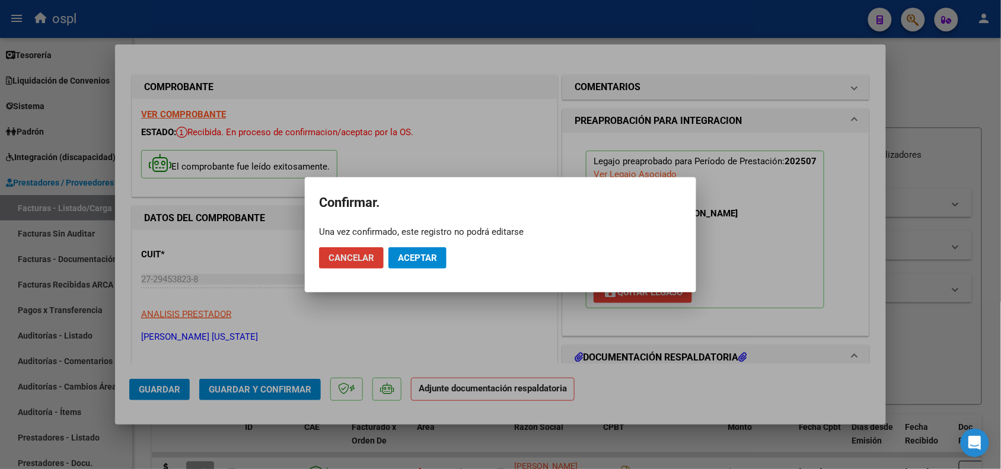
click at [410, 253] on span "Aceptar" at bounding box center [417, 258] width 39 height 11
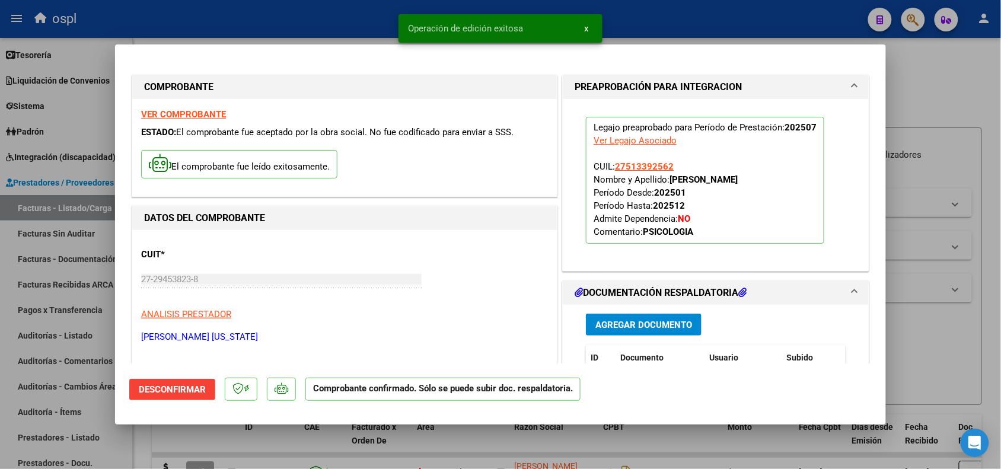
click at [932, 365] on div at bounding box center [500, 234] width 1001 height 469
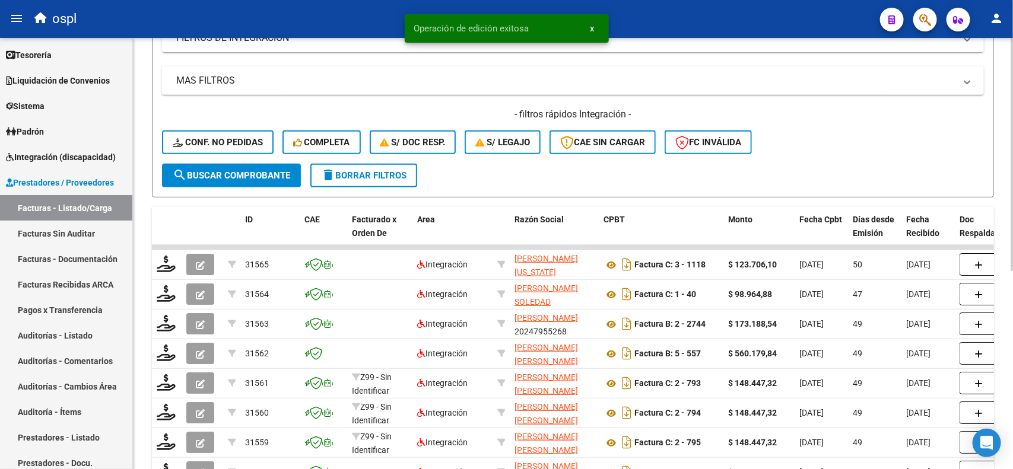
click at [1001, 257] on div at bounding box center [1011, 269] width 3 height 233
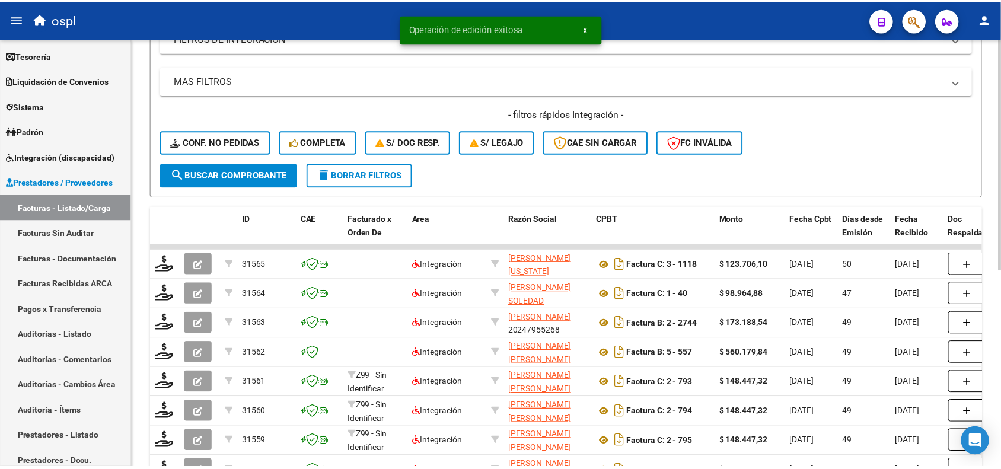
scroll to position [214, 0]
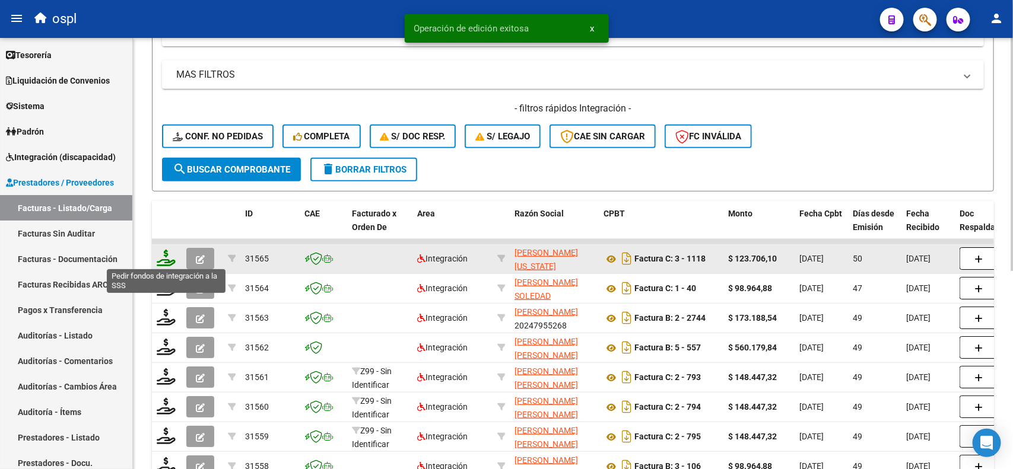
click at [160, 256] on icon at bounding box center [166, 258] width 19 height 17
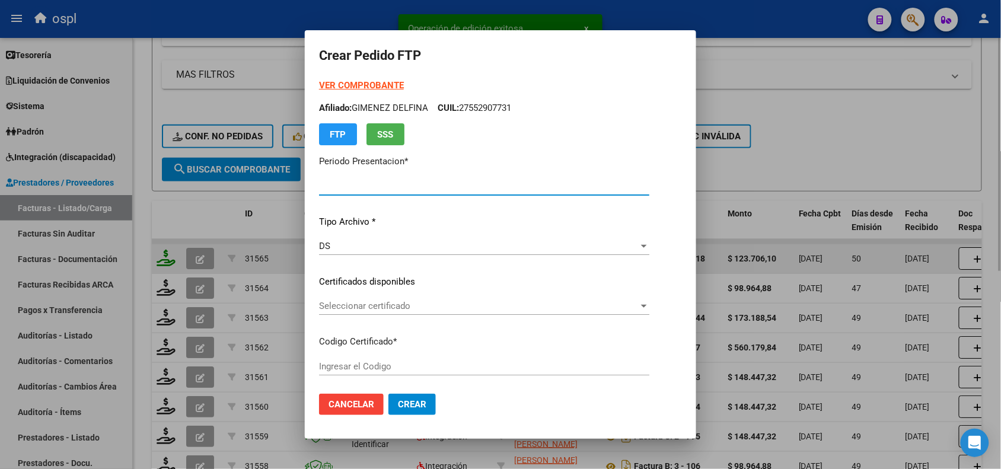
type input "202508"
type input "202507"
type input "$ 123.706,10"
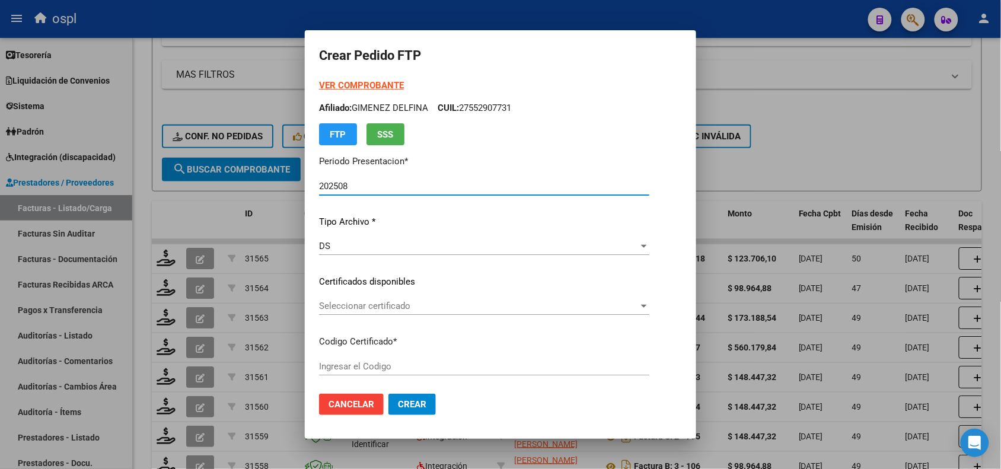
type input "ARG01000513392562023010620280106BS454"
type input "2028-01-06"
click at [378, 314] on div "Seleccionar certificado Seleccionar certificado" at bounding box center [484, 306] width 330 height 18
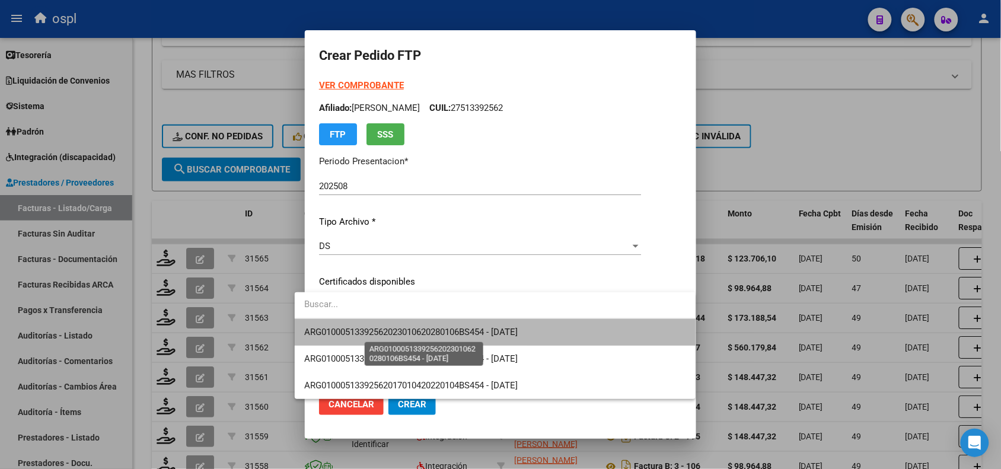
click at [386, 329] on span "ARG01000513392562023010620280106BS454 - 2028-01-06" at bounding box center [411, 332] width 214 height 11
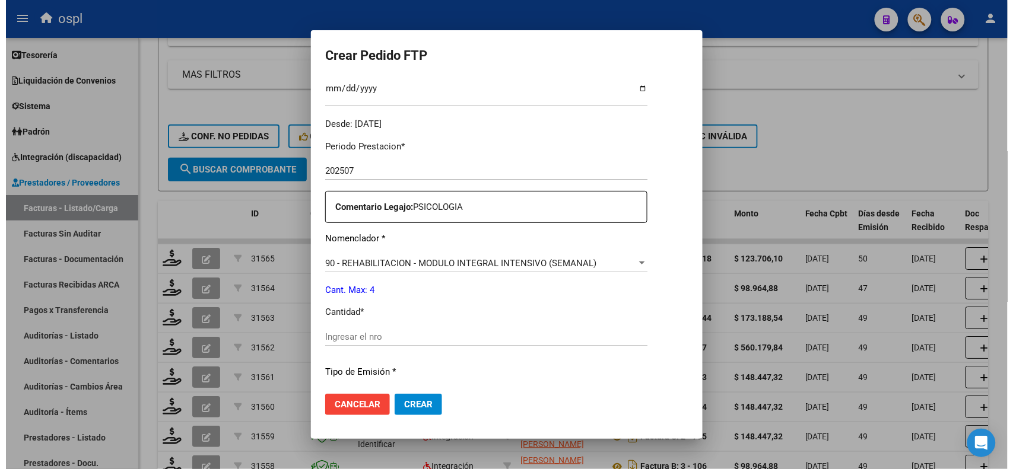
scroll to position [349, 0]
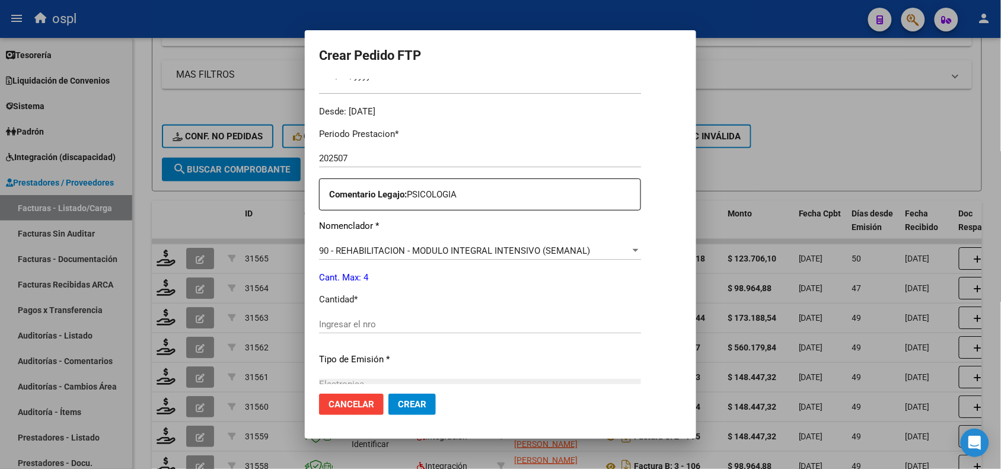
click at [571, 327] on input "Ingresar el nro" at bounding box center [480, 324] width 322 height 11
type input "4"
click at [402, 406] on span "Crear" at bounding box center [412, 404] width 28 height 11
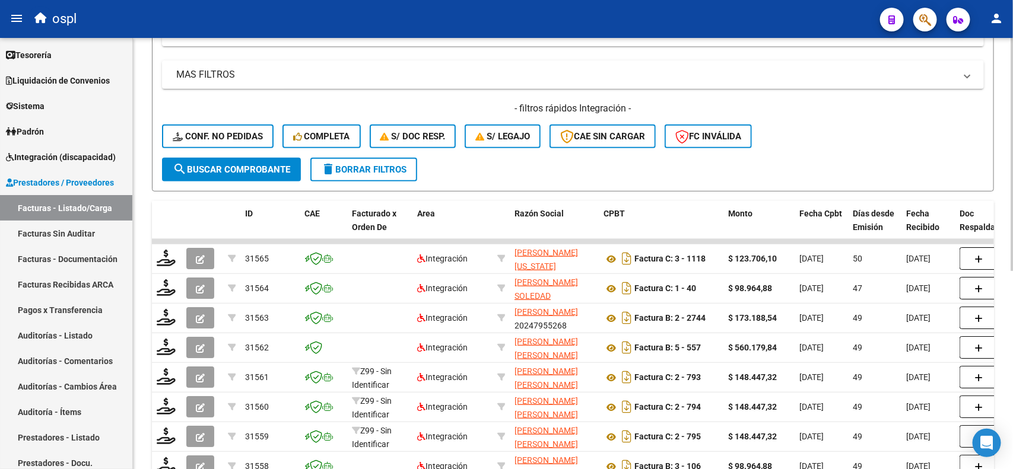
scroll to position [34, 0]
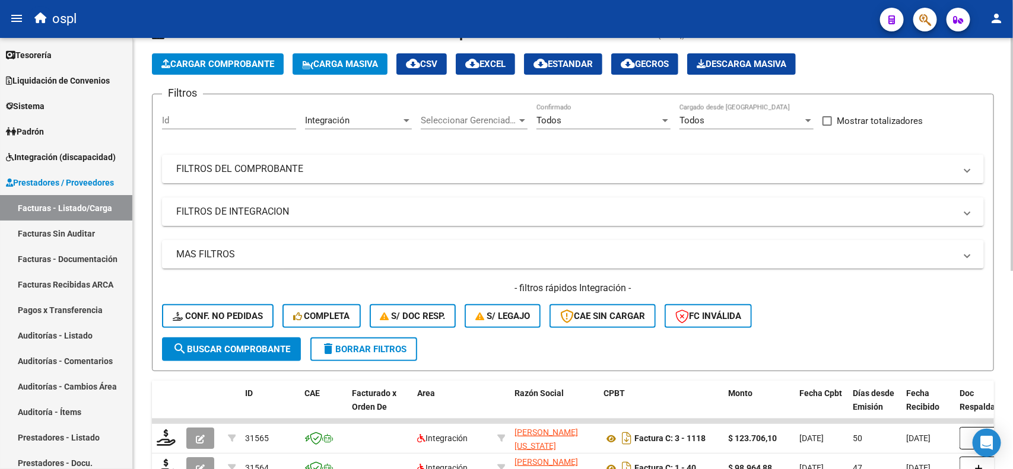
click at [1001, 81] on div at bounding box center [1011, 173] width 3 height 233
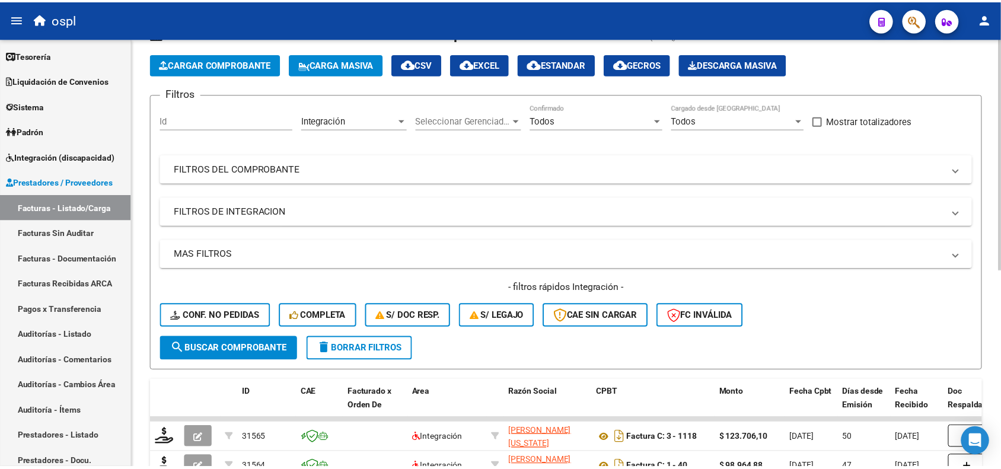
scroll to position [0, 0]
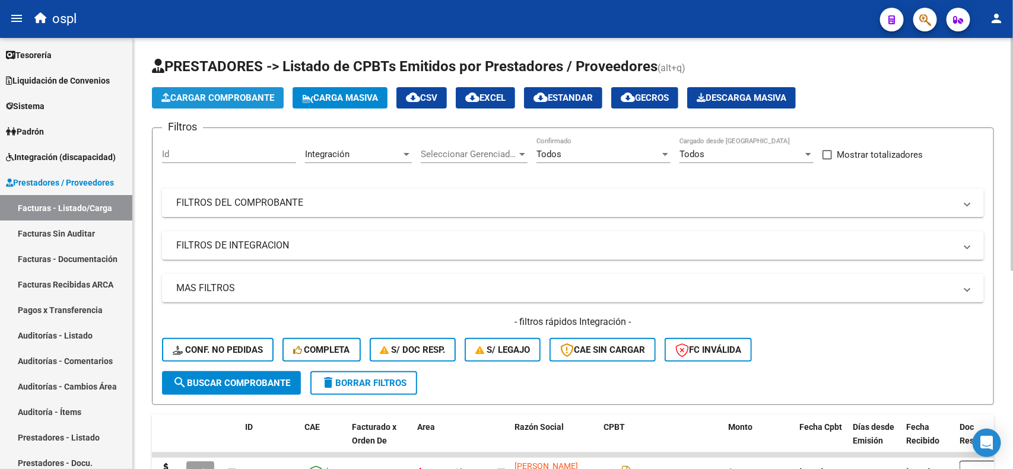
click at [253, 99] on span "Cargar Comprobante" at bounding box center [217, 98] width 113 height 11
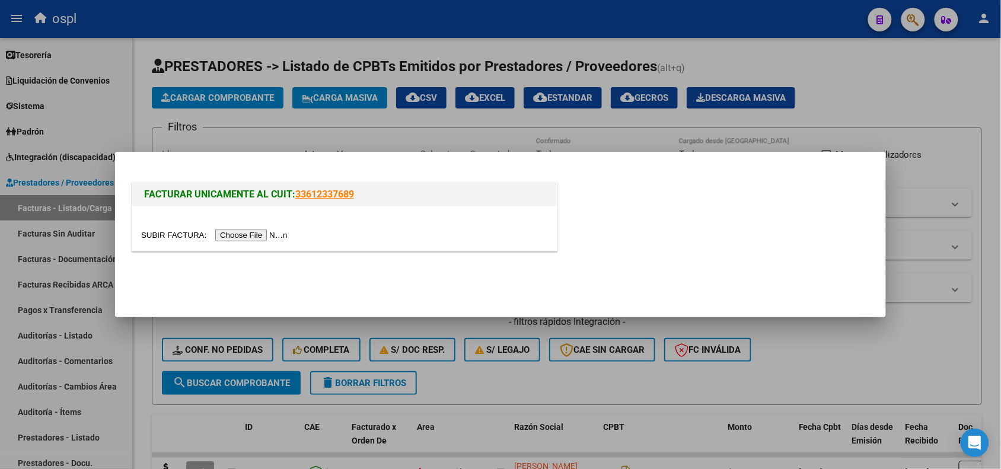
click at [251, 237] on input "file" at bounding box center [216, 235] width 150 height 12
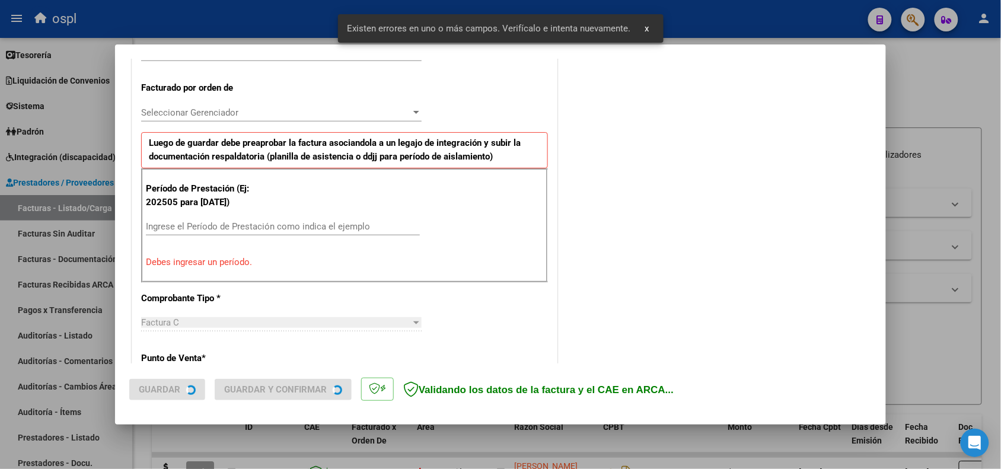
scroll to position [321, 0]
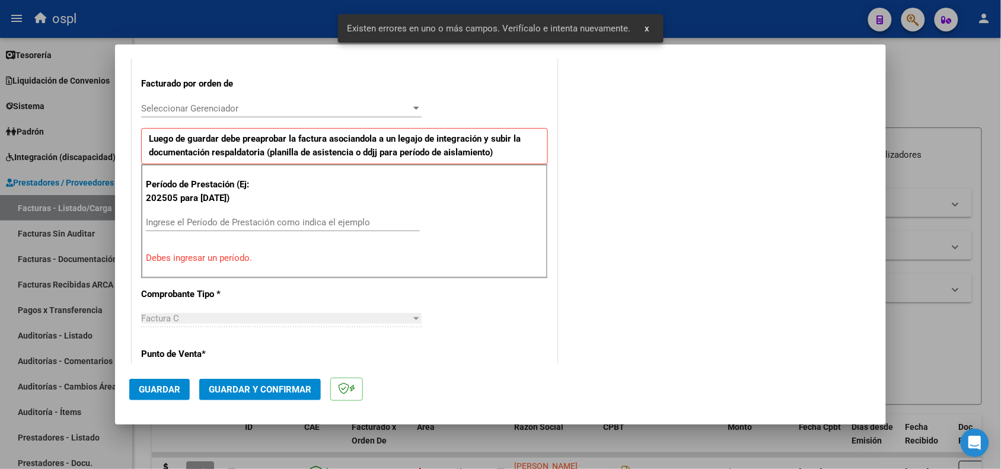
click at [225, 224] on input "Ingrese el Período de Prestación como indica el ejemplo" at bounding box center [283, 222] width 274 height 11
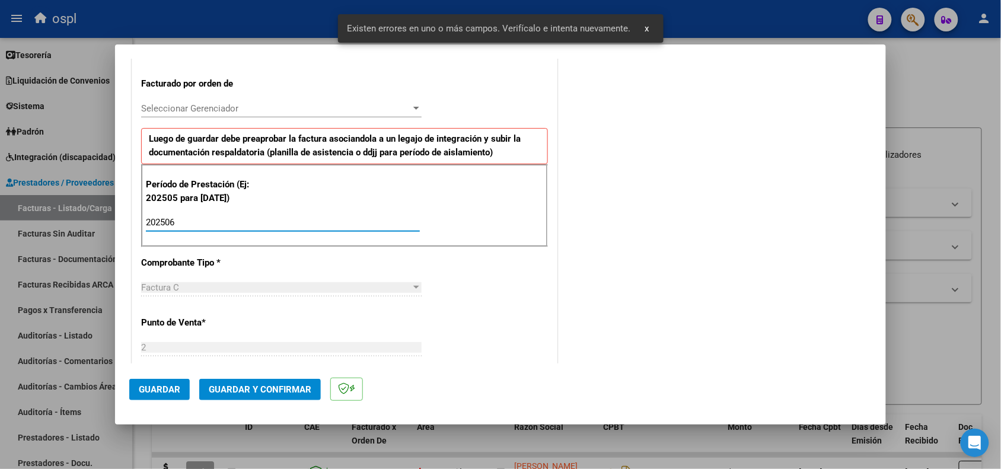
type input "202506"
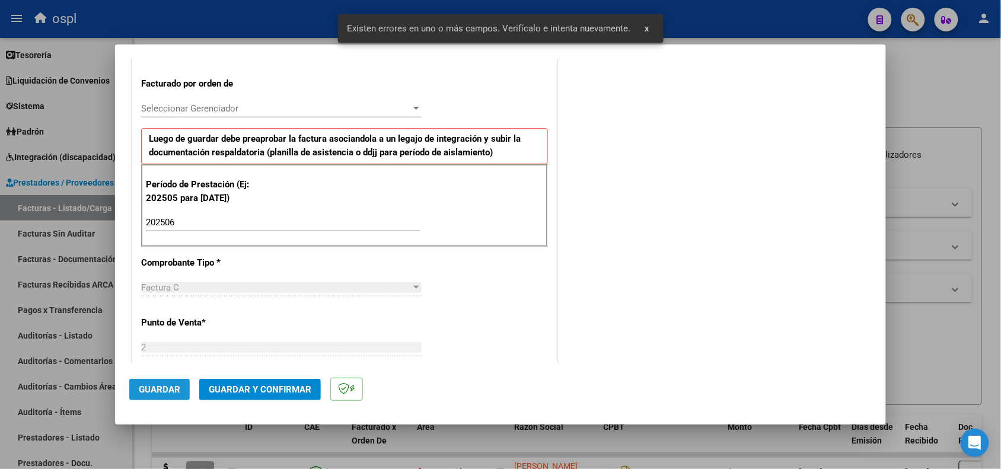
click at [160, 397] on button "Guardar" at bounding box center [159, 389] width 61 height 21
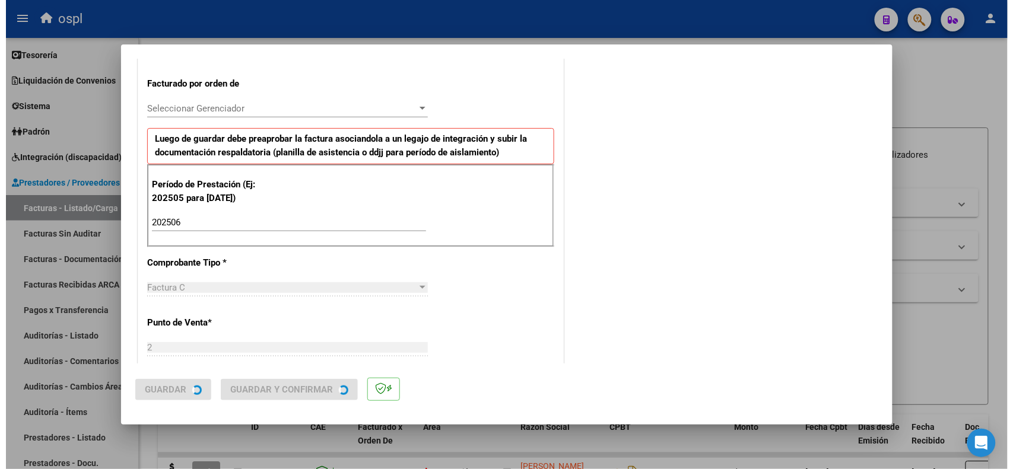
scroll to position [0, 0]
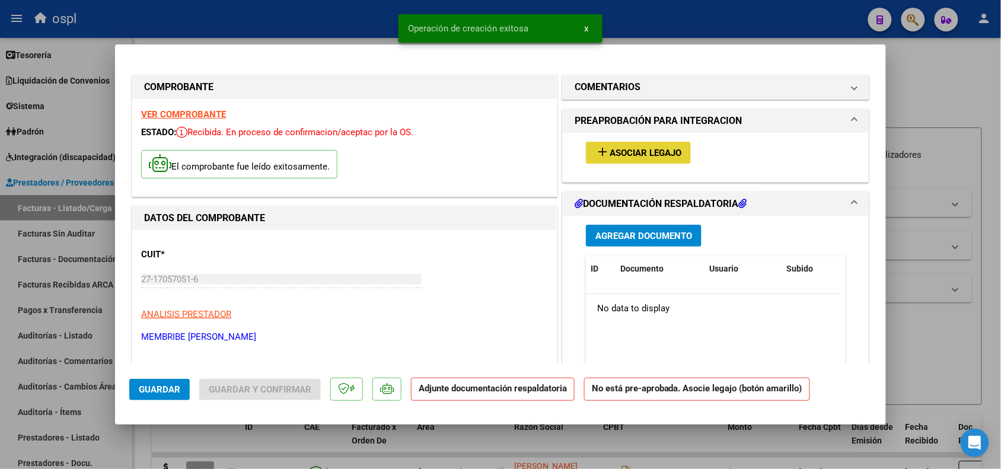
click at [655, 150] on span "Asociar Legajo" at bounding box center [646, 153] width 72 height 11
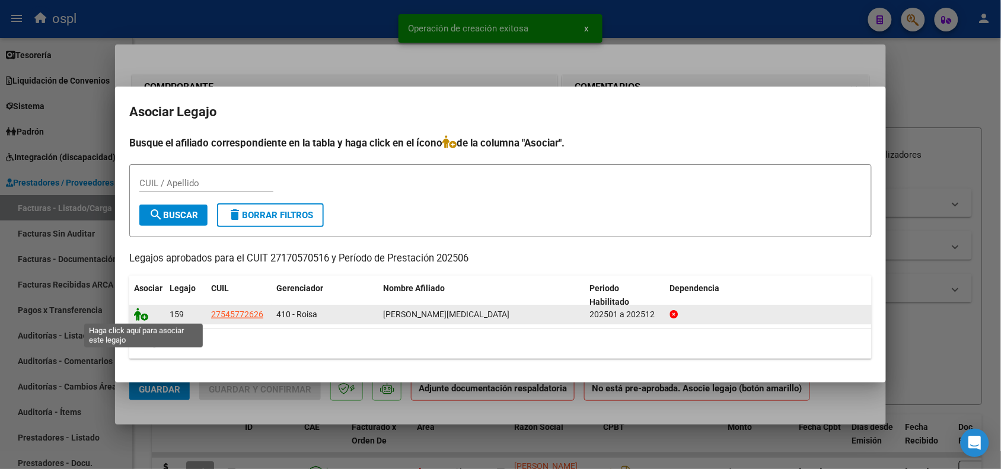
click at [141, 315] on icon at bounding box center [141, 314] width 14 height 13
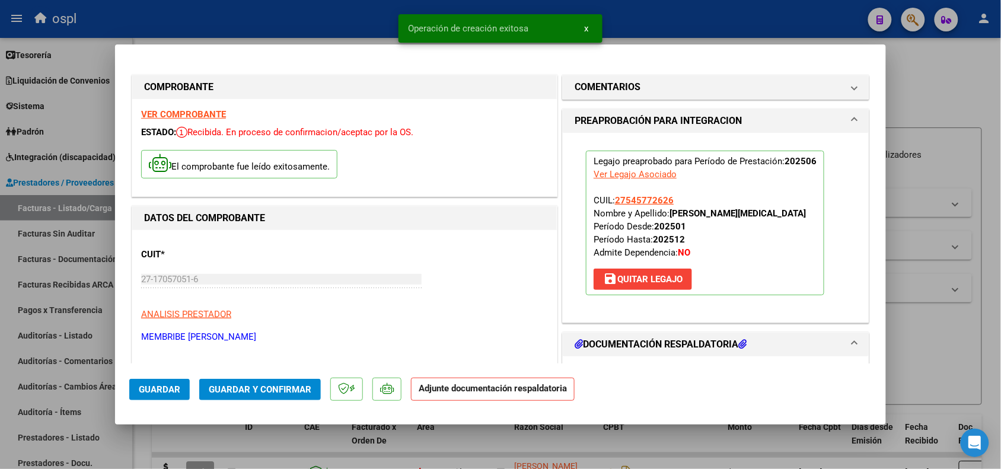
click at [217, 387] on span "Guardar y Confirmar" at bounding box center [260, 389] width 103 height 11
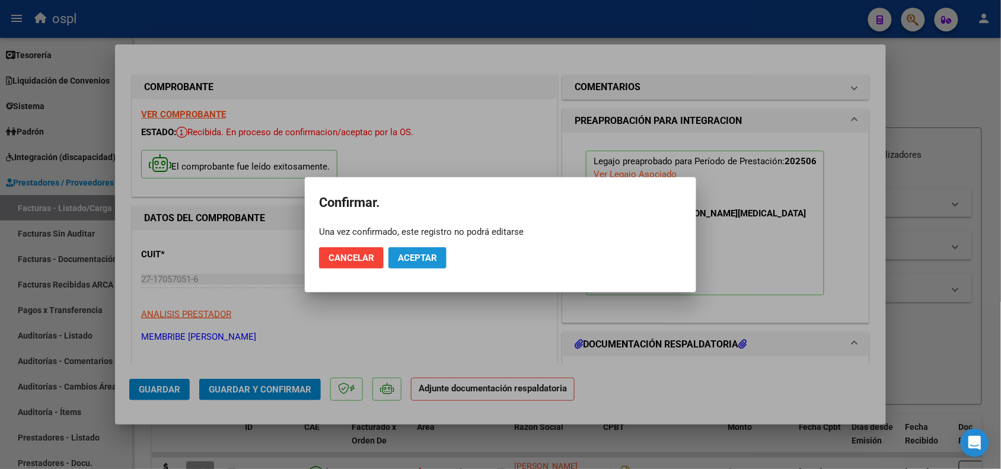
click at [408, 268] on button "Aceptar" at bounding box center [418, 257] width 58 height 21
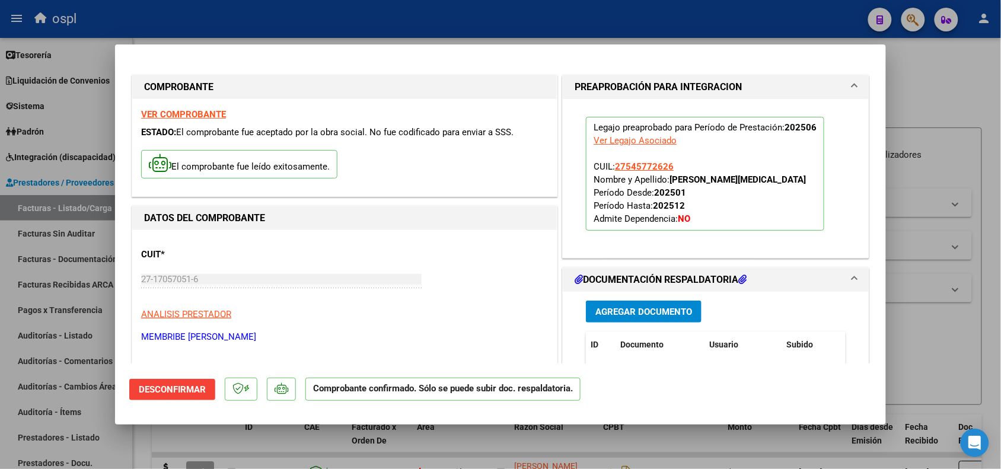
click at [931, 339] on div at bounding box center [500, 234] width 1001 height 469
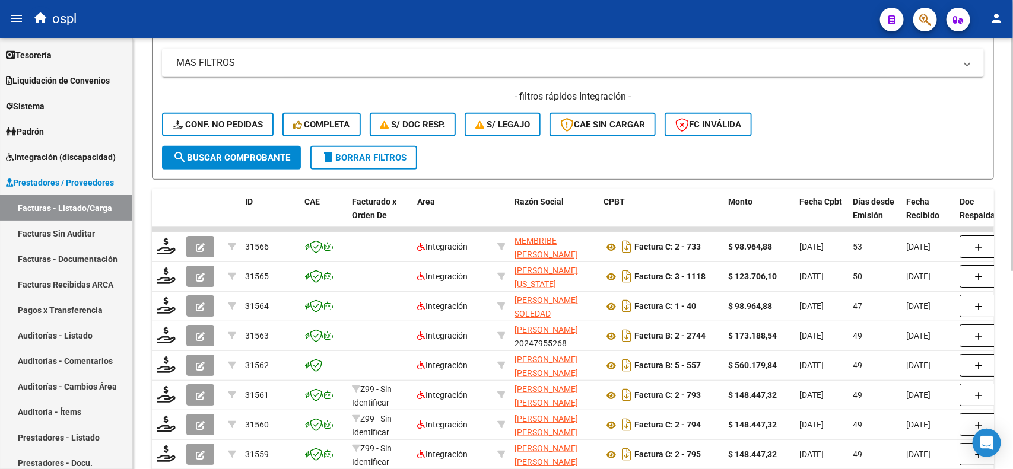
click at [1001, 240] on div "Video tutorial PRESTADORES -> Listado de CPBTs Emitidos por Prestadores / Prove…" at bounding box center [574, 207] width 883 height 788
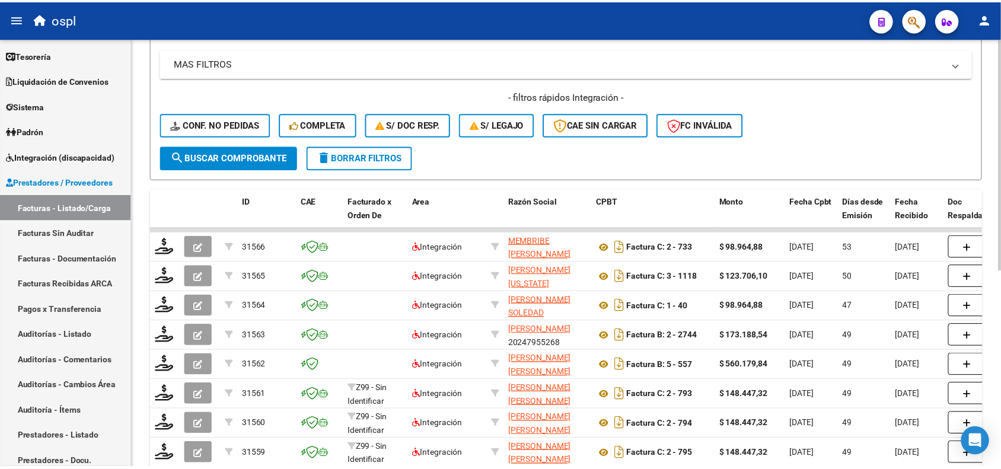
scroll to position [259, 0]
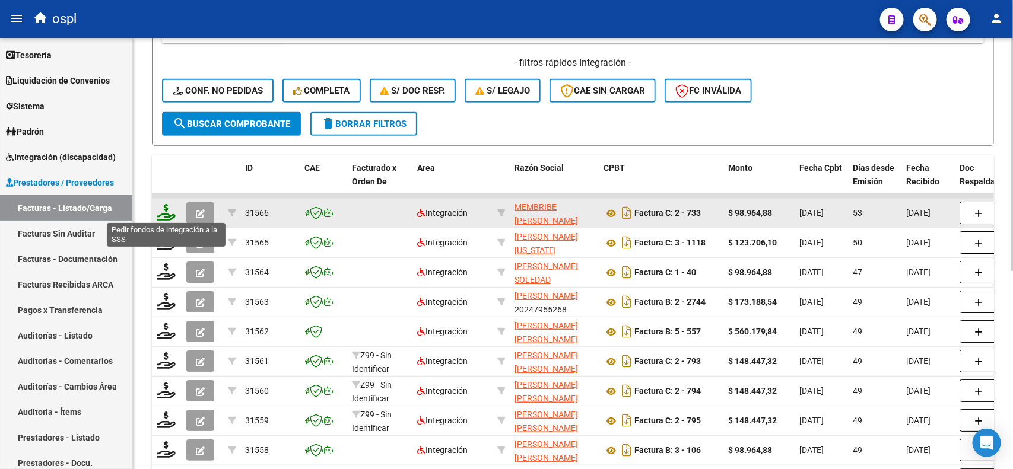
click at [164, 212] on icon at bounding box center [166, 212] width 19 height 17
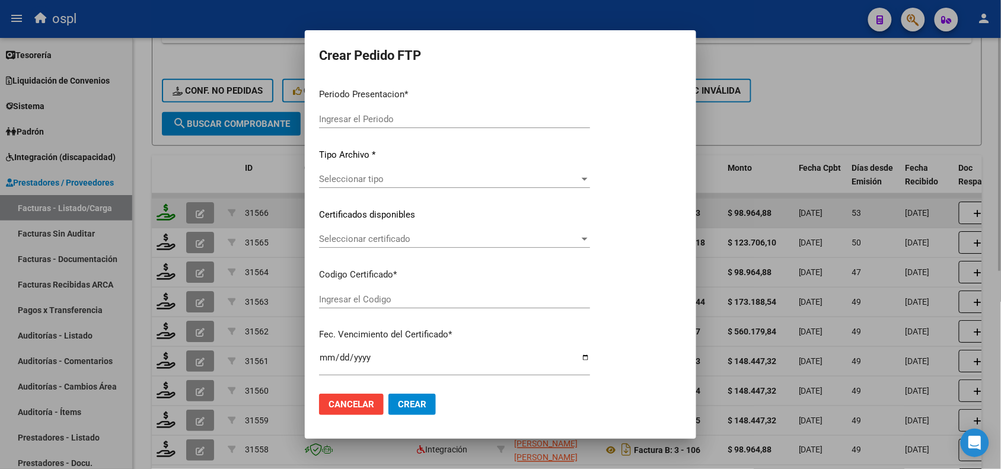
type input "202508"
type input "202506"
type input "$ 98.964,88"
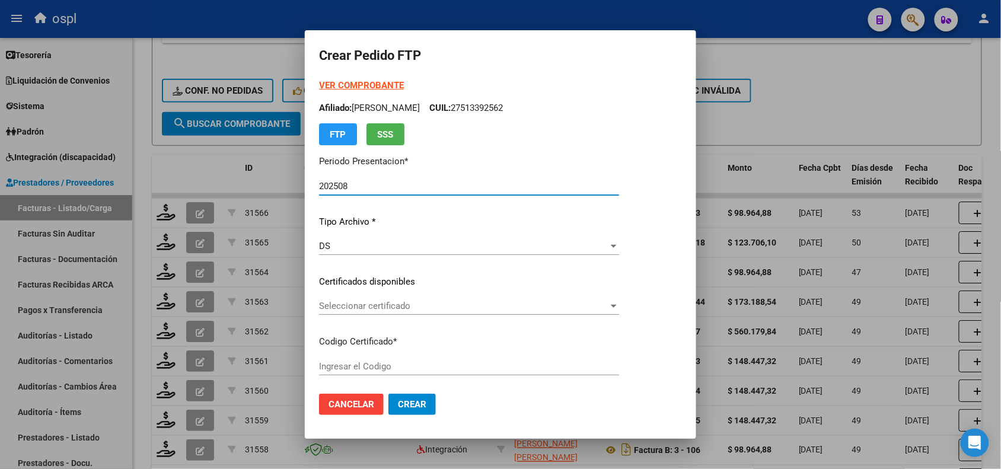
type input "ARG01000545772622022080820250808COR234"
type input "2025-08-08"
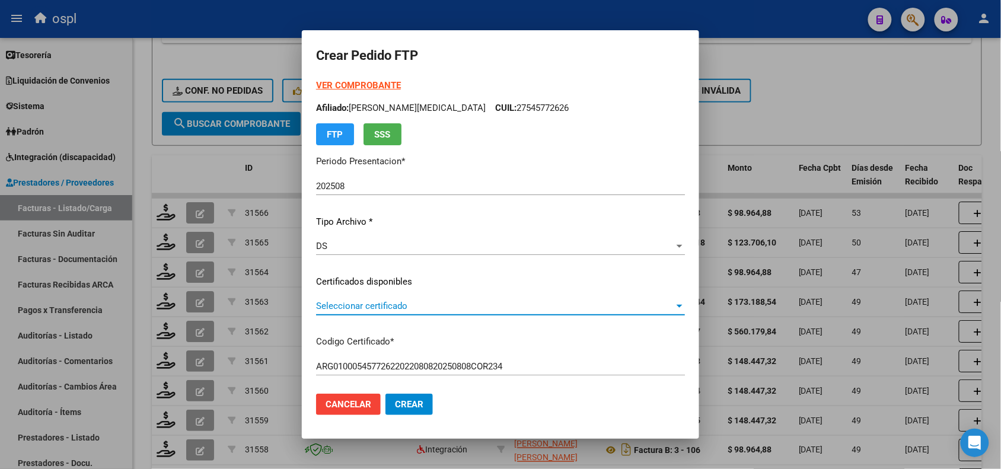
click at [350, 307] on span "Seleccionar certificado" at bounding box center [495, 306] width 358 height 11
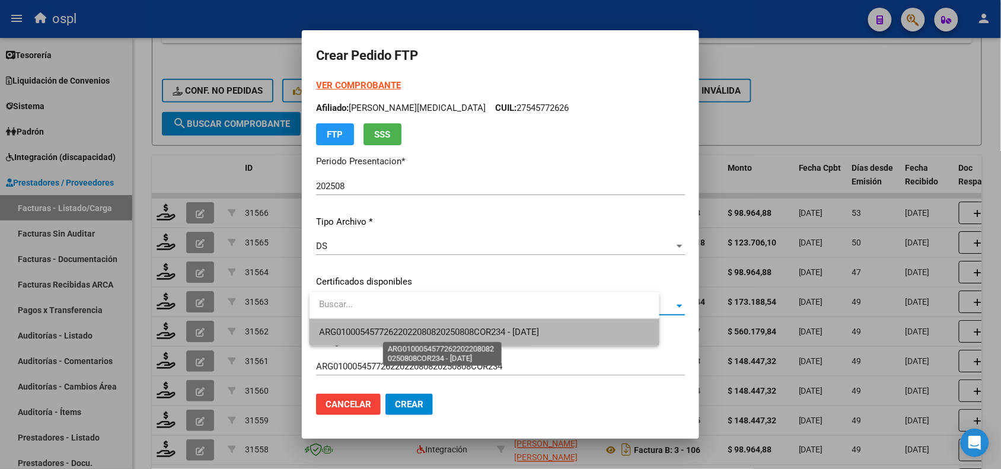
click at [369, 332] on span "ARG01000545772622022080820250808COR234 - 2025-08-08" at bounding box center [429, 332] width 220 height 11
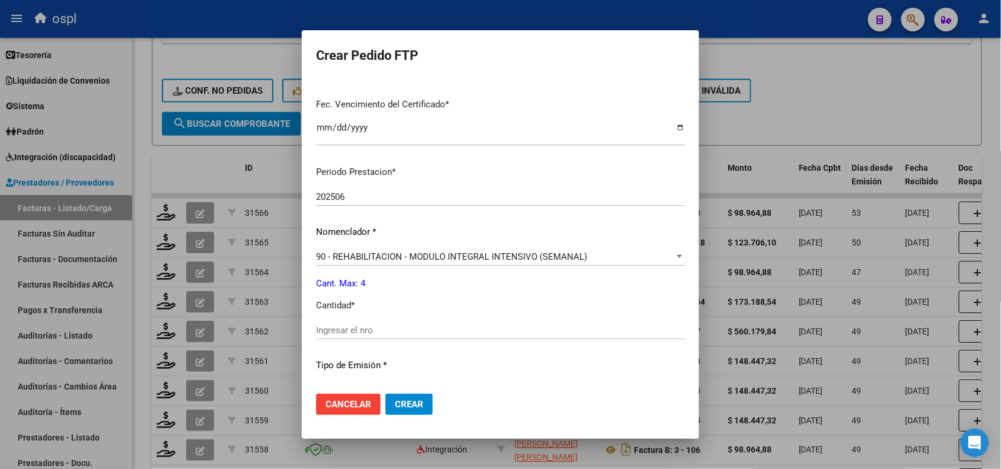
drag, startPoint x: 696, startPoint y: 158, endPoint x: 683, endPoint y: 273, distance: 115.2
click at [683, 273] on mat-dialog-content "VER COMPROBANTE ARCA Padrón Afiliado: PAEZ AMBAR YASMIN CUIL: 27545772626 FTP S…" at bounding box center [500, 231] width 397 height 305
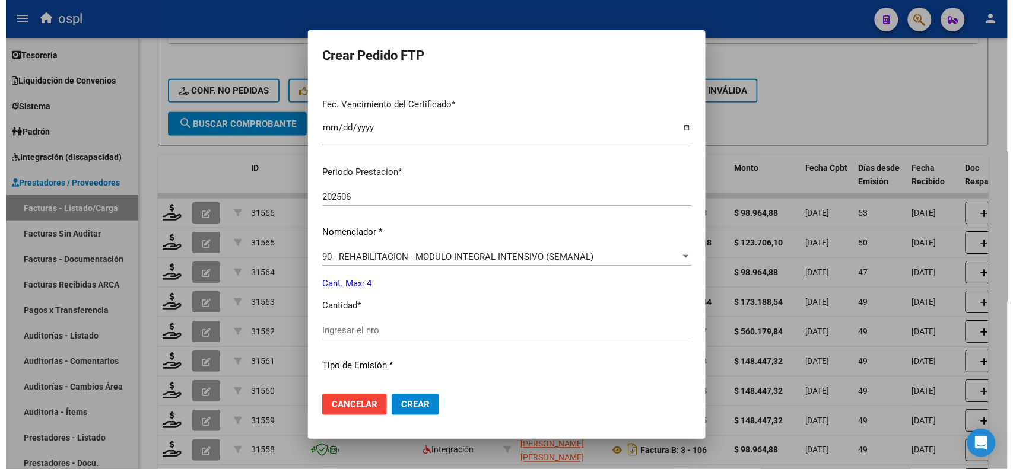
scroll to position [307, 0]
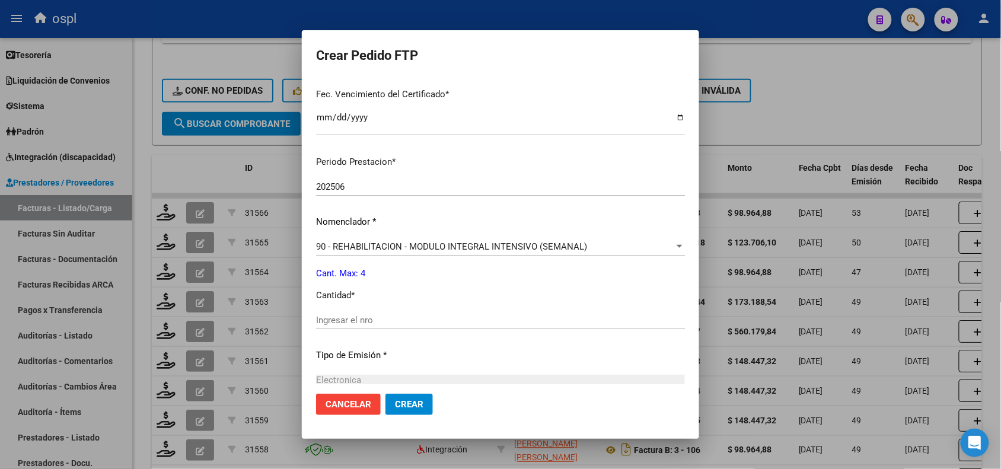
click at [434, 313] on div "Ingresar el nro" at bounding box center [500, 320] width 369 height 18
type input "4"
click at [409, 407] on span "Crear" at bounding box center [409, 404] width 28 height 11
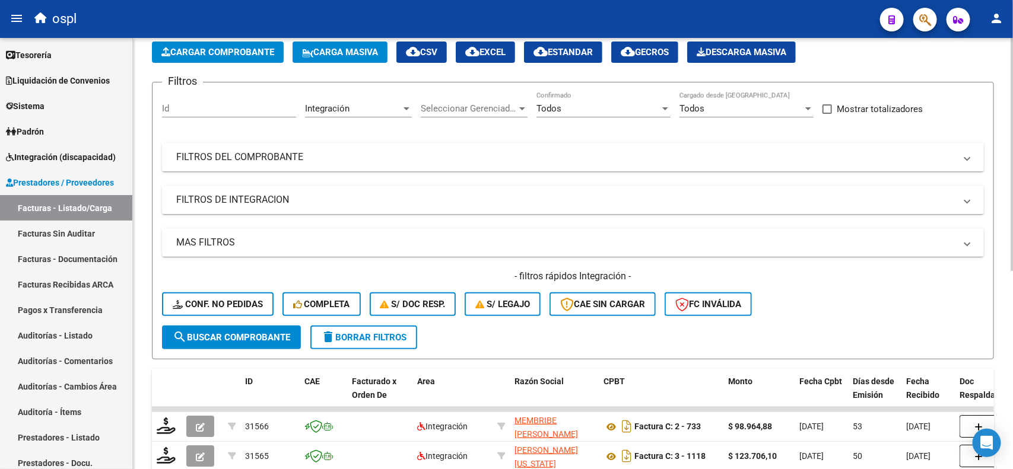
click at [1001, 68] on div at bounding box center [1011, 179] width 3 height 233
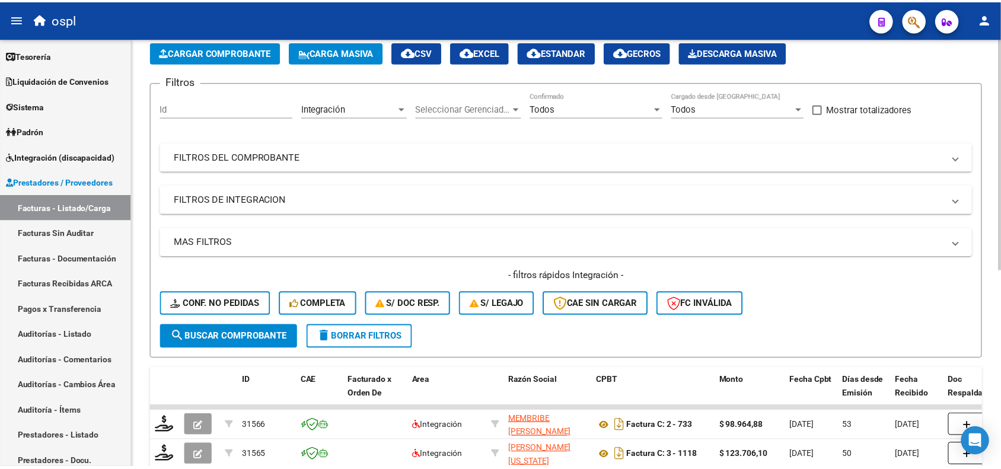
scroll to position [24, 0]
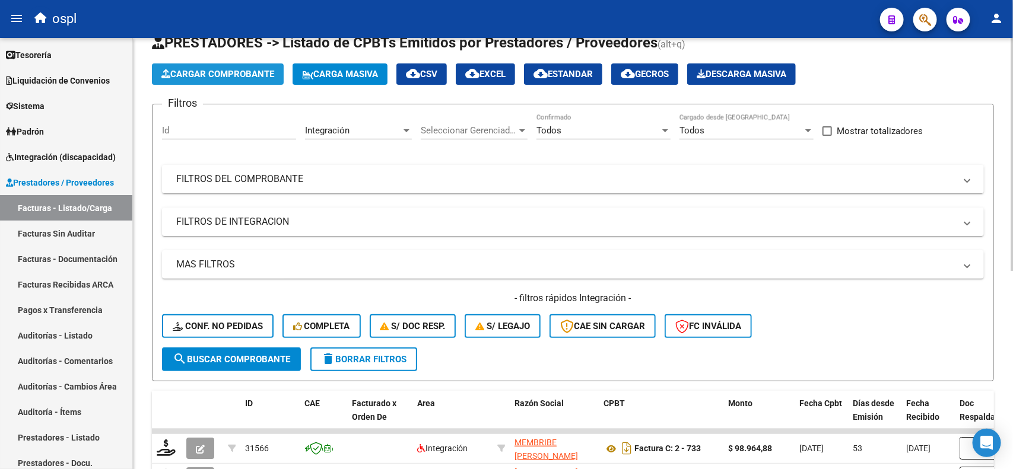
click at [253, 74] on span "Cargar Comprobante" at bounding box center [217, 74] width 113 height 11
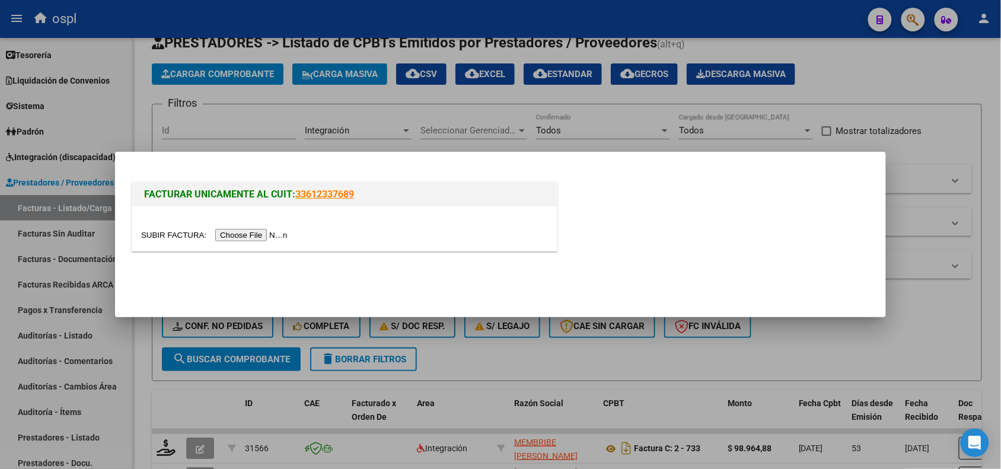
click at [249, 234] on input "file" at bounding box center [216, 235] width 150 height 12
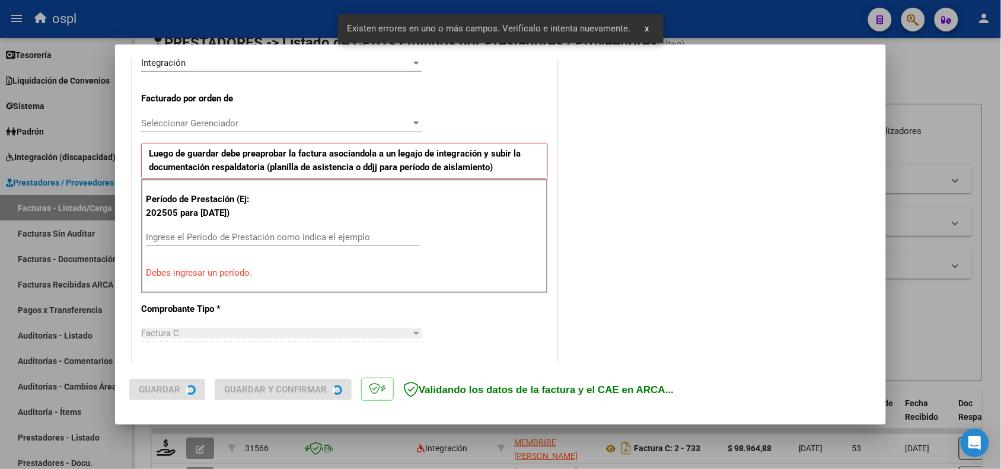
scroll to position [321, 0]
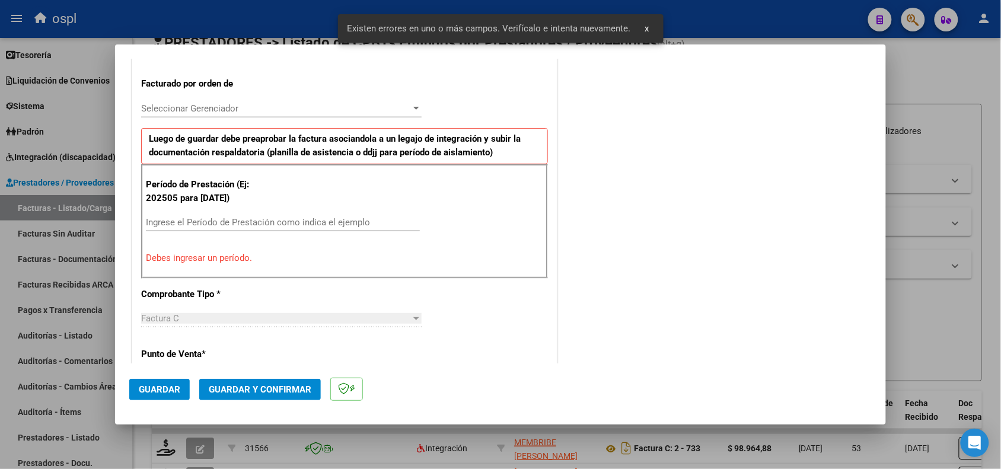
click at [234, 227] on input "Ingrese el Período de Prestación como indica el ejemplo" at bounding box center [283, 222] width 274 height 11
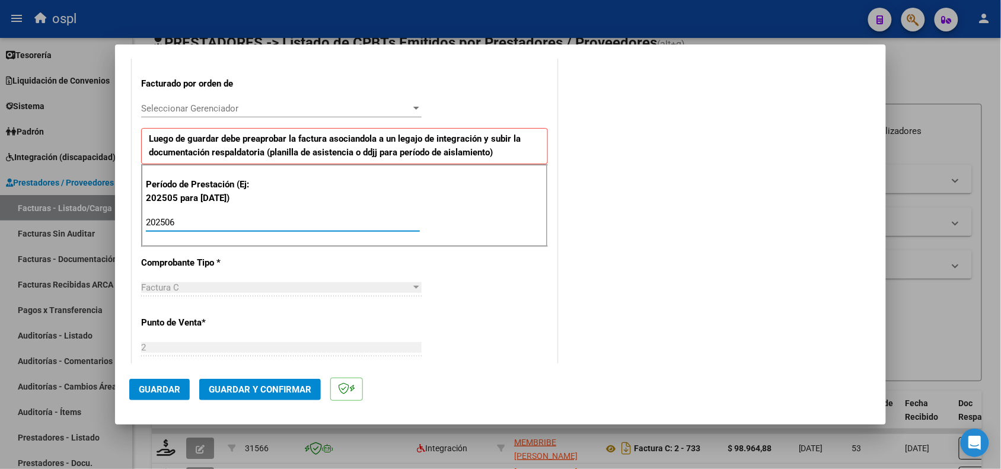
type input "202506"
click at [152, 396] on button "Guardar" at bounding box center [159, 389] width 61 height 21
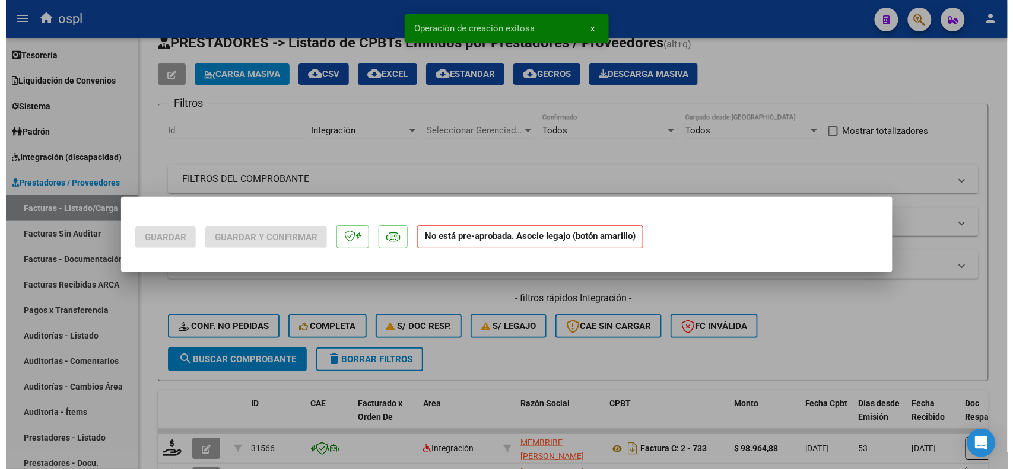
scroll to position [0, 0]
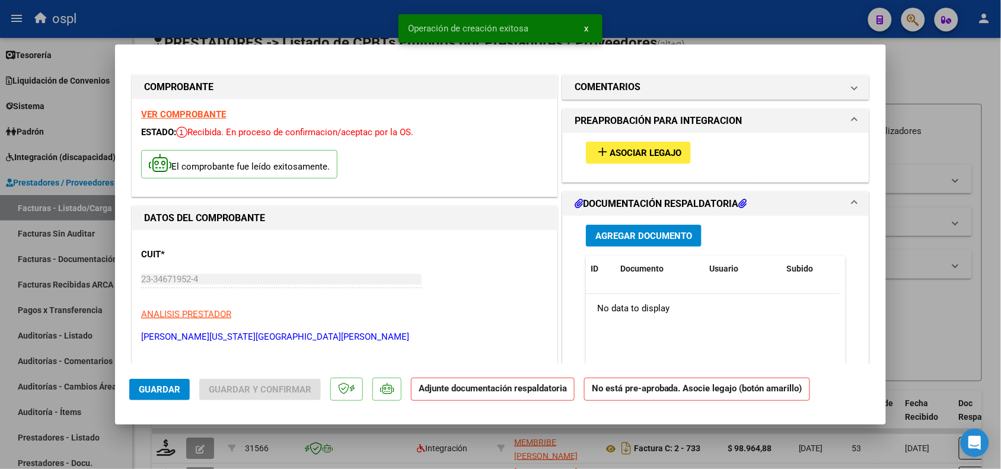
click at [619, 152] on span "Asociar Legajo" at bounding box center [646, 153] width 72 height 11
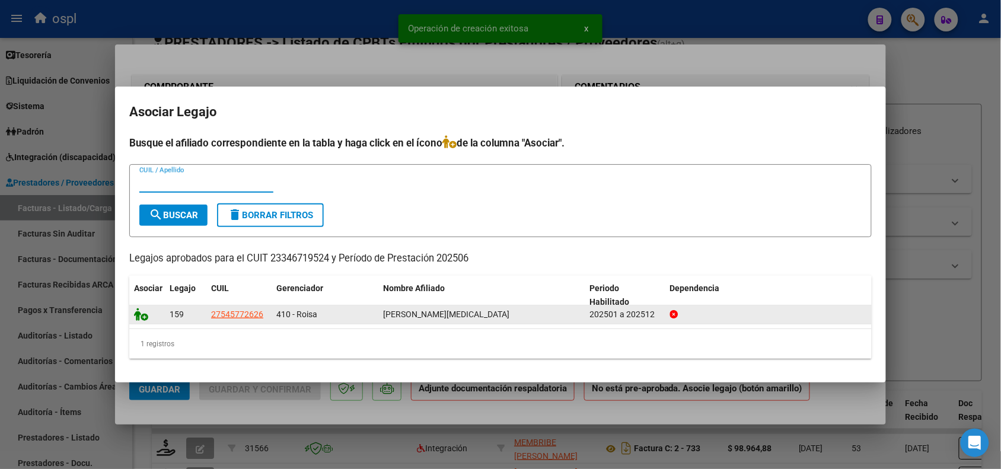
click at [141, 308] on icon at bounding box center [141, 314] width 14 height 13
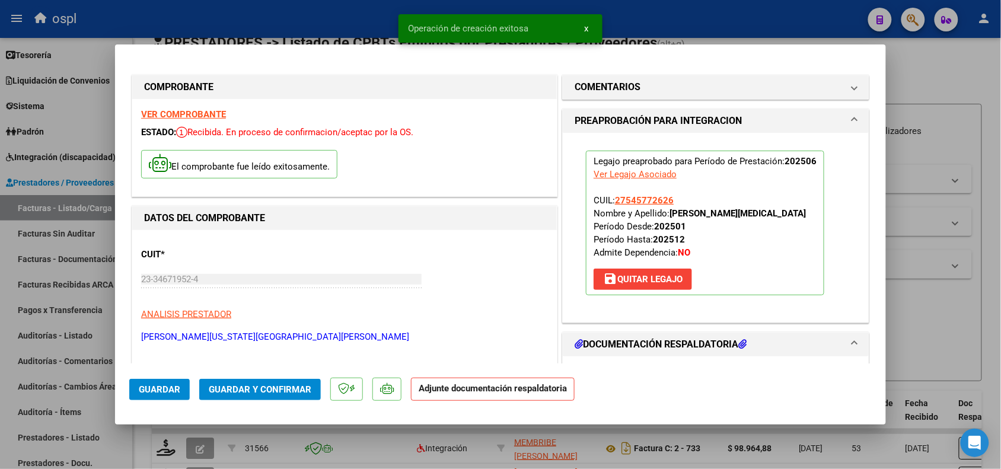
click at [271, 390] on span "Guardar y Confirmar" at bounding box center [260, 389] width 103 height 11
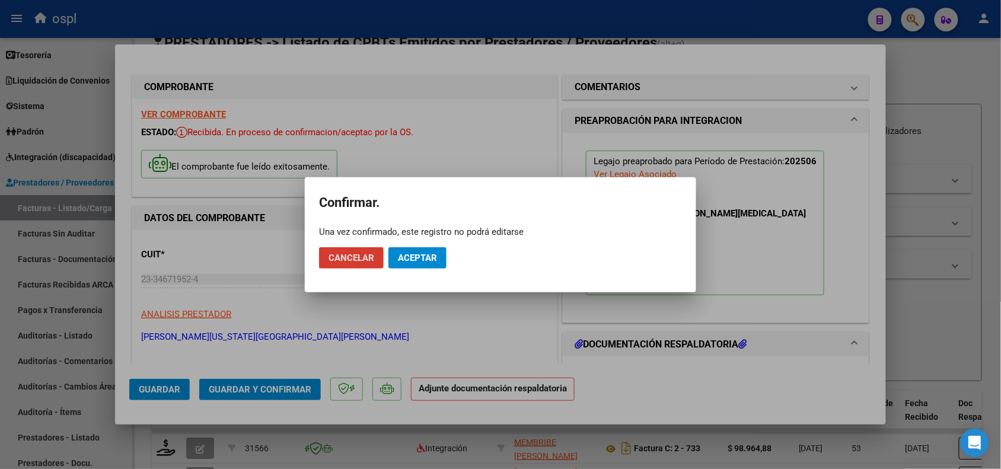
click at [422, 253] on span "Aceptar" at bounding box center [417, 258] width 39 height 11
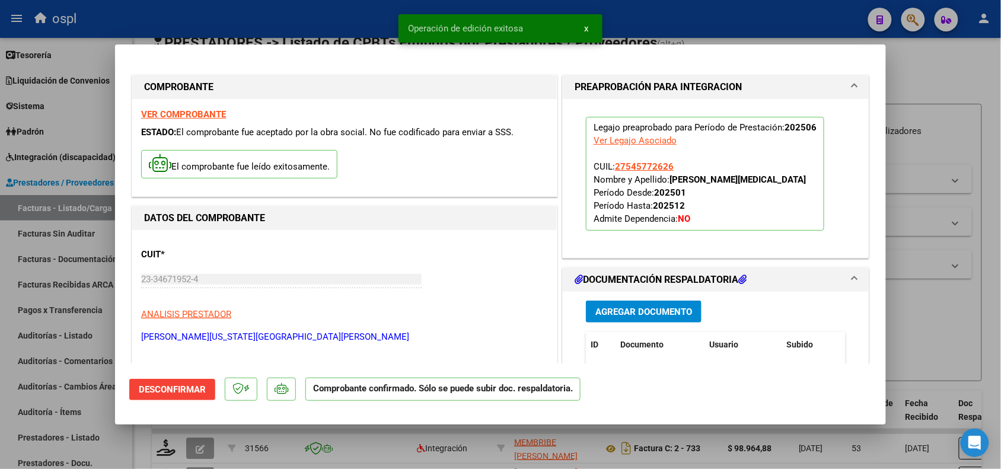
click at [960, 358] on div at bounding box center [500, 234] width 1001 height 469
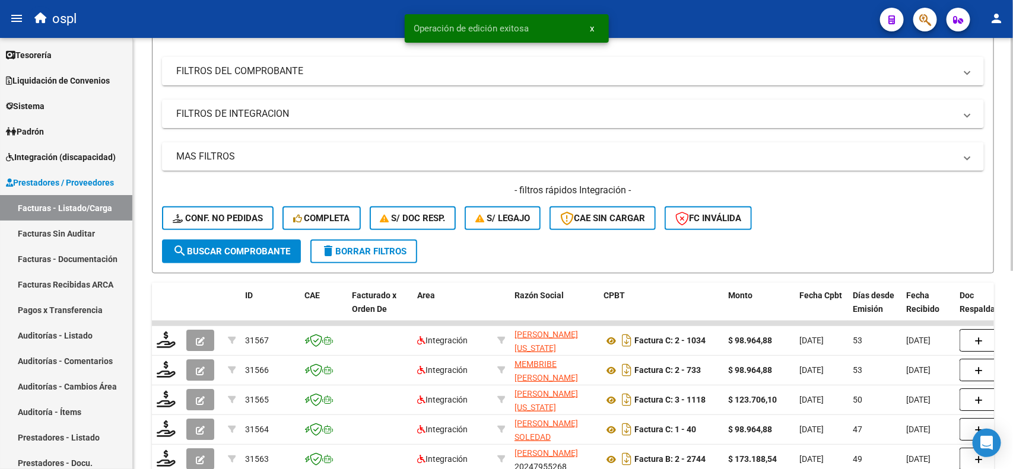
click at [1001, 208] on div at bounding box center [1011, 227] width 3 height 233
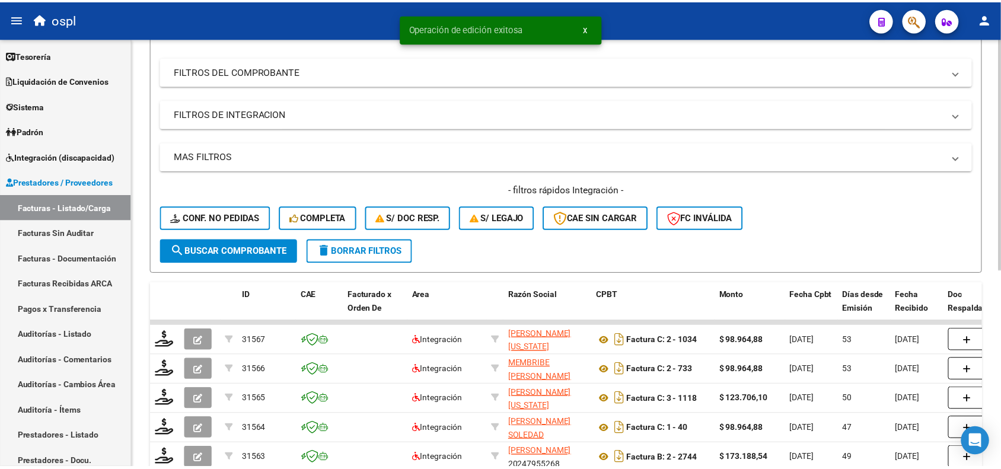
scroll to position [140, 0]
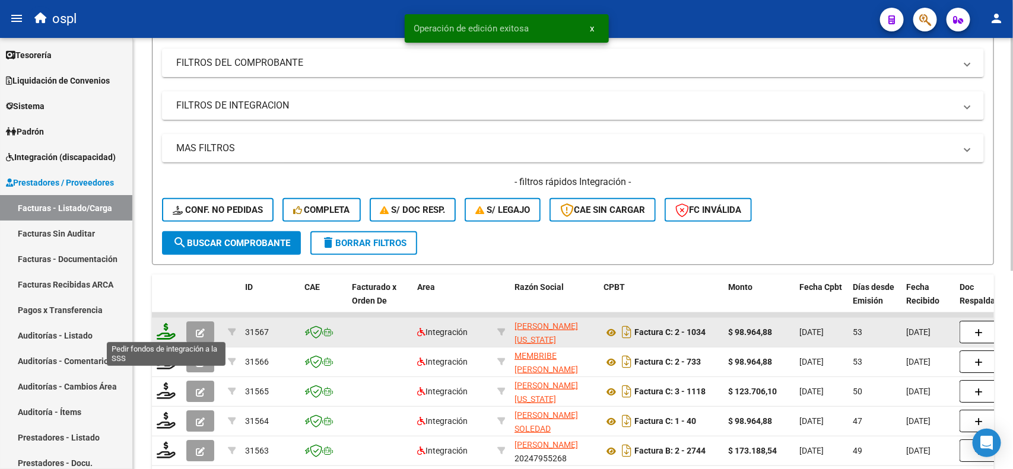
click at [168, 330] on icon at bounding box center [166, 331] width 19 height 17
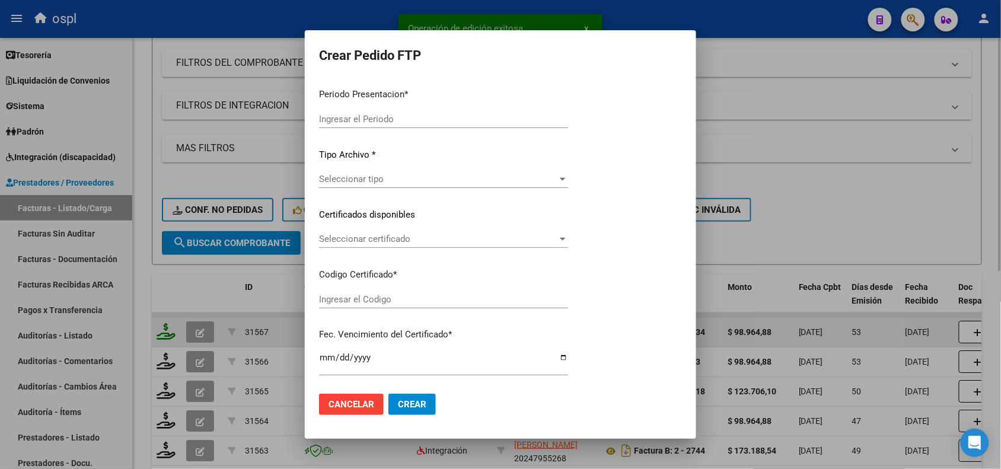
type input "202508"
type input "202506"
type input "$ 98.964,88"
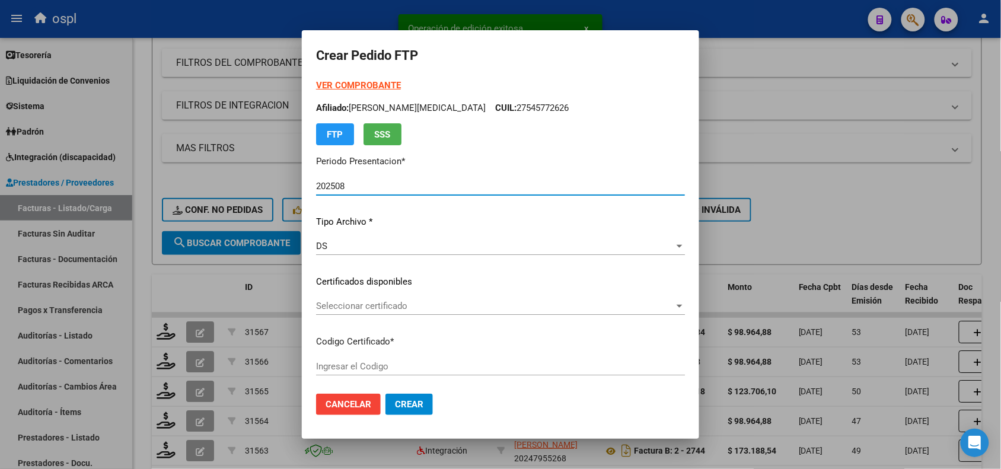
type input "ARG01000545772622022080820250808COR234"
type input "2025-08-08"
click at [405, 310] on span "Seleccionar certificado" at bounding box center [495, 306] width 358 height 11
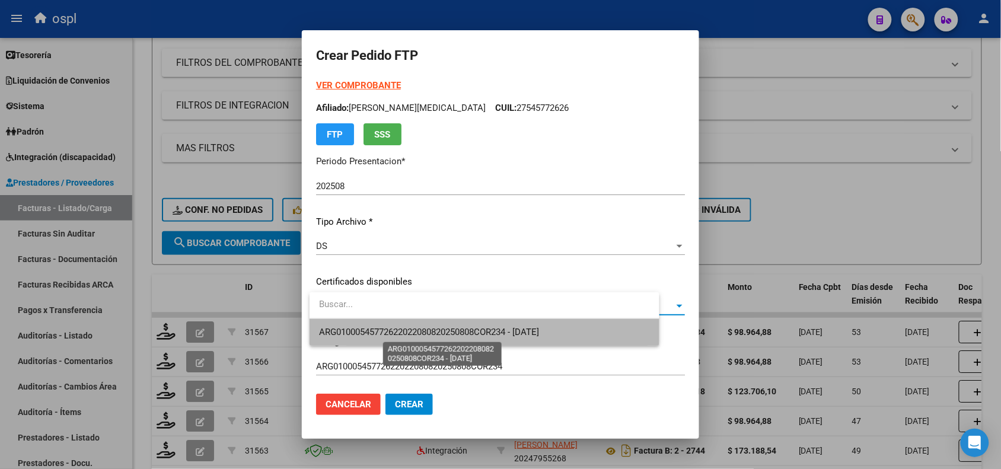
click at [428, 329] on span "ARG01000545772622022080820250808COR234 - 2025-08-08" at bounding box center [429, 332] width 220 height 11
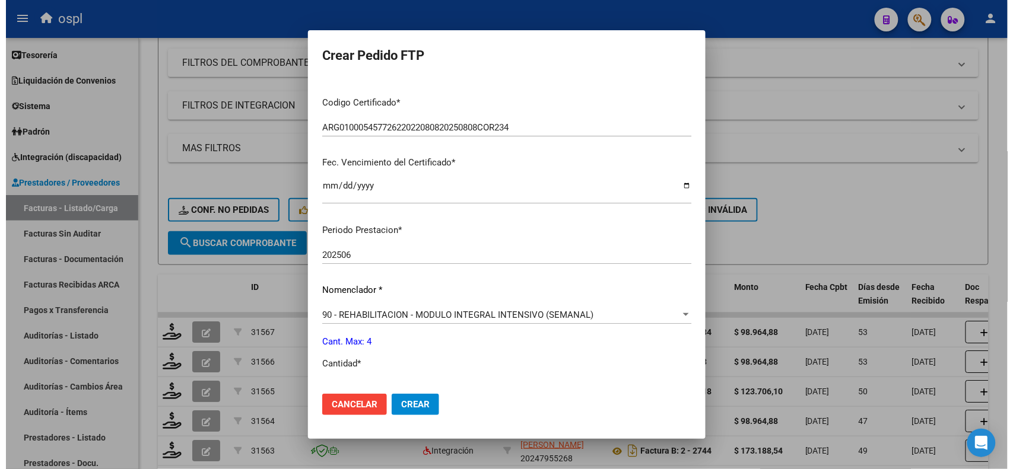
scroll to position [279, 0]
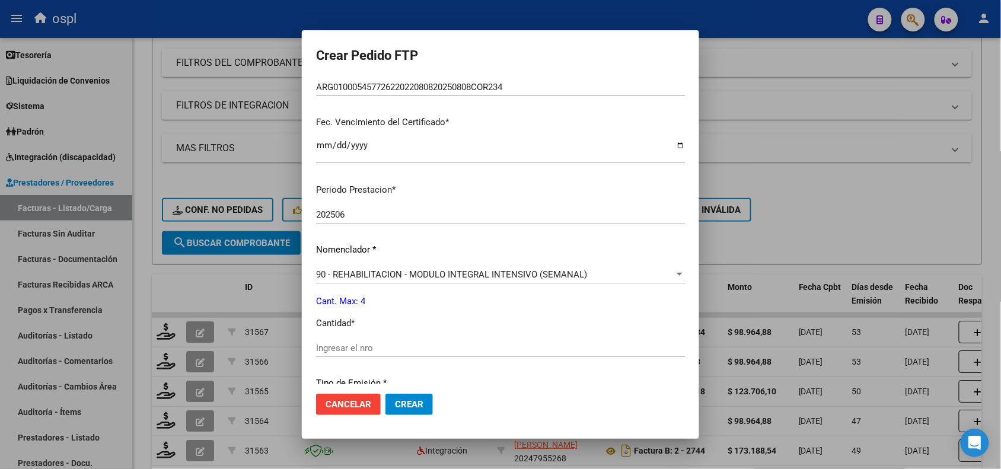
click at [400, 341] on div "Ingresar el nro" at bounding box center [500, 348] width 369 height 18
type input "4"
click at [403, 408] on span "Crear" at bounding box center [409, 404] width 28 height 11
